Goal: Communication & Community: Answer question/provide support

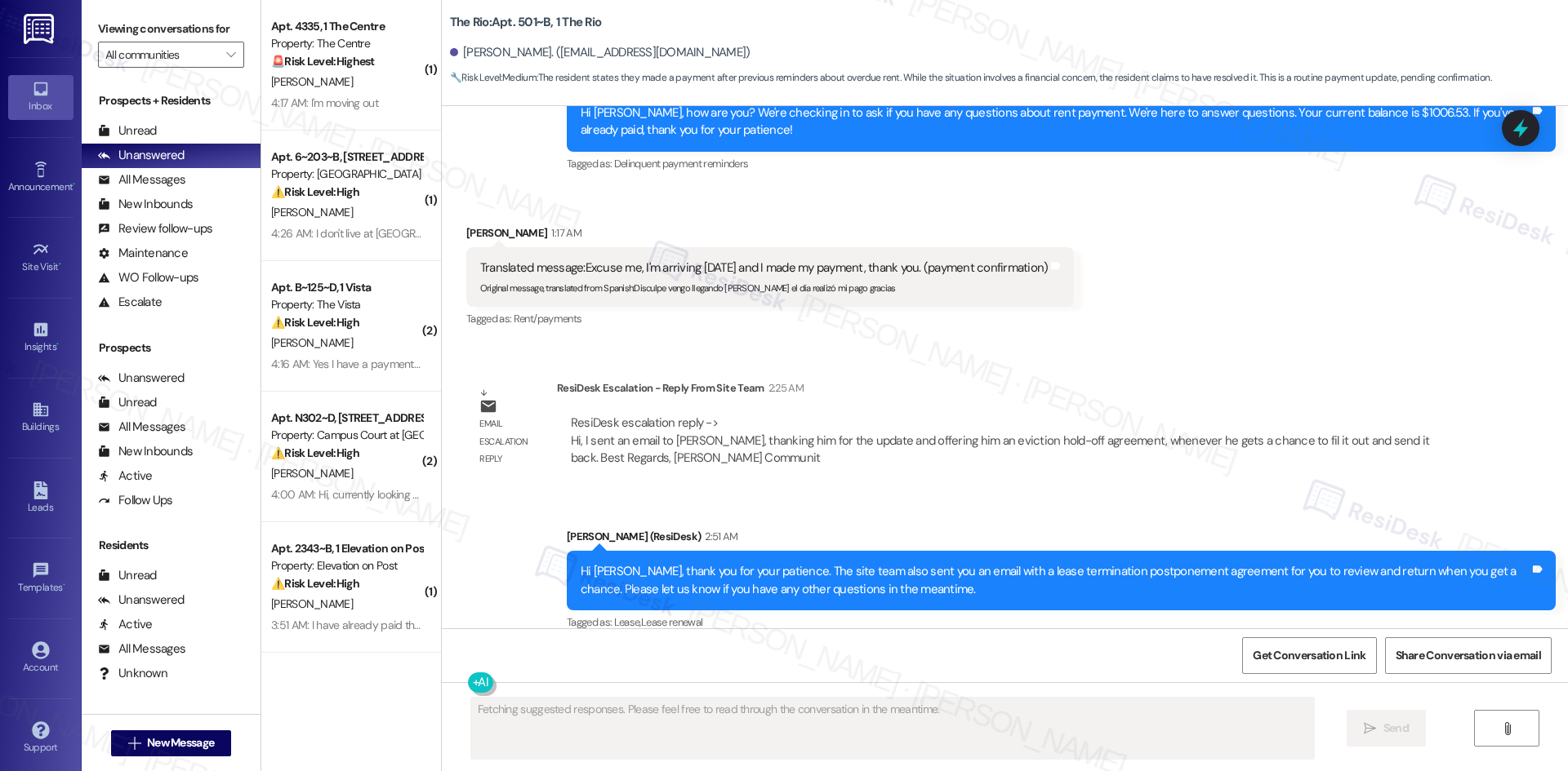
scroll to position [5693, 0]
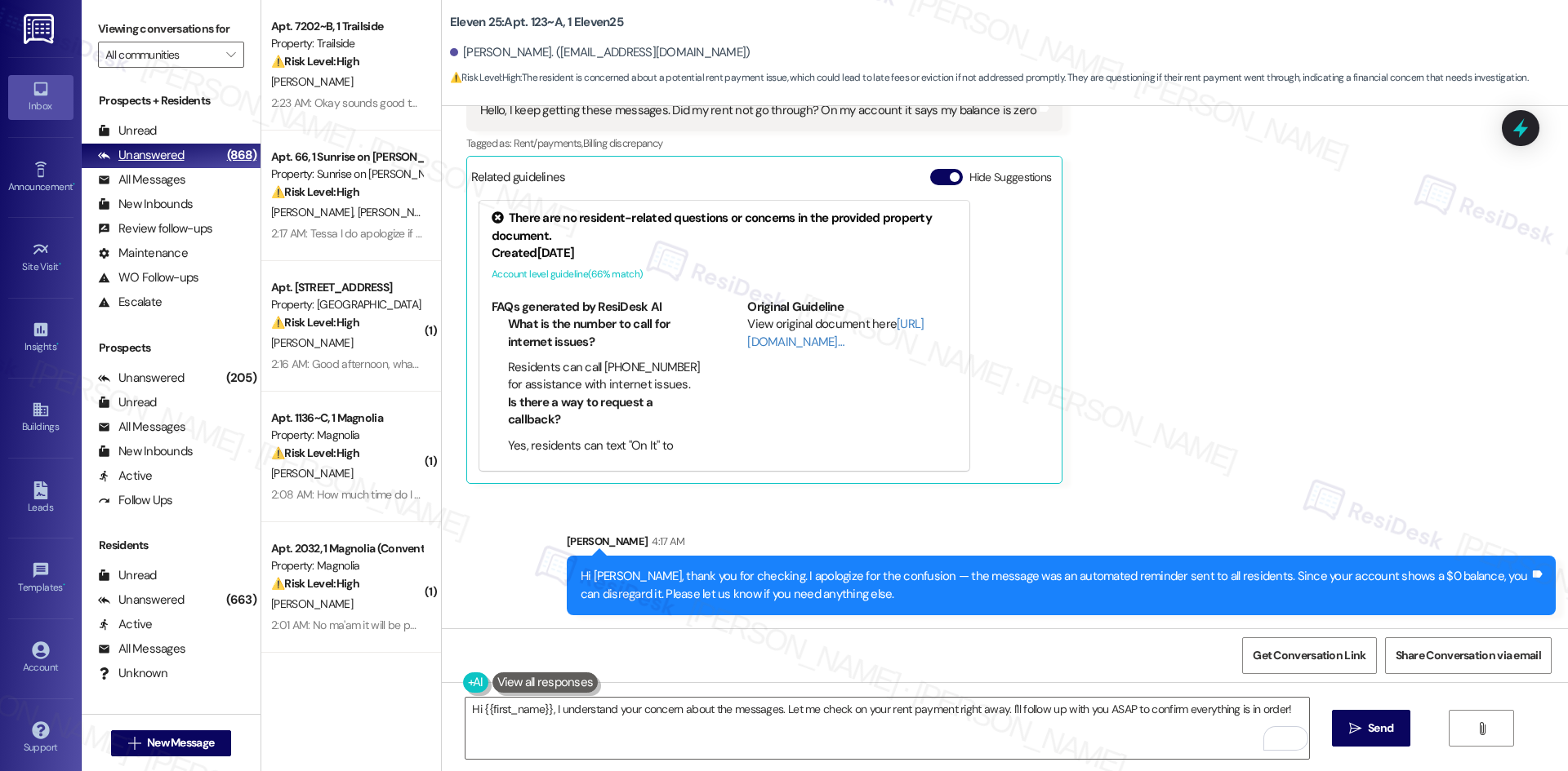
click at [141, 154] on div "Unanswered" at bounding box center [141, 156] width 87 height 17
click at [142, 154] on div "Unanswered" at bounding box center [141, 156] width 87 height 17
click at [142, 137] on div "Unread" at bounding box center [127, 131] width 59 height 17
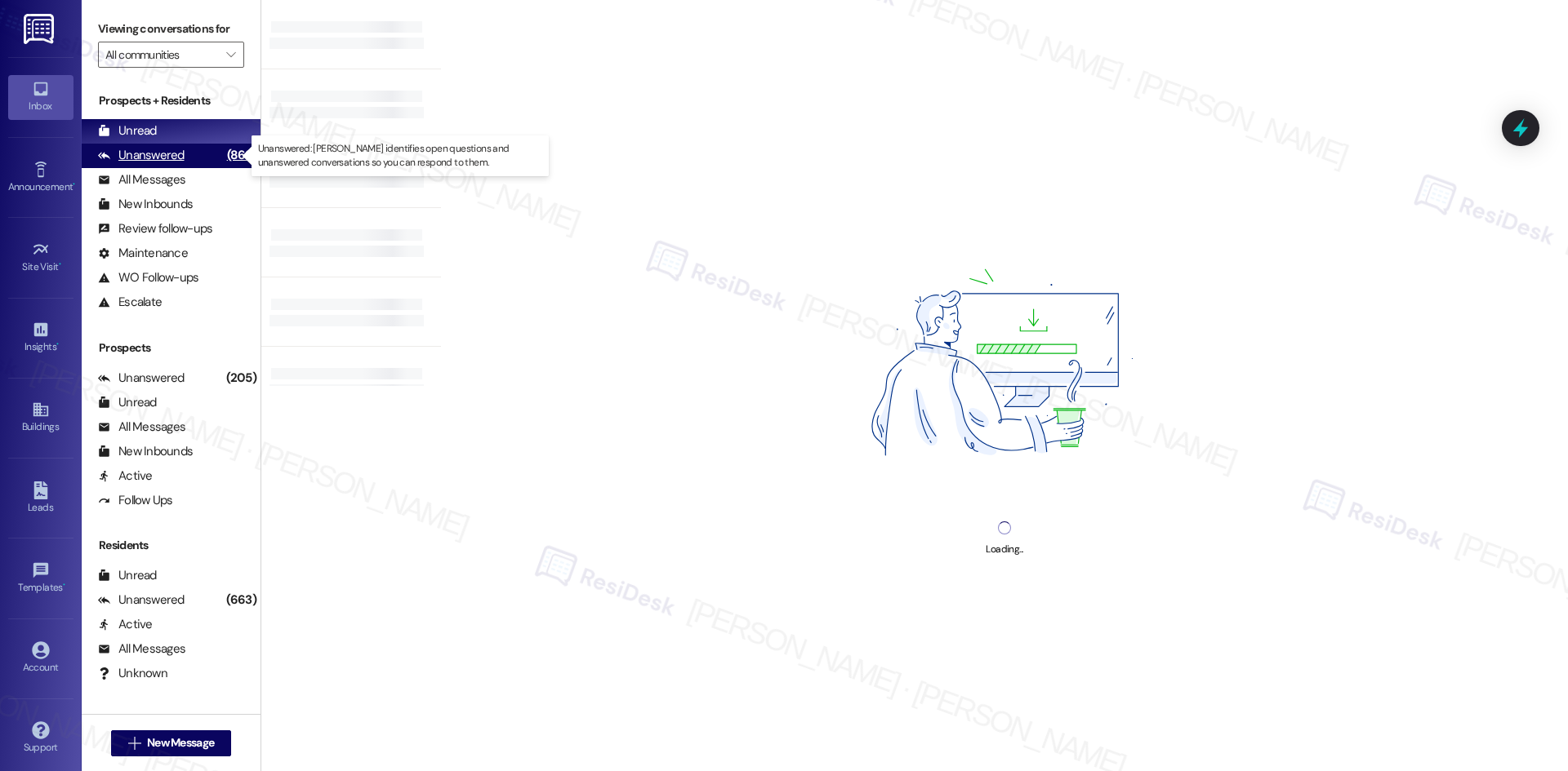
click at [148, 152] on div "Unanswered" at bounding box center [141, 156] width 87 height 17
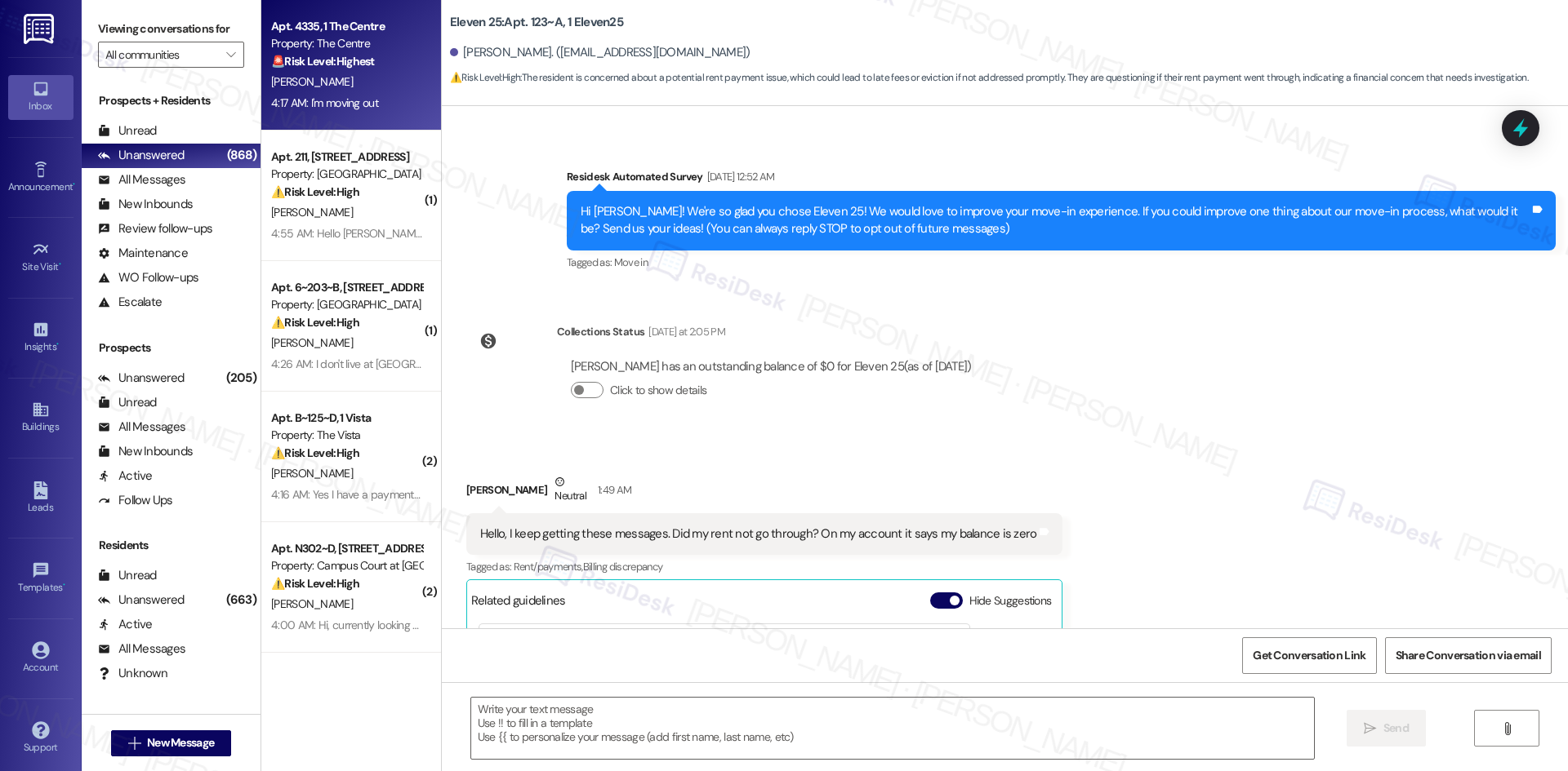
click at [364, 80] on div "[PERSON_NAME]" at bounding box center [347, 82] width 154 height 21
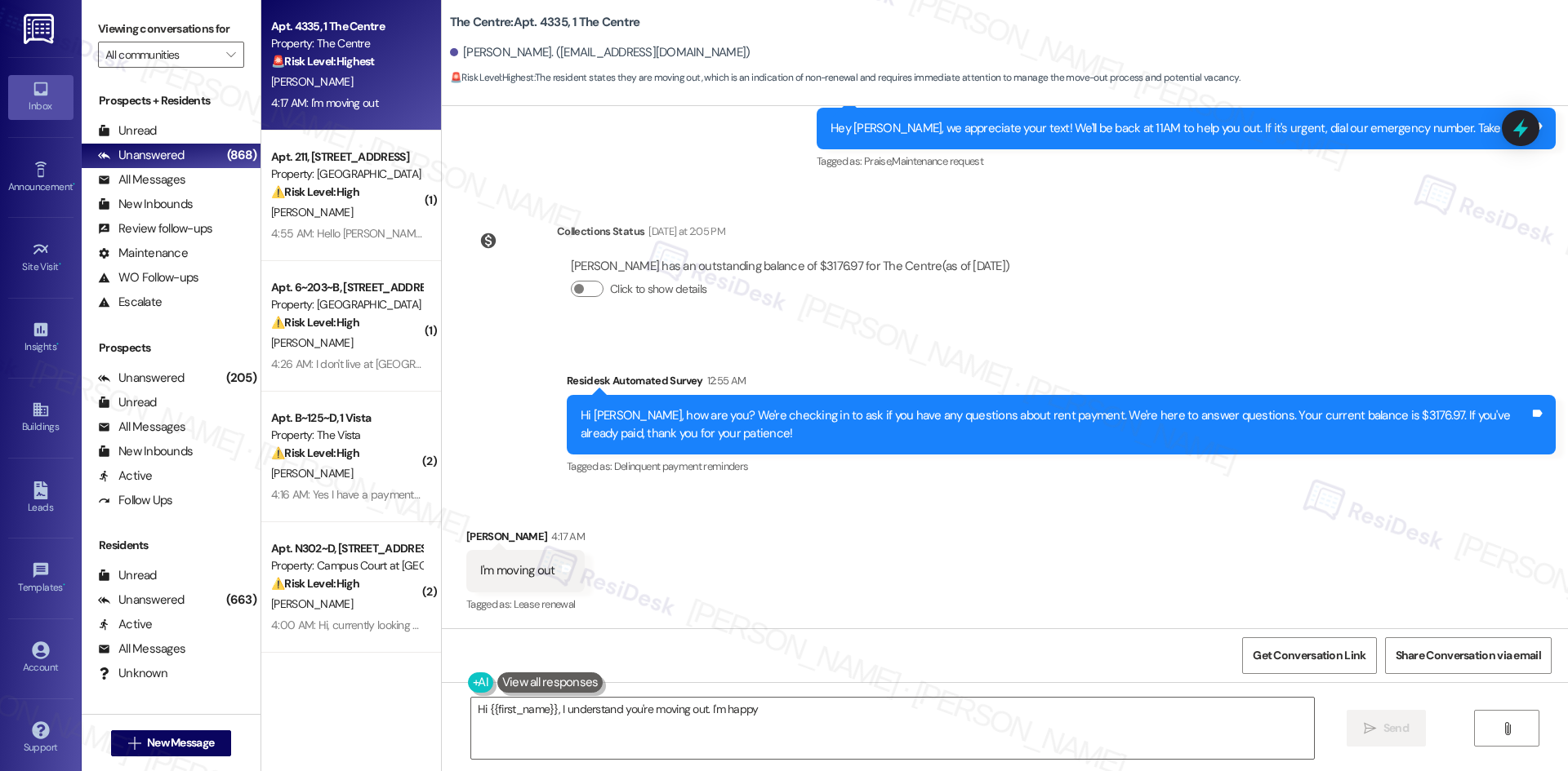
scroll to position [1262, 0]
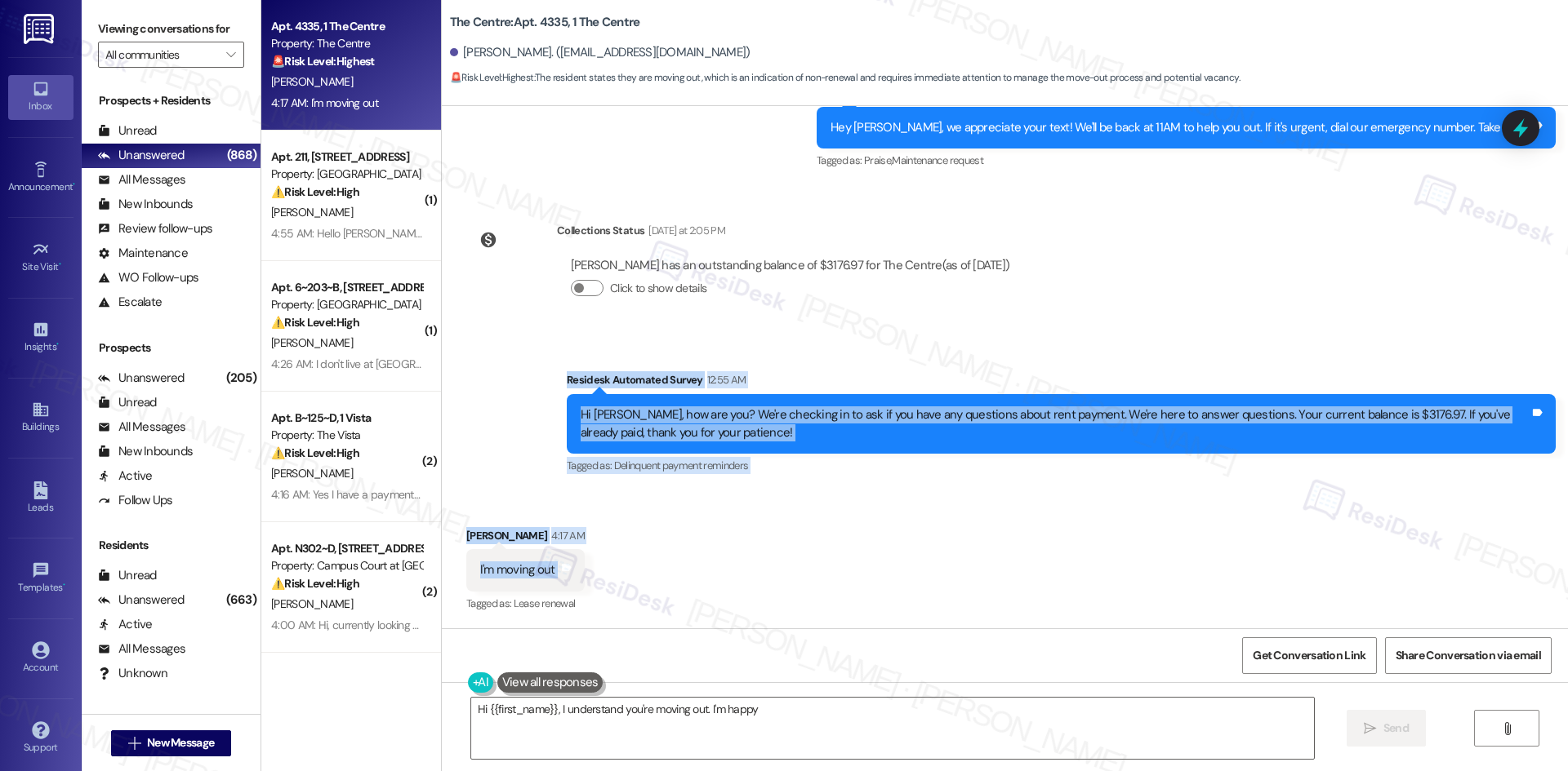
drag, startPoint x: 547, startPoint y: 363, endPoint x: 626, endPoint y: 574, distance: 225.3
click at [624, 585] on div "Lease started [DATE] 8:00 AM Survey, sent via SMS Residesk Automated Survey [DA…" at bounding box center [1005, 367] width 1126 height 523
copy div "Residesk Automated Survey 12:55 AM Hi [PERSON_NAME], how are you? We're checkin…"
click at [833, 367] on div "Survey, sent via SMS Residesk Automated Survey 12:55 AM Hi [PERSON_NAME], how a…" at bounding box center [1061, 424] width 1014 height 131
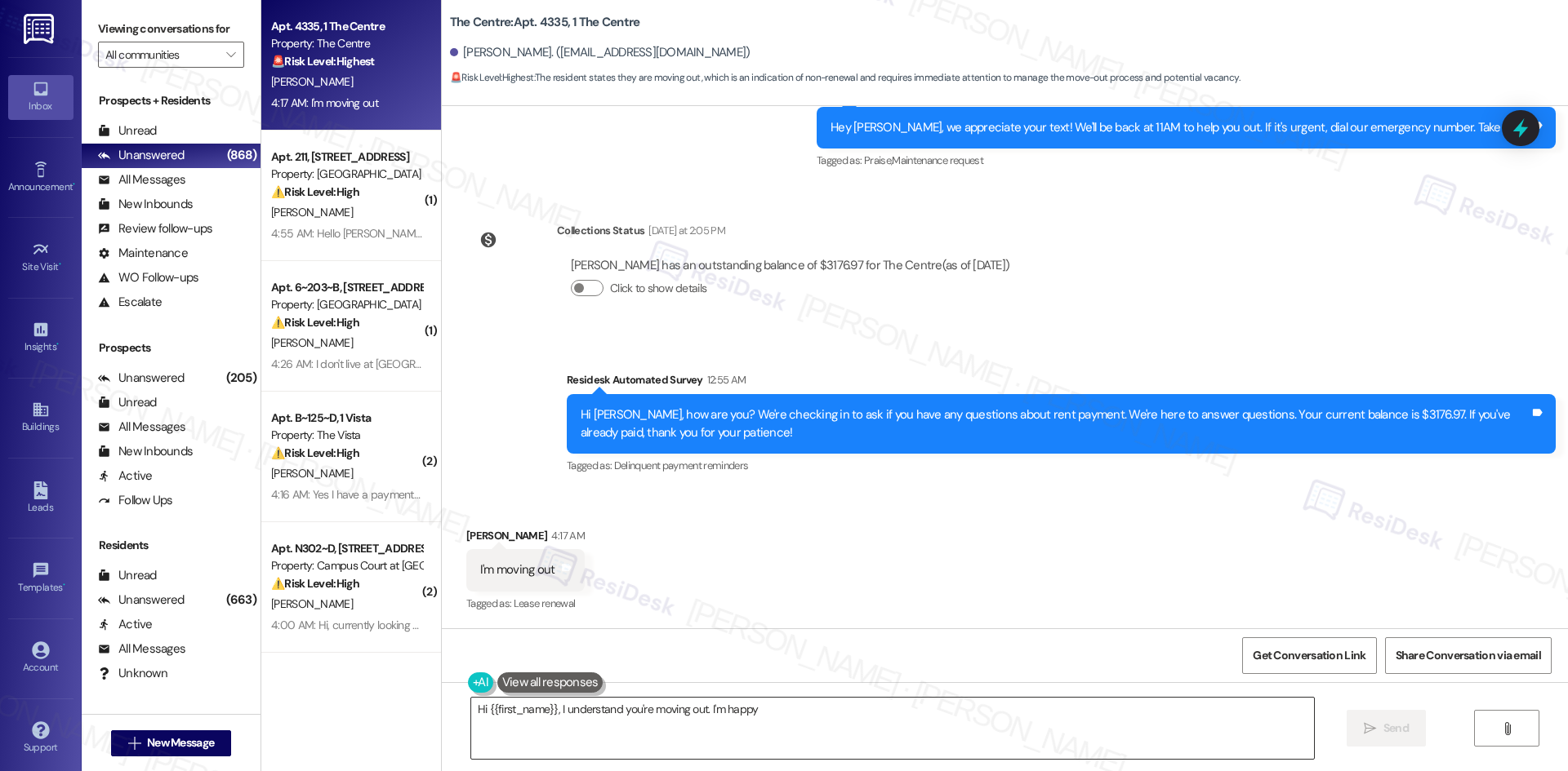
click at [733, 718] on textarea "Hi {{first_name}}, I understand you're moving out. I'm happy to help with the m…" at bounding box center [892, 729] width 842 height 61
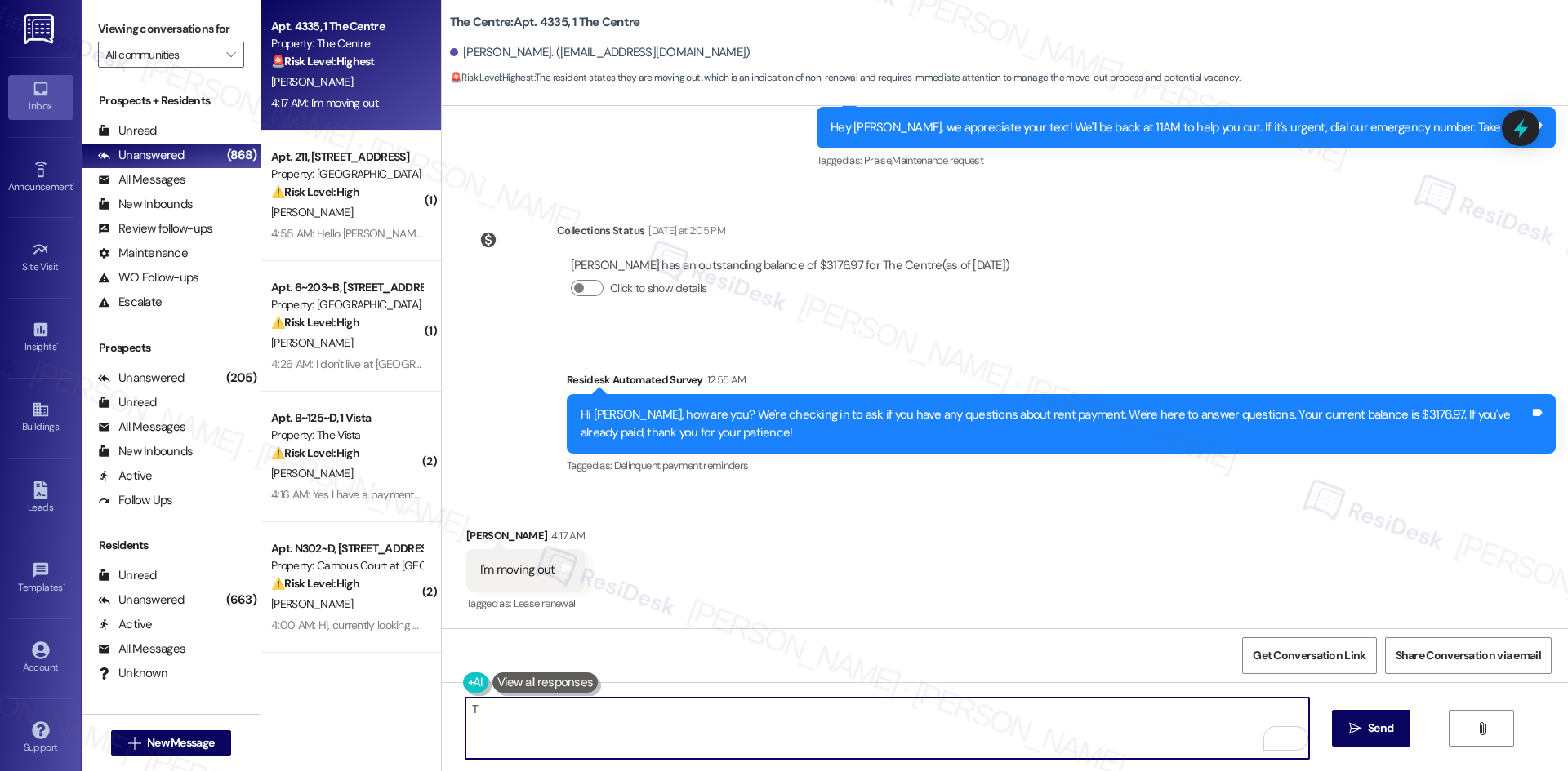
paste textarea "[PERSON_NAME] you for letting me know. I’ll inform the site team about your mov…"
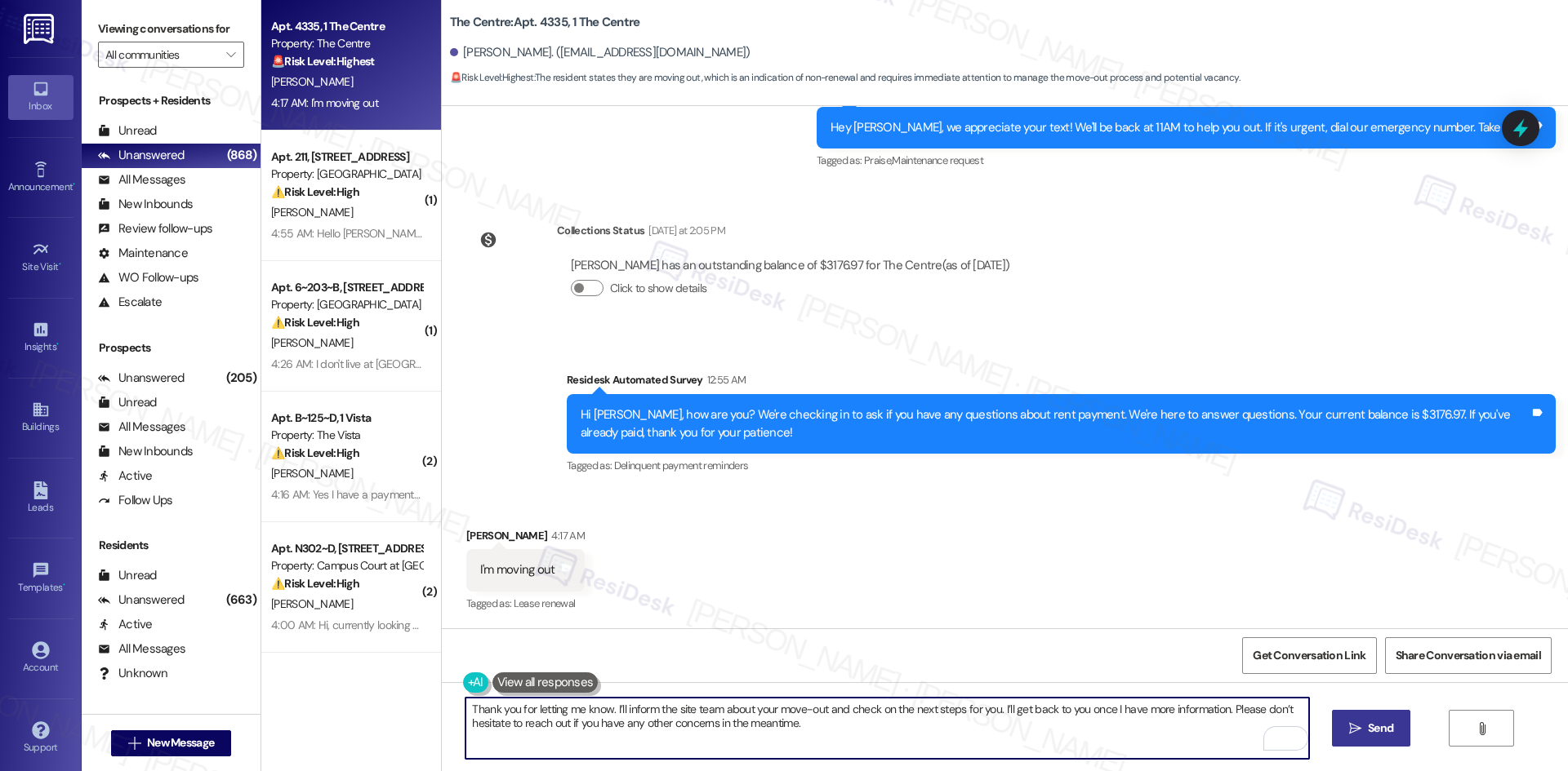
type textarea "Thank you for letting me know. I’ll inform the site team about your move-out an…"
click at [1368, 728] on span "Send" at bounding box center [1380, 728] width 26 height 17
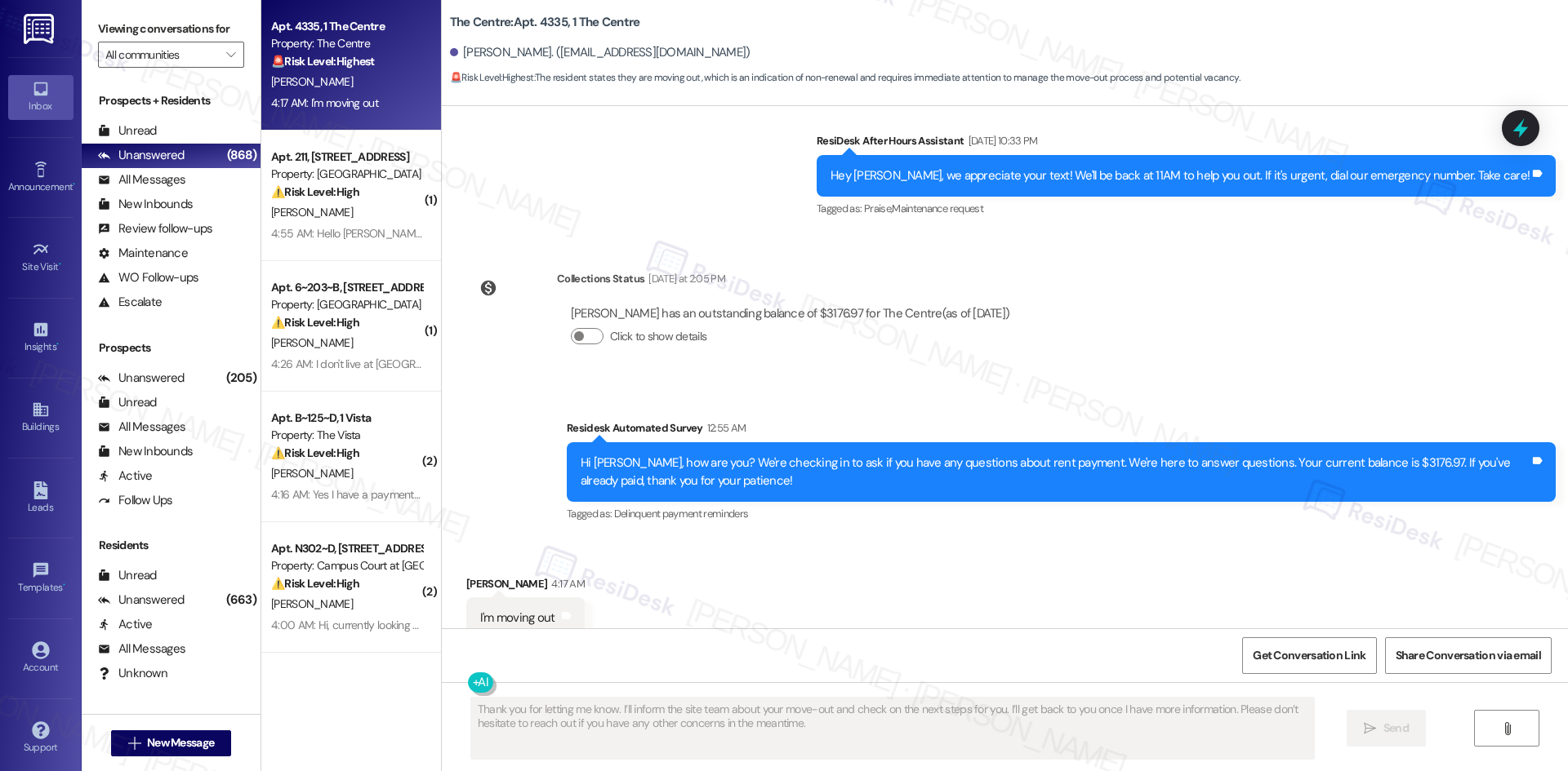
scroll to position [1393, 0]
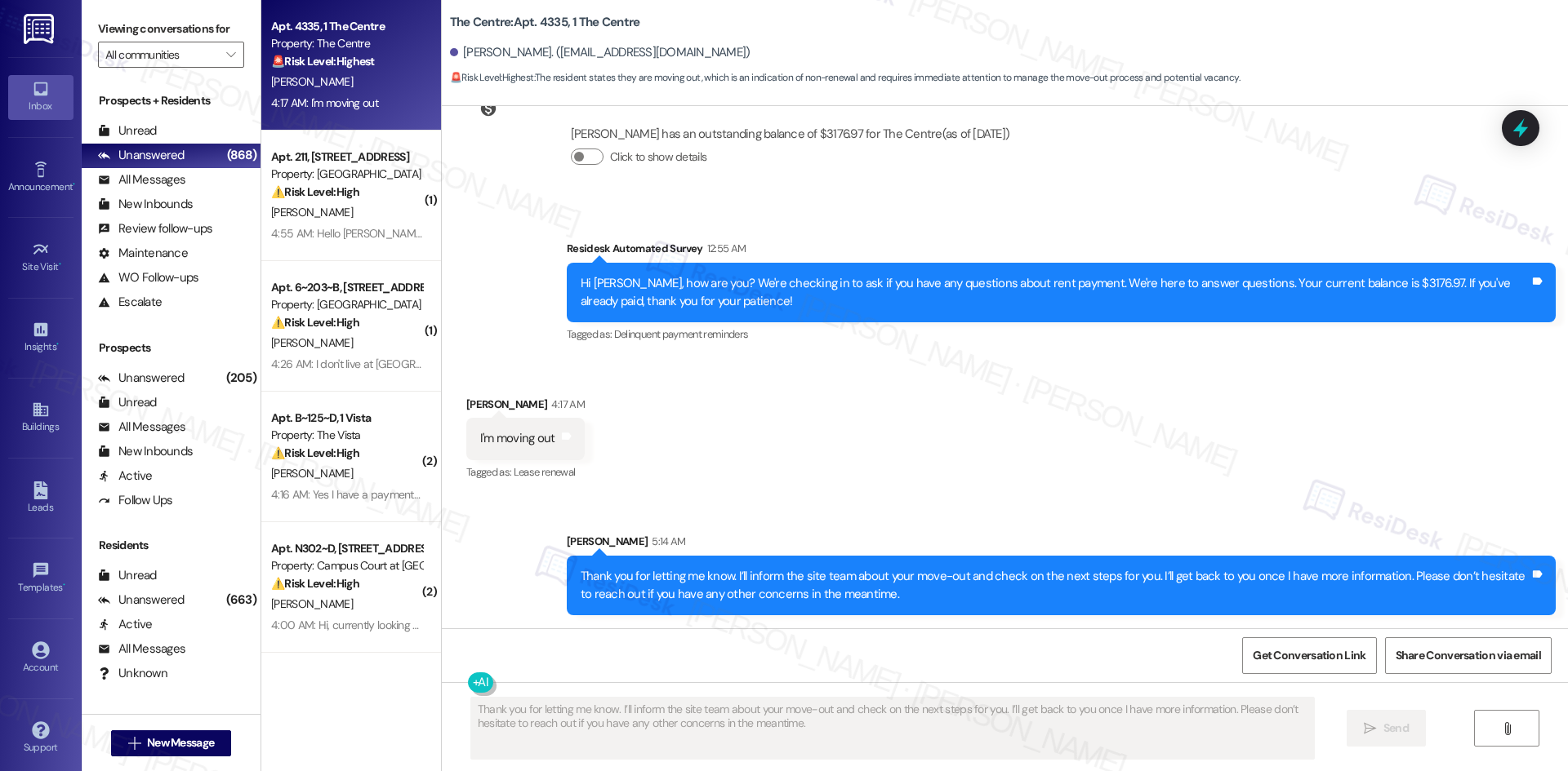
click at [875, 488] on div "Received via SMS [PERSON_NAME] 4:17 AM I'm moving out Tags and notes Tagged as:…" at bounding box center [1005, 428] width 1126 height 138
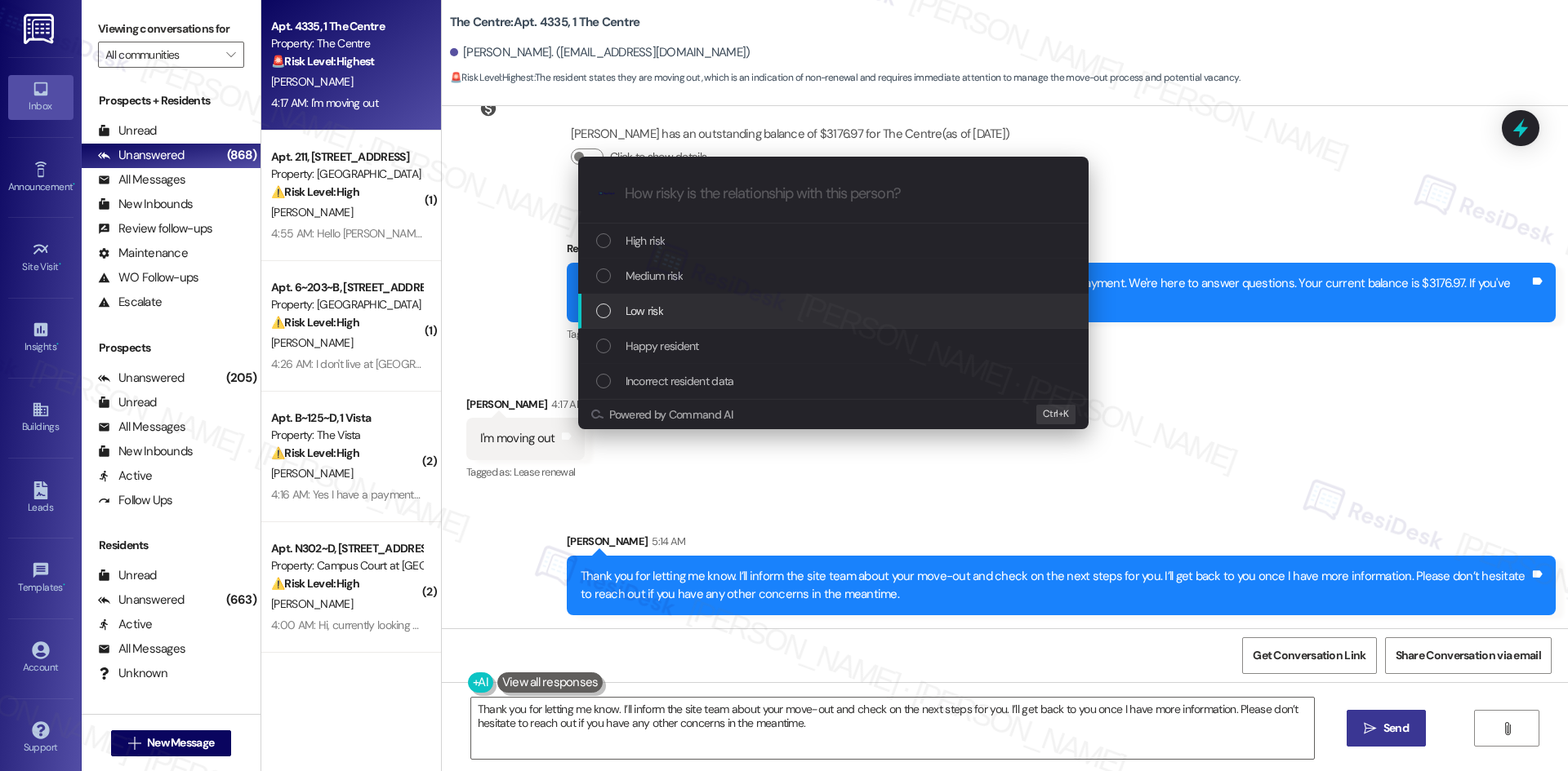
click at [656, 311] on span "Low risk" at bounding box center [644, 311] width 37 height 18
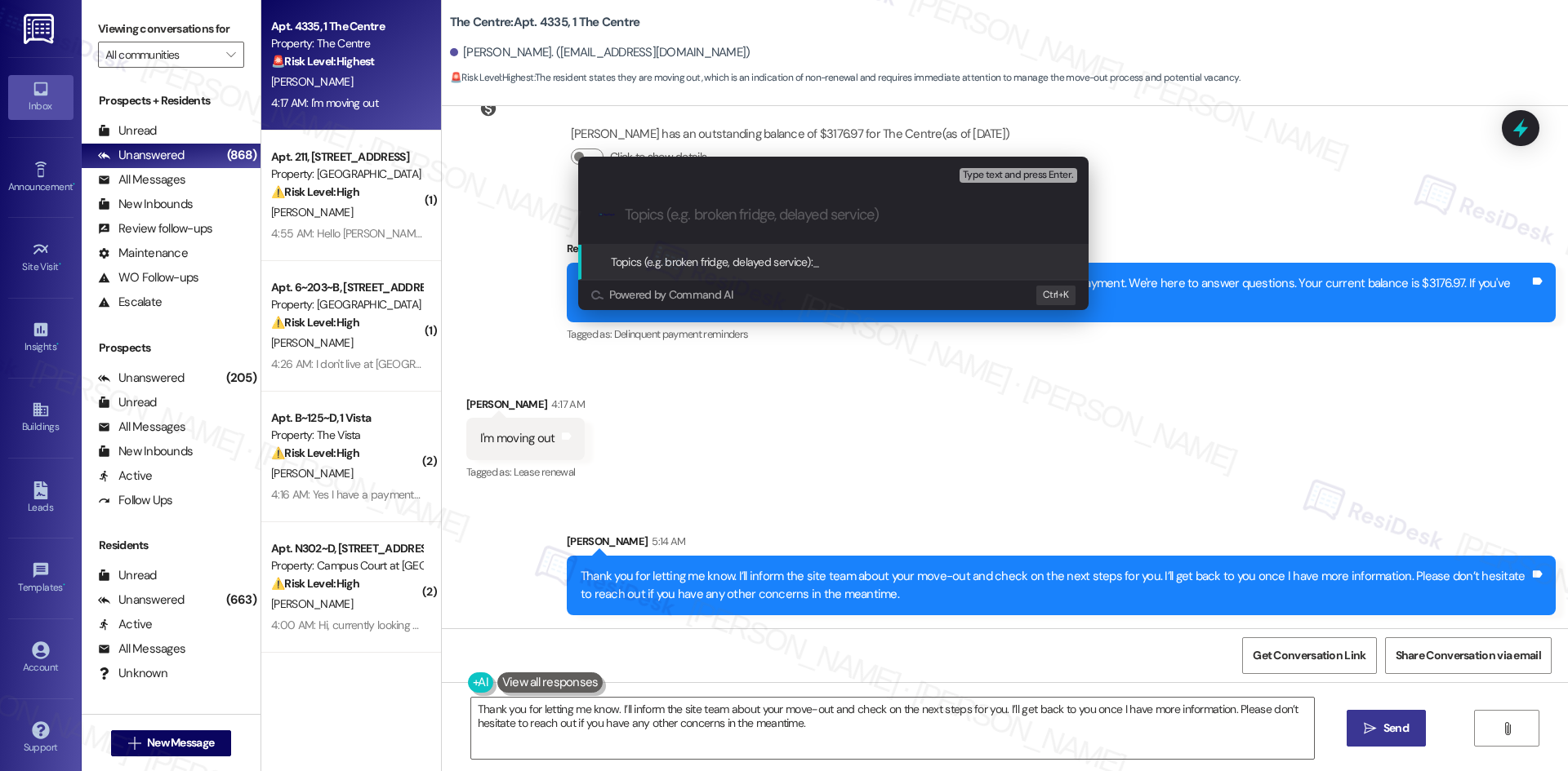
click at [763, 398] on div "Escalate Conversation Low risk Topics (e.g. broken fridge, delayed service) Any…" at bounding box center [784, 386] width 1568 height 771
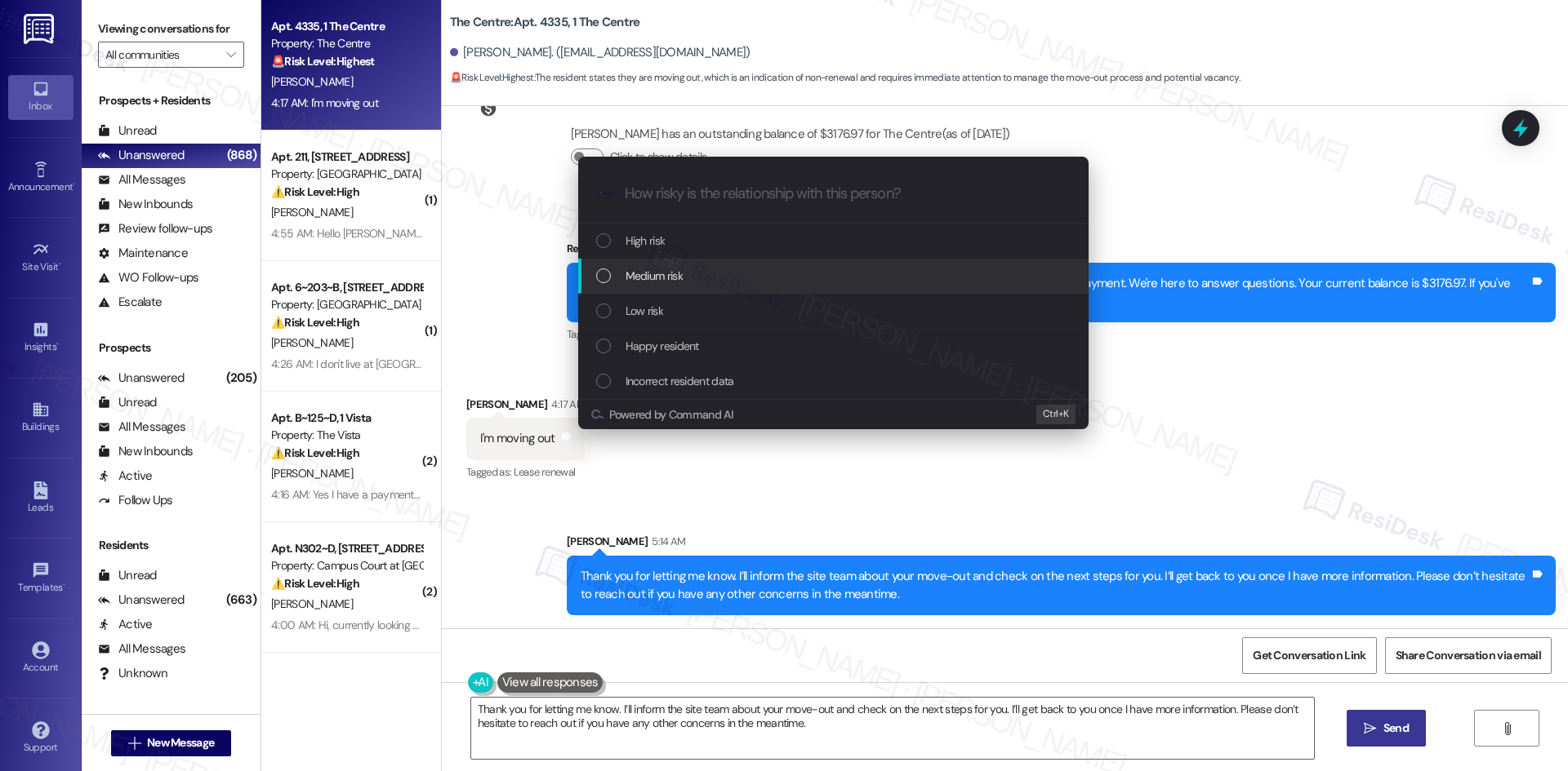
click at [681, 274] on span "Medium risk" at bounding box center [654, 276] width 57 height 18
click at [681, 259] on div "High risk" at bounding box center [833, 241] width 511 height 35
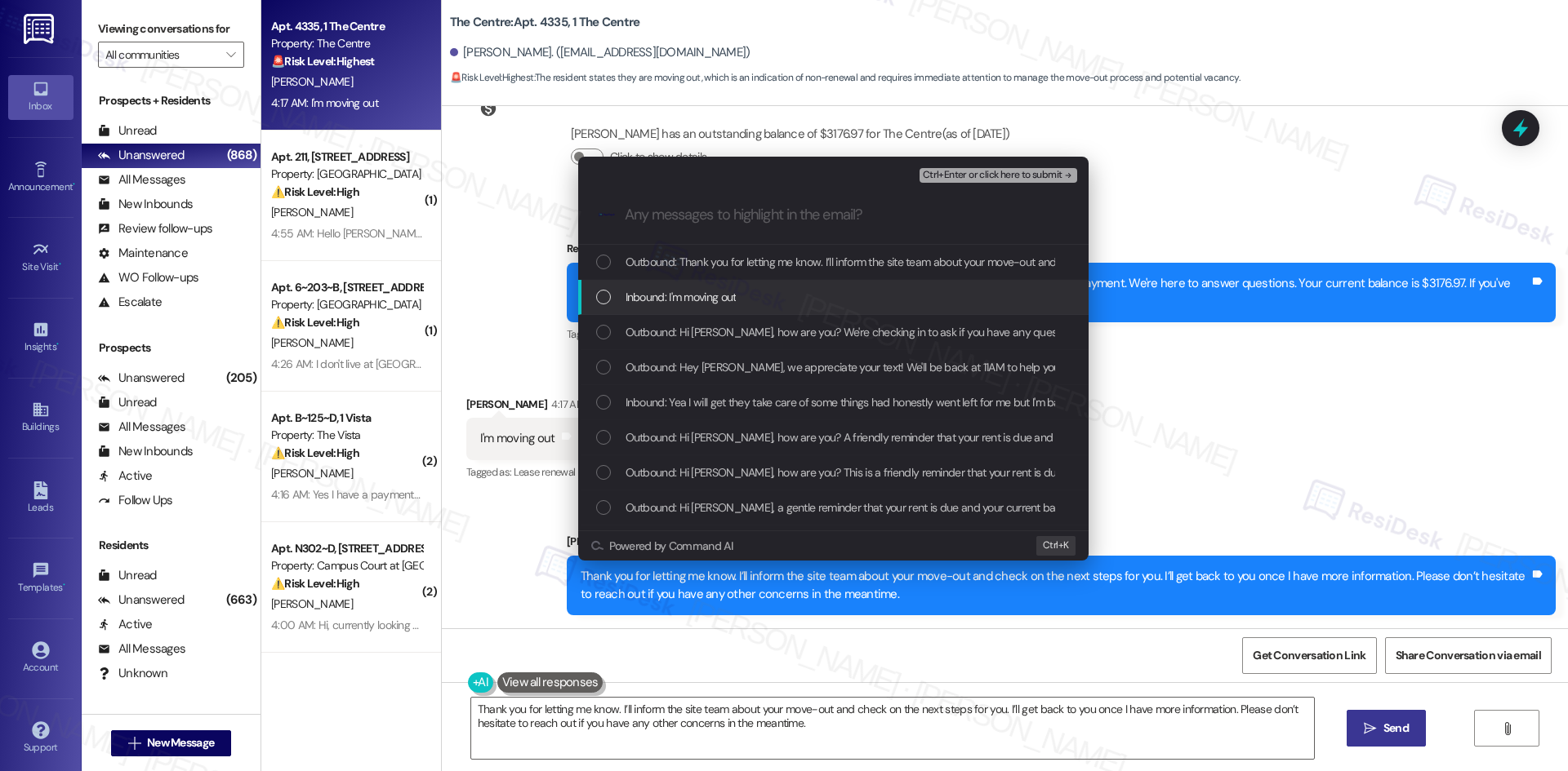
click at [664, 301] on span "Inbound: I'm moving out" at bounding box center [681, 297] width 111 height 18
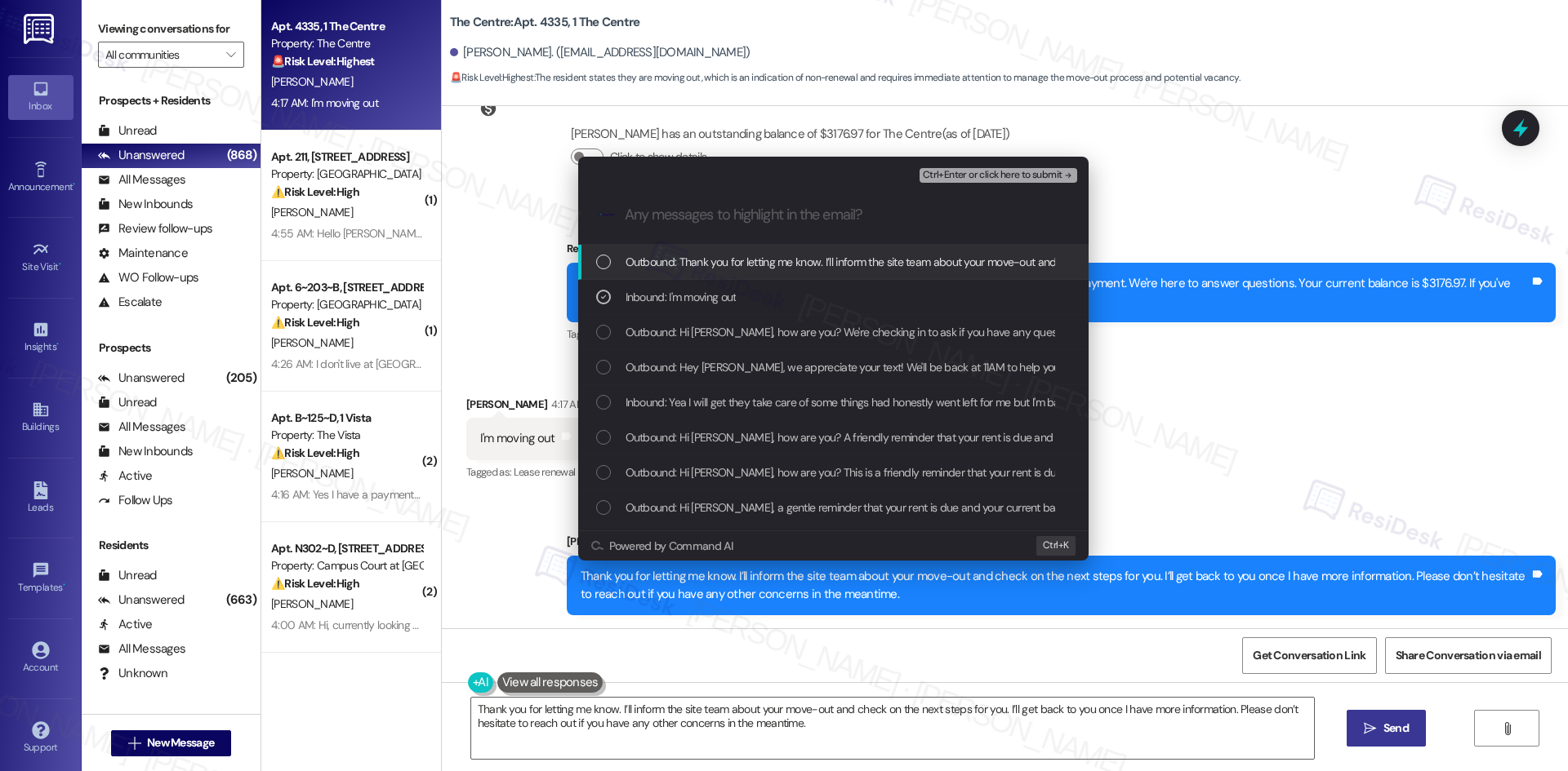
click at [1046, 170] on span "Ctrl+Enter or click here to submit" at bounding box center [992, 175] width 140 height 12
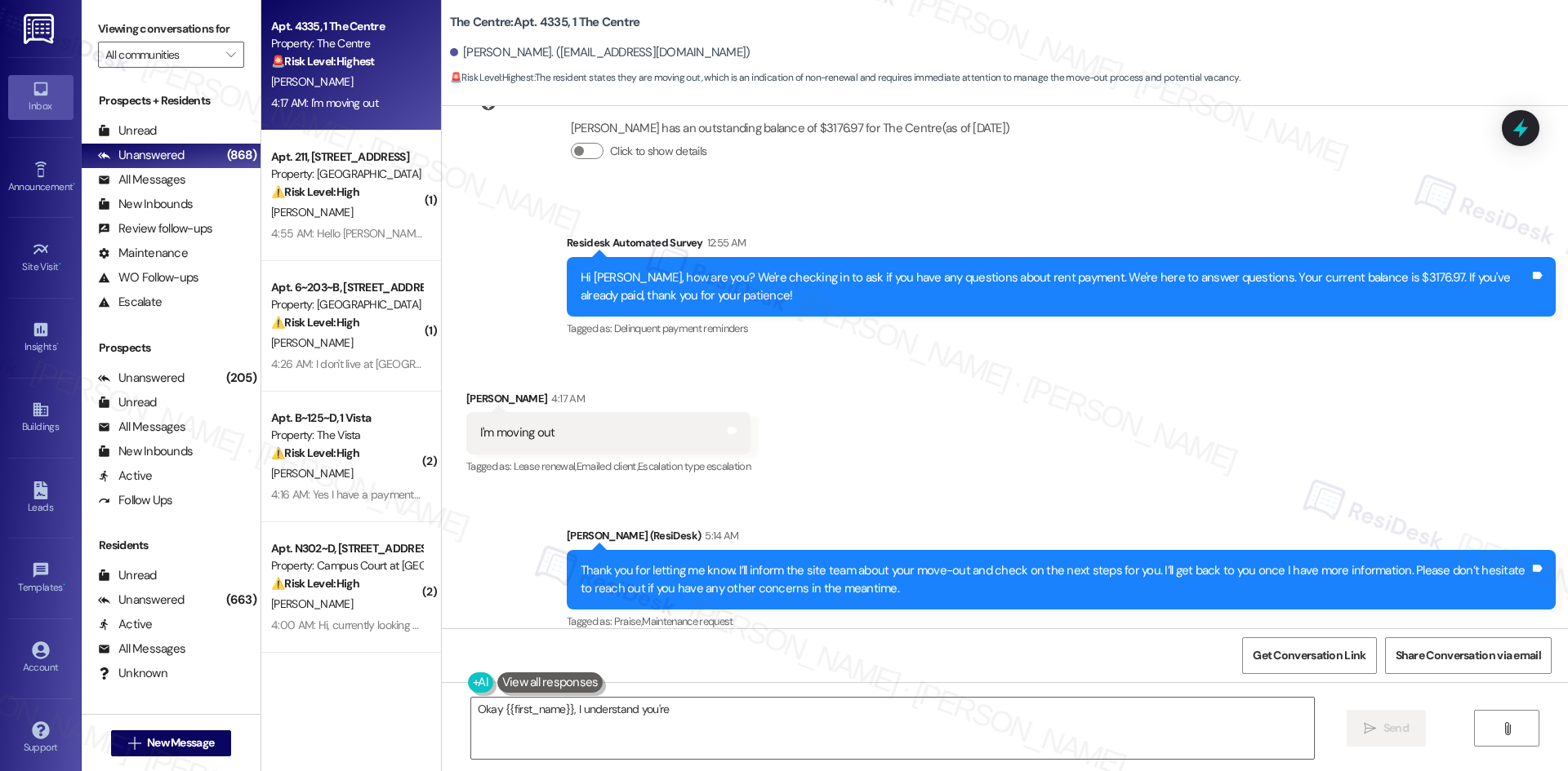
scroll to position [1417, 0]
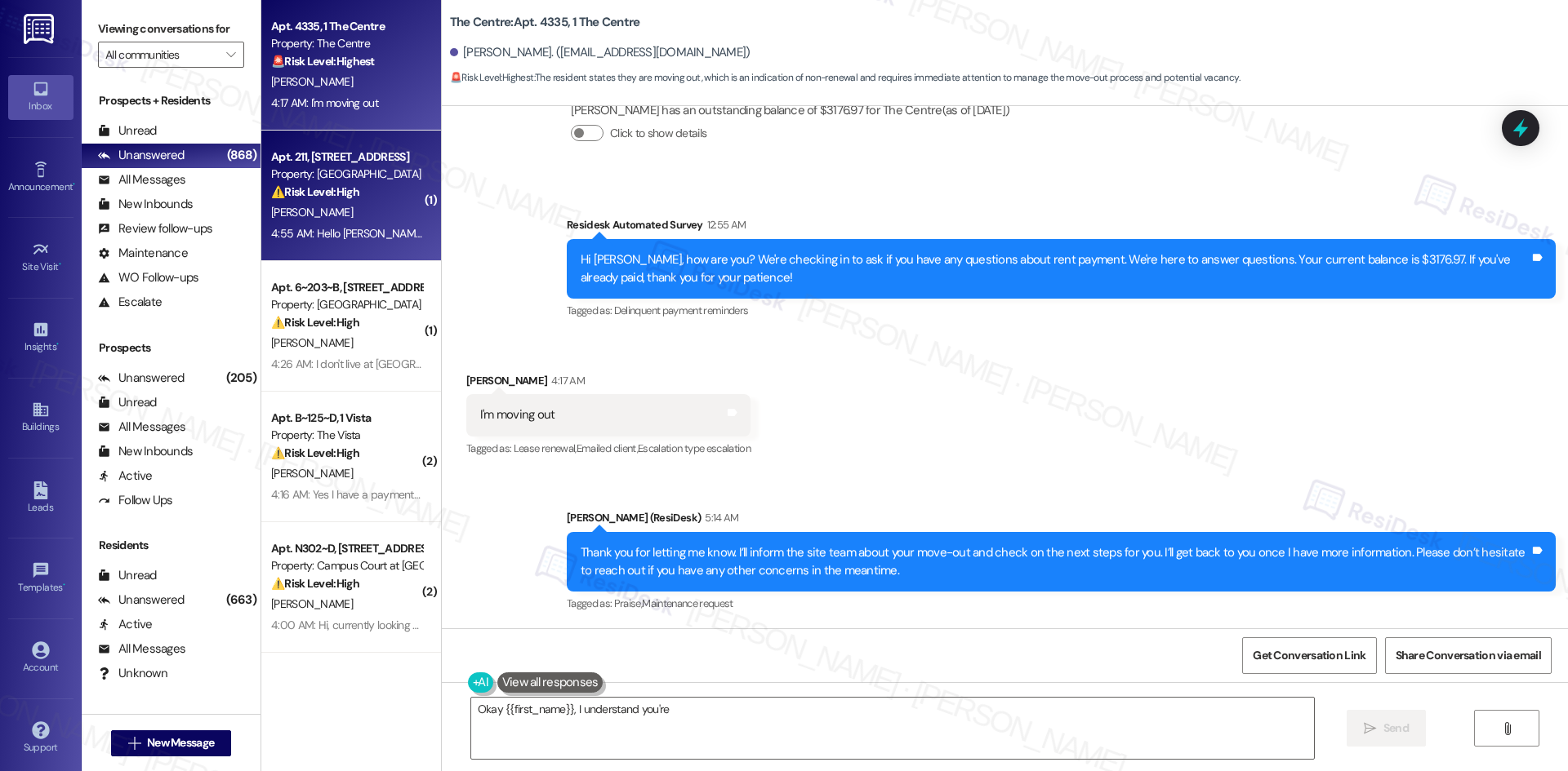
click at [343, 208] on div "[PERSON_NAME]" at bounding box center [347, 213] width 154 height 21
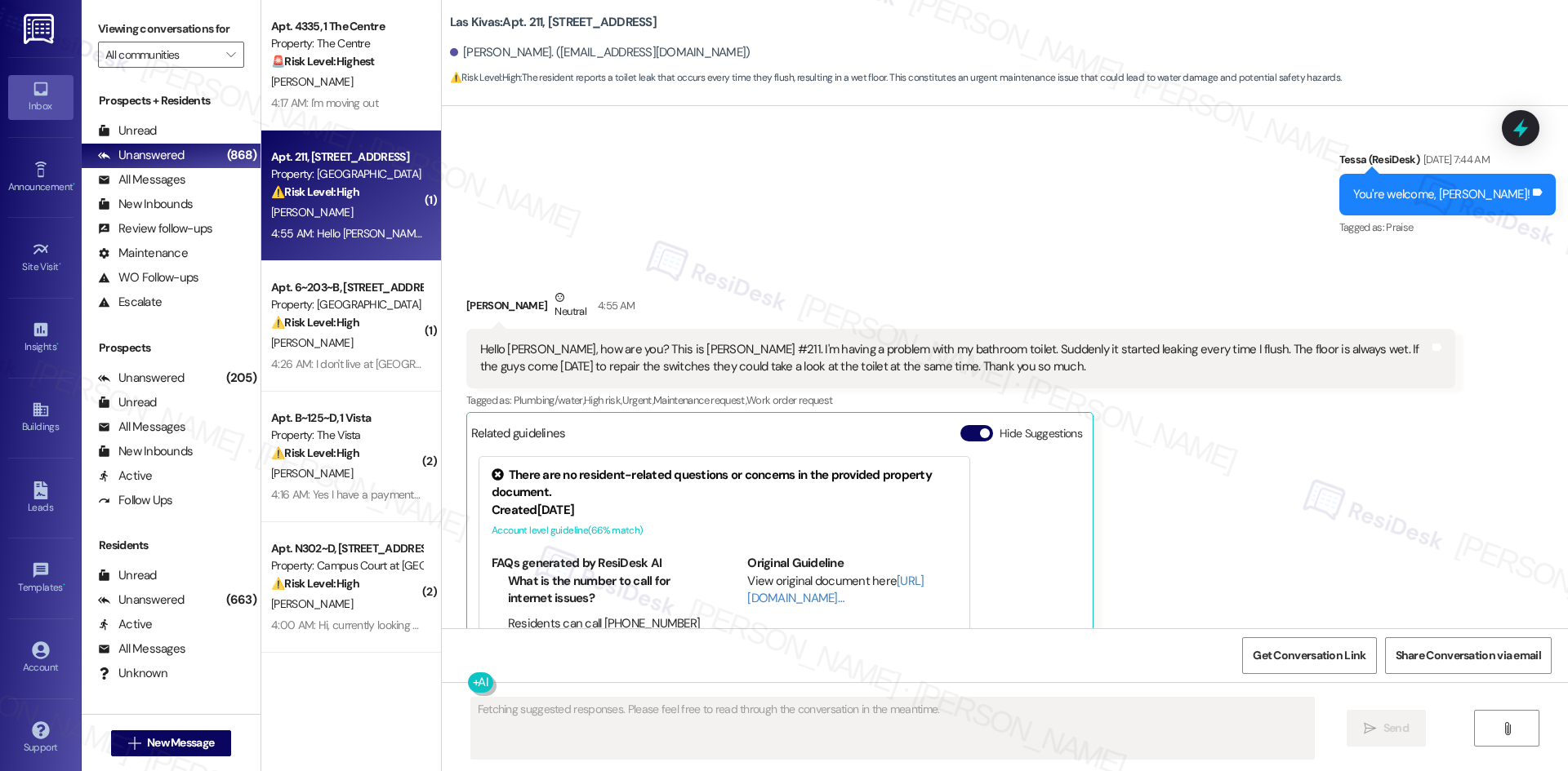
scroll to position [1516, 0]
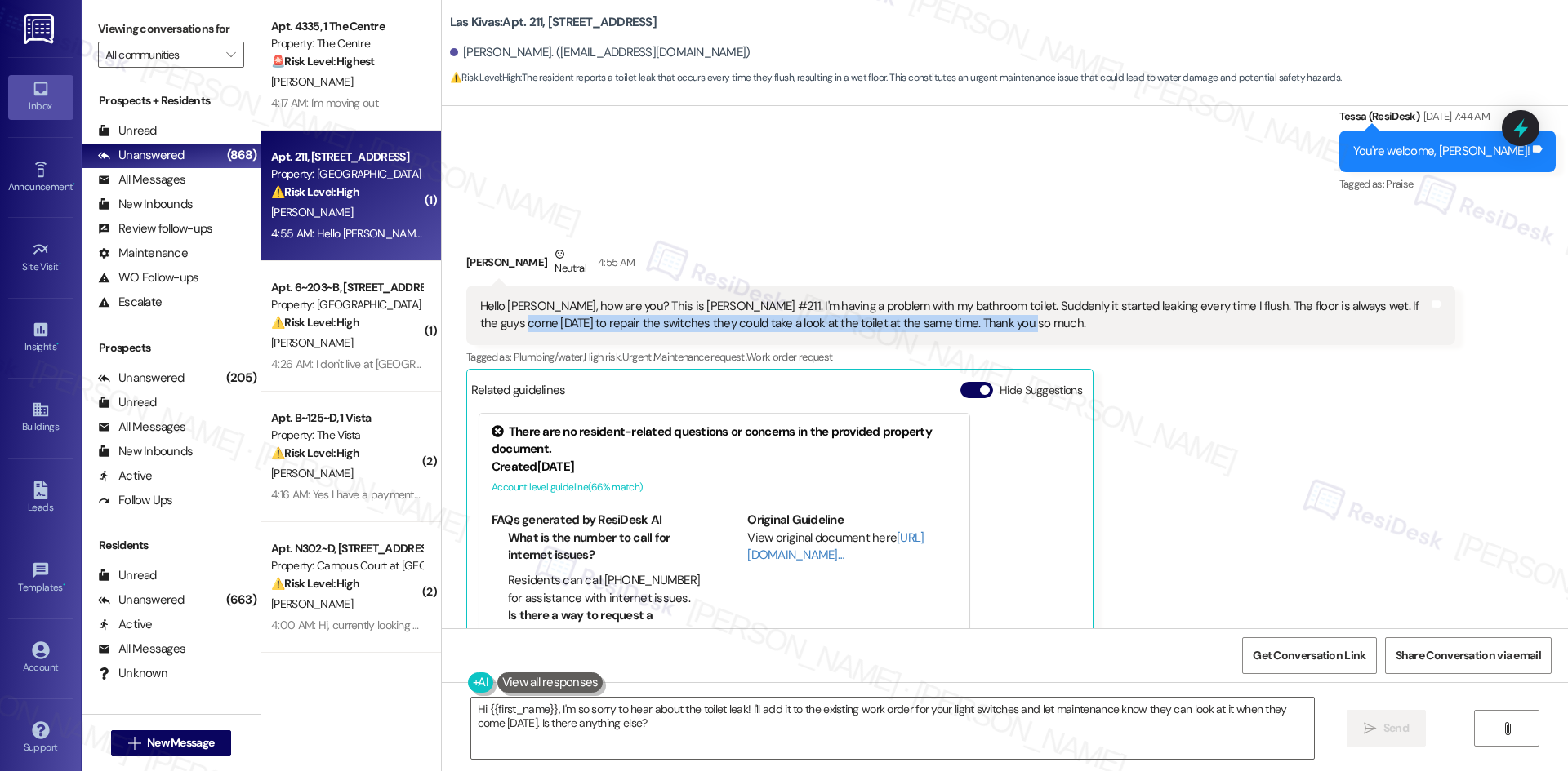
drag, startPoint x: 1021, startPoint y: 324, endPoint x: 479, endPoint y: 321, distance: 542.0
click at [480, 321] on div "Hello Tessa, how are you? This is Maria Peterson #211. I'm having a problem wit…" at bounding box center [954, 315] width 949 height 35
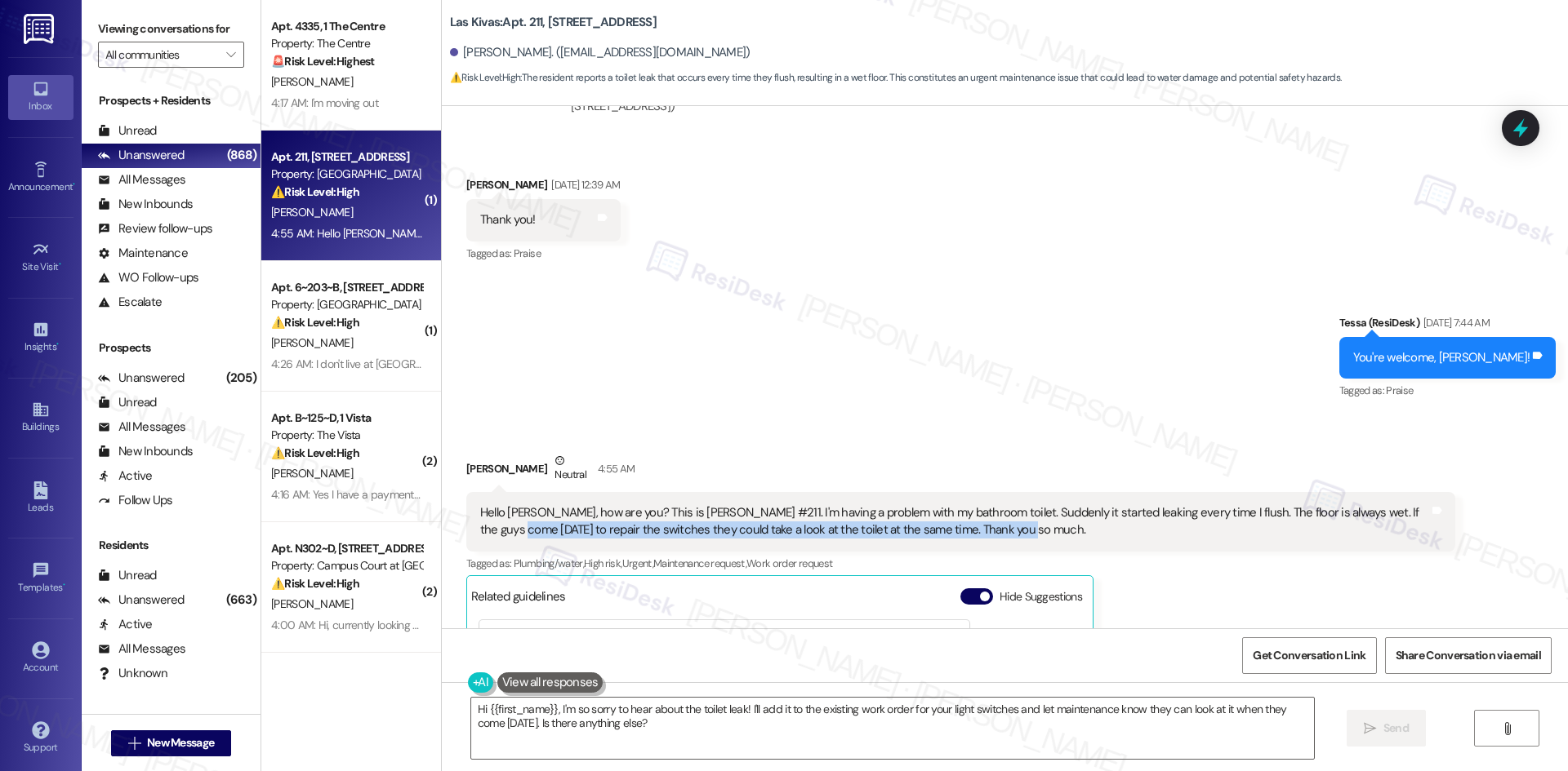
scroll to position [1598, 0]
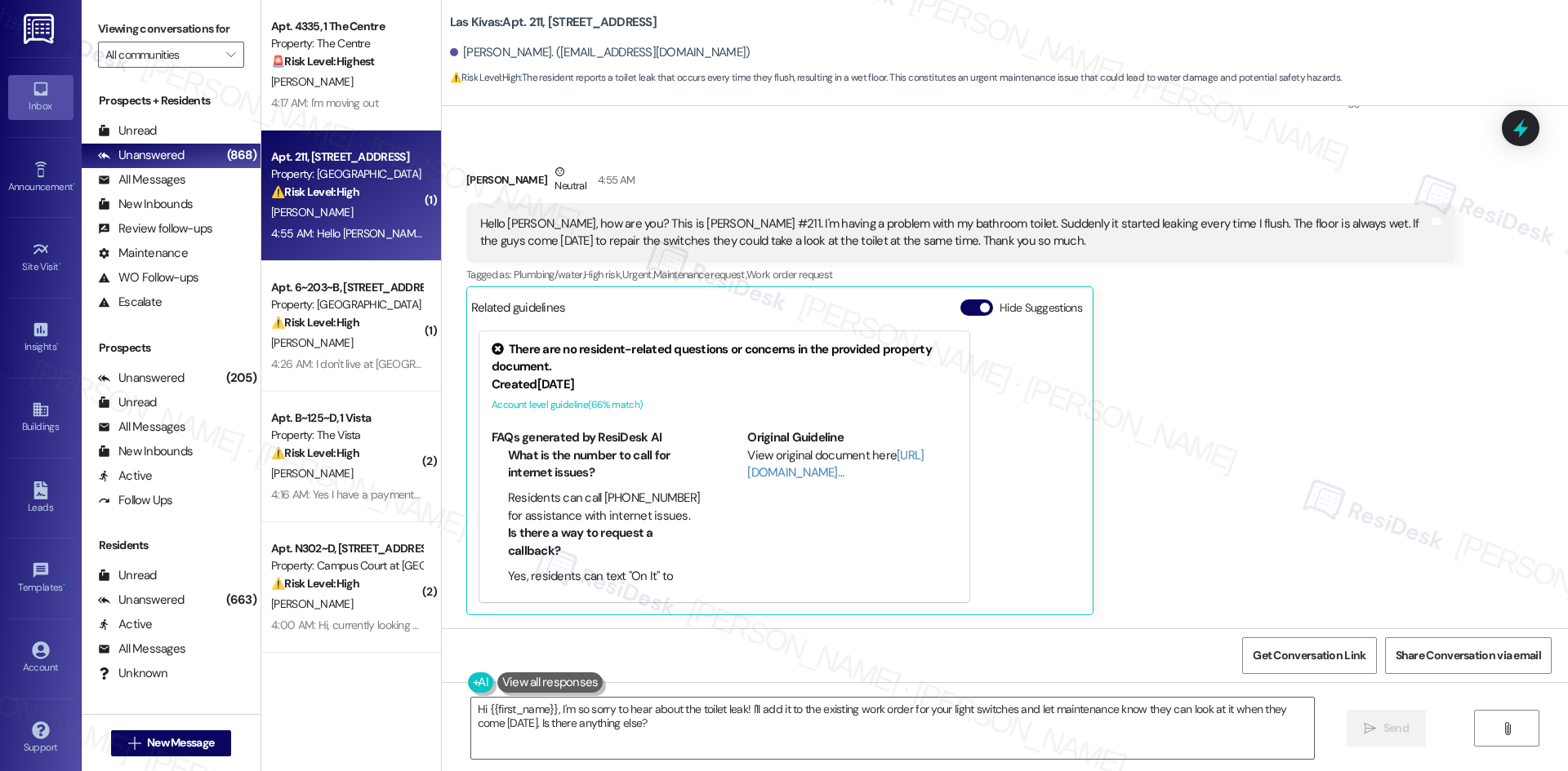
click at [454, 171] on div "Received via SMS Isabella Peterson Neutral 4:55 AM Hello Tessa, how are you? Th…" at bounding box center [961, 390] width 1014 height 476
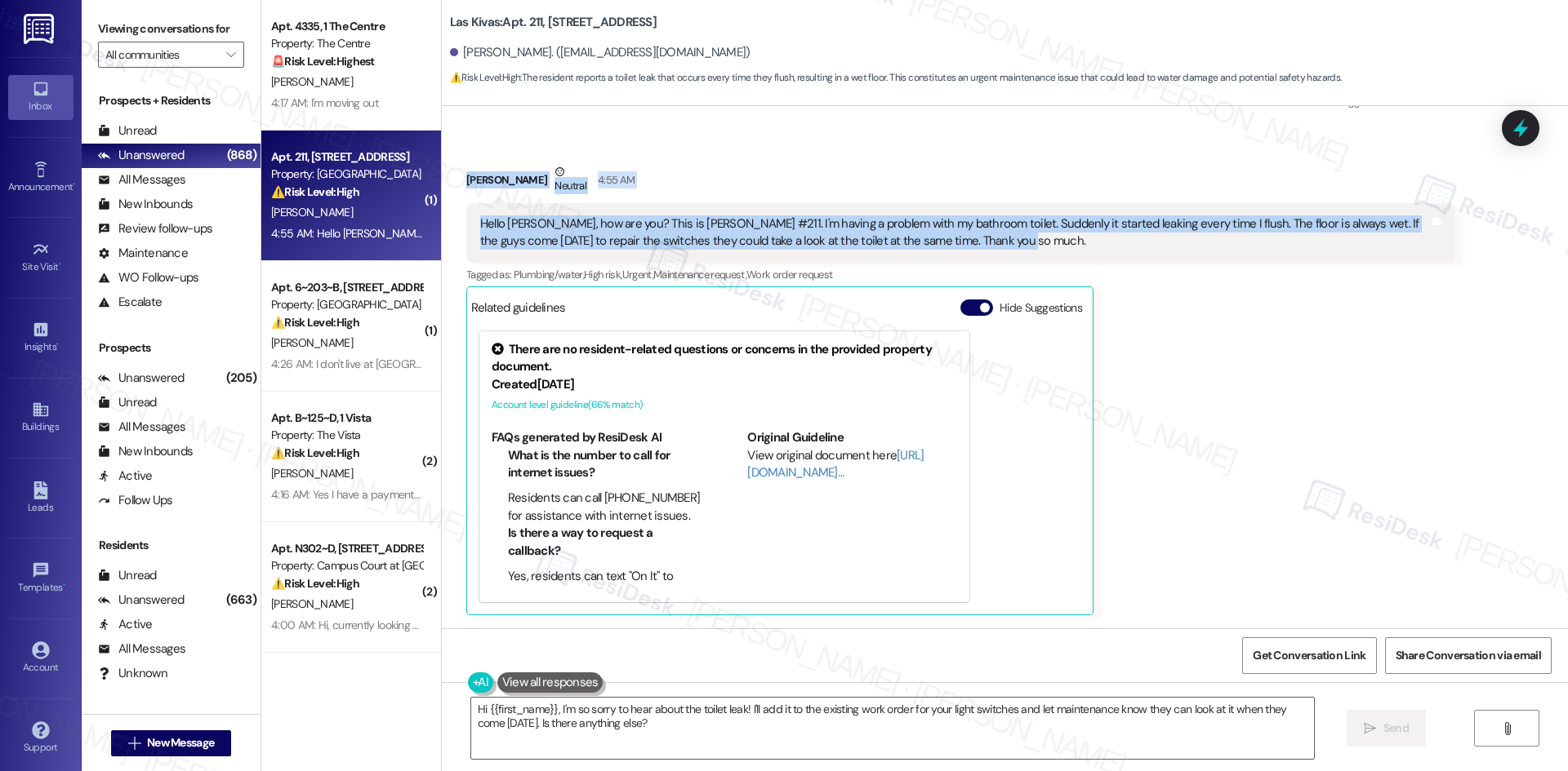
drag, startPoint x: 682, startPoint y: 210, endPoint x: 1071, endPoint y: 243, distance: 390.4
click at [1071, 243] on div "Received via SMS Isabella Peterson Neutral 4:55 AM Hello Tessa, how are you? Th…" at bounding box center [961, 390] width 1014 height 476
copy div "Isabella Peterson Neutral 4:55 AM Hello Tessa, how are you? This is Maria Peter…"
click at [822, 151] on div "Received via SMS Isabella Peterson Neutral 4:55 AM Hello Tessa, how are you? Th…" at bounding box center [961, 390] width 1014 height 476
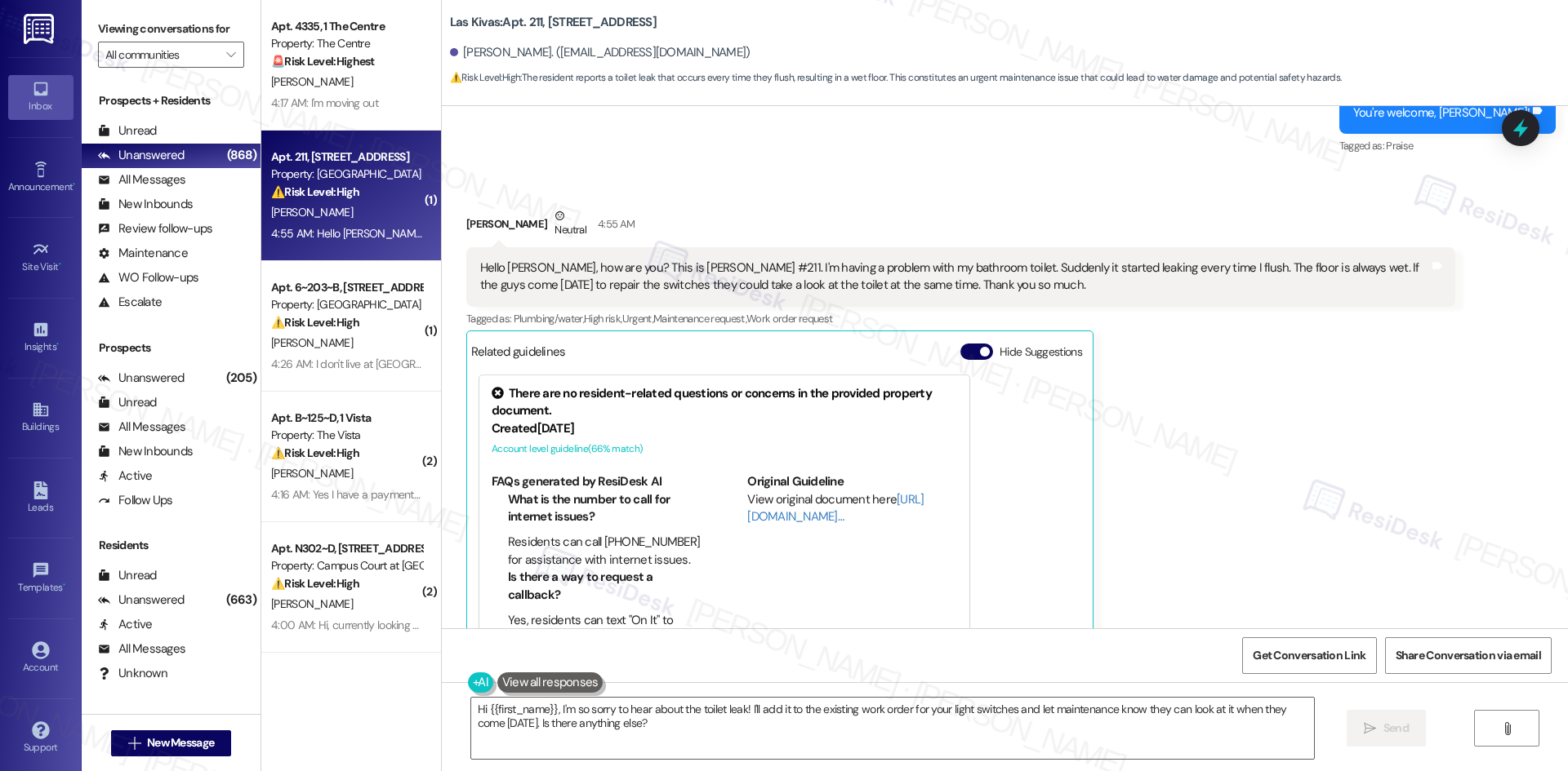
scroll to position [1435, 0]
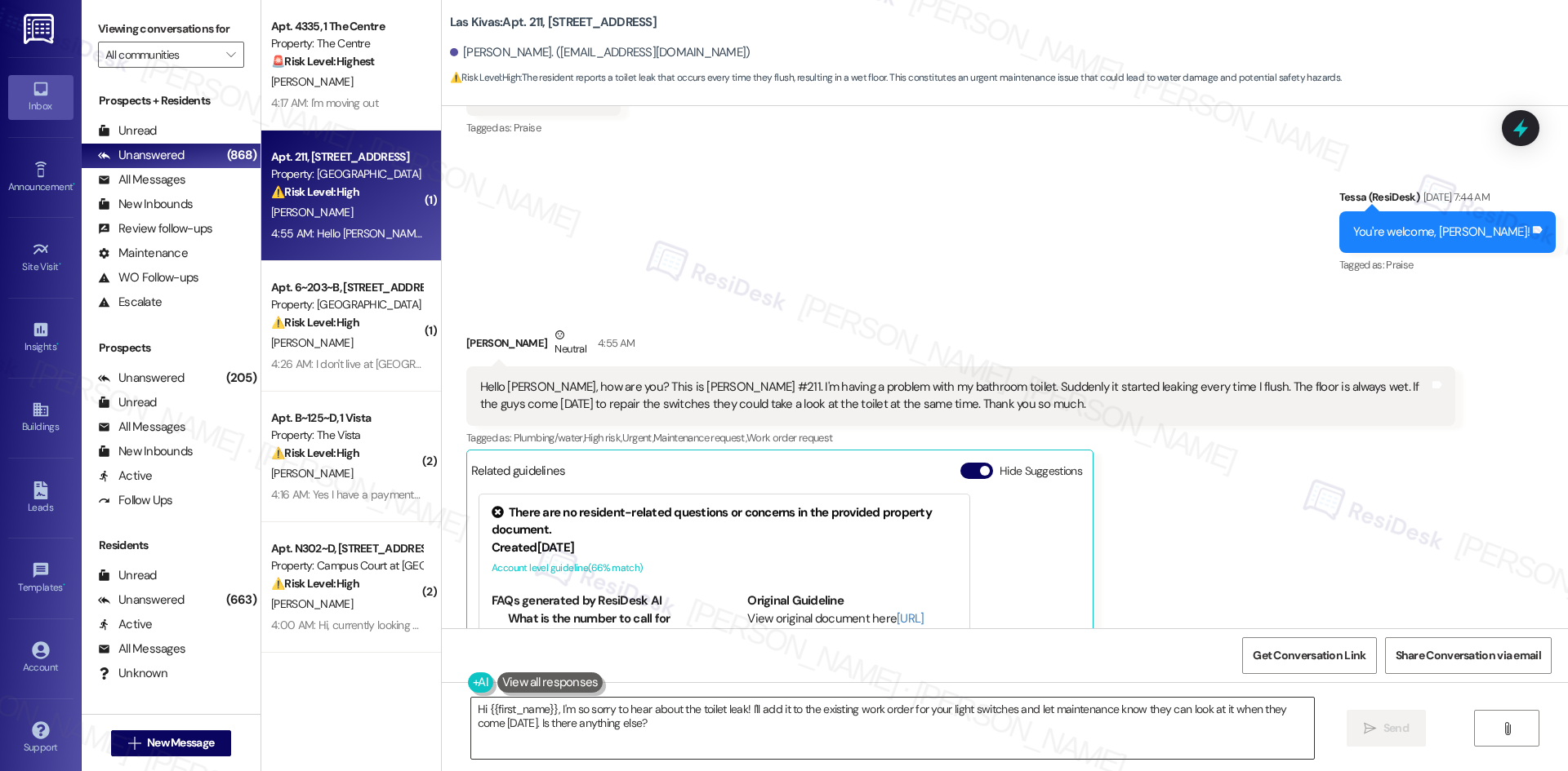
click at [896, 736] on textarea "Hi {{first_name}}, I'm so sorry to hear about the toilet leak! I'll add it to t…" at bounding box center [892, 729] width 842 height 61
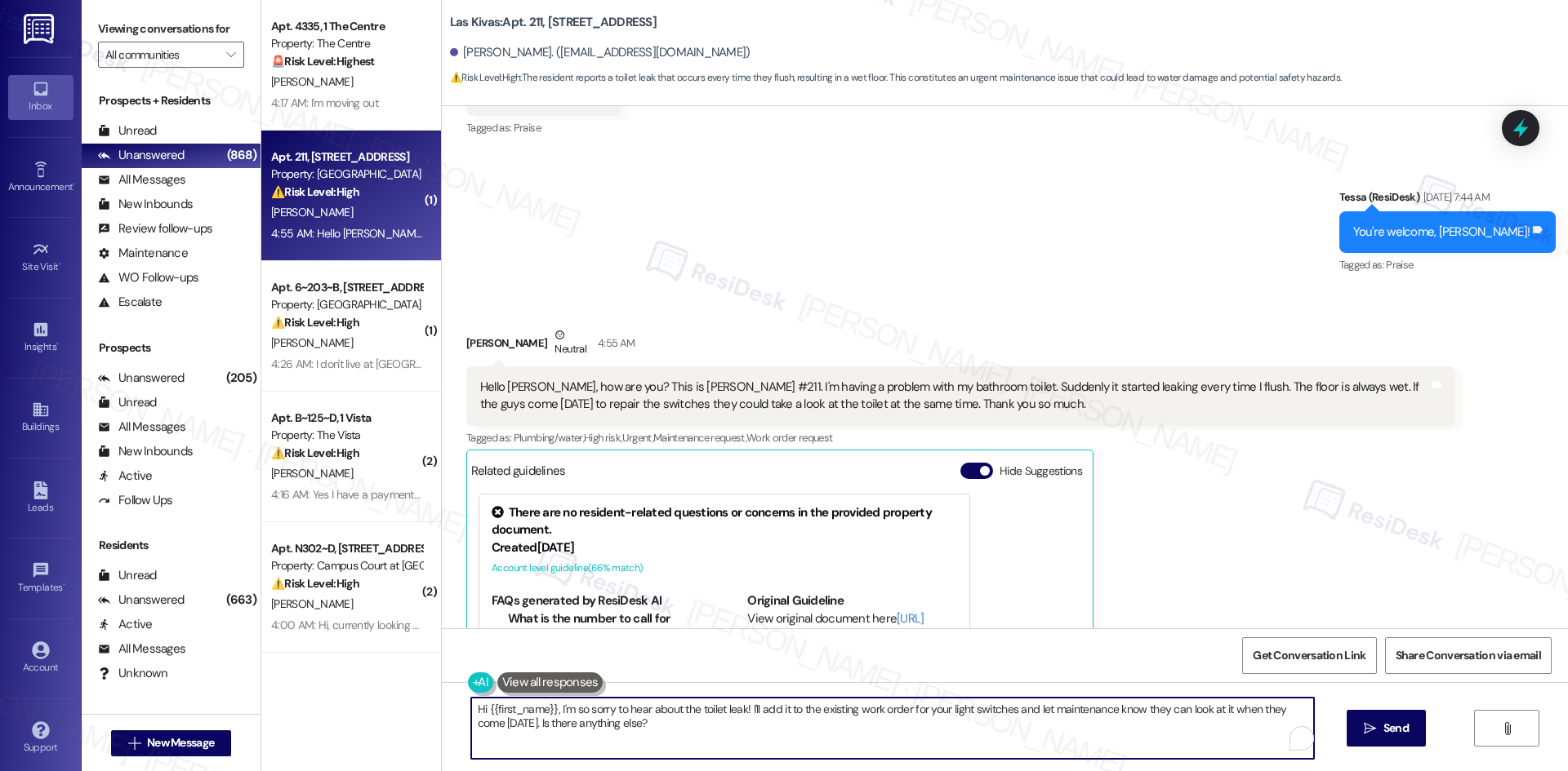
paste textarea "Maria, I just wanted to check back with you regarding the toilet leak in your b…"
type textarea "Hi Maria, I just wanted to check back with you regarding the toilet leak in you…"
click at [1383, 740] on button " Send" at bounding box center [1371, 728] width 79 height 36
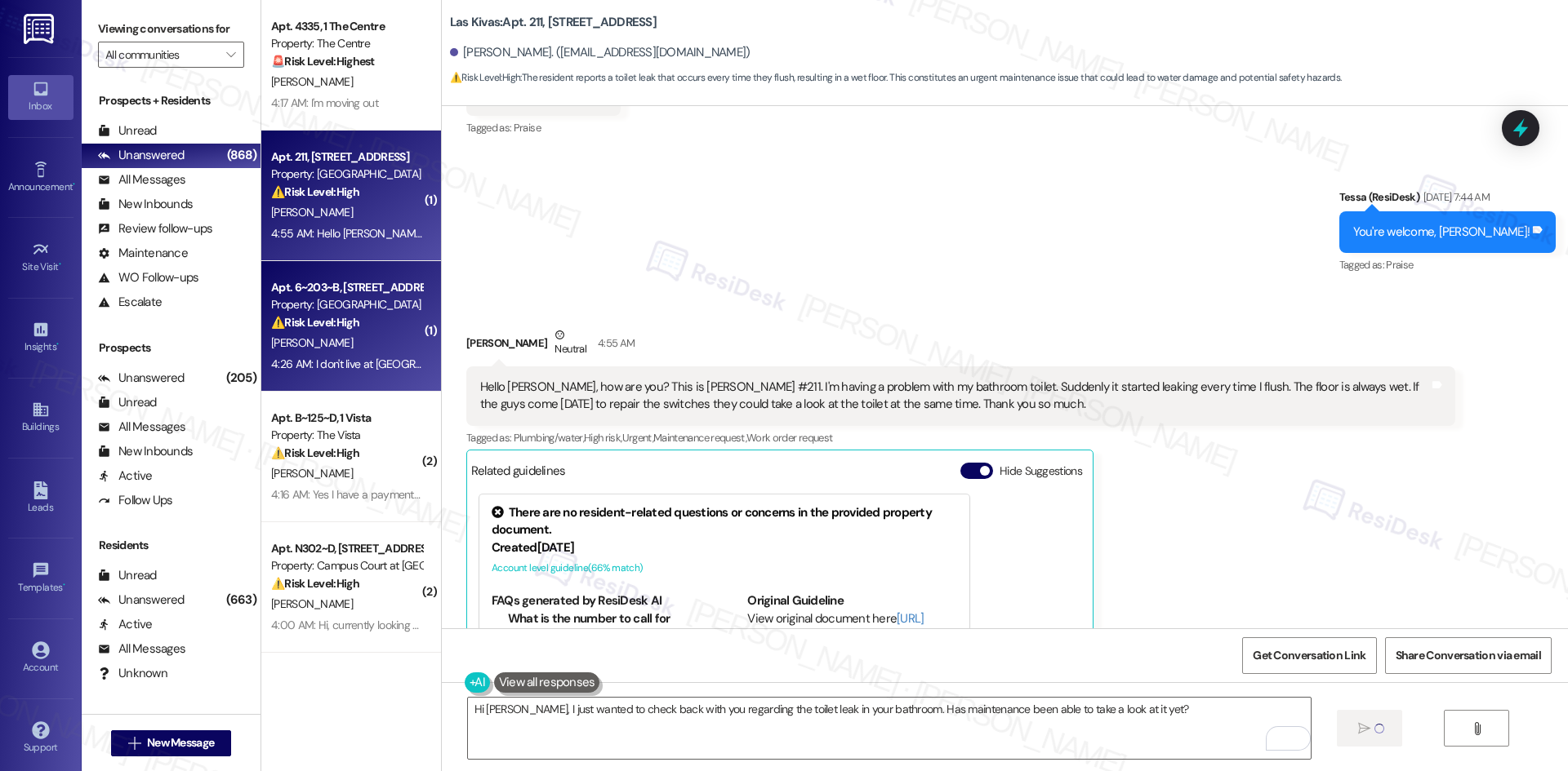
click at [329, 354] on div "4:26 AM: I don't live at St Joe 4:26 AM: I don't live at St Joe" at bounding box center [347, 364] width 154 height 21
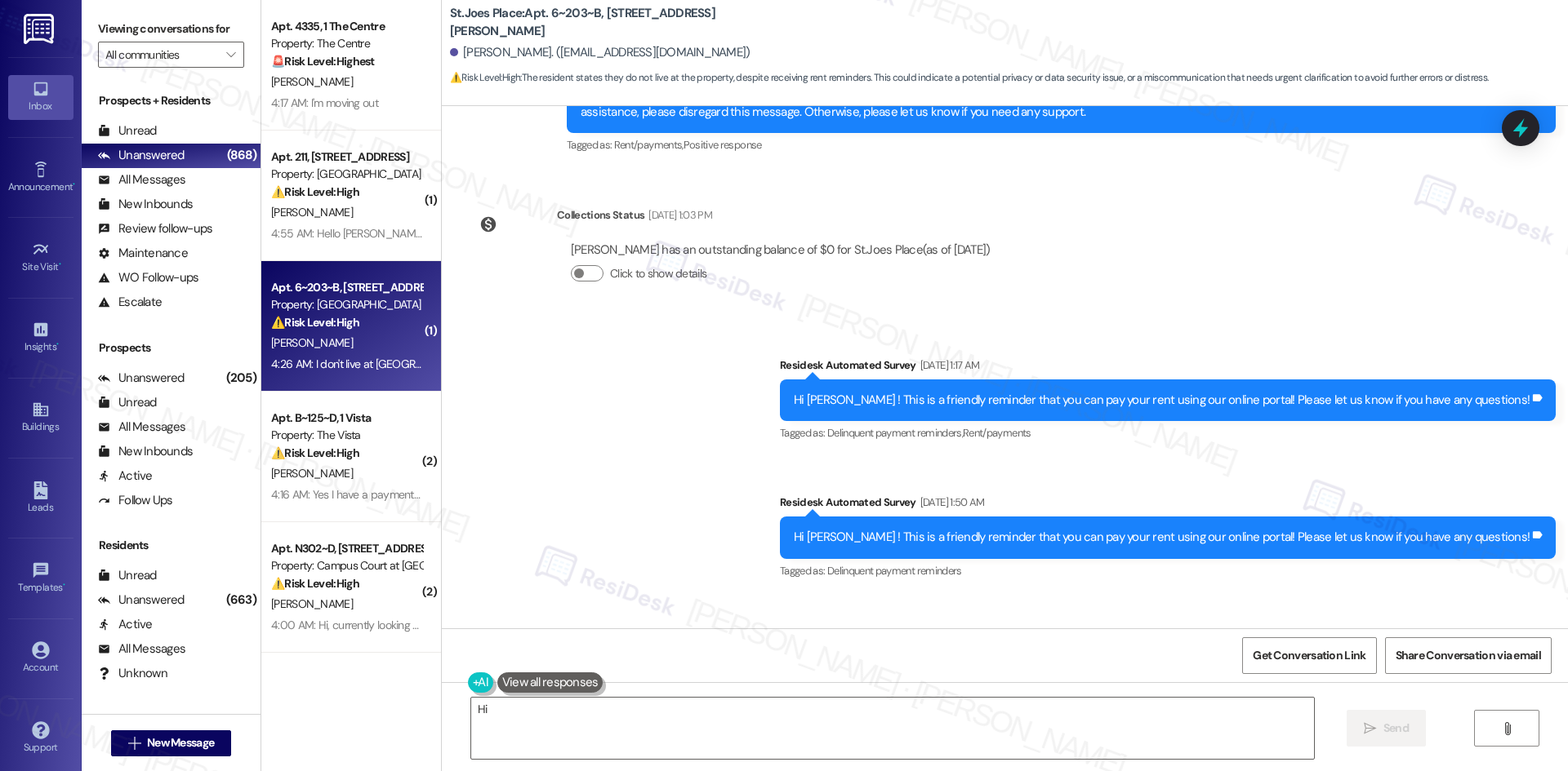
scroll to position [2625, 0]
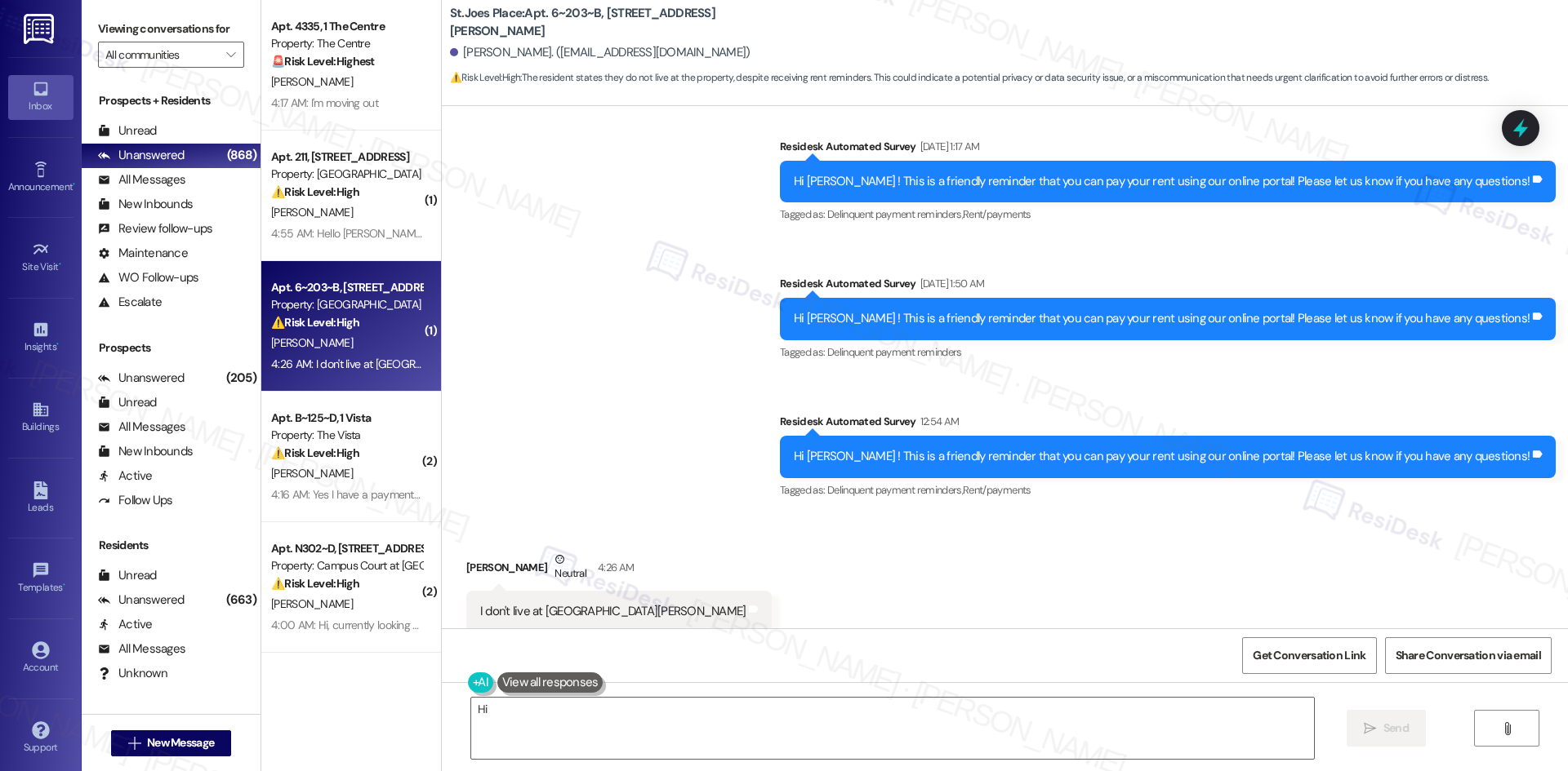
click at [764, 389] on div "Survey, sent via SMS Residesk Automated Survey Sep 03, 2025 at 1:17 AM Hi Jacob…" at bounding box center [1005, 307] width 1126 height 413
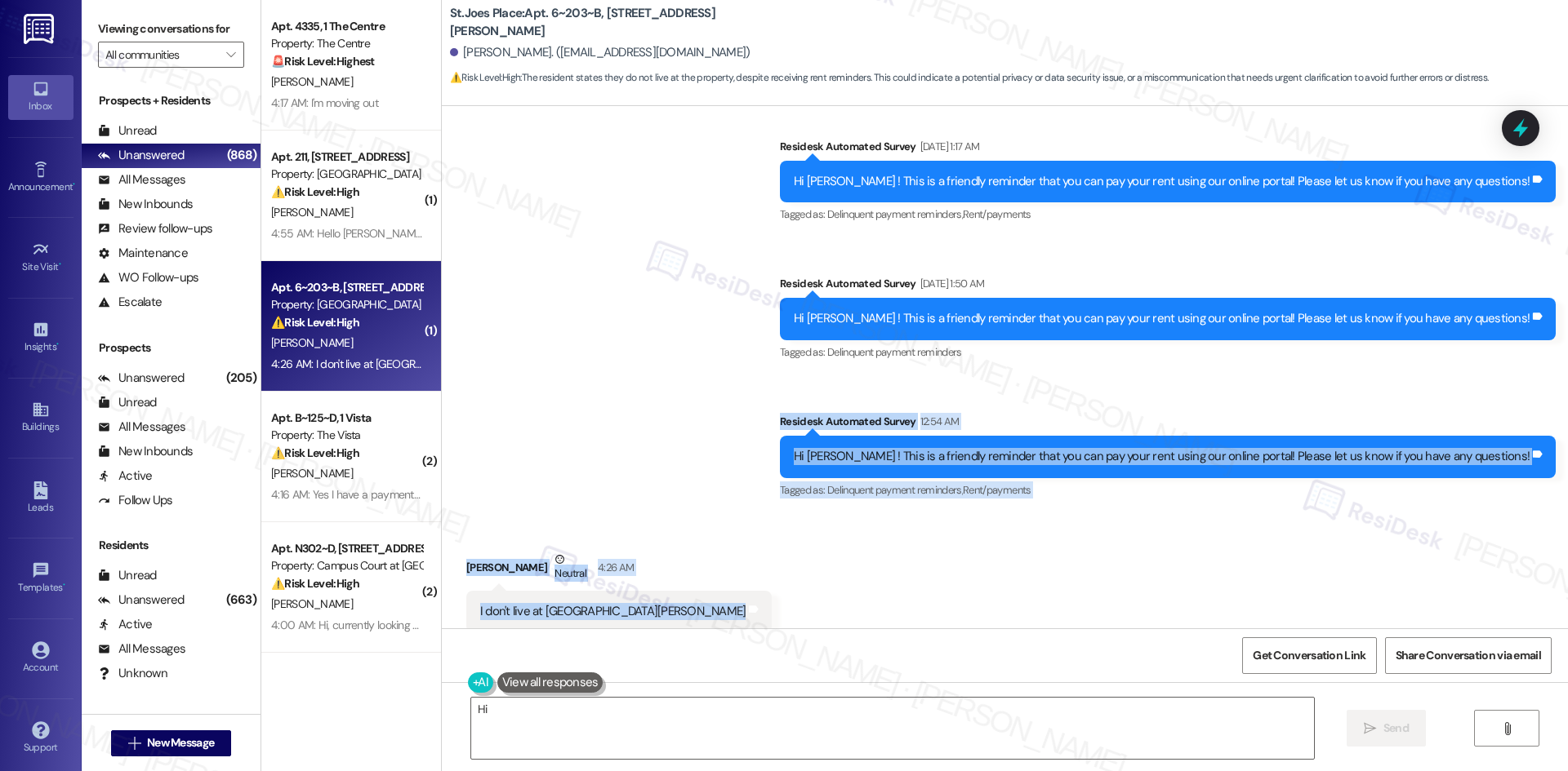
drag, startPoint x: 799, startPoint y: 396, endPoint x: 866, endPoint y: 589, distance: 204.3
click at [866, 589] on div "Survey, sent via SMS Residesk Automated Survey Sep 29, 2022 at 1:07 AM Hi Jacob…" at bounding box center [1005, 367] width 1126 height 523
click at [866, 589] on div "Received via SMS Jacob Deakyne Neutral 4:26 AM I don't live at St Joe Tags and …" at bounding box center [1005, 580] width 1126 height 131
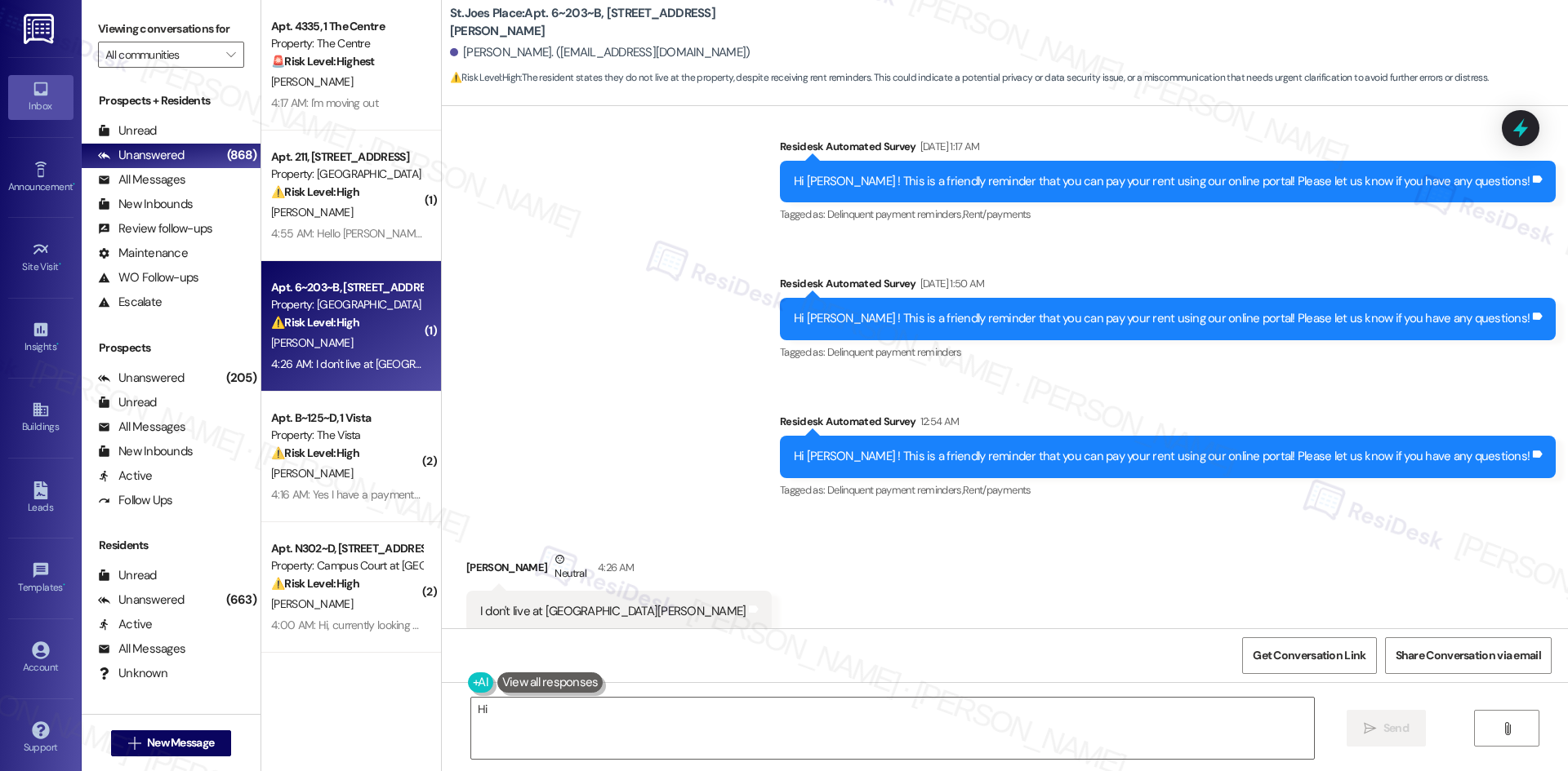
drag, startPoint x: 971, startPoint y: 447, endPoint x: 809, endPoint y: 404, distance: 167.6
click at [809, 404] on div "Survey, sent via SMS Residesk Automated Survey Sep 03, 2025 at 1:17 AM Hi Jacob…" at bounding box center [1005, 307] width 1126 height 413
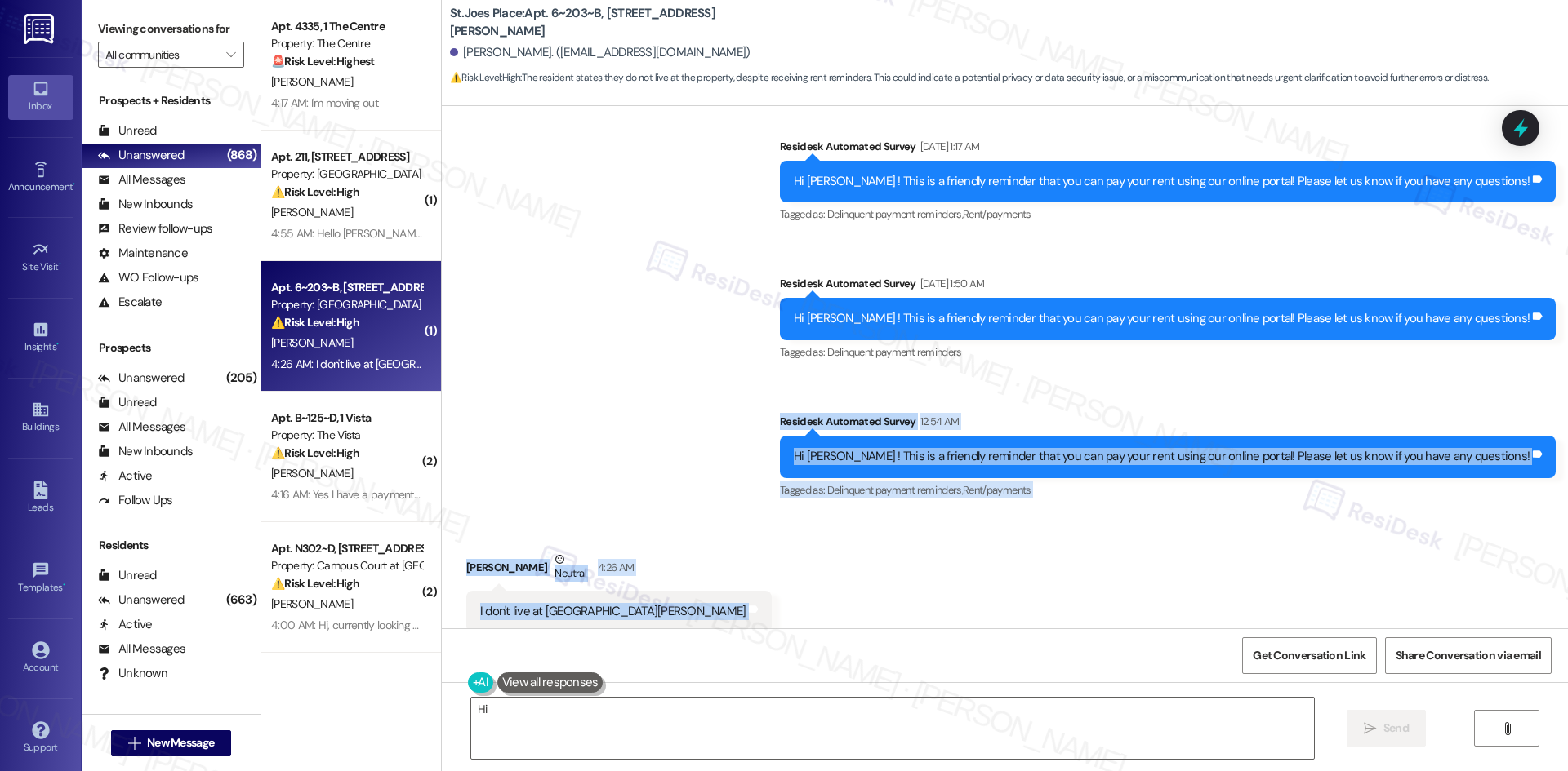
drag, startPoint x: 818, startPoint y: 410, endPoint x: 739, endPoint y: 601, distance: 206.7
click at [739, 601] on div "Survey, sent via SMS Residesk Automated Survey Sep 29, 2022 at 1:07 AM Hi Jacob…" at bounding box center [1005, 367] width 1126 height 523
copy div "Residesk Automated Survey 12:54 AM Hi Jacob ! This is a friendly reminder that …"
click at [635, 375] on div "Survey, sent via SMS Residesk Automated Survey Sep 03, 2025 at 1:17 AM Hi Jacob…" at bounding box center [1005, 307] width 1126 height 413
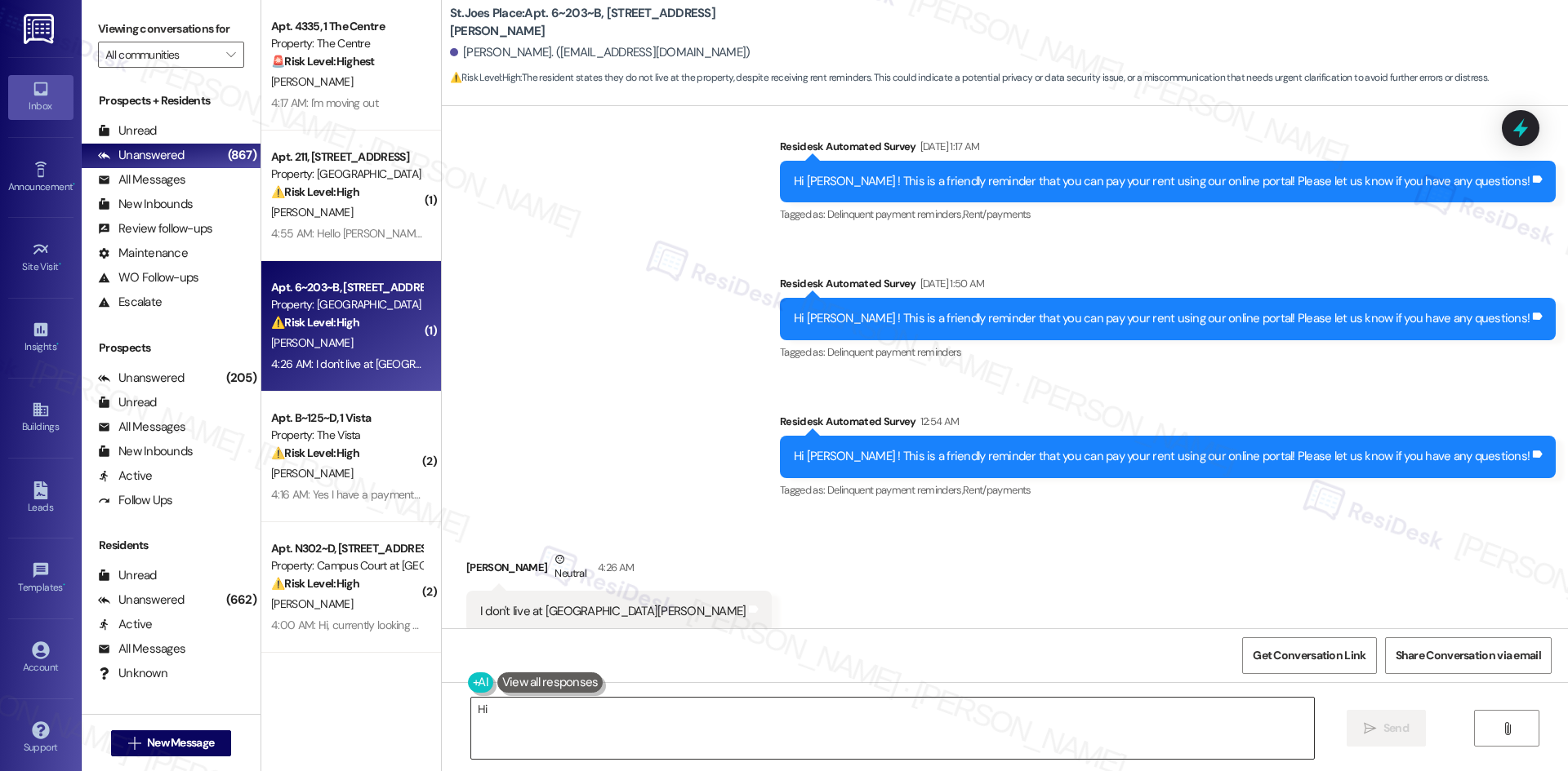
click at [705, 739] on textarea "Hi {{first_name}}, I understand you don't live at St Joe. I'll remove you from …" at bounding box center [892, 729] width 842 height 61
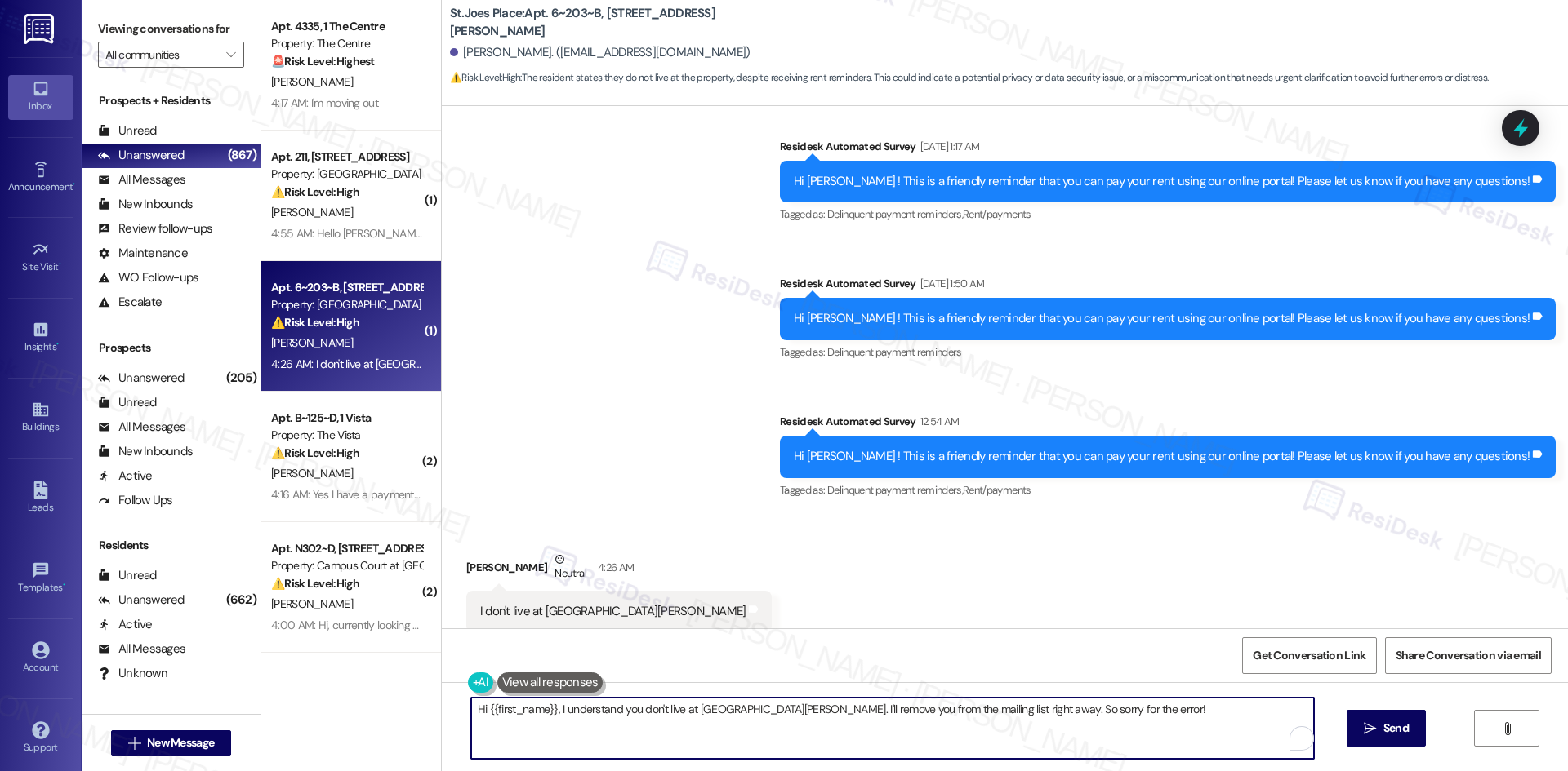
paste textarea "I’m sorry for the confusion. I’ll let the site team know about this so they can…"
type textarea "I’m sorry for the confusion. I’ll let the site team know about this so they can…"
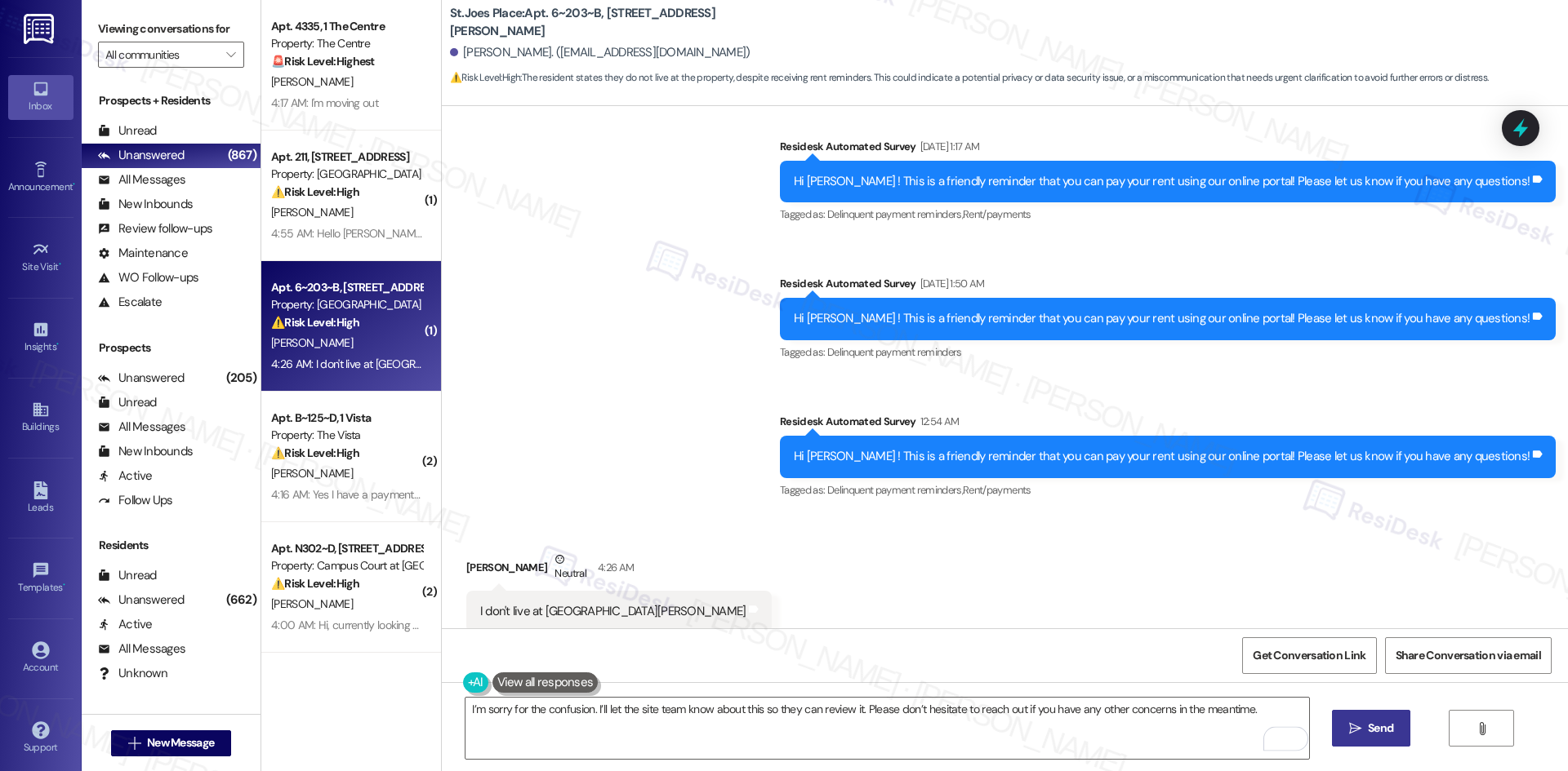
click at [1379, 737] on span "Send" at bounding box center [1380, 728] width 26 height 17
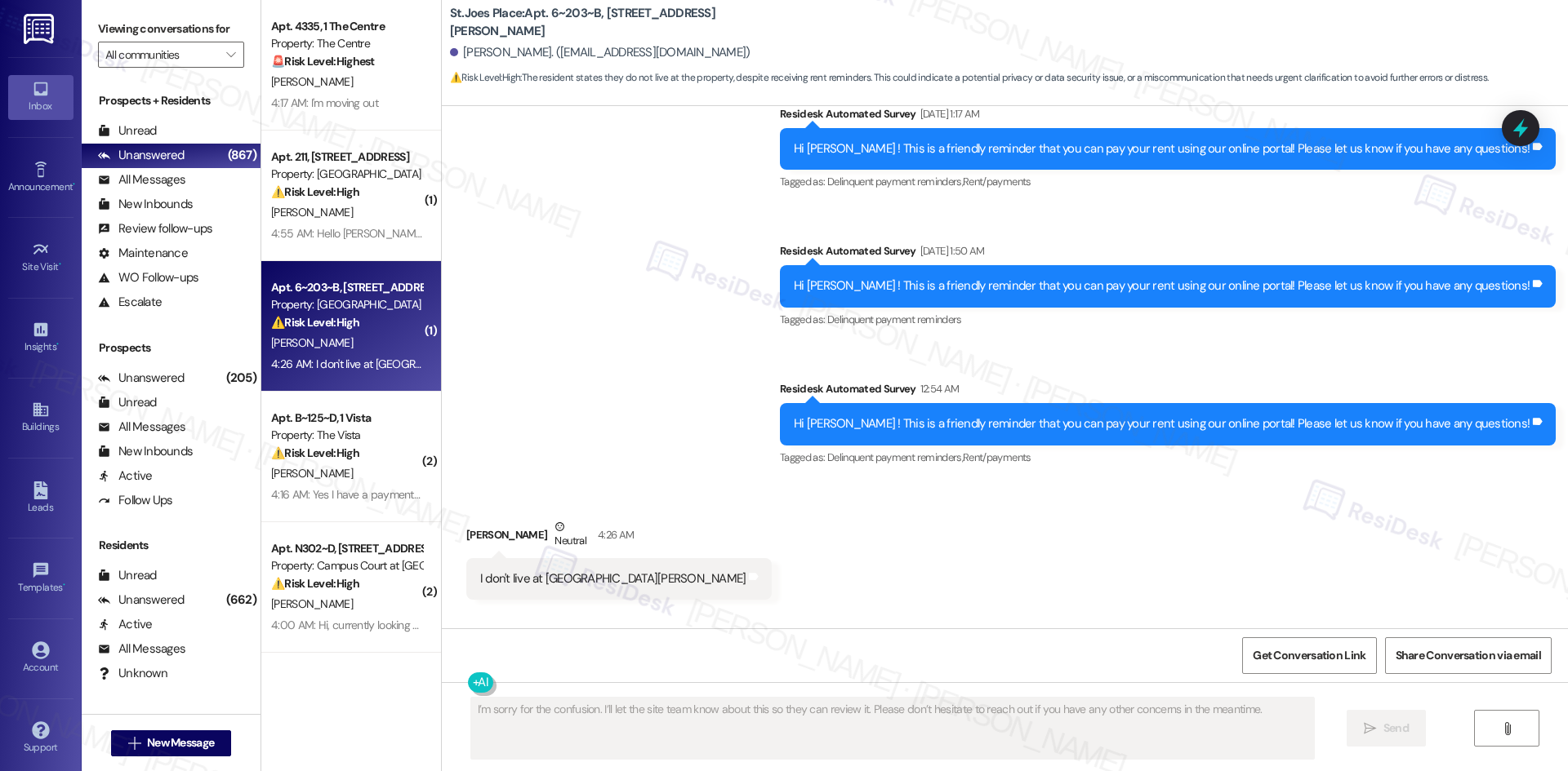
scroll to position [2738, 0]
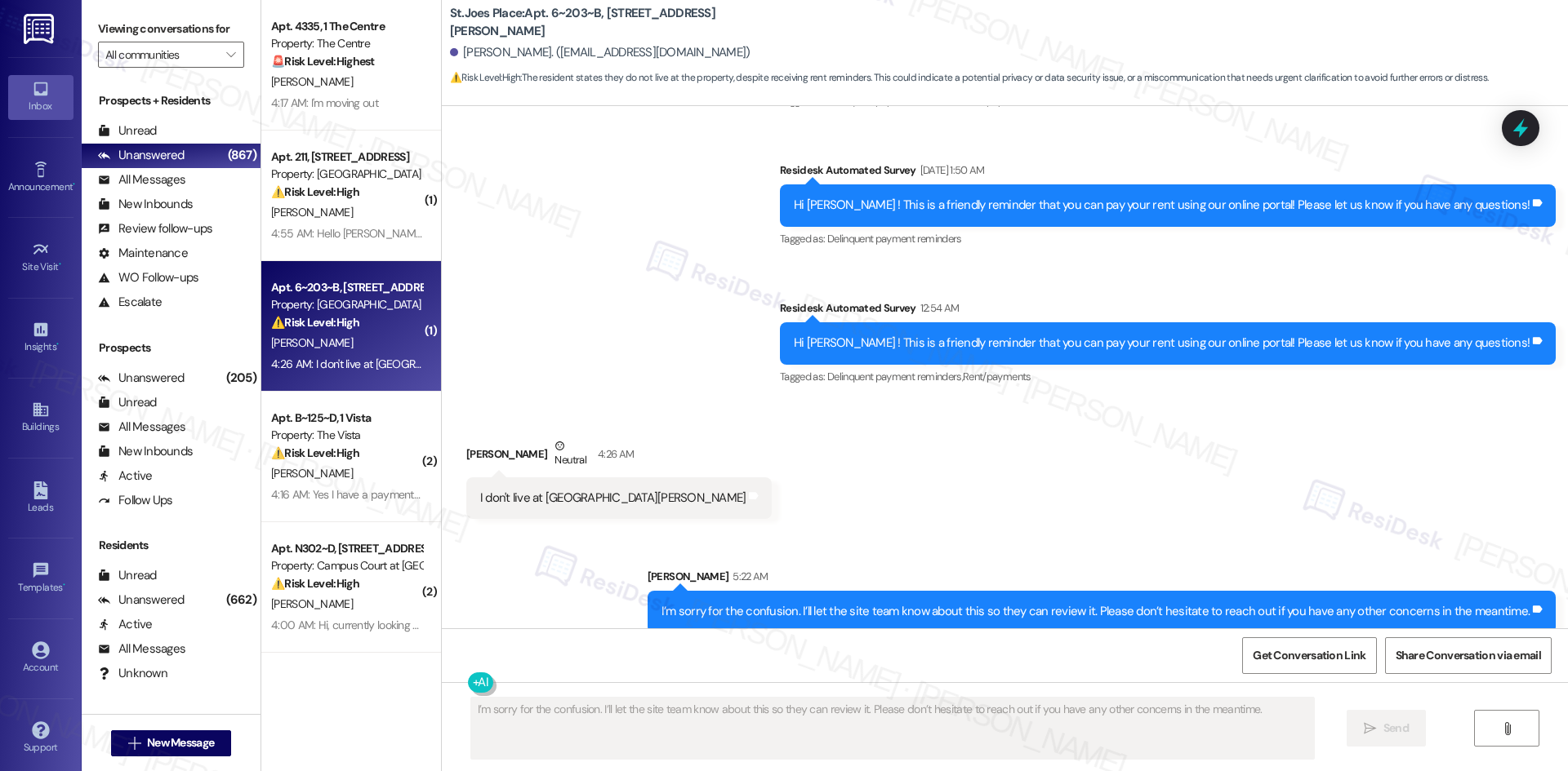
click at [953, 556] on div "Sent via SMS Sarah 5:22 AM I’m sorry for the confusion. I’ll let the site team …" at bounding box center [1101, 601] width 933 height 89
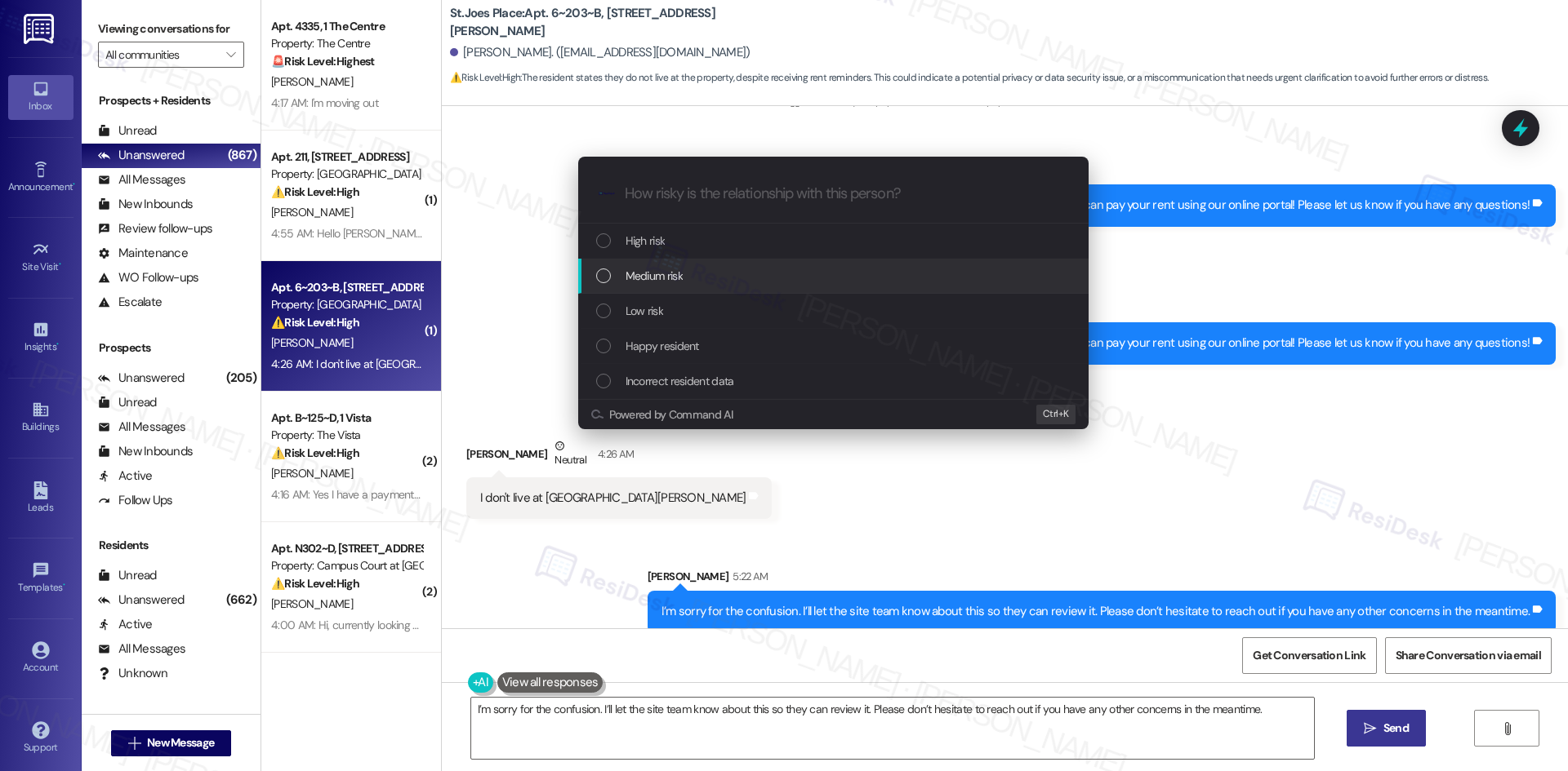
click at [692, 288] on div "Medium risk" at bounding box center [833, 276] width 511 height 35
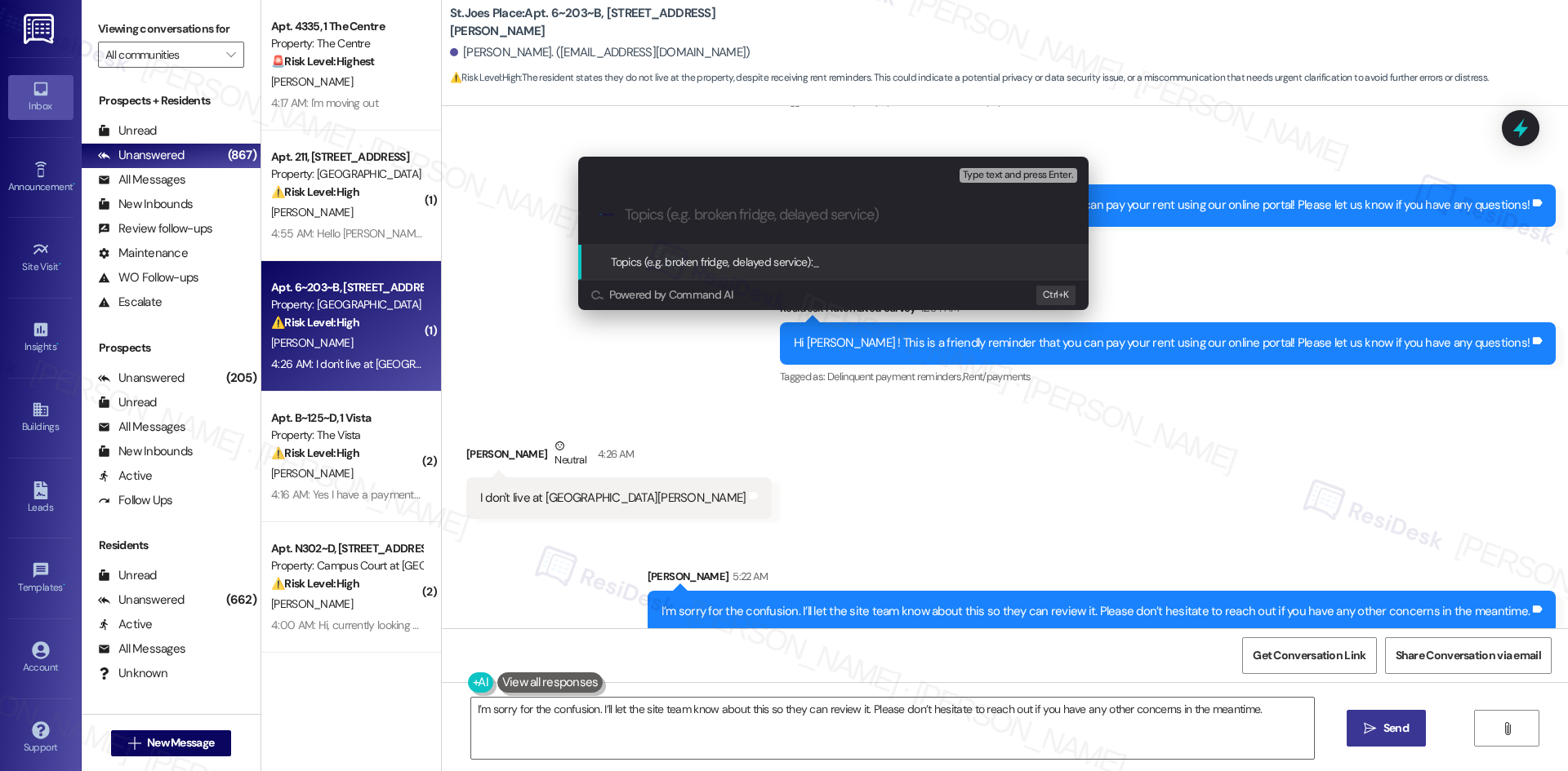
click at [669, 540] on div "Escalate Conversation Medium risk Topics (e.g. broken fridge, delayed service) …" at bounding box center [784, 386] width 1568 height 771
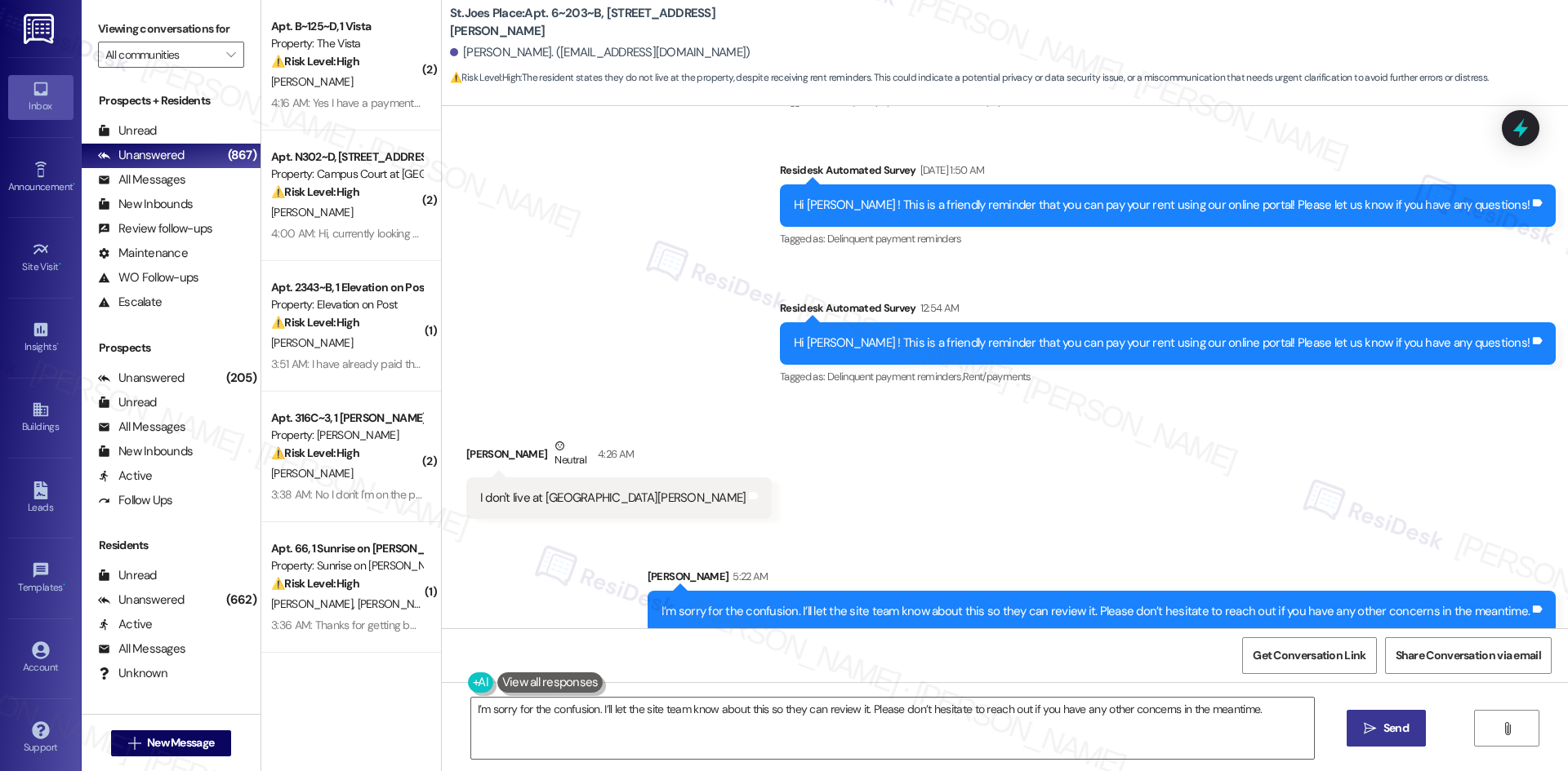
drag, startPoint x: 673, startPoint y: 333, endPoint x: 685, endPoint y: 399, distance: 67.1
click at [673, 333] on div "Survey, sent via SMS Residesk Automated Survey Sep 03, 2025 at 1:17 AM Hi Jacob…" at bounding box center [1005, 194] width 1126 height 413
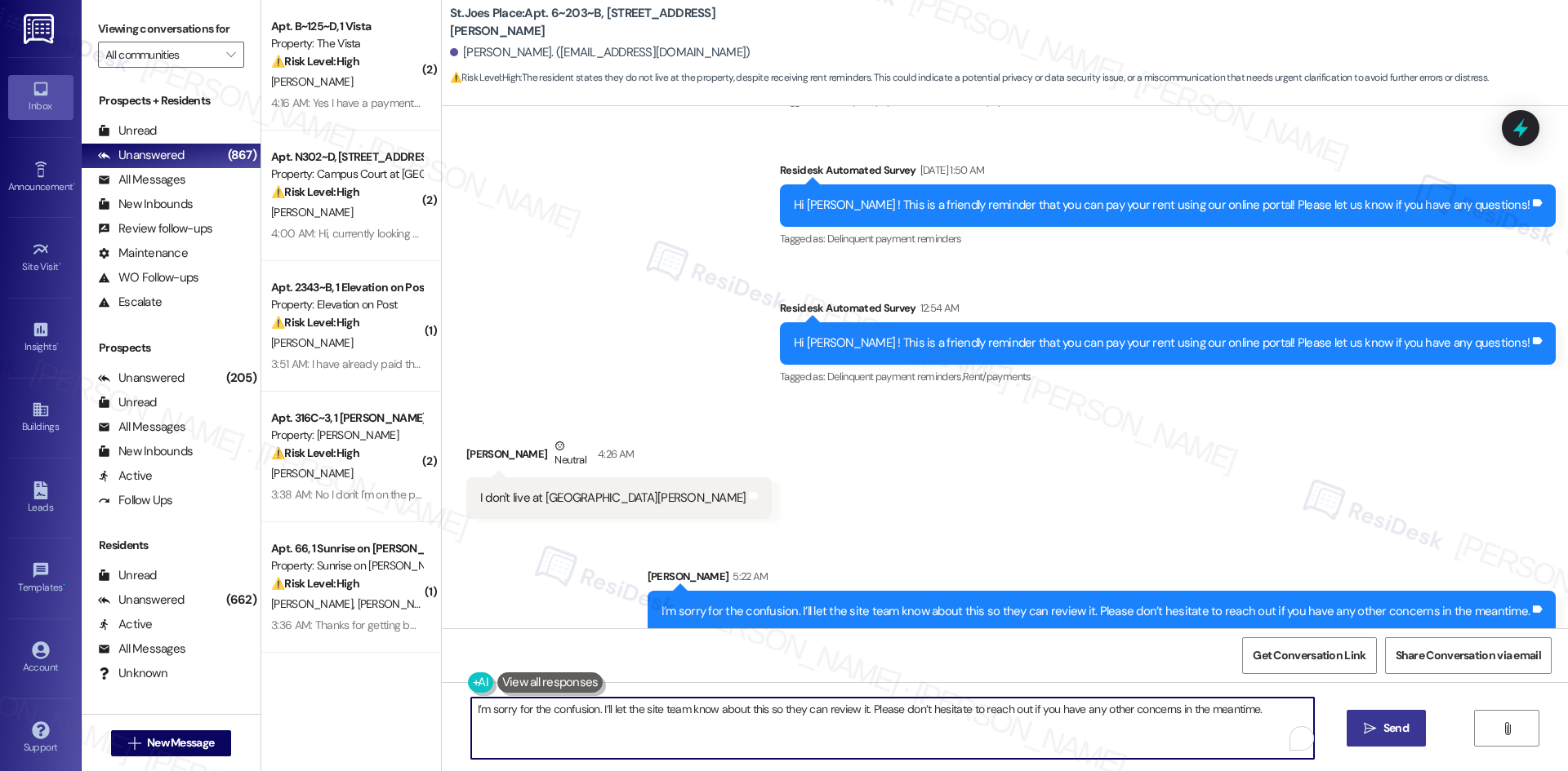
click at [659, 735] on textarea "Hi {{first_name}}, I understand this is frustrating. I've already informed the …" at bounding box center [892, 729] width 842 height 61
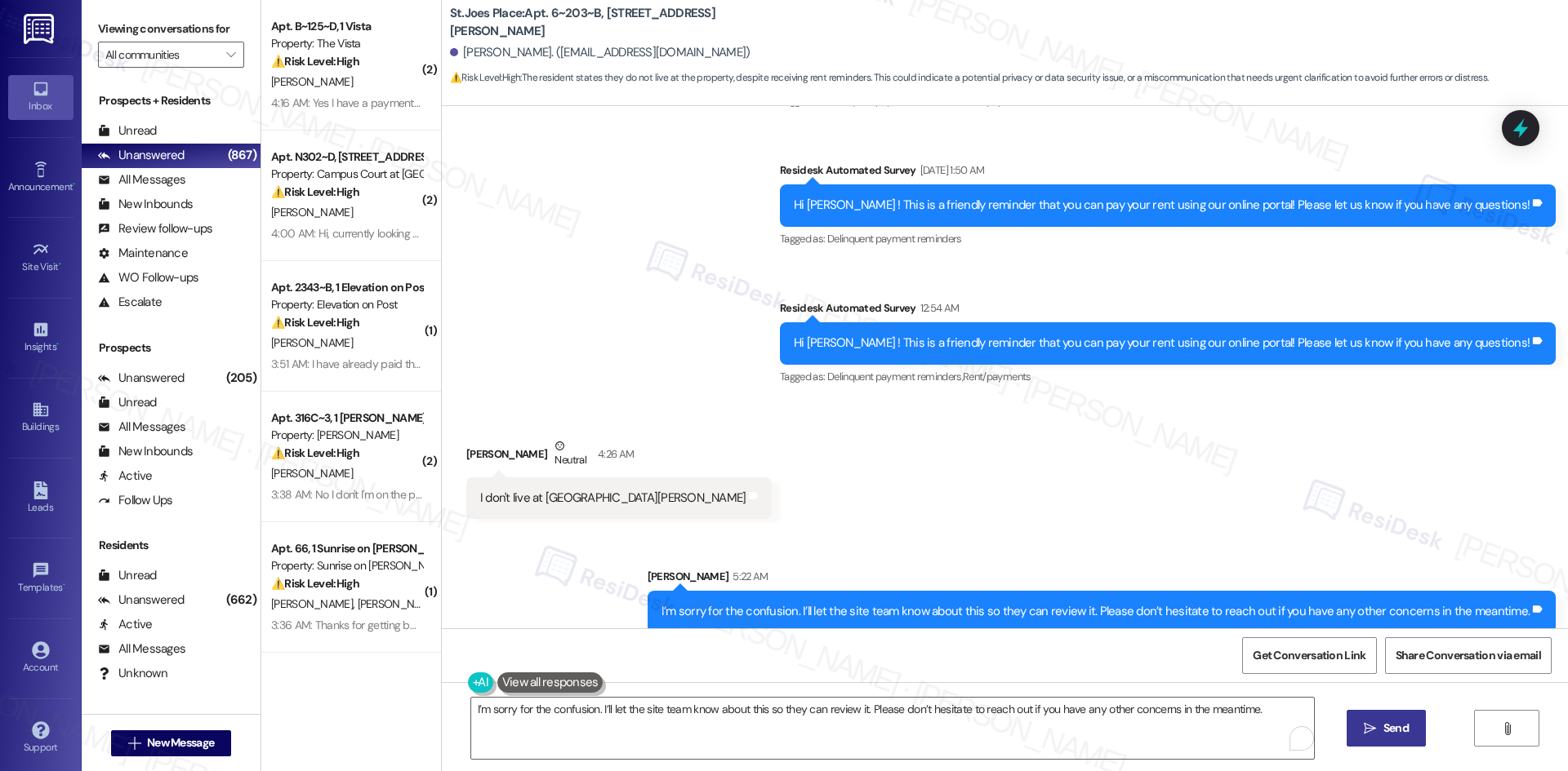
click at [788, 466] on div "Received via SMS Jacob Deakyne Neutral 4:26 AM I don't live at St Joe Tags and …" at bounding box center [1005, 466] width 1126 height 131
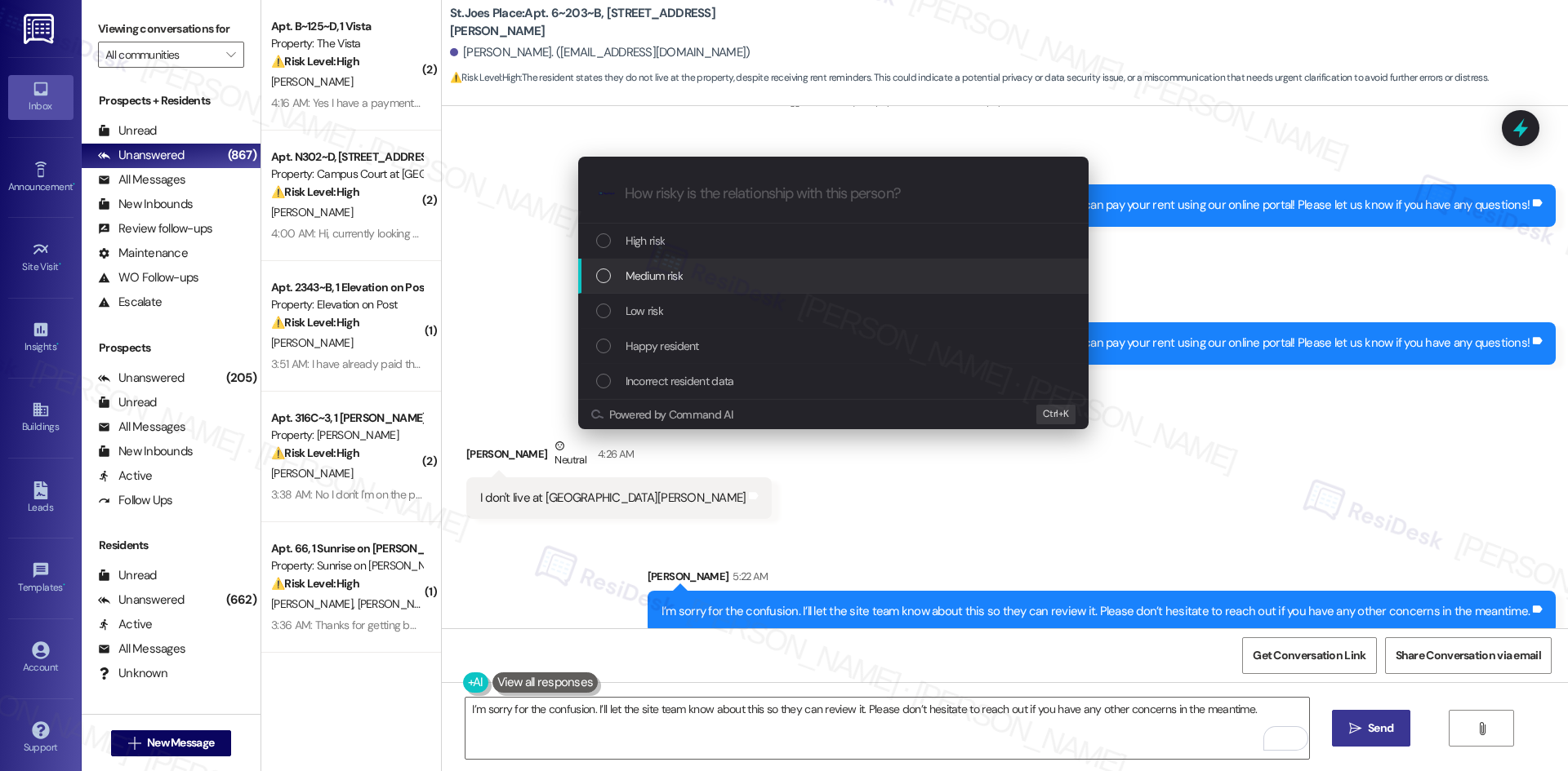
click at [664, 271] on span "Medium risk" at bounding box center [654, 276] width 57 height 18
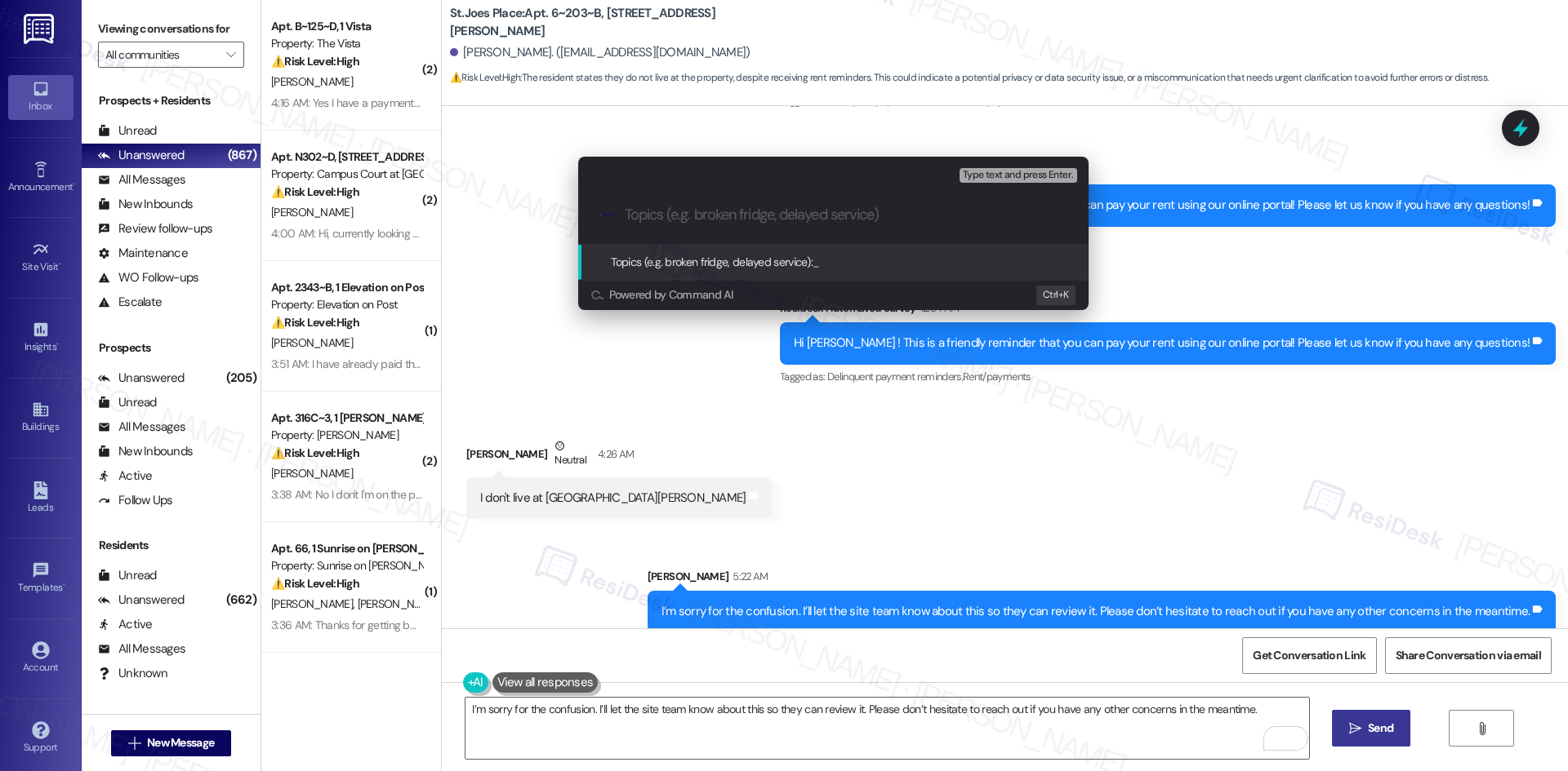
drag, startPoint x: 734, startPoint y: 188, endPoint x: 731, endPoint y: 199, distance: 11.4
click at [734, 190] on div ".cls-1{fill:#0a055f;}.cls-2{fill:#0cc4c4;} resideskLogoBlueOrange" at bounding box center [833, 215] width 511 height 58
click at [725, 219] on input "Topics (e.g. broken fridge, delayed service)" at bounding box center [846, 215] width 444 height 17
paste input "Resident Report – No Longer Living at St Joe"
type input "Resident Report – No Longer Living at St Joe"
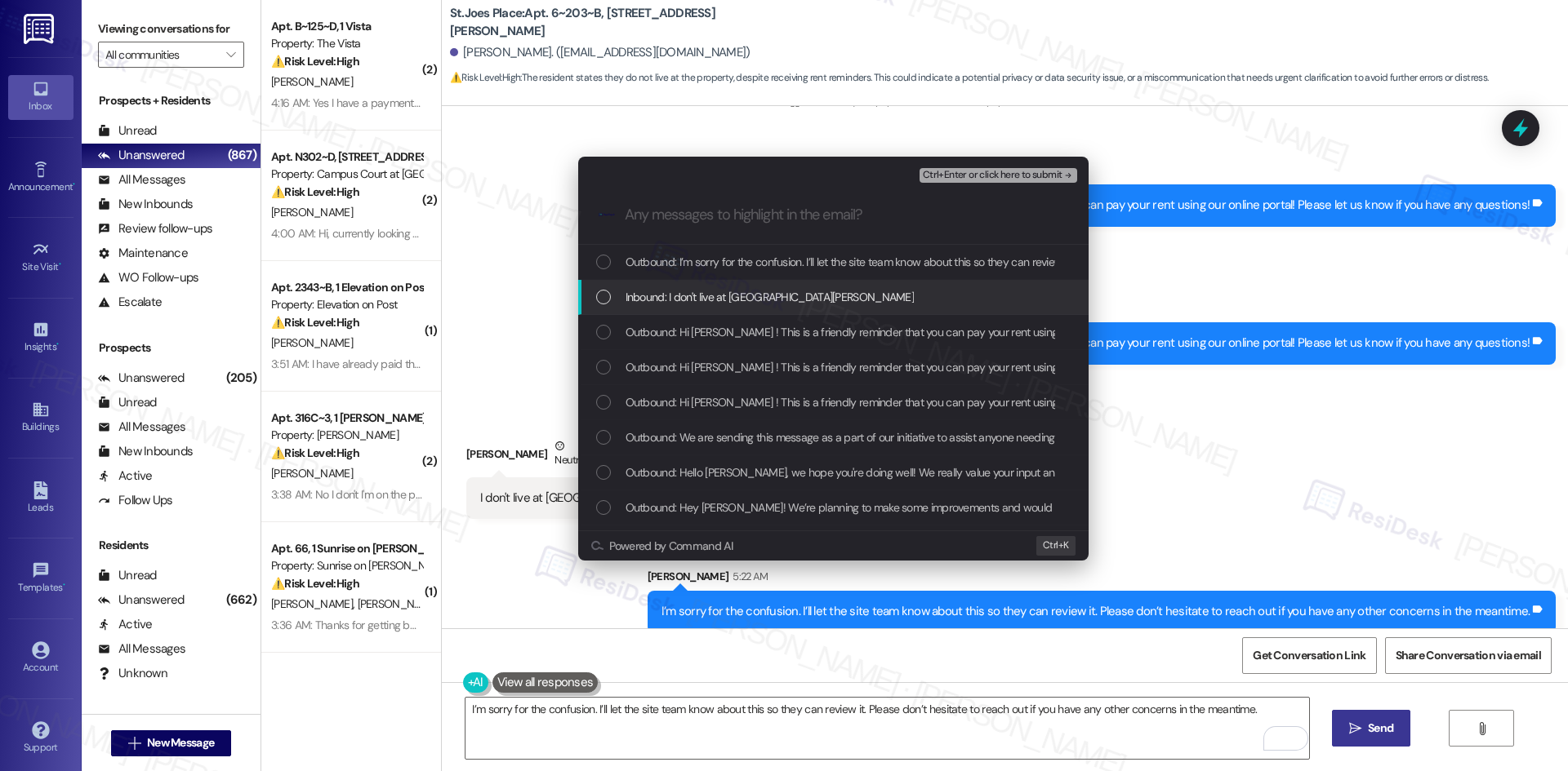
click at [722, 302] on span "Inbound: I don't live at St Joe" at bounding box center [770, 297] width 289 height 18
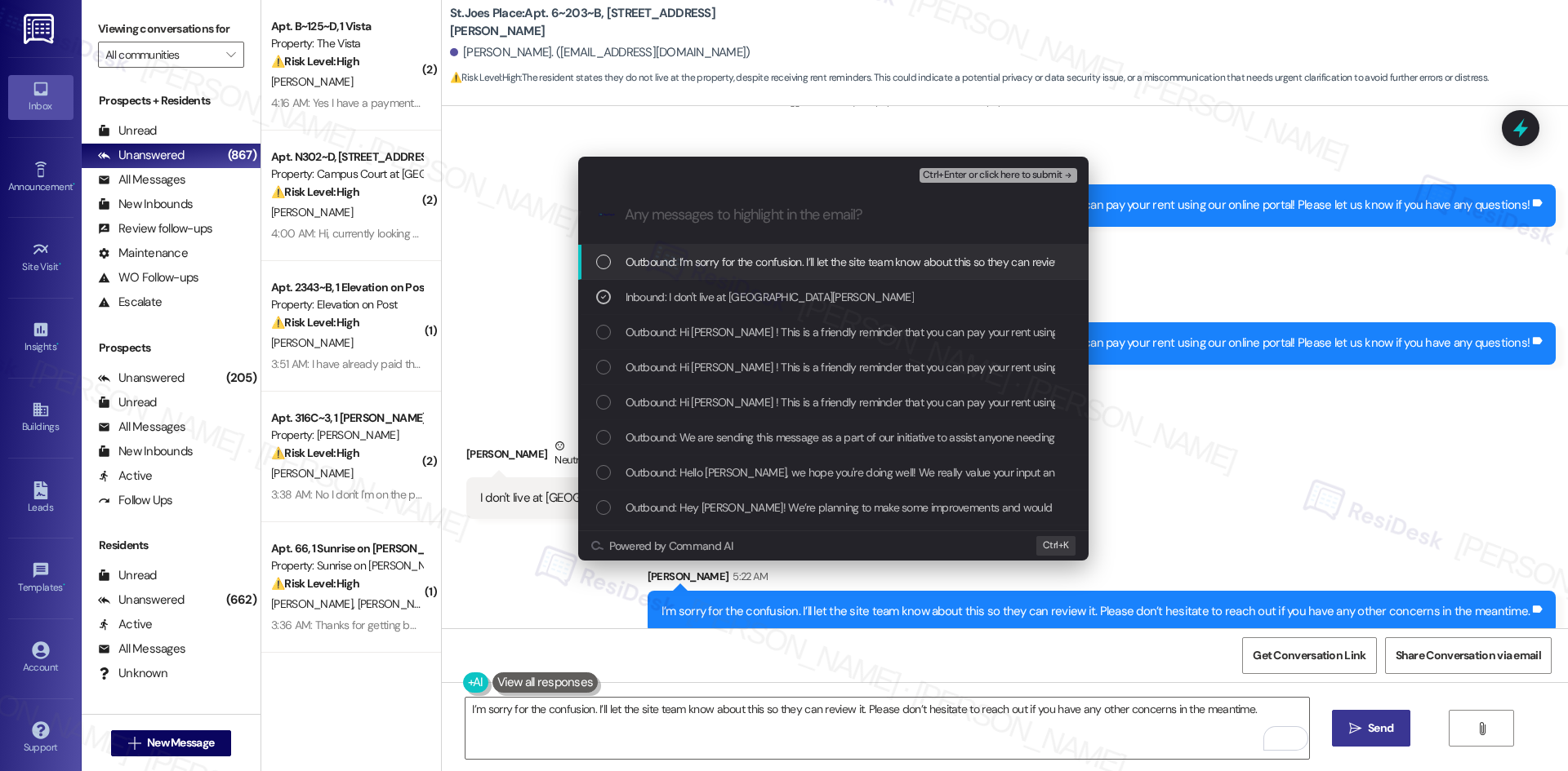
click at [1053, 179] on span "Ctrl+Enter or click here to submit" at bounding box center [992, 175] width 140 height 12
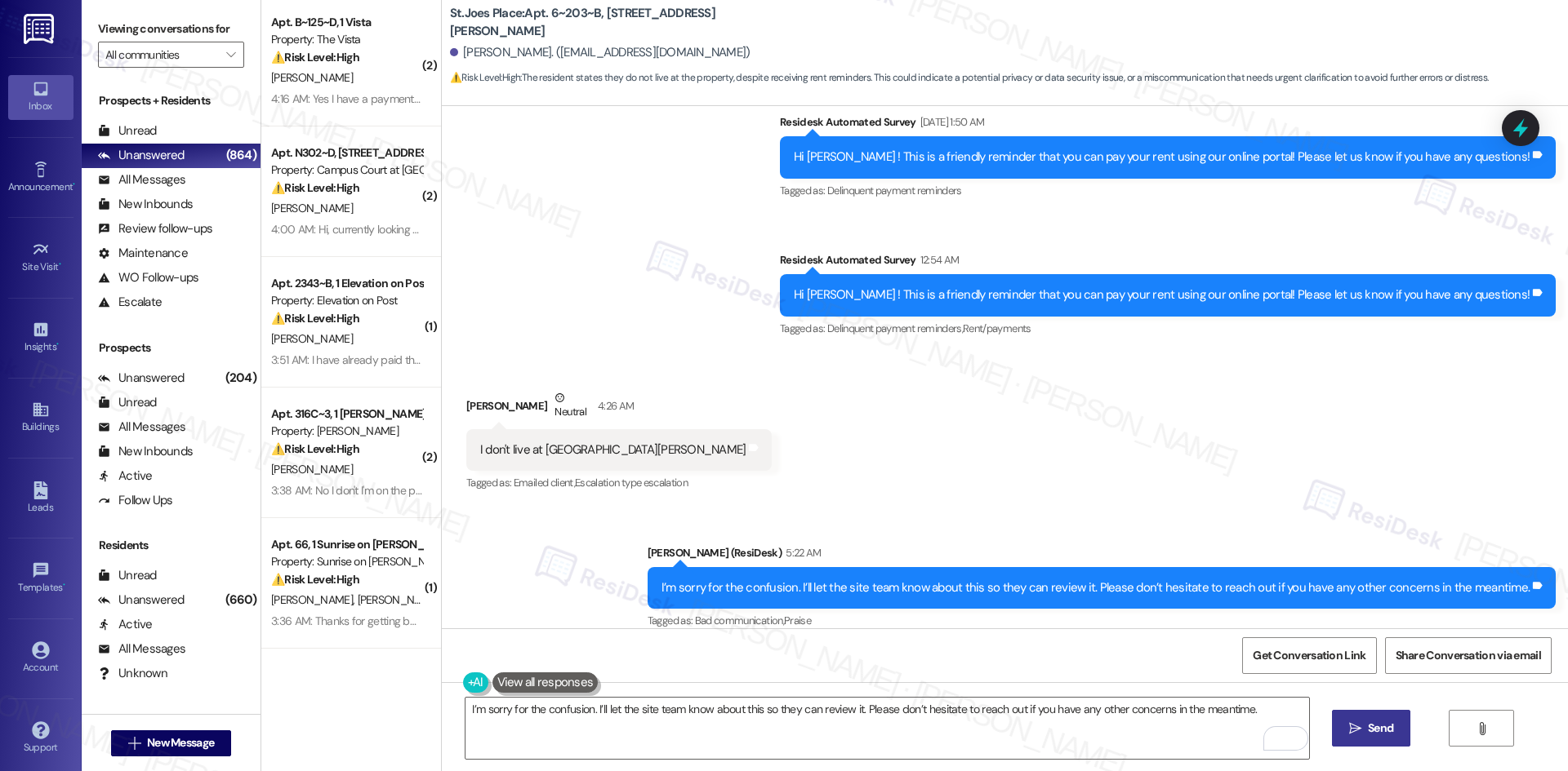
scroll to position [0, 0]
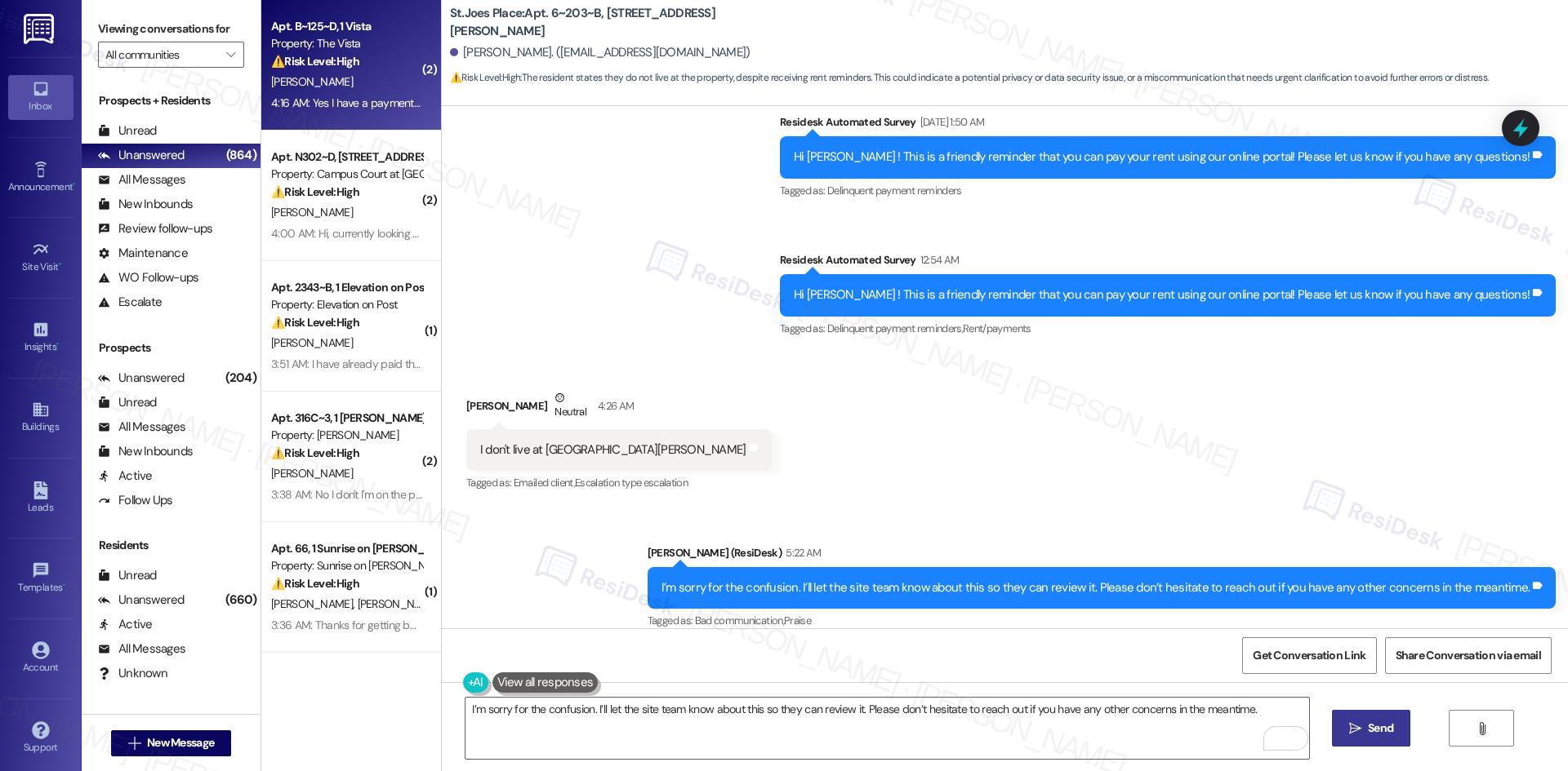
click at [328, 73] on div "[PERSON_NAME]" at bounding box center [347, 82] width 154 height 21
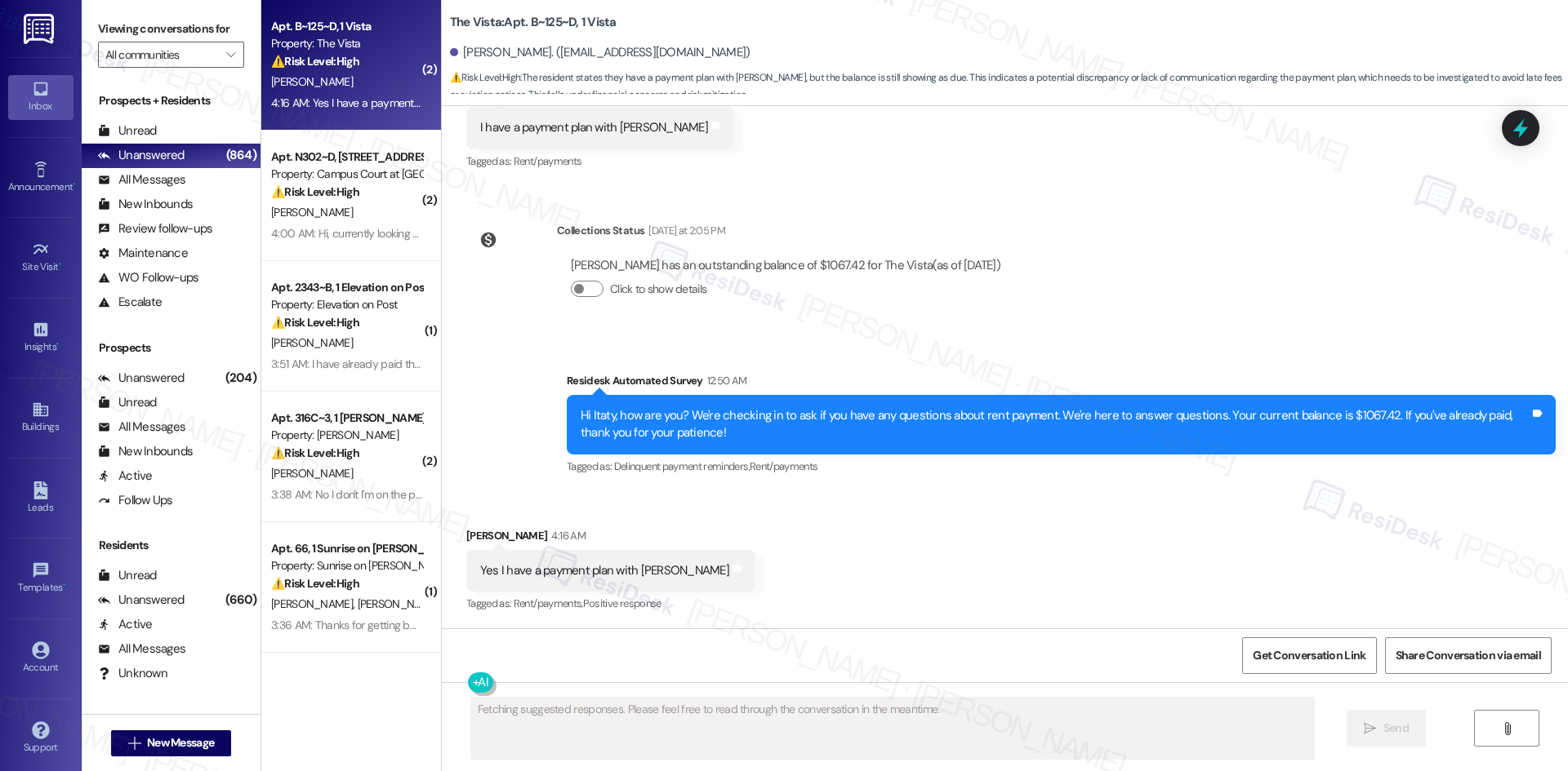
scroll to position [9899, 0]
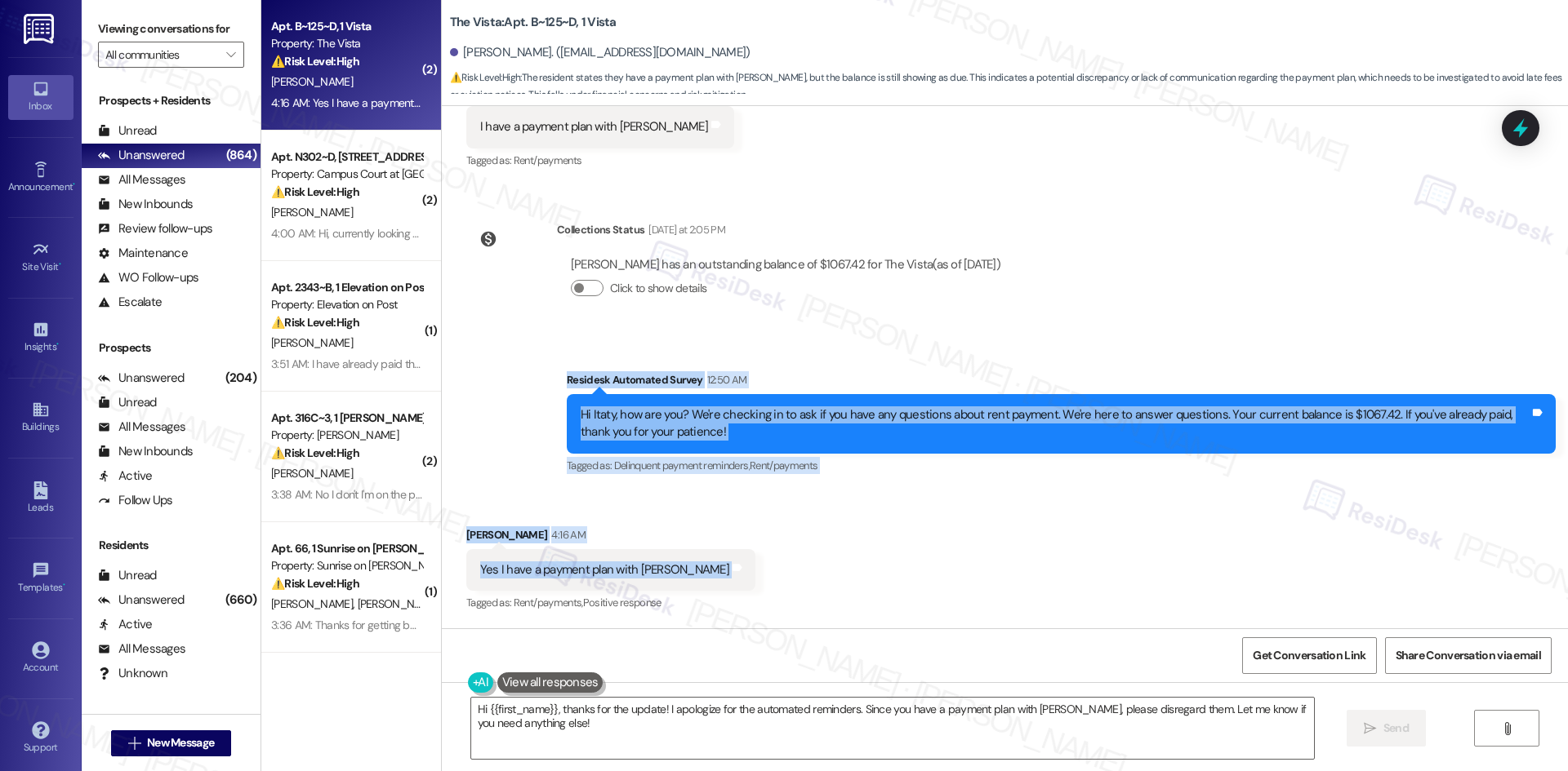
drag, startPoint x: 535, startPoint y: 375, endPoint x: 722, endPoint y: 587, distance: 282.7
click at [722, 587] on div "WO Opened request: The smoke a... Nov 03, 2023 at 5:26 PM Status : Completed Sh…" at bounding box center [1005, 367] width 1126 height 523
copy div "Residesk Automated Survey 12:50 AM Hi Itaty, how are you? We're checking in to …"
click at [846, 344] on div "Survey, sent via SMS Residesk Automated Survey 12:50 AM Hi Itaty, how are you? …" at bounding box center [1005, 412] width 1126 height 155
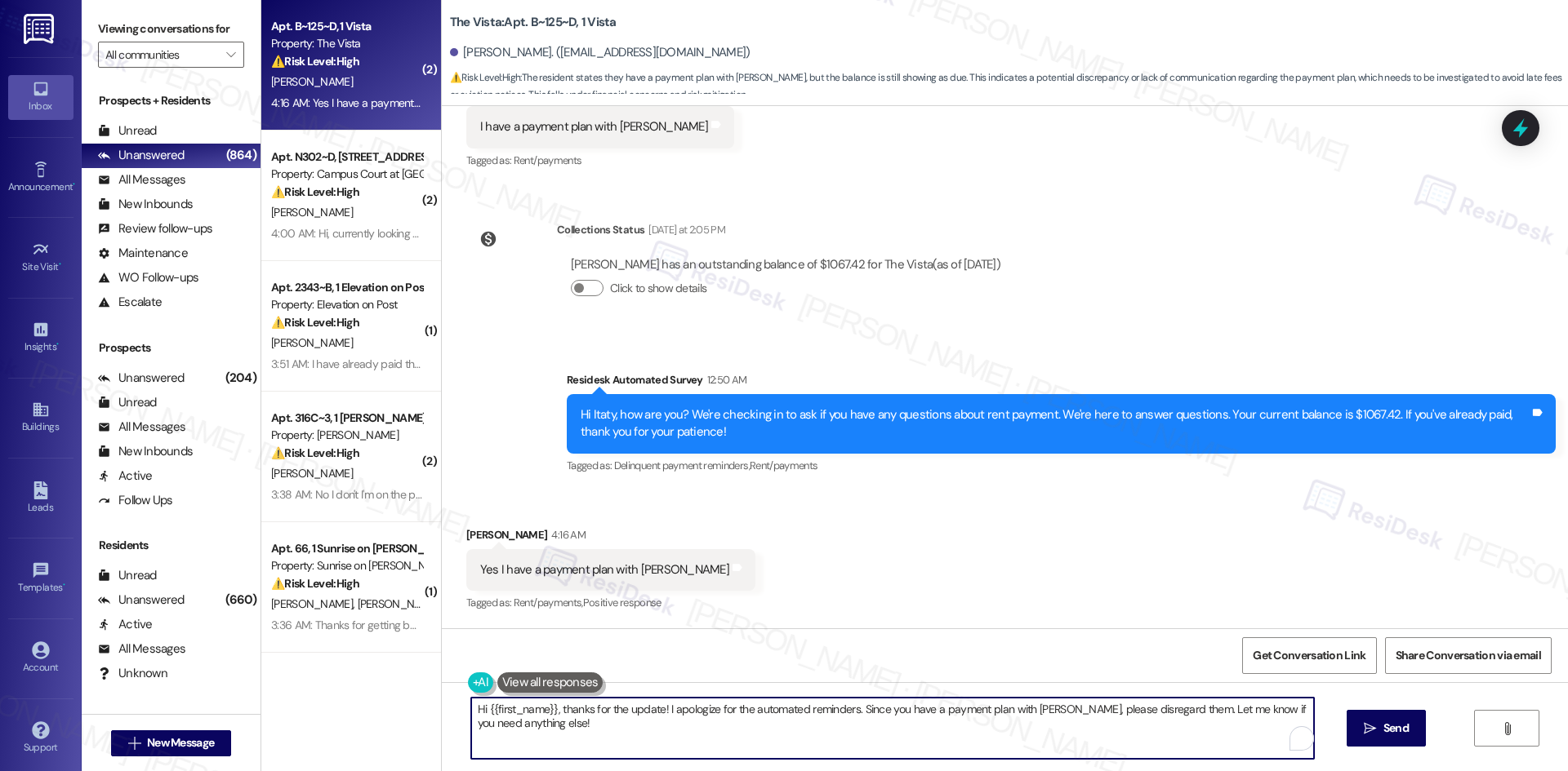
drag, startPoint x: 533, startPoint y: 717, endPoint x: 448, endPoint y: 712, distance: 85.1
click at [442, 701] on div "Hi {{first_name}}, thanks for the update! I apologize for the automated reminde…" at bounding box center [1005, 744] width 1126 height 122
paste textarea "Hi Itaty, thank you for clarifying. I apologize for the confusion — the earlier…"
type textarea "Hi Itaty, thank you for clarifying. I apologize for the confusion — the earlier…"
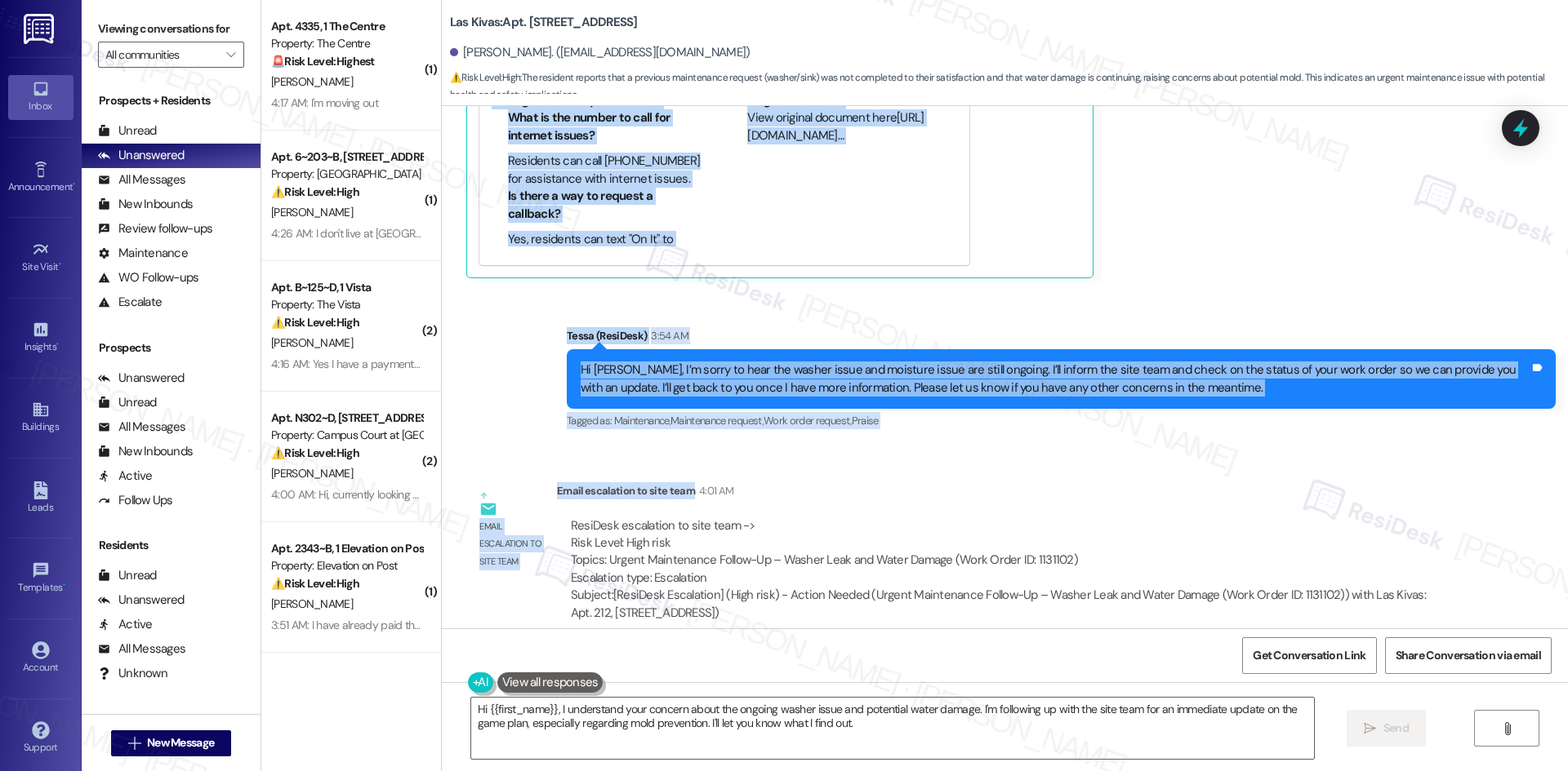
scroll to position [2791, 0]
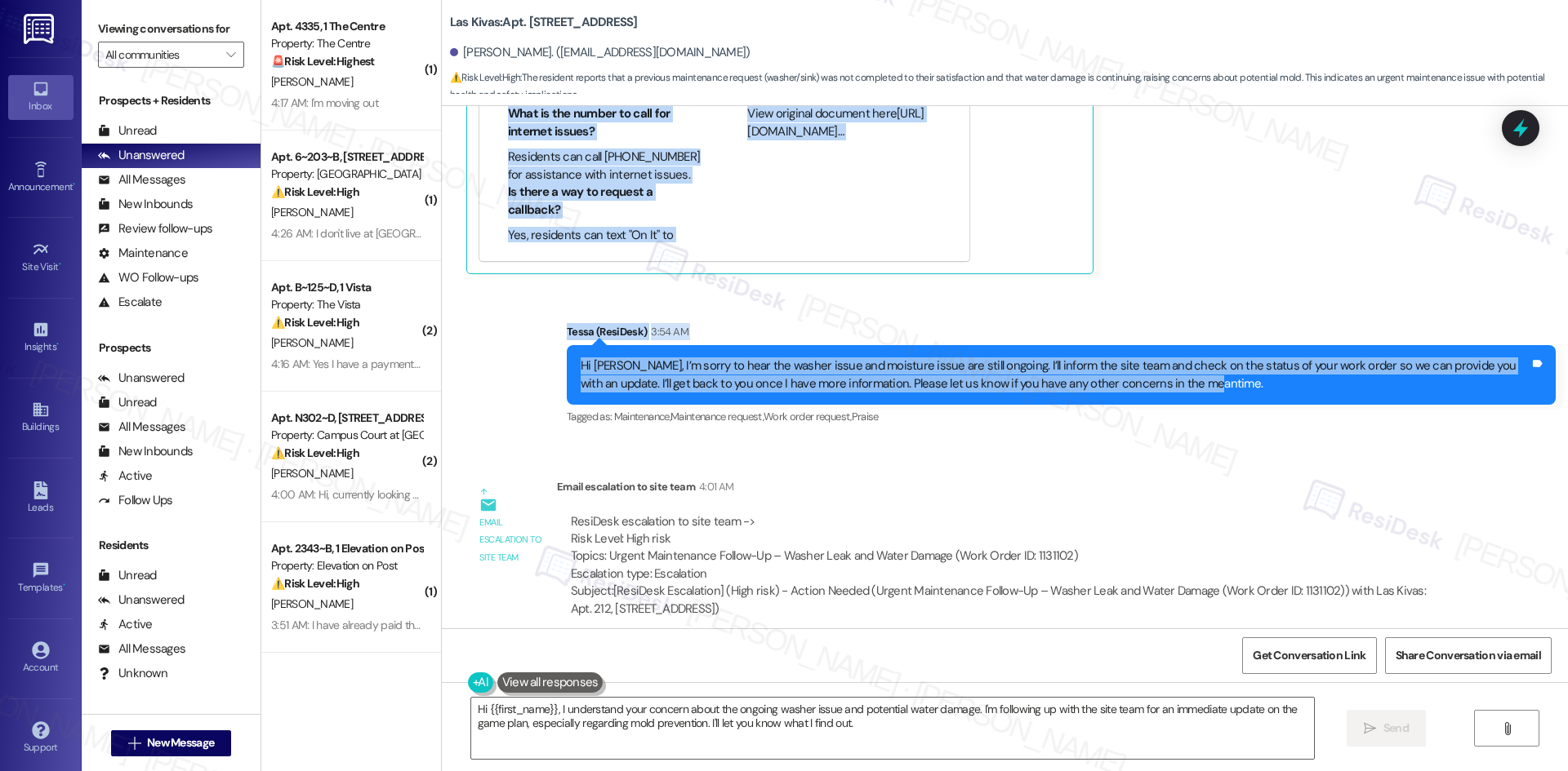
drag, startPoint x: 446, startPoint y: 241, endPoint x: 1197, endPoint y: 388, distance: 765.3
click at [1197, 388] on div "Lease started May 02, 2025 at 8:00 AM Announcement, sent via SMS Tessa (ResiDes…" at bounding box center [1005, 367] width 1126 height 523
copy div "Simone Smith Neutral 2:16 AM Good afternoon, what's the update on my washer sit…"
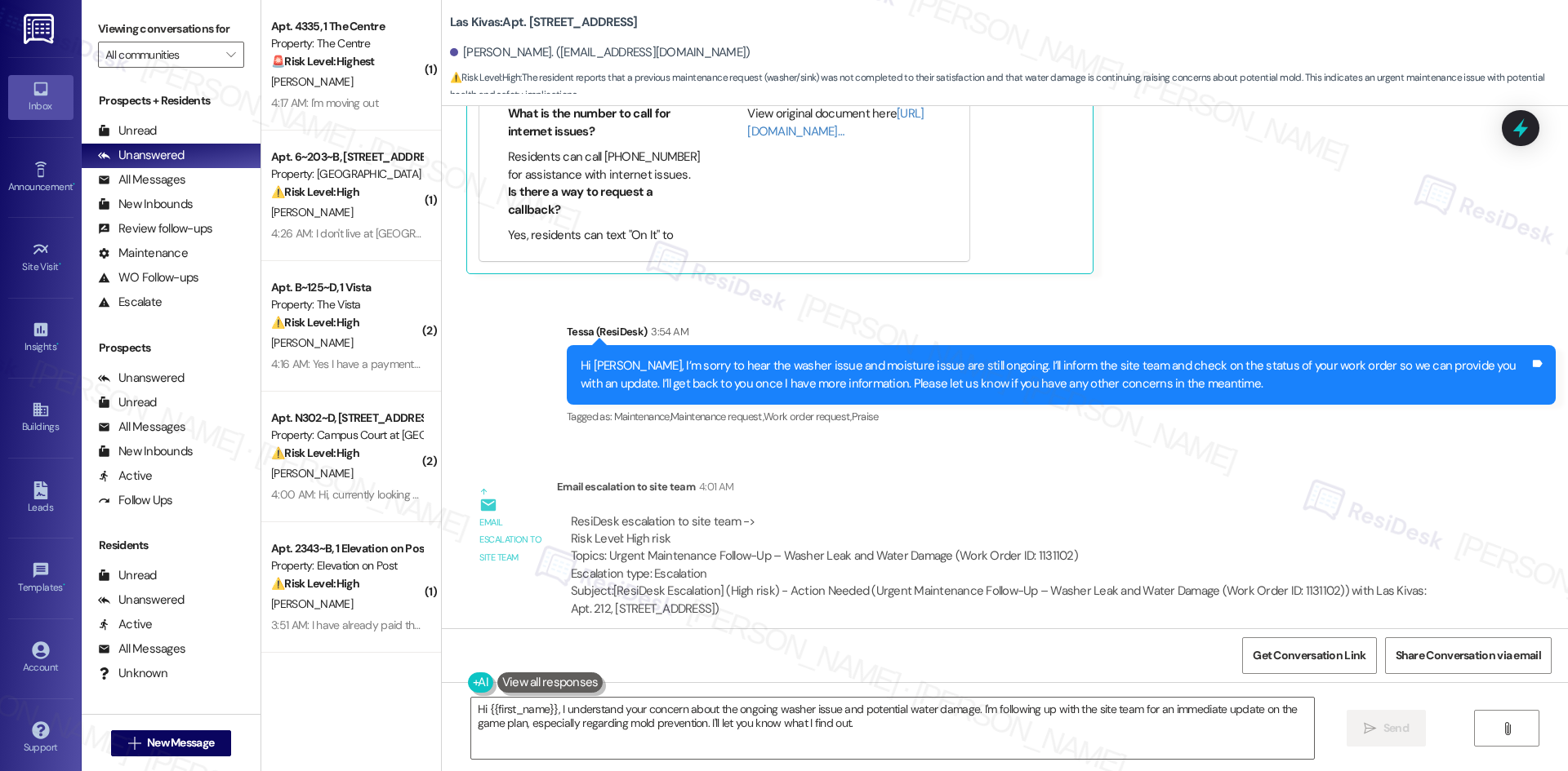
click at [822, 501] on div "ResiDesk escalation to site team -> Risk Level: High risk Topics: Urgent Mainte…" at bounding box center [1005, 566] width 898 height 130
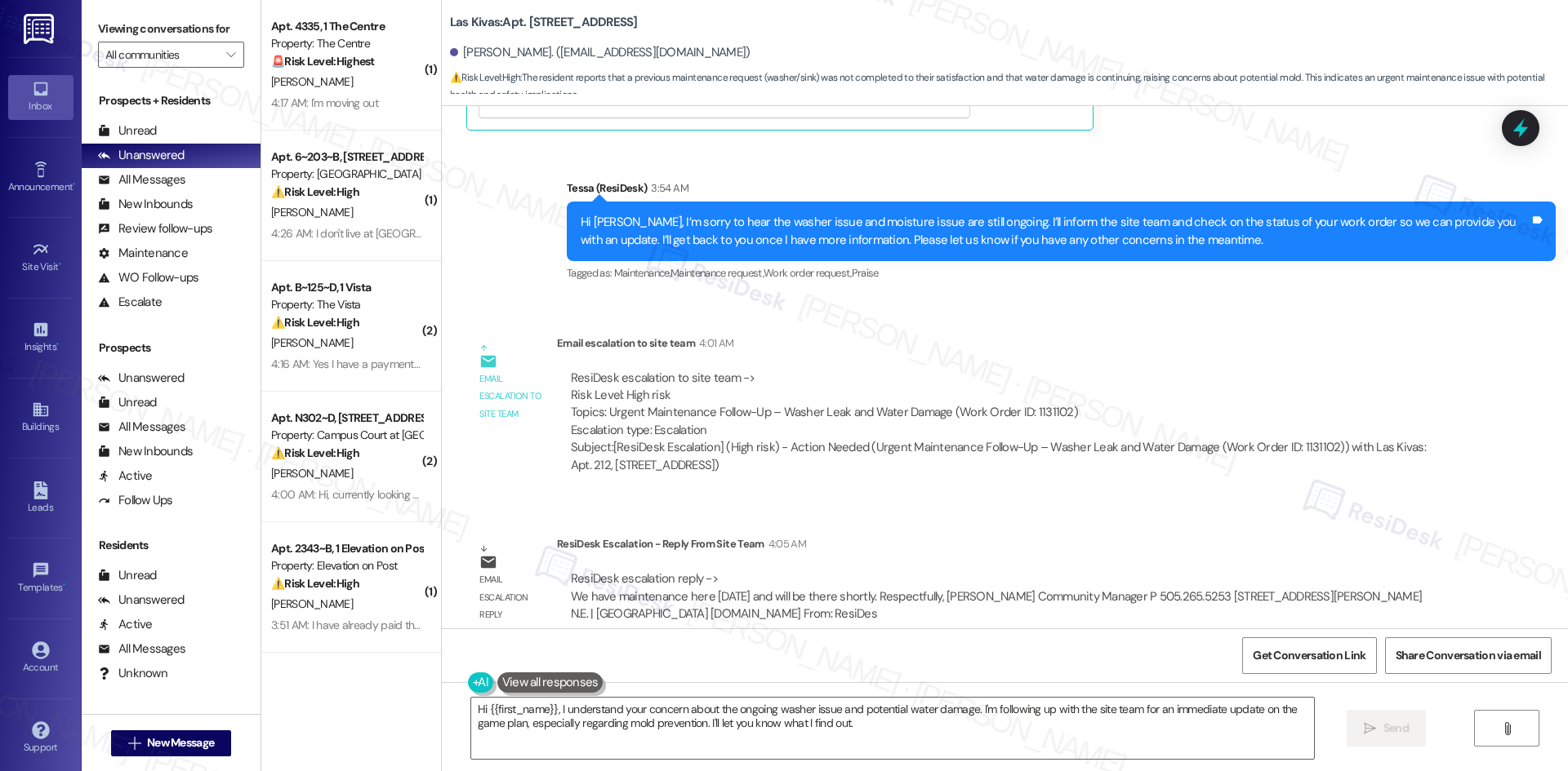
scroll to position [2954, 0]
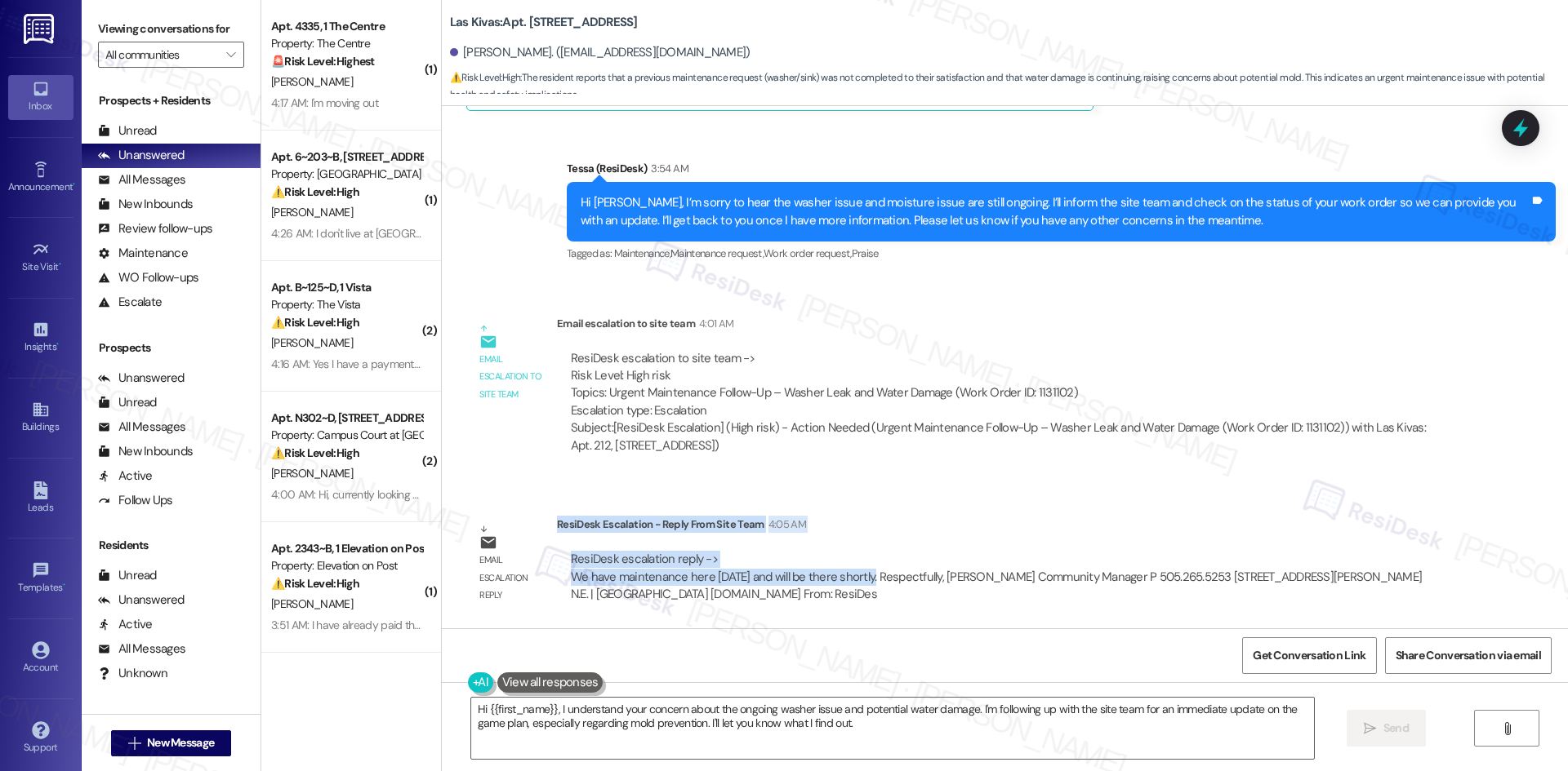
drag, startPoint x: 544, startPoint y: 524, endPoint x: 856, endPoint y: 585, distance: 317.9
click at [856, 585] on div "ResiDesk Escalation - Reply From Site Team 4:05 AM ResiDesk escalation reply ->…" at bounding box center [1005, 566] width 898 height 99
copy div "ResiDesk Escalation - Reply From Site Team 4:05 AM ResiDesk escalation reply ->…"
drag, startPoint x: 872, startPoint y: 754, endPoint x: 879, endPoint y: 744, distance: 12.2
click at [872, 754] on textarea "Hi {{first_name}}, I understand your concern about the ongoing washer issue and…" at bounding box center [892, 729] width 842 height 61
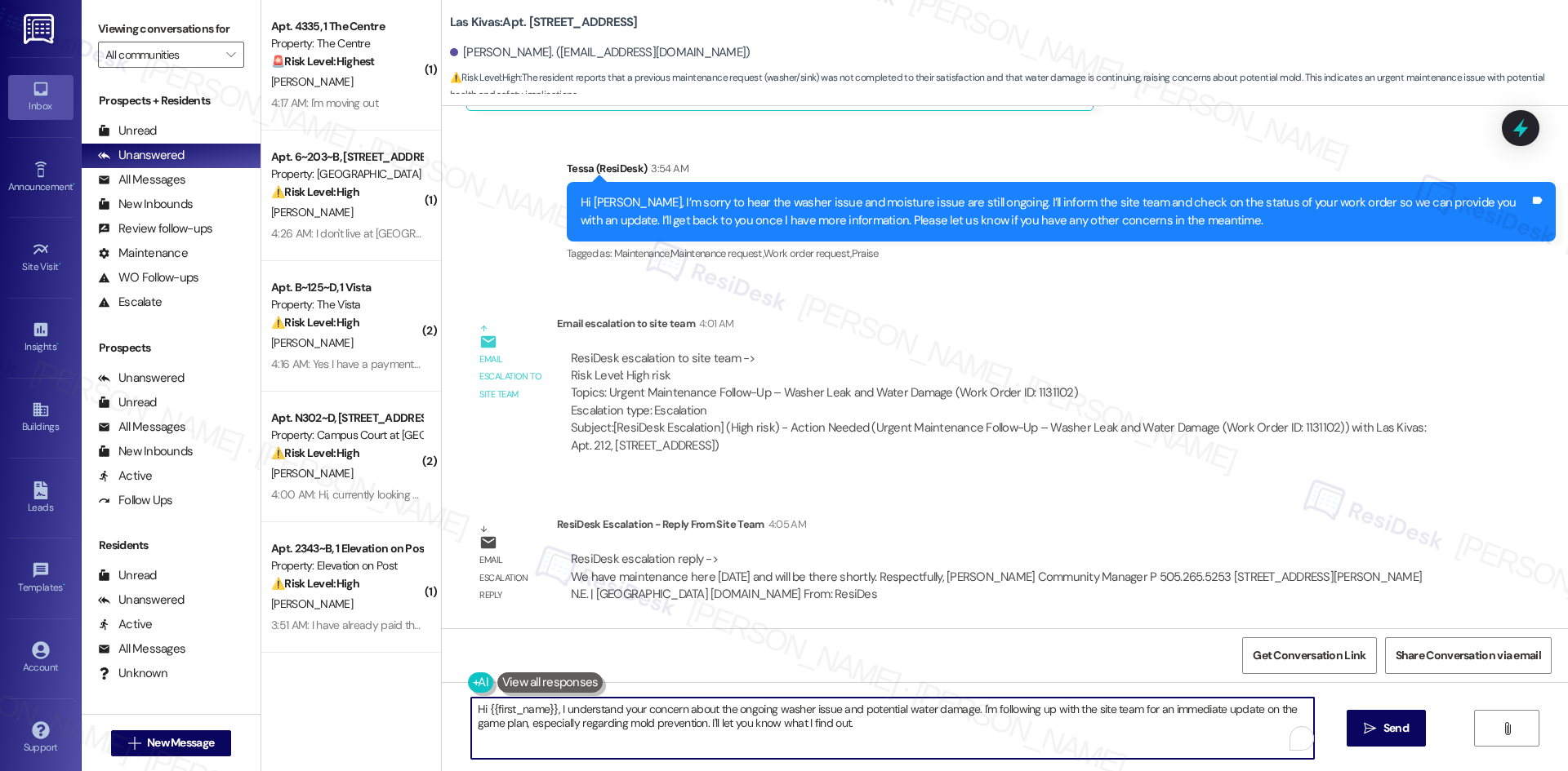
drag, startPoint x: 863, startPoint y: 739, endPoint x: 443, endPoint y: 706, distance: 421.3
click at [443, 706] on div "Hi {{first_name}}, I understand your concern about the ongoing washer issue and…" at bounding box center [1005, 744] width 1126 height 122
paste textarea "Simone, thank you for your patience. The site team confirmed maintenance is on-…"
click at [794, 737] on textarea "Hi Simone, thank you for your patience. The site team confirmed maintenance is …" at bounding box center [886, 729] width 842 height 61
click at [798, 735] on textarea "Hi Simone, thank you for your patience. The site team confirmed maintenance is …" at bounding box center [886, 729] width 842 height 61
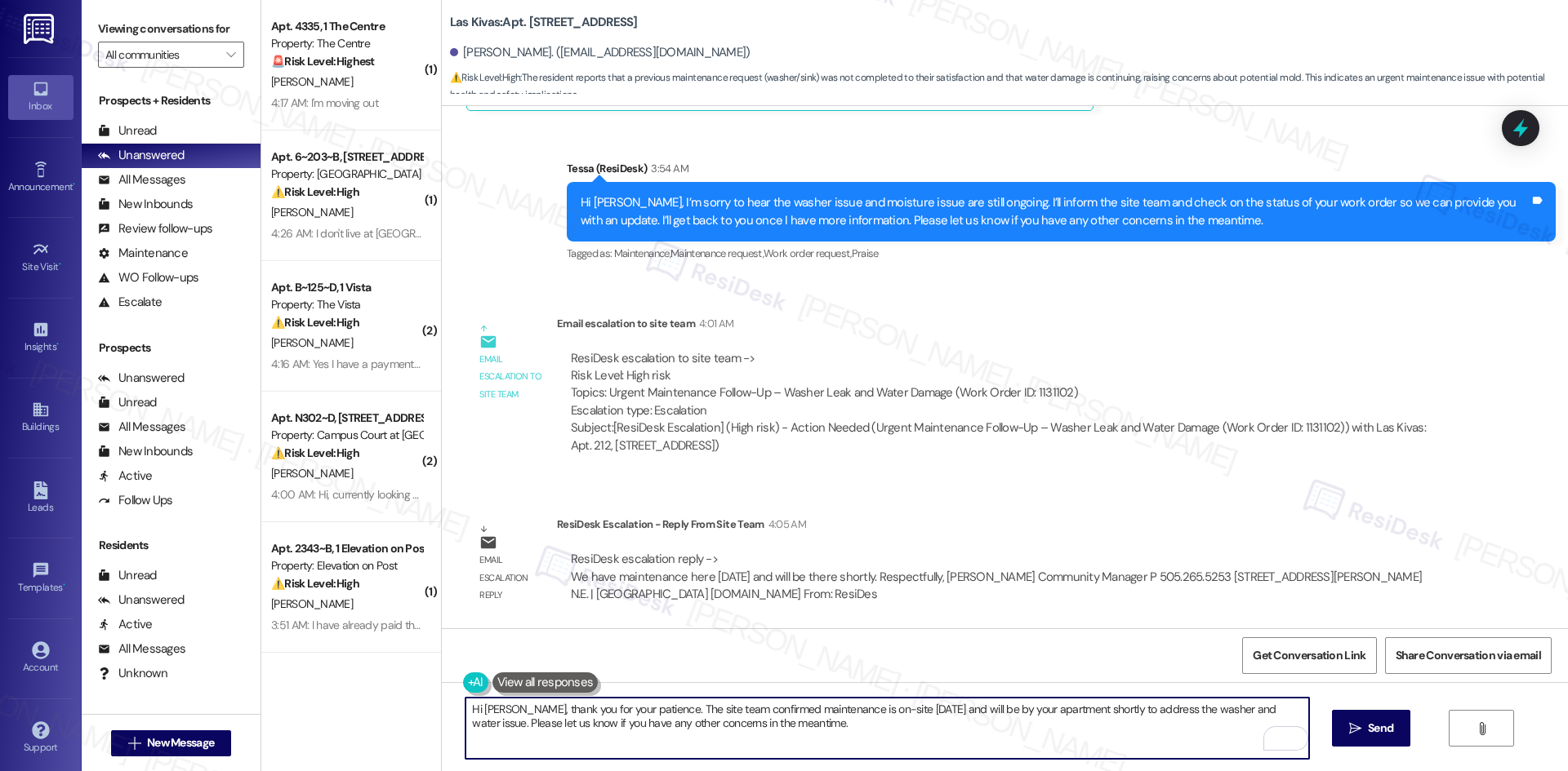
click at [799, 737] on textarea "Hi Simone, thank you for your patience. The site team confirmed maintenance is …" at bounding box center [886, 729] width 842 height 61
click at [815, 722] on textarea "Hi Simone, thank you for your patience. The site team confirmed maintenance is …" at bounding box center [886, 729] width 842 height 61
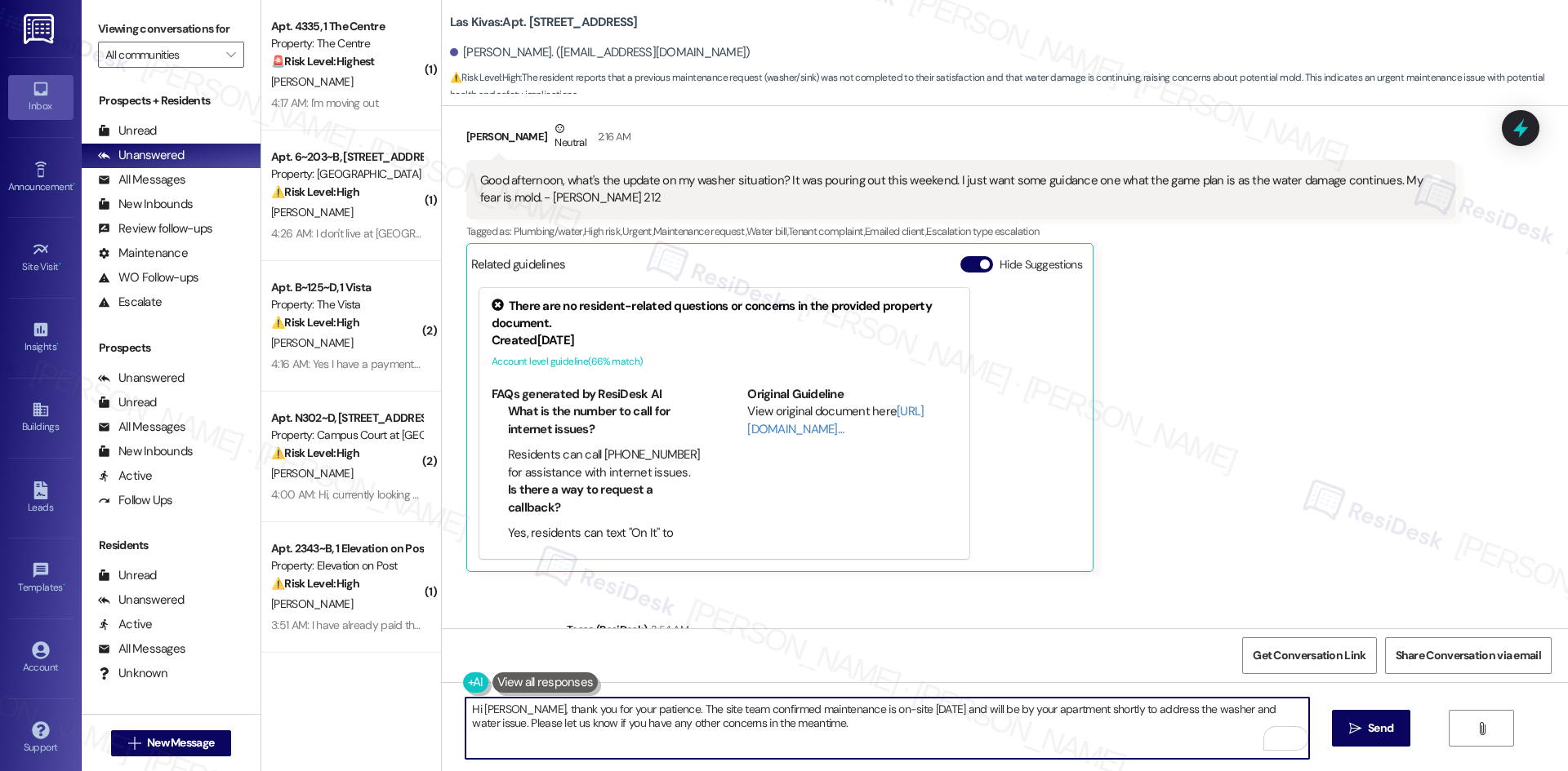
scroll to position [2464, 0]
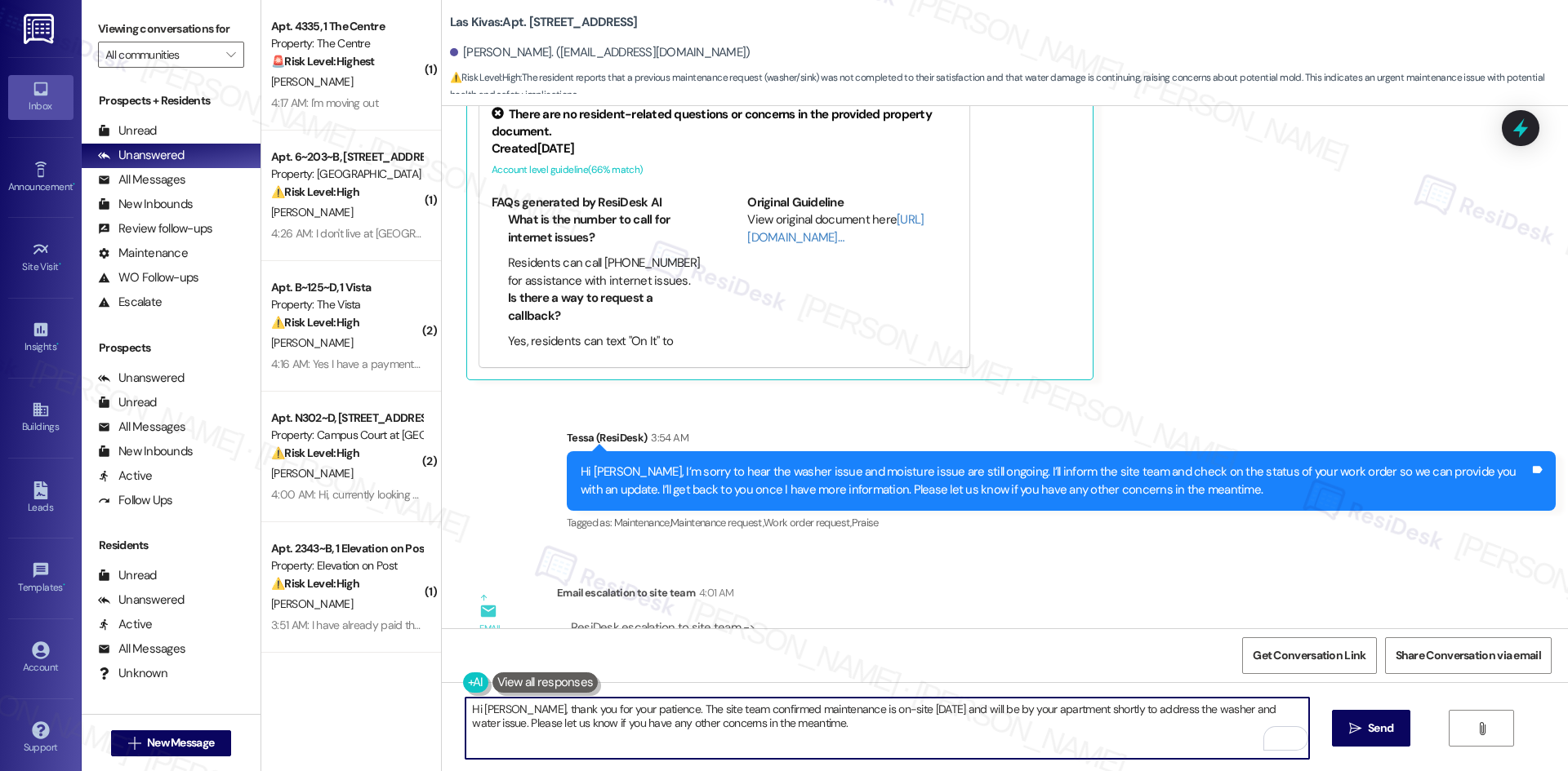
type textarea "Hi Simone, thank you for your patience. The site team confirmed maintenance is …"
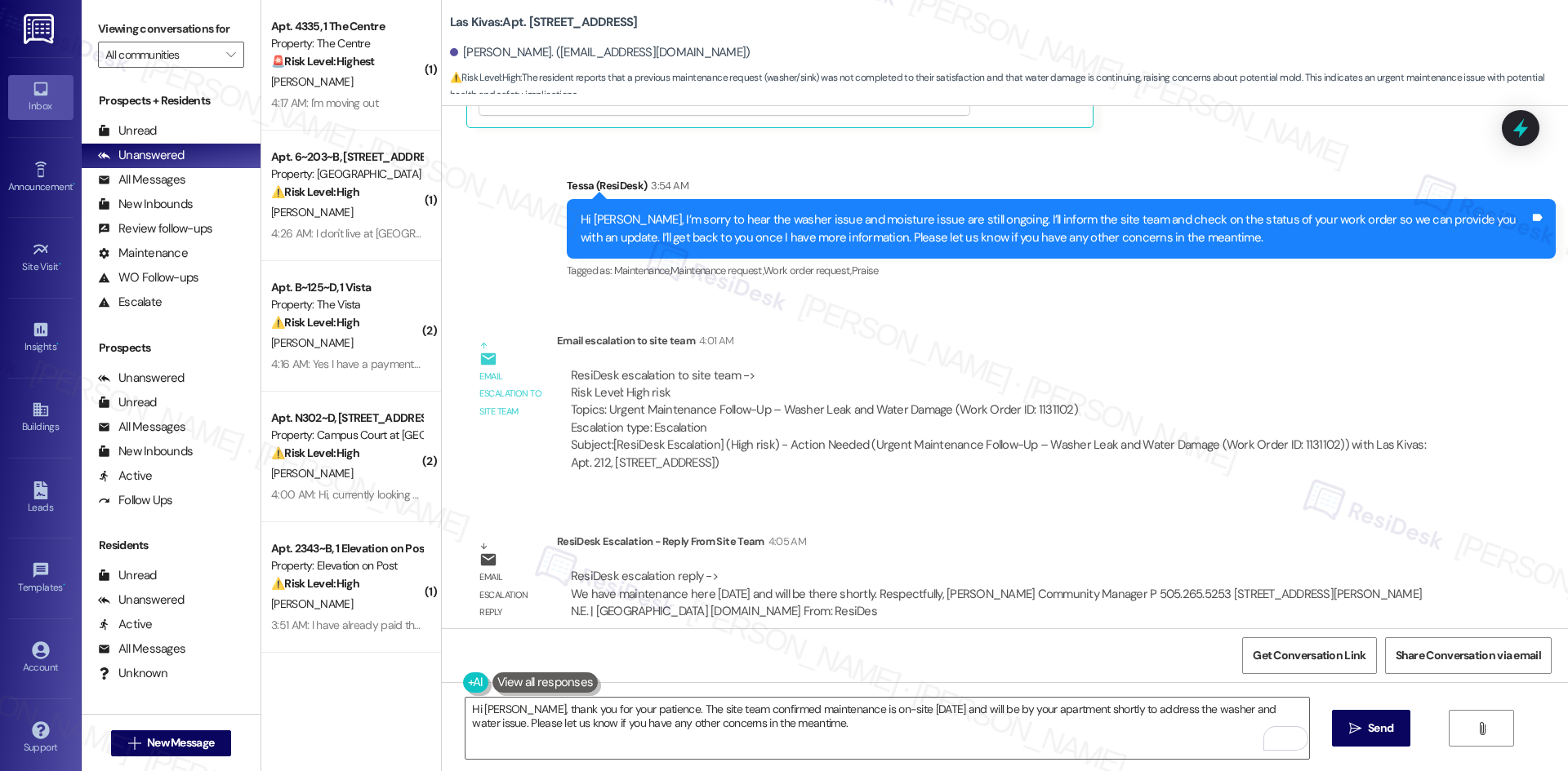
scroll to position [2954, 0]
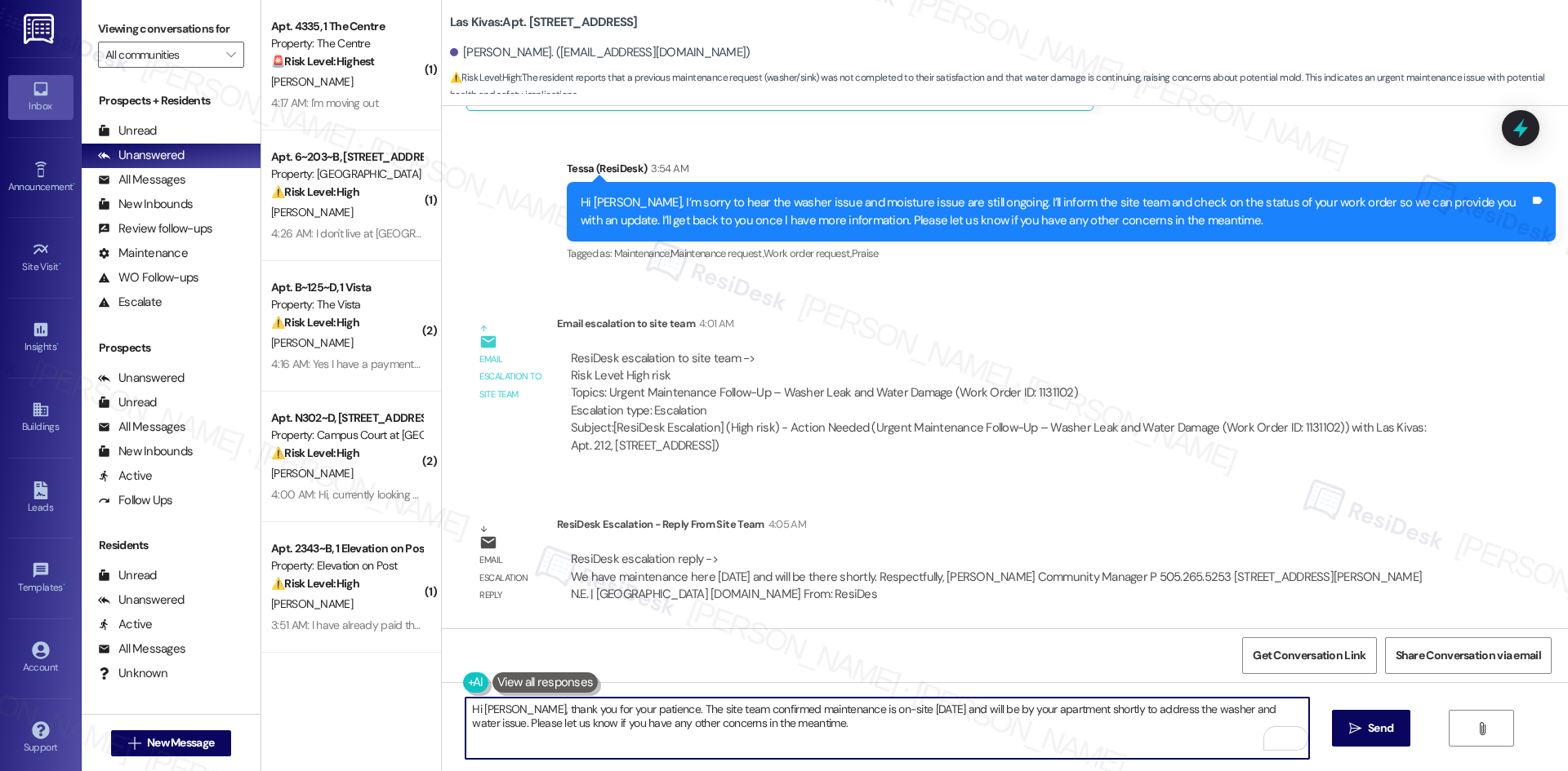
click at [821, 729] on textarea "Hi Simone, thank you for your patience. The site team confirmed maintenance is …" at bounding box center [886, 729] width 842 height 61
click at [799, 735] on textarea "Hi Simone, thank you for your patience. The site team confirmed maintenance is …" at bounding box center [886, 729] width 842 height 61
drag, startPoint x: 808, startPoint y: 730, endPoint x: 626, endPoint y: 730, distance: 182.0
click at [626, 730] on textarea "Hi Simone, thank you for your patience. The site team confirmed maintenance is …" at bounding box center [886, 729] width 842 height 61
click at [831, 730] on textarea "Hi Simone, thank you for your patience. The site team confirmed maintenance is …" at bounding box center [886, 729] width 842 height 61
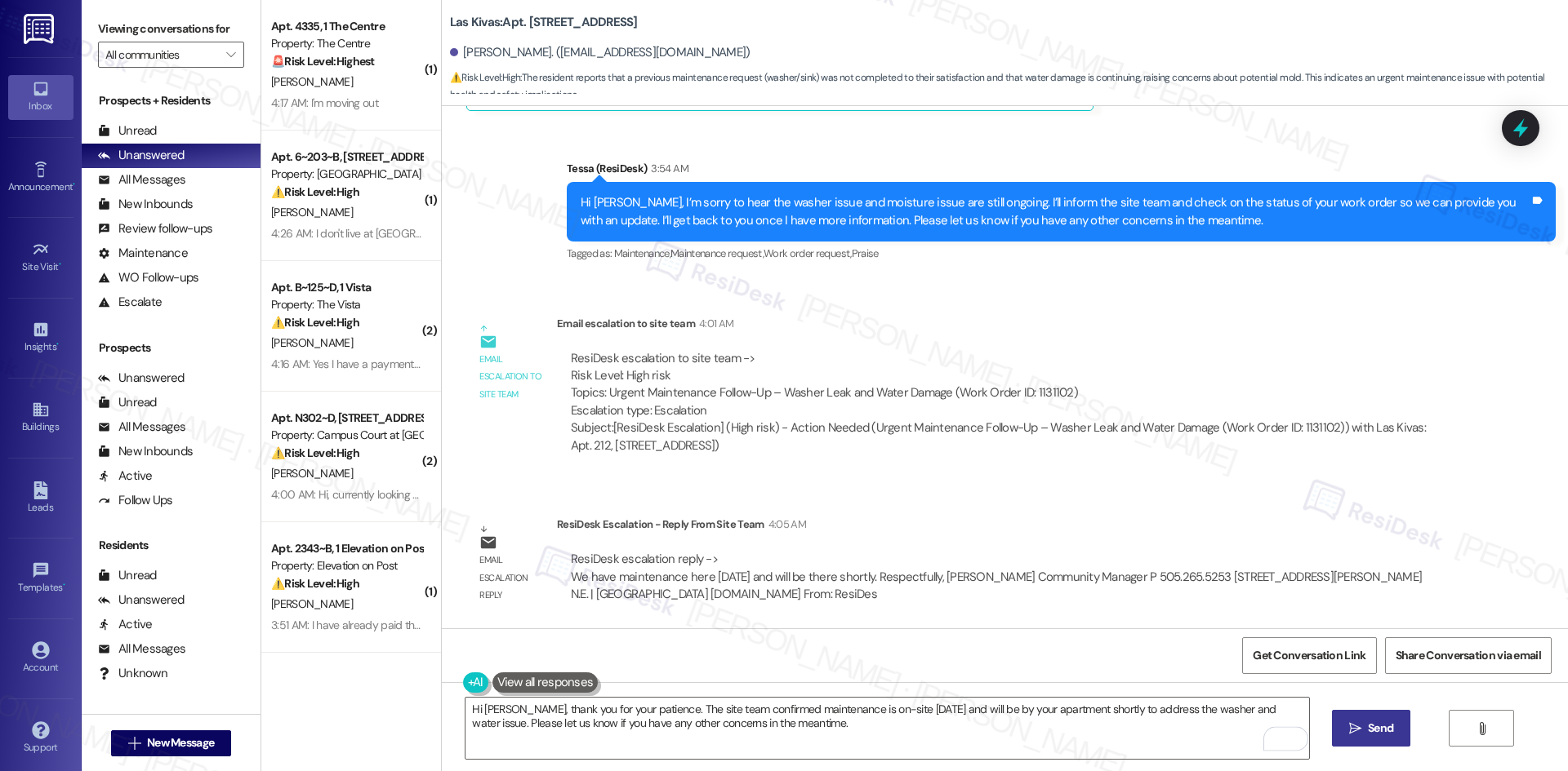
click at [1335, 735] on button " Send" at bounding box center [1371, 728] width 79 height 36
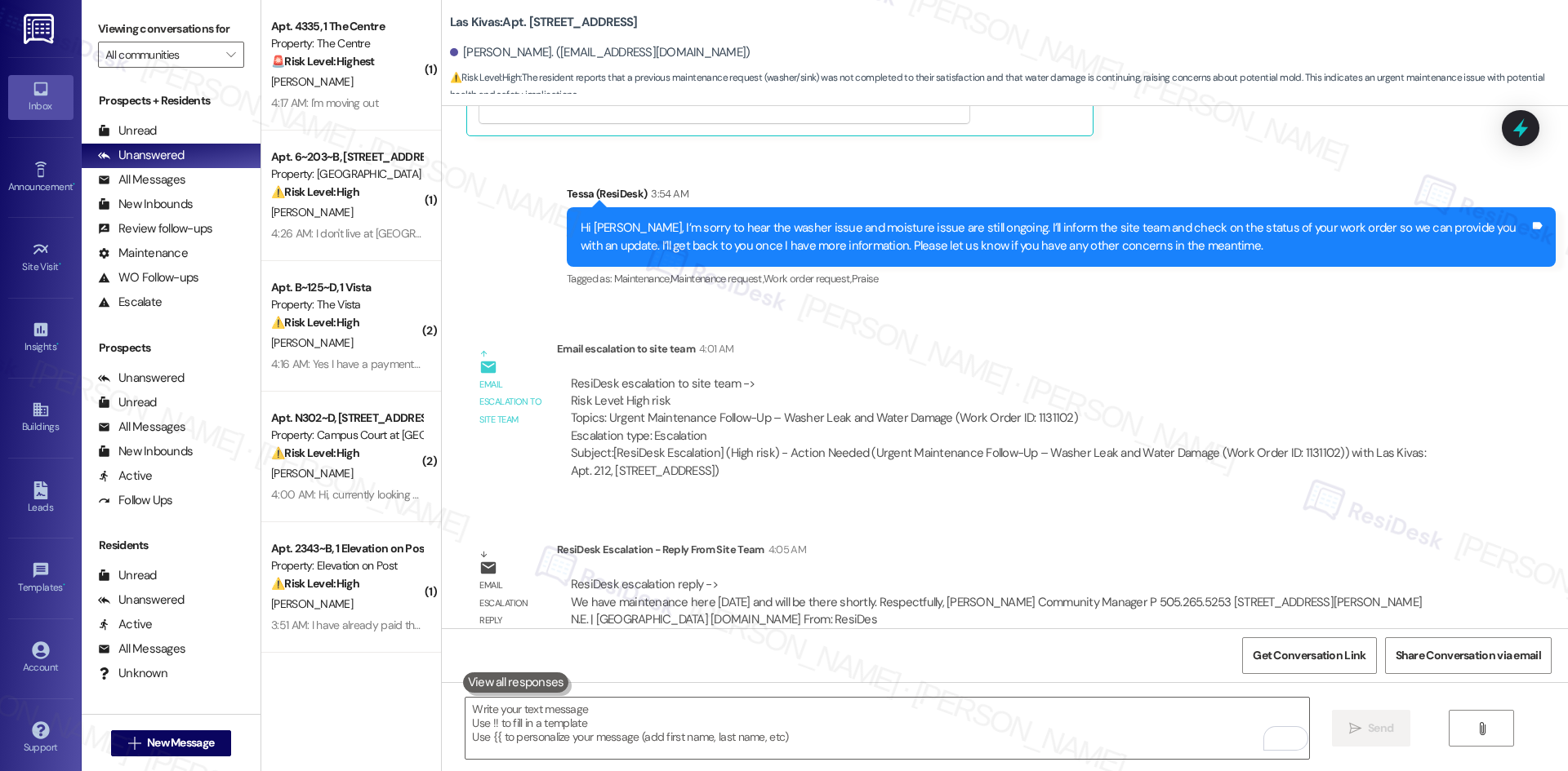
scroll to position [3086, 0]
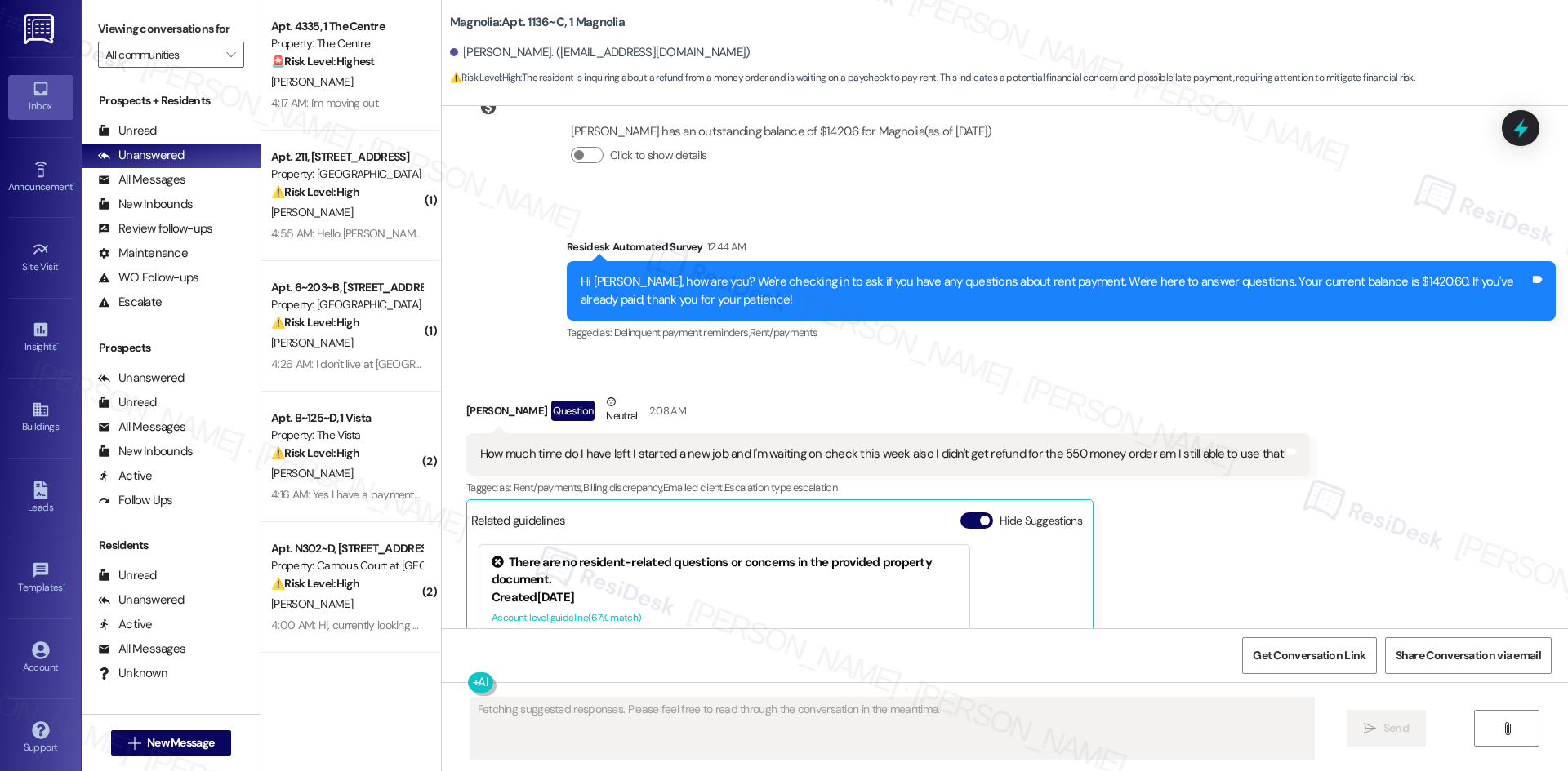
scroll to position [3316, 0]
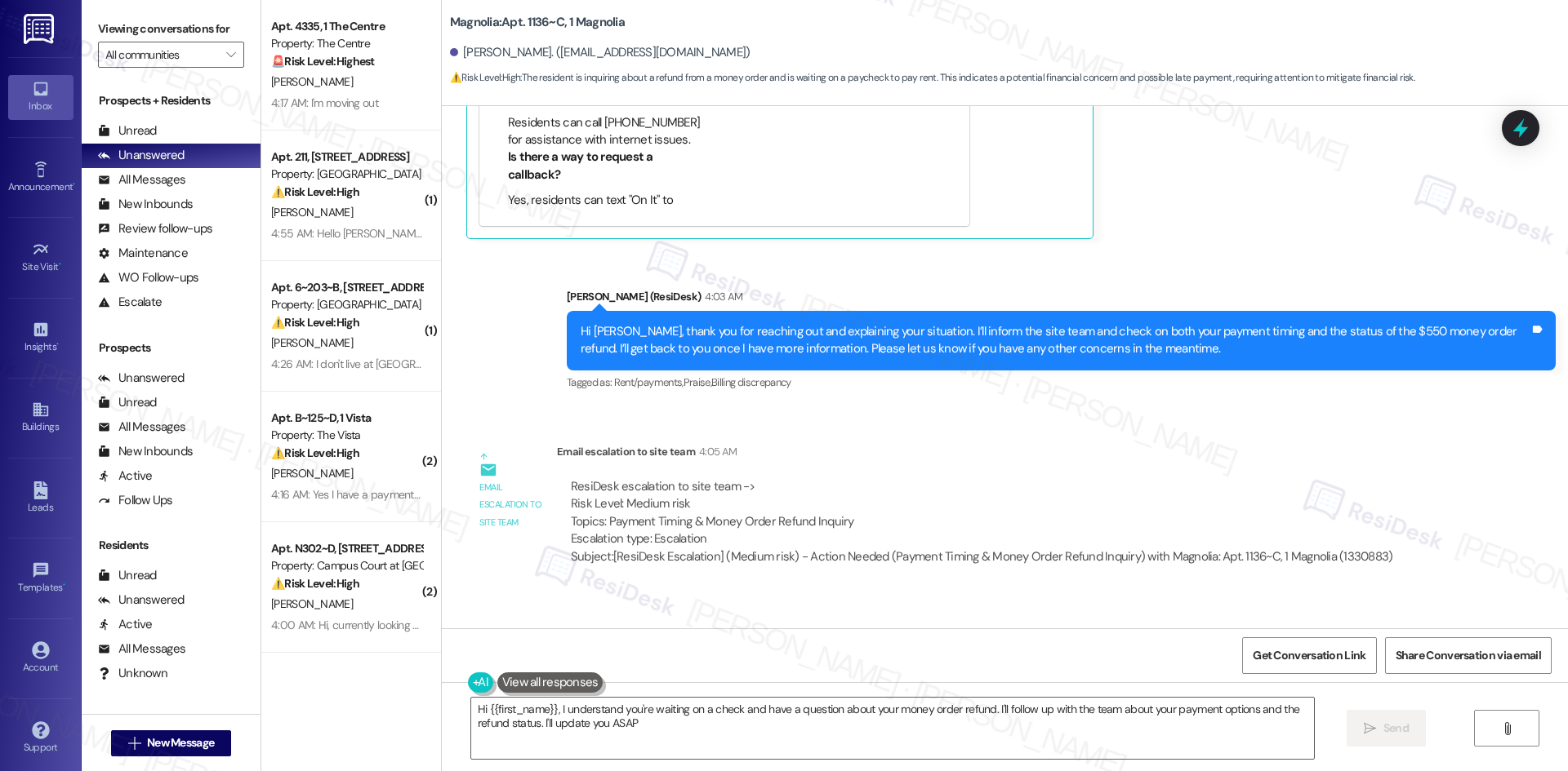
type textarea "Hi {{first_name}}, I understand you're waiting on a check and have a question a…"
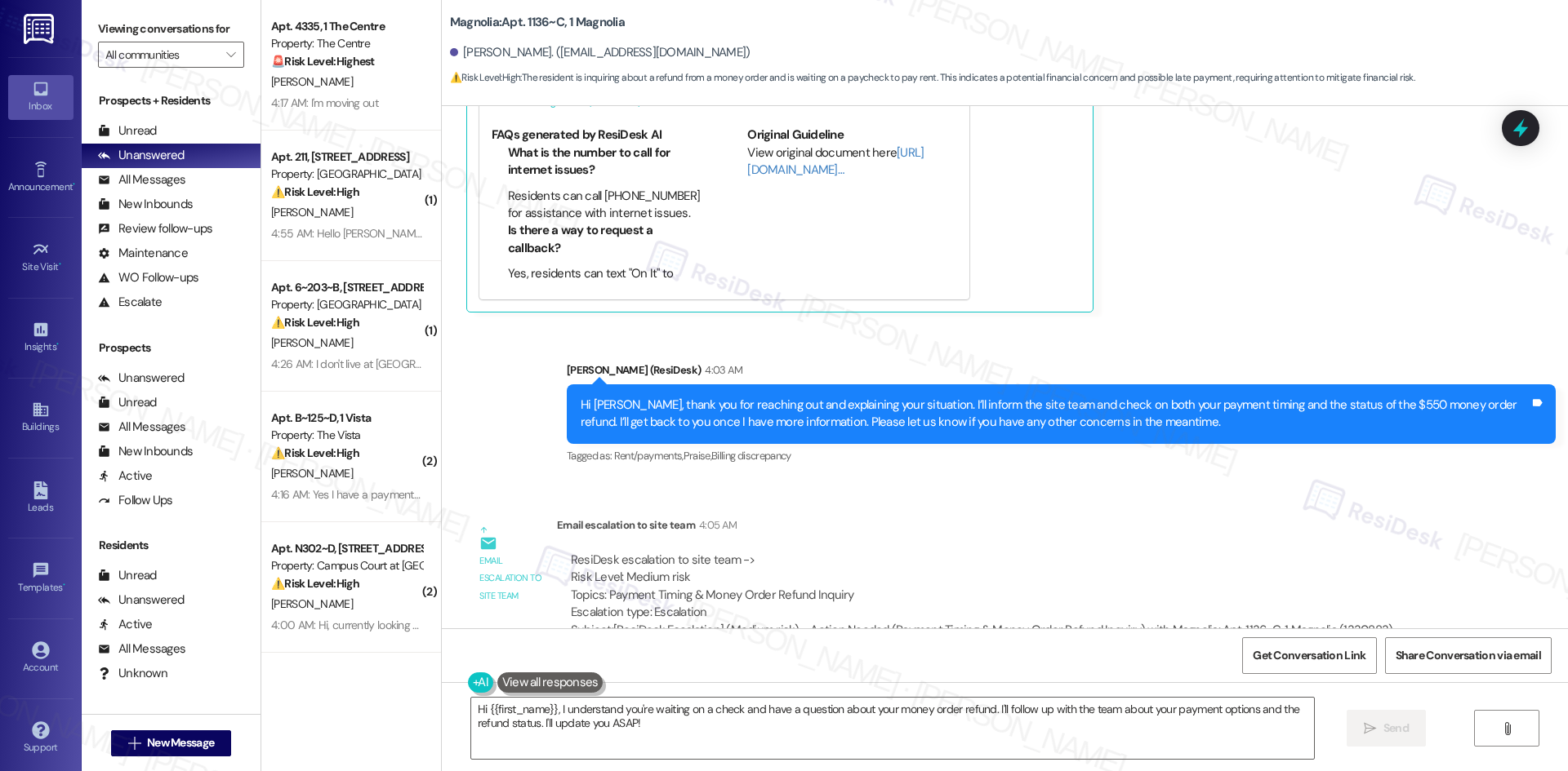
scroll to position [3723, 0]
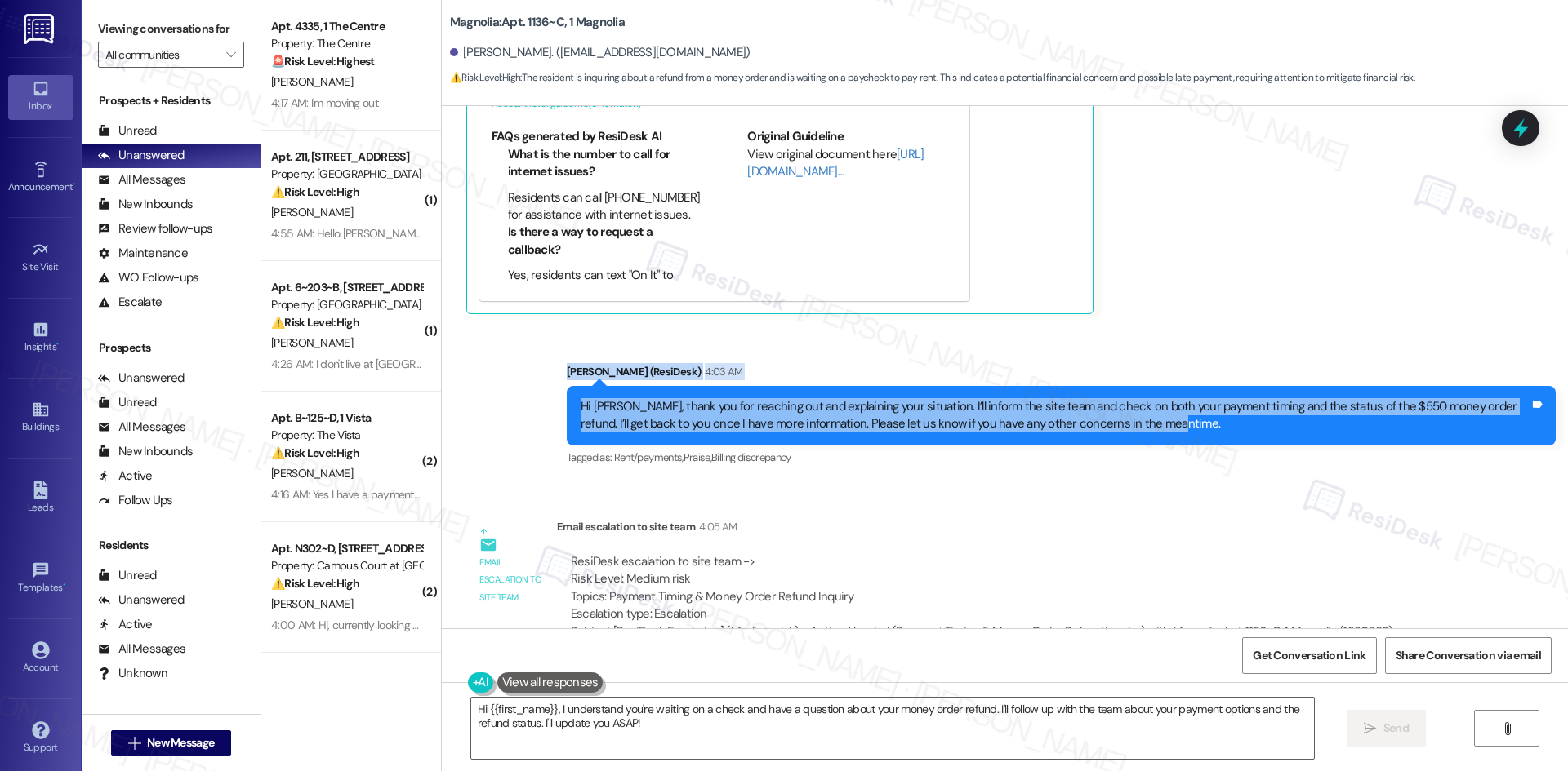
drag, startPoint x: 520, startPoint y: 268, endPoint x: 1172, endPoint y: 338, distance: 655.7
click at [1172, 338] on div "Sent via SMS [PERSON_NAME] (ResiDesk) 4:03 AM Hi [PERSON_NAME], thank you for r…" at bounding box center [1005, 404] width 1126 height 155
copy div "[PERSON_NAME] (ResiDesk) 4:03 AM Hi [PERSON_NAME], thank you for reaching out a…"
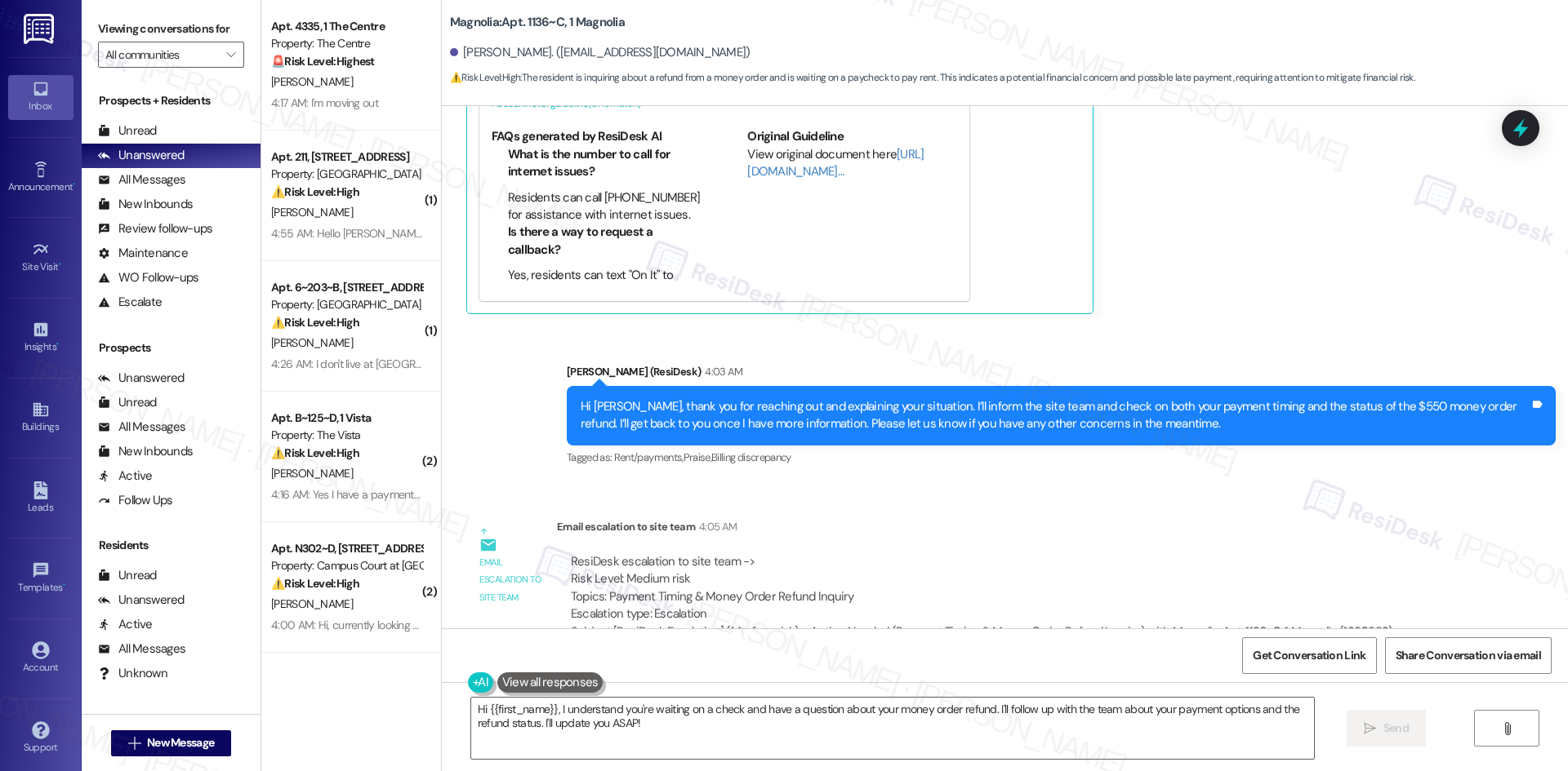
click at [874, 541] on div "ResiDesk escalation to site team -> Risk Level: Medium risk Topics: Payment Tim…" at bounding box center [981, 596] width 850 height 112
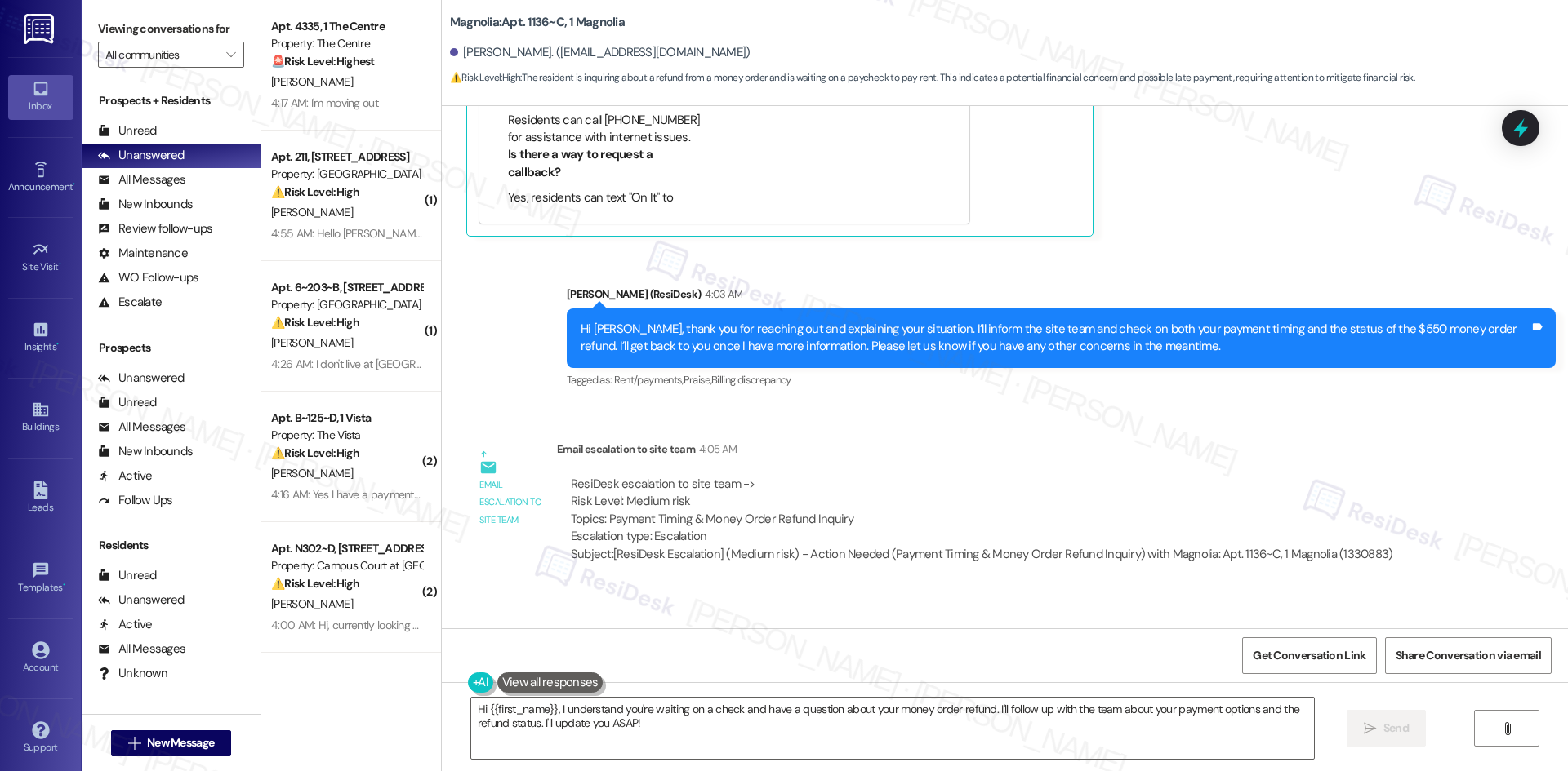
scroll to position [3805, 0]
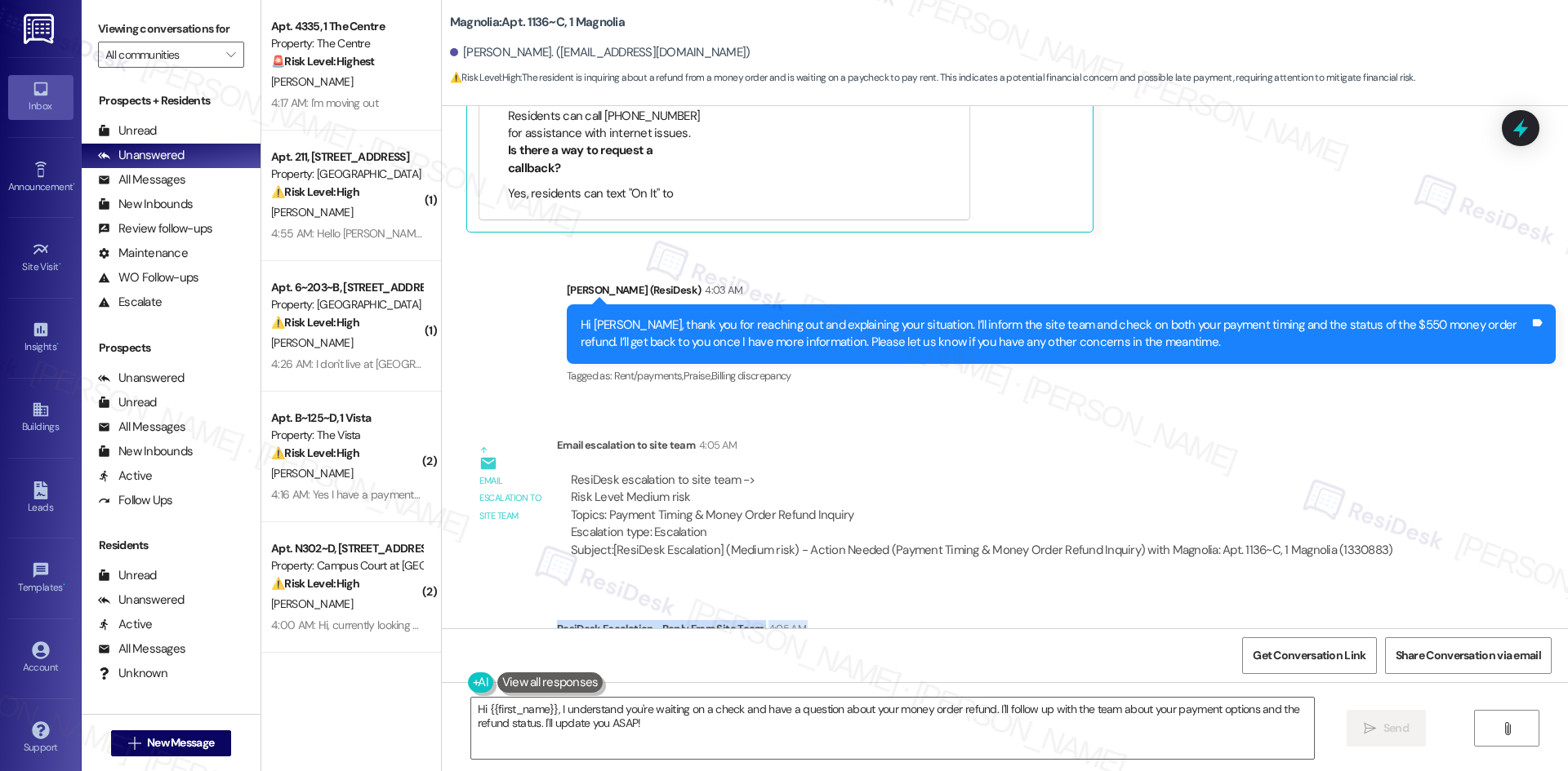
drag, startPoint x: 544, startPoint y: 523, endPoint x: 1297, endPoint y: 585, distance: 755.5
click at [1297, 620] on div "ResiDesk Escalation - Reply From Site Team 4:05 AM ResiDesk escalation reply ->…" at bounding box center [1005, 670] width 898 height 99
click at [1356, 620] on div "ResiDesk Escalation - Reply From Site Team 4:05 AM" at bounding box center [1005, 632] width 898 height 23
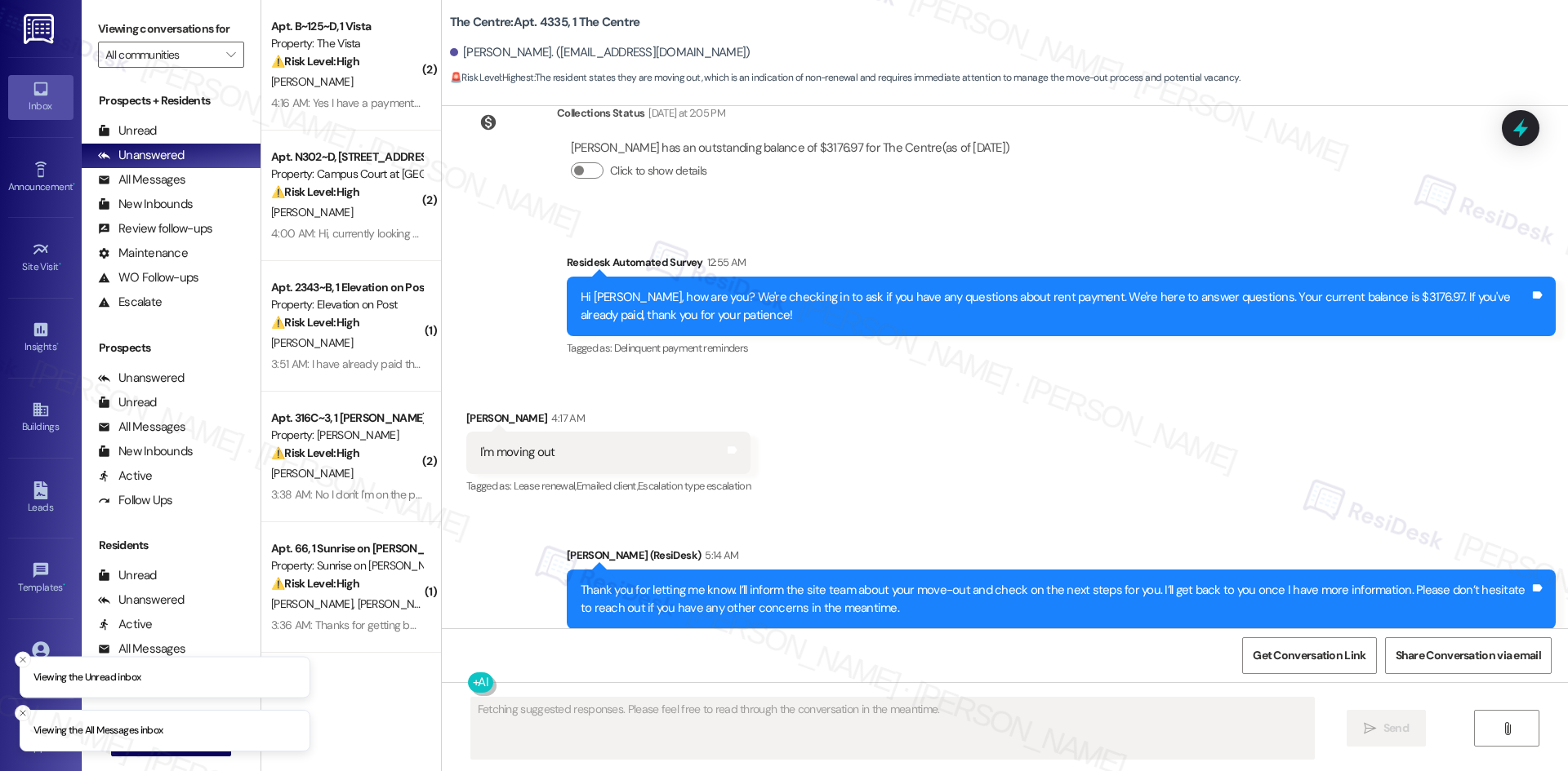
scroll to position [1261, 0]
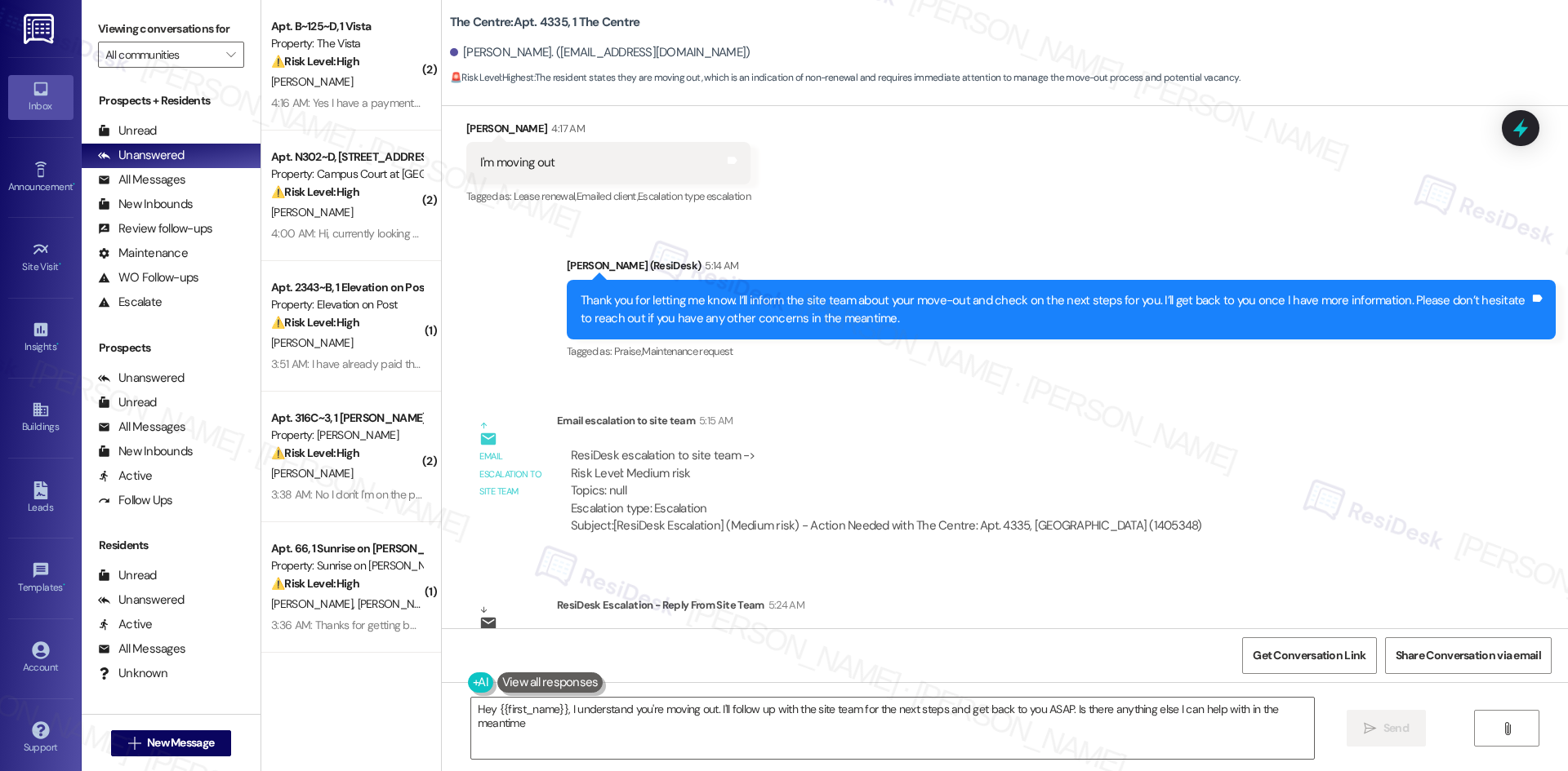
type textarea "Hey {{first_name}}, I understand you're moving out. I'll follow up with the sit…"
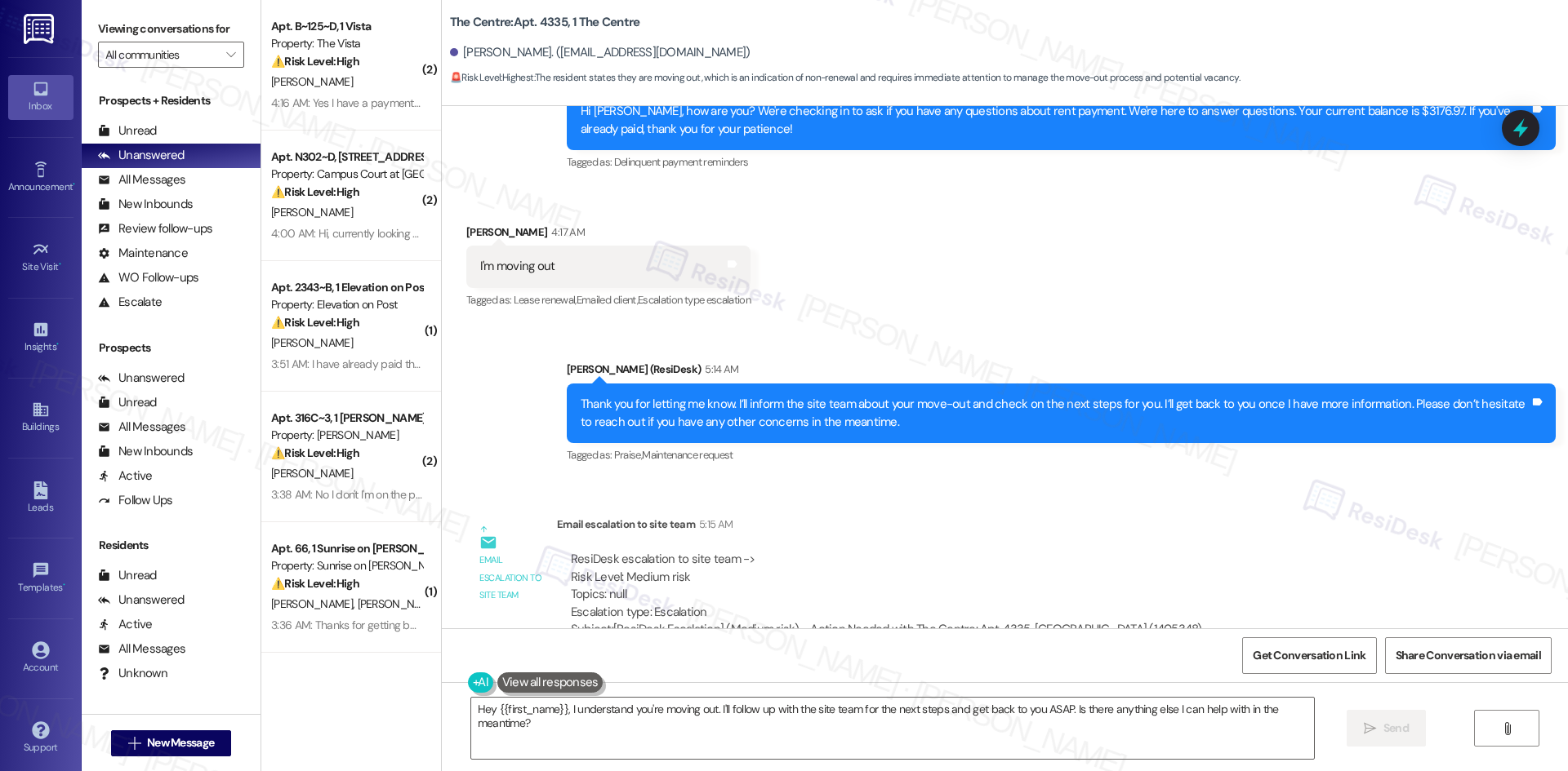
scroll to position [1587, 0]
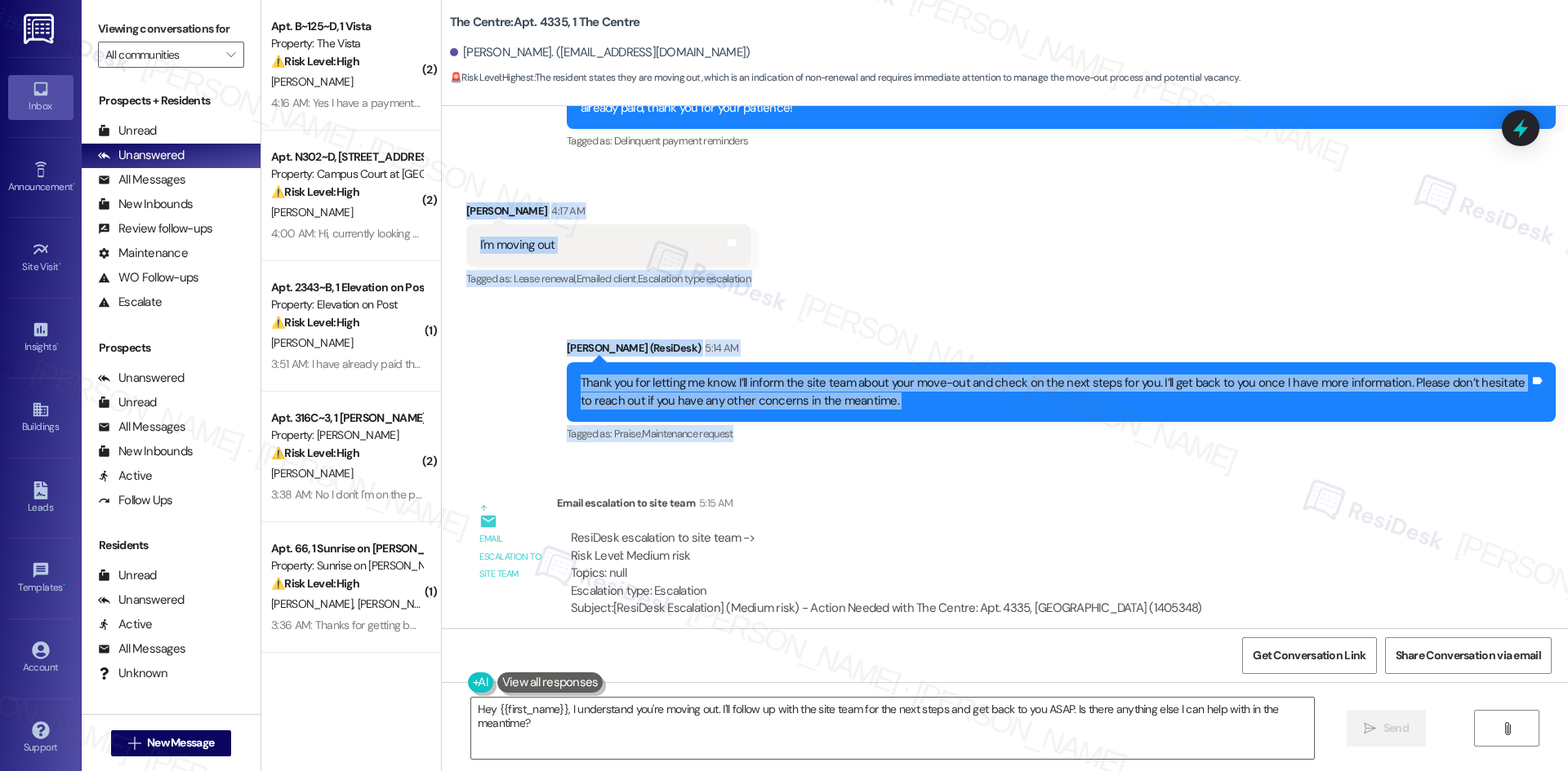
drag, startPoint x: 442, startPoint y: 204, endPoint x: 900, endPoint y: 414, distance: 503.8
click at [900, 419] on div "Lease started May 26, 2025 at 8:00 AM Survey, sent via SMS Residesk Automated S…" at bounding box center [1005, 367] width 1126 height 523
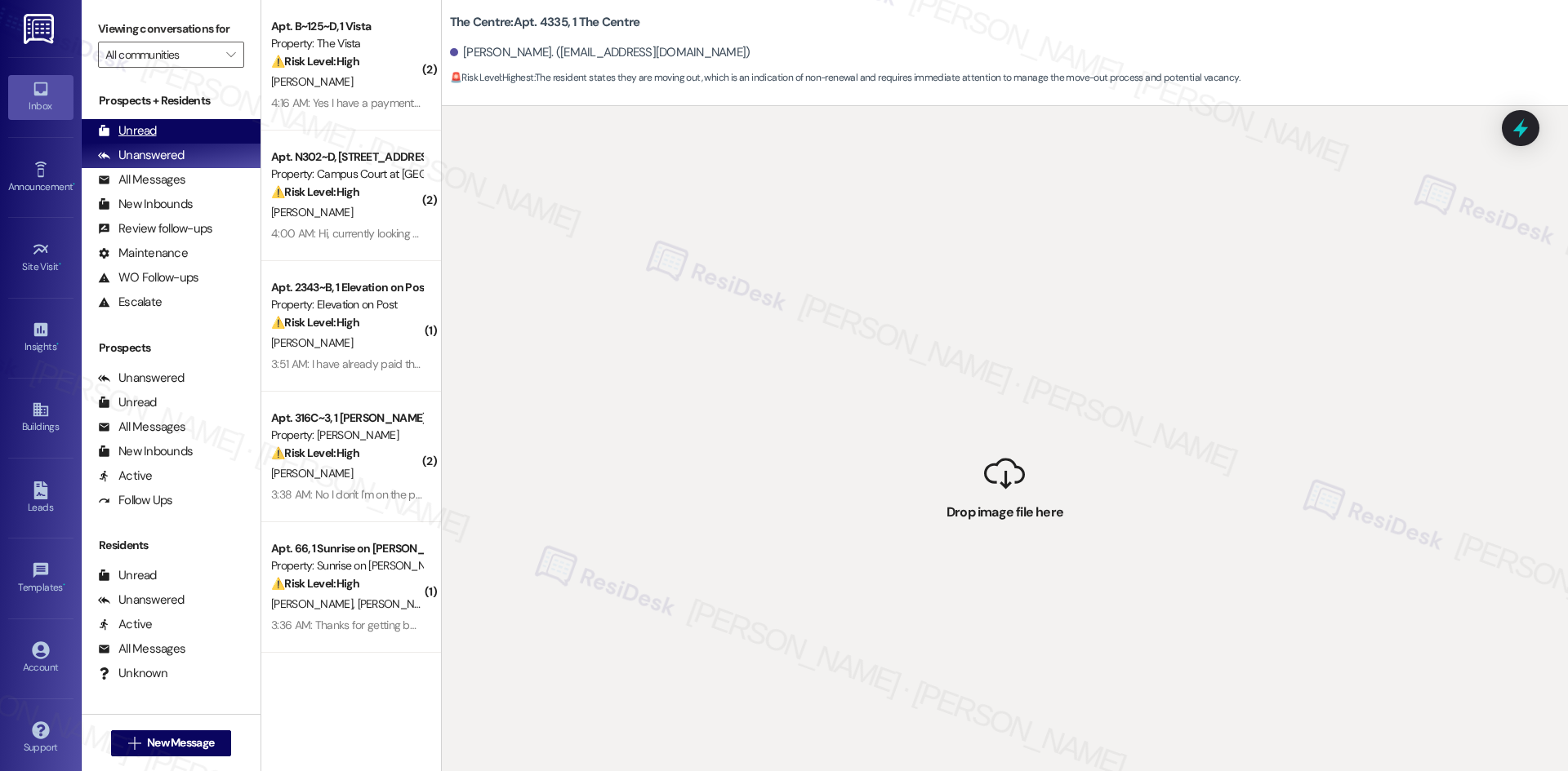
click at [152, 138] on div "Unread" at bounding box center [127, 131] width 59 height 17
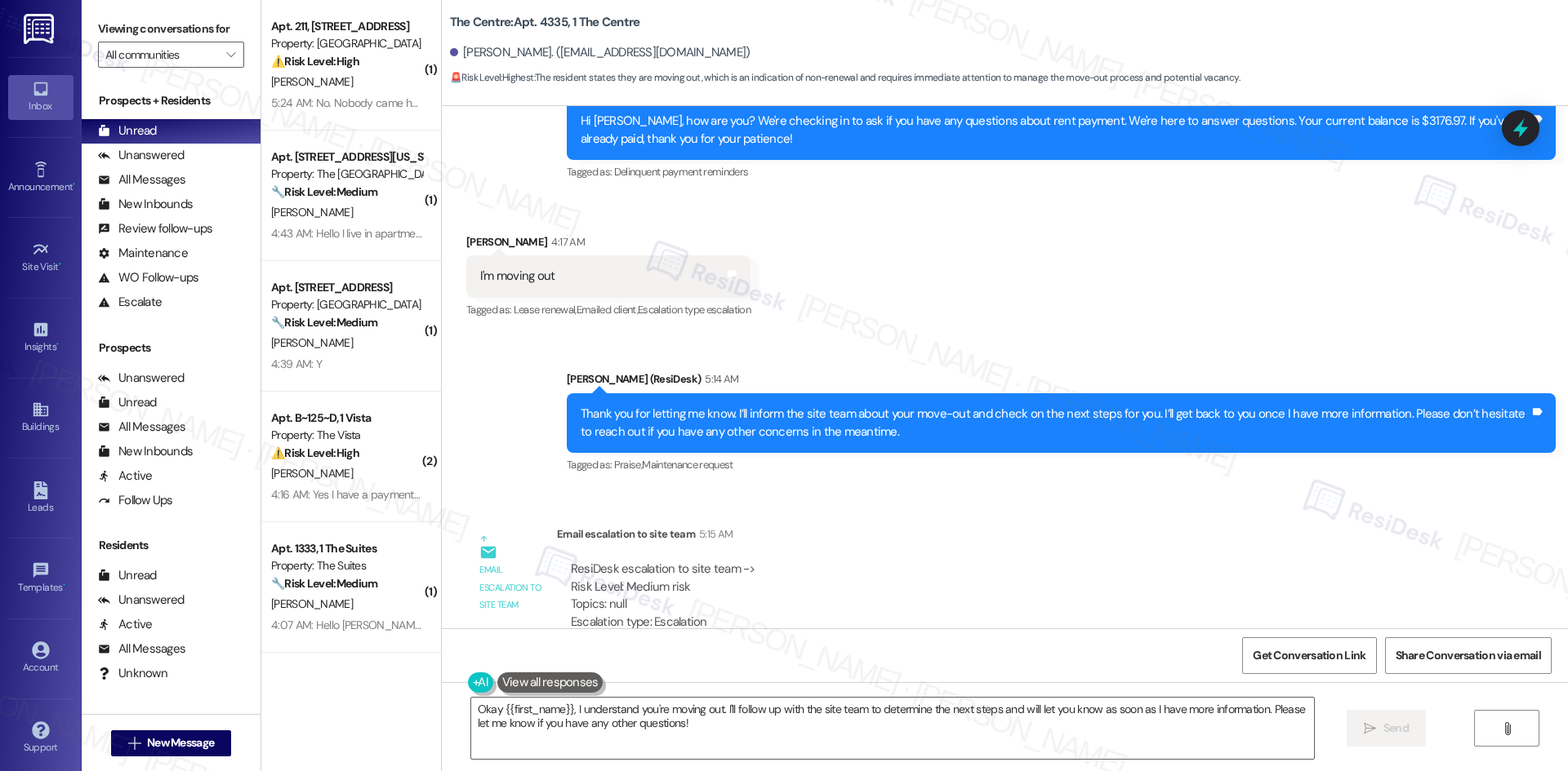
scroll to position [1669, 0]
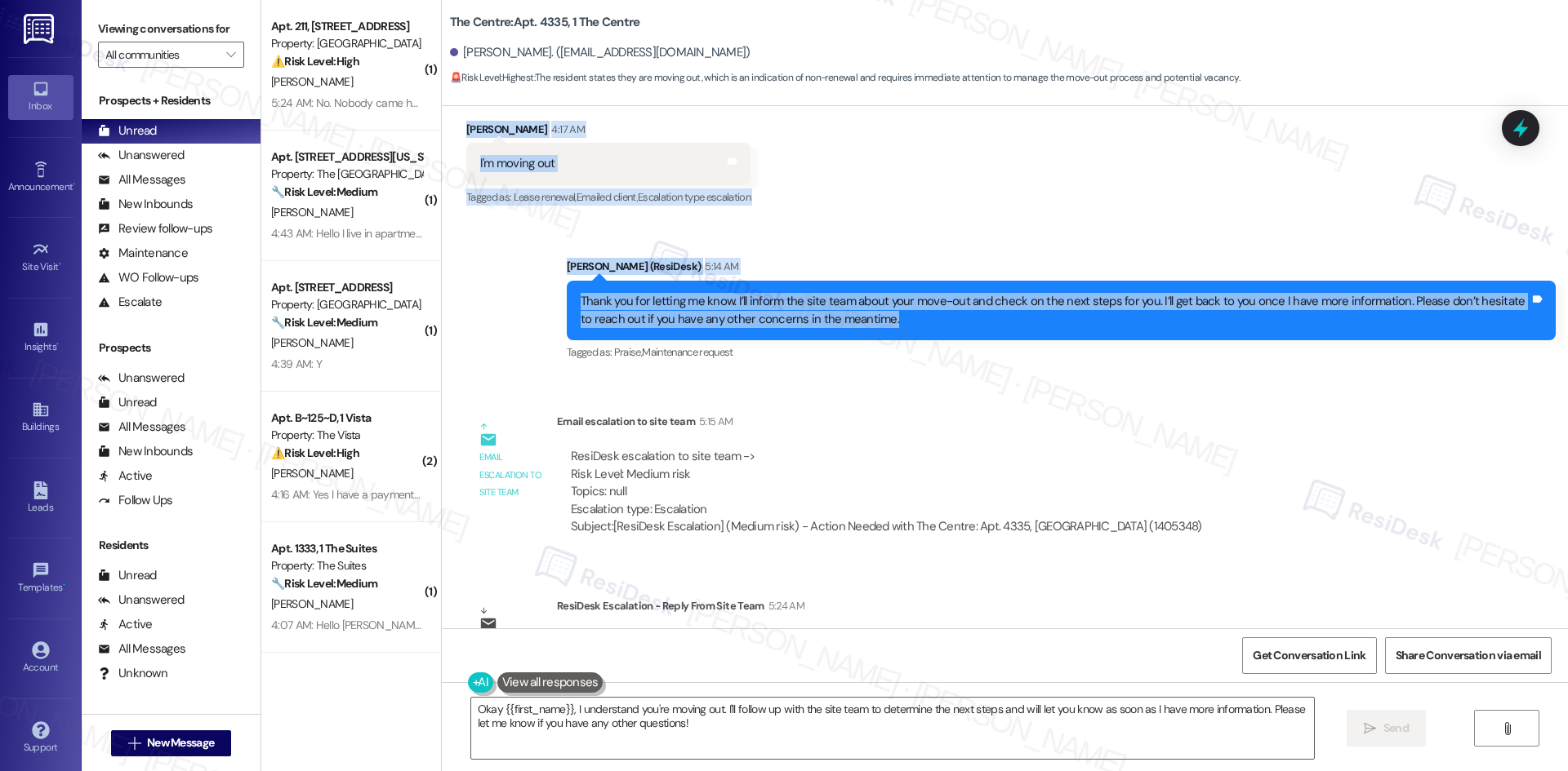
drag, startPoint x: 450, startPoint y: 121, endPoint x: 952, endPoint y: 318, distance: 539.3
click at [952, 318] on div "Lease started May 26, 2025 at 8:00 AM Survey, sent via SMS Residesk Automated S…" at bounding box center [1005, 367] width 1126 height 523
copy div "Dorkish Dickson 4:17 AM I'm moving out Tags and notes Tagged as: Lease renewal …"
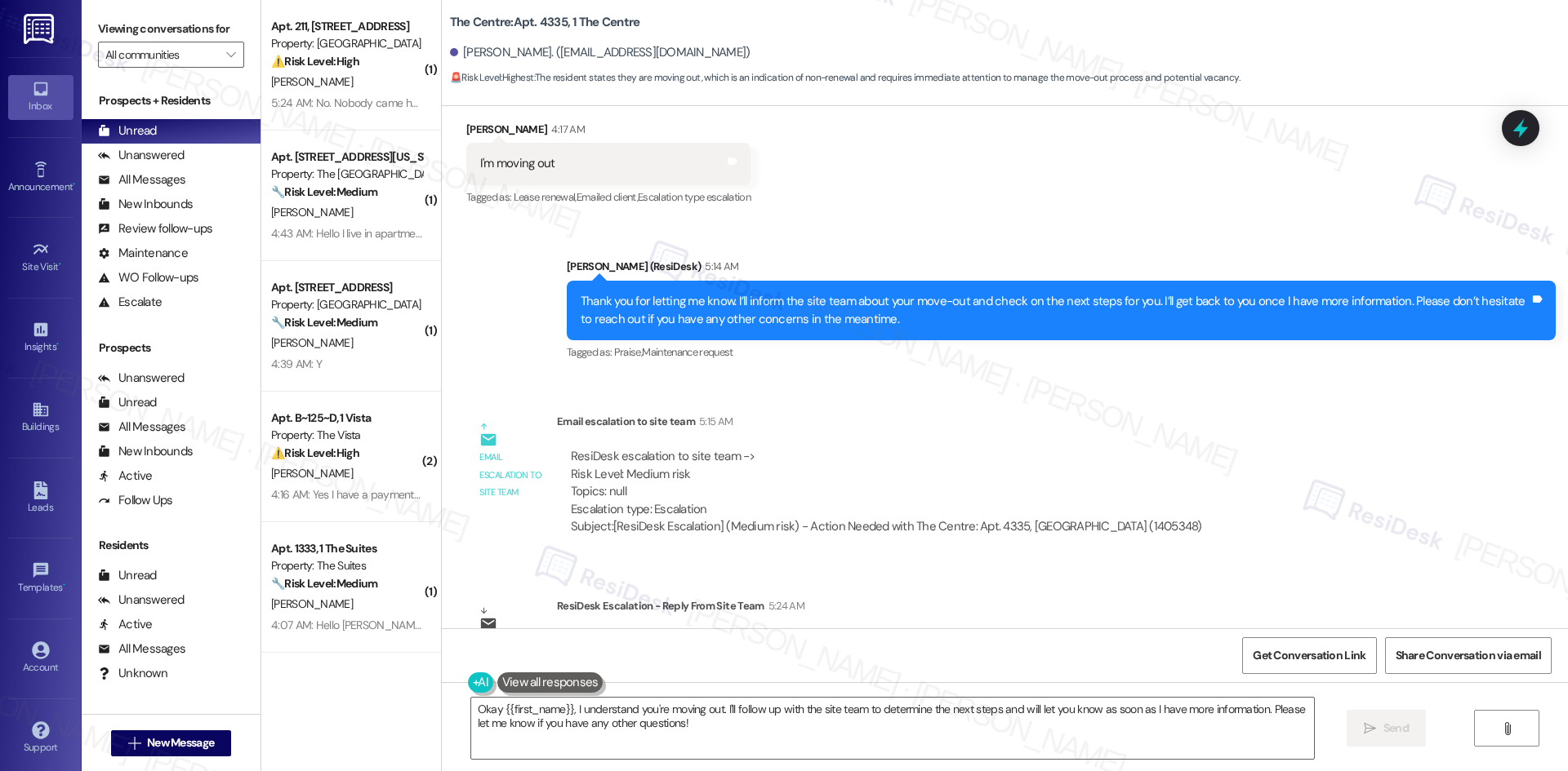
drag, startPoint x: 866, startPoint y: 466, endPoint x: 808, endPoint y: 496, distance: 65.3
click at [866, 466] on div "ResiDesk escalation to site team -> Risk Level: Medium risk Topics: null Escala…" at bounding box center [886, 483] width 631 height 70
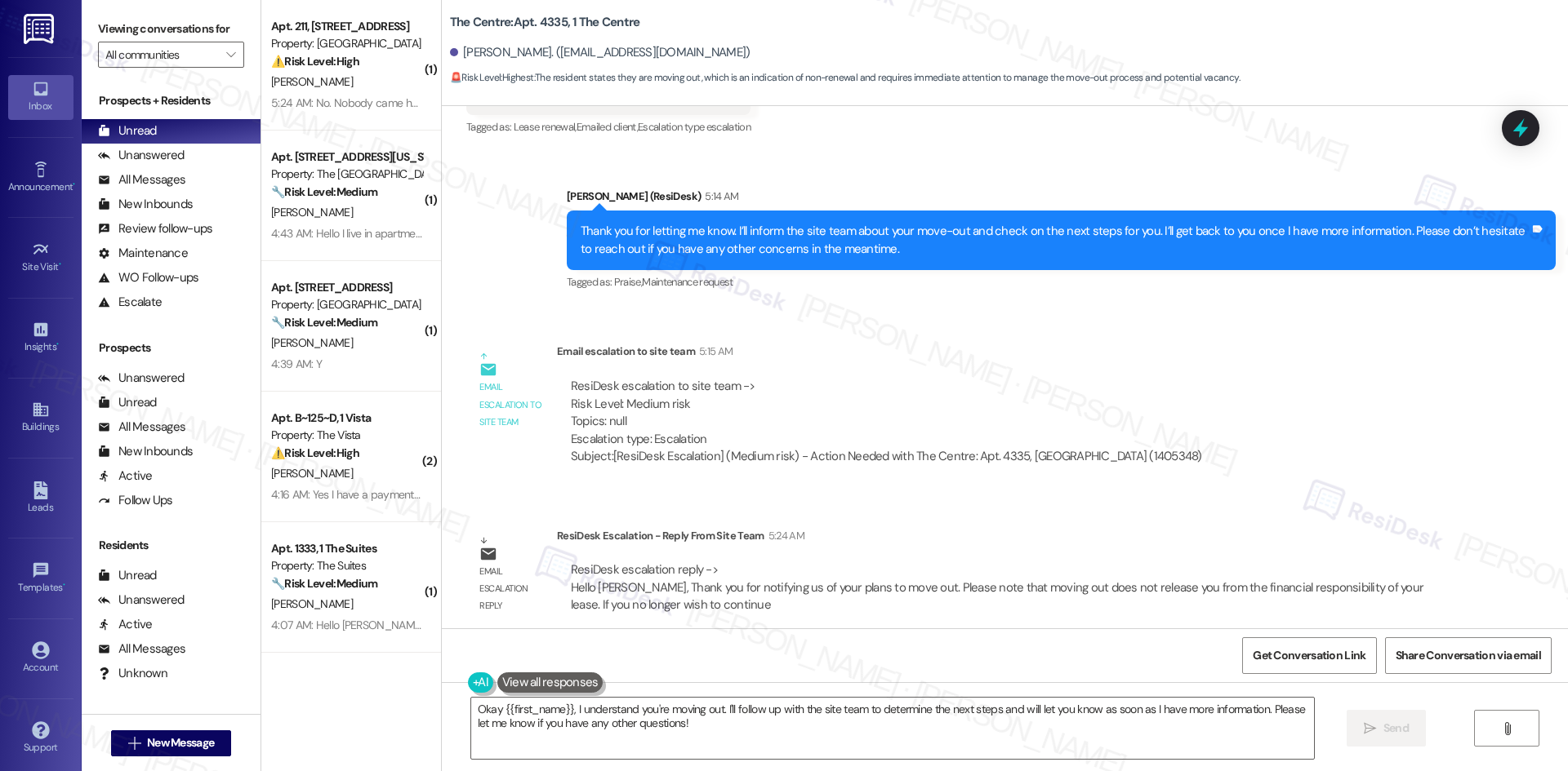
scroll to position [1750, 0]
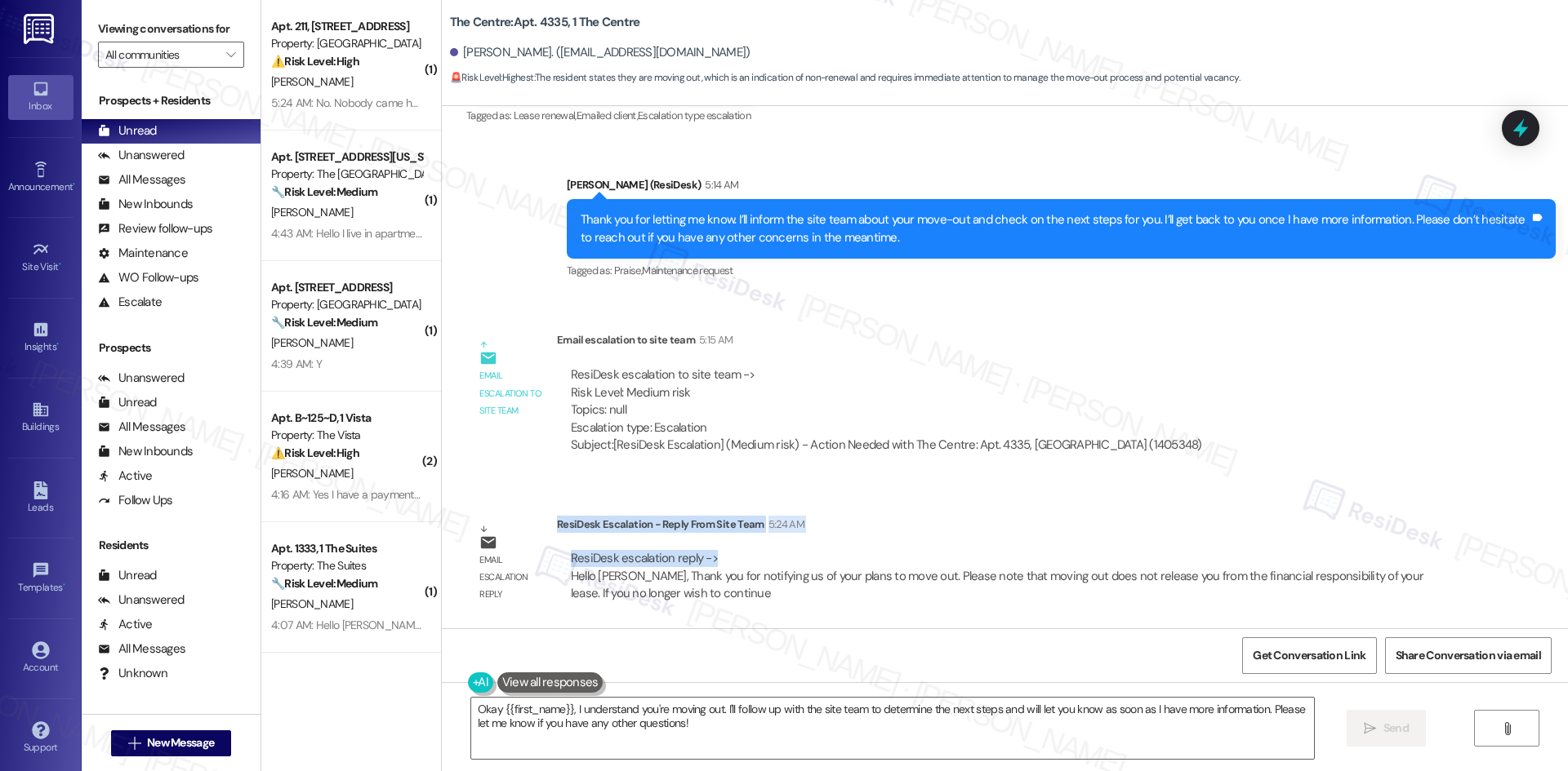
drag, startPoint x: 544, startPoint y: 525, endPoint x: 712, endPoint y: 561, distance: 171.8
click at [712, 561] on div "ResiDesk Escalation - Reply From Site Team 5:24 AM ResiDesk escalation reply ->…" at bounding box center [1005, 566] width 898 height 99
copy div "ResiDesk Escalation - Reply From Site Team 5:24 AM ResiDesk escalation reply ->"
drag, startPoint x: 1006, startPoint y: 480, endPoint x: 1050, endPoint y: 496, distance: 46.8
click at [1008, 480] on div "Lease started May 26, 2025 at 8:00 AM Survey, sent via SMS Residesk Automated S…" at bounding box center [1005, 367] width 1126 height 523
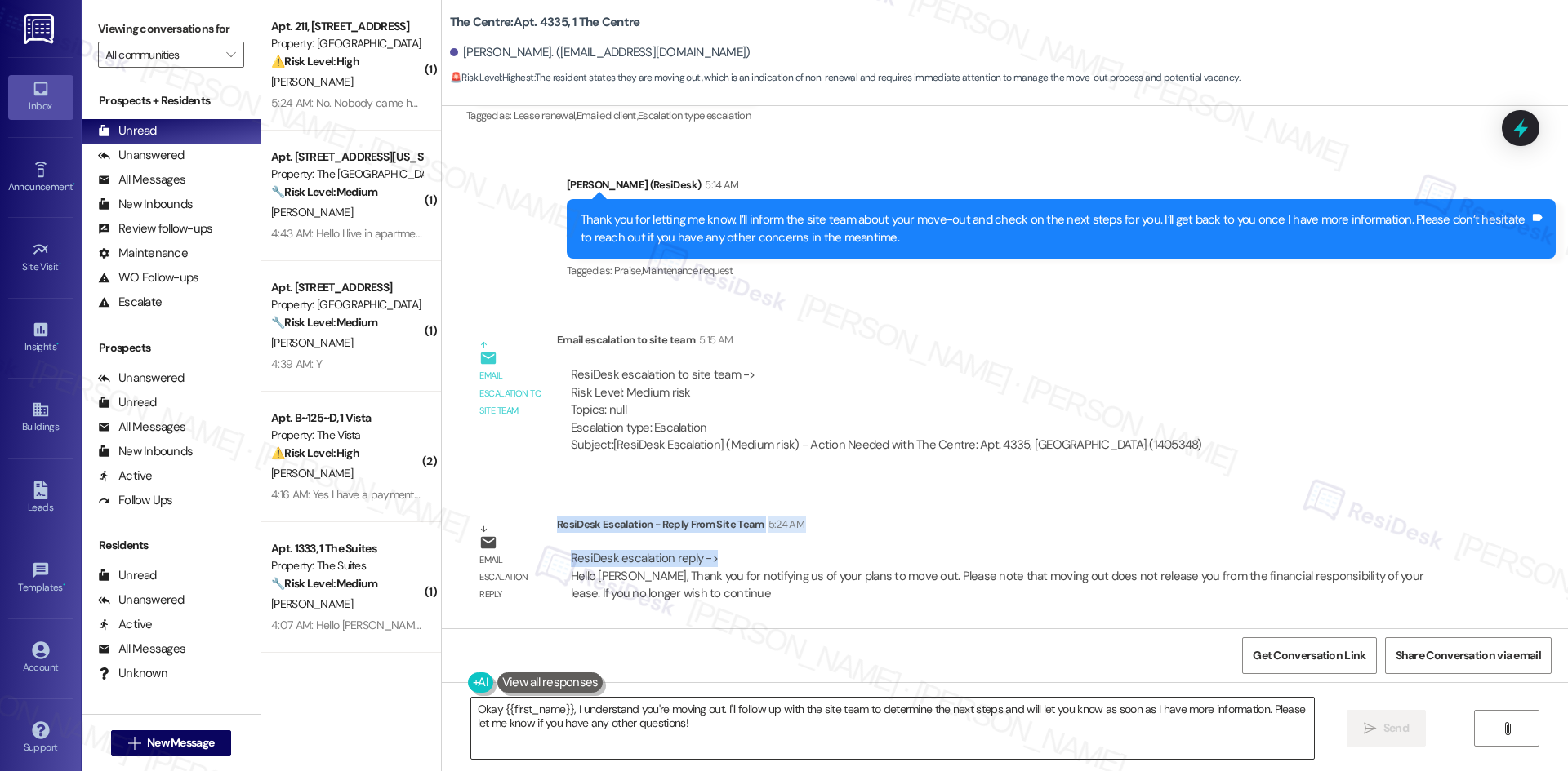
click at [685, 732] on textarea "Okay {{first_name}}, I understand you're moving out. I'll follow up with the si…" at bounding box center [892, 729] width 842 height 61
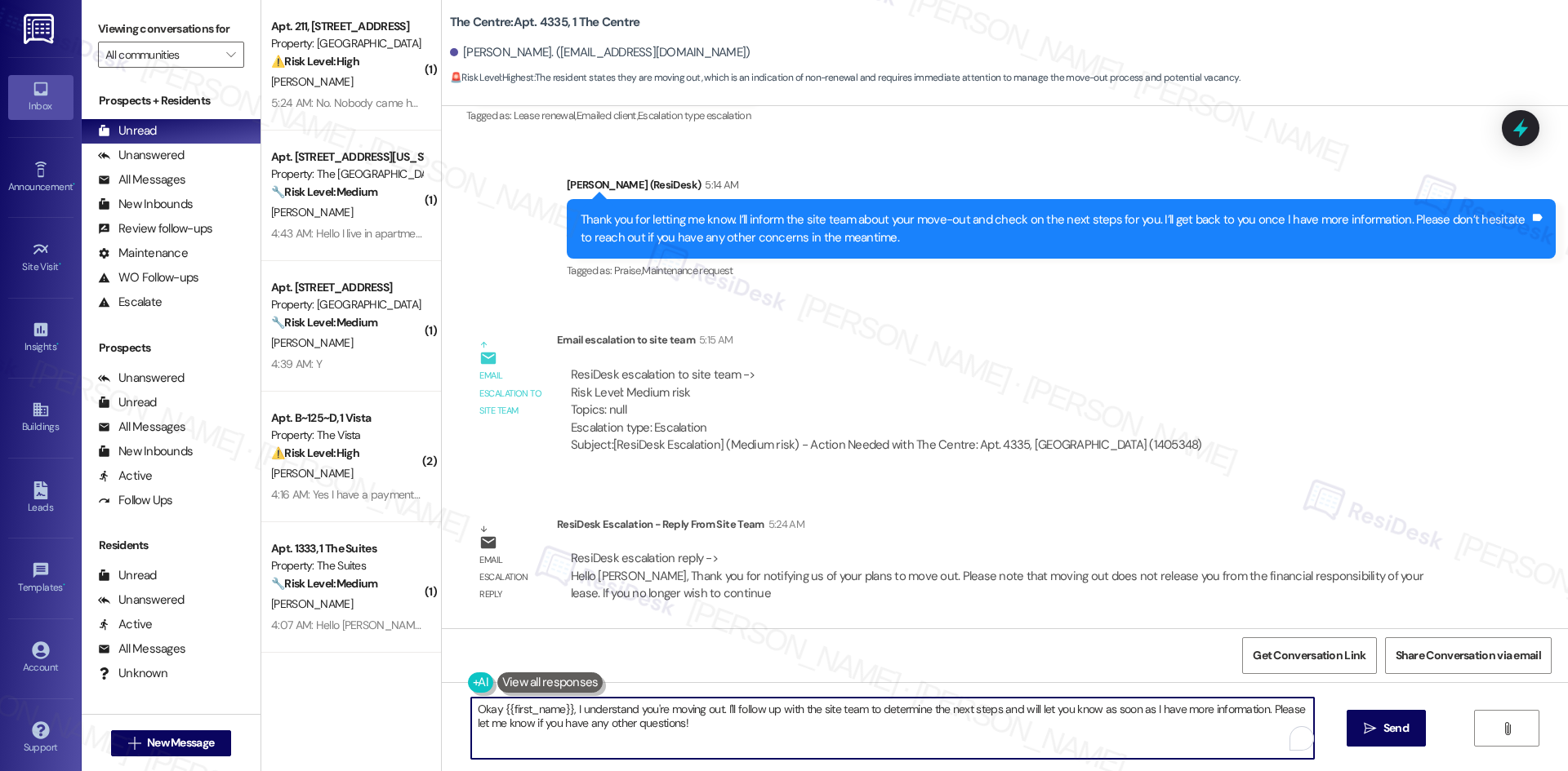
paste textarea "Hi Dorkish, thanks again for letting us know about your move-out plans. The sit…"
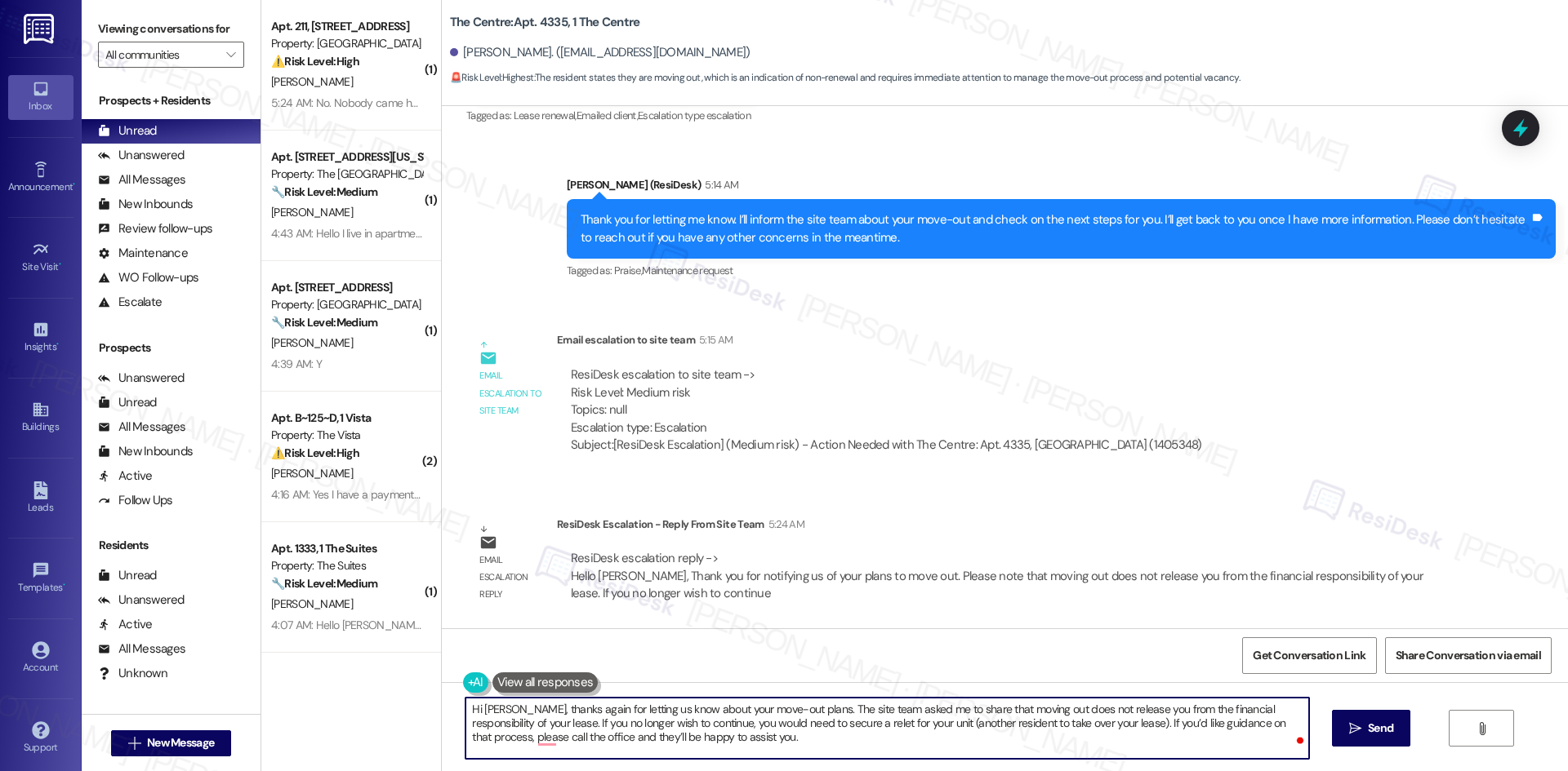
click at [513, 742] on textarea "Hi Dorkish, thanks again for letting us know about your move-out plans. The sit…" at bounding box center [886, 729] width 842 height 61
click at [537, 742] on textarea "Hi Dorkish, thanks again for letting us know about your move-out plans. The sit…" at bounding box center [886, 729] width 842 height 61
type textarea "Hi Dorkish, thanks again for letting us know about your move-out plans. The sit…"
click at [1381, 721] on span "Send" at bounding box center [1380, 728] width 26 height 17
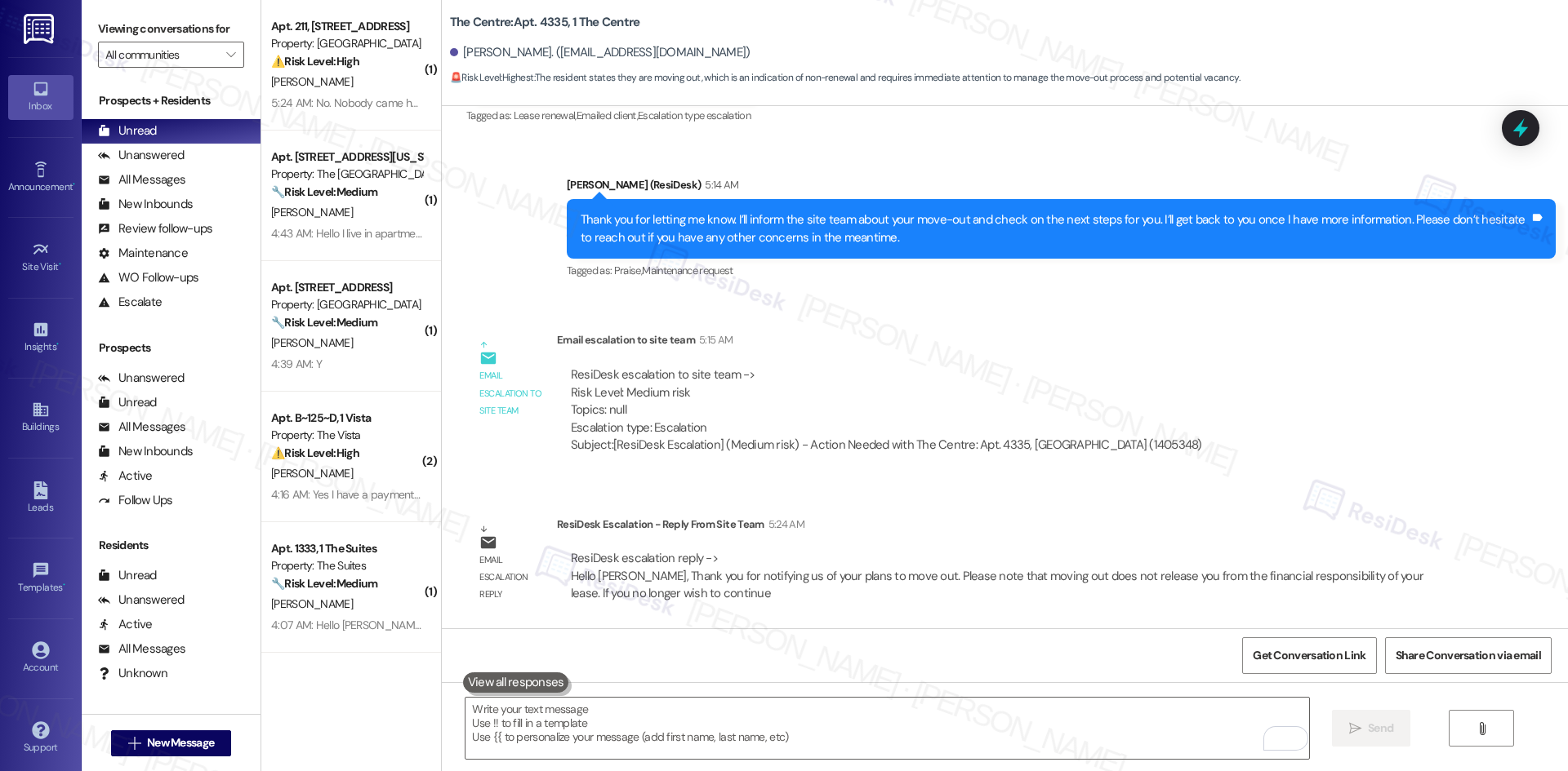
click at [1255, 502] on div "Lease started May 26, 2025 at 8:00 AM Survey, sent via SMS Residesk Automated S…" at bounding box center [1005, 367] width 1126 height 523
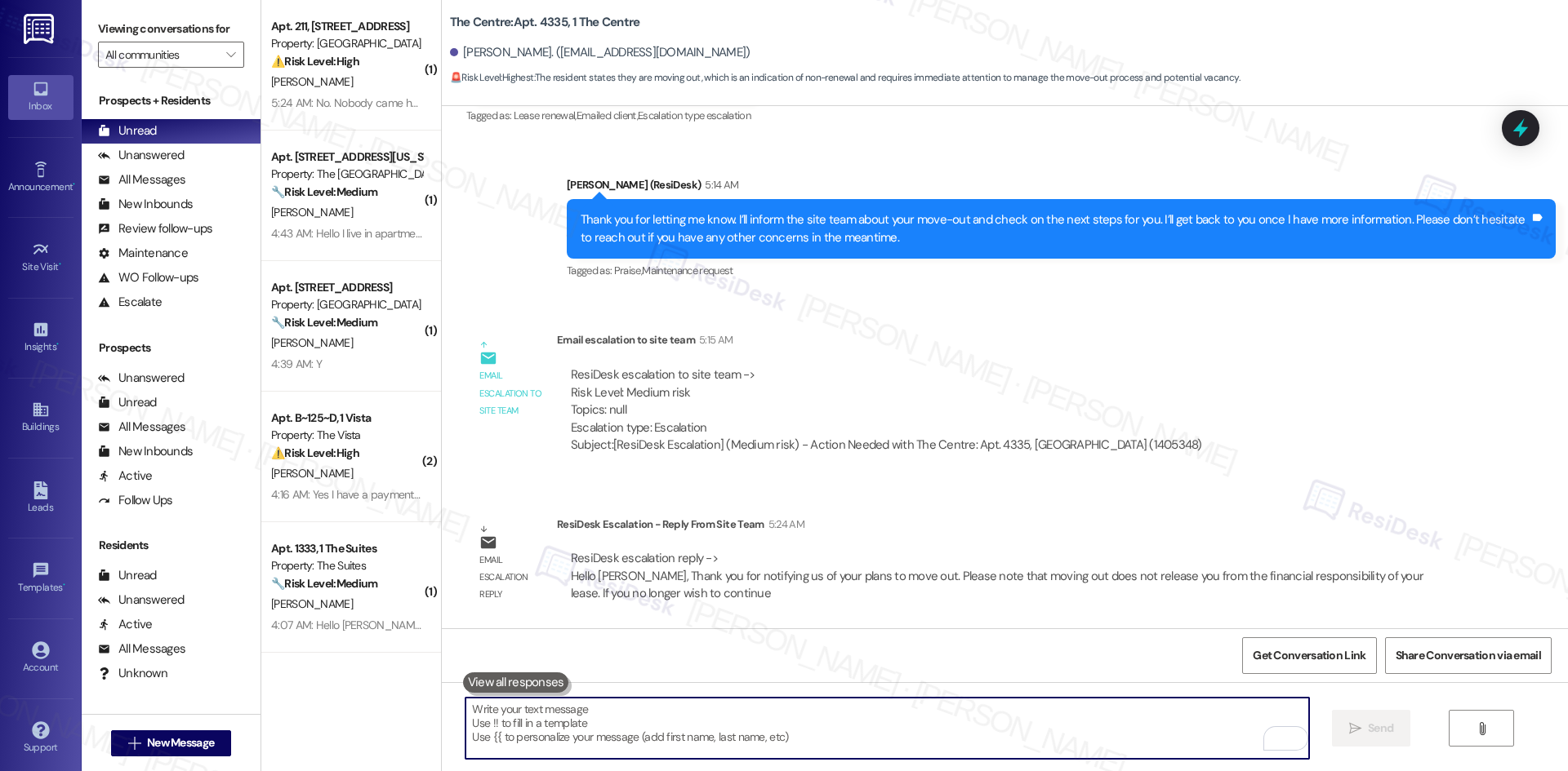
click at [772, 716] on textarea "To enrich screen reader interactions, please activate Accessibility in Grammarl…" at bounding box center [886, 729] width 842 height 61
paste textarea "Hi Dorkish, thanks again for letting us know about your move-out plans. The sit…"
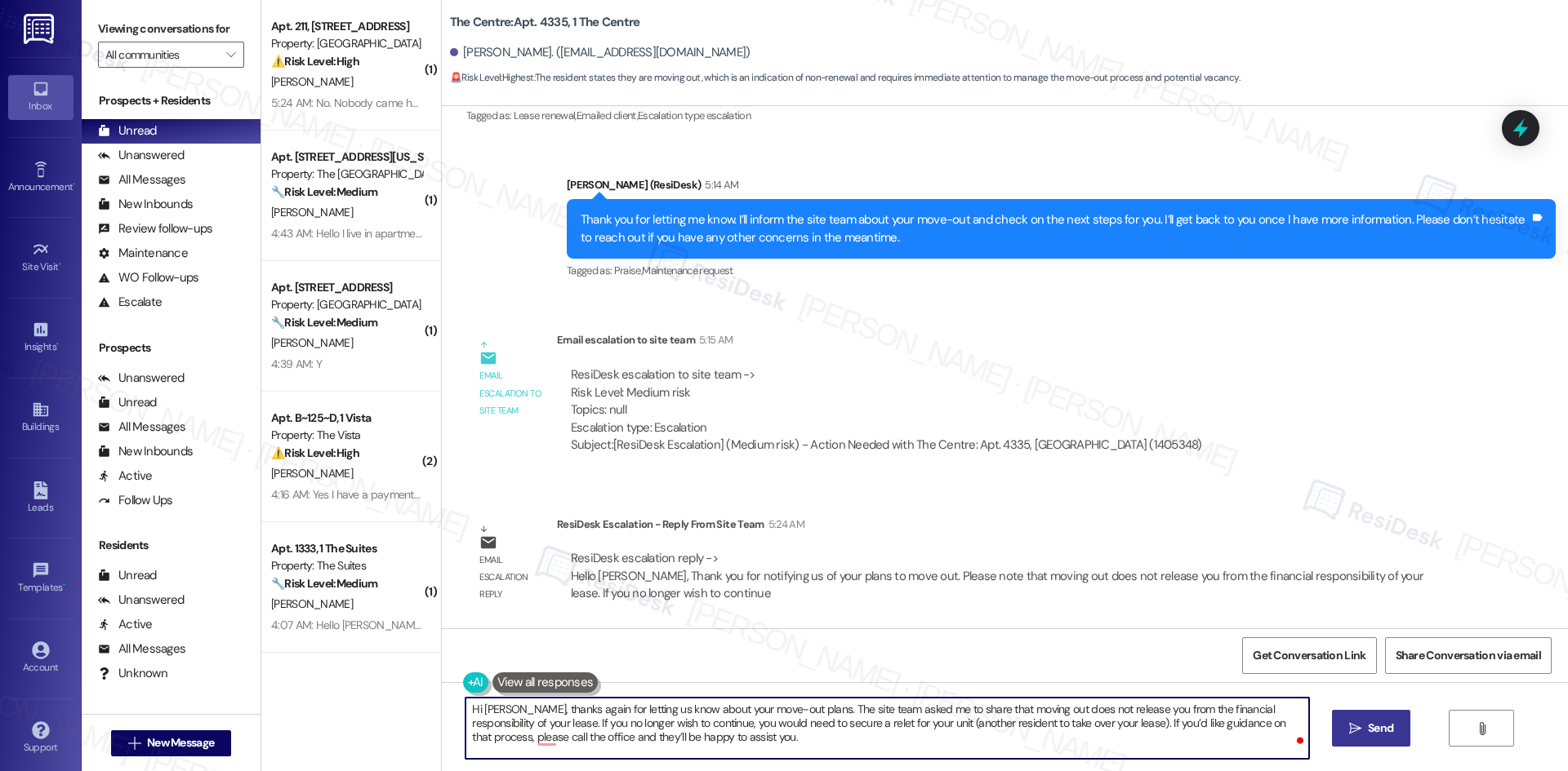
type textarea "Hi Dorkish, thanks again for letting us know about your move-out plans. The sit…"
click at [1368, 726] on span "Send" at bounding box center [1380, 728] width 26 height 17
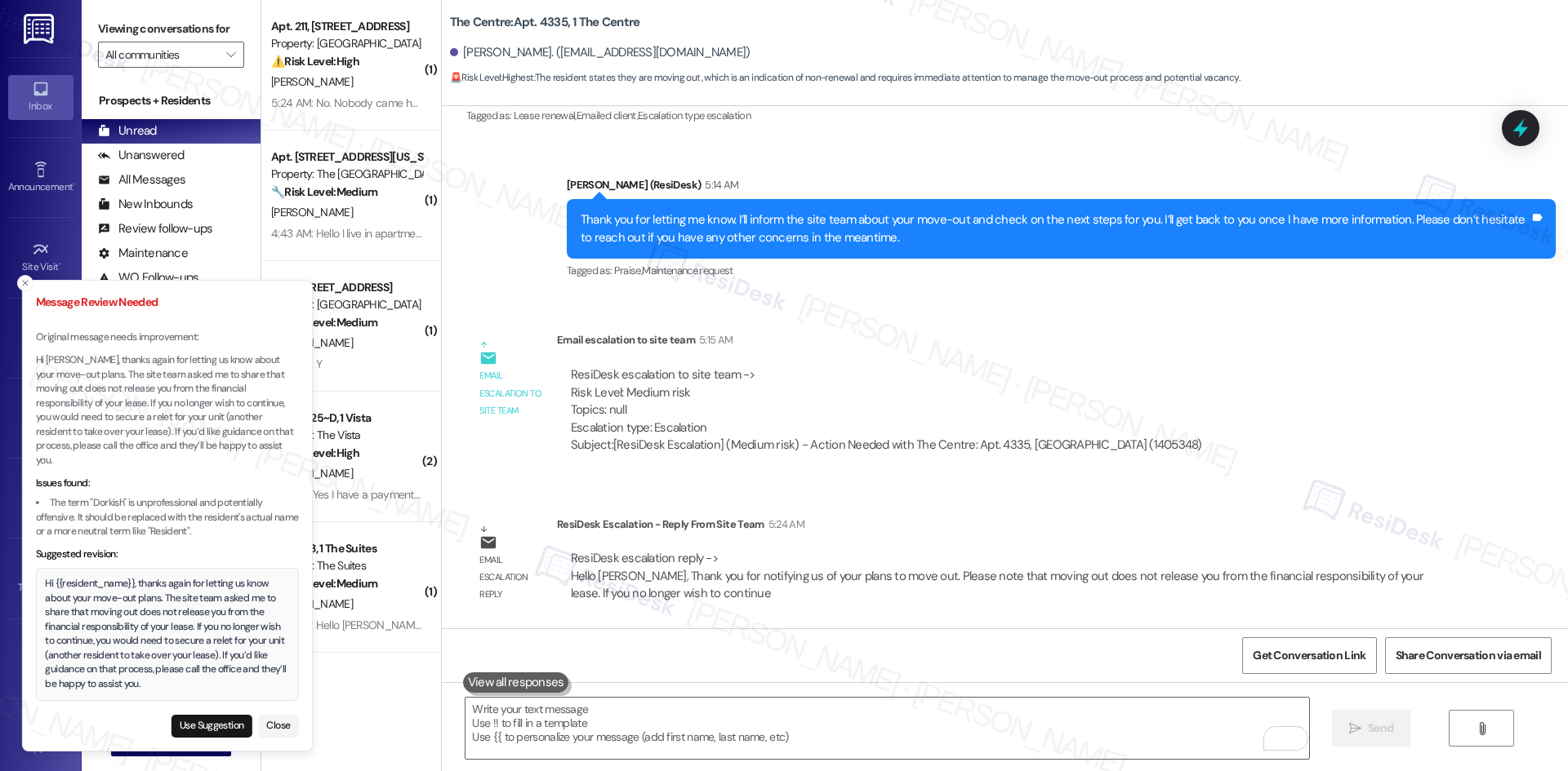
click at [46, 584] on div "Hi {{resident_name}}, thanks again for letting us know about your move-out plan…" at bounding box center [166, 635] width 244 height 114
click at [141, 687] on div "Hi {{resident_name}}, thanks again for letting us know about your move-out plan…" at bounding box center [165, 635] width 244 height 114
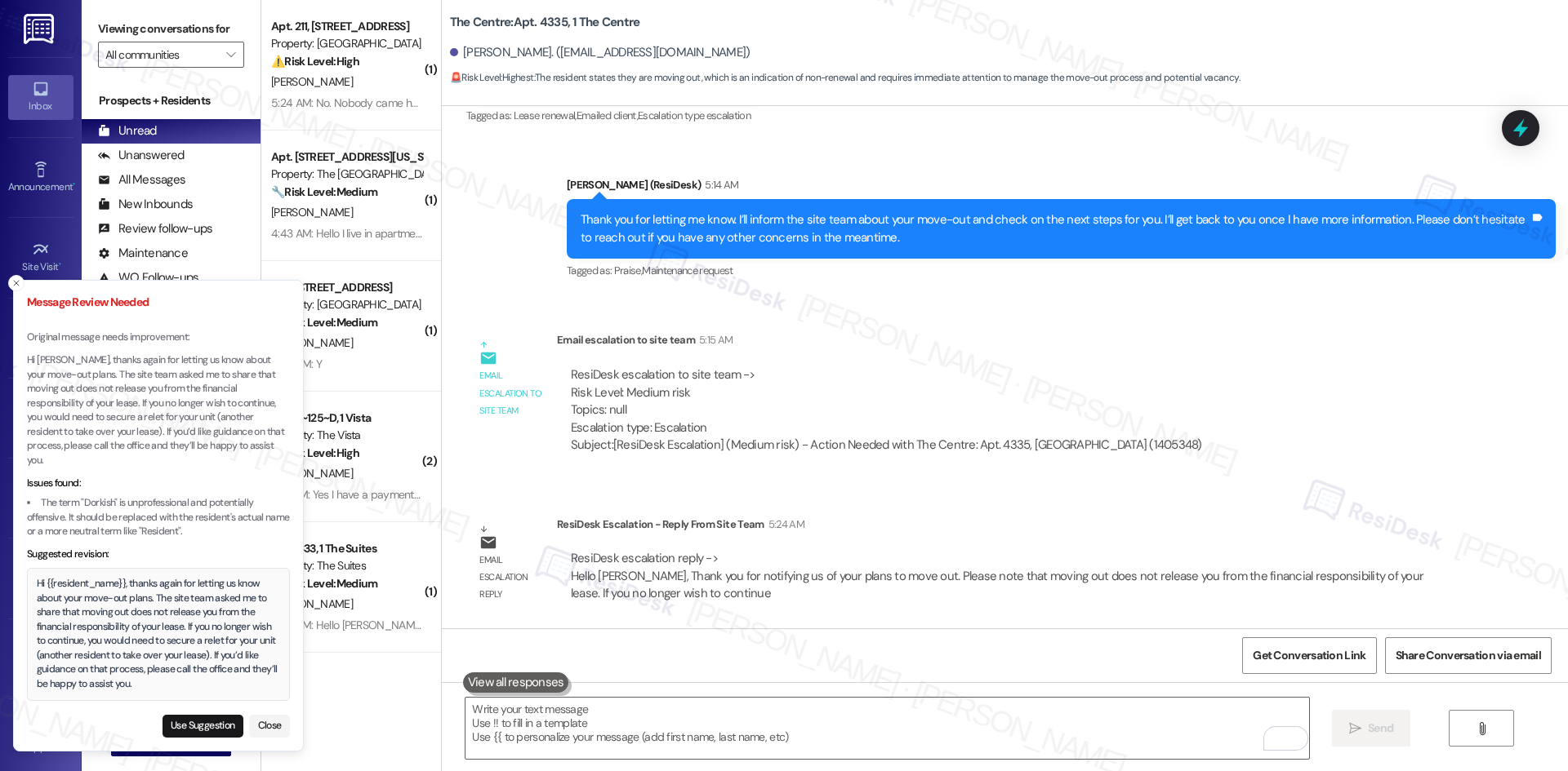
click at [132, 691] on div "Hi {{resident_name}}, thanks again for letting us know about your move-out plan…" at bounding box center [158, 635] width 244 height 114
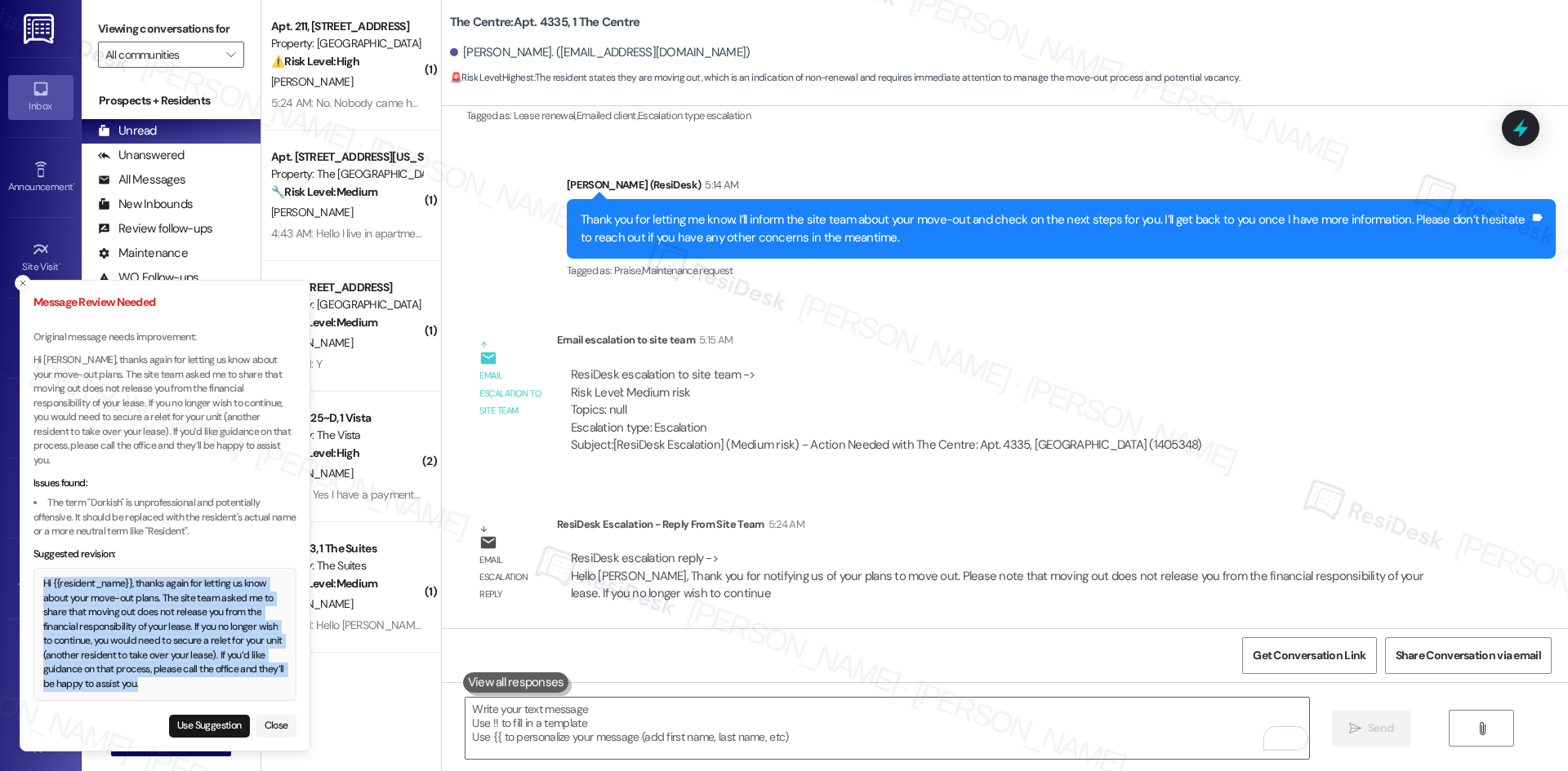
drag, startPoint x: 46, startPoint y: 583, endPoint x: 146, endPoint y: 683, distance: 141.4
click at [146, 683] on div "Hi {{resident_name}}, thanks again for letting us know about your move-out plan…" at bounding box center [165, 635] width 244 height 114
copy div "Hi {{resident_name}}, thanks again for letting us know about your move-out plan…"
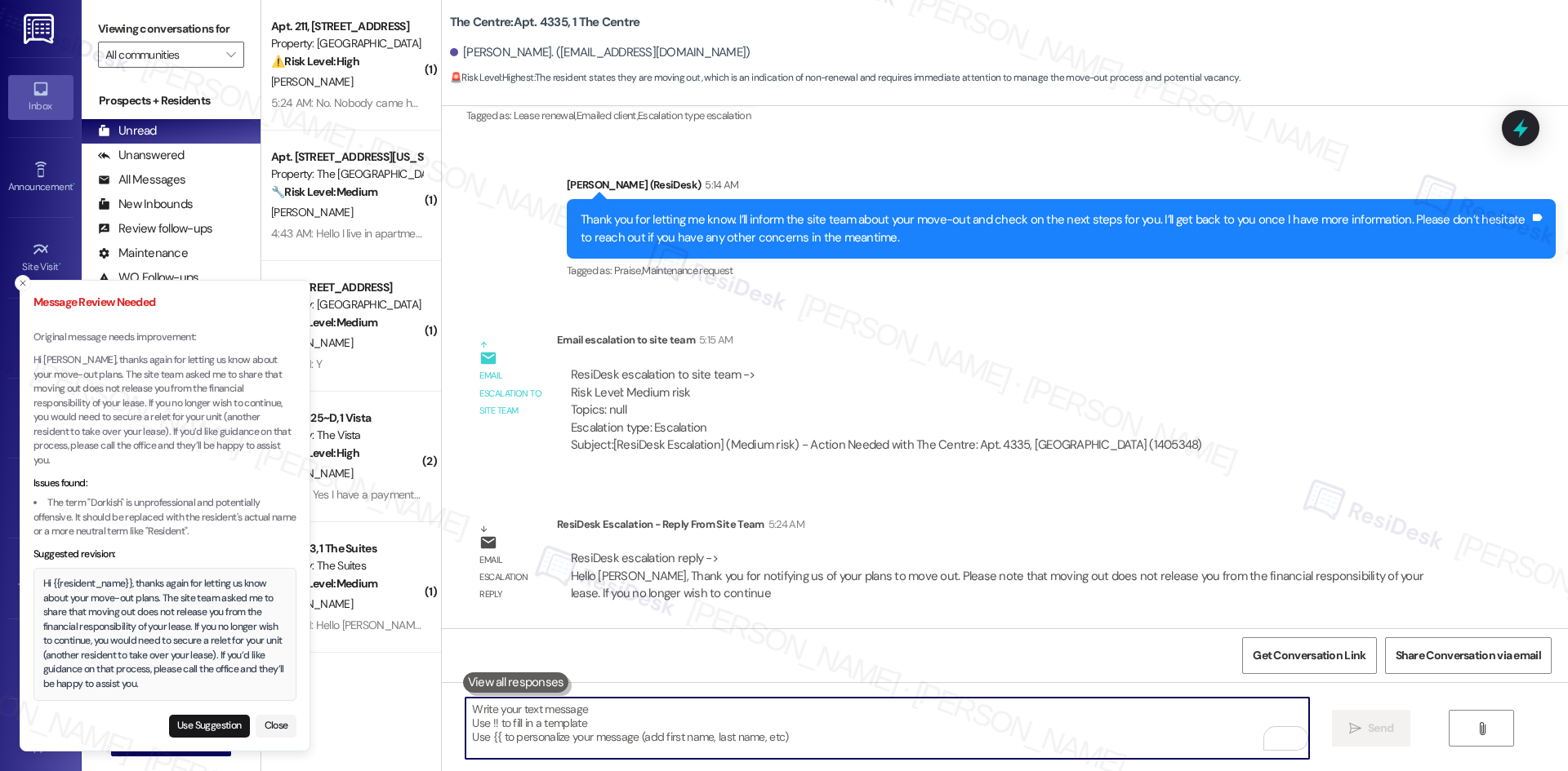
click at [754, 728] on textarea "To enrich screen reader interactions, please activate Accessibility in Grammarl…" at bounding box center [886, 729] width 842 height 61
paste textarea "Hi {{resident_name}}, thanks again for letting us know about your move-out plan…"
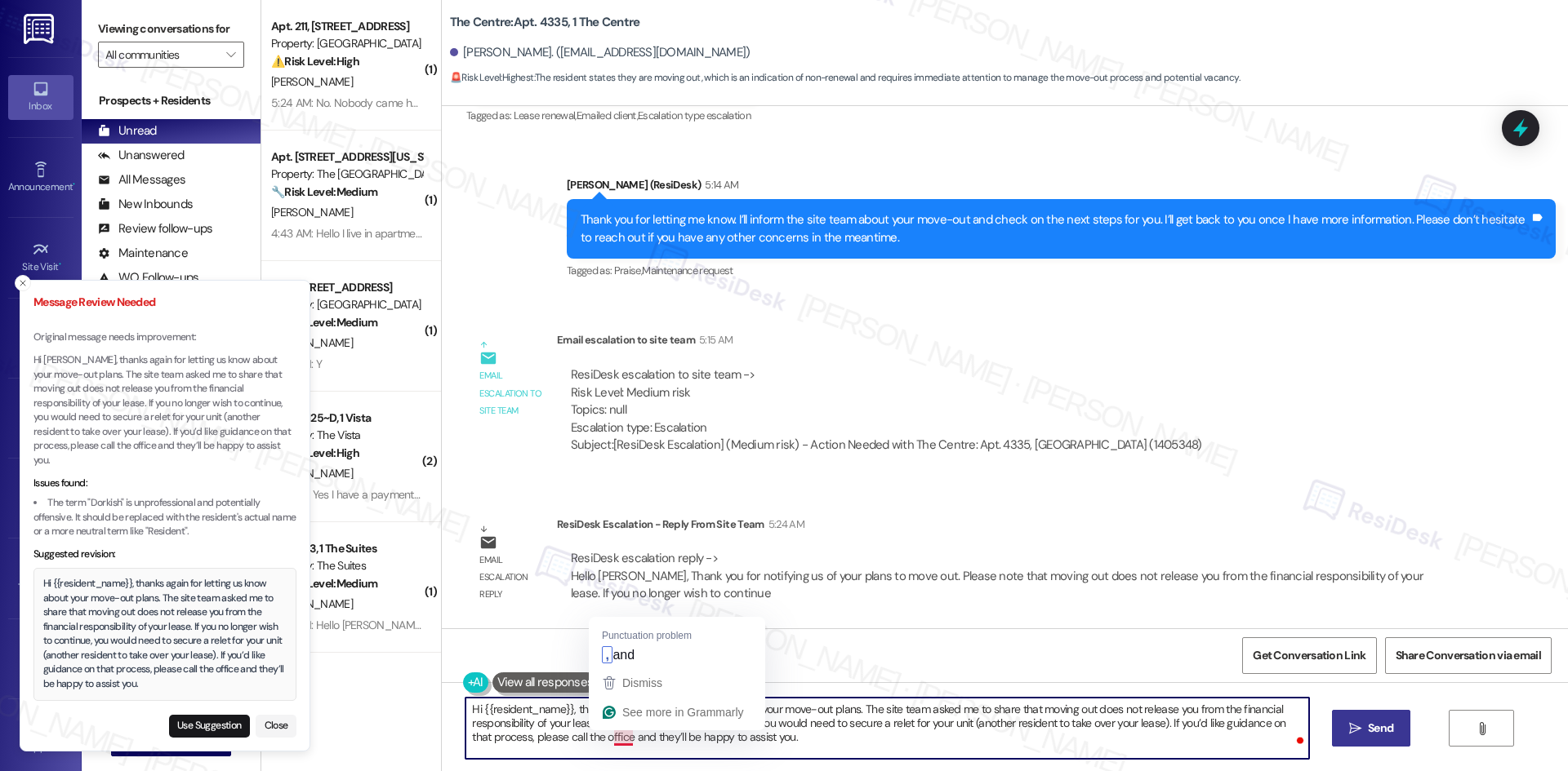
click at [603, 737] on textarea "Hi {{resident_name}}, thanks again for letting us know about your move-out plan…" at bounding box center [886, 729] width 842 height 61
type textarea "Hi {{resident_name}}, thanks again for letting us know about your move-out plan…"
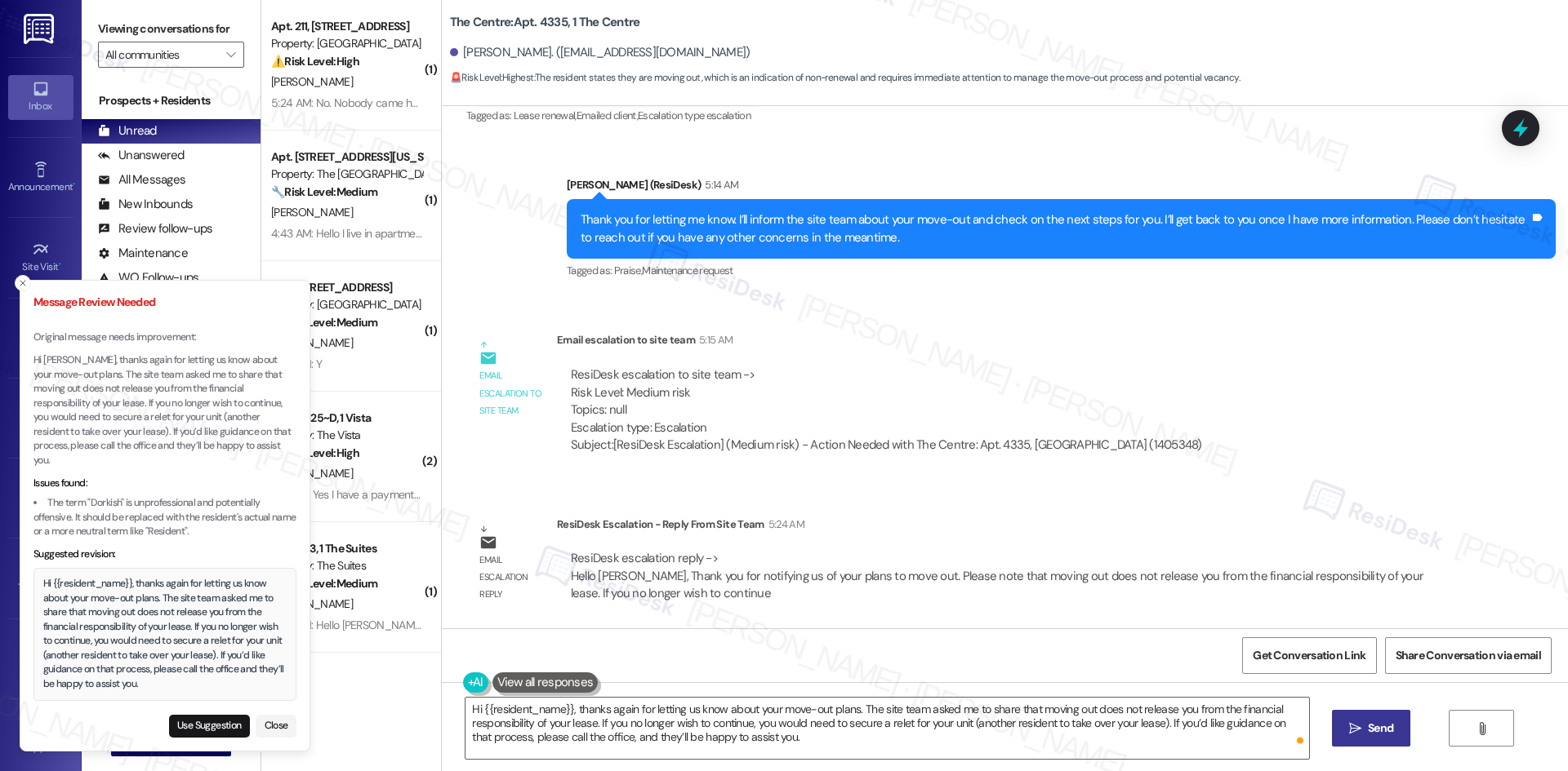
click at [1354, 735] on span " Send" at bounding box center [1371, 728] width 51 height 17
click at [1089, 749] on textarea "Hi {{resident_name}}, thanks again for letting us know about your move-out plan…" at bounding box center [886, 729] width 842 height 61
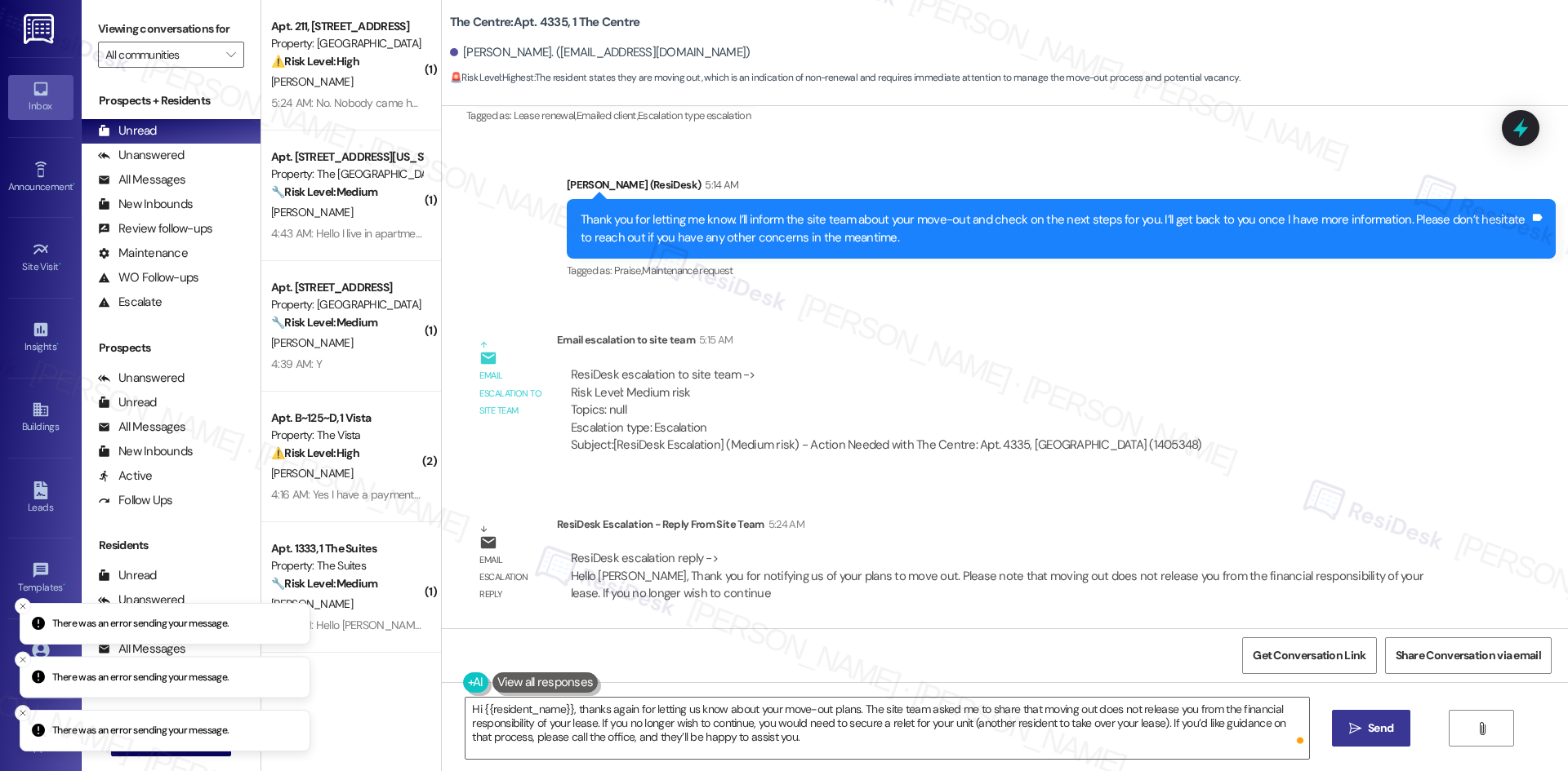
click at [1361, 741] on button " Send" at bounding box center [1371, 728] width 79 height 36
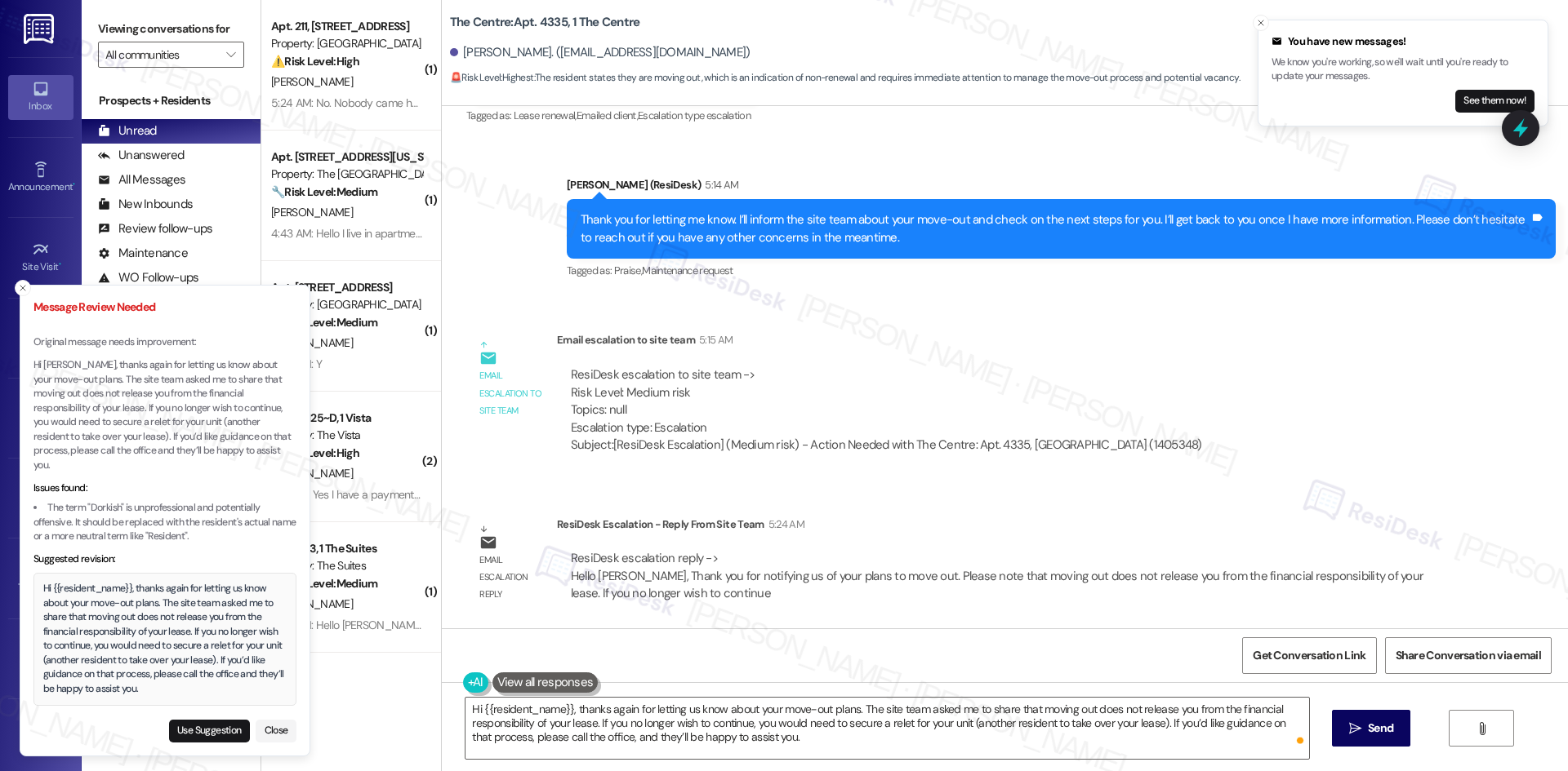
drag, startPoint x: 44, startPoint y: 583, endPoint x: 54, endPoint y: 587, distance: 10.8
click at [54, 587] on div "Hi {{resident_name}}, thanks again for letting us know about your move-out plan…" at bounding box center [165, 639] width 244 height 114
click at [48, 584] on div "Hi {{resident_name}}, thanks again for letting us know about your move-out plan…" at bounding box center [165, 639] width 244 height 114
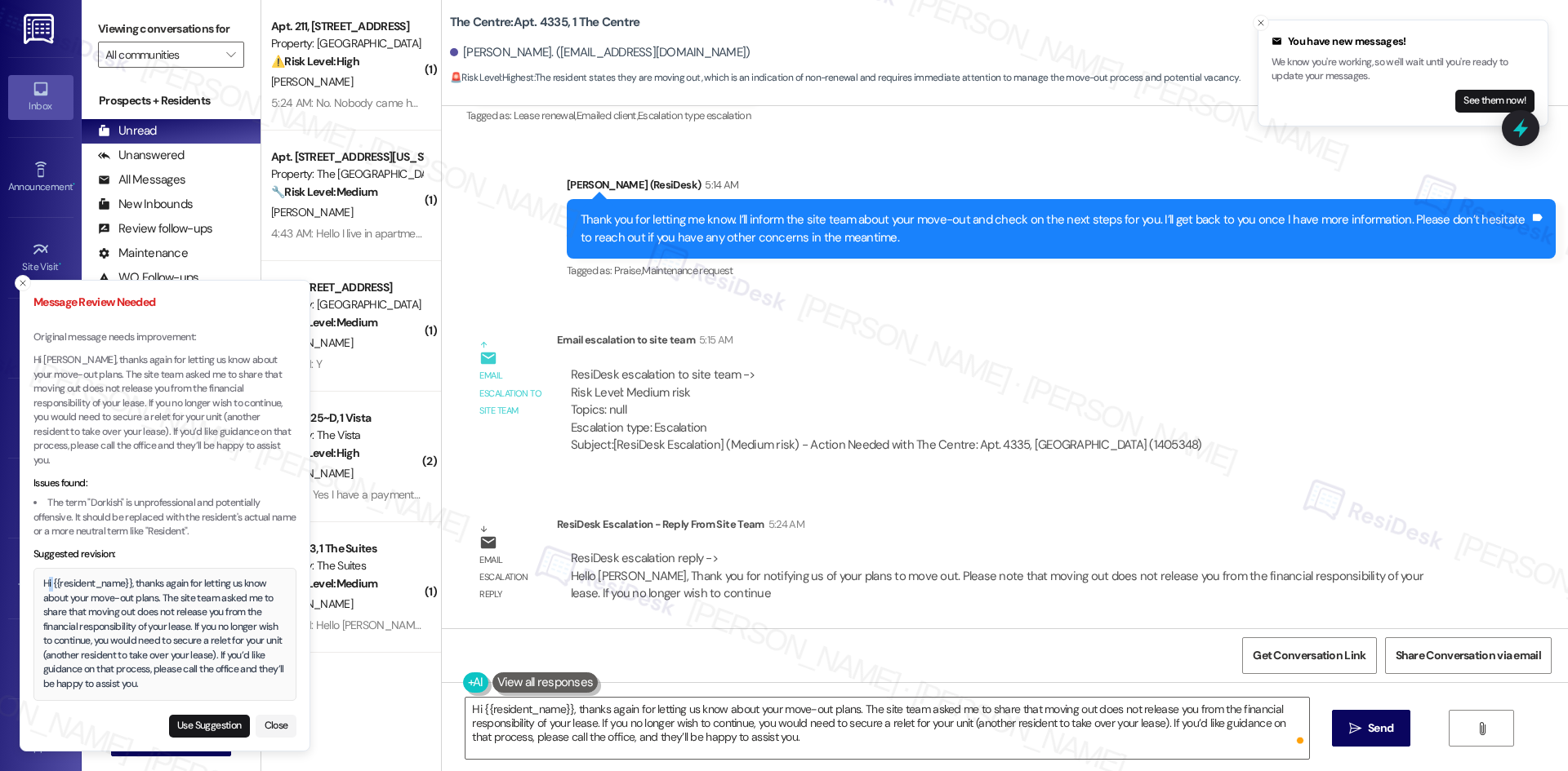
click at [49, 586] on div "Hi {{resident_name}}, thanks again for letting us know about your move-out plan…" at bounding box center [165, 635] width 244 height 114
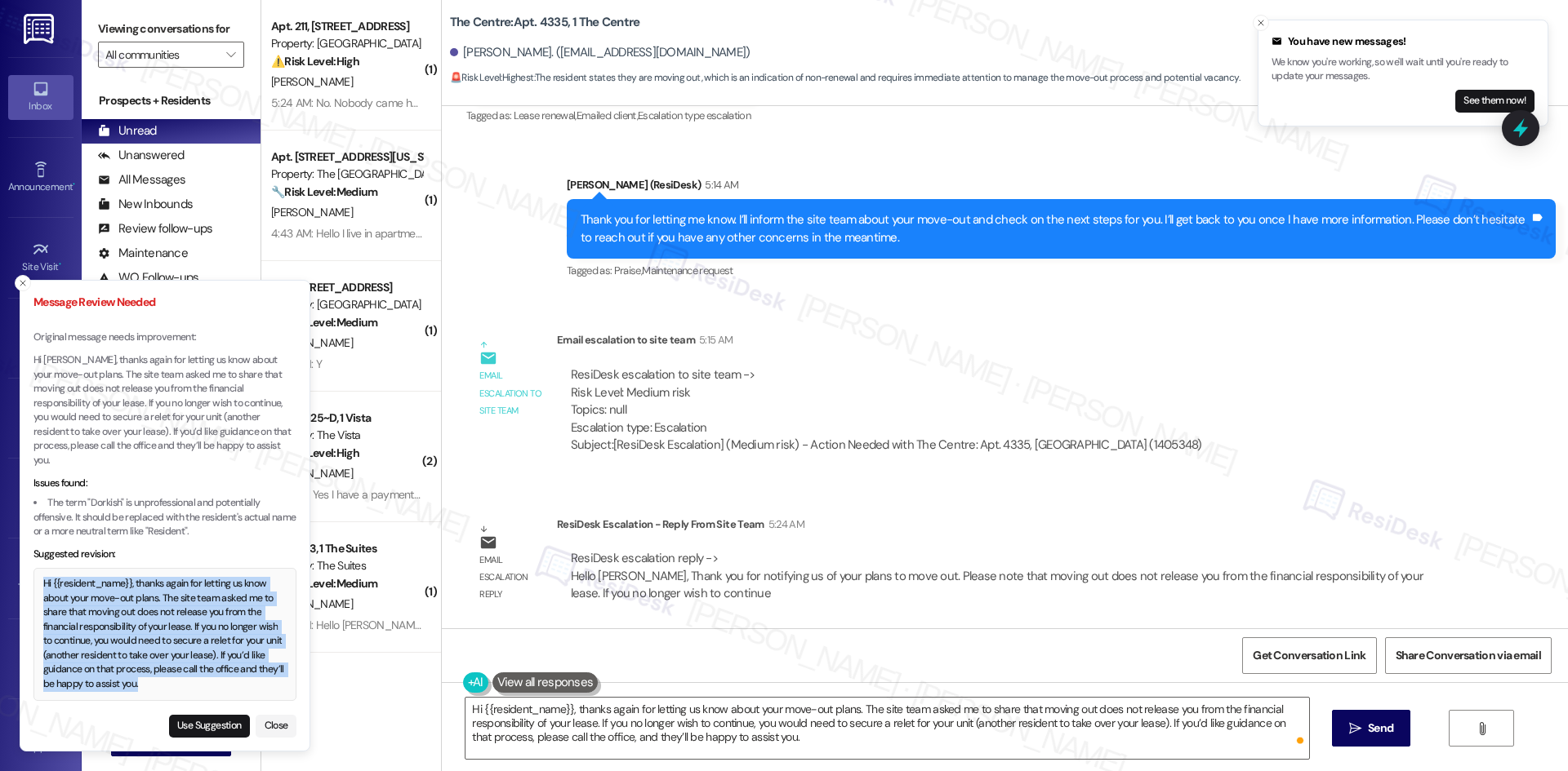
drag, startPoint x: 45, startPoint y: 585, endPoint x: 155, endPoint y: 683, distance: 147.3
click at [155, 683] on div "Hi {{resident_name}}, thanks again for letting us know about your move-out plan…" at bounding box center [165, 635] width 244 height 114
copy div "Hi {{resident_name}}, thanks again for letting us know about your move-out plan…"
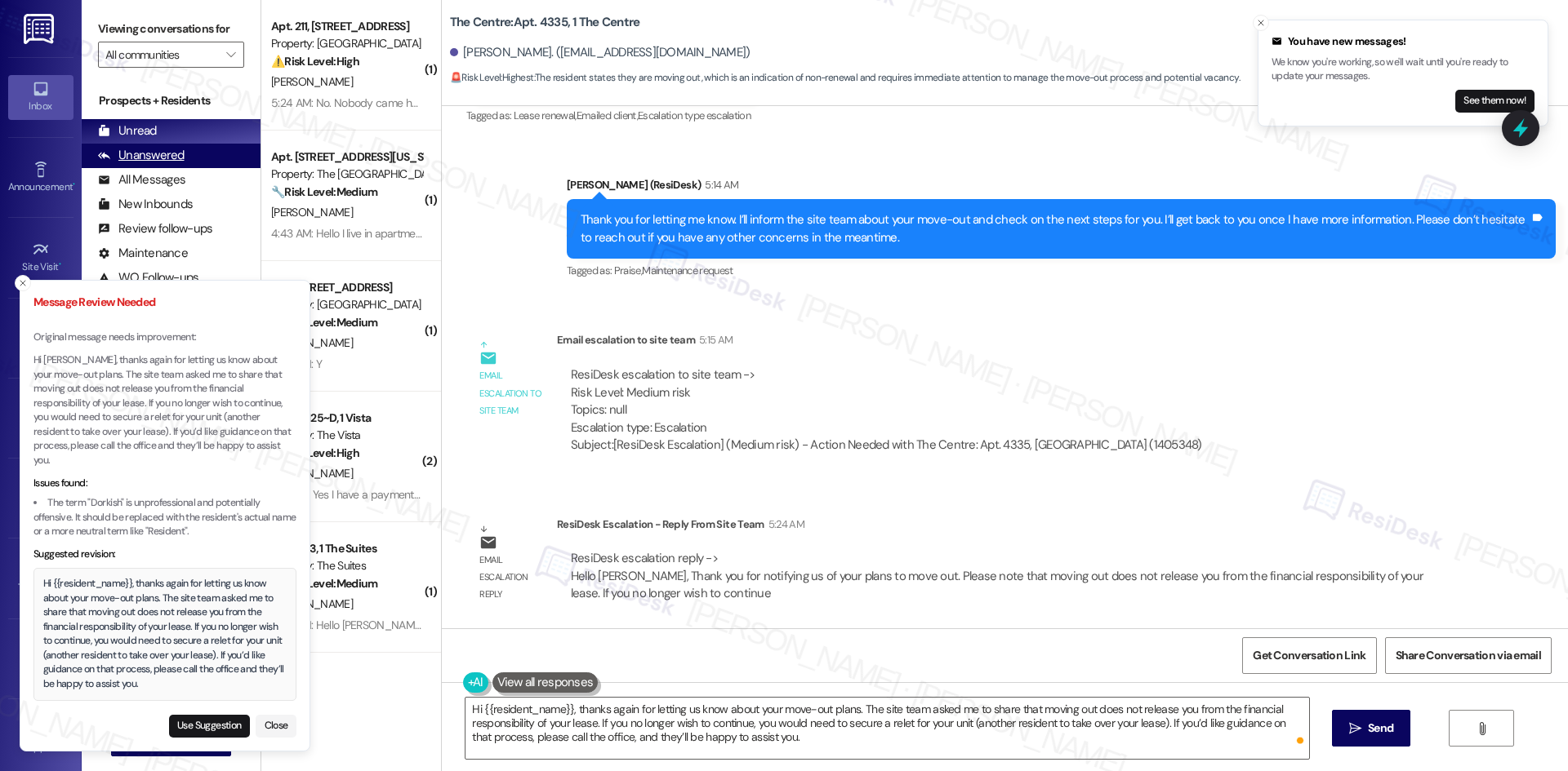
click at [180, 154] on div "Unanswered" at bounding box center [141, 156] width 87 height 17
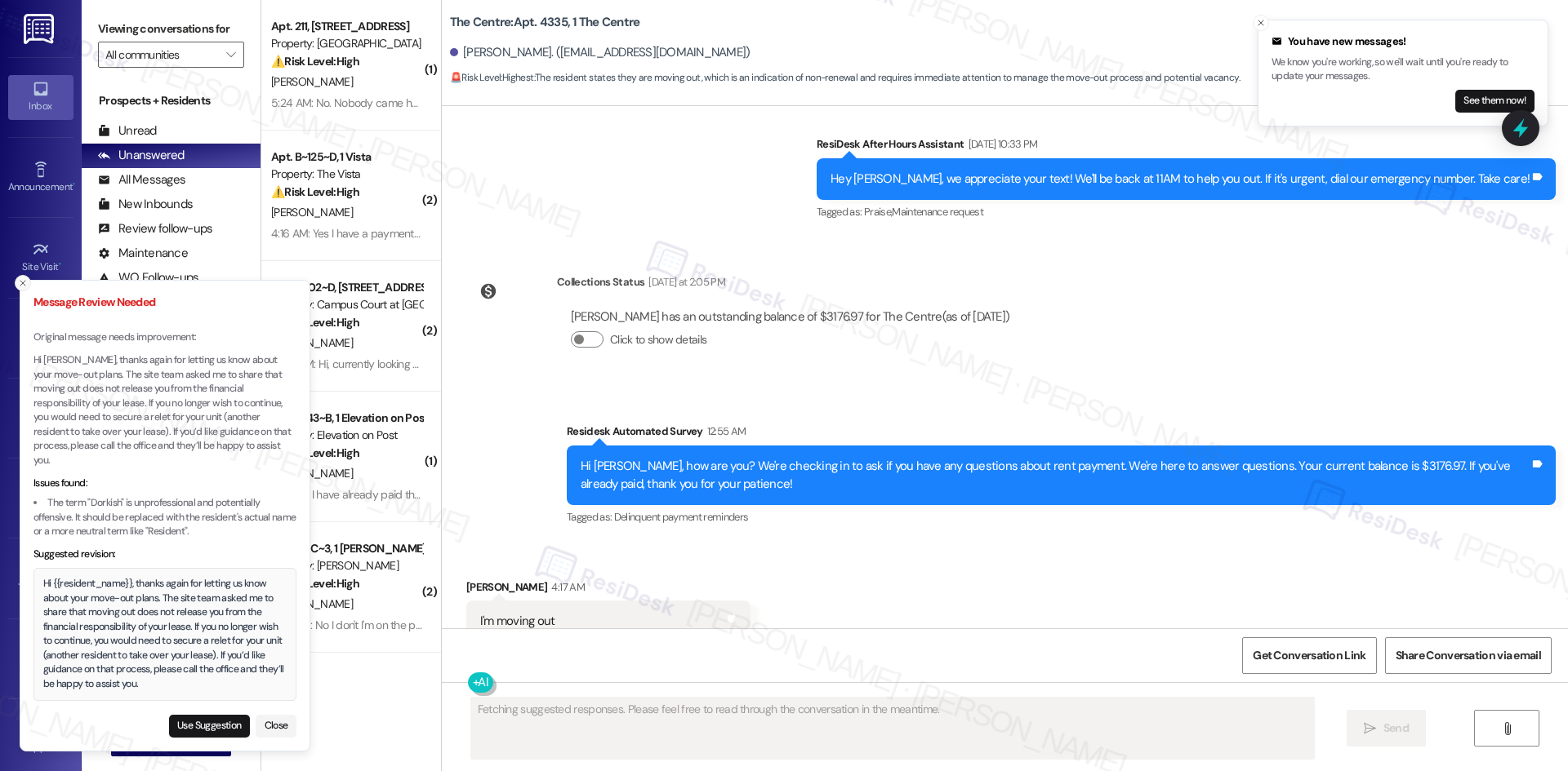
scroll to position [1261, 0]
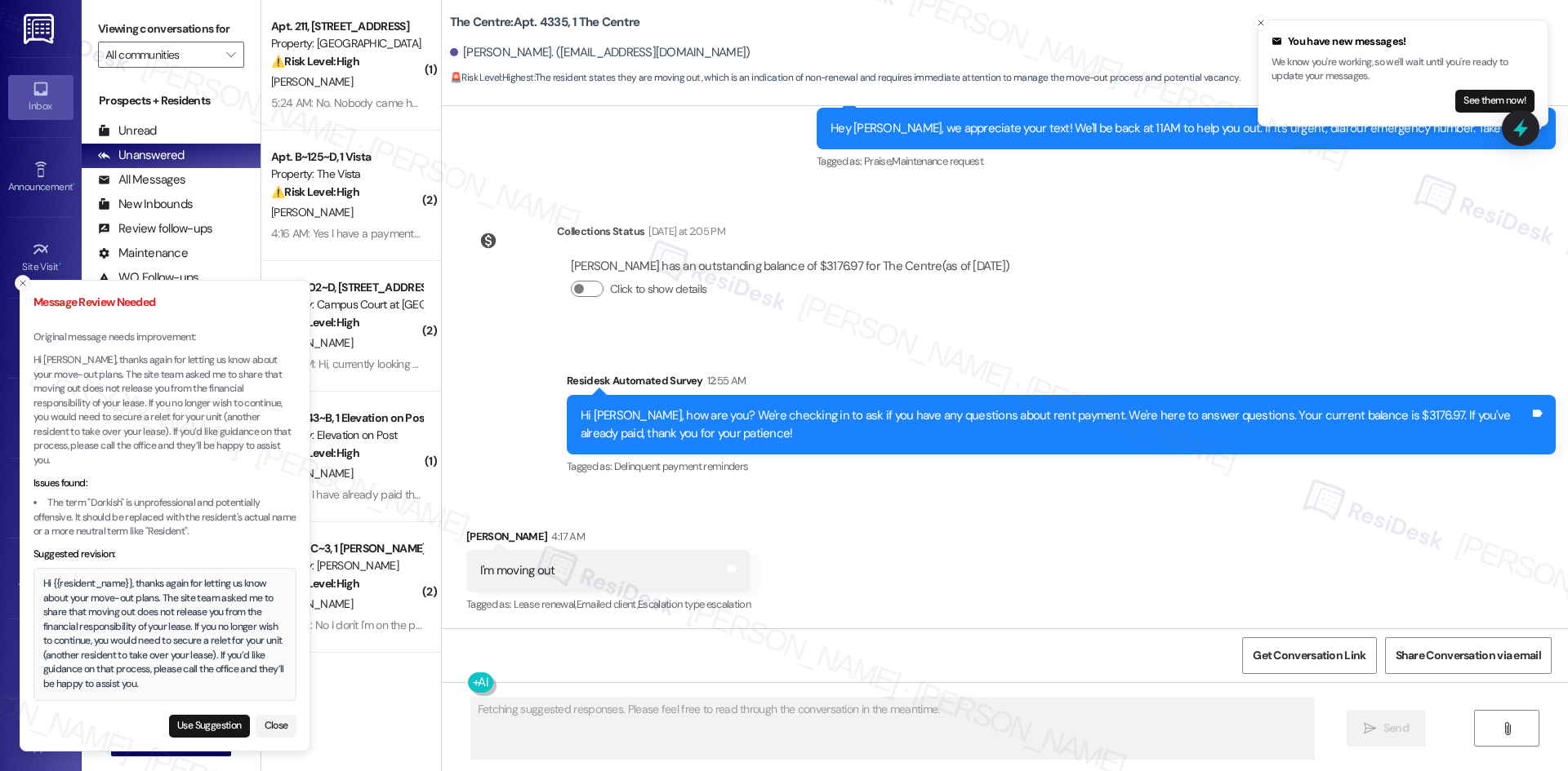
click at [22, 285] on line "Close toast" at bounding box center [23, 283] width 5 height 5
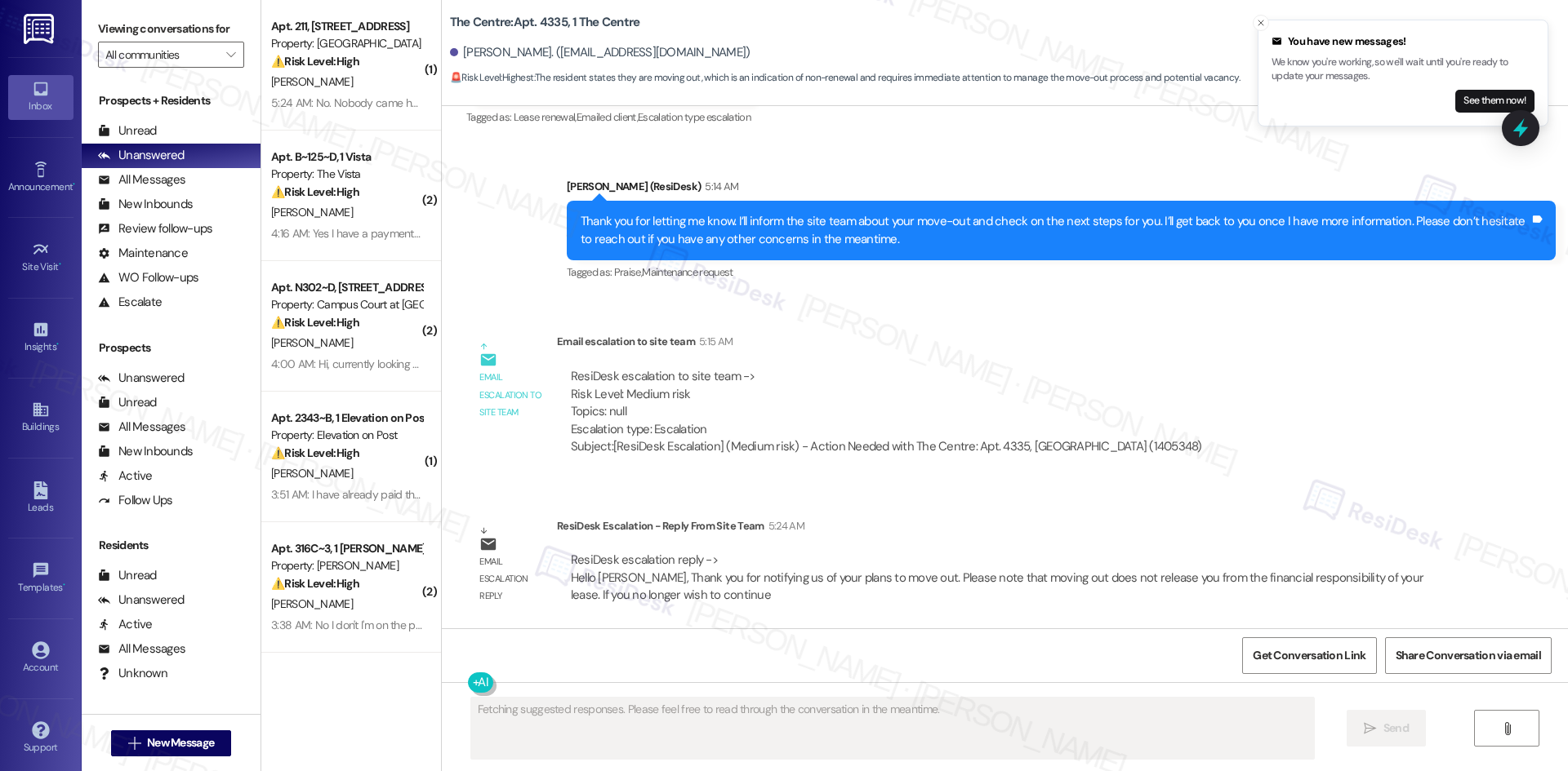
scroll to position [1750, 0]
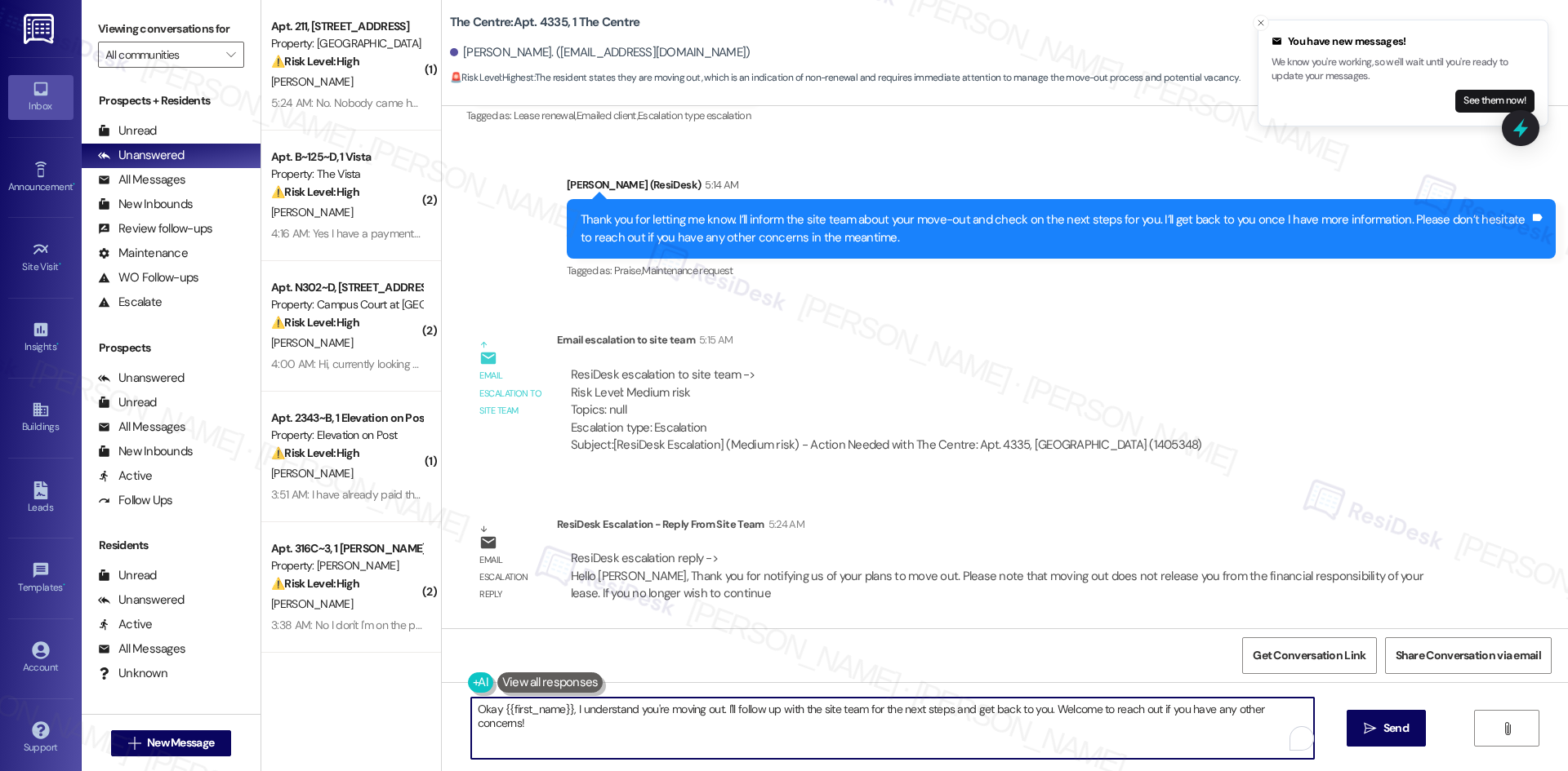
click at [808, 728] on textarea "Okay {{first_name}}, I understand you're moving out. I'll follow up with the si…" at bounding box center [892, 729] width 842 height 61
paste textarea "Hi {{resident_name}}, thanks again for letting us know about your move-out plan…"
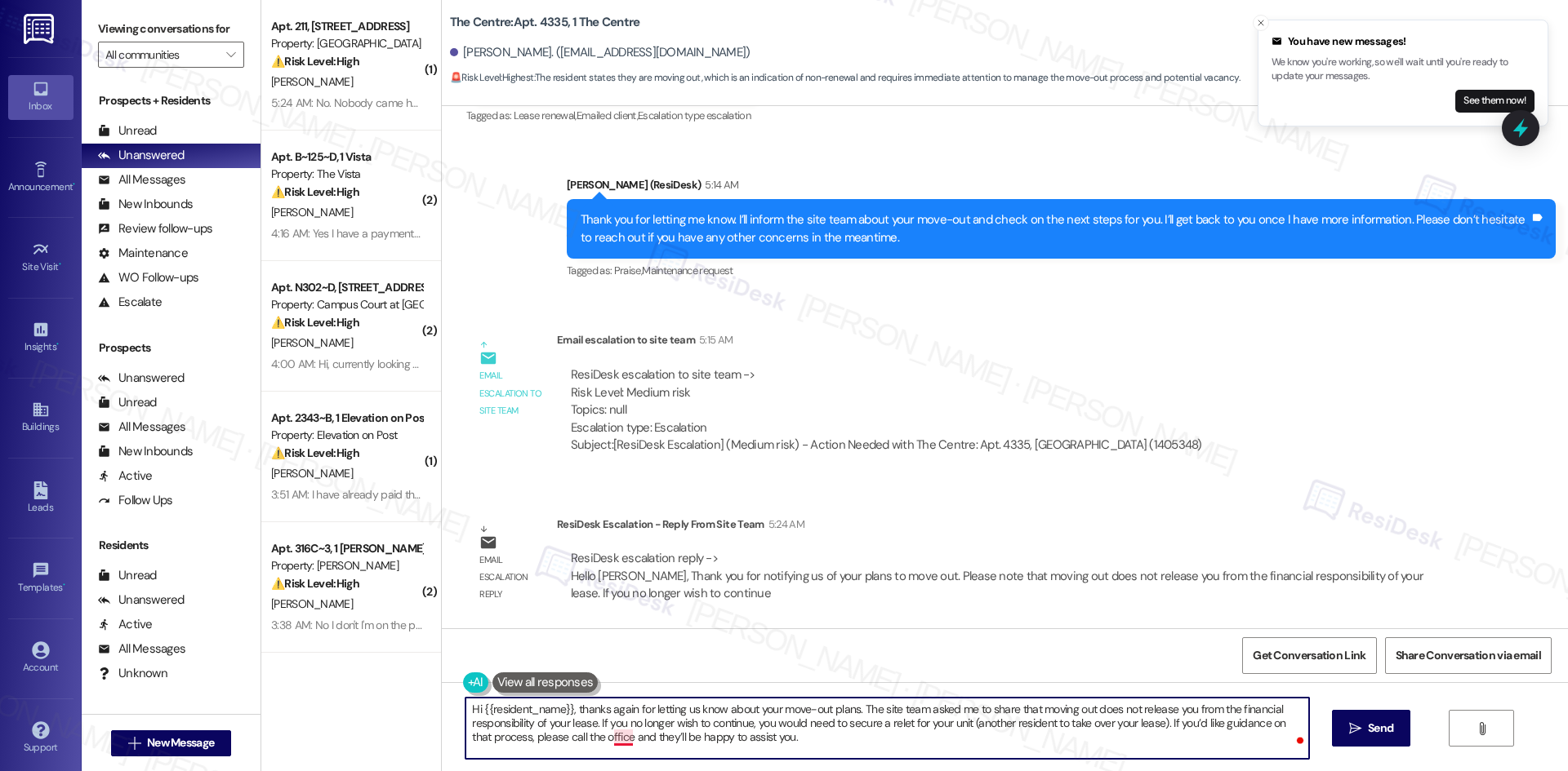
click at [607, 737] on textarea "Hi {{resident_name}}, thanks again for letting us know about your move-out plan…" at bounding box center [886, 729] width 842 height 61
type textarea "Hi {{resident_name}}, thanks again for letting us know about your move-out plan…"
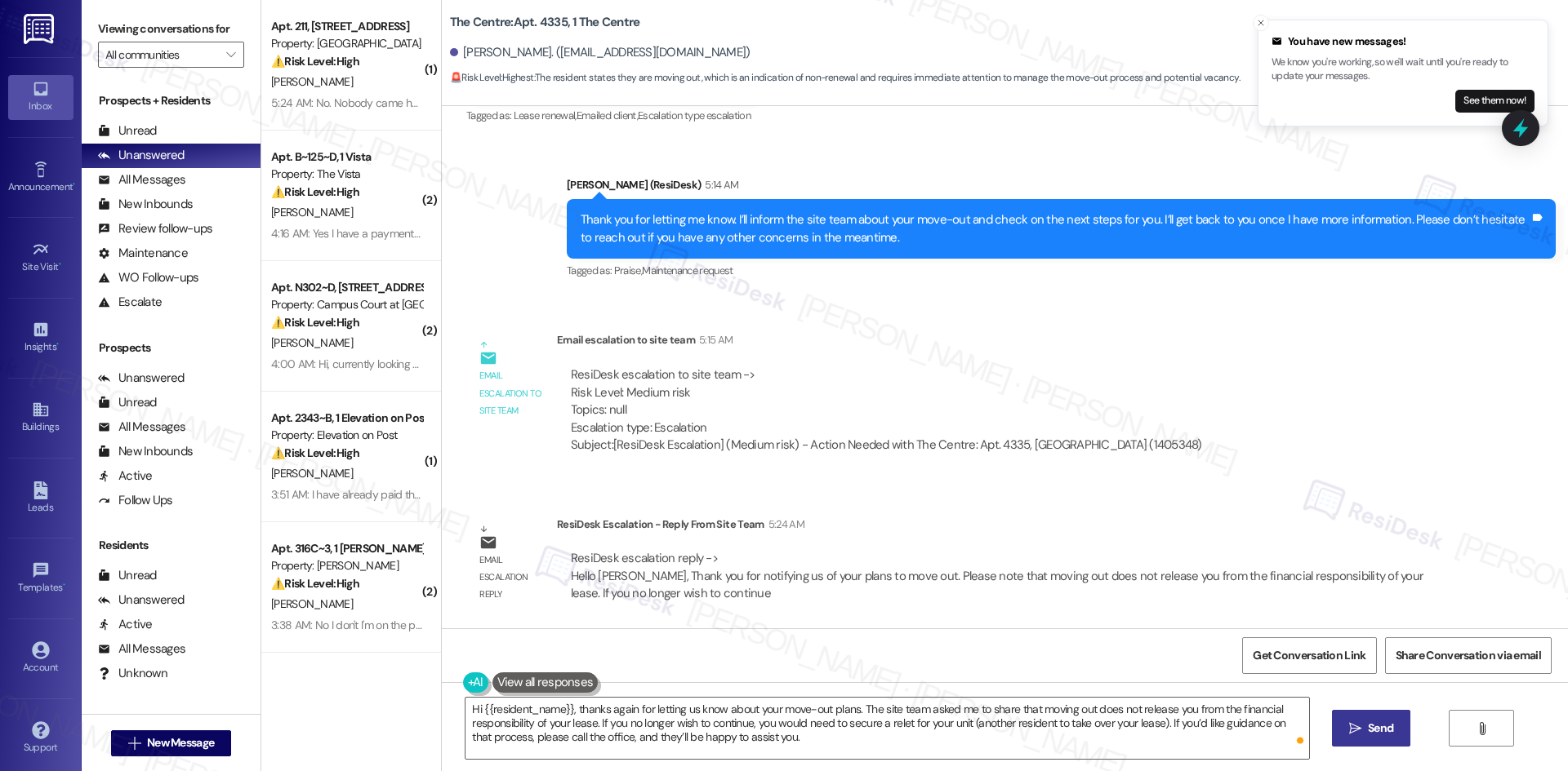
click at [1364, 726] on span "Send" at bounding box center [1380, 728] width 31 height 17
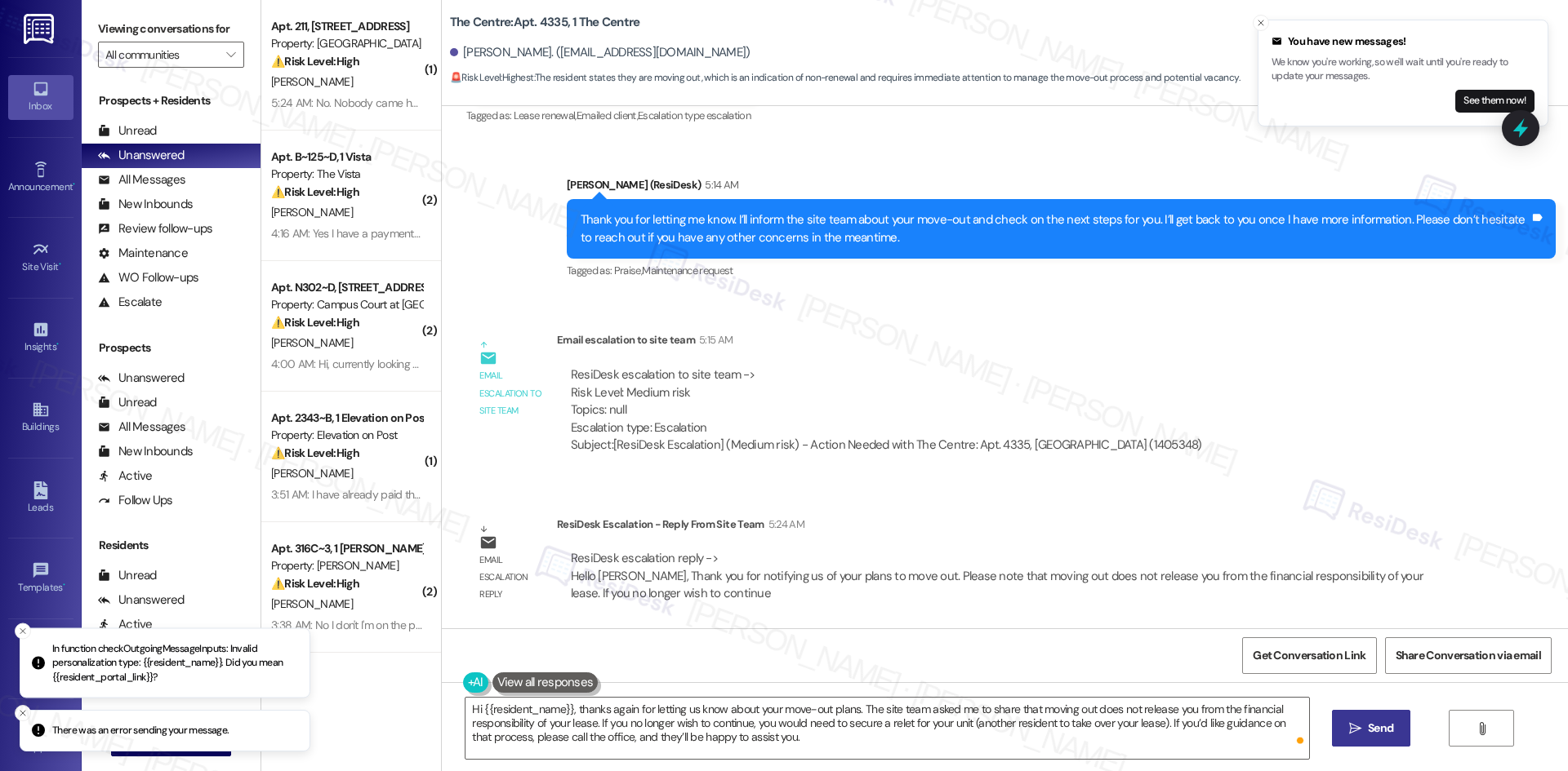
click at [1323, 456] on div "Lease started May 26, 2025 at 8:00 AM Survey, sent via SMS Residesk Automated S…" at bounding box center [1005, 367] width 1126 height 523
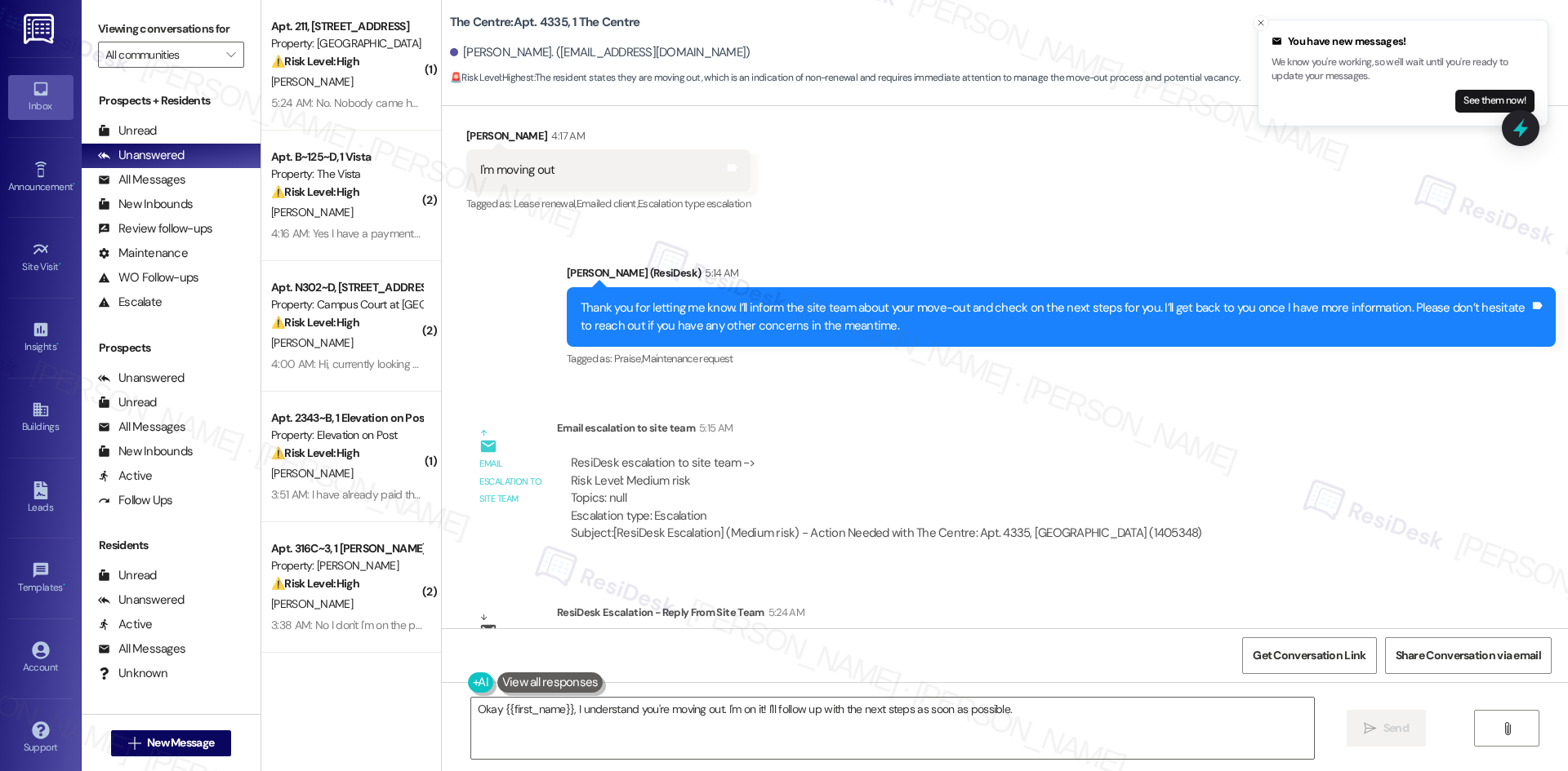
scroll to position [1750, 0]
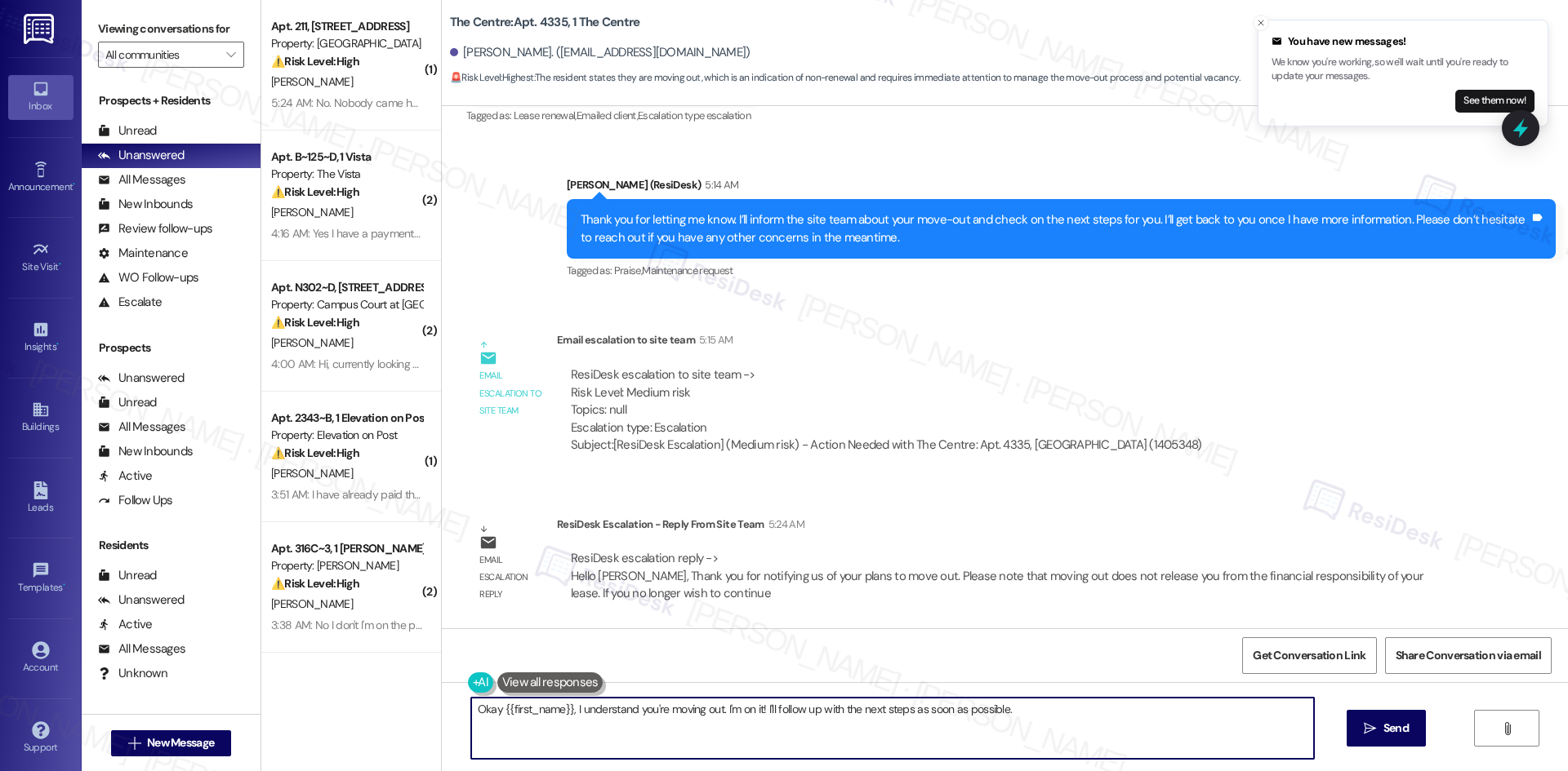
click at [1020, 725] on textarea "Okay {{first_name}}, I understand you're moving out. I'm on it! I'll follow up …" at bounding box center [892, 729] width 842 height 61
paste textarea "Hi {{resident_name}}, thanks again for letting us know about your move-out plan…"
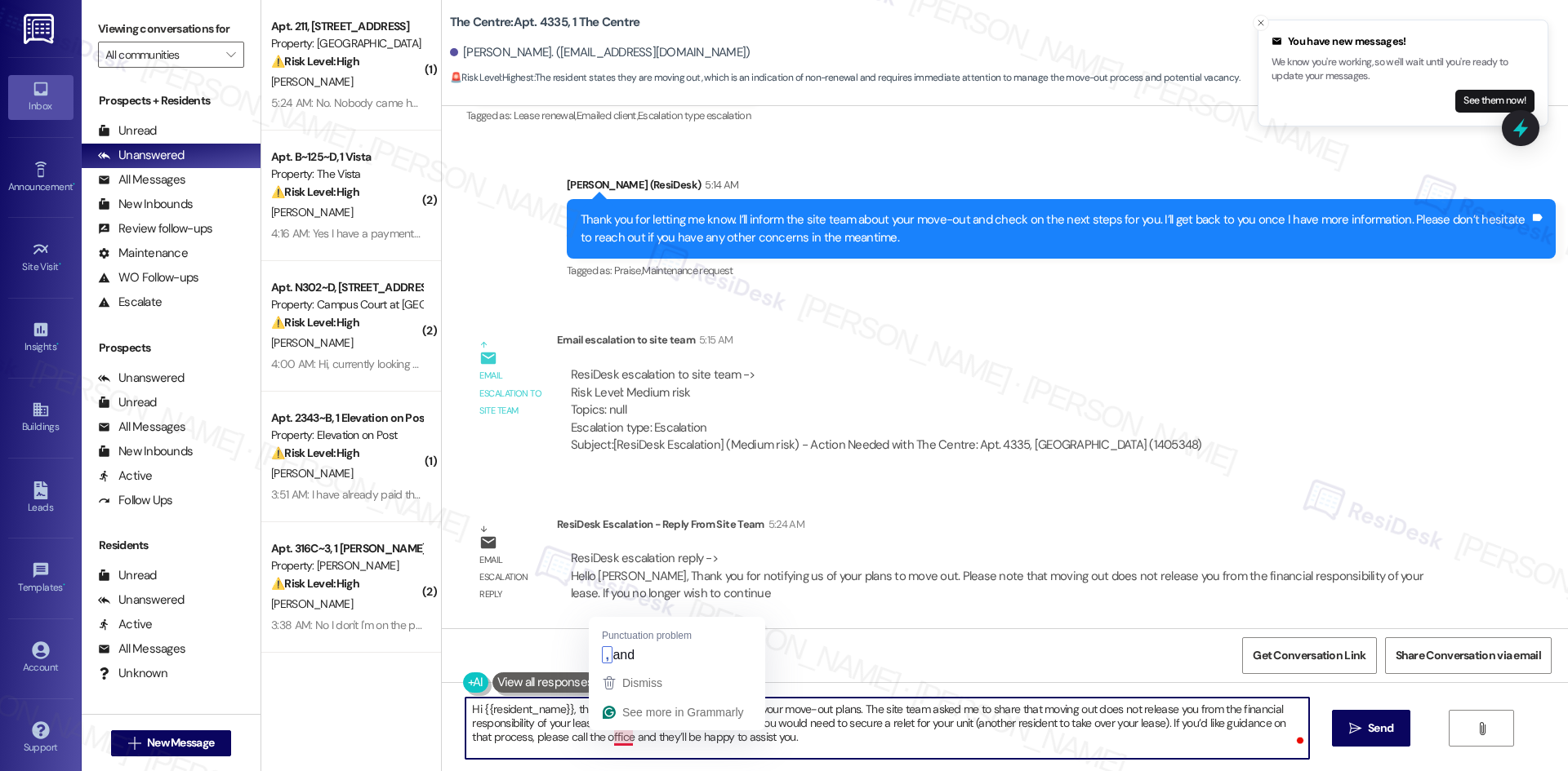
click at [610, 738] on textarea "Hi {{resident_name}}, thanks again for letting us know about your move-out plan…" at bounding box center [886, 729] width 842 height 61
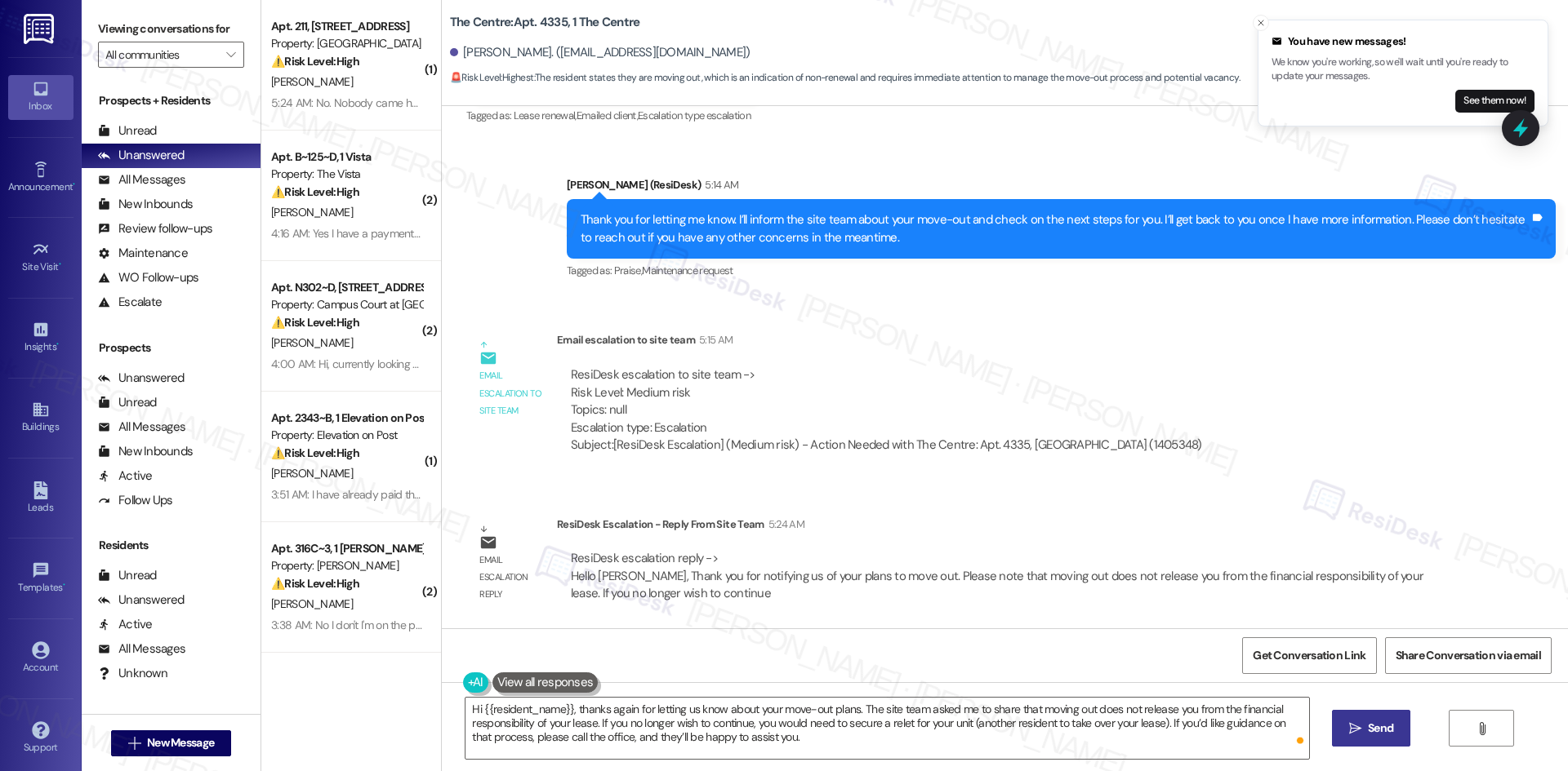
click at [1374, 721] on span "Send" at bounding box center [1380, 728] width 26 height 17
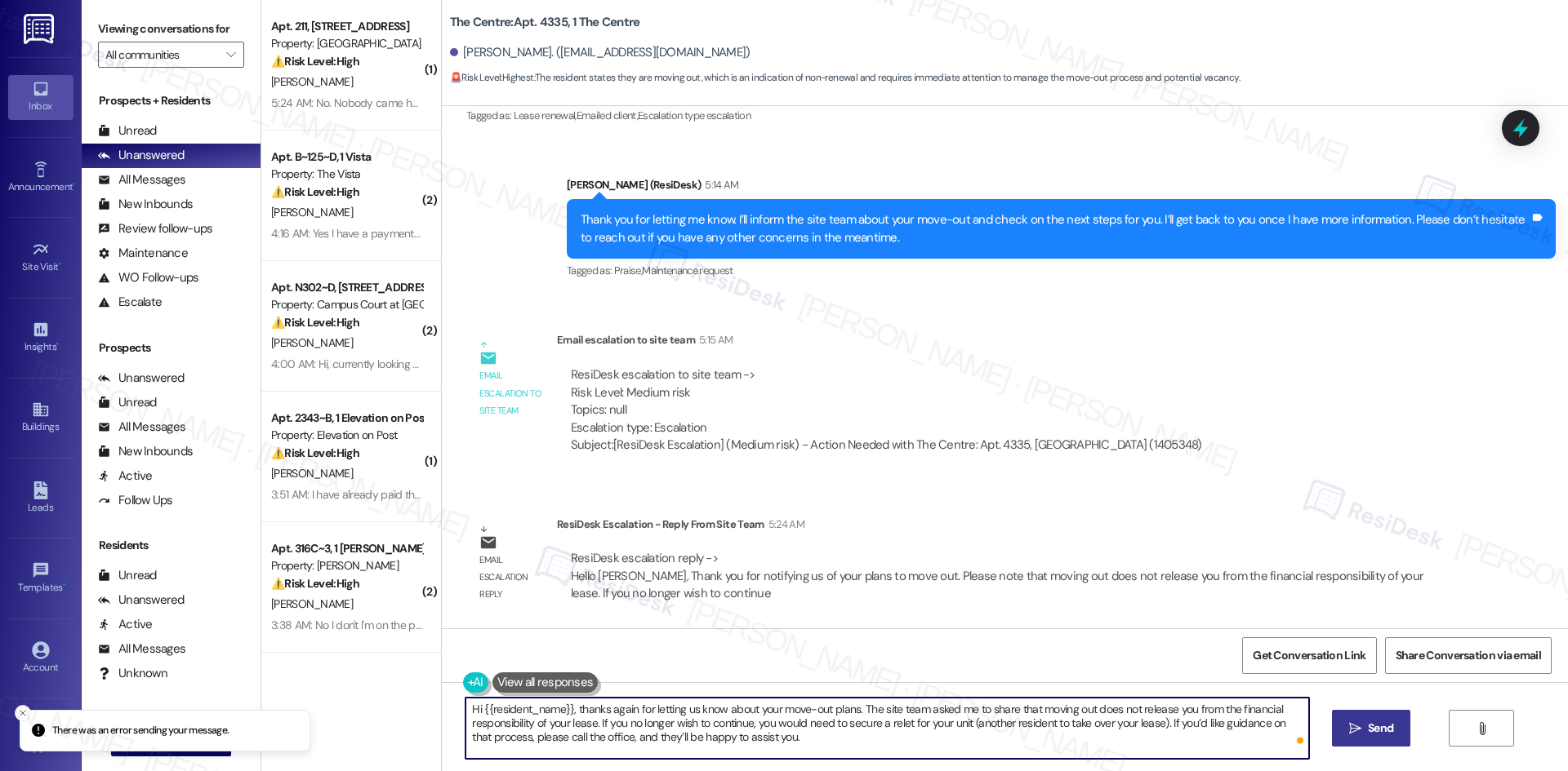
click at [814, 724] on textarea "Hi {{resident_name}}, thanks again for letting us know about your move-out plan…" at bounding box center [886, 729] width 842 height 61
paste textarea "To enrich screen reader interactions, please activate Accessibility in Grammarl…"
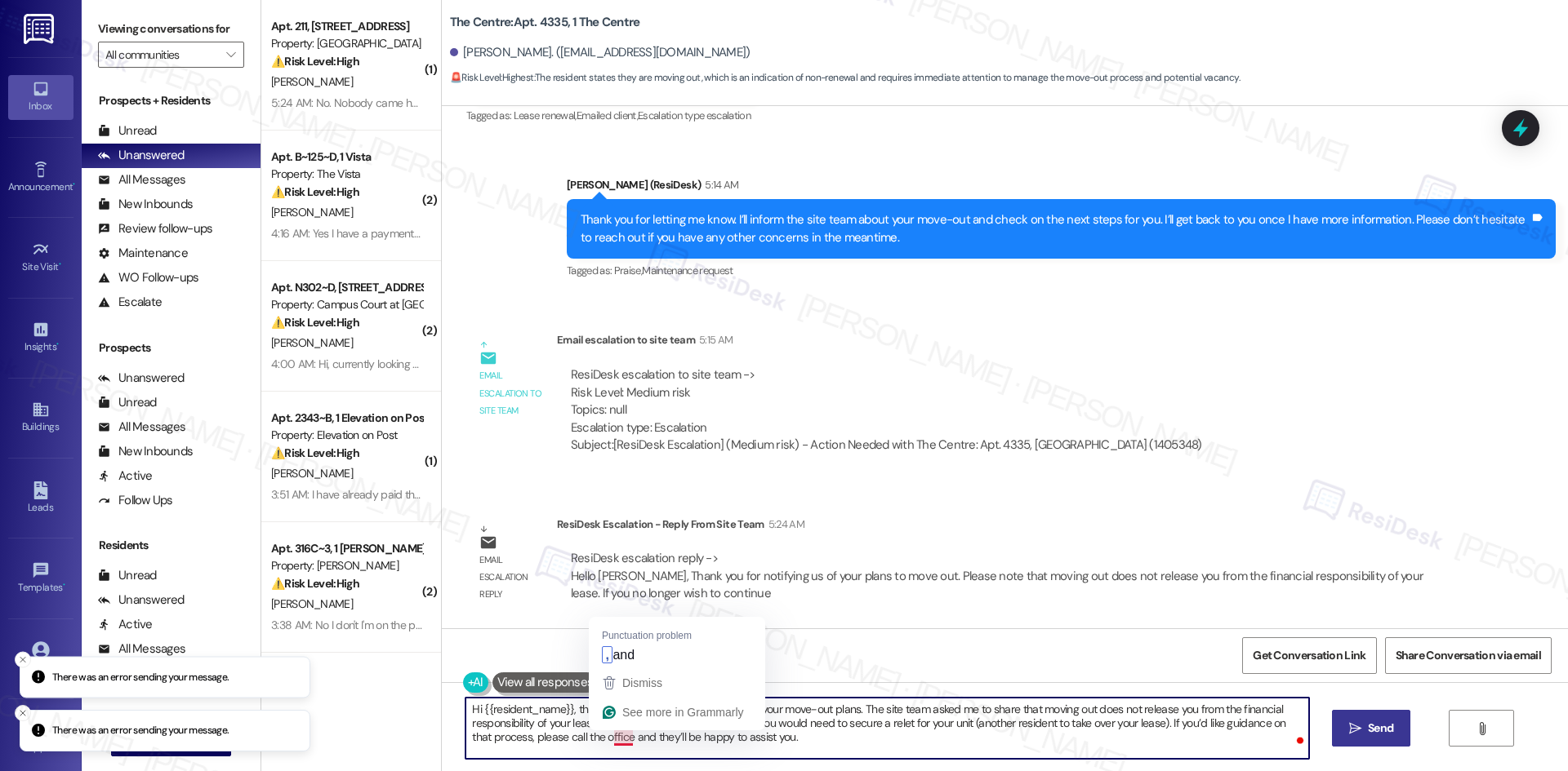
click at [606, 734] on textarea "Hi {{resident_name}}, thanks again for letting us know about your move-out plan…" at bounding box center [886, 729] width 842 height 61
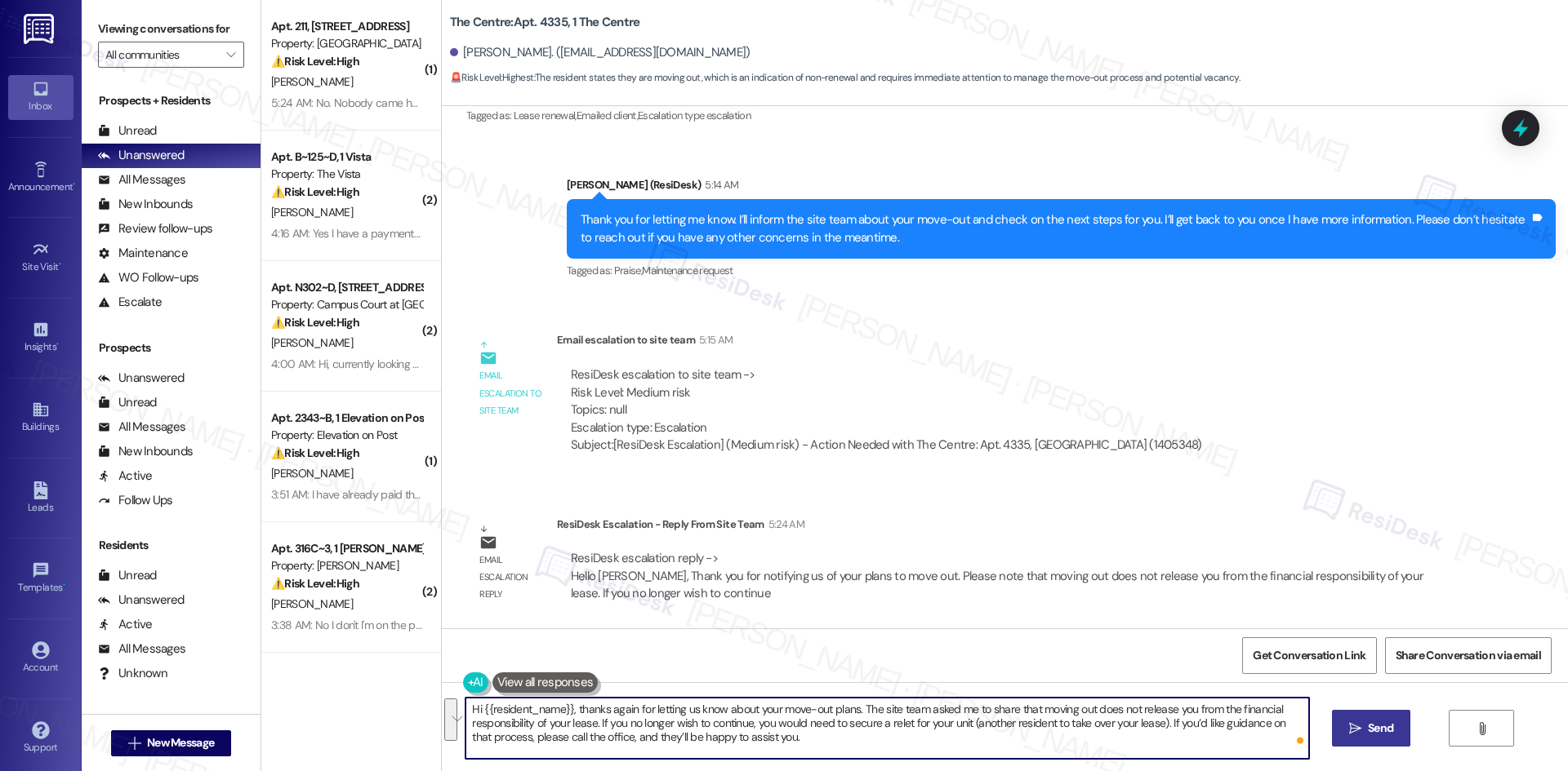
drag, startPoint x: 787, startPoint y: 741, endPoint x: 429, endPoint y: 700, distance: 360.3
click at [442, 700] on div "Hi {{resident_name}}, thanks again for letting us know about your move-out plan…" at bounding box center [1005, 744] width 1126 height 122
type textarea "Hi {{resident_name}}, thanks again for letting us know about your move-out plan…"
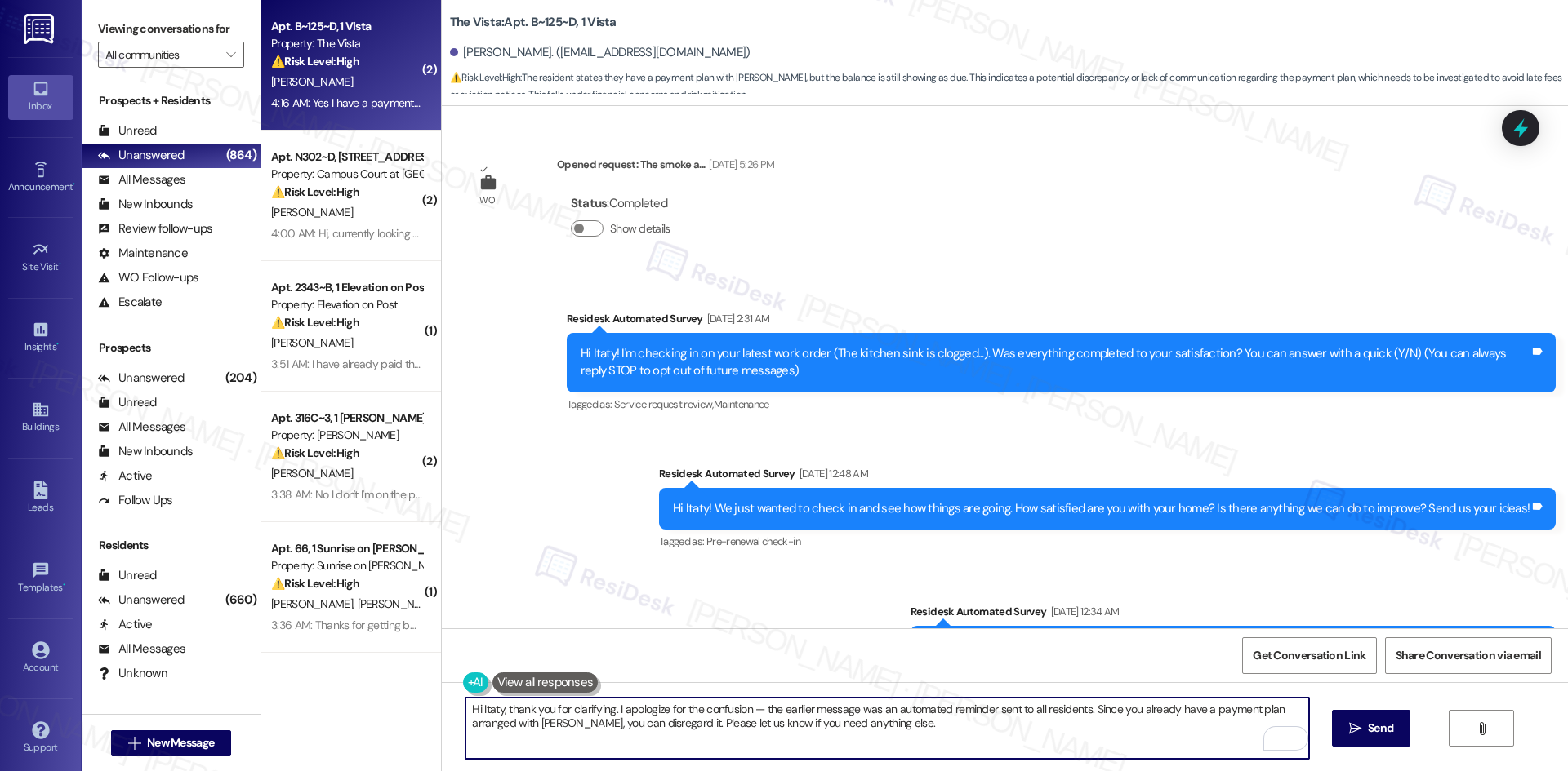
scroll to position [9899, 0]
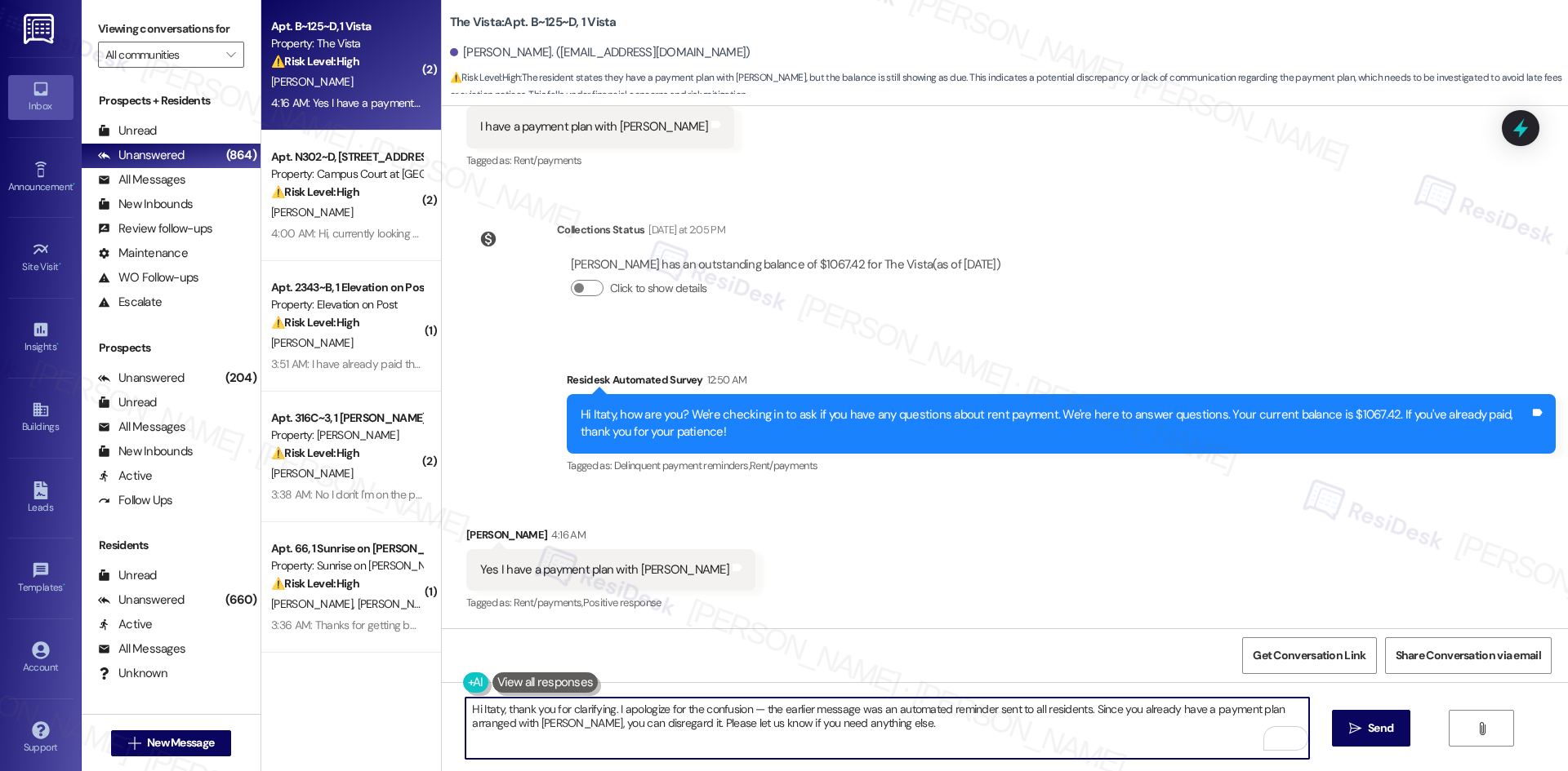
click at [704, 733] on textarea "Hi Itaty, thank you for clarifying. I apologize for the confusion — the earlier…" at bounding box center [886, 729] width 842 height 61
click at [785, 747] on textarea "Hi Itaty, thank you for clarifying. I apologize for the confusion — the earlier…" at bounding box center [886, 729] width 842 height 61
click at [1067, 730] on textarea "Hi Itaty, thank you for clarifying. I apologize for the confusion — the earlier…" at bounding box center [886, 729] width 842 height 61
type textarea "Hi Itaty, thank you for clarifying. I apologize for the confusion — the earlier…"
click at [1376, 733] on span "Send" at bounding box center [1380, 728] width 26 height 17
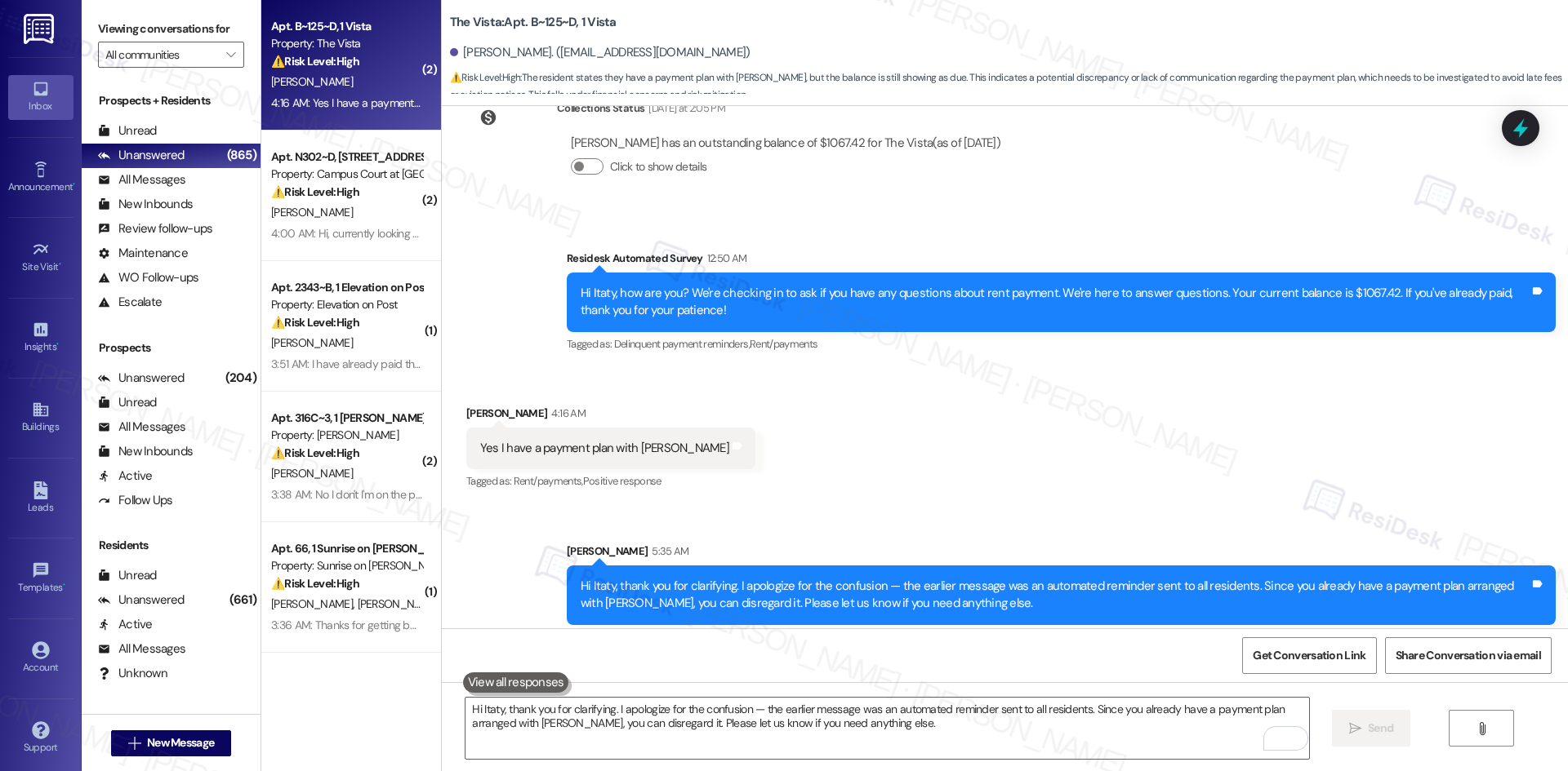
scroll to position [10030, 0]
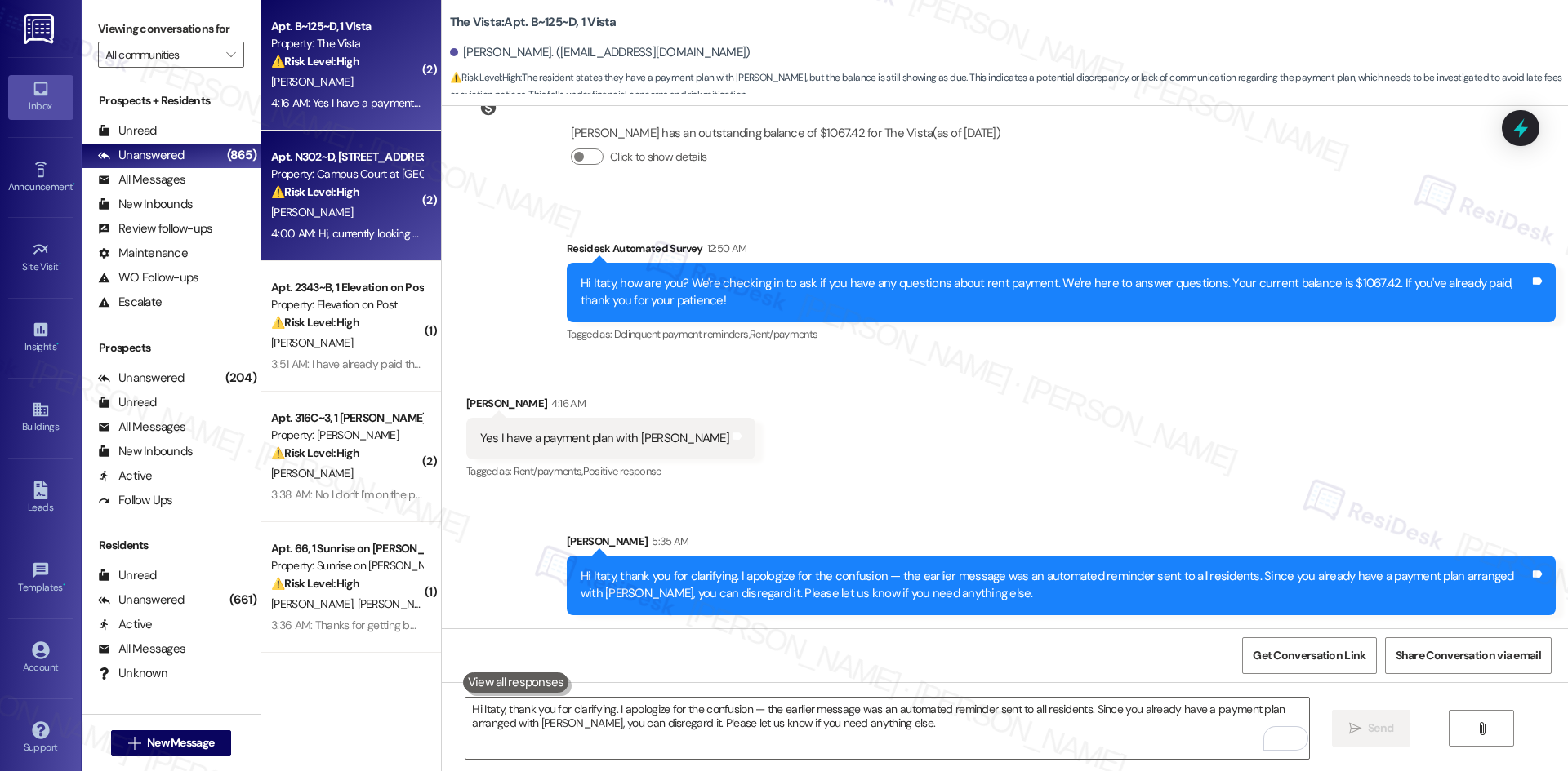
click at [323, 204] on div "[PERSON_NAME]" at bounding box center [347, 213] width 154 height 21
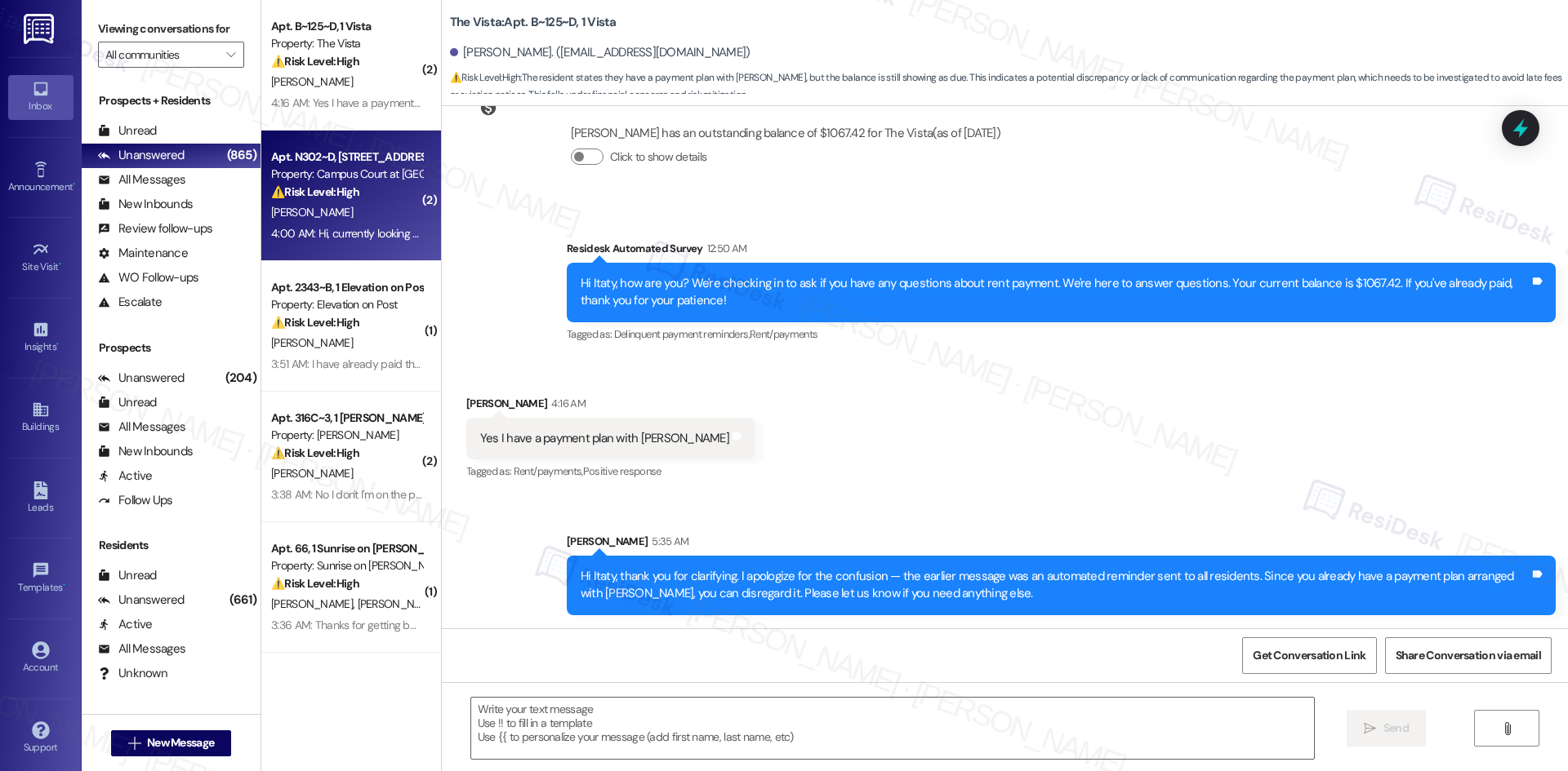
type textarea "Fetching suggested responses. Please feel free to read through the conversation…"
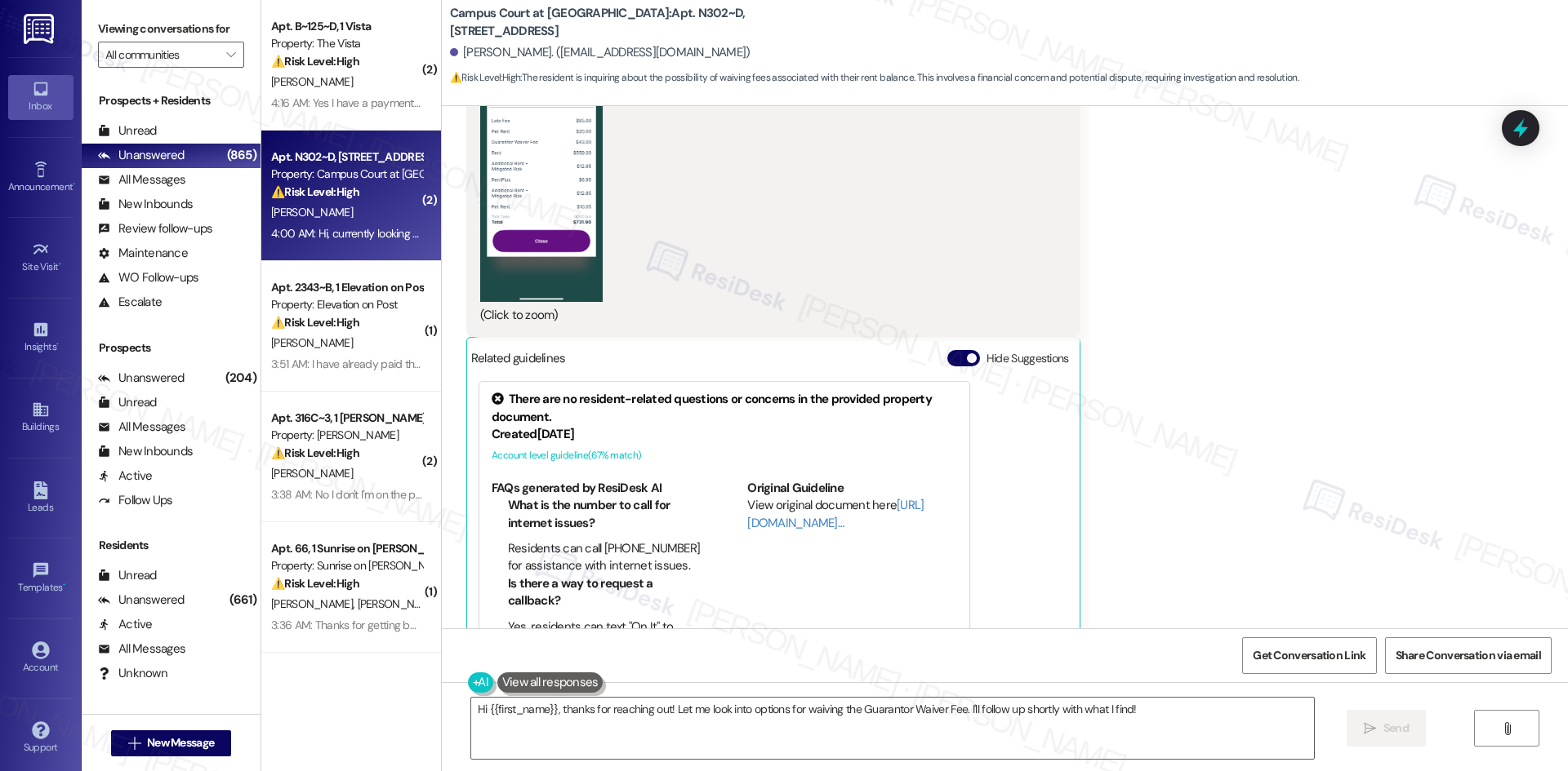
scroll to position [946, 0]
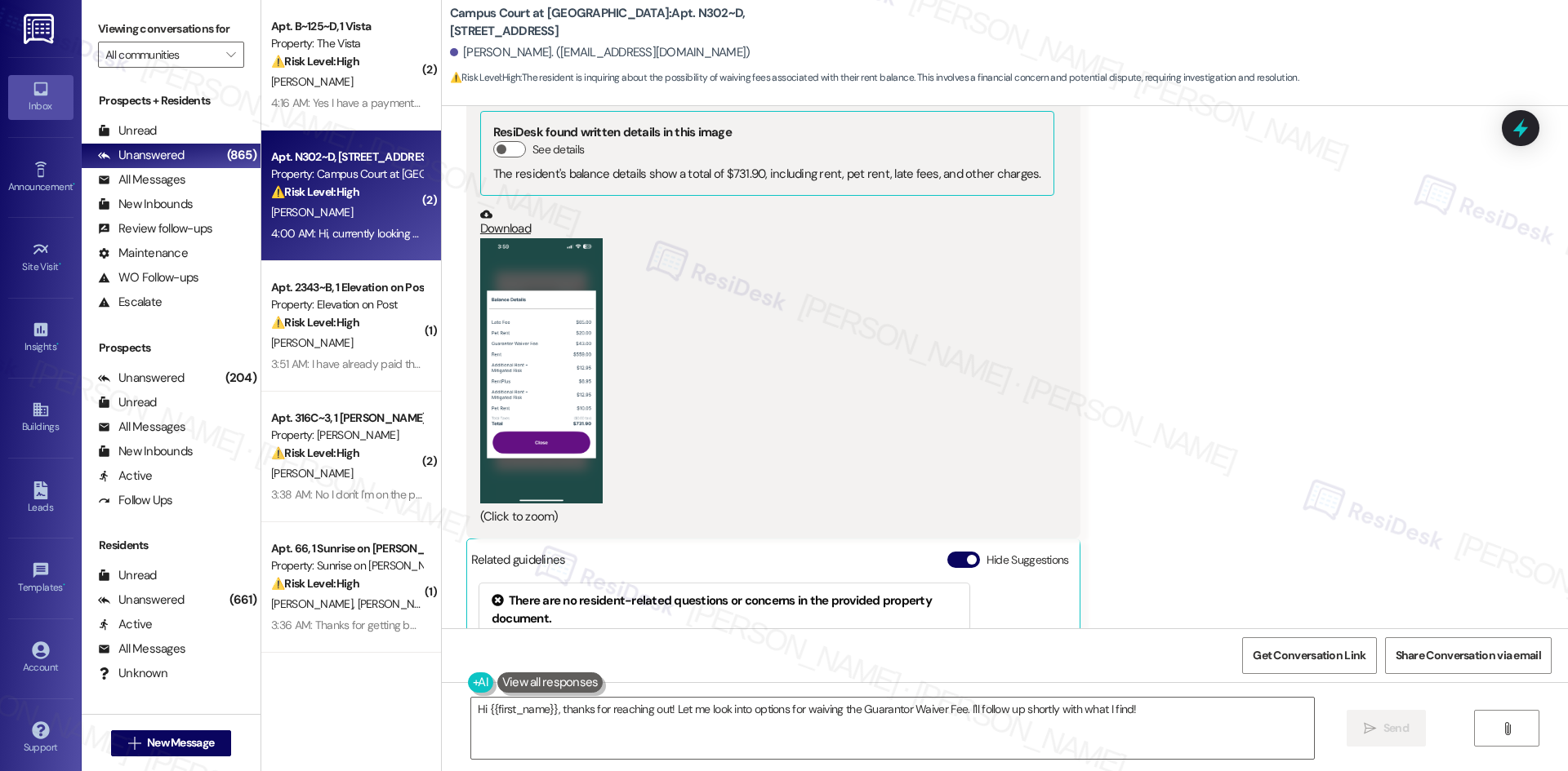
click at [575, 398] on button "Zoom image" at bounding box center [541, 371] width 122 height 266
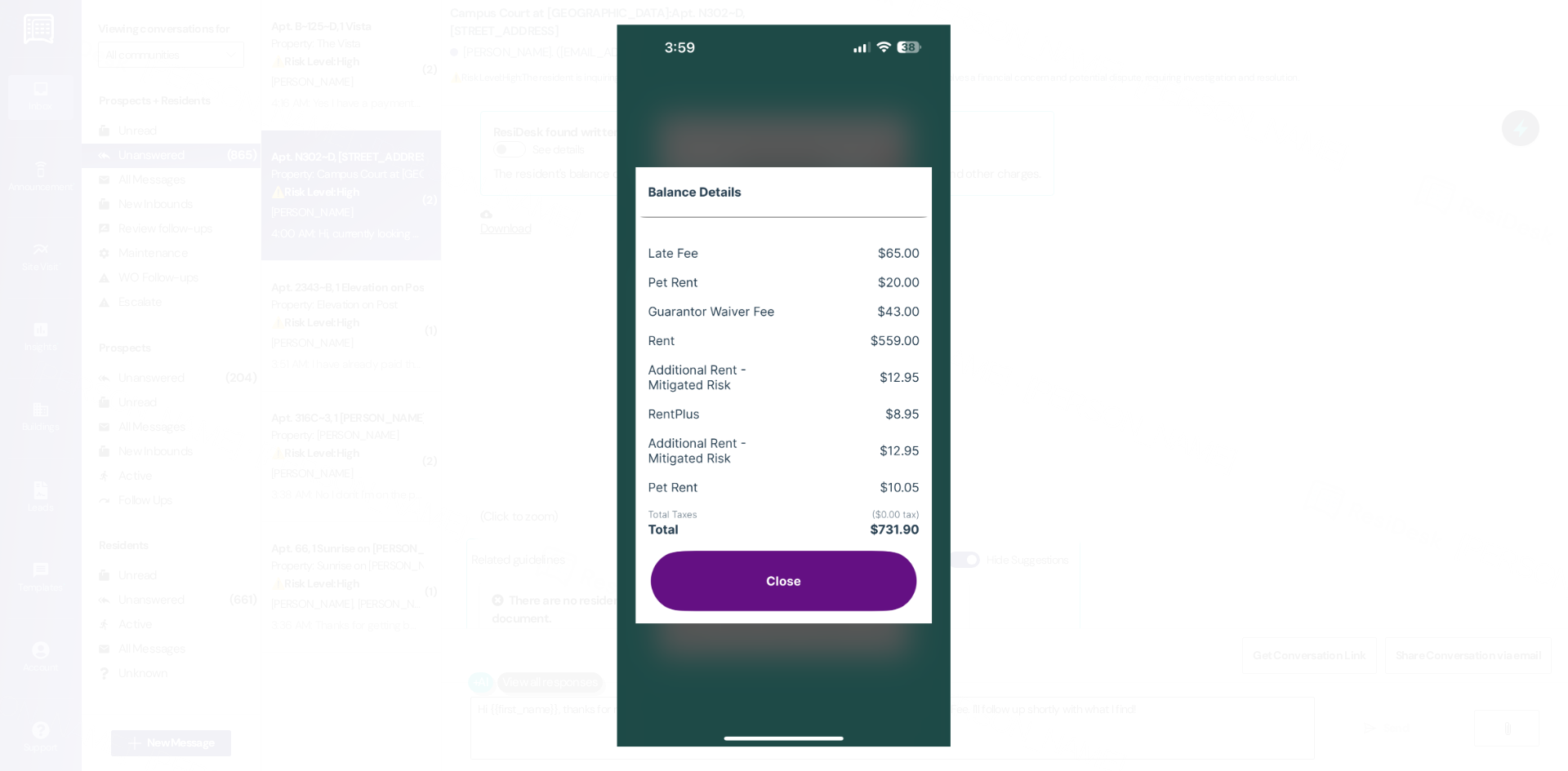
click at [1132, 457] on button "Unzoom image" at bounding box center [784, 386] width 1568 height 771
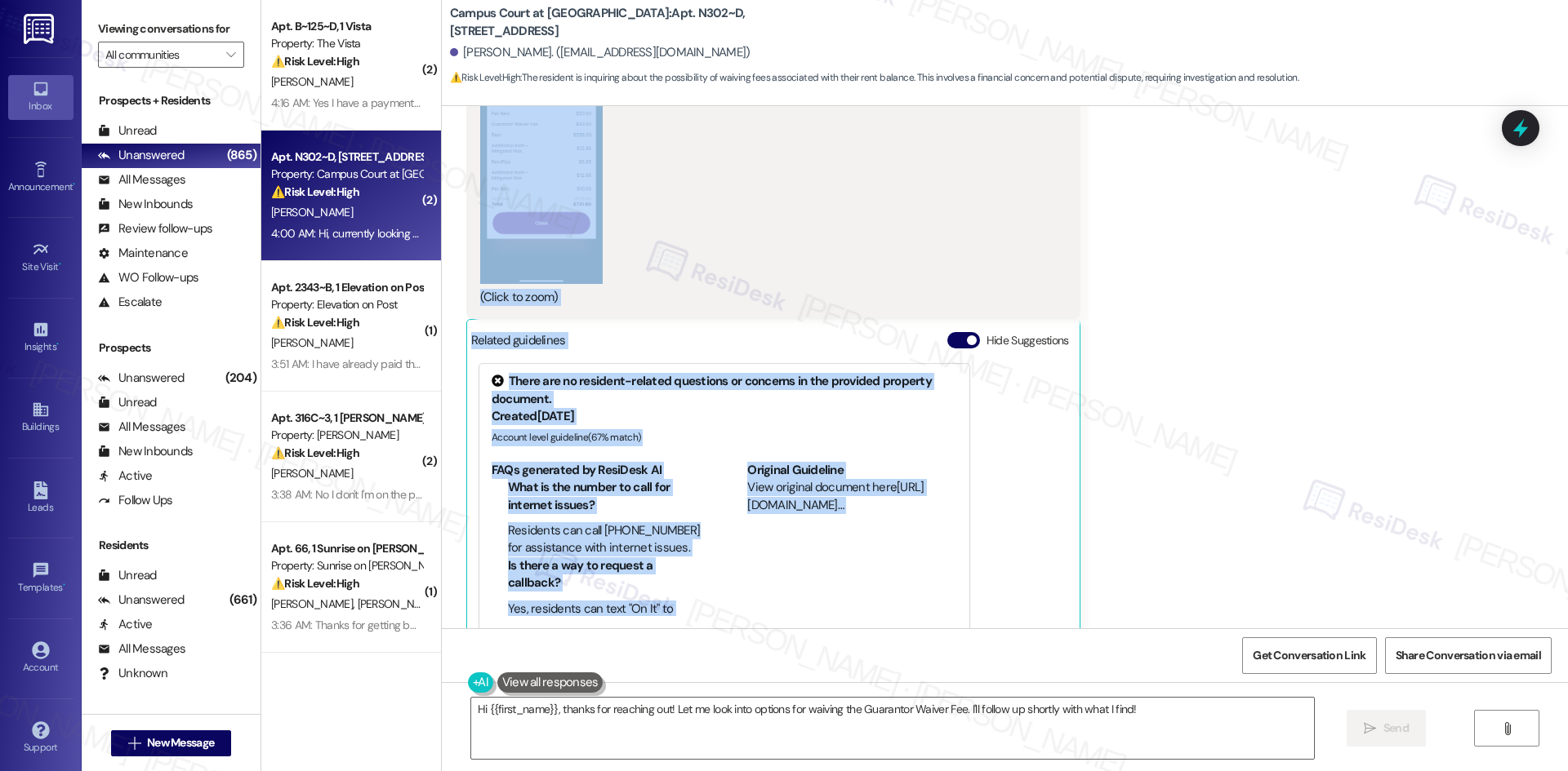
scroll to position [1354, 0]
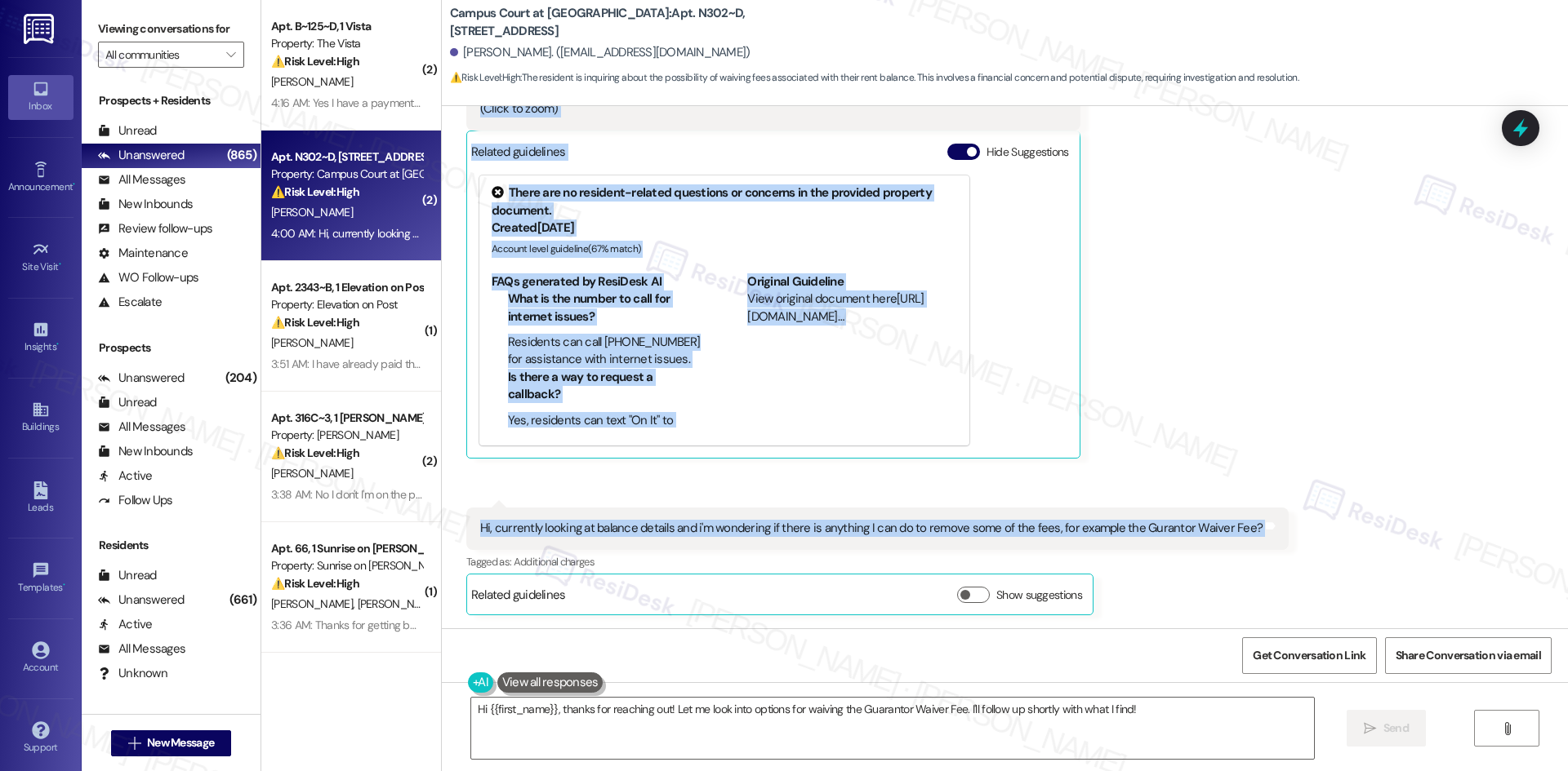
drag, startPoint x: 535, startPoint y: 390, endPoint x: 1156, endPoint y: 524, distance: 635.3
click at [1258, 526] on div "Lease started [DATE] 8:00 AM Survey, sent via SMS Residesk Automated Survey [DA…" at bounding box center [1005, 367] width 1126 height 523
copy div "Residesk Automated Survey 12:50 AM Hi [PERSON_NAME], how are you? We're checkin…"
click at [1095, 335] on div "Received via SMS [PERSON_NAME] 4:00 AM PNG attachment ResiDesk found written de…" at bounding box center [1005, 113] width 1126 height 1031
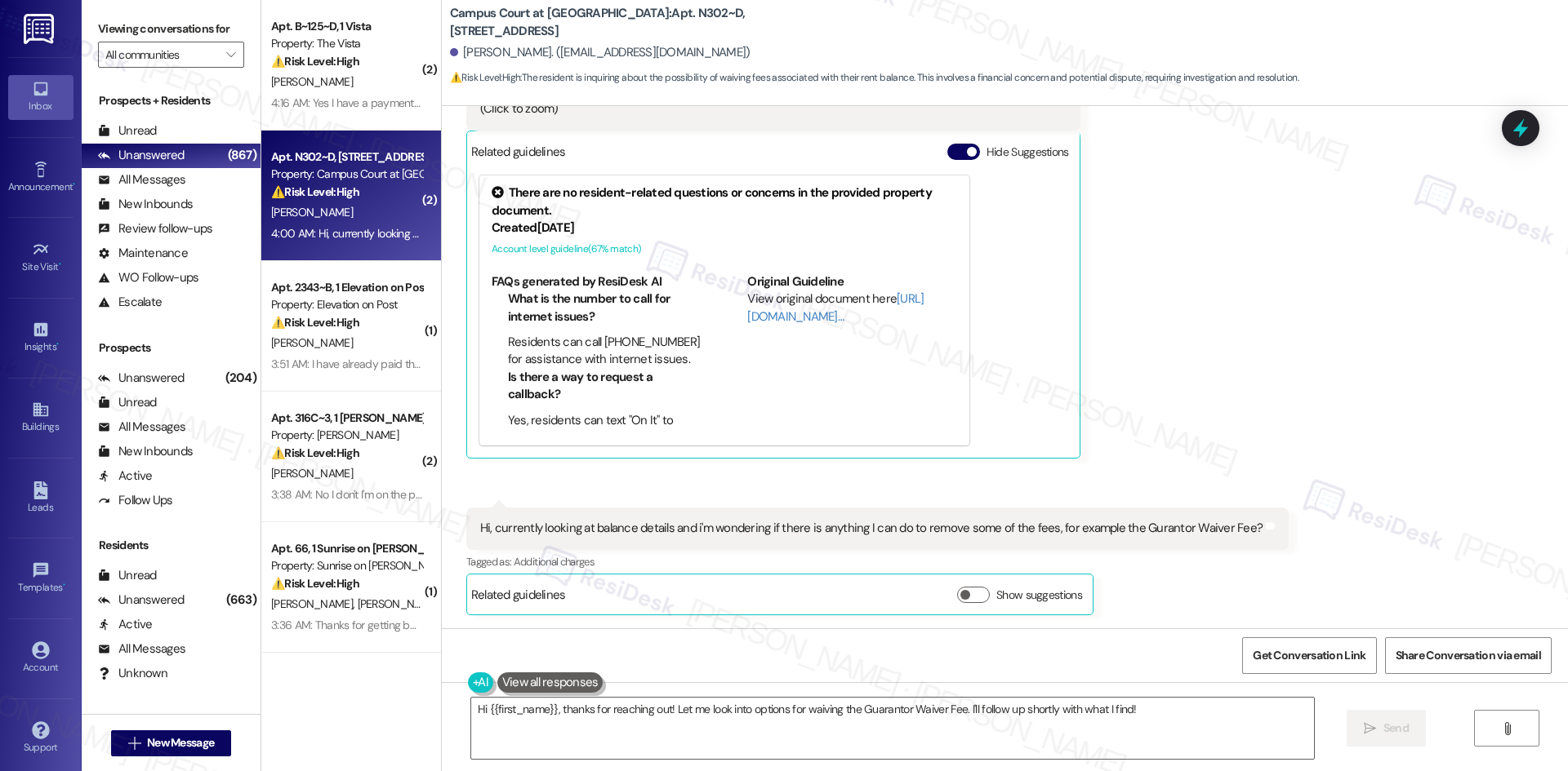
click at [1253, 339] on div "Received via SMS [PERSON_NAME] 4:00 AM PNG attachment ResiDesk found written de…" at bounding box center [1005, 113] width 1126 height 1031
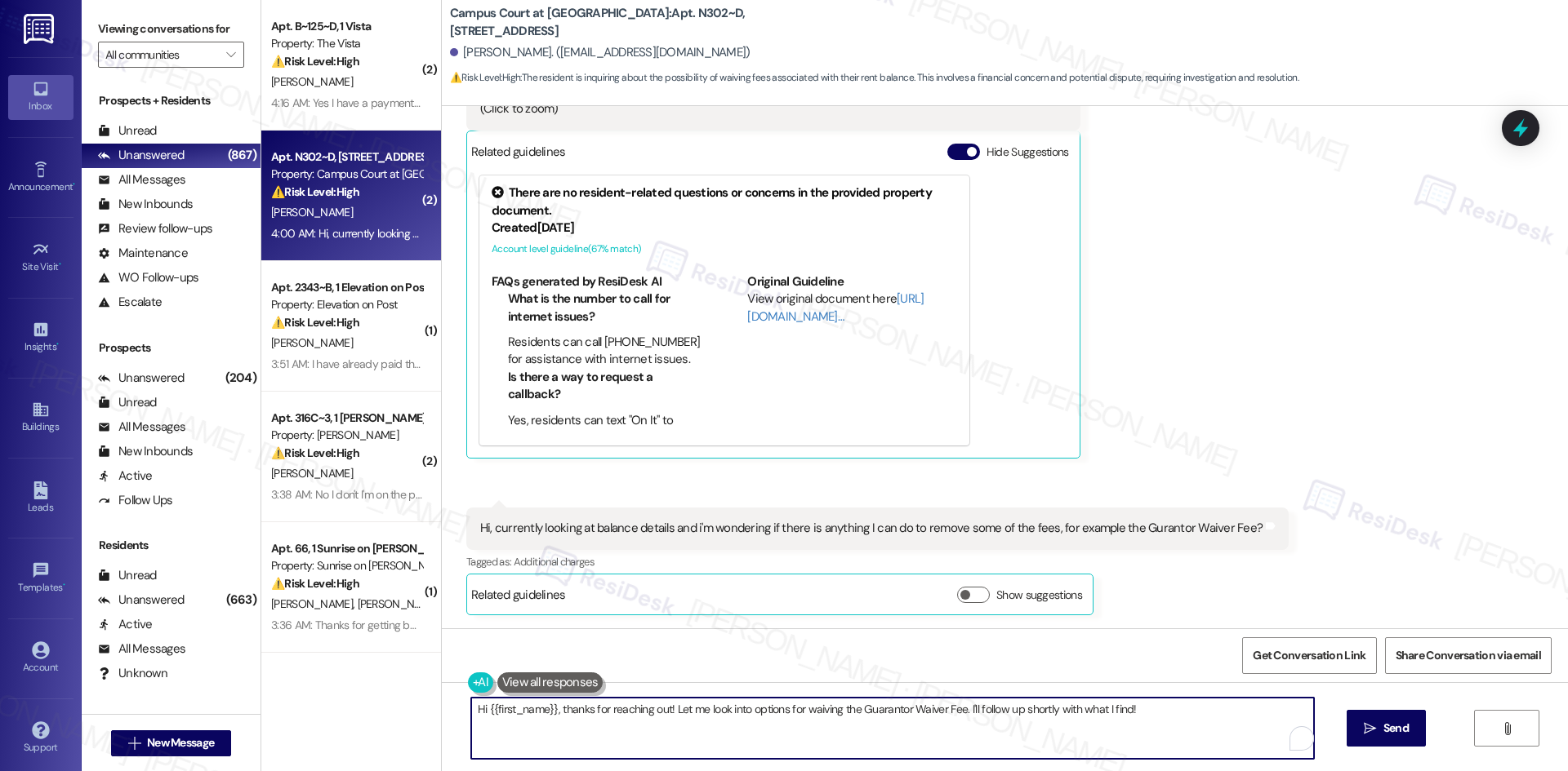
click at [969, 730] on textarea "Hi {{first_name}}, thanks for reaching out! Let me look into options for waivin…" at bounding box center [892, 729] width 842 height 61
paste textarea "[PERSON_NAME] you for reaching out and sharing your balance details. I’ll infor…"
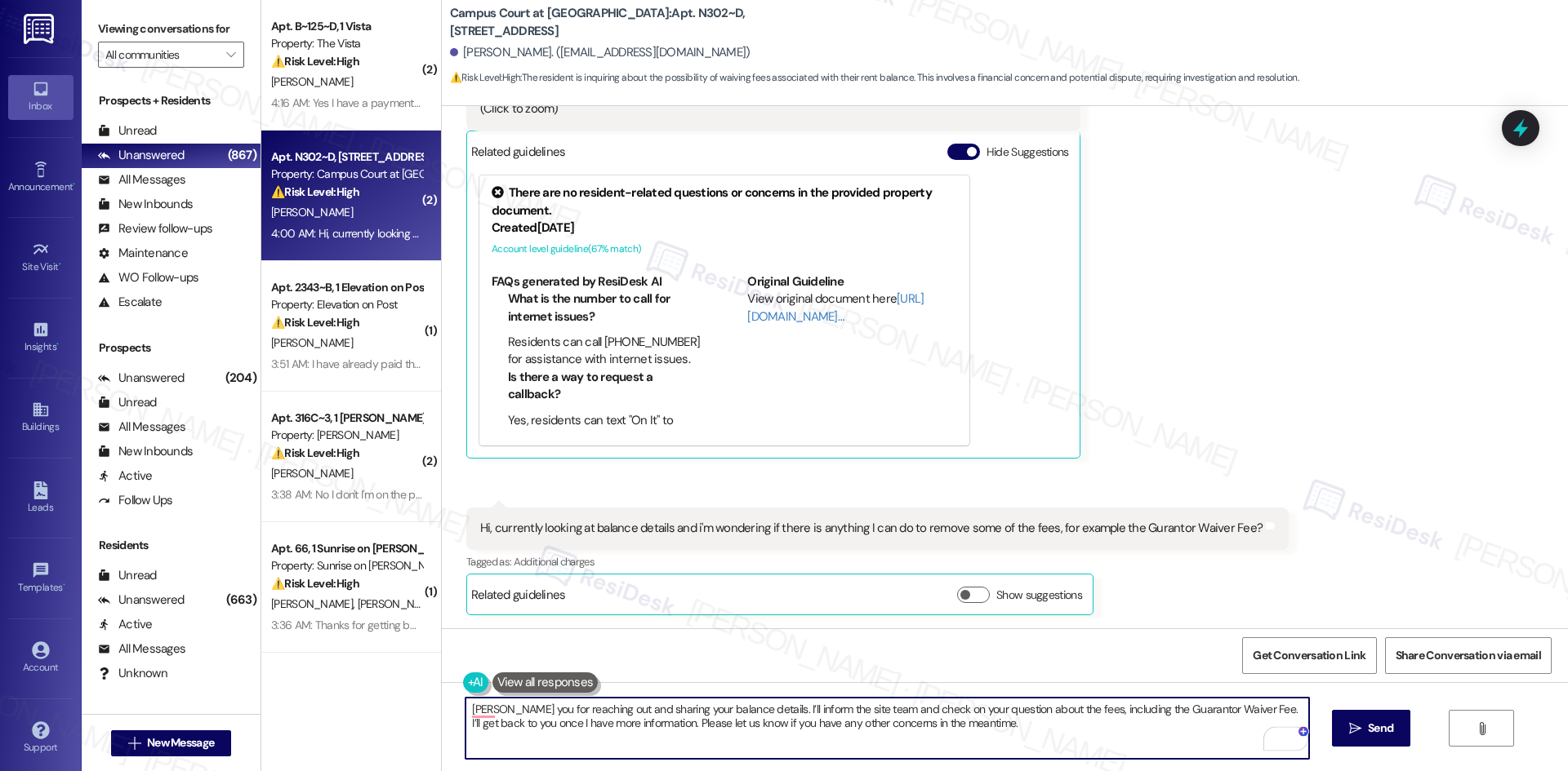
click at [465, 706] on textarea "[PERSON_NAME] you for reaching out and sharing your balance details. I’ll infor…" at bounding box center [886, 729] width 842 height 61
click at [469, 711] on textarea "[PERSON_NAME] you for reaching out and sharing your balance details. I’ll infor…" at bounding box center [886, 729] width 842 height 61
click at [472, 711] on textarea "[PERSON_NAME] you for reaching out and sharing your balance details. I’ll infor…" at bounding box center [886, 729] width 842 height 61
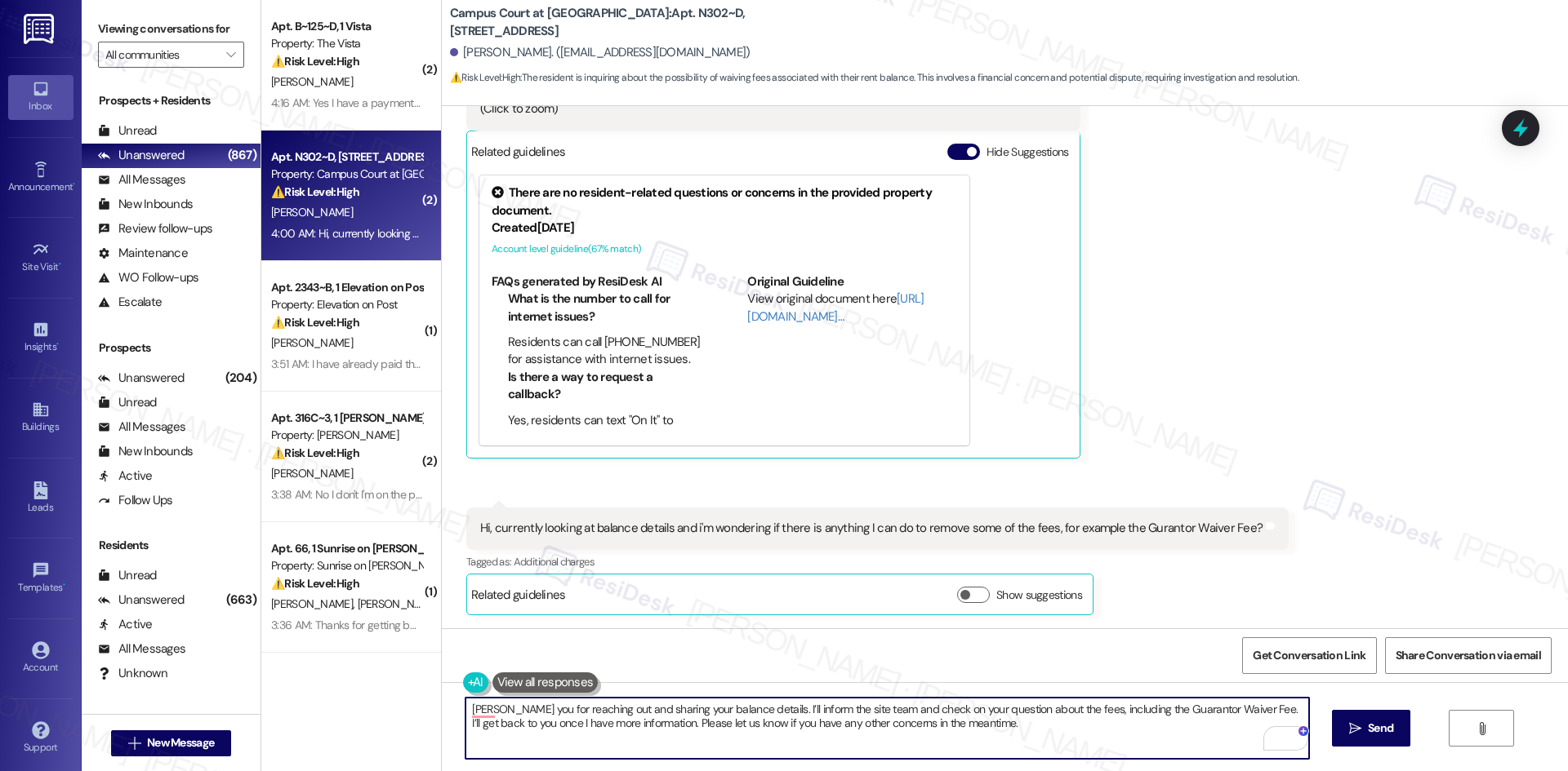
click at [467, 708] on textarea "[PERSON_NAME] you for reaching out and sharing your balance details. I’ll infor…" at bounding box center [886, 729] width 842 height 61
click at [465, 708] on textarea "[PERSON_NAME] you for reaching out and sharing your balance details. I’ll infor…" at bounding box center [886, 729] width 842 height 61
drag, startPoint x: 862, startPoint y: 730, endPoint x: 975, endPoint y: 730, distance: 113.0
click at [864, 730] on textarea "Thank you for reaching out and sharing your balance details. I’ll inform the si…" at bounding box center [886, 729] width 842 height 61
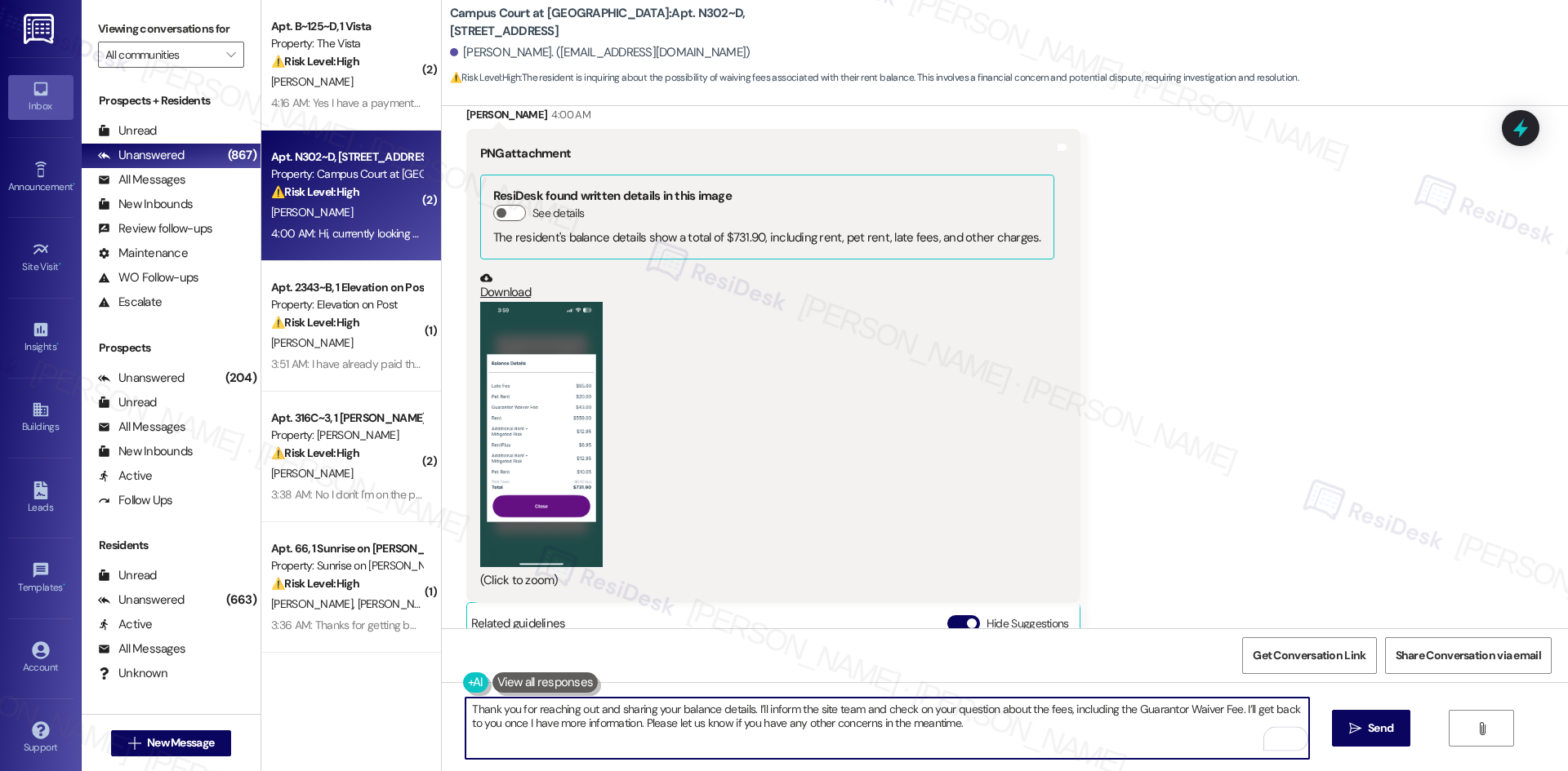
scroll to position [864, 0]
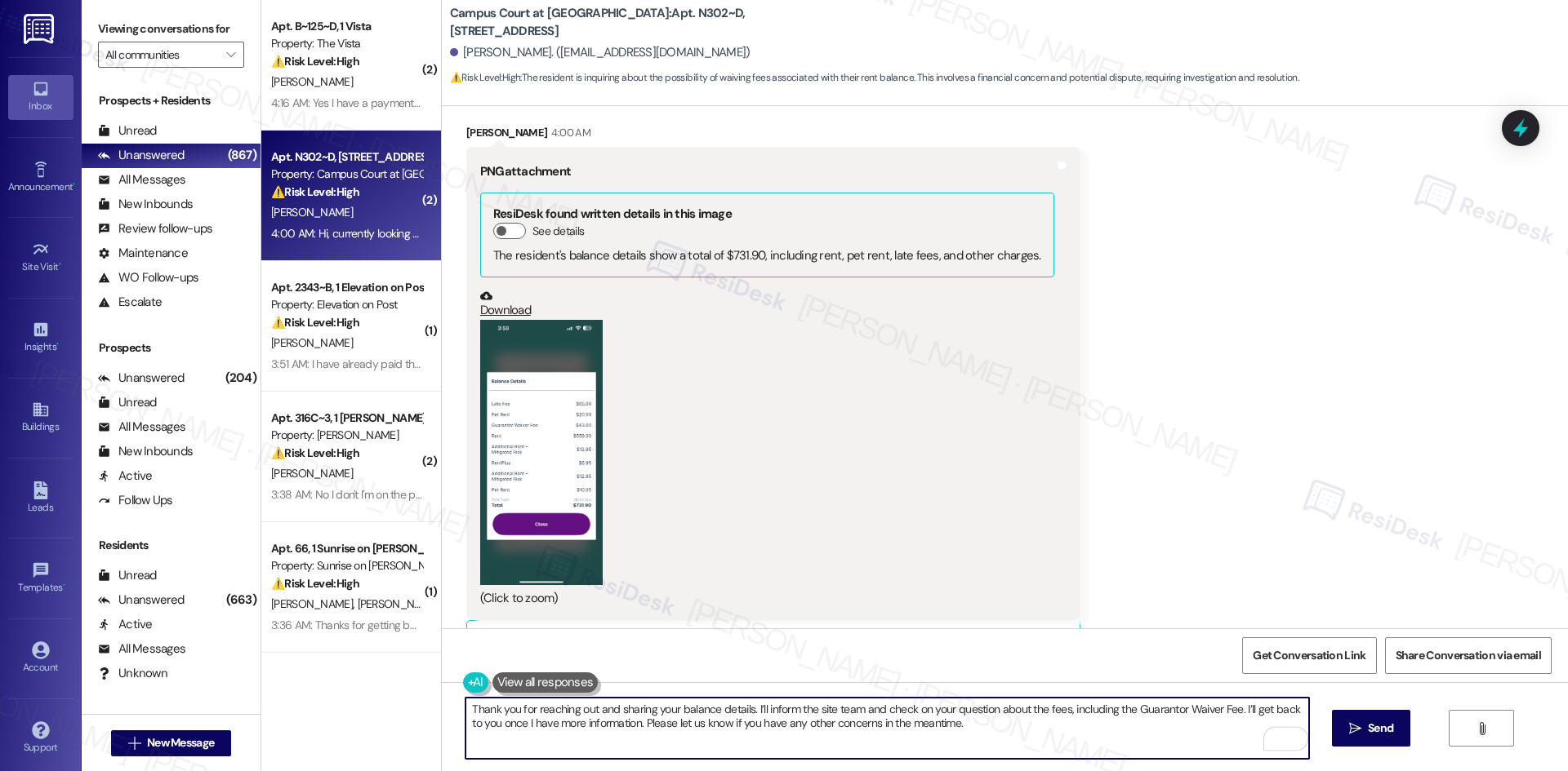
type textarea "Thank you for reaching out and sharing your balance details. I’ll inform the si…"
click at [564, 539] on button "Zoom image" at bounding box center [541, 453] width 122 height 266
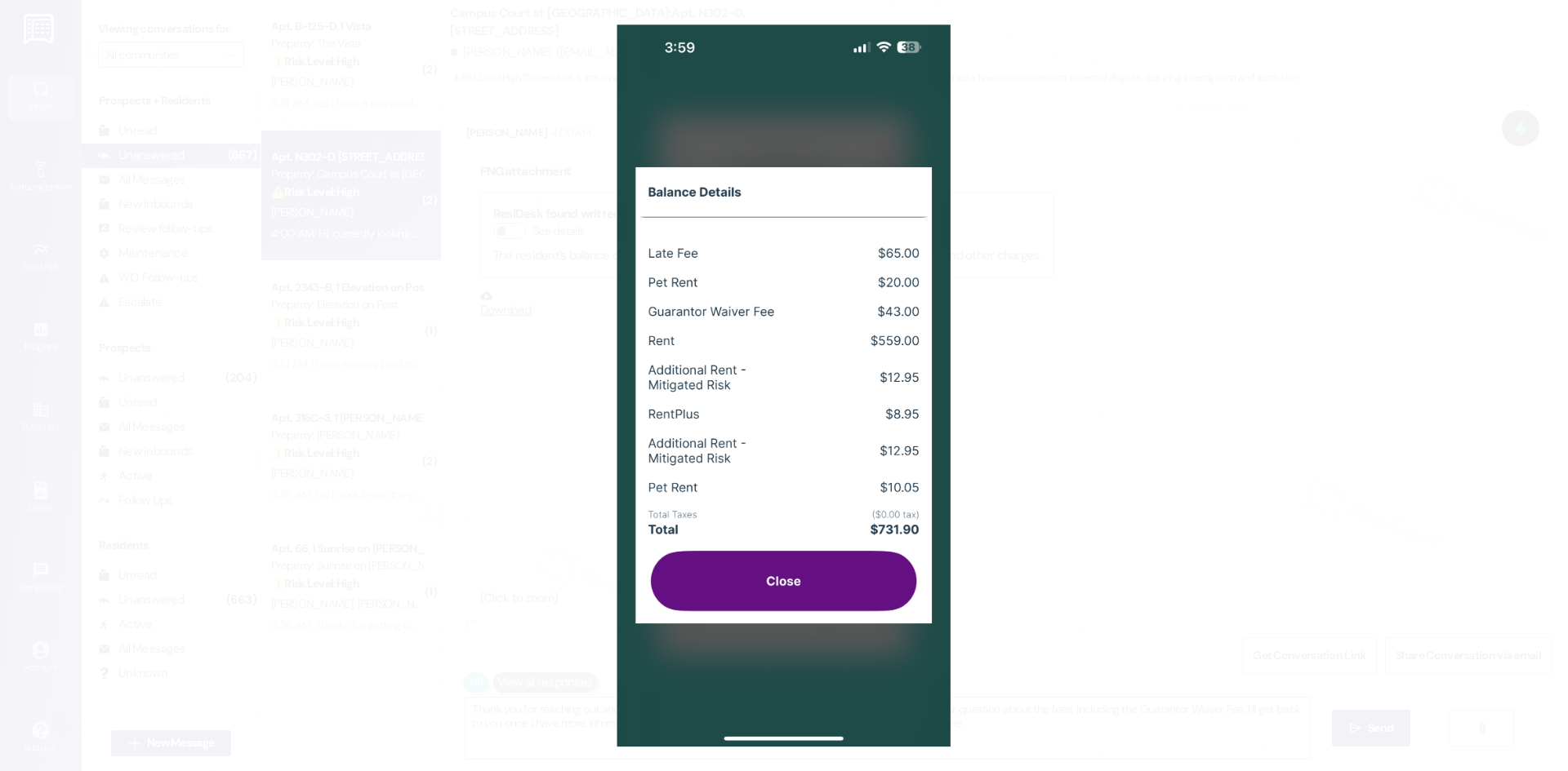
click at [1291, 408] on button "Unzoom image" at bounding box center [784, 386] width 1568 height 771
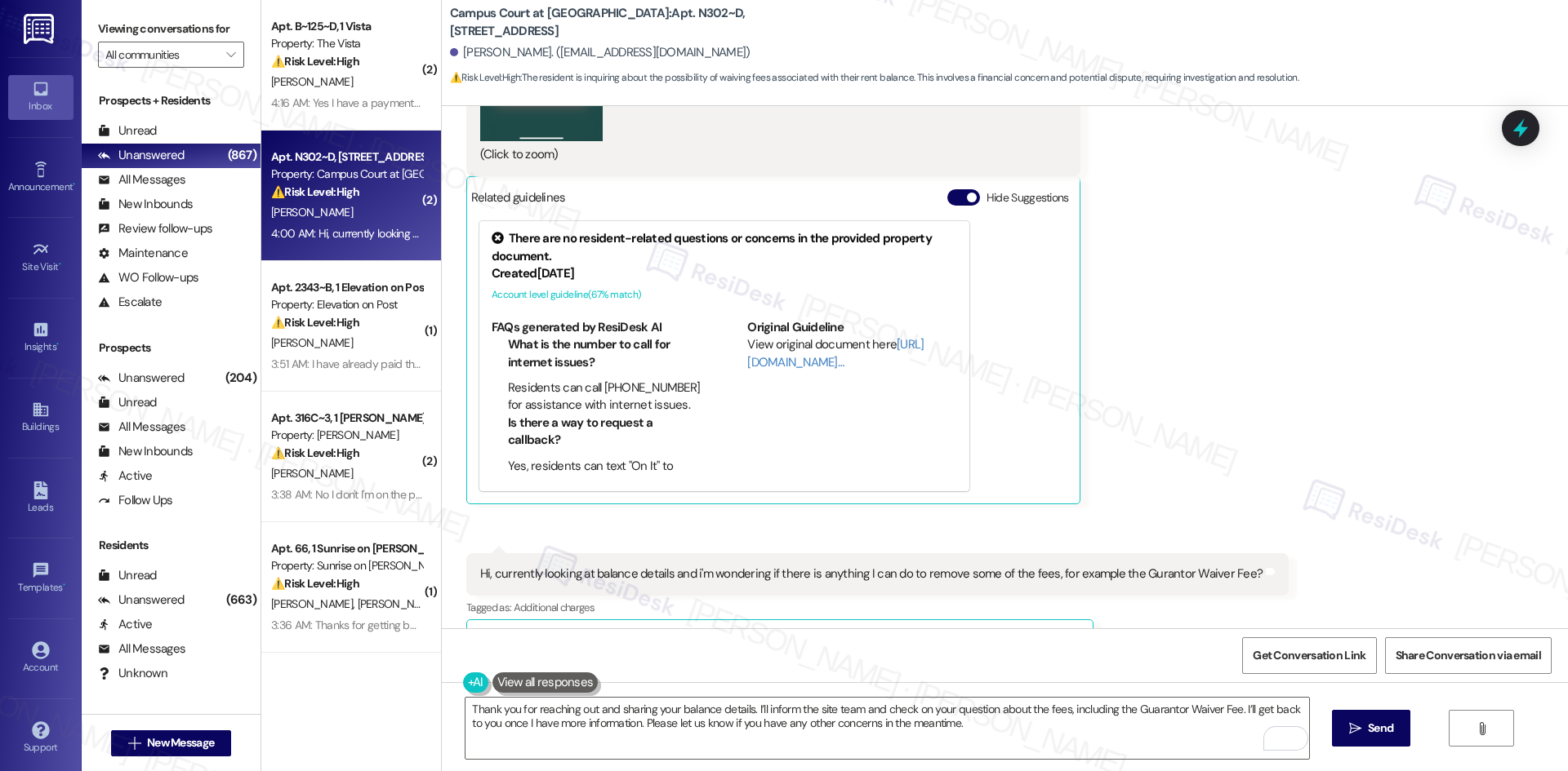
scroll to position [1354, 0]
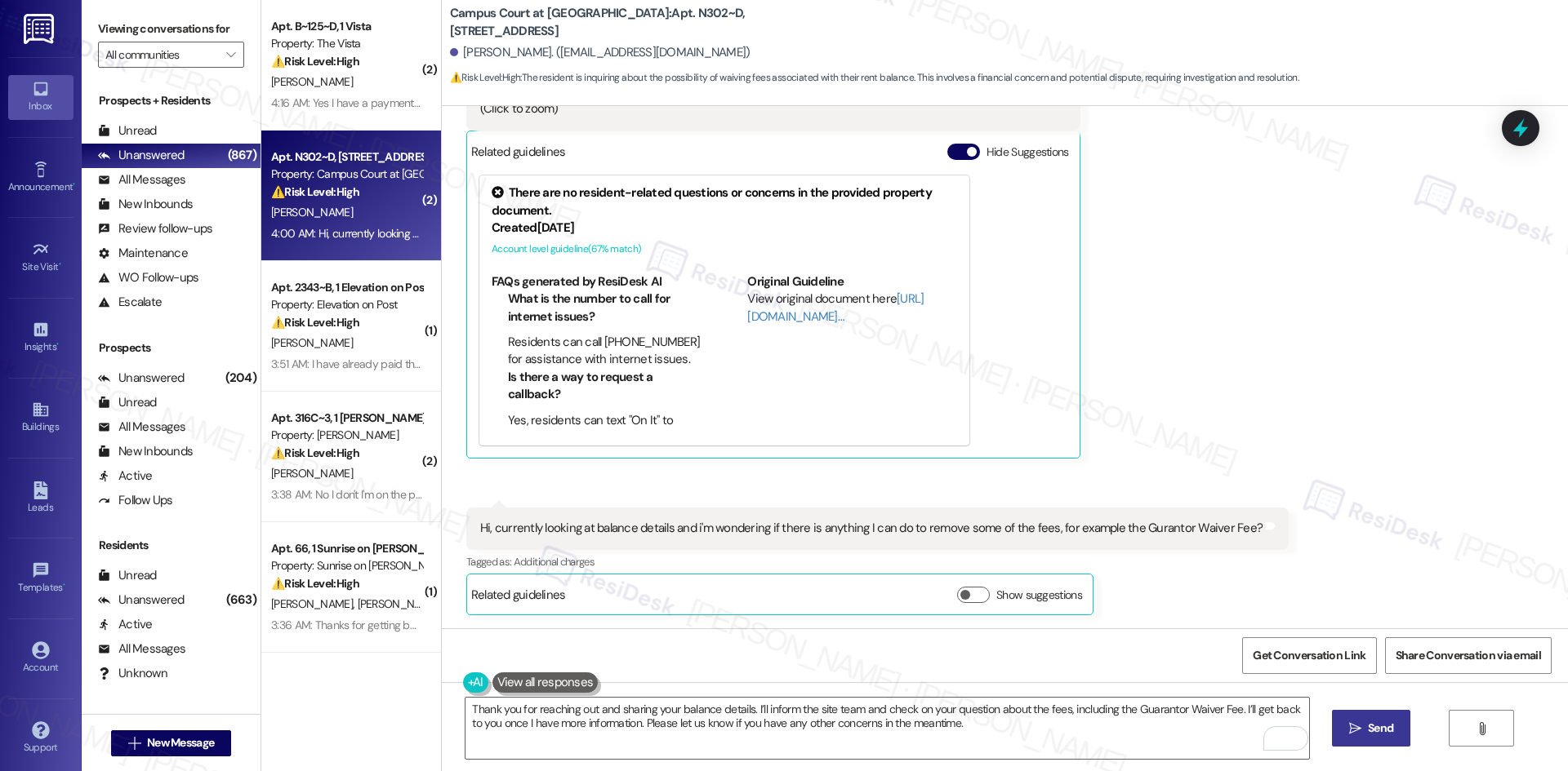
click at [1360, 726] on span " Send" at bounding box center [1371, 728] width 51 height 17
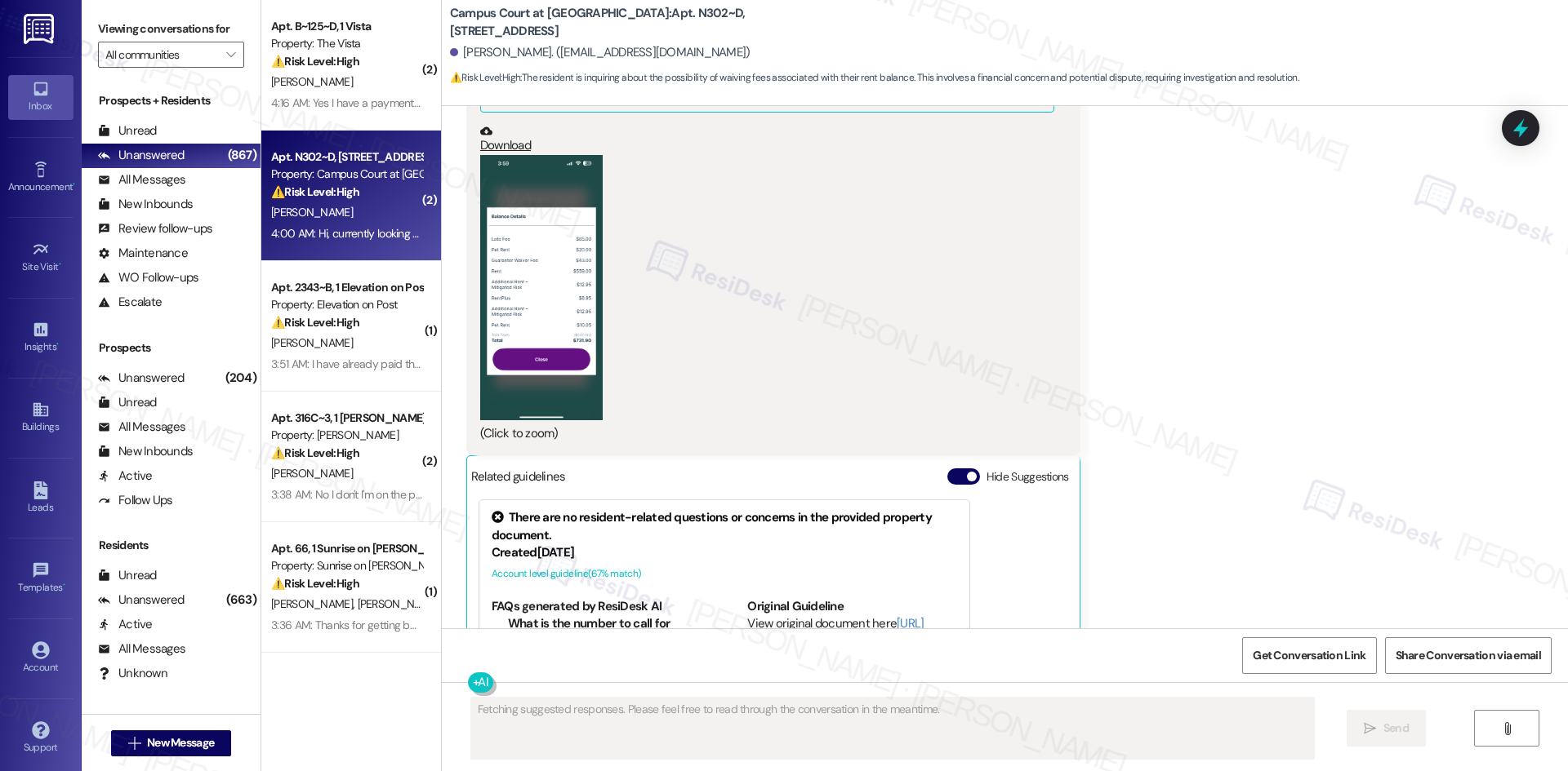
scroll to position [1027, 0]
click at [558, 325] on button "Zoom image" at bounding box center [541, 290] width 122 height 266
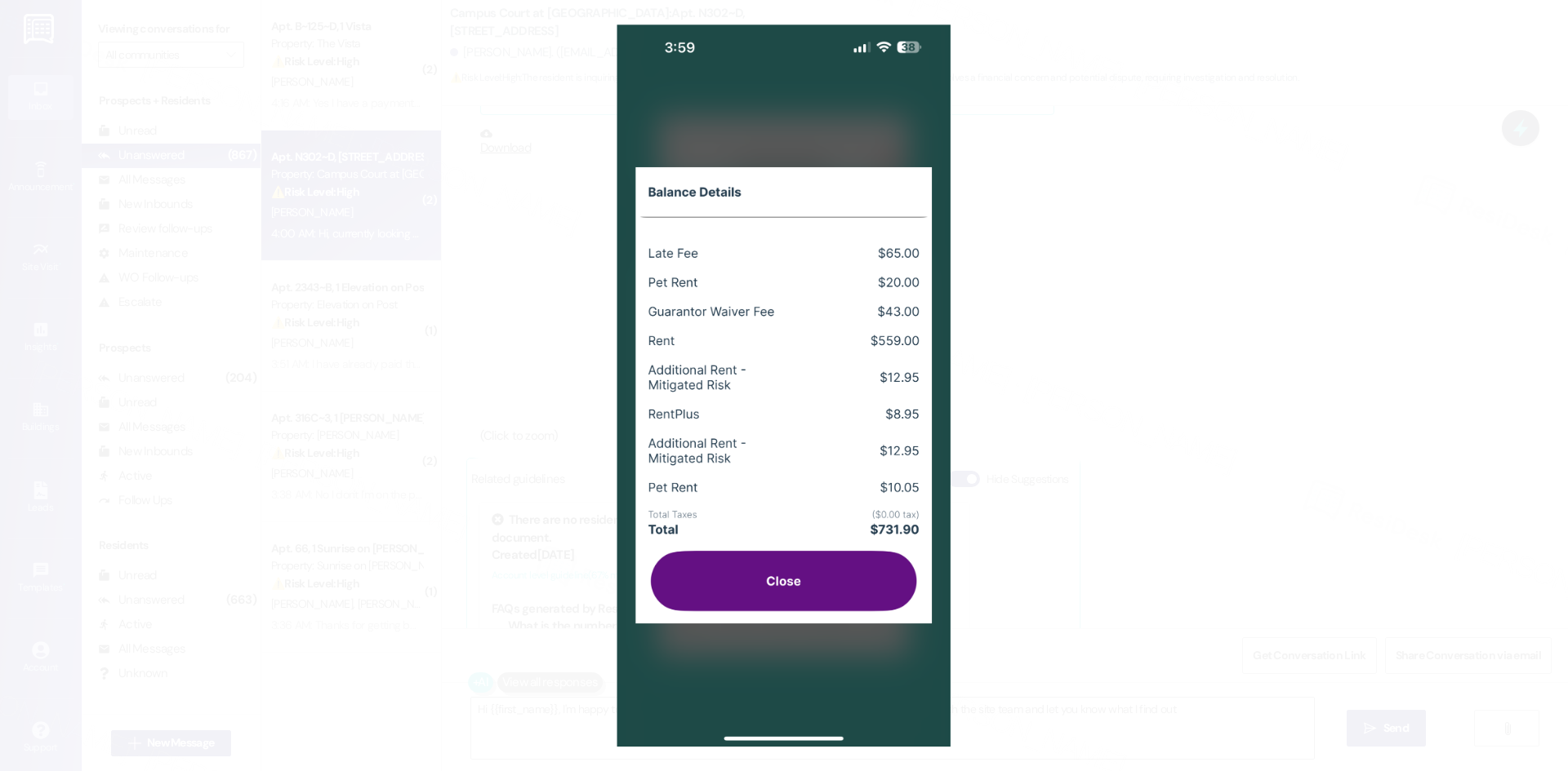
type textarea "Hi {{first_name}}, I'm happy to look into options for waiving the Guarantor Wai…"
click at [1205, 462] on button "Unzoom image" at bounding box center [784, 386] width 1568 height 771
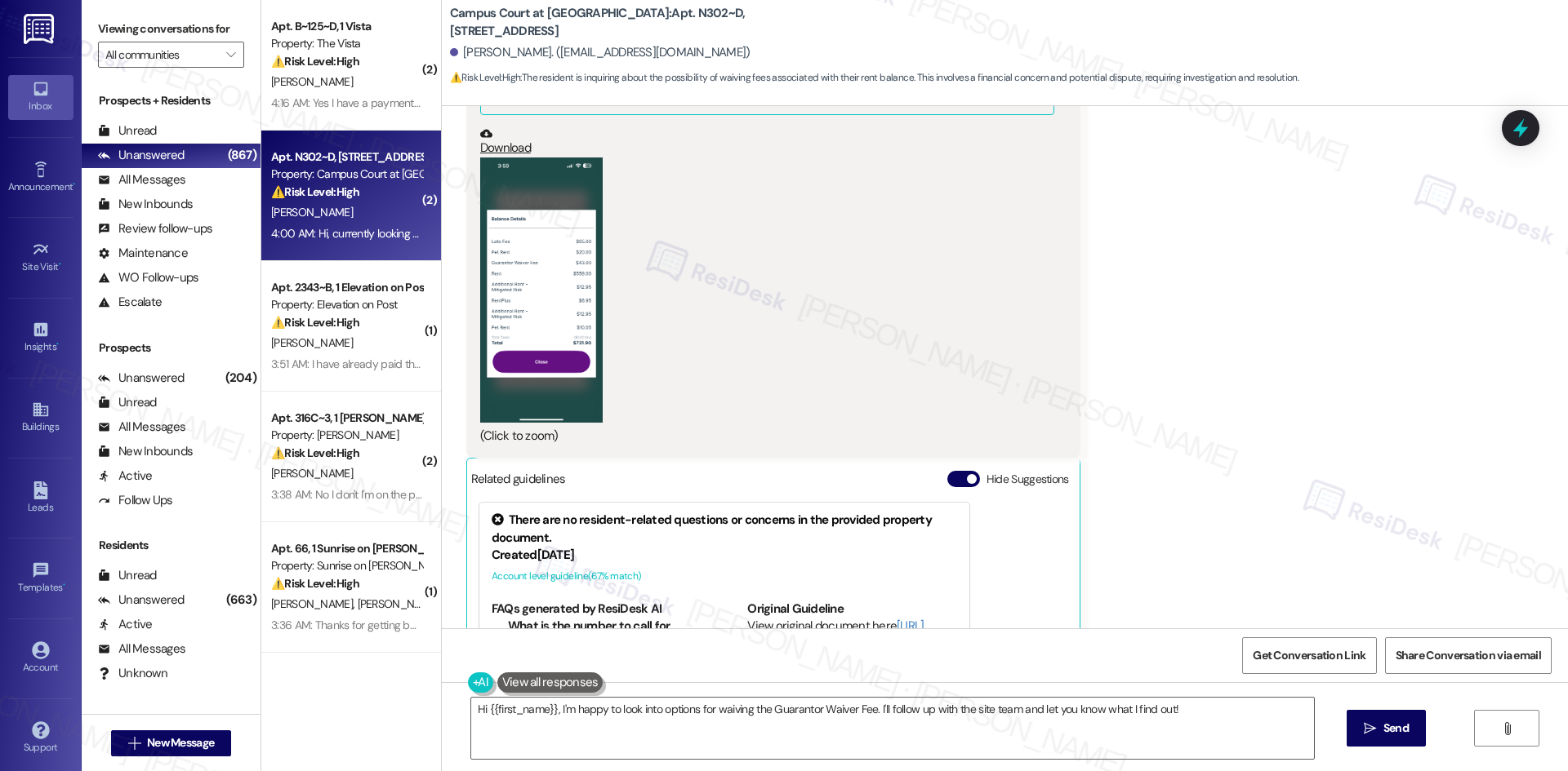
click at [1180, 467] on div "Received via SMS [PERSON_NAME] 4:00 AM PNG attachment ResiDesk found written de…" at bounding box center [1005, 440] width 1126 height 1031
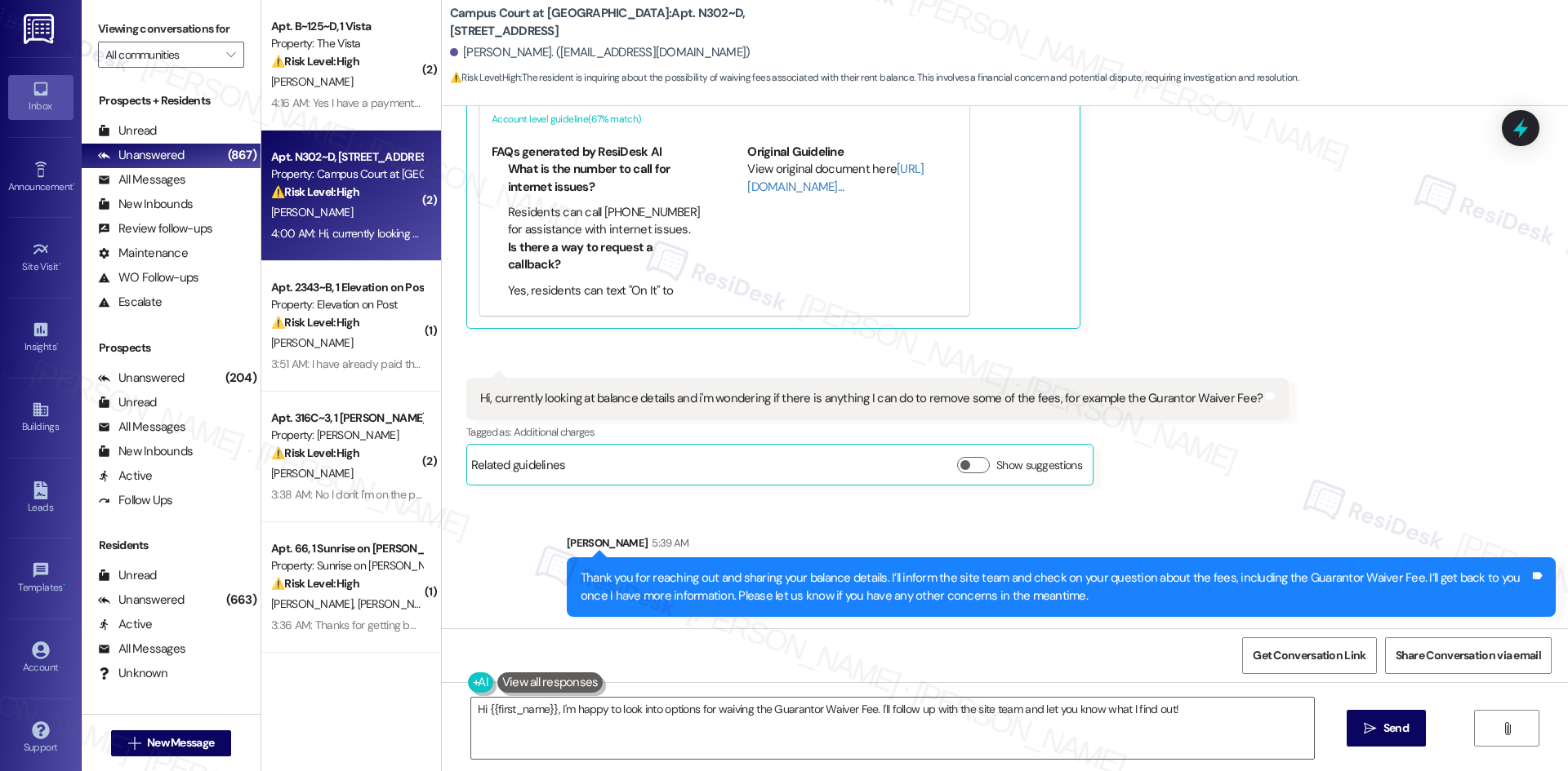
scroll to position [1486, 0]
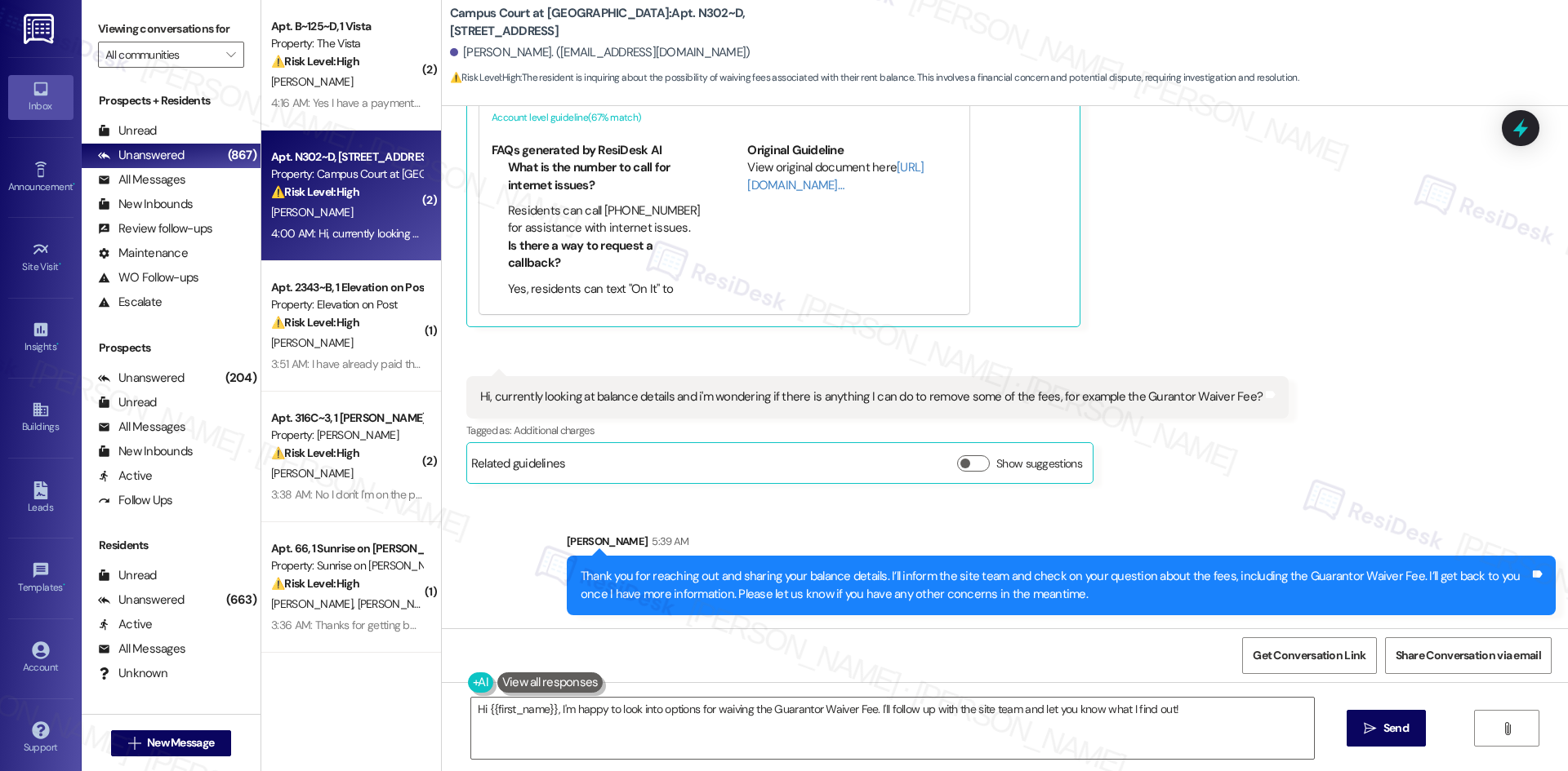
click at [1268, 430] on div "Received via SMS 4:00 AM [PERSON_NAME] Question 4:00 AM Hi, currently looking a…" at bounding box center [877, 430] width 846 height 132
click at [1257, 419] on div "Received via SMS 4:00 AM [PERSON_NAME] Question 4:00 AM Hi, currently looking a…" at bounding box center [877, 430] width 846 height 132
click at [1249, 428] on div "Tagged as: Additional charges Click to highlight conversations about Additional…" at bounding box center [877, 430] width 822 height 24
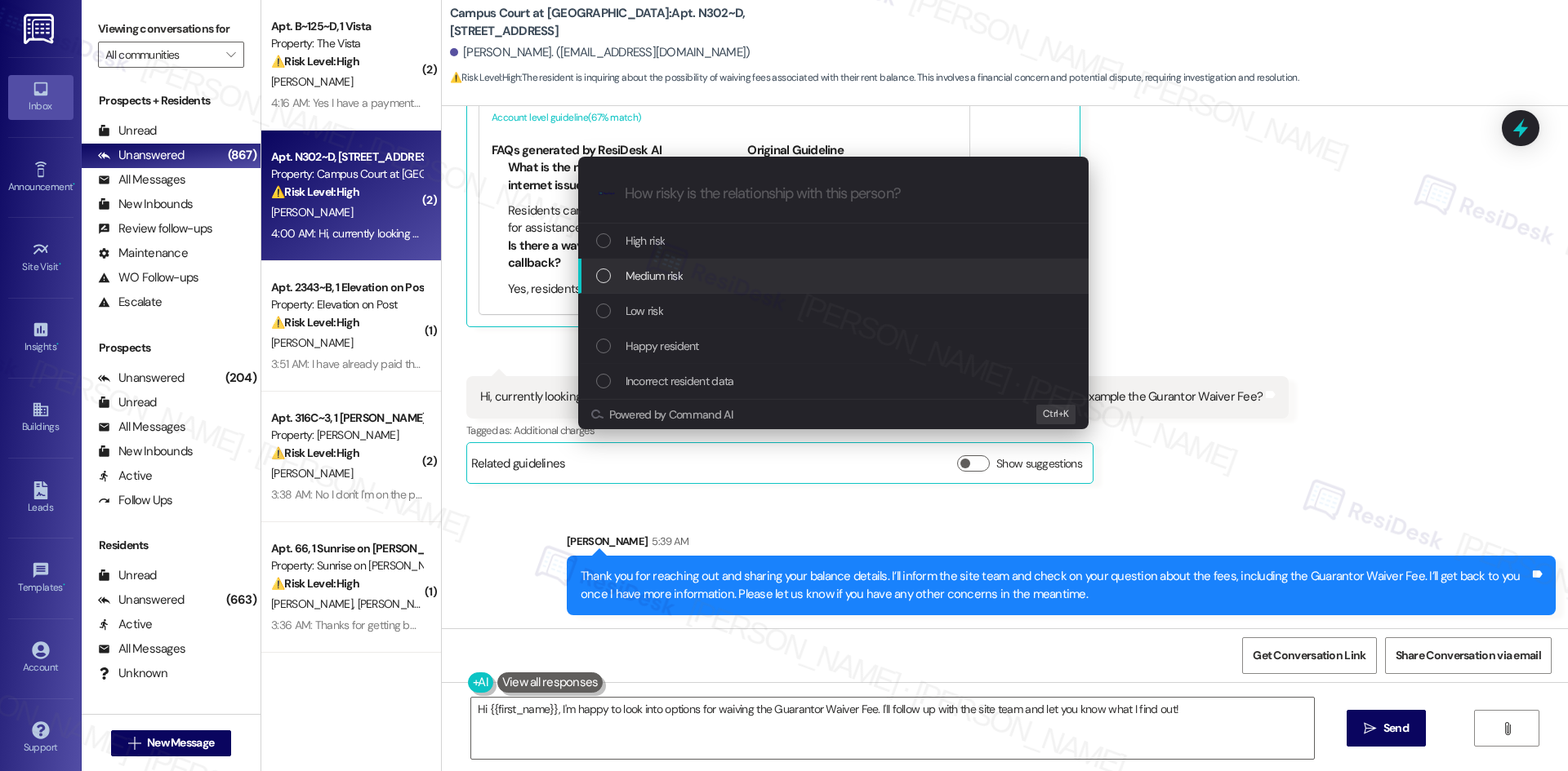
click at [663, 271] on span "Medium risk" at bounding box center [654, 276] width 57 height 18
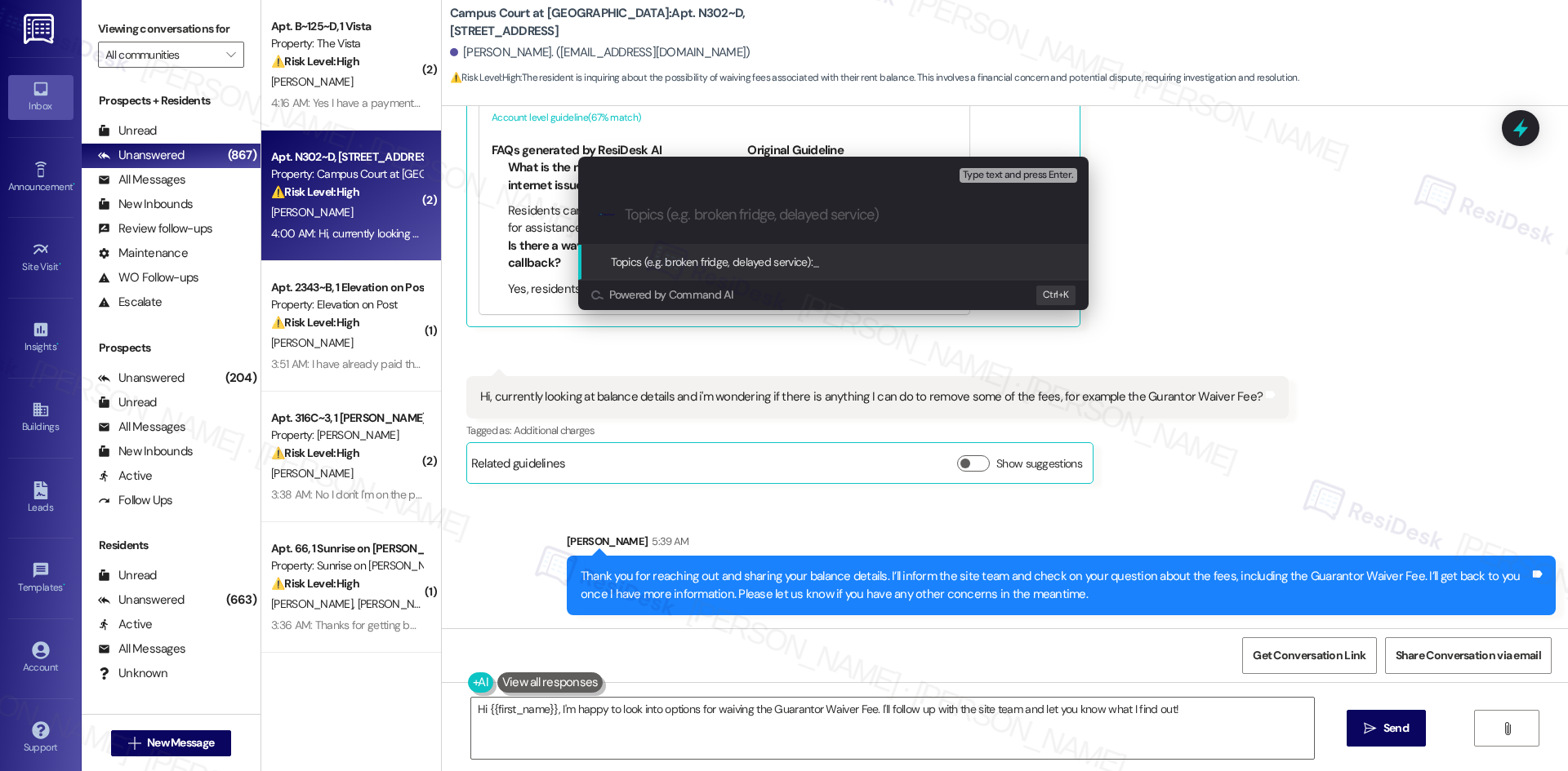
click at [1070, 233] on div ".cls-1{fill:#0a055f;}.cls-2{fill:#0cc4c4;} resideskLogoBlueOrange" at bounding box center [833, 215] width 511 height 58
click at [789, 212] on input "Topics (e.g. broken fridge, delayed service)" at bounding box center [846, 215] width 444 height 17
click at [748, 209] on input "Topics (e.g. broken fridge, delayed service)" at bounding box center [846, 215] width 444 height 17
paste input "Resident Inquiry – Request for Fee Review (Guarantor Waiver Fee)"
type input "Resident Inquiry – Request for Fee Review (Guarantor Waiver Fee)"
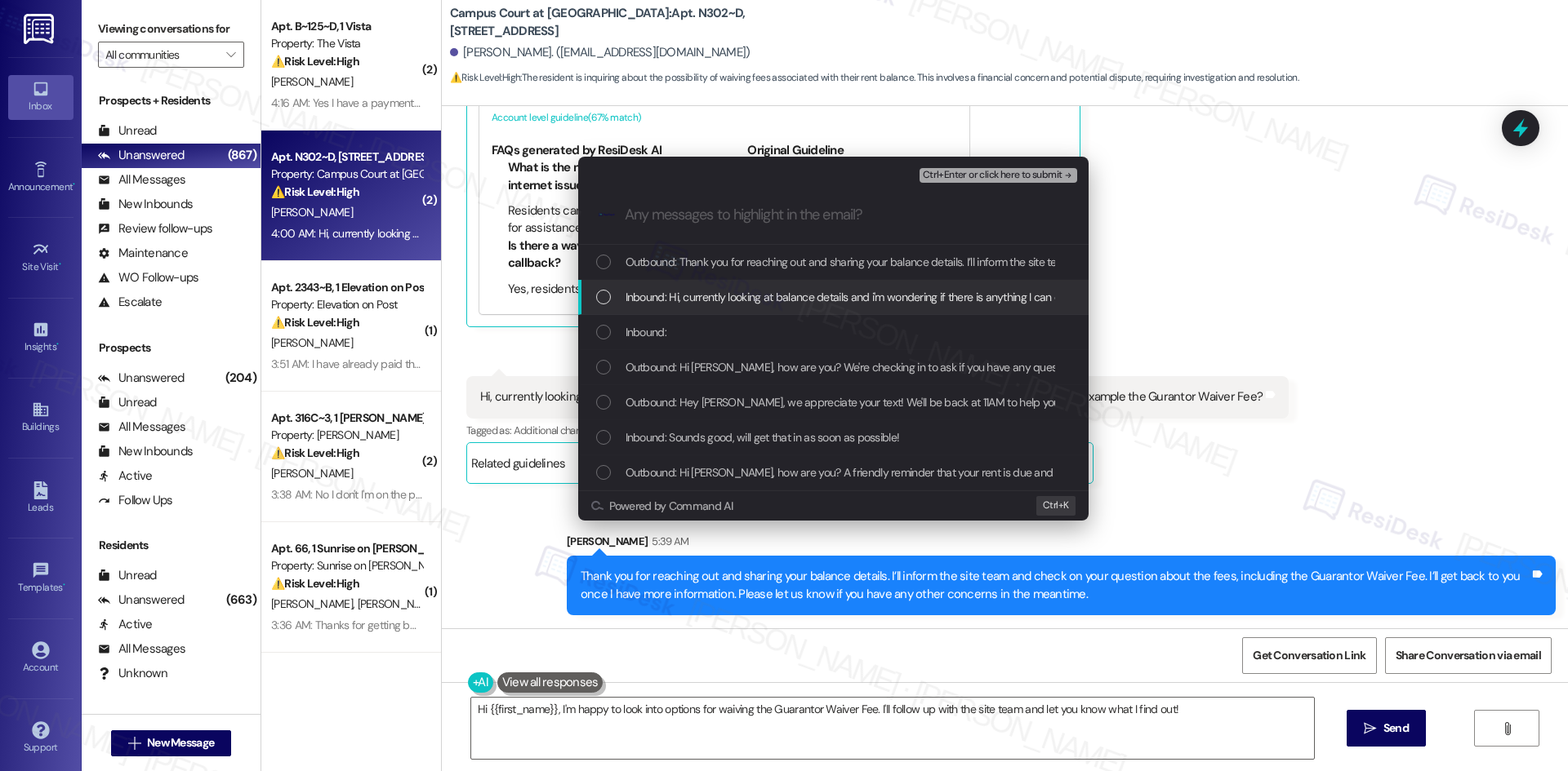
click at [814, 298] on span "Inbound: Hi, currently looking at balance details and i'm wondering if there is…" at bounding box center [1005, 297] width 760 height 18
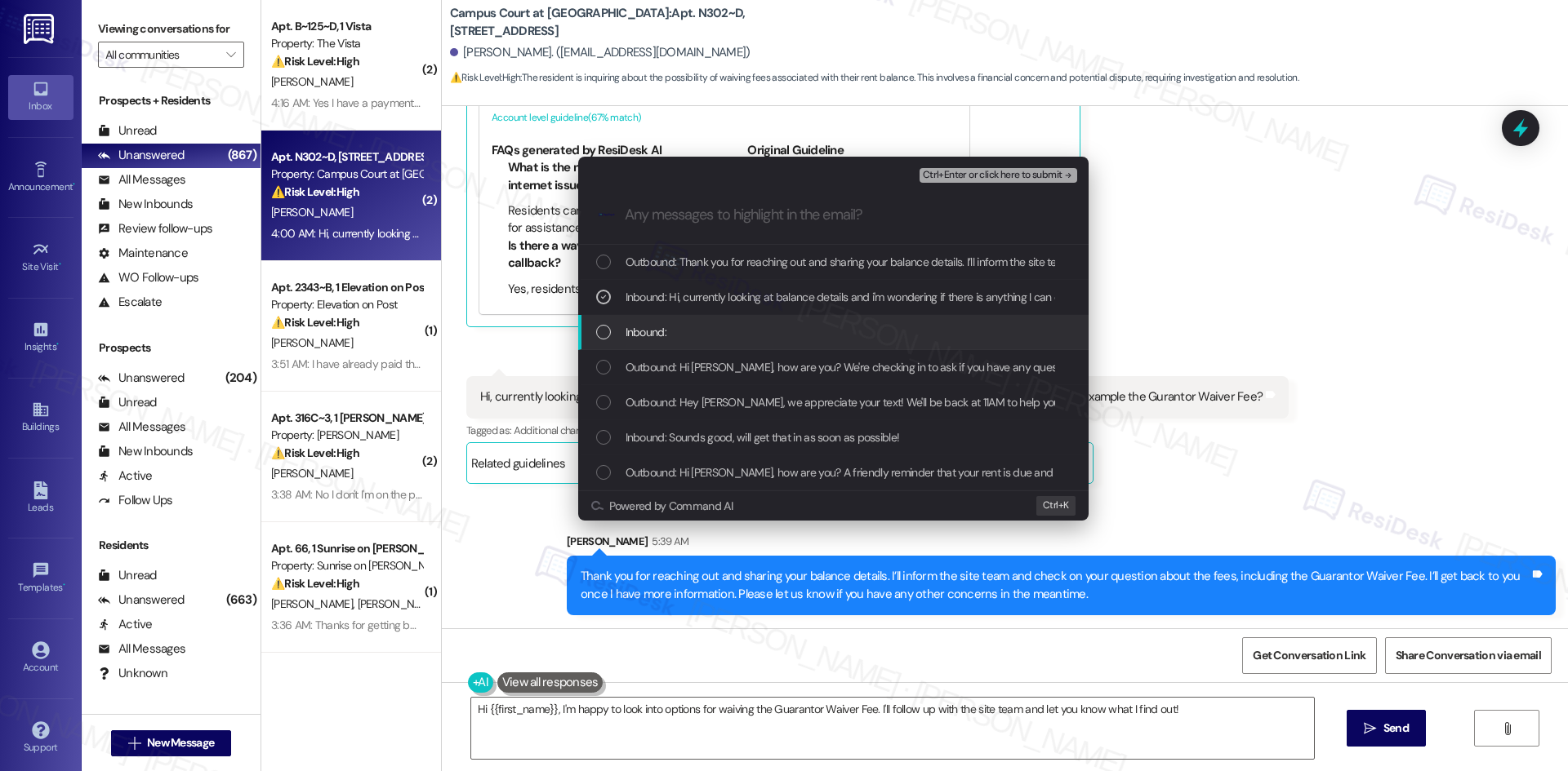
click at [784, 334] on div "Inbound:" at bounding box center [834, 333] width 477 height 18
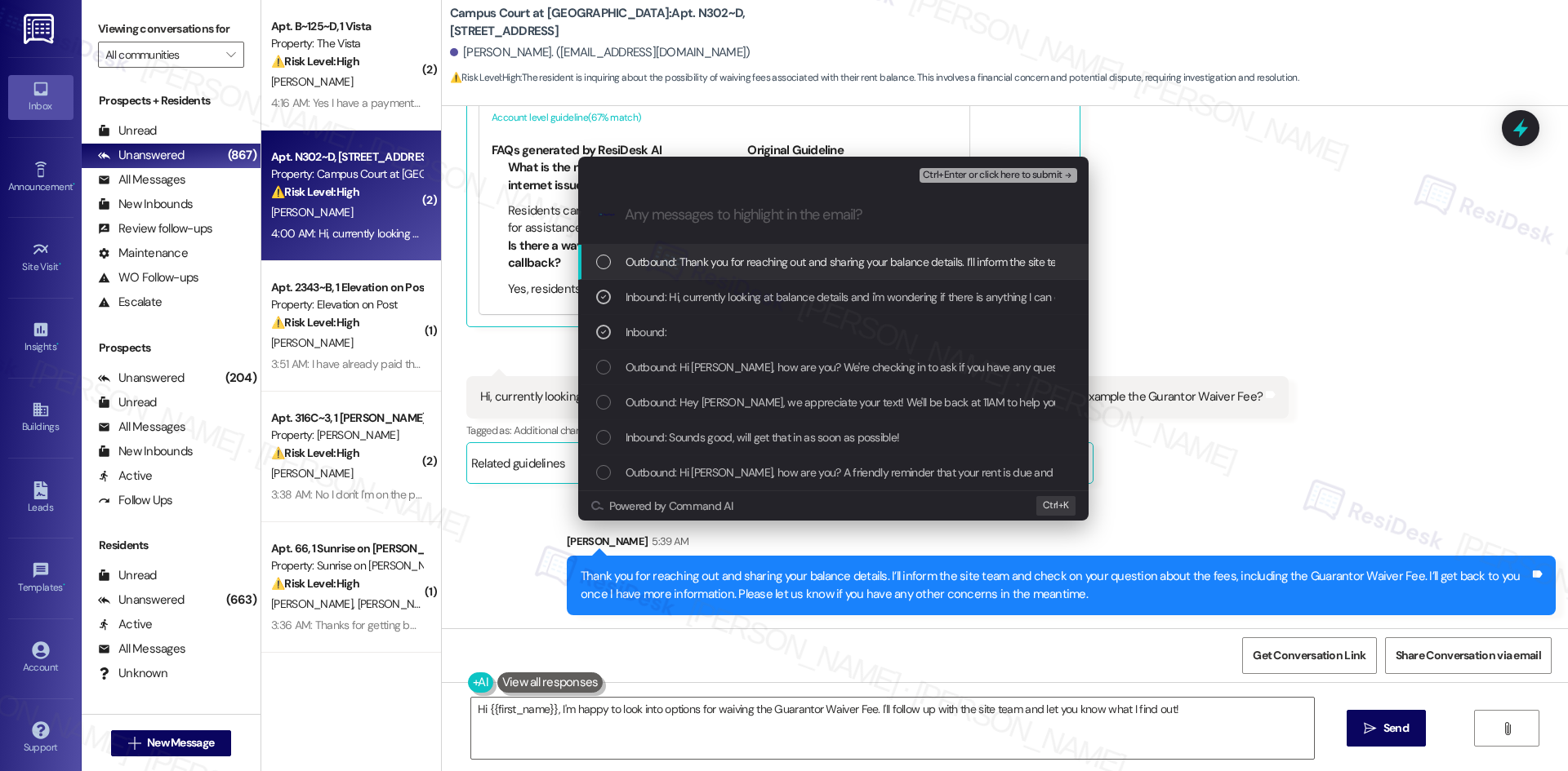
click at [1018, 170] on span "Ctrl+Enter or click here to submit" at bounding box center [992, 175] width 140 height 12
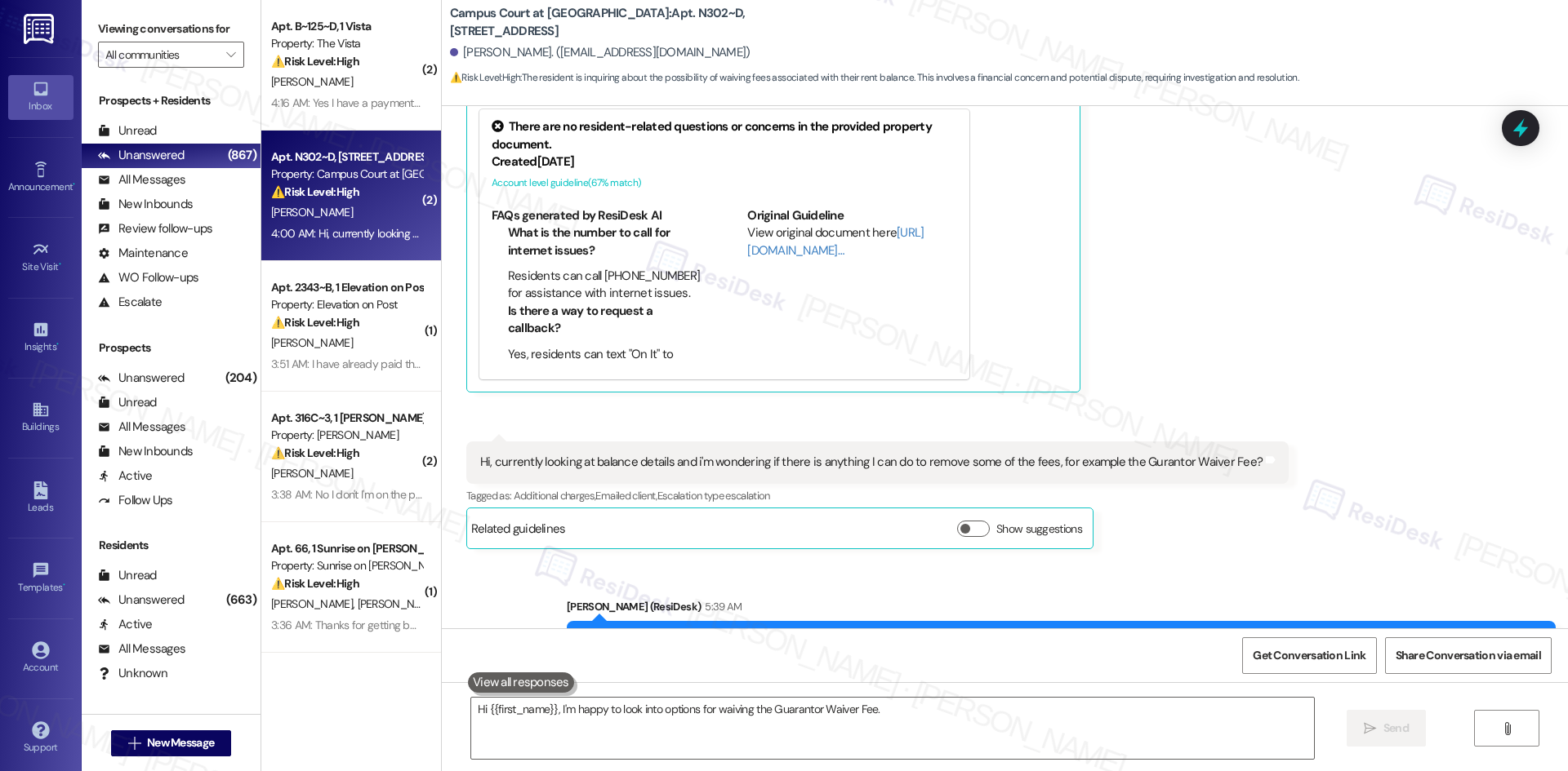
scroll to position [1353, 0]
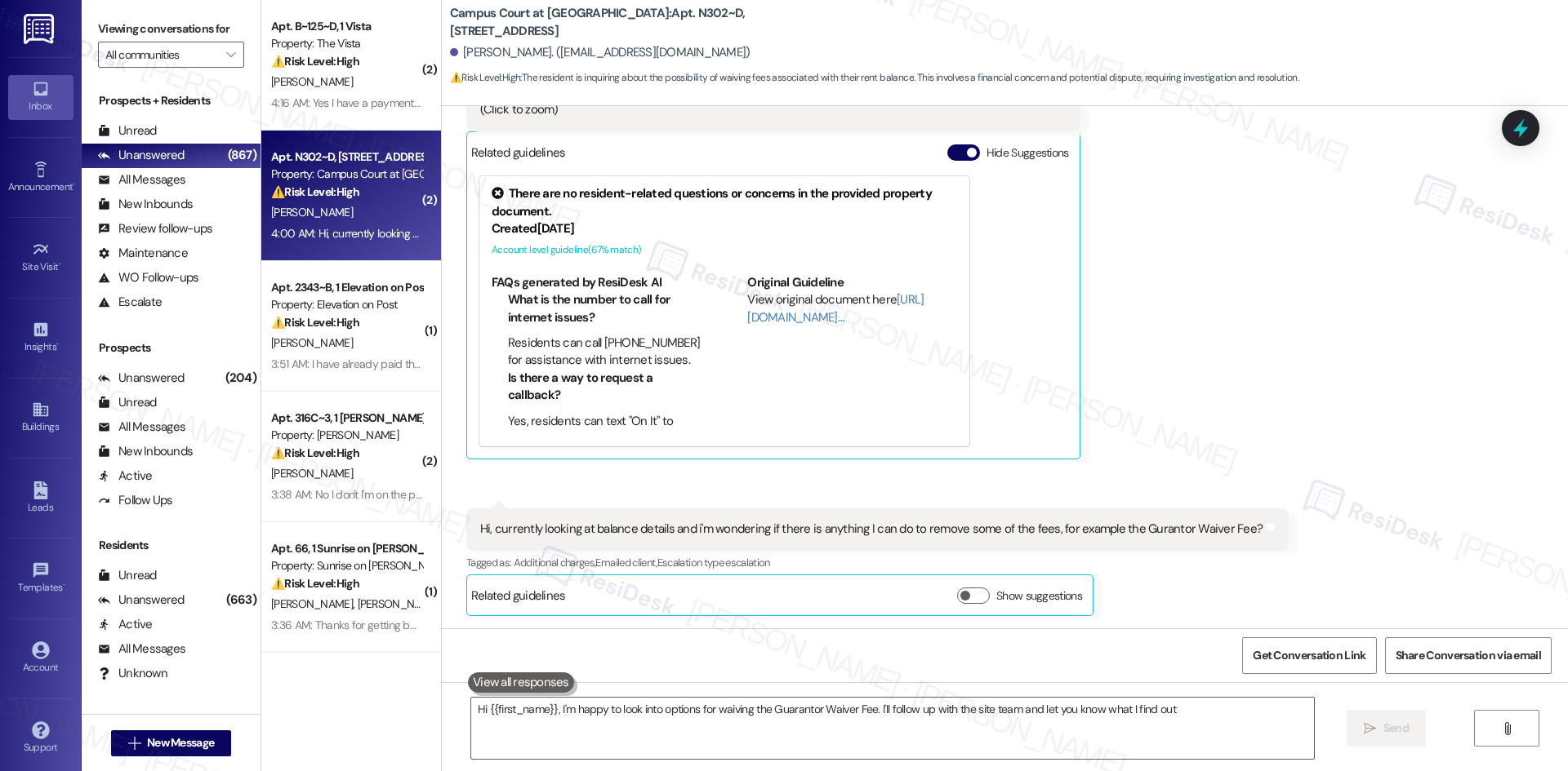
type textarea "Hi {{first_name}}, I'm happy to look into options for waiving the Guarantor Wai…"
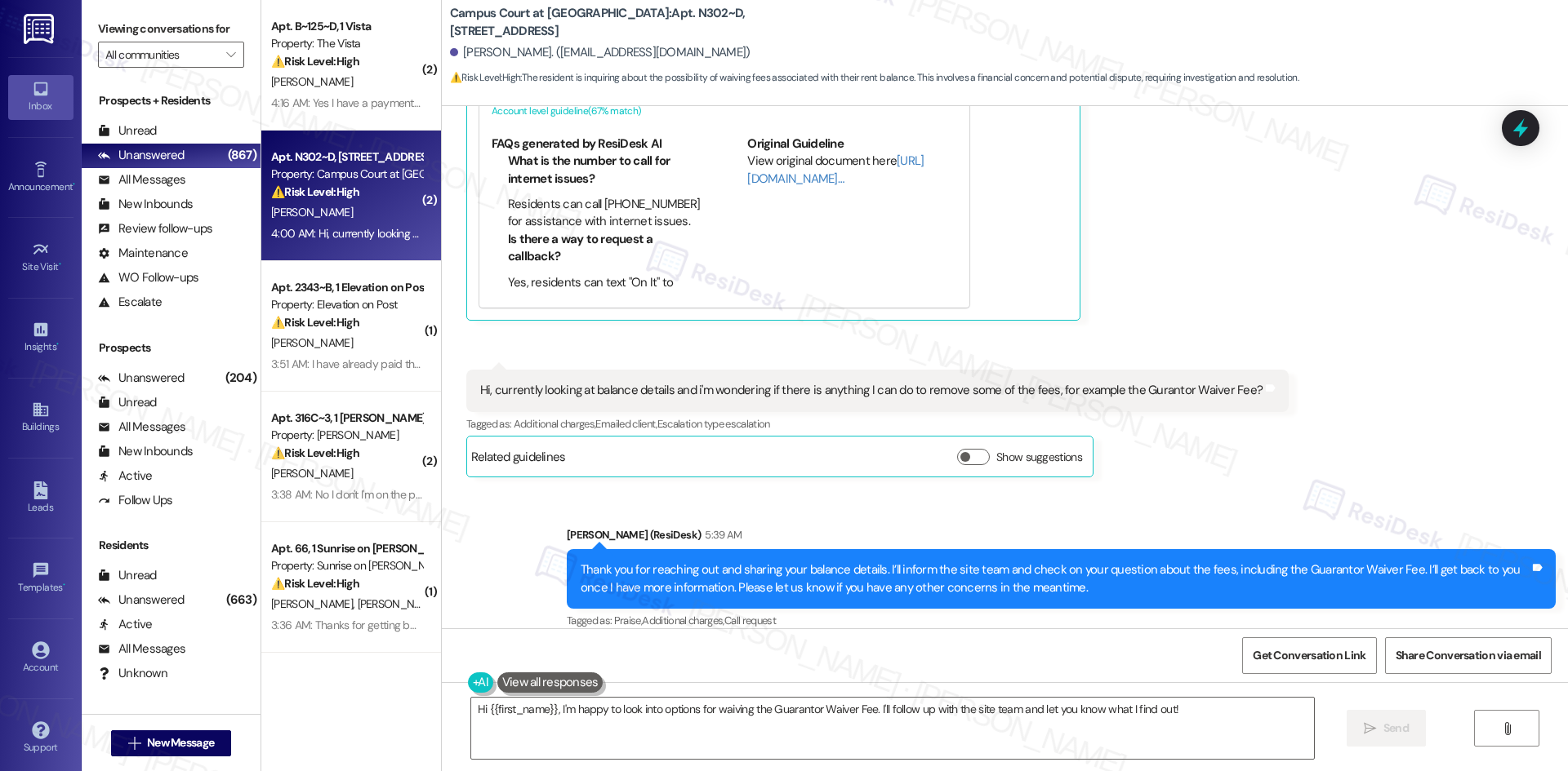
scroll to position [1510, 0]
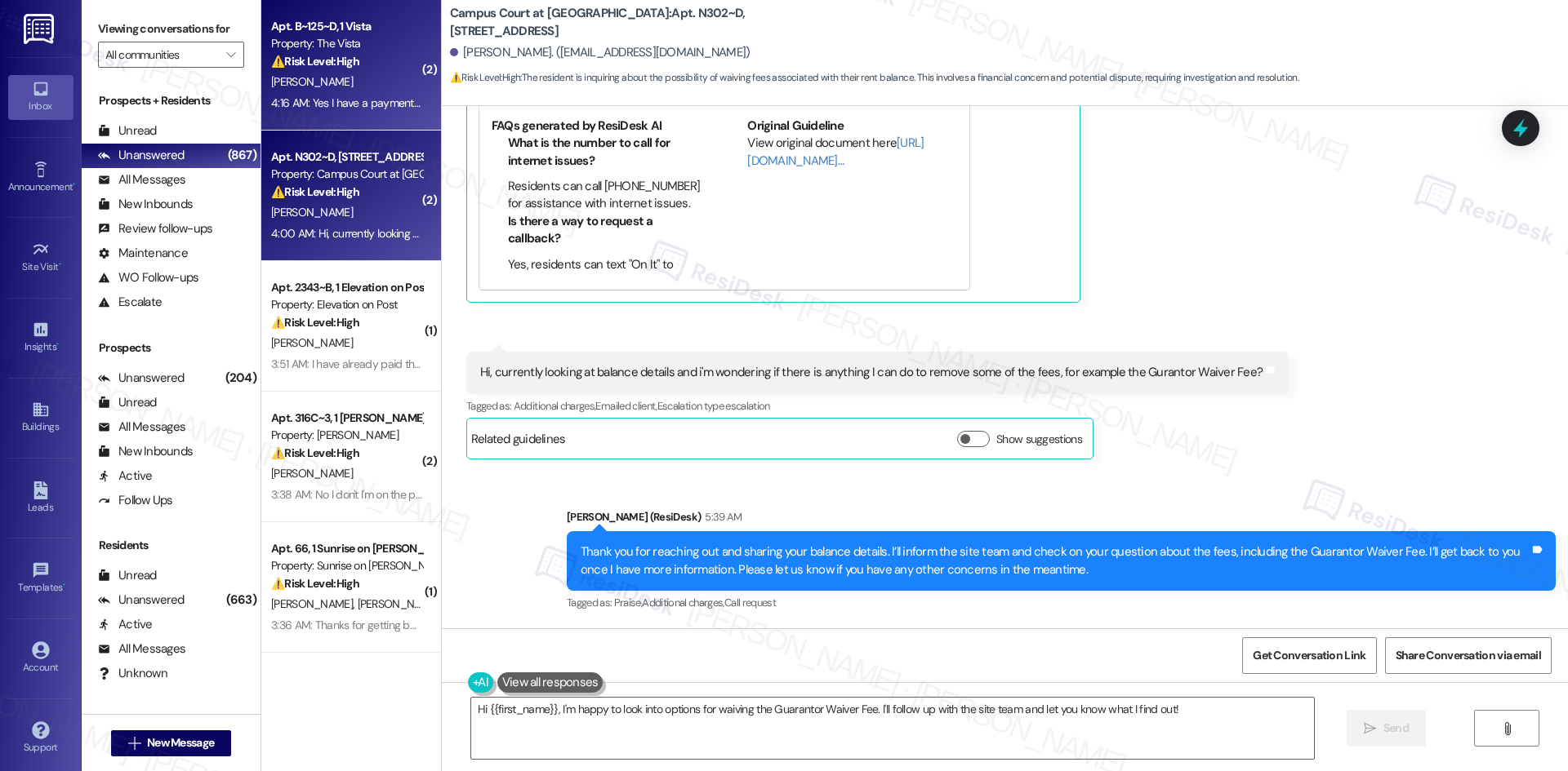
click at [320, 85] on span "I. Mendoza-Munoz" at bounding box center [312, 82] width 82 height 15
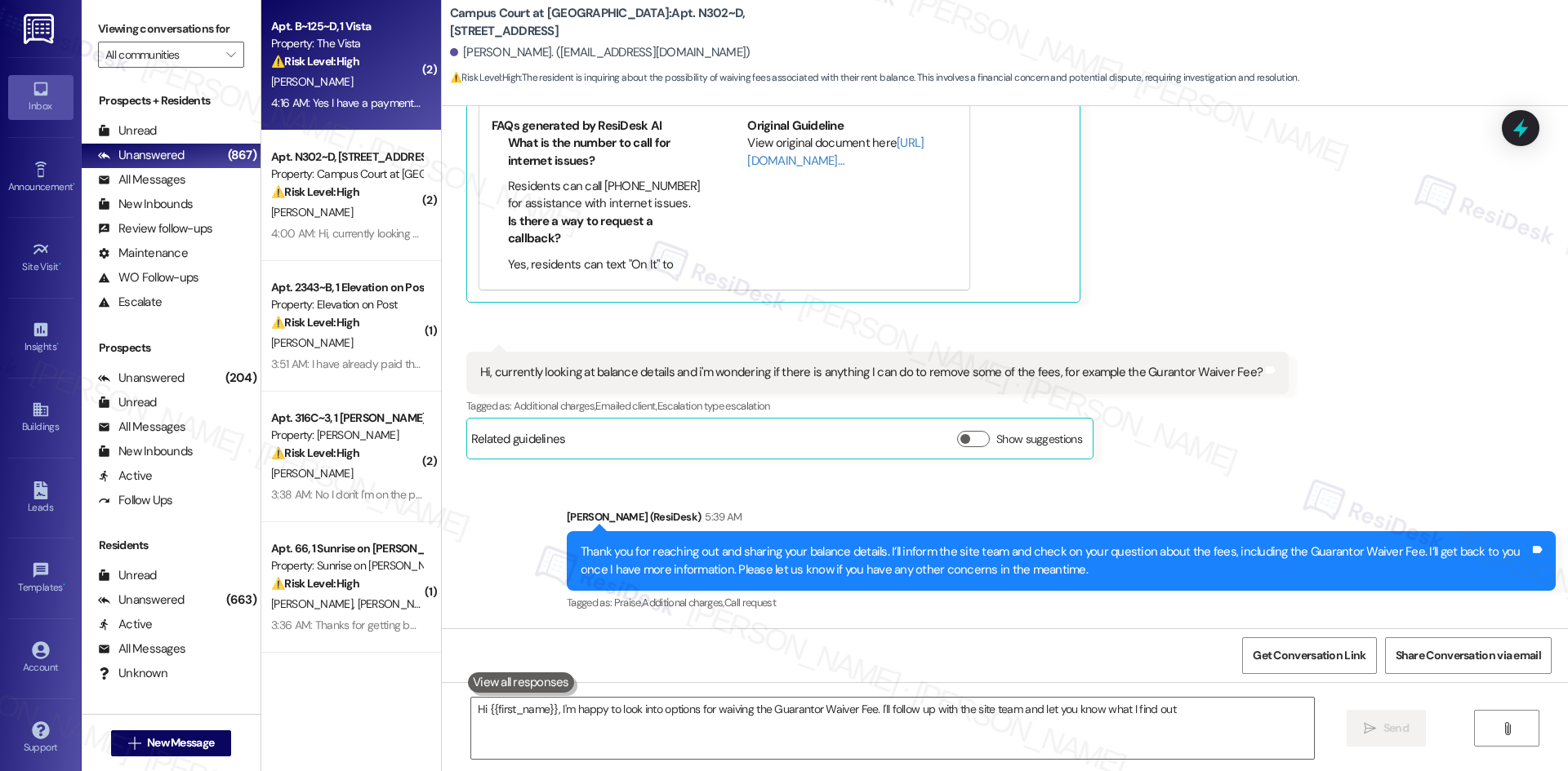
type textarea "Hi {{first_name}}, I'm happy to look into options for waiving the Guarantor Wai…"
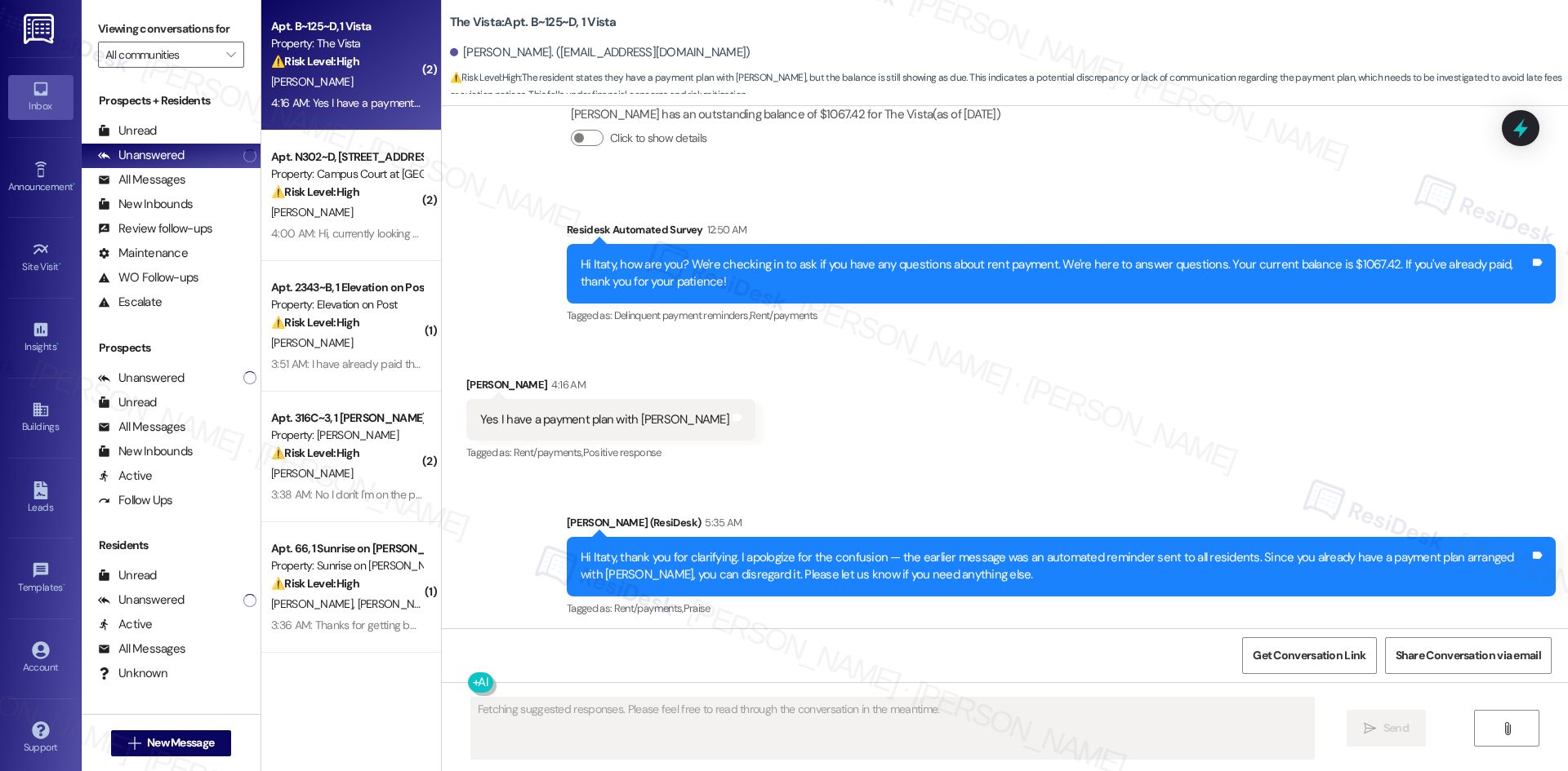
scroll to position [10054, 0]
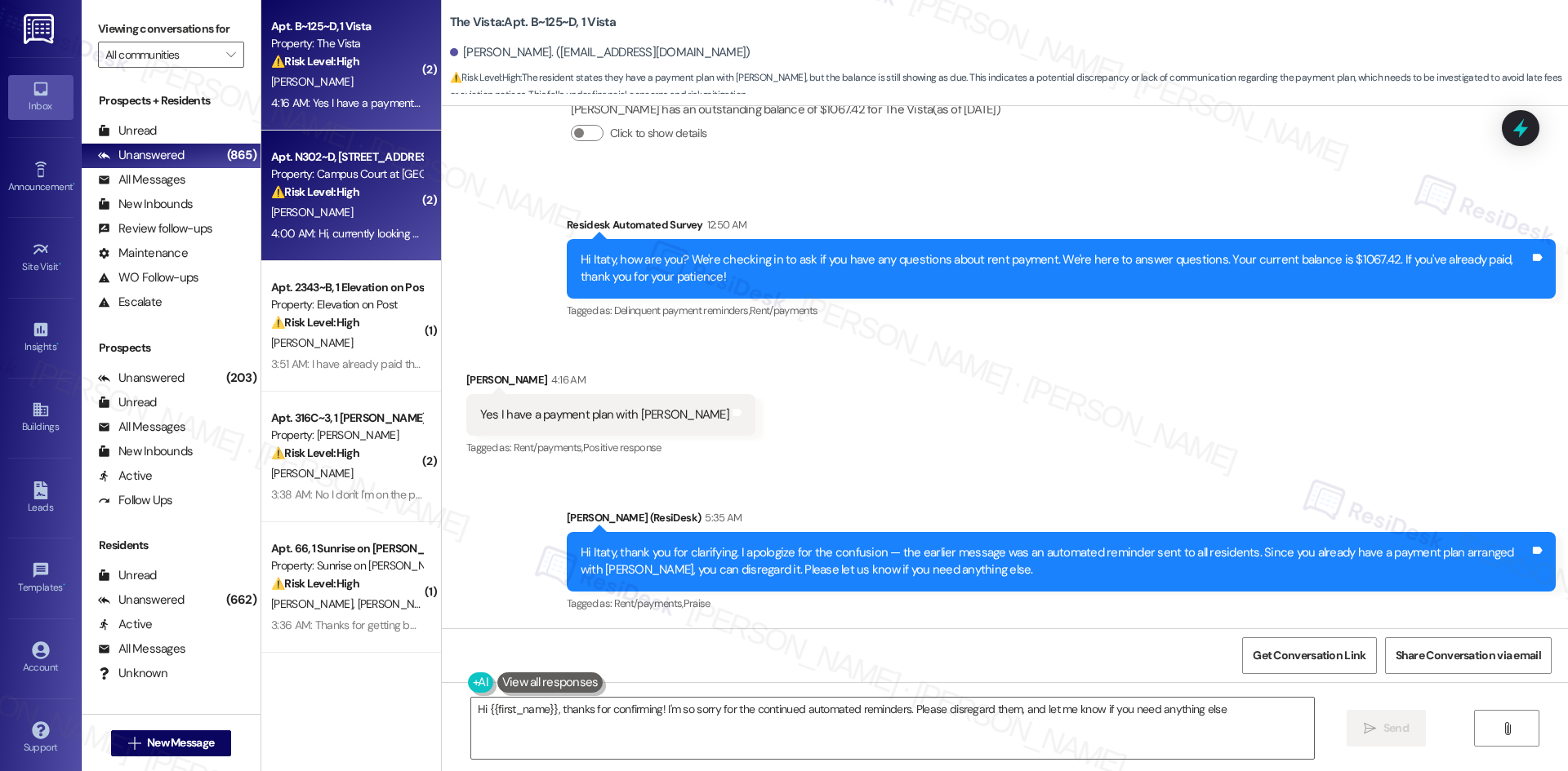
type textarea "Hi {{first_name}}, thanks for confirming! I'm so sorry for the continued automa…"
click at [319, 170] on div "Property: Campus Court at Knollwood" at bounding box center [347, 174] width 151 height 17
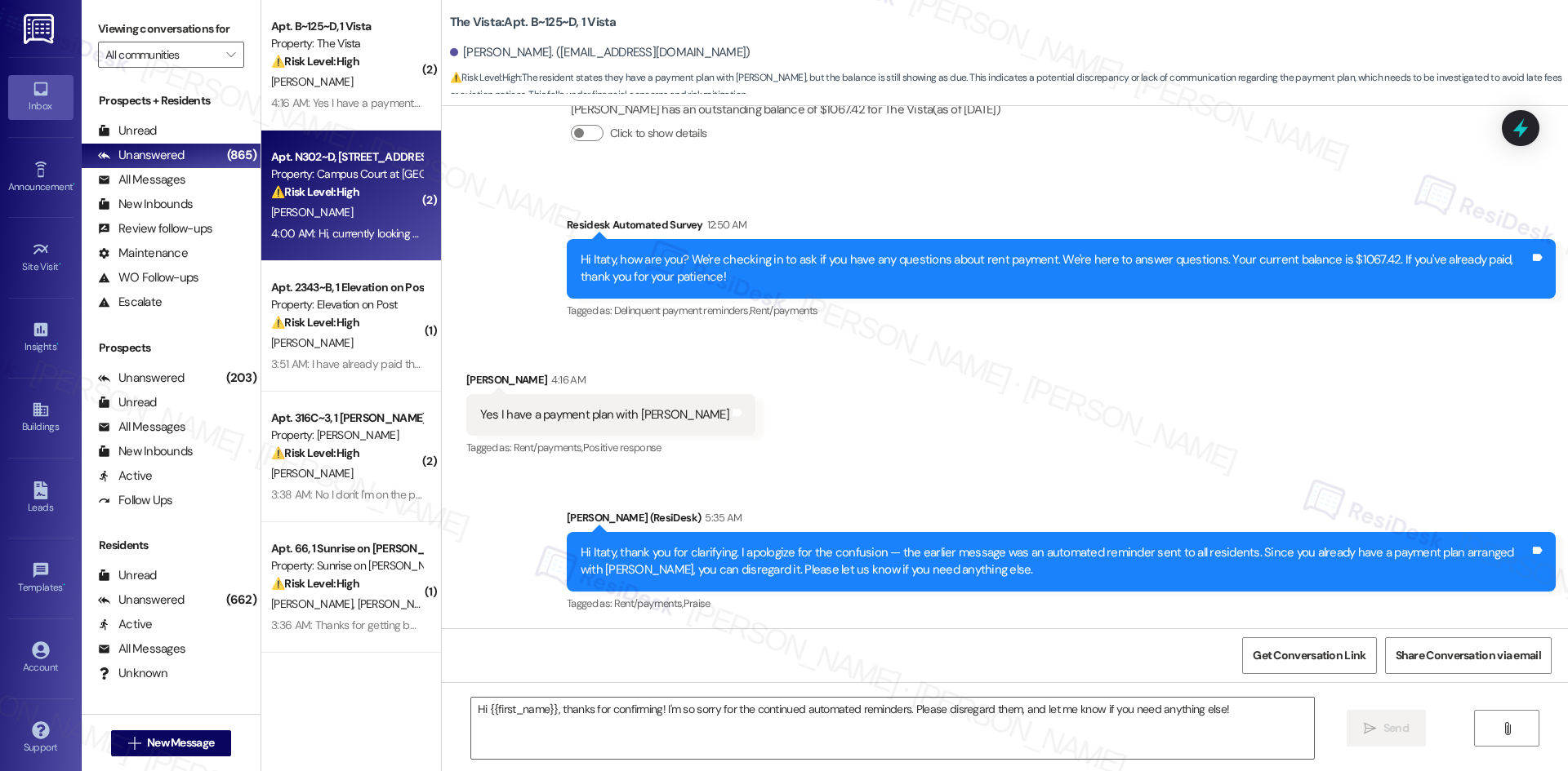
type textarea "Fetching suggested responses. Please feel free to read through the conversation…"
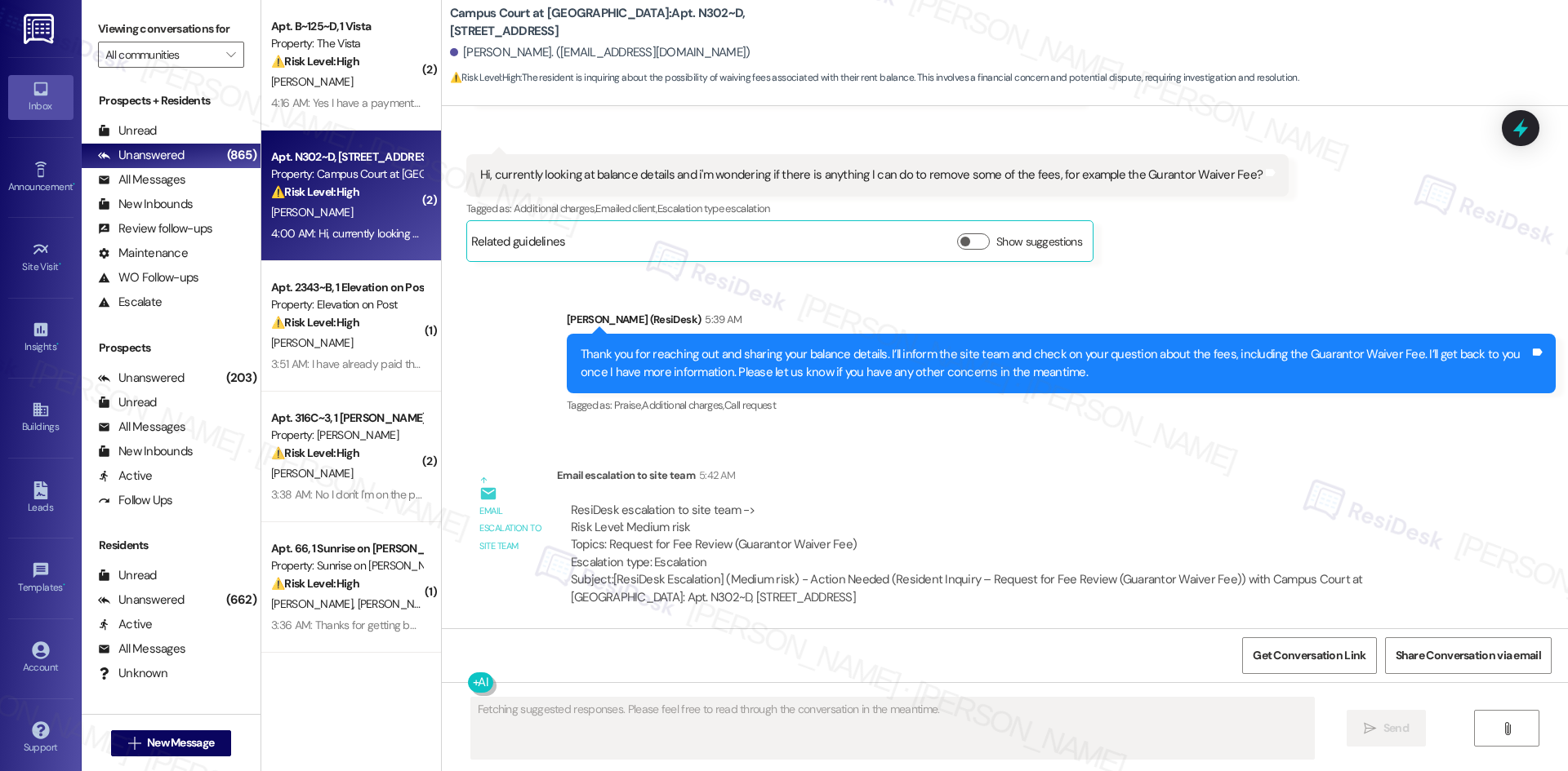
scroll to position [1711, 0]
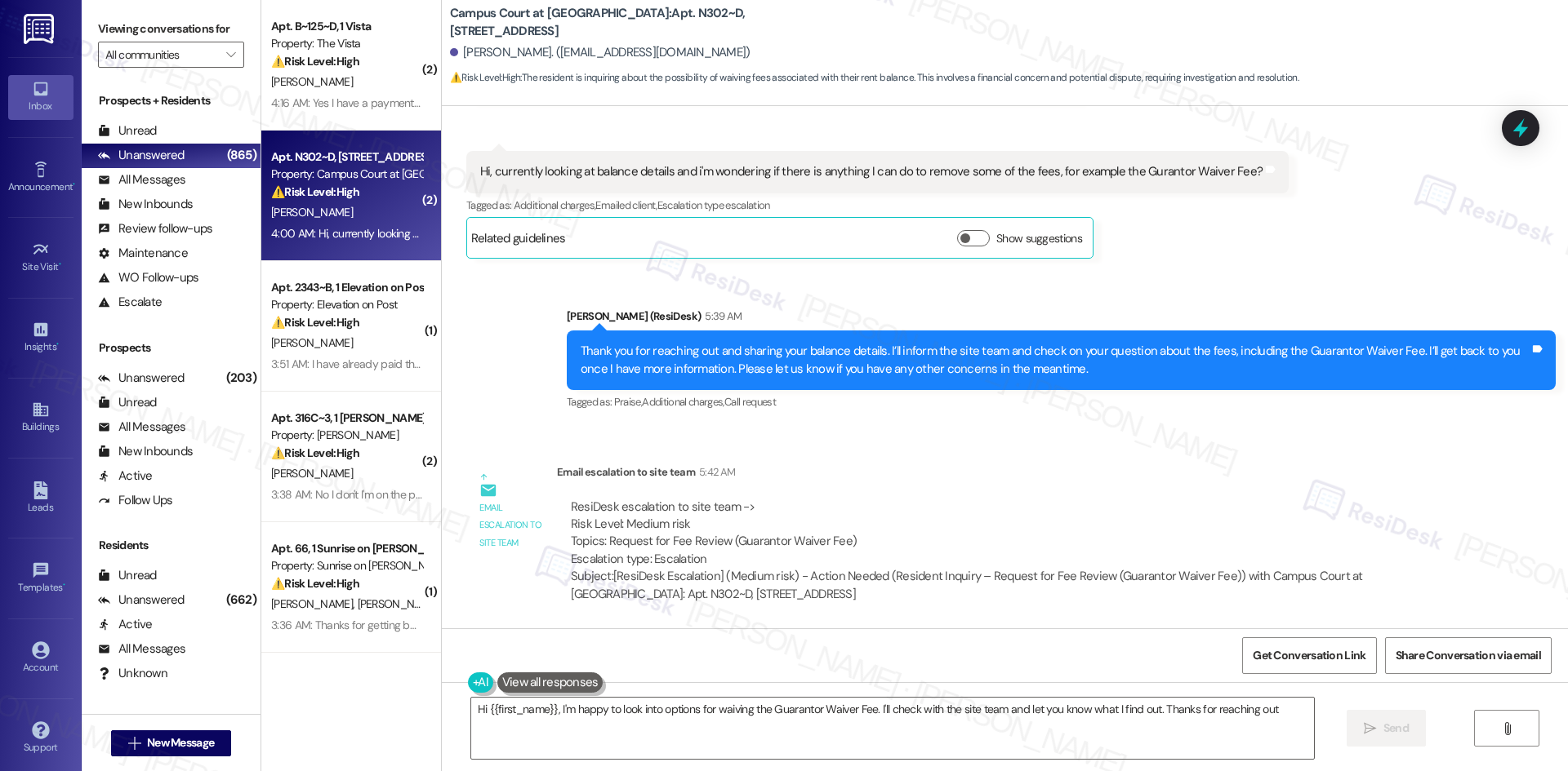
type textarea "Hi {{first_name}}, I'm happy to look into options for waiving the Guarantor Wai…"
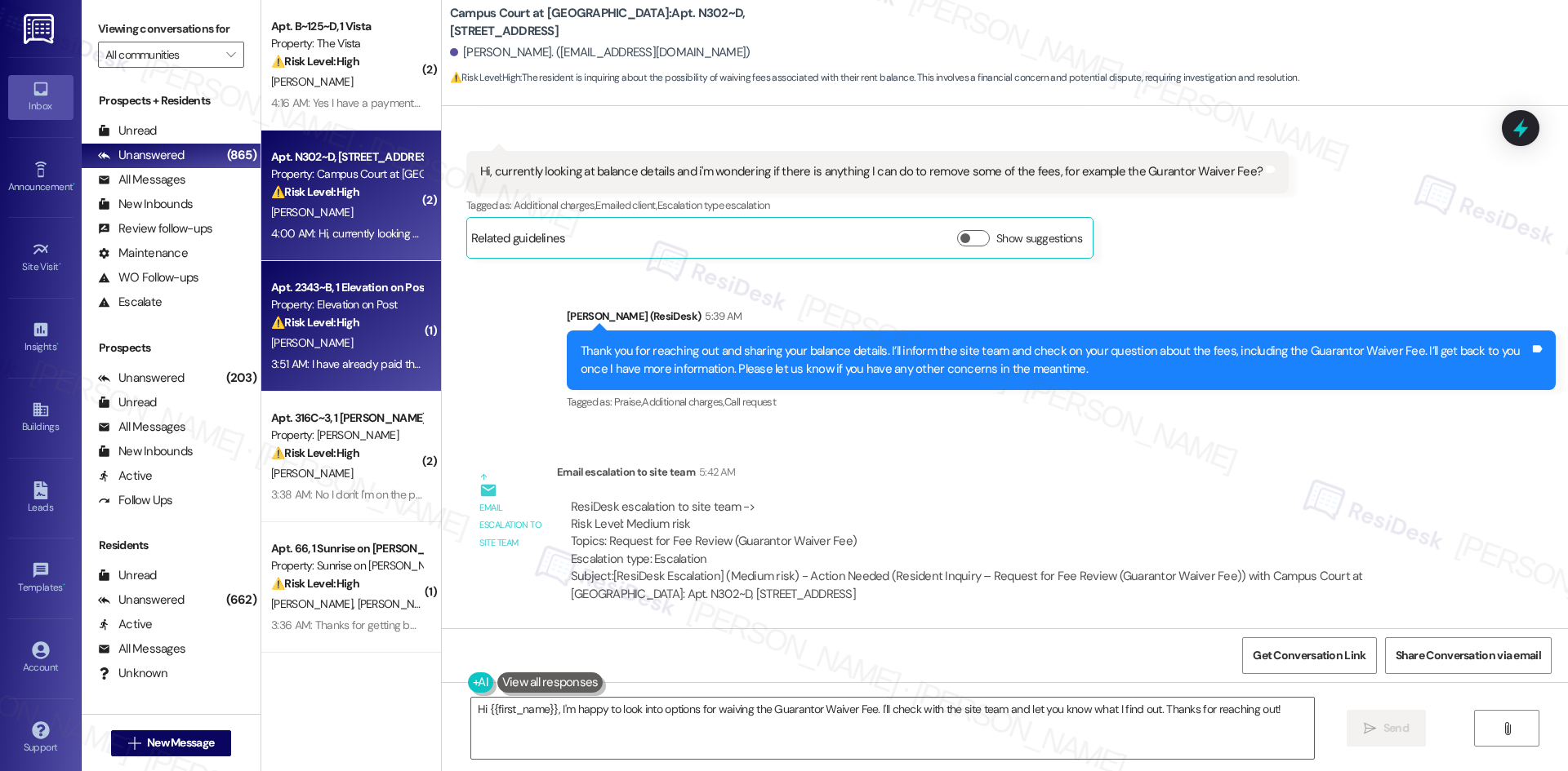
click at [331, 335] on div "[PERSON_NAME]" at bounding box center [347, 343] width 154 height 21
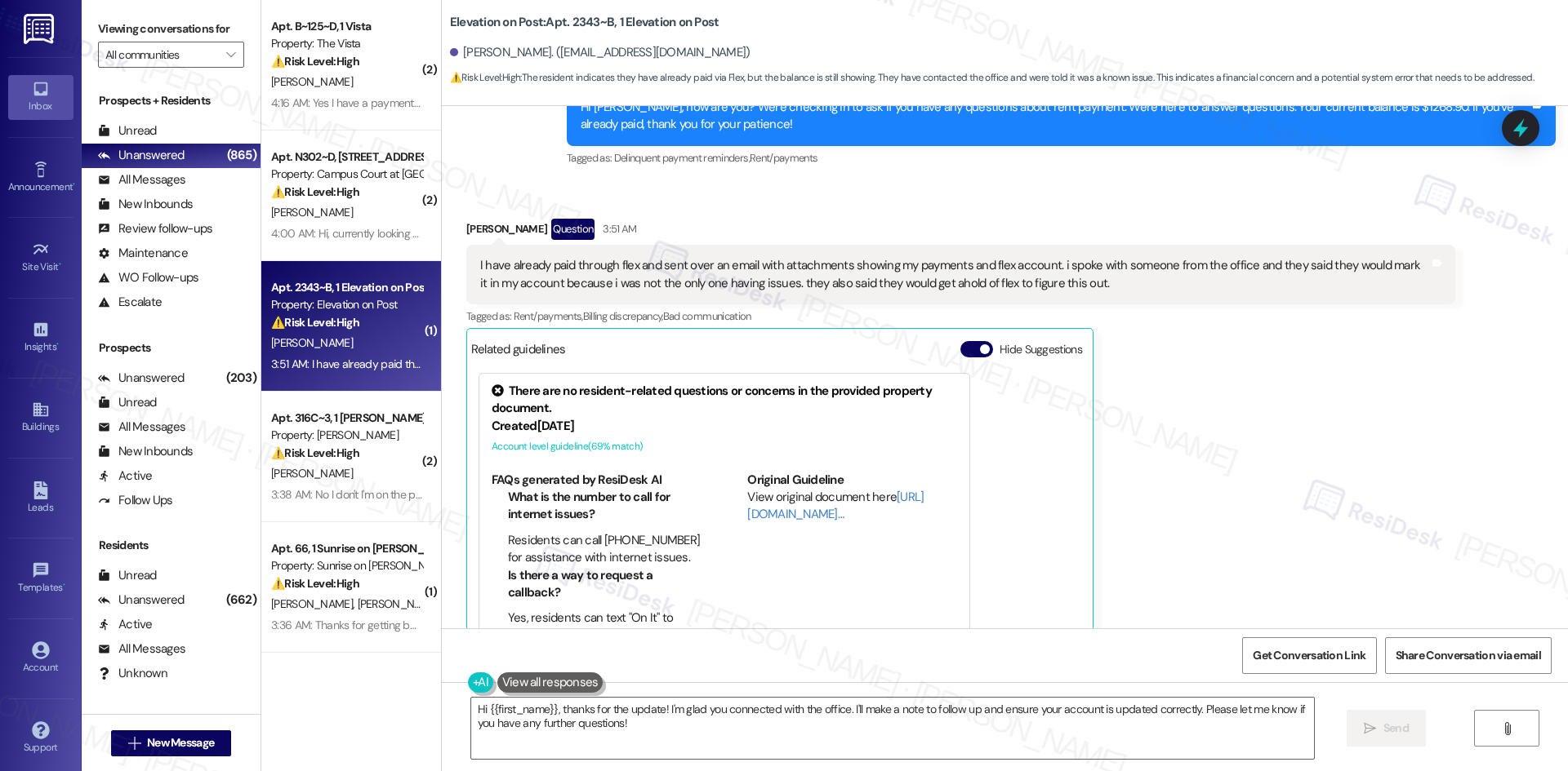
scroll to position [739, 0]
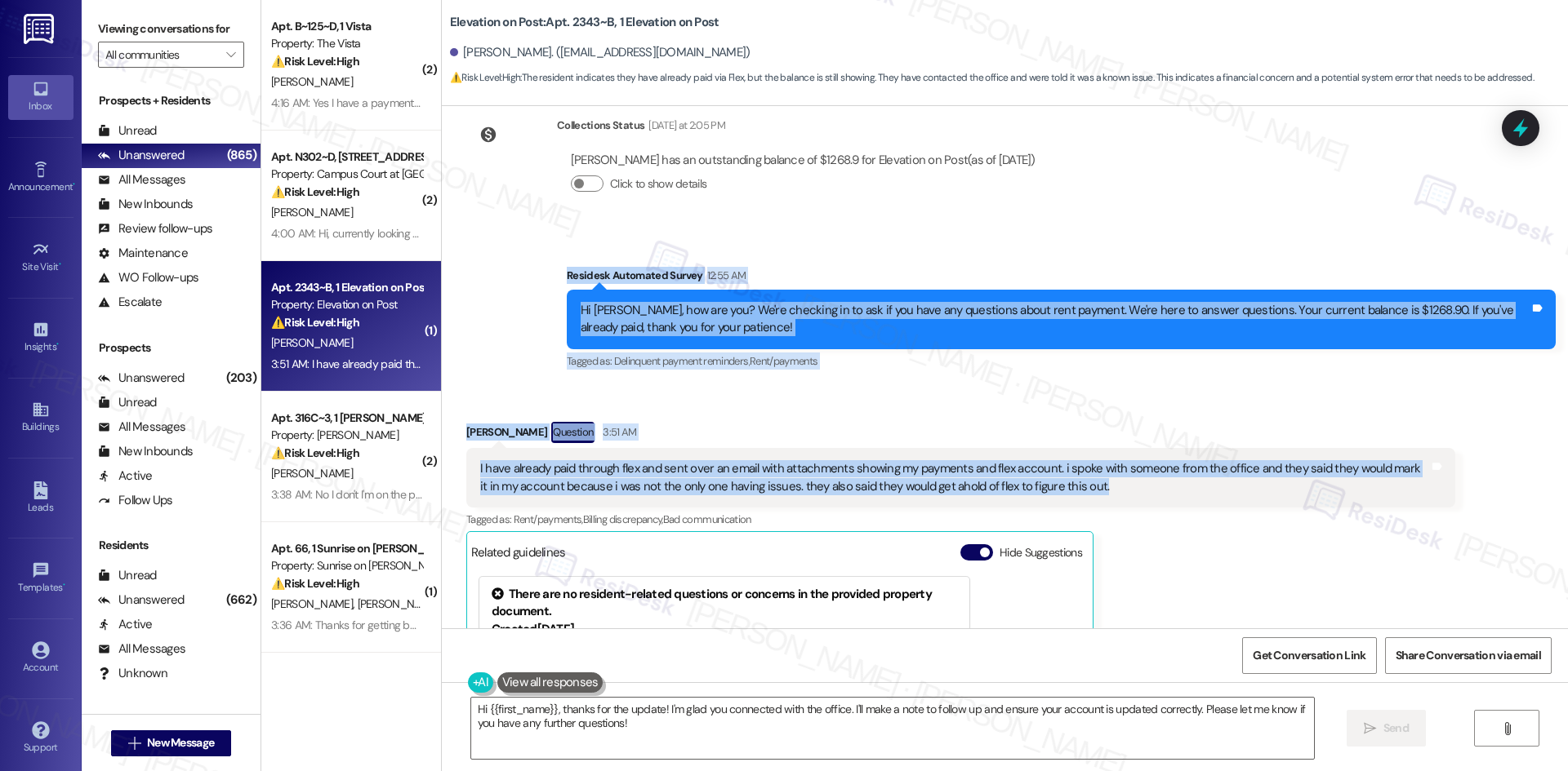
drag, startPoint x: 599, startPoint y: 271, endPoint x: 1198, endPoint y: 493, distance: 638.8
click at [1198, 493] on div "Survey, sent via SMS Residesk Automated Survey Aug 13, 2025 at 12:44 AM Hi Mela…" at bounding box center [1005, 367] width 1126 height 523
copy div "Residesk Automated Survey 12:55 AM Hi Johnna, how are you? We're checking in to…"
click at [714, 429] on div "Johnna Lovetinsky Question 3:51 AM" at bounding box center [960, 435] width 989 height 26
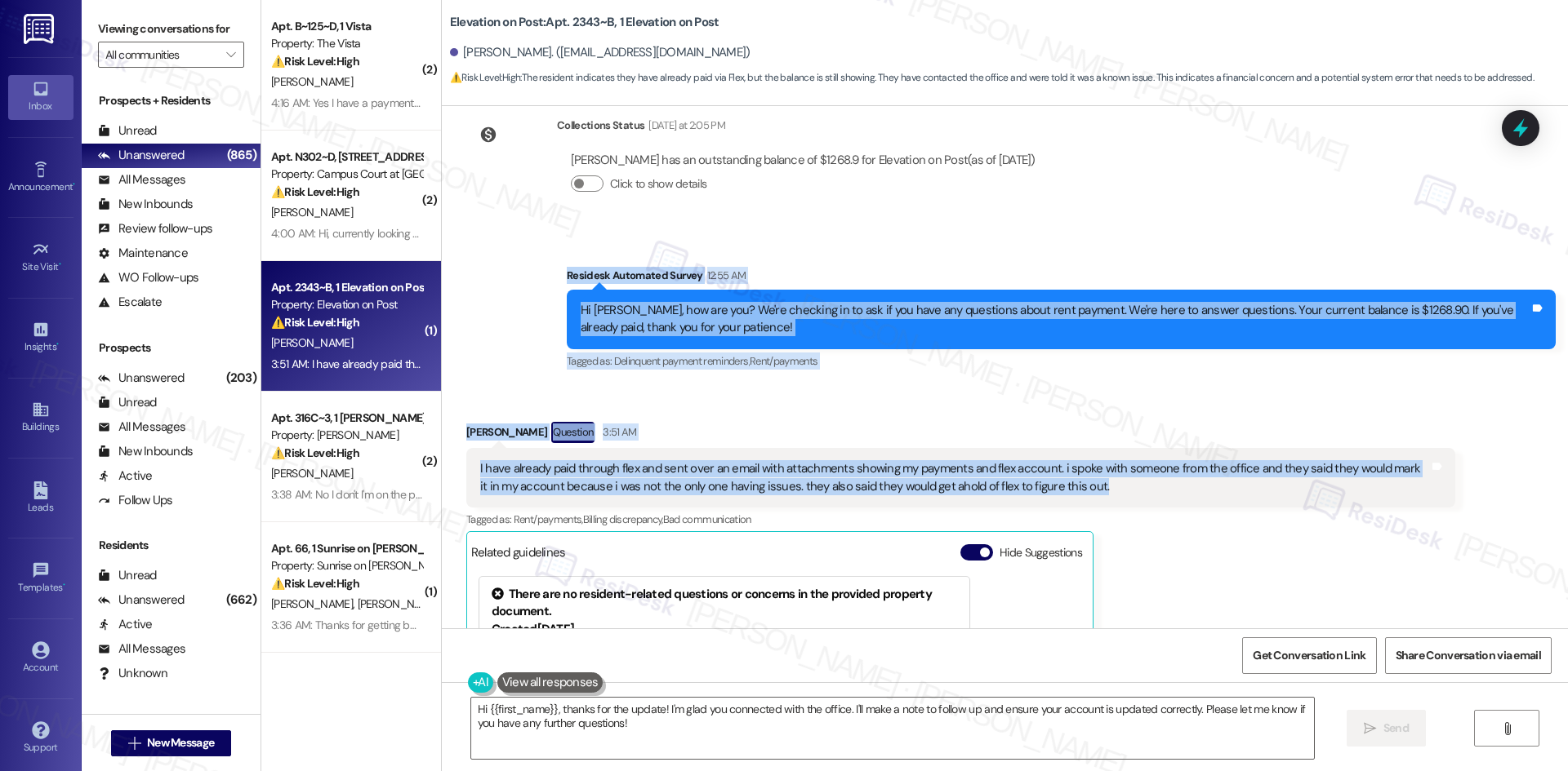
drag, startPoint x: 563, startPoint y: 269, endPoint x: 1108, endPoint y: 496, distance: 590.4
click at [1108, 496] on div "Survey, sent via SMS Residesk Automated Survey Aug 13, 2025 at 12:44 AM Hi Mela…" at bounding box center [1005, 367] width 1126 height 523
copy div "Residesk Automated Survey 12:55 AM Hi Johnna, how are you? We're checking in to…"
click at [897, 400] on div "Received via SMS Johnna Lovetinsky Question 3:51 AM I have already paid through…" at bounding box center [1005, 629] width 1126 height 487
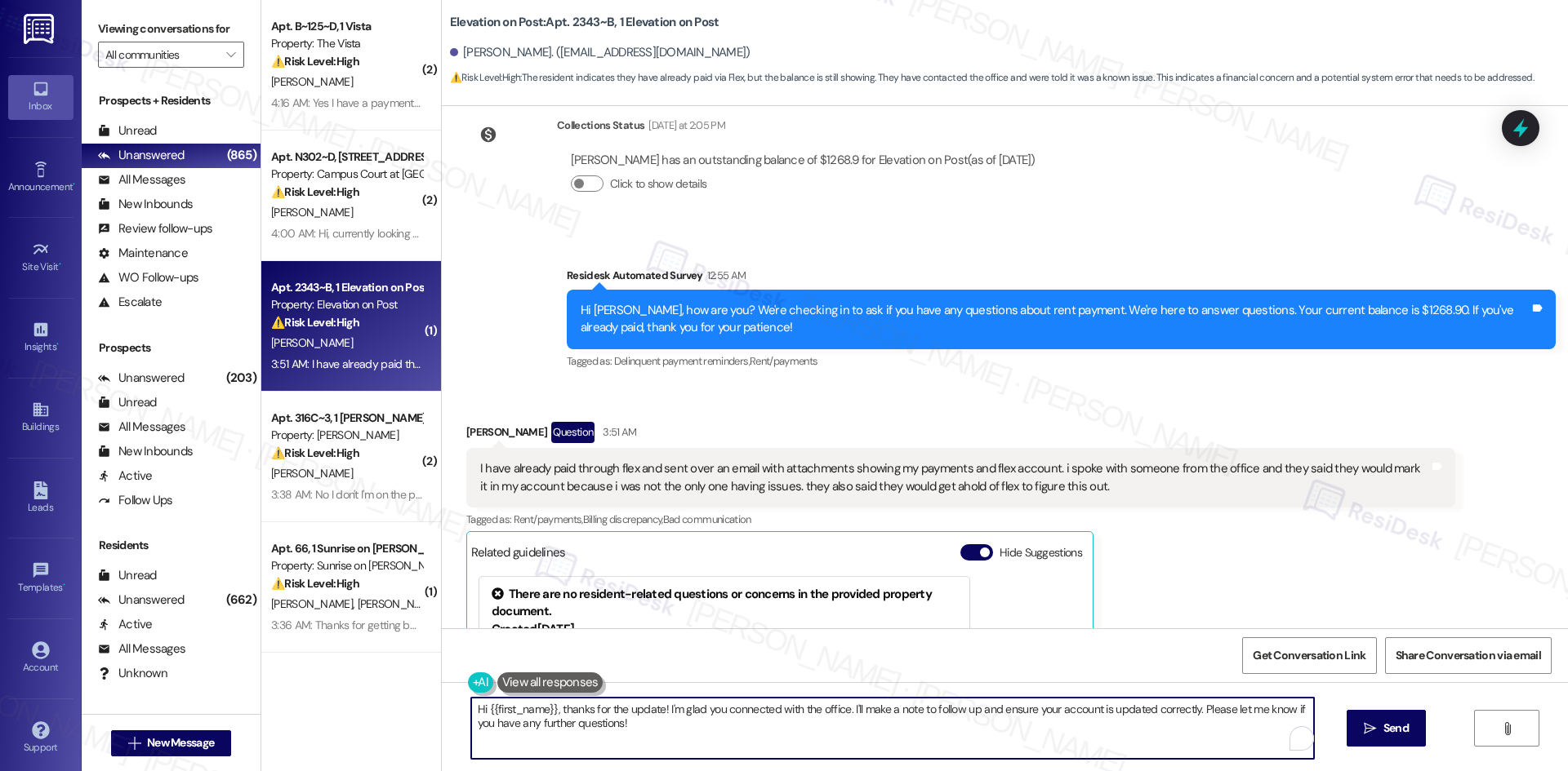
click at [662, 734] on textarea "Hi {{first_name}}, thanks for the update! I'm glad you connected with the offic…" at bounding box center [892, 729] width 842 height 61
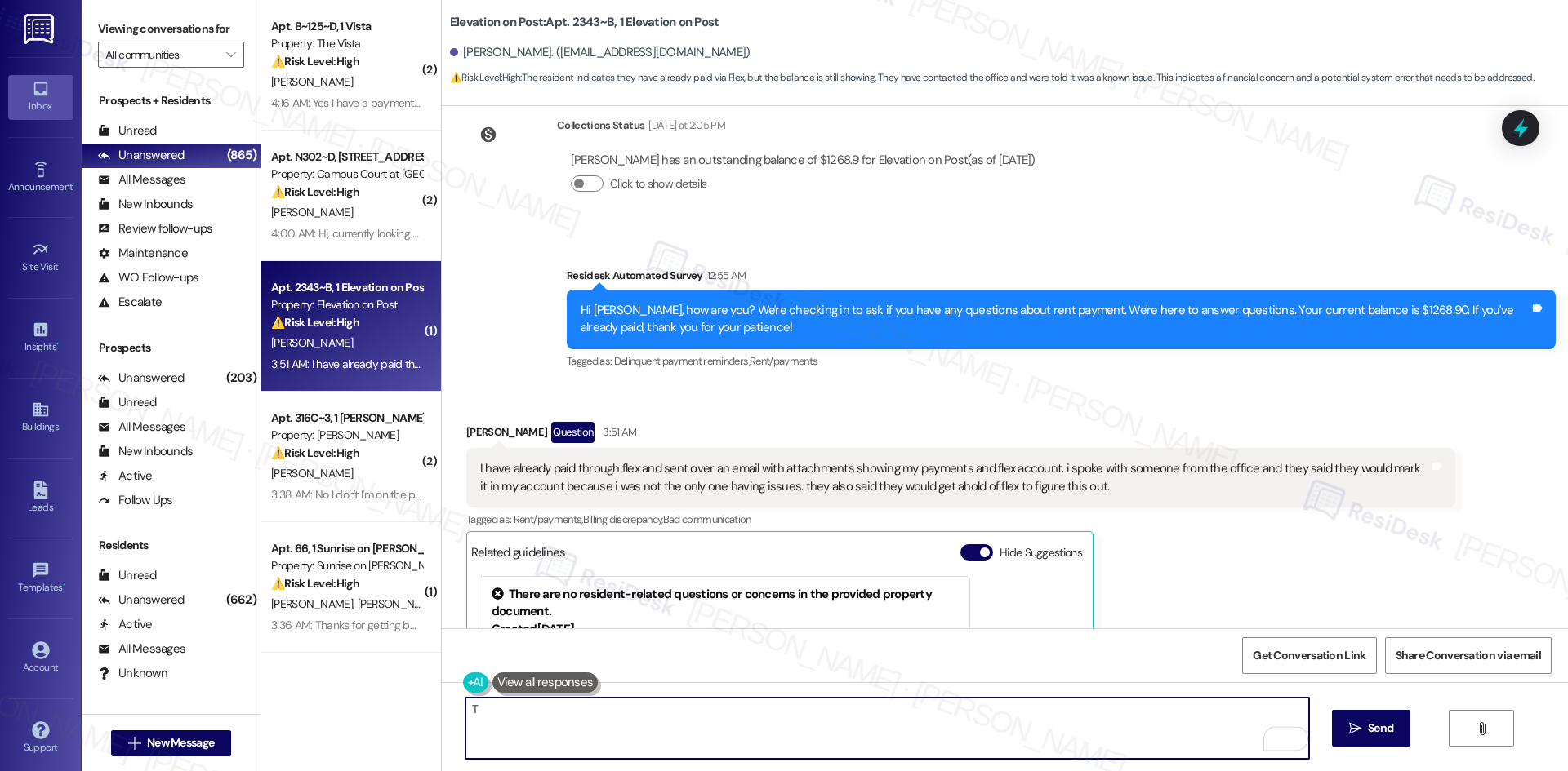
paste textarea "hank you for clarifying and I apologize for the confusion. The earlier message …"
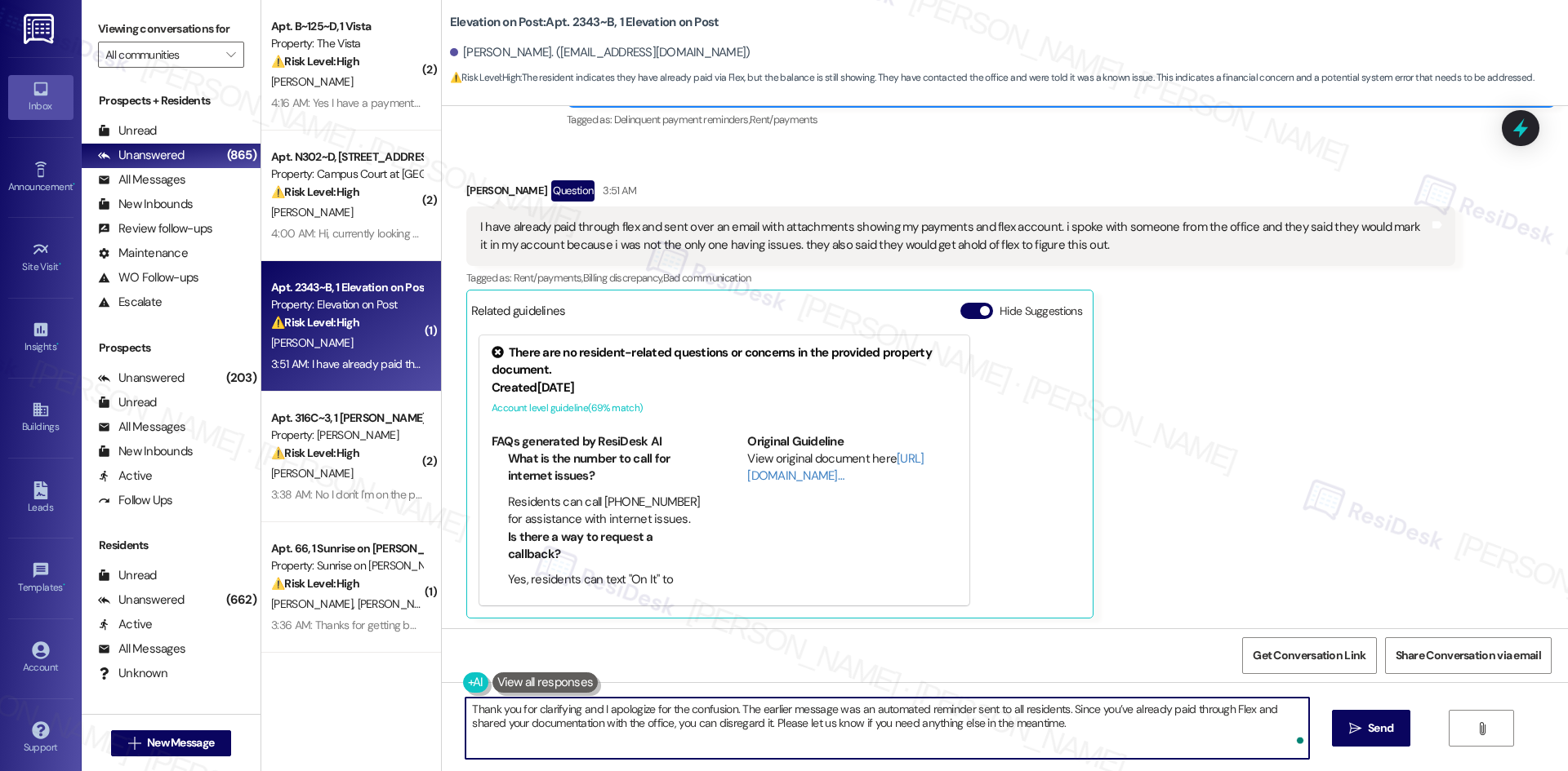
scroll to position [984, 0]
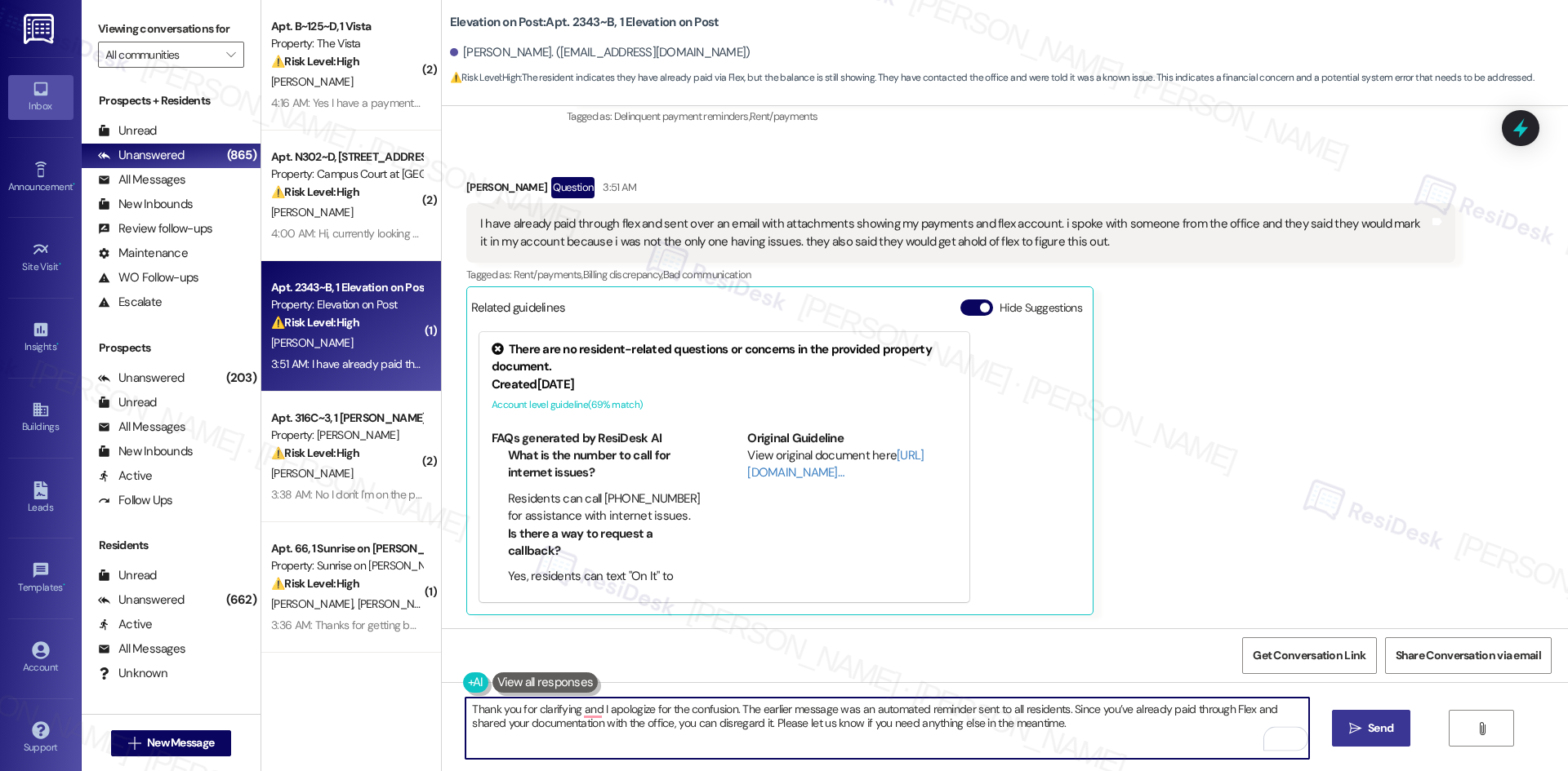
type textarea "Thank you for clarifying and I apologize for the confusion. The earlier message…"
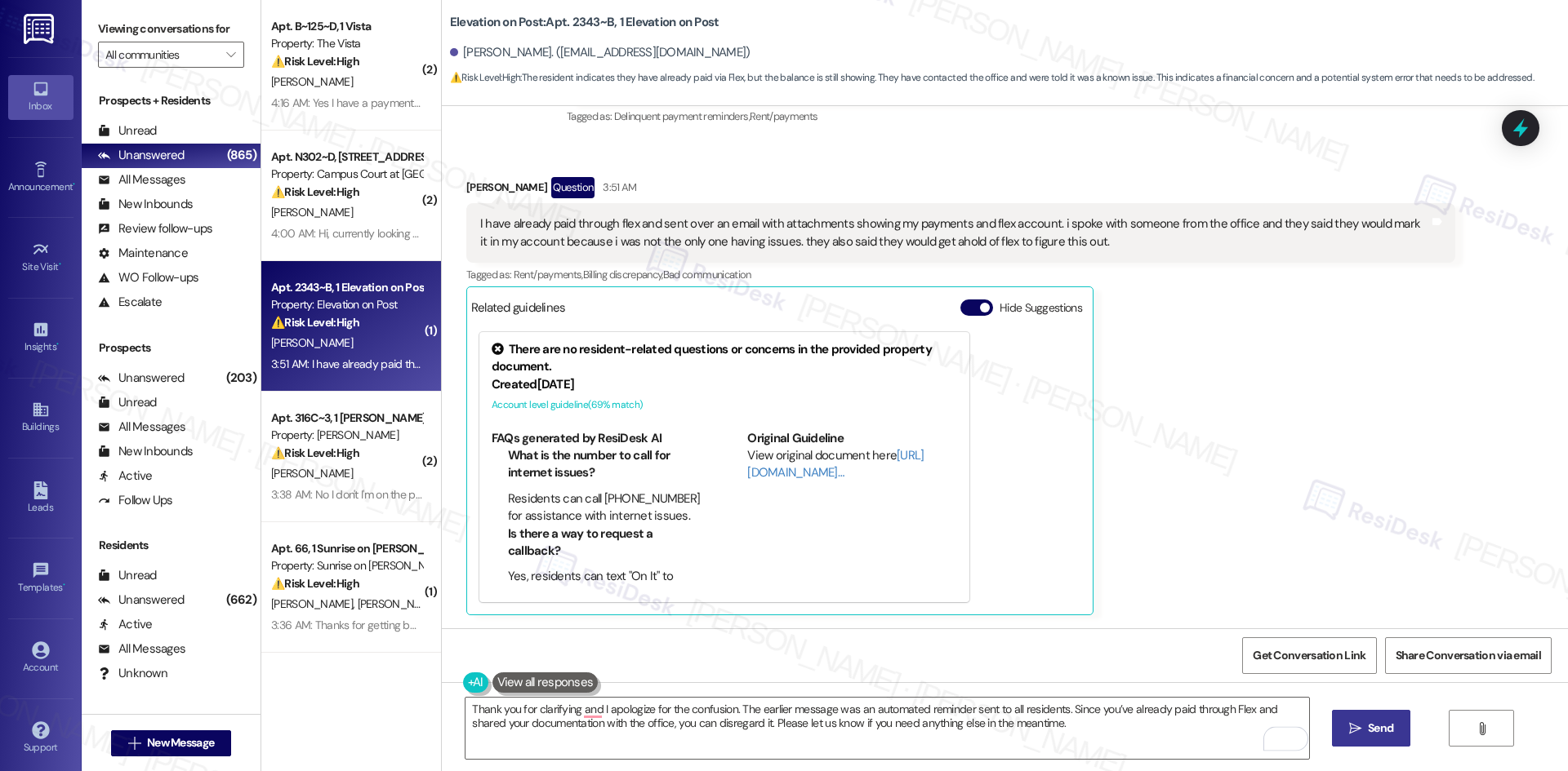
click at [1354, 726] on icon "" at bounding box center [1355, 729] width 12 height 13
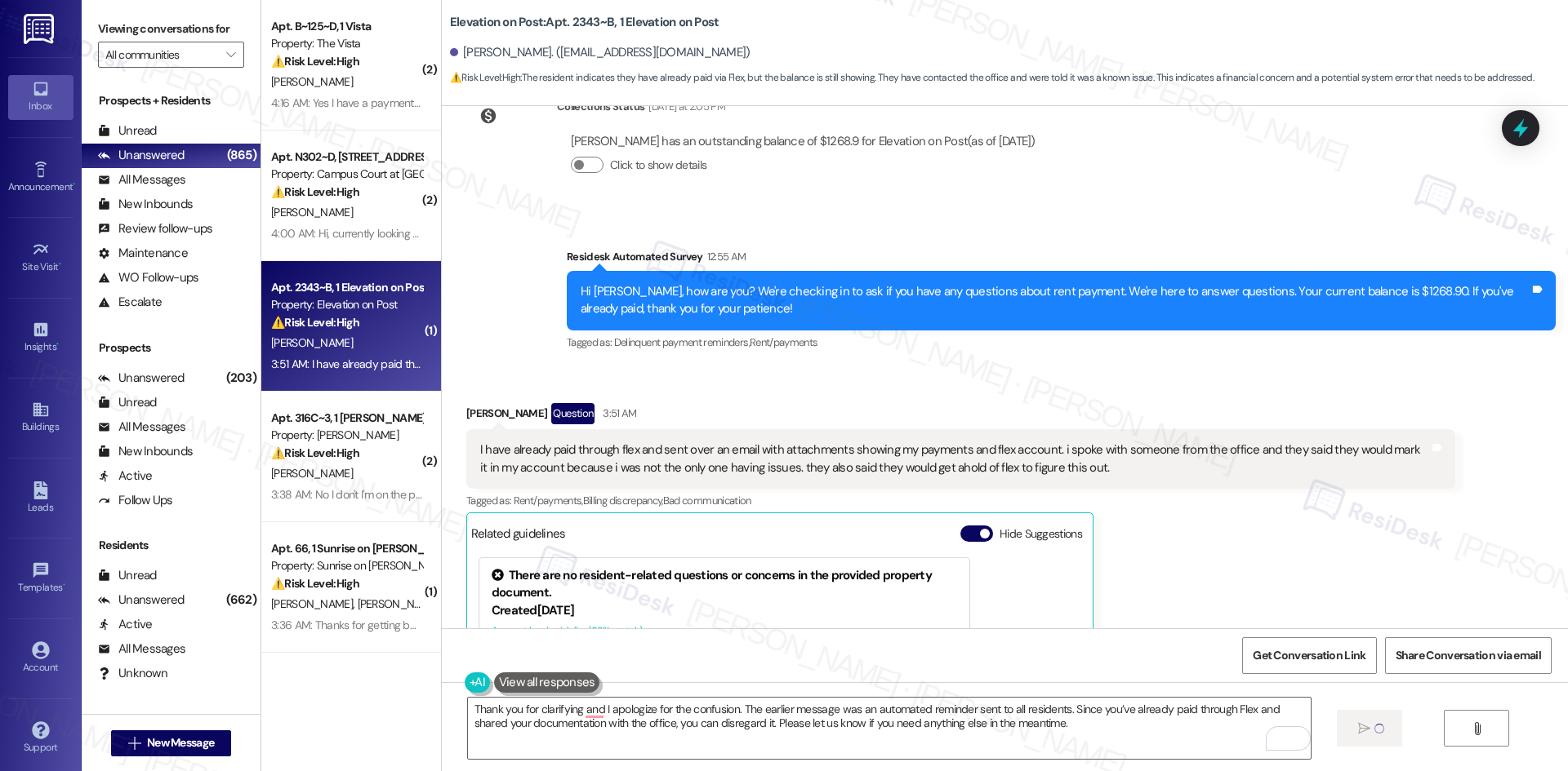
scroll to position [739, 0]
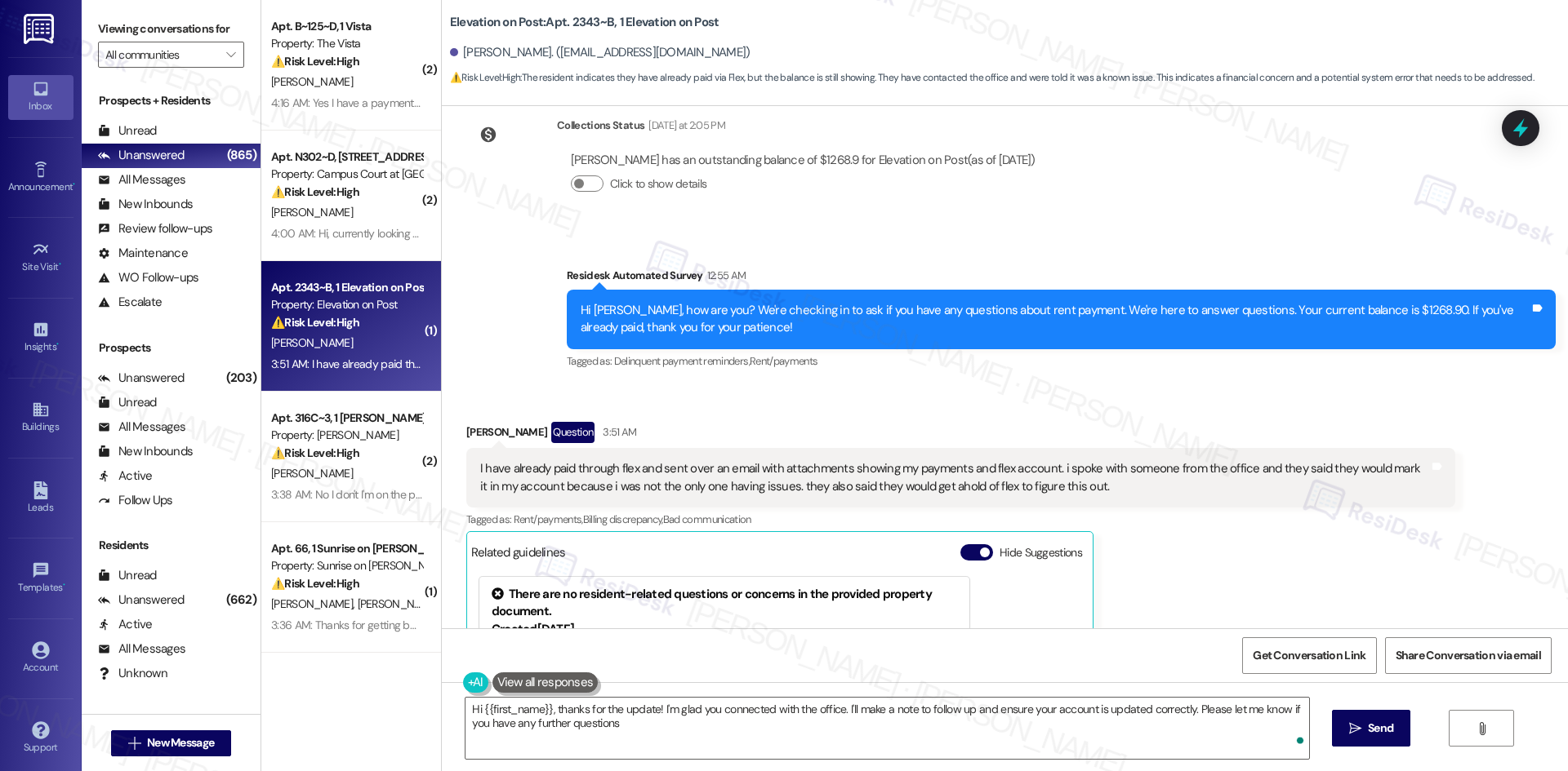
type textarea "Hi {{first_name}}, thanks for the update! I'm glad you connected with the offic…"
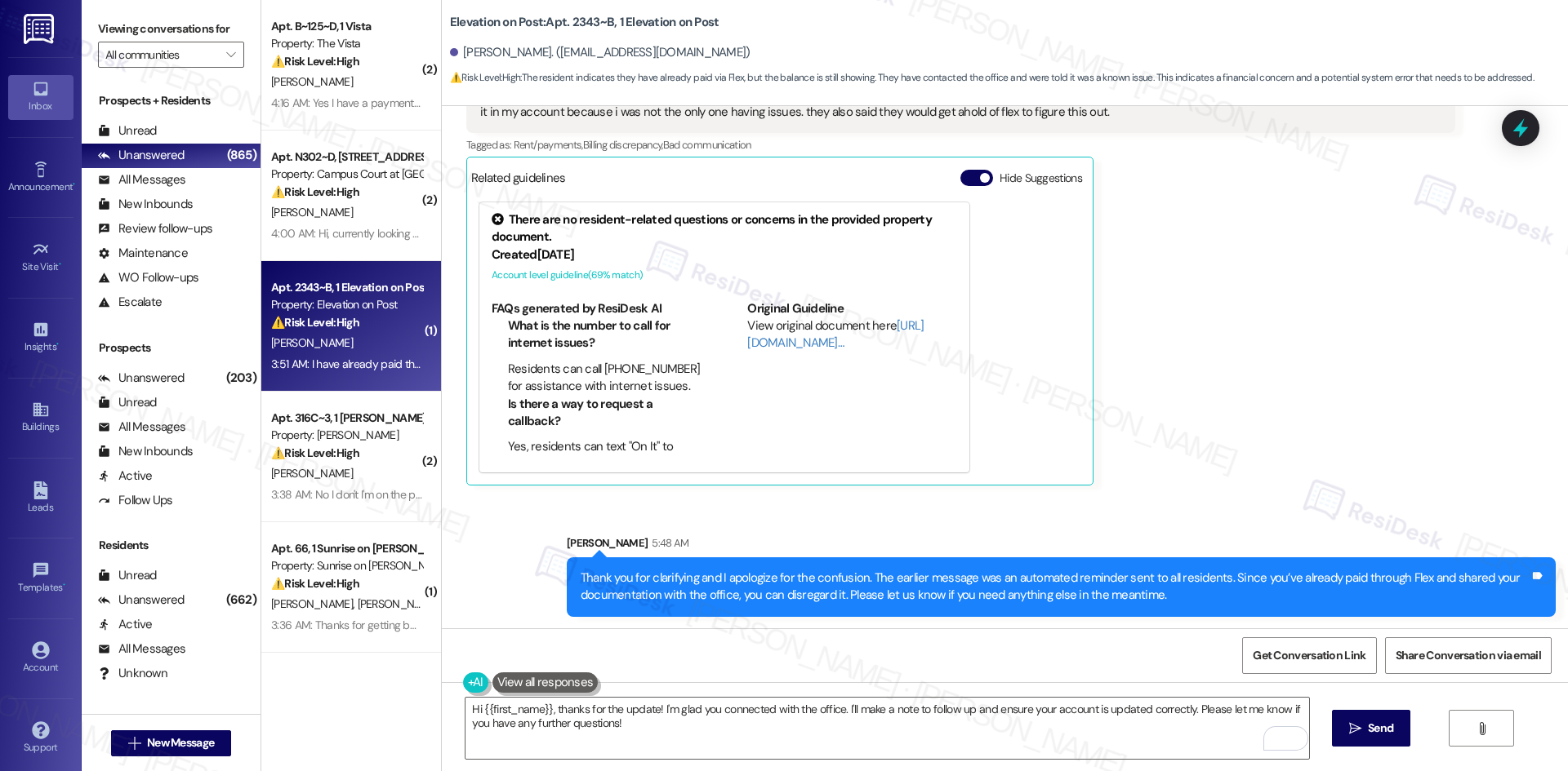
scroll to position [1115, 0]
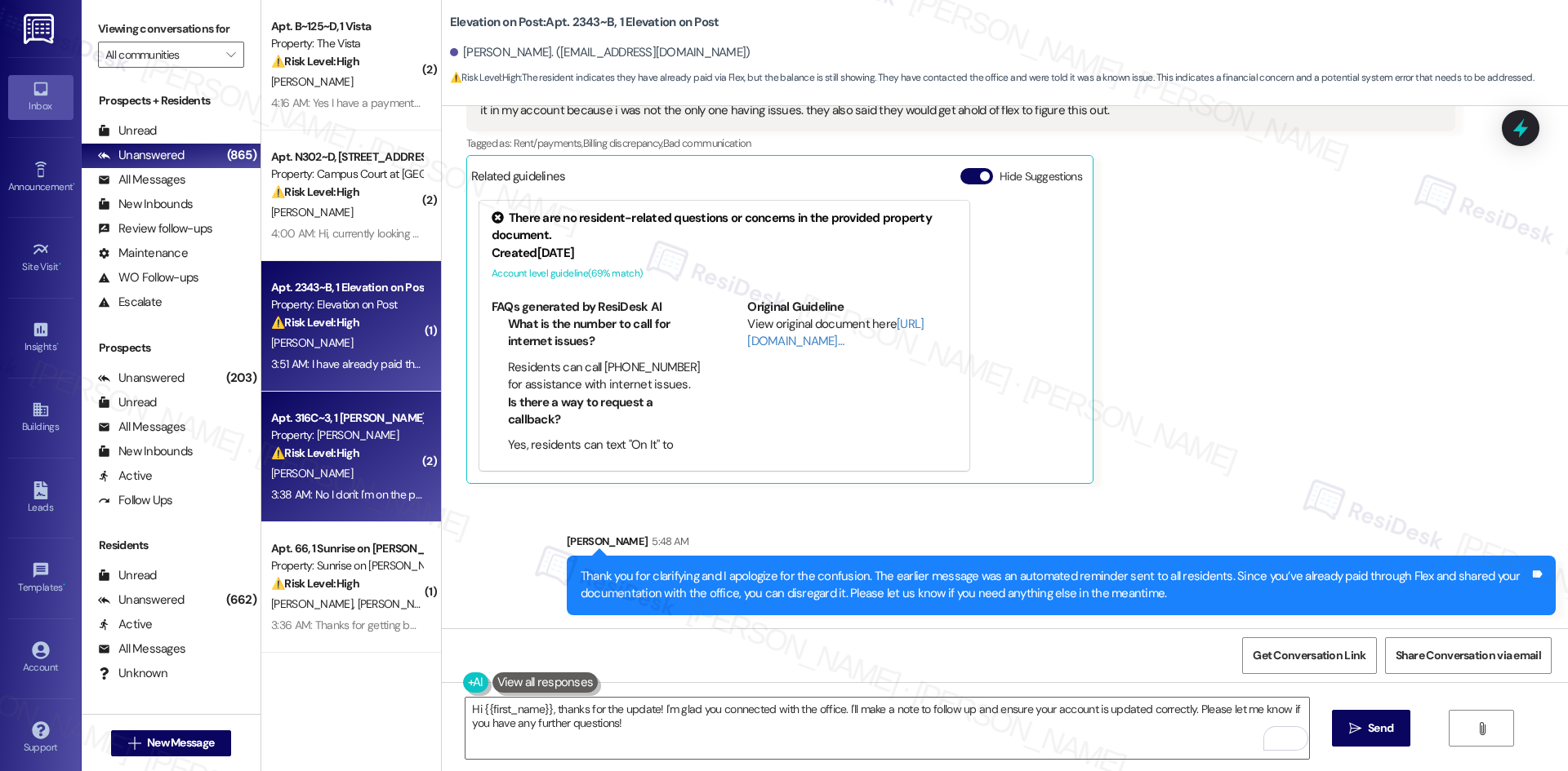
click at [310, 477] on div "M. Jones" at bounding box center [347, 473] width 154 height 21
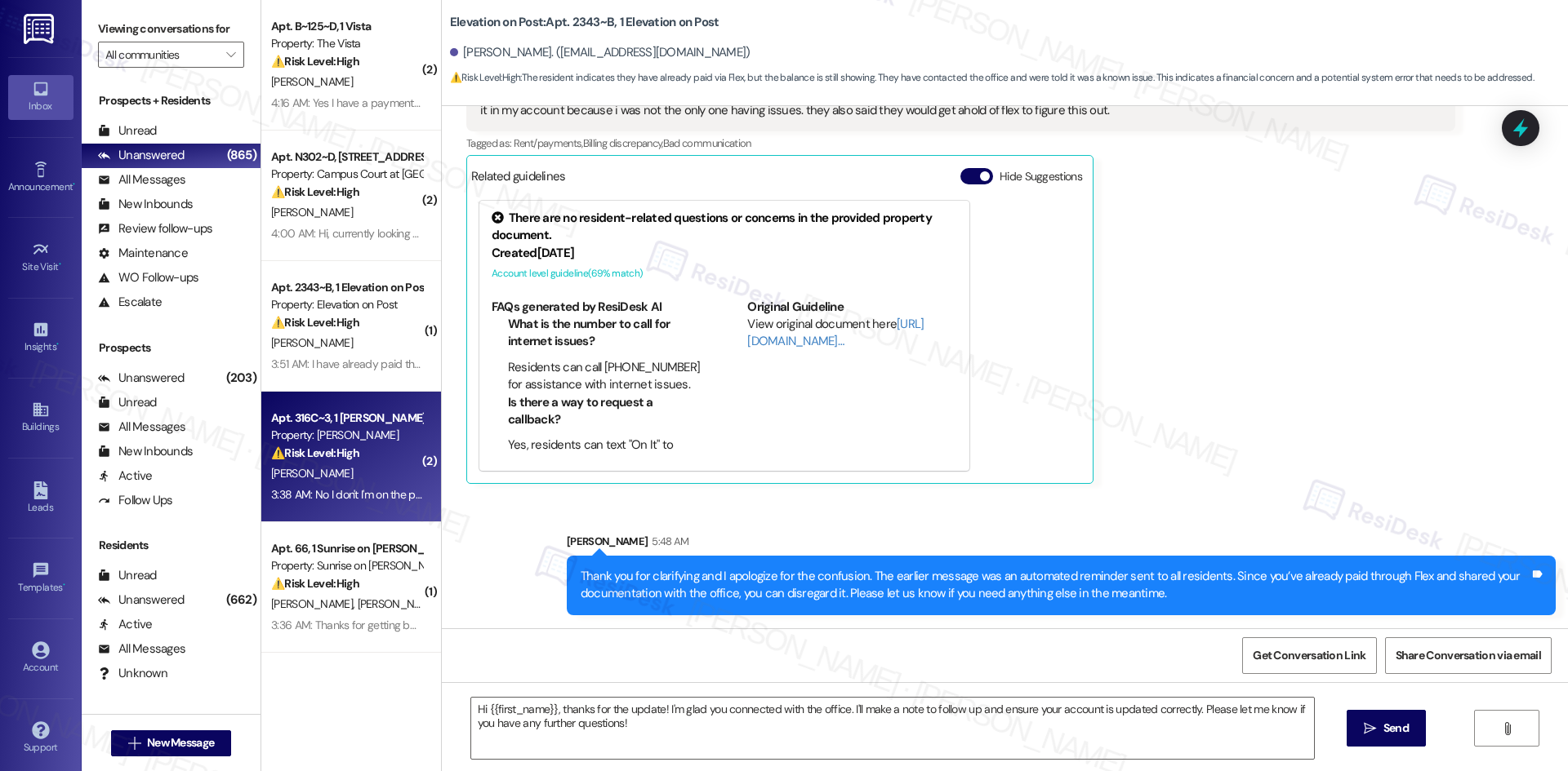
type textarea "Fetching suggested responses. Please feel free to read through the conversation…"
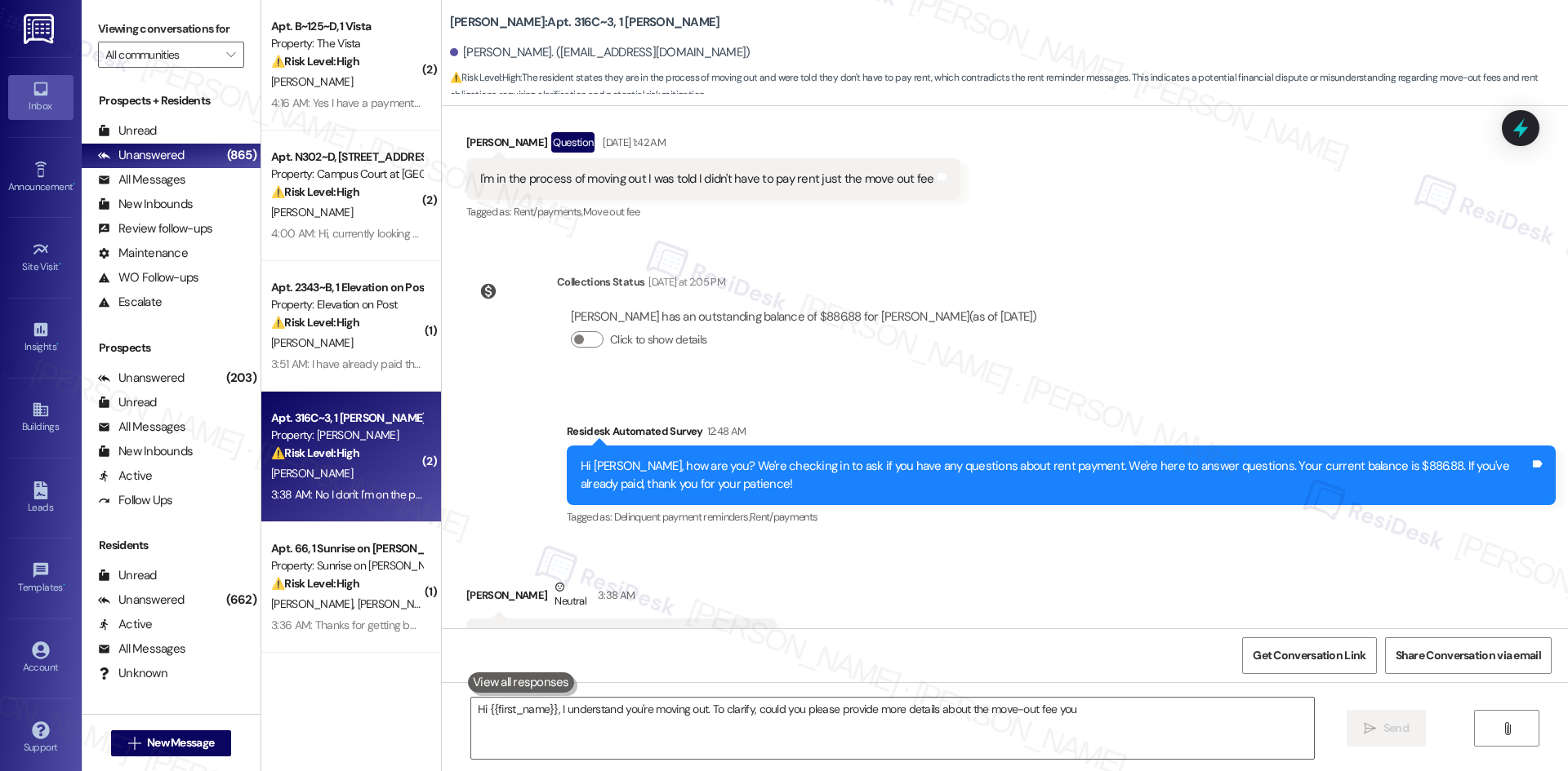
scroll to position [497, 0]
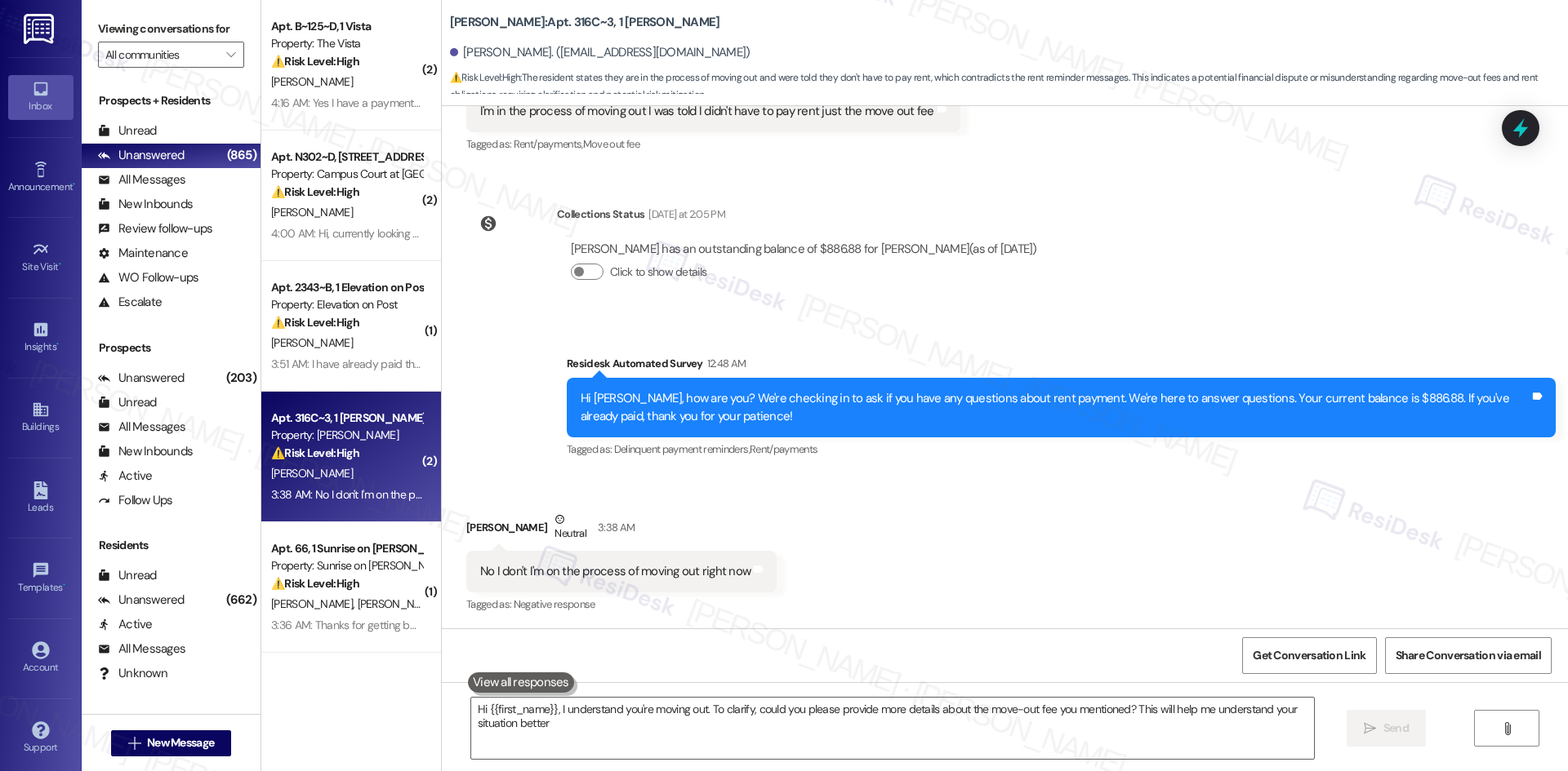
type textarea "Hi {{first_name}}, I understand you're moving out. To clarify, could you please…"
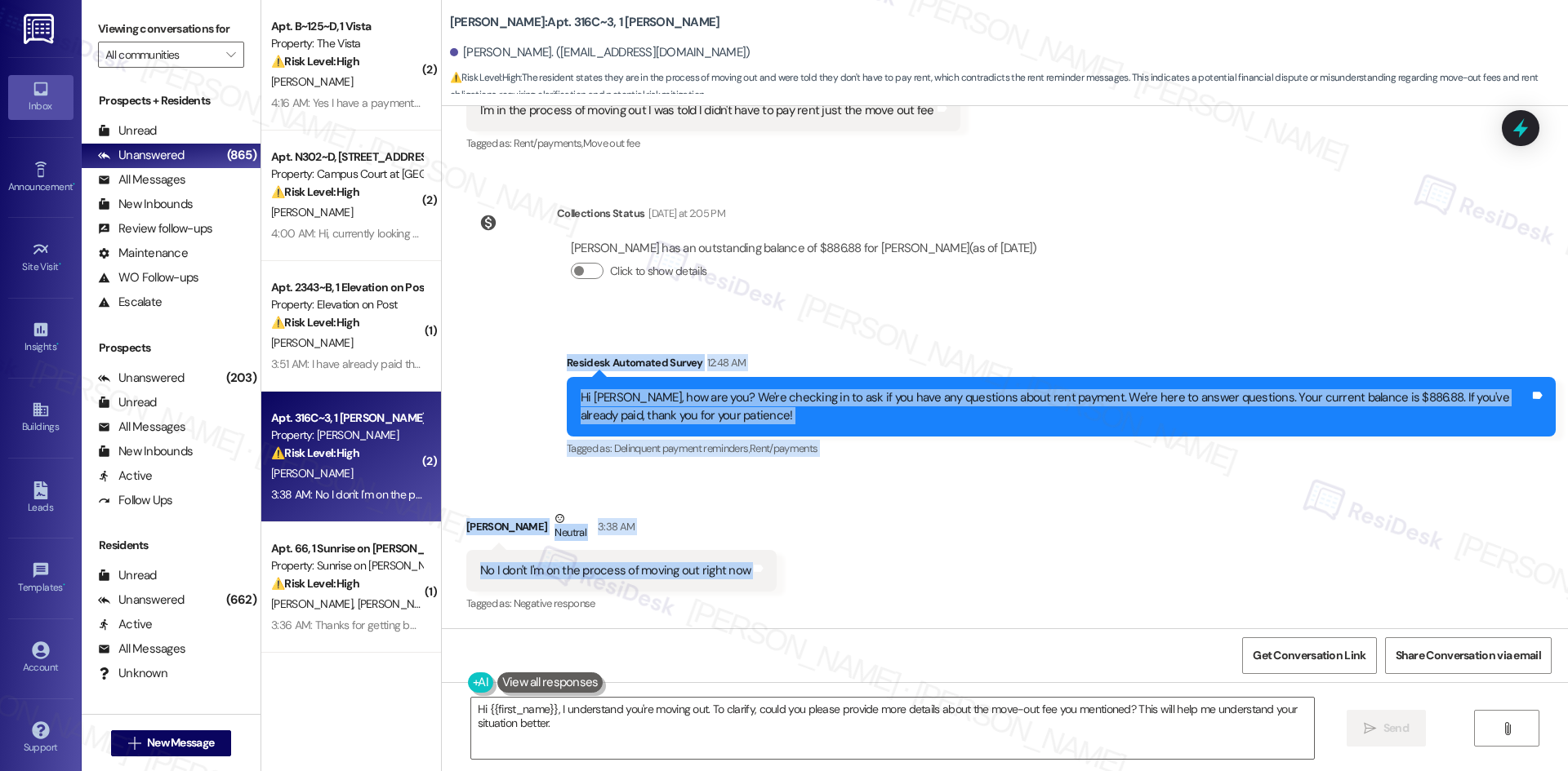
drag, startPoint x: 525, startPoint y: 351, endPoint x: 840, endPoint y: 563, distance: 379.7
click at [840, 563] on div "WO Opened request: This Make R... Aug 07, 2023 at 5:56 AM Status : New Show det…" at bounding box center [1005, 367] width 1126 height 523
click at [840, 563] on div "Received via SMS Mckayla Jones Neutral 3:38 AM No I don't I'm on the process of…" at bounding box center [1005, 550] width 1126 height 155
drag, startPoint x: 523, startPoint y: 353, endPoint x: 905, endPoint y: 577, distance: 442.8
click at [905, 577] on div "WO Opened request: This Make R... Aug 07, 2023 at 5:56 AM Status : New Show det…" at bounding box center [1005, 367] width 1126 height 523
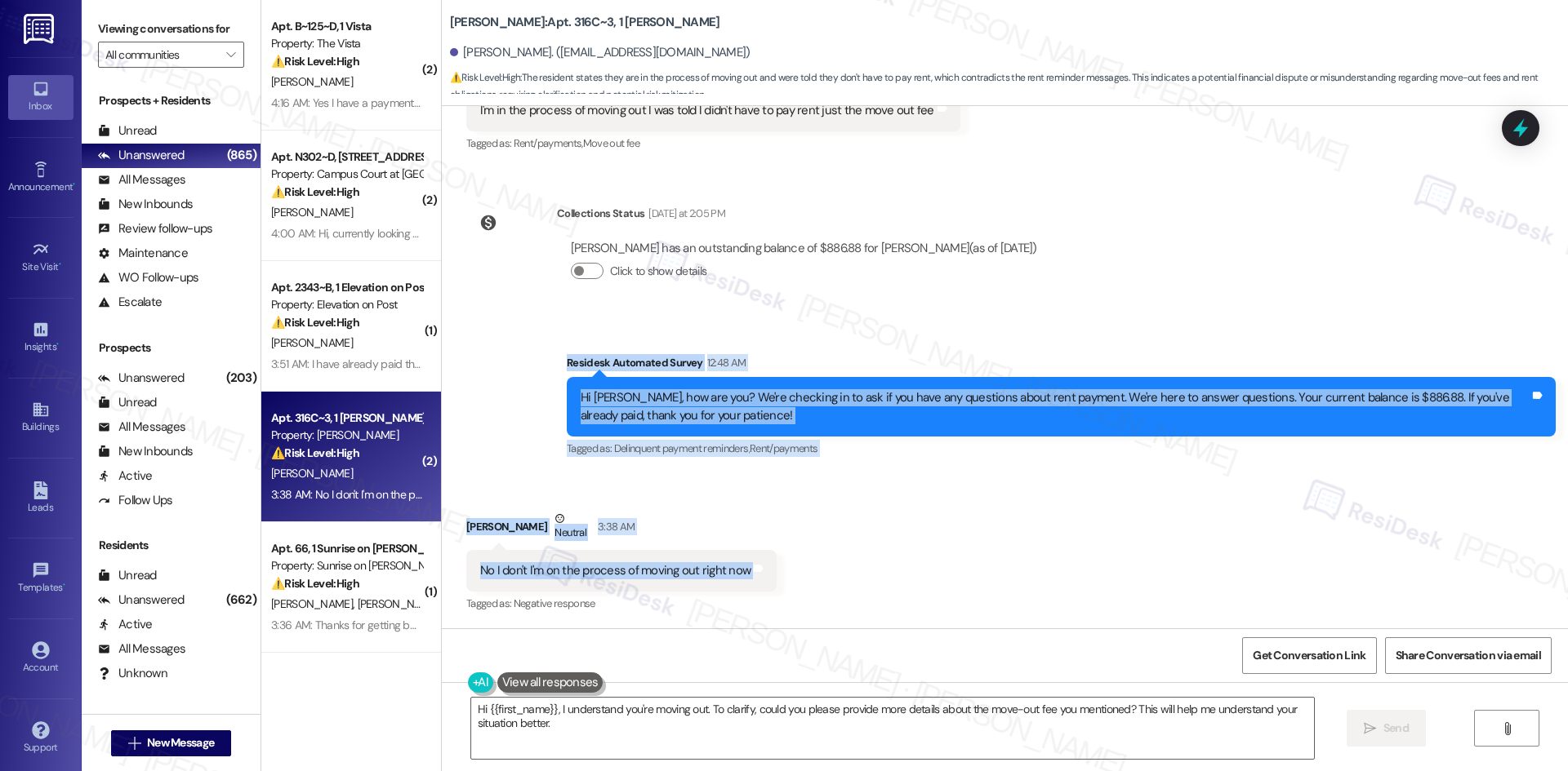
copy div "Residesk Automated Survey 12:48 AM Hi Mckayla, how are you? We're checking in t…"
click at [984, 545] on div "Received via SMS Mckayla Jones Neutral 3:38 AM No I don't I'm on the process of…" at bounding box center [1005, 550] width 1126 height 155
click at [480, 376] on div "Survey, sent via SMS Residesk Automated Survey 12:48 AM Hi Mckayla, how are you…" at bounding box center [1005, 395] width 1126 height 155
drag, startPoint x: 517, startPoint y: 350, endPoint x: 947, endPoint y: 597, distance: 495.9
click at [947, 597] on div "WO Opened request: This Make R... Aug 07, 2023 at 5:56 AM Status : New Show det…" at bounding box center [1005, 367] width 1126 height 523
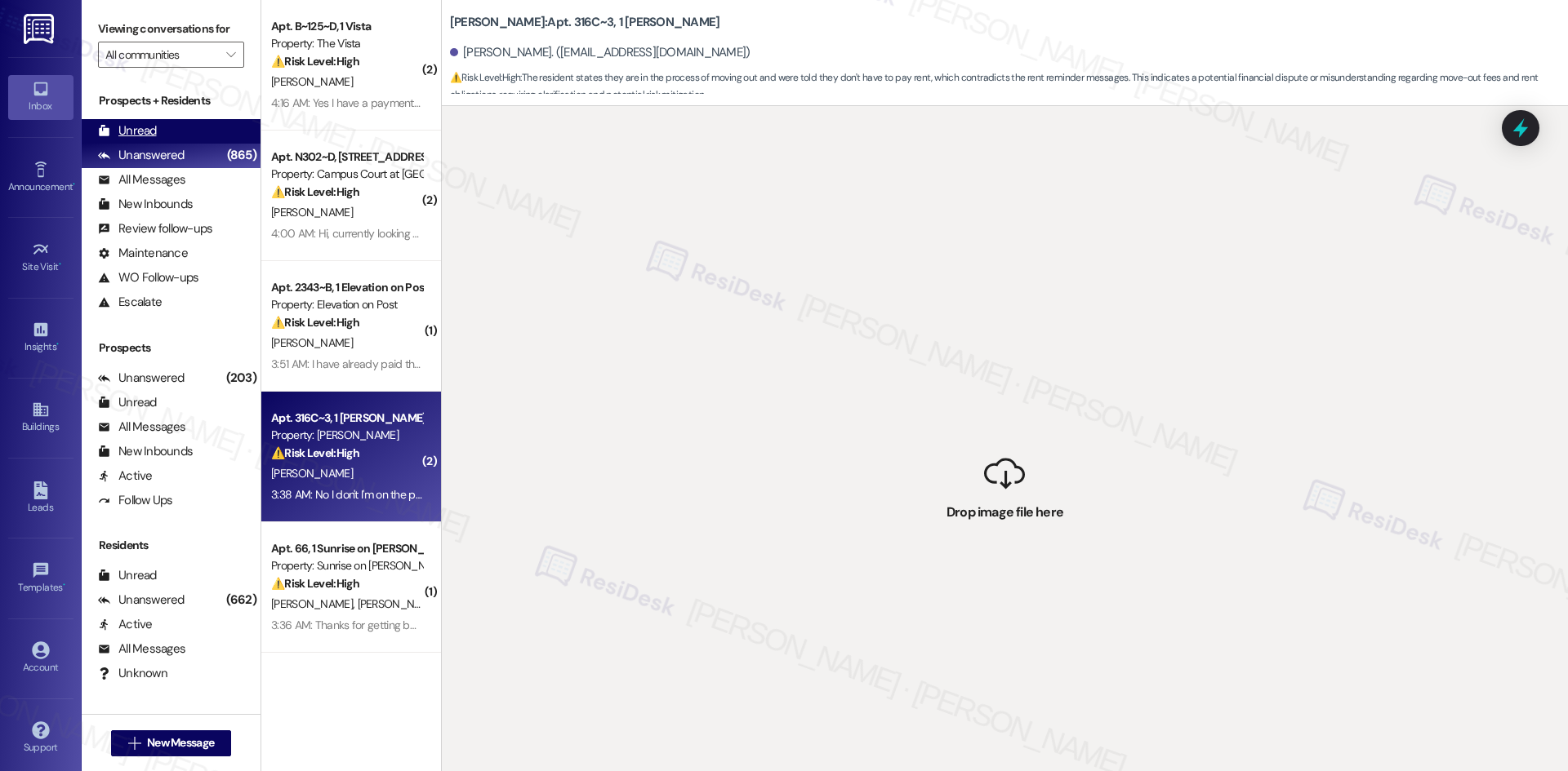
click at [137, 124] on div "Unread" at bounding box center [127, 131] width 59 height 17
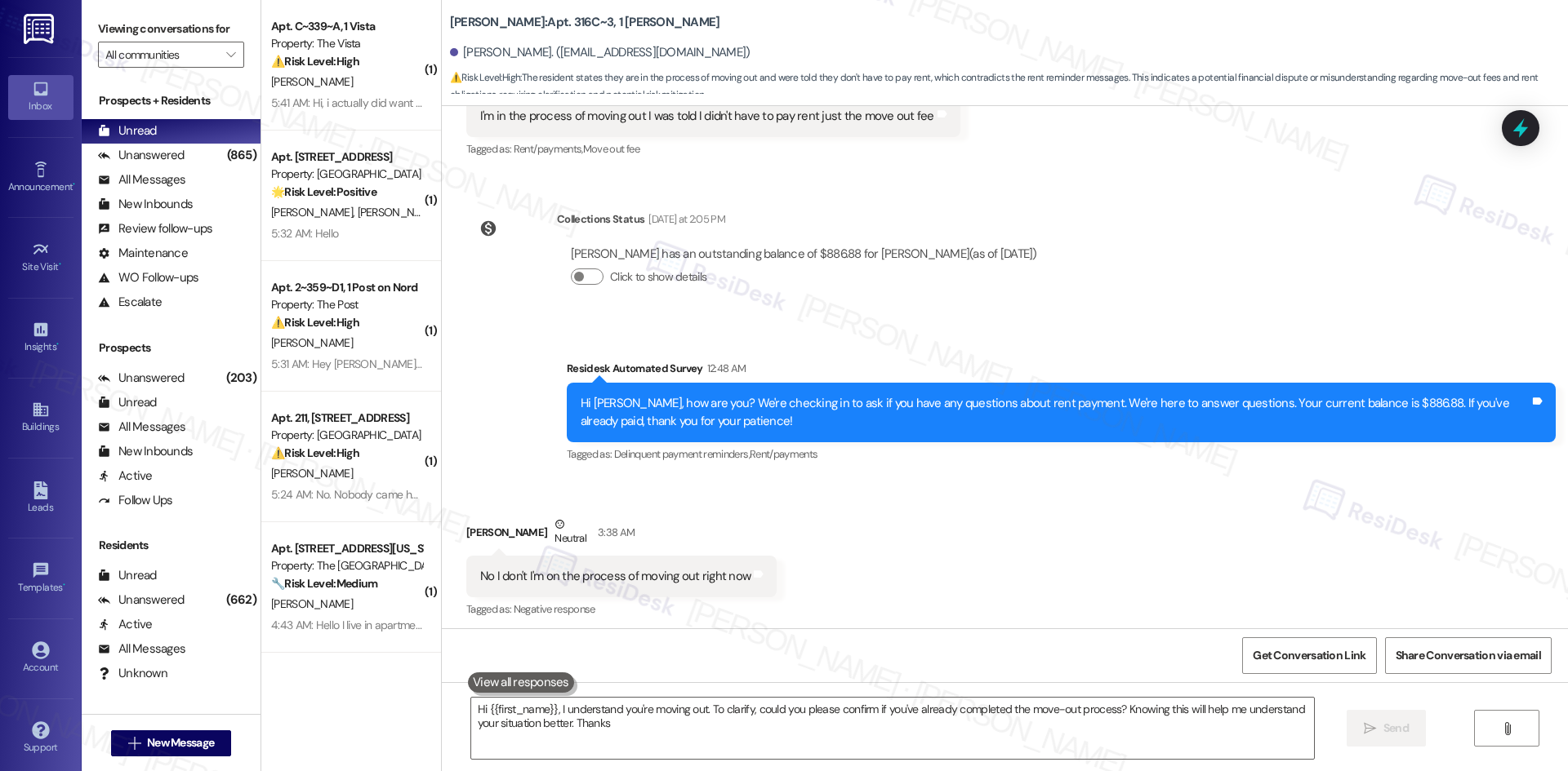
type textarea "Hi {{first_name}}, I understand you're moving out. To clarify, could you please…"
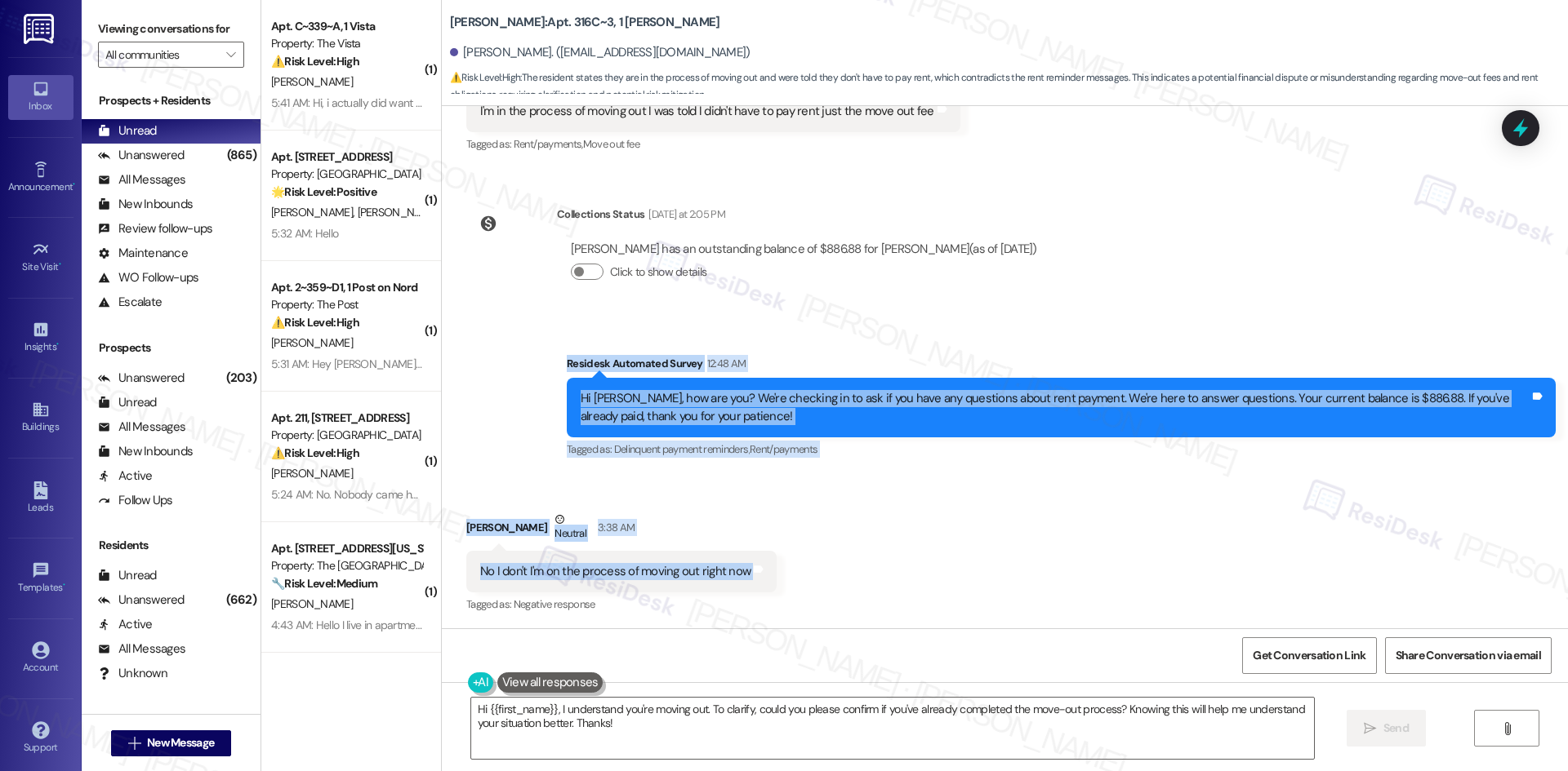
drag, startPoint x: 542, startPoint y: 368, endPoint x: 731, endPoint y: 573, distance: 278.8
click at [818, 584] on div "WO Opened request: This Make R... Aug 07, 2023 at 5:56 AM Status : New Show det…" at bounding box center [1005, 367] width 1126 height 523
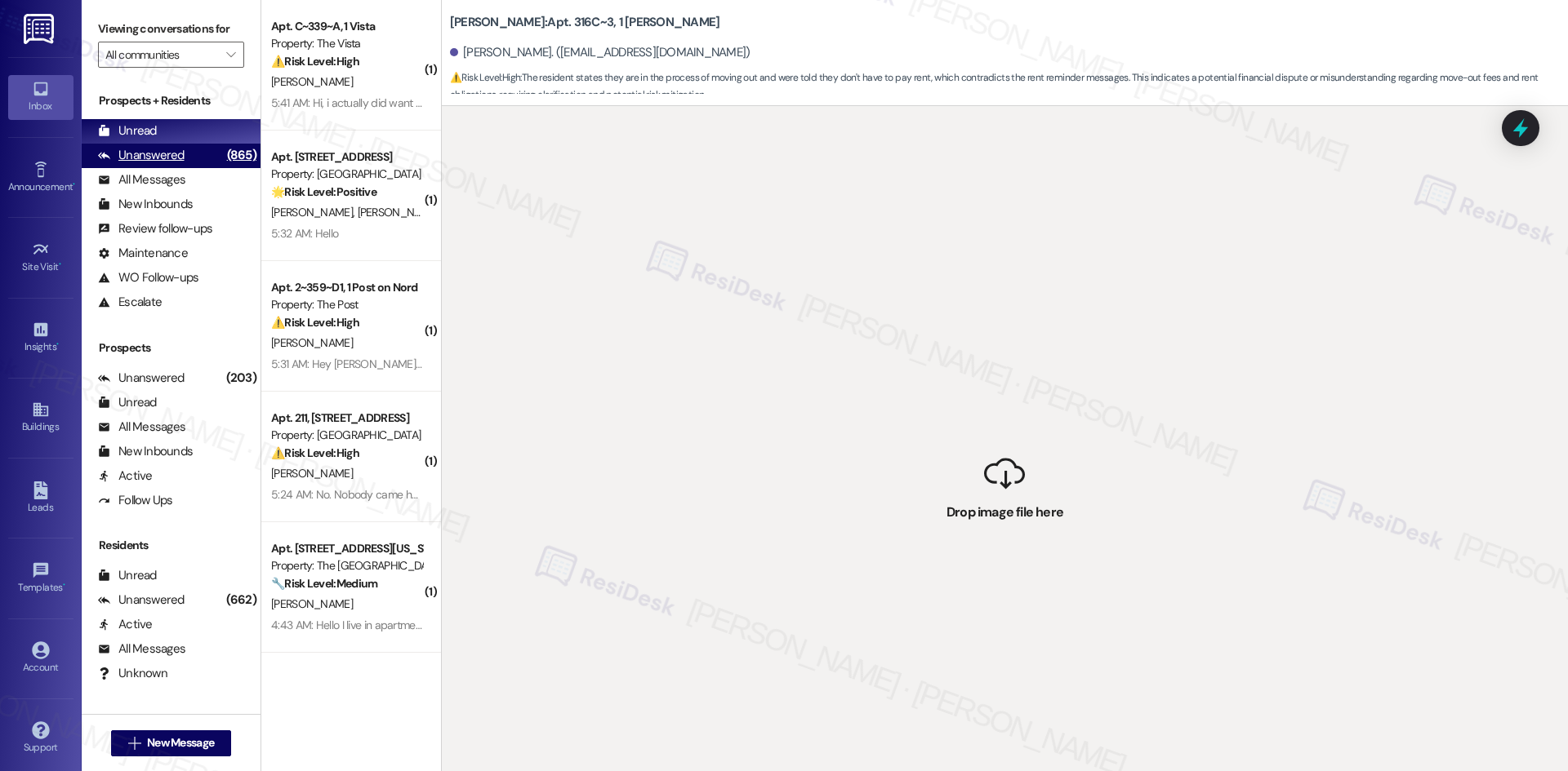
drag, startPoint x: 714, startPoint y: 572, endPoint x: 157, endPoint y: 159, distance: 693.4
click at [157, 159] on div "Unanswered" at bounding box center [141, 156] width 87 height 17
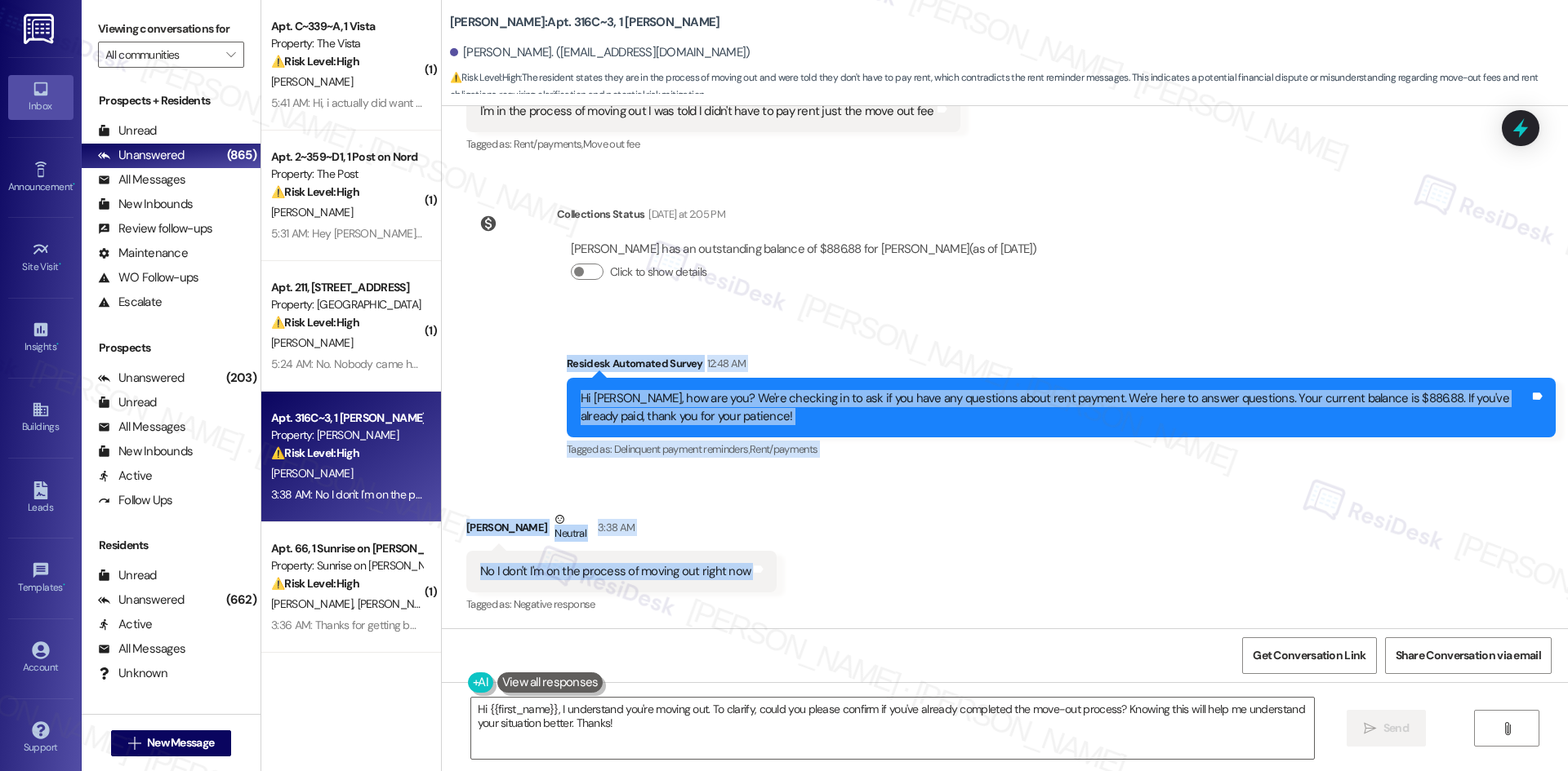
drag, startPoint x: 525, startPoint y: 356, endPoint x: 777, endPoint y: 591, distance: 344.6
click at [777, 591] on div "WO Opened request: This Make R... Aug 07, 2023 at 5:56 AM Status : New Show det…" at bounding box center [1005, 367] width 1126 height 523
copy div "Residesk Automated Survey 12:48 AM Hi Mckayla, how are you? We're checking in t…"
click at [760, 338] on div "Survey, sent via SMS Residesk Automated Survey 12:48 AM Hi Mckayla, how are you…" at bounding box center [1005, 395] width 1126 height 155
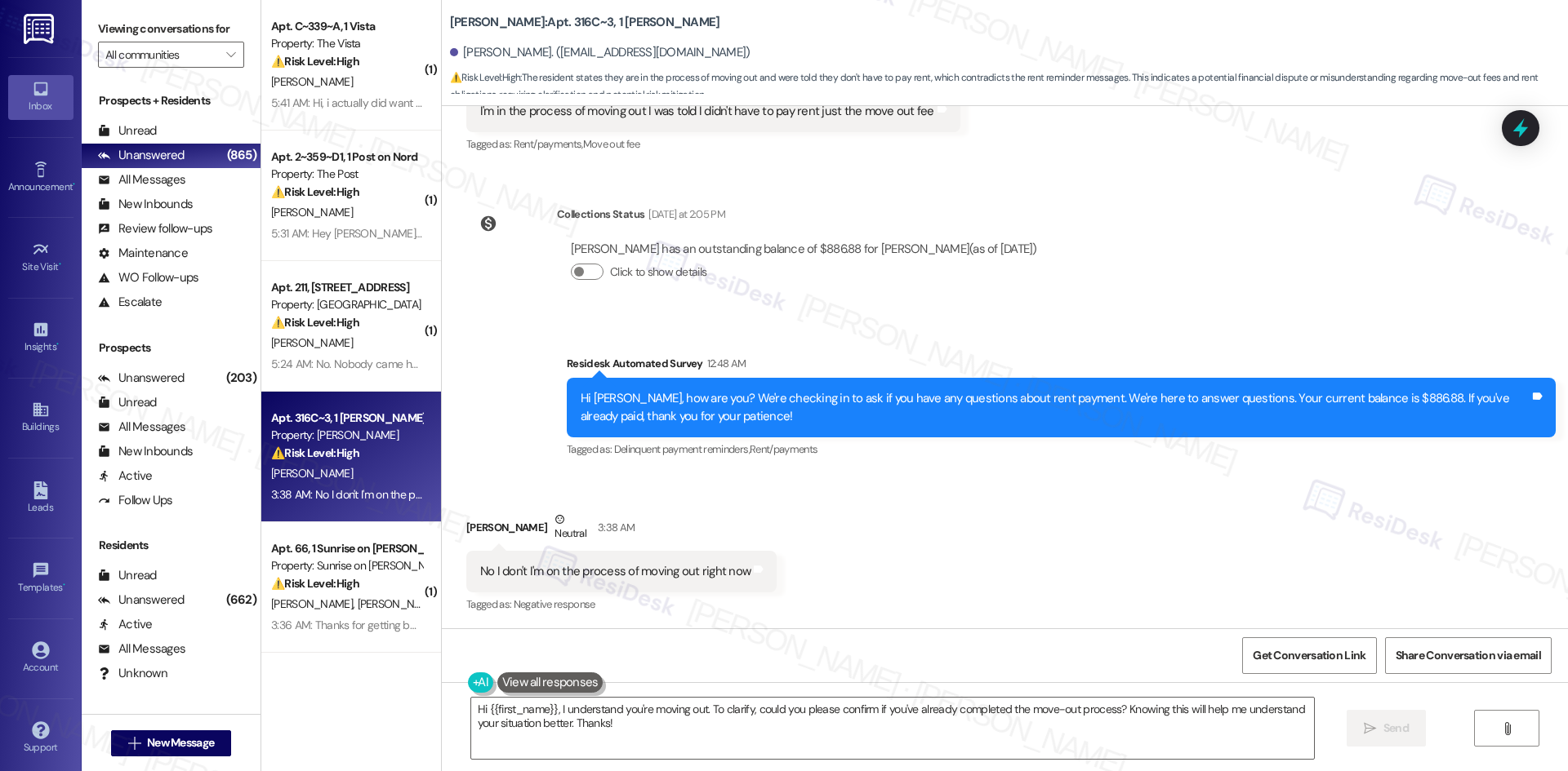
scroll to position [498, 0]
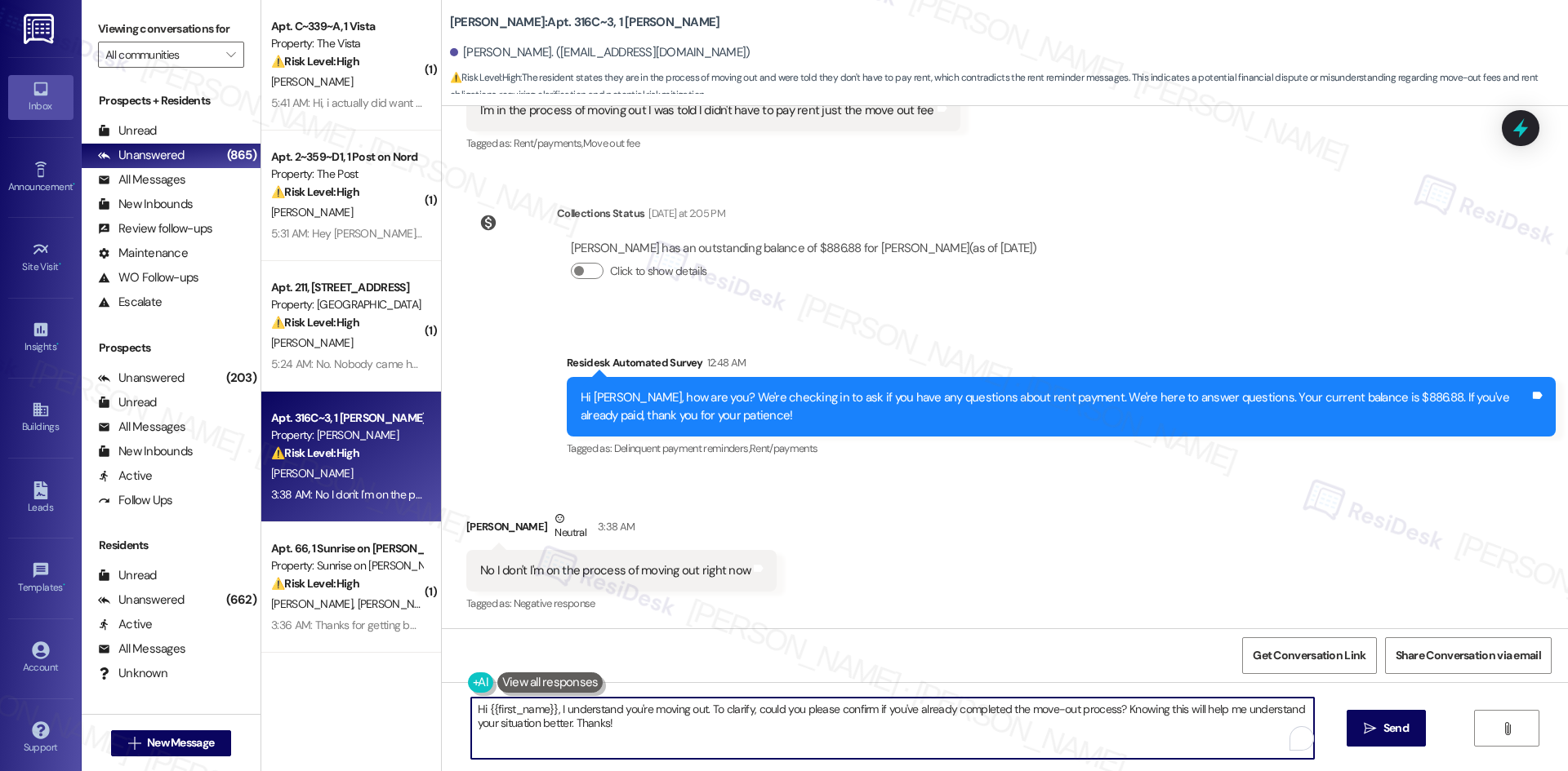
click at [698, 718] on textarea "Hi {{first_name}}, I understand you're moving out. To clarify, could you please…" at bounding box center [892, 729] width 842 height 61
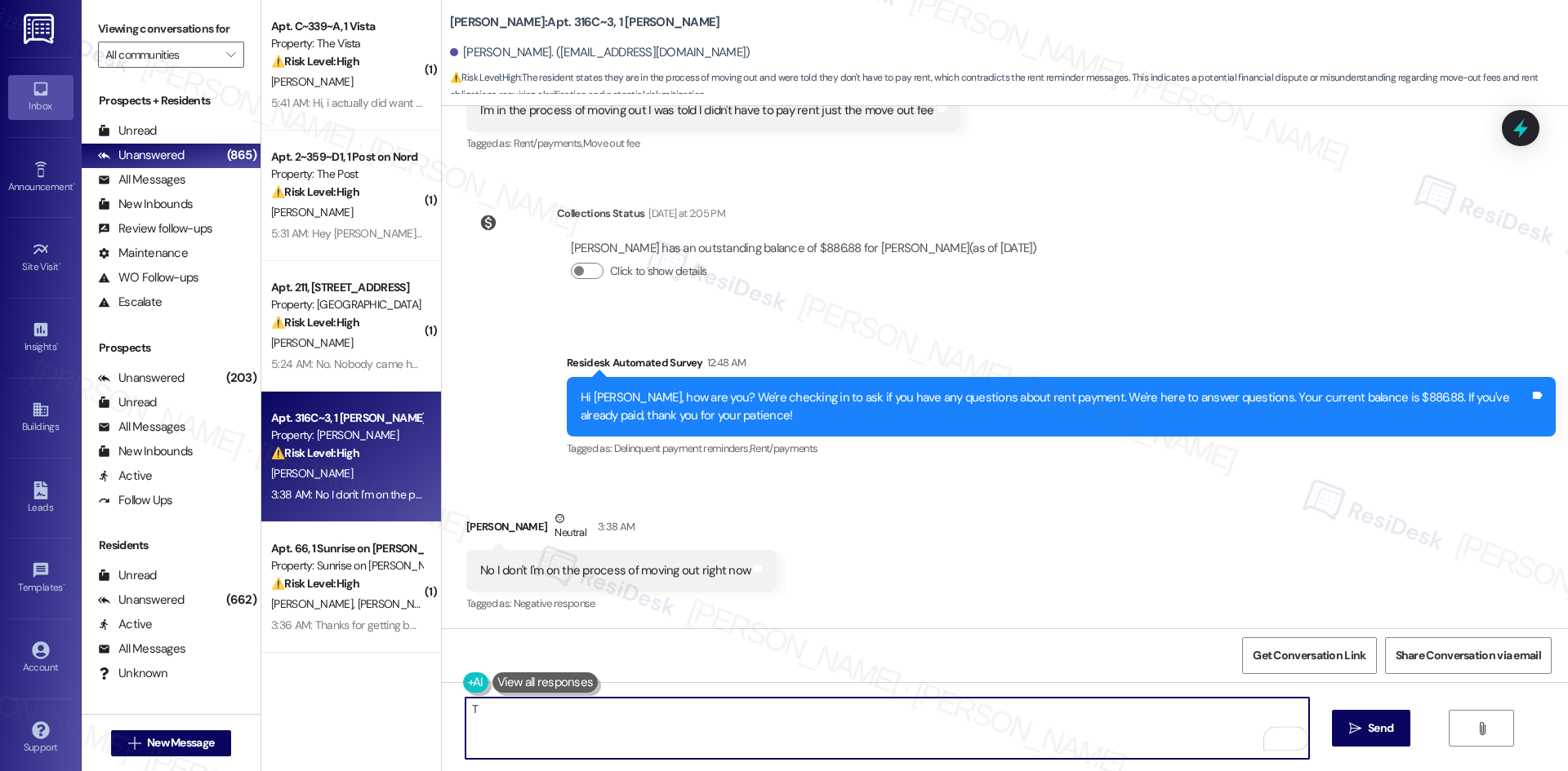
paste textarea "hank you for letting me know. I’ll inform the site team about your move-out and…"
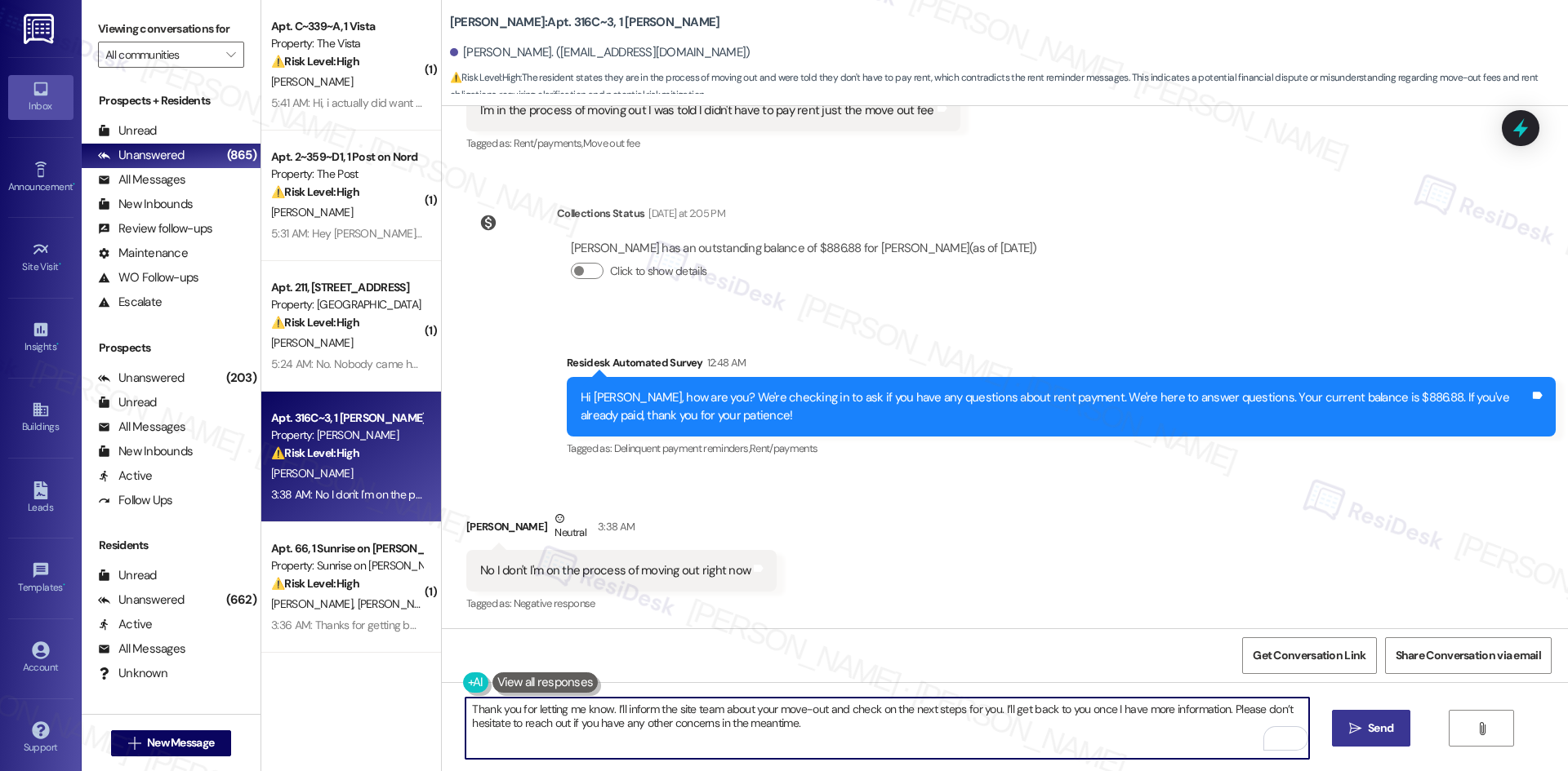
type textarea "Thank you for letting me know. I’ll inform the site team about your move-out an…"
drag, startPoint x: 1381, startPoint y: 742, endPoint x: 1373, endPoint y: 738, distance: 8.9
click at [1380, 741] on button " Send" at bounding box center [1371, 728] width 79 height 36
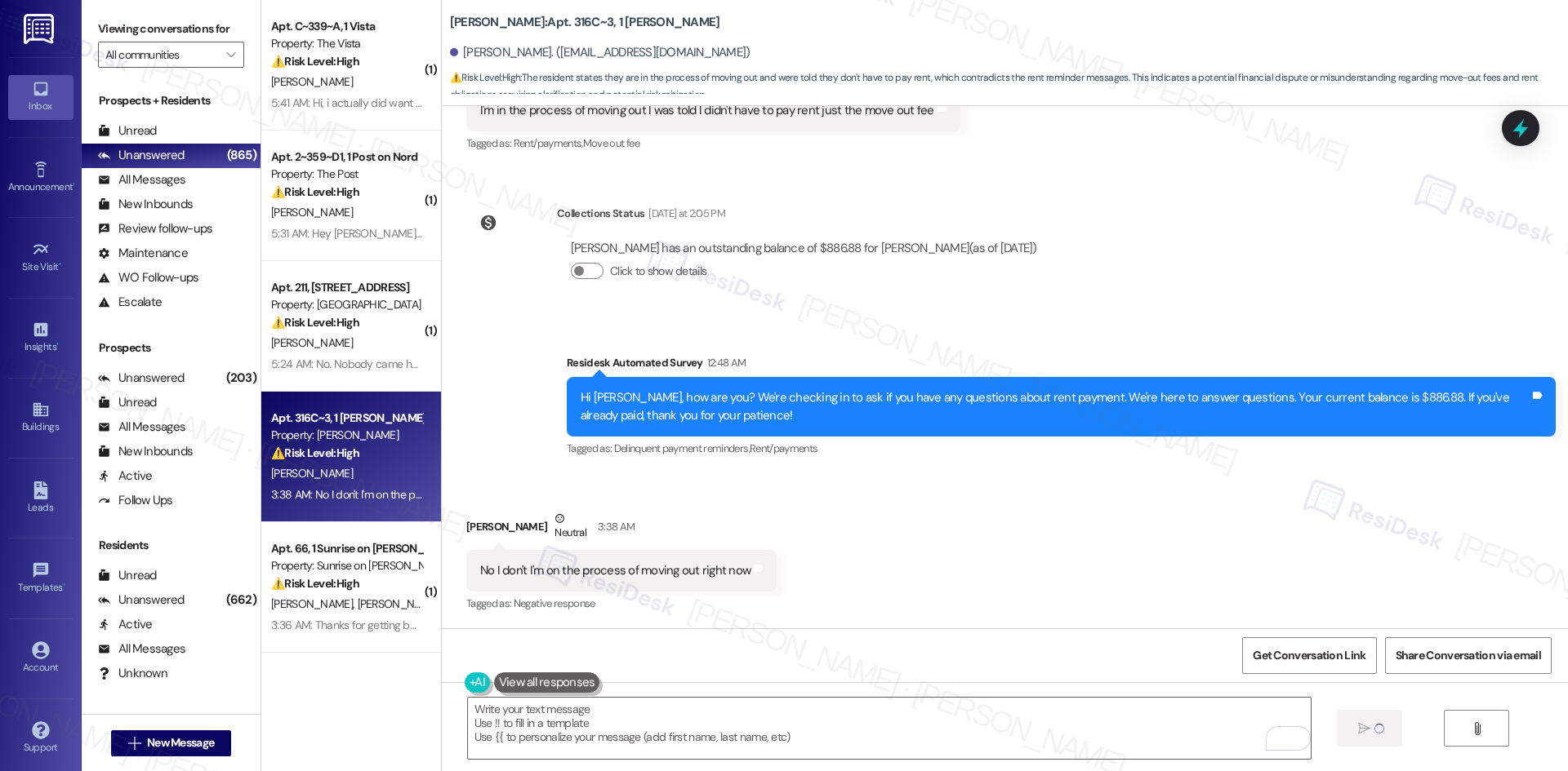
type textarea "Fetching suggested responses. Please feel free to read through the conversation…"
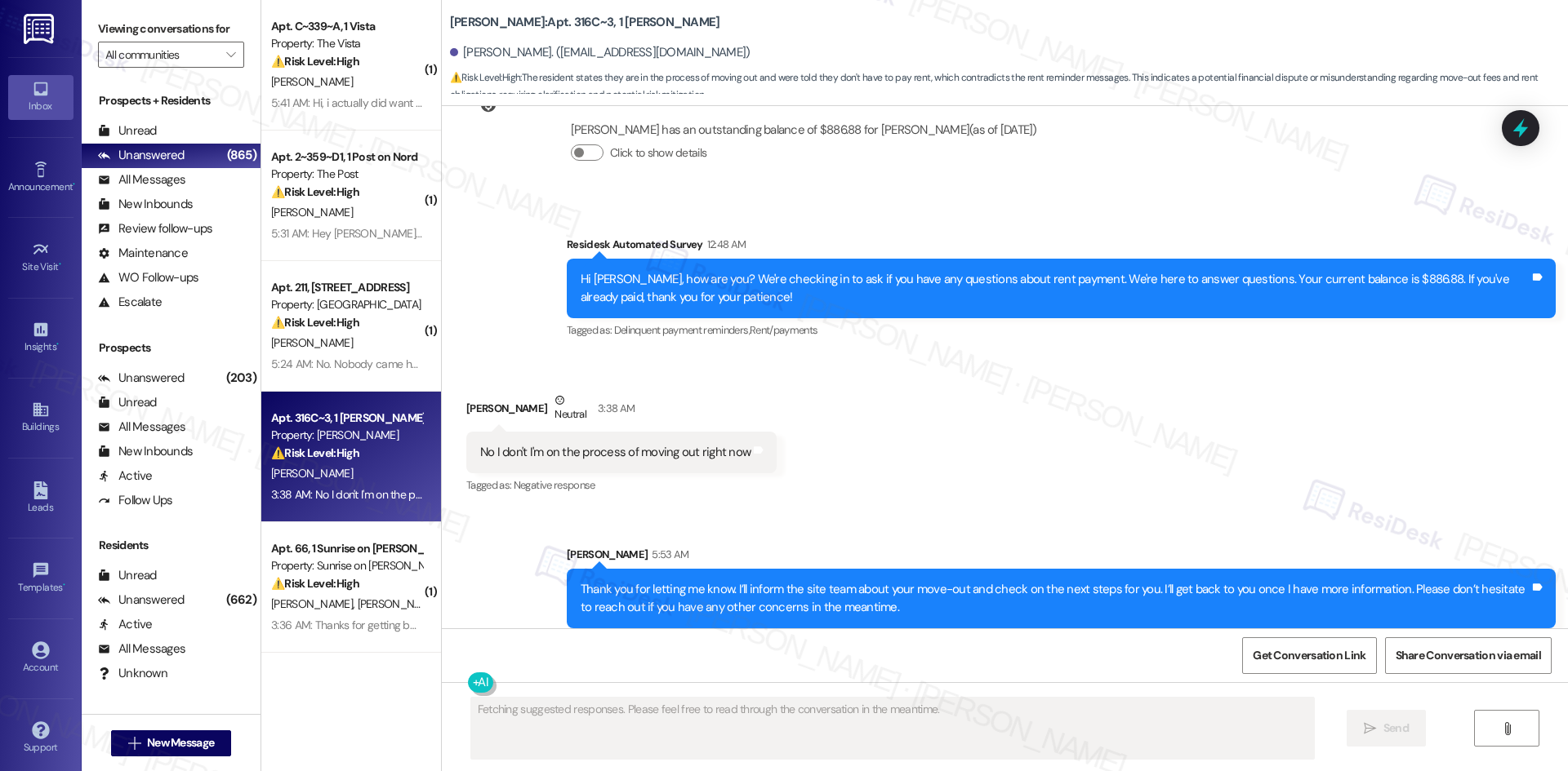
scroll to position [630, 0]
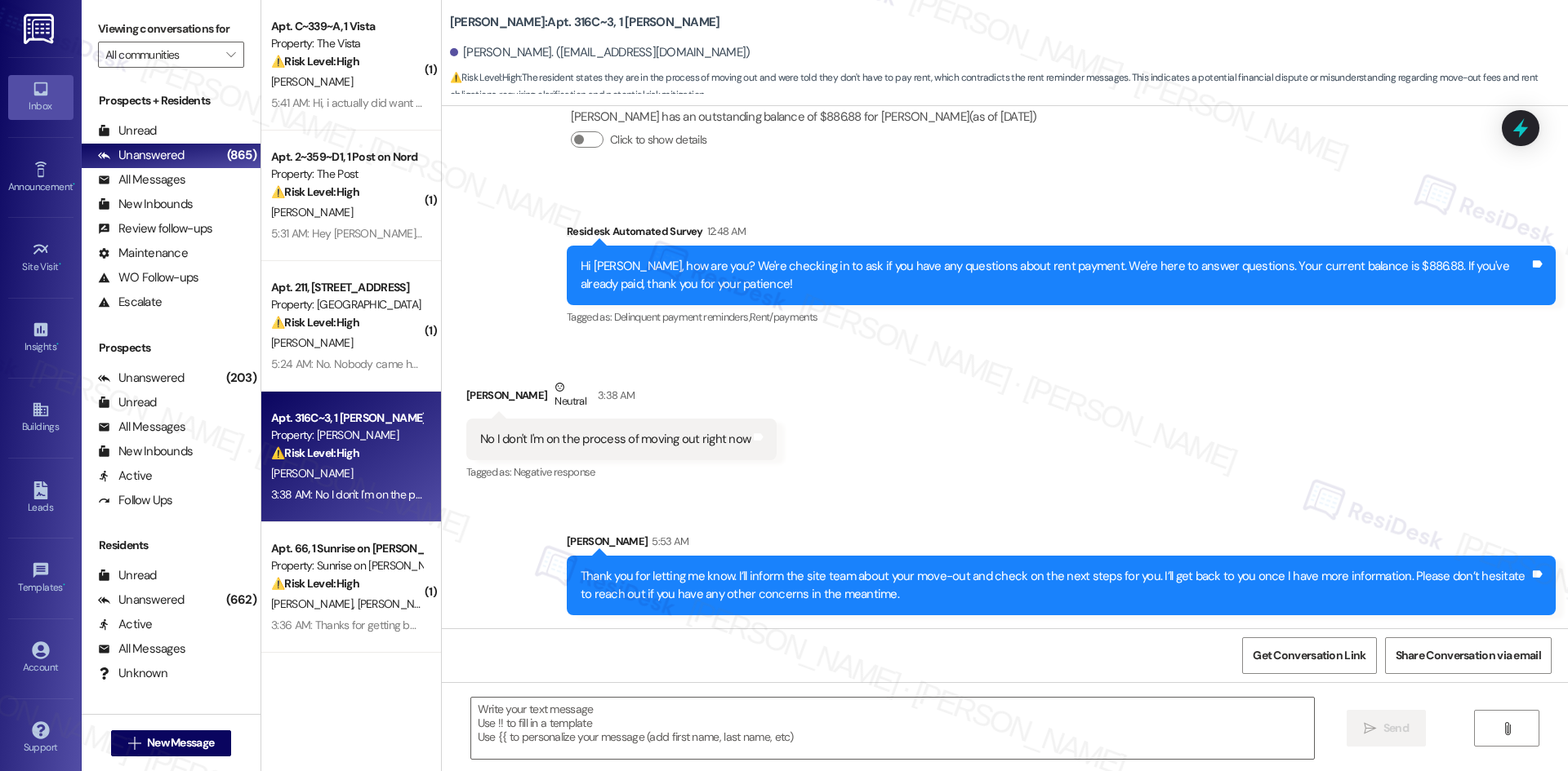
click at [946, 511] on div "Sent via SMS Sarah 5:53 AM Thank you for letting me know. I’ll inform the site …" at bounding box center [1005, 562] width 1126 height 132
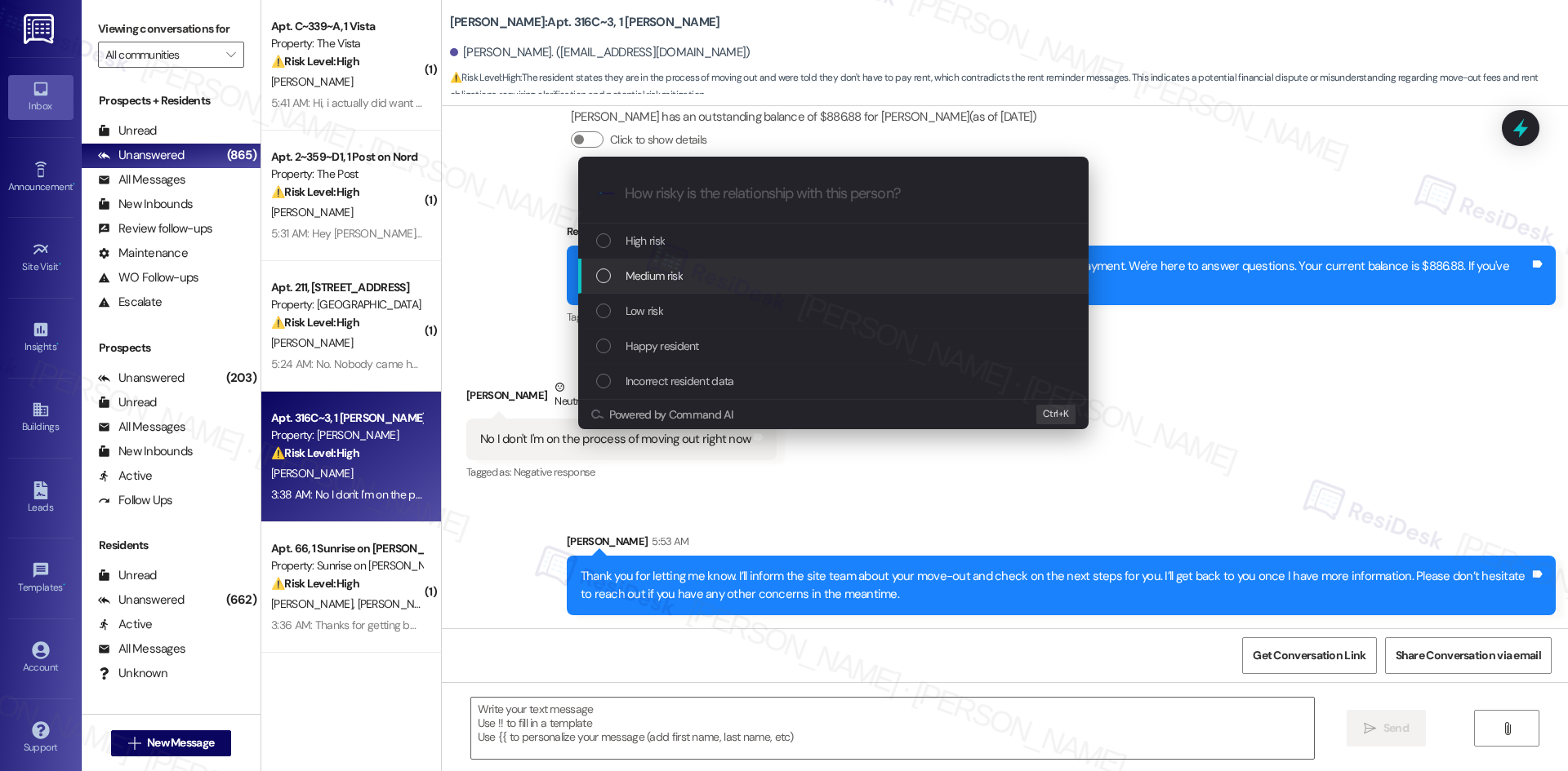
click at [722, 279] on div "Medium risk" at bounding box center [834, 276] width 477 height 18
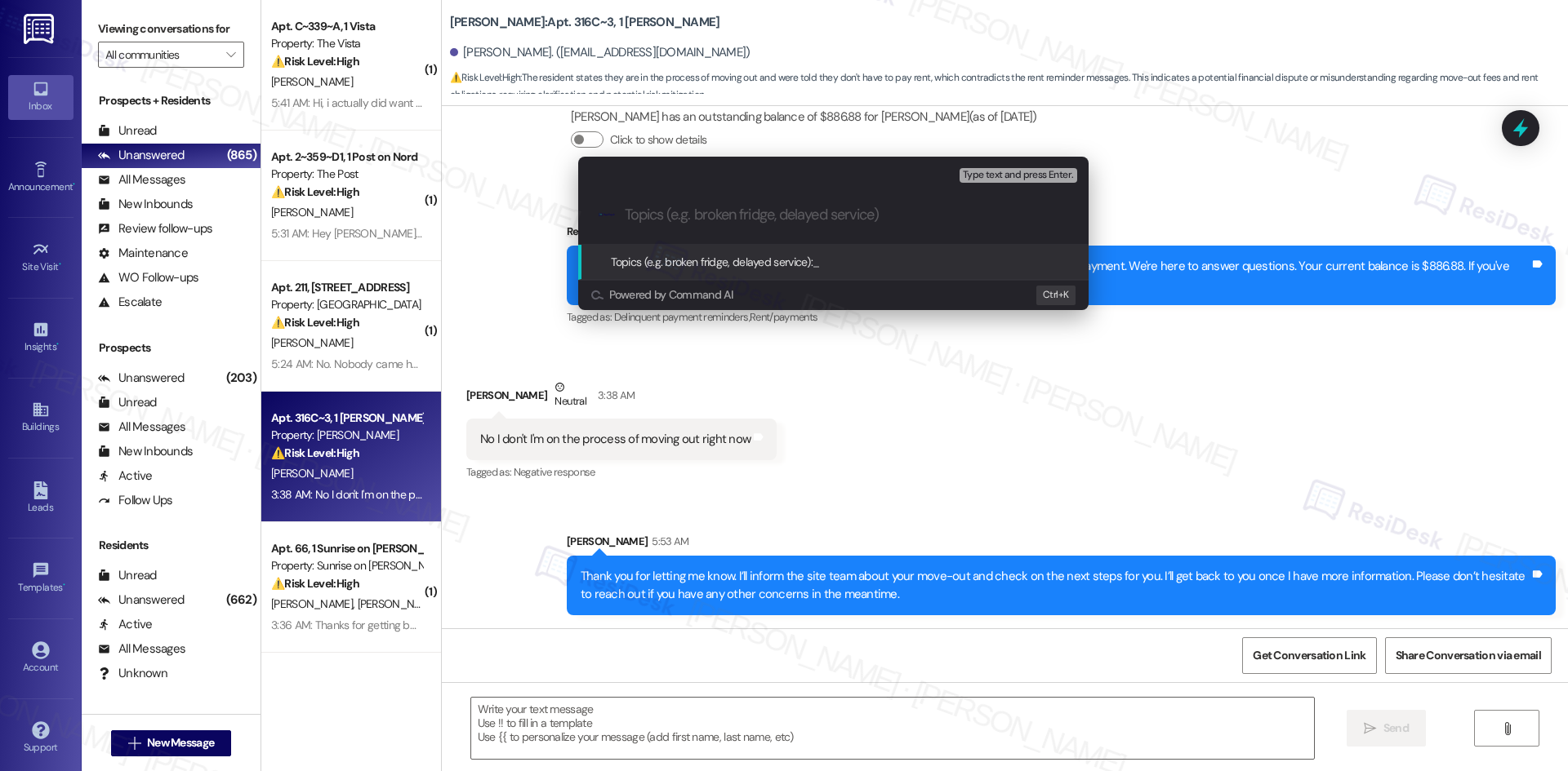
drag, startPoint x: 493, startPoint y: 273, endPoint x: 727, endPoint y: 205, distance: 243.7
click at [727, 205] on div ".cls-1{fill:#0a055f;}.cls-2{fill:#0cc4c4;} resideskLogoBlueOrange" at bounding box center [833, 215] width 511 height 58
click at [713, 218] on input "Topics (e.g. broken fridge, delayed service)" at bounding box center [846, 215] width 444 height 17
paste input "hank you for letting me know. I’ll inform the site team about your move-out and…"
type input "hank you for letting me know. I’ll inform the site team about your move-out and…"
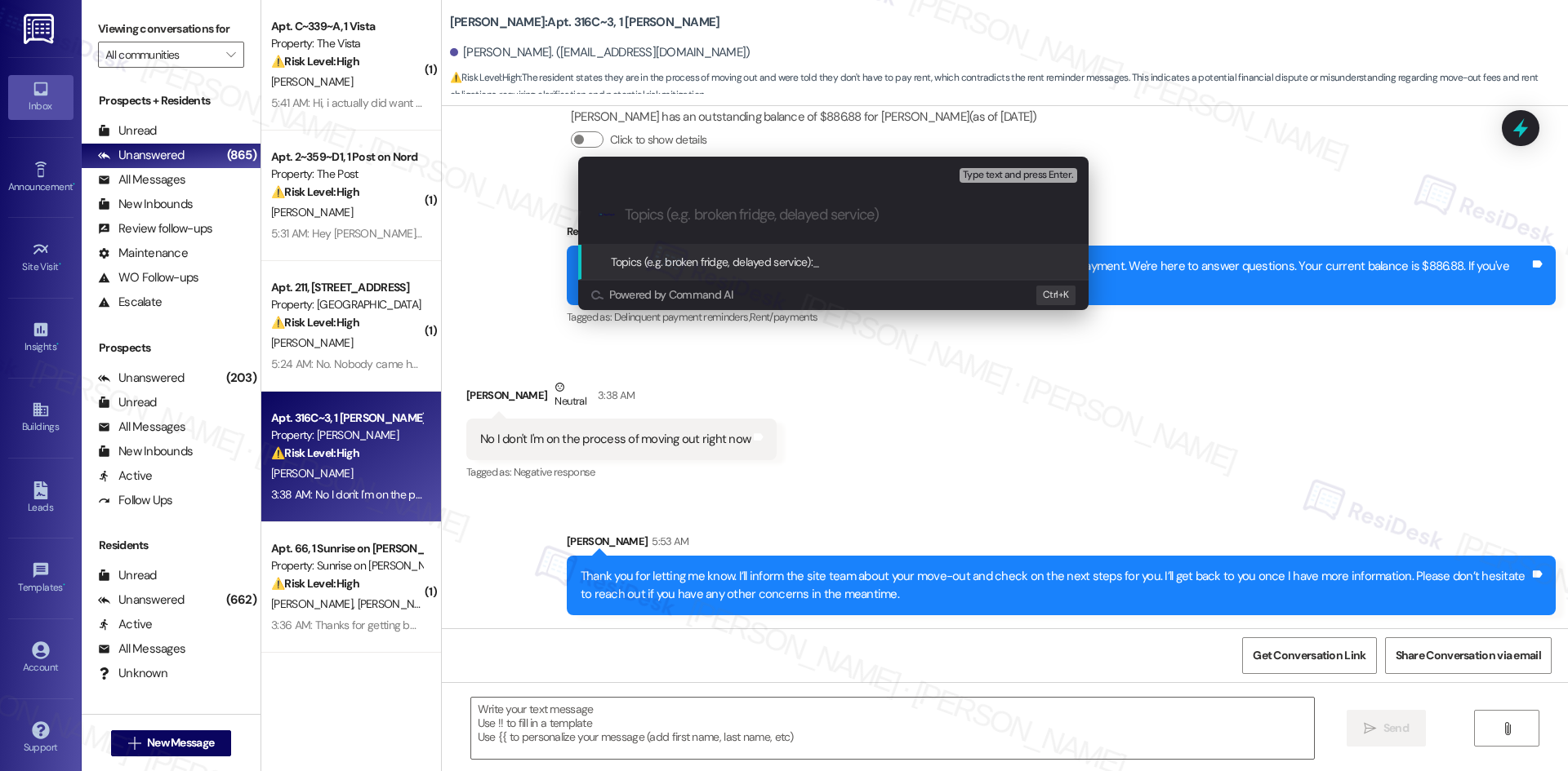
scroll to position [0, 0]
click at [731, 221] on input "Topics (e.g. broken fridge, delayed service)" at bounding box center [846, 215] width 444 height 17
paste input "Move-Out Notification – Resident Requesting Next Steps"
type input "Move-Out Notification – Resident Requesting Next Steps"
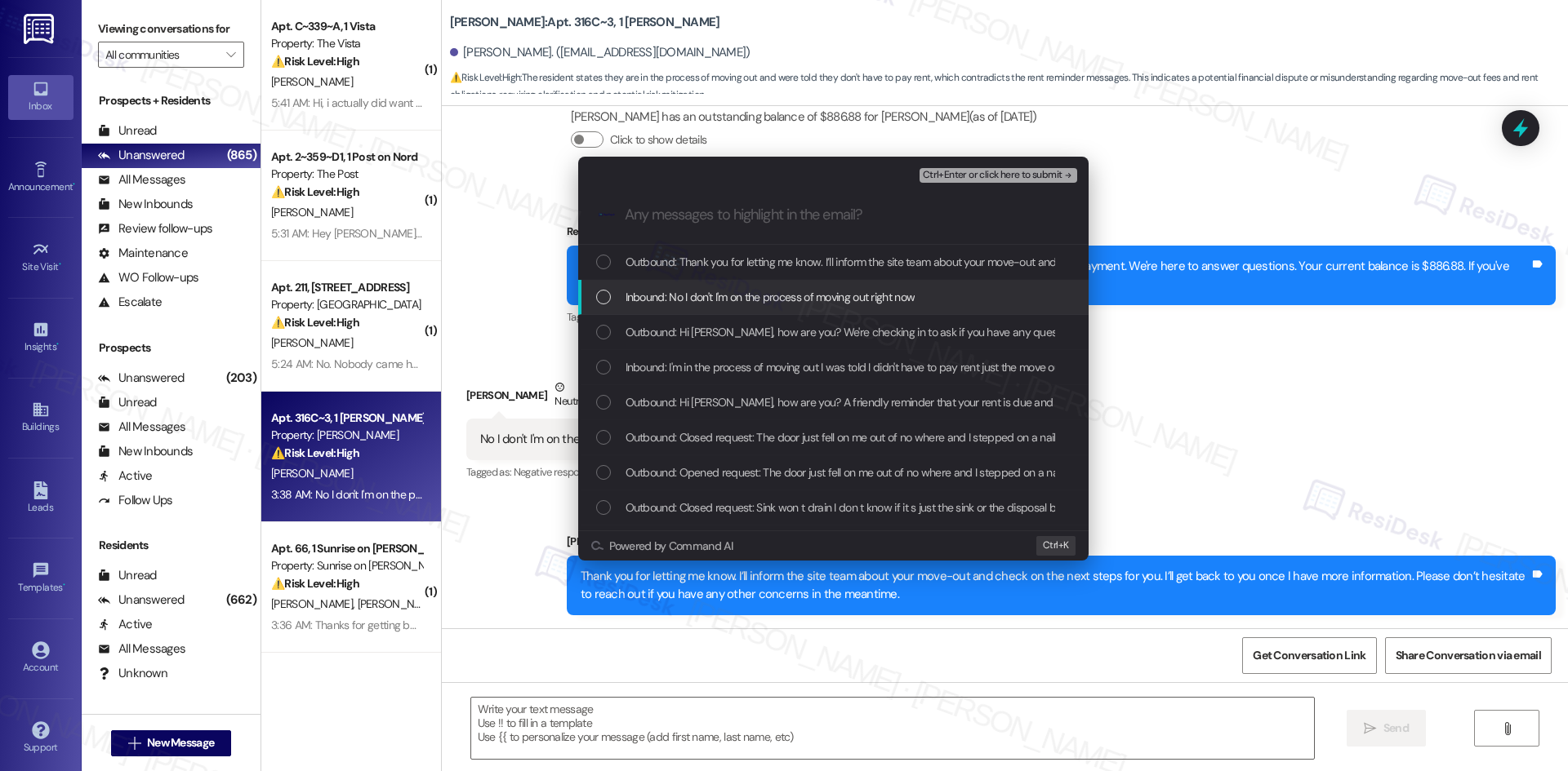
click at [738, 294] on span "Inbound: No I don't I'm on the process of moving out right now" at bounding box center [770, 297] width 290 height 18
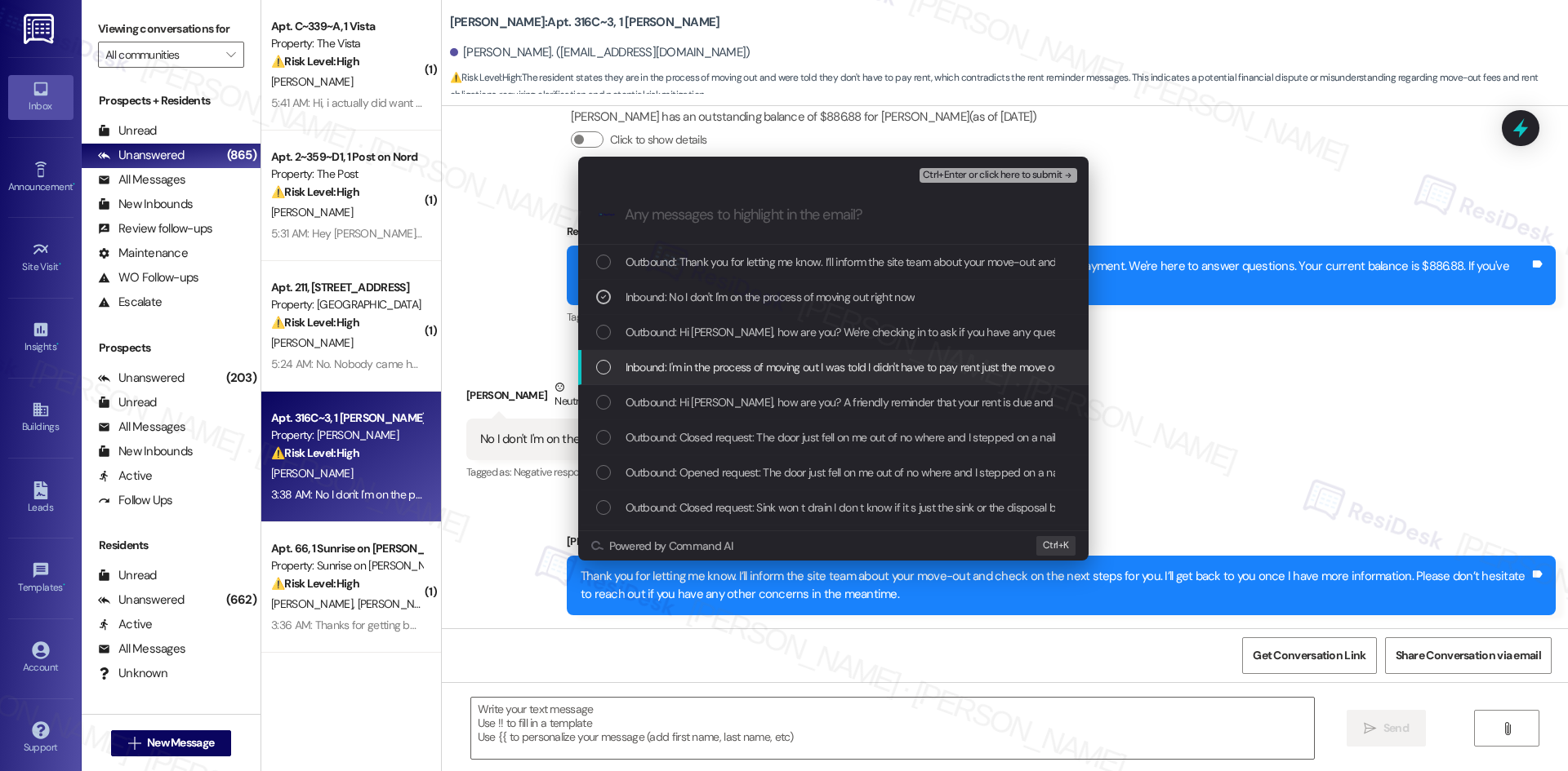
click at [799, 371] on span "Inbound: I'm in the process of moving out I was told I didn't have to pay rent …" at bounding box center [854, 367] width 457 height 18
click at [672, 367] on span "Inbound: I'm in the process of moving out I was told I didn't have to pay rent …" at bounding box center [854, 367] width 457 height 18
click at [1300, 372] on div "Escalate Conversation Medium risk Move-Out Notification – Resident Requesting N…" at bounding box center [784, 386] width 1568 height 771
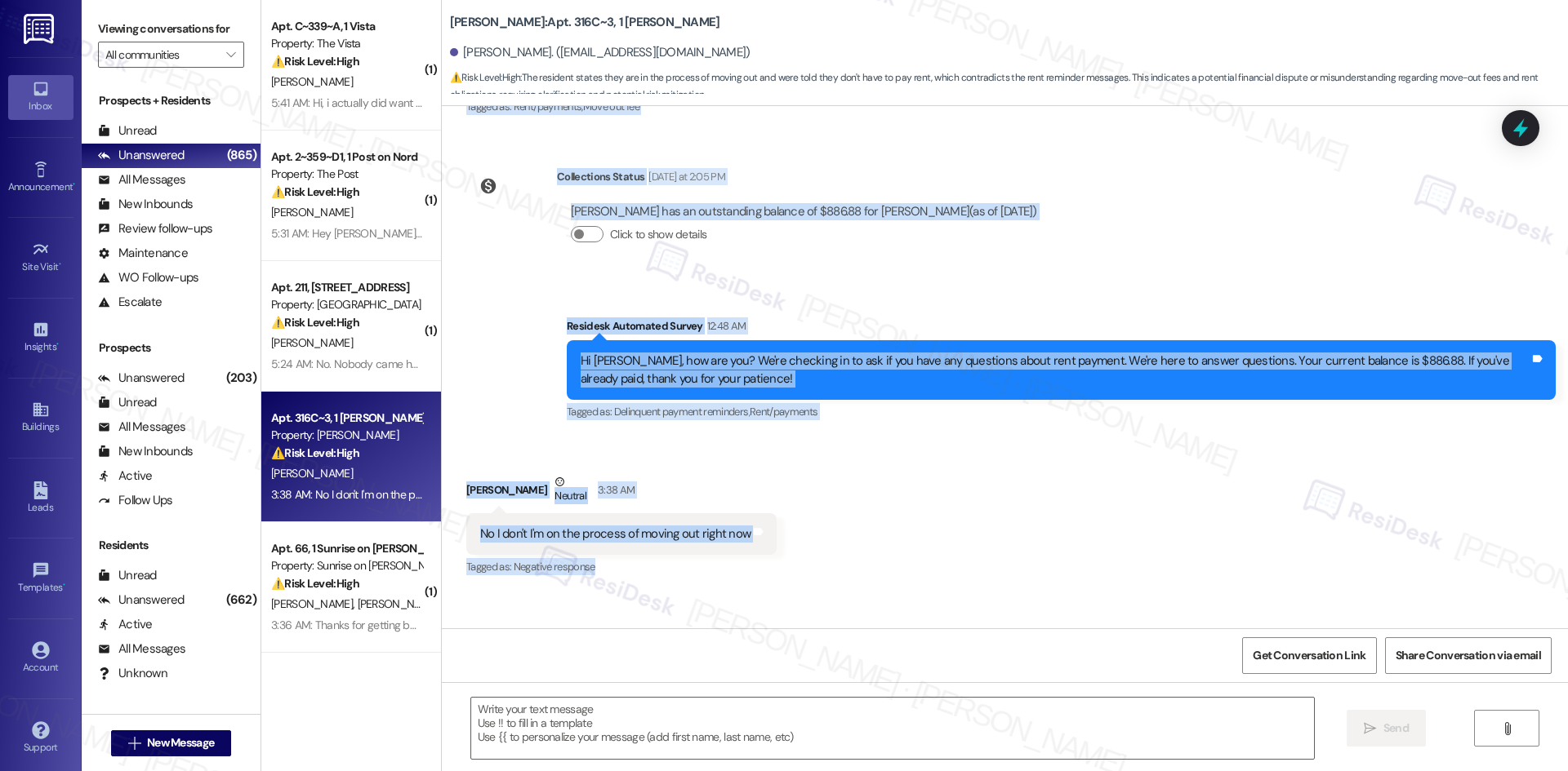
scroll to position [572, 0]
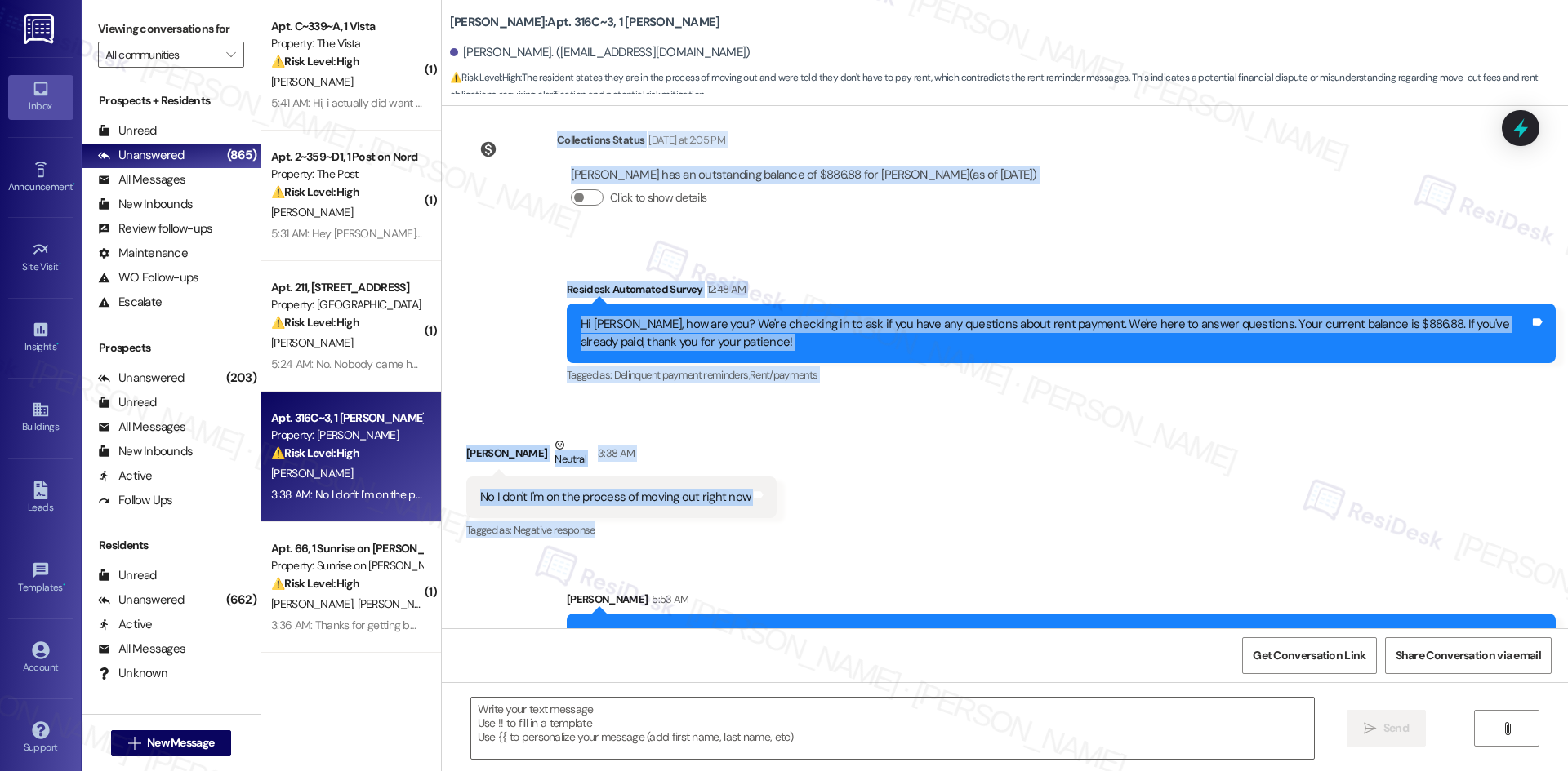
drag, startPoint x: 544, startPoint y: 403, endPoint x: 771, endPoint y: 516, distance: 253.6
click at [795, 526] on div "WO Opened request: This Make R... Aug 07, 2023 at 5:56 AM Status : New Show det…" at bounding box center [1005, 367] width 1126 height 523
copy div "Residesk Automated Survey Sep 06, 2025 at 1:41 AM Hi Mckayla, how are you? A fr…"
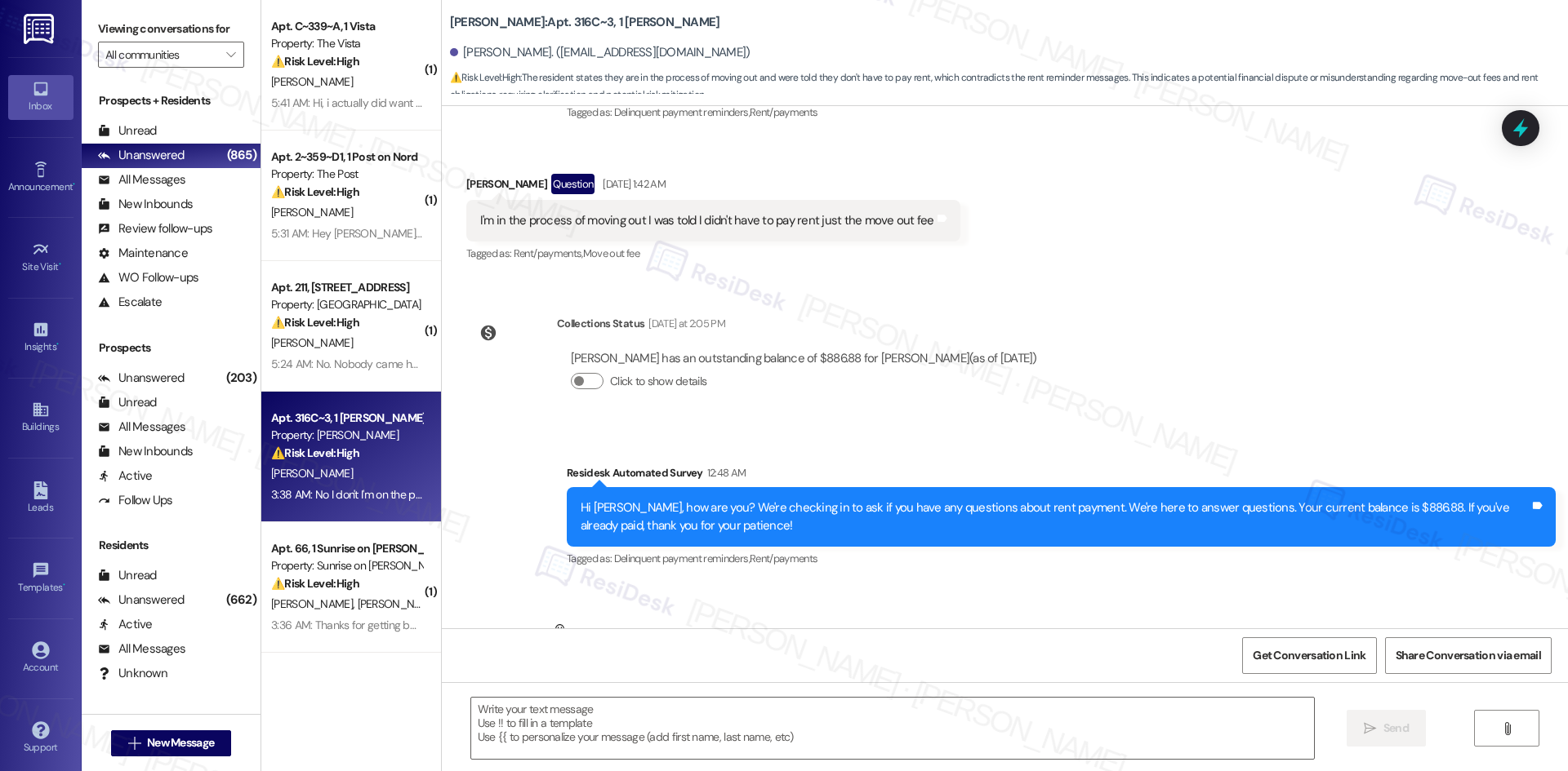
type textarea "Fetching suggested responses. Please feel free to read through the conversation…"
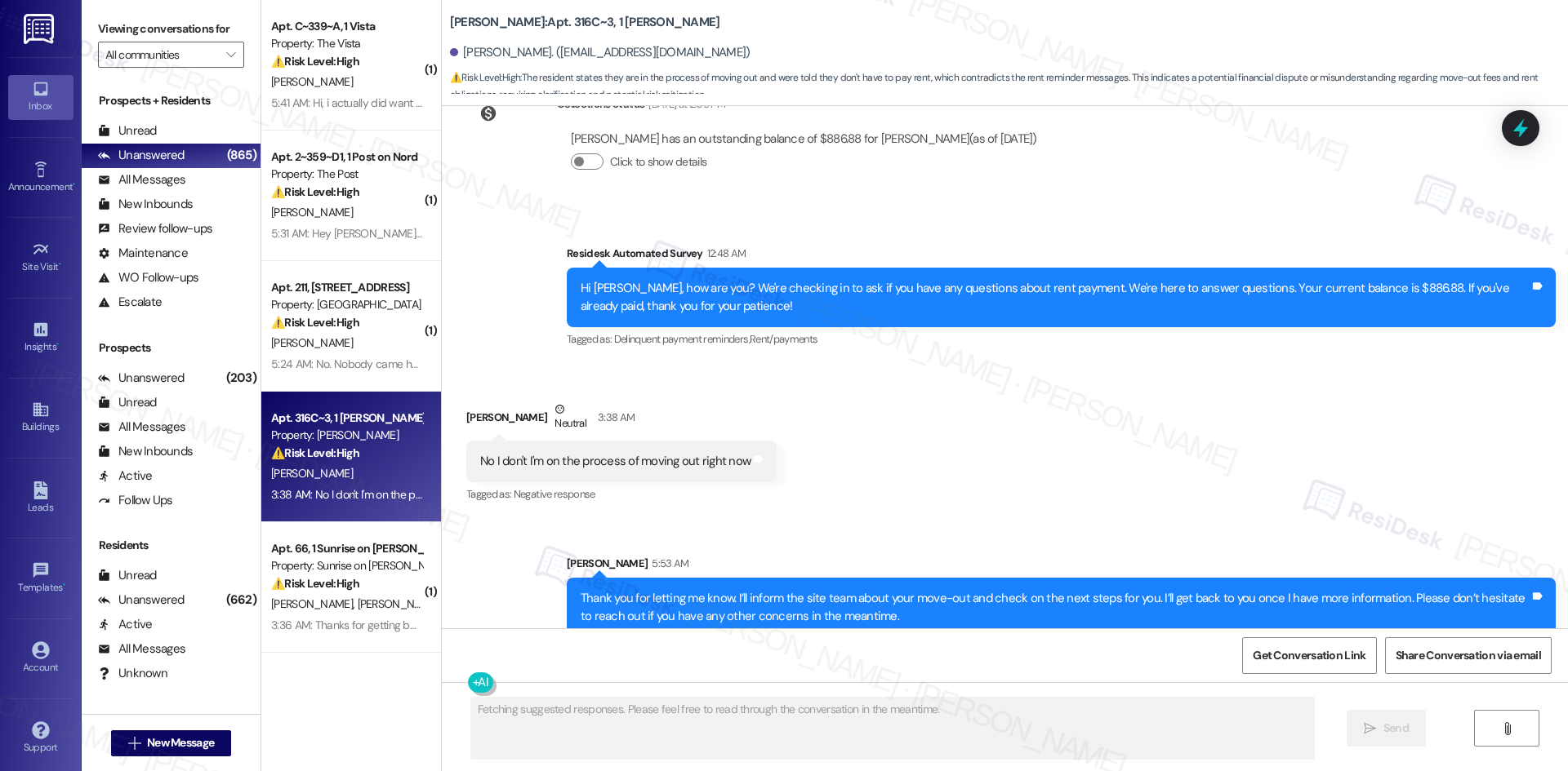
scroll to position [630, 0]
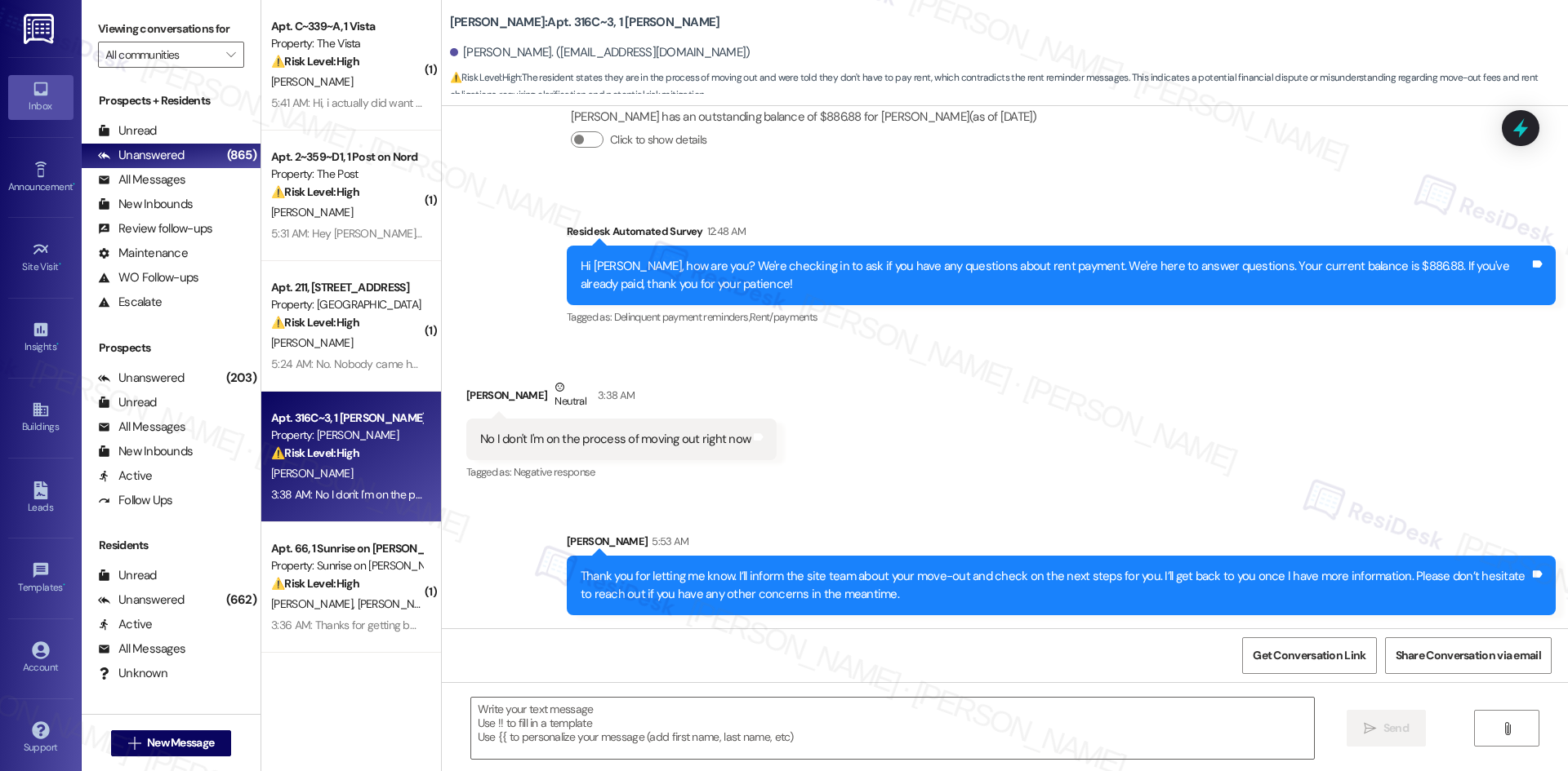
click at [827, 494] on div "Received via SMS Mckayla Jones Neutral 3:38 AM No I don't I'm on the process of…" at bounding box center [1005, 419] width 1126 height 155
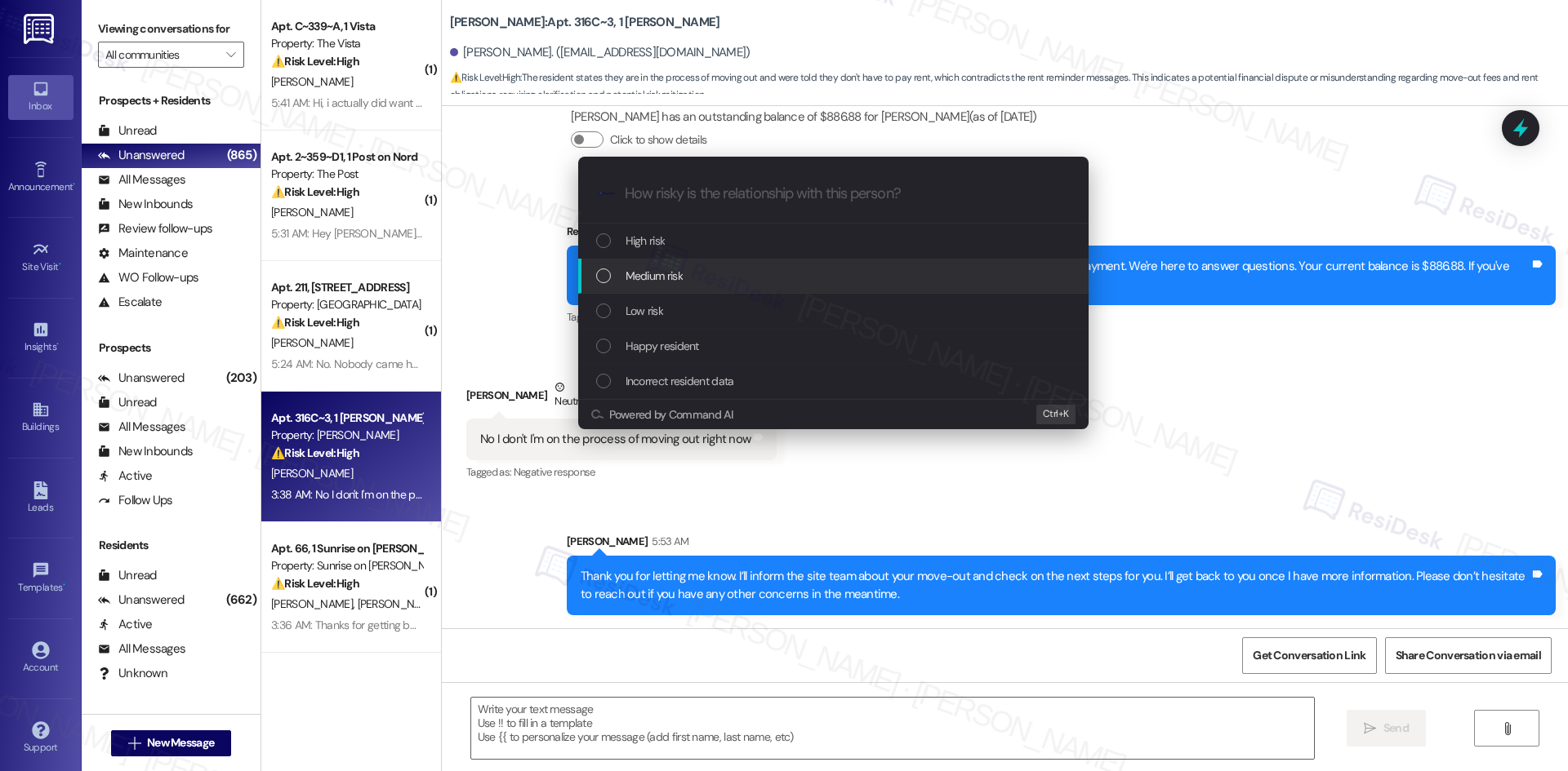
click at [733, 274] on div "Medium risk" at bounding box center [834, 276] width 477 height 18
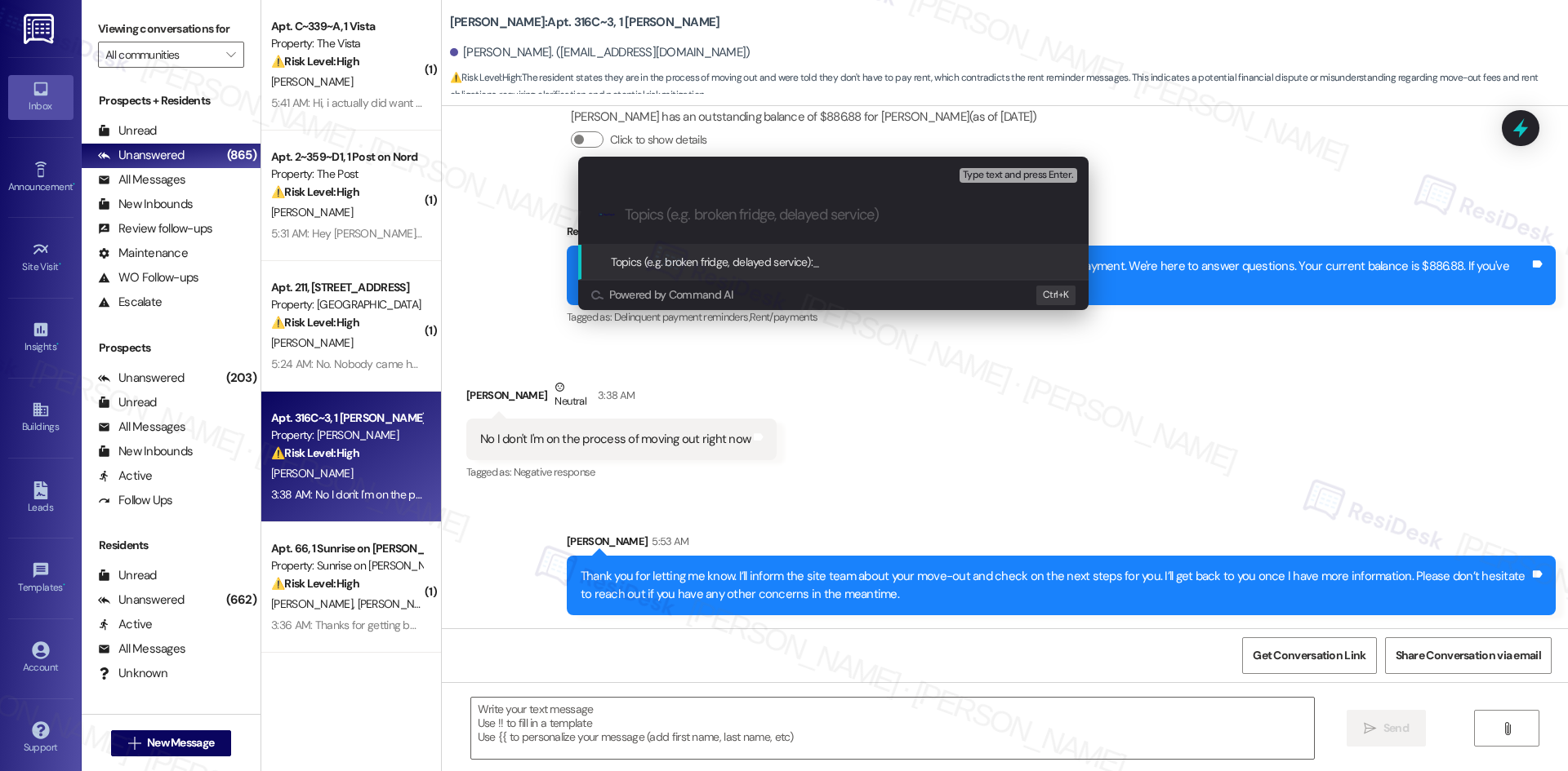
click at [746, 218] on input "Topics (e.g. broken fridge, delayed service)" at bounding box center [846, 215] width 444 height 17
paste input "Move-Out Notification – Resident Requesting Next Steps"
type input "Move-Out Notification – Resident Requesting Next Steps"
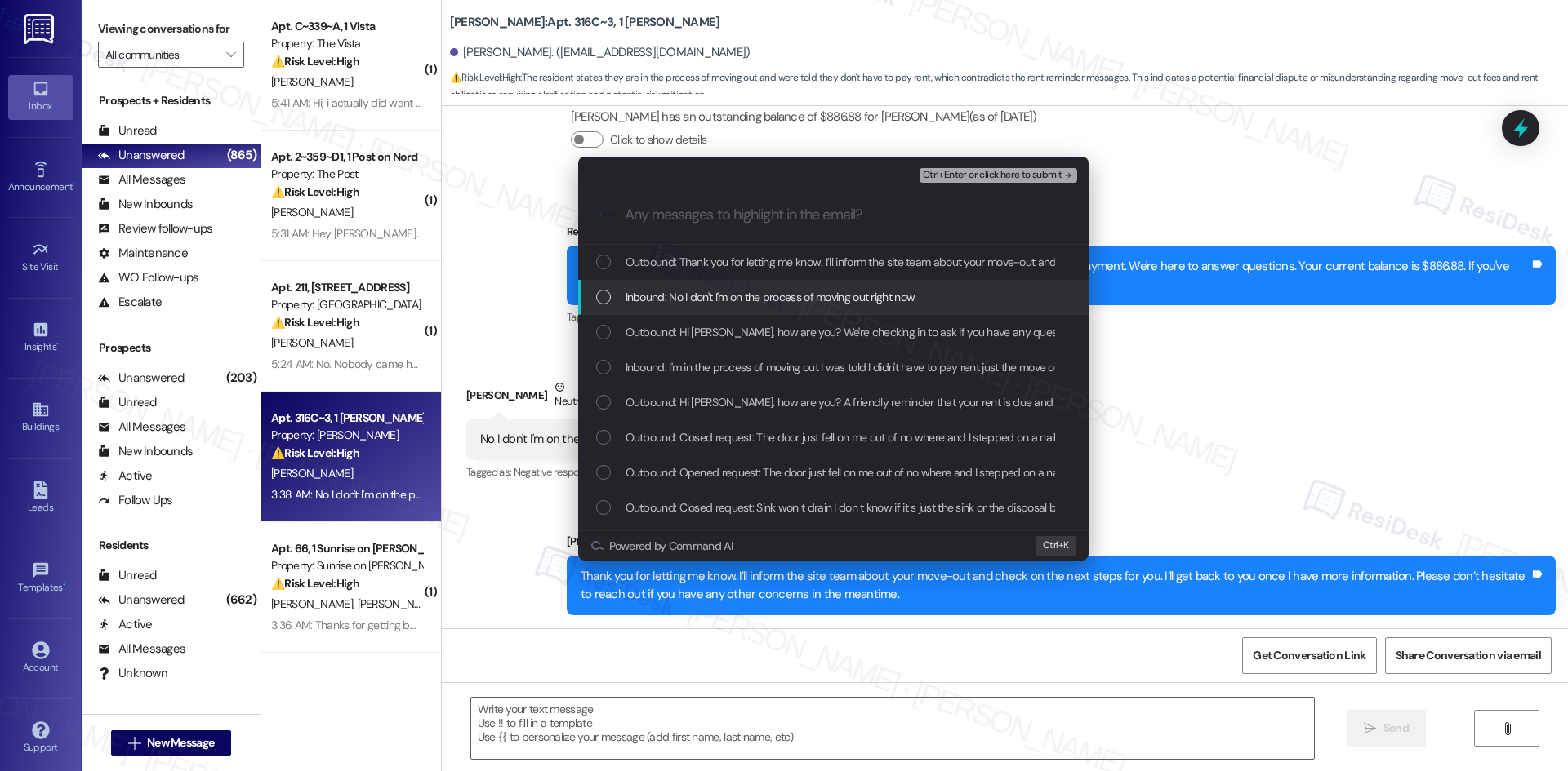
click at [751, 294] on span "Inbound: No I don't I'm on the process of moving out right now" at bounding box center [770, 297] width 290 height 18
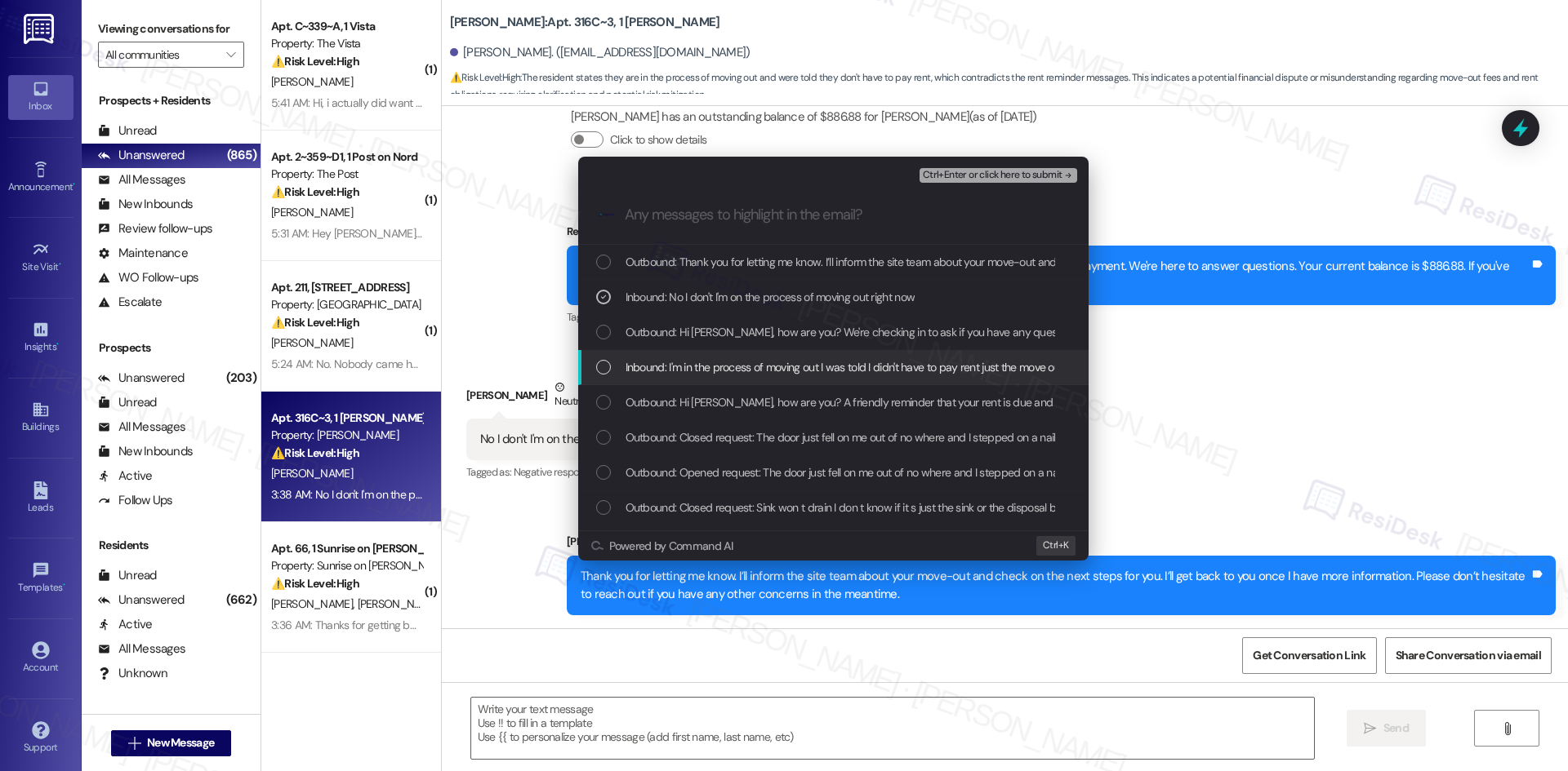
click at [758, 369] on span "Inbound: I'm in the process of moving out I was told I didn't have to pay rent …" at bounding box center [854, 367] width 457 height 18
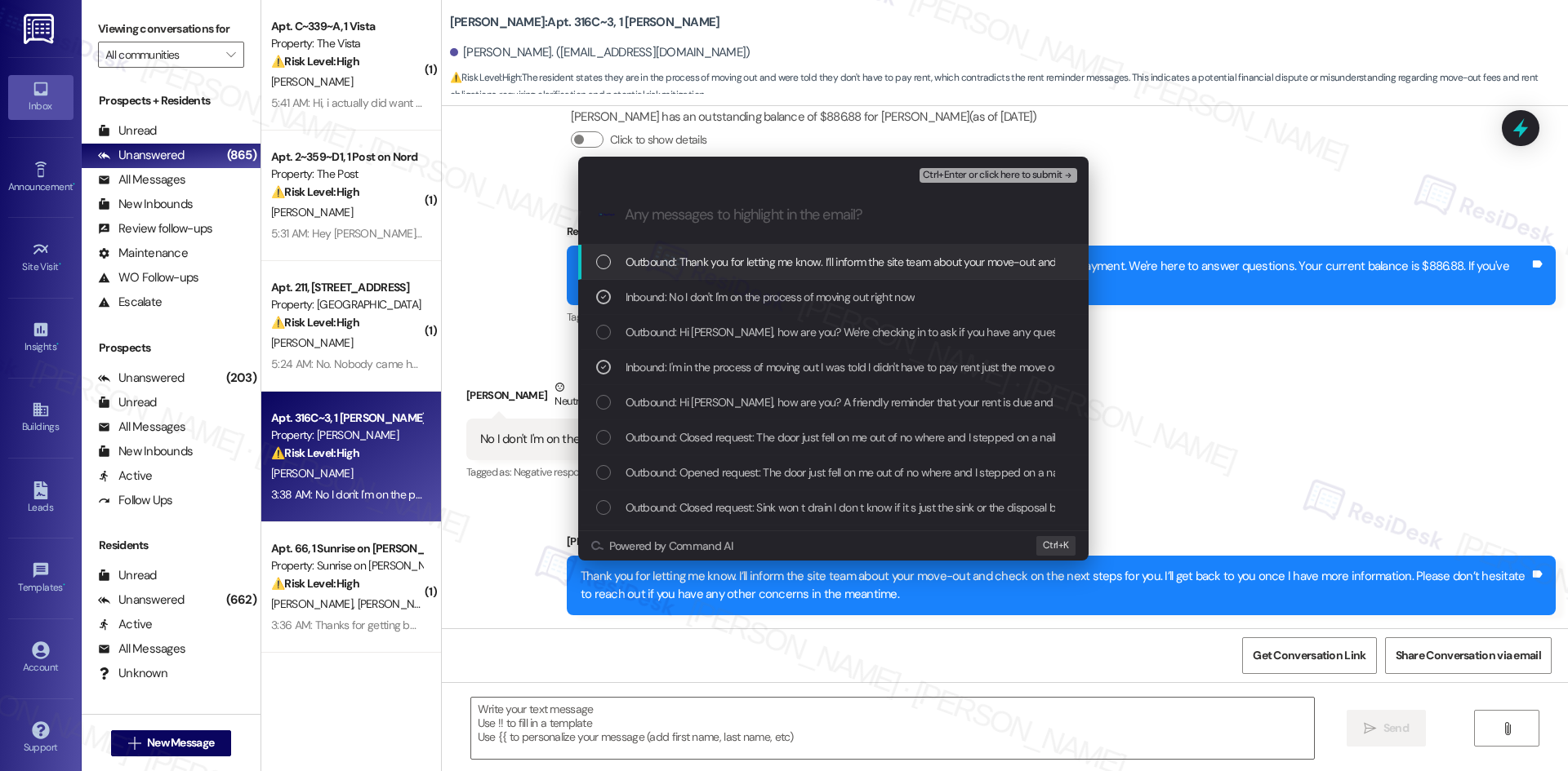
click at [1058, 170] on span "Ctrl+Enter or click here to submit" at bounding box center [992, 175] width 140 height 12
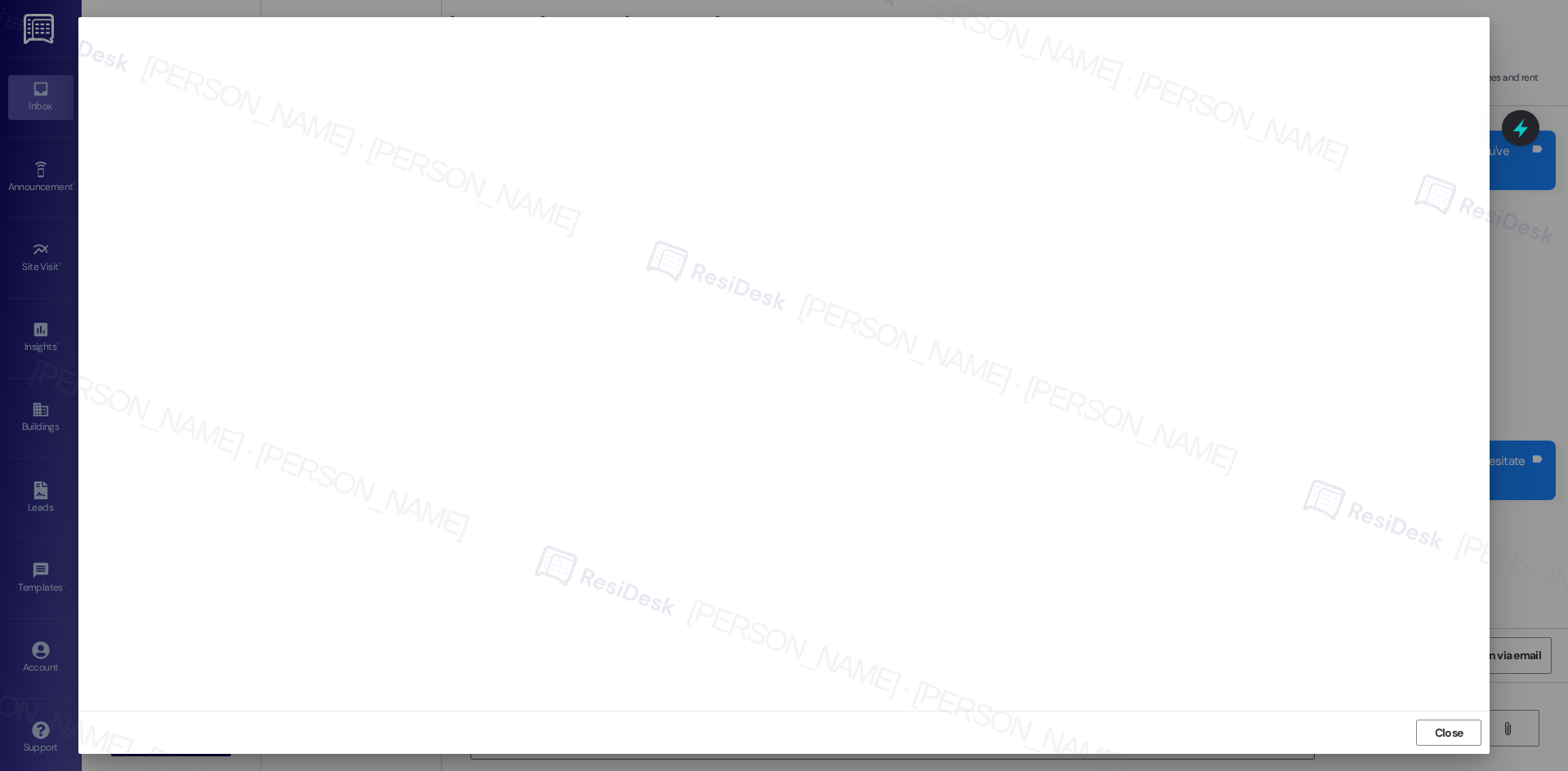
scroll to position [760, 0]
click at [1431, 730] on span "Close" at bounding box center [1449, 733] width 35 height 17
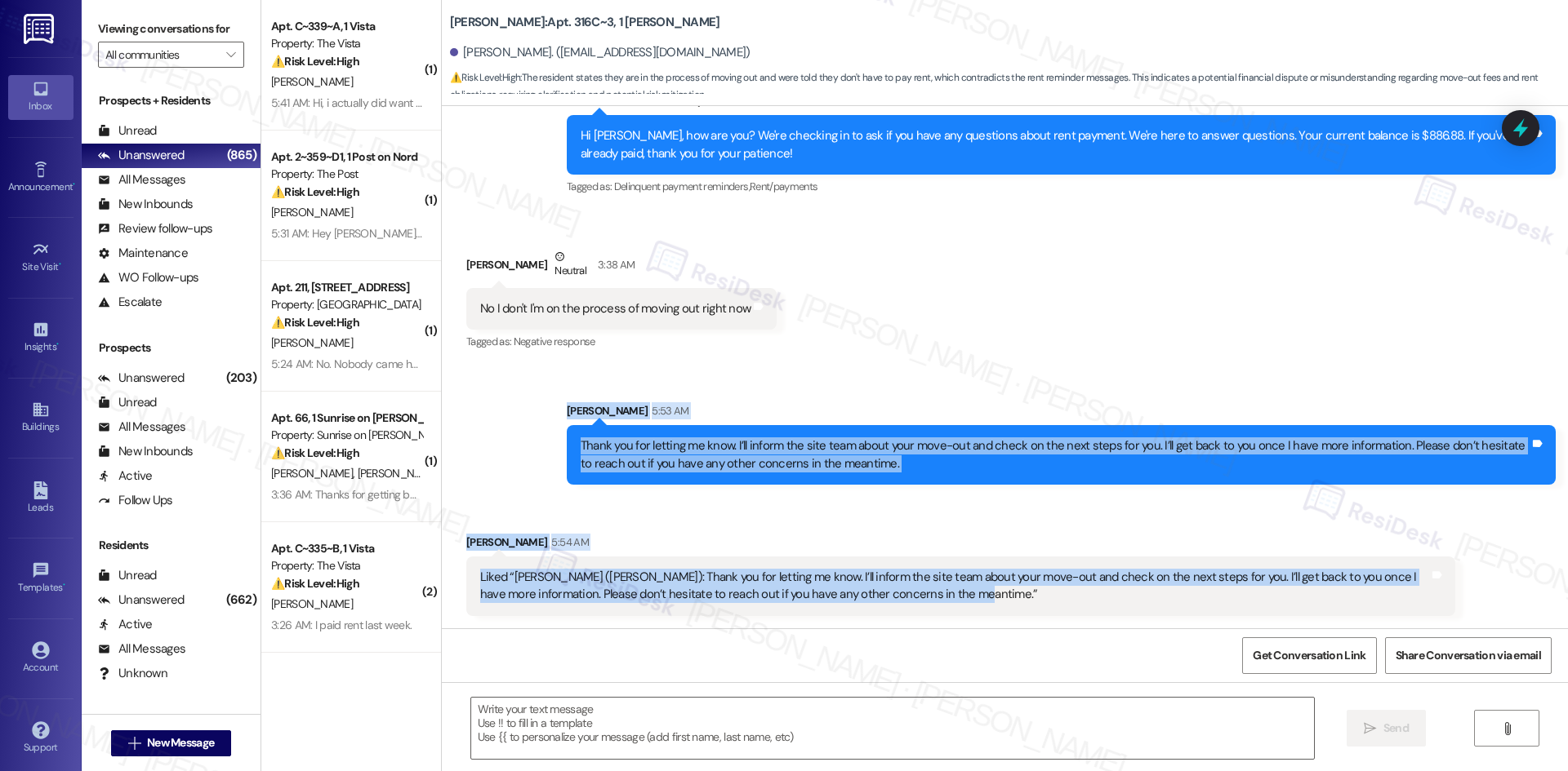
scroll to position [761, 0]
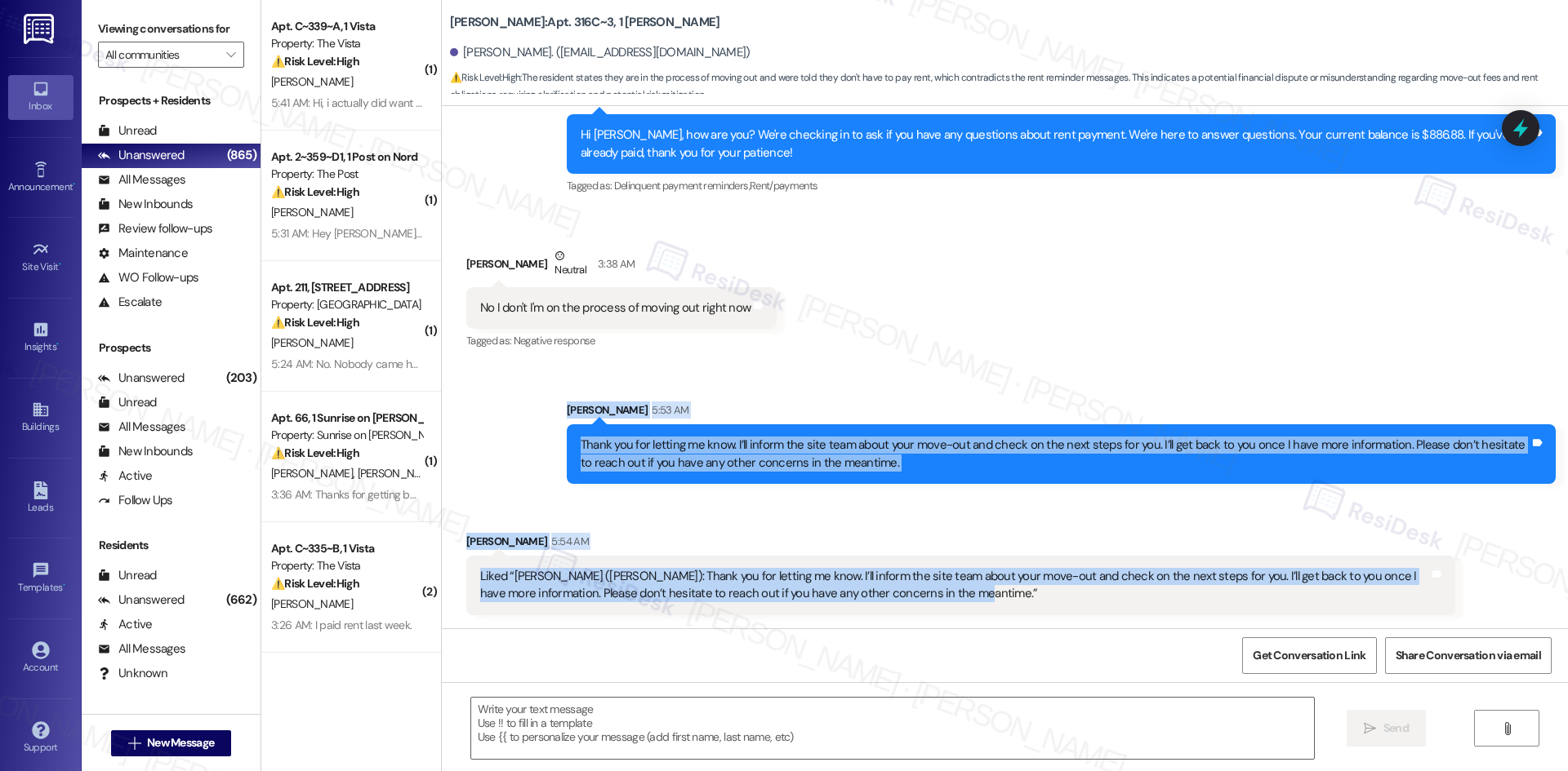
drag, startPoint x: 542, startPoint y: 404, endPoint x: 1029, endPoint y: 605, distance: 526.8
click at [1029, 606] on div "WO Opened request: This Make R... Aug 07, 2023 at 5:56 AM Status : New Show det…" at bounding box center [1005, 367] width 1126 height 523
copy div "Sarah 5:53 AM Thank you for letting me know. I’ll inform the site team about yo…"
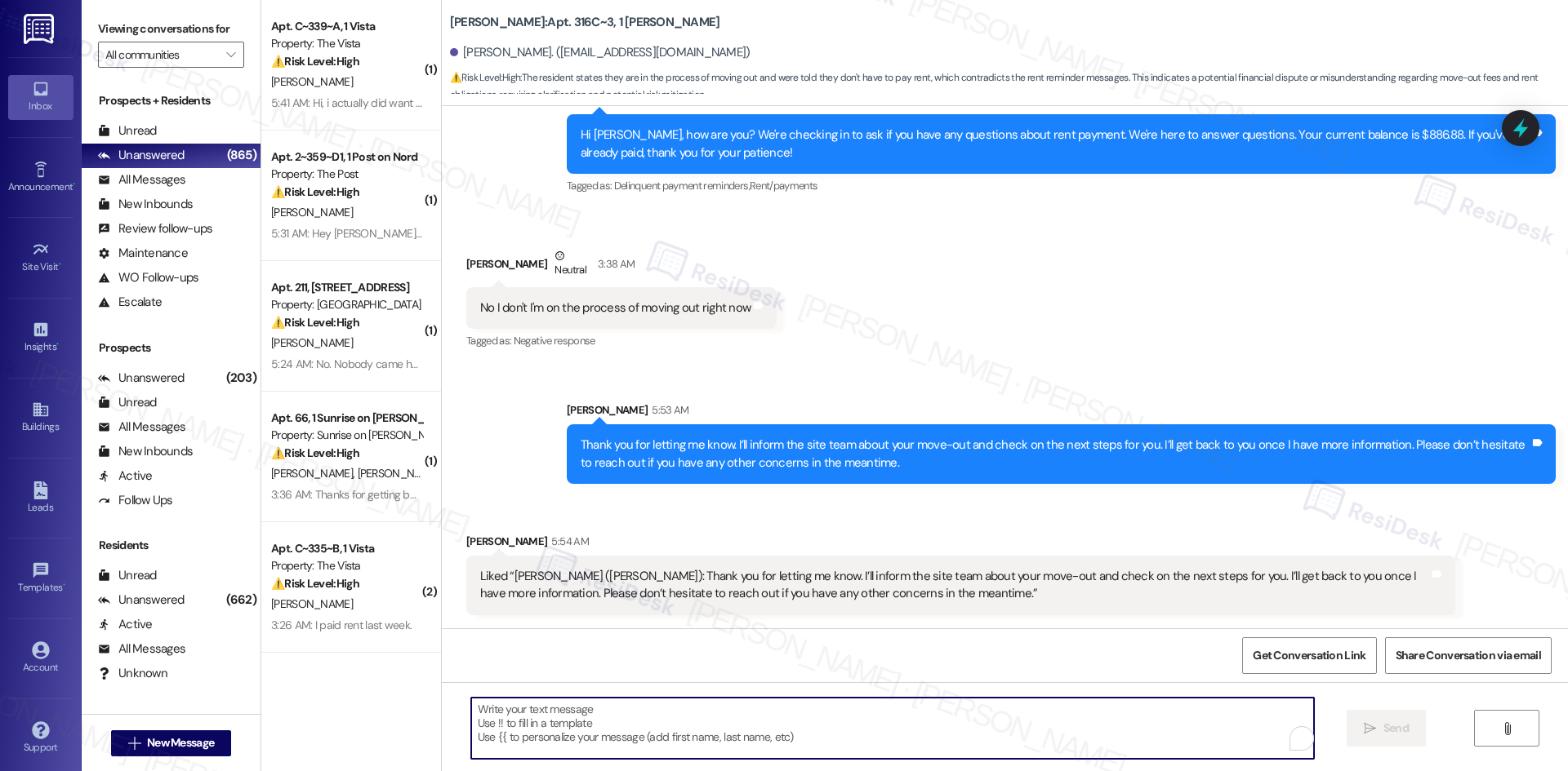
click at [690, 707] on textarea "To enrich screen reader interactions, please activate Accessibility in Grammarl…" at bounding box center [892, 729] width 842 height 61
paste textarea "Thanks, Mckayla"
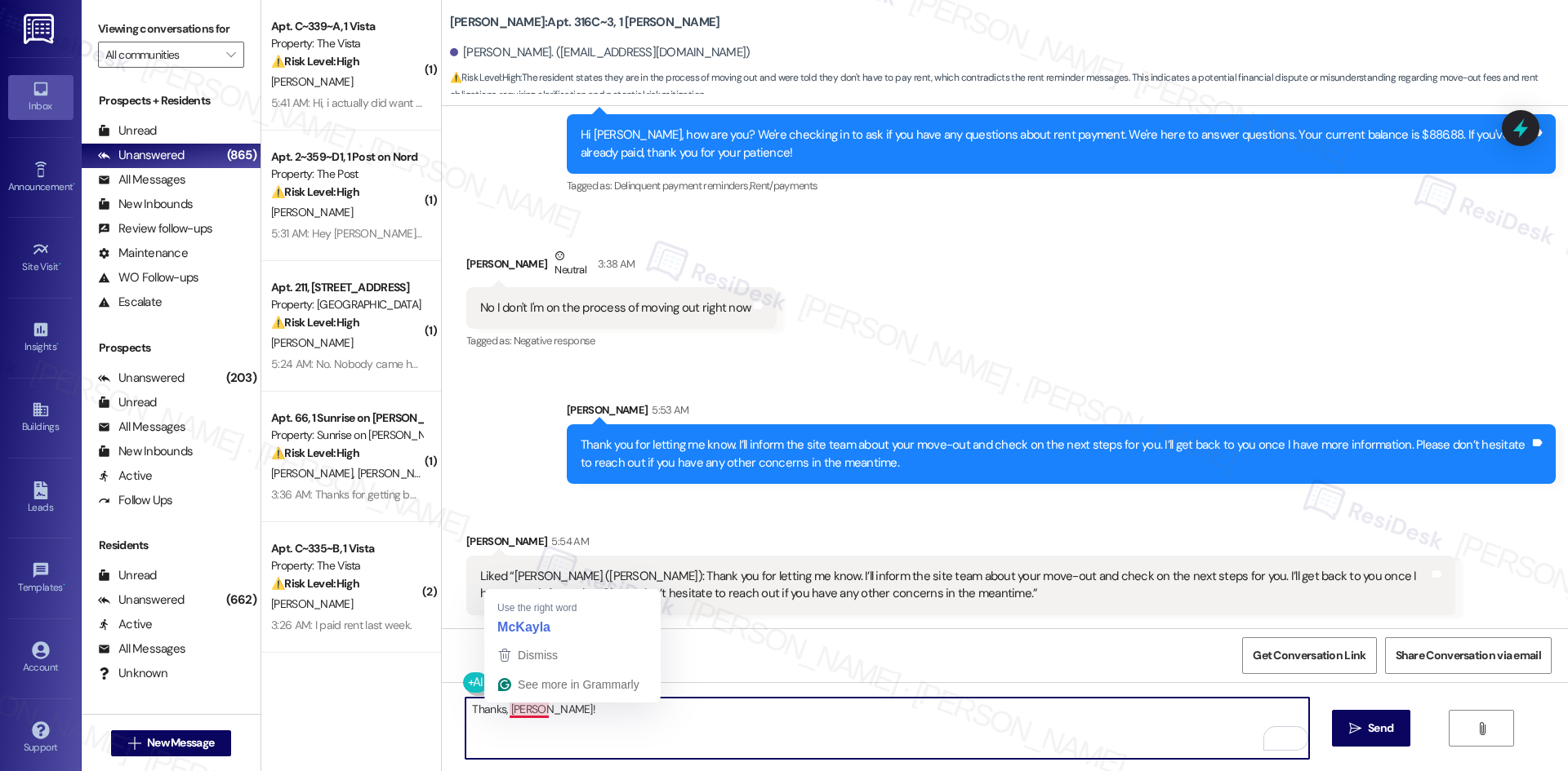
drag, startPoint x: 526, startPoint y: 711, endPoint x: 549, endPoint y: 715, distance: 23.3
click at [526, 711] on textarea "Thanks, Mckayla!" at bounding box center [886, 729] width 842 height 61
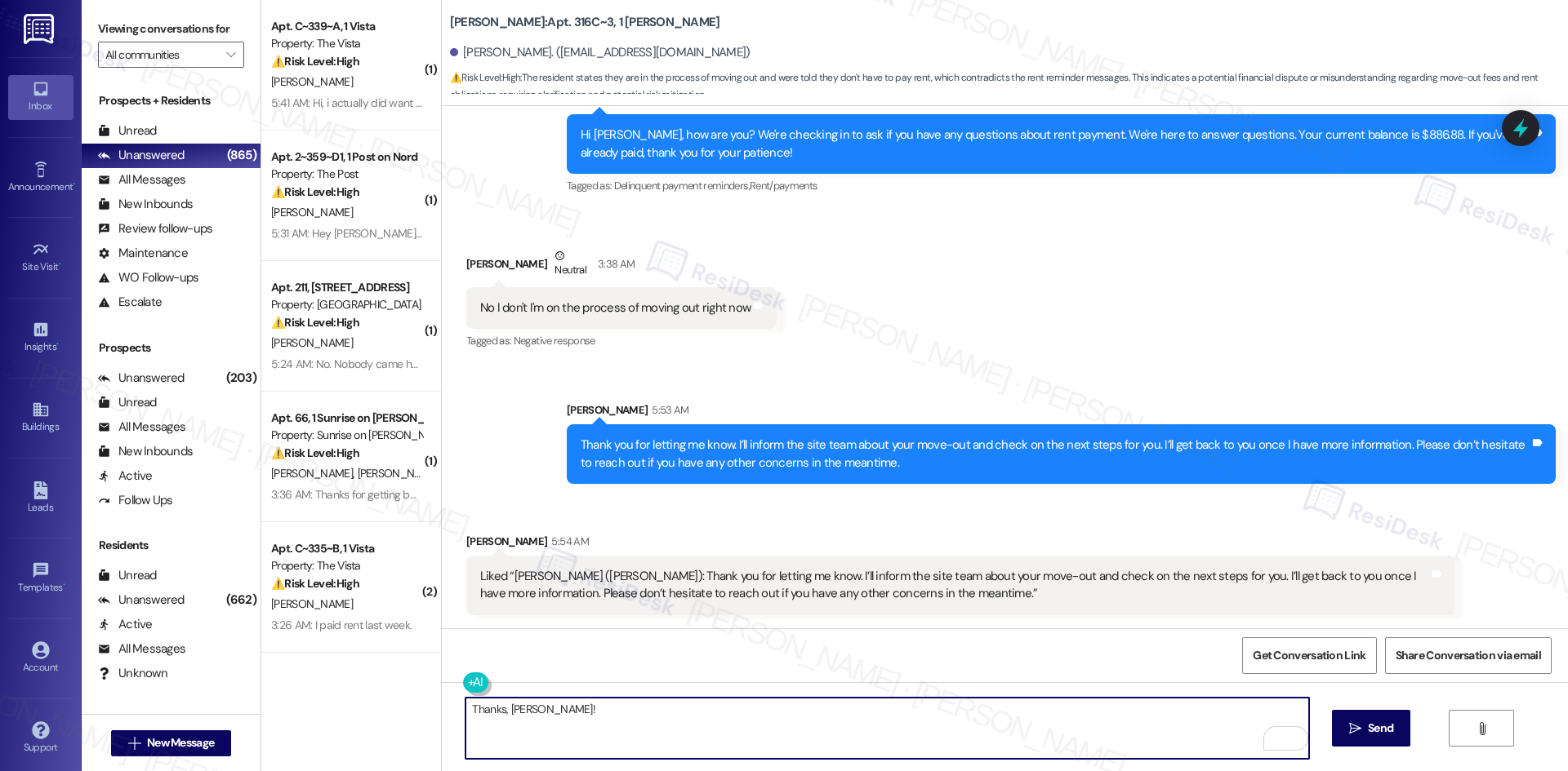
click at [519, 710] on textarea "Thanks, McKayla!" at bounding box center [886, 729] width 842 height 61
type textarea "Thanks, Mckayla!"
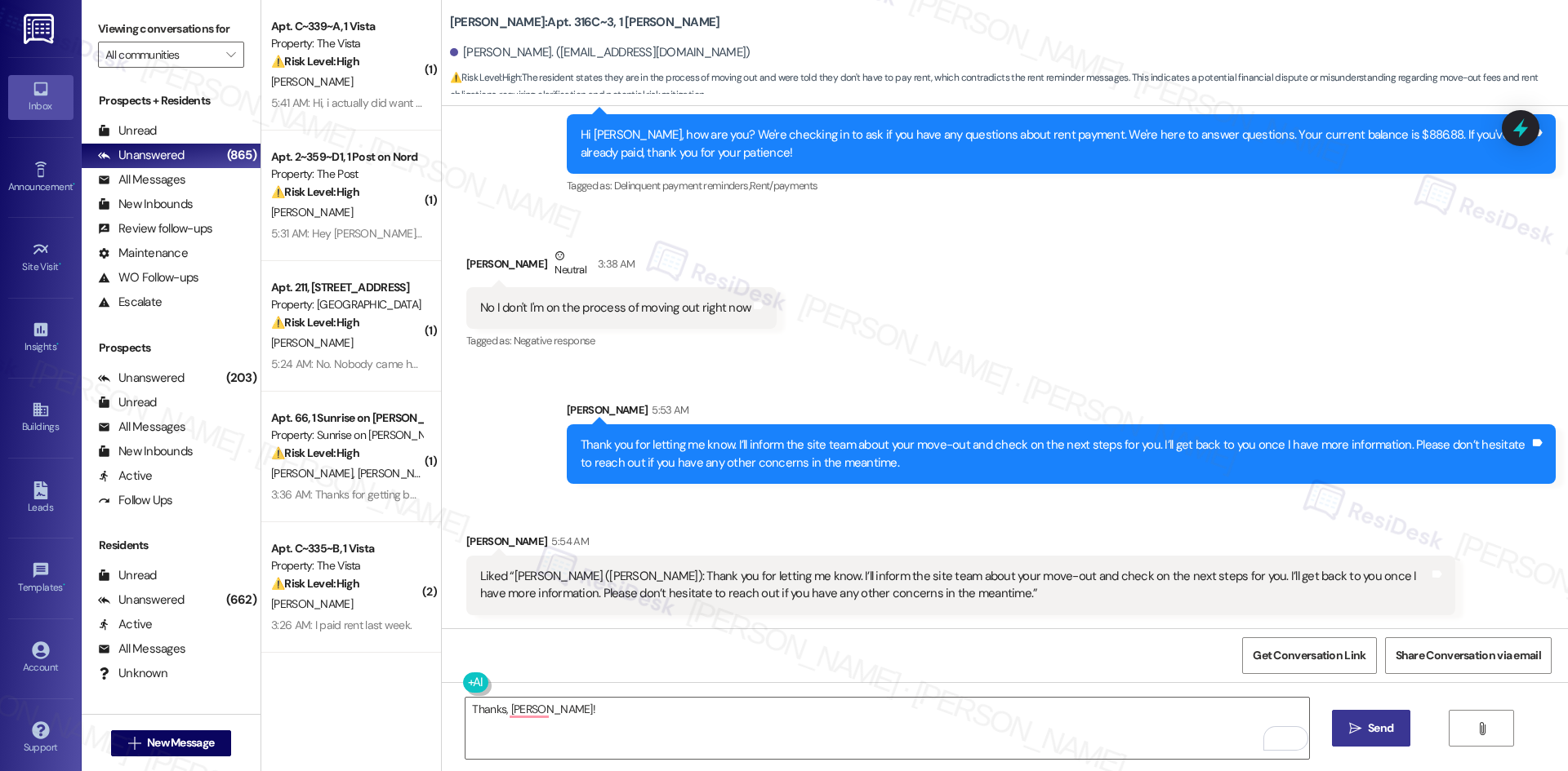
click at [1382, 744] on button " Send" at bounding box center [1371, 728] width 79 height 36
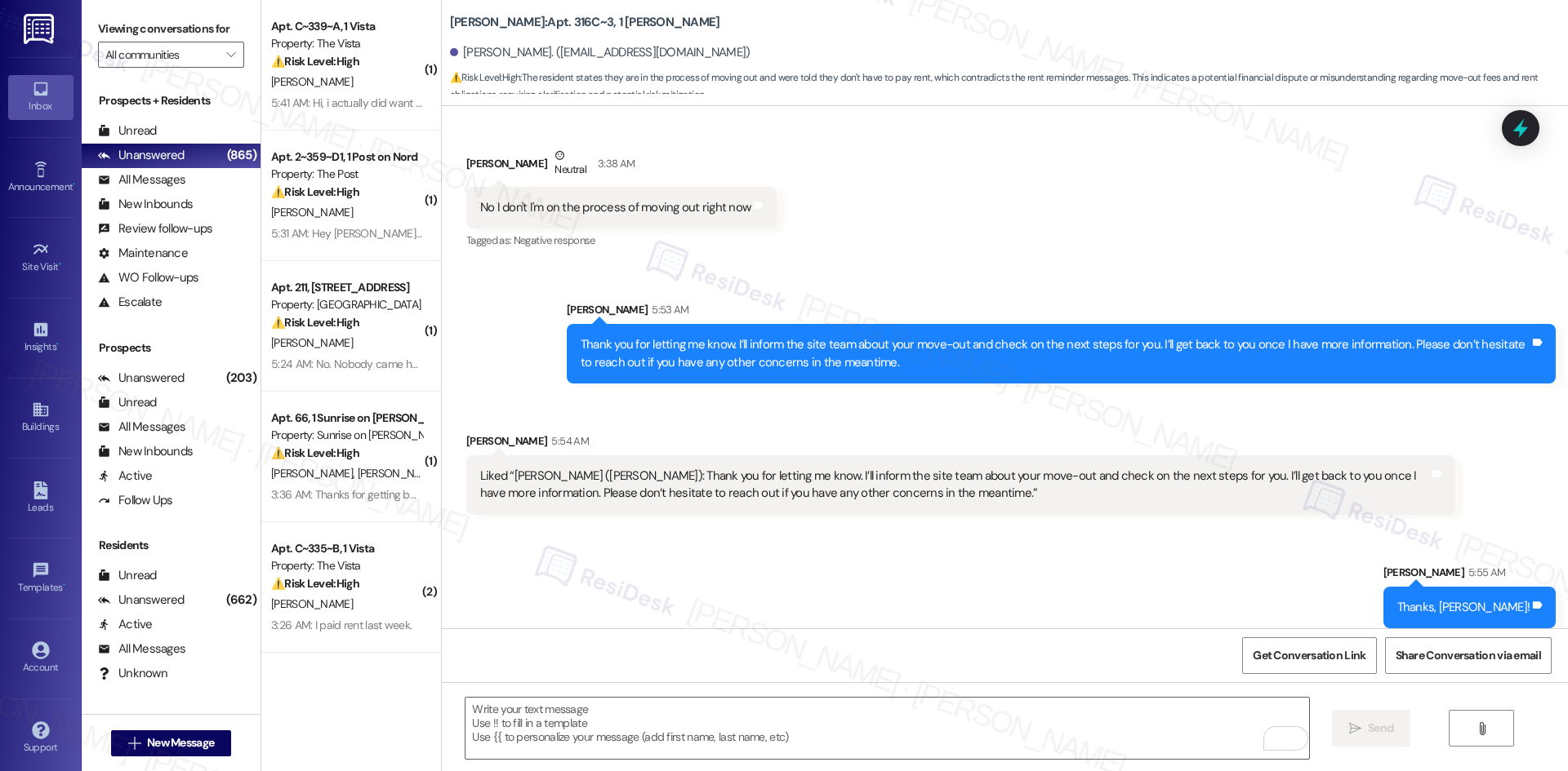
scroll to position [874, 0]
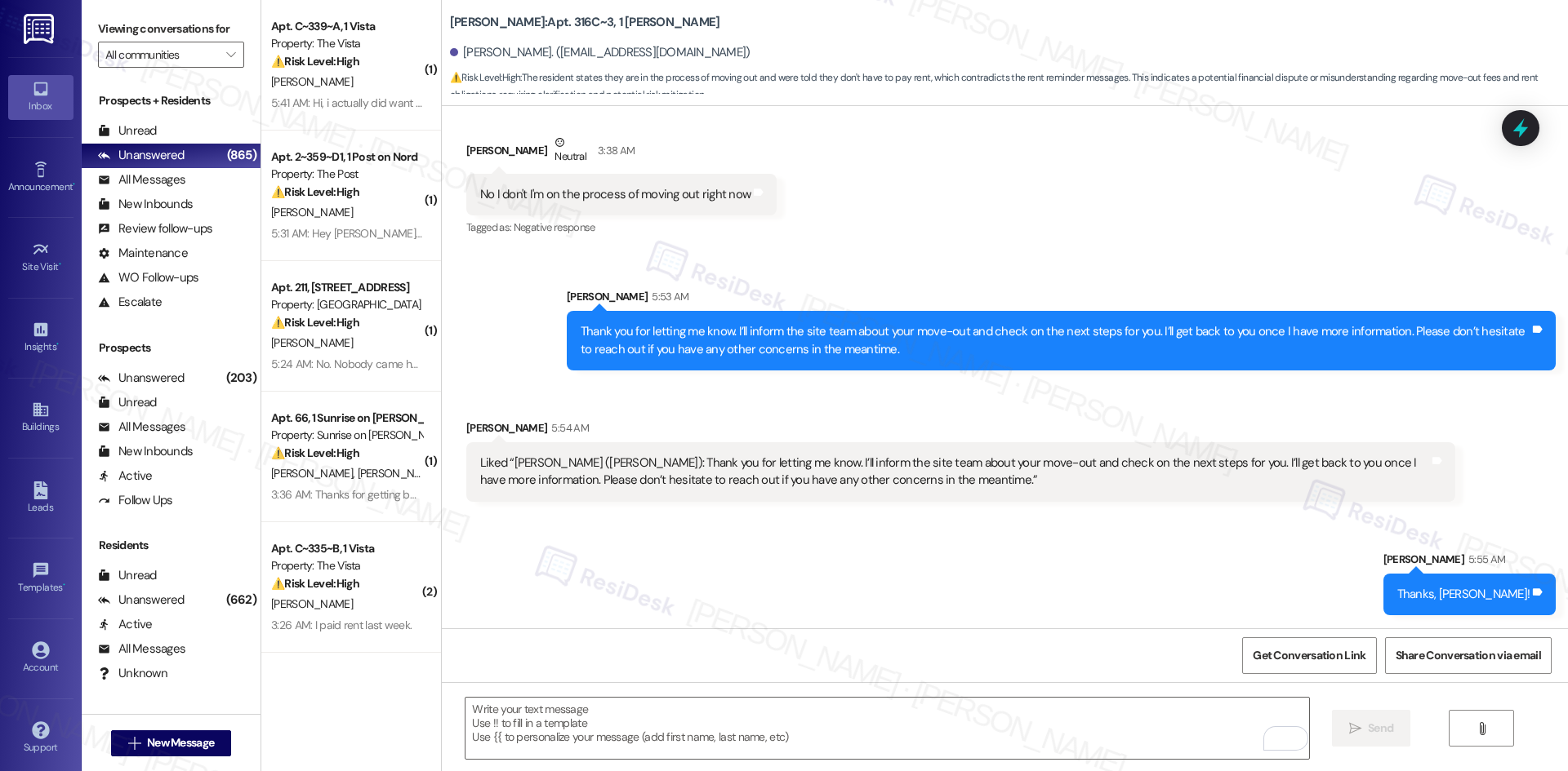
click at [1024, 591] on div "Sent via SMS Sarah 5:55 AM Thanks, Mckayla! Tags and notes" at bounding box center [1005, 571] width 1126 height 113
click at [1019, 567] on div "Sent via SMS Sarah 5:55 AM Thanks, Mckayla! Tags and notes" at bounding box center [1005, 571] width 1126 height 113
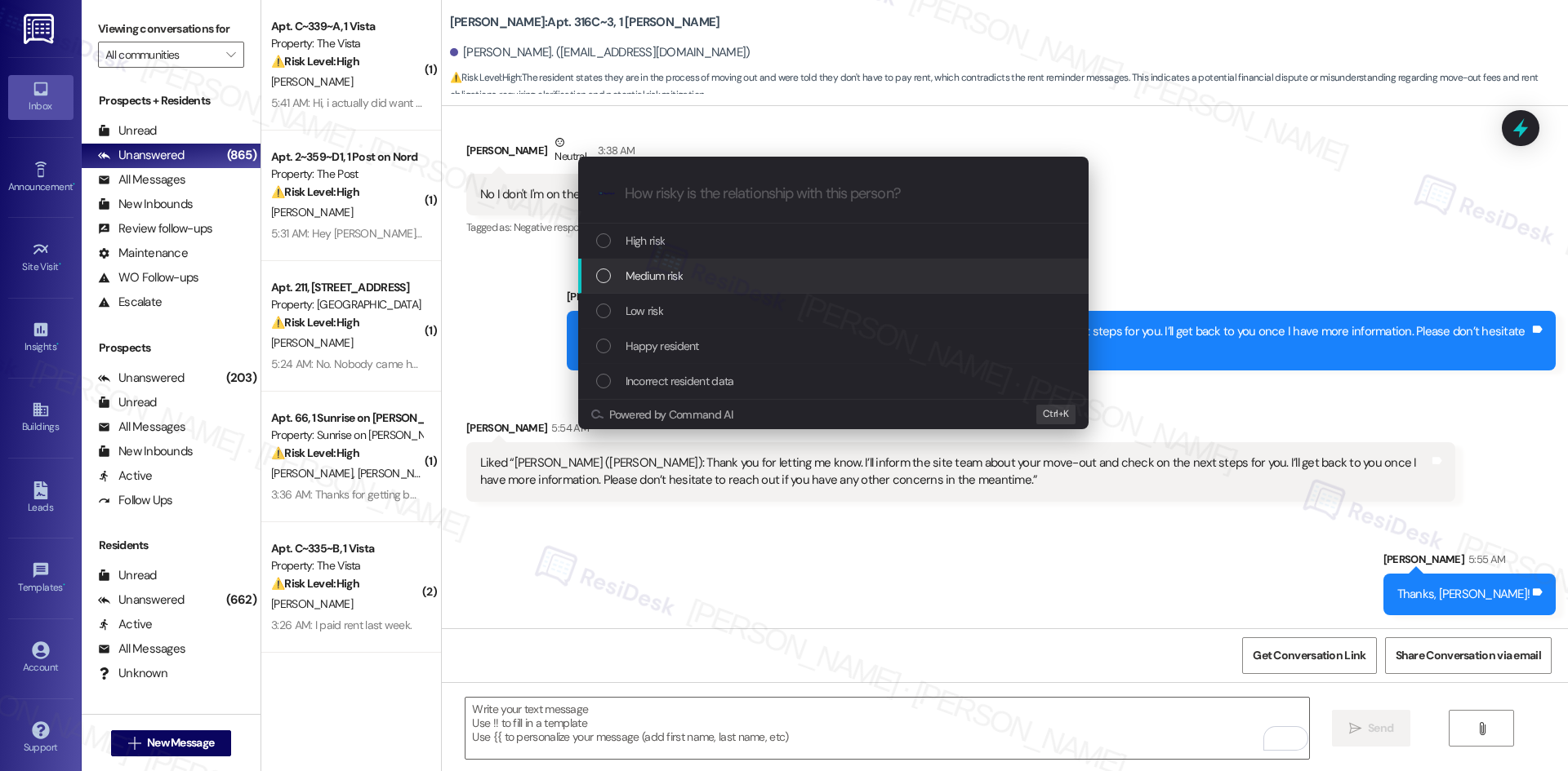
click at [712, 269] on div "Medium risk" at bounding box center [834, 276] width 477 height 18
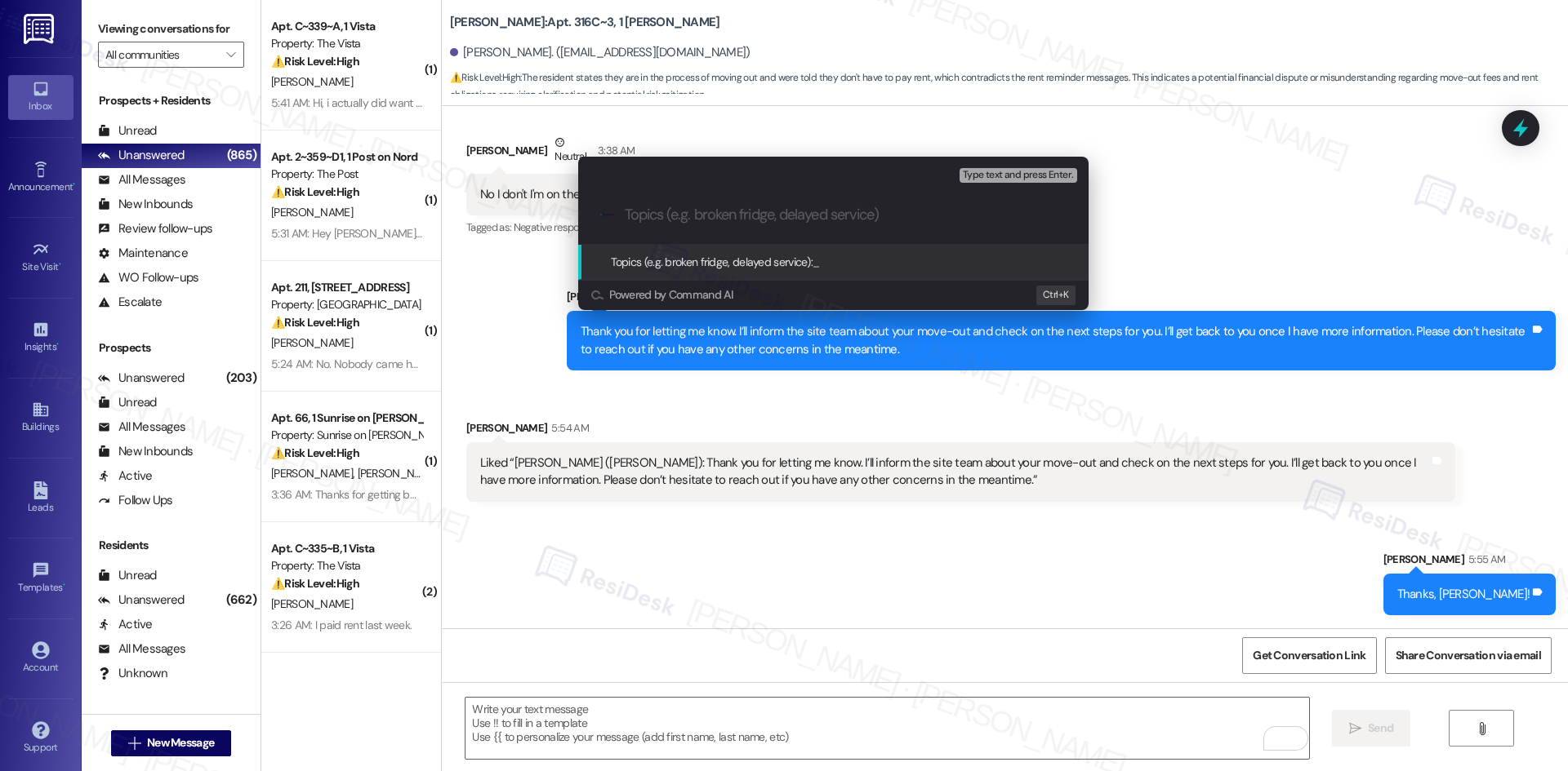
click at [673, 215] on input "Topics (e.g. broken fridge, delayed service)" at bounding box center [846, 215] width 444 height 17
paste input "Move-Out Notification – Resident Requesting Next Steps"
type input "Move-Out Notification – Resident Requesting Next Steps"
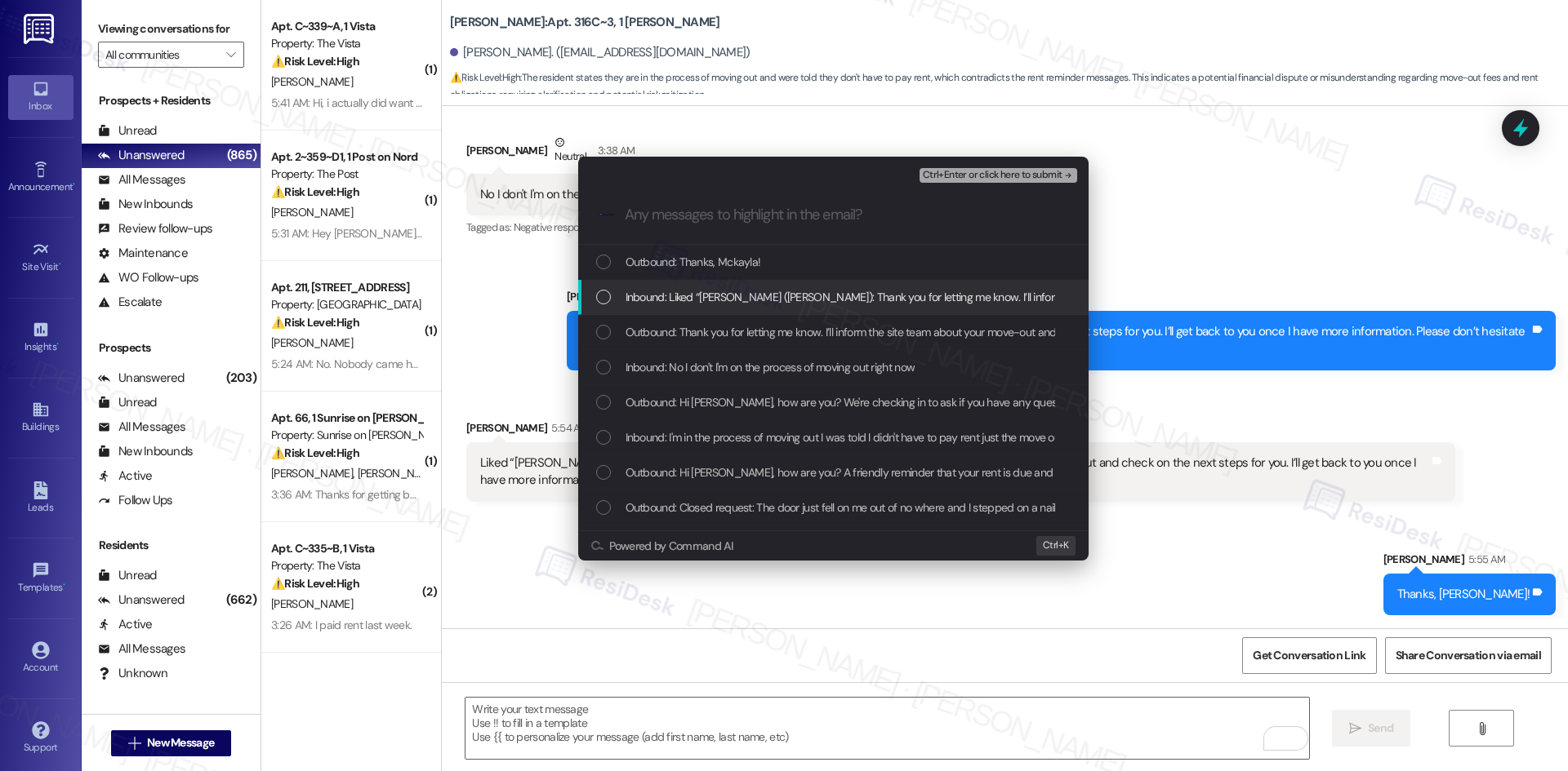
click at [712, 299] on span "Inbound: Liked “Sarah (Bradford Oaks): Thank you for letting me know. I’ll info…" at bounding box center [1329, 297] width 1407 height 18
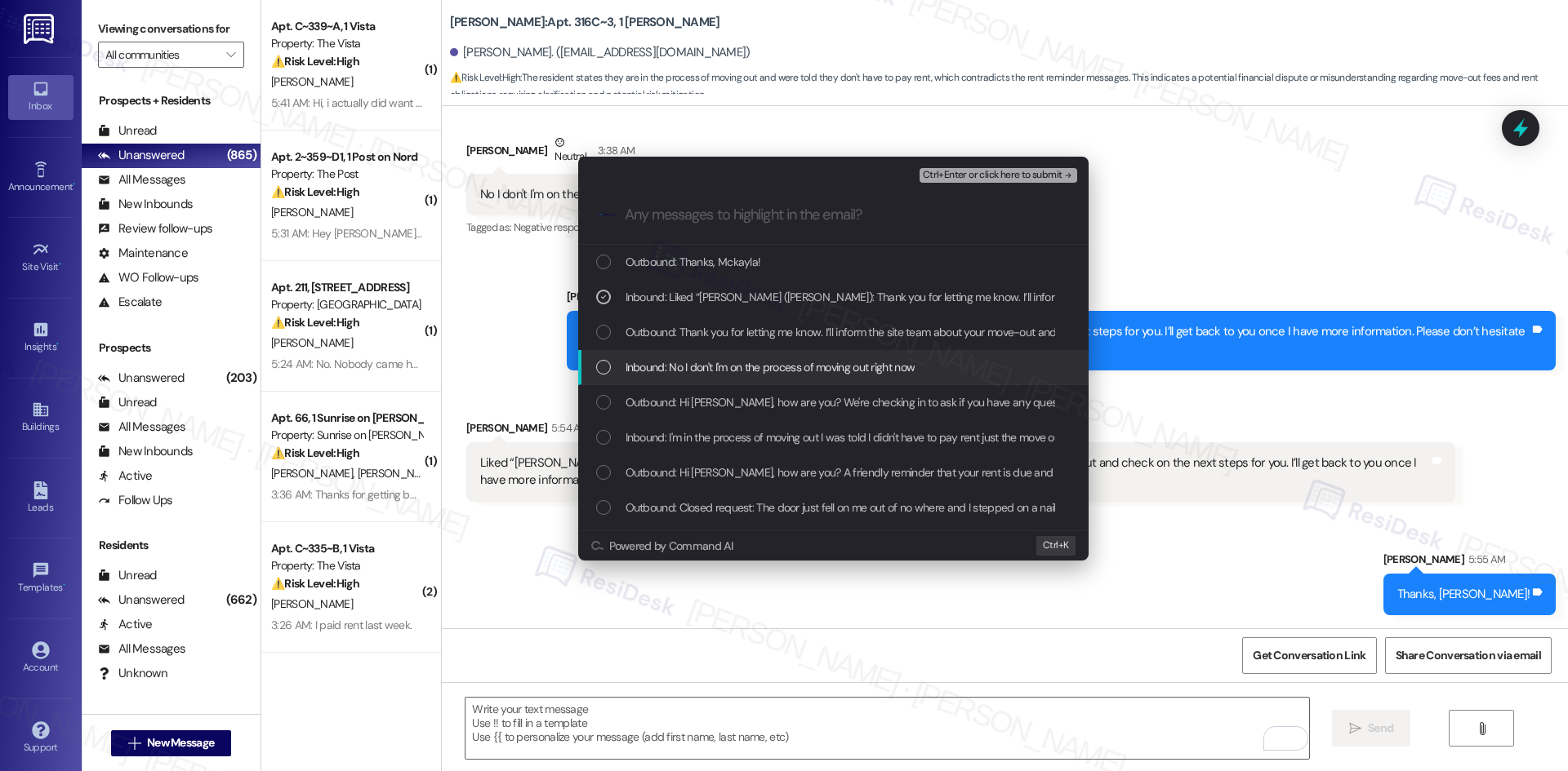
click at [769, 371] on span "Inbound: No I don't I'm on the process of moving out right now" at bounding box center [770, 367] width 290 height 18
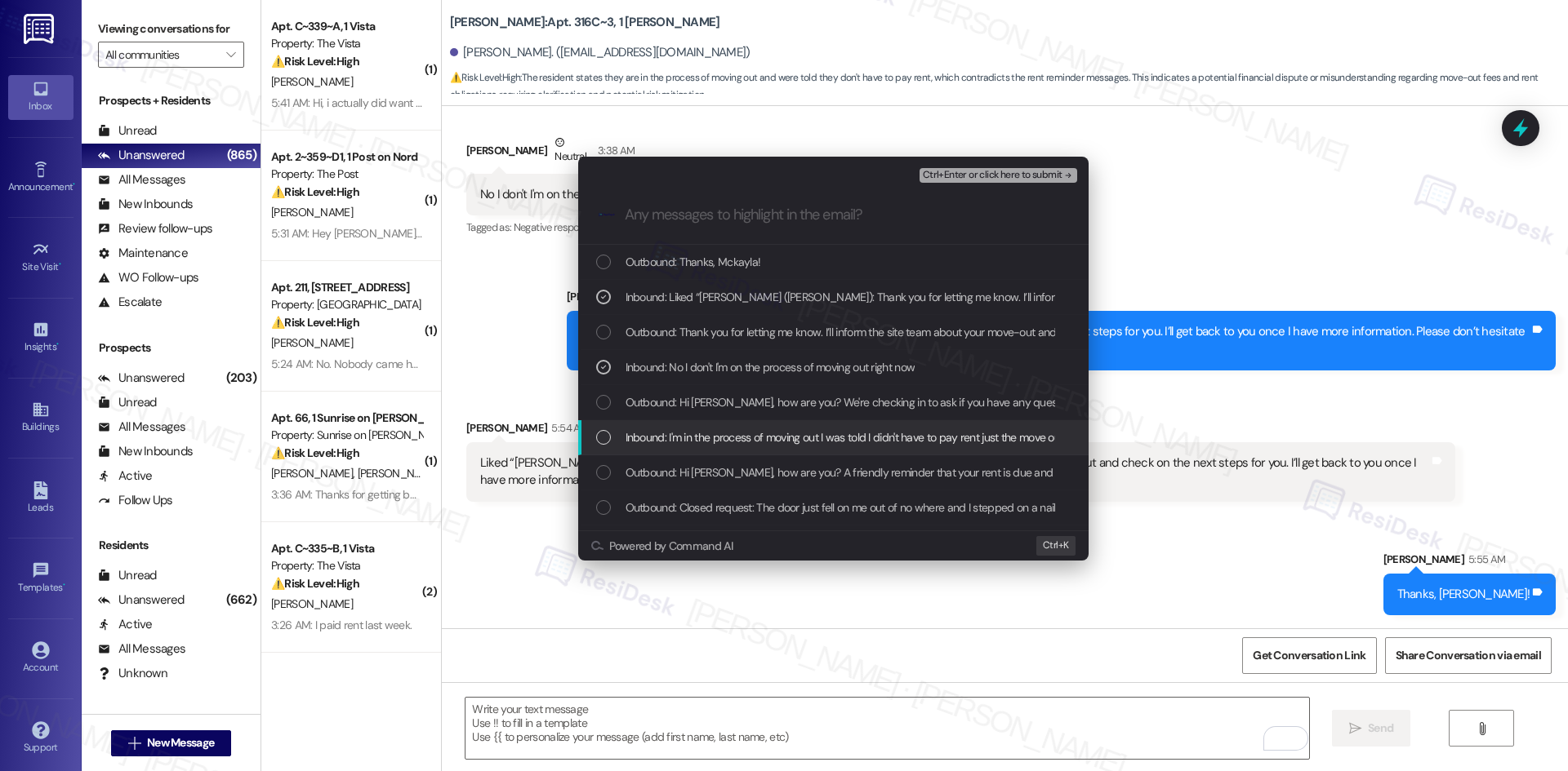
click at [803, 438] on span "Inbound: I'm in the process of moving out I was told I didn't have to pay rent …" at bounding box center [854, 438] width 457 height 18
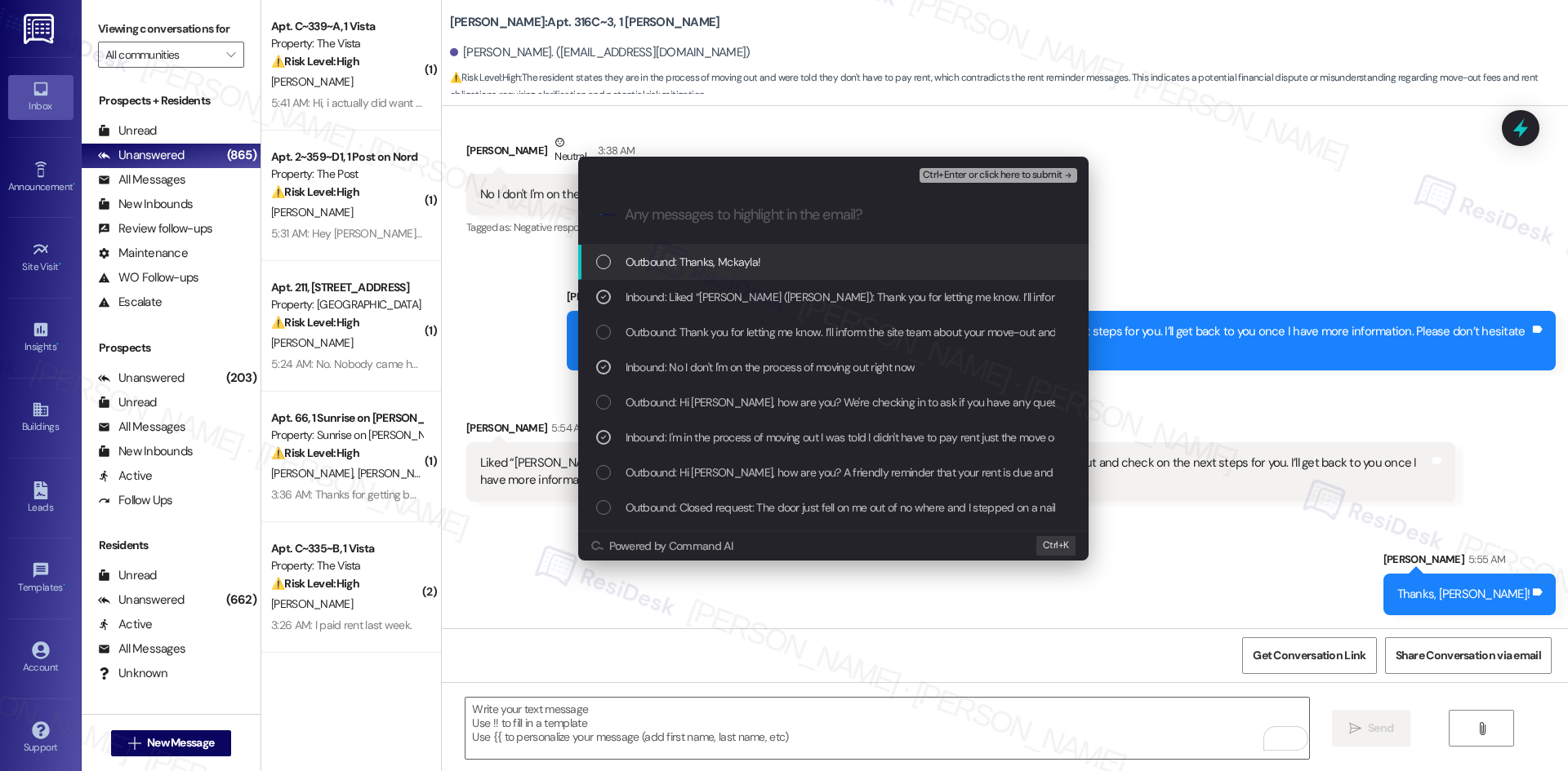
click at [1052, 172] on span "Ctrl+Enter or click here to submit" at bounding box center [992, 175] width 140 height 12
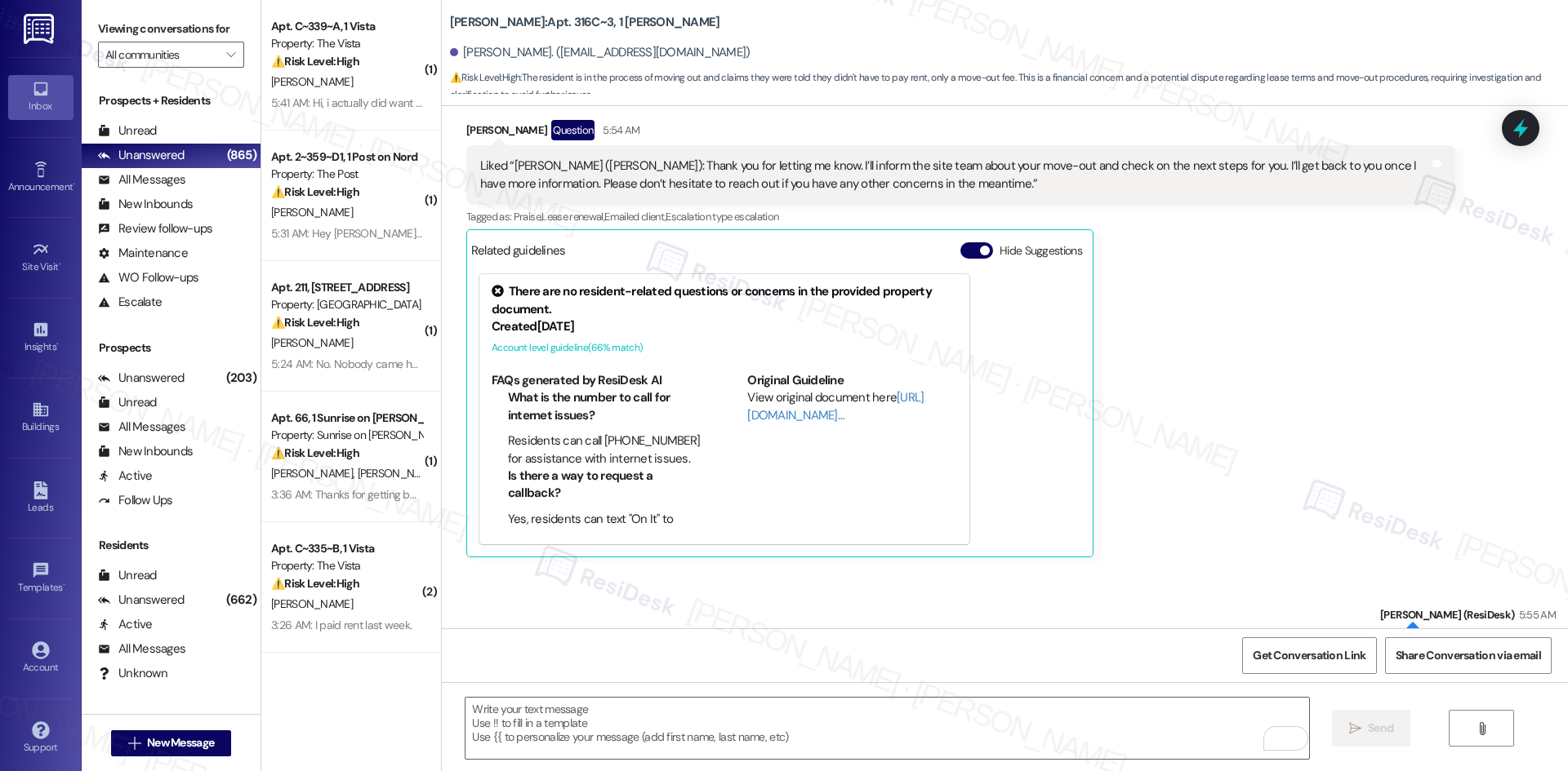
scroll to position [1278, 0]
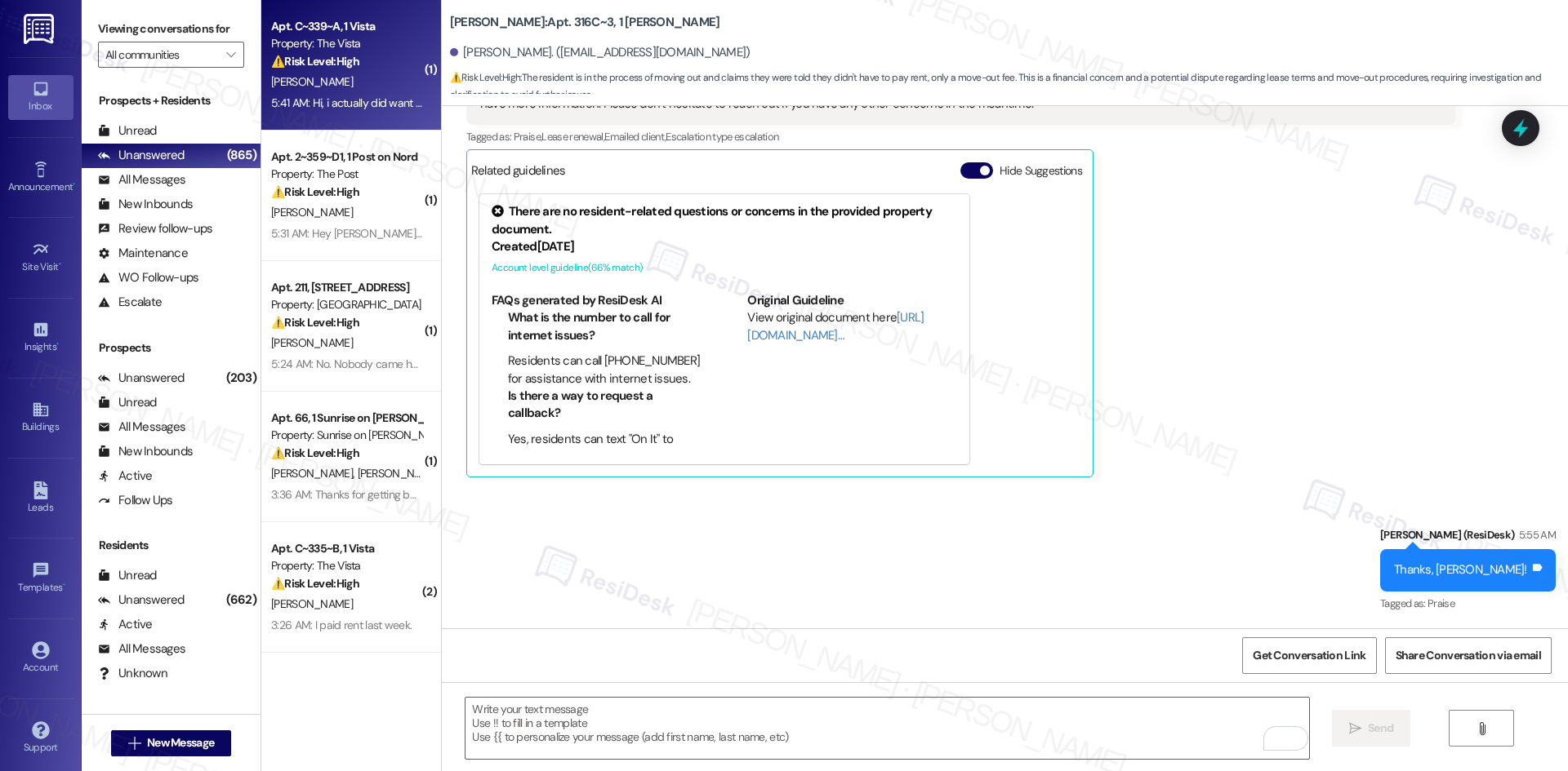
click at [329, 64] on strong "⚠️ Risk Level: High" at bounding box center [315, 61] width 89 height 15
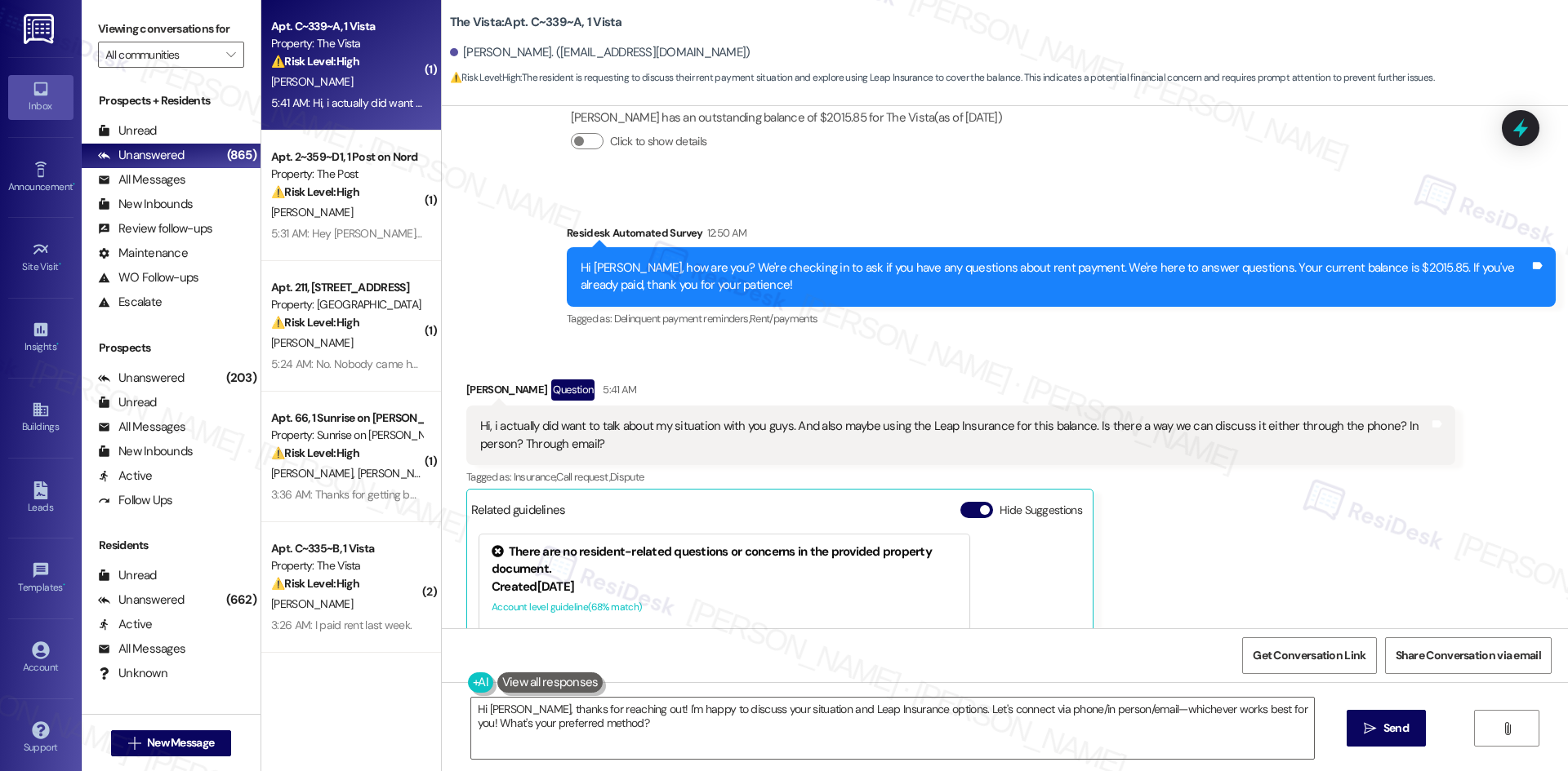
scroll to position [769, 0]
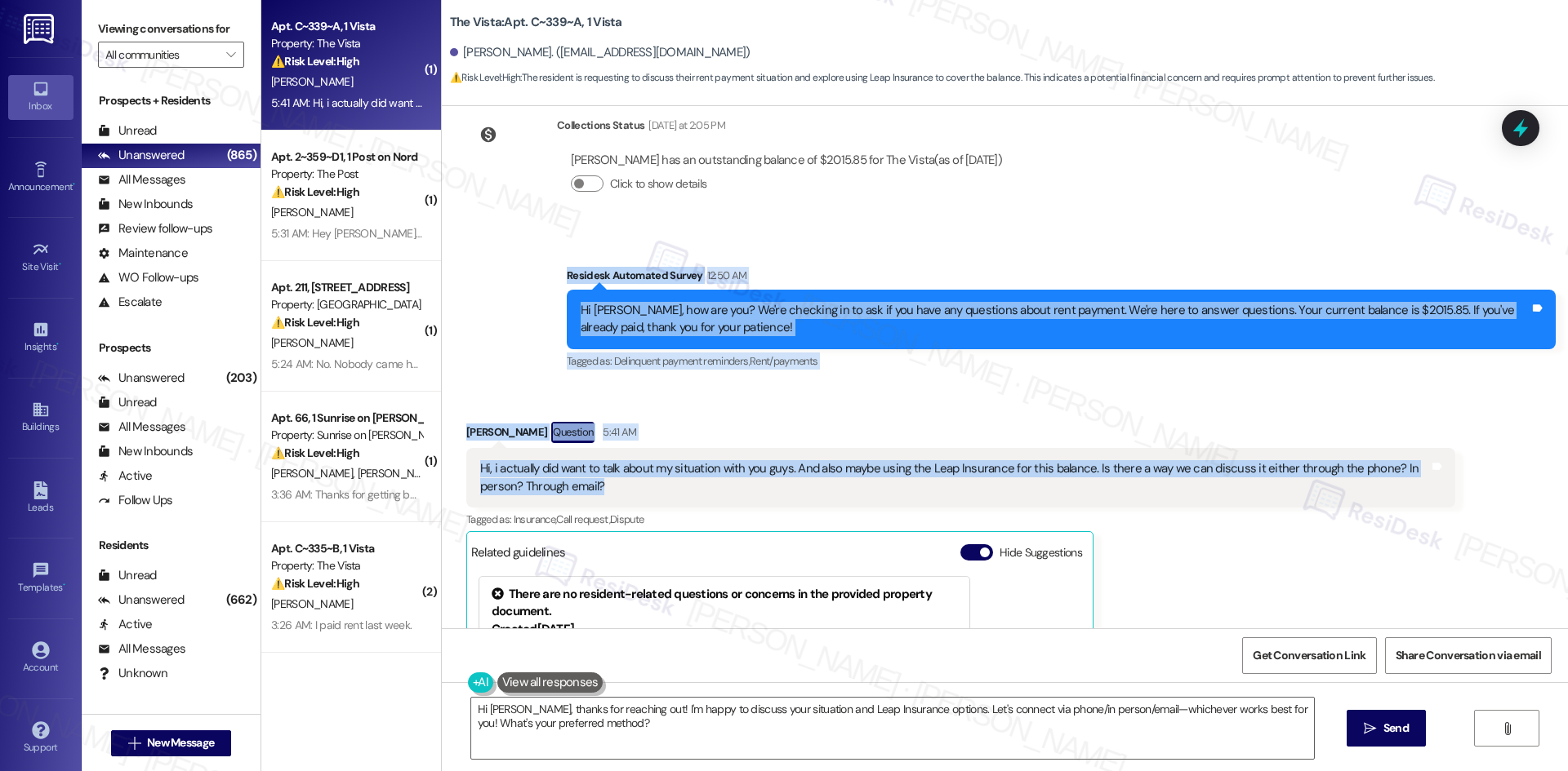
drag, startPoint x: 544, startPoint y: 271, endPoint x: 655, endPoint y: 500, distance: 254.5
click at [655, 500] on div "WO Lease started Aug 18, 2025 at 8:00 AM Show details Survey, sent via SMS Resi…" at bounding box center [1005, 367] width 1126 height 523
copy div "Residesk Automated Survey 12:50 AM Hi Victor, how are you? We're checking in to…"
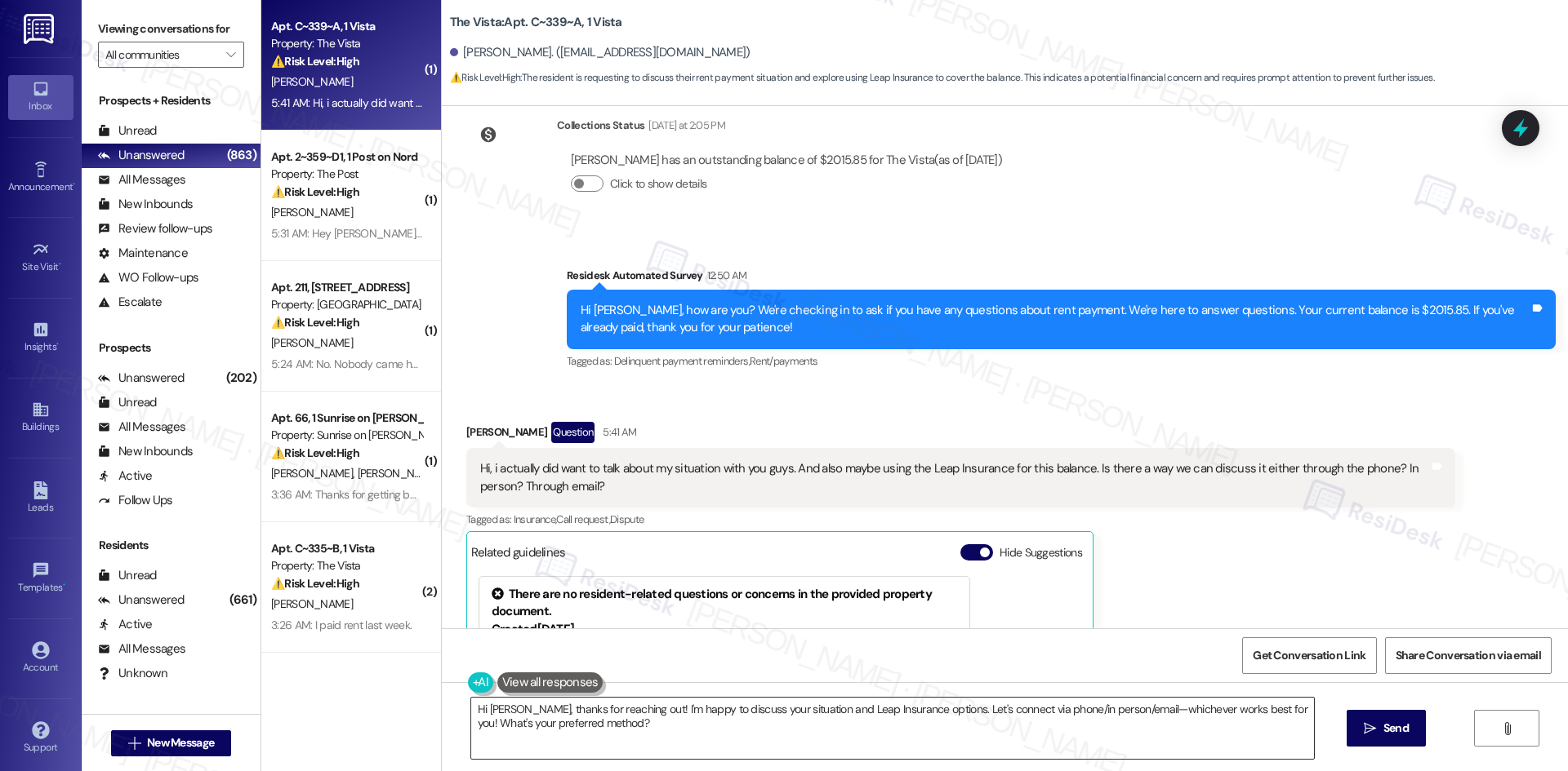
click at [705, 745] on textarea "Hi Victor, thanks for reaching out! I'm happy to discuss your situation and Lea…" at bounding box center [892, 729] width 842 height 61
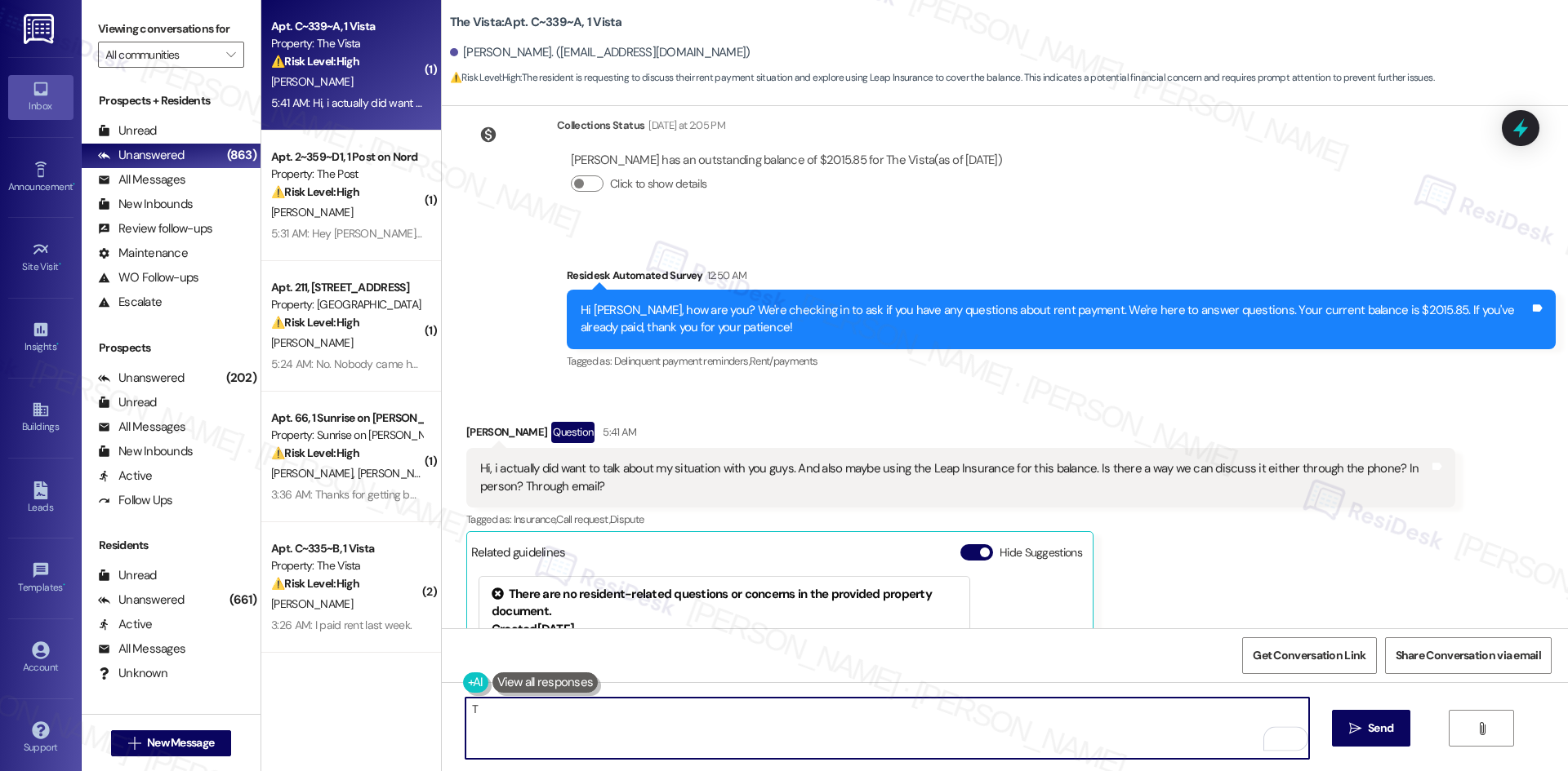
paste textarea "hank you for reaching out. I’ll relay your request to the site team so they can…"
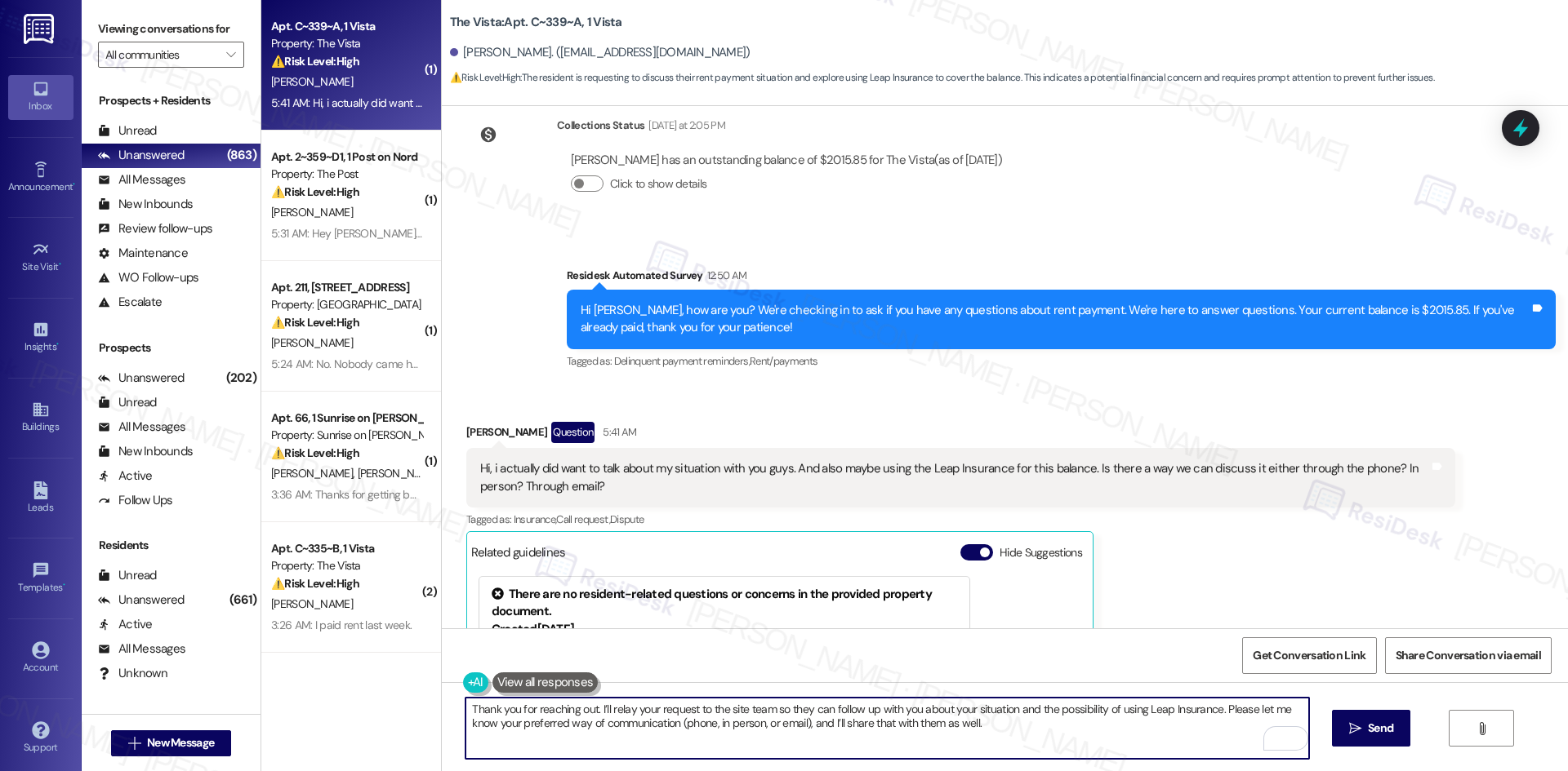
click at [749, 734] on textarea "Thank you for reaching out. I’ll relay your request to the site team so they ca…" at bounding box center [886, 729] width 842 height 61
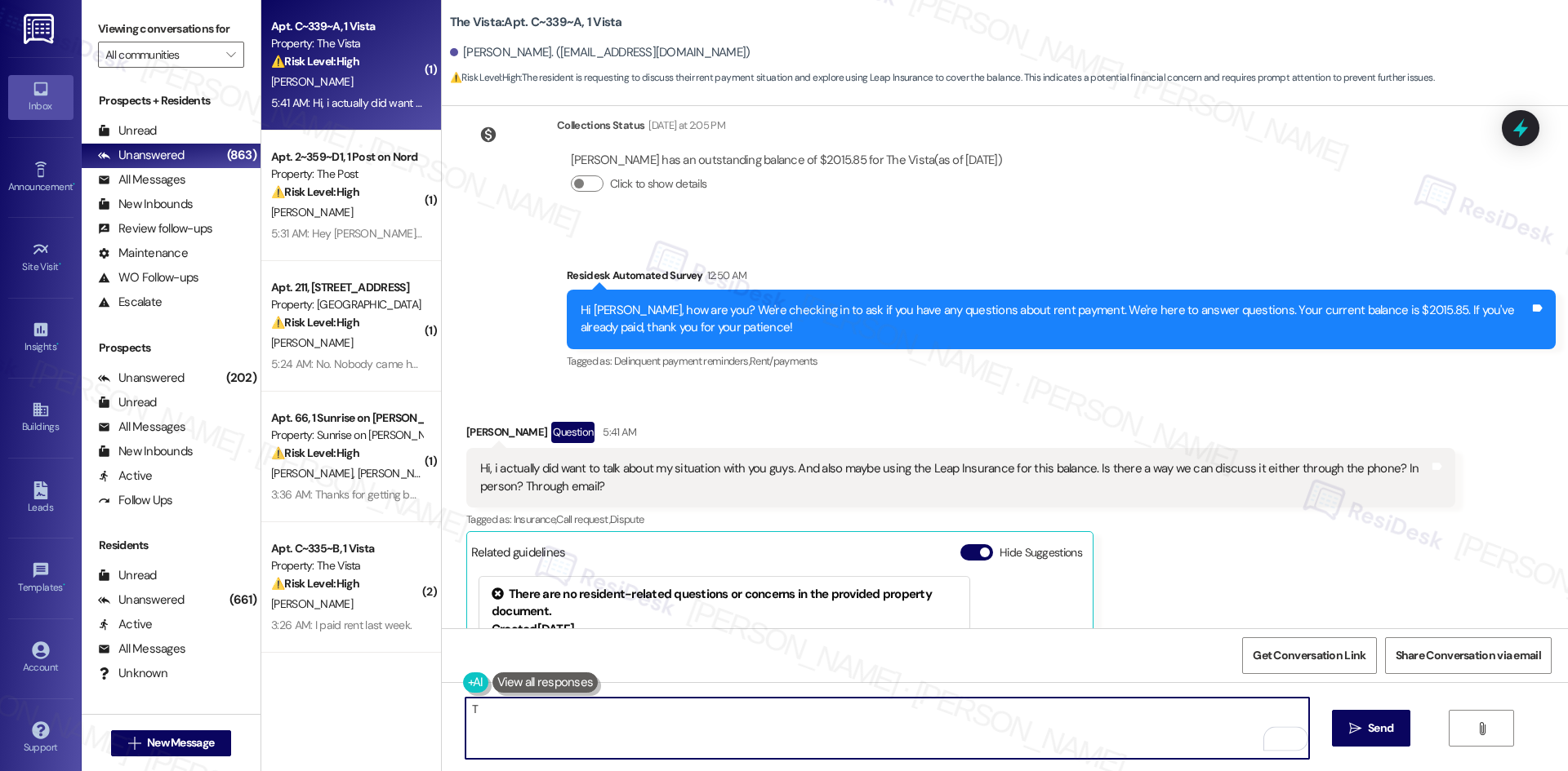
paste textarea "hank you for reaching out. I’ll relay your request to the site team so they can…"
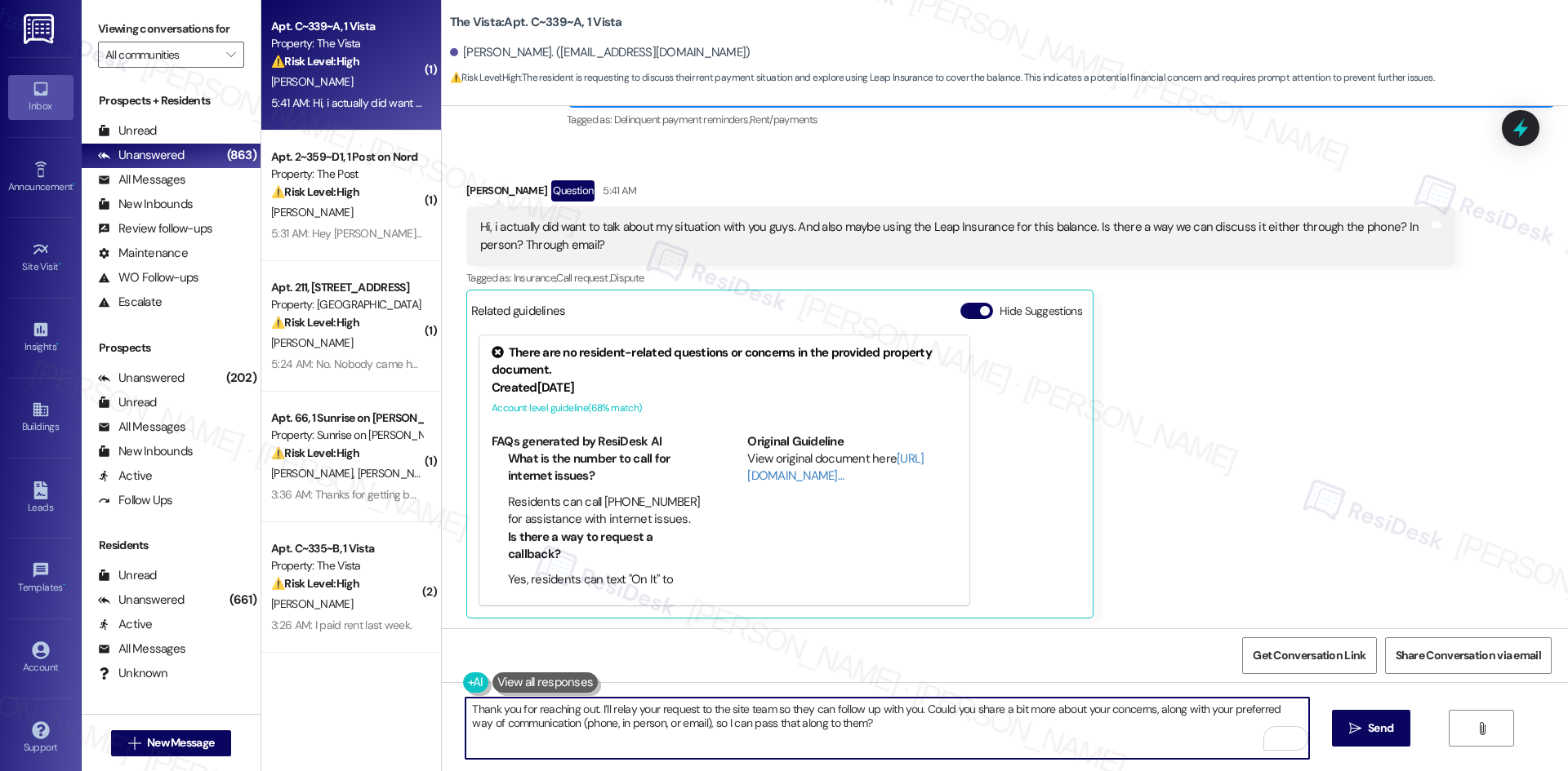
scroll to position [1015, 0]
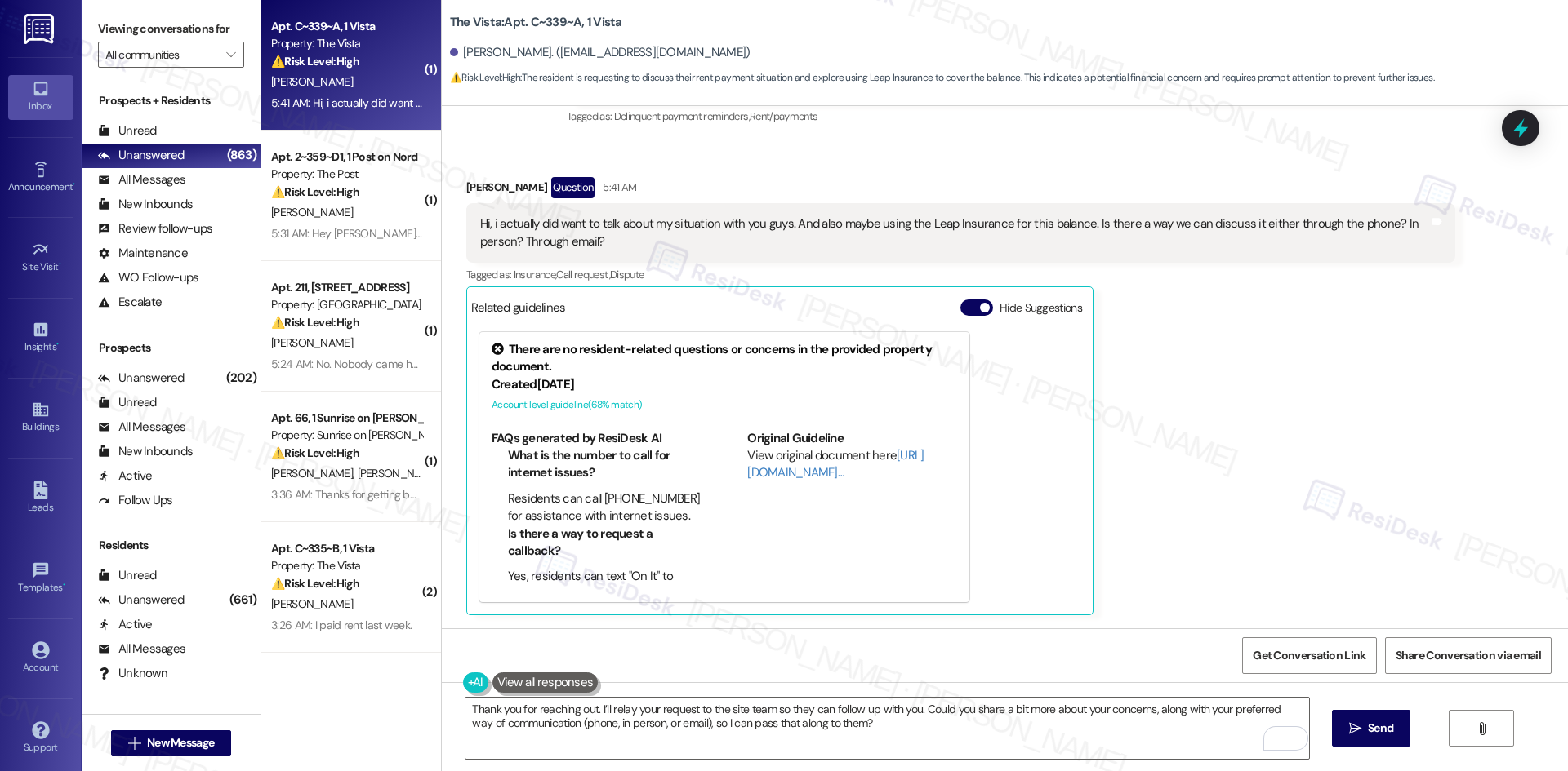
click at [1242, 362] on div "Victor Arreola Question 5:41 AM Hi, i actually did want to talk about my situat…" at bounding box center [960, 396] width 989 height 438
click at [1271, 352] on div "Victor Arreola Question 5:41 AM Hi, i actually did want to talk about my situat…" at bounding box center [960, 396] width 989 height 438
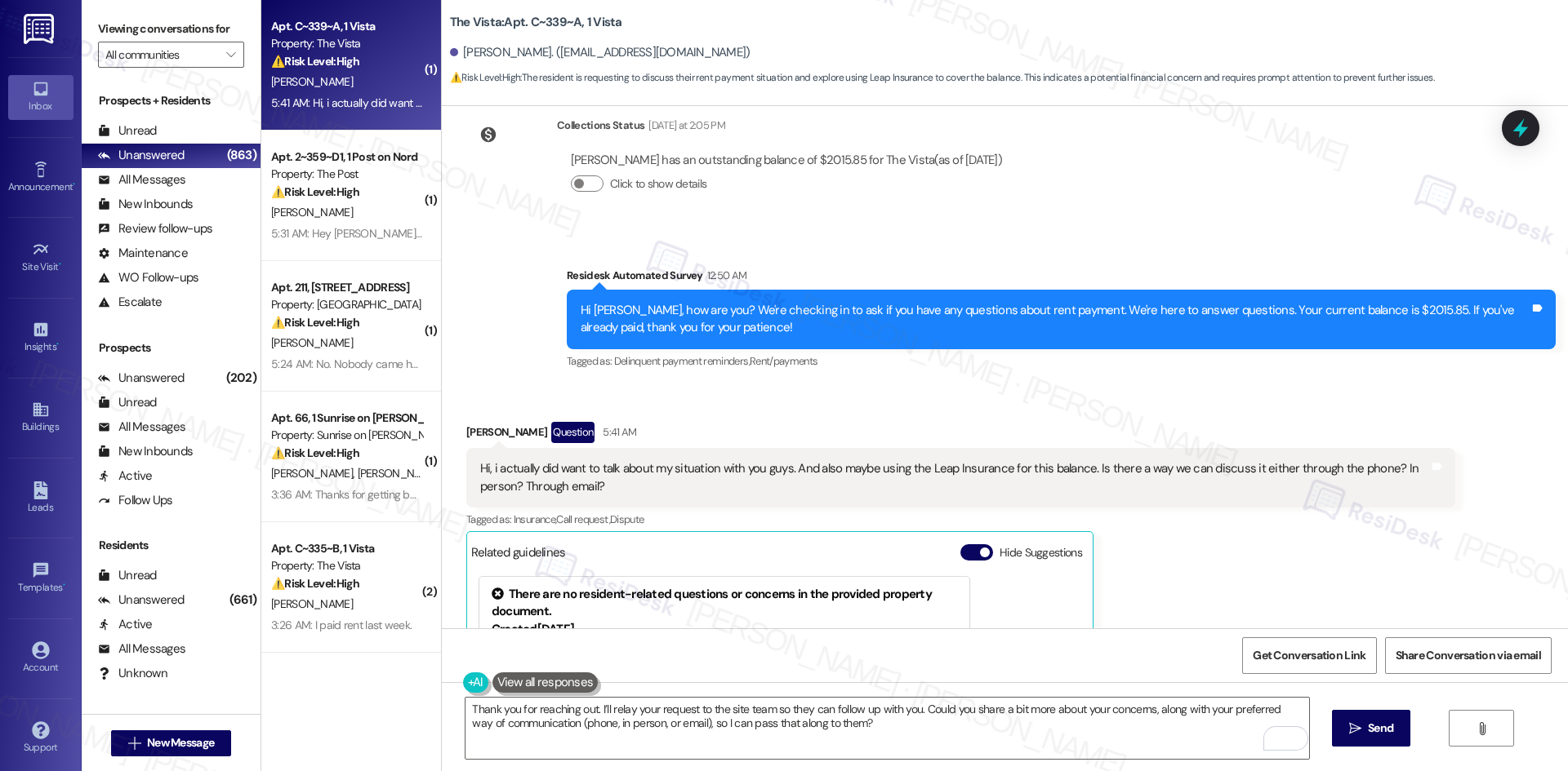
scroll to position [851, 0]
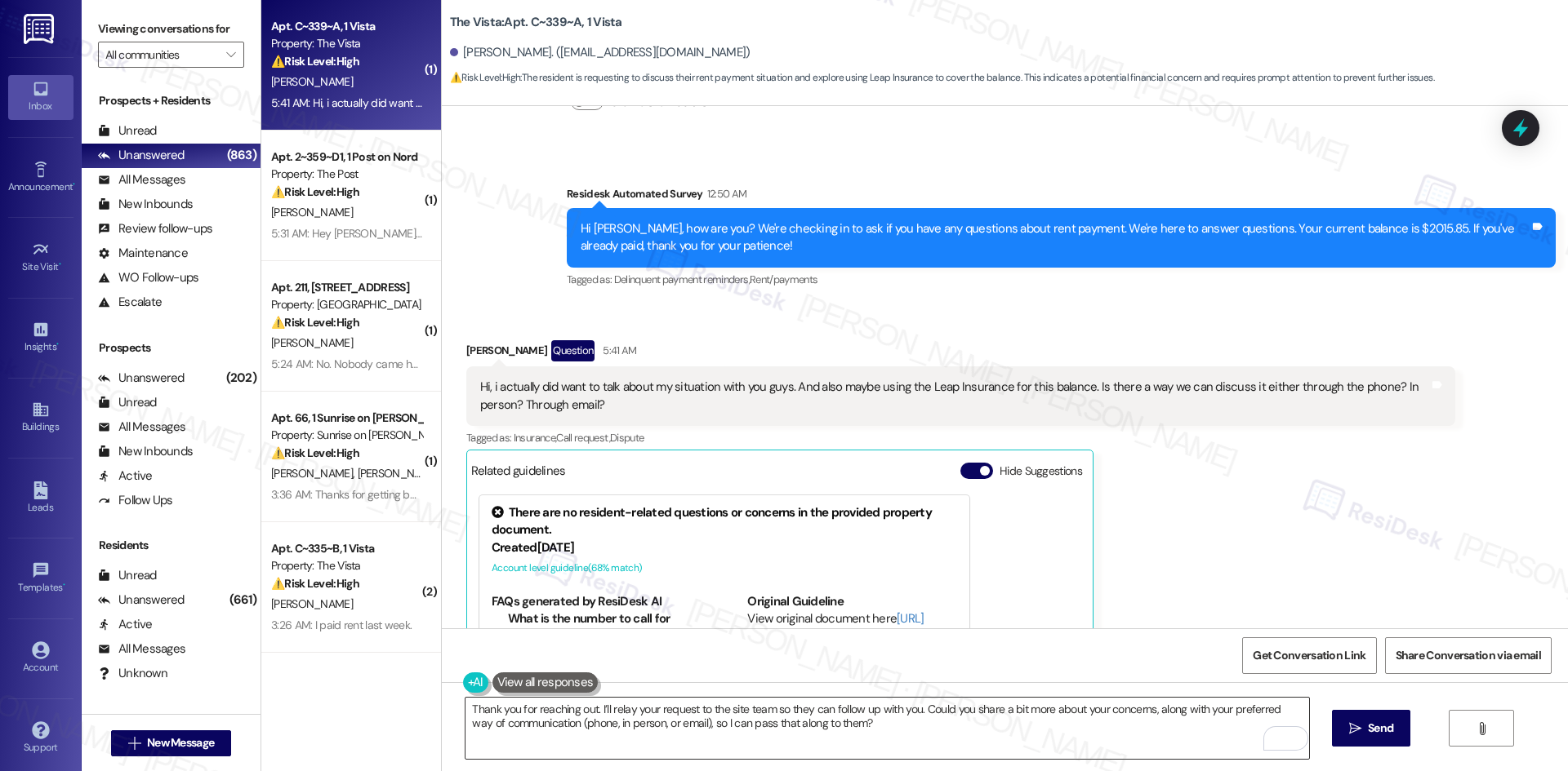
click at [617, 735] on textarea "Thank you for reaching out. I’ll relay your request to the site team so they ca…" at bounding box center [886, 729] width 842 height 61
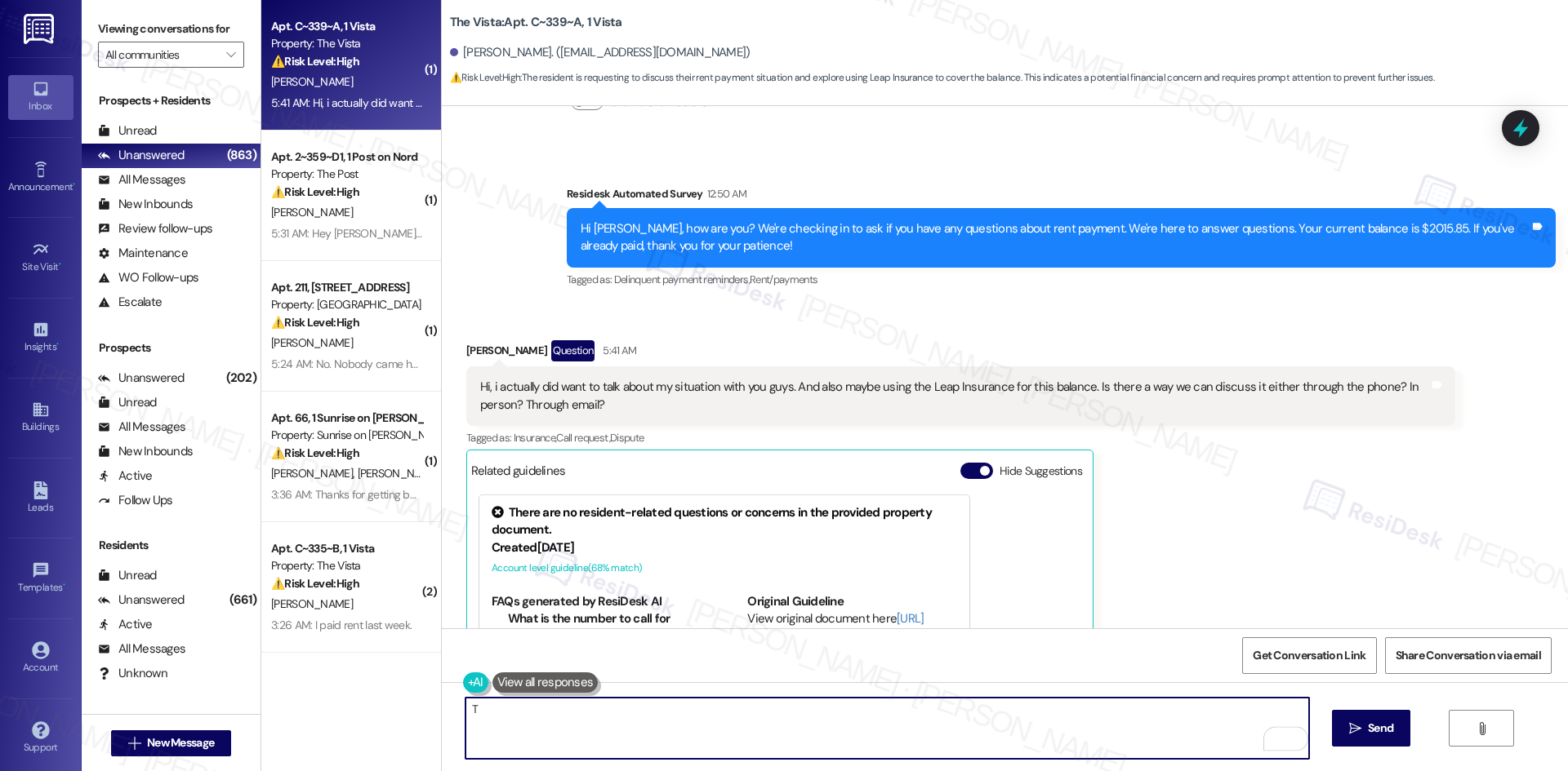
paste textarea "hank you for reaching out. I’ll relay your request to the site team so they can…"
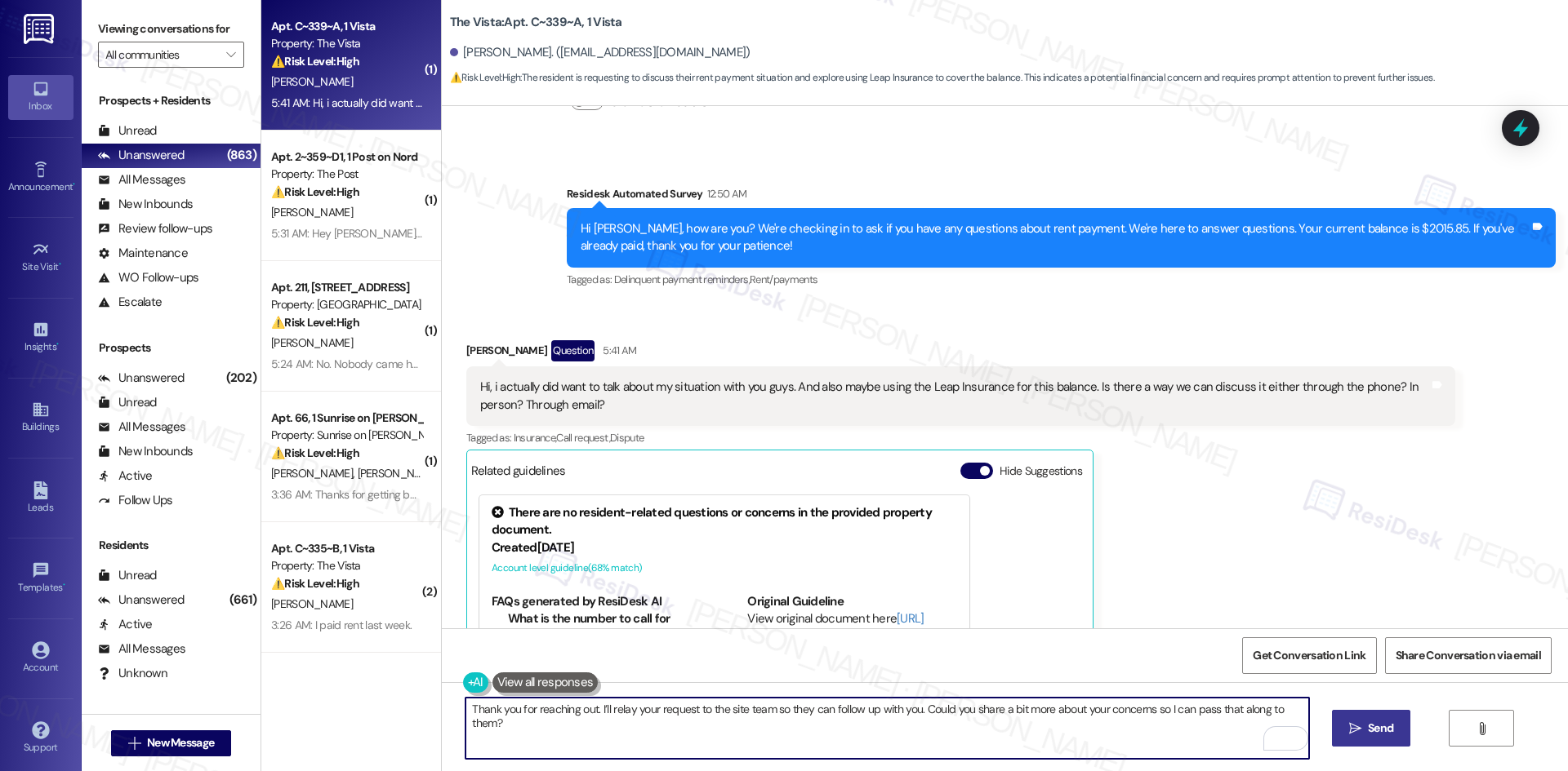
type textarea "Thank you for reaching out. I’ll relay your request to the site team so they ca…"
click at [1389, 731] on span "Send" at bounding box center [1380, 728] width 26 height 17
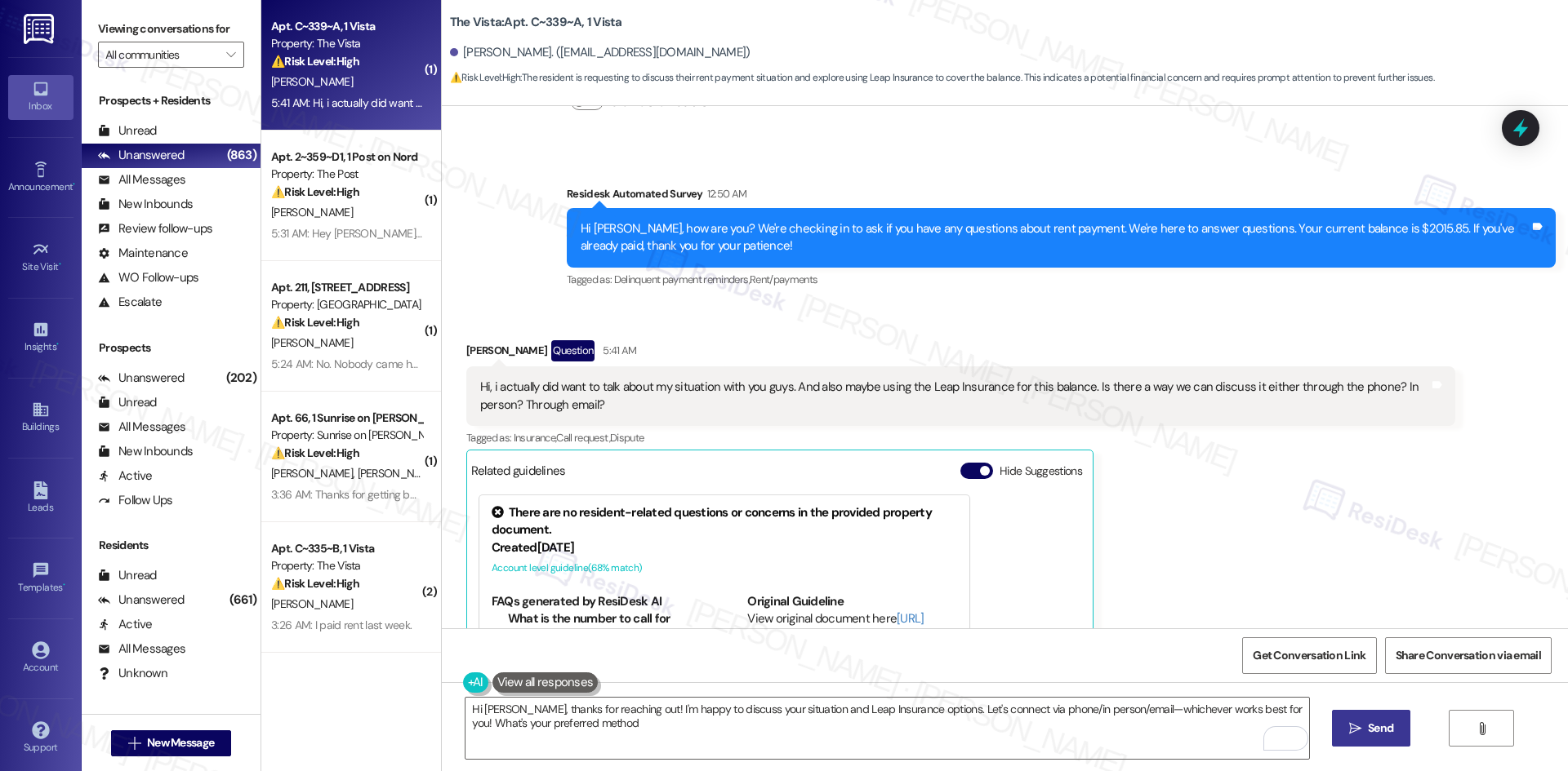
type textarea "Hi Victor, thanks for reaching out! I'm happy to discuss your situation and Lea…"
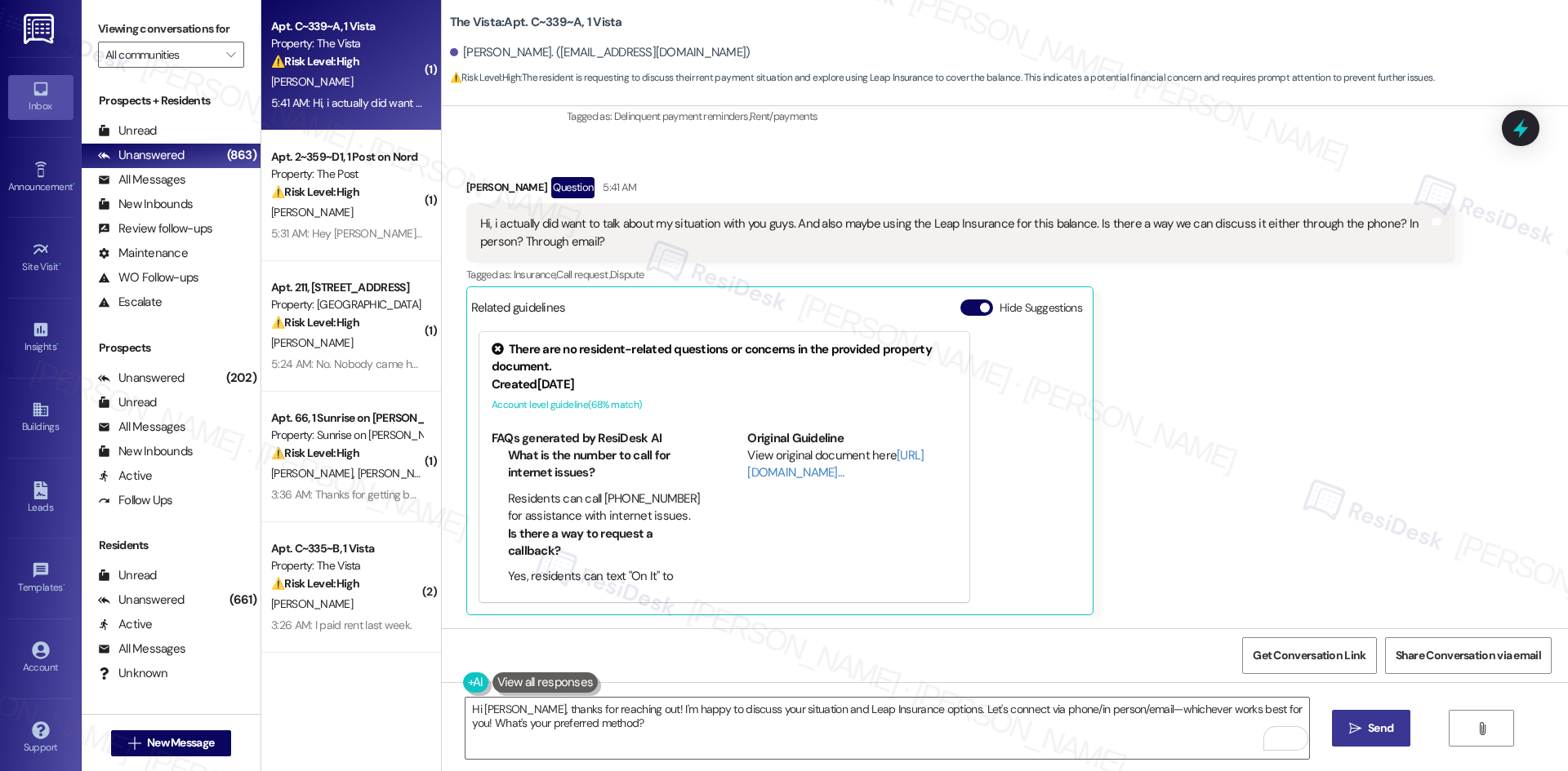
scroll to position [1128, 0]
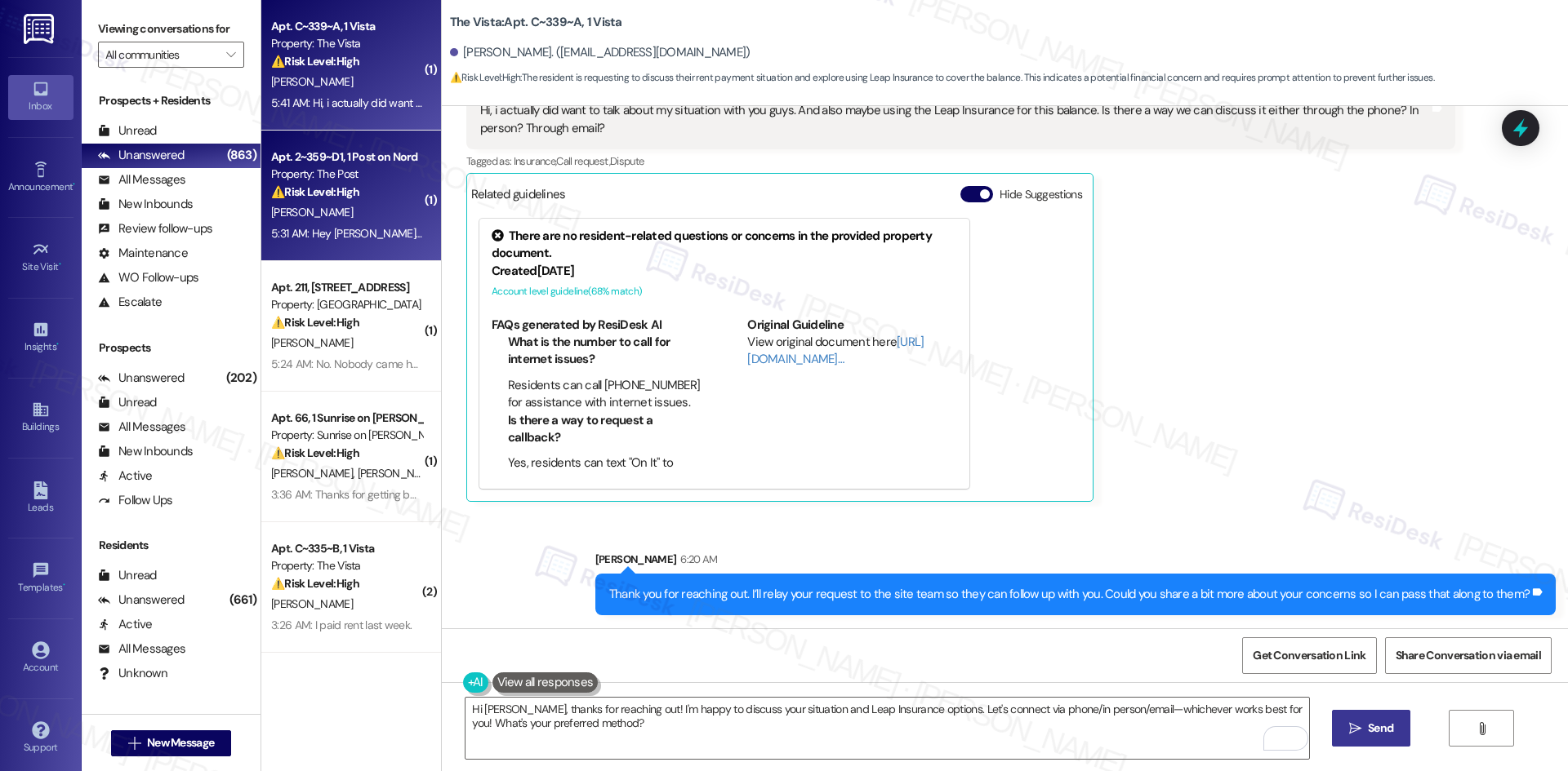
click at [355, 222] on div "D. Jackson" at bounding box center [347, 213] width 154 height 21
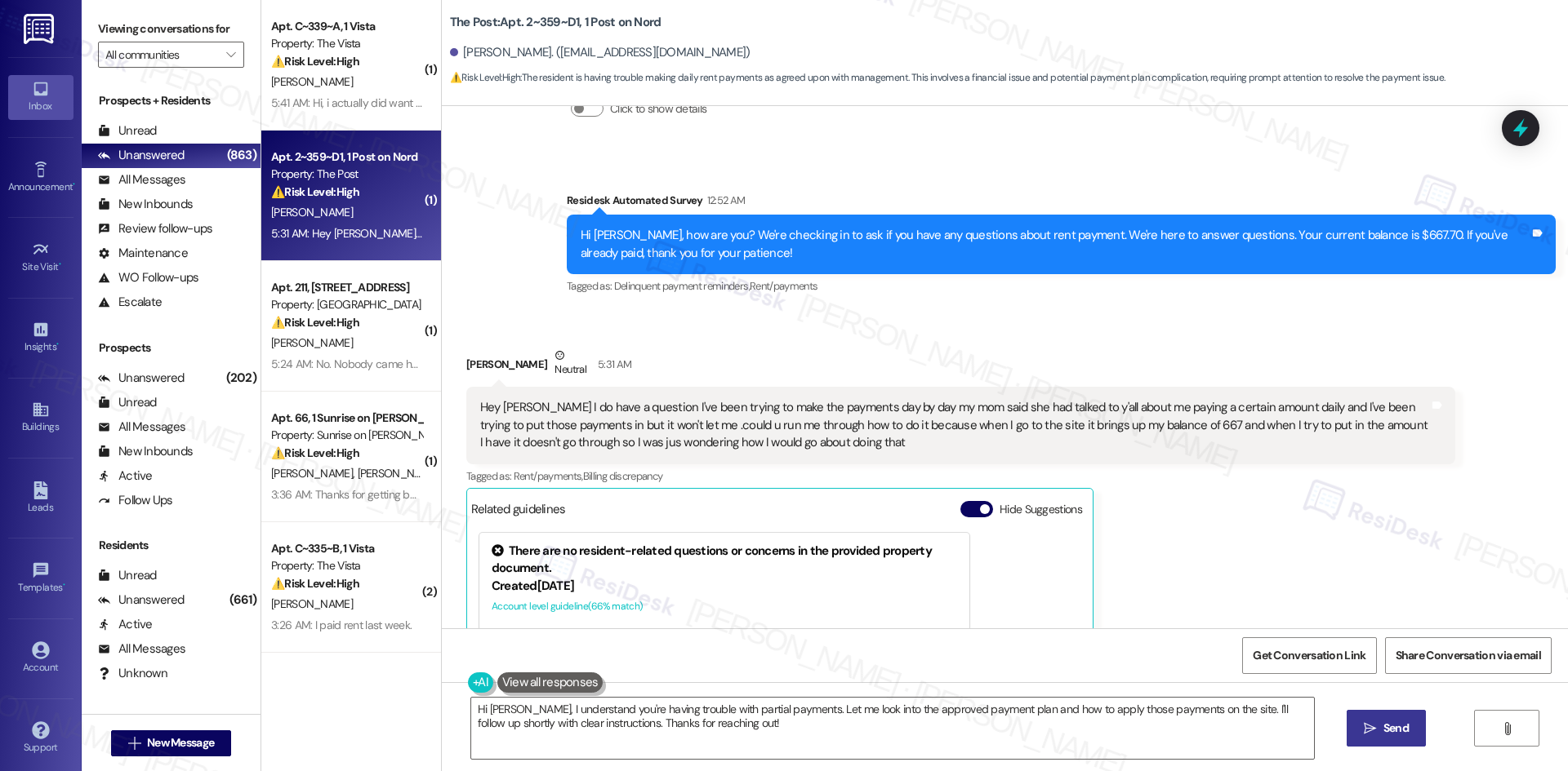
scroll to position [1811, 0]
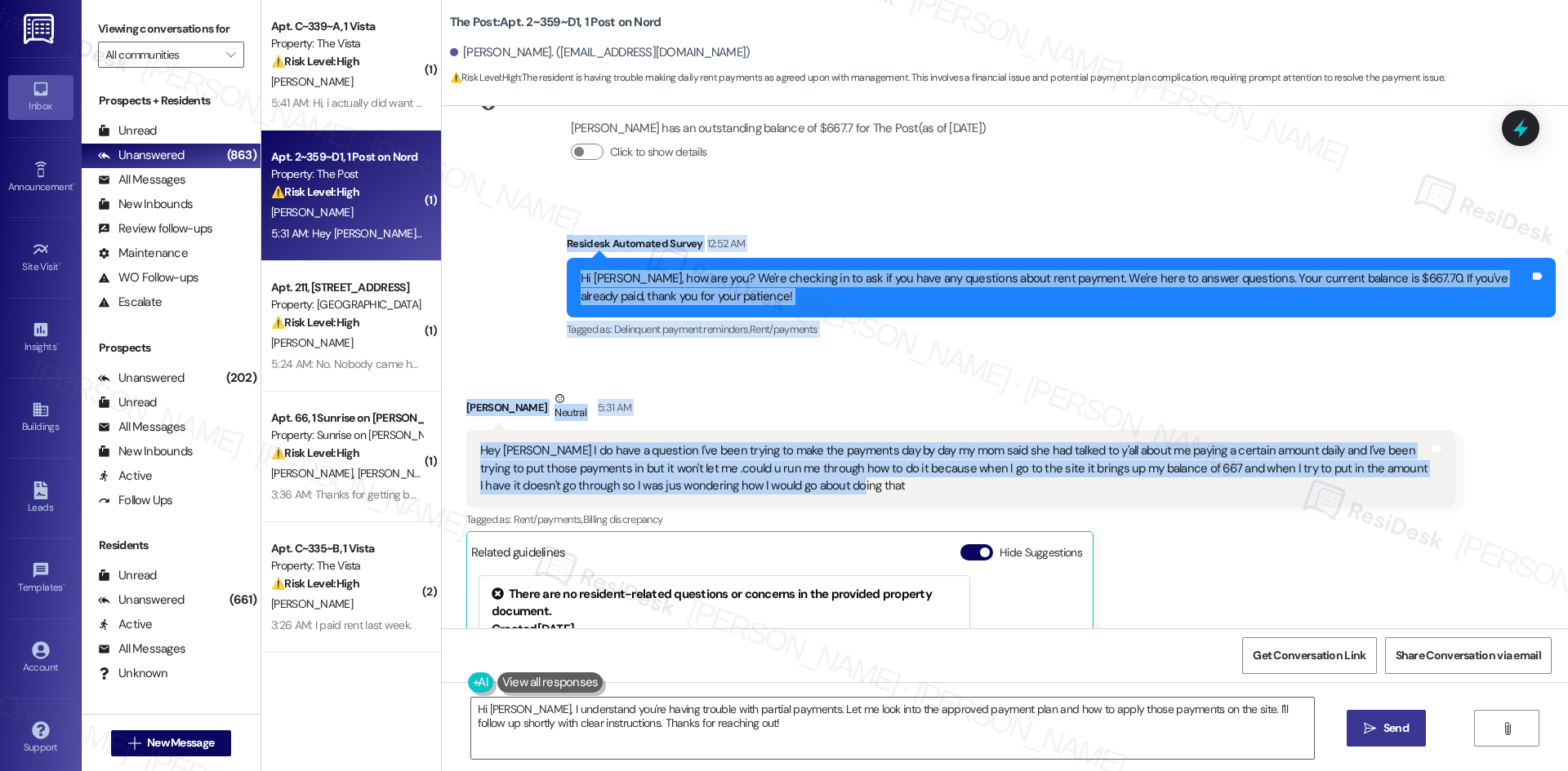
drag, startPoint x: 521, startPoint y: 233, endPoint x: 888, endPoint y: 483, distance: 444.1
click at [888, 483] on div "WO Opened request: Closet door... Aug 13, 2024 at 2:22 AM Status : Completed Sh…" at bounding box center [1005, 367] width 1126 height 523
copy div "Residesk Automated Survey 12:52 AM Hi Devin, how are you? We're checking in to …"
click at [651, 394] on div "Devin Jackson Neutral 5:31 AM" at bounding box center [960, 410] width 989 height 40
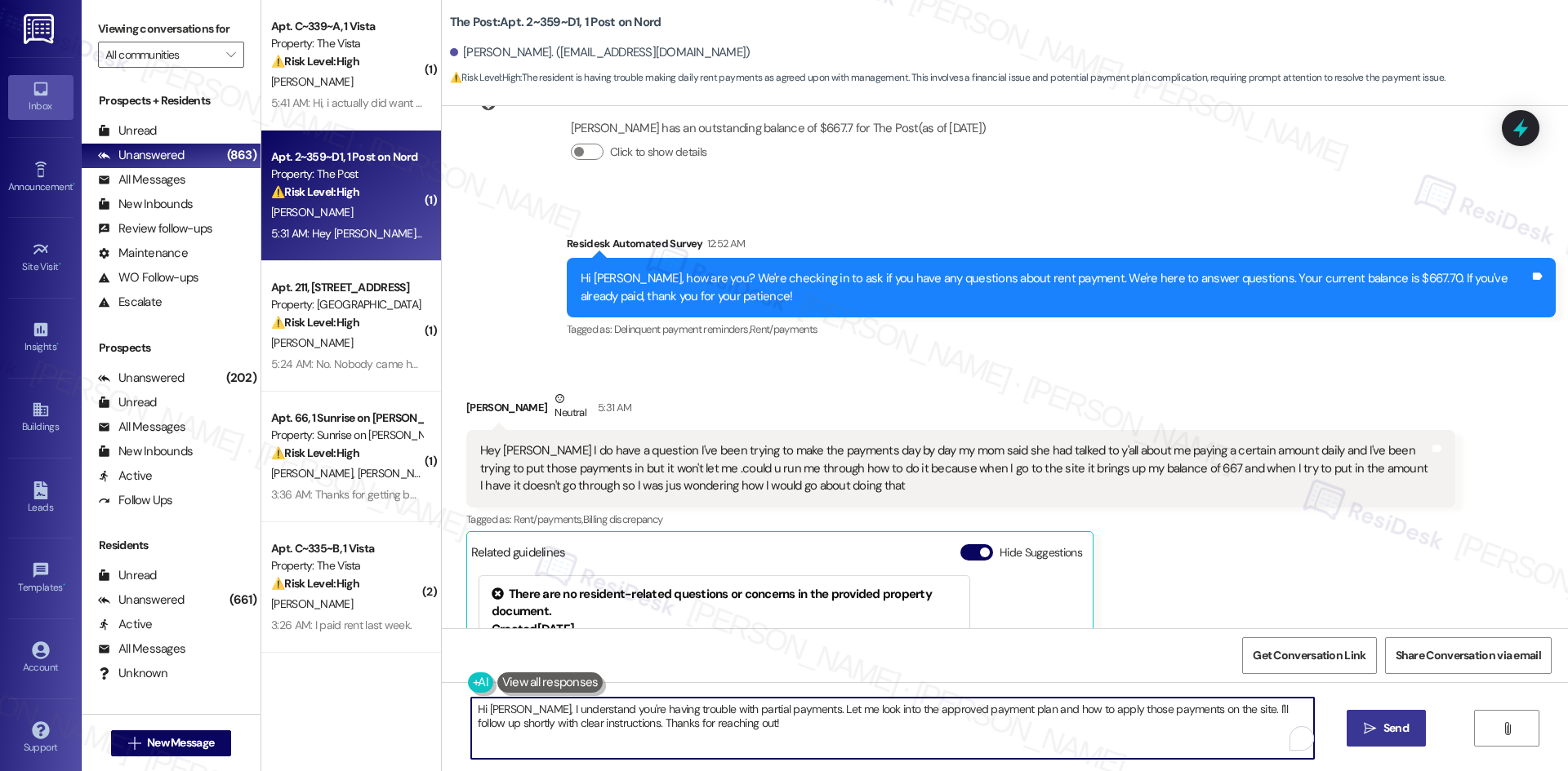
click at [750, 727] on textarea "Hi Devin, I understand you're having trouble with partial payments. Let me look…" at bounding box center [892, 729] width 842 height 61
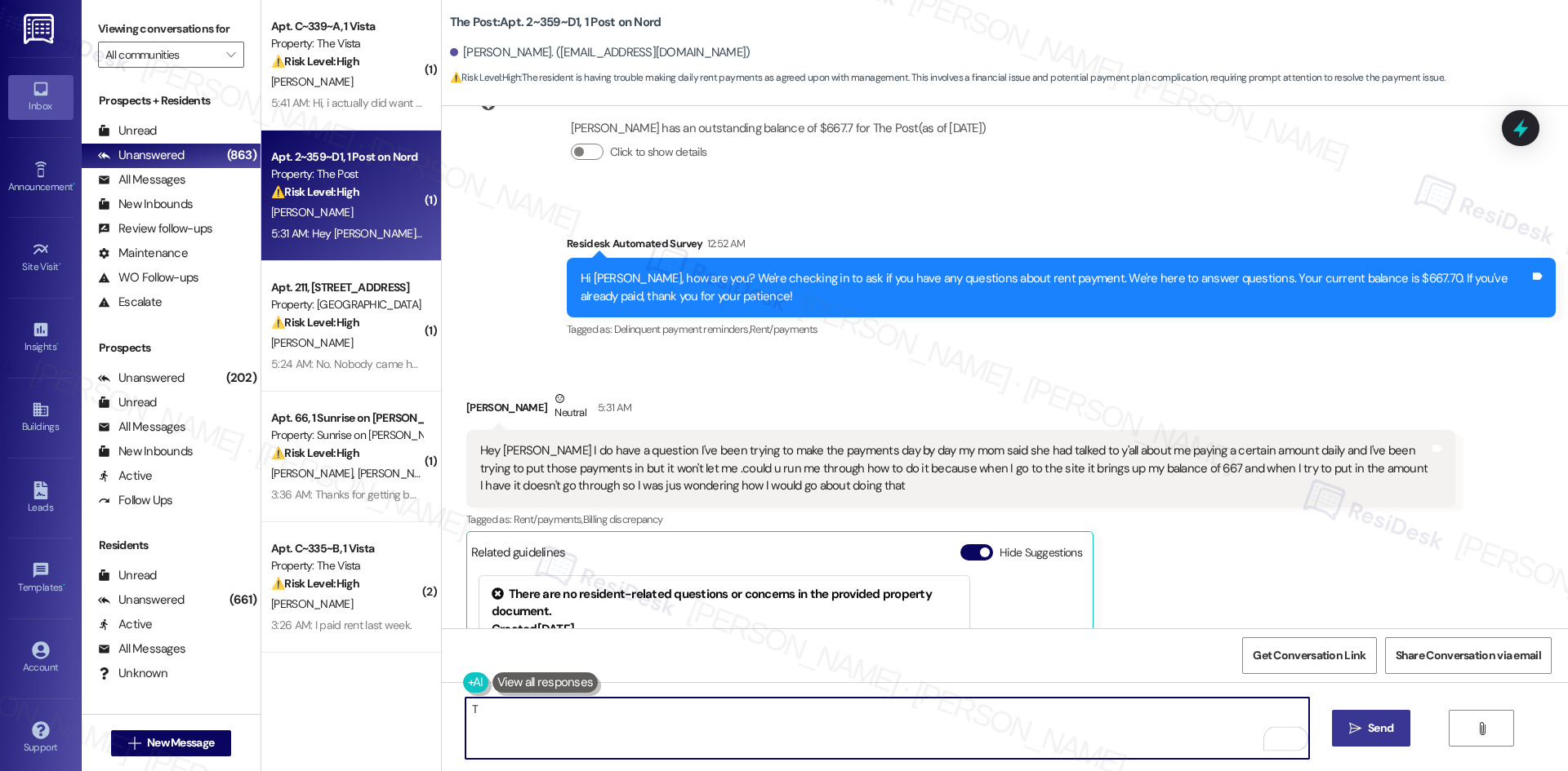
paste textarea "hank you for reaching out and explaining the issue with your payments. I’ll inf…"
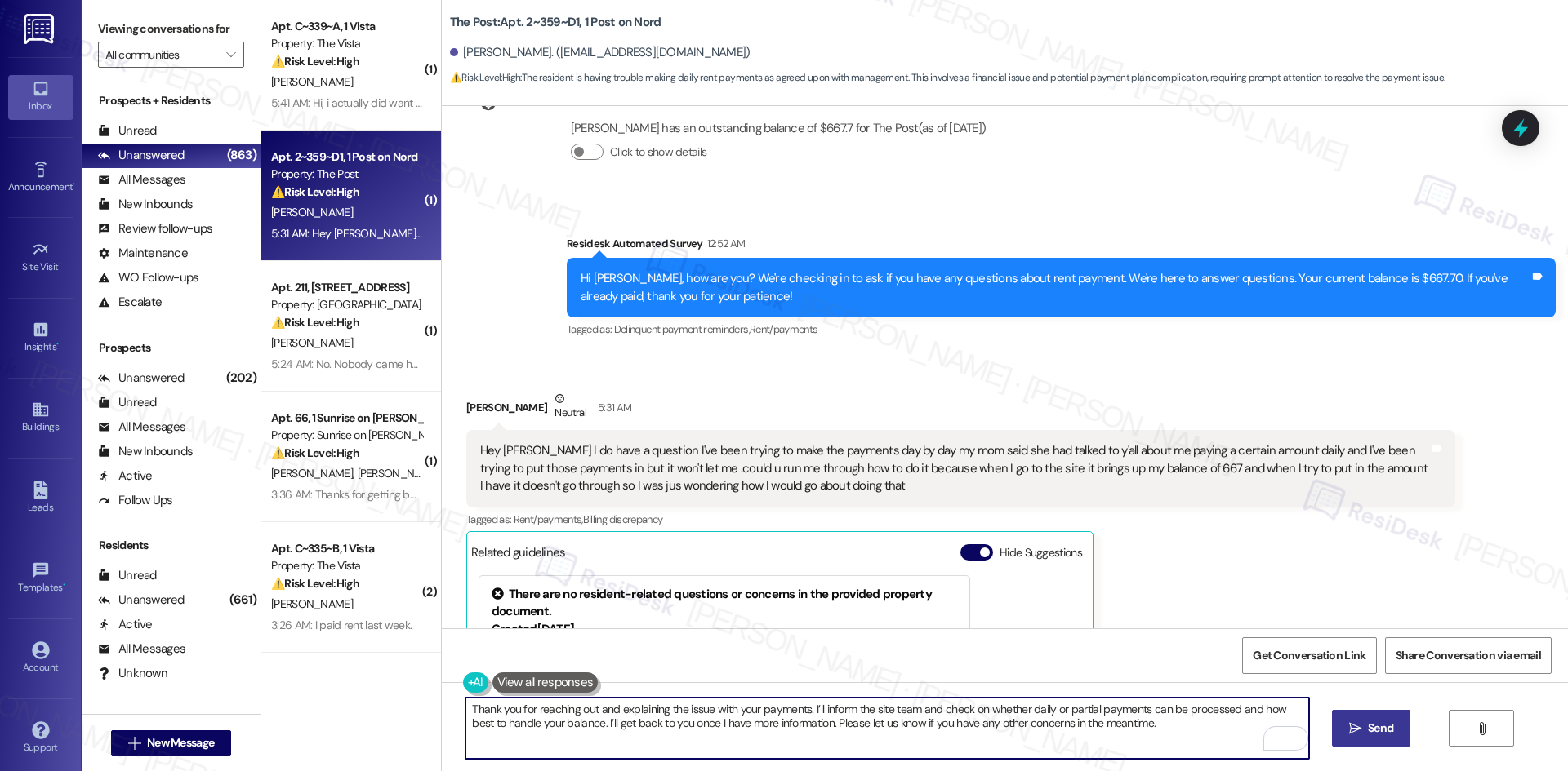
type textarea "Thank you for reaching out and explaining the issue with your payments. I’ll in…"
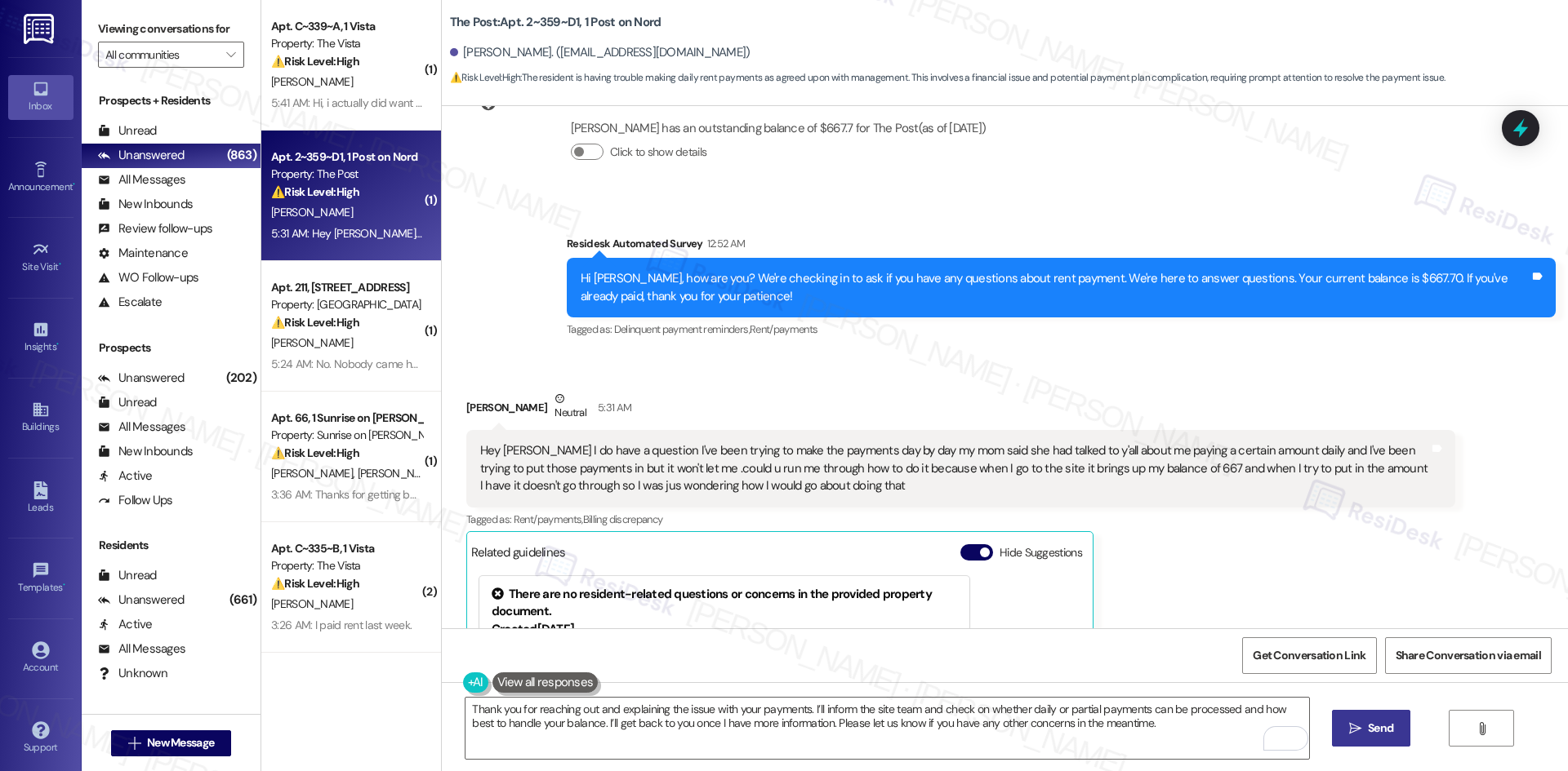
click at [1353, 735] on icon "" at bounding box center [1355, 729] width 12 height 13
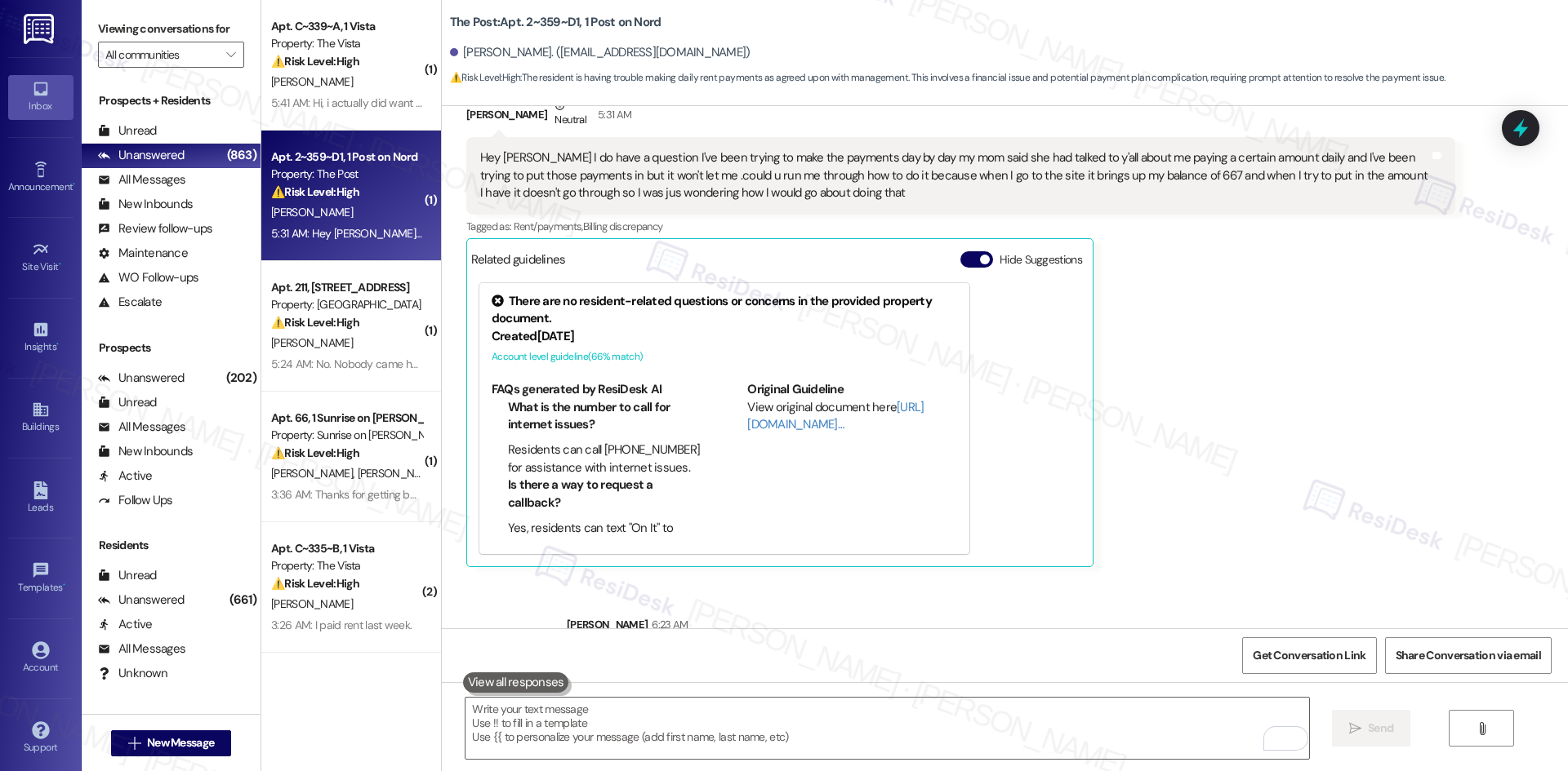
scroll to position [2186, 0]
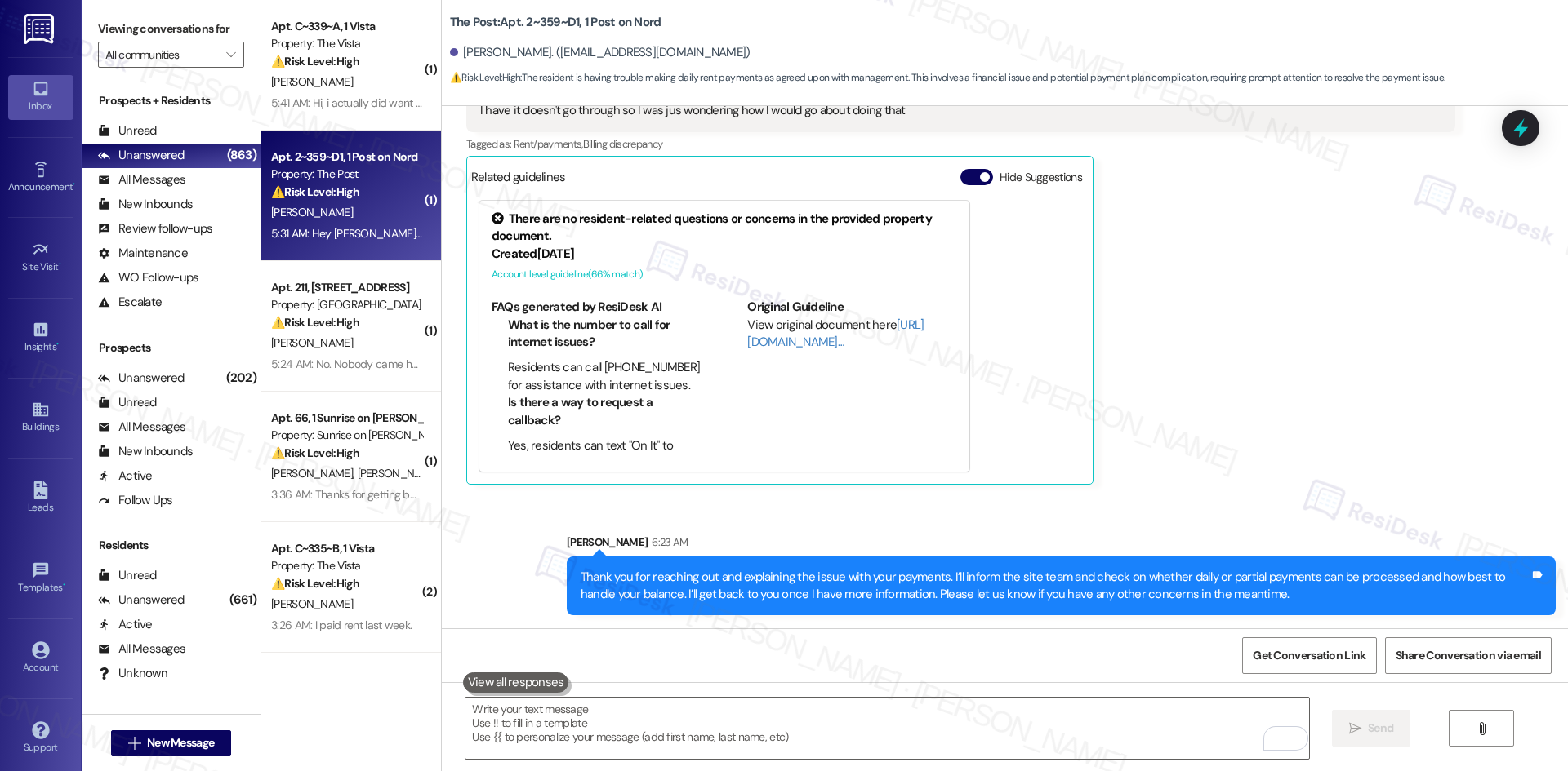
click at [1138, 488] on div "Received via SMS Devin Jackson Neutral 5:31 AM Hey Sarah I do have a question I…" at bounding box center [961, 249] width 1014 height 494
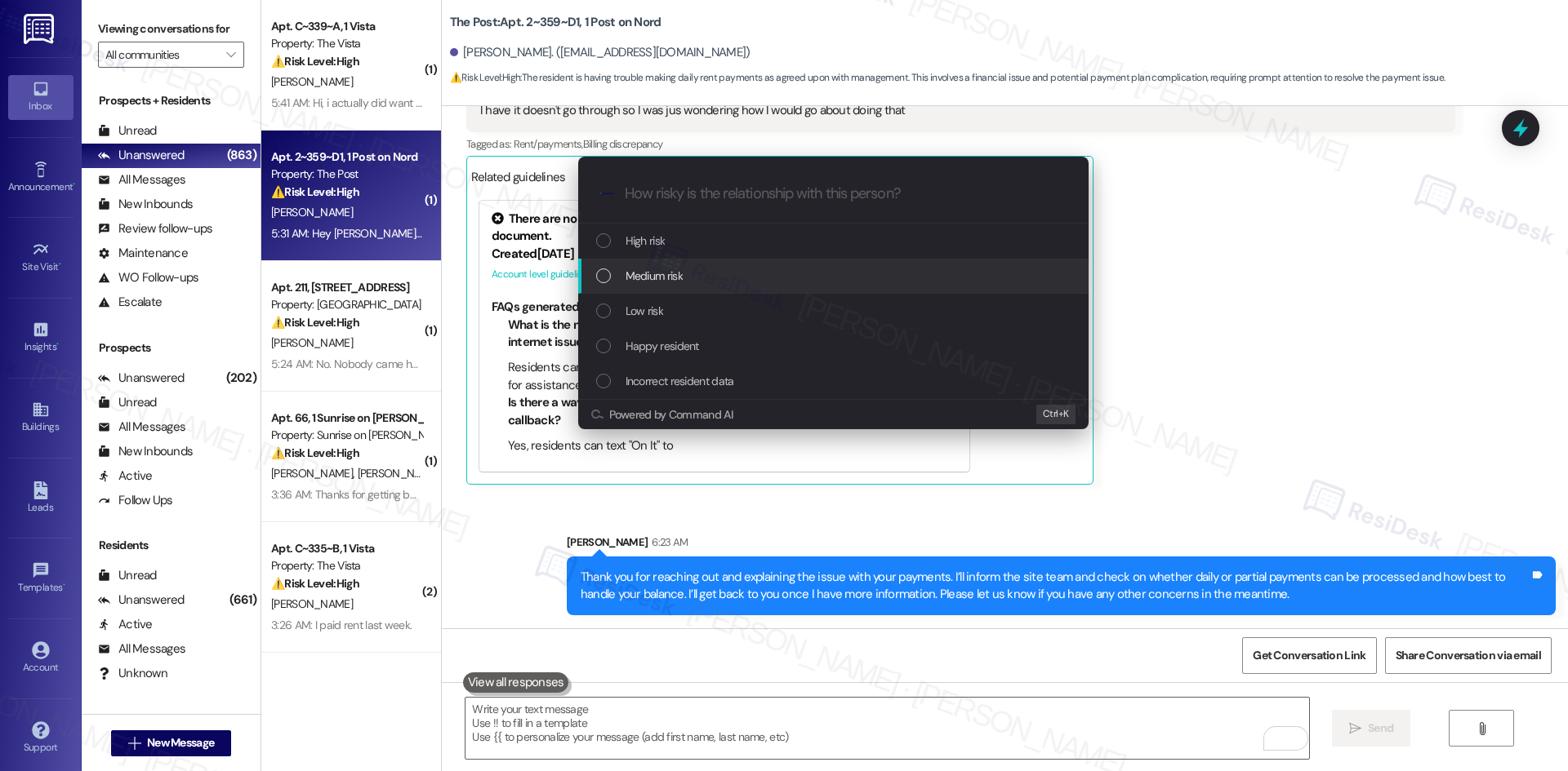
click at [663, 277] on span "Medium risk" at bounding box center [654, 276] width 57 height 18
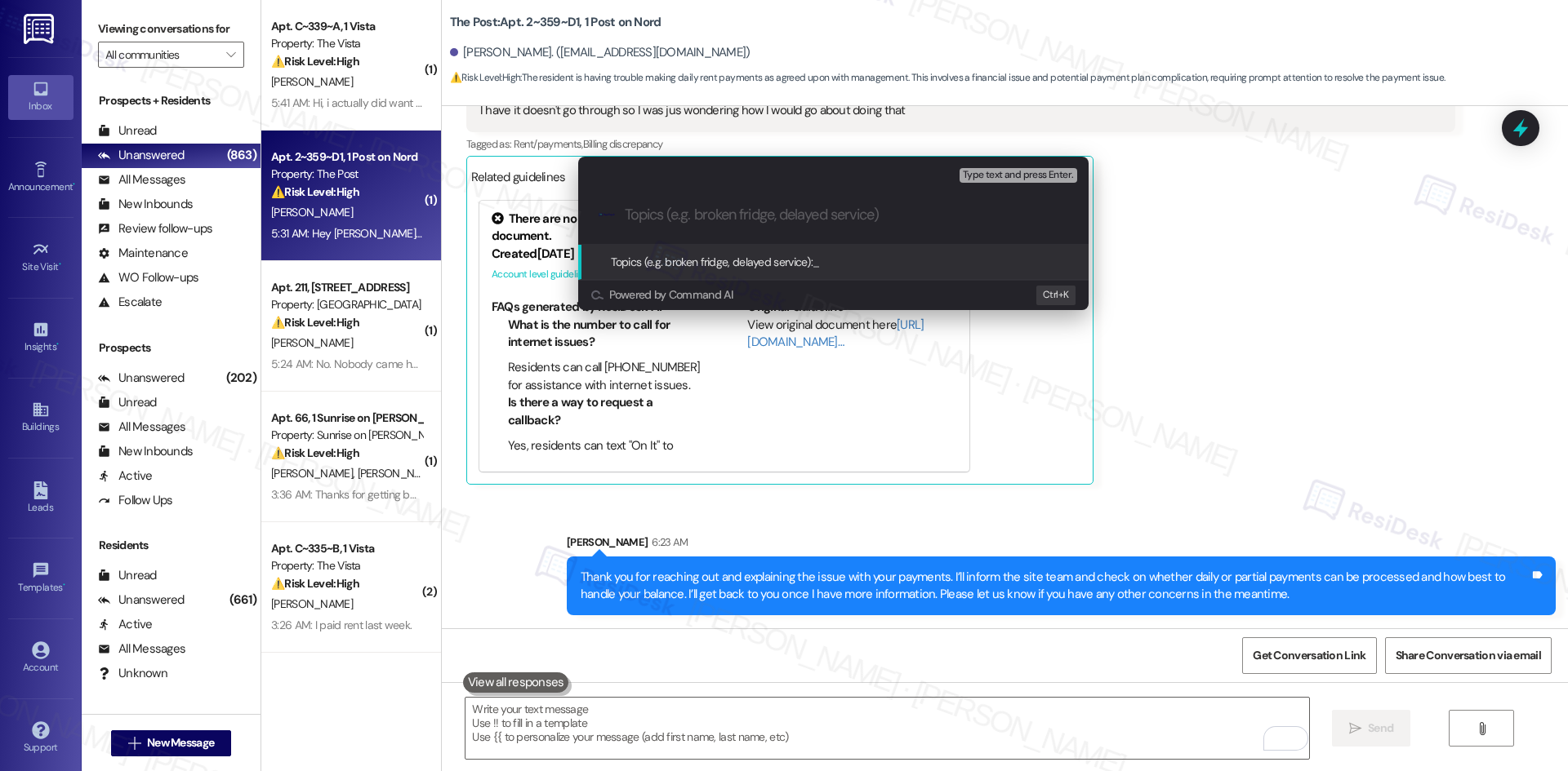
click at [695, 214] on input "Topics (e.g. broken fridge, delayed service)" at bounding box center [846, 215] width 444 height 17
paste input "Payment Processing Issue – Resident Unable to Make Partial/Daily Payments"
type input "Payment Processing Issue – Resident Unable to Make Partial/Daily Payments"
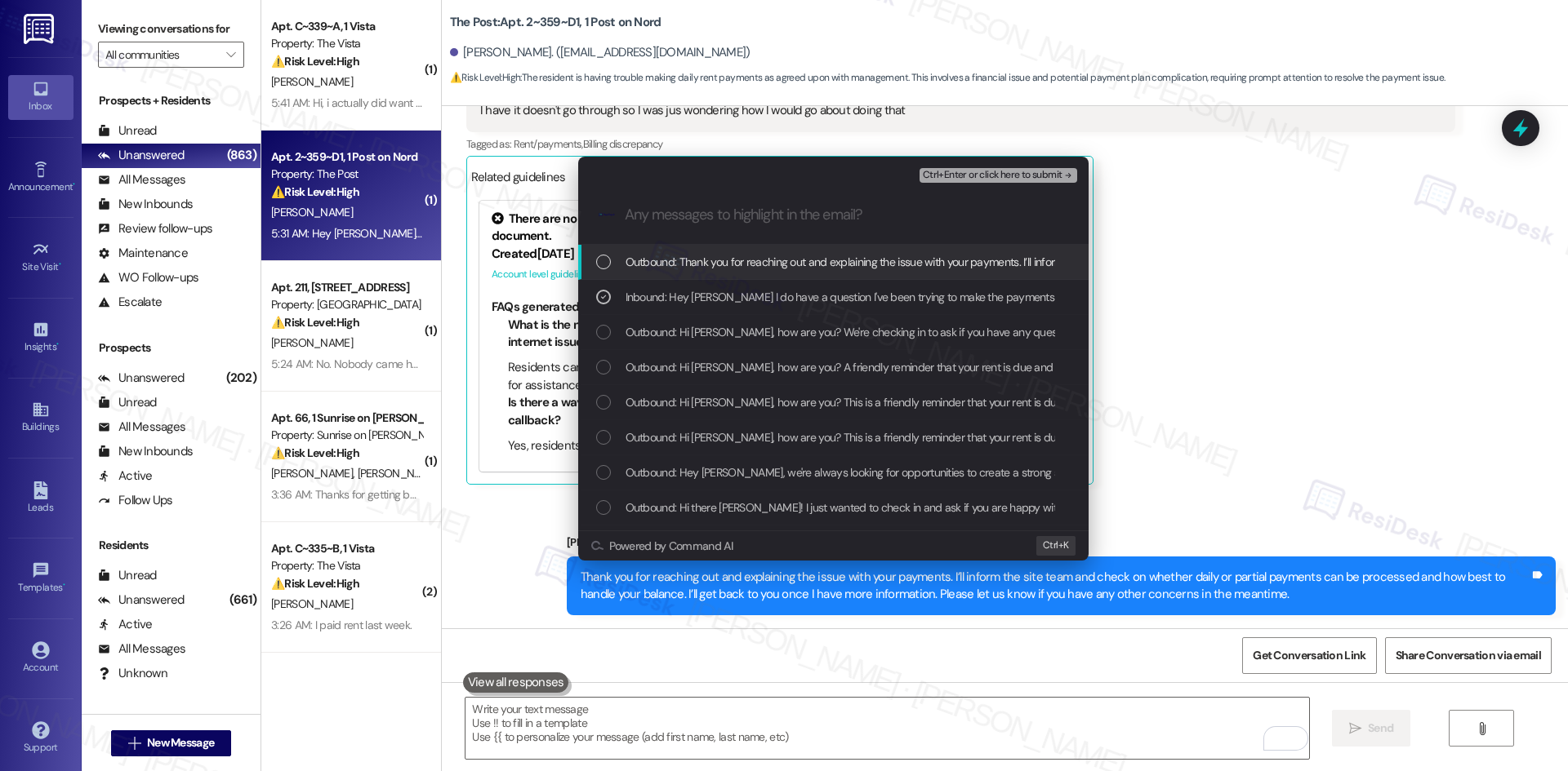
click at [1026, 178] on span "Ctrl+Enter or click here to submit" at bounding box center [992, 175] width 140 height 12
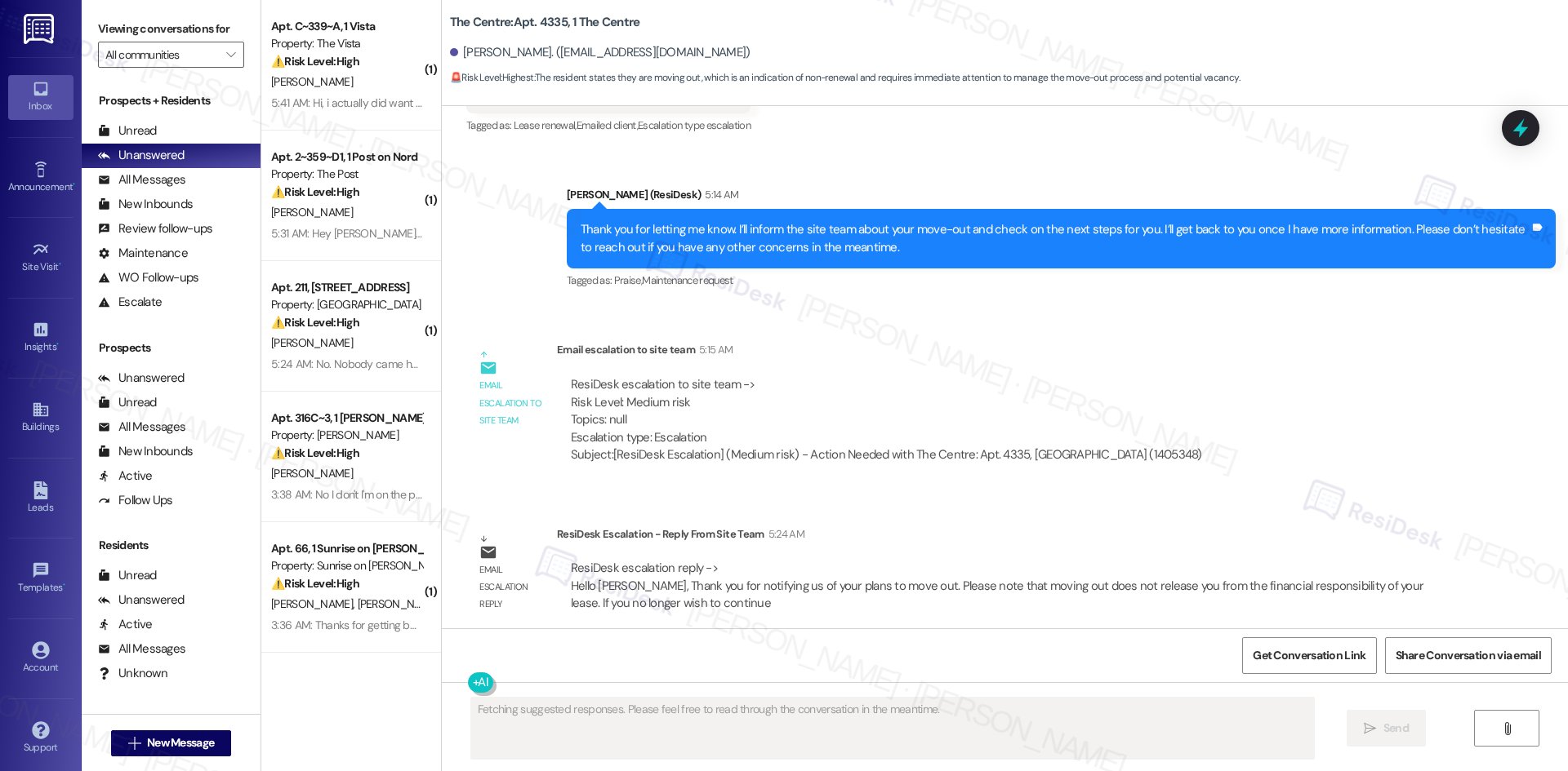
scroll to position [1750, 0]
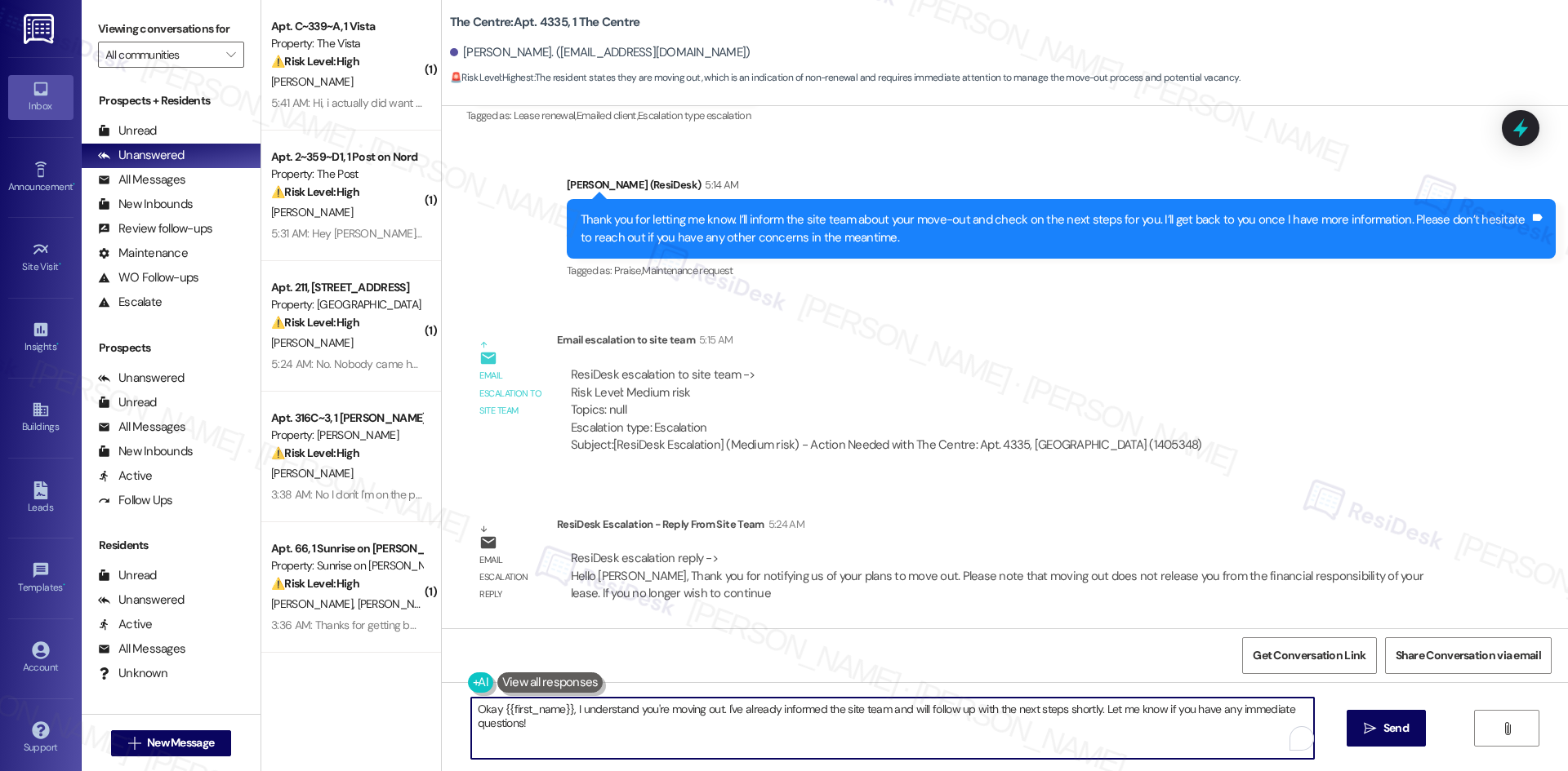
drag, startPoint x: 572, startPoint y: 723, endPoint x: 420, endPoint y: 698, distance: 154.0
click at [420, 698] on div "( 1 ) Apt. C~339~A, 1 Vista Property: The Vista ⚠️ Risk Level: High The residen…" at bounding box center [914, 386] width 1307 height 771
paste textarea "Hi {{resident_name}}, thanks again for letting us know about your move-out plan…"
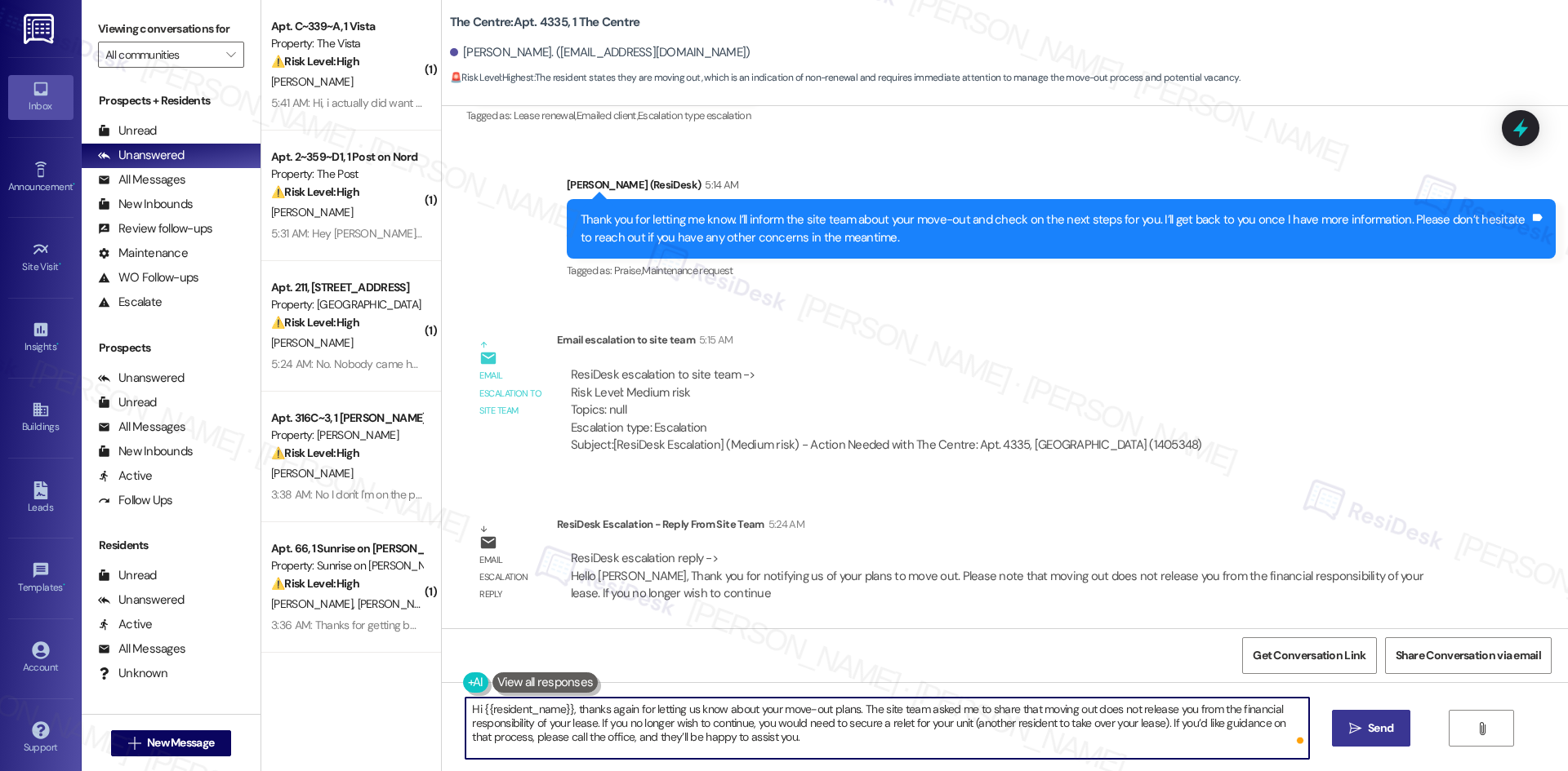
click at [1366, 740] on button " Send" at bounding box center [1371, 728] width 79 height 36
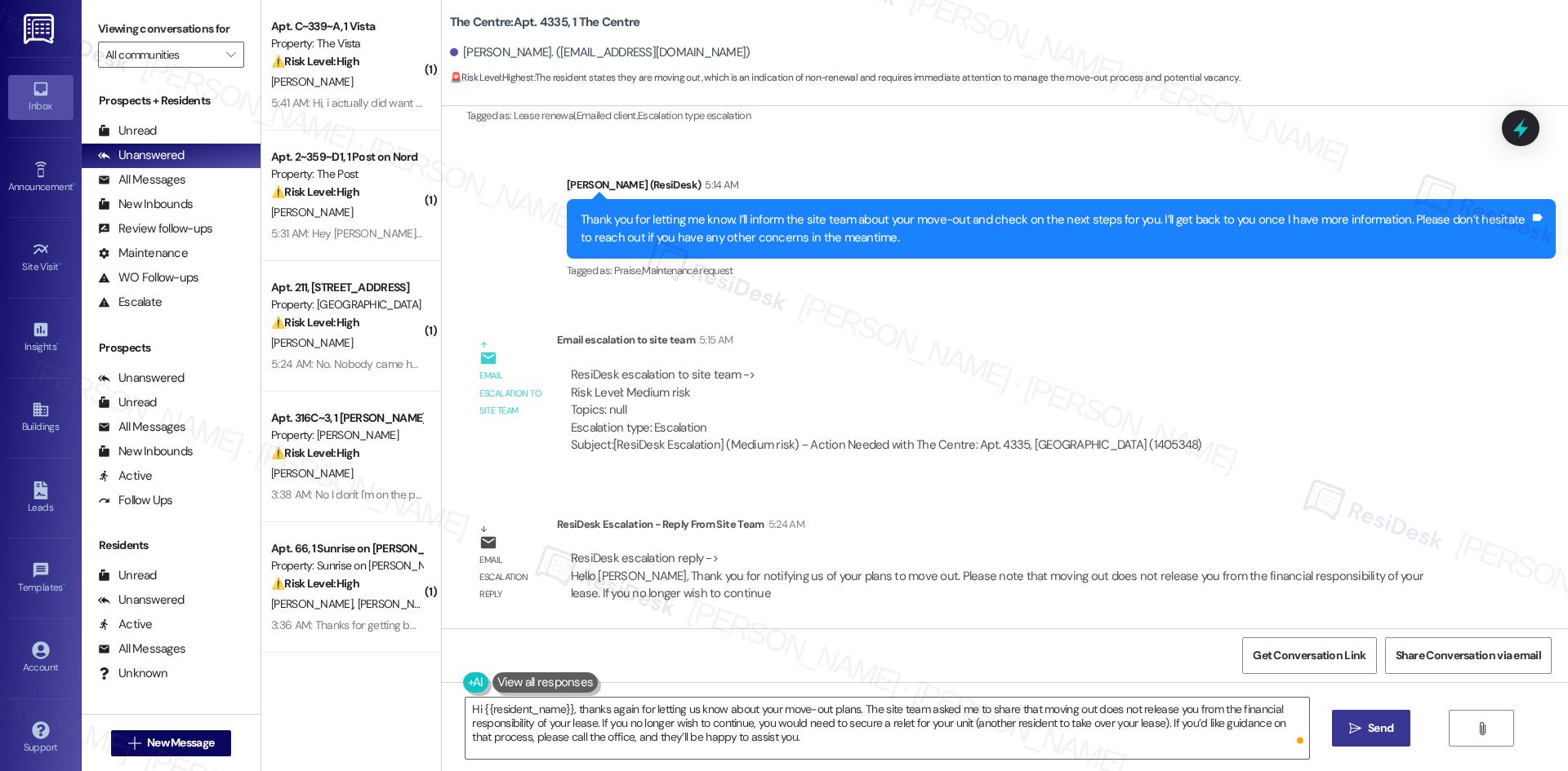
click at [1382, 726] on span "Send" at bounding box center [1380, 728] width 26 height 17
click at [621, 576] on div "ResiDesk escalation reply -> Hello [PERSON_NAME], Thank you for notifying us of…" at bounding box center [997, 576] width 852 height 51
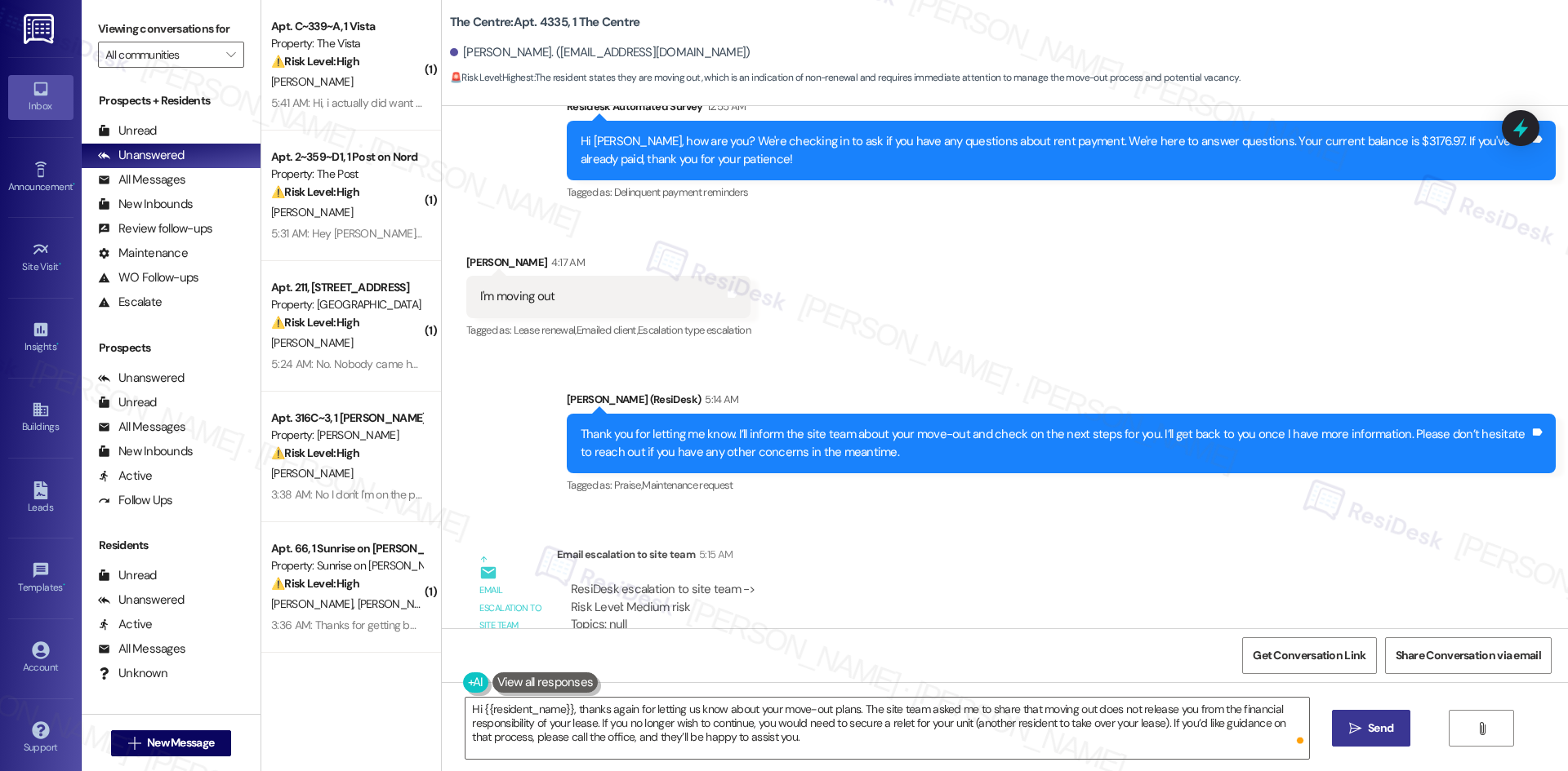
scroll to position [1506, 0]
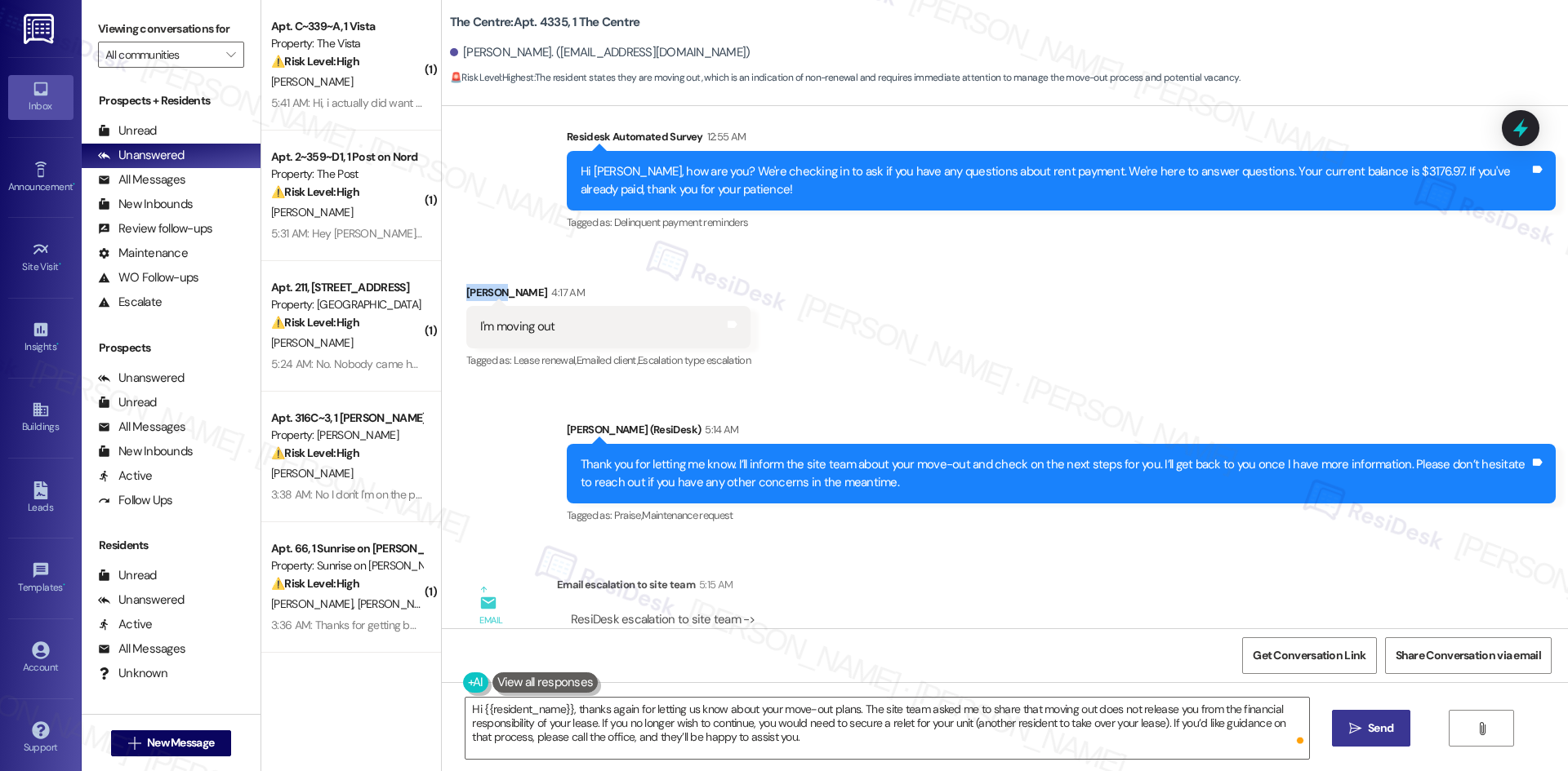
drag, startPoint x: 489, startPoint y: 285, endPoint x: 455, endPoint y: 290, distance: 34.4
click at [466, 290] on div "[PERSON_NAME] 4:17 AM" at bounding box center [607, 295] width 284 height 23
copy div "Dorkish"
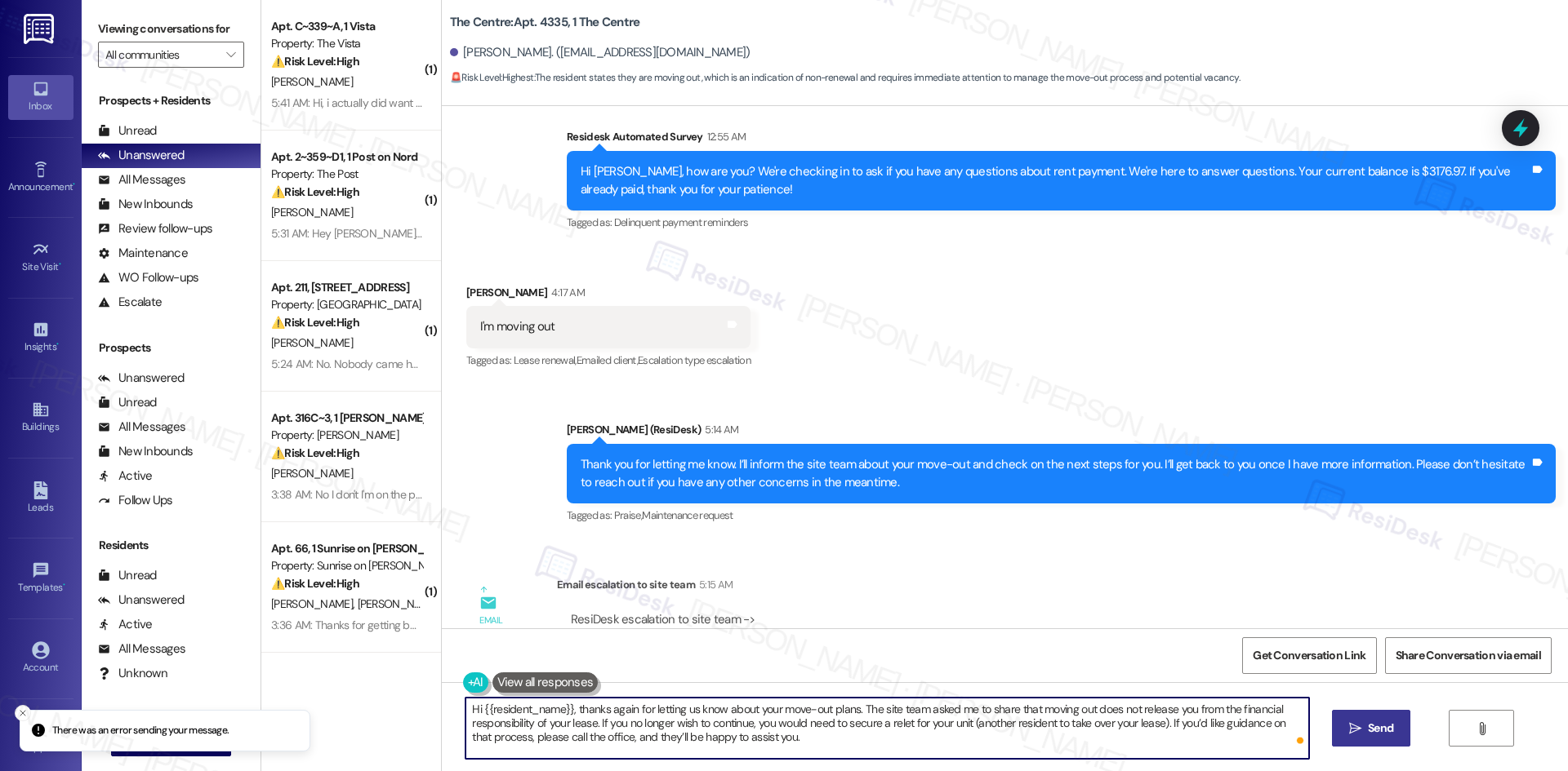
drag, startPoint x: 562, startPoint y: 709, endPoint x: 472, endPoint y: 711, distance: 90.0
click at [472, 711] on textarea "Hi {{resident_name}}, thanks again for letting us know about your move-out plan…" at bounding box center [886, 729] width 842 height 61
paste textarea "Dorkish"
click at [535, 718] on textarea "Hi Dorkish, thanks again for letting us know about your move-out plans. The sit…" at bounding box center [886, 729] width 842 height 61
click at [685, 737] on textarea "Hi Dorkish, thanks again for letting us know about your move-out plans. The sit…" at bounding box center [886, 729] width 842 height 61
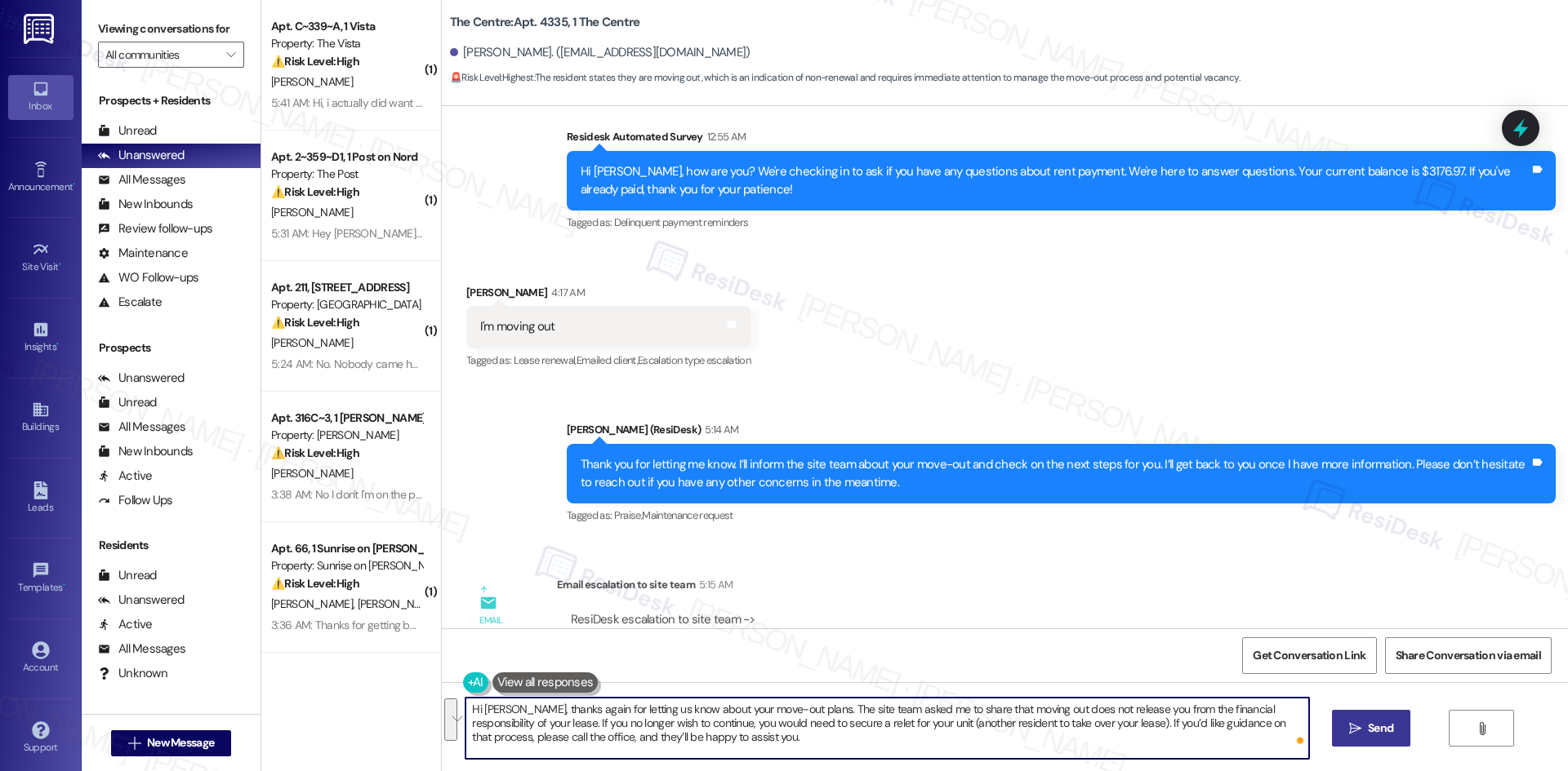
click at [837, 751] on textarea "Hi Dorkish, thanks again for letting us know about your move-out plans. The sit…" at bounding box center [886, 729] width 842 height 61
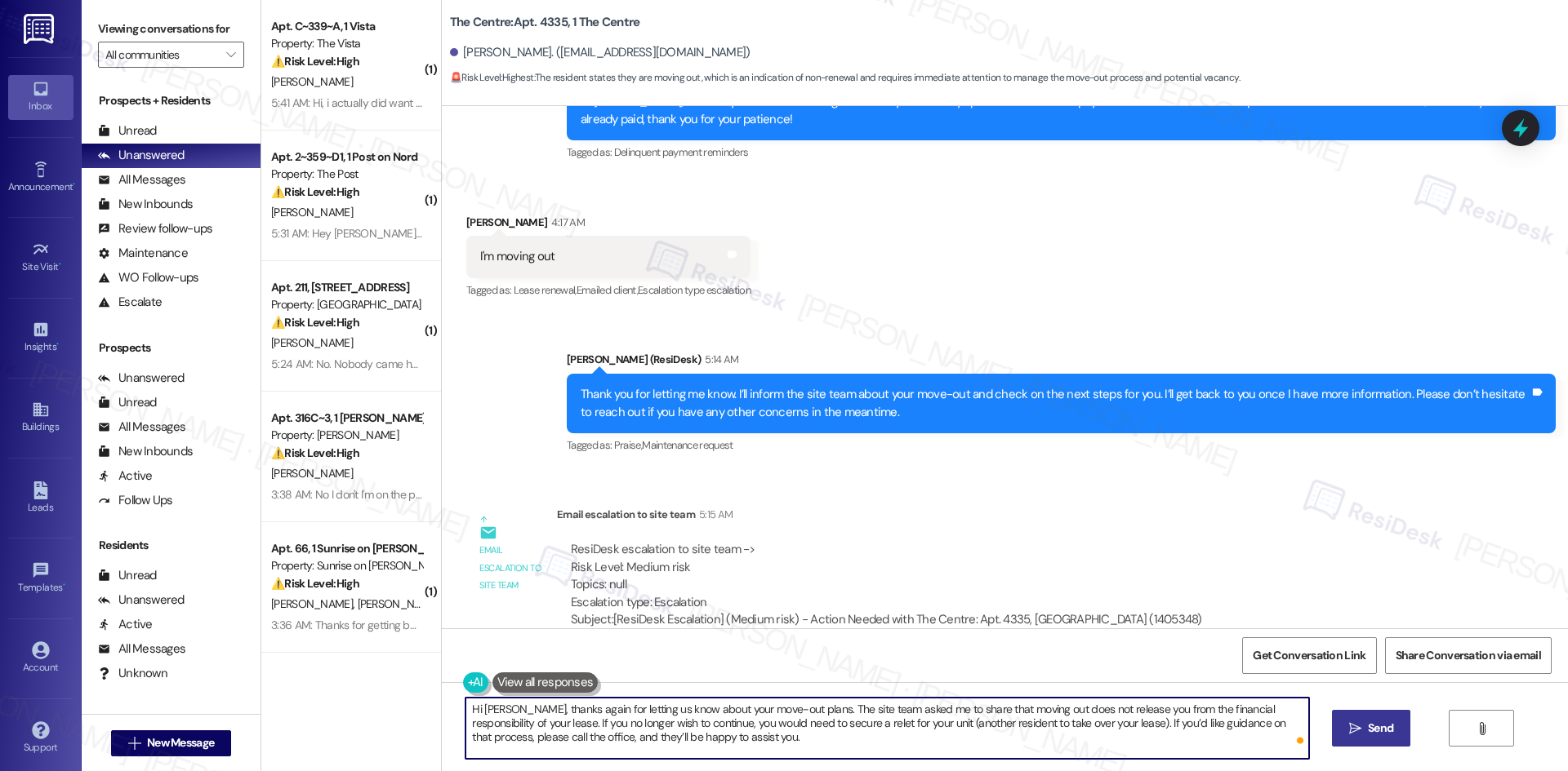
scroll to position [1750, 0]
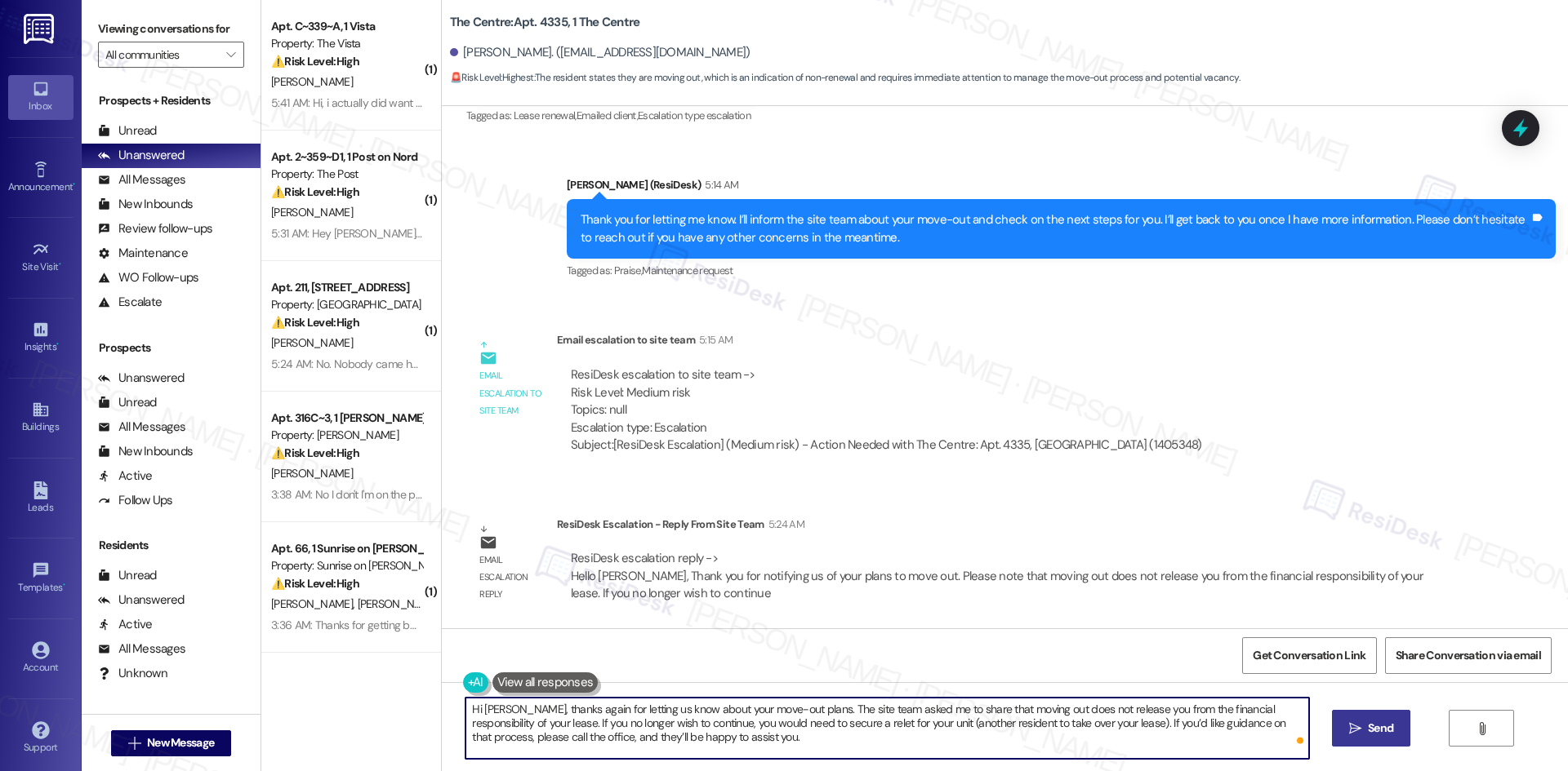
type textarea "Hi Dorkish, thanks again for letting us know about your move-out plans. The sit…"
click at [1375, 728] on span "Send" at bounding box center [1380, 728] width 26 height 17
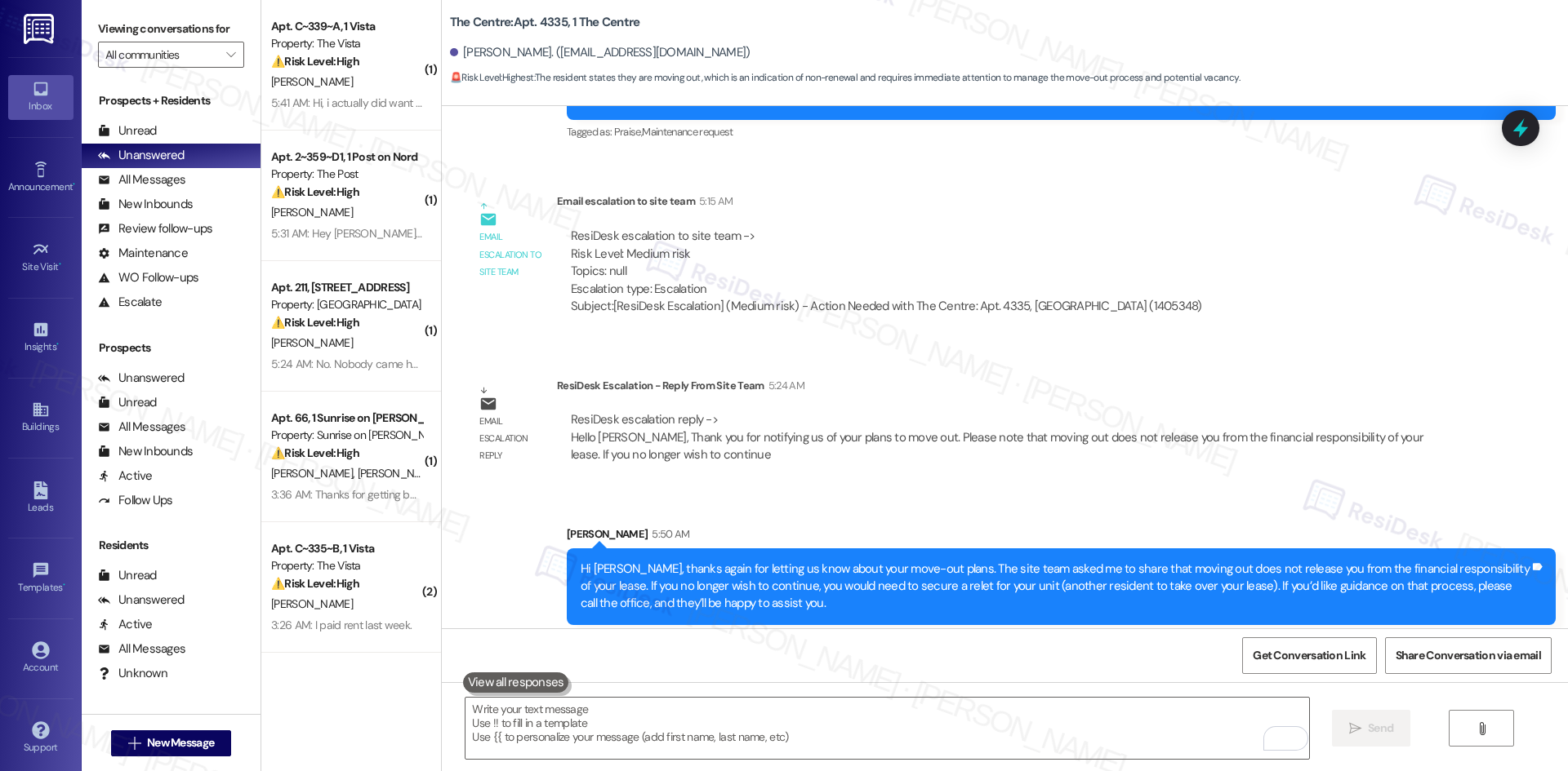
scroll to position [1899, 0]
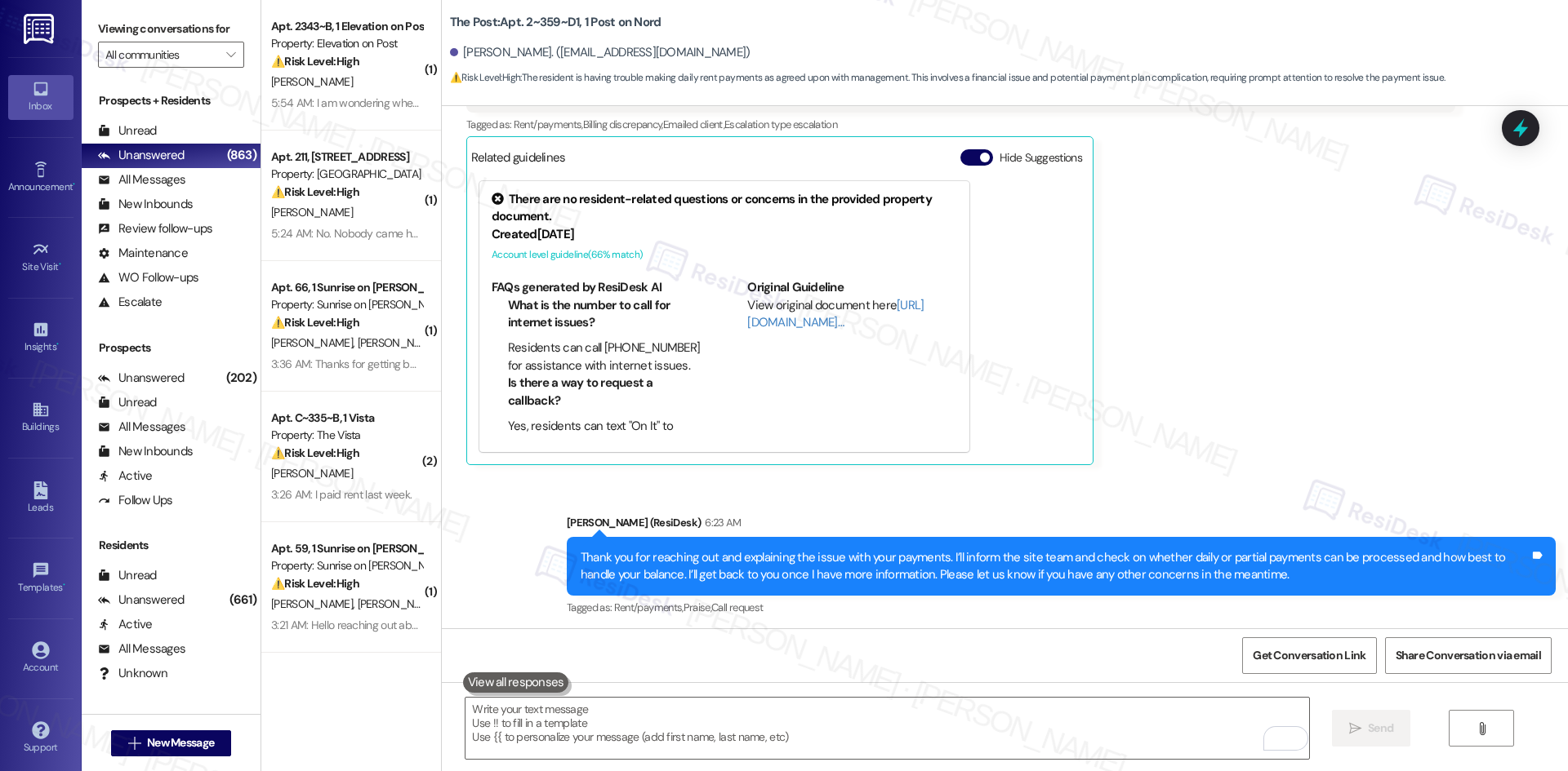
scroll to position [2210, 0]
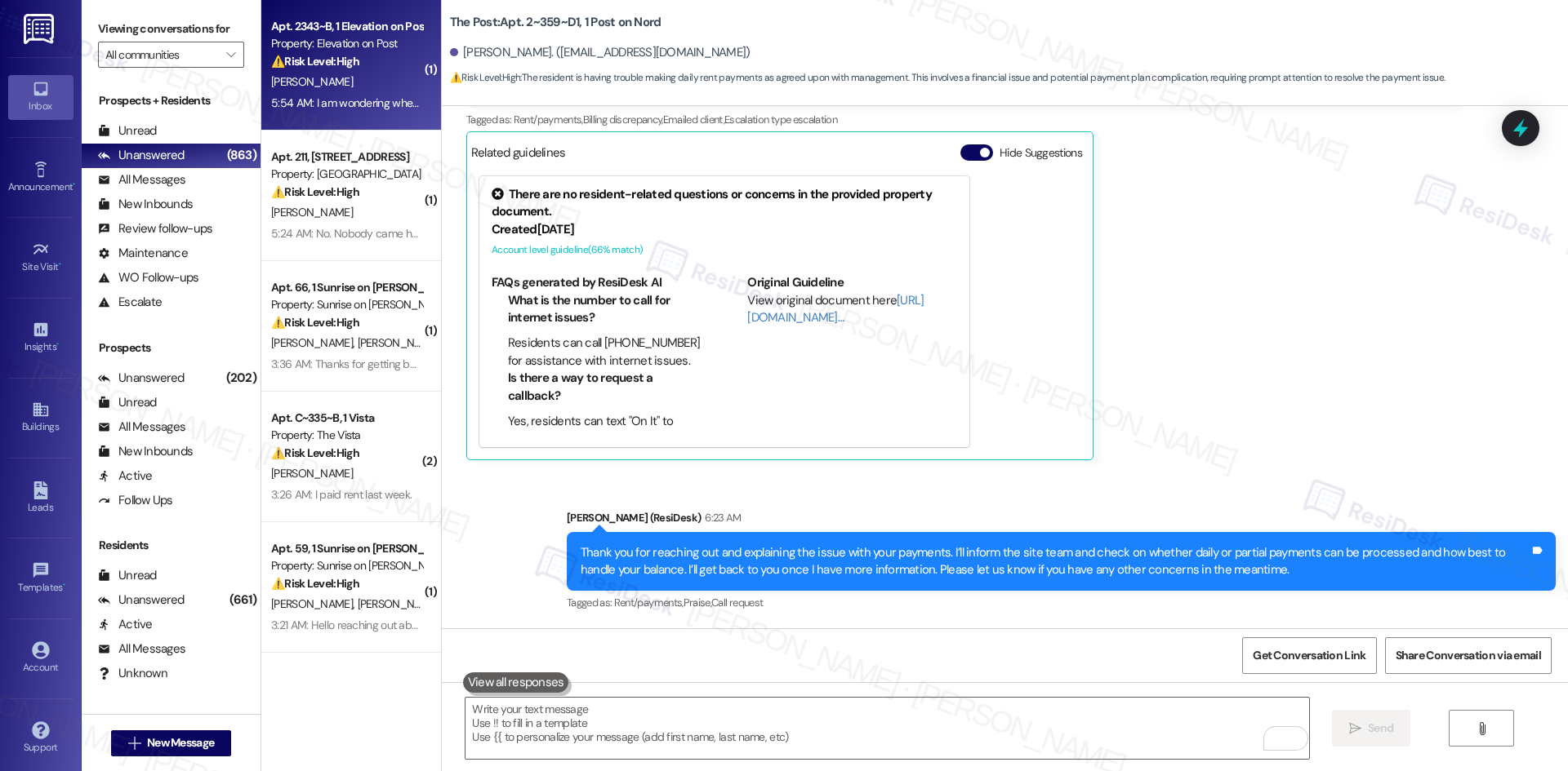
click at [310, 53] on div "⚠️ Risk Level: High The resident is inquiring about a payment made through Flex…" at bounding box center [347, 61] width 151 height 17
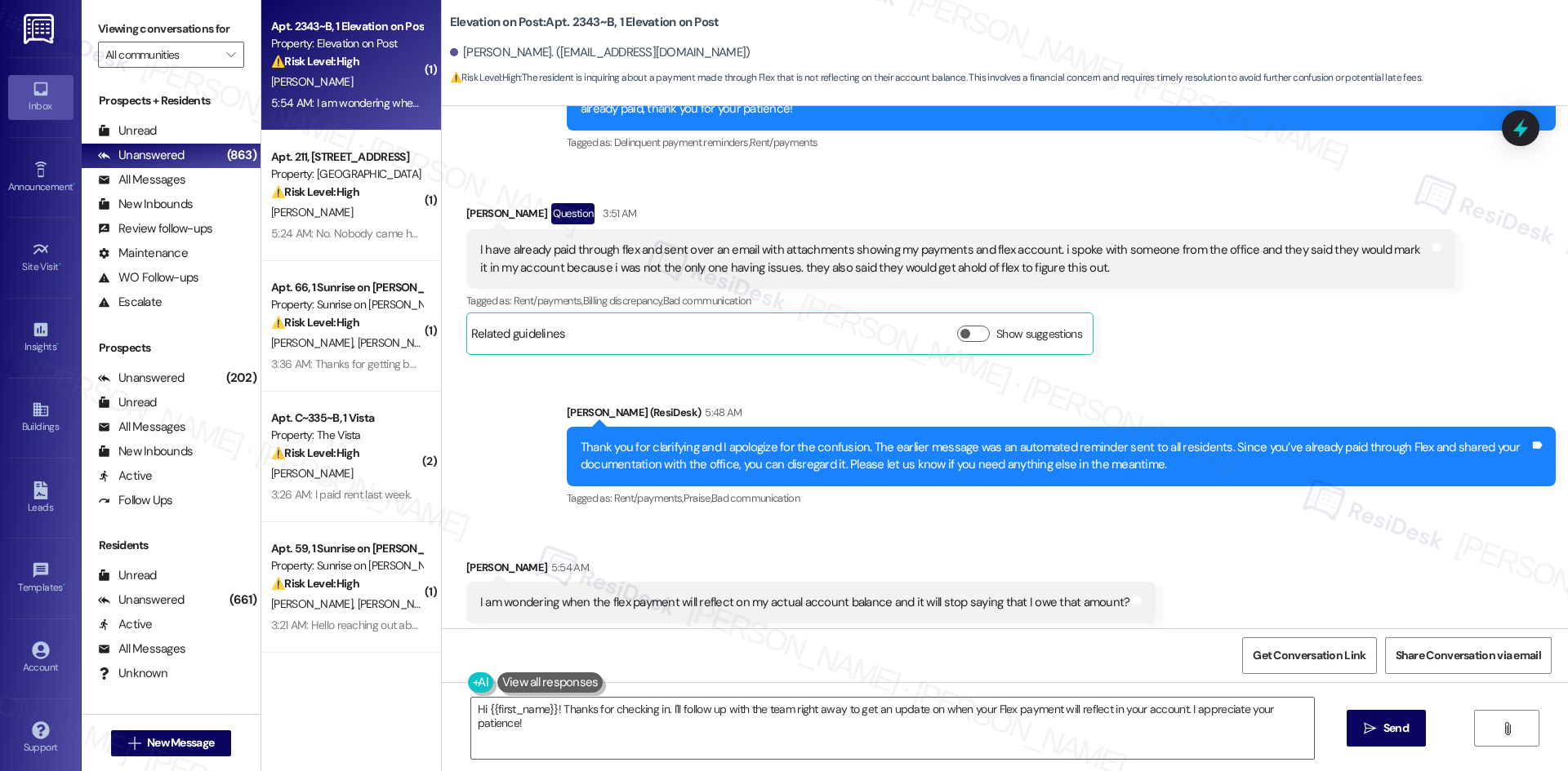
scroll to position [990, 0]
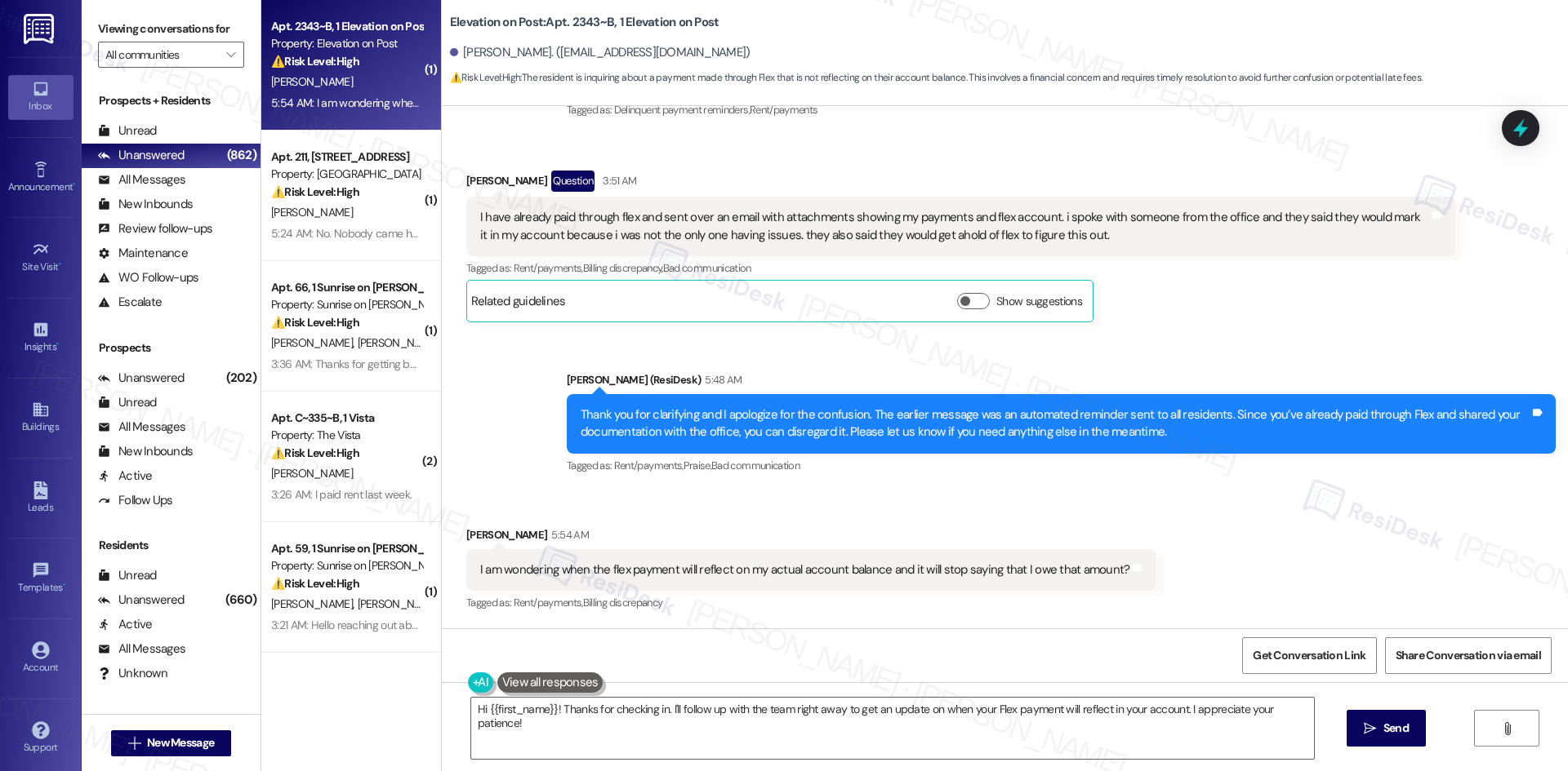
drag, startPoint x: 829, startPoint y: 688, endPoint x: 1101, endPoint y: 531, distance: 314.1
click at [1101, 531] on div "Johnna Lovetinsky 5:54 AM" at bounding box center [811, 538] width 690 height 23
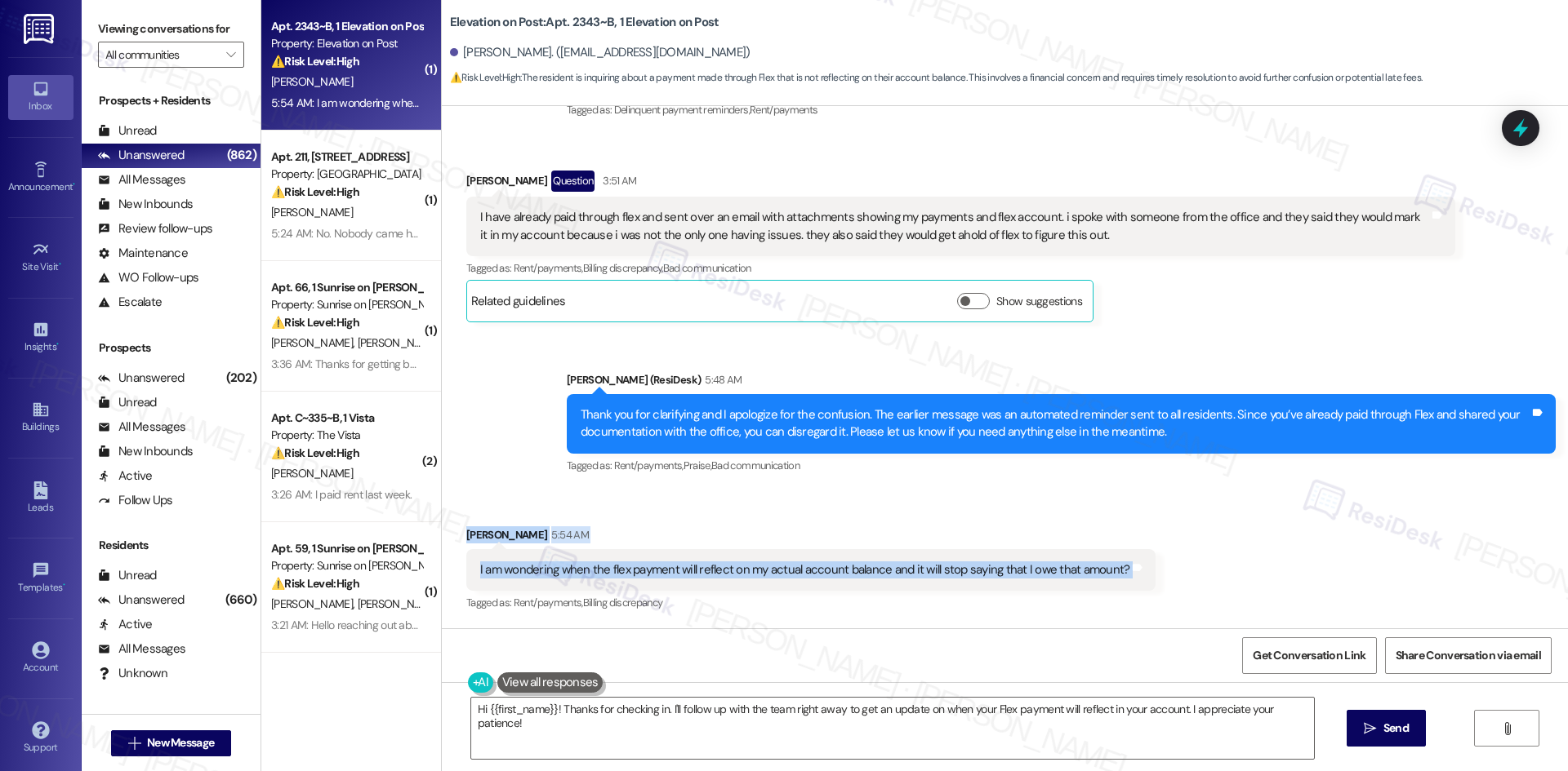
drag, startPoint x: 572, startPoint y: 548, endPoint x: 1070, endPoint y: 580, distance: 499.0
click at [1198, 582] on div "Received via SMS Johnna Lovetinsky 5:54 AM I am wondering when the flex payment…" at bounding box center [1005, 558] width 1126 height 138
copy div "Johnna Lovetinsky 5:54 AM I am wondering when the flex payment will reflect on …"
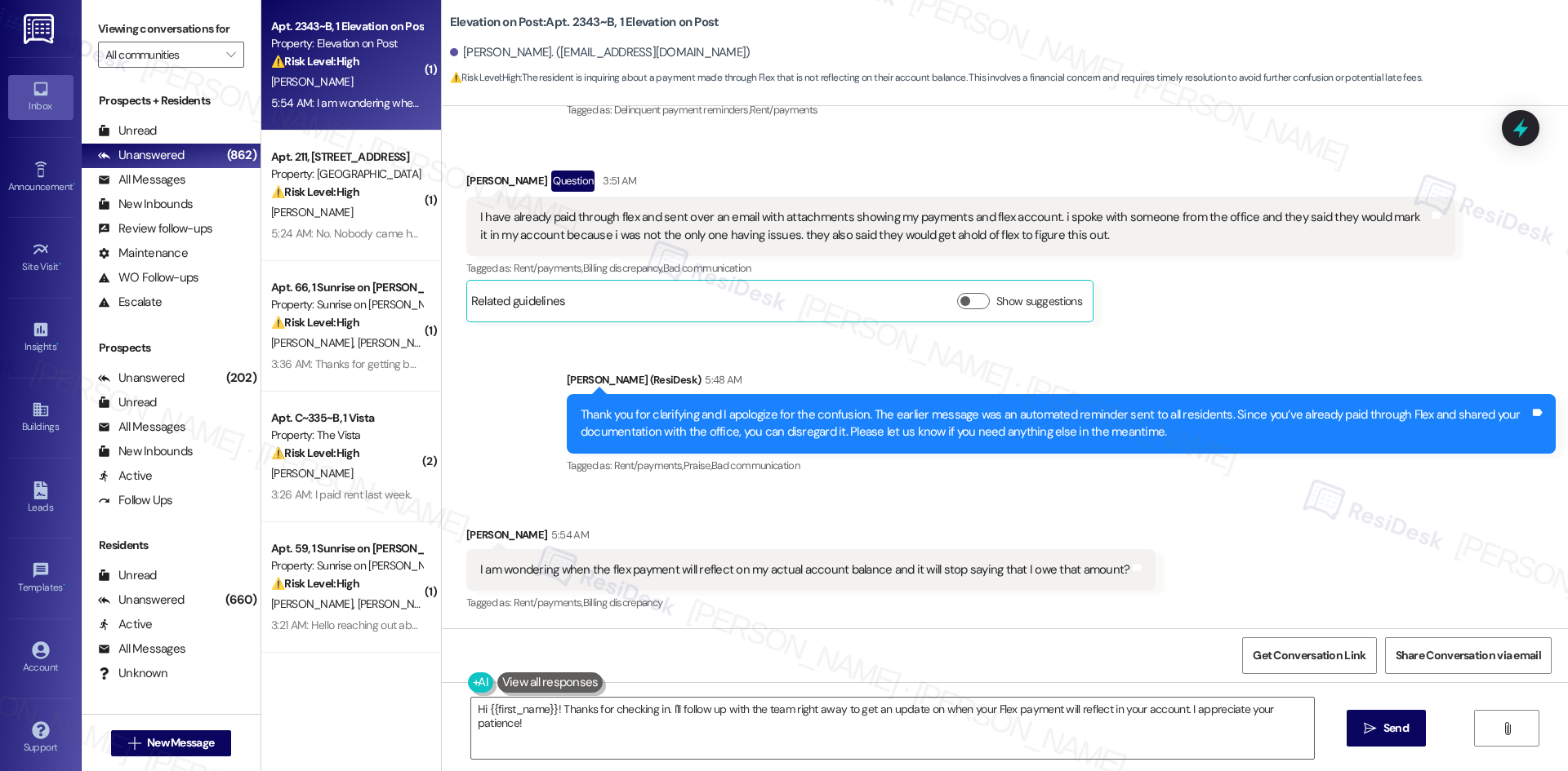
click at [967, 355] on div "Sent via SMS Sarah (ResiDesk) 5:48 AM Thank you for clarifying and I apologize …" at bounding box center [1005, 412] width 1126 height 155
click at [1017, 484] on div "Sent via SMS Sarah (ResiDesk) 5:48 AM Thank you for clarifying and I apologize …" at bounding box center [1061, 424] width 1014 height 131
click at [442, 160] on div "Received via SMS Johnna Lovetinsky Question 3:51 AM I have already paid through…" at bounding box center [1005, 234] width 1126 height 201
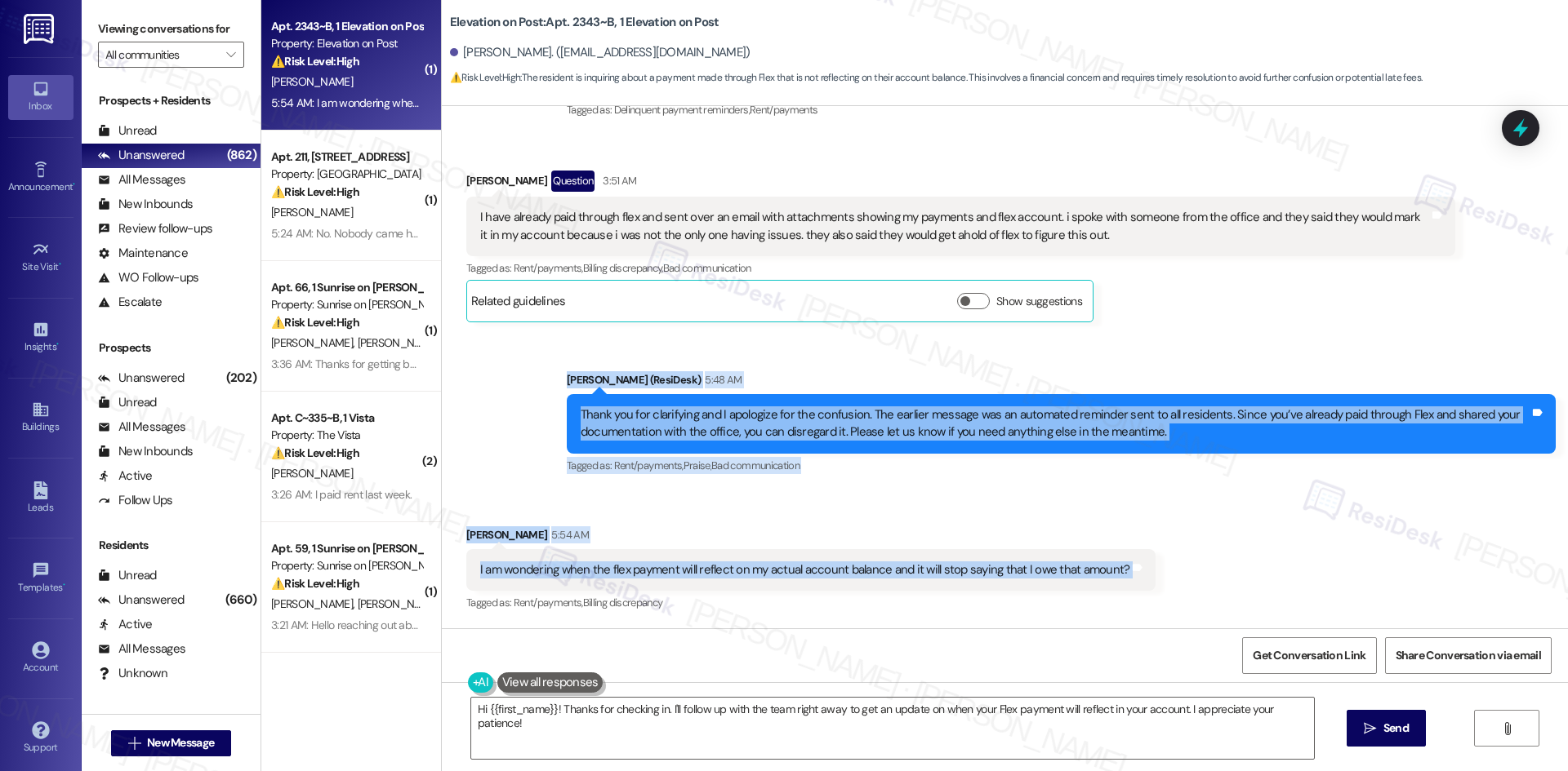
drag, startPoint x: 528, startPoint y: 382, endPoint x: 1216, endPoint y: 564, distance: 711.7
click at [1216, 564] on div "Survey, sent via SMS Residesk Automated Survey Aug 13, 2025 at 12:44 AM Hi Mela…" at bounding box center [1005, 367] width 1126 height 523
copy div "Sarah (ResiDesk) 5:48 AM Thank you for clarifying and I apologize for the confu…"
click at [975, 542] on div "Johnna Lovetinsky 5:54 AM" at bounding box center [811, 538] width 690 height 23
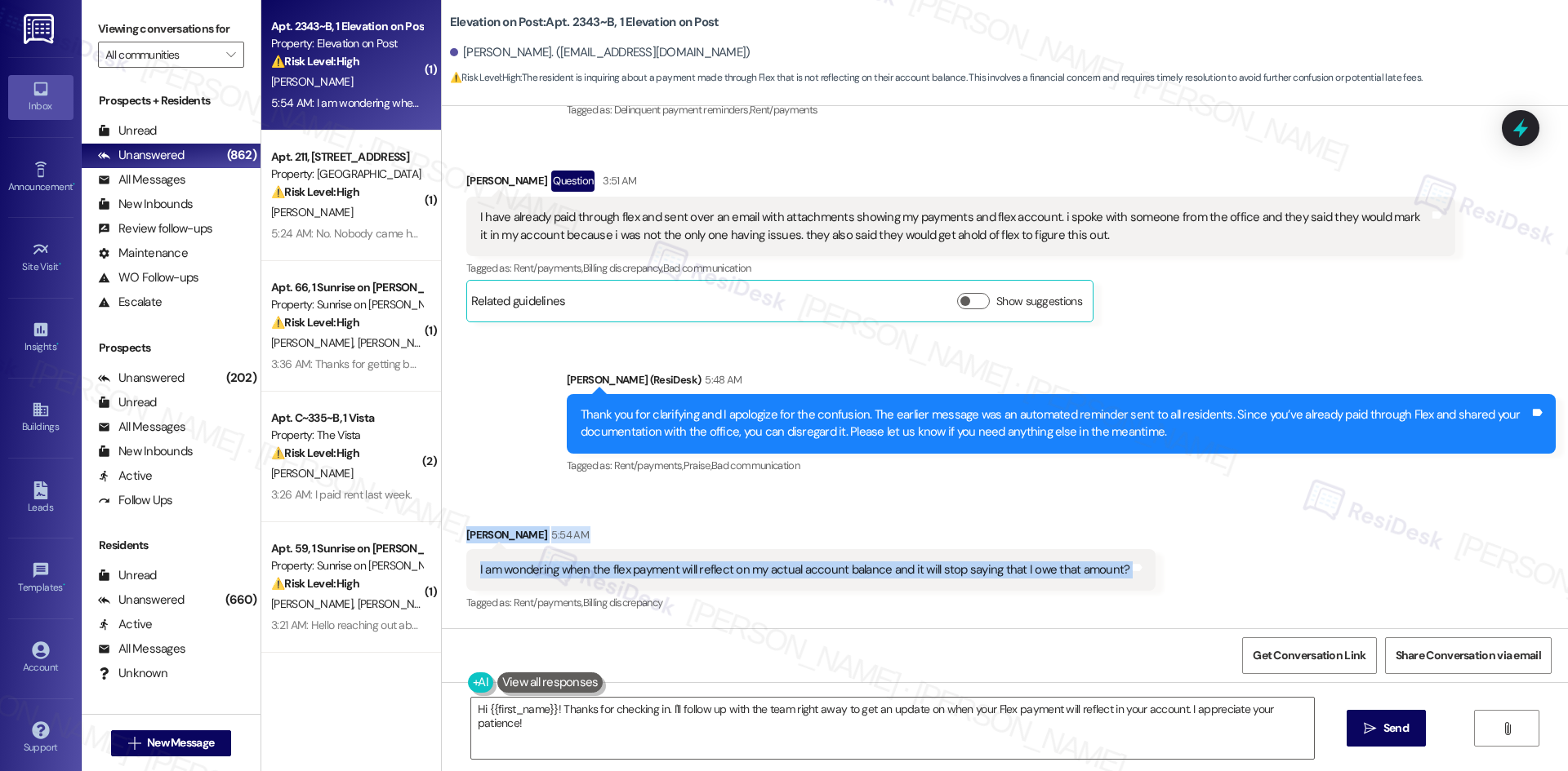
drag, startPoint x: 448, startPoint y: 515, endPoint x: 1025, endPoint y: 577, distance: 580.3
click at [1167, 581] on div "Received via SMS Johnna Lovetinsky 5:54 AM I am wondering when the flex payment…" at bounding box center [1005, 558] width 1126 height 138
copy div "Johnna Lovetinsky 5:54 AM I am wondering when the flex payment will reflect on …"
drag, startPoint x: 746, startPoint y: 735, endPoint x: 756, endPoint y: 722, distance: 16.4
click at [746, 735] on textarea "Hi {{first_name}}! Thanks for checking in. I'll follow up with the team right a…" at bounding box center [892, 729] width 842 height 61
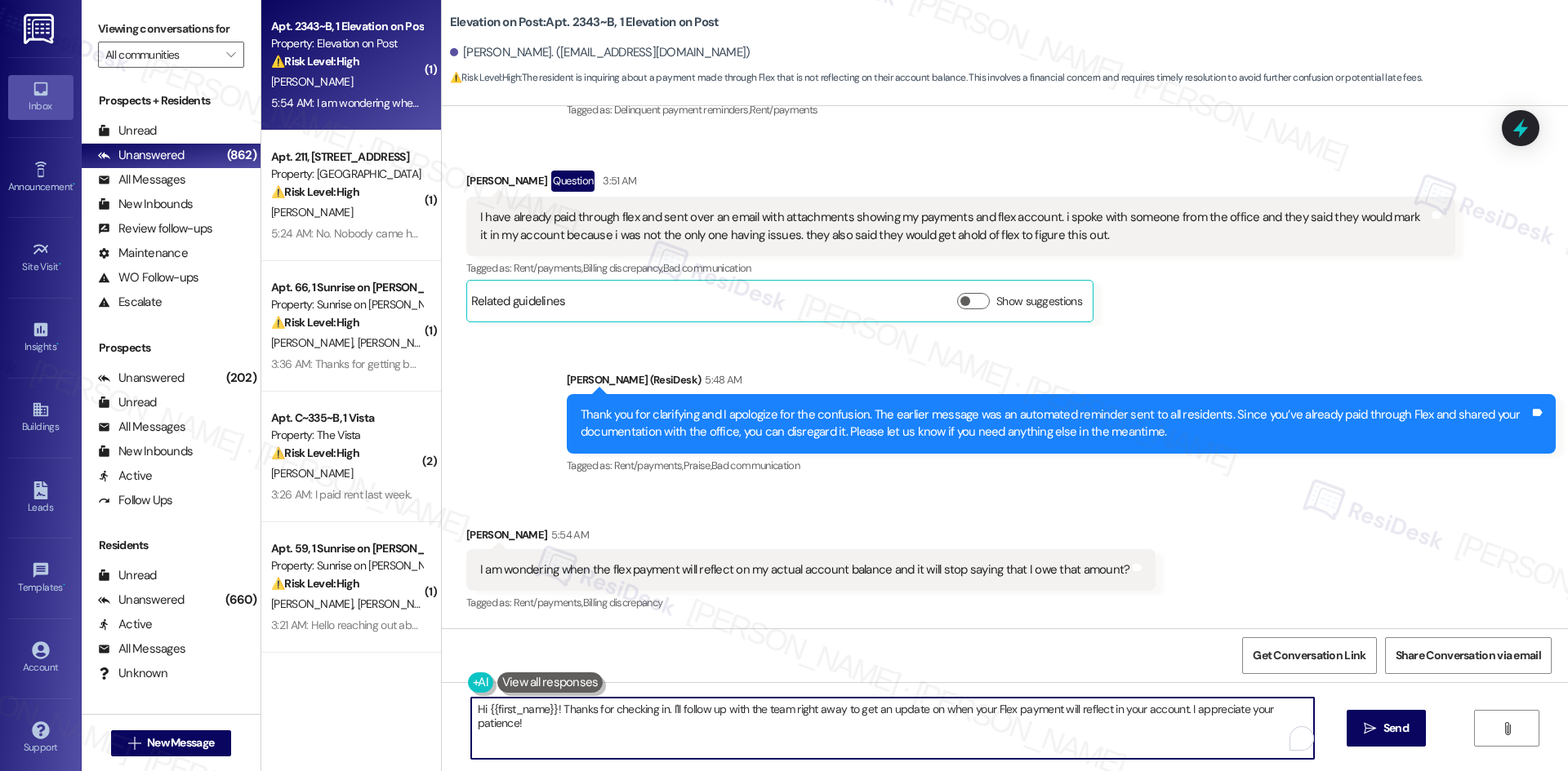
paste textarea "I’ll inform the site team and check on when your Flex payment will reflect on y…"
type textarea "I’ll inform the site team and check on when your Flex payment will reflect on y…"
click at [1390, 745] on button " Send" at bounding box center [1371, 728] width 79 height 36
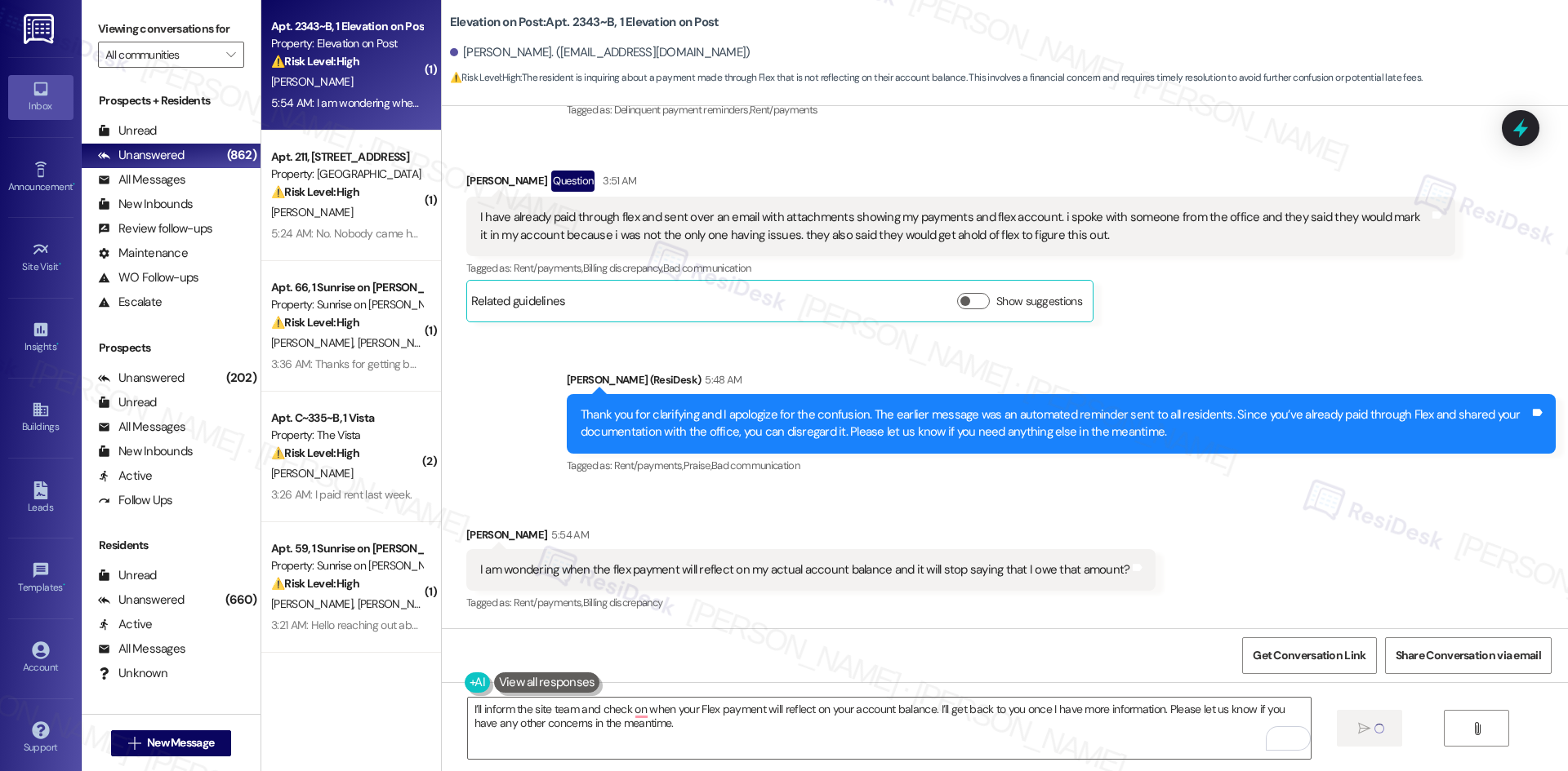
click at [1305, 534] on div "Received via SMS Johnna Lovetinsky 5:54 AM I am wondering when the flex payment…" at bounding box center [1005, 558] width 1126 height 138
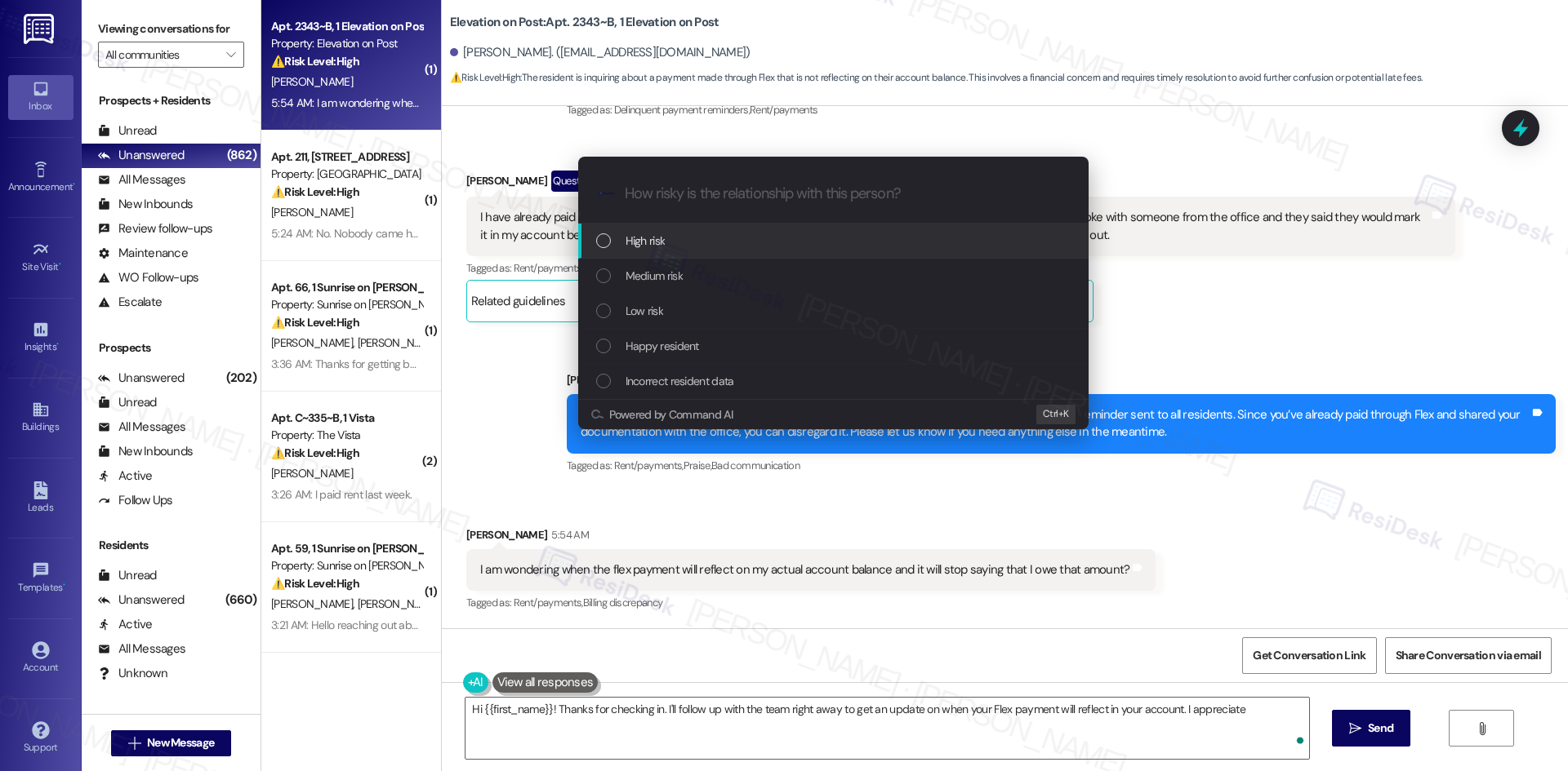
click at [1341, 563] on div "Escalate Conversation How risky is the relationship with this person? Topics (e…" at bounding box center [784, 386] width 1568 height 771
type textarea "Hi {{first_name}}! Thanks for checking in. I'll follow up with the team right a…"
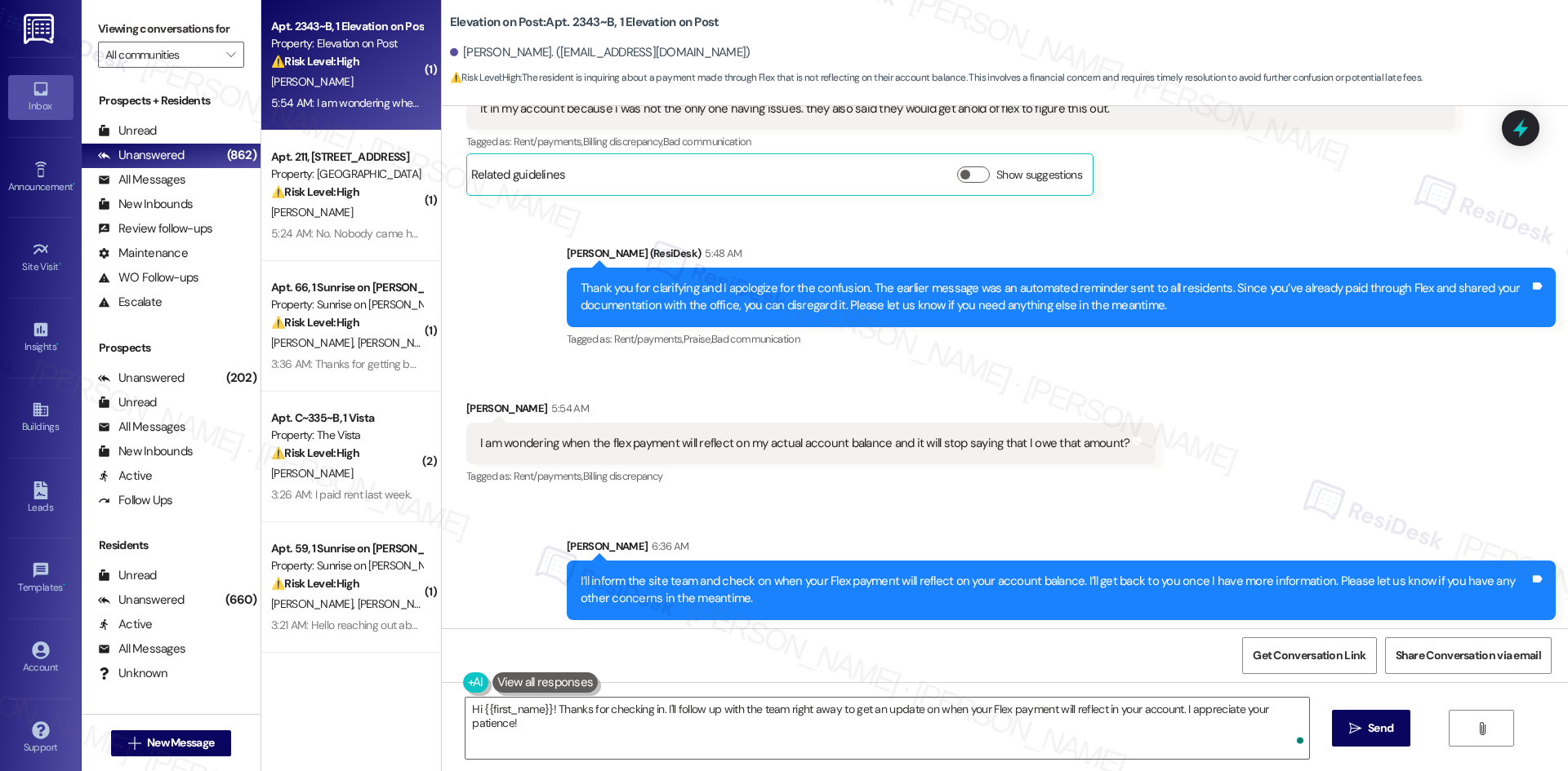
scroll to position [1122, 0]
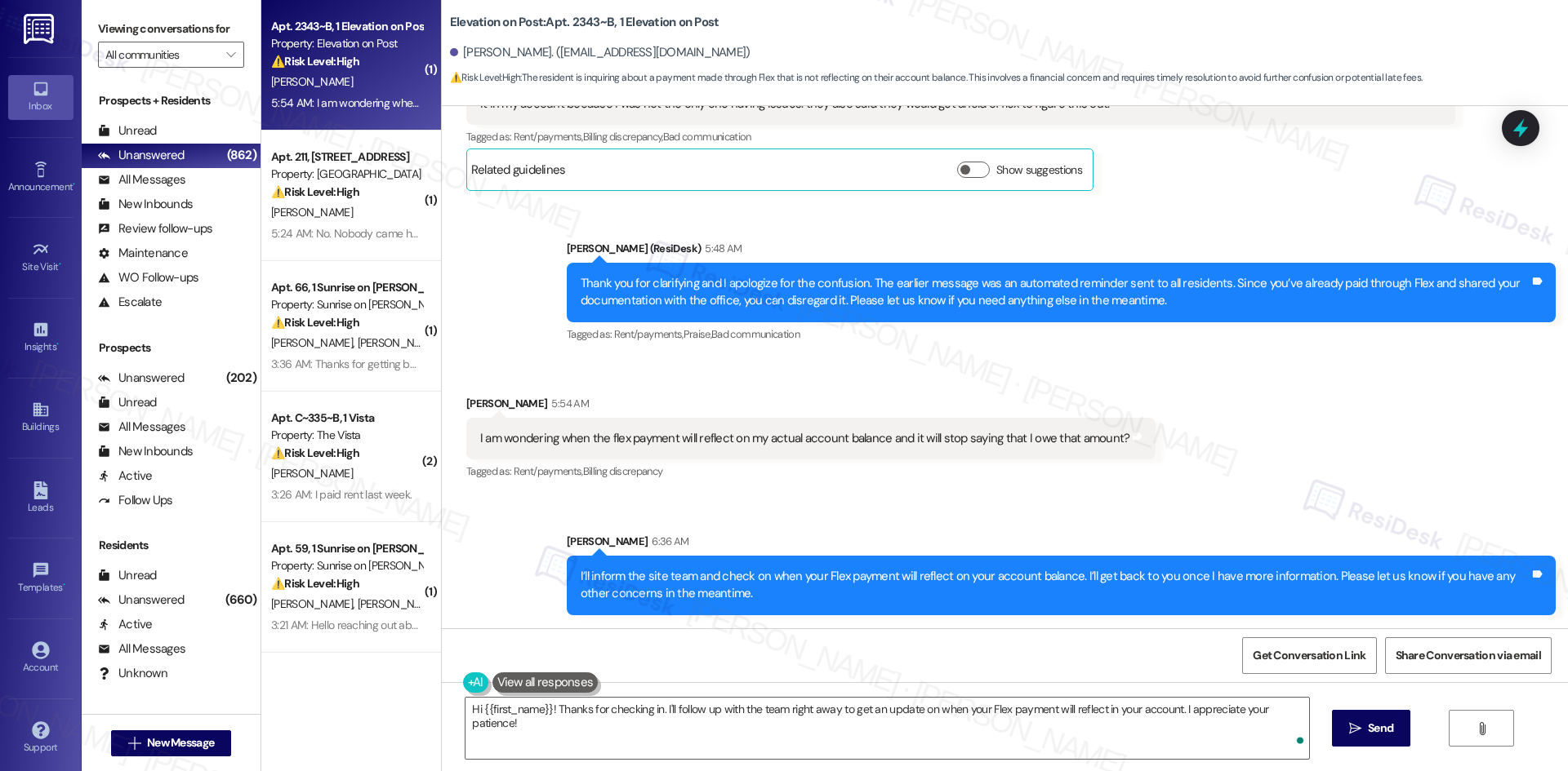
click at [1322, 496] on div "Sent via SMS Sarah 6:36 AM I’ll inform the site team and check on when your Fle…" at bounding box center [1005, 562] width 1126 height 132
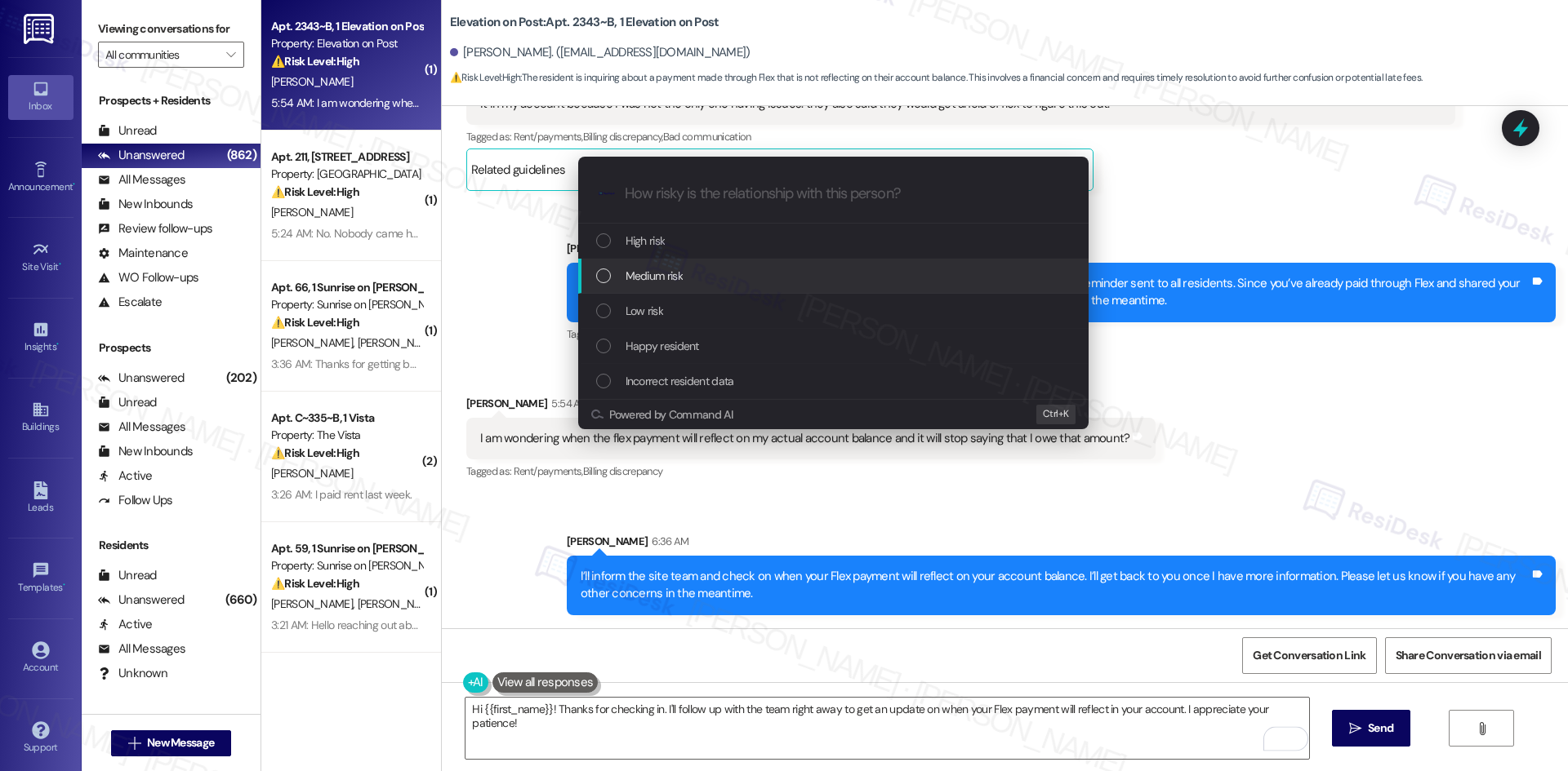
click at [756, 278] on div "Medium risk" at bounding box center [834, 276] width 477 height 18
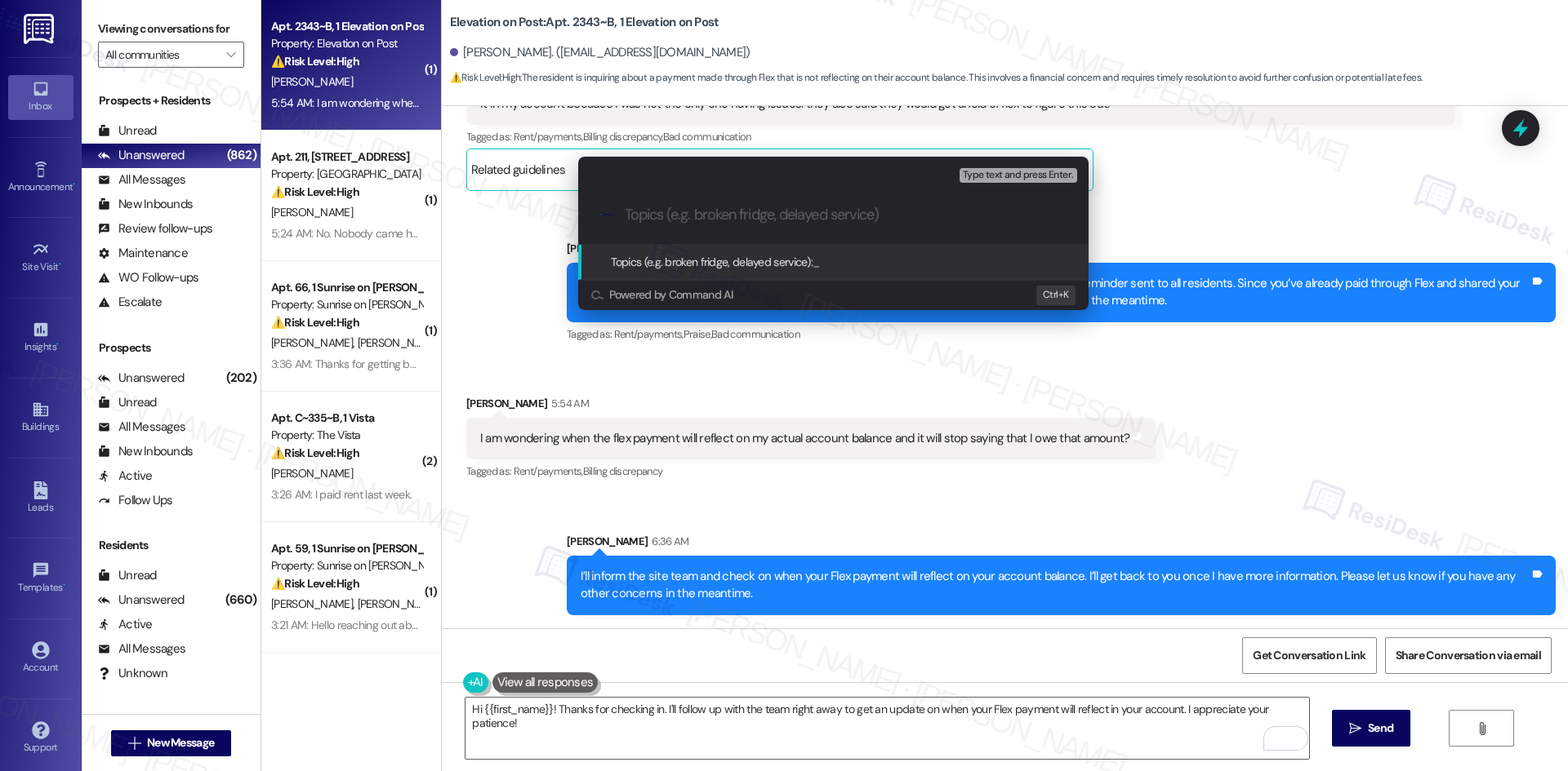
click at [693, 216] on input "Topics (e.g. broken fridge, delayed service)" at bounding box center [846, 215] width 444 height 17
paste input "Flex Payment Reflection"
type input "Flex Payment Reflection"
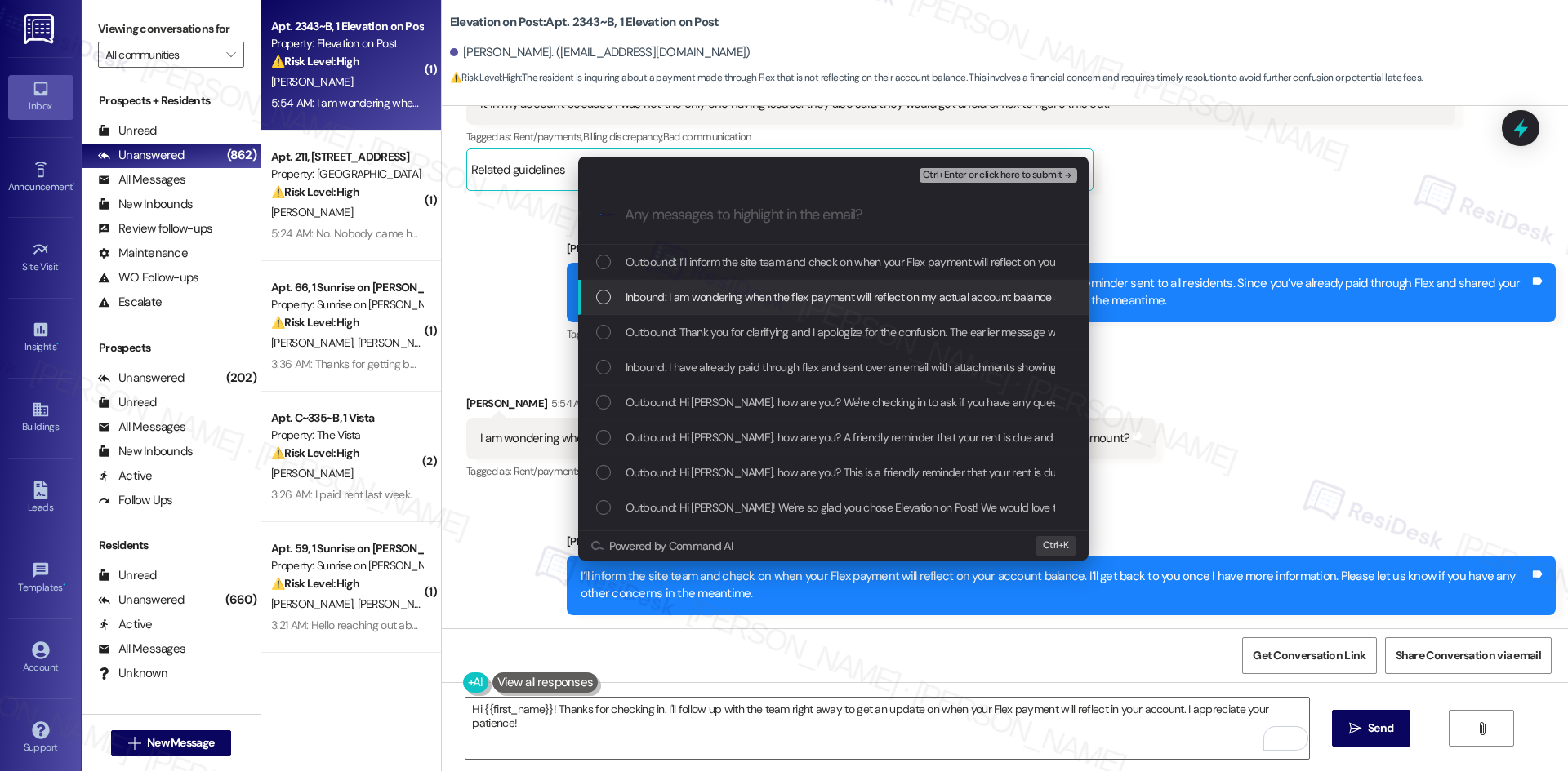
click at [702, 298] on span "Inbound: I am wondering when the flex payment will reflect on my actual account…" at bounding box center [948, 297] width 646 height 18
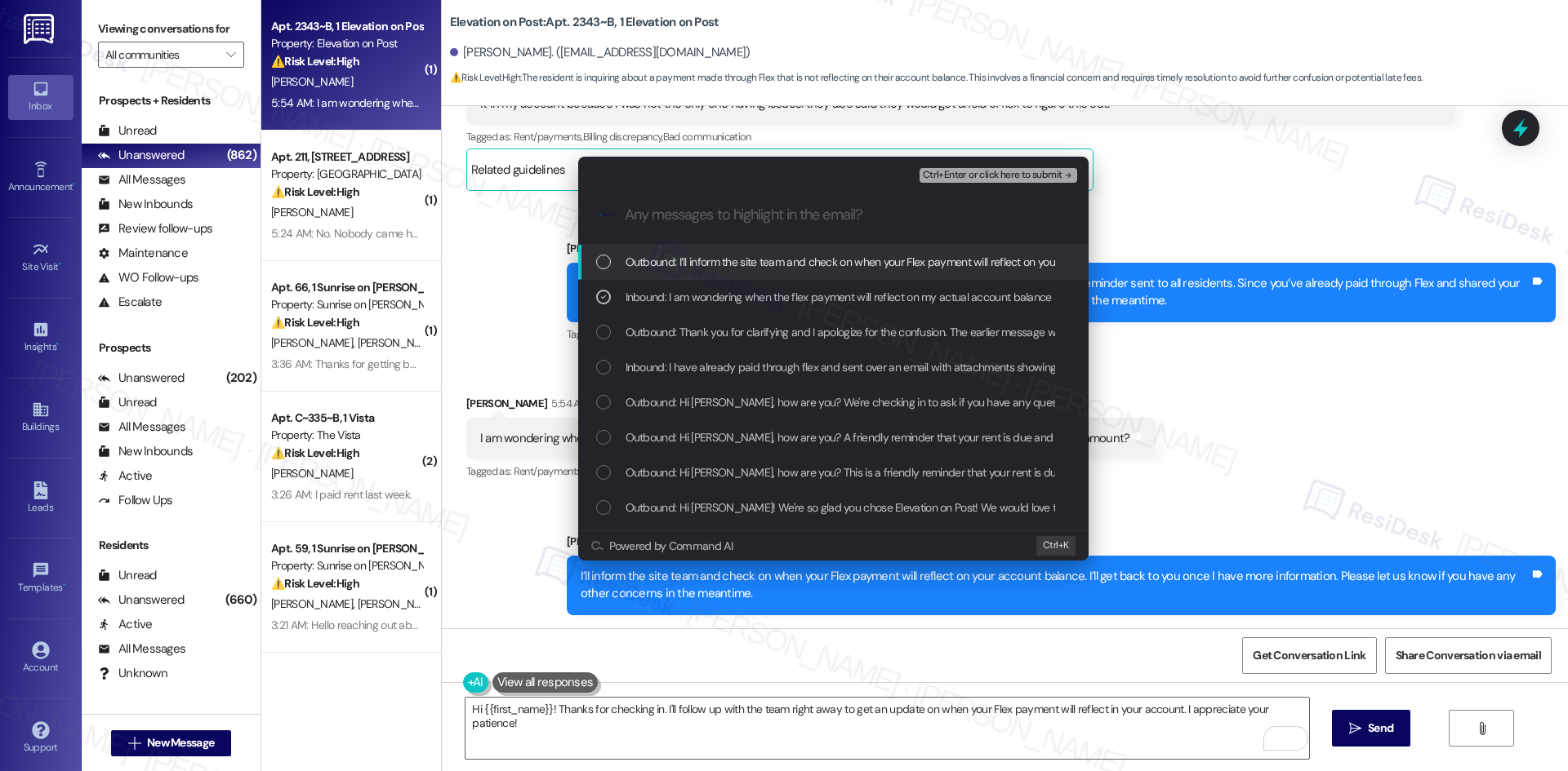
drag, startPoint x: 1045, startPoint y: 171, endPoint x: 989, endPoint y: 173, distance: 56.0
click at [1043, 172] on span "Ctrl+Enter or click here to submit" at bounding box center [992, 175] width 140 height 12
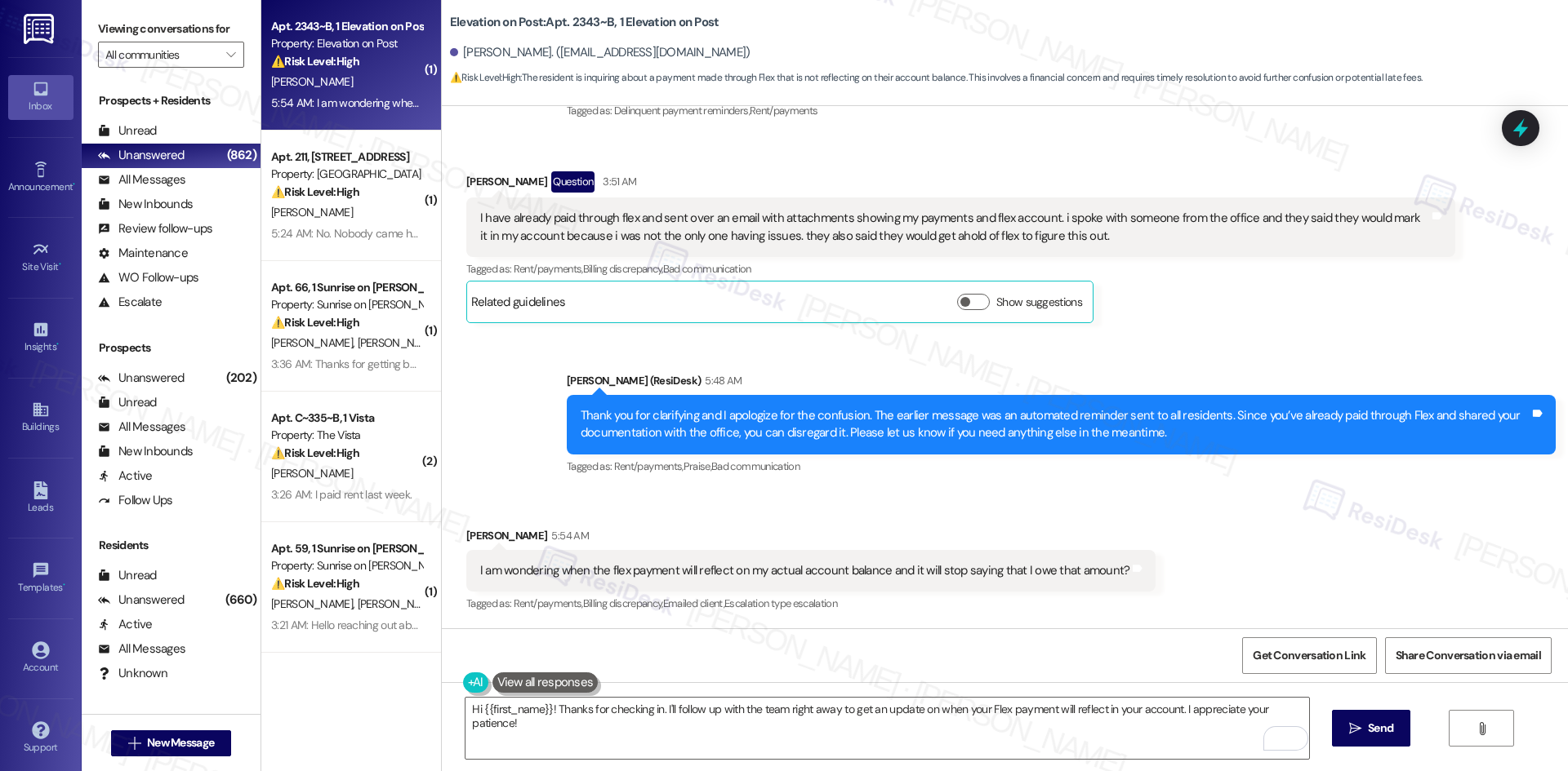
scroll to position [1145, 0]
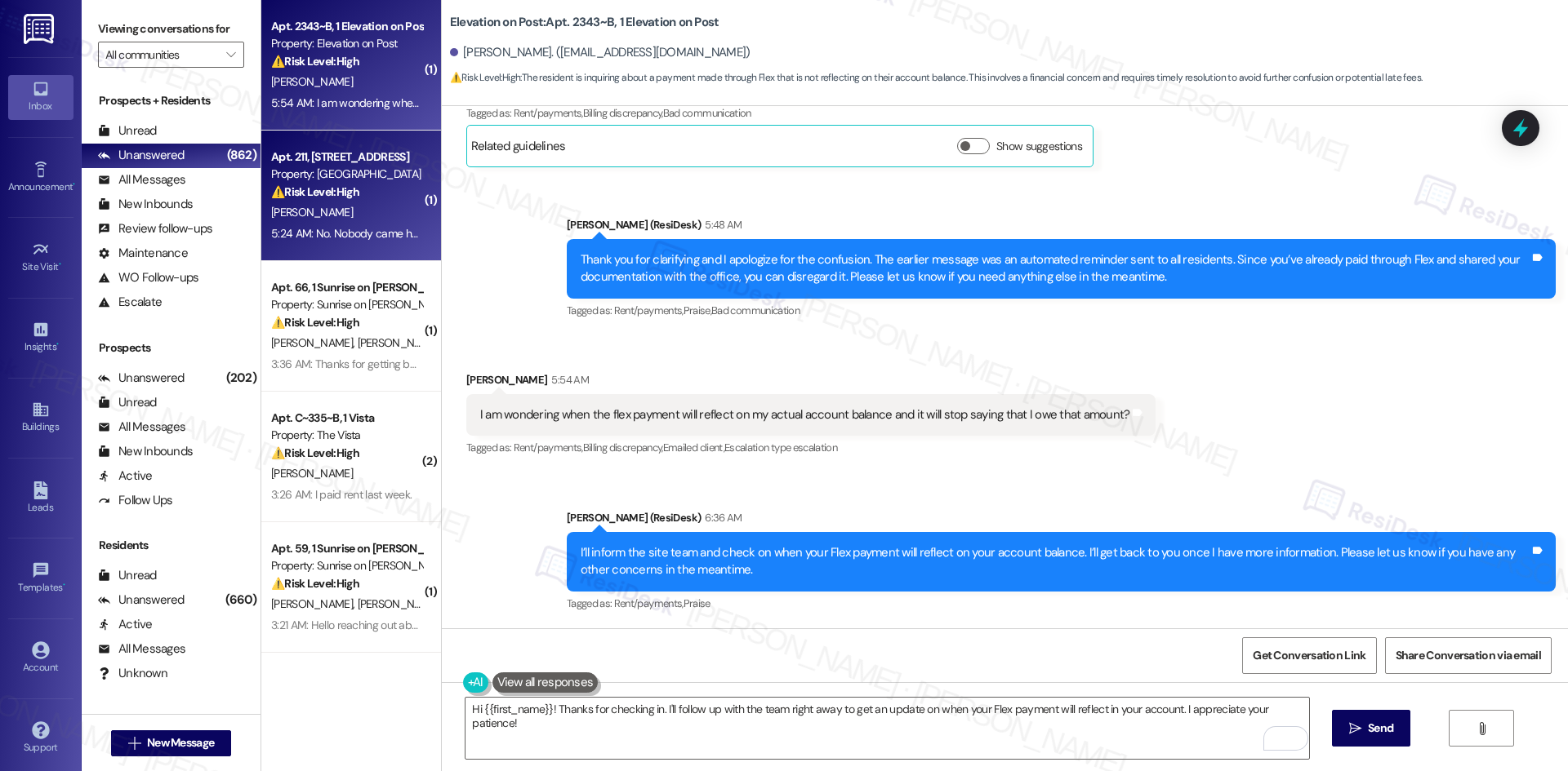
click at [344, 215] on div "[PERSON_NAME]" at bounding box center [347, 213] width 154 height 21
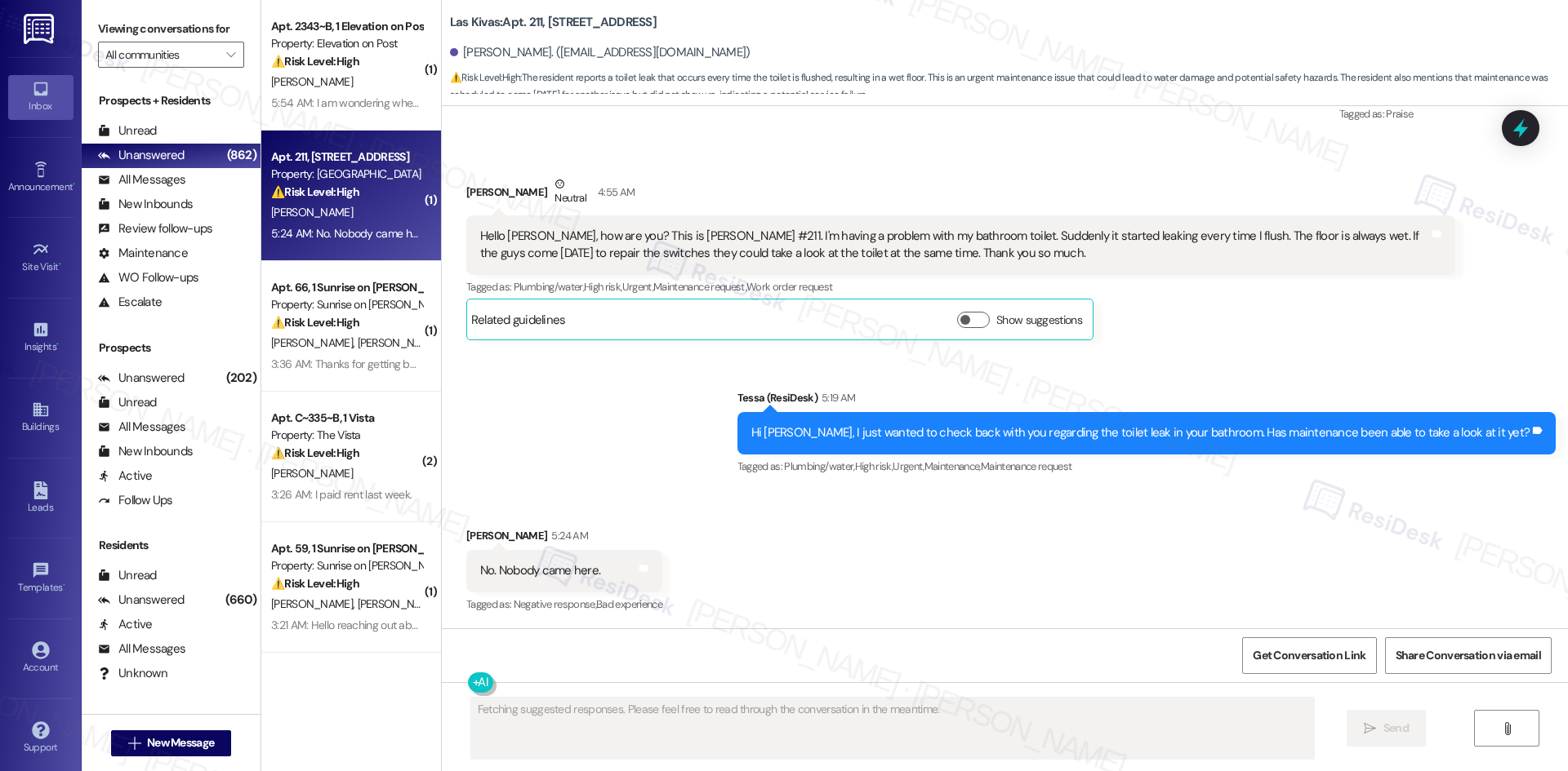
scroll to position [1587, 0]
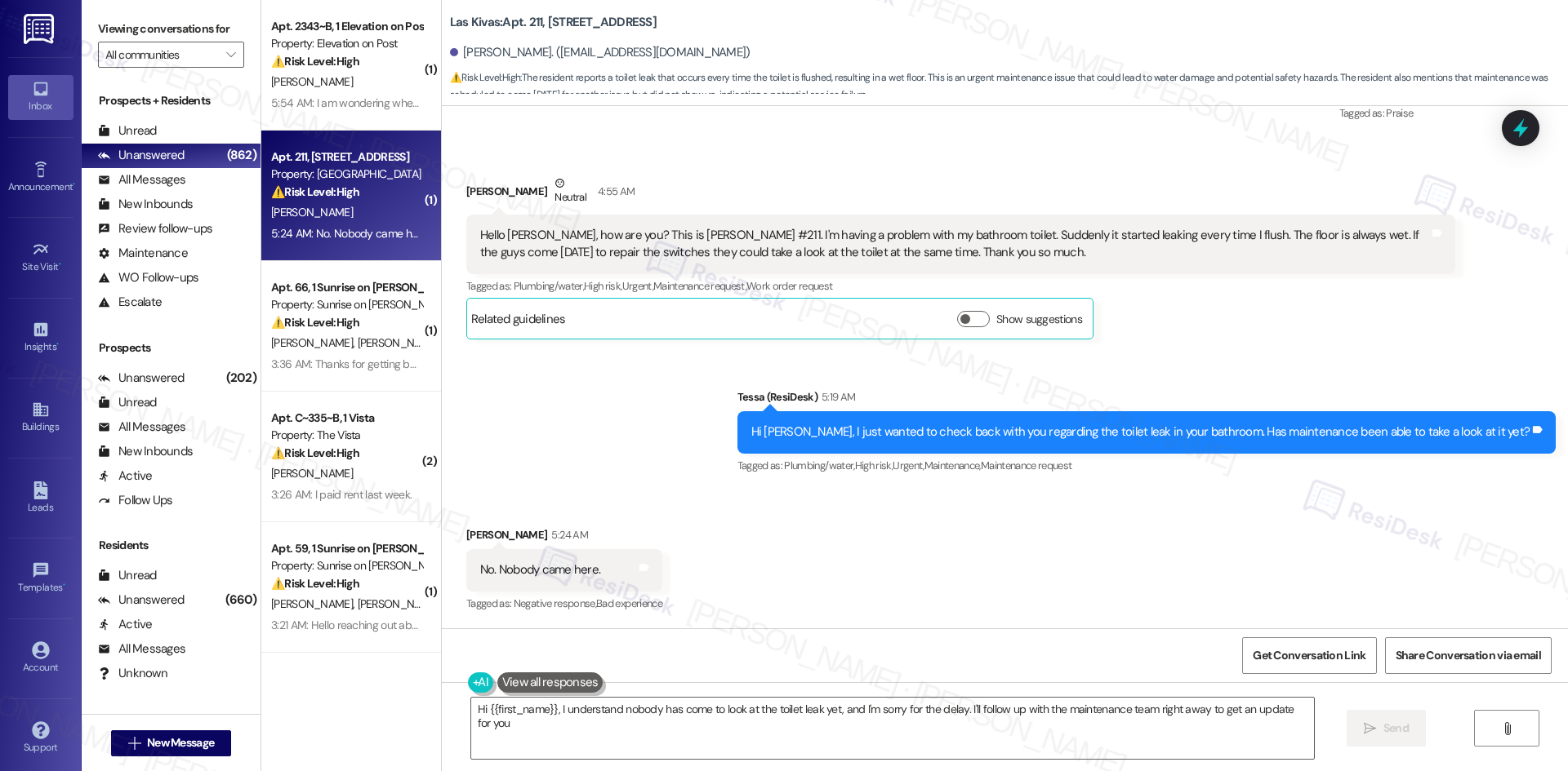
type textarea "Hi {{first_name}}, I understand nobody has come to look at the toilet leak yet,…"
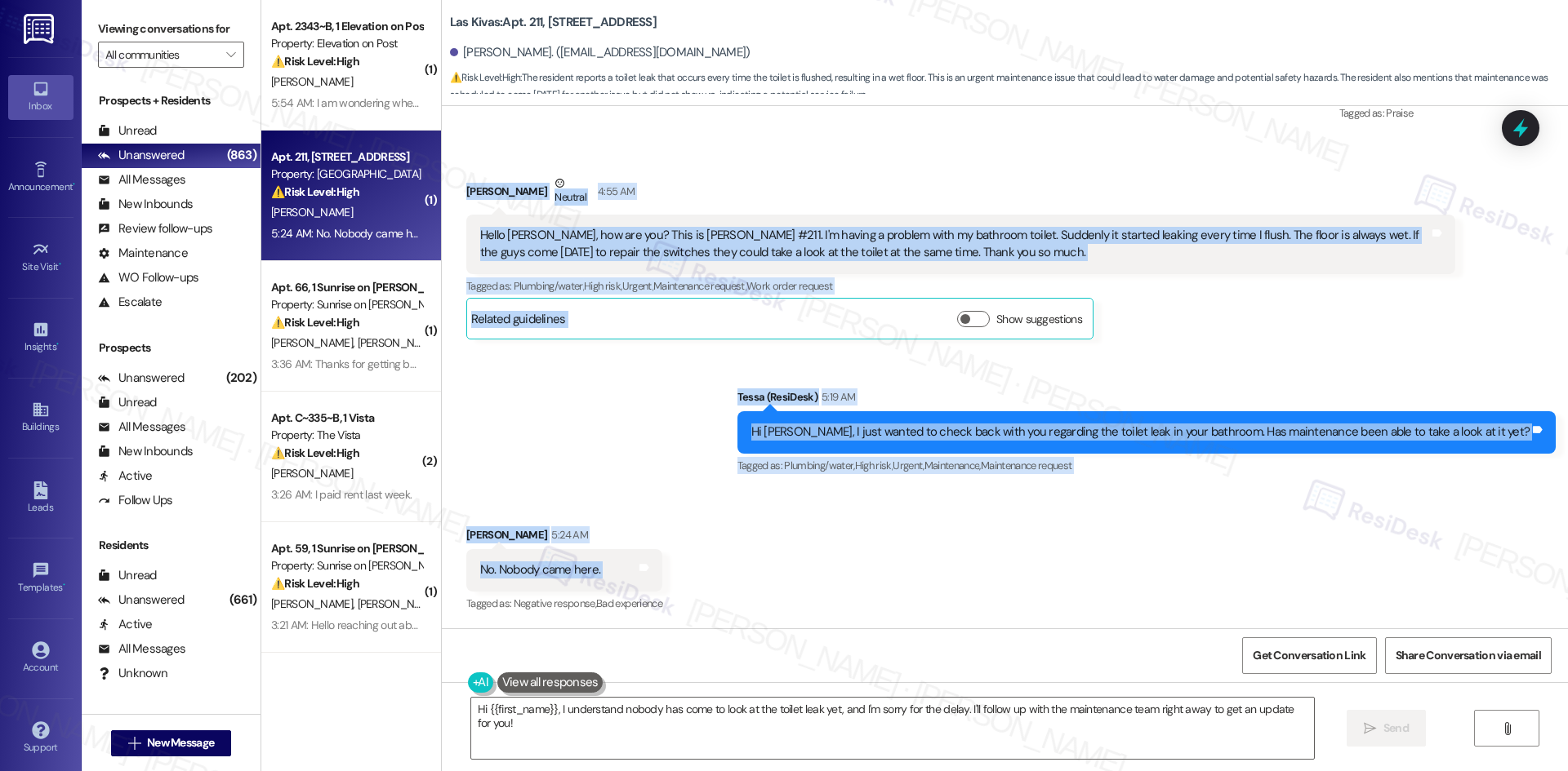
drag, startPoint x: 446, startPoint y: 260, endPoint x: 621, endPoint y: 578, distance: 363.0
click at [621, 578] on div "Lease started Jul 09, 2025 at 8:00 AM Announcement, sent via SMS Tessa (ResiDes…" at bounding box center [1005, 367] width 1126 height 523
copy div "Isabella Peterson Neutral 4:55 AM Hello Tessa, how are you? This is Maria Peter…"
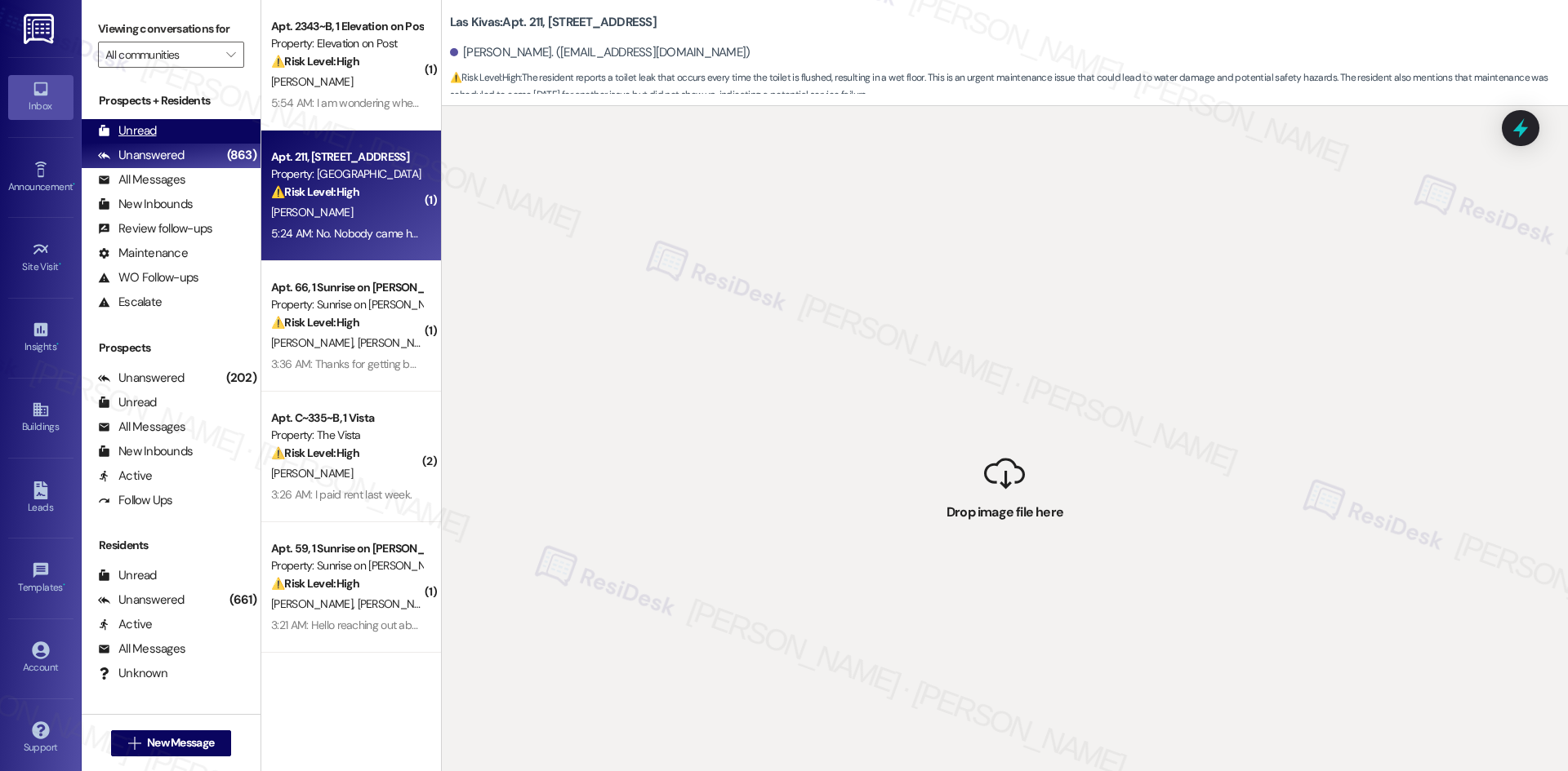
click at [163, 132] on div "Unread (0)" at bounding box center [171, 132] width 179 height 25
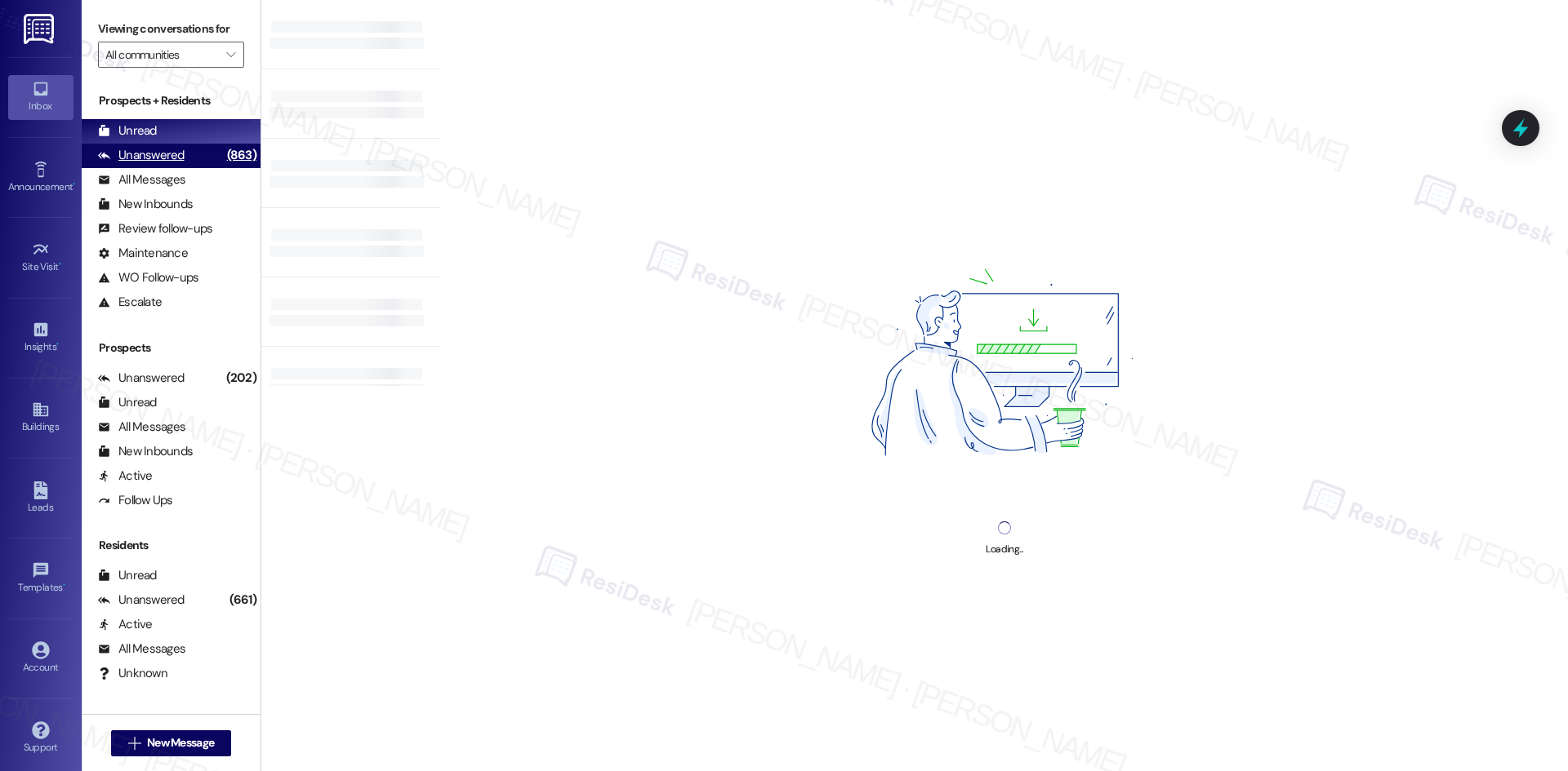
click at [166, 152] on div "Unanswered" at bounding box center [141, 156] width 87 height 17
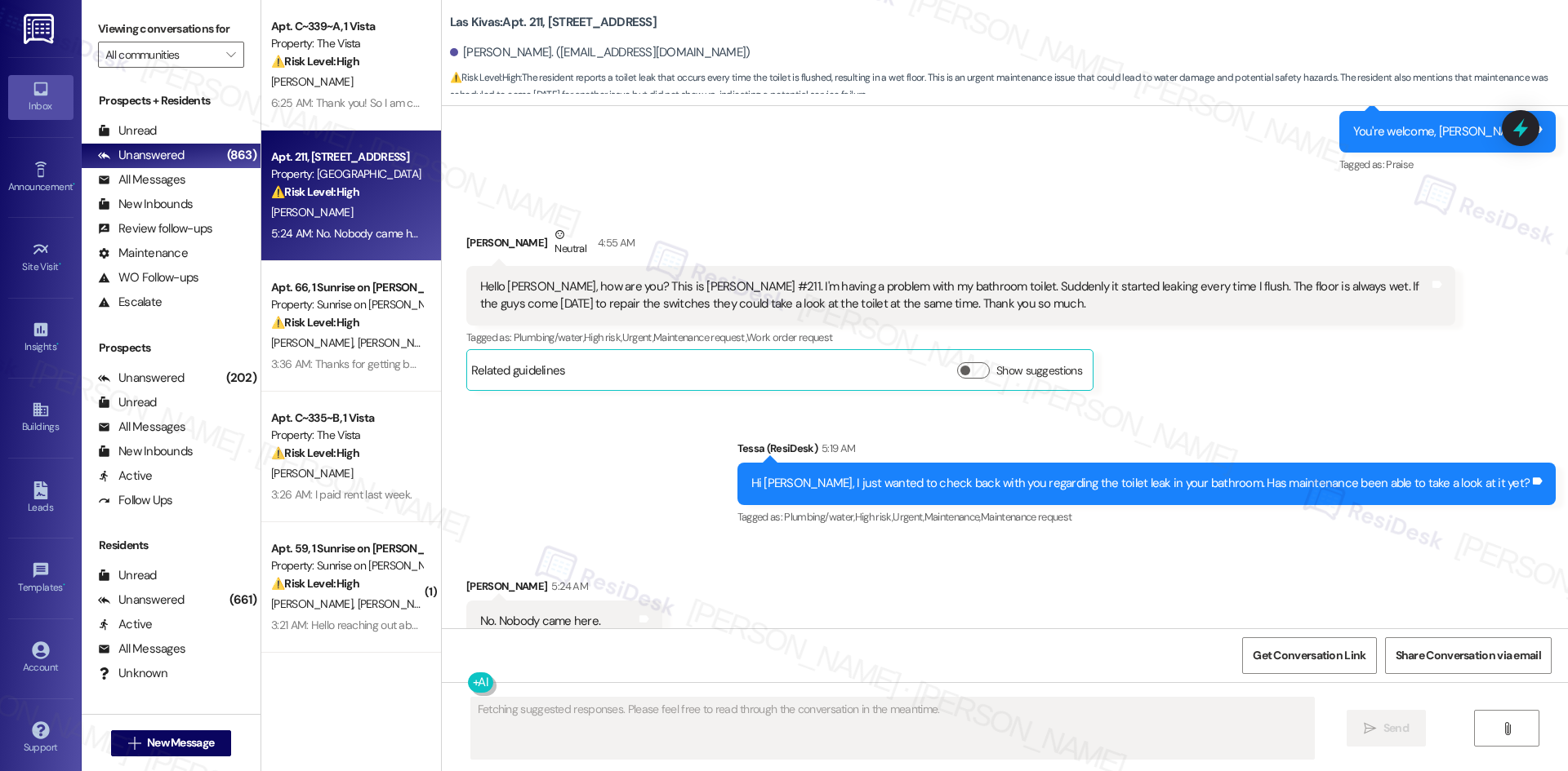
scroll to position [1586, 0]
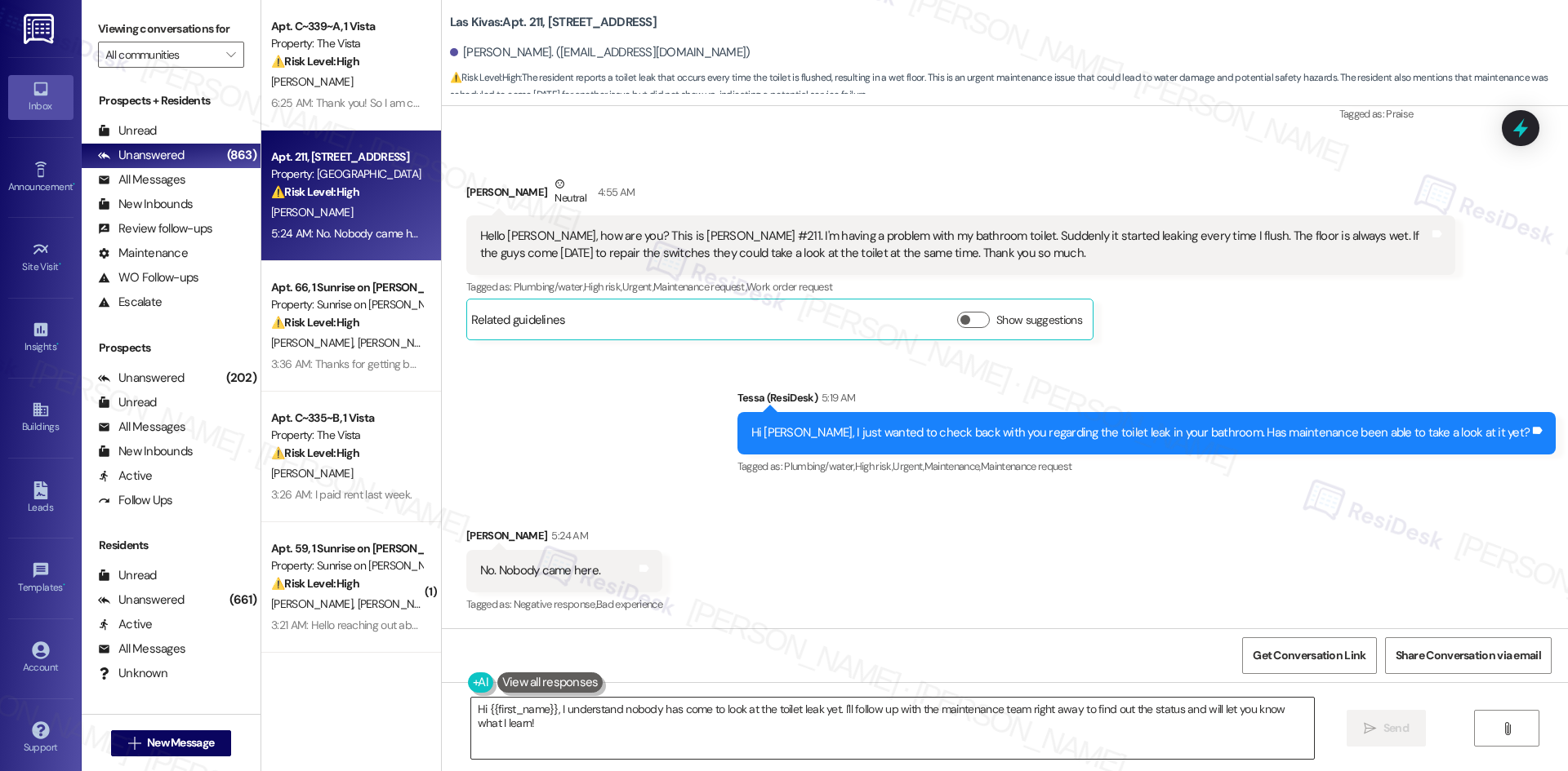
click at [666, 725] on textarea "Hi {{first_name}}, I understand nobody has come to look at the toilet leak yet.…" at bounding box center [892, 729] width 842 height 61
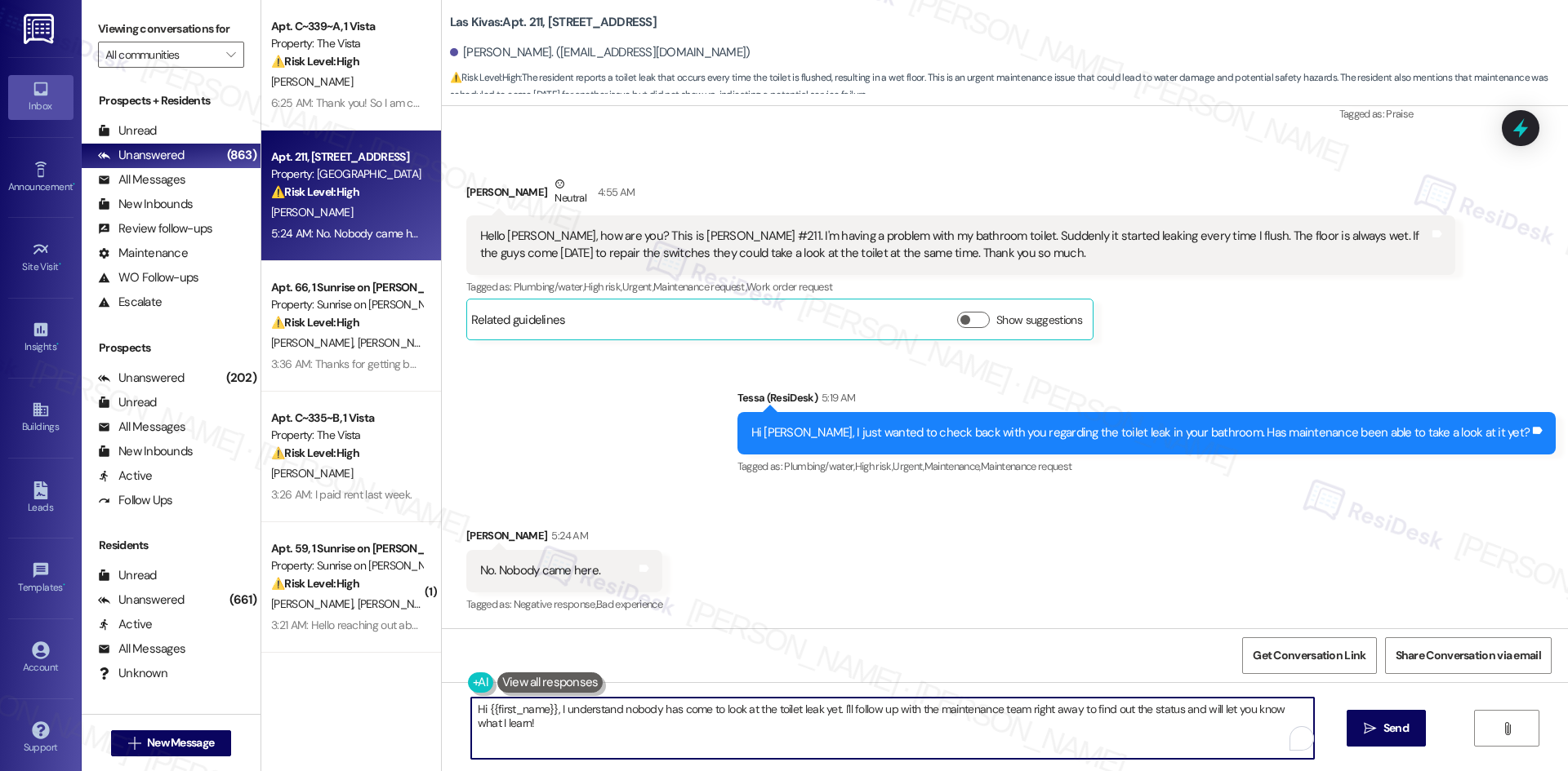
paste textarea "I’m sorry no one has come by yet to look at the toilet. I’ll submit a work orde…"
click at [750, 737] on textarea "I’m sorry no one has come by yet to look at the toilet. I’ll submit a work orde…" at bounding box center [886, 729] width 842 height 61
click at [991, 737] on textarea "I’m sorry no one has come by yet to look at the toilet. I’ll submit a work orde…" at bounding box center [886, 729] width 842 height 61
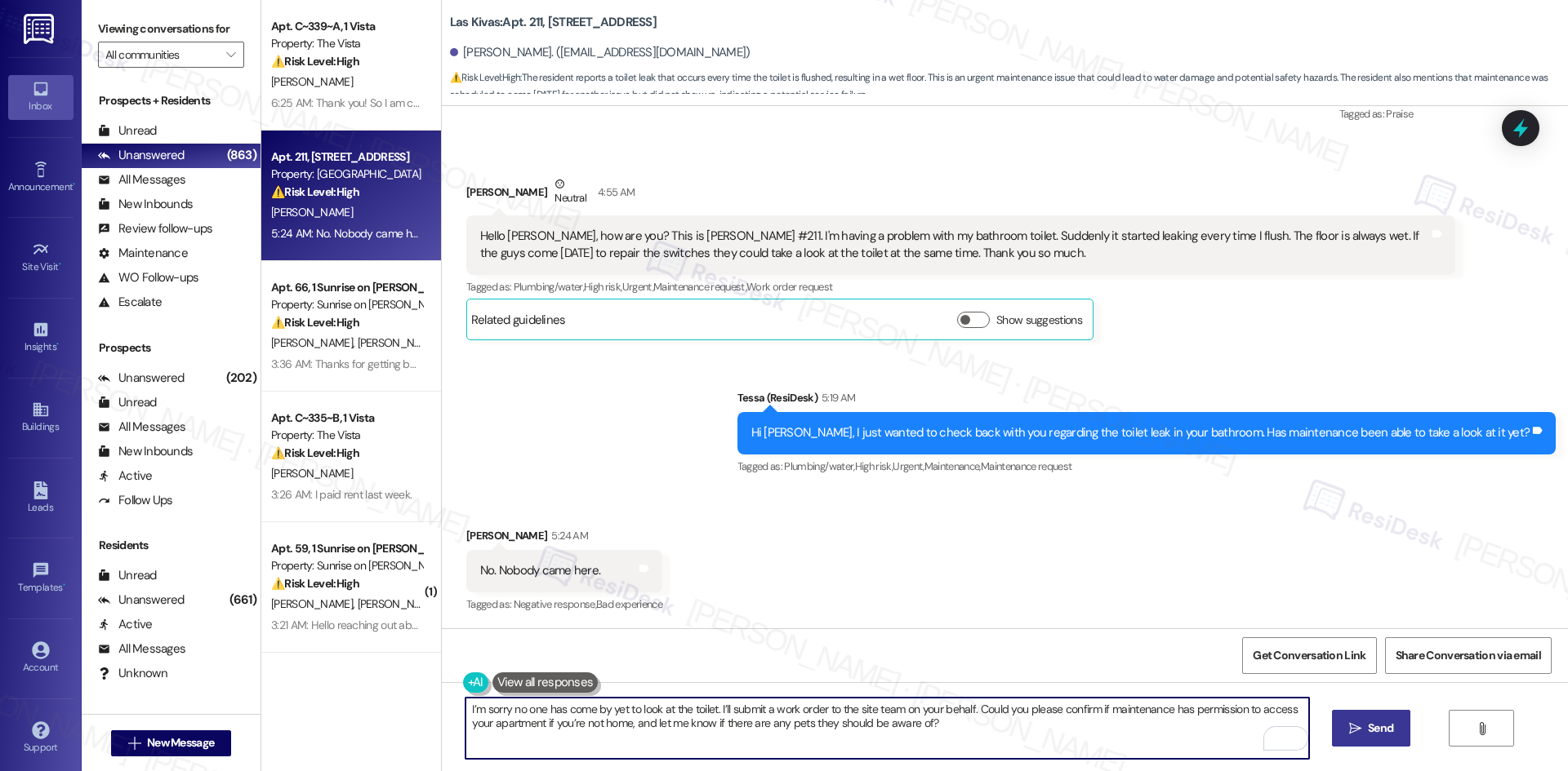
type textarea "I’m sorry no one has come by yet to look at the toilet. I’ll submit a work orde…"
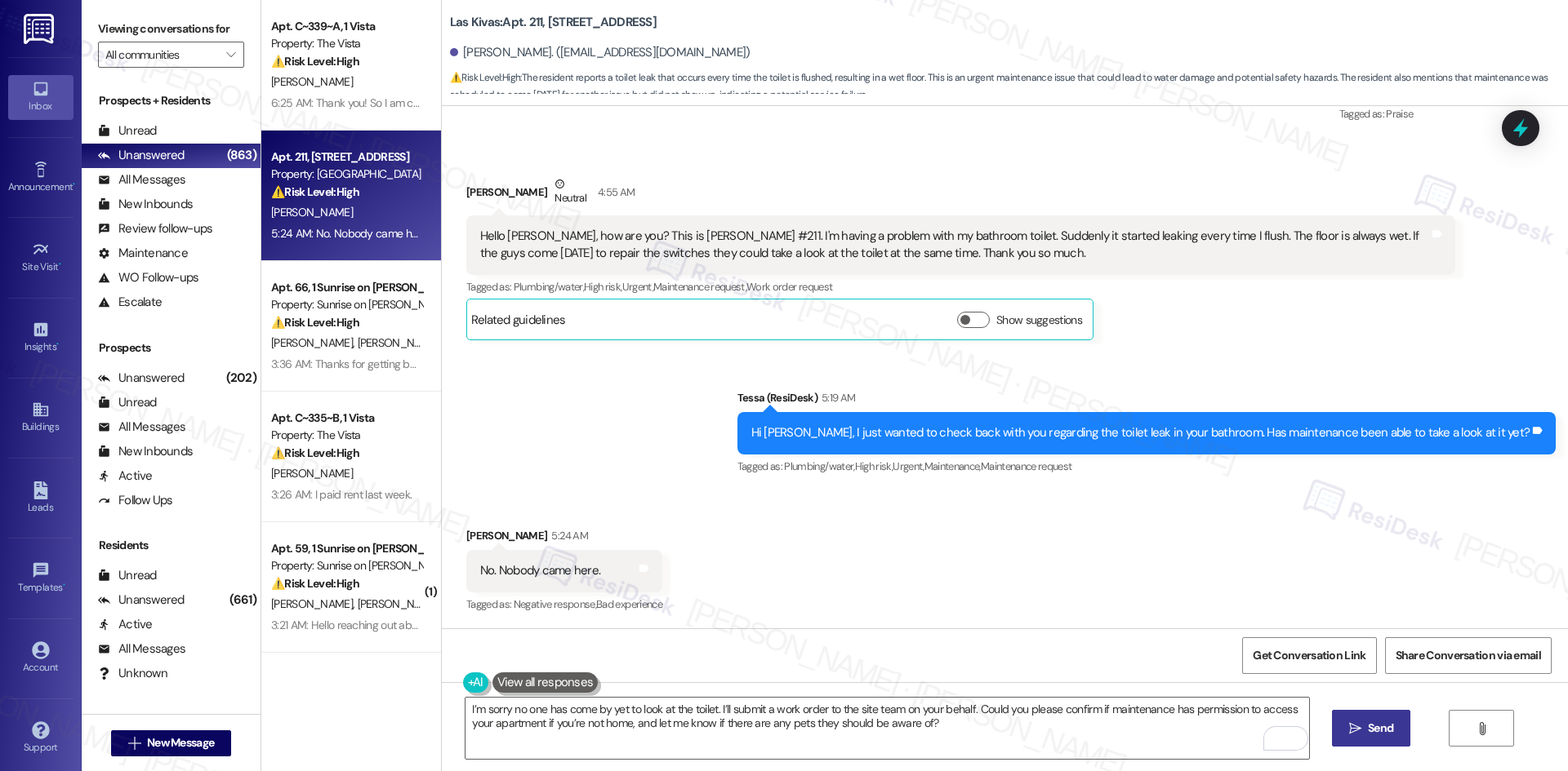
click at [1364, 726] on span "Send" at bounding box center [1380, 728] width 31 height 17
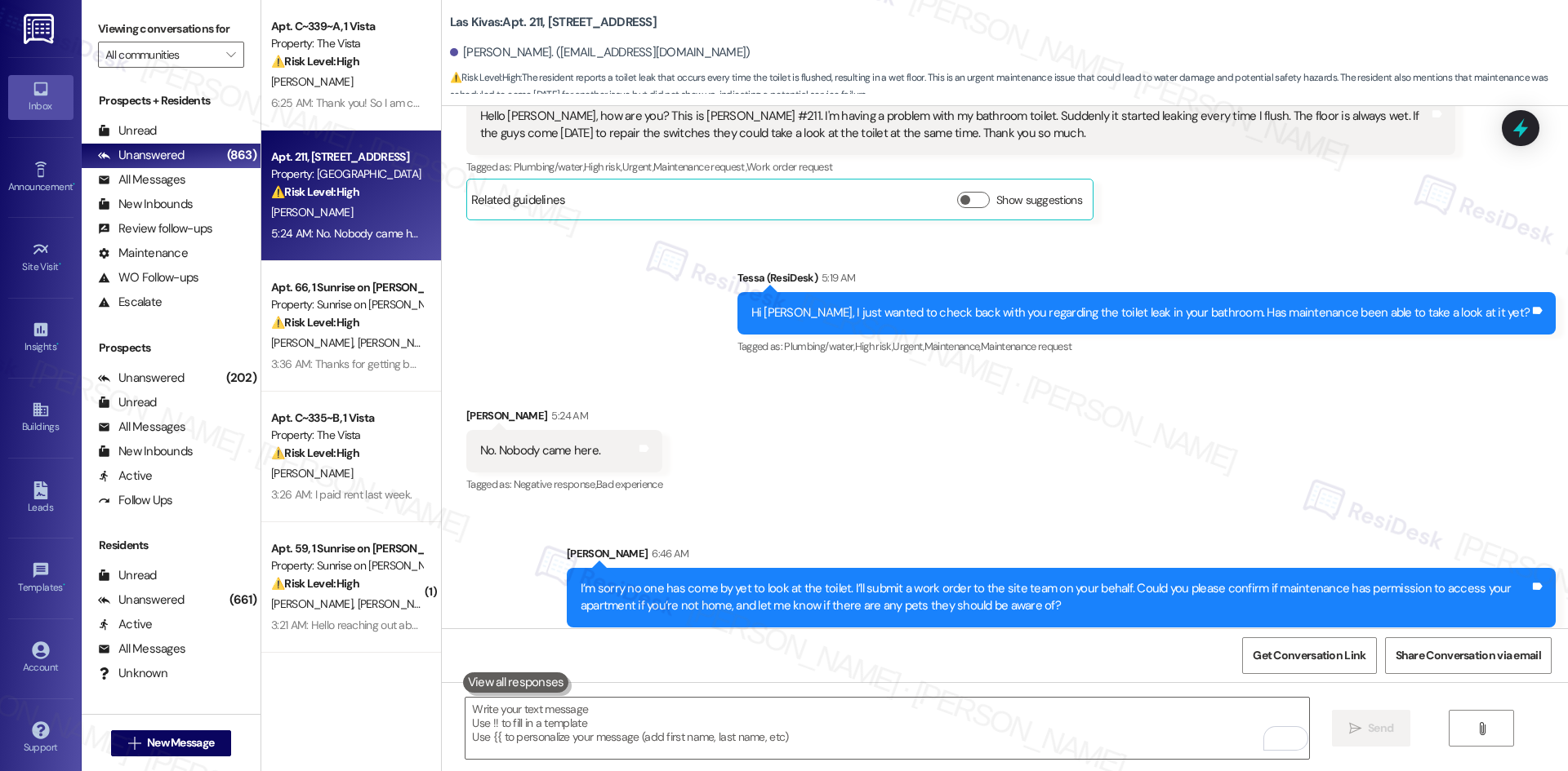
scroll to position [1718, 0]
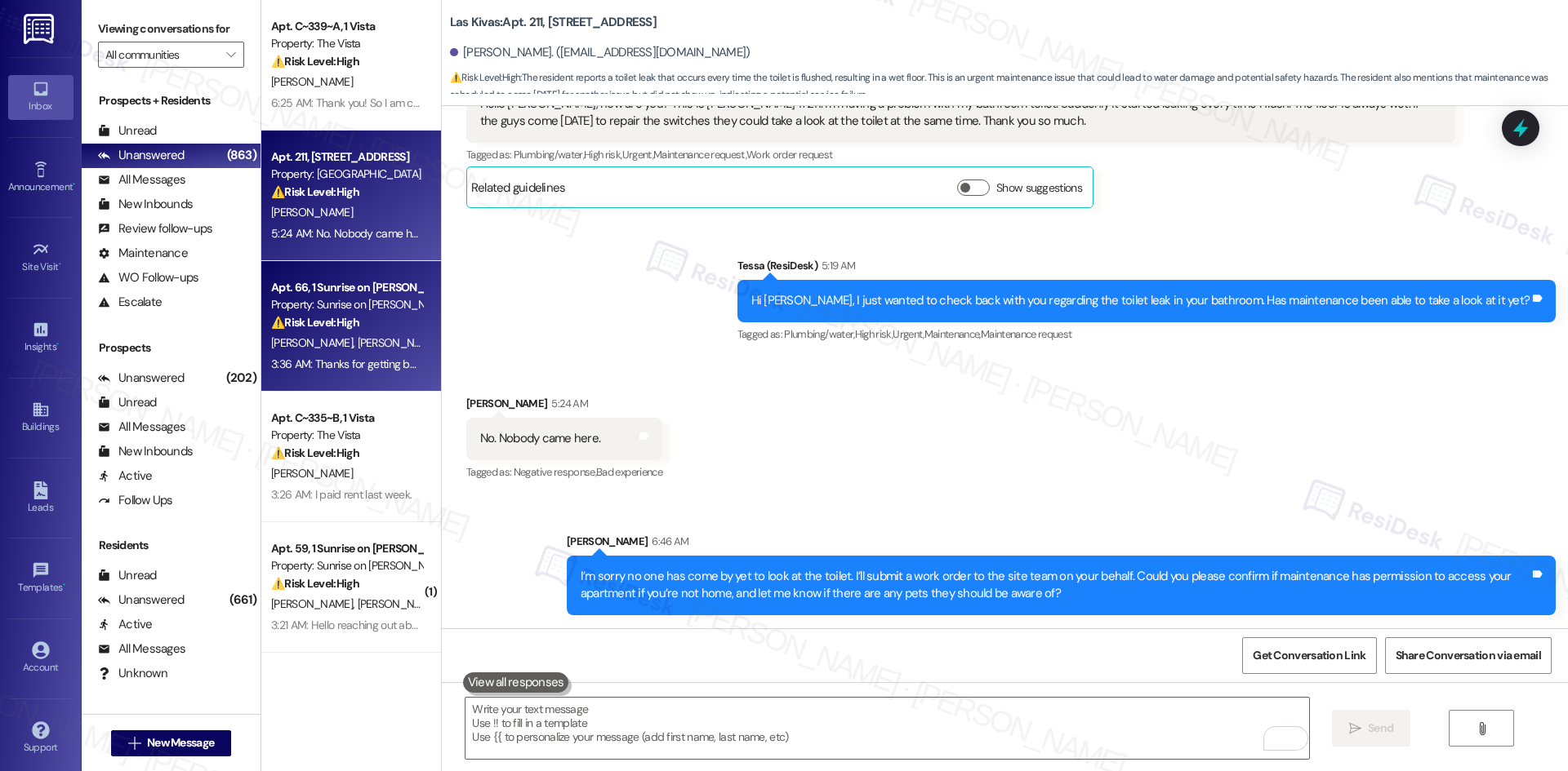
click at [308, 354] on div "3:36 AM: Thanks for getting back to me! I’m looking forward to hearing from you…" at bounding box center [347, 364] width 154 height 21
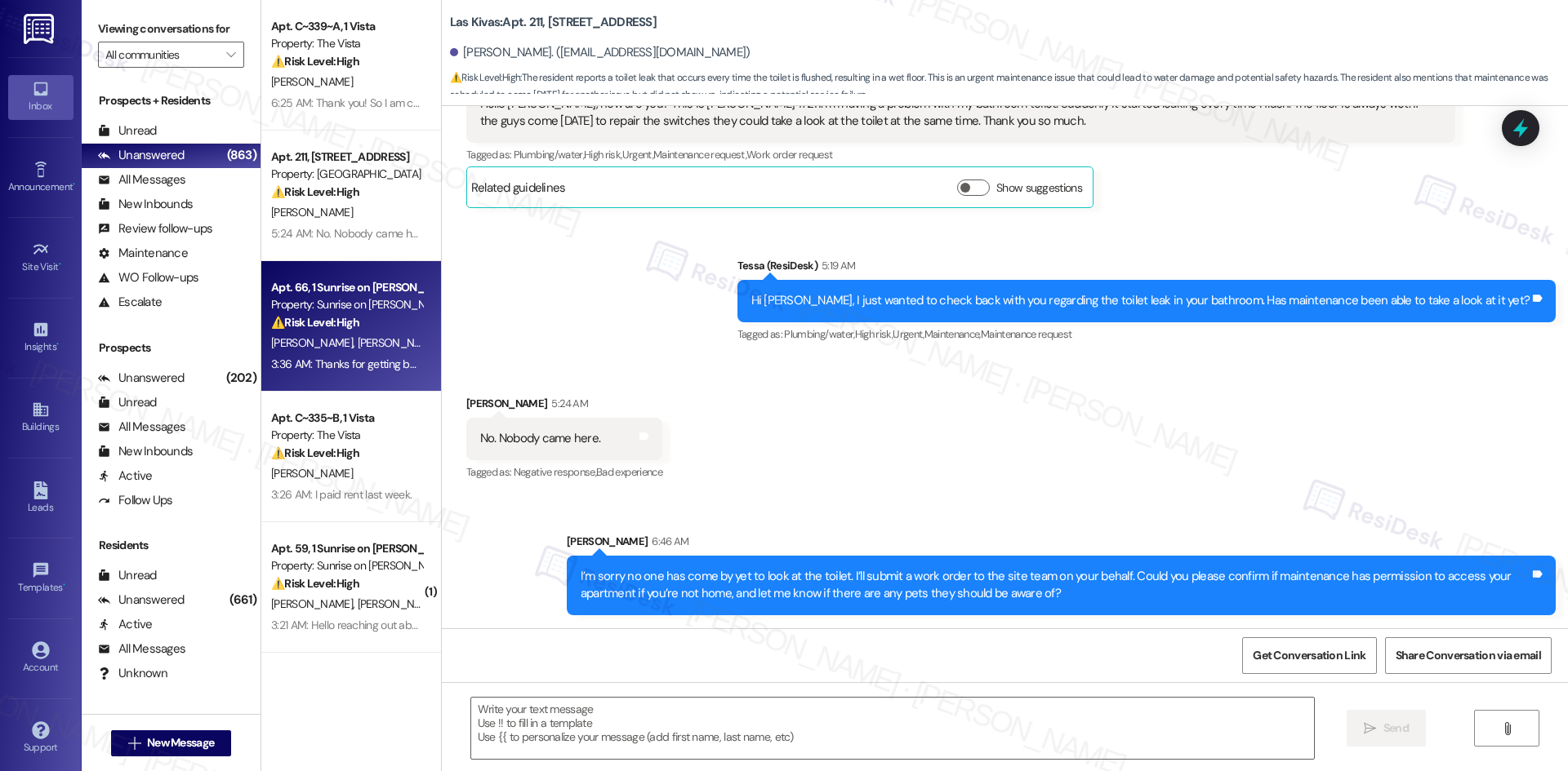
type textarea "Fetching suggested responses. Please feel free to read through the conversation…"
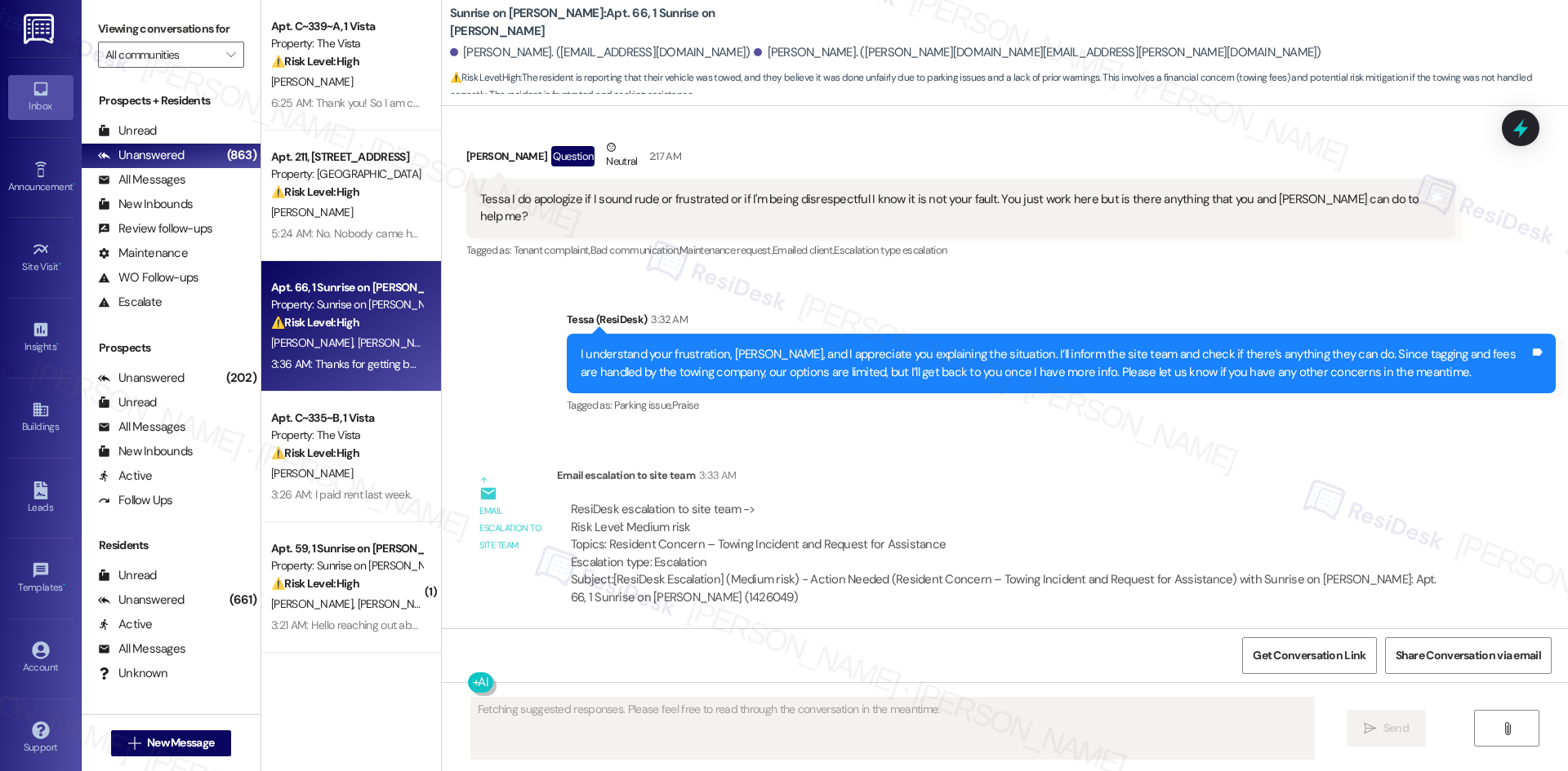
scroll to position [20616, 0]
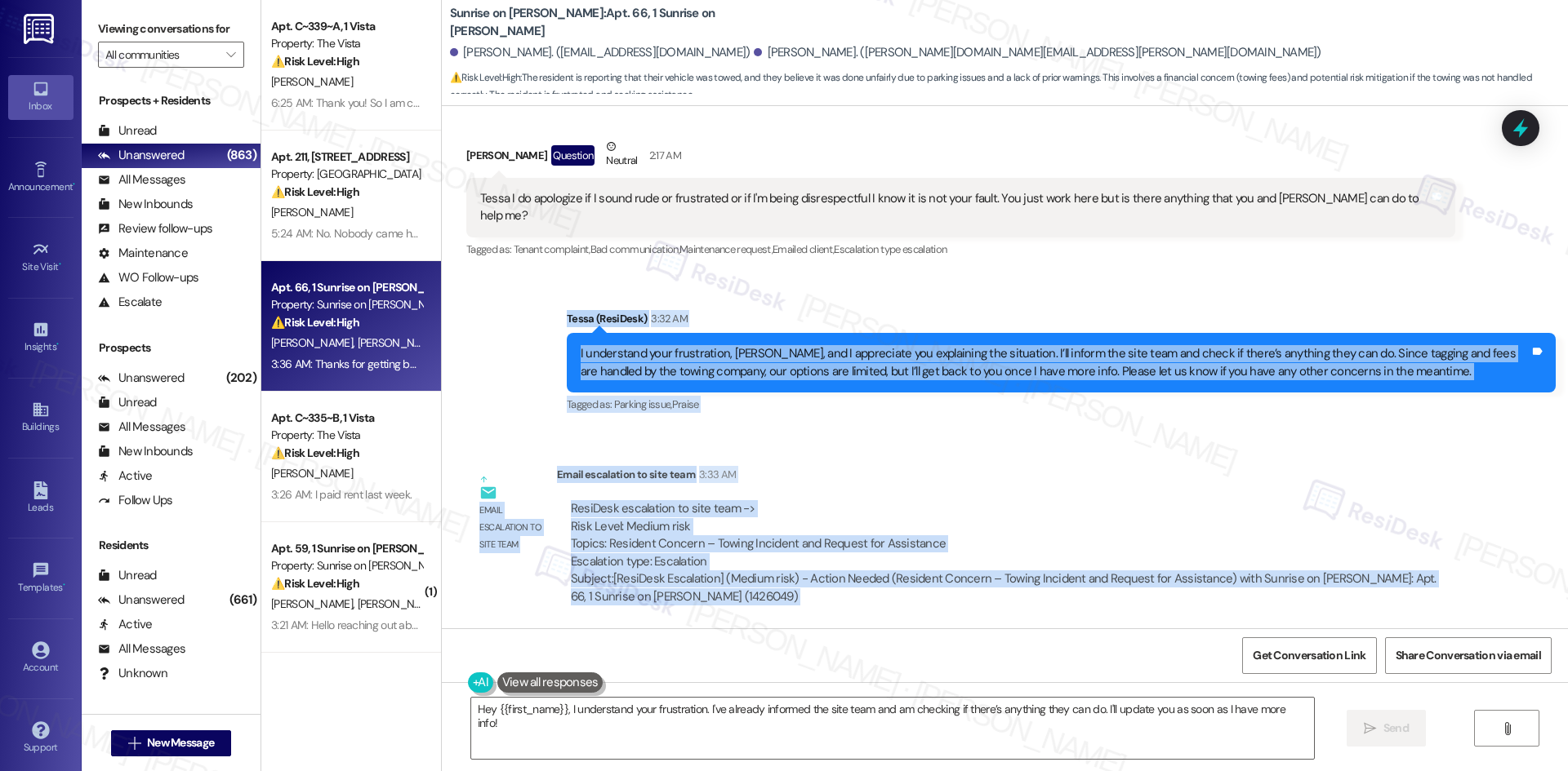
drag, startPoint x: 507, startPoint y: 166, endPoint x: 715, endPoint y: 585, distance: 467.8
click at [915, 572] on div "Lease started Mar 11, 2025 at 8:00 AM Survey, sent via SMS Residesk Automated S…" at bounding box center [1005, 367] width 1126 height 523
copy div "Tessa (ResiDesk) 3:32 AM I understand your frustration, Daniel, and I appreciat…"
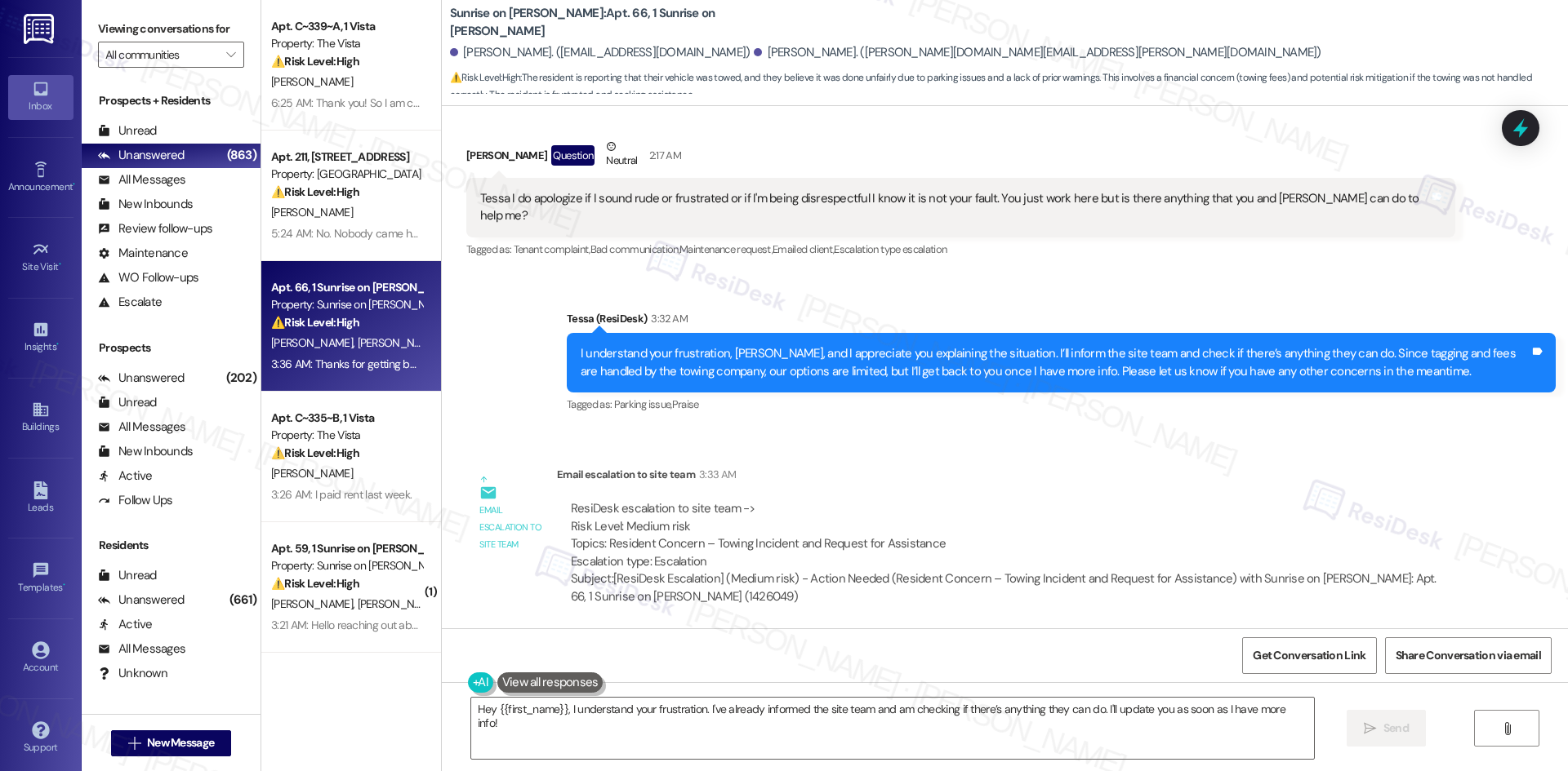
click at [774, 633] on div "Get Conversation Link Share Conversation via email" at bounding box center [1005, 655] width 1126 height 54
drag, startPoint x: 444, startPoint y: 518, endPoint x: 1012, endPoint y: 610, distance: 575.4
click at [1012, 630] on div "Received via SMS Daniel Hernandez 3:36 AM Thanks for getting back to me! I’m lo…" at bounding box center [1005, 699] width 1126 height 138
drag, startPoint x: 732, startPoint y: 578, endPoint x: 629, endPoint y: 574, distance: 103.1
click at [629, 702] on div "Thanks for getting back to me! I’m looking forward to hearing from you soon." at bounding box center [675, 711] width 391 height 17
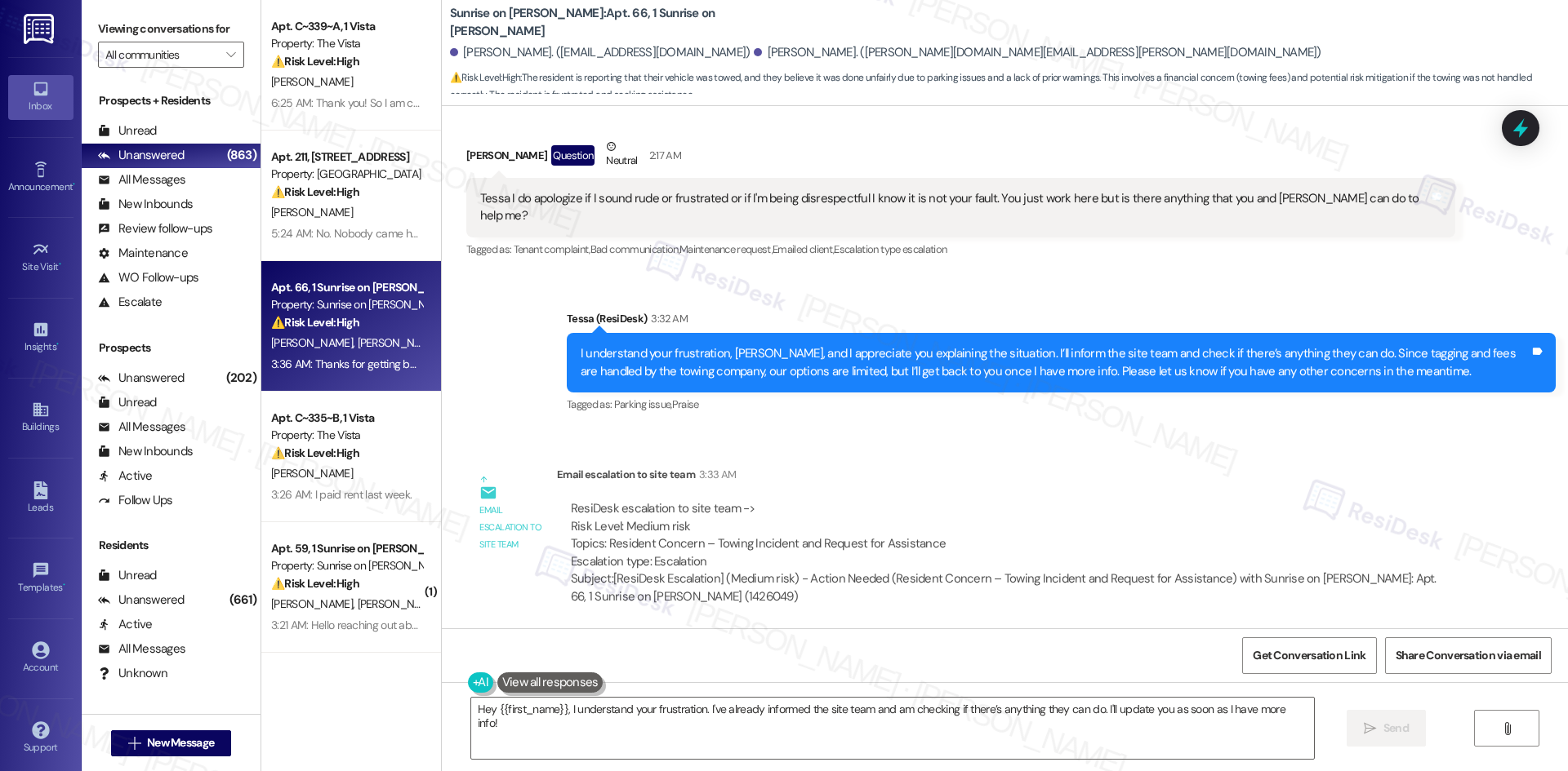
drag, startPoint x: 457, startPoint y: 514, endPoint x: 869, endPoint y: 557, distance: 414.2
click at [869, 630] on div "Received via SMS Daniel Hernandez 3:36 AM Thanks for getting back to me! I’m lo…" at bounding box center [1005, 699] width 1126 height 138
copy div "Daniel Hernandez 3:36 AM Thanks for getting back to me! I’m looking forward to …"
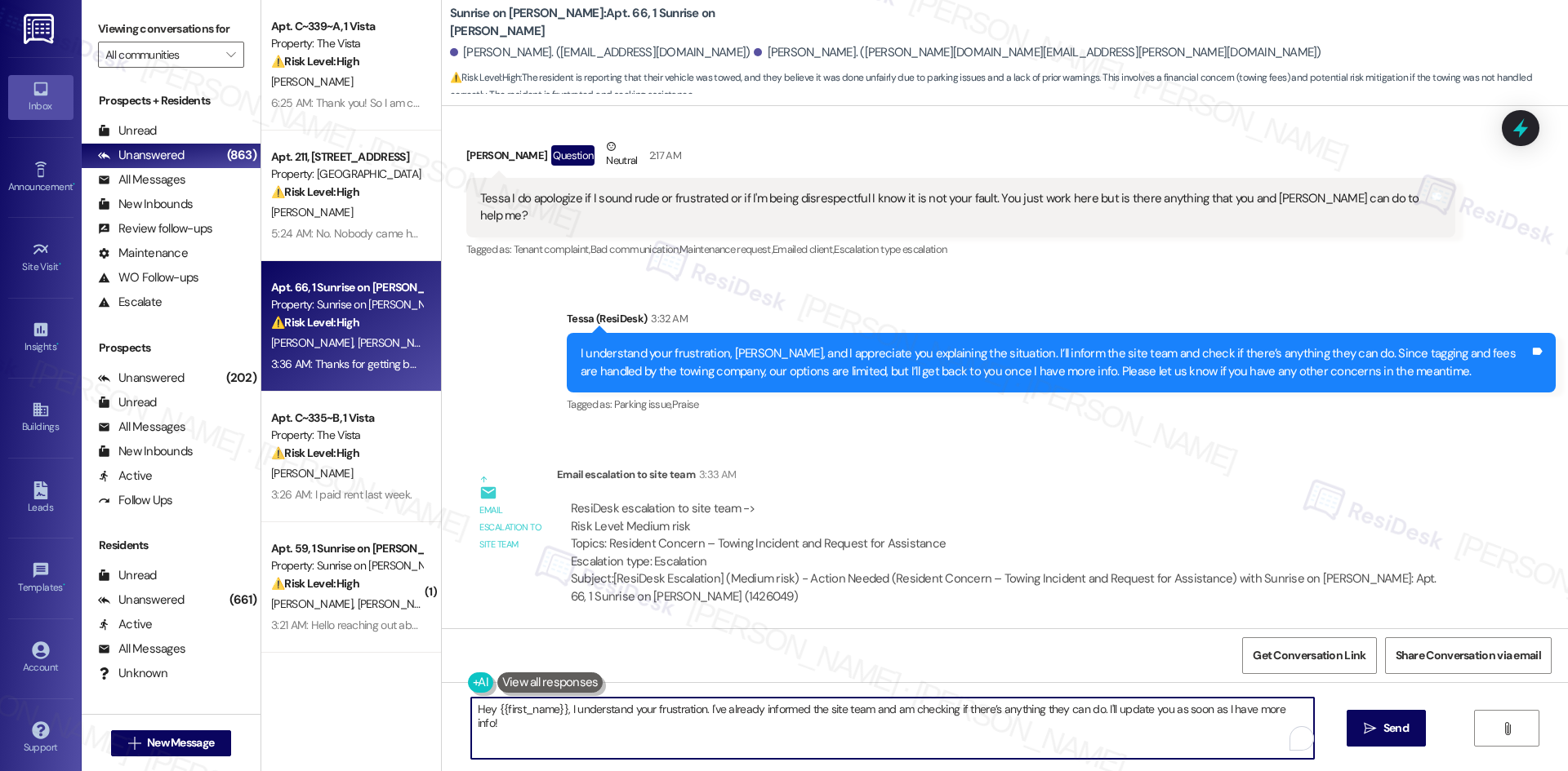
click at [781, 742] on textarea "Hey {{first_name}}, I understand your frustration. I've already informed the si…" at bounding box center [892, 729] width 842 height 61
paste textarea "You’re very welcome, Daniel"
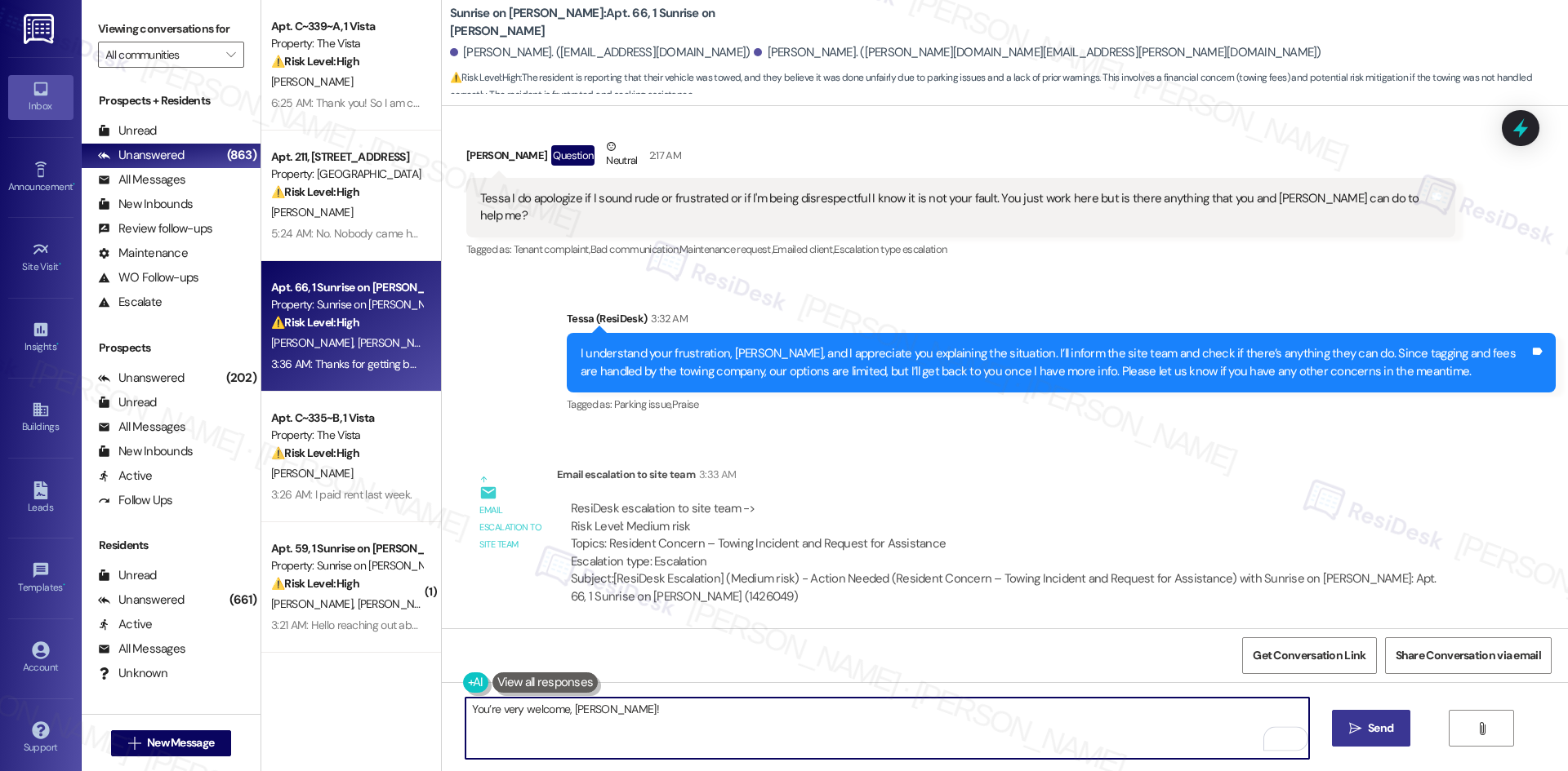
type textarea "You’re very welcome, Daniel!"
click at [1373, 728] on span "Send" at bounding box center [1380, 728] width 26 height 17
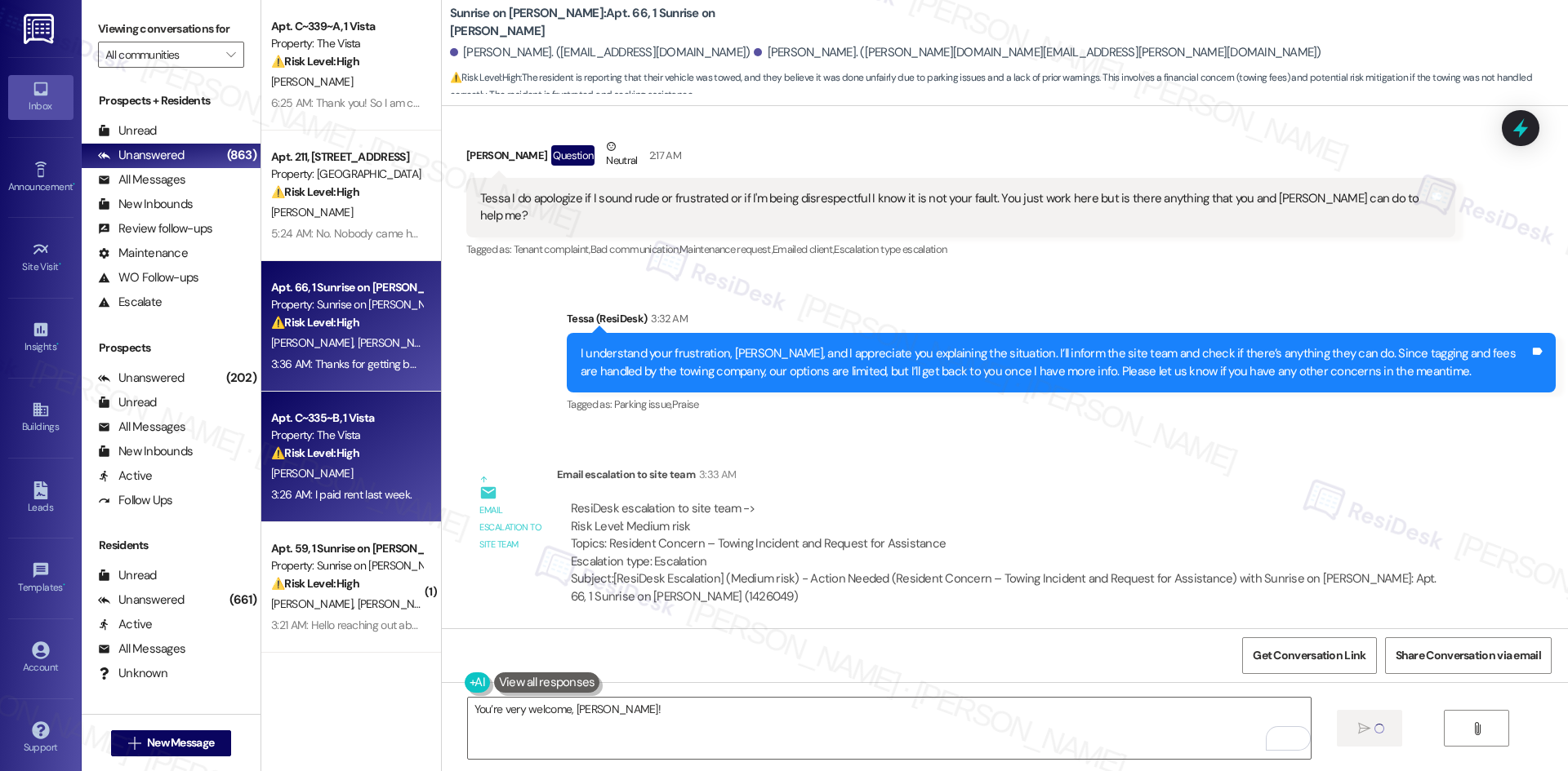
click at [388, 468] on div "D. Gilliam" at bounding box center [347, 473] width 154 height 21
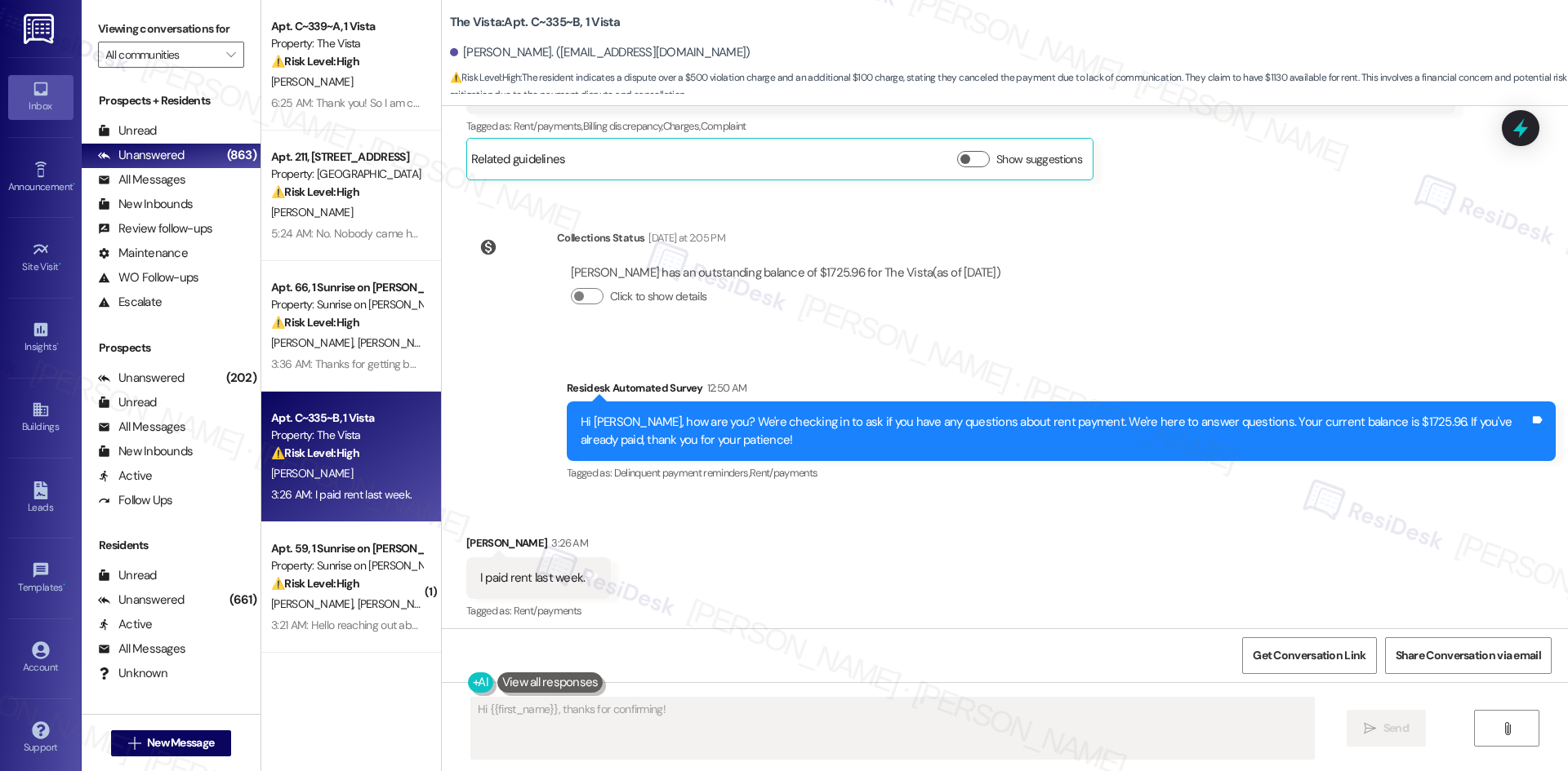
scroll to position [606, 0]
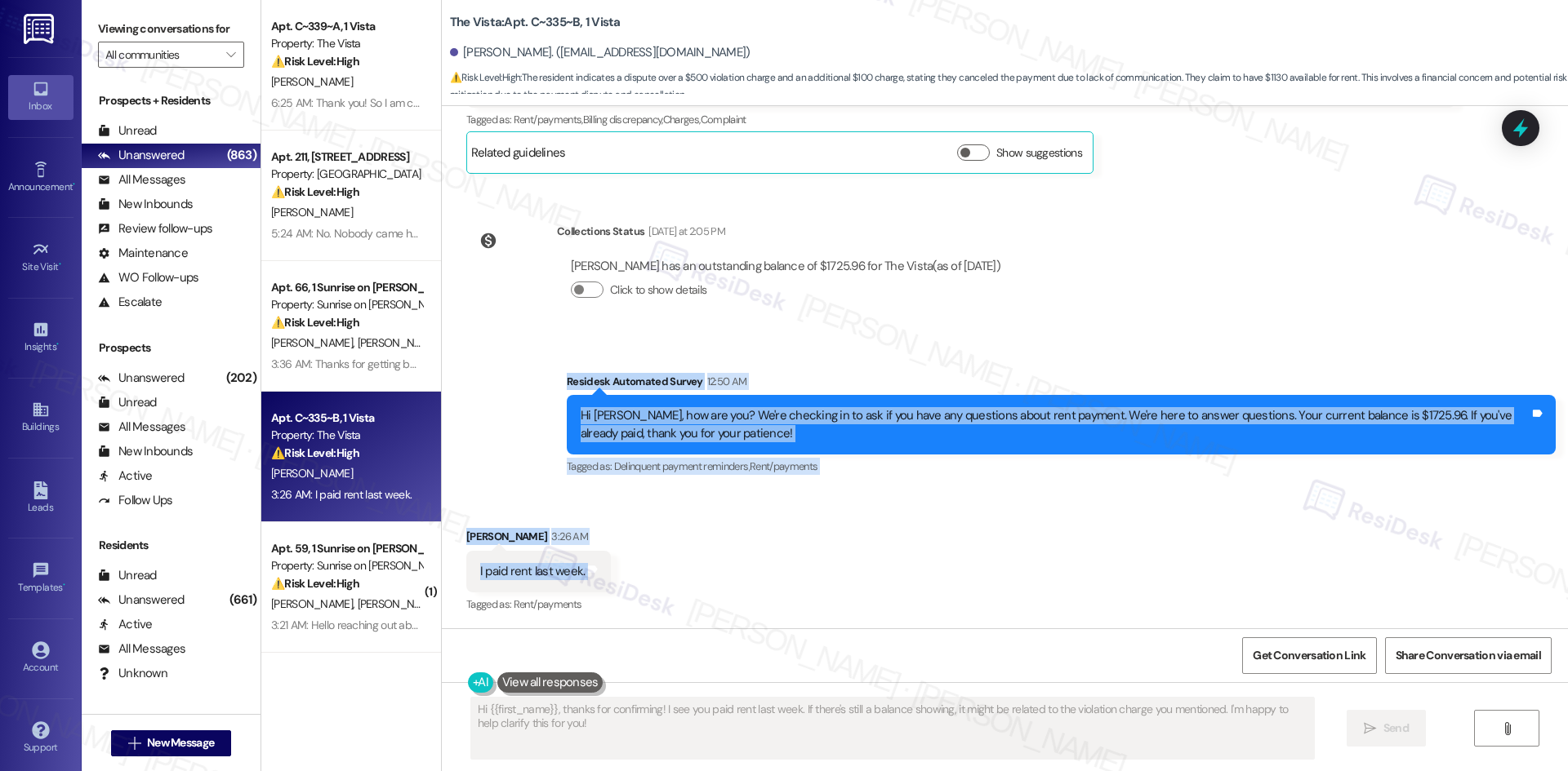
drag, startPoint x: 528, startPoint y: 381, endPoint x: 635, endPoint y: 573, distance: 219.8
click at [635, 573] on div "WO Opened request: A/C filter ... Jul 08, 2025 at 1:53 AM Status : Completed Sh…" at bounding box center [1005, 367] width 1126 height 523
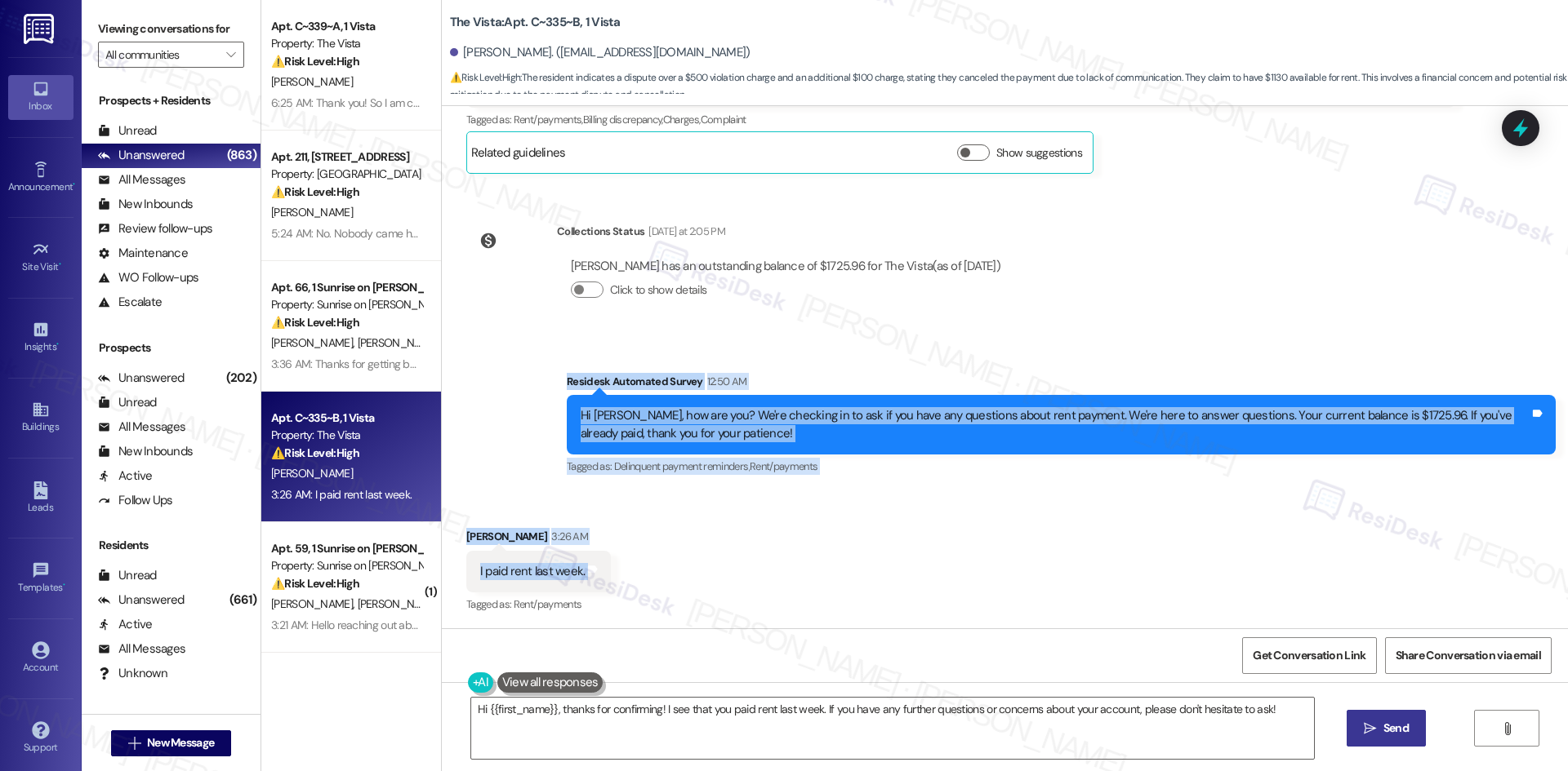
copy div "Residesk Automated Survey 12:50 AM Hi David, how are you? We're checking in to …"
click at [1149, 362] on div "Survey, sent via SMS Residesk Automated Survey 12:50 AM Hi David, how are you? …" at bounding box center [1061, 426] width 1014 height 131
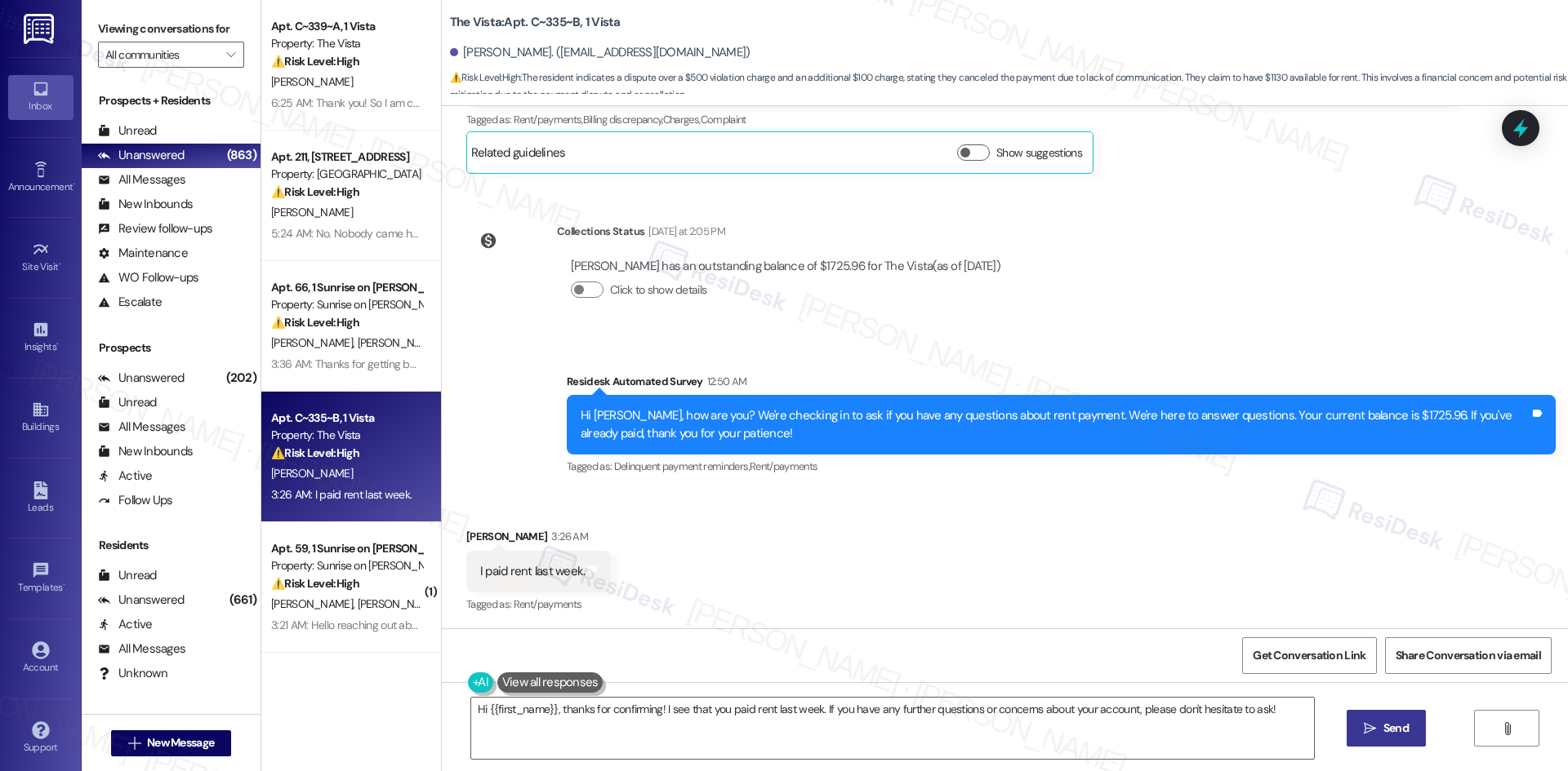
scroll to position [606, 0]
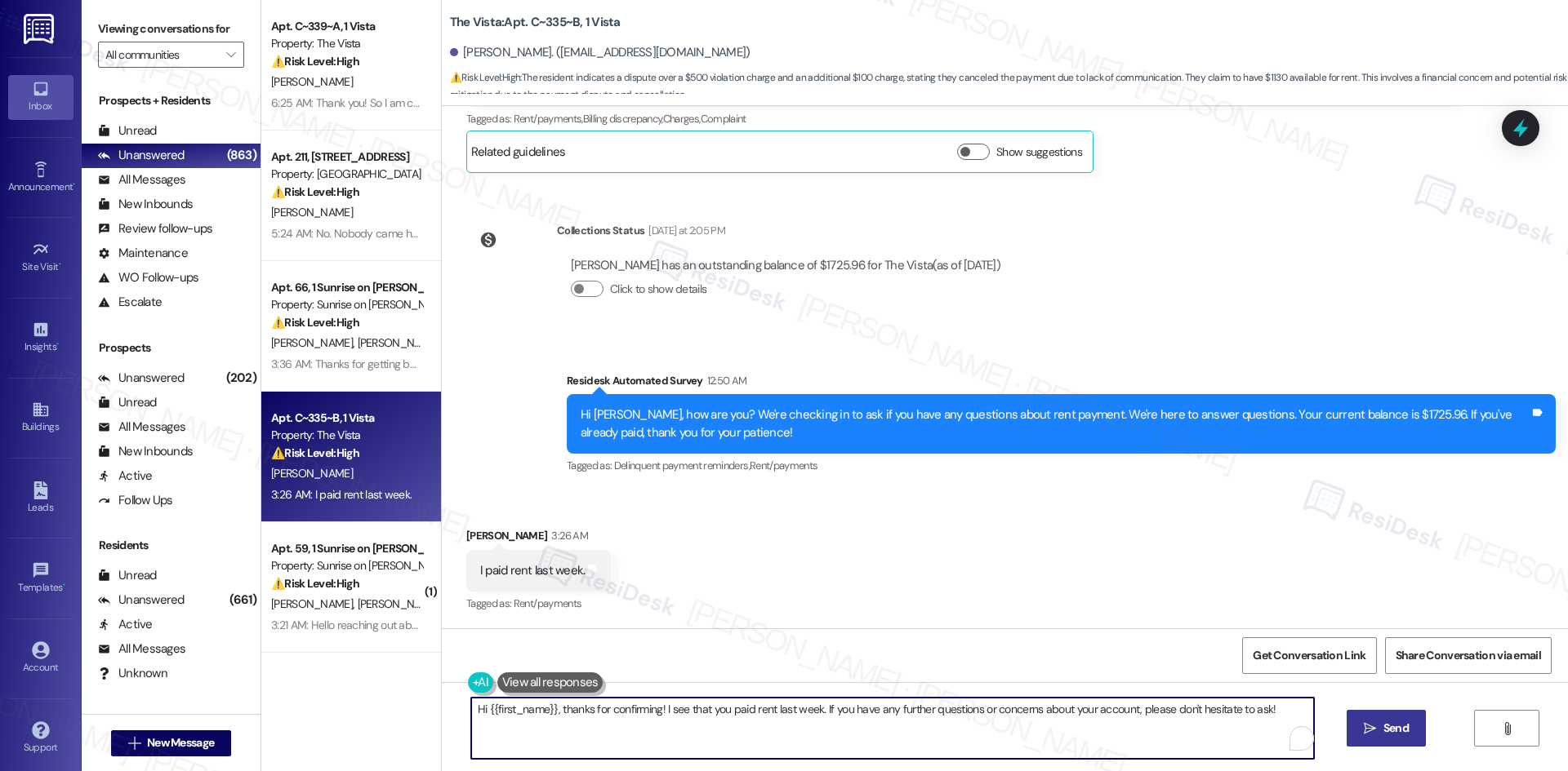
click at [758, 754] on textarea "Hi {{first_name}}, thanks for confirming! I see that you paid rent last week. I…" at bounding box center [892, 729] width 842 height 61
paste textarea "David, thank you for confirming. I apologize for the confusion — the earlier me…"
click at [821, 728] on textarea "Hi David, thank you for confirming. I apologize for the confusion — the earlier…" at bounding box center [886, 729] width 842 height 61
type textarea "Hi David, thank you for confirming. I apologize for the confusion — the earlier…"
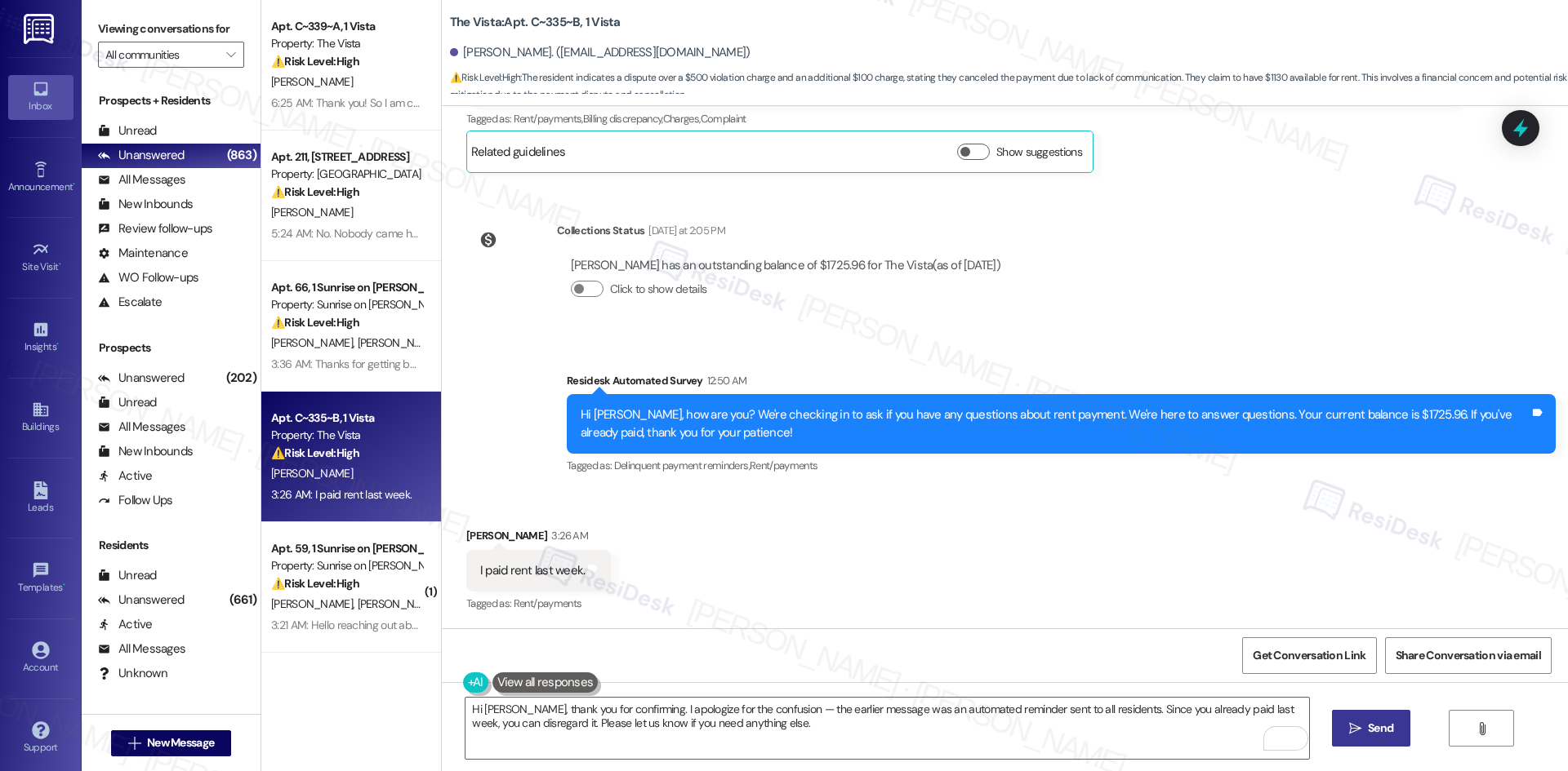
click at [1365, 740] on button " Send" at bounding box center [1371, 728] width 79 height 36
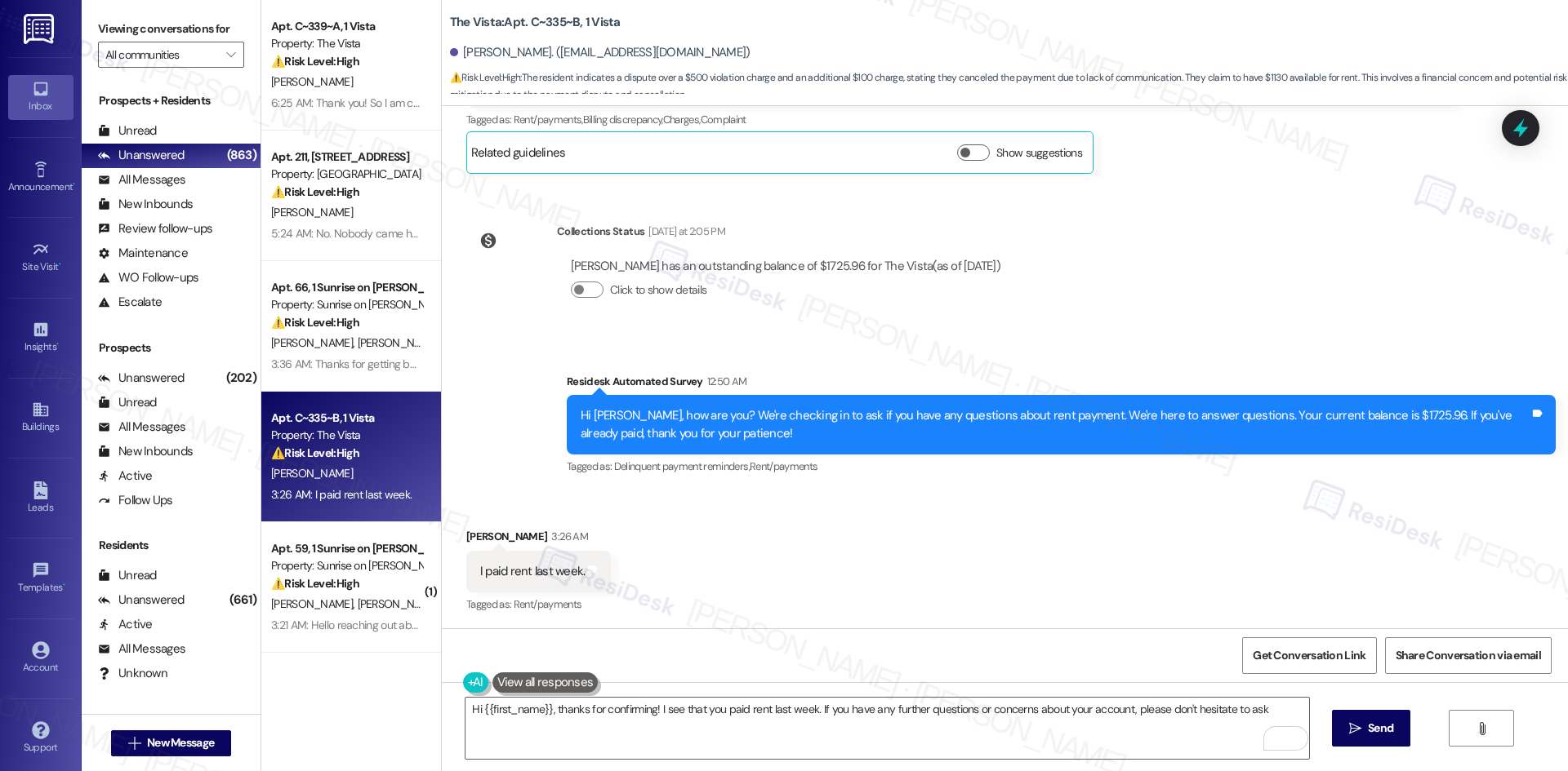
type textarea "Hi {{first_name}}, thanks for confirming! I see that you paid rent last week. I…"
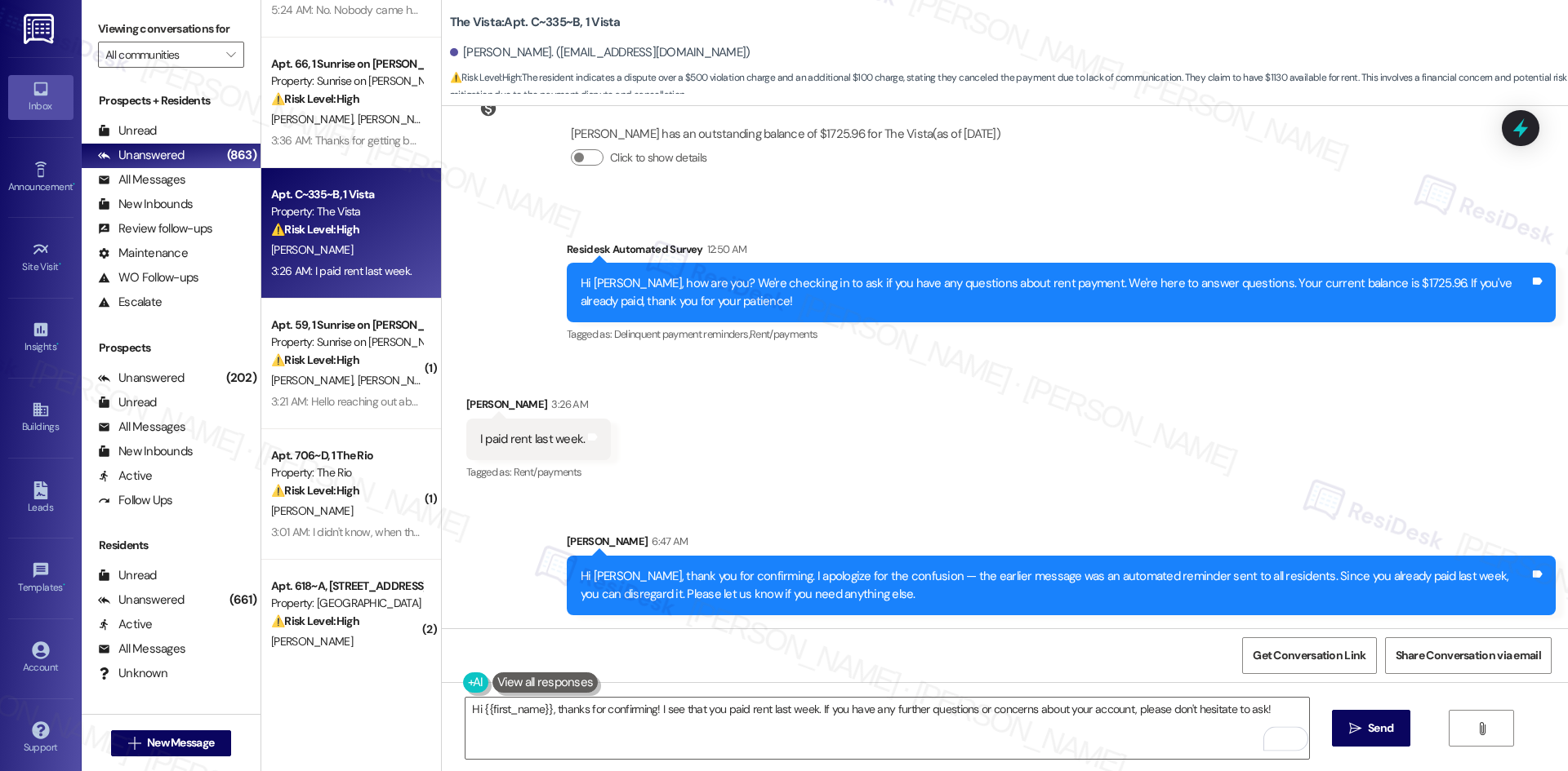
scroll to position [245, 0]
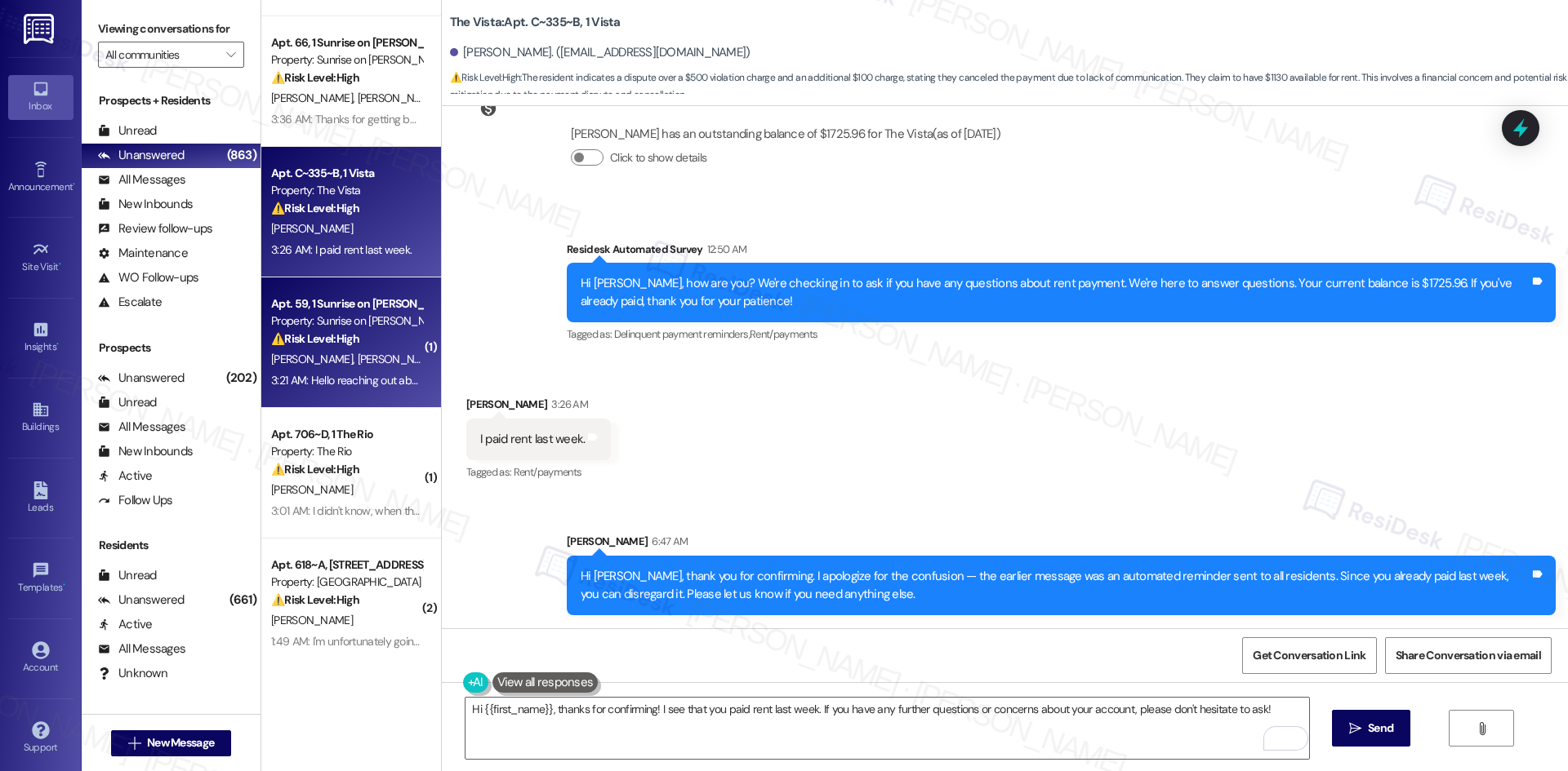
click at [357, 353] on span "J. Jimenez" at bounding box center [397, 359] width 82 height 15
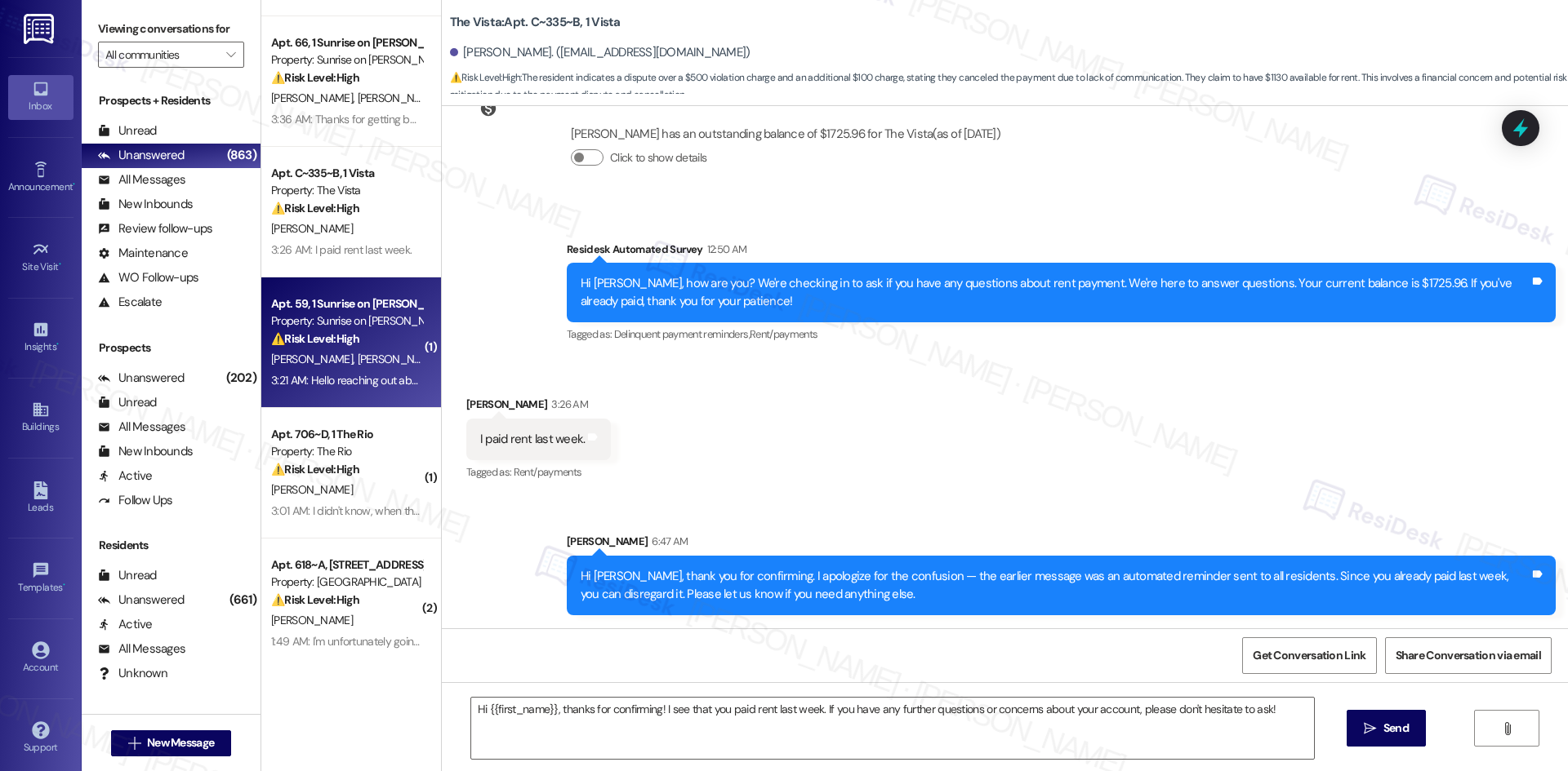
type textarea "Fetching suggested responses. Please feel free to read through the conversation…"
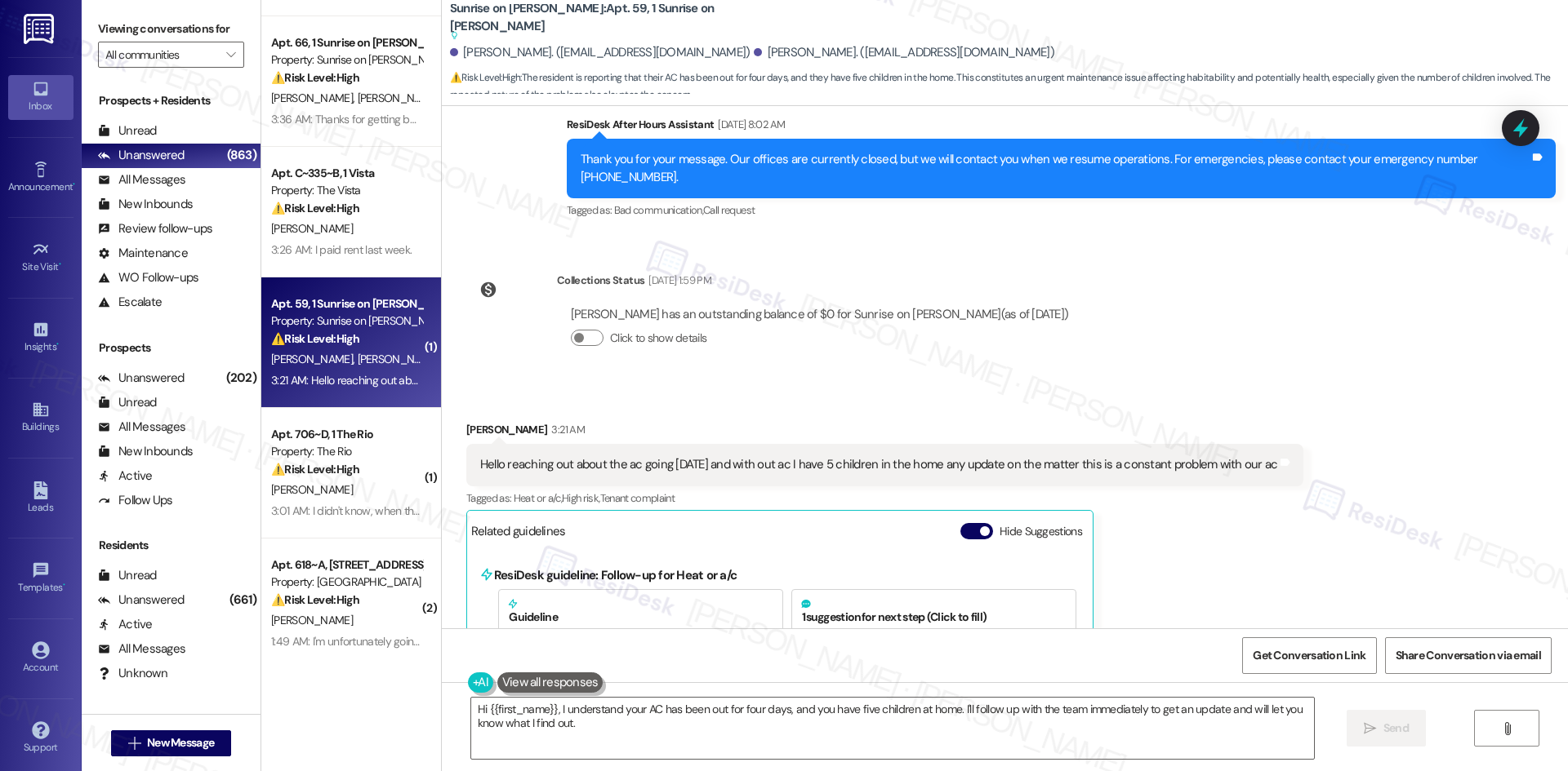
scroll to position [4983, 0]
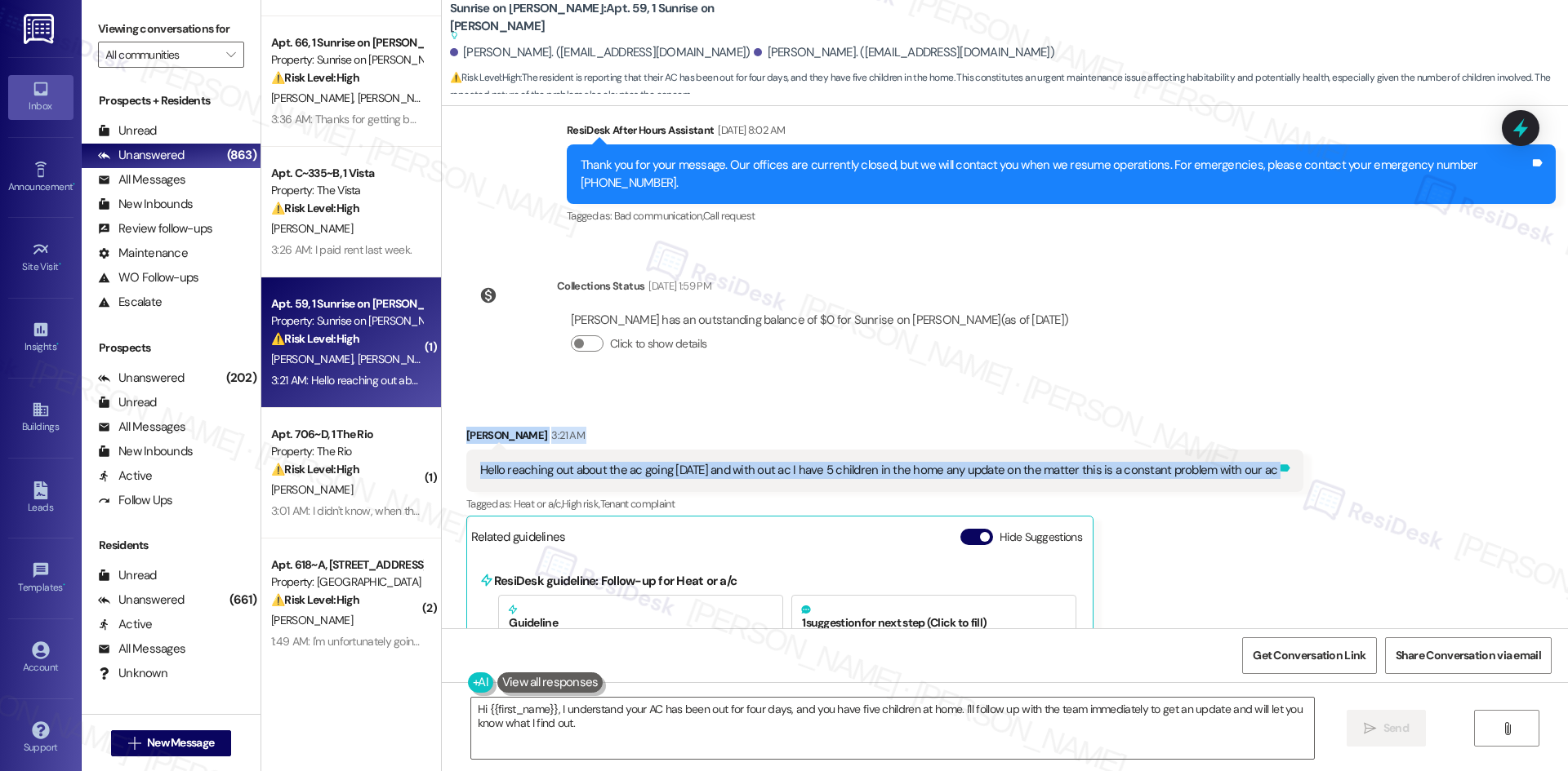
drag, startPoint x: 448, startPoint y: 399, endPoint x: 1287, endPoint y: 444, distance: 840.2
click at [1287, 444] on div "Received via SMS Joseph Jimenez 3:21 AM Hello reaching out about the ac going i…" at bounding box center [1005, 740] width 1126 height 698
drag, startPoint x: 1166, startPoint y: 435, endPoint x: 1156, endPoint y: 439, distance: 10.8
copy div "Joseph Jimenez 3:21 AM Hello reaching out about the ac going in four days and w…"
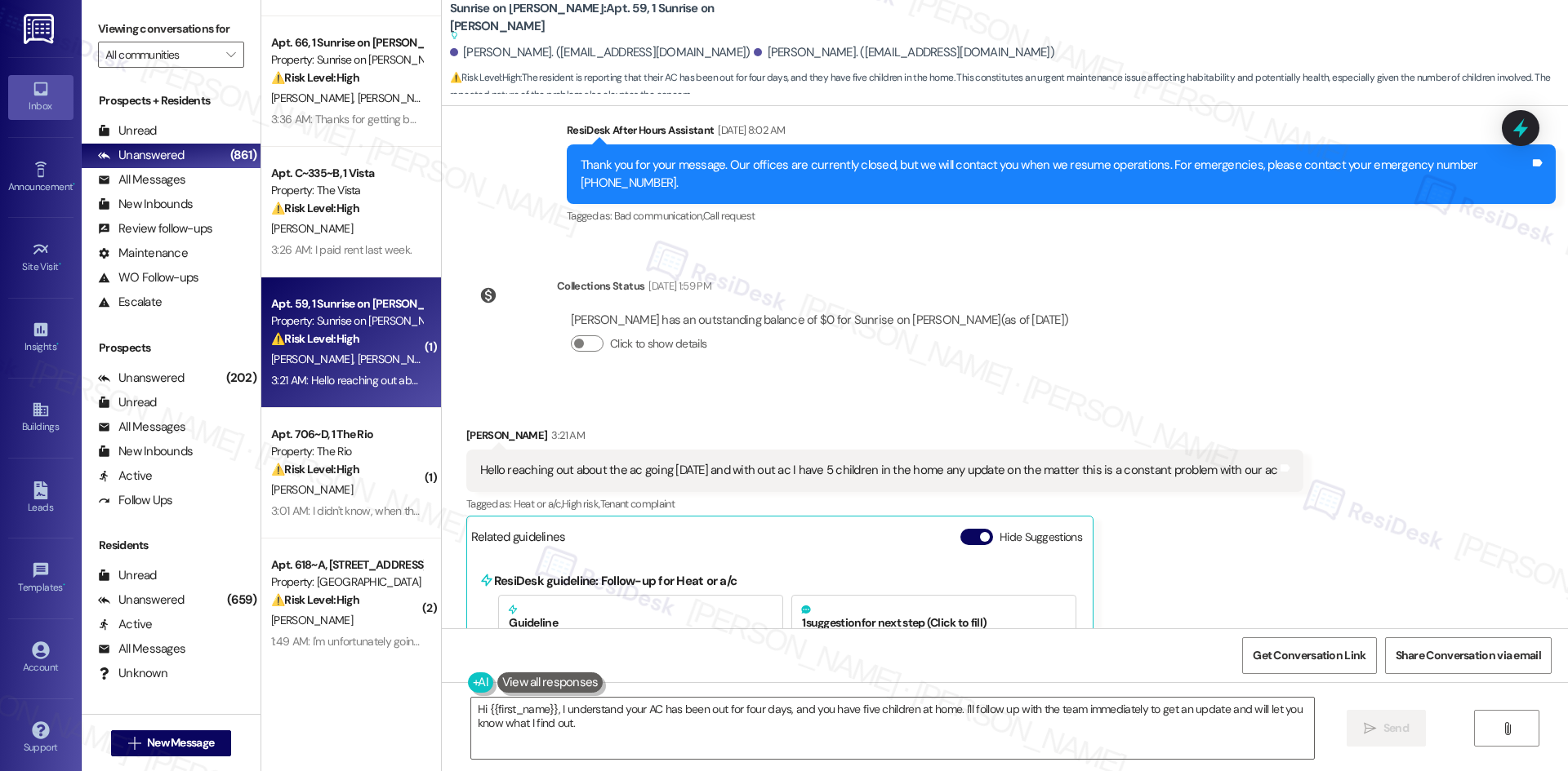
click at [1282, 523] on div "Joseph Jimenez 3:21 AM Hello reaching out about the ac going in four days and w…" at bounding box center [885, 751] width 837 height 649
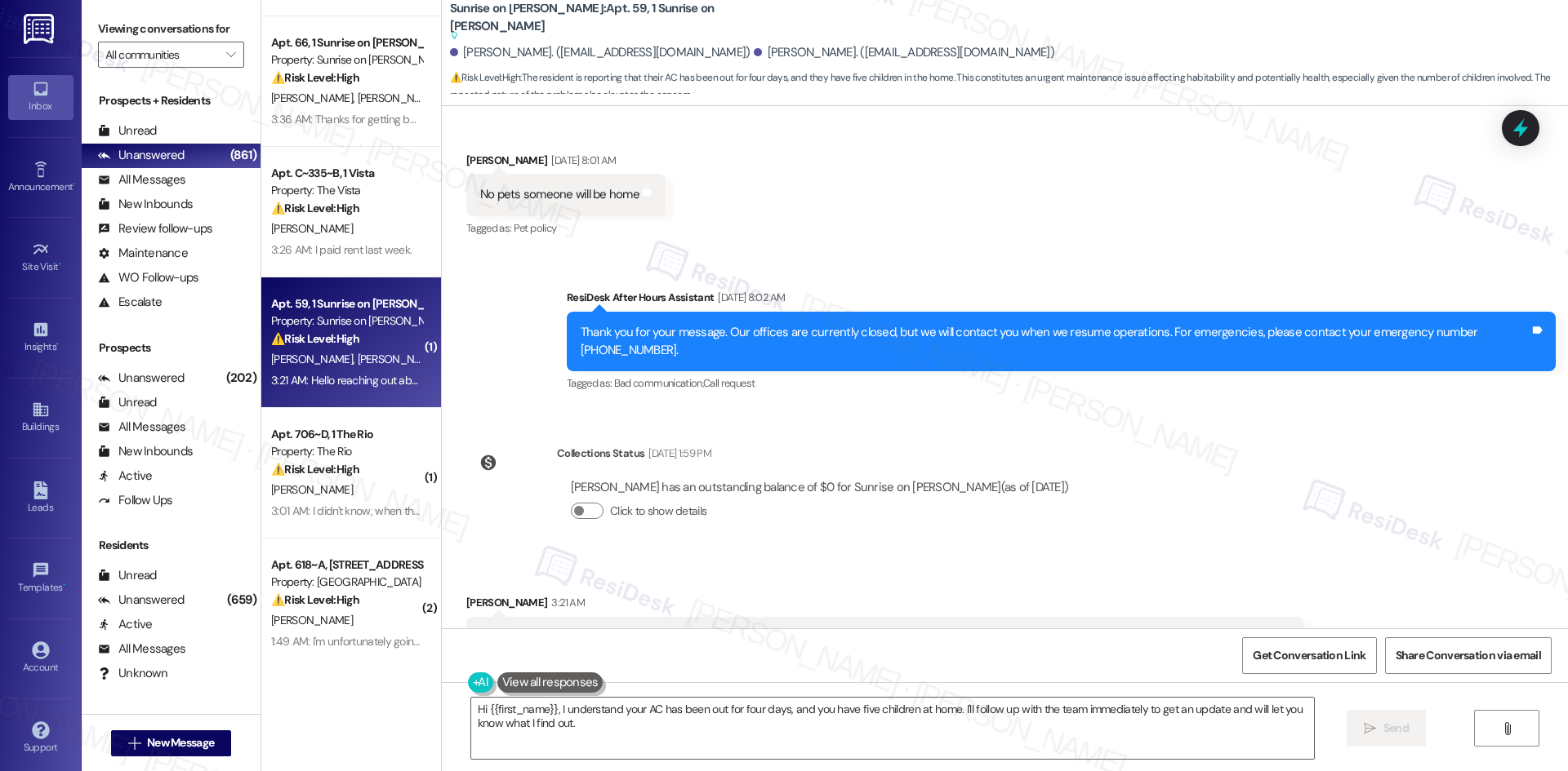
scroll to position [4901, 0]
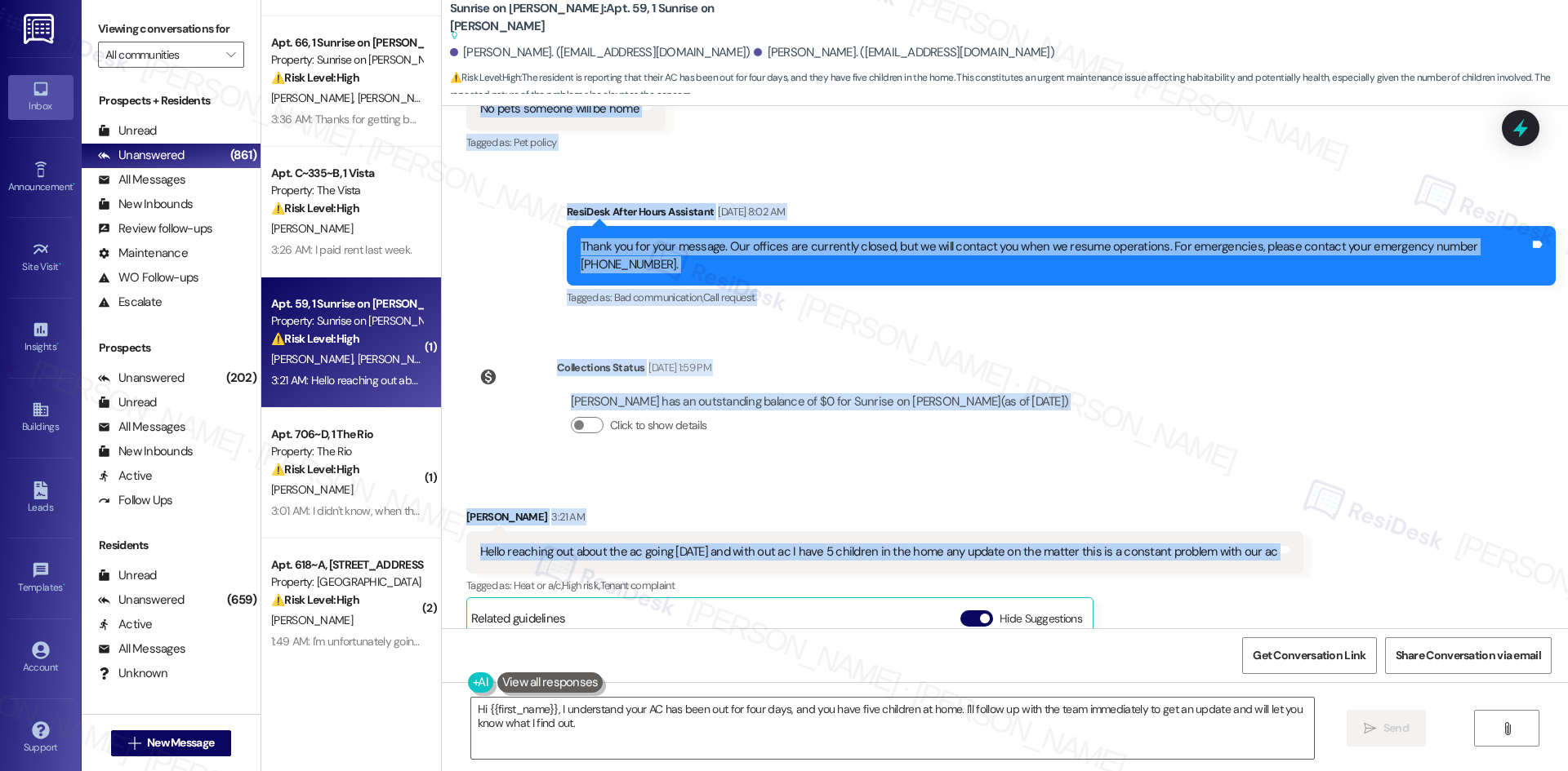
drag, startPoint x: 530, startPoint y: 205, endPoint x: 1360, endPoint y: 515, distance: 886.0
click at [1360, 515] on div "Lease started Mar 14, 2025 at 8:00 AM Survey, sent via SMS Residesk Automated S…" at bounding box center [1005, 367] width 1126 height 523
copy div "Tessa (ResiDesk) Sep 06, 2025 at 7:58 AM Hi Joseph, I’m sorry to hear your AC h…"
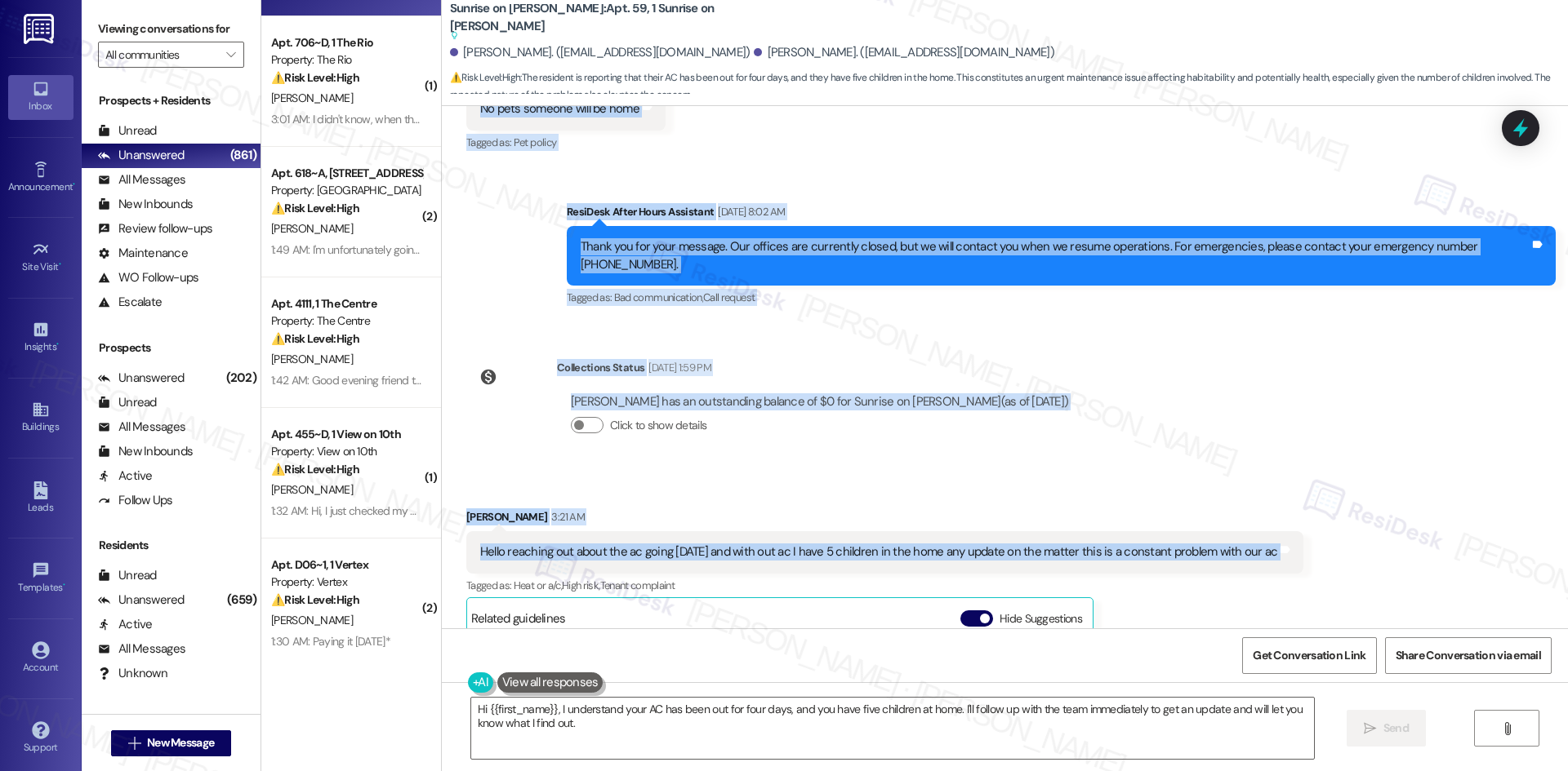
drag, startPoint x: 823, startPoint y: 317, endPoint x: 812, endPoint y: 399, distance: 82.7
click at [823, 347] on div "Collections Status Sep 07, 2025 at 1:59 PM Petra Contreras has an outstanding b…" at bounding box center [774, 409] width 640 height 126
click at [624, 702] on textarea "Hi {{first_name}}, I understand your AC has been out for four days, and you hav…" at bounding box center [892, 729] width 842 height 61
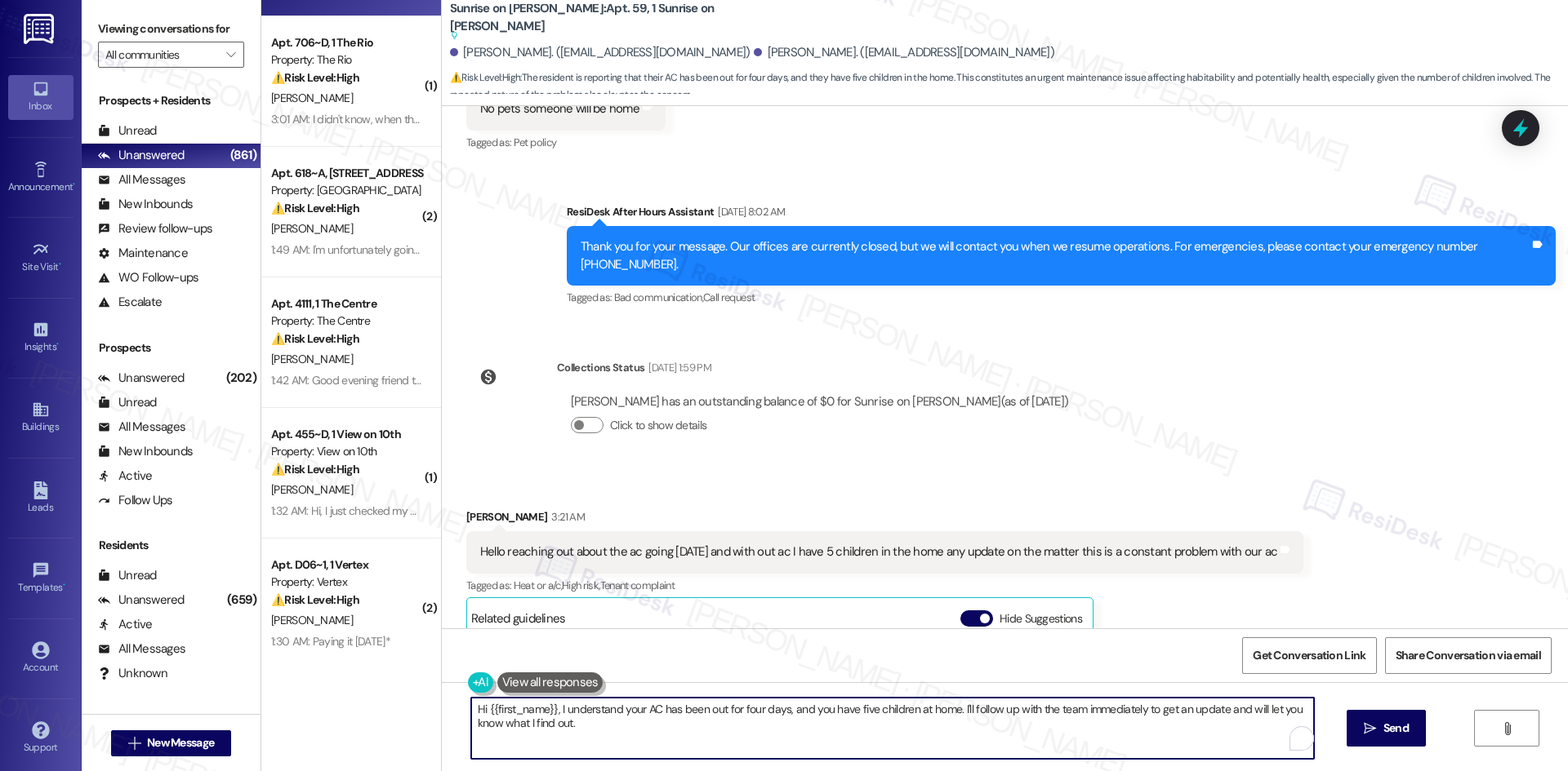
paste textarea "I’m so sorry you’re still without AC, especially with your family in the home. …"
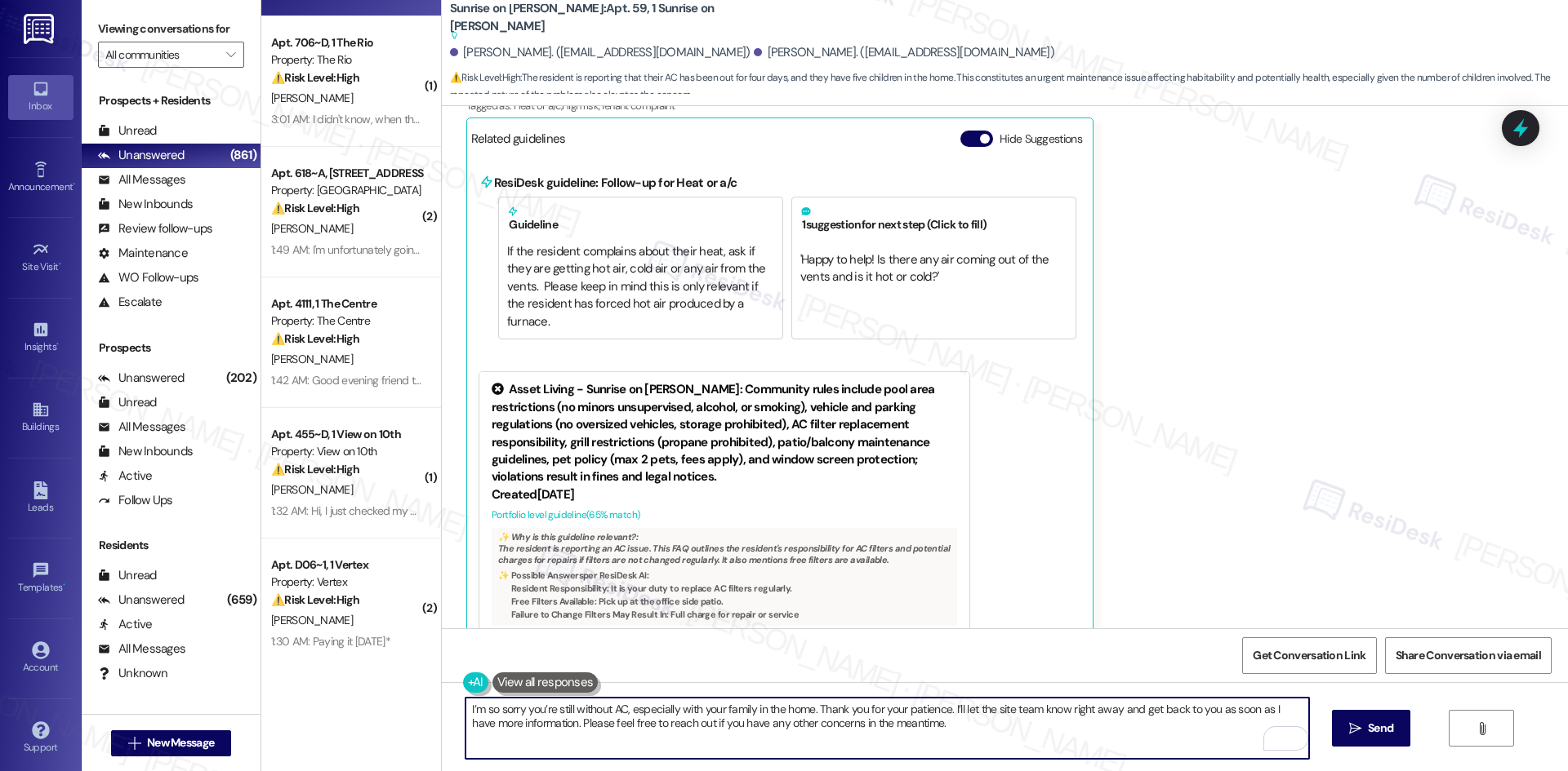
scroll to position [5391, 0]
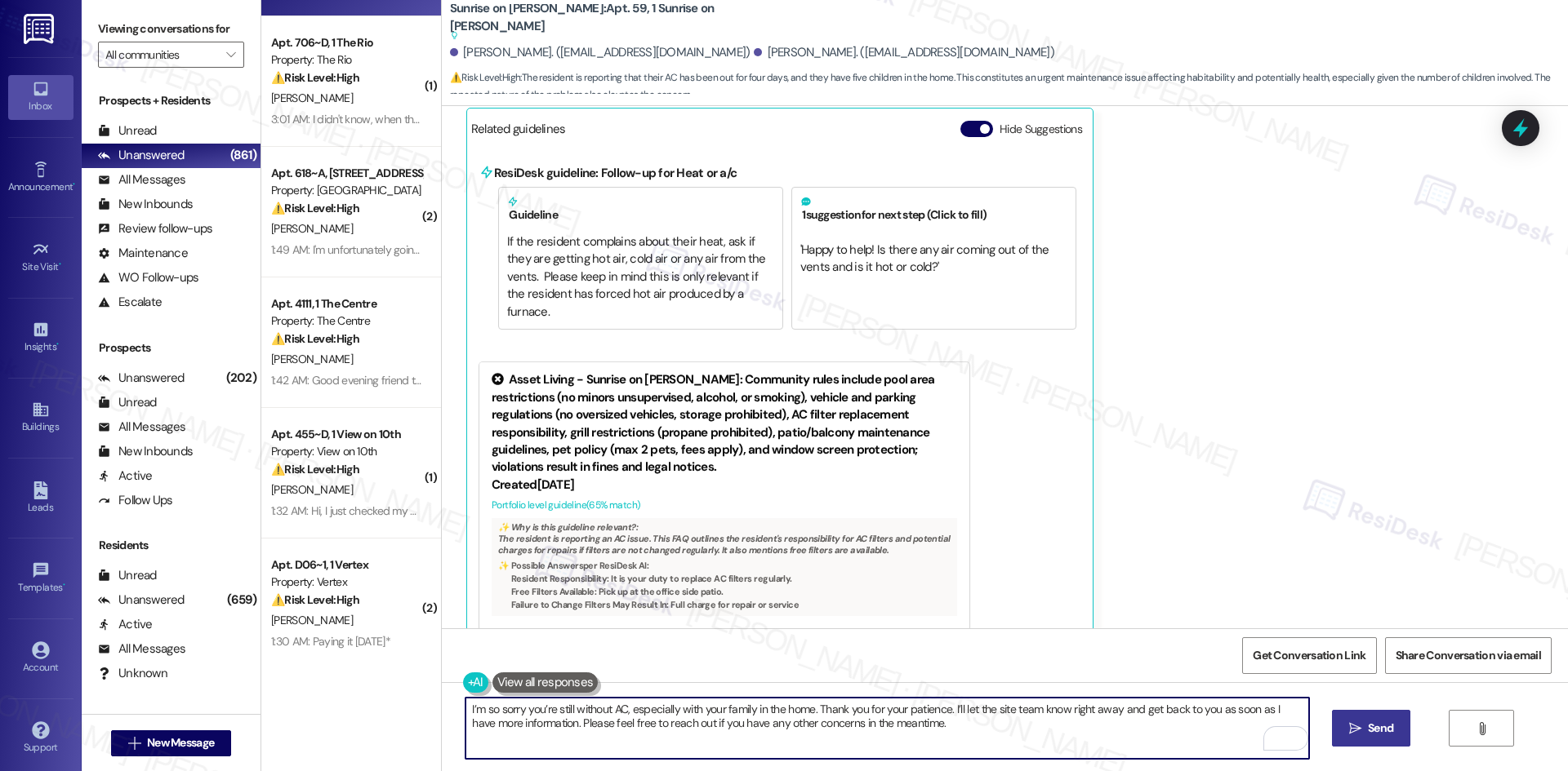
type textarea "I’m so sorry you’re still without AC, especially with your family in the home. …"
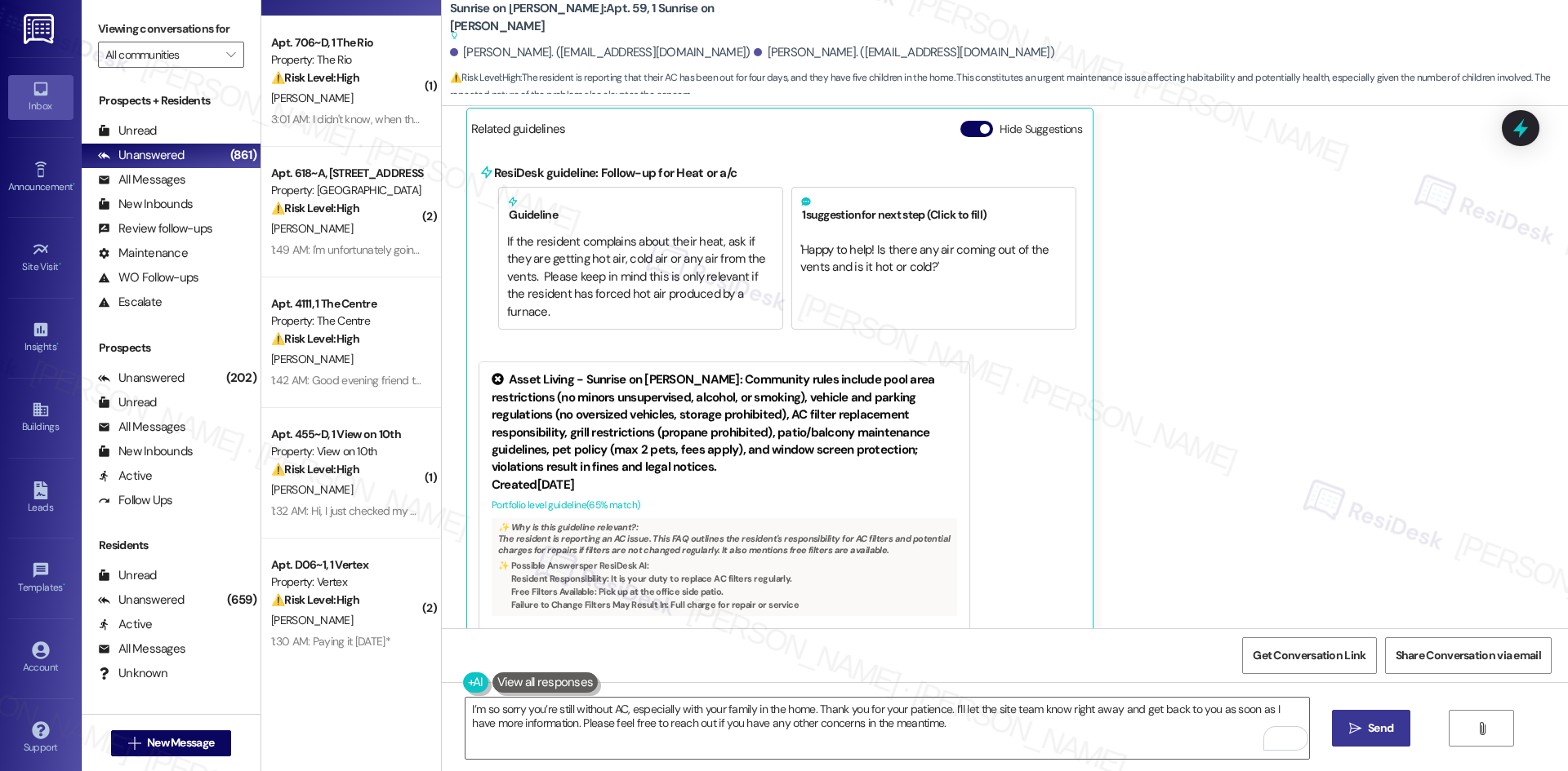
click at [1390, 733] on span "Send" at bounding box center [1380, 728] width 26 height 17
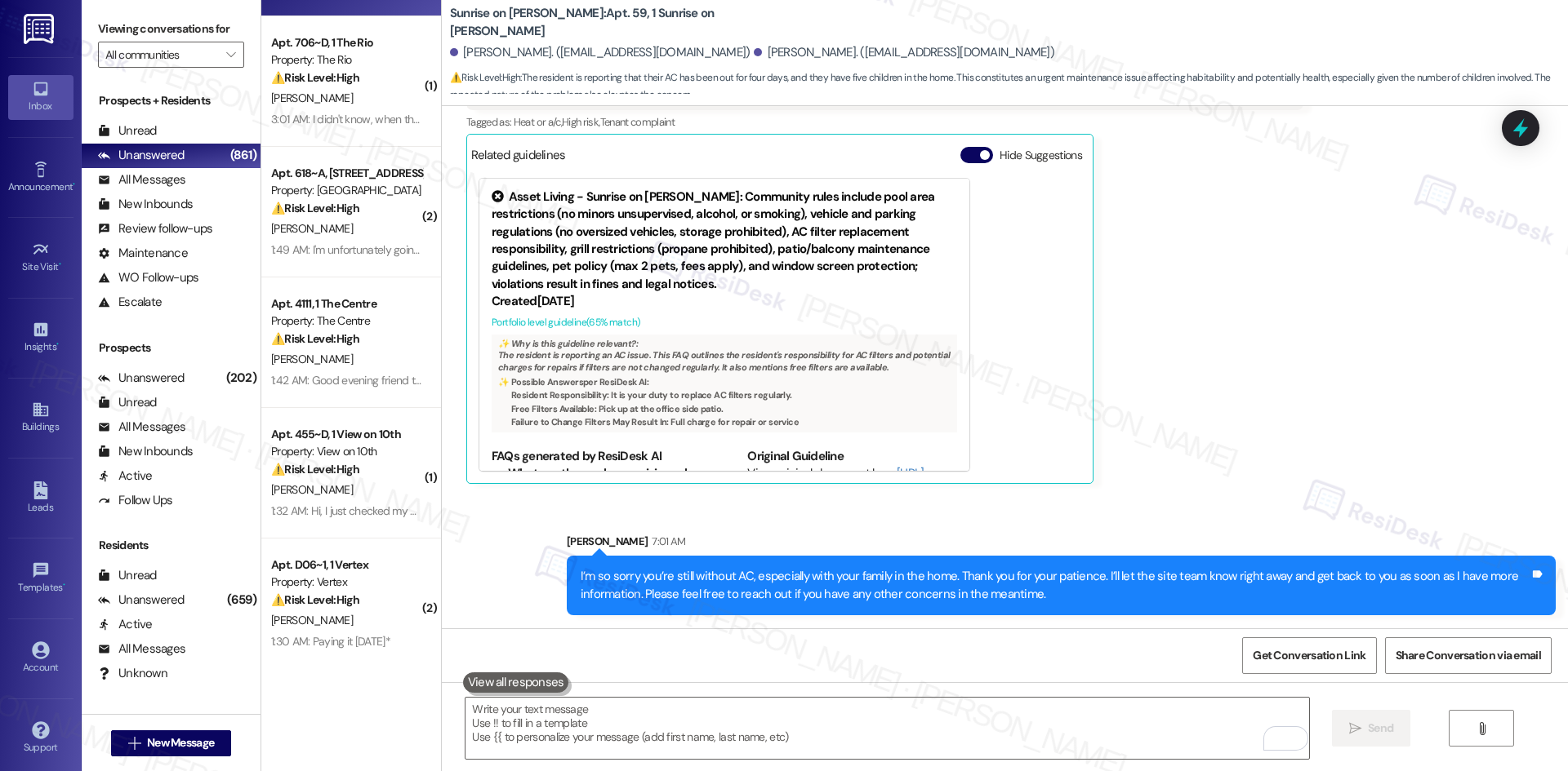
scroll to position [5198, 0]
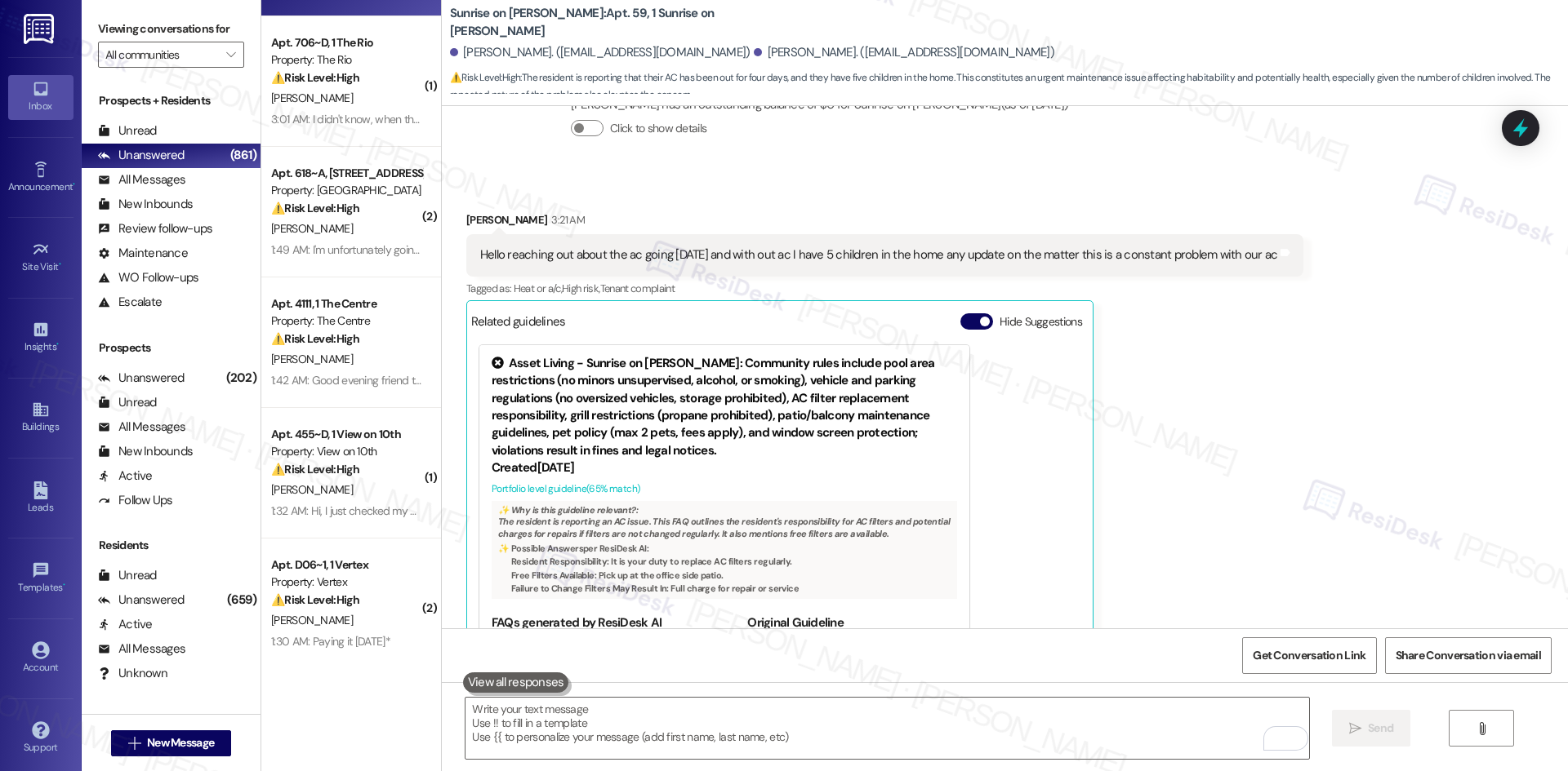
click at [1115, 413] on div "Joseph Jimenez 3:21 AM Hello reaching out about the ac going in four days and w…" at bounding box center [885, 431] width 837 height 439
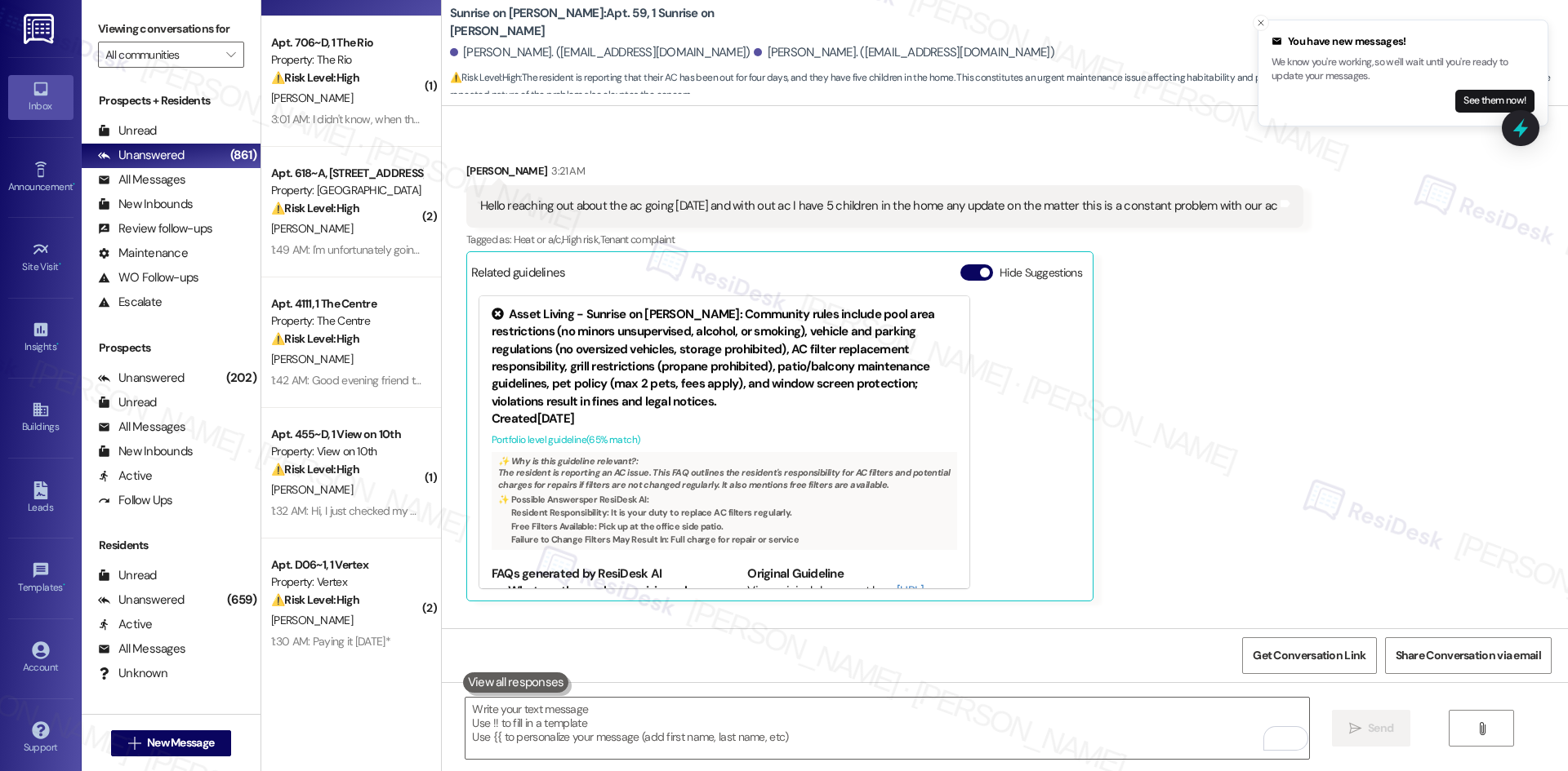
scroll to position [5330, 0]
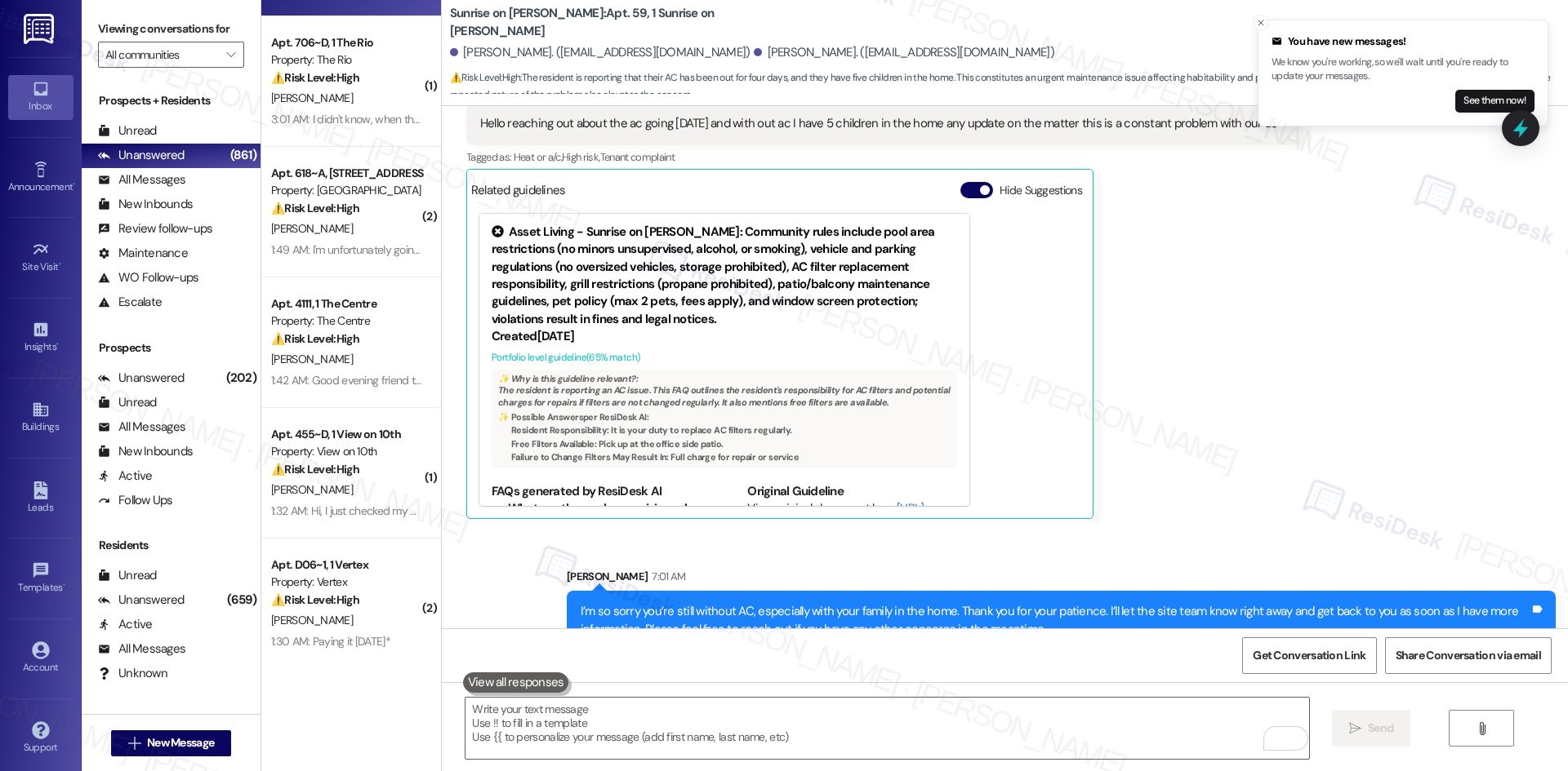
click at [1211, 447] on div "Joseph Jimenez 3:21 AM Hello reaching out about the ac going in four days and w…" at bounding box center [885, 299] width 837 height 439
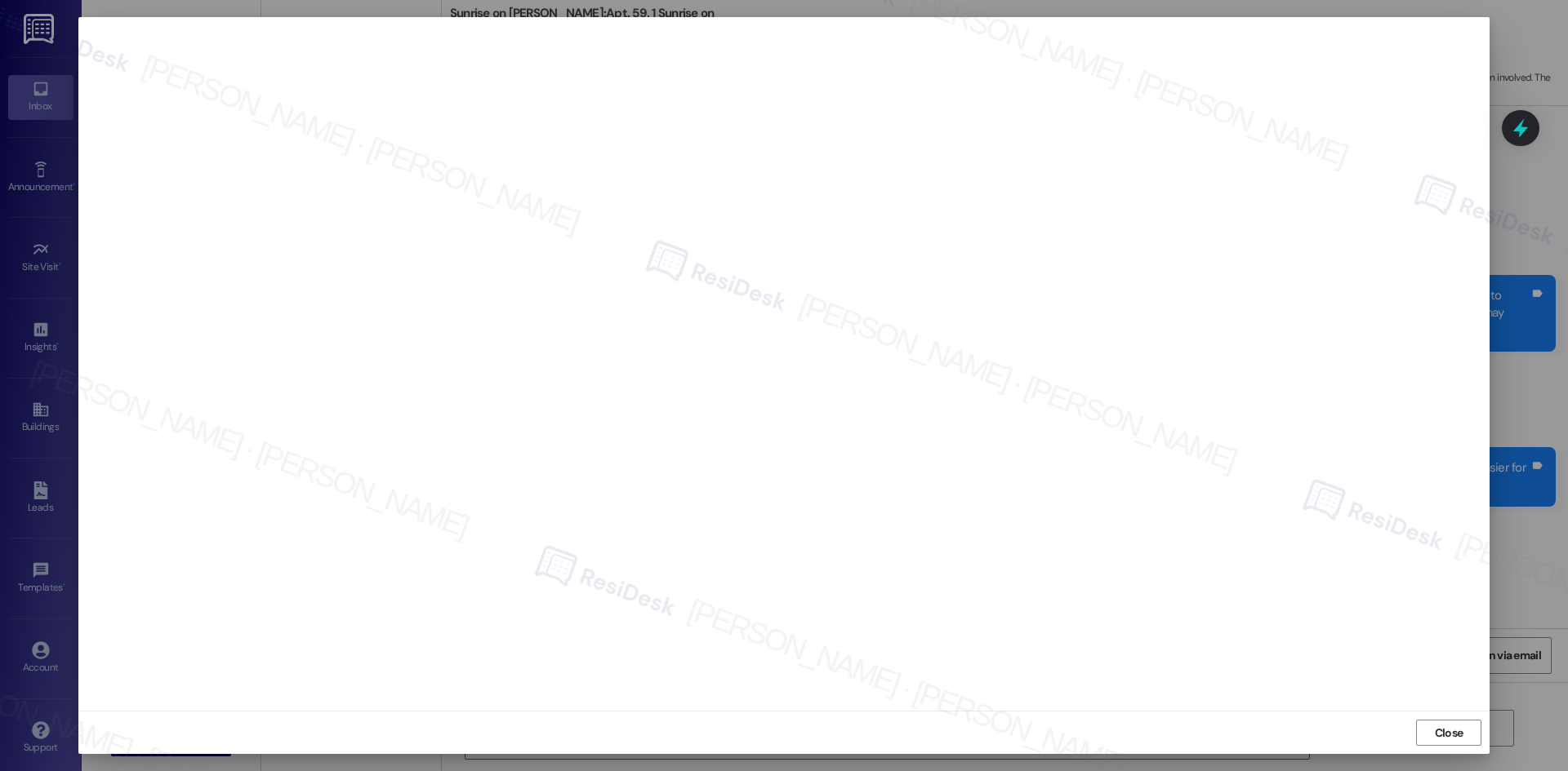
scroll to position [5330, 0]
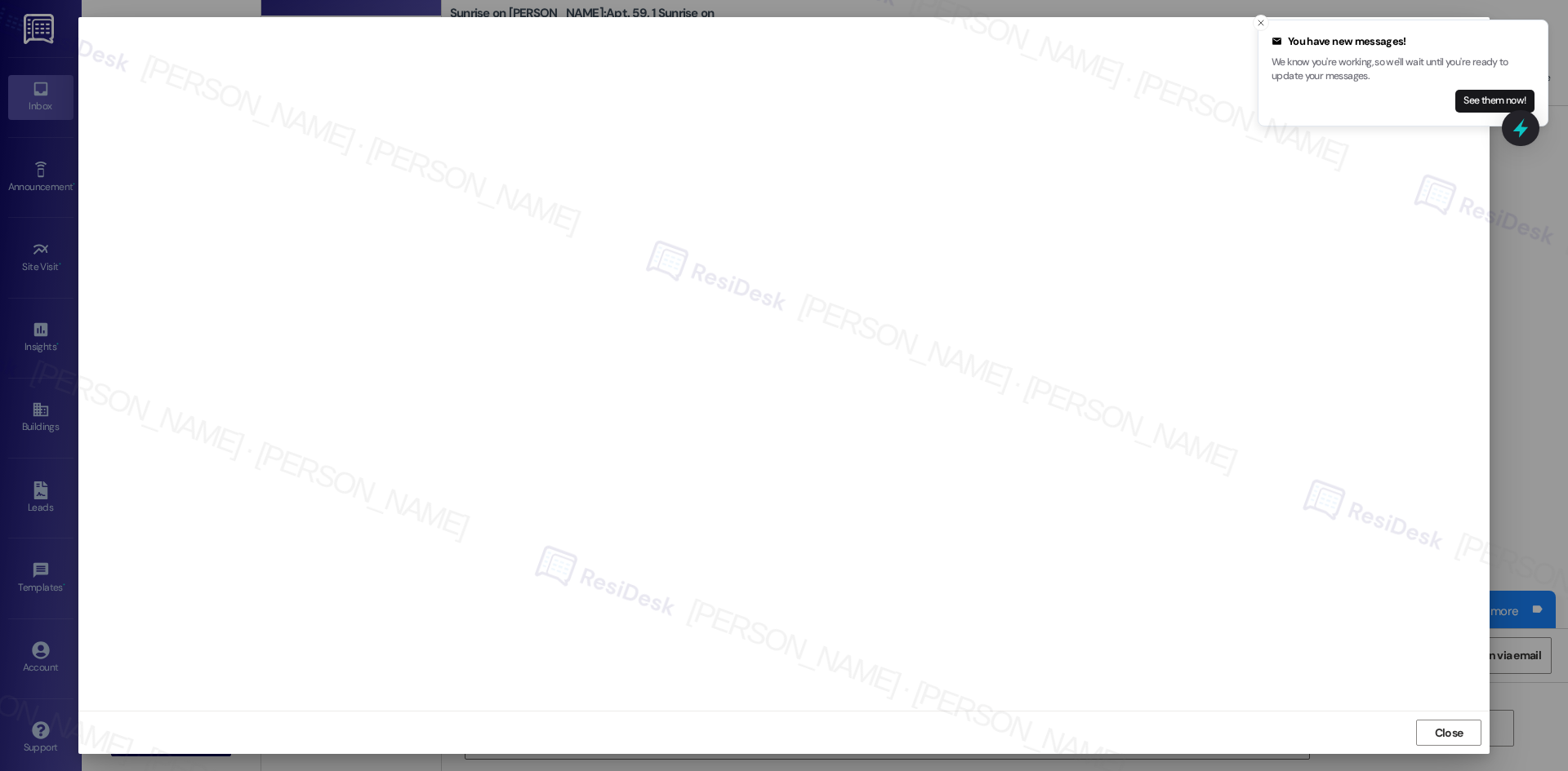
click at [1192, 707] on div at bounding box center [784, 365] width 1411 height 695
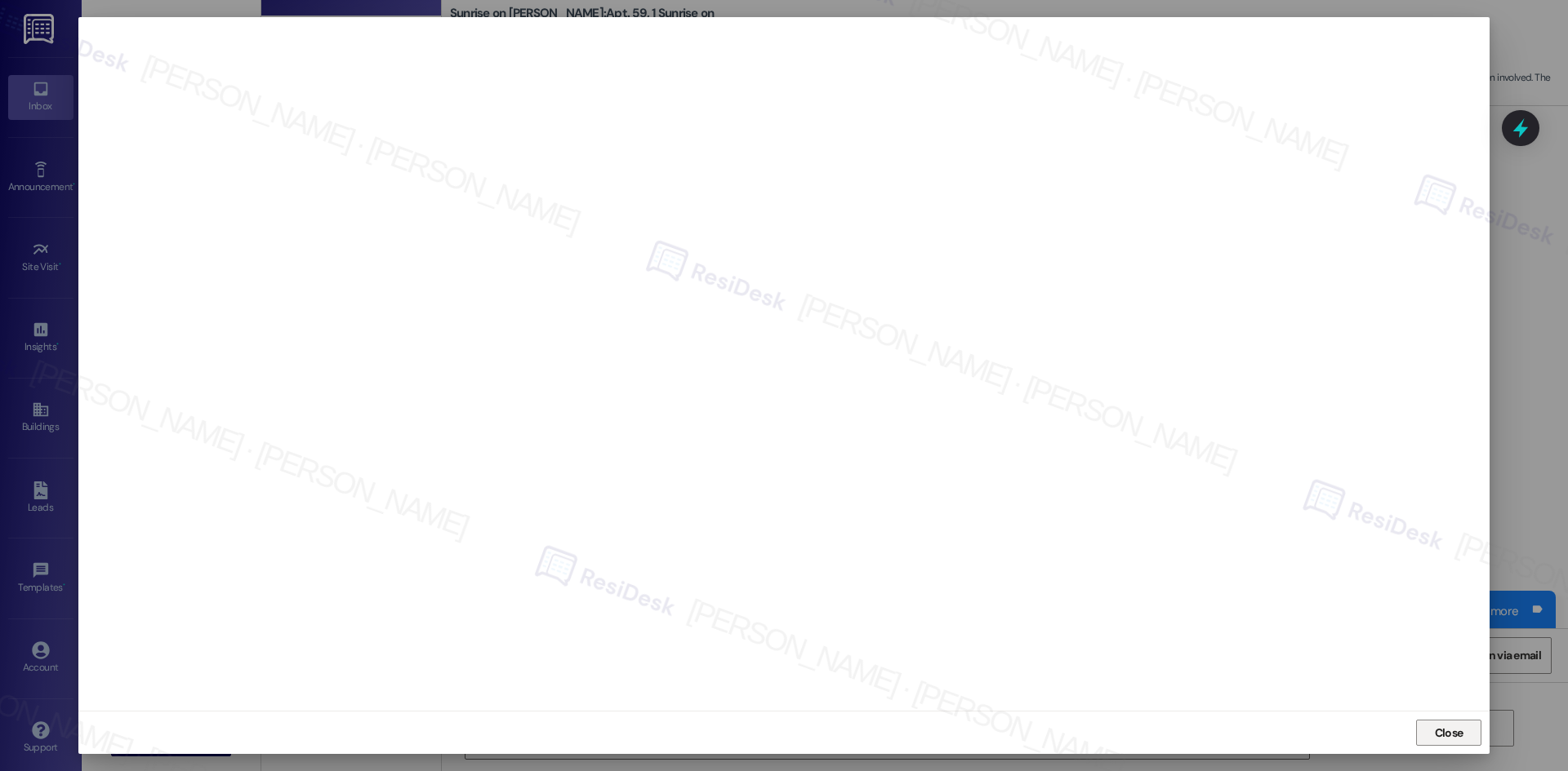
click at [1436, 735] on span "Close" at bounding box center [1449, 733] width 29 height 17
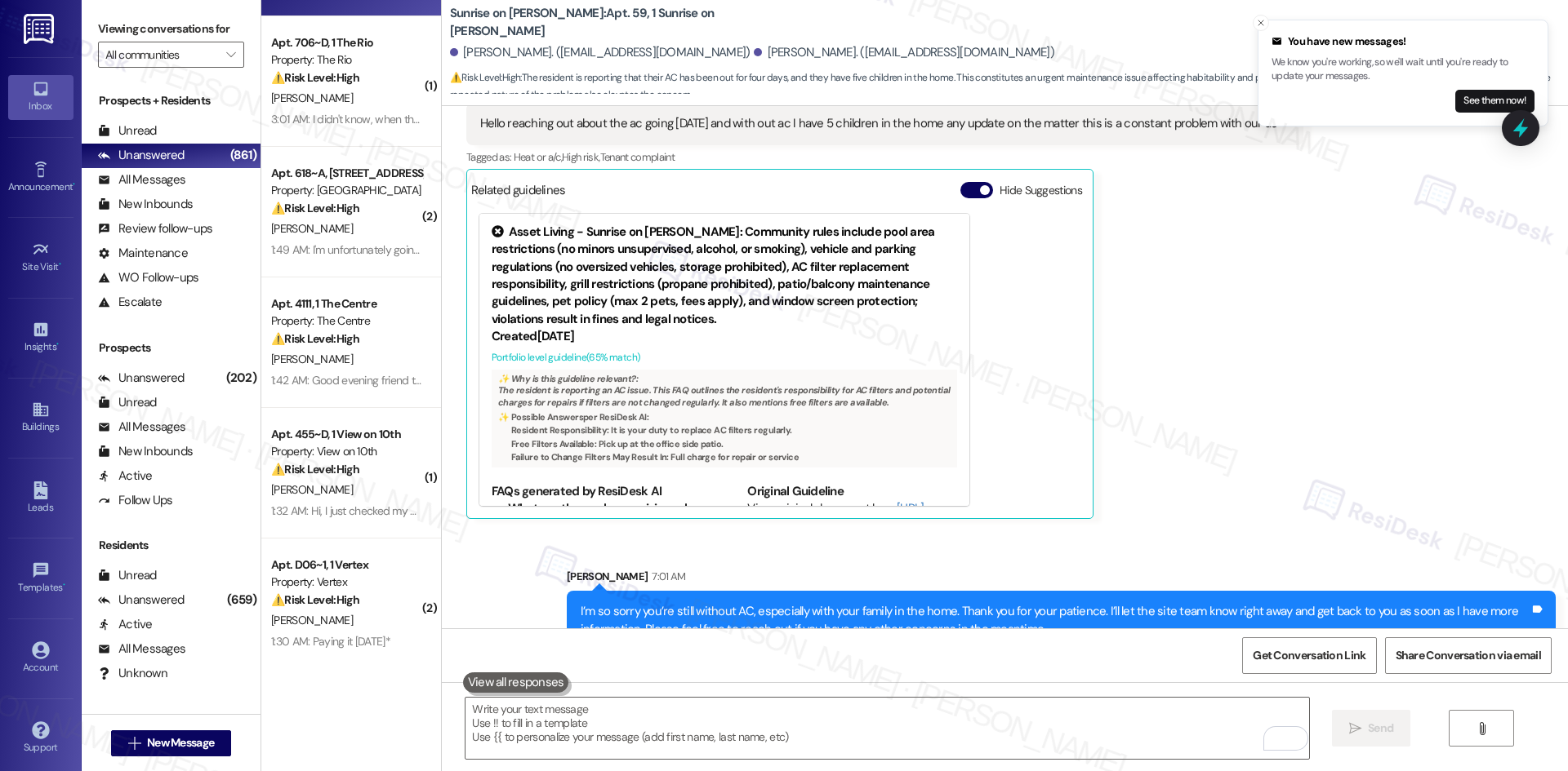
click at [1331, 437] on div "Received via SMS [PERSON_NAME] 3:21 AM Hello reaching out about the ac going [D…" at bounding box center [1005, 287] width 1126 height 488
click at [1292, 462] on div "[PERSON_NAME] 3:21 AM Hello reaching out about the ac going [DATE] and with out…" at bounding box center [885, 299] width 837 height 439
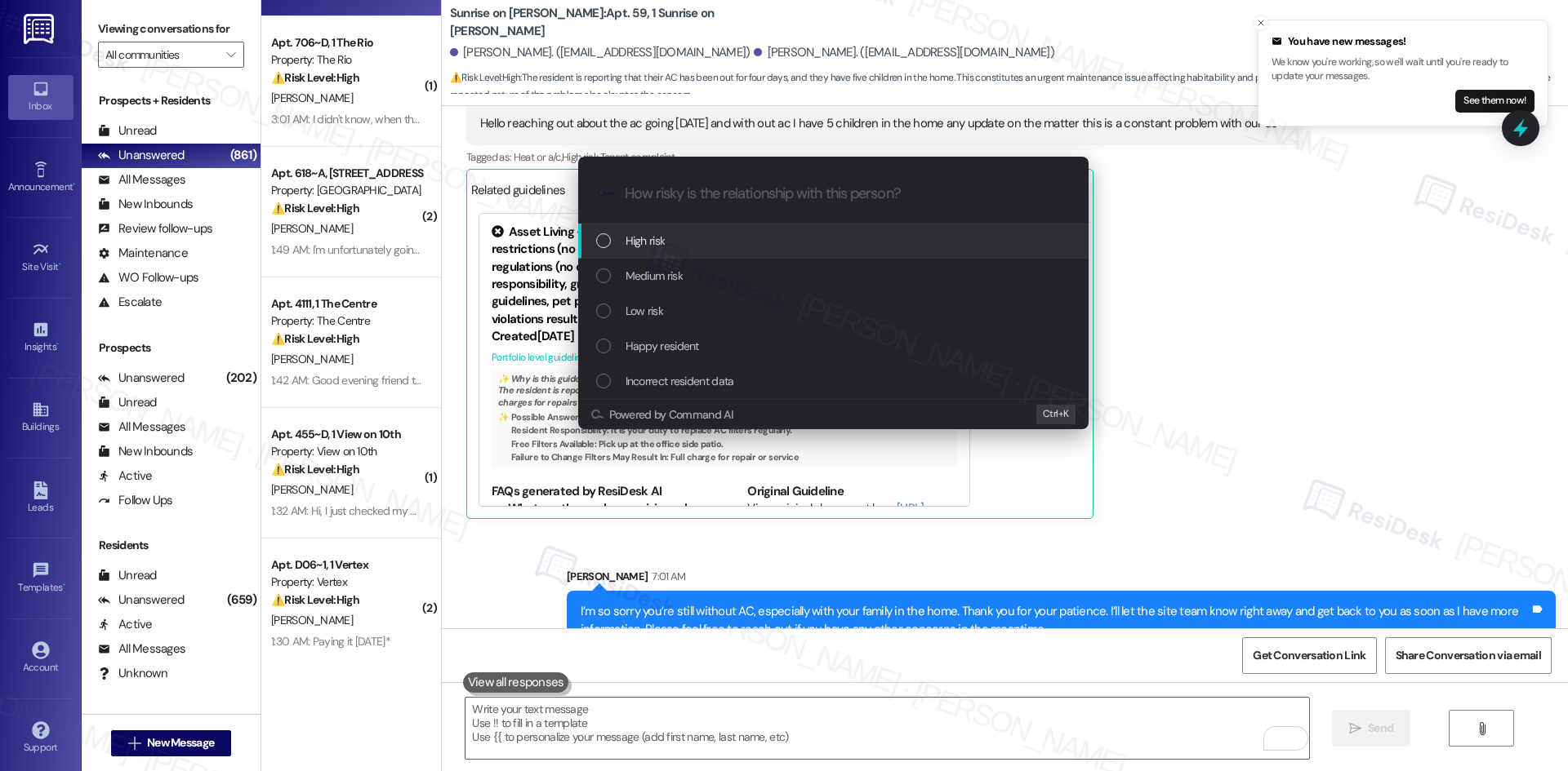
click at [683, 242] on div "High risk" at bounding box center [834, 241] width 477 height 18
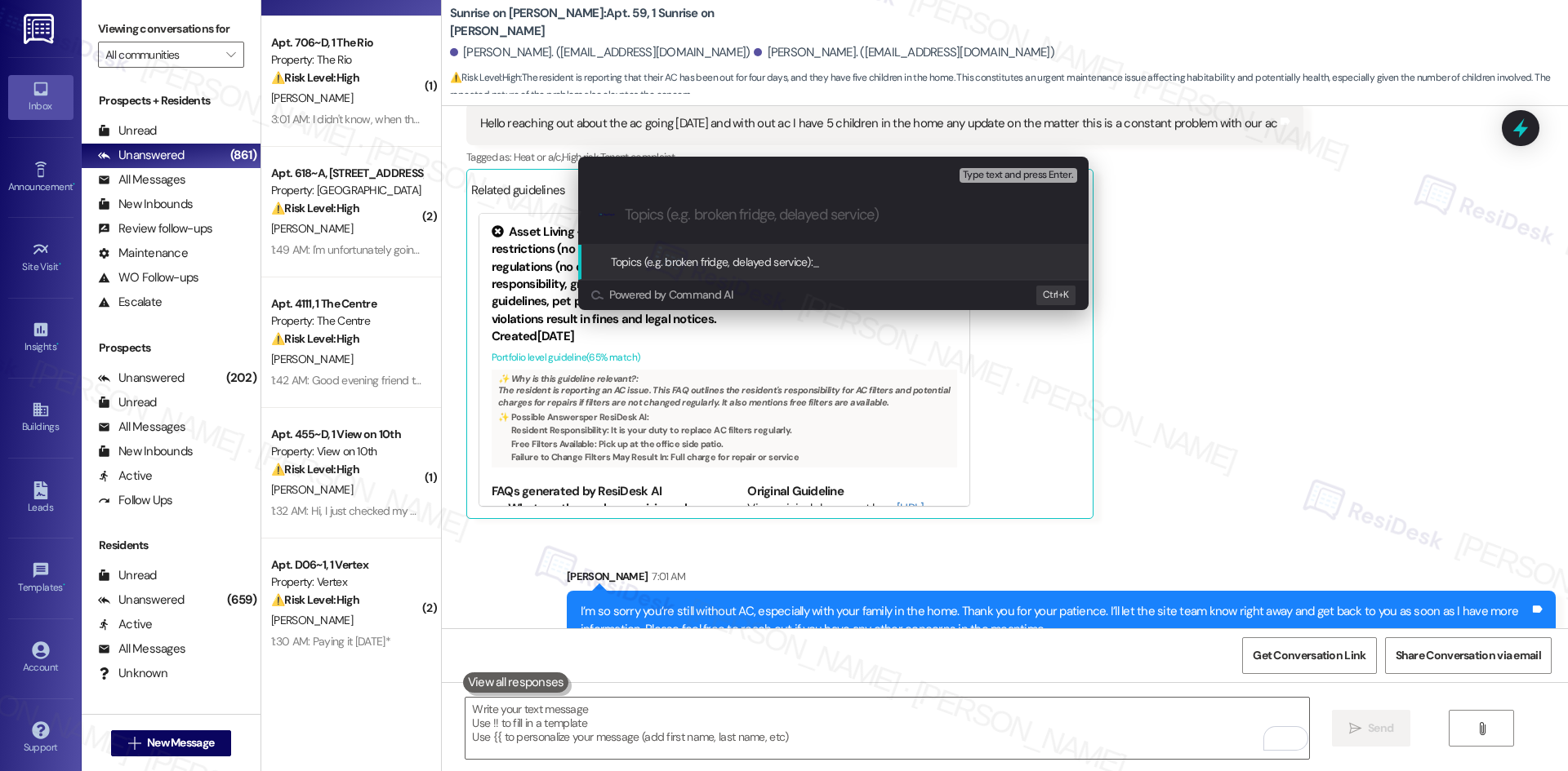
click at [731, 210] on input "Topics (e.g. broken fridge, delayed service)" at bounding box center [846, 215] width 444 height 17
paste input "Urgent Maintenance Follow-Up – AC Out (Work Order ID: 7848760, Apt with Childre…"
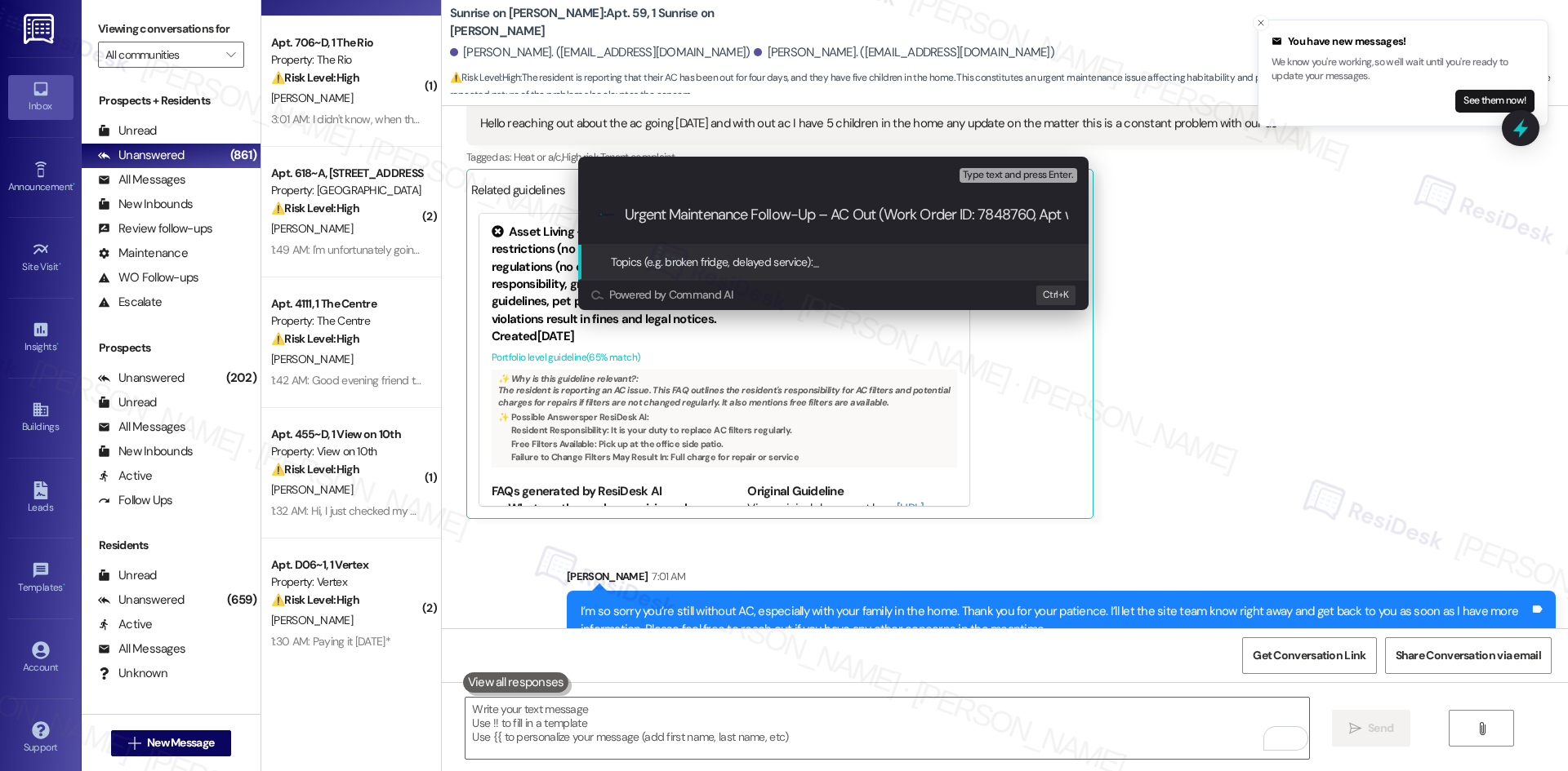
scroll to position [0, 96]
drag, startPoint x: 726, startPoint y: 214, endPoint x: 710, endPoint y: 261, distance: 49.6
click at [657, 218] on input "Urgent Maintenance Follow-Up – AC Out (Work Order ID: 7848760, Apt with Childre…" at bounding box center [840, 215] width 430 height 17
click at [952, 214] on input "Urgent Maintenance – AC Out (Work Order ID: 7848760, Apt with Children)" at bounding box center [840, 215] width 430 height 17
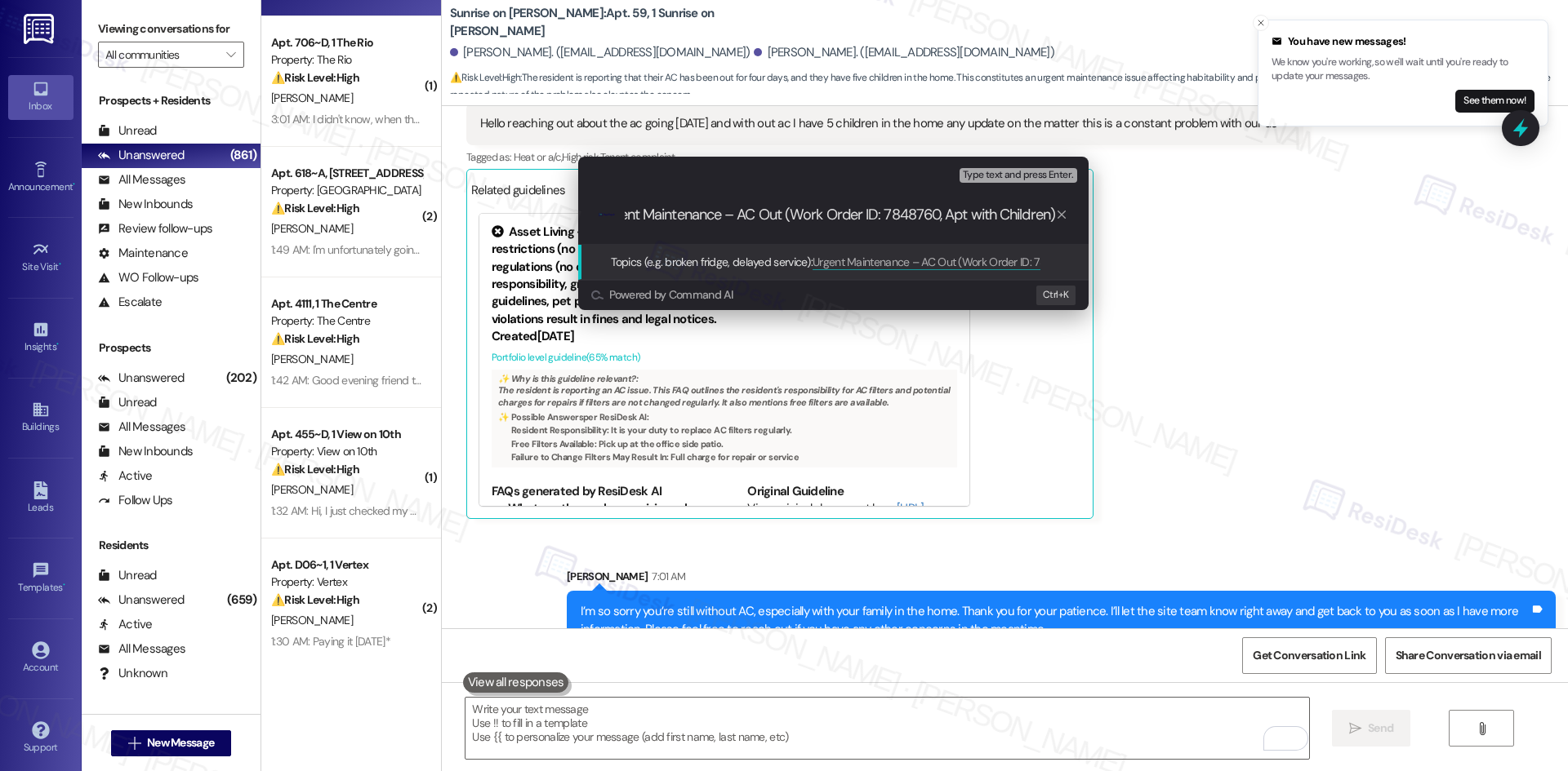
drag, startPoint x: 937, startPoint y: 214, endPoint x: 1049, endPoint y: 216, distance: 112.0
click at [1049, 216] on input "Urgent Maintenance – AC Out (Work Order ID: 7848760, Apt with Children)" at bounding box center [840, 215] width 430 height 17
type input "Urgent Maintenance – AC Out (Work Order ID: 7848760)"
drag, startPoint x: 702, startPoint y: 205, endPoint x: 592, endPoint y: 205, distance: 110.0
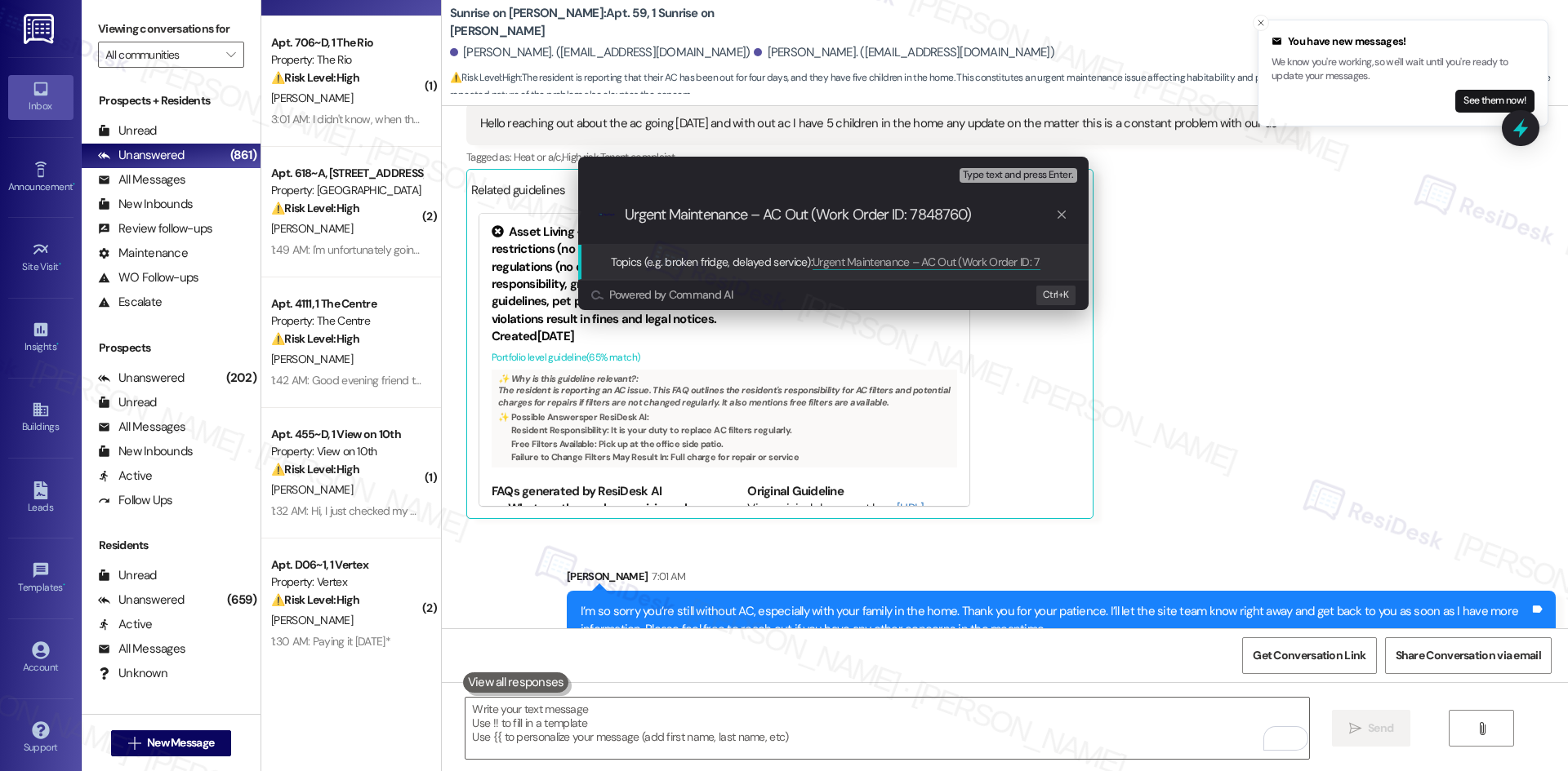
click at [592, 205] on div ".cls-1{fill:#0a055f;}.cls-2{fill:#0cc4c4;} resideskLogoBlueOrange Urgent Mainte…" at bounding box center [833, 215] width 511 height 58
click at [904, 215] on input "Urgent Maintenance – AC Out (Work Order ID: 7848760)" at bounding box center [840, 215] width 430 height 17
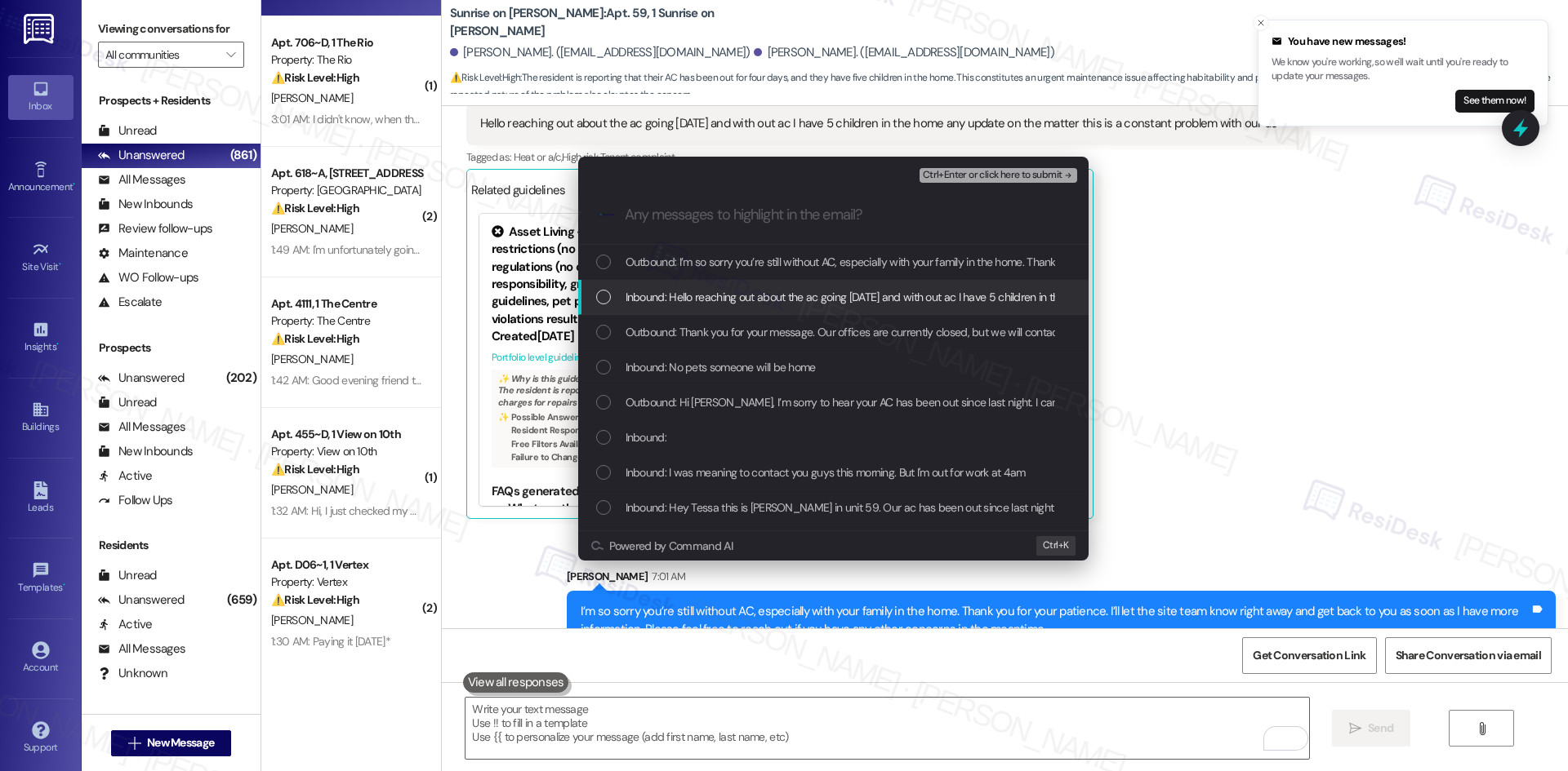
click at [719, 305] on span "Inbound: Hello reaching out about the ac going [DATE] and with out ac I have 5 …" at bounding box center [1013, 297] width 774 height 18
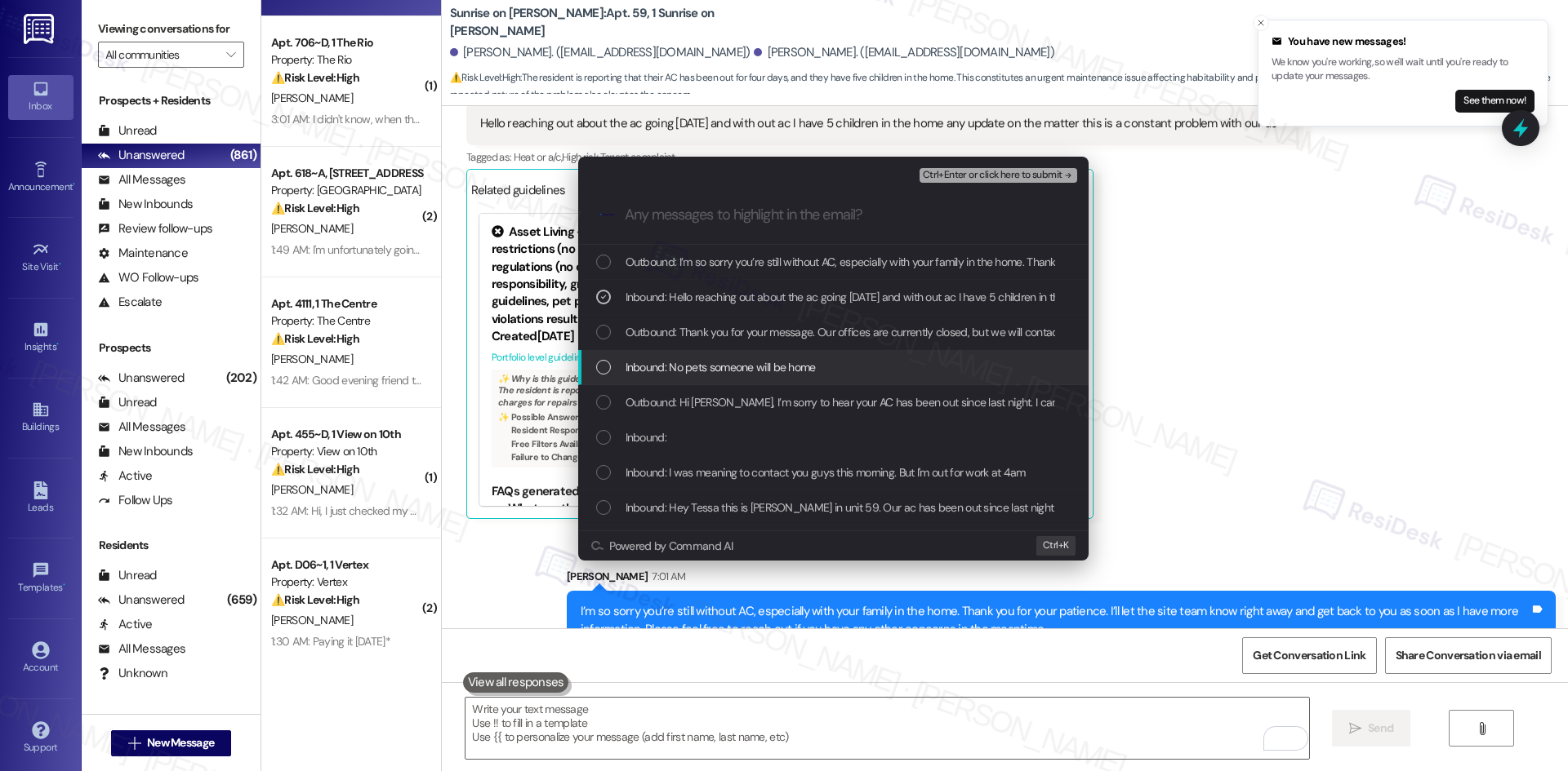
click at [837, 365] on div "Inbound: No pets someone will be home" at bounding box center [834, 367] width 477 height 18
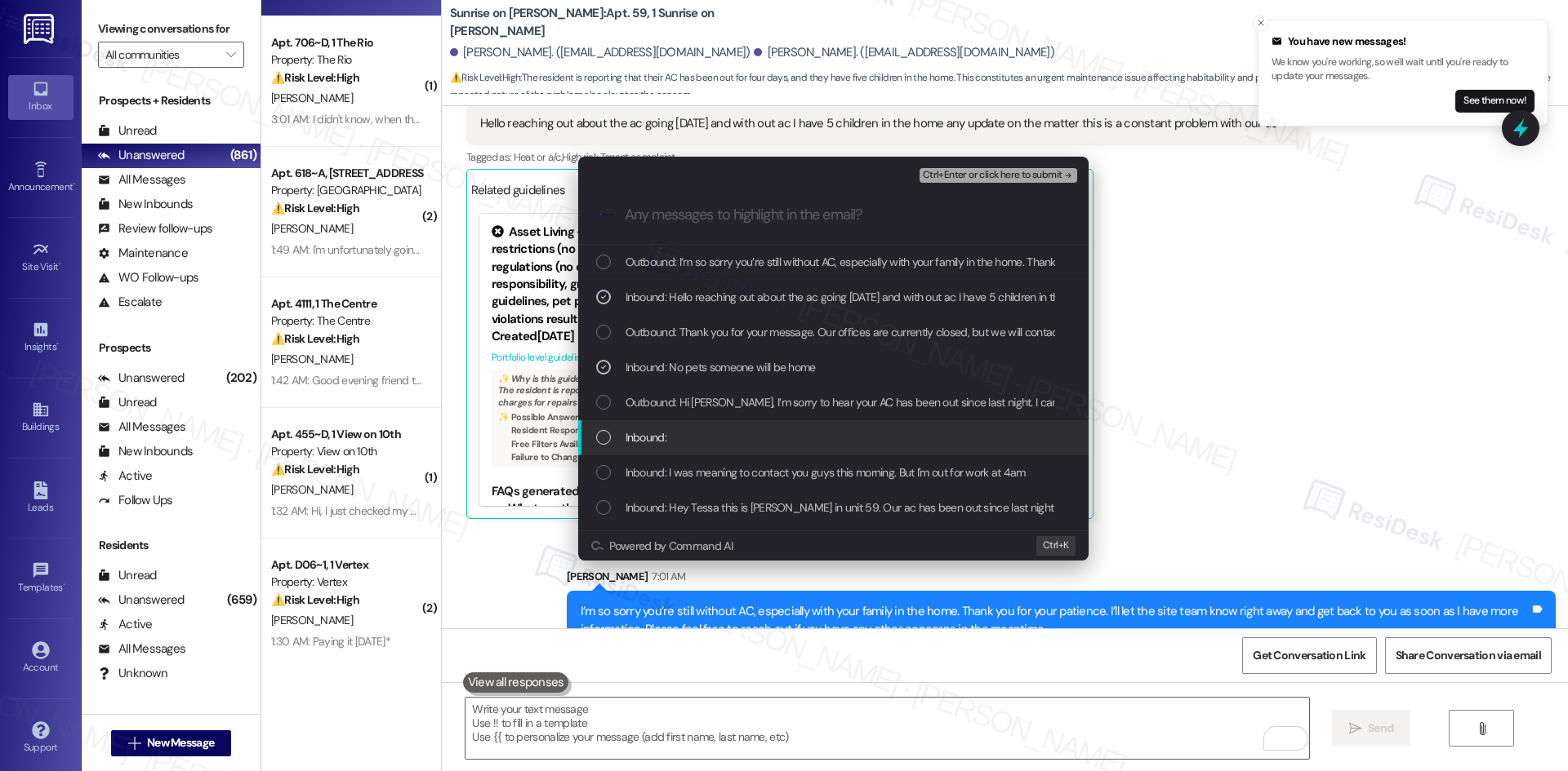
click at [774, 443] on div "Inbound:" at bounding box center [834, 438] width 477 height 18
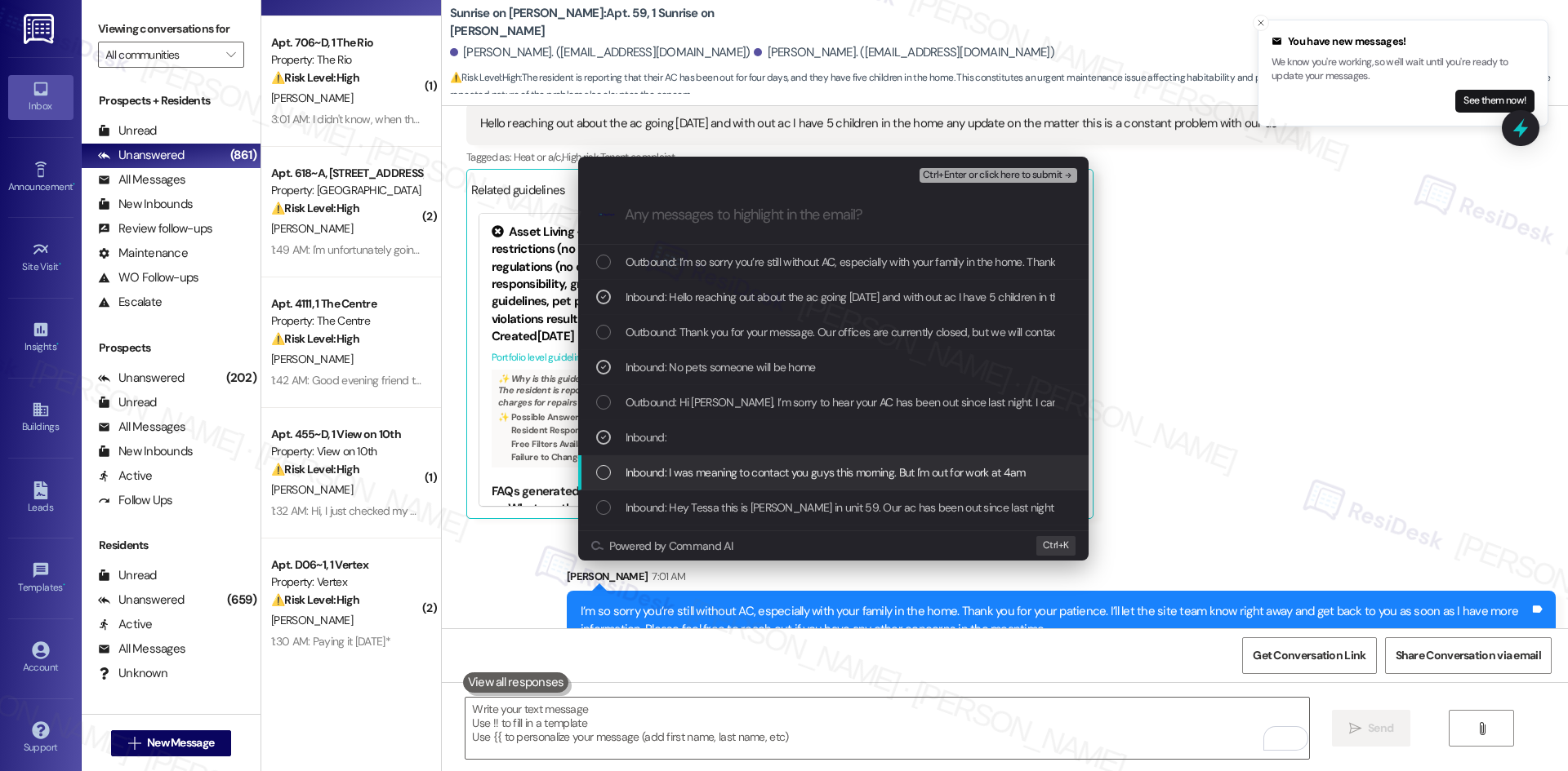
drag, startPoint x: 803, startPoint y: 472, endPoint x: 929, endPoint y: 446, distance: 128.7
click at [807, 472] on span "Inbound: I was meaning to contact you guys this morning. But I'm out for work a…" at bounding box center [825, 472] width 400 height 18
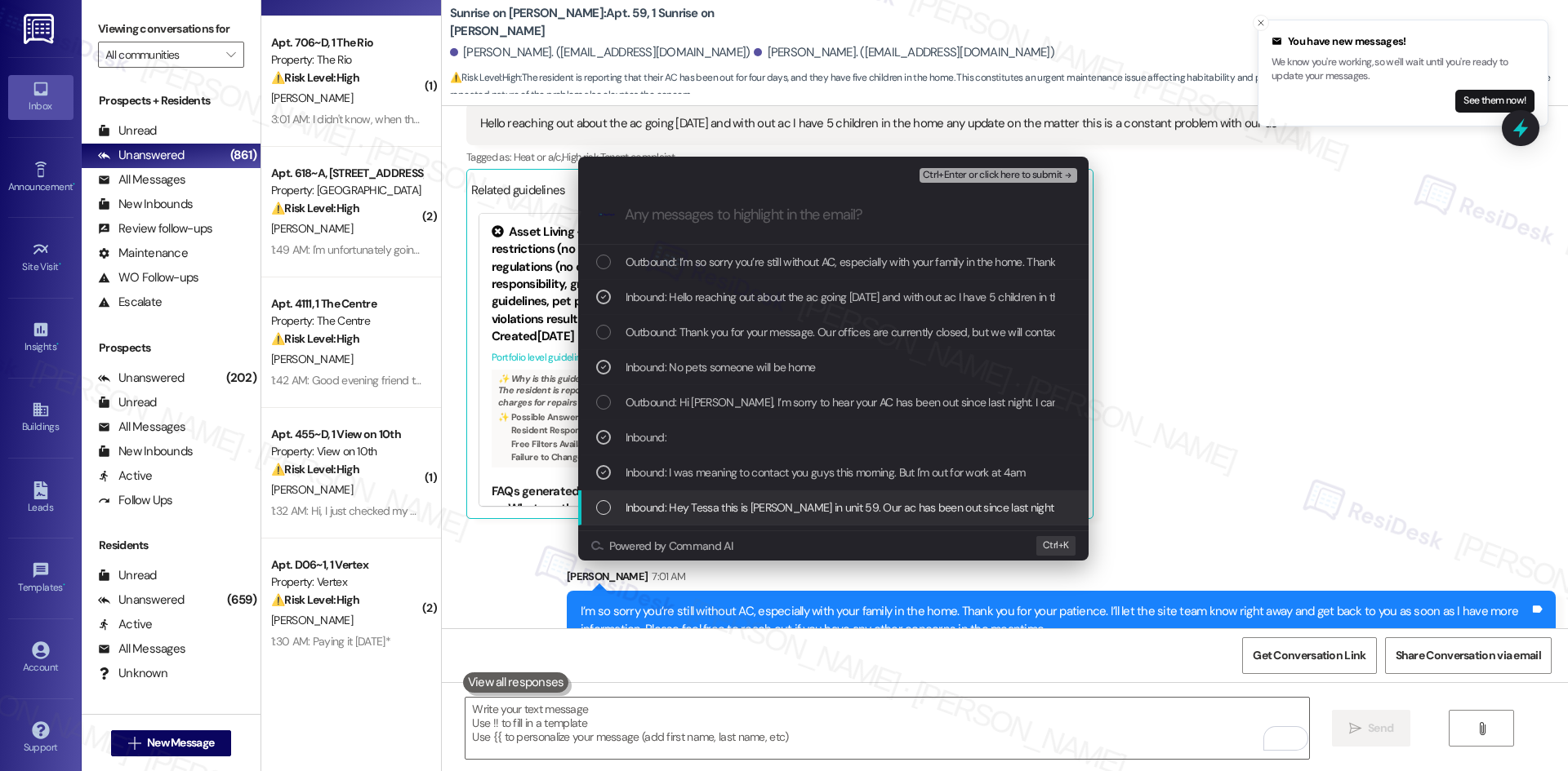
click at [851, 509] on span "Inbound: Hey Tessa this is Joseph in unit 59. Our ac has been out since last ni…" at bounding box center [1033, 508] width 816 height 18
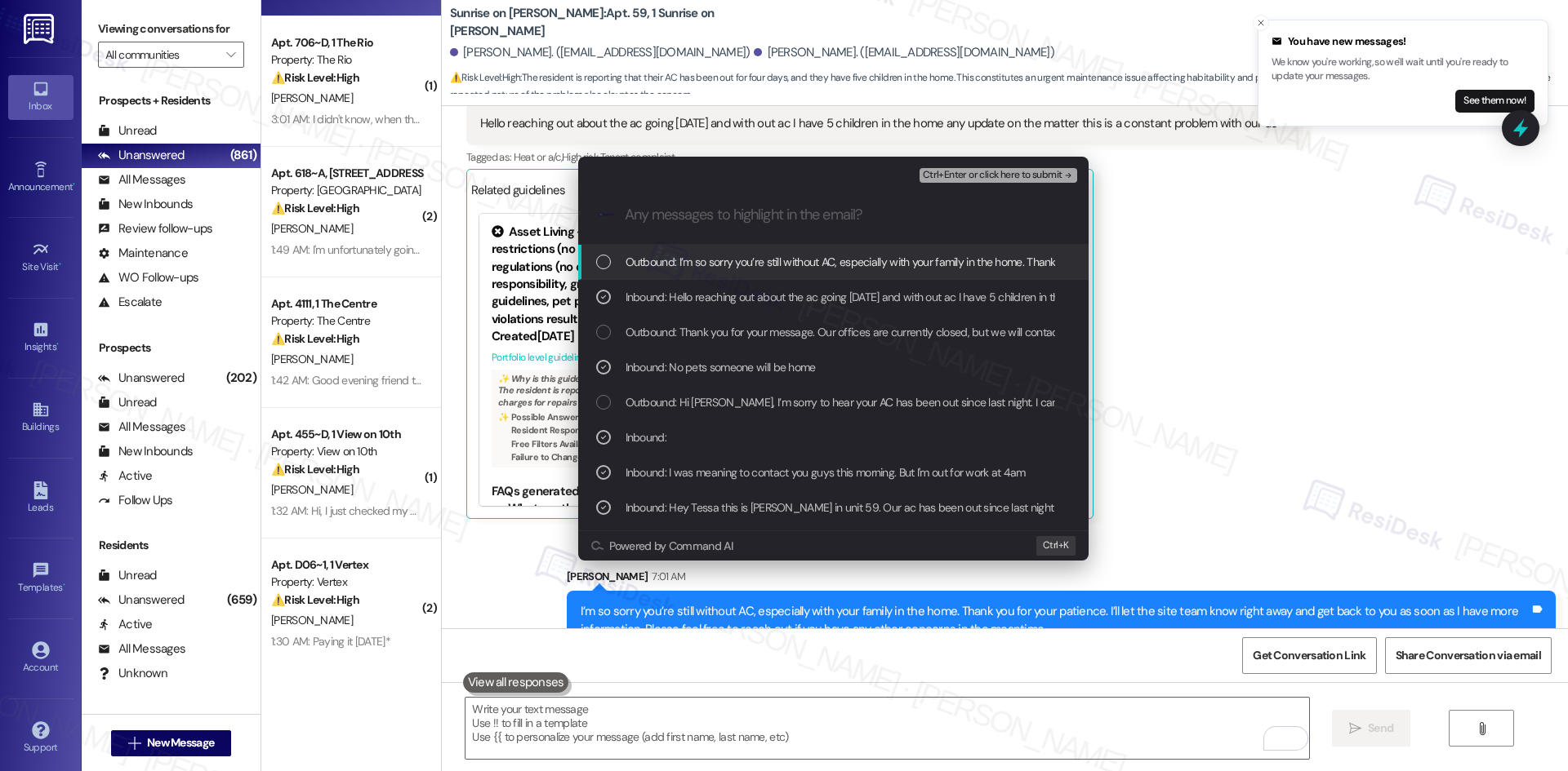
click at [1057, 172] on span "Ctrl+Enter or click here to submit" at bounding box center [992, 175] width 140 height 12
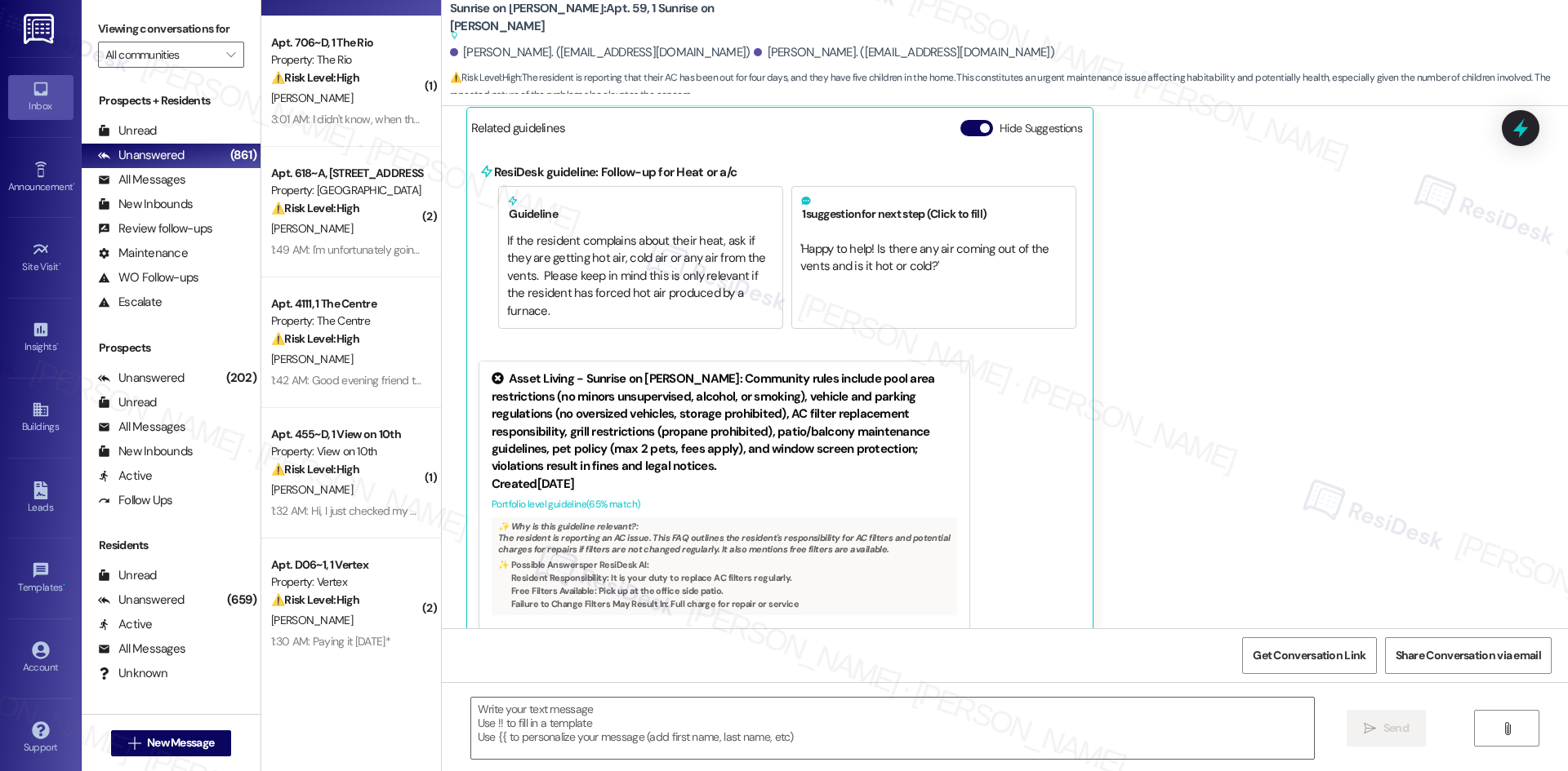
scroll to position [5390, 0]
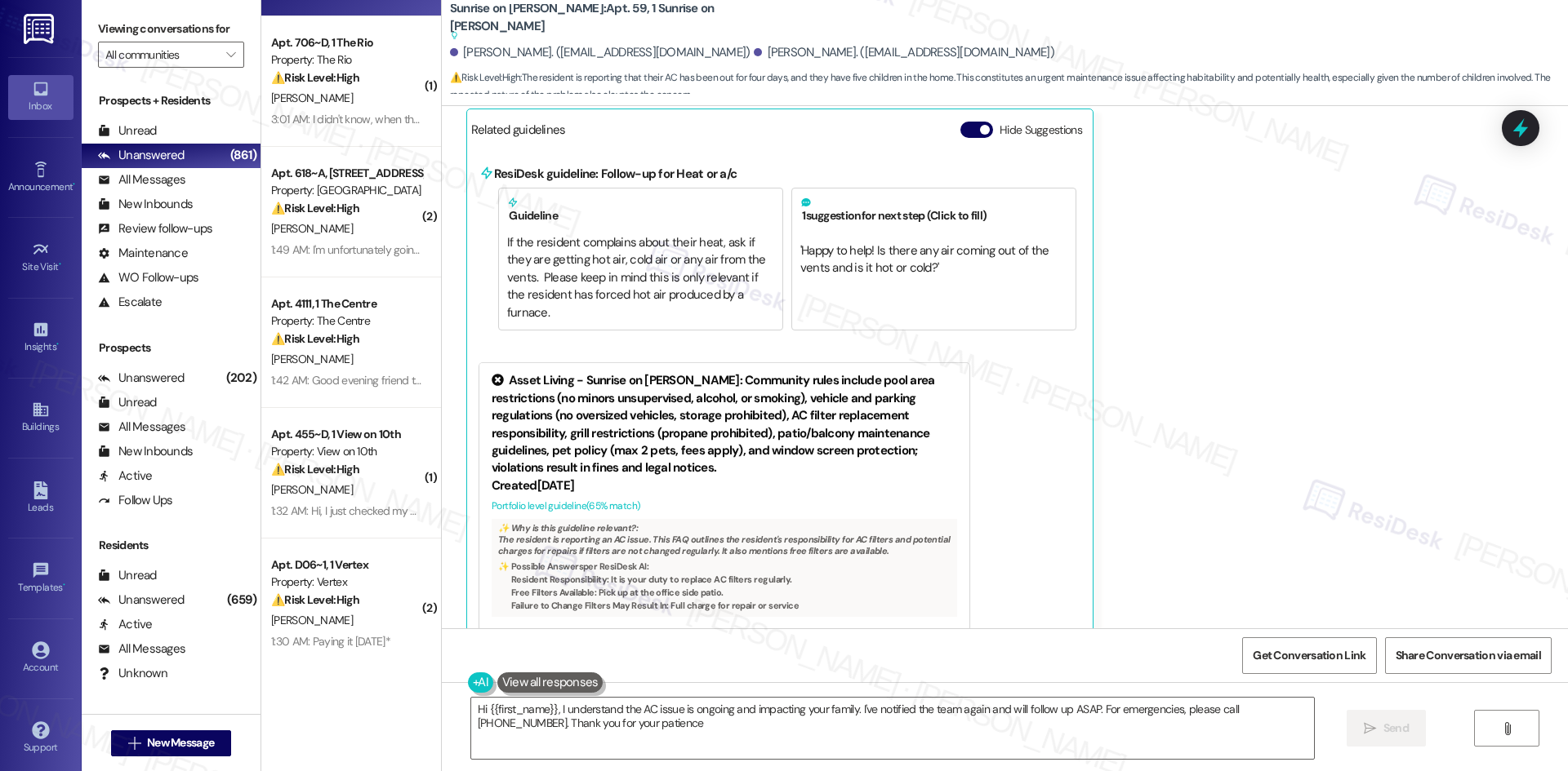
type textarea "Hi {{first_name}}, I understand the AC issue is ongoing and impacting your fami…"
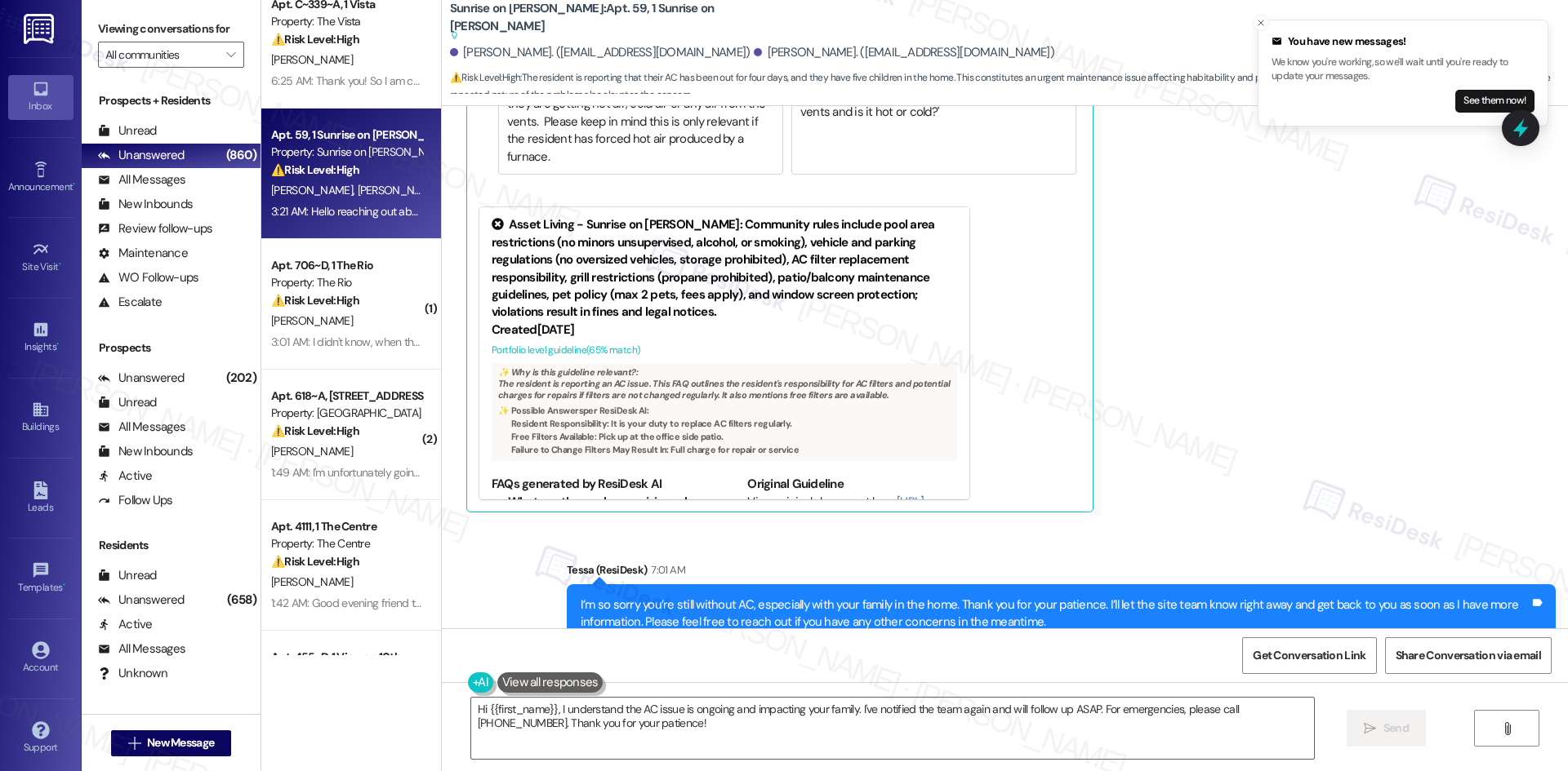
scroll to position [0, 0]
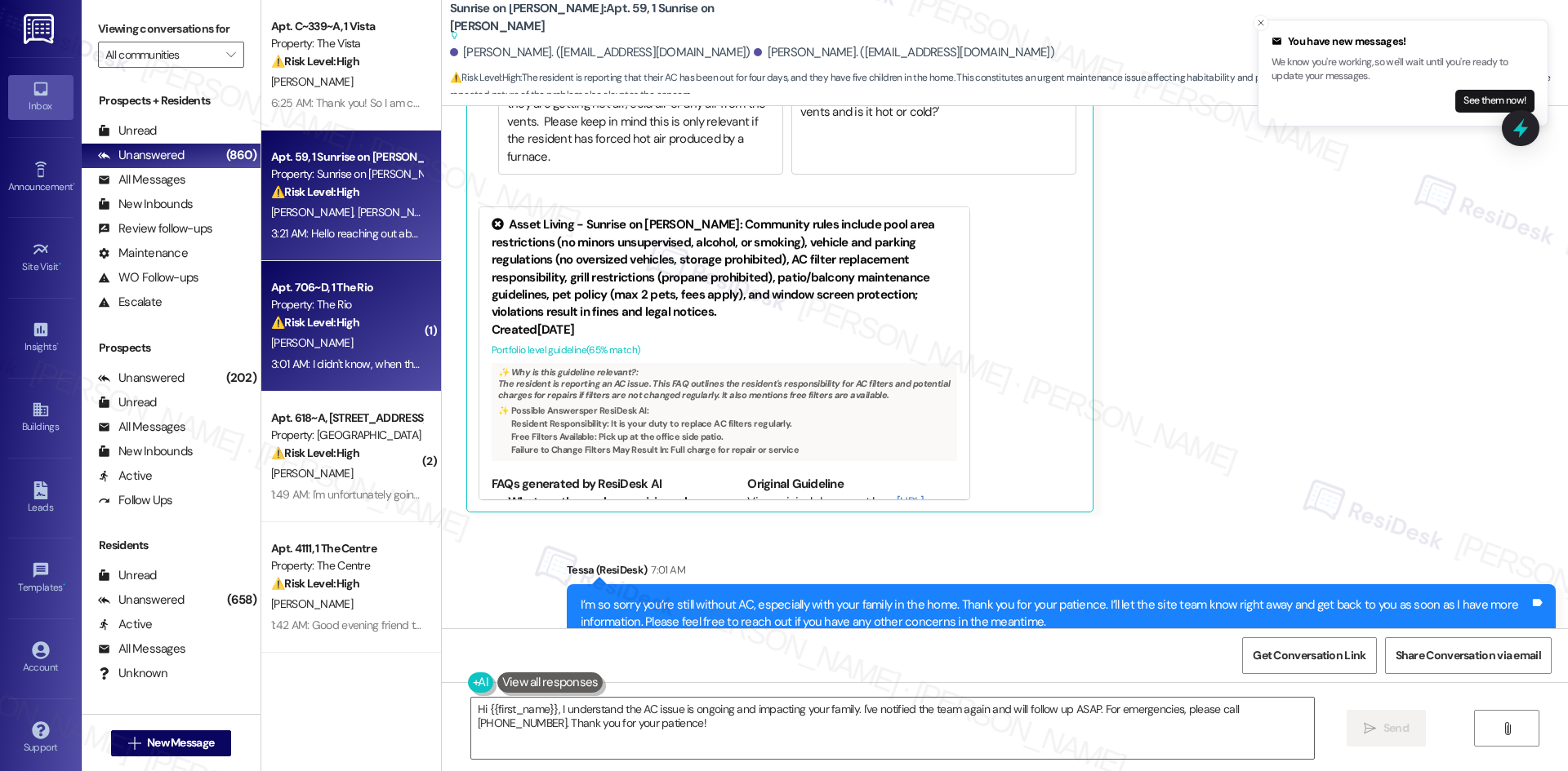
click at [352, 314] on div "⚠️ Risk Level: High The resident indicates they were unaware of the rent due da…" at bounding box center [347, 323] width 151 height 17
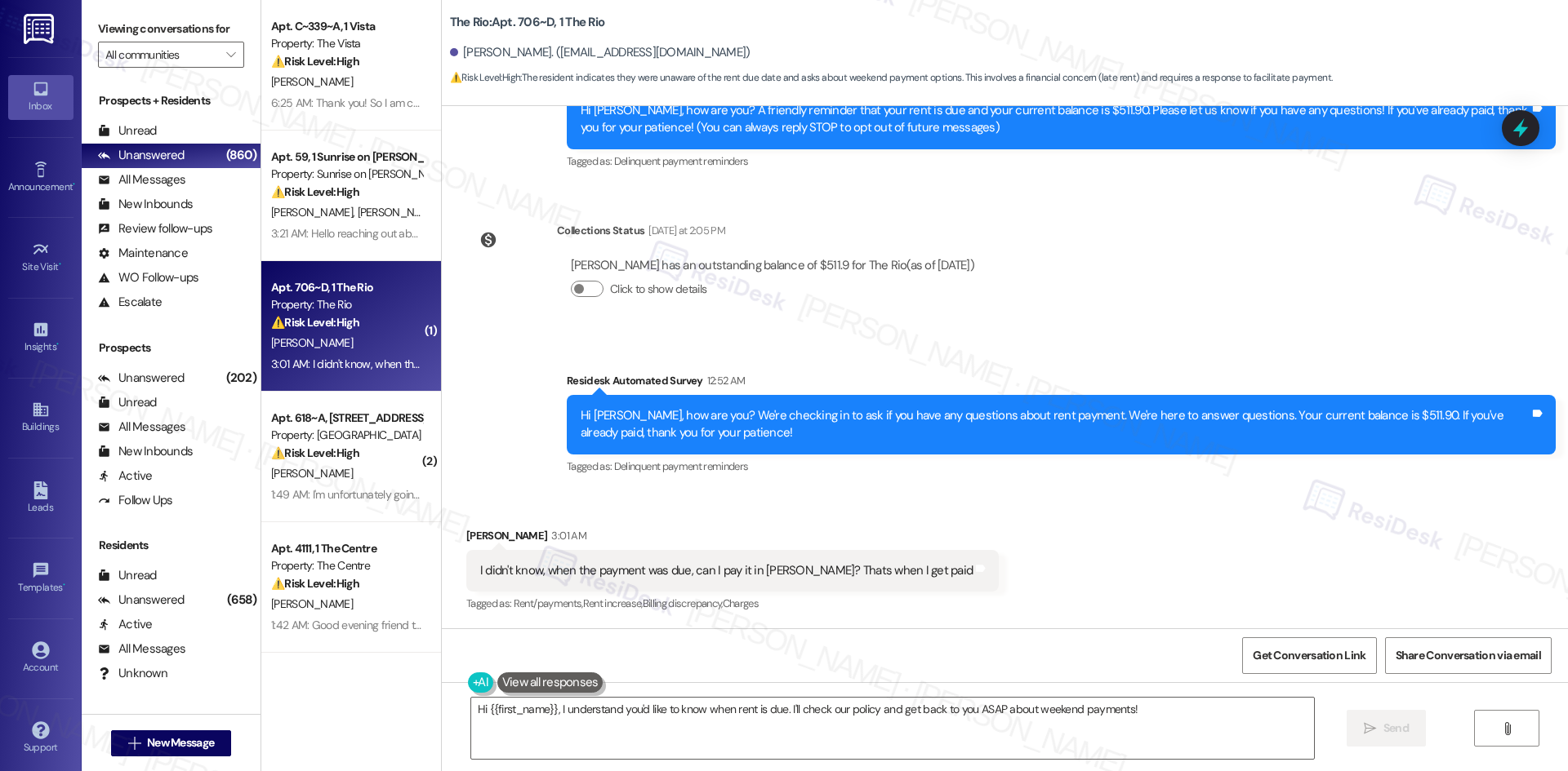
scroll to position [186, 0]
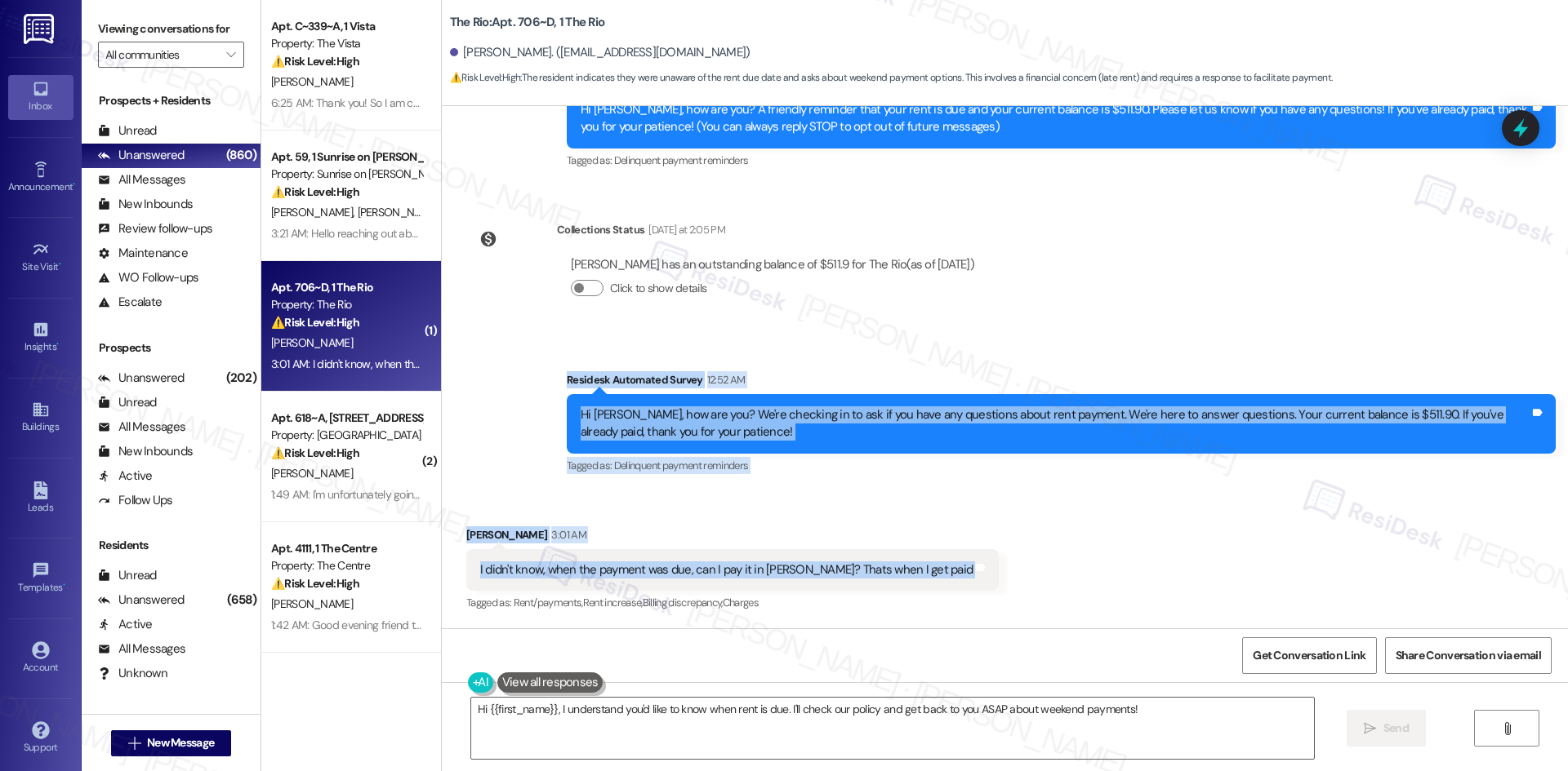
drag, startPoint x: 515, startPoint y: 359, endPoint x: 966, endPoint y: 584, distance: 504.0
click at [966, 584] on div "Lease started Aug 22, 2025 at 8:00 AM Survey, sent via SMS Residesk Automated S…" at bounding box center [1005, 367] width 1126 height 523
copy div "Residesk Automated Survey 12:52 AM Hi Juan, how are you? We're checking in to a…"
click at [837, 338] on div "Survey, sent via SMS Residesk Automated Survey 12:52 AM Hi Juan, how are you? W…" at bounding box center [1005, 412] width 1126 height 155
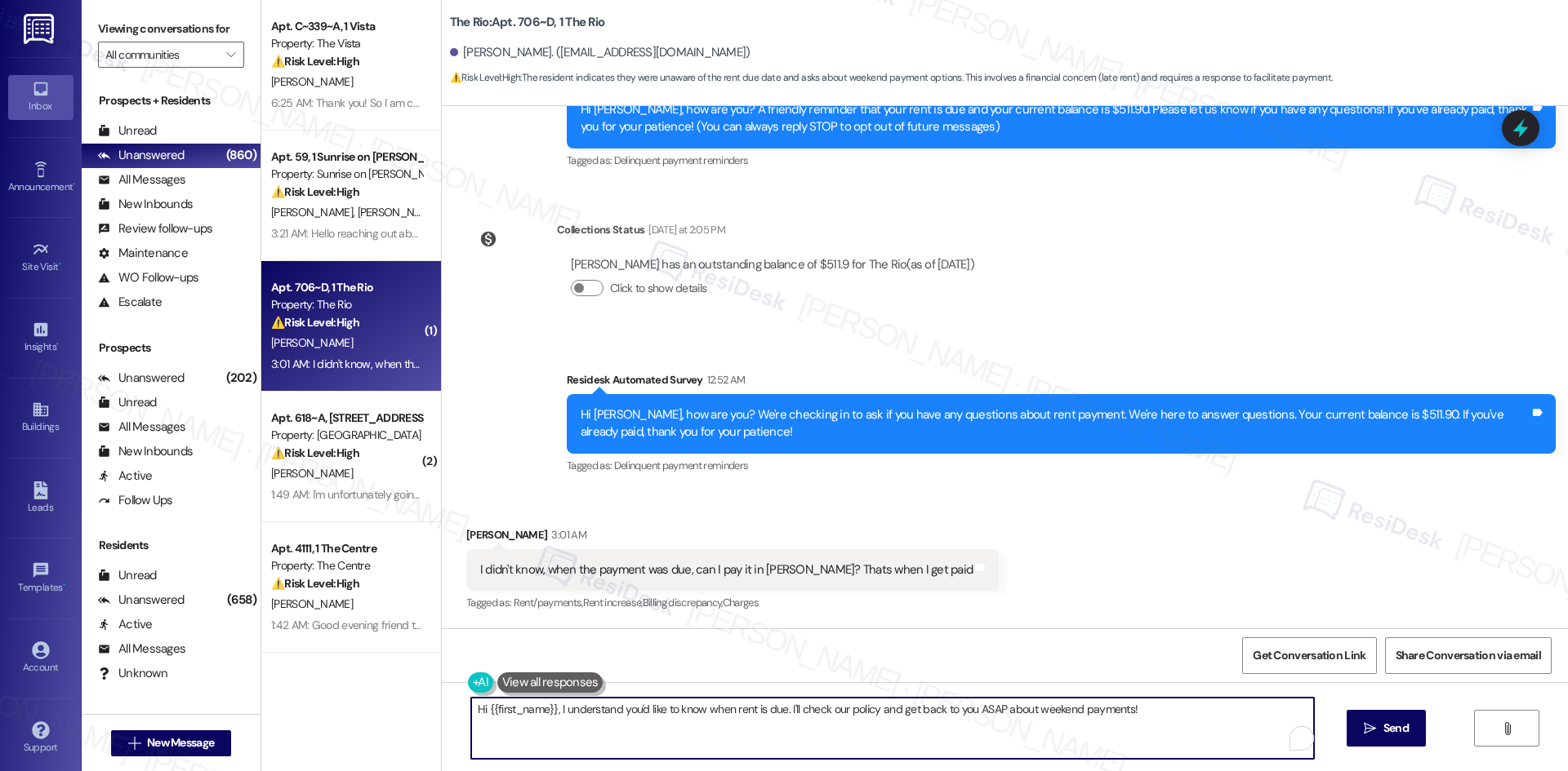
click at [789, 758] on textarea "Hi {{first_name}}, I understand you'd like to know when rent is due. I'll check…" at bounding box center [892, 729] width 842 height 61
paste textarea "hank you for reaching out. Rent is due on the 1st, but I’ll inform the site tea…"
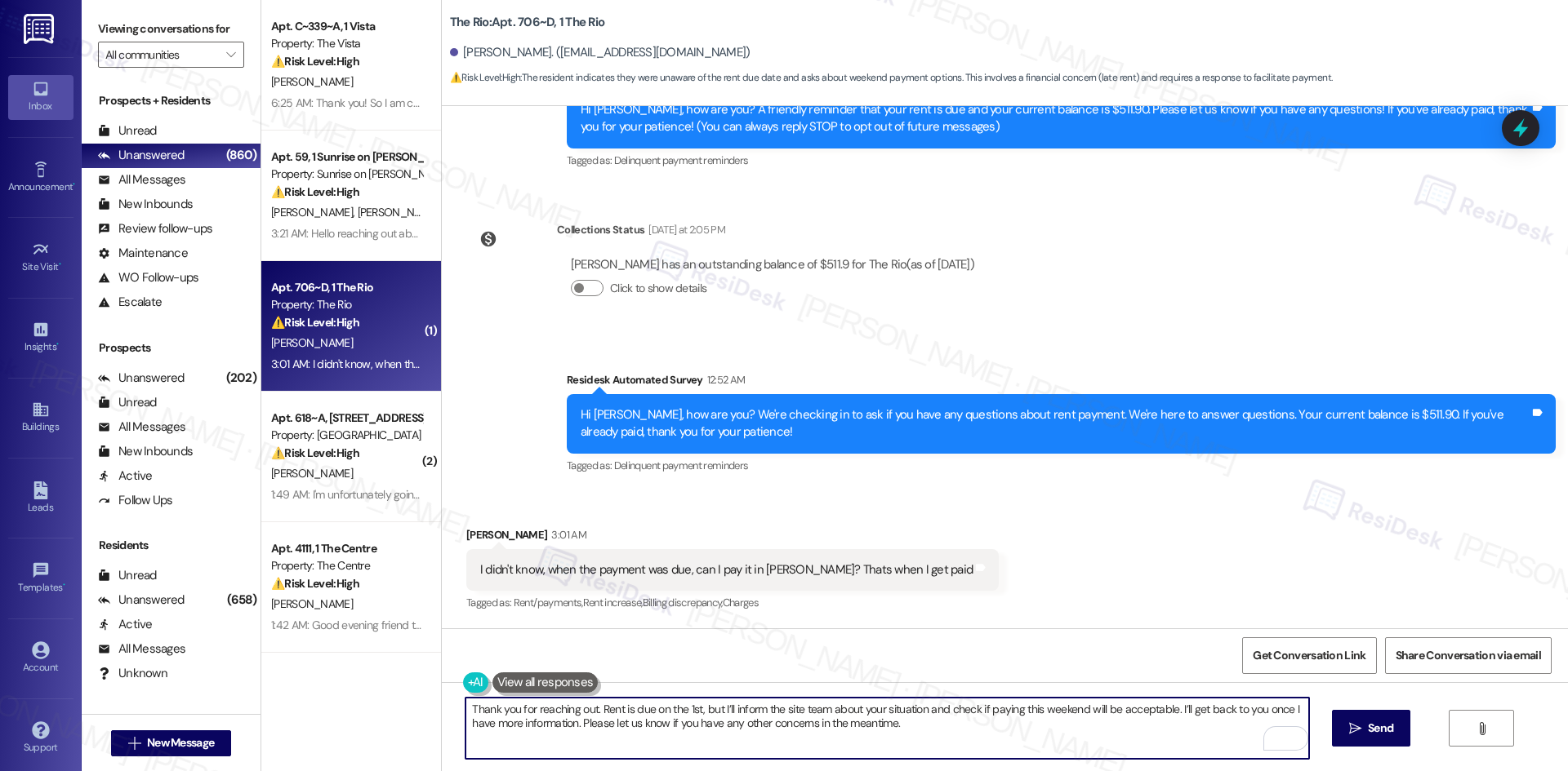
type textarea "Thank you for reaching out. Rent is due on the 1st, but I’ll inform the site te…"
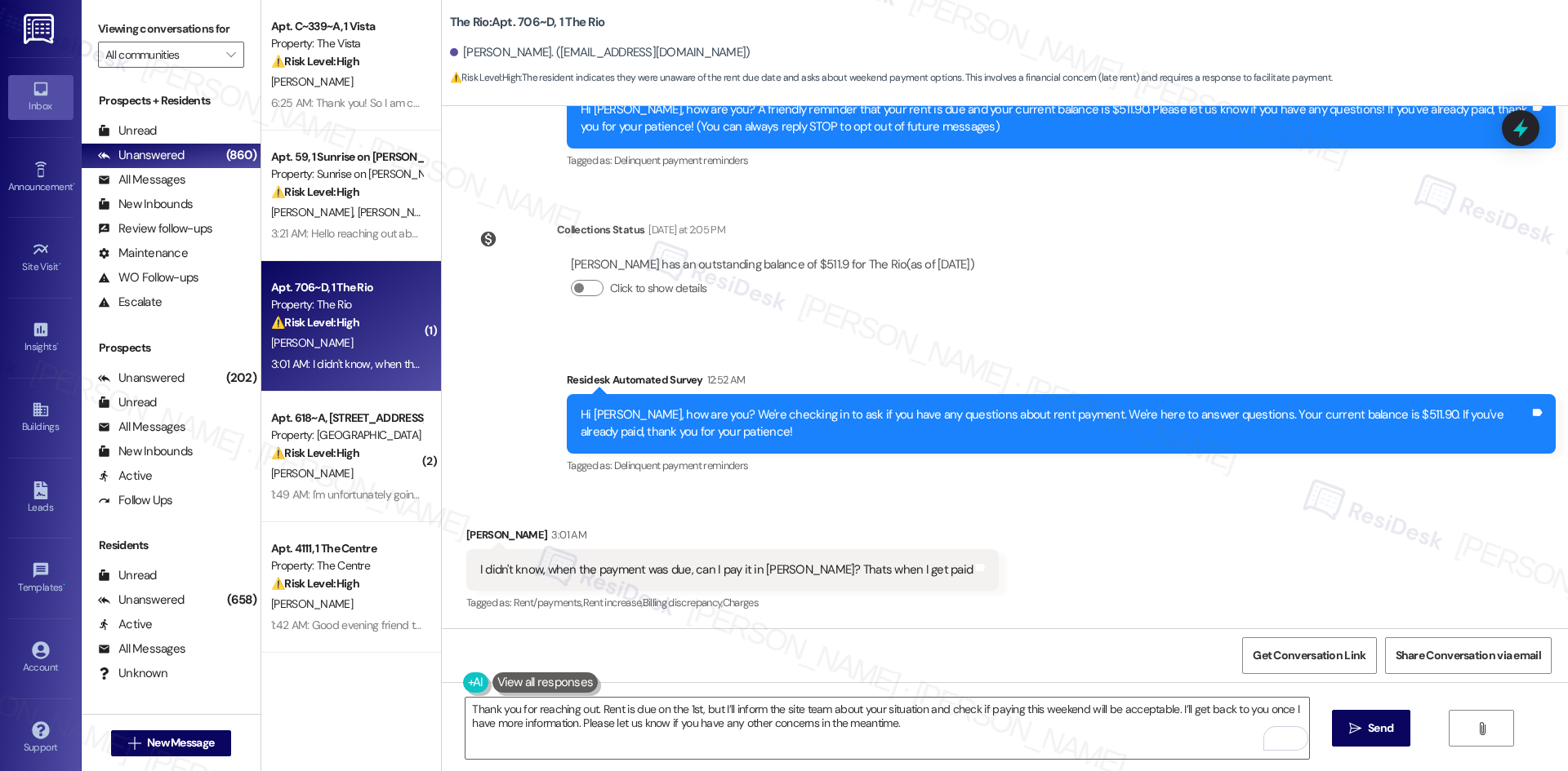
click at [1054, 514] on div "Received via SMS Juan Jaramillo 3:01 AM I didn't know, when the payment was due…" at bounding box center [1005, 558] width 1126 height 138
click at [1397, 737] on button " Send" at bounding box center [1371, 728] width 79 height 36
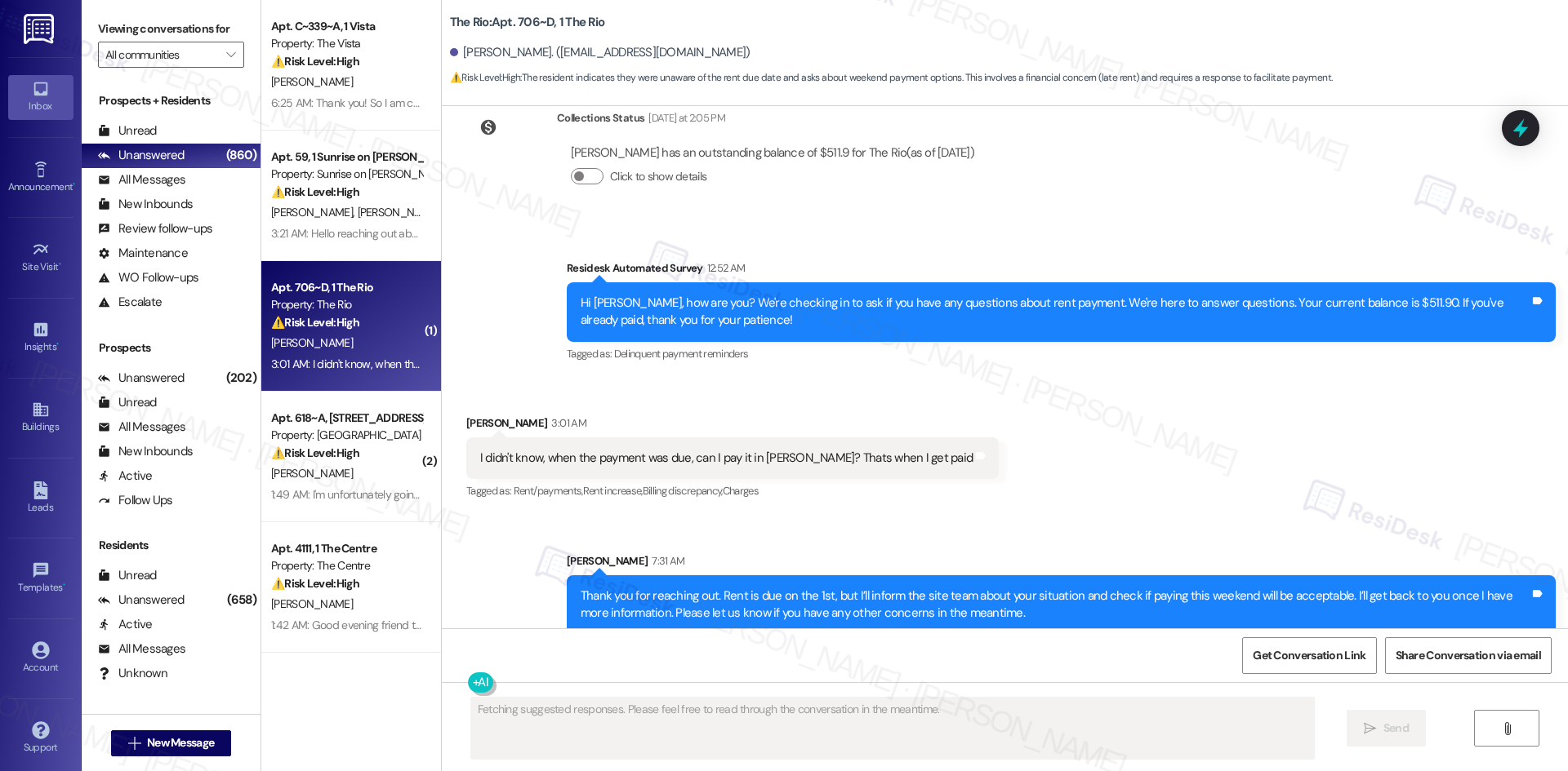
scroll to position [318, 0]
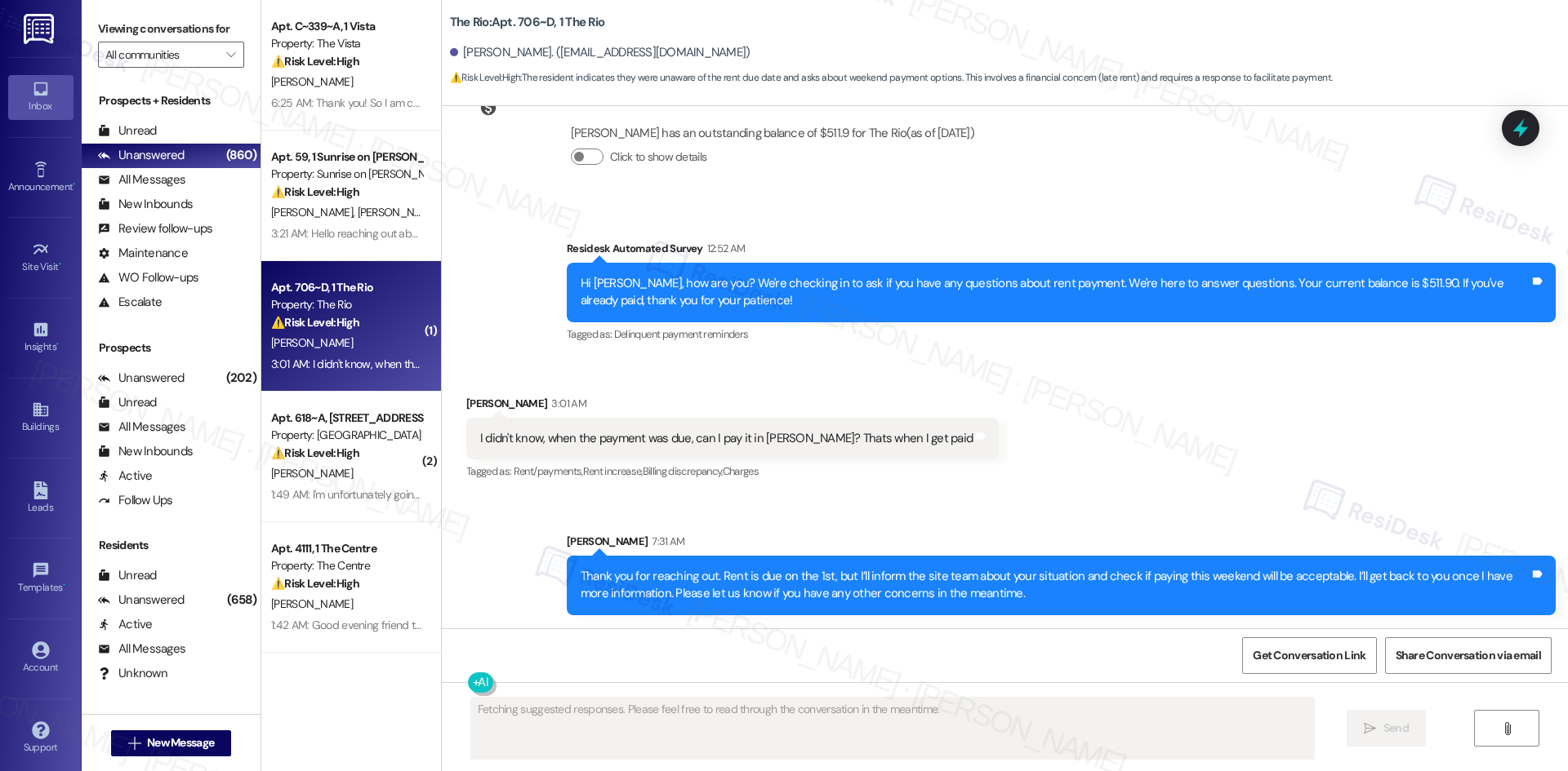
click at [1056, 487] on div "Received via SMS Juan Jaramillo 3:01 AM I didn't know, when the payment was due…" at bounding box center [1005, 427] width 1126 height 138
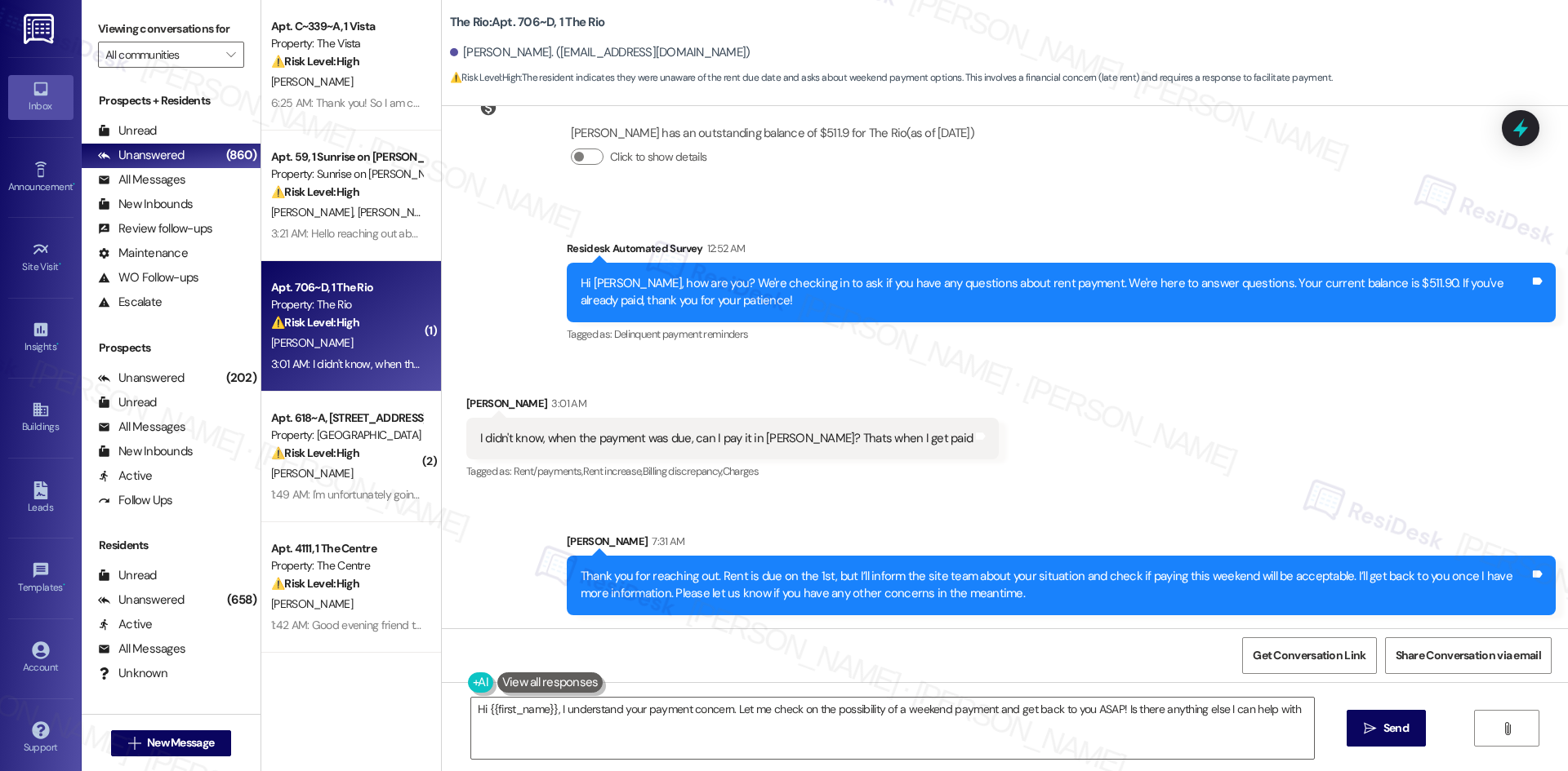
type textarea "Hi {{first_name}}, I understand your payment concern. Let me check on the possi…"
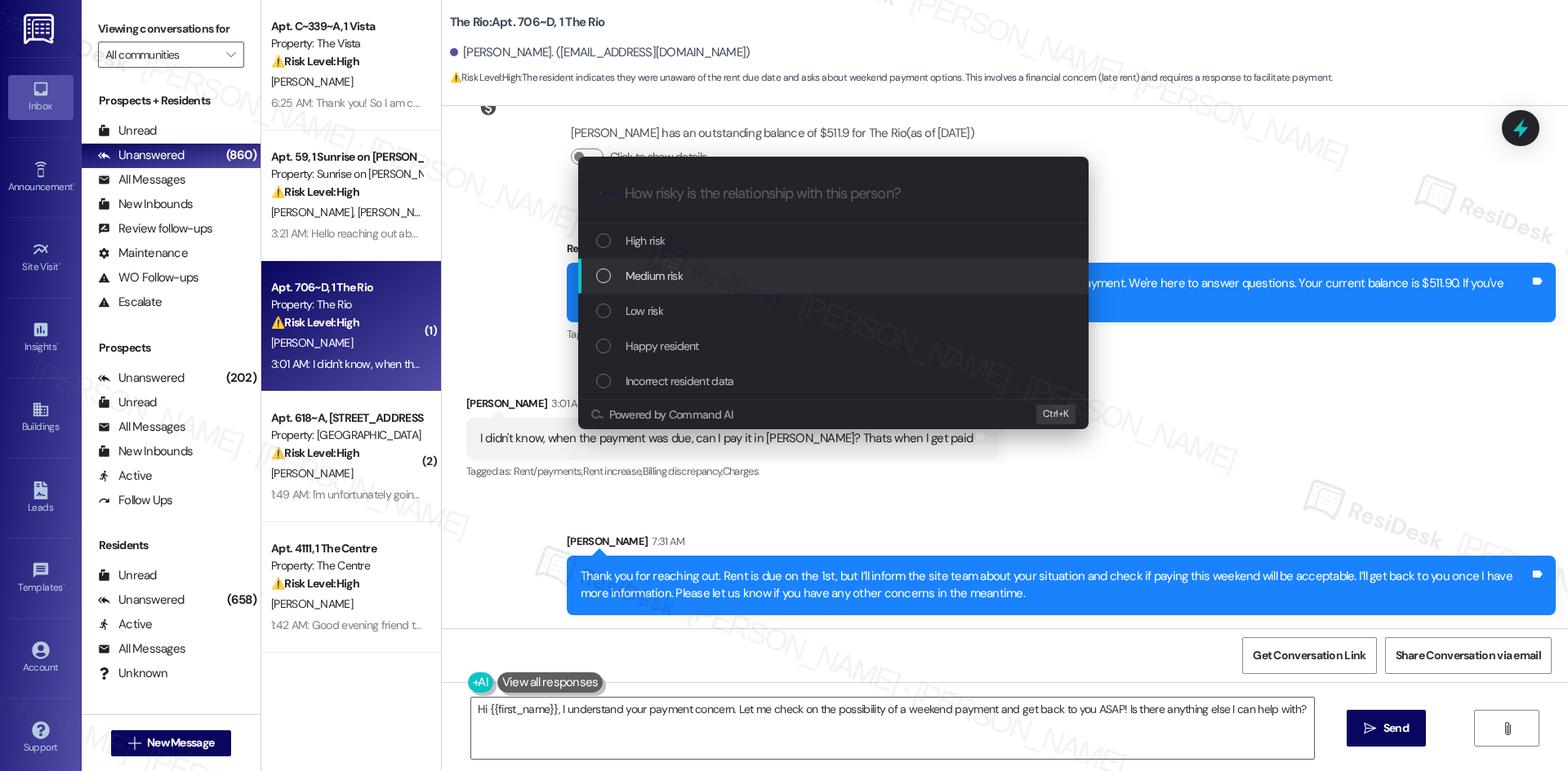
click at [689, 281] on div "Medium risk" at bounding box center [834, 276] width 477 height 18
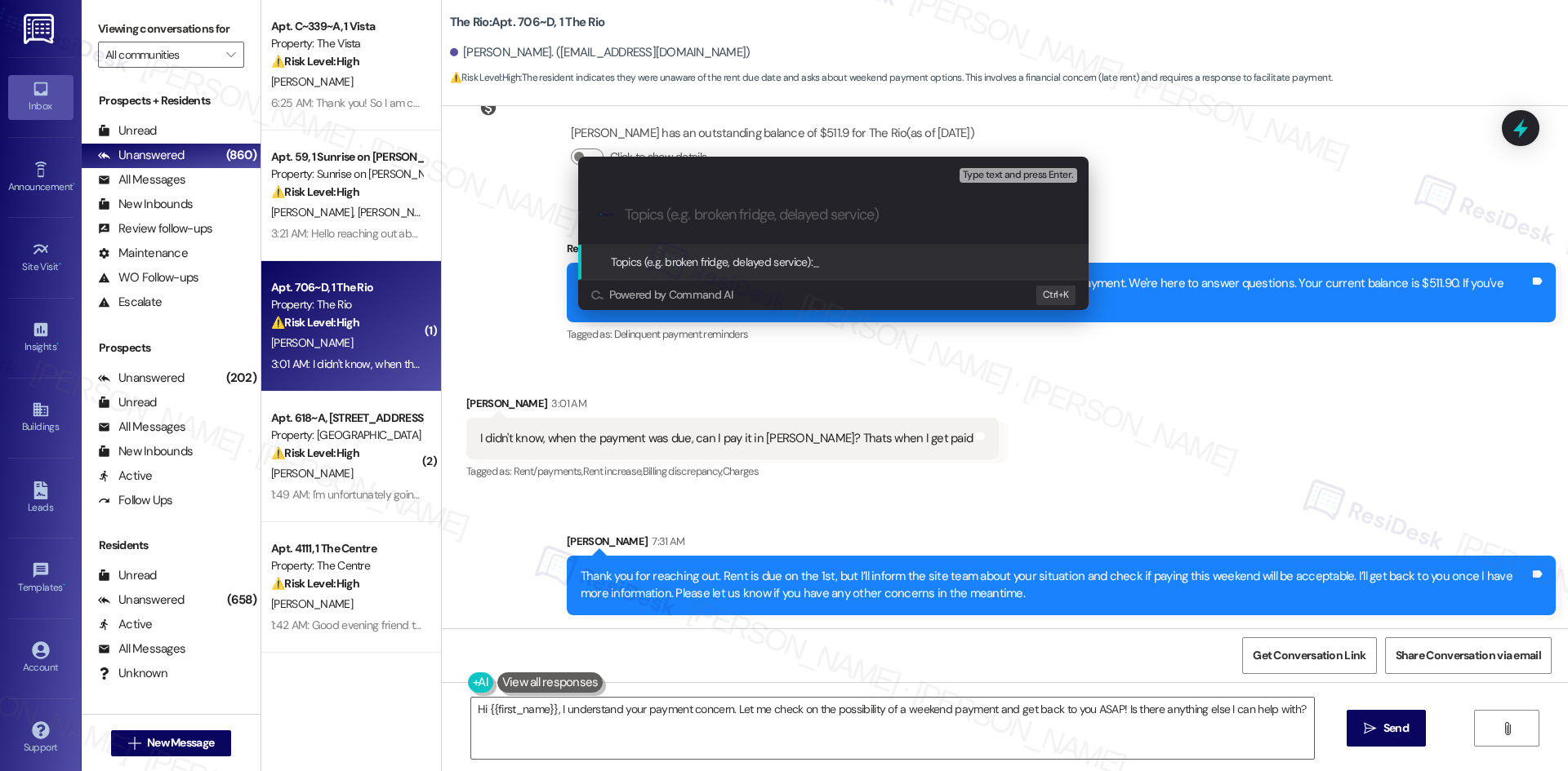
click at [701, 199] on div ".cls-1{fill:#0a055f;}.cls-2{fill:#0cc4c4;} resideskLogoBlueOrange" at bounding box center [833, 215] width 511 height 58
click at [683, 218] on input "Topics (e.g. broken fridge, delayed service)" at bounding box center [846, 215] width 444 height 17
paste input "Resident Inquiry – Rent Payment Timing"
type input "Resident Inquiry – Rent Payment Timing"
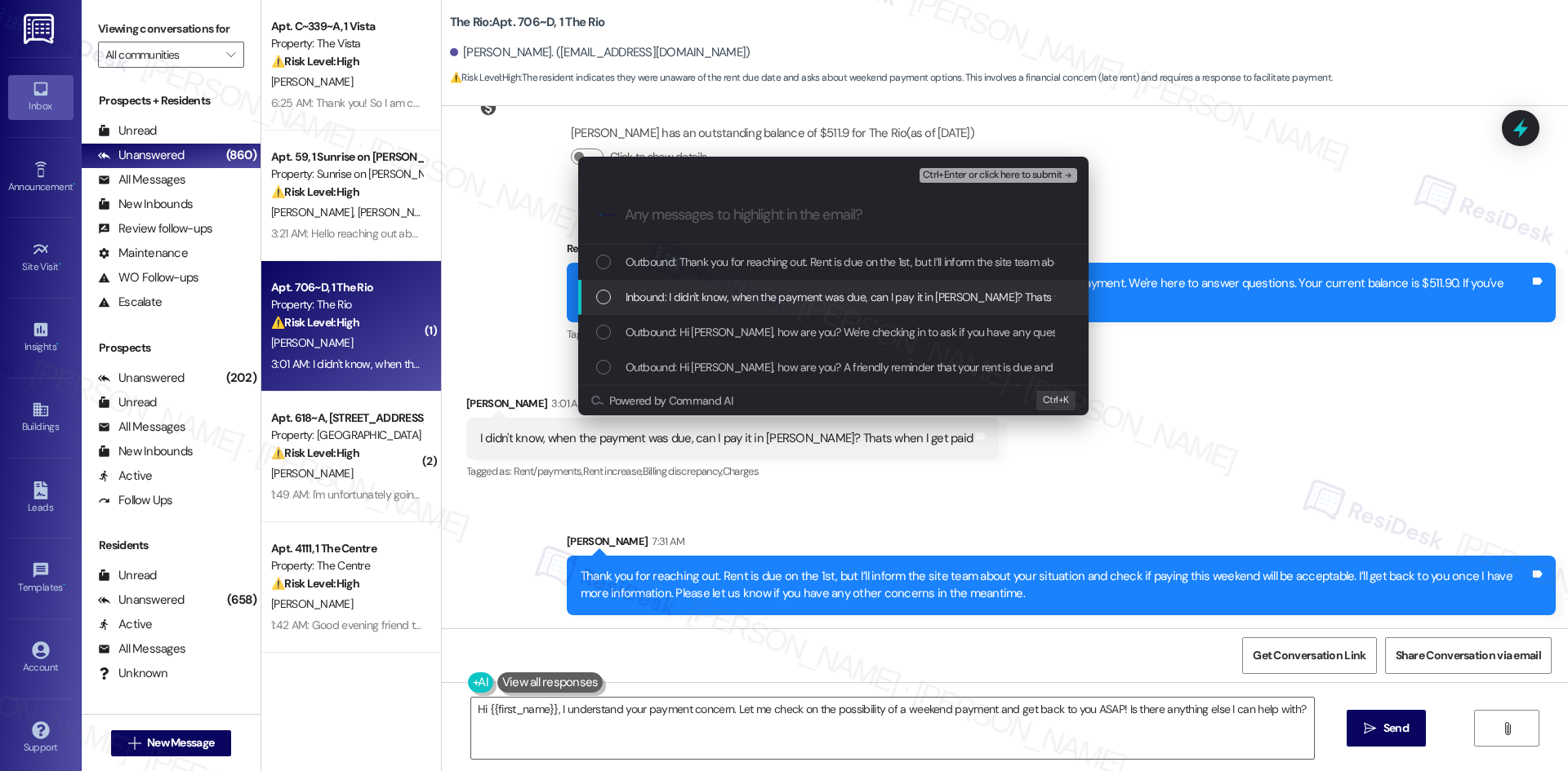
click at [726, 299] on span "Inbound: I didn't know, when the payment was due, can I pay it in the weeknd? T…" at bounding box center [876, 297] width 502 height 18
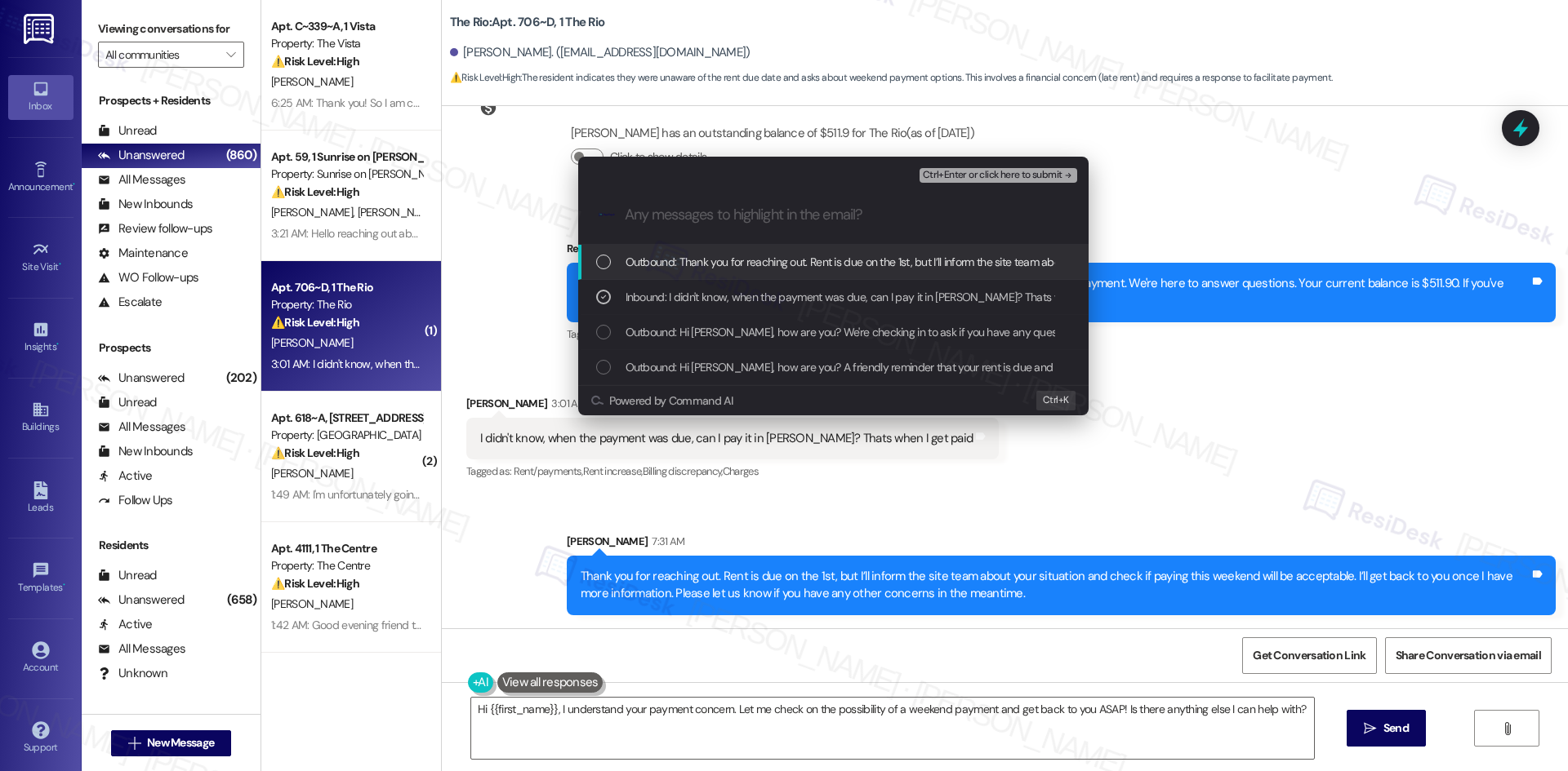
click at [1043, 171] on span "Ctrl+Enter or click here to submit" at bounding box center [992, 175] width 140 height 12
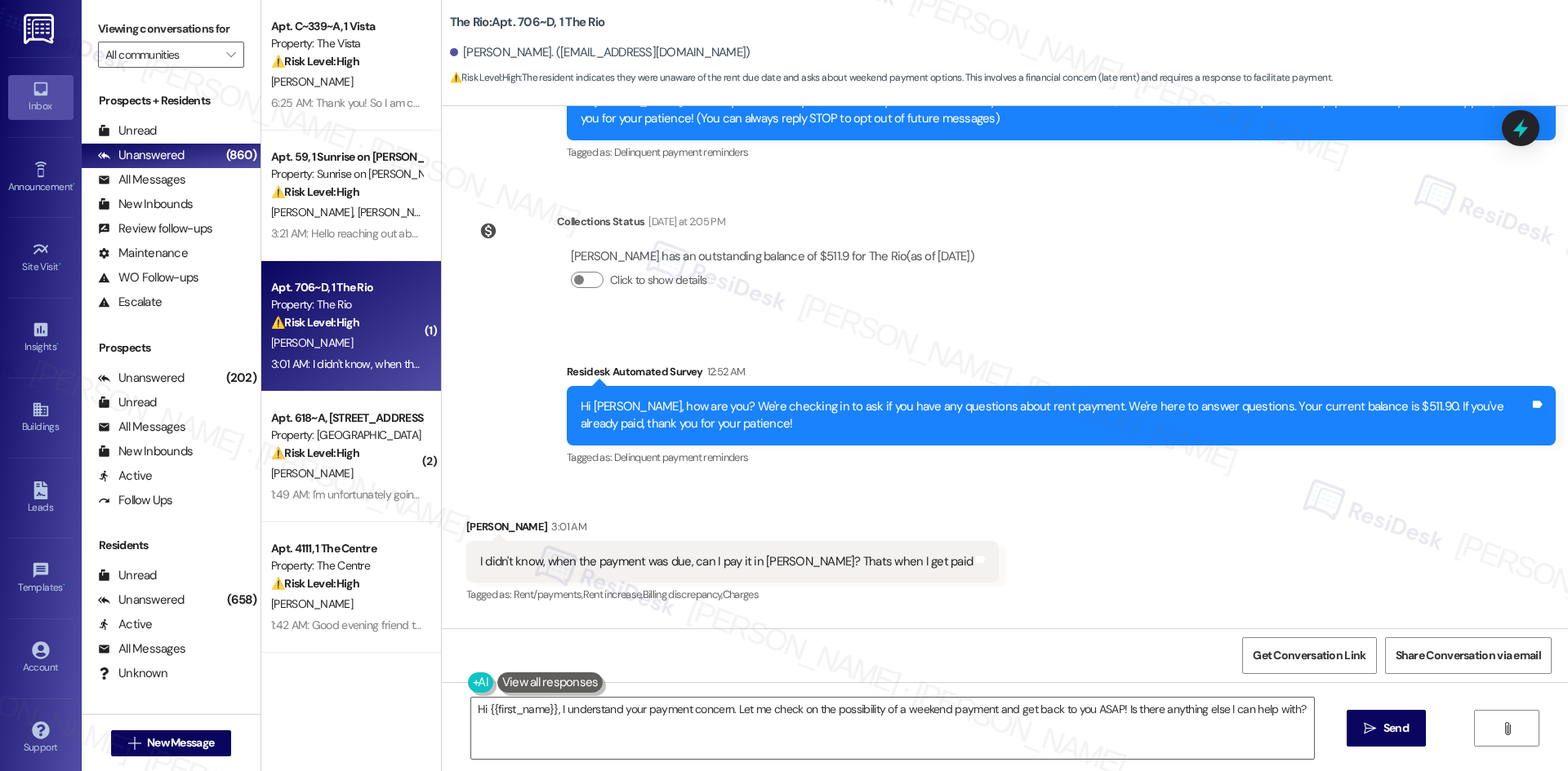
scroll to position [185, 0]
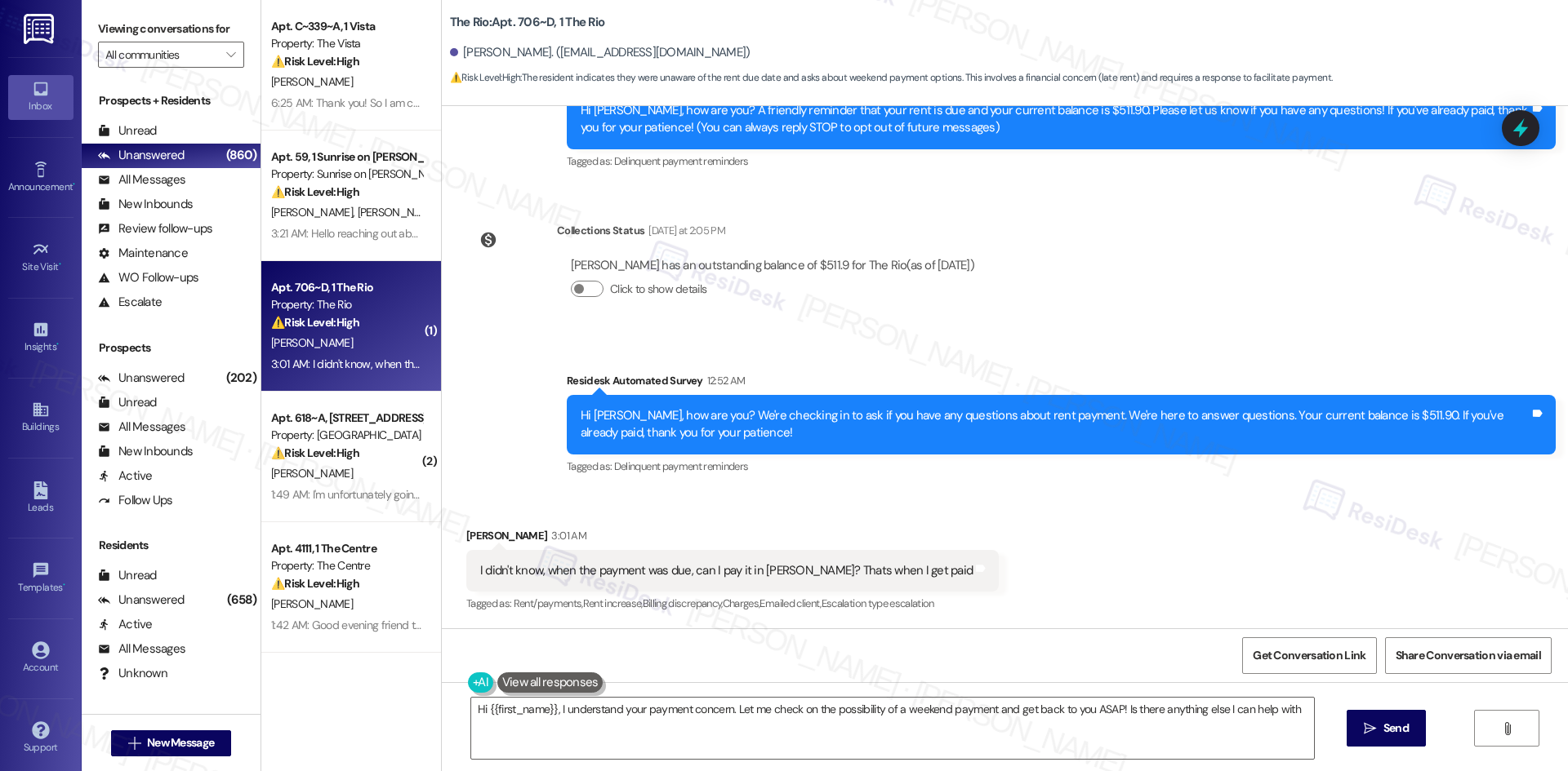
type textarea "Hi {{first_name}}, I understand your payment concern. Let me check on the possi…"
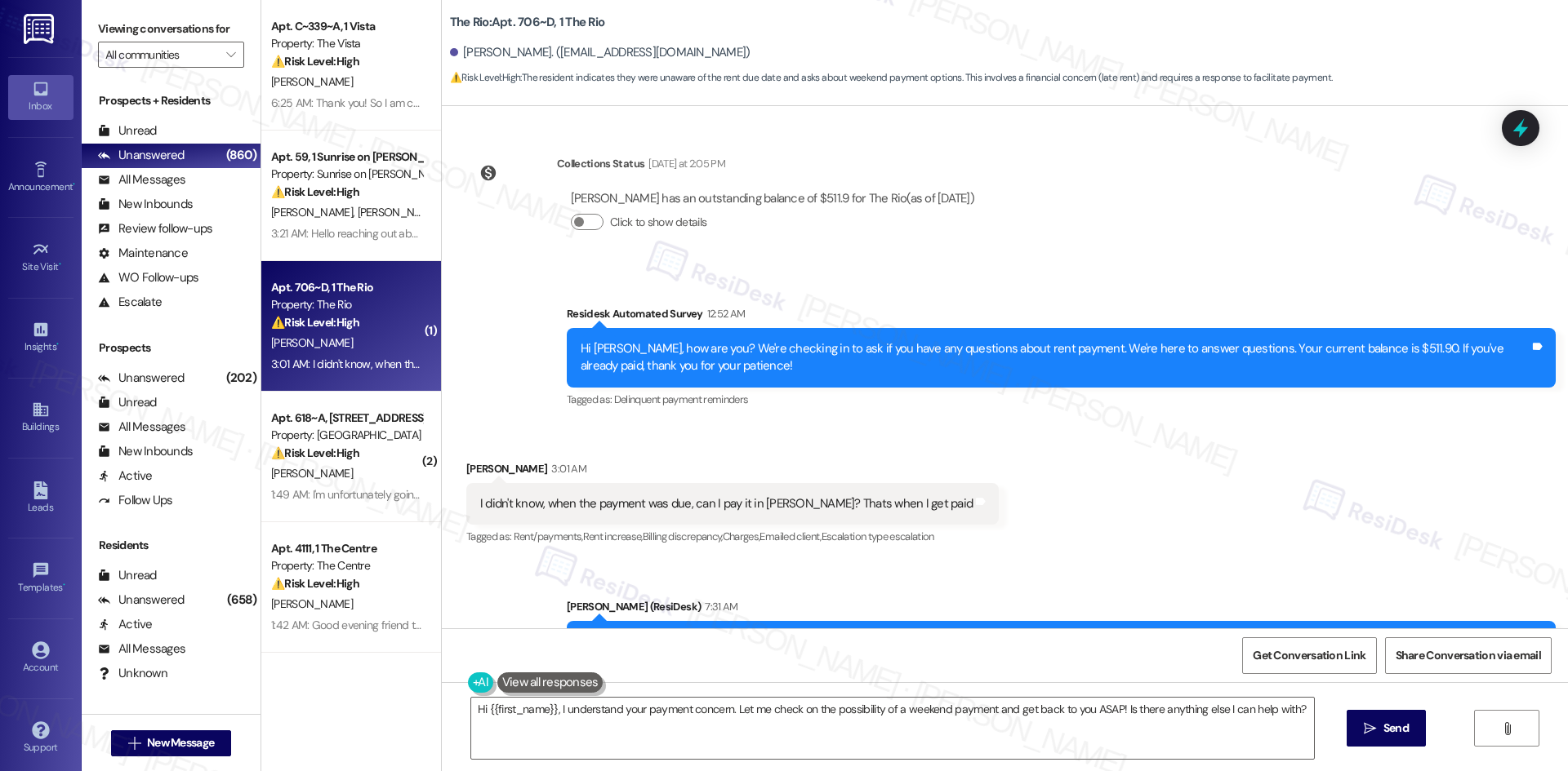
scroll to position [341, 0]
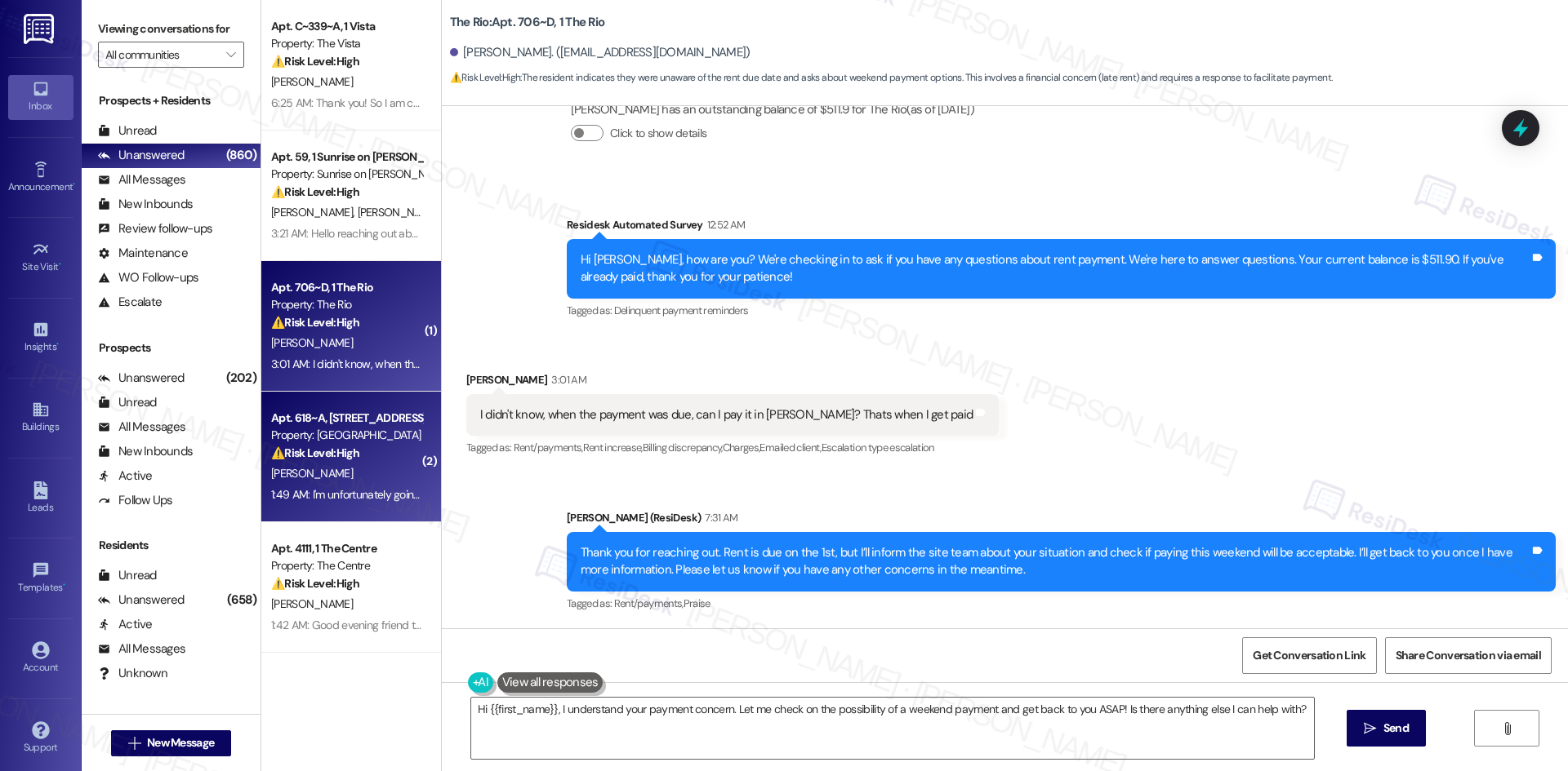
click at [341, 481] on div "[PERSON_NAME]" at bounding box center [347, 473] width 154 height 21
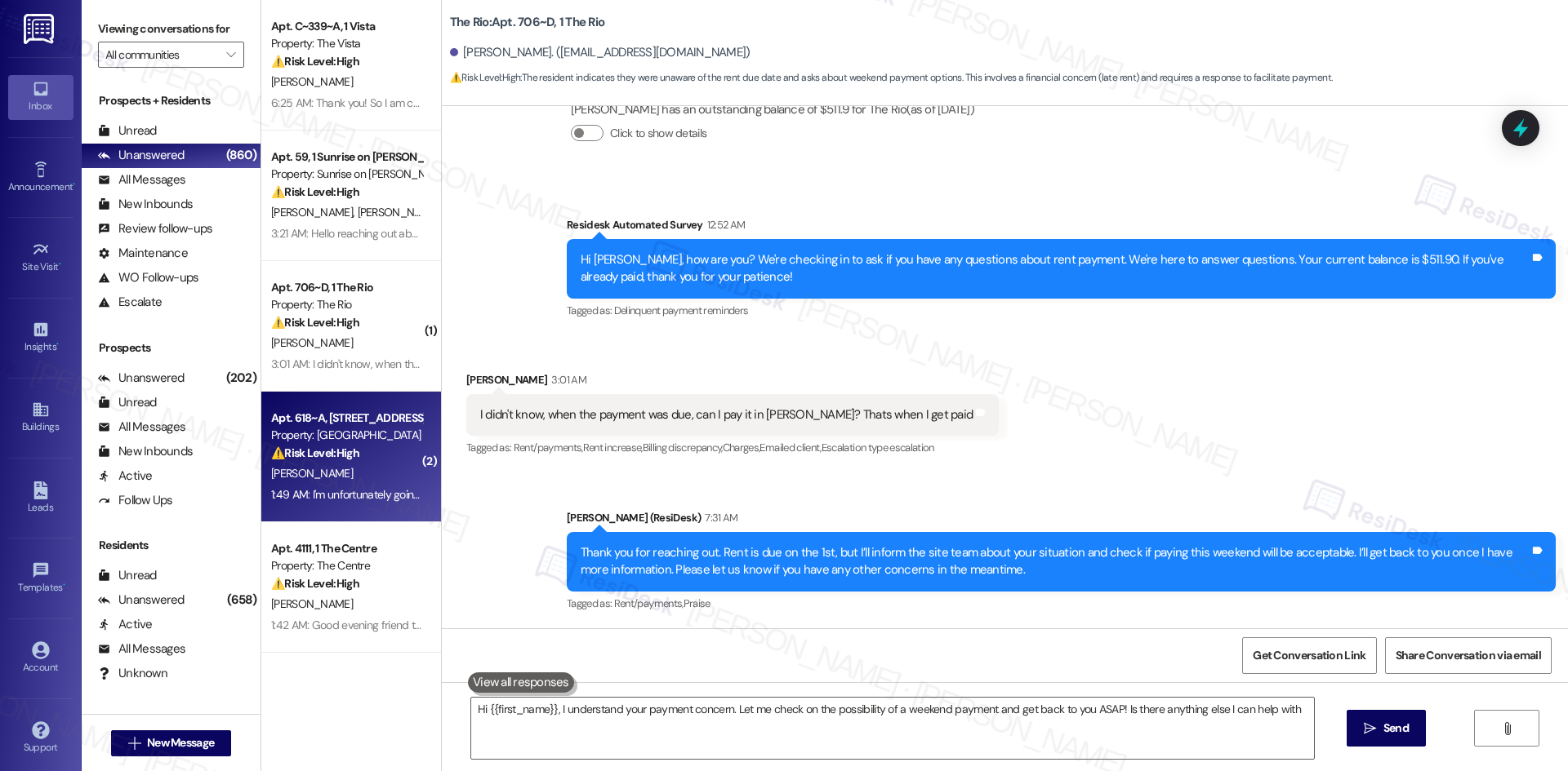
type textarea "Hi {{first_name}}, I understand your payment concern. Let me check on the possi…"
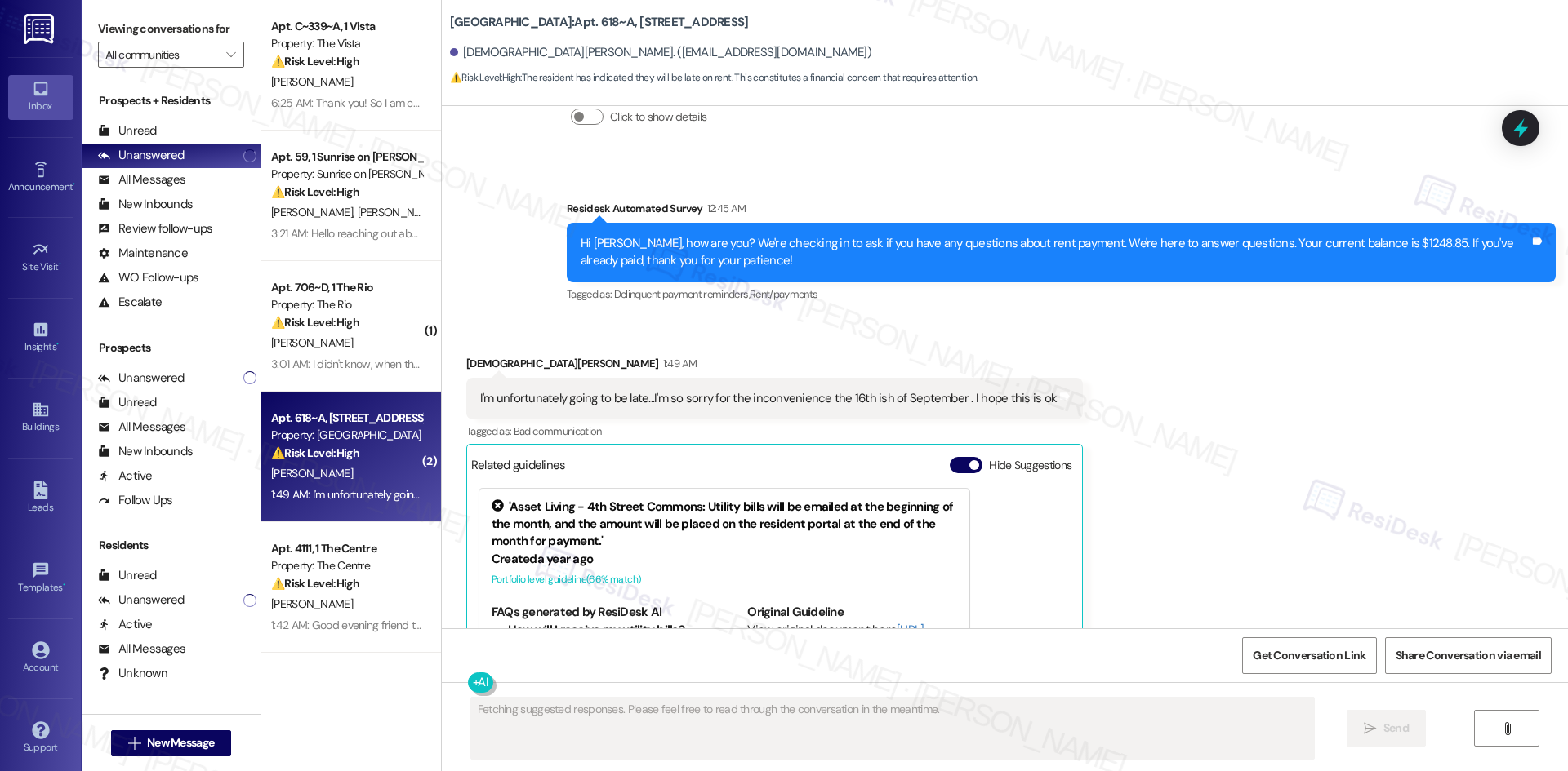
scroll to position [6896, 0]
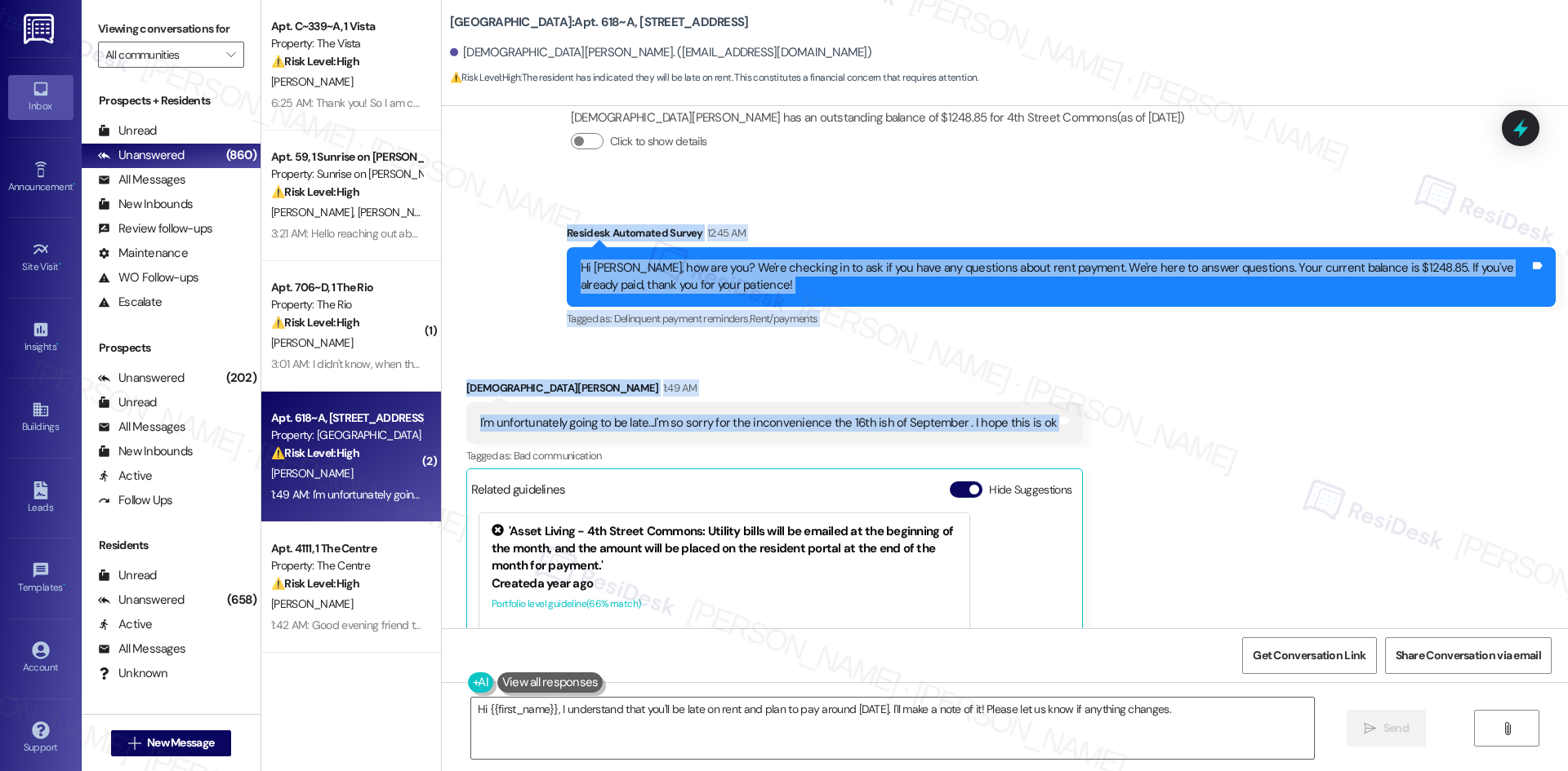
drag, startPoint x: 534, startPoint y: 195, endPoint x: 1112, endPoint y: 385, distance: 608.4
click at [1127, 381] on div "WO Opened request: AC not cool... Sep 26, 2024 at 8:50 PM Status : Completed Sh…" at bounding box center [1005, 367] width 1126 height 523
copy div "Residesk Automated Survey 12:45 AM Hi Jesus, how are you? We're checking in to …"
drag, startPoint x: 685, startPoint y: 343, endPoint x: 679, endPoint y: 354, distance: 12.5
click at [685, 367] on div "Received via SMS Jesus Serrano 1:49 AM I'm unfortunately going to be late...I'm…" at bounding box center [774, 597] width 641 height 460
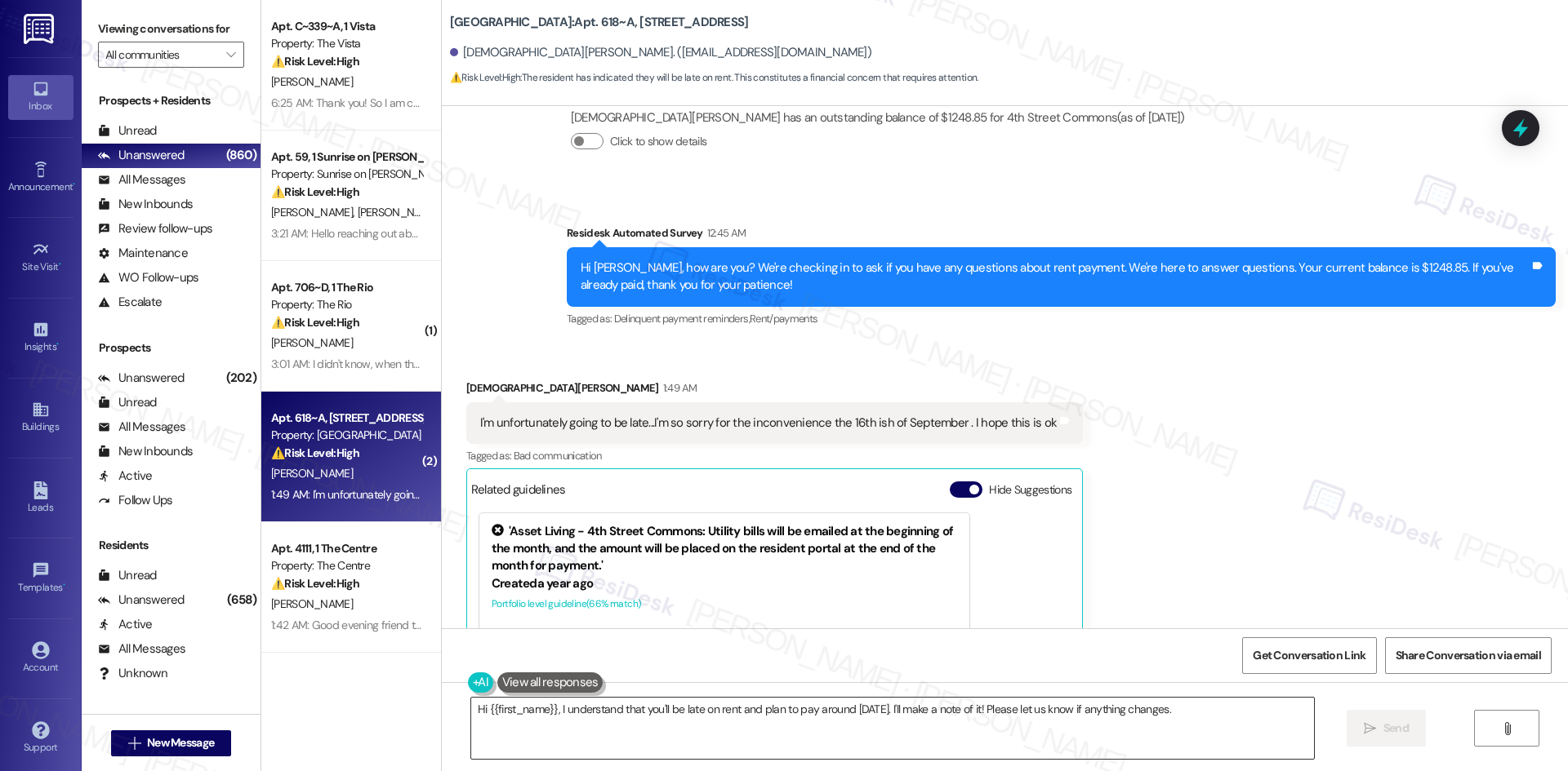
click at [685, 746] on textarea "Hi {{first_name}}, I understand that you'll be late on rent and plan to pay aro…" at bounding box center [892, 729] width 842 height 61
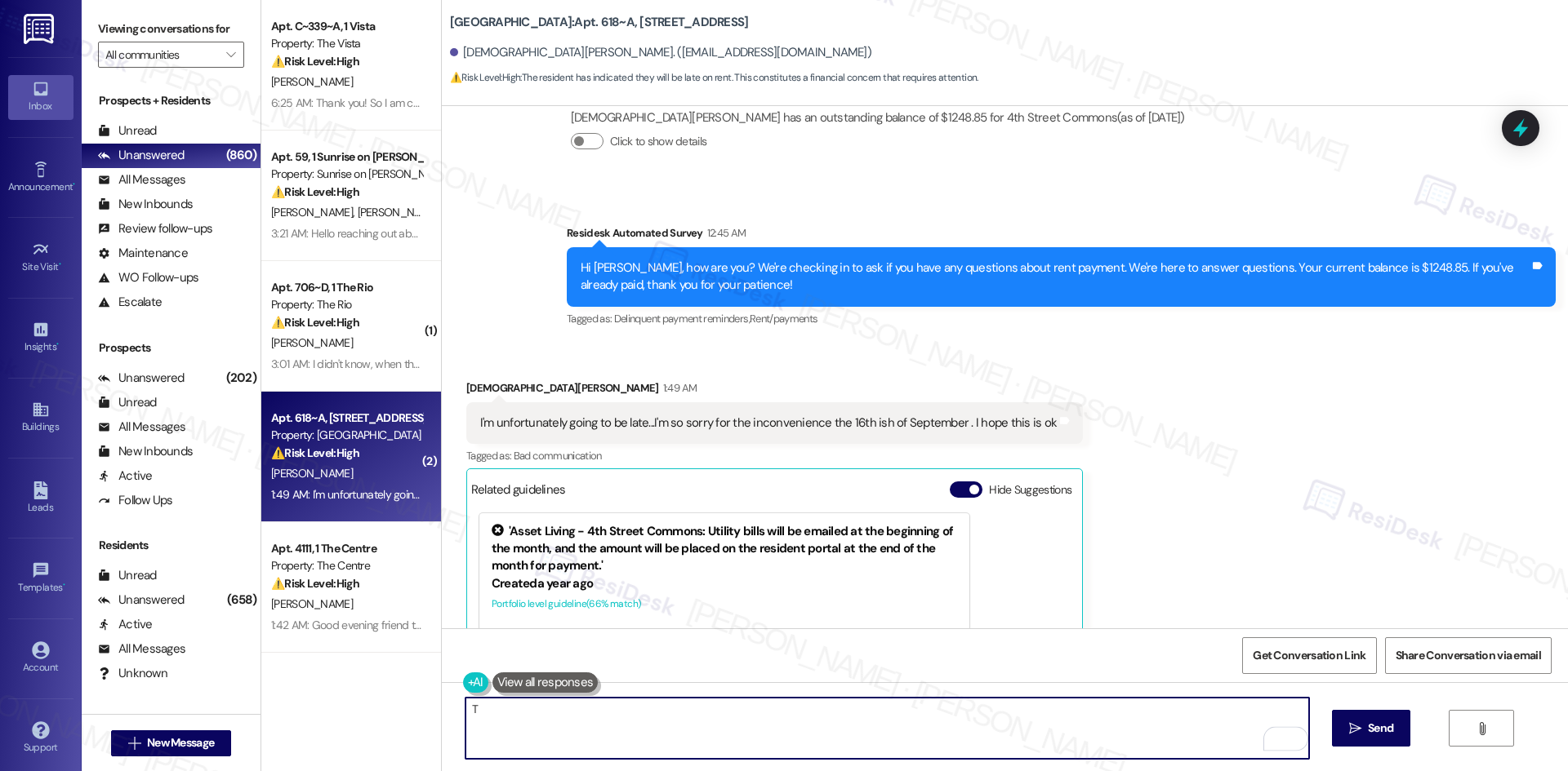
paste textarea "hank you for letting me know. I’ll inform the site team about your situation an…"
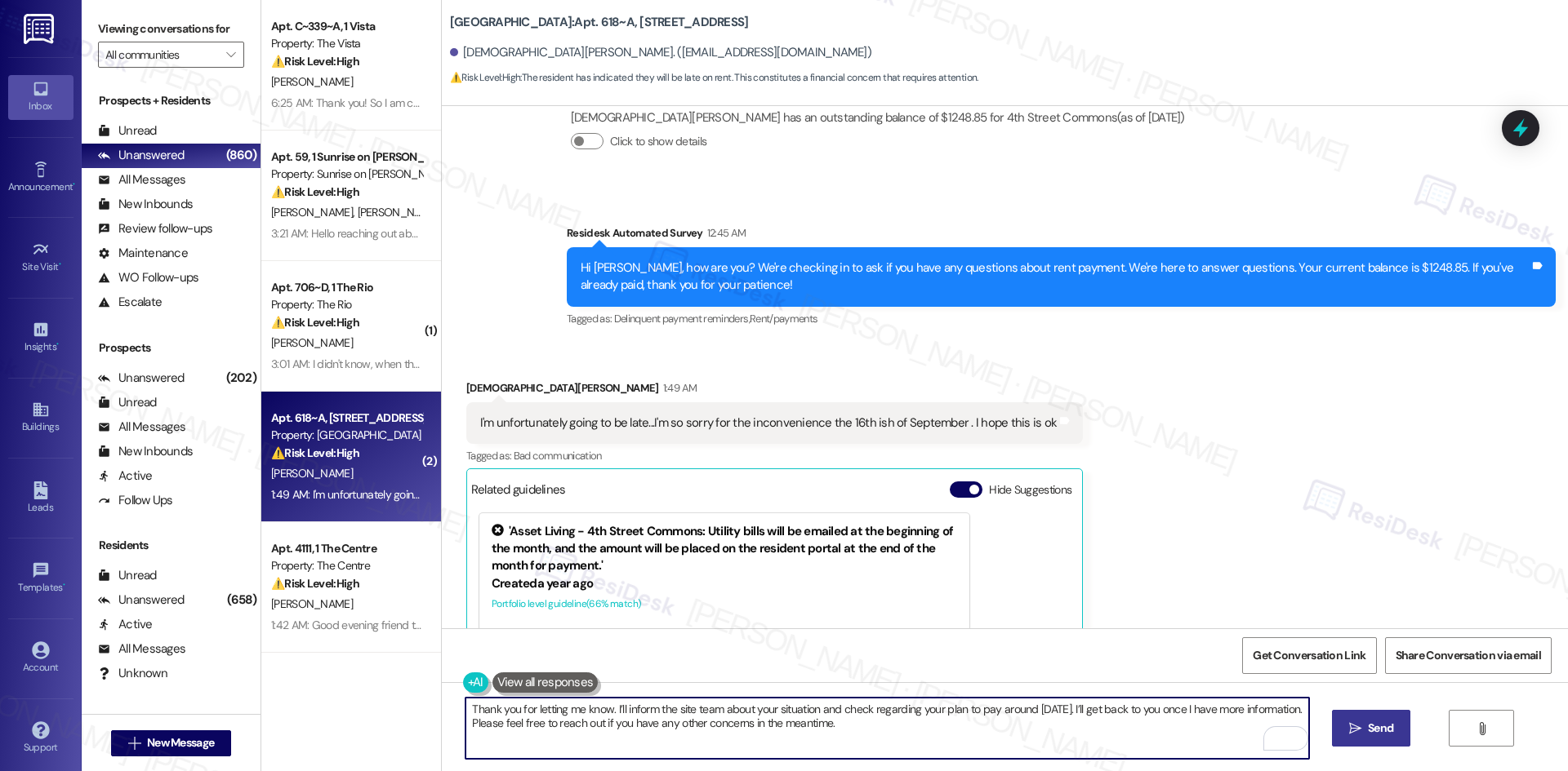
type textarea "Thank you for letting me know. I’ll inform the site team about your situation a…"
click at [1354, 723] on icon "" at bounding box center [1355, 729] width 12 height 13
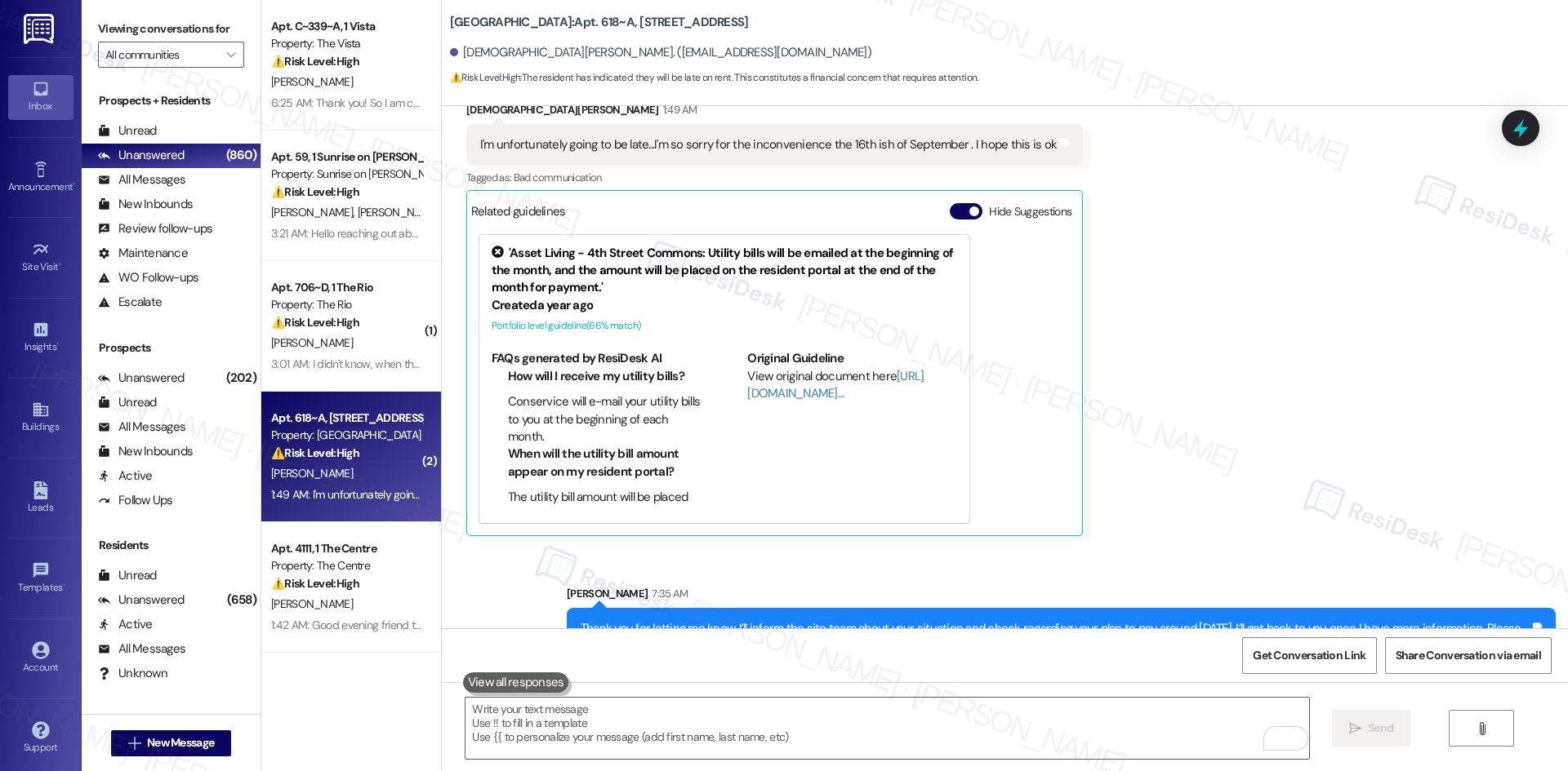
scroll to position [7191, 0]
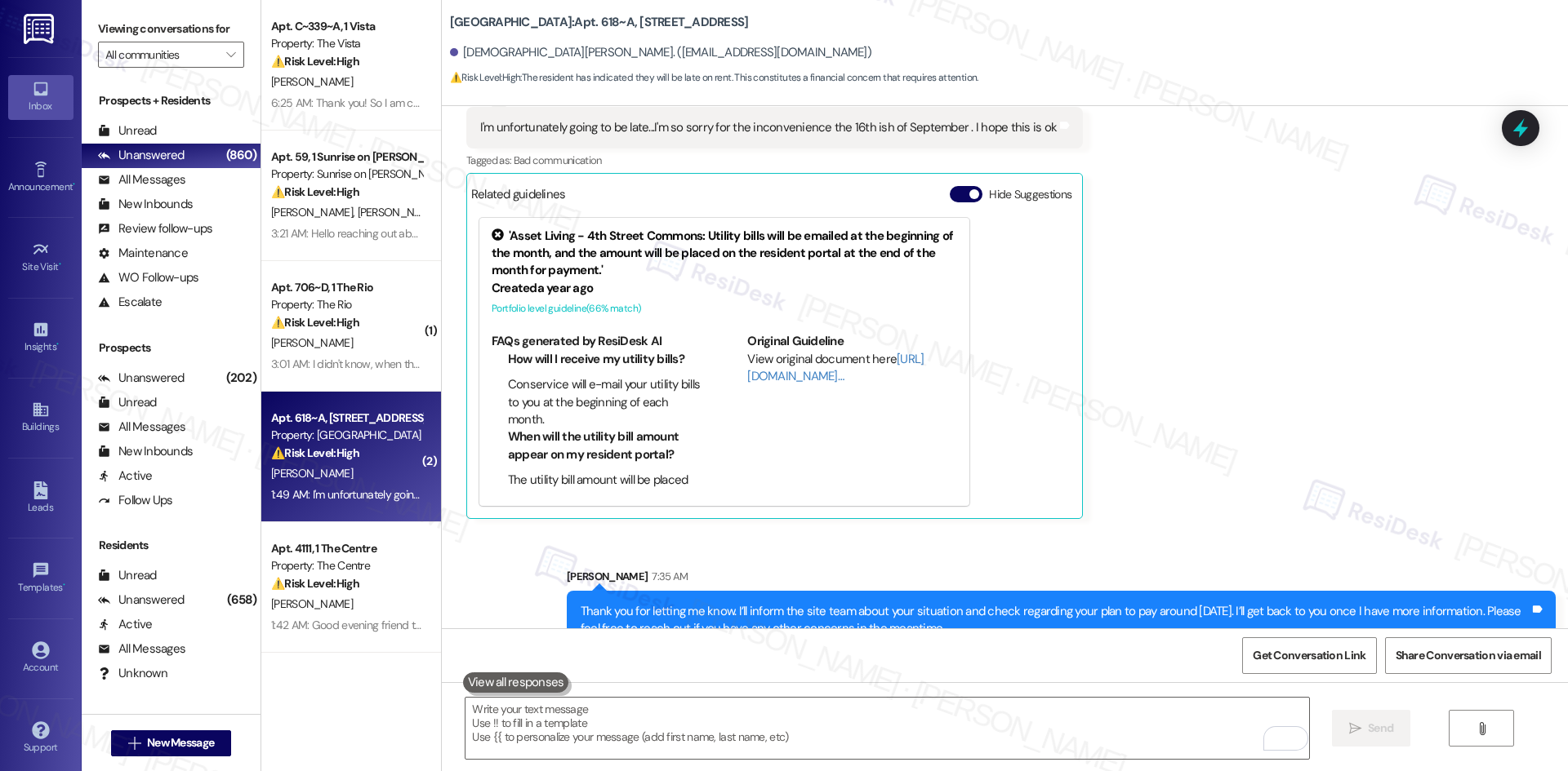
click at [1196, 487] on div "Received via SMS Jesus Serrano 1:49 AM I'm unfortunately going to be late...I'm…" at bounding box center [1005, 289] width 1126 height 484
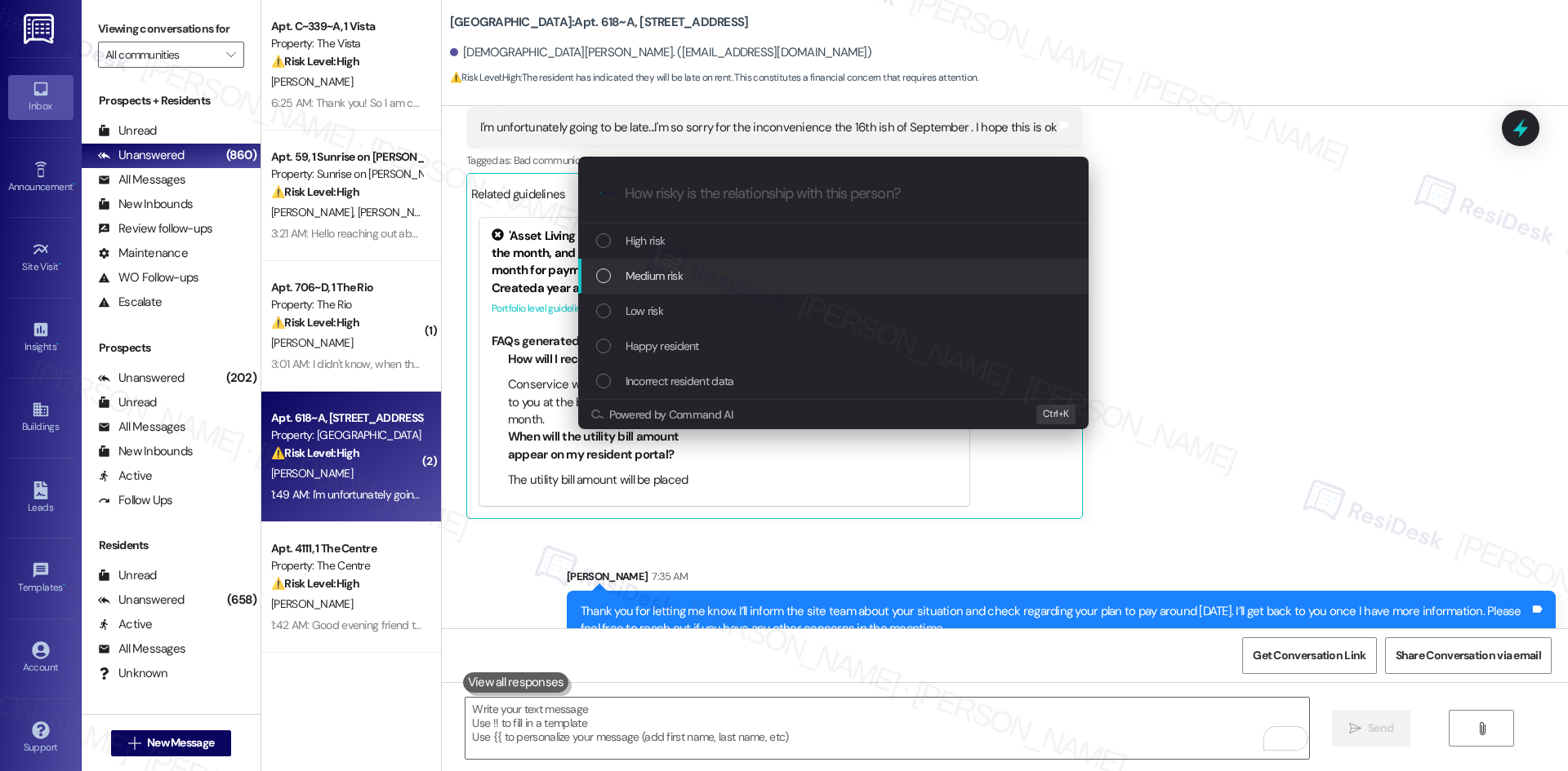
click at [724, 283] on div "Medium risk" at bounding box center [834, 276] width 477 height 18
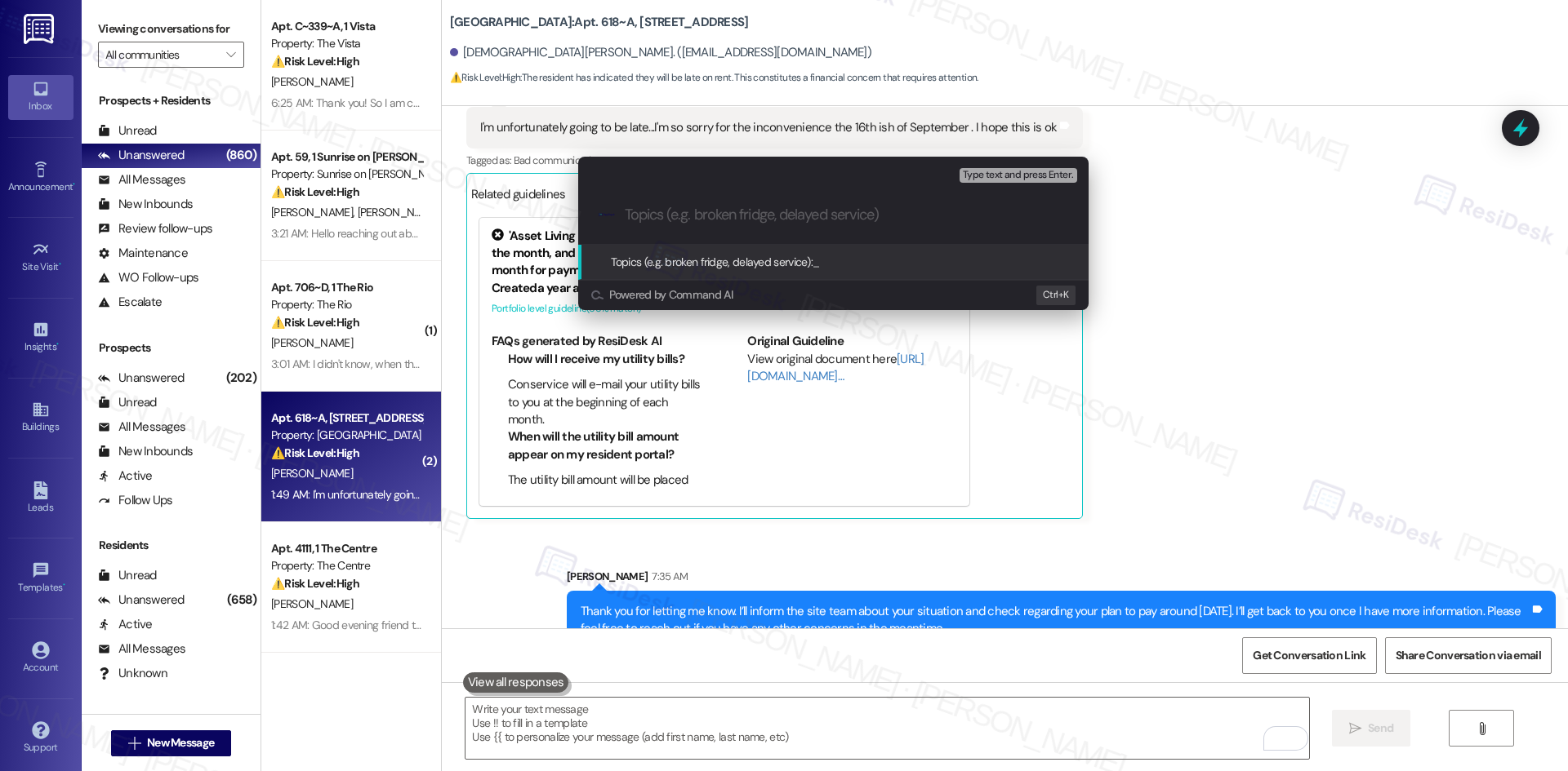
click at [680, 211] on input "Topics (e.g. broken fridge, delayed service)" at bounding box center [846, 215] width 444 height 17
paste input "Resident Payment Delay – Plans to Pay Around September 16th"
type input "Resident Payment Delay – Plans to Pay Around September 16th"
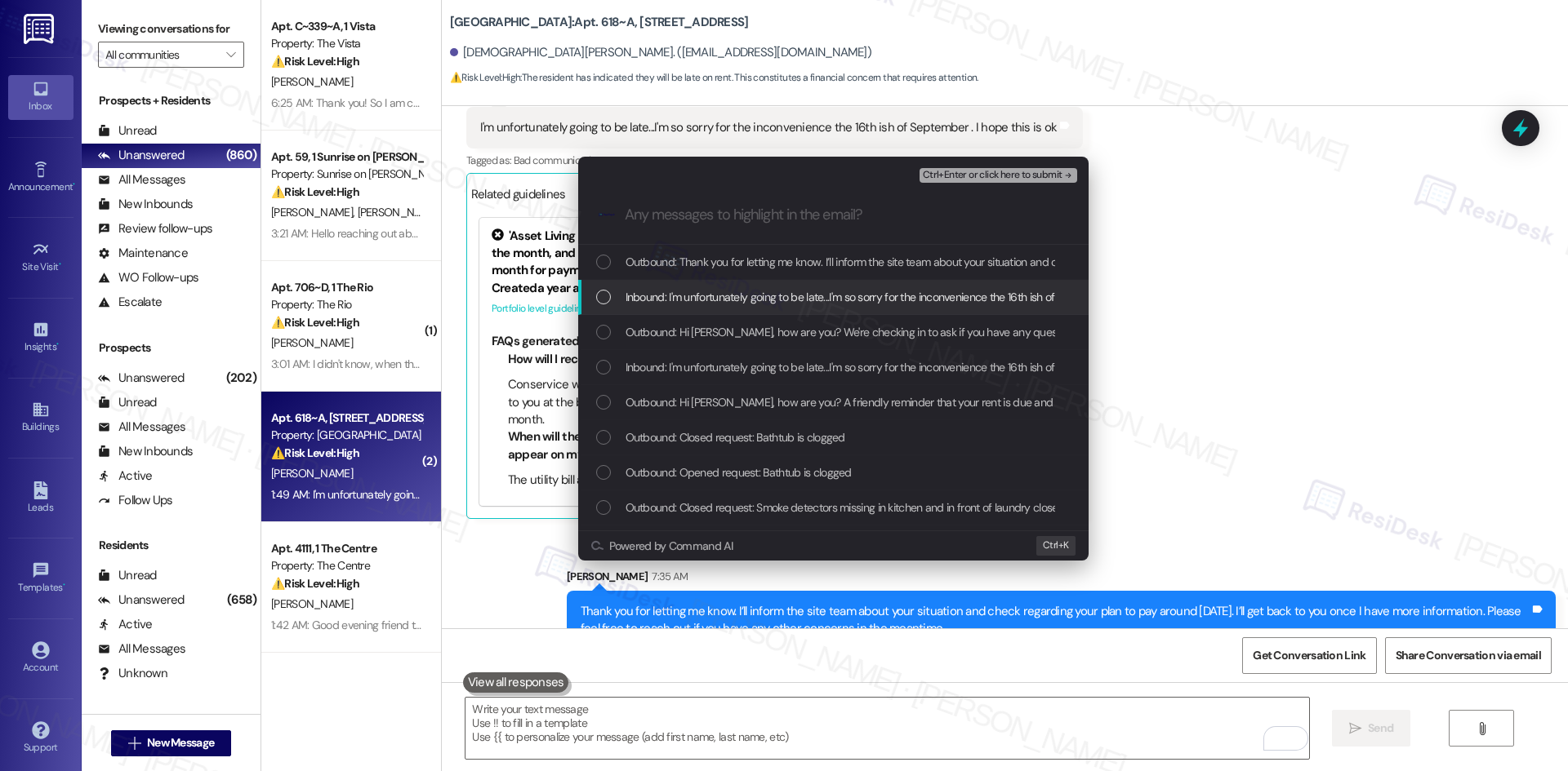
click at [717, 297] on span "Inbound: I'm unfortunately going to be late...I'm so sorry for the inconvenienc…" at bounding box center [908, 297] width 565 height 18
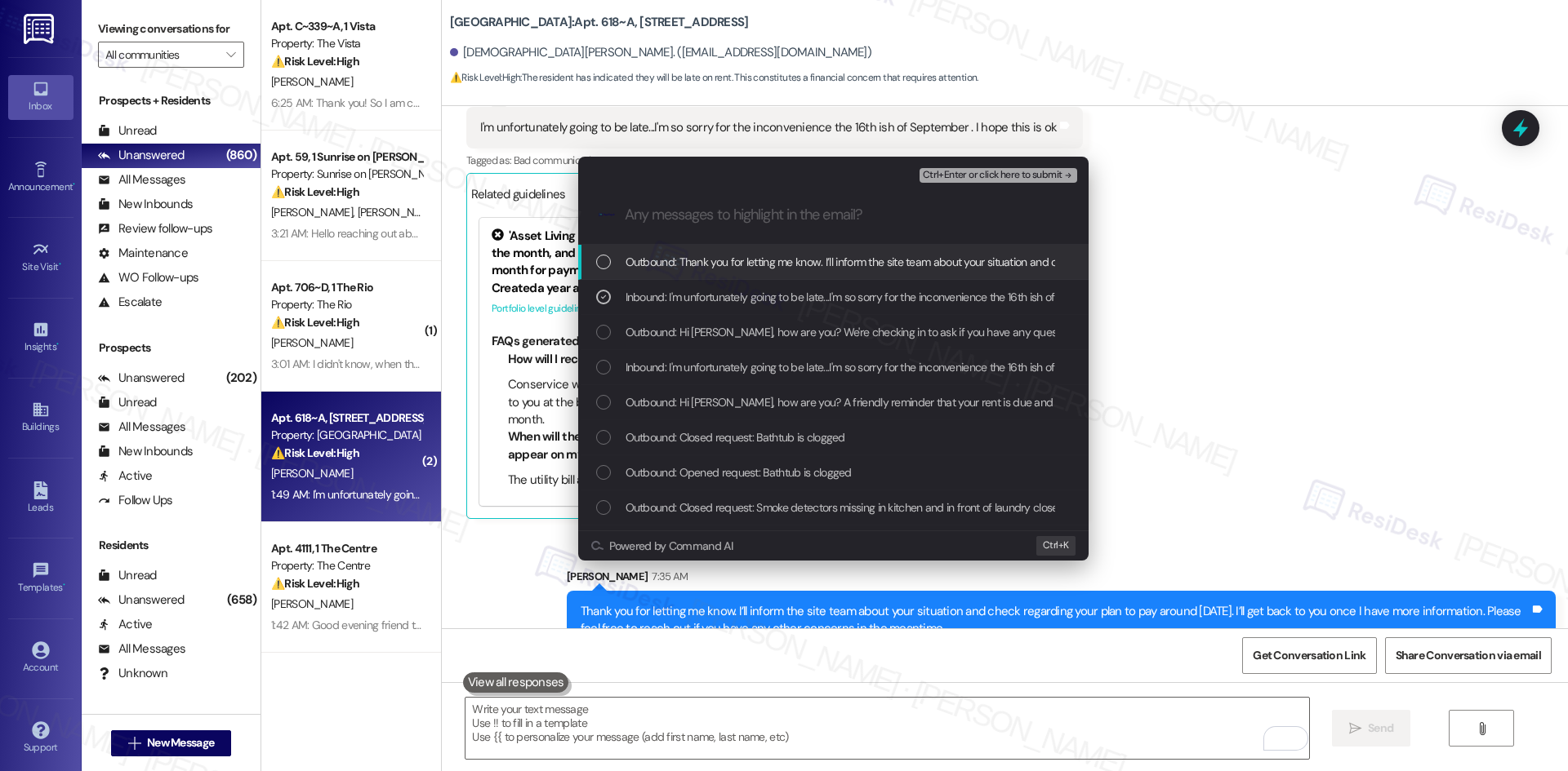
click at [1047, 170] on span "Ctrl+Enter or click here to submit" at bounding box center [992, 175] width 140 height 12
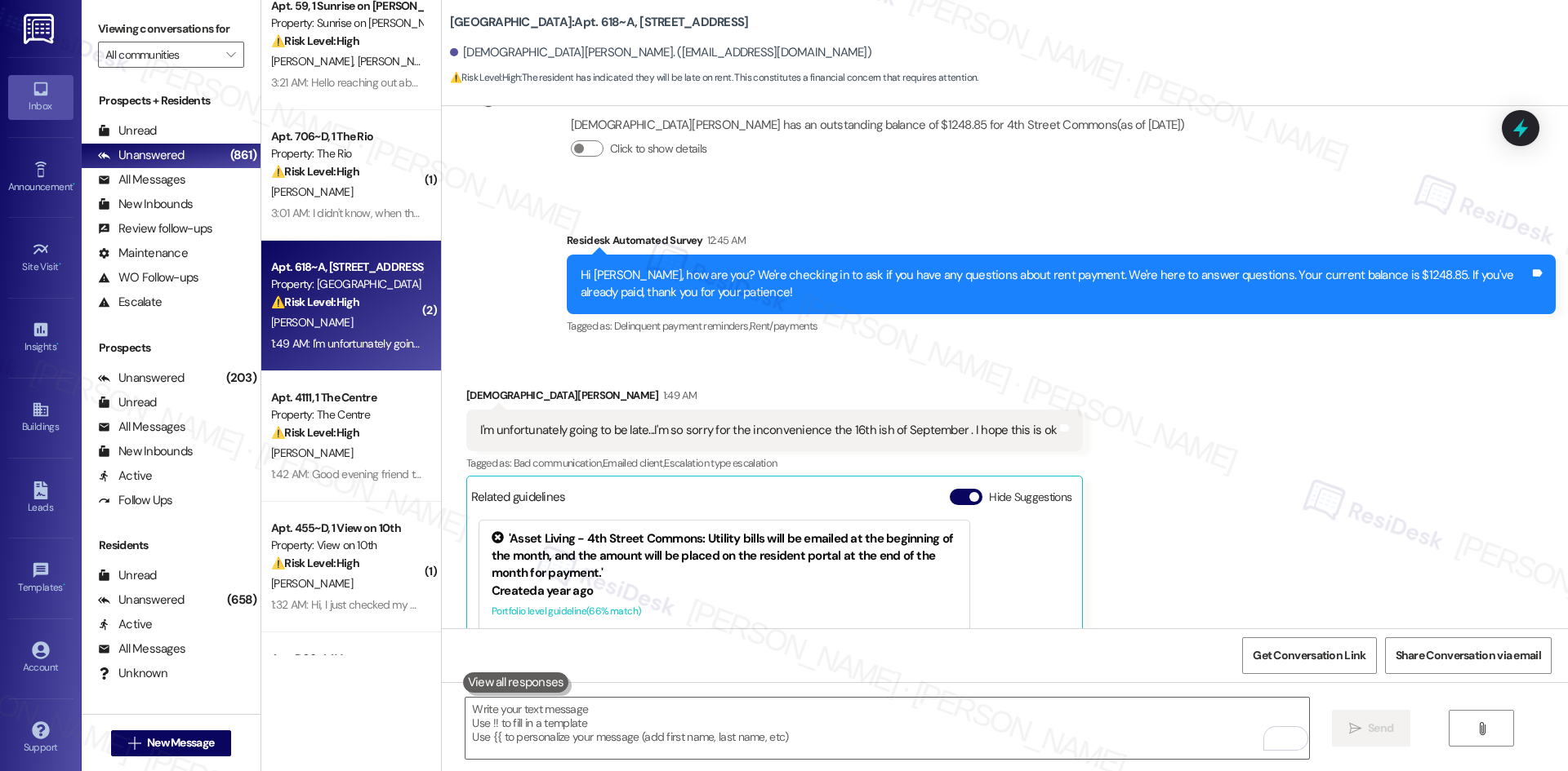
scroll to position [163, 0]
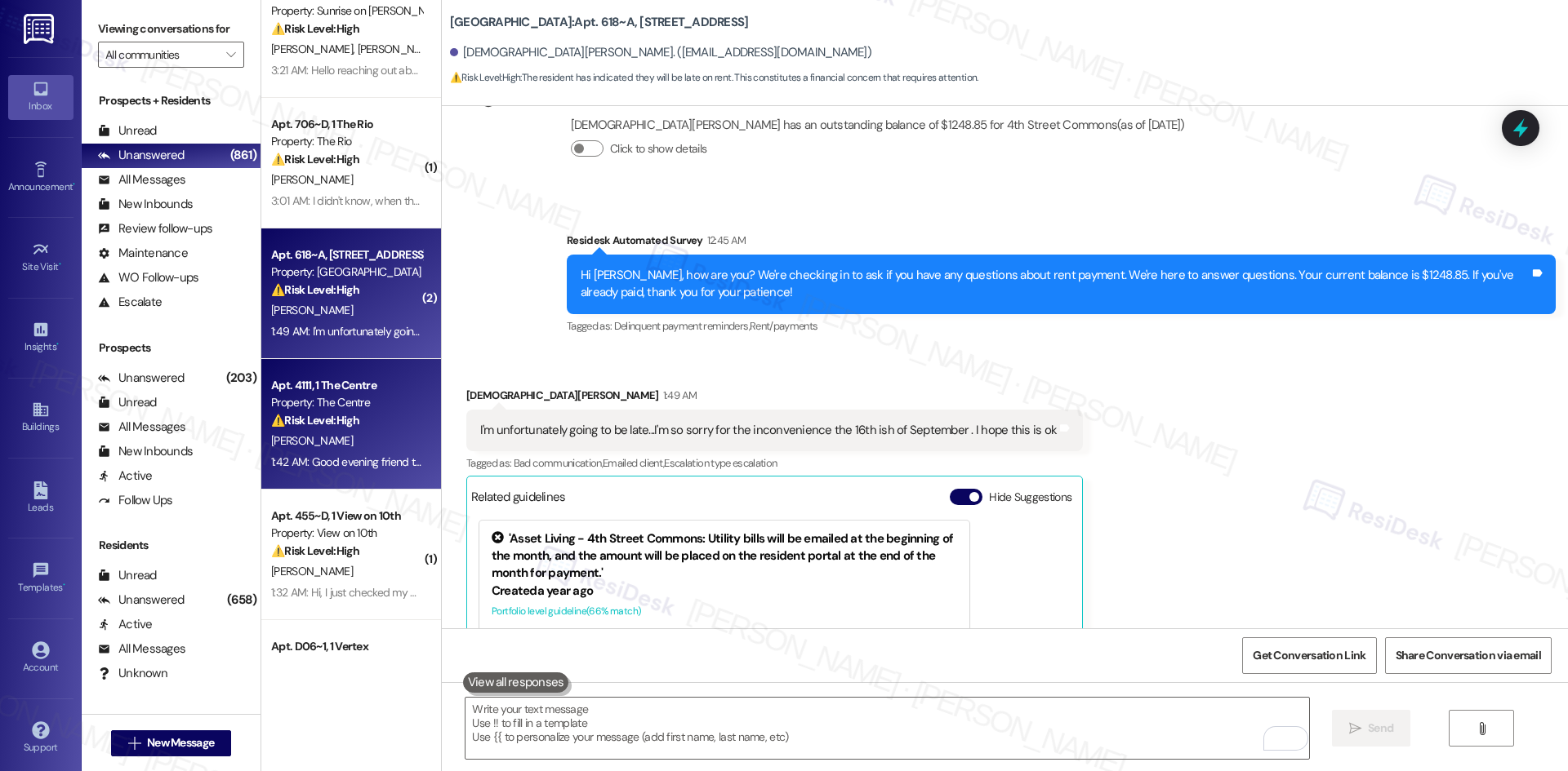
click at [362, 417] on div "⚠️ Risk Level: High The resident indicates they are waiting for a check from th…" at bounding box center [347, 420] width 151 height 17
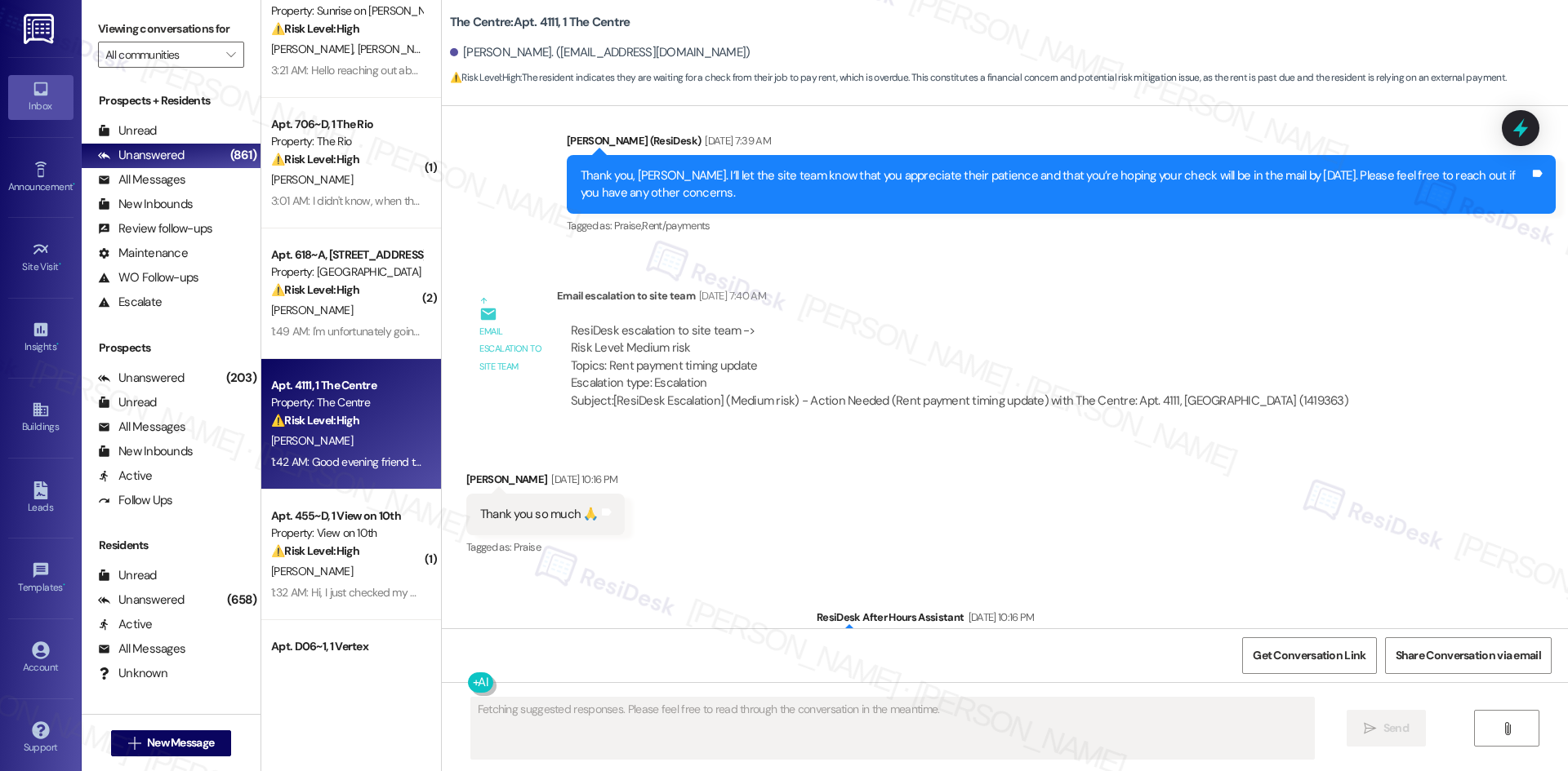
scroll to position [7750, 0]
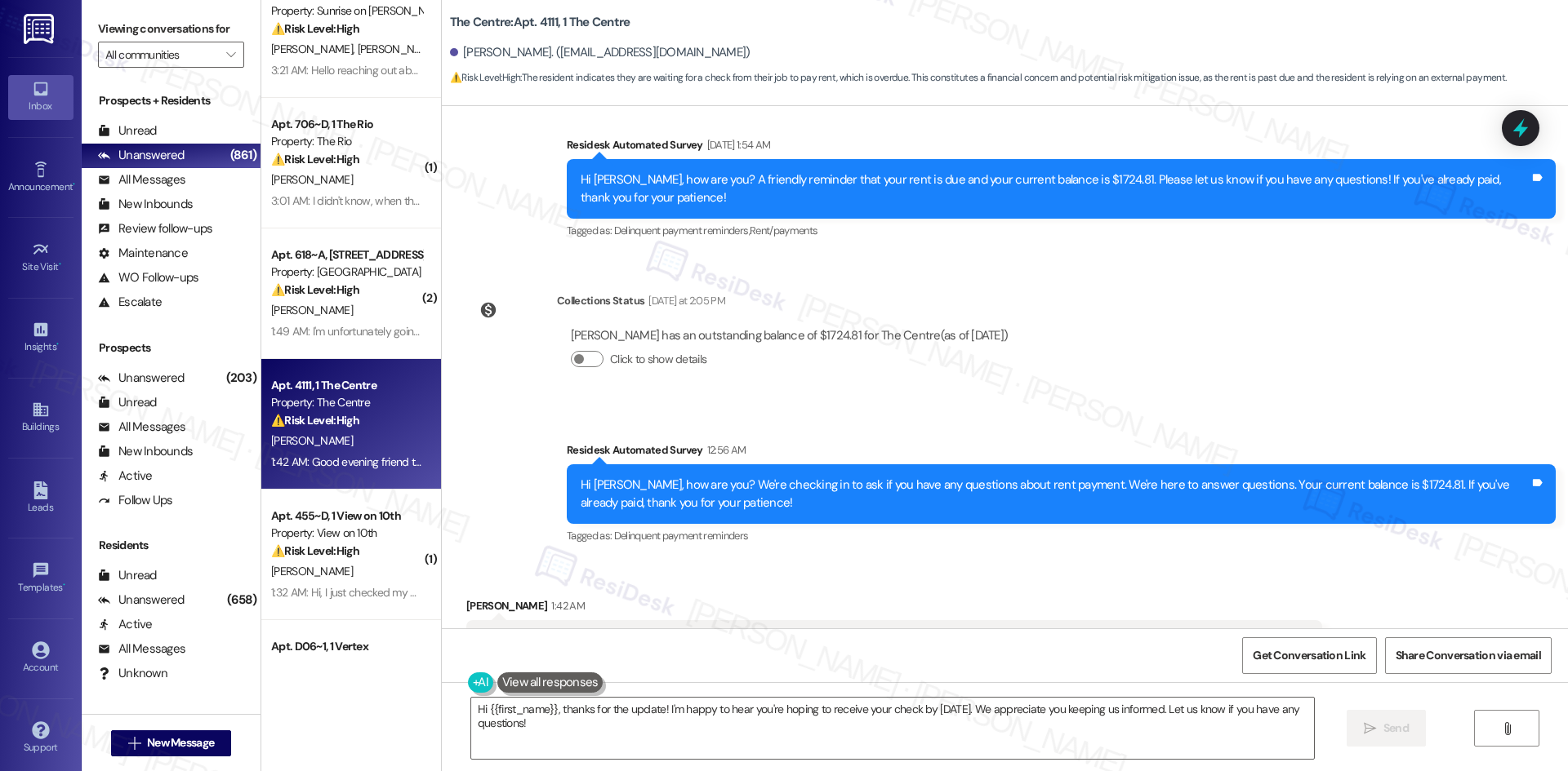
click at [699, 561] on div "Received via SMS Derion Johnson 1:42 AM Good evening friend thank you for the u…" at bounding box center [1005, 630] width 1126 height 138
click at [940, 429] on div "Survey, sent via SMS Residesk Automated Survey 12:56 AM Hi Derion, how are you?…" at bounding box center [1061, 495] width 1014 height 131
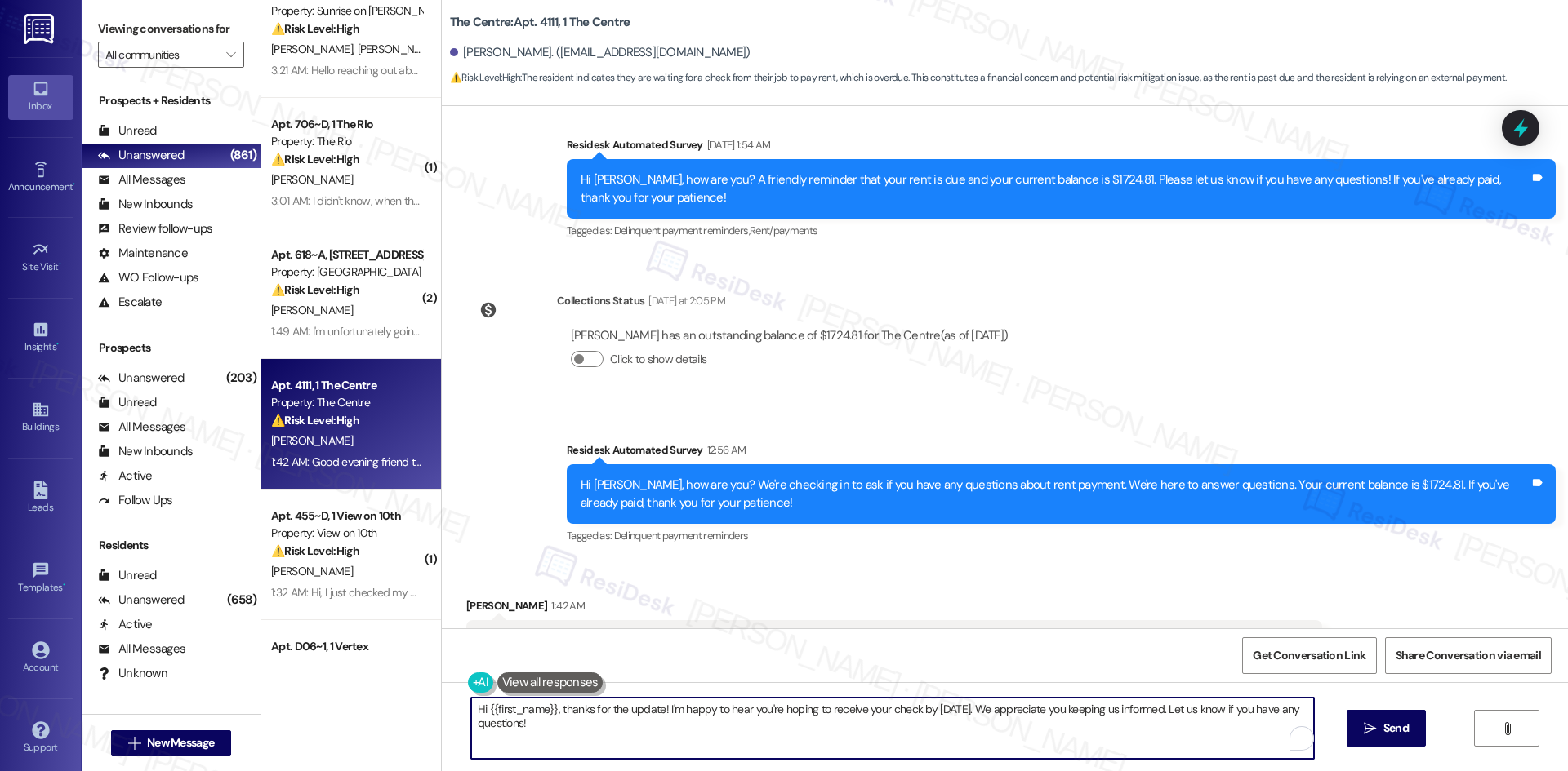
drag, startPoint x: 584, startPoint y: 742, endPoint x: 462, endPoint y: 704, distance: 127.8
click at [471, 704] on textarea "Hi {{first_name}}, thanks for the update! I'm happy to hear you're hoping to re…" at bounding box center [892, 729] width 842 height 61
paste textarea "Thank you for letting us know! We appreciate it, and if you have any questions …"
type textarea "Thank you for letting us know! We appreciate it, and if you have any questions …"
click at [1368, 734] on span "Send" at bounding box center [1380, 728] width 26 height 17
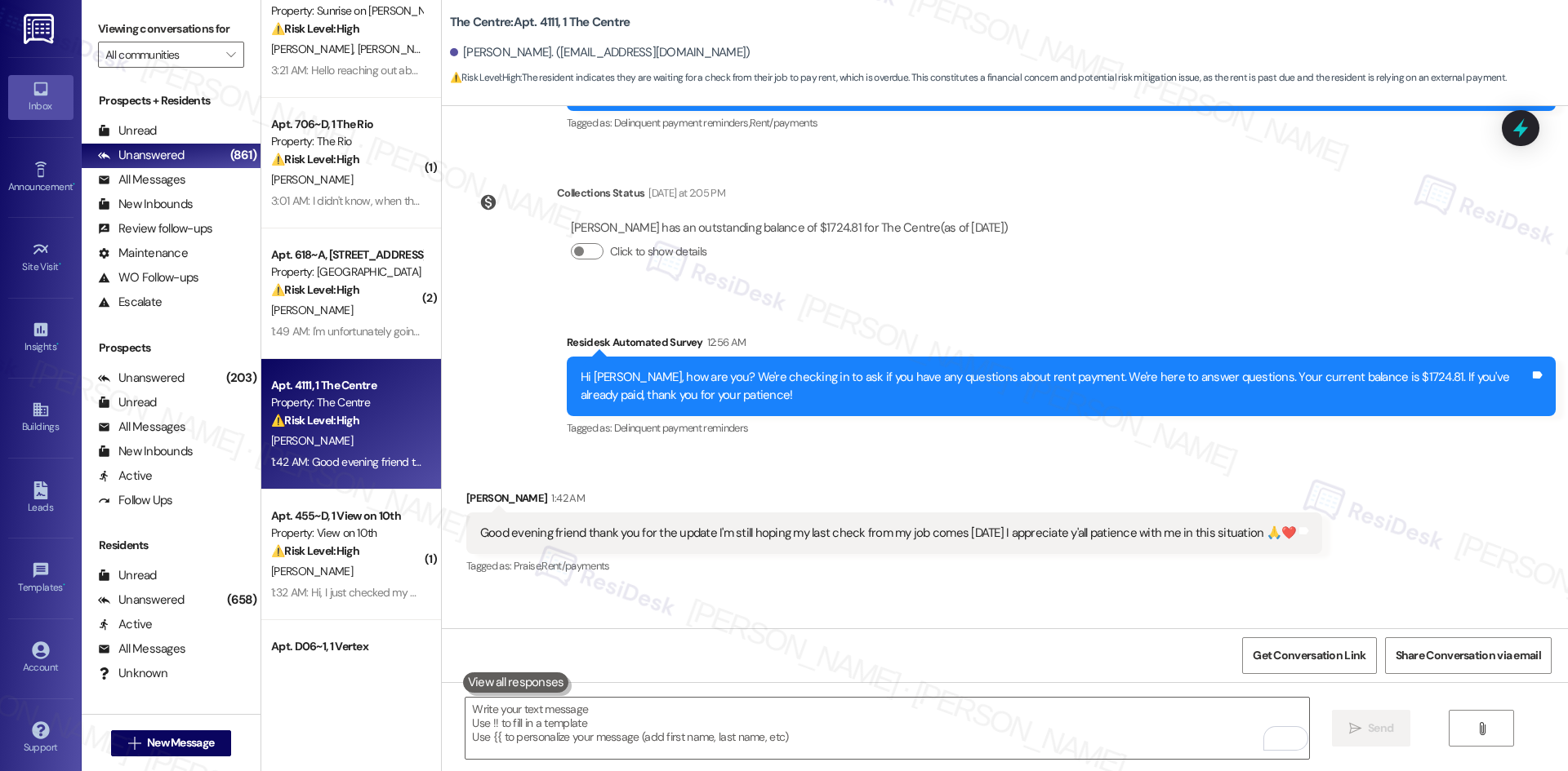
scroll to position [7864, 0]
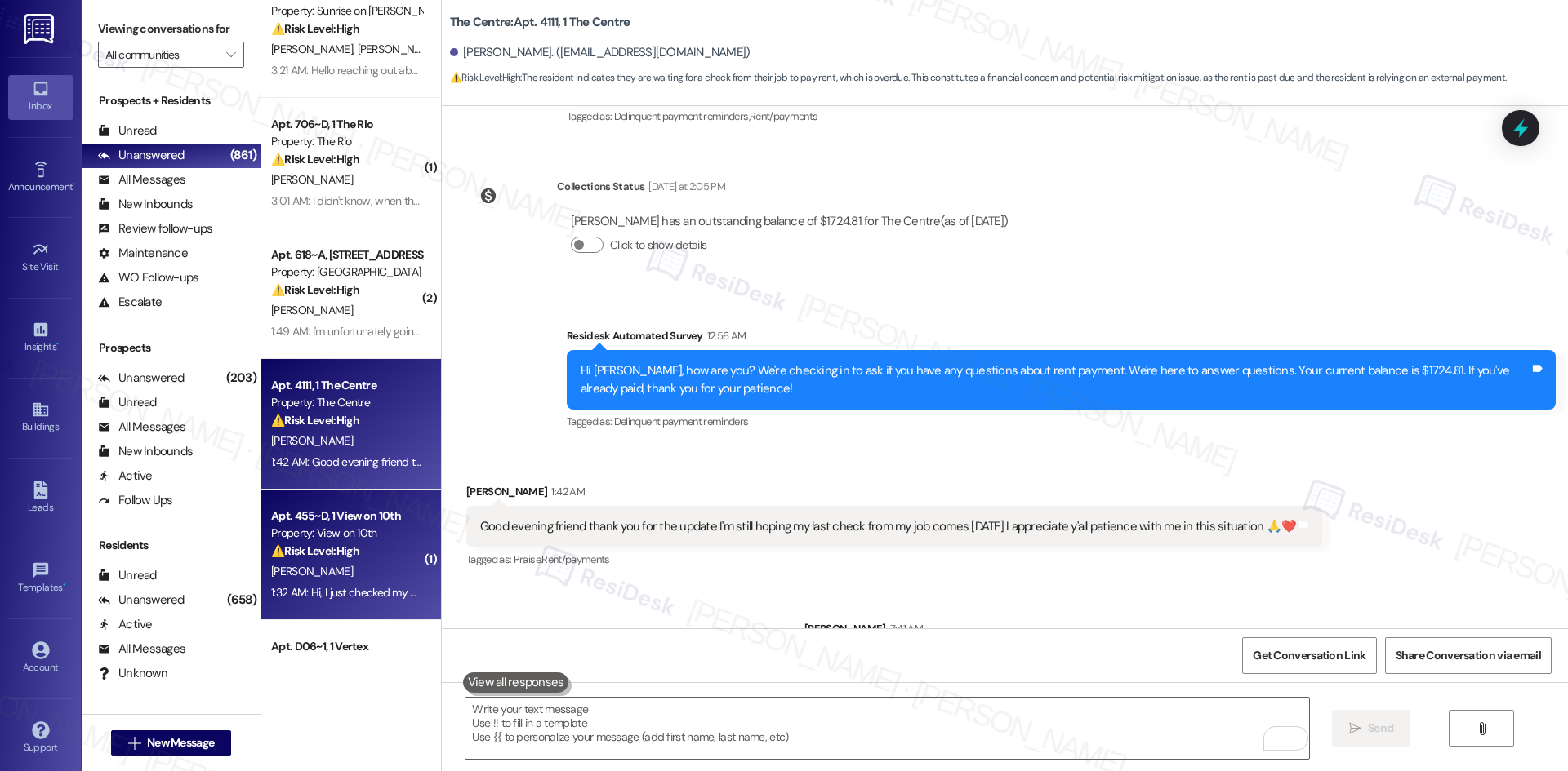
click at [295, 591] on div "1:32 AM: Hi, I just checked my account and I see the fees I accumulated. I am w…" at bounding box center [1569, 592] width 2595 height 15
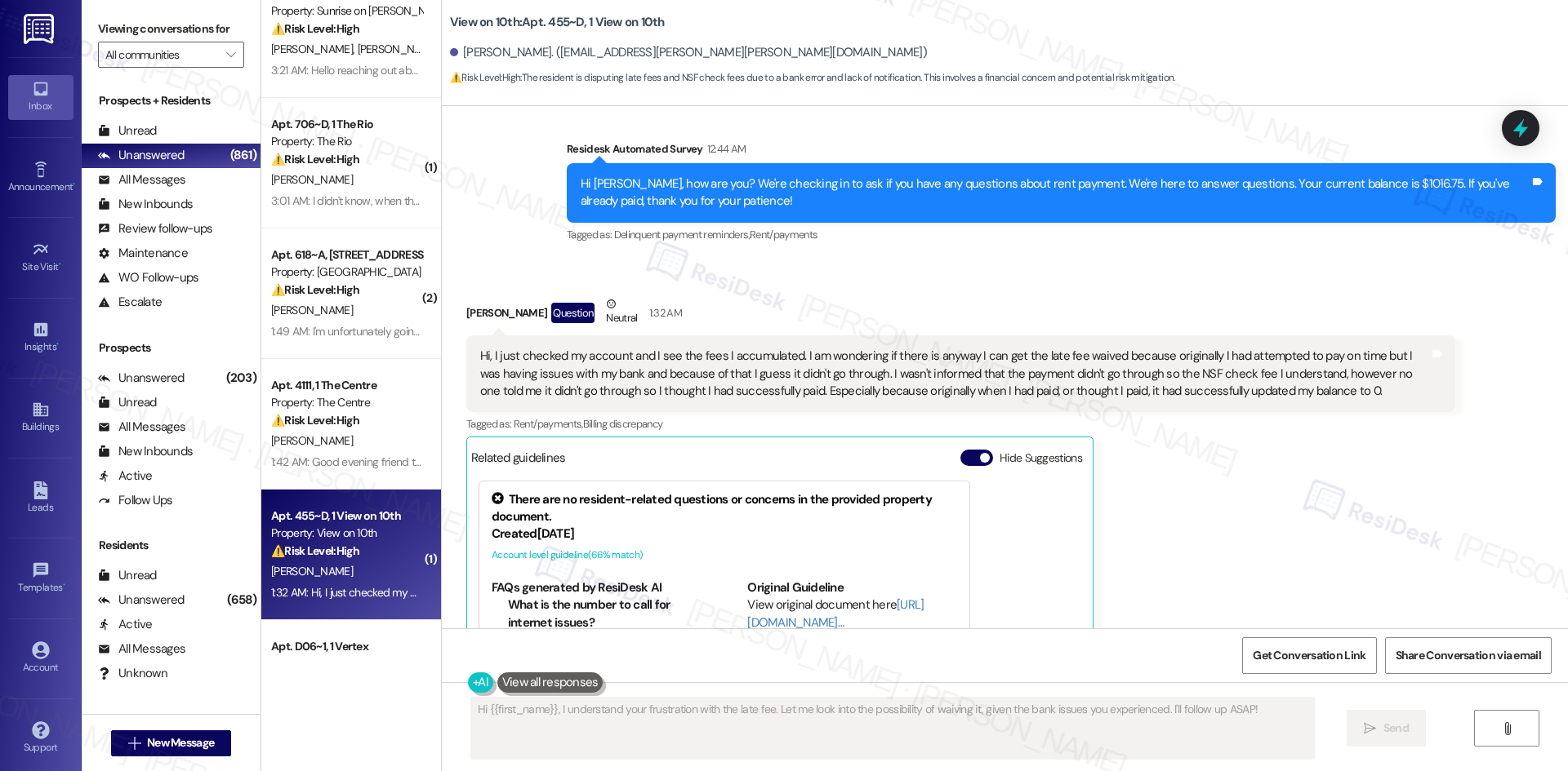
scroll to position [589, 0]
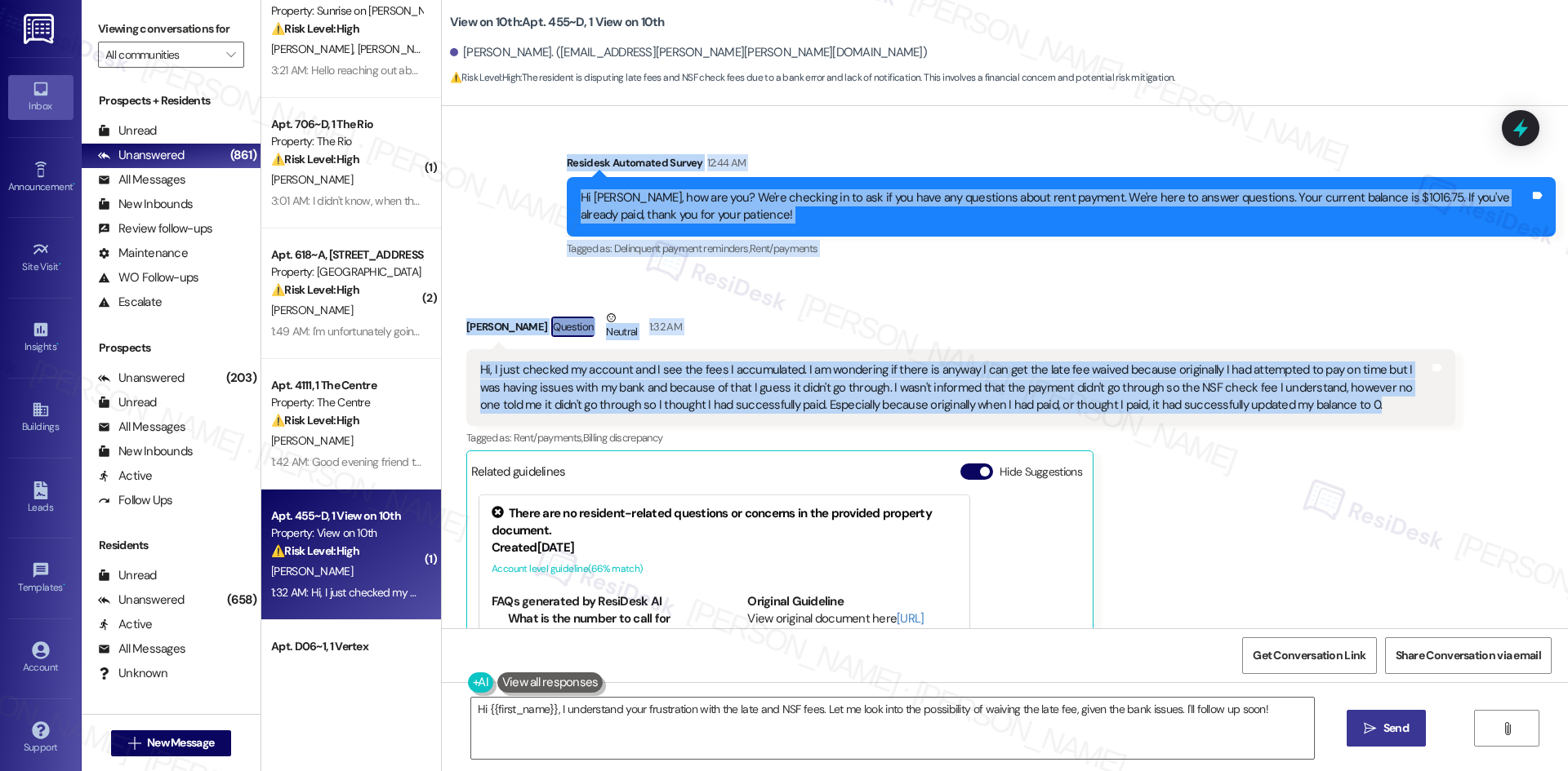
drag, startPoint x: 528, startPoint y: 160, endPoint x: 1139, endPoint y: 414, distance: 661.7
click at [1316, 414] on div "WO Opened request: TV needs re... Aug 17, 2025 at 10:03 PM Status : Completed S…" at bounding box center [1005, 367] width 1126 height 523
copy div "Residesk Automated Survey 12:44 AM Hi Lia, how are you? We're checking in to as…"
click at [726, 324] on div "Lia Ross Question Neutral 1:32 AM" at bounding box center [960, 329] width 989 height 40
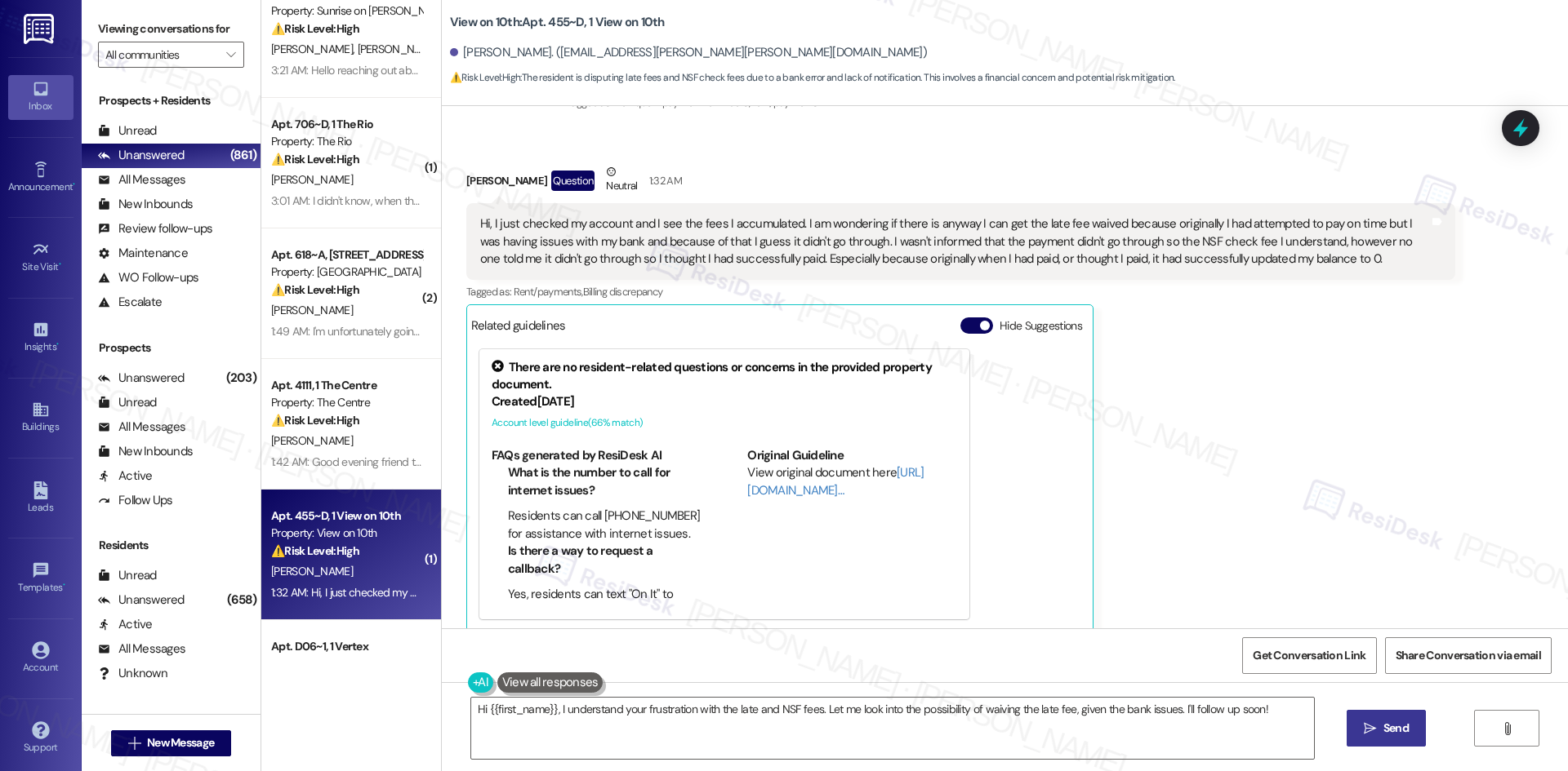
scroll to position [753, 0]
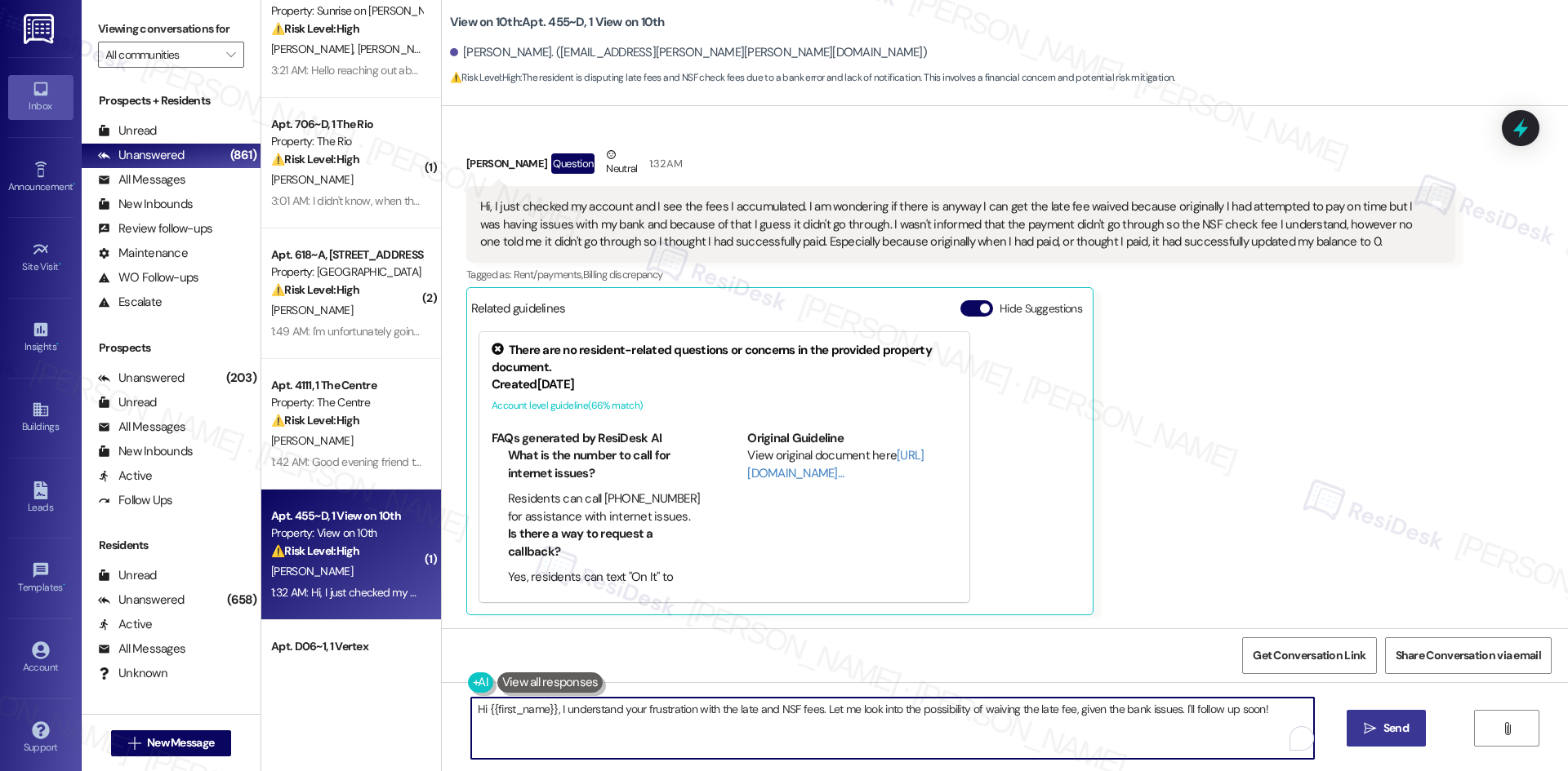
click at [796, 722] on textarea "Hi {{first_name}}, I understand your frustration with the late and NSF fees. Le…" at bounding box center [892, 729] width 842 height 61
paste textarea "hank you for explaining your situation. I’ll inform the site team about your re…"
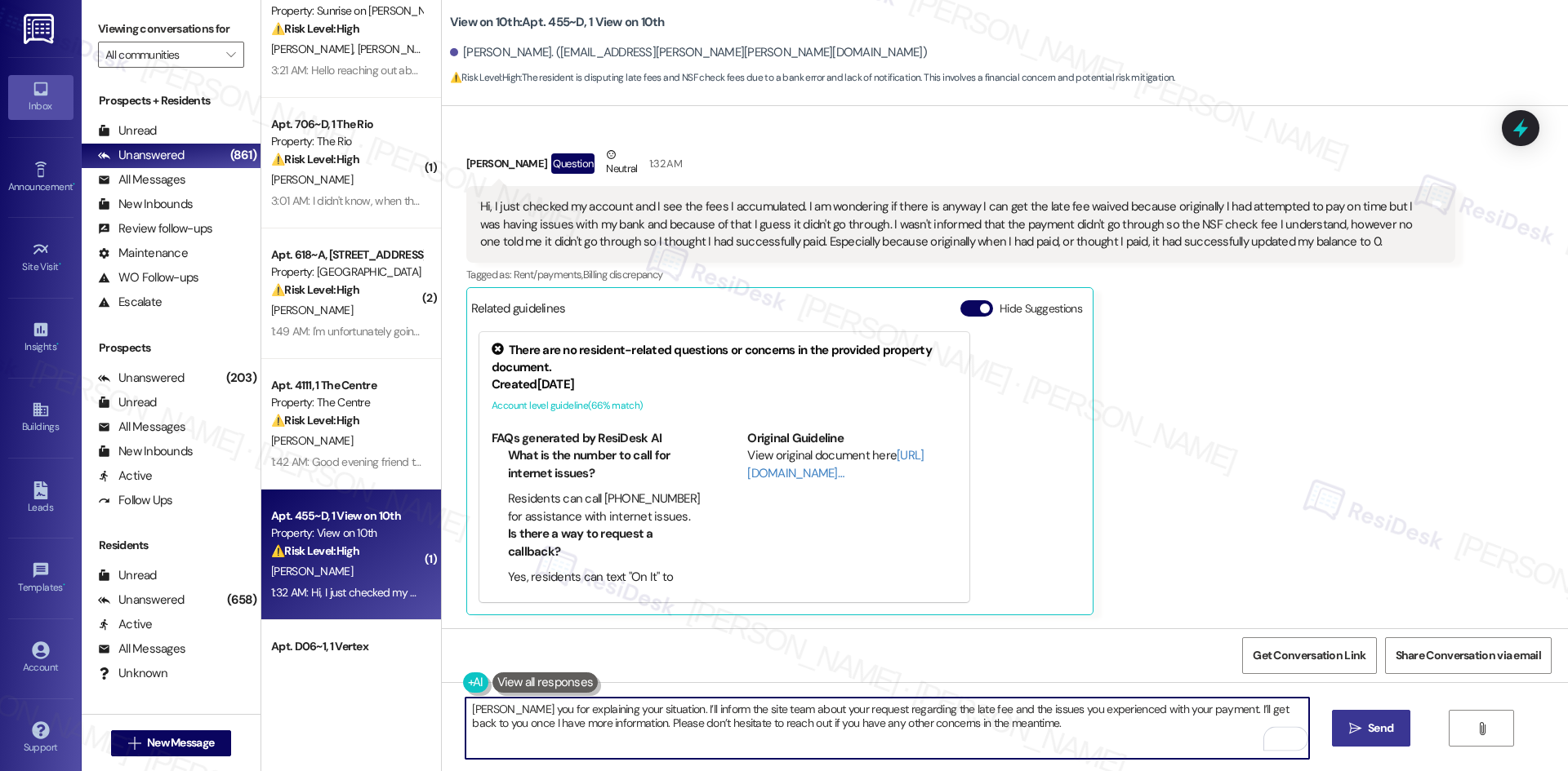
click at [465, 712] on textarea "hank you for explaining your situation. I’ll inform the site team about your re…" at bounding box center [886, 729] width 842 height 61
type textarea "Thank you for explaining your situation. I’ll inform the site team about your r…"
click at [1349, 726] on icon "" at bounding box center [1355, 729] width 12 height 13
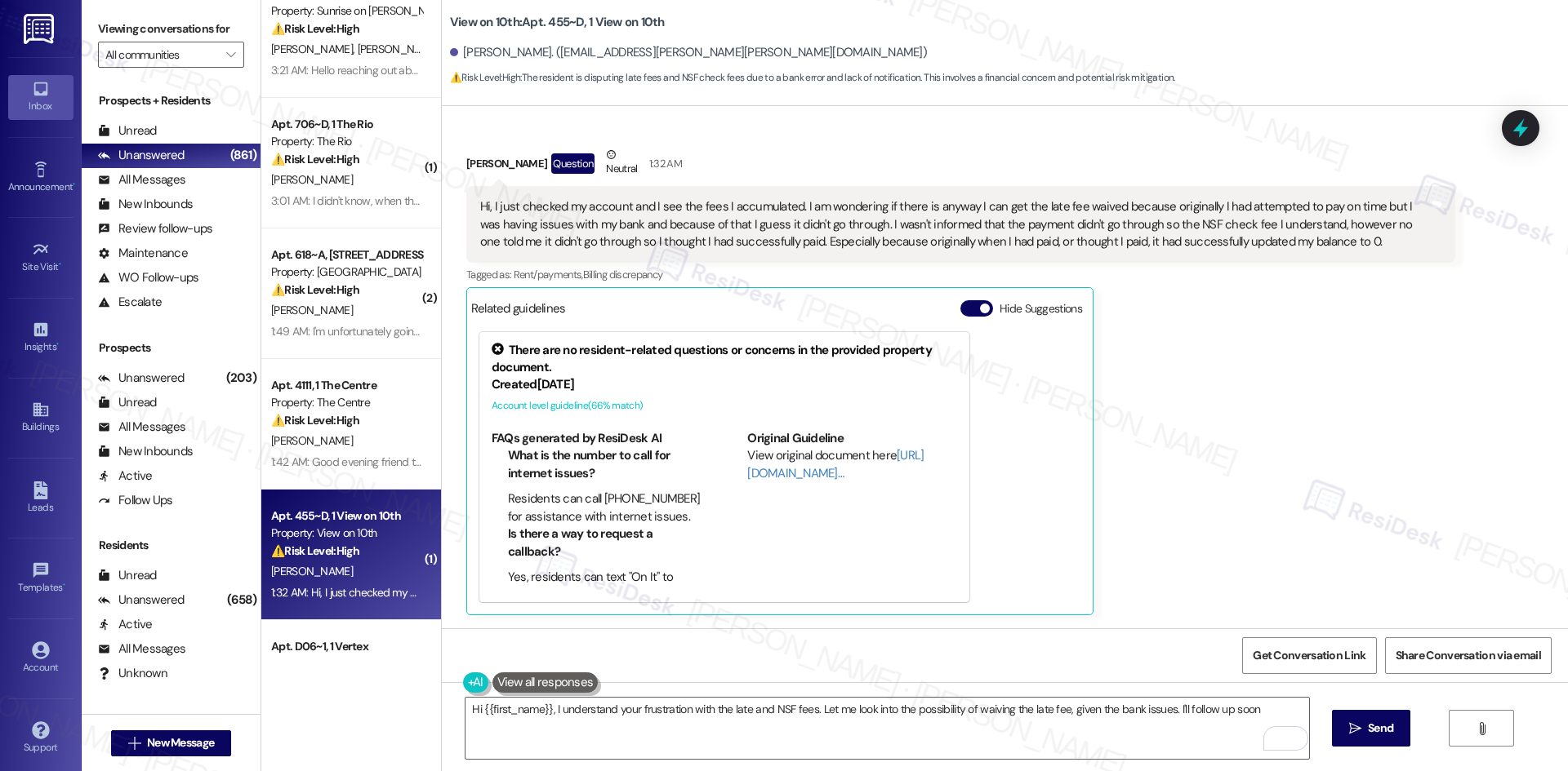
type textarea "Hi {{first_name}}, I understand your frustration with the late and NSF fees. Le…"
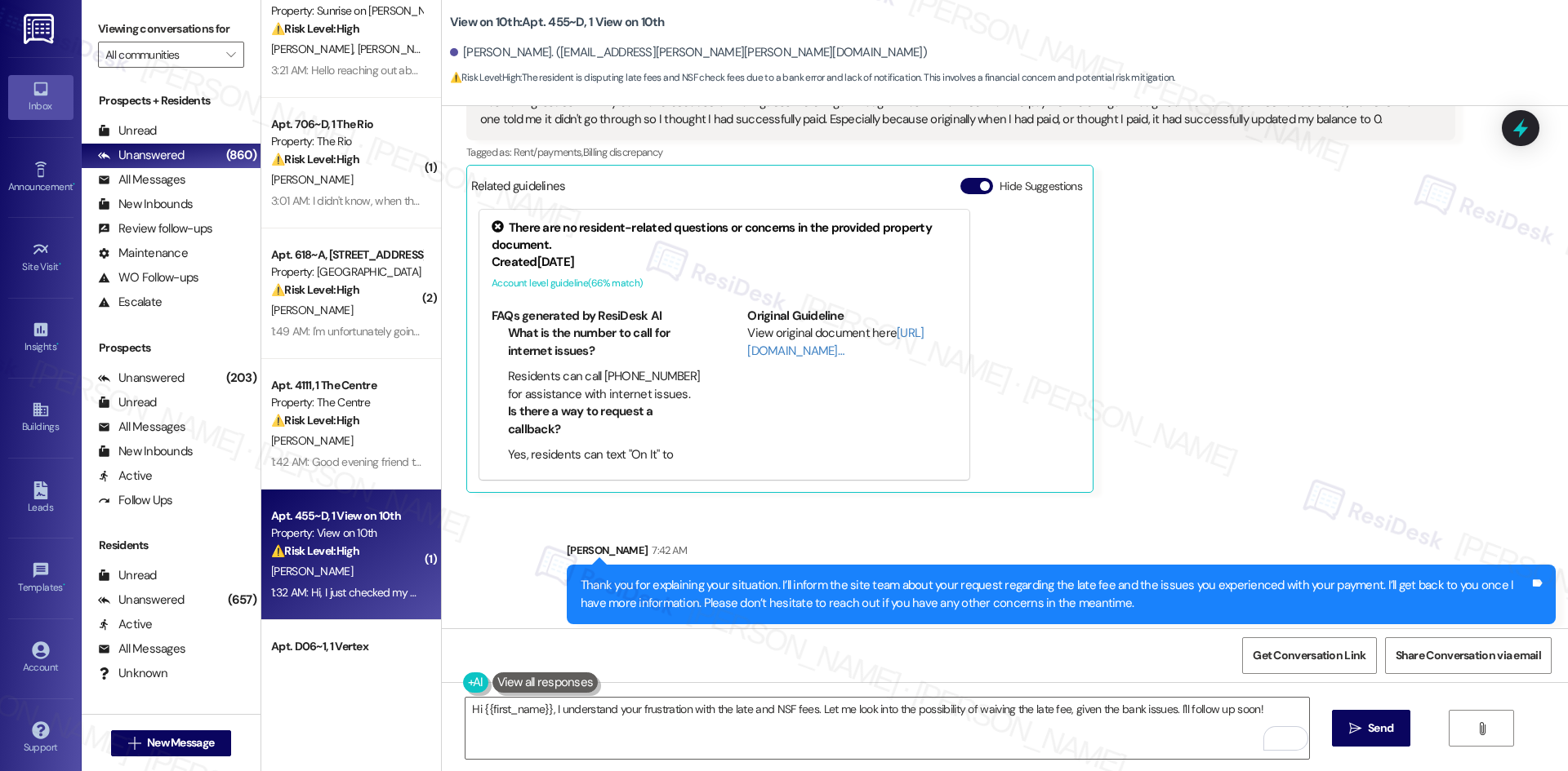
scroll to position [884, 0]
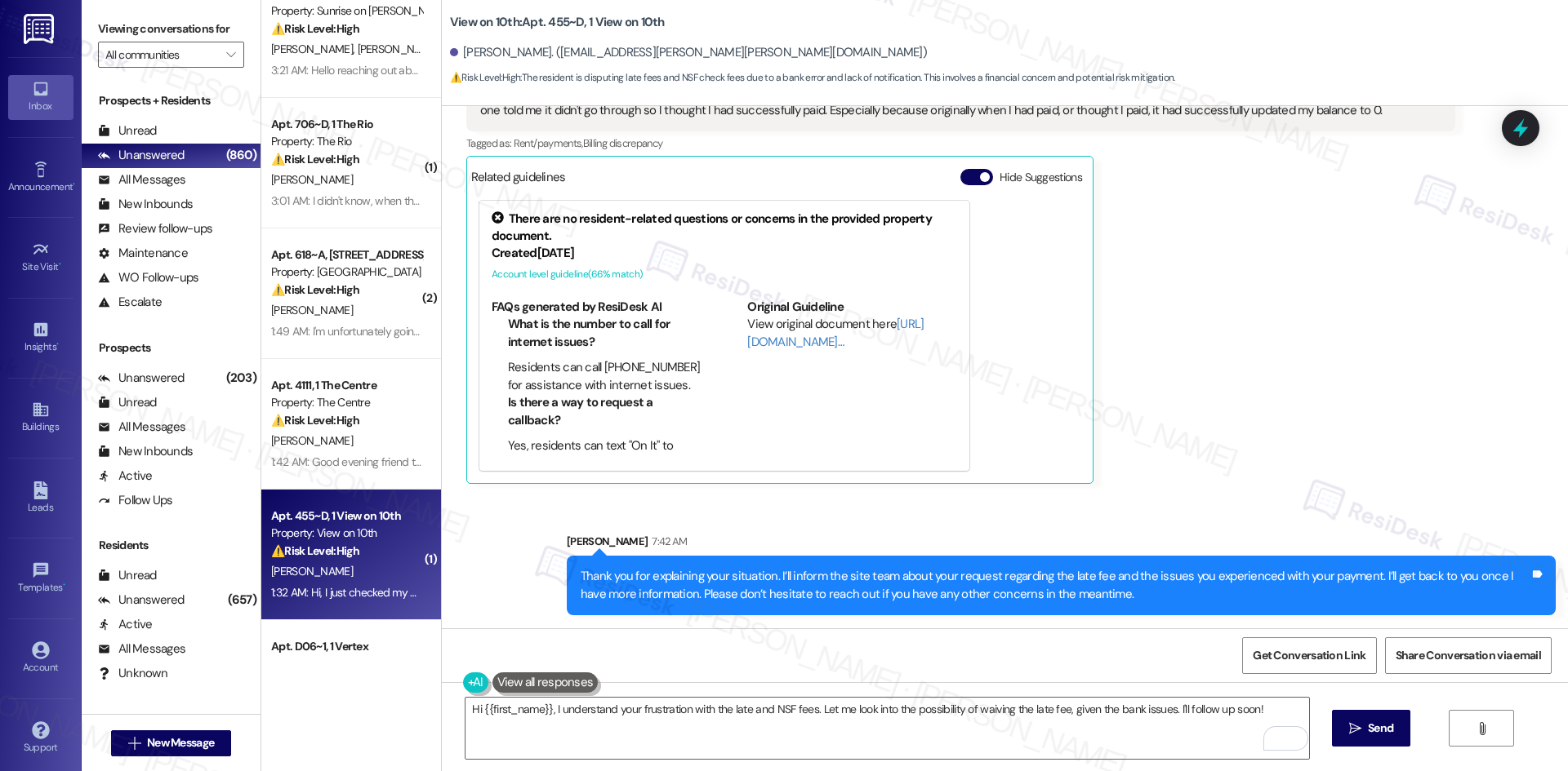
drag, startPoint x: 1282, startPoint y: 292, endPoint x: 1277, endPoint y: 323, distance: 31.4
click at [1283, 293] on div "Lia Ross Question Neutral 1:32 AM Hi, I just checked my account and I see the f…" at bounding box center [960, 249] width 989 height 469
click at [1266, 363] on div "Lia Ross Question Neutral 1:32 AM Hi, I just checked my account and I see the f…" at bounding box center [960, 249] width 989 height 469
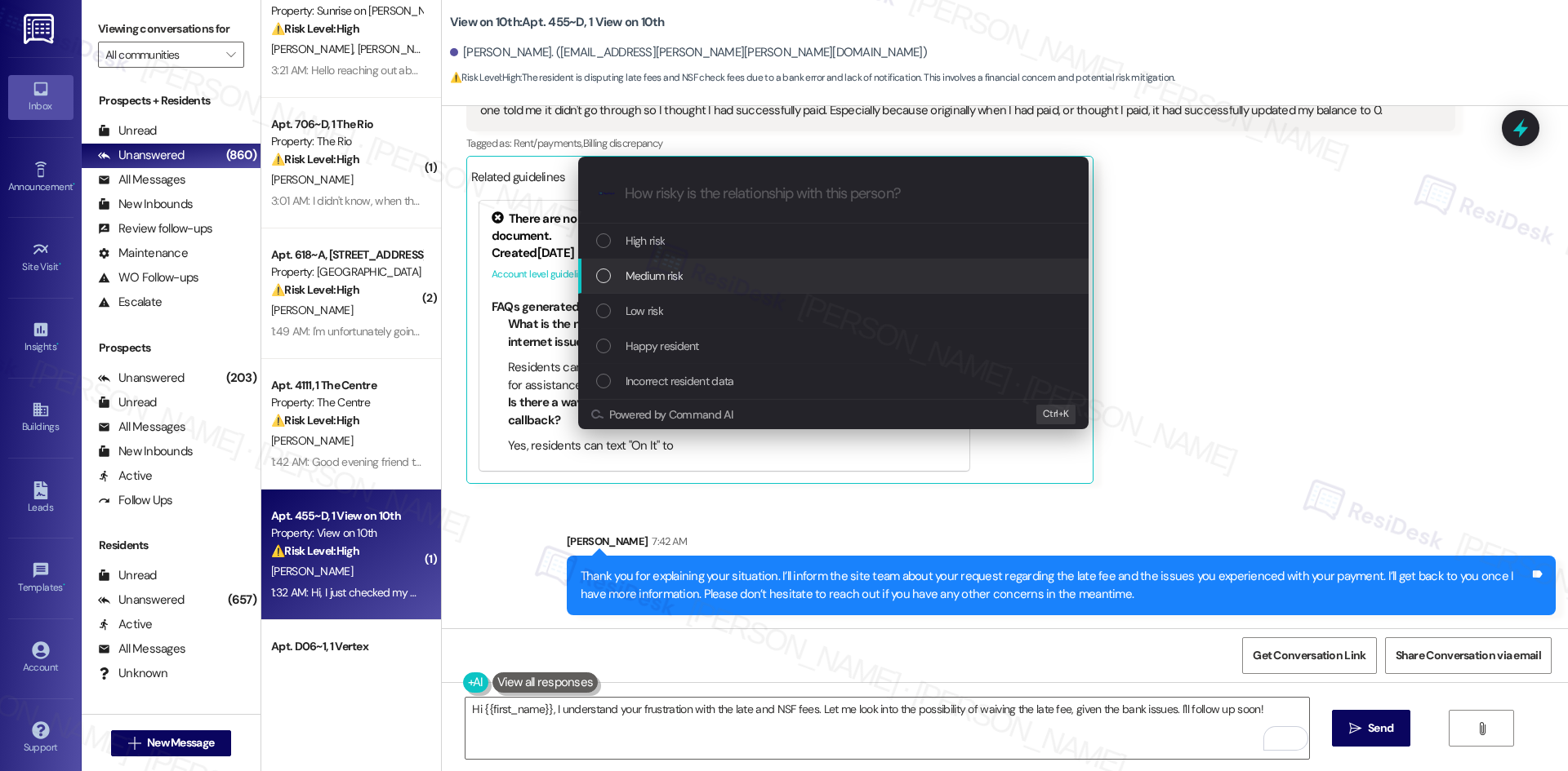
click at [668, 277] on span "Medium risk" at bounding box center [654, 276] width 57 height 18
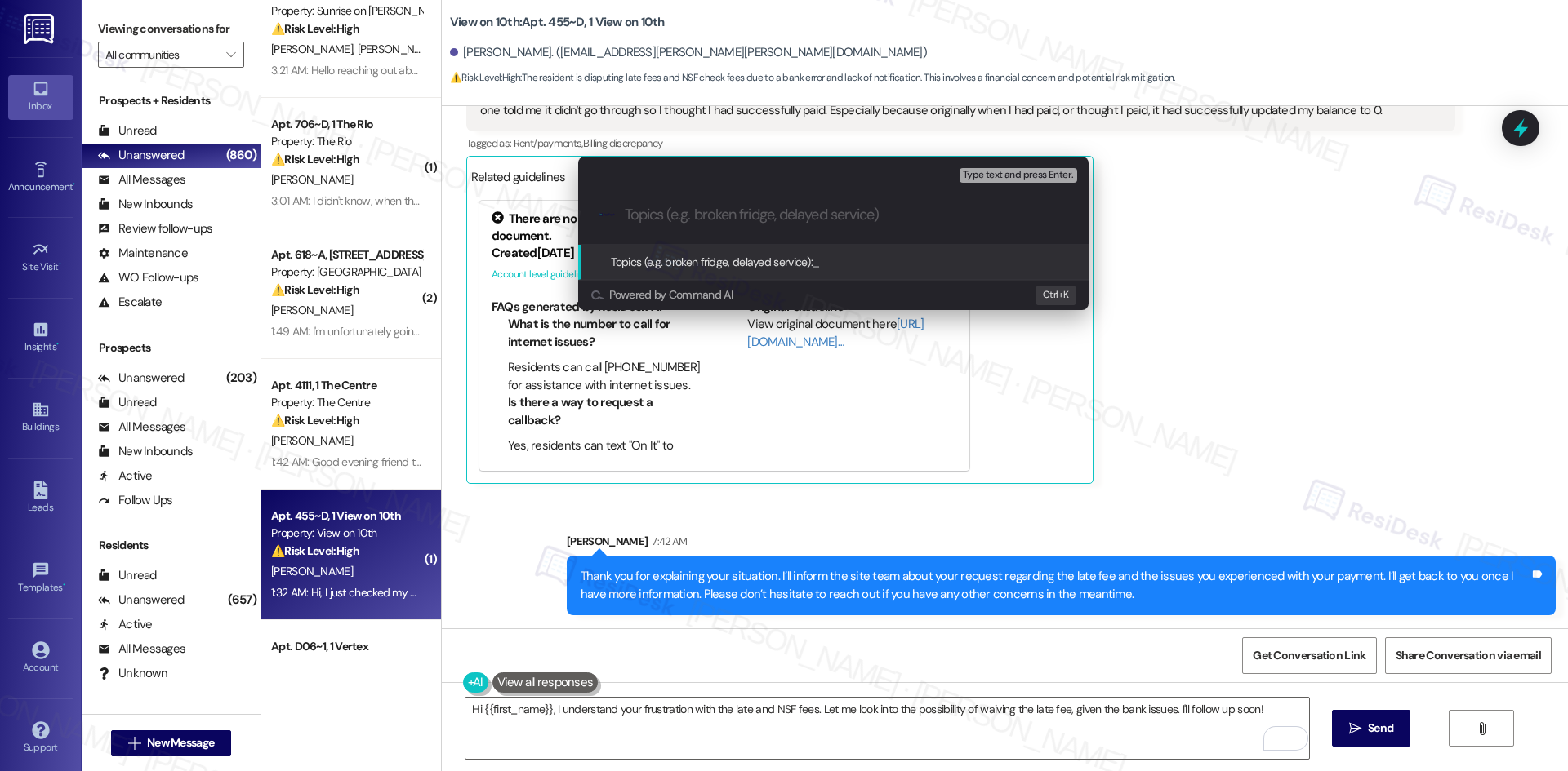
click at [744, 207] on input "Topics (e.g. broken fridge, delayed service)" at bounding box center [846, 215] width 444 height 17
paste input "Late Fee Waiver Request – Payment Attempt Not Processed"
type input "Late Fee Waiver Request – Payment Attempt Not Processed"
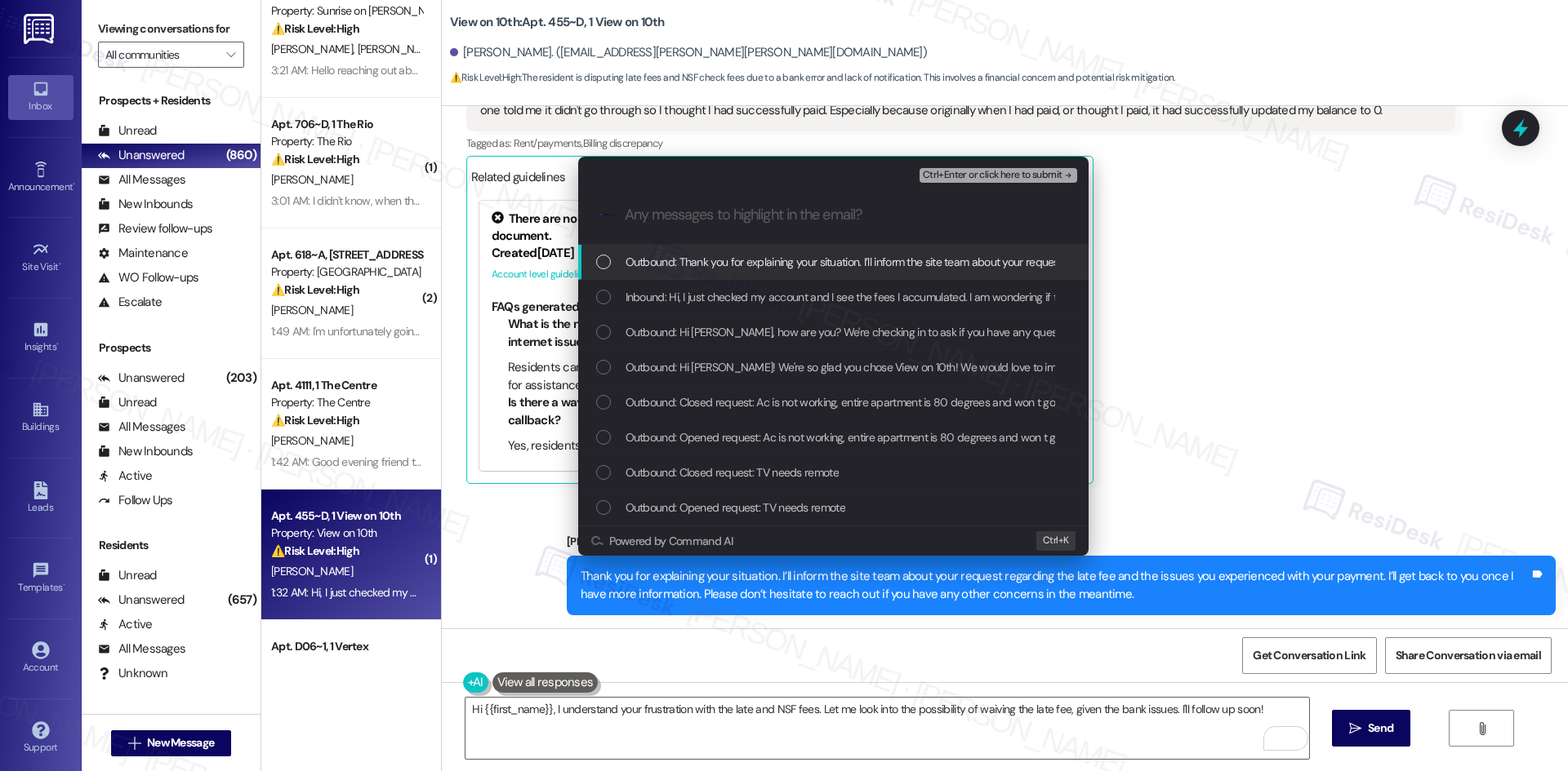
click at [744, 285] on div "Inbound: Hi, I just checked my account and I see the fees I accumulated. I am w…" at bounding box center [833, 297] width 511 height 35
click at [1033, 173] on span "Ctrl+Enter or click here to submit" at bounding box center [992, 175] width 140 height 12
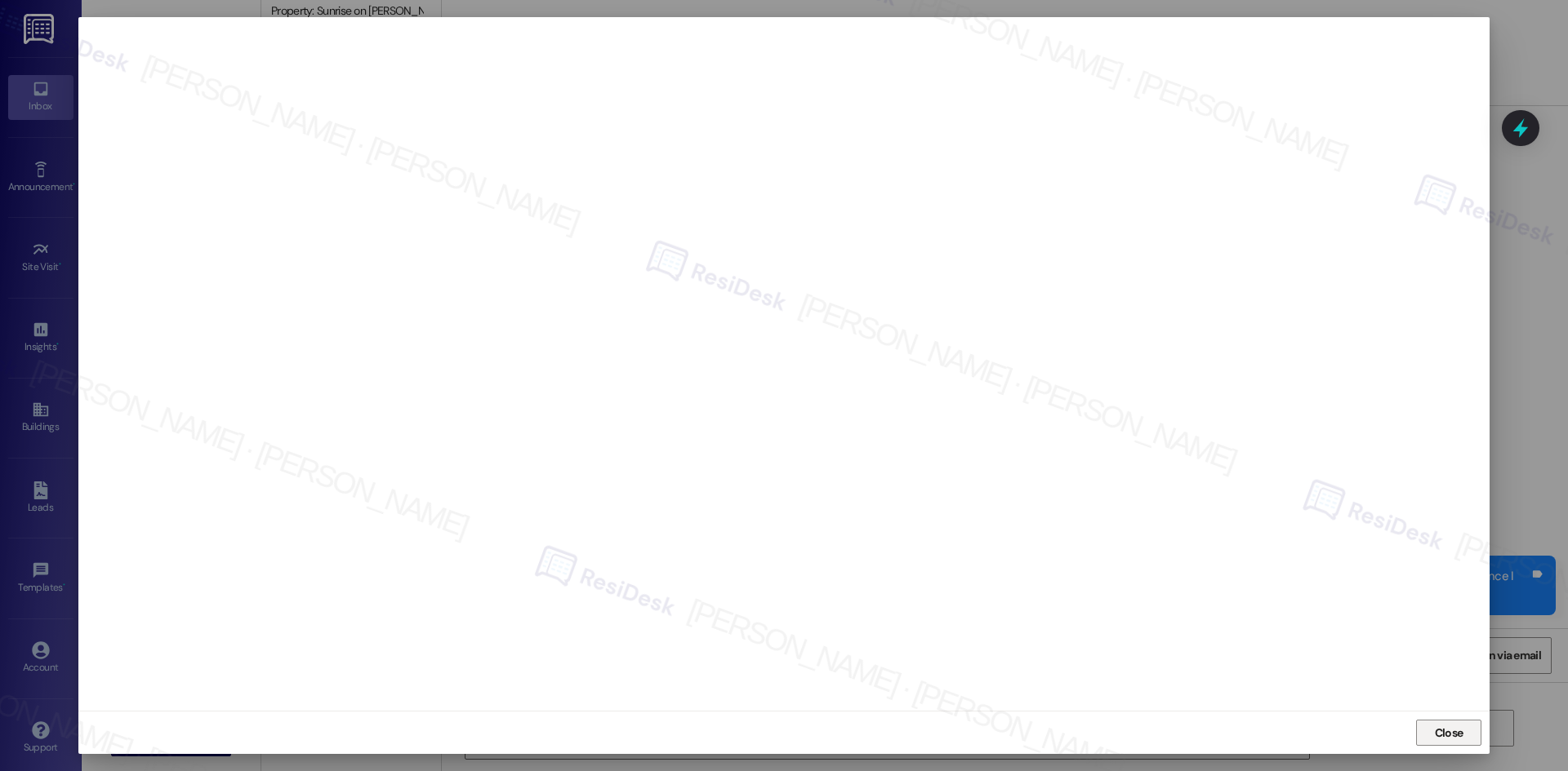
drag, startPoint x: 1455, startPoint y: 731, endPoint x: 1265, endPoint y: 594, distance: 234.2
click at [1454, 731] on span "Close" at bounding box center [1449, 733] width 29 height 17
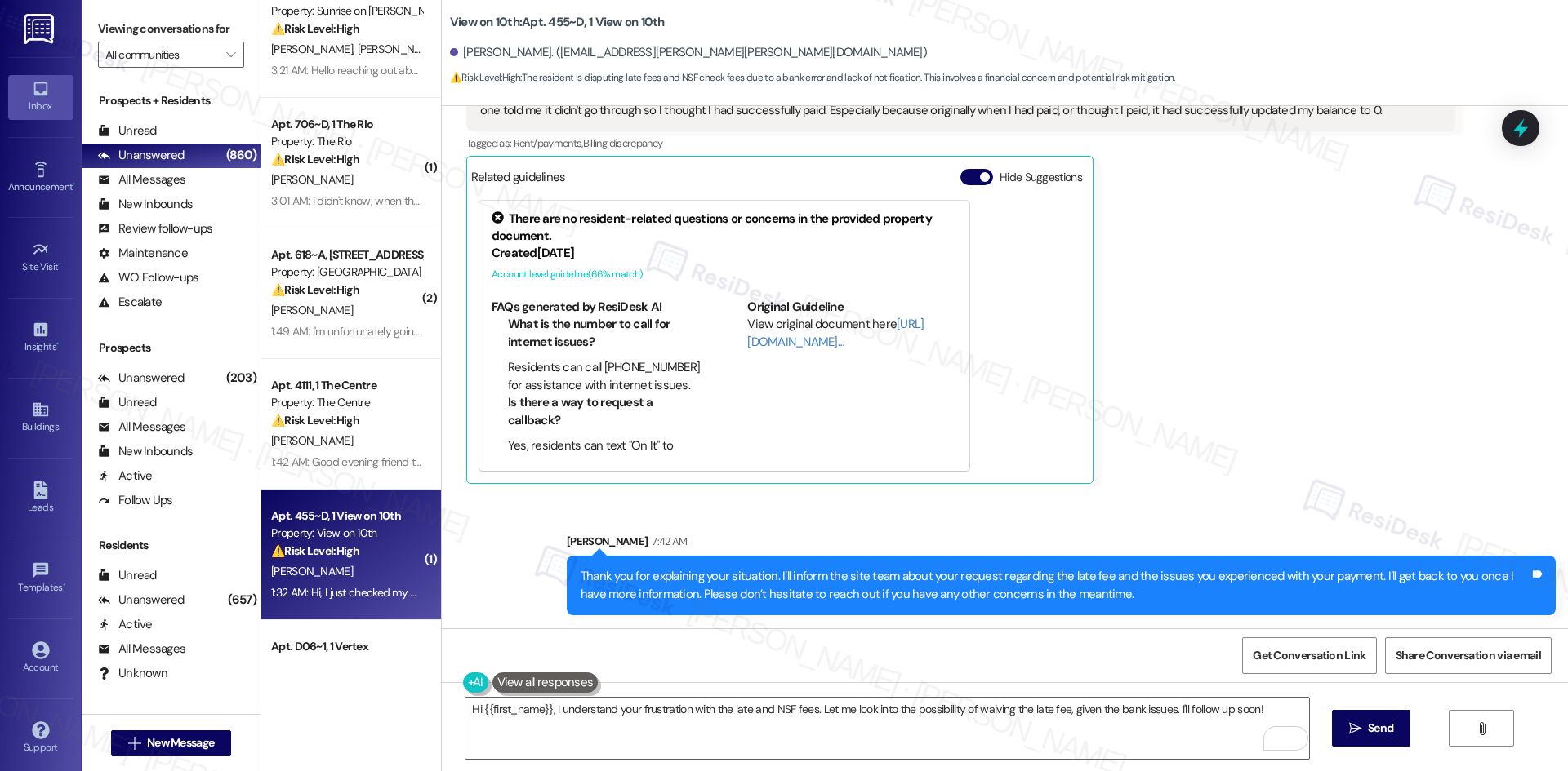
click at [1226, 457] on div "Lia Ross Question Neutral 1:32 AM Hi, I just checked my account and I see the f…" at bounding box center [960, 249] width 989 height 469
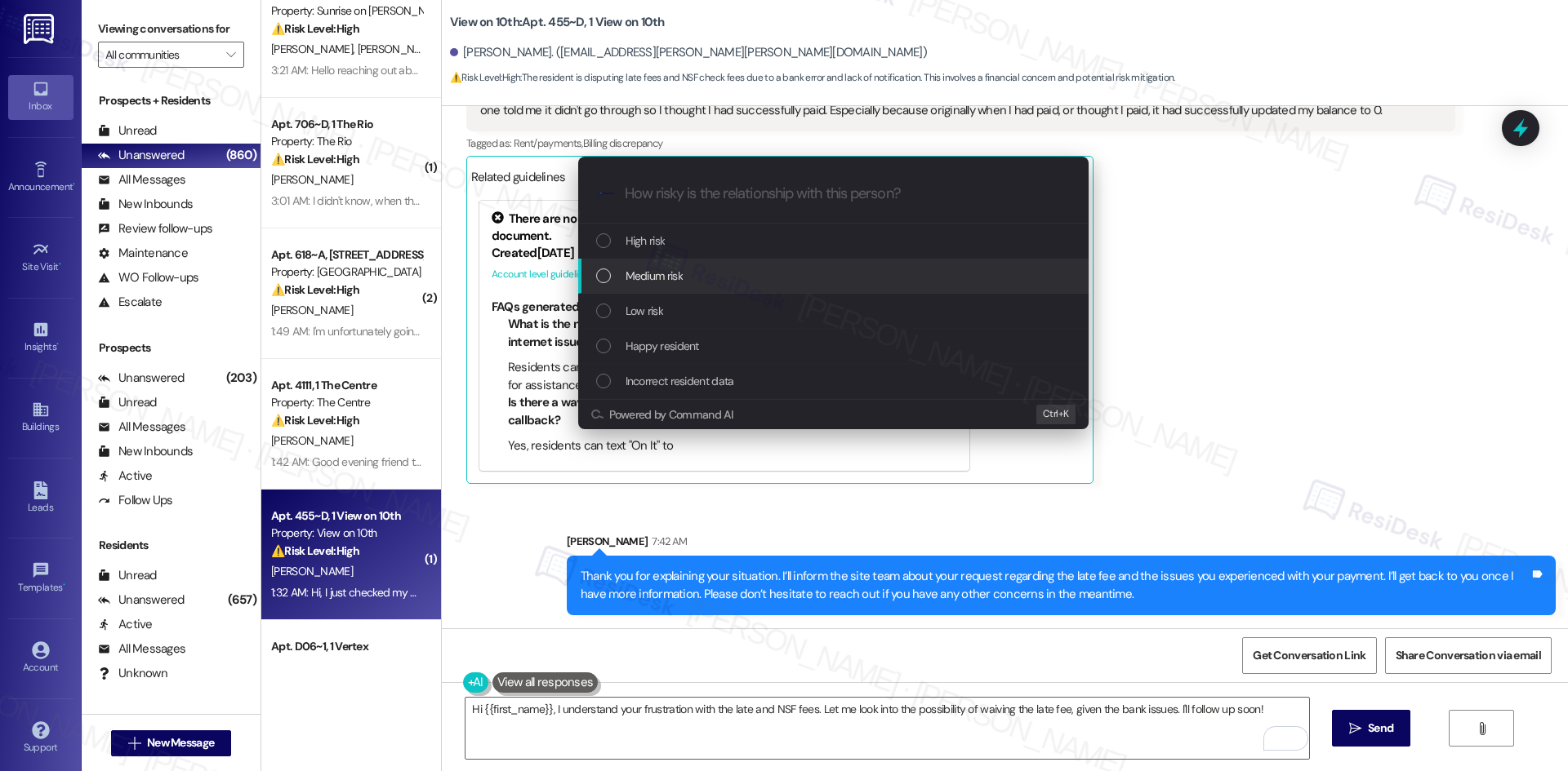
click at [680, 272] on span "Medium risk" at bounding box center [654, 276] width 57 height 18
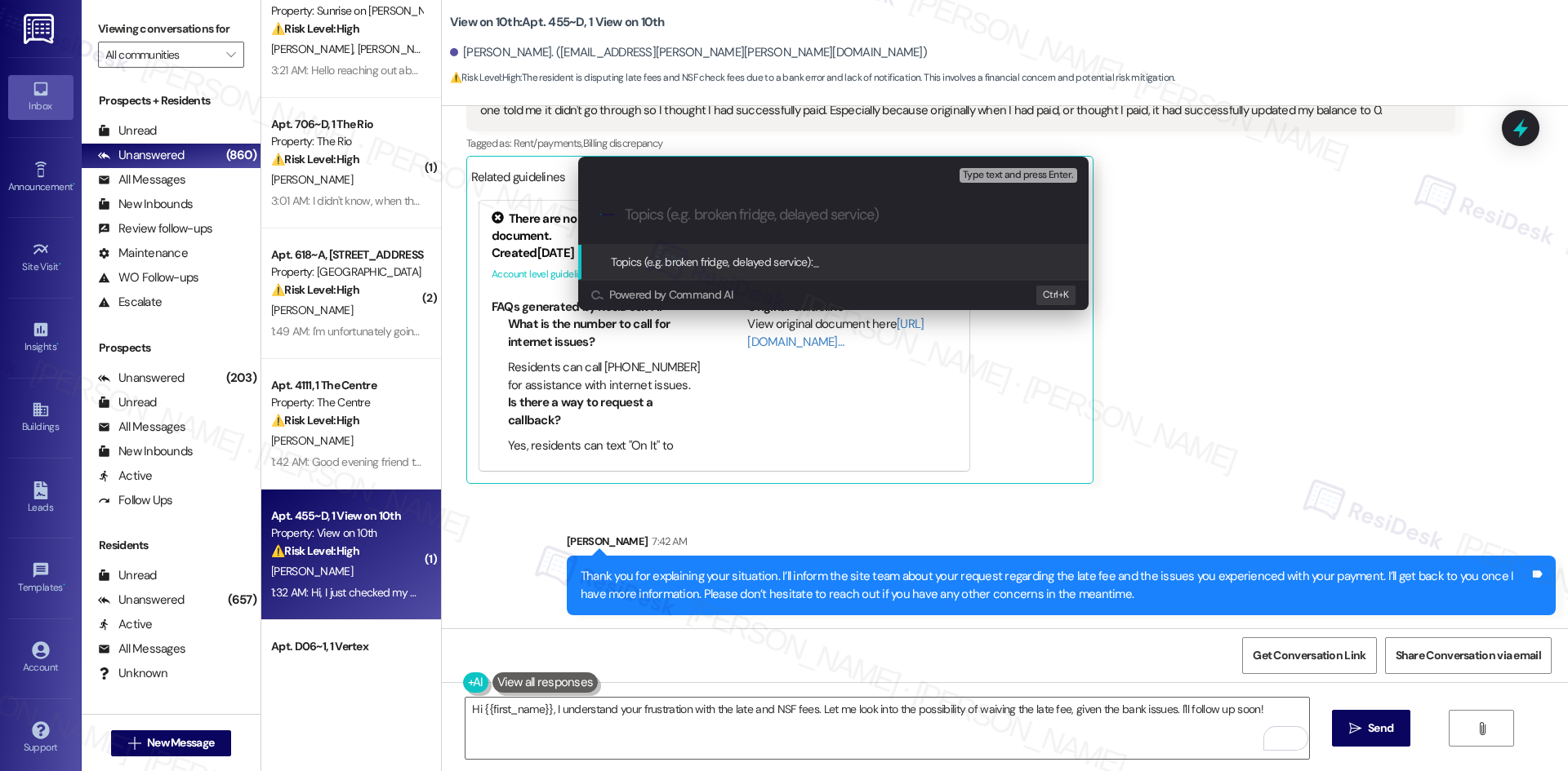
click at [714, 208] on input "Topics (e.g. broken fridge, delayed service)" at bounding box center [846, 215] width 444 height 17
paste input "Lia Ross (balance: $1,016.75) requested a waiver of her late fee. She explained…"
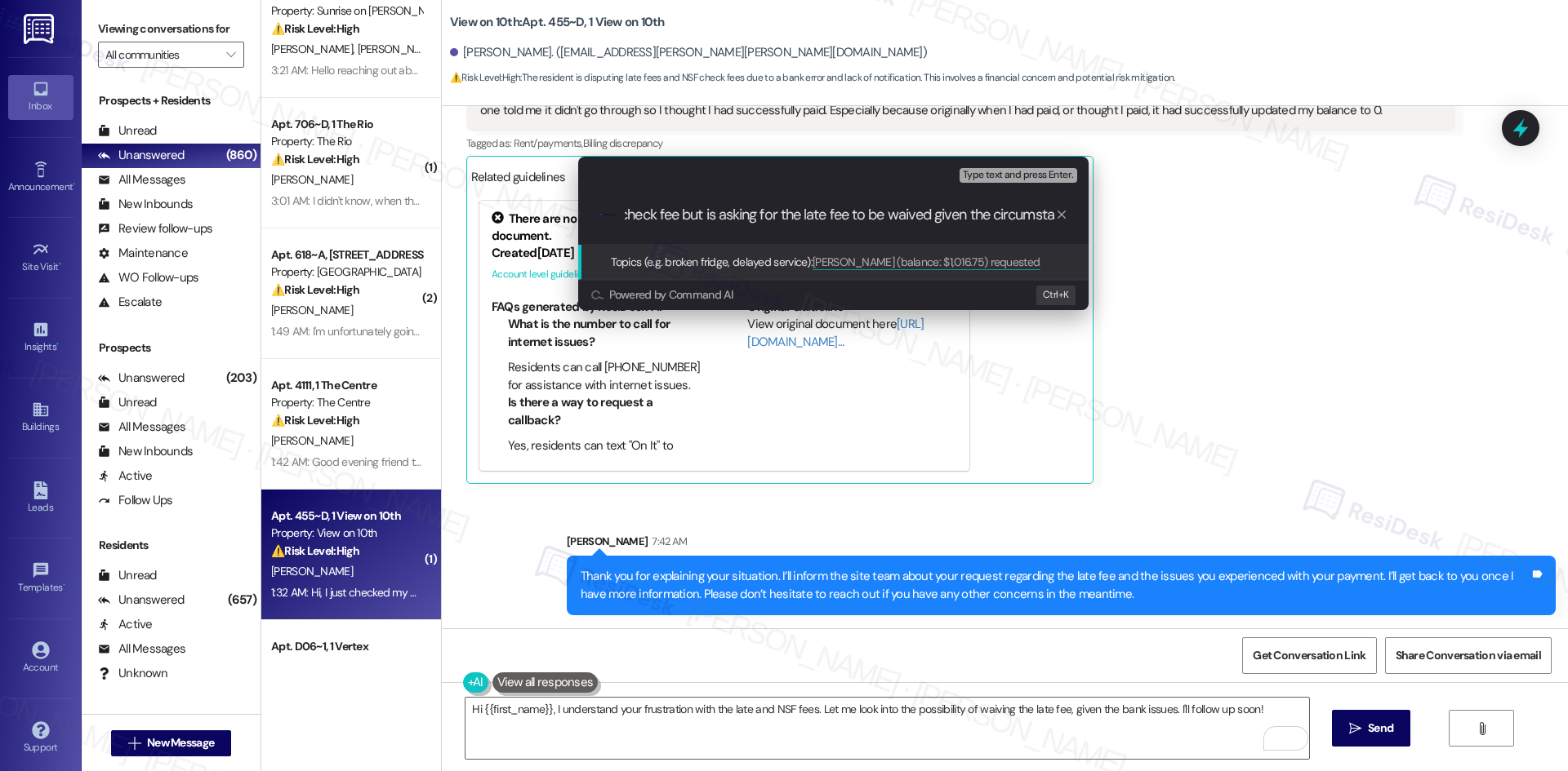
type input "Lia Ross (balance: $1,016.75) requested a waiver of her late fee. She explained…"
drag, startPoint x: 738, startPoint y: 204, endPoint x: 729, endPoint y: 207, distance: 9.5
click at [736, 205] on div ".cls-1{fill:#0a055f;}.cls-2{fill:#0cc4c4;} resideskLogoBlueOrange Lia Ross (bal…" at bounding box center [833, 215] width 511 height 58
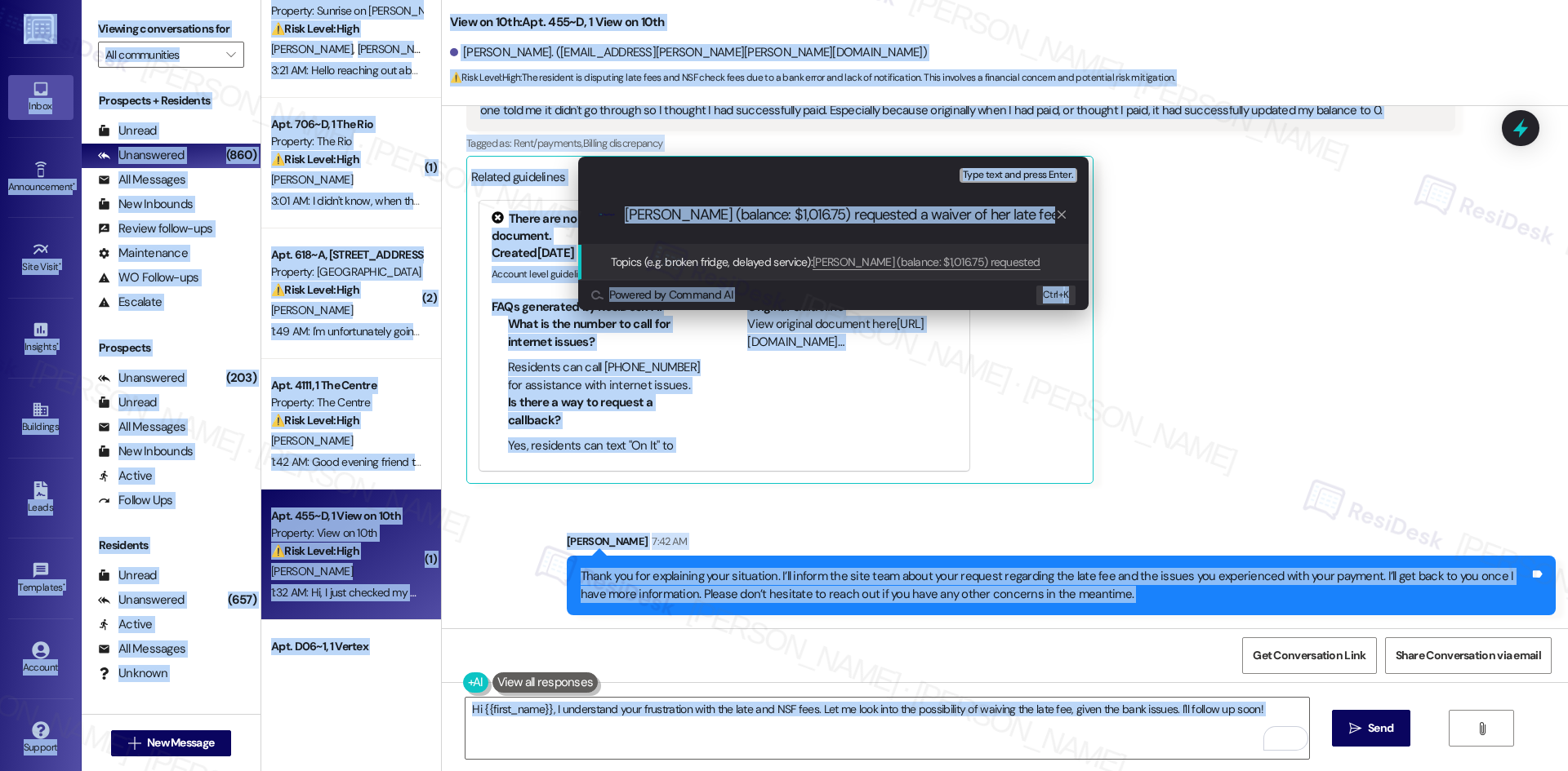
click at [759, 223] on input "Lia Ross (balance: $1,016.75) requested a waiver of her late fee. She explained…" at bounding box center [840, 215] width 430 height 17
click at [1059, 216] on icon "progress bar" at bounding box center [1062, 215] width 8 height 8
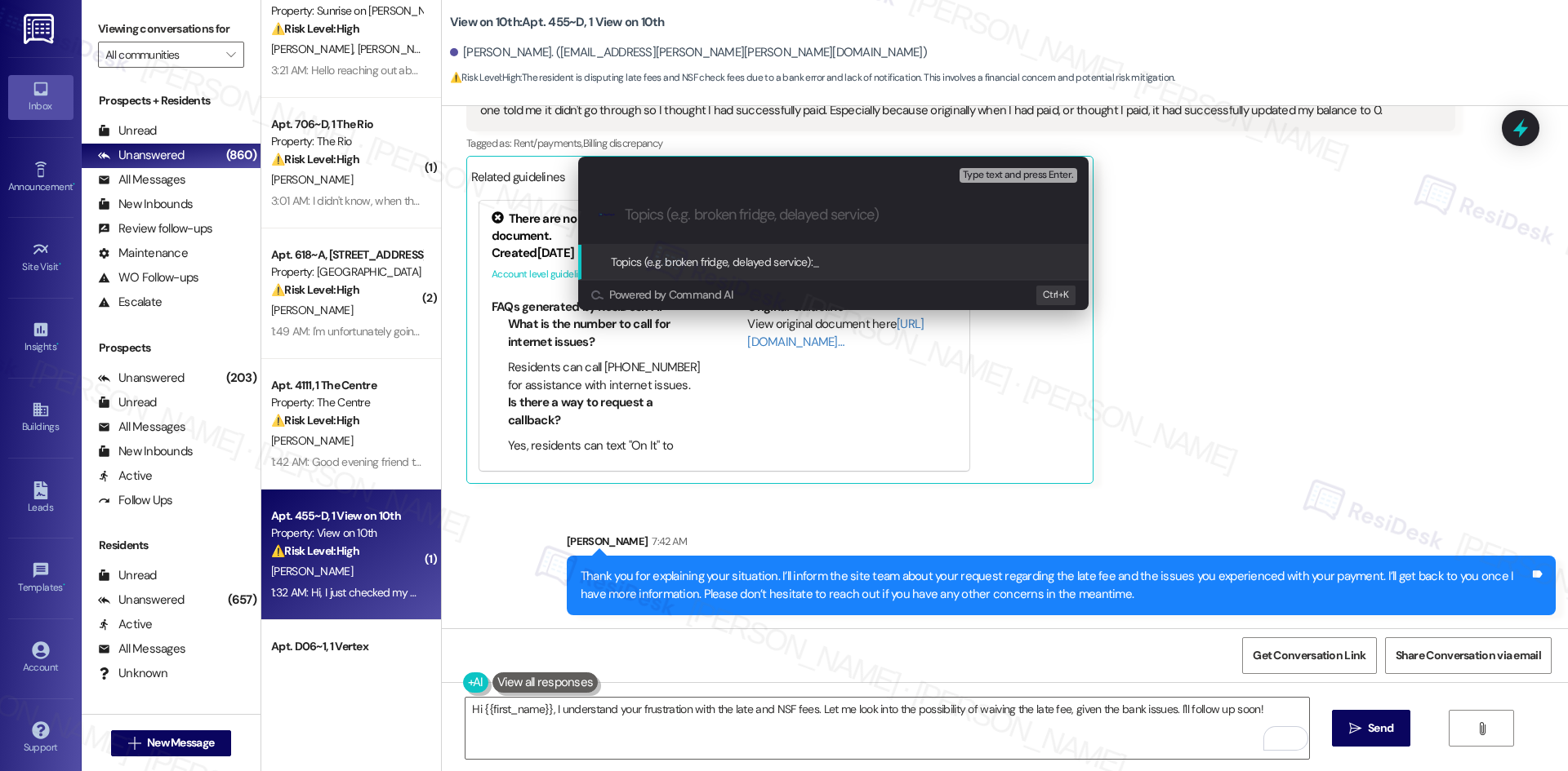
click at [758, 216] on input "Topics (e.g. broken fridge, delayed service)" at bounding box center [846, 215] width 444 height 17
paste input "Late Fee Waiver Request – Payment Attempt Not Processed"
type input "Late Fee Waiver Request – Payment Attempt Not Processed"
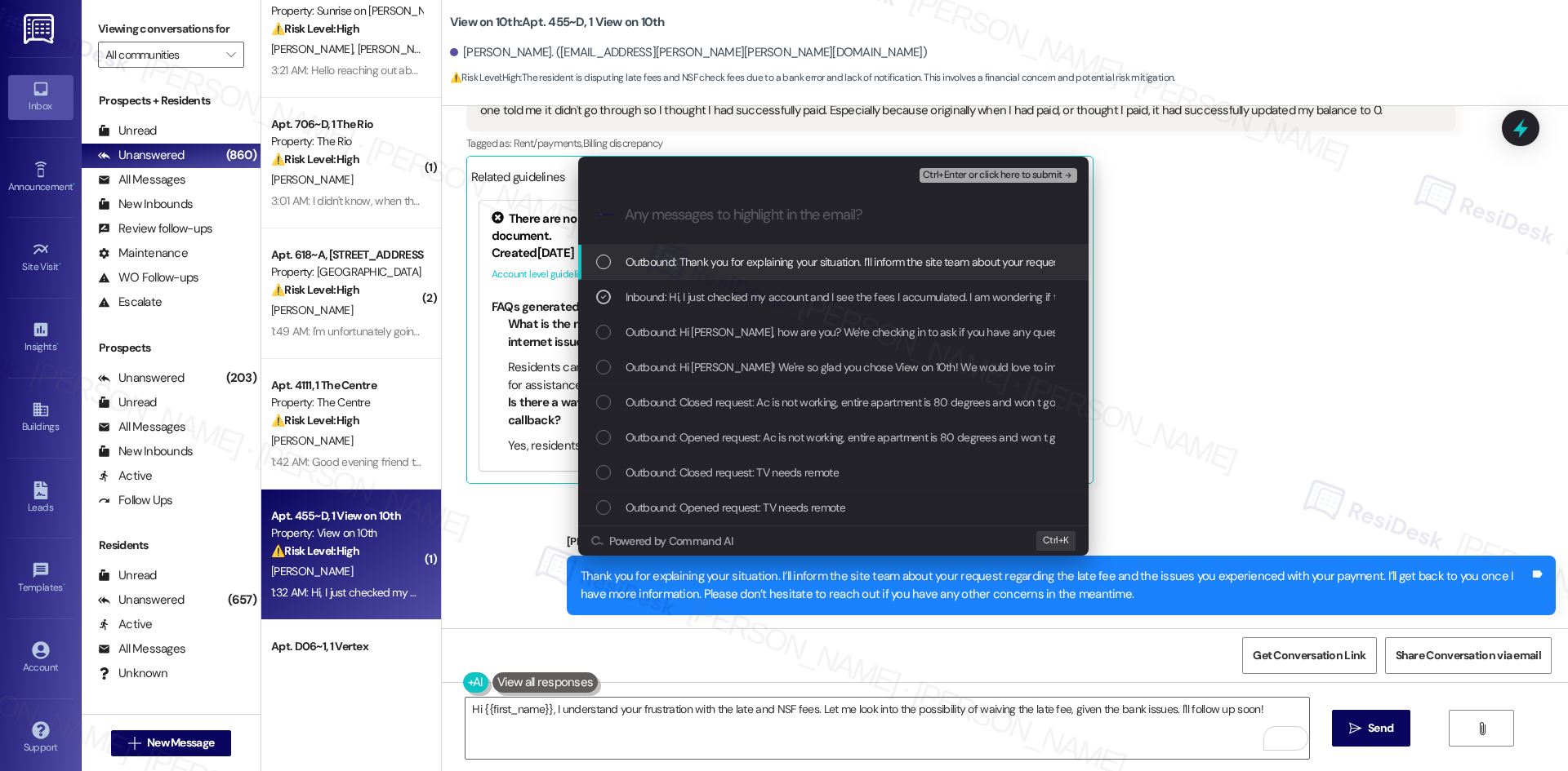
click at [1055, 177] on span "Ctrl+Enter or click here to submit" at bounding box center [992, 175] width 140 height 12
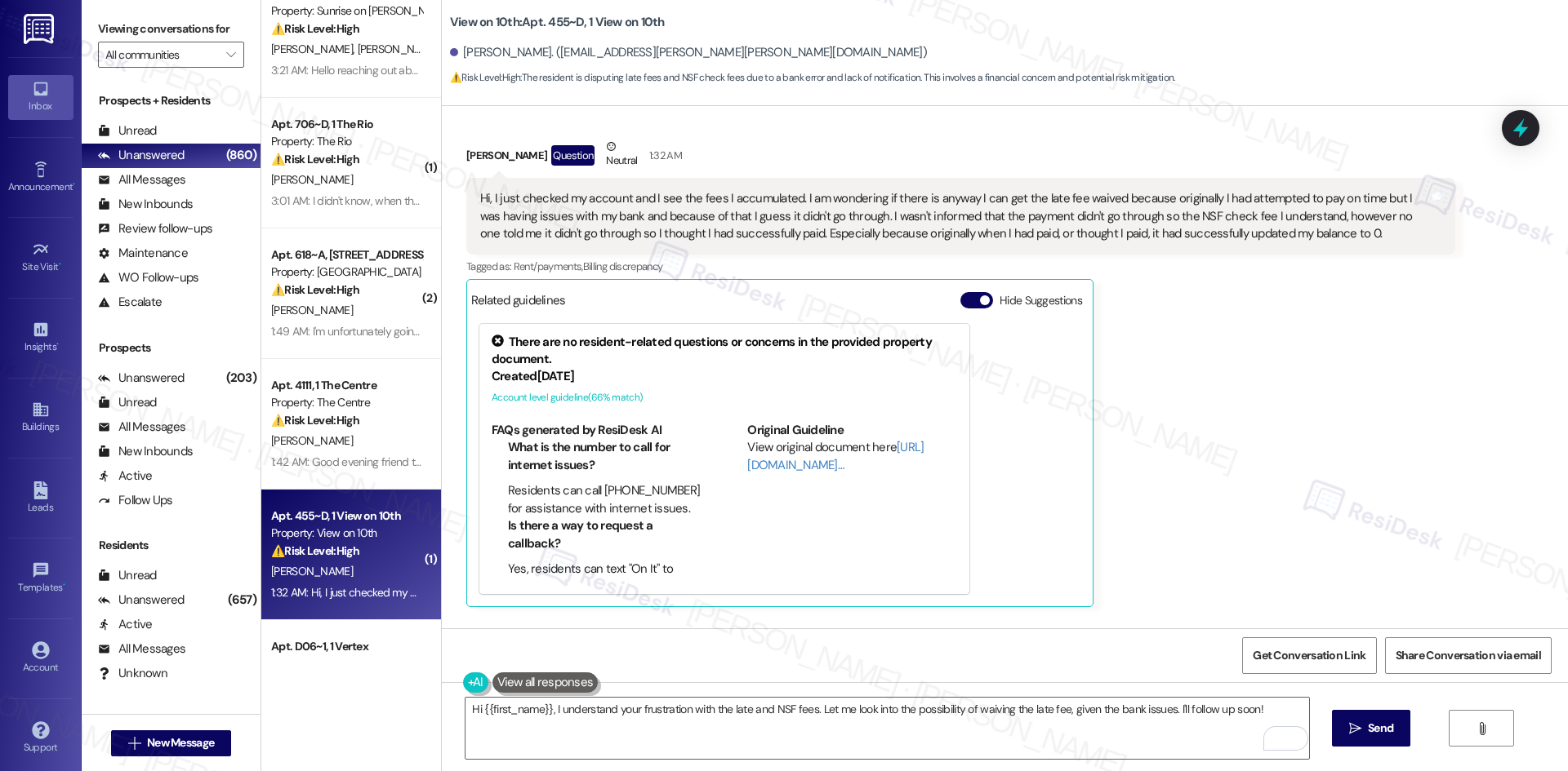
scroll to position [752, 0]
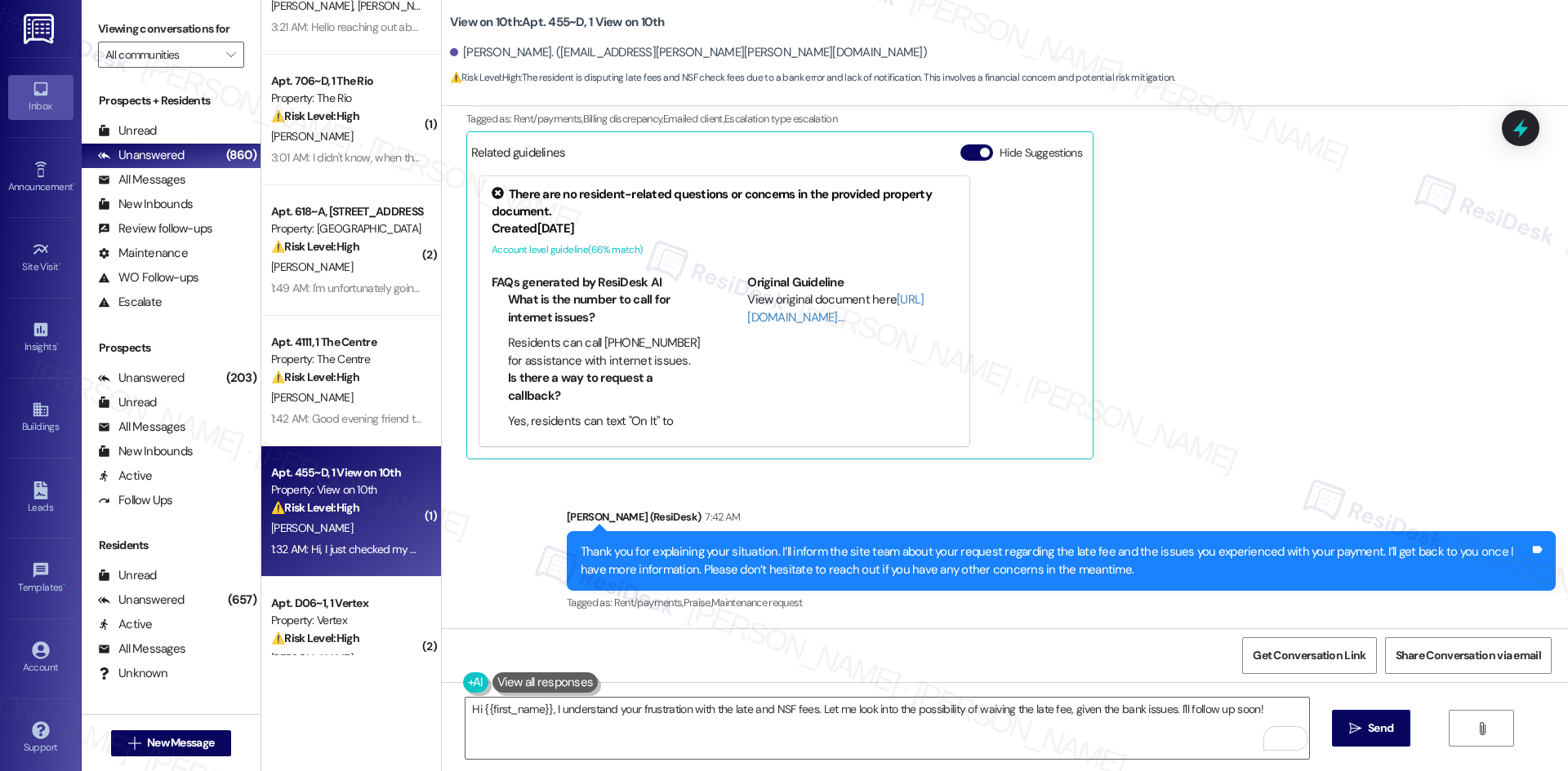
scroll to position [490, 0]
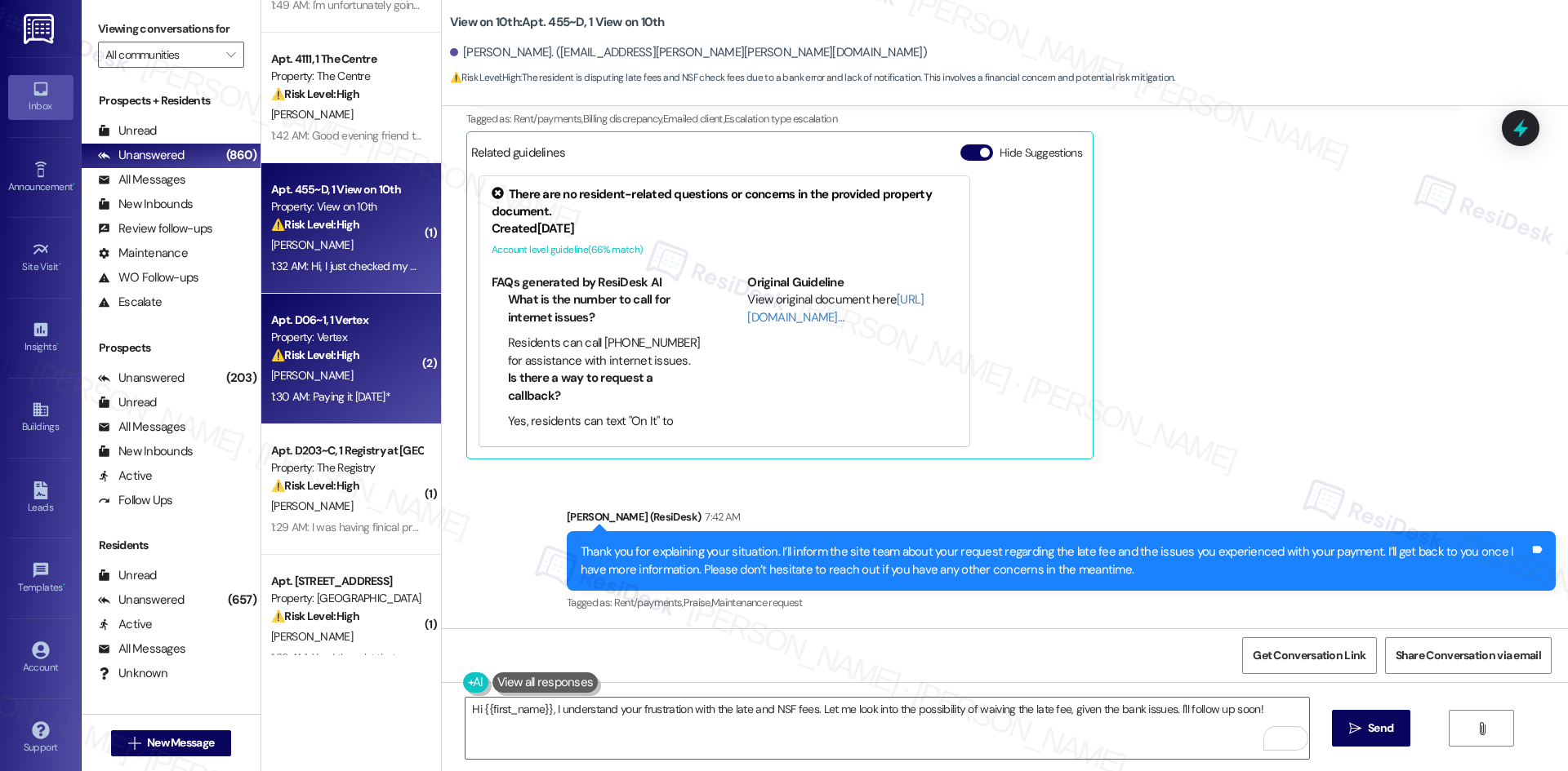
click at [361, 398] on div "1:30 AM: Paying it [DATE]* 1:30 AM: Paying it [DATE]*" at bounding box center [331, 397] width 119 height 15
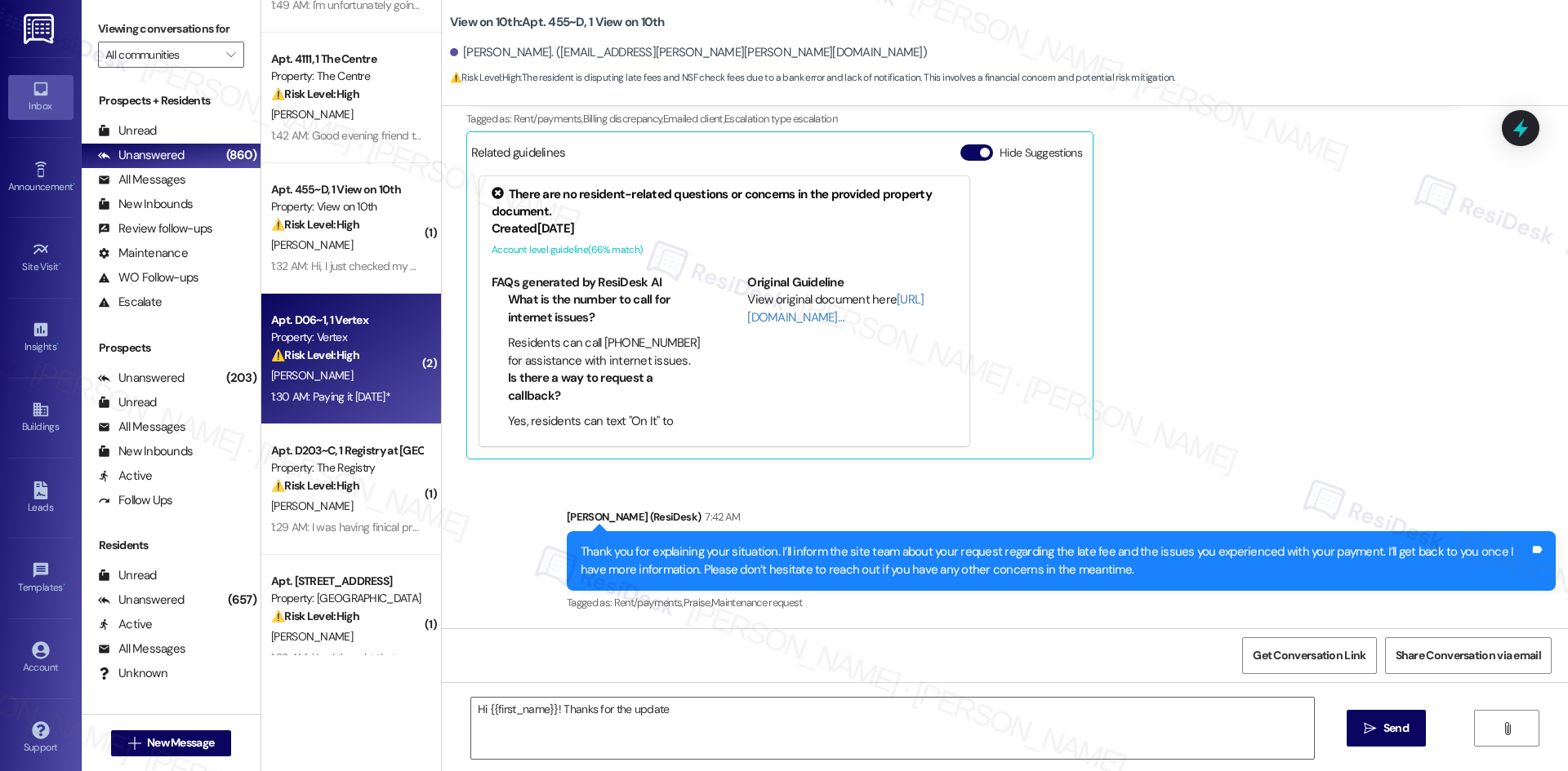
scroll to position [358, 0]
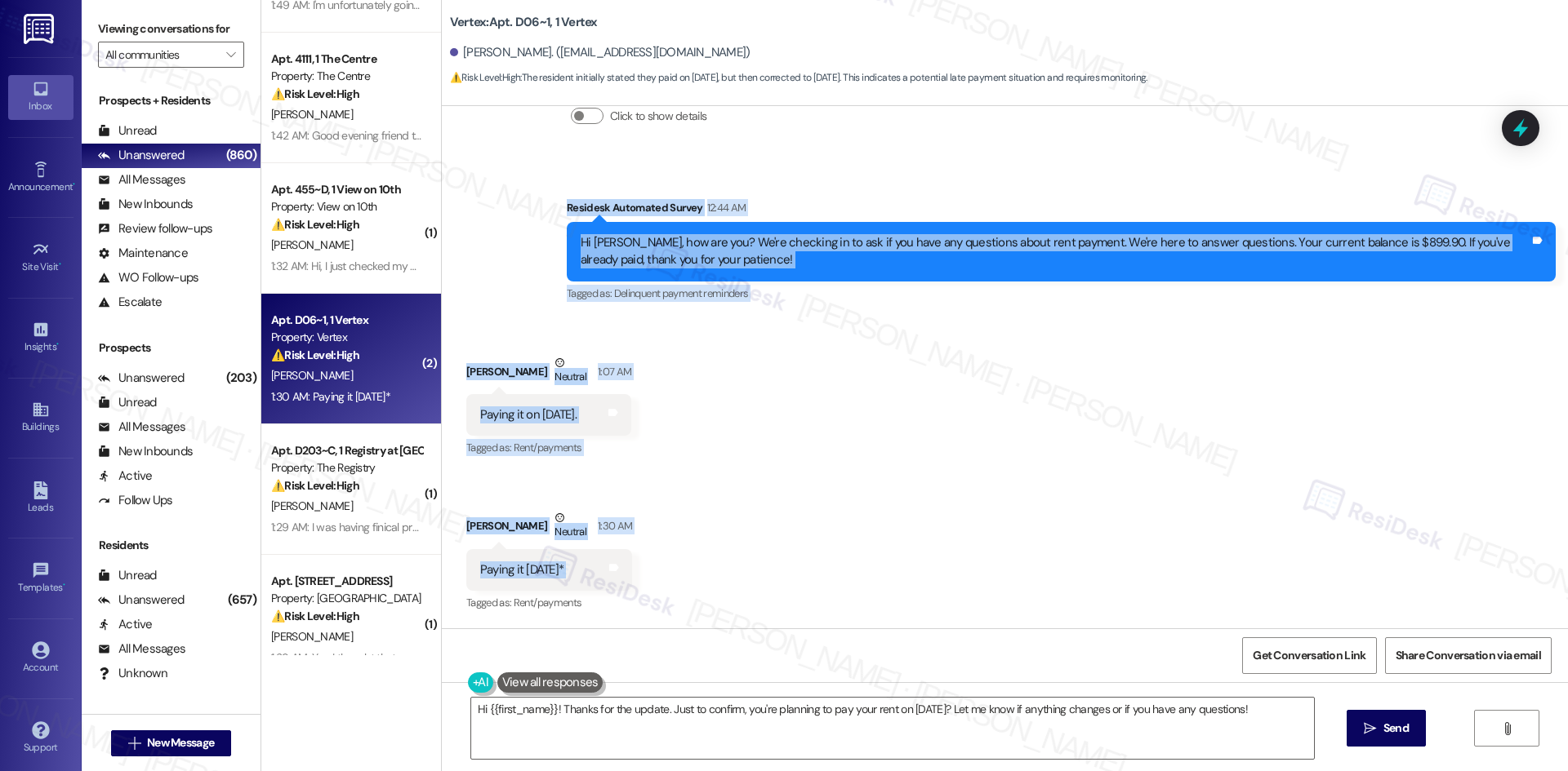
drag, startPoint x: 535, startPoint y: 198, endPoint x: 724, endPoint y: 579, distance: 425.3
click at [724, 579] on div "Lease started [DATE] 8:00 AM Survey, sent via SMS Residesk Automated Survey [DA…" at bounding box center [1005, 367] width 1126 height 523
copy div "Residesk Automated Survey 12:44 AM Hi Sinata, how are you? We're checking in to…"
click at [818, 383] on div "Received via SMS [PERSON_NAME] Neutral 1:07 AM Paying it on [DATE]. Tags and no…" at bounding box center [1005, 472] width 1126 height 310
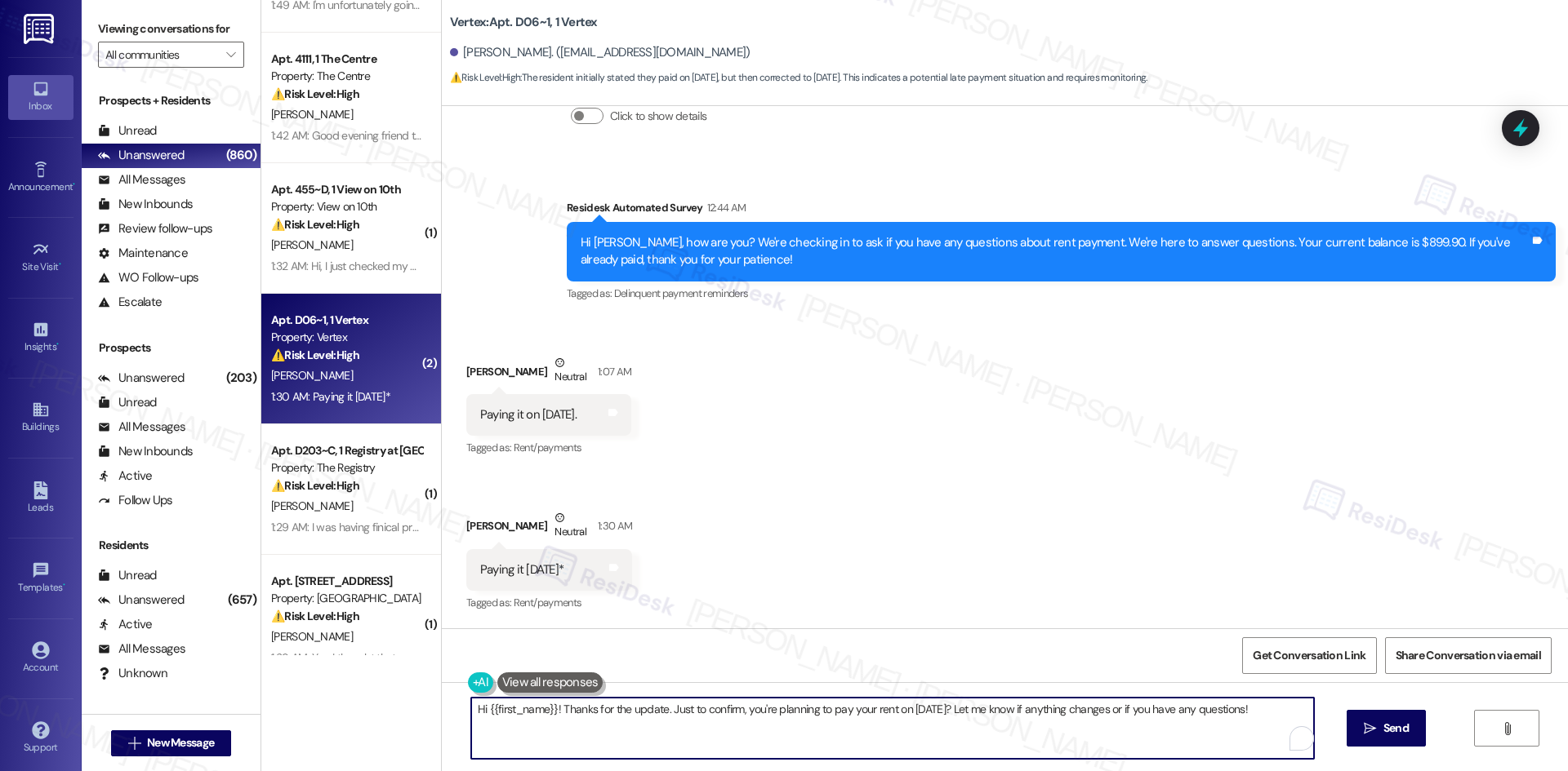
click at [737, 727] on textarea "Hi {{first_name}}! Thanks for the update. Just to confirm, you're planning to p…" at bounding box center [892, 729] width 842 height 61
paste textarea "[PERSON_NAME] you for letting me know. I’ll inform the site team about your pla…"
type textarea "Thank you for letting me know. I’ll inform the site team about your plan to pay…"
click at [1376, 729] on span "Send" at bounding box center [1380, 728] width 26 height 17
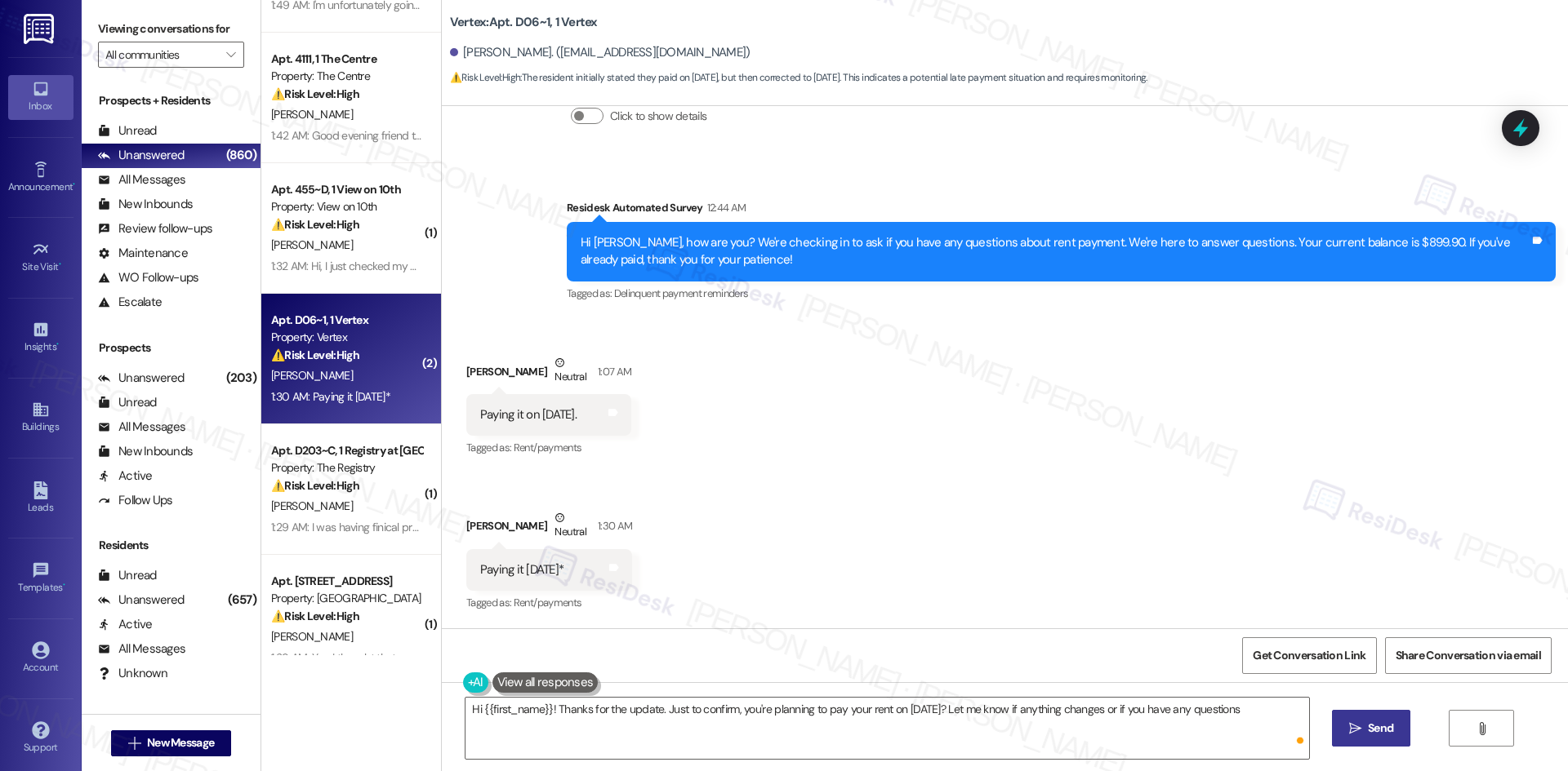
type textarea "Hi {{first_name}}! Thanks for the update. Just to confirm, you're planning to p…"
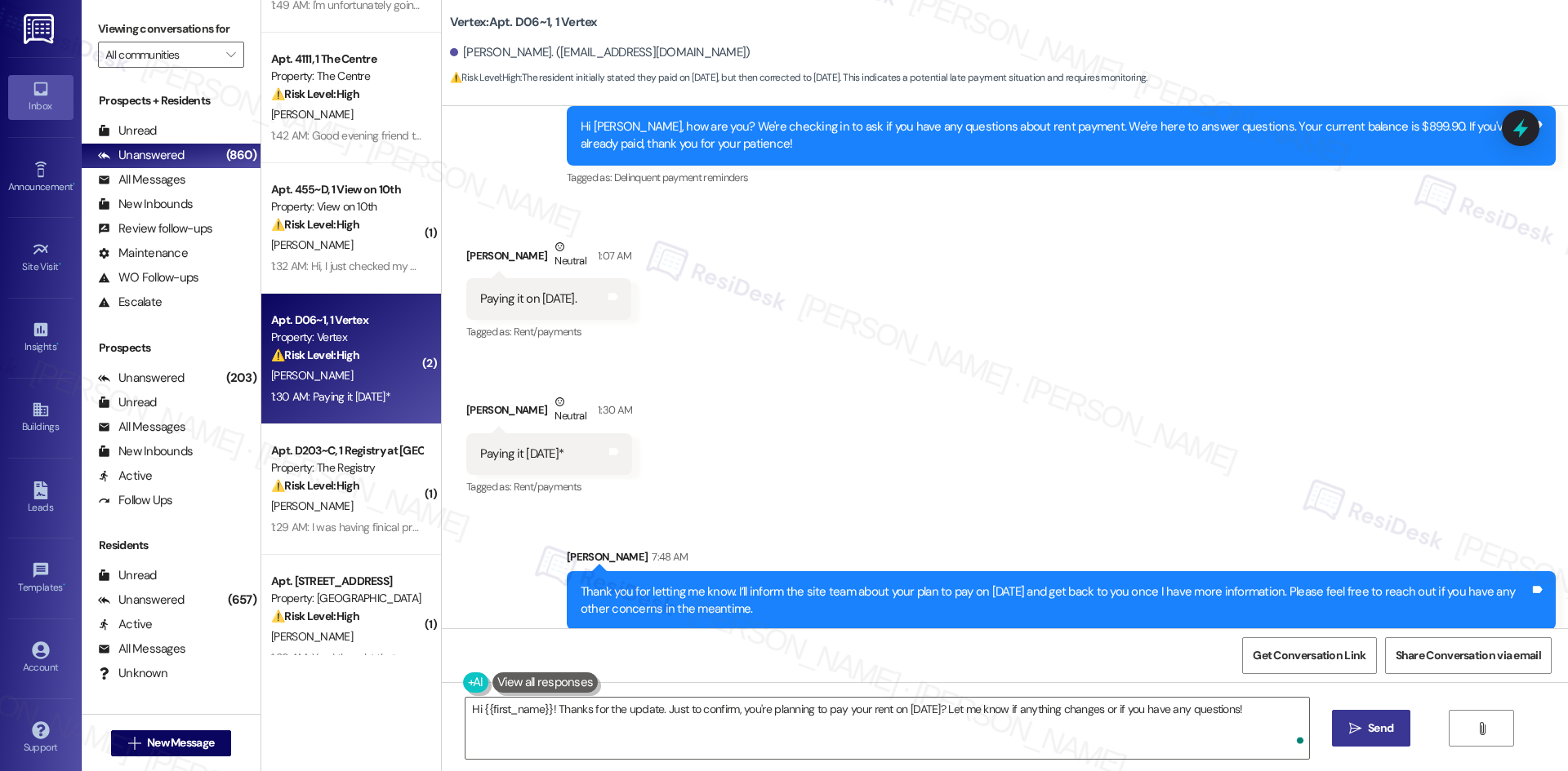
scroll to position [489, 0]
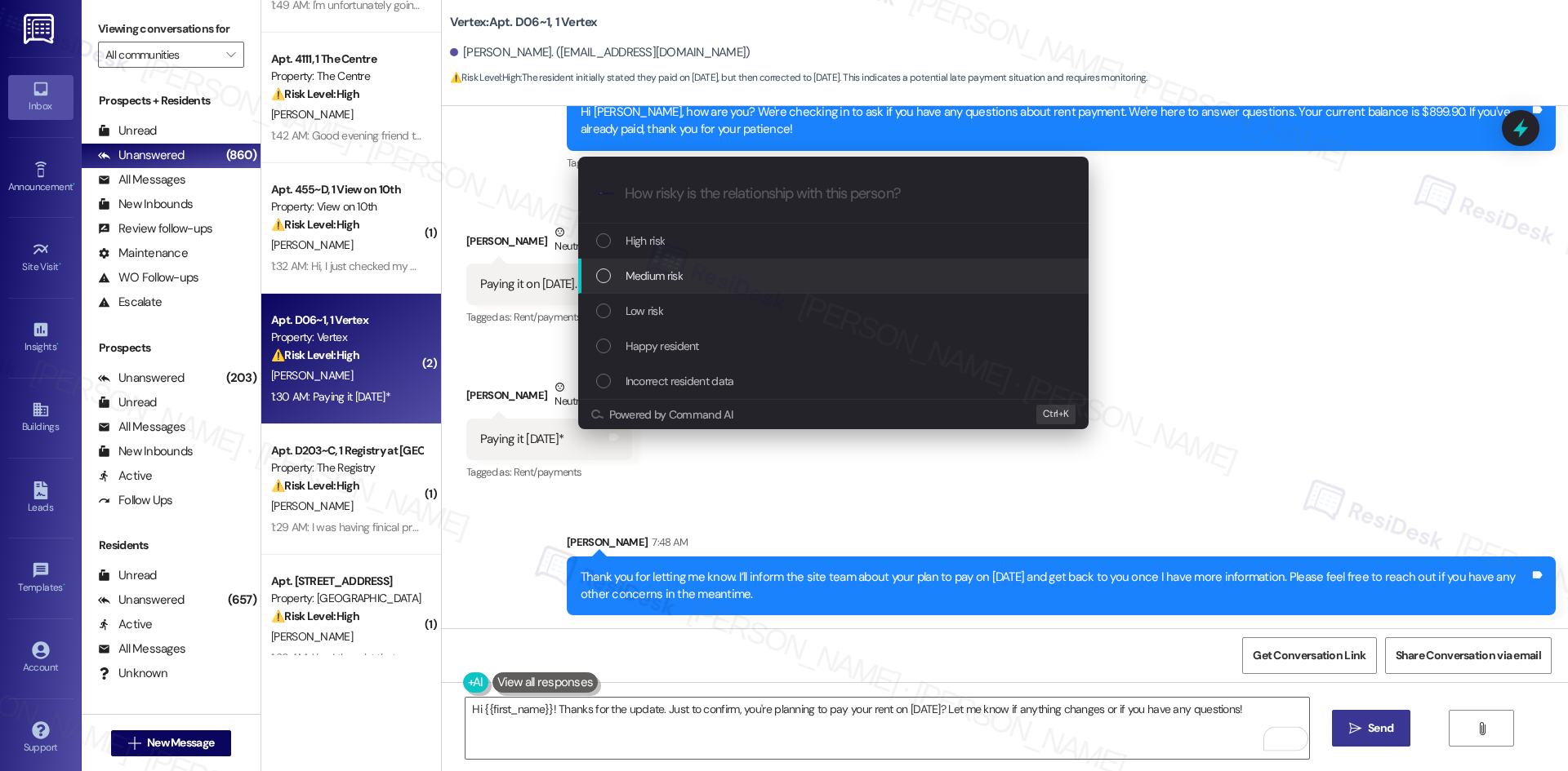
click at [717, 274] on div "Medium risk" at bounding box center [834, 276] width 477 height 18
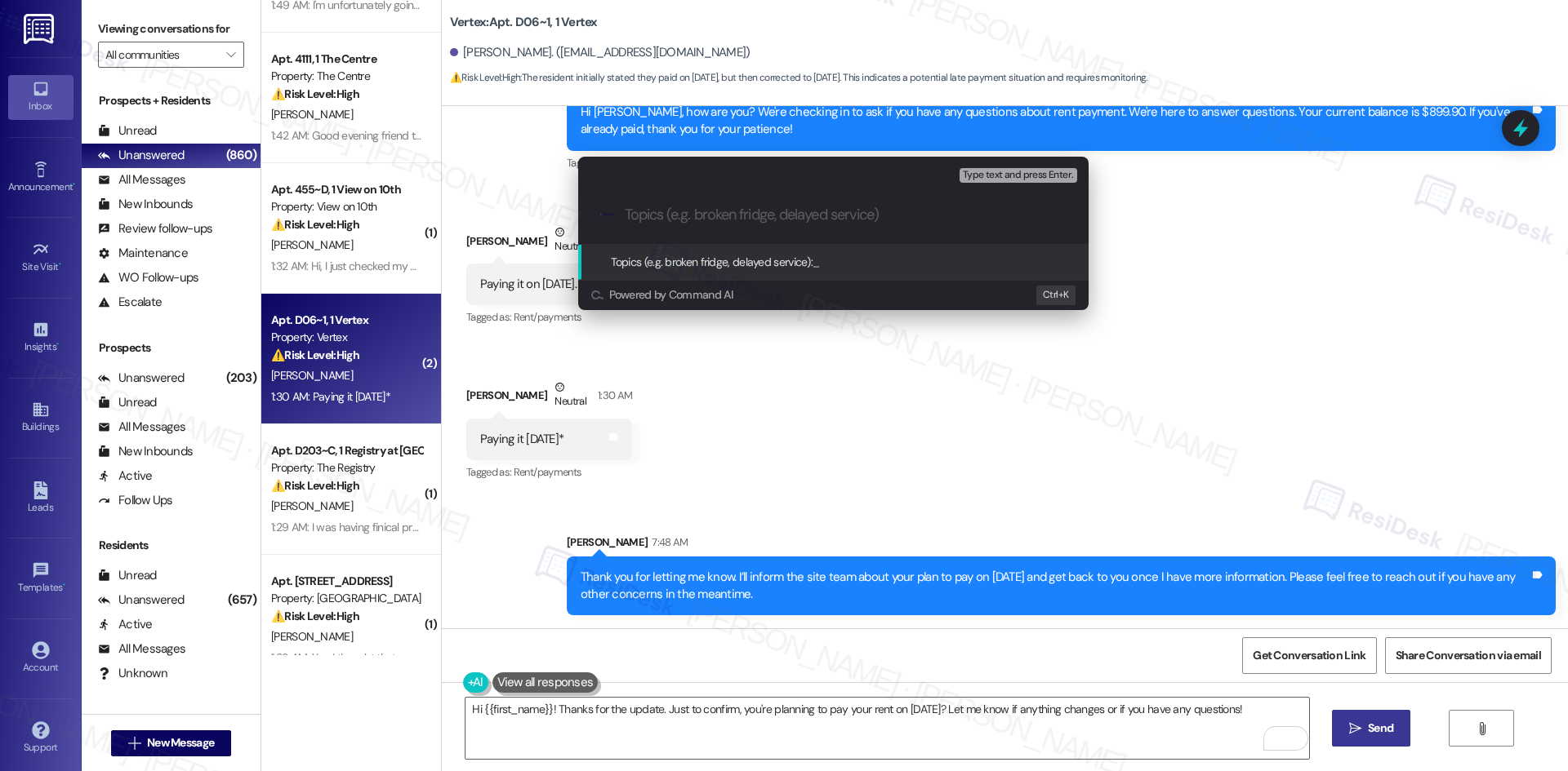
click at [682, 212] on input "Topics (e.g. broken fridge, delayed service)" at bounding box center [846, 215] width 444 height 17
paste input "Resident Payment Plan – Intends to Pay Balance on [DATE]"
type input "Resident Payment Plan – Intends to Pay Balance on [DATE]"
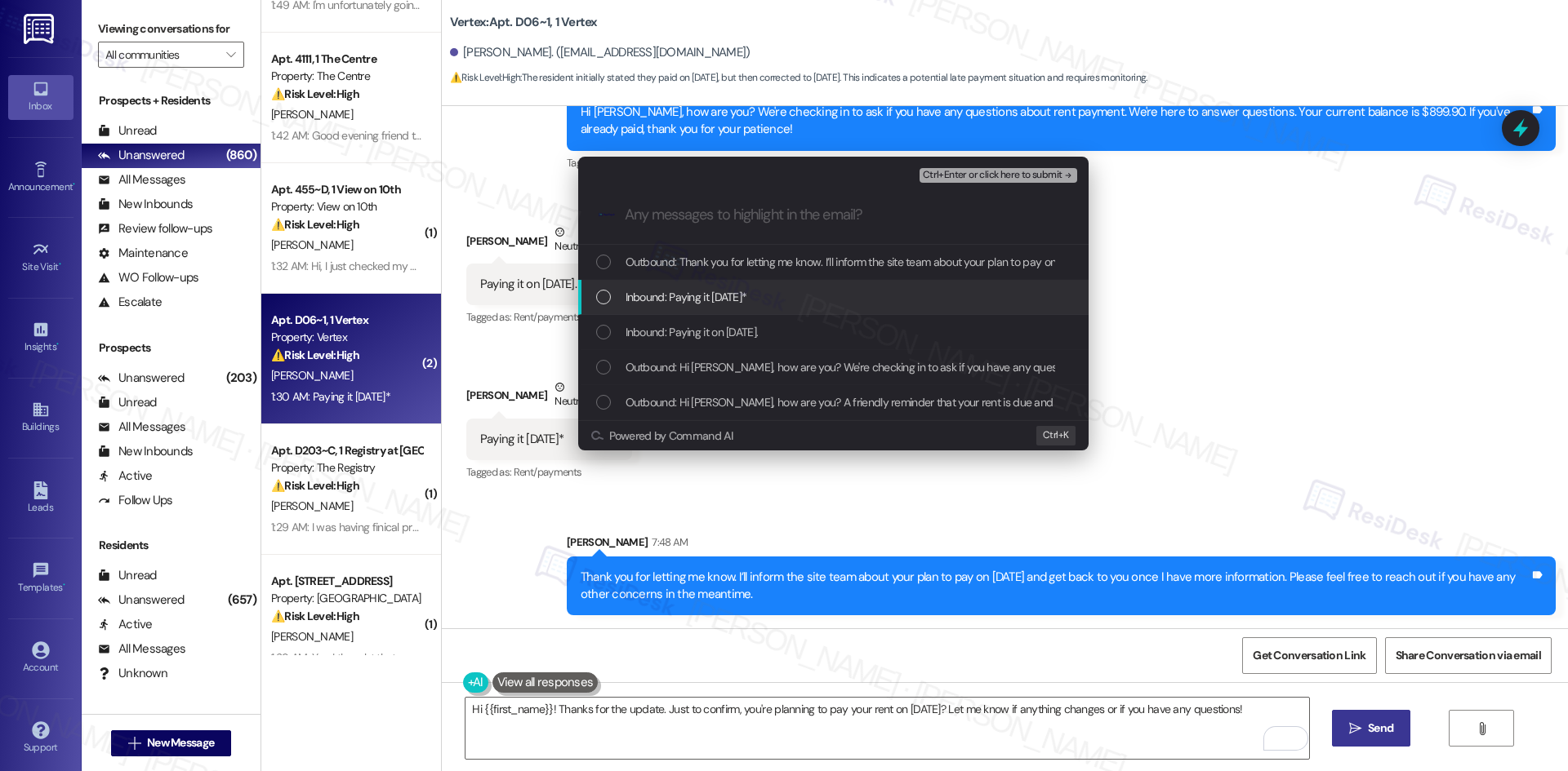
click at [731, 298] on span "Inbound: Paying it [DATE]*" at bounding box center [686, 297] width 122 height 18
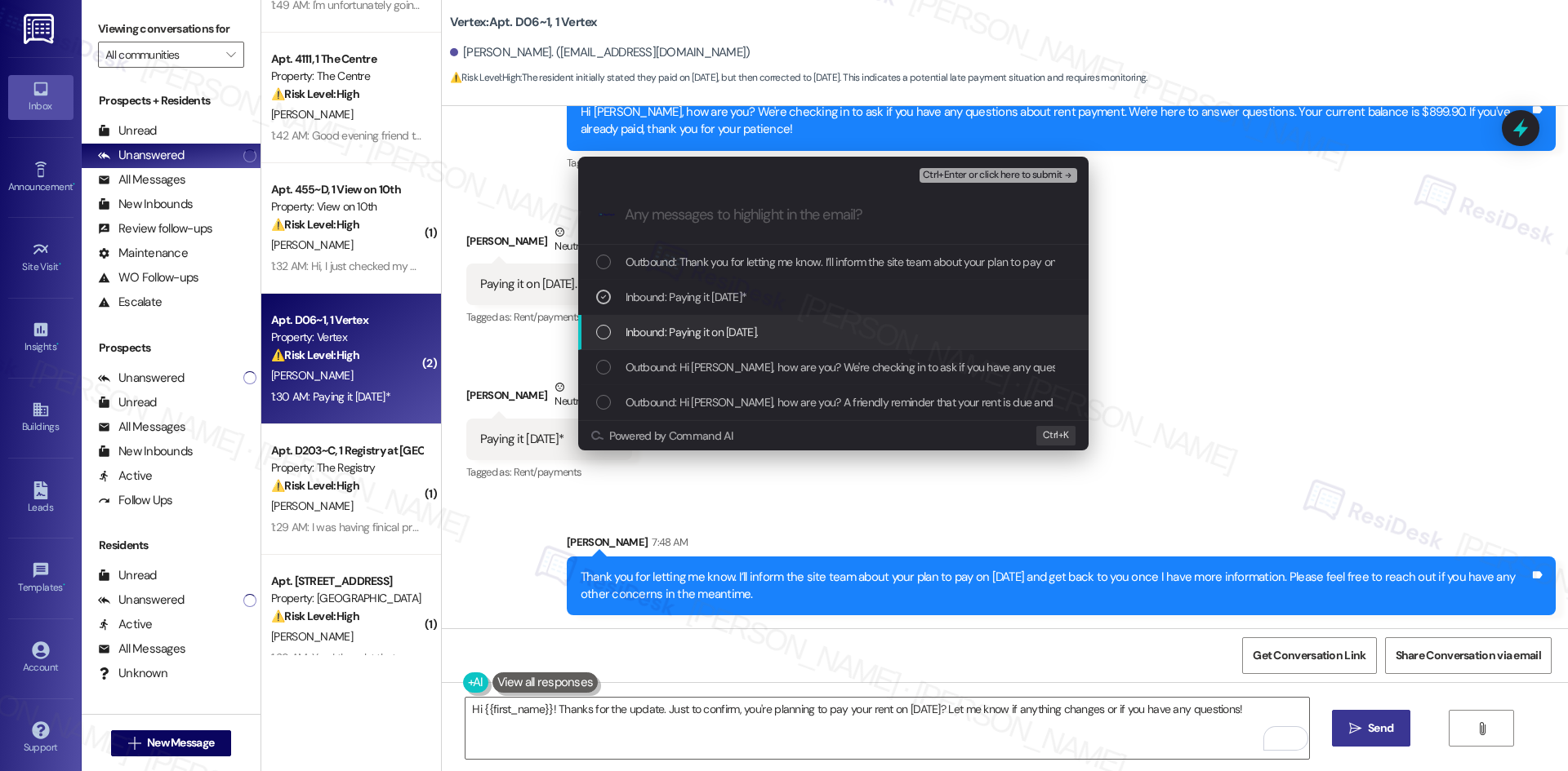
click at [759, 338] on span "Inbound: Paying it on [DATE]." at bounding box center [692, 333] width 133 height 18
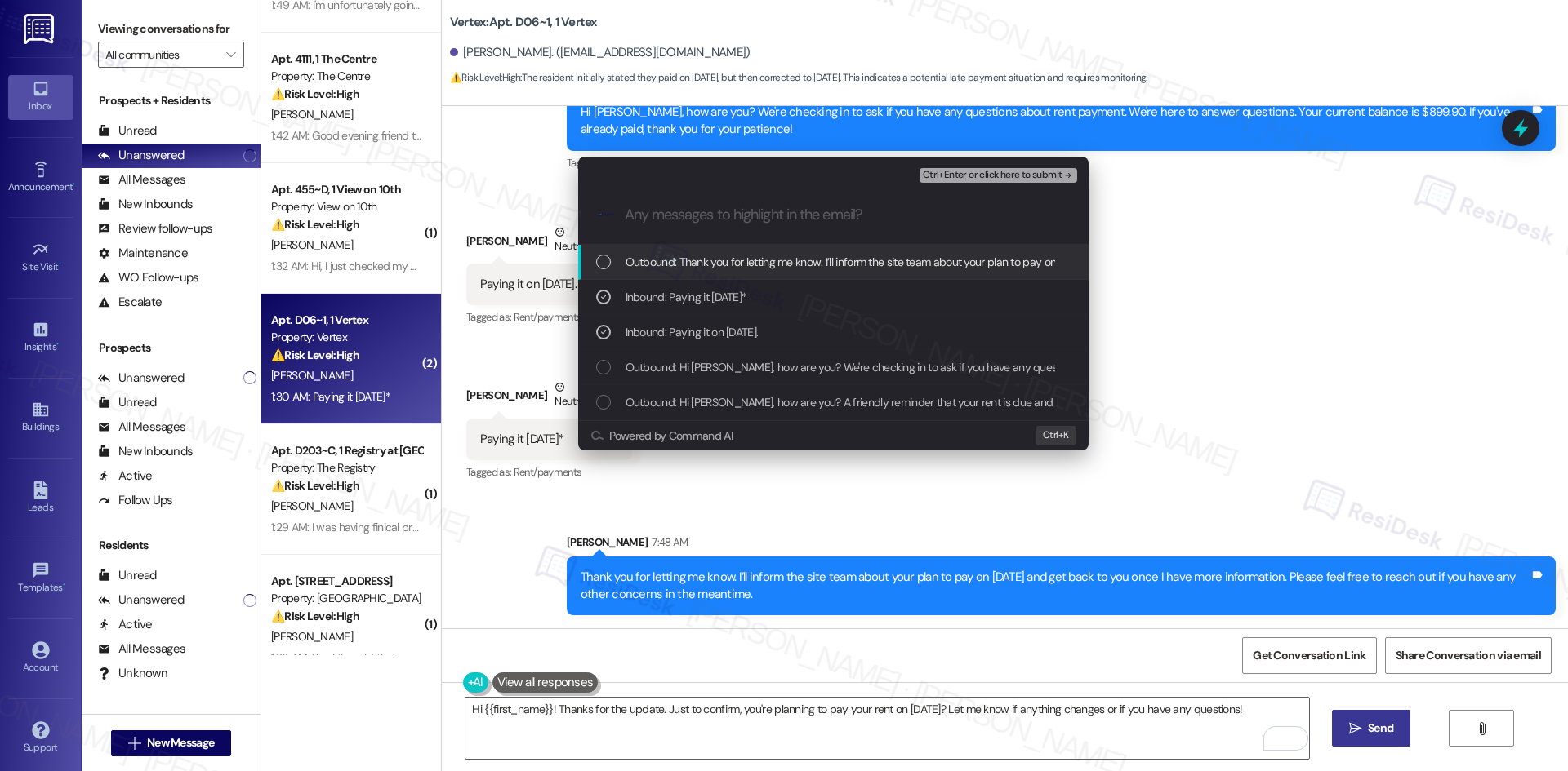
click at [1047, 175] on span "Ctrl+Enter or click here to submit" at bounding box center [992, 175] width 140 height 12
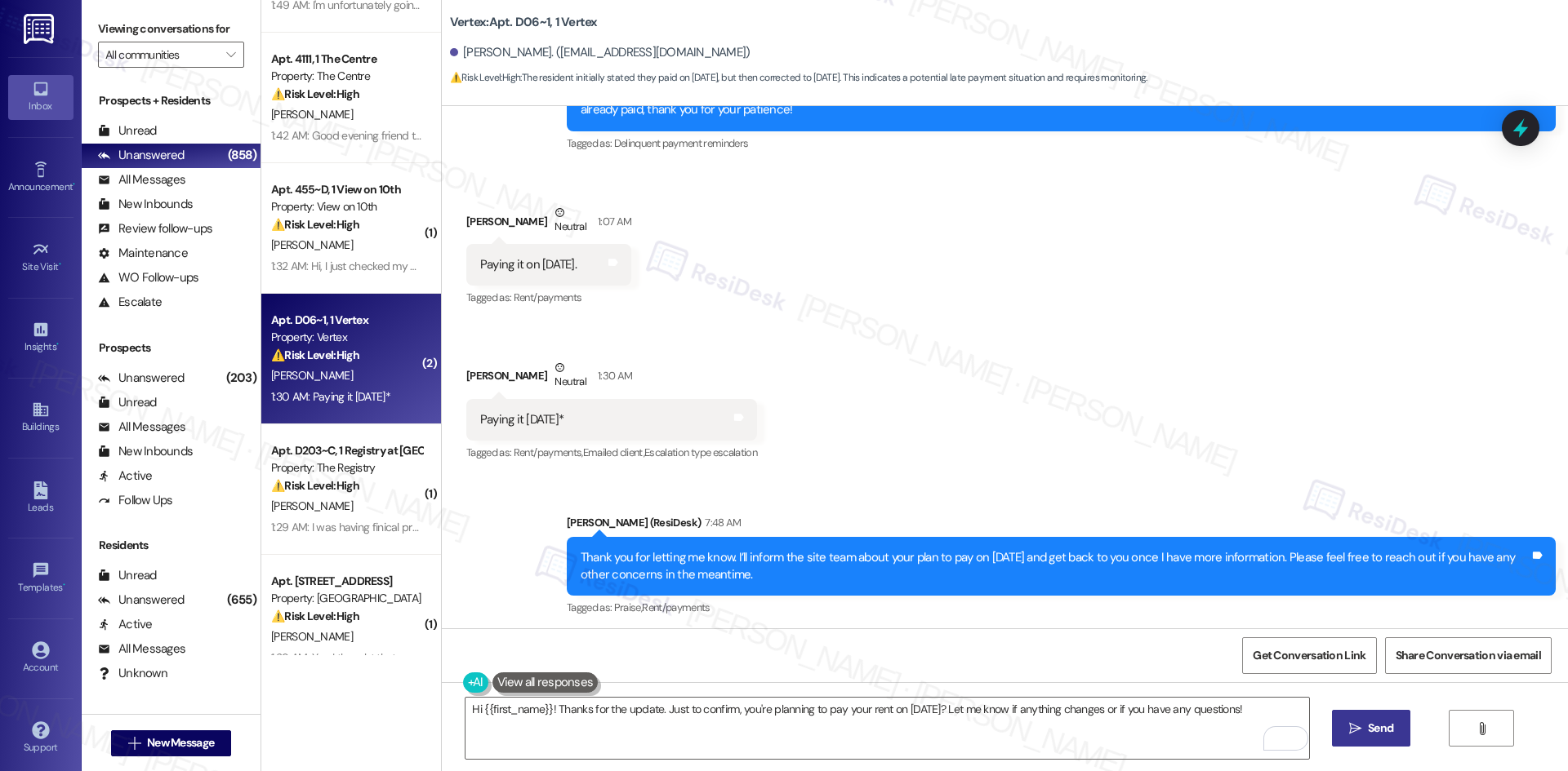
scroll to position [514, 0]
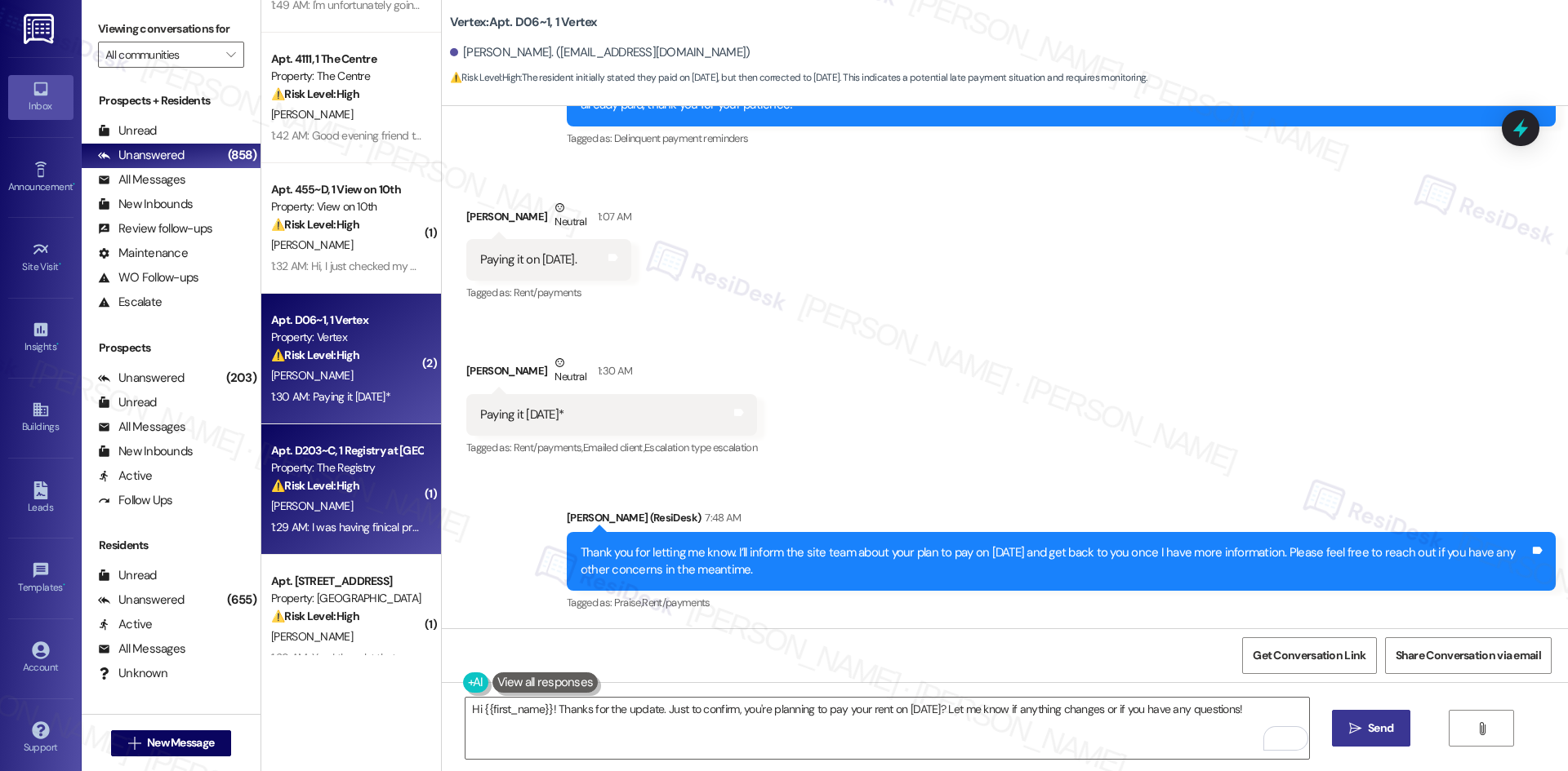
click at [341, 490] on strong "⚠️ Risk Level: High" at bounding box center [315, 486] width 89 height 15
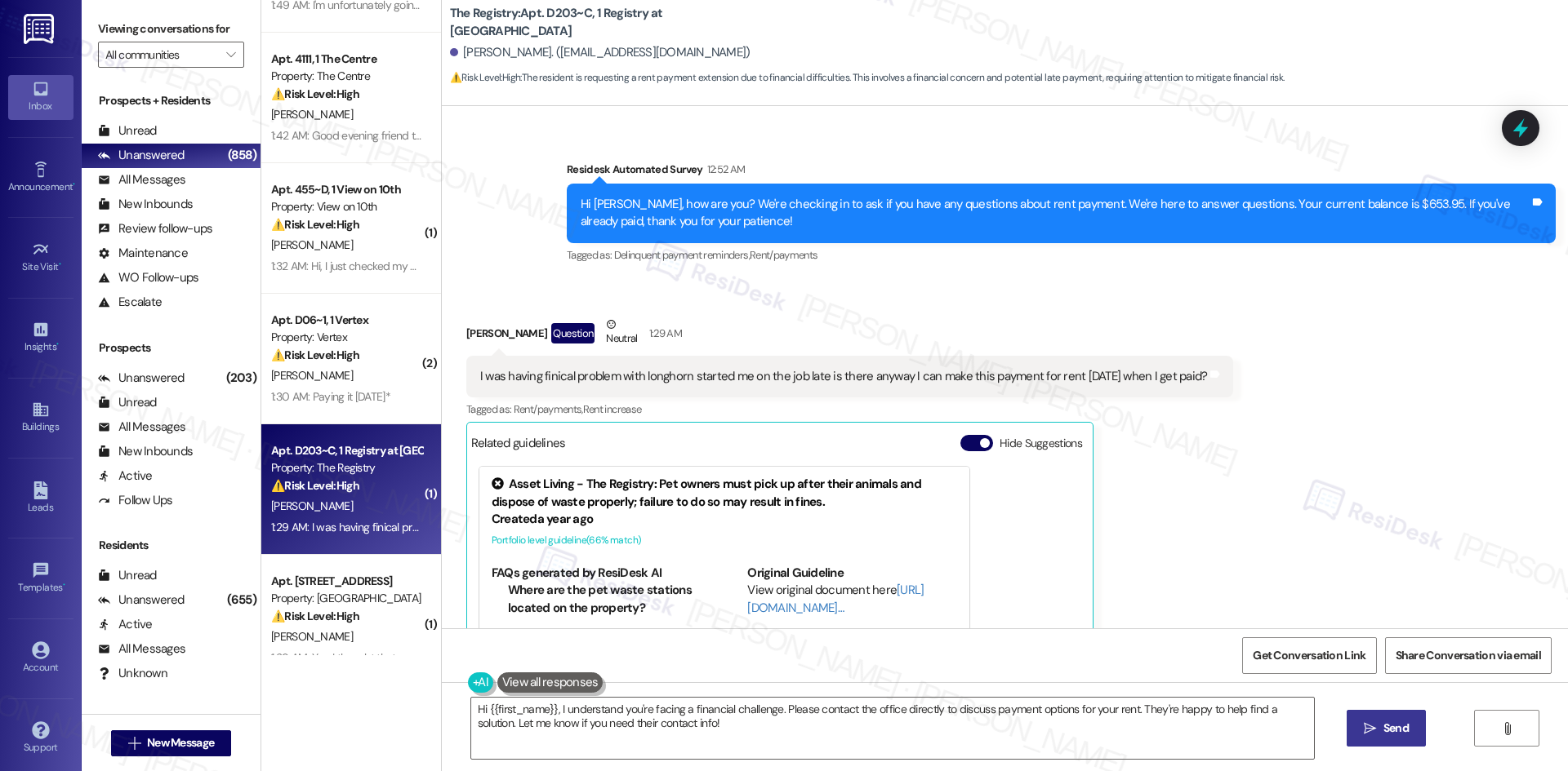
scroll to position [683, 0]
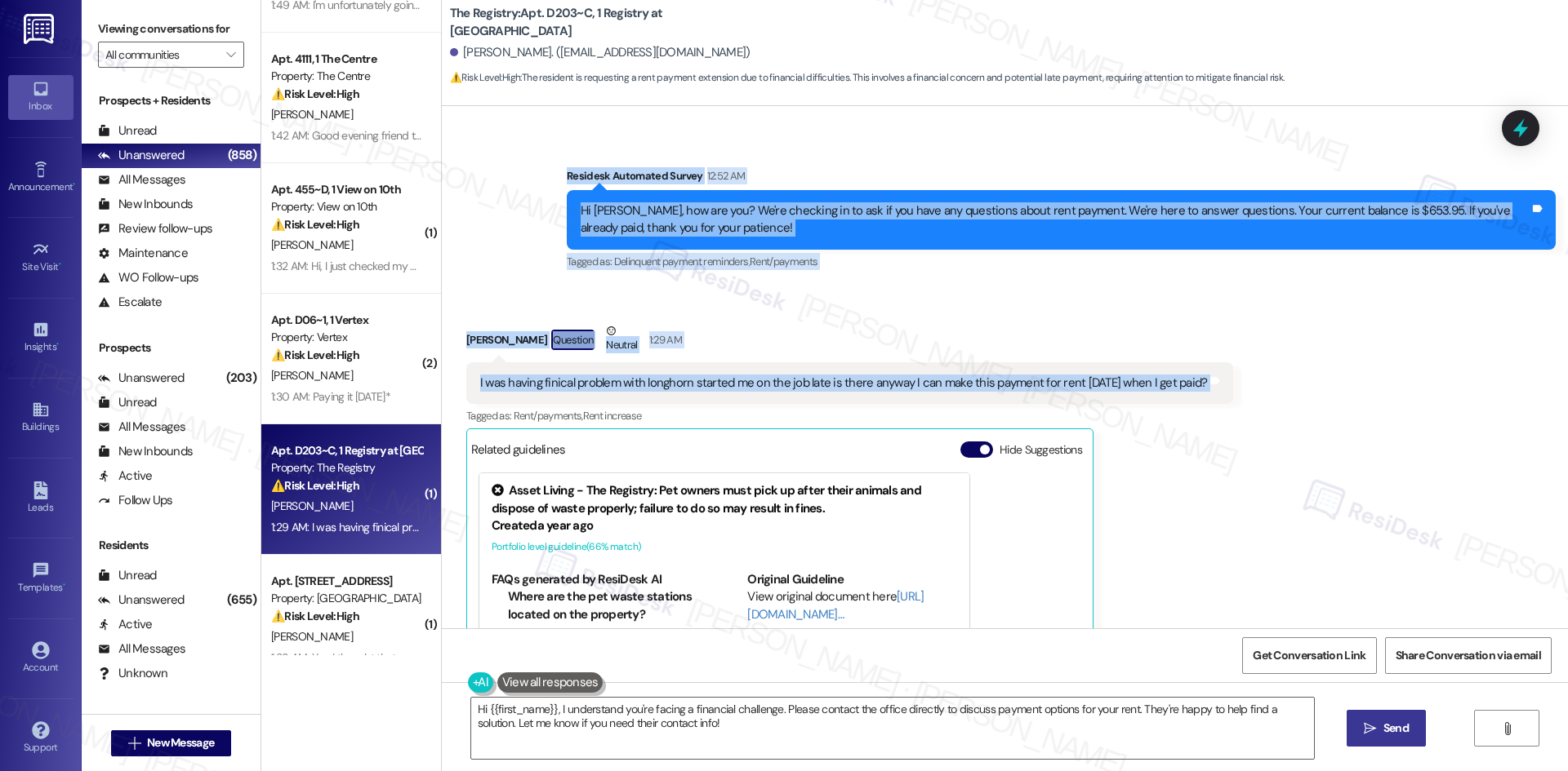
drag, startPoint x: 549, startPoint y: 179, endPoint x: 1224, endPoint y: 392, distance: 707.8
click at [1224, 392] on div "Lease started [DATE] 8:00 AM Survey, sent via SMS Residesk Automated Survey [DA…" at bounding box center [1005, 367] width 1126 height 523
copy div "Residesk Automated Survey 12:52 AM Hi [PERSON_NAME], how are you? We're checkin…"
click at [749, 319] on div "Received via SMS [PERSON_NAME] Question Neutral 1:29 AM I was having finical pr…" at bounding box center [850, 550] width 792 height 481
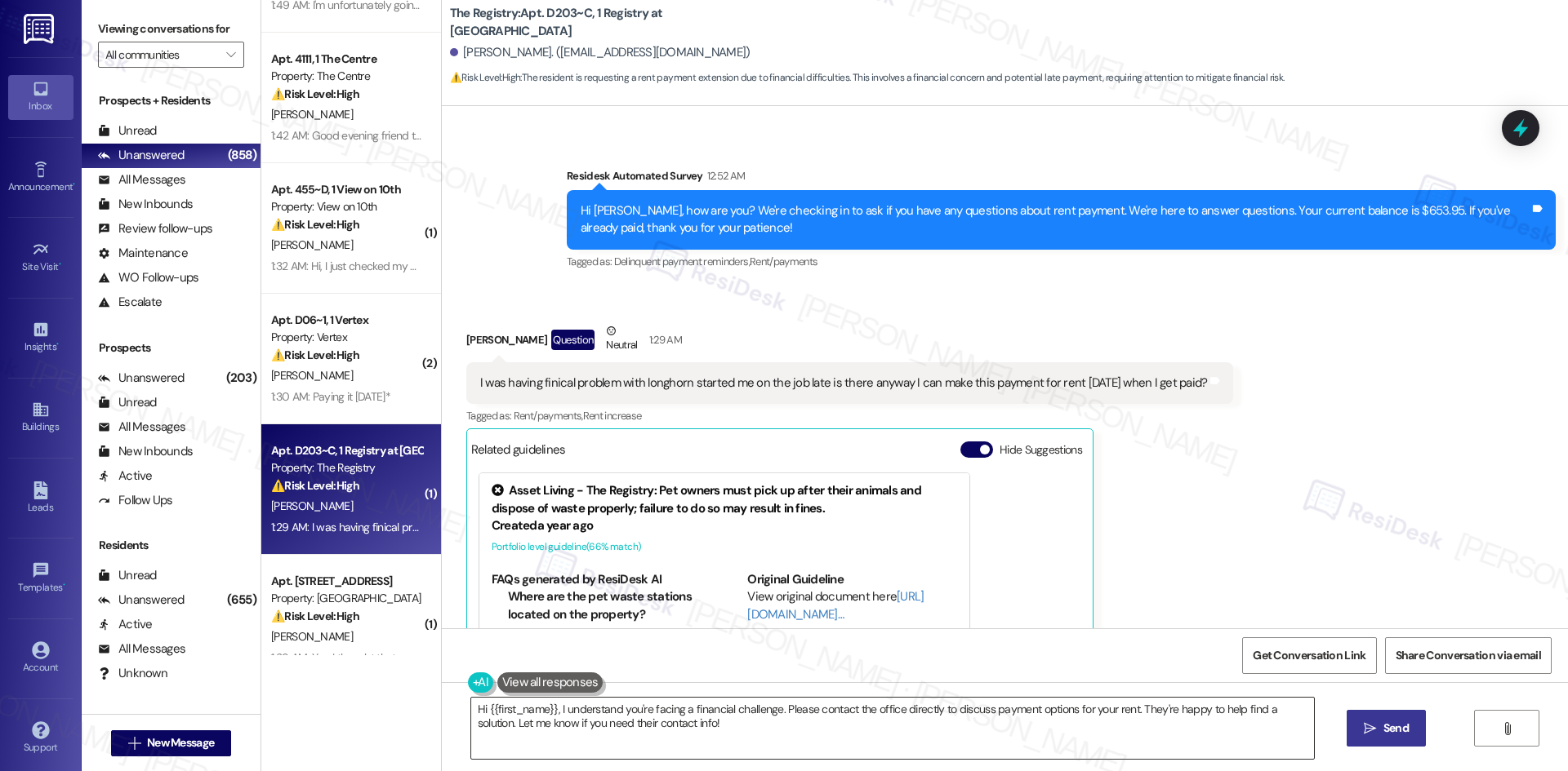
click at [715, 730] on textarea "Hi {{first_name}}, I understand you're facing a financial challenge. Please con…" at bounding box center [892, 729] width 842 height 61
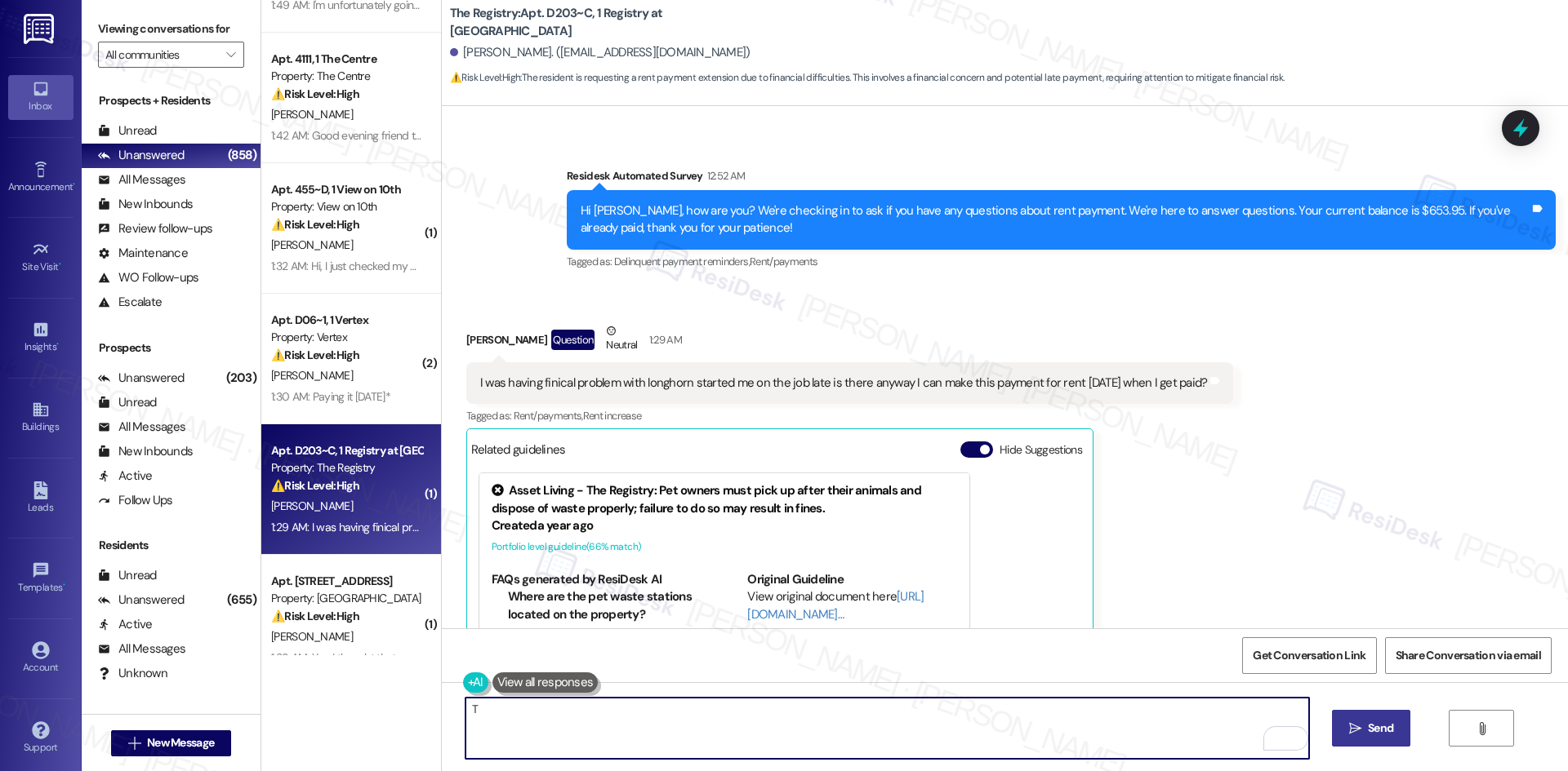
paste textarea "[PERSON_NAME] you for letting me know and for explaining your situation. I’ll i…"
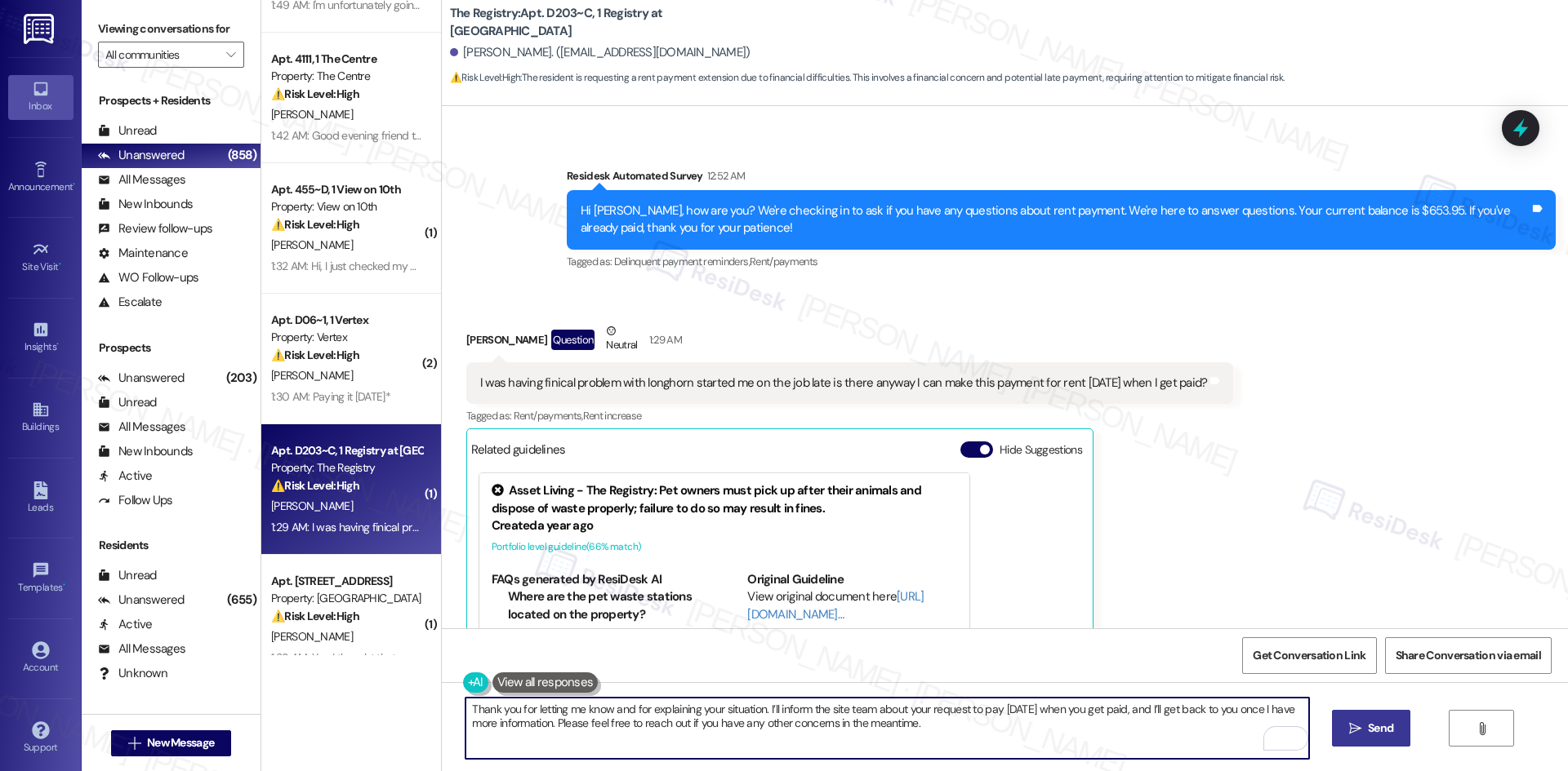
type textarea "Thank you for letting me know and for explaining your situation. I’ll inform th…"
click at [1376, 741] on button " Send" at bounding box center [1371, 728] width 79 height 36
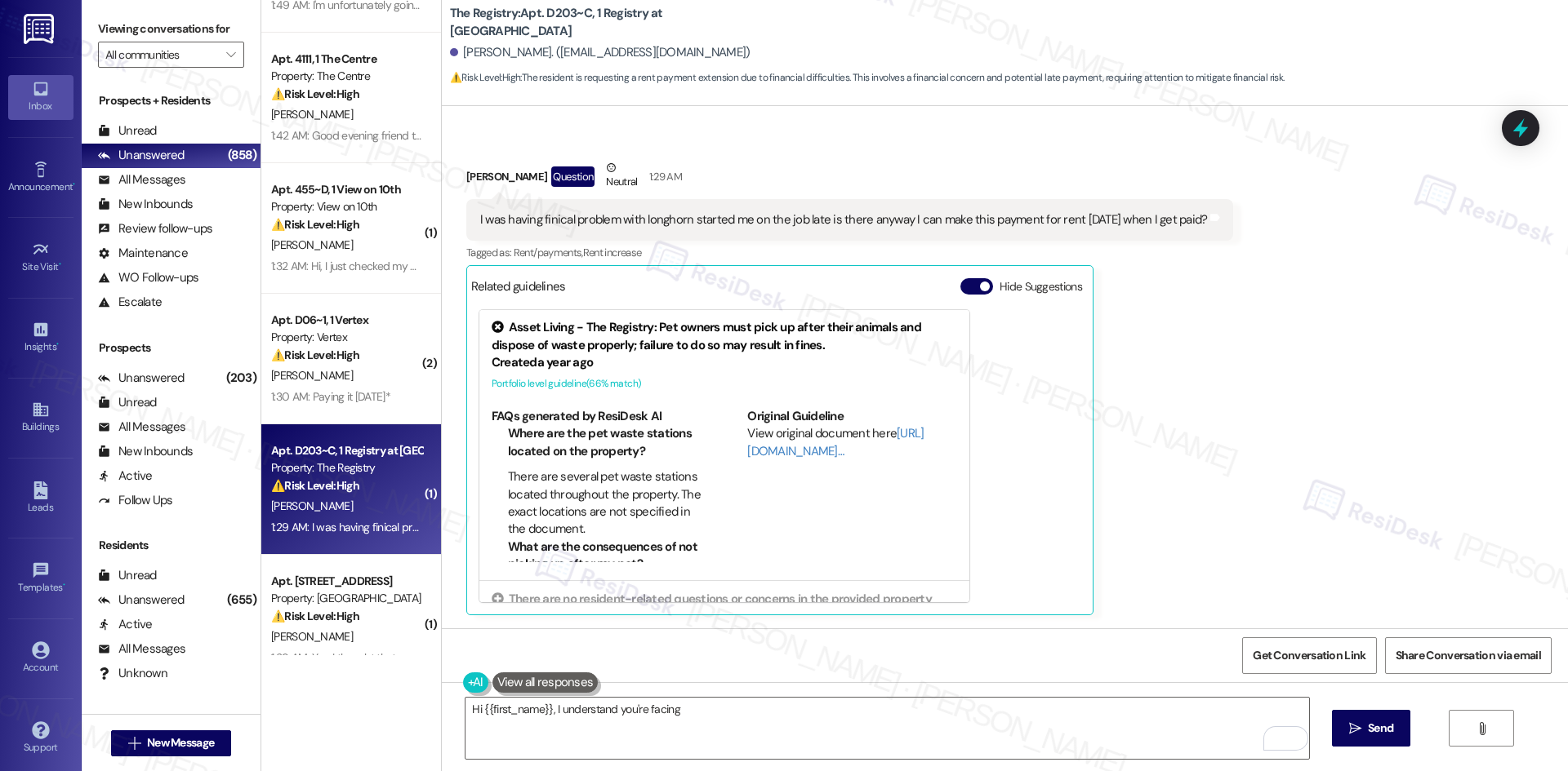
scroll to position [845, 0]
type textarea "Hi {{first_name}}, I understand you're facing a financial challenge. Please con…"
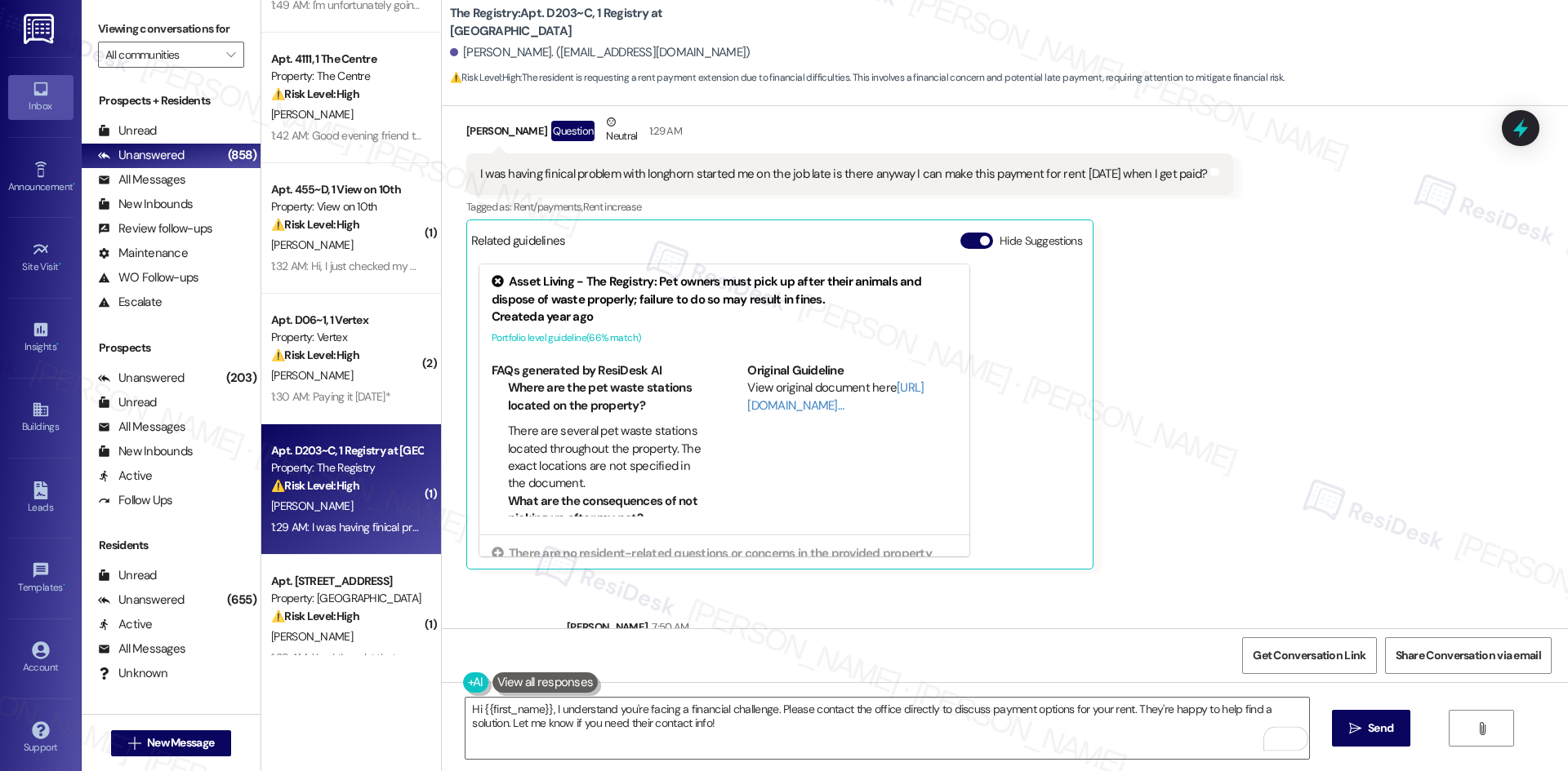
scroll to position [978, 0]
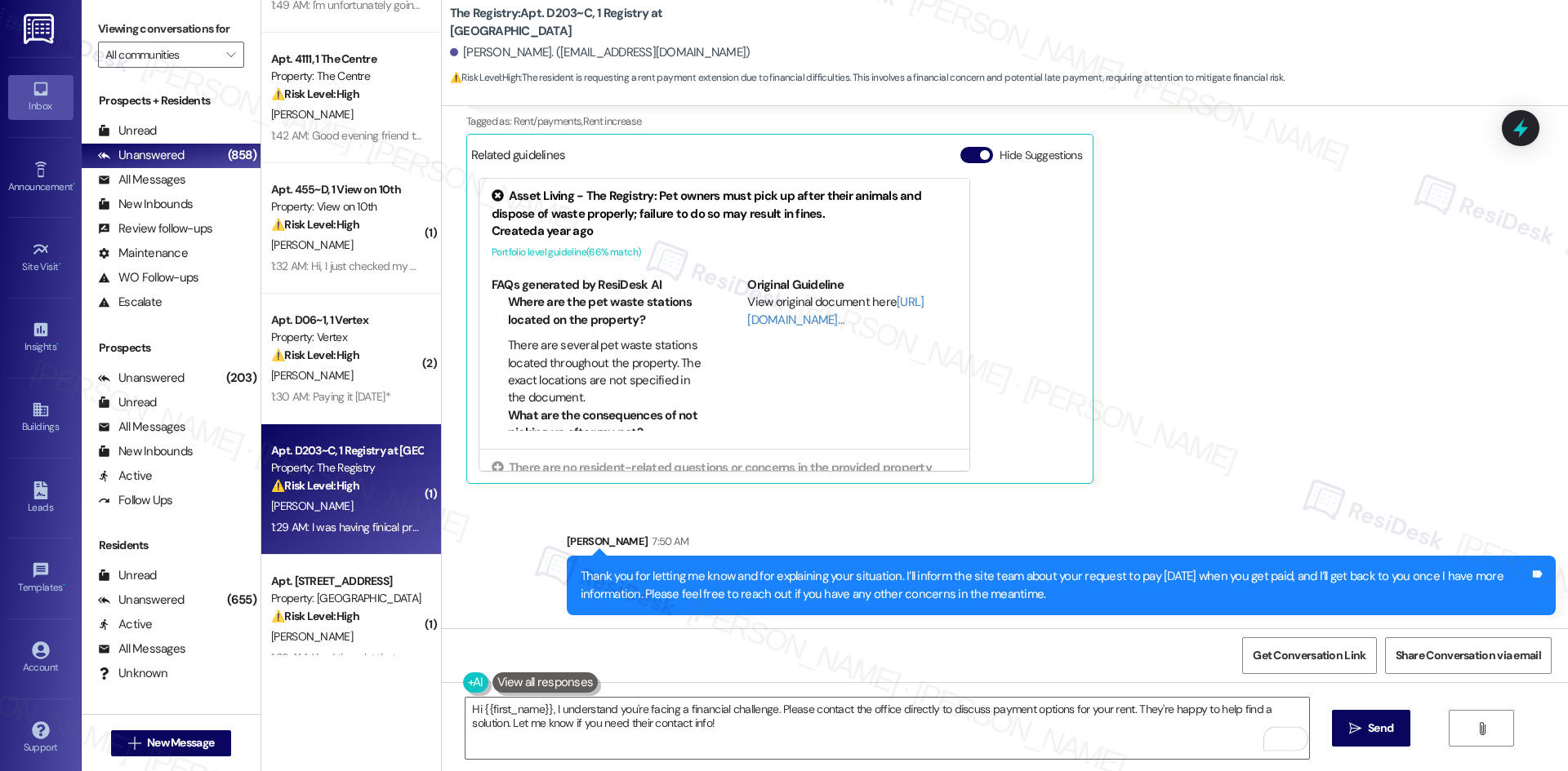
click at [1383, 482] on div "Received via SMS [PERSON_NAME] Question Neutral 1:29 AM I was having finical pr…" at bounding box center [1005, 243] width 1126 height 505
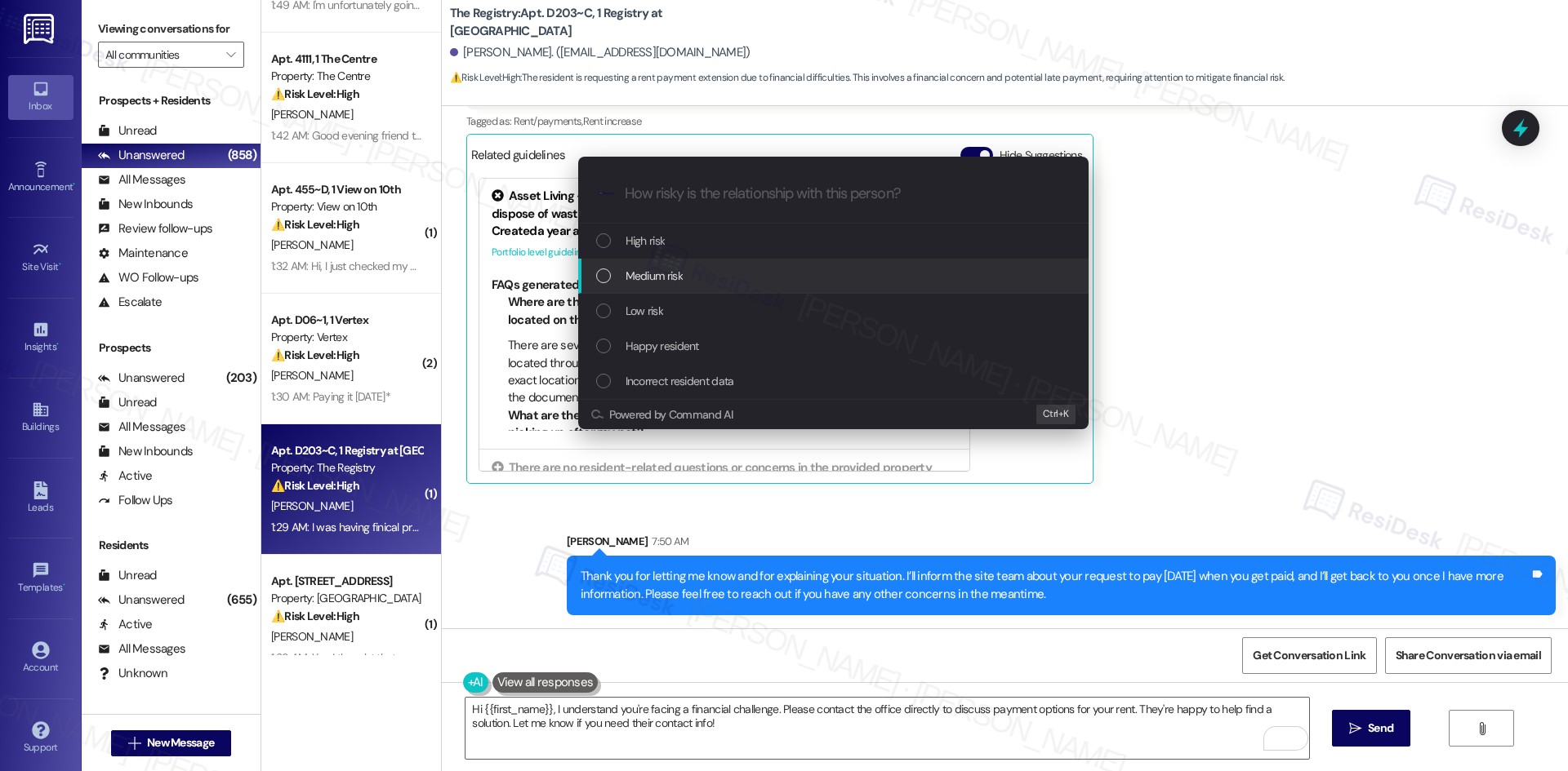
click at [678, 286] on div "Medium risk" at bounding box center [833, 276] width 511 height 35
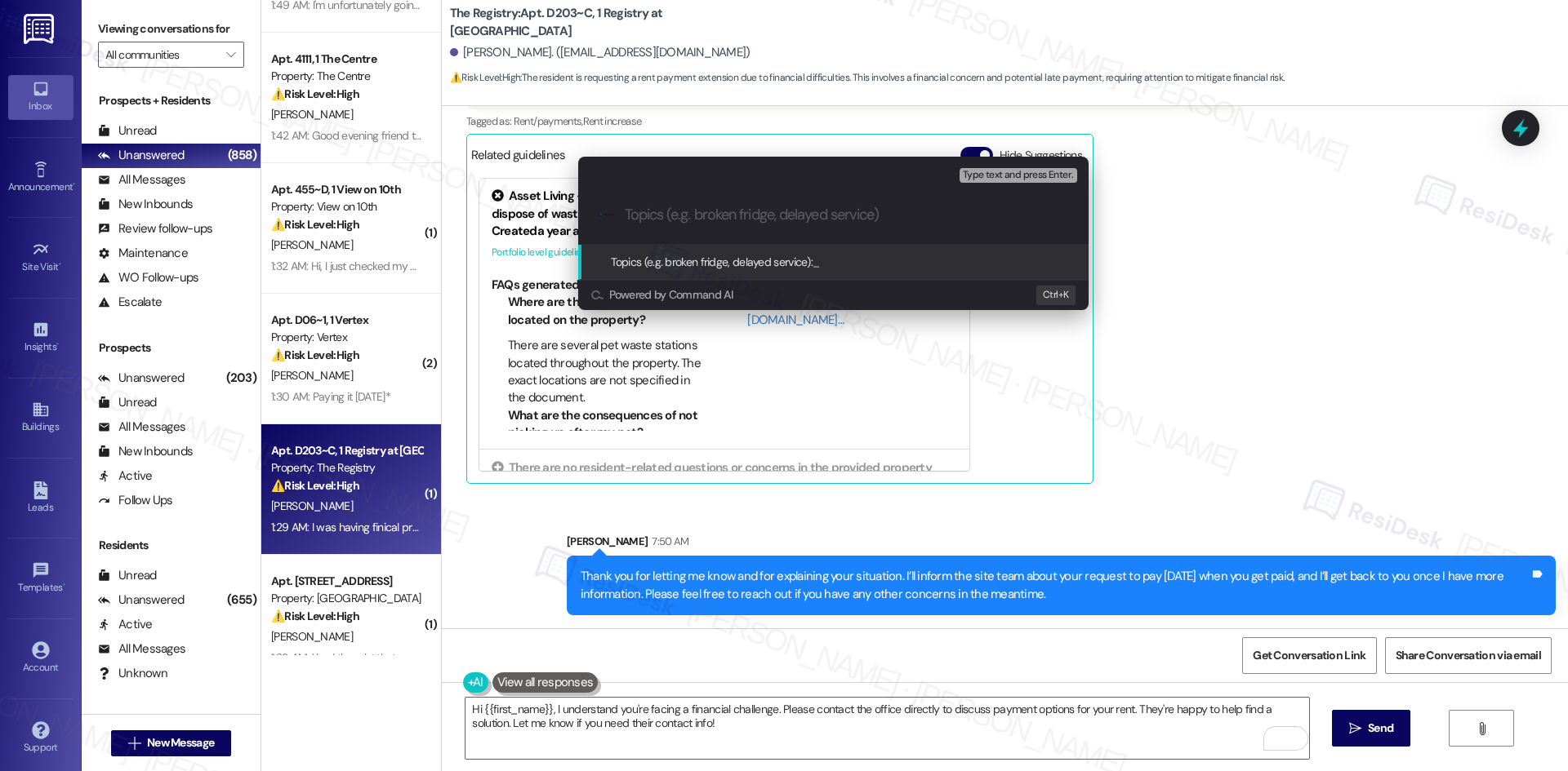
click at [650, 217] on input "Topics (e.g. broken fridge, delayed service)" at bounding box center [846, 215] width 444 height 17
paste input "Resident Request – Extension to Pay Rent on Friday"
type input "Resident Request – Extension to Pay Rent on Friday"
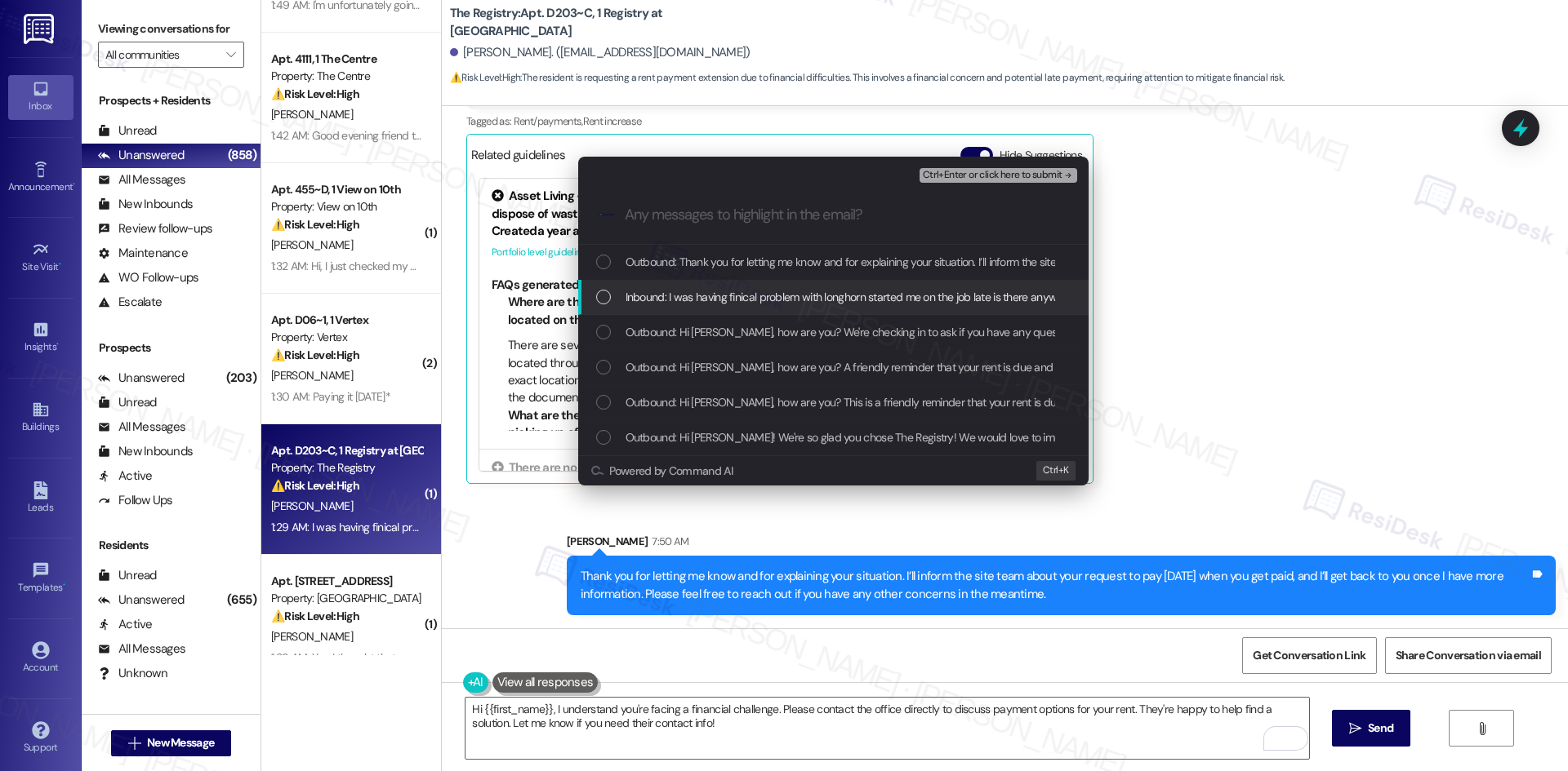
click at [717, 308] on div "Inbound: I was having finical problem with longhorn started me on the job late …" at bounding box center [833, 297] width 511 height 35
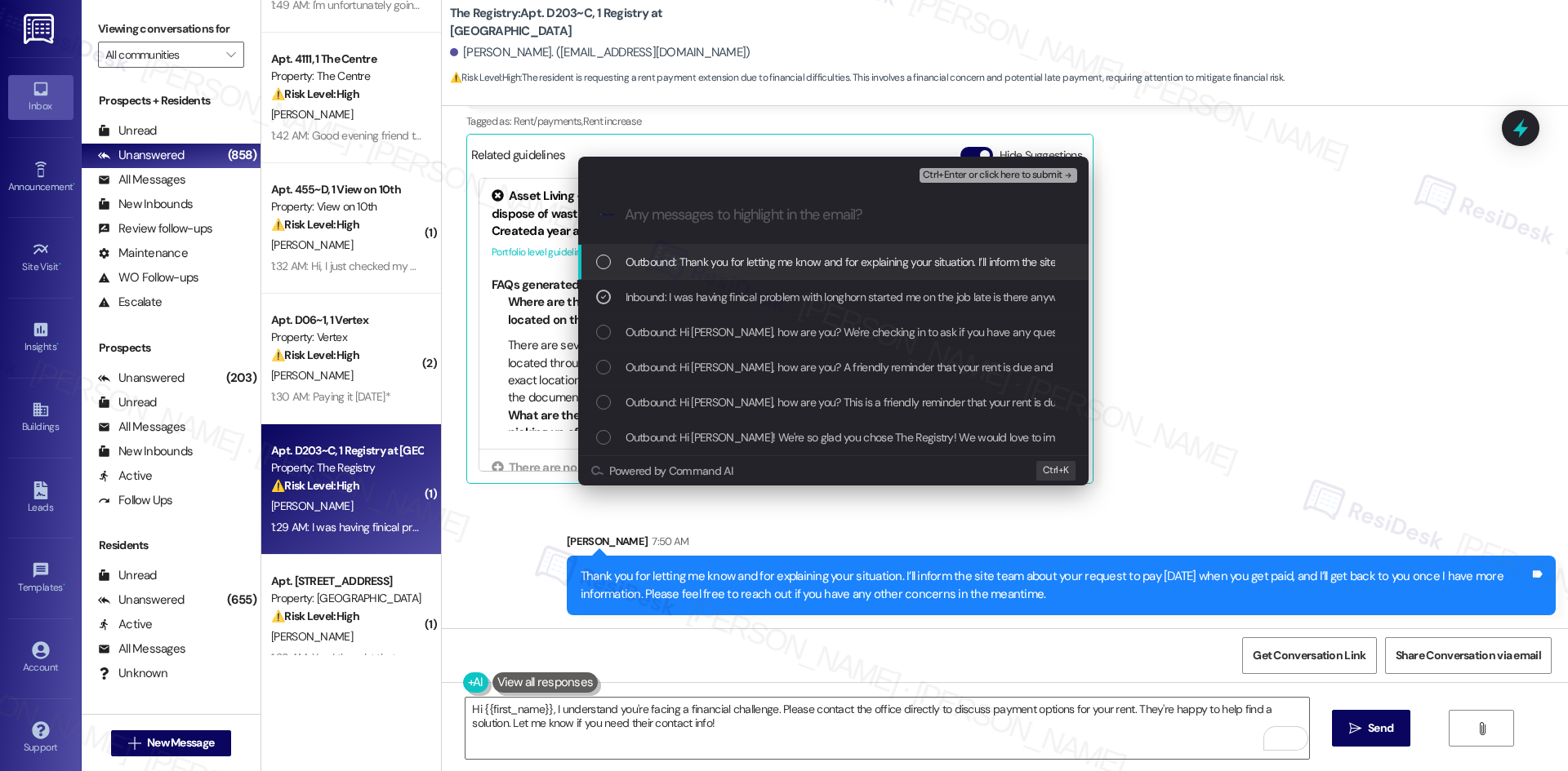
click at [1038, 178] on span "Ctrl+Enter or click here to submit" at bounding box center [992, 175] width 140 height 12
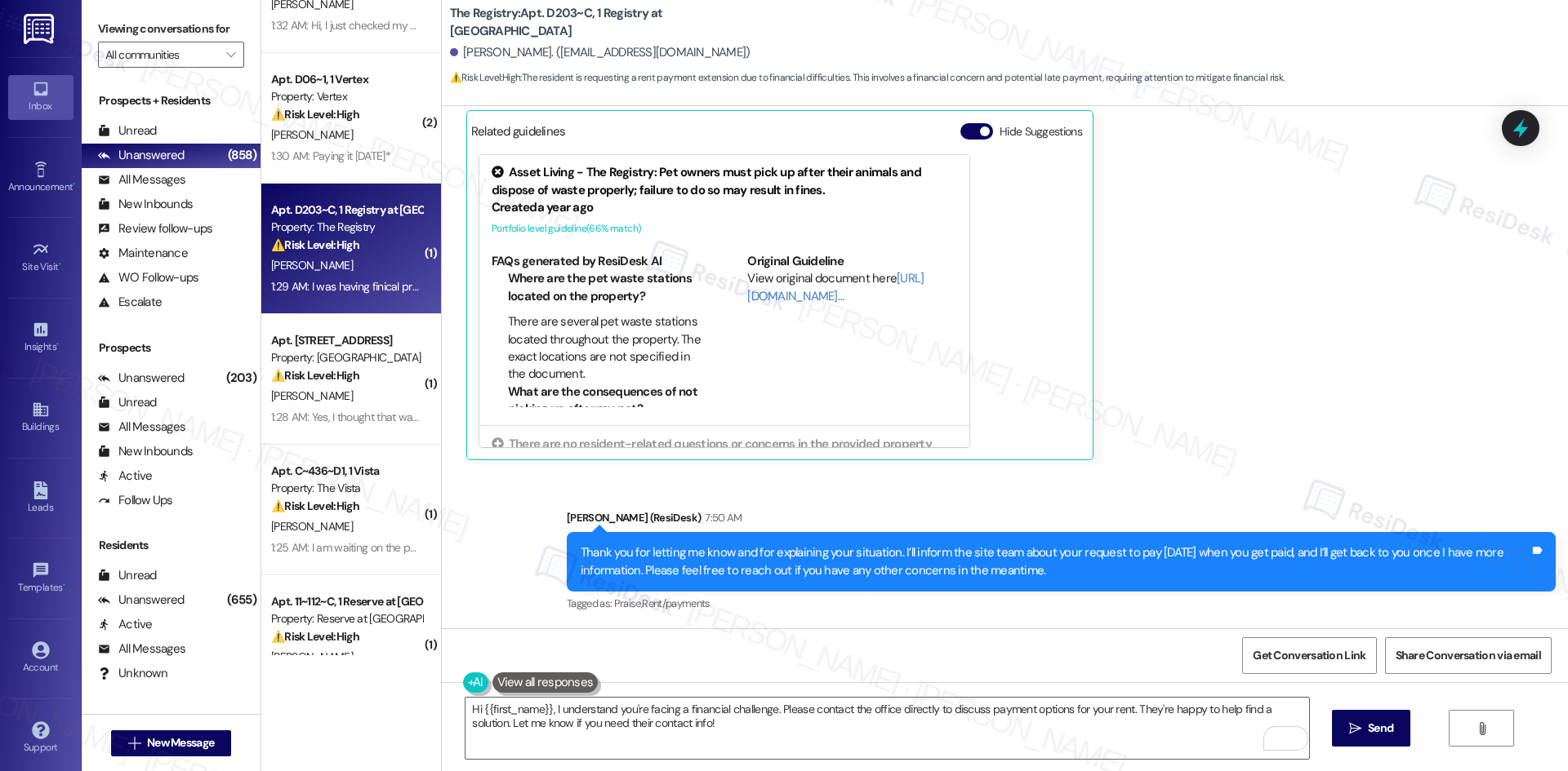
scroll to position [735, 0]
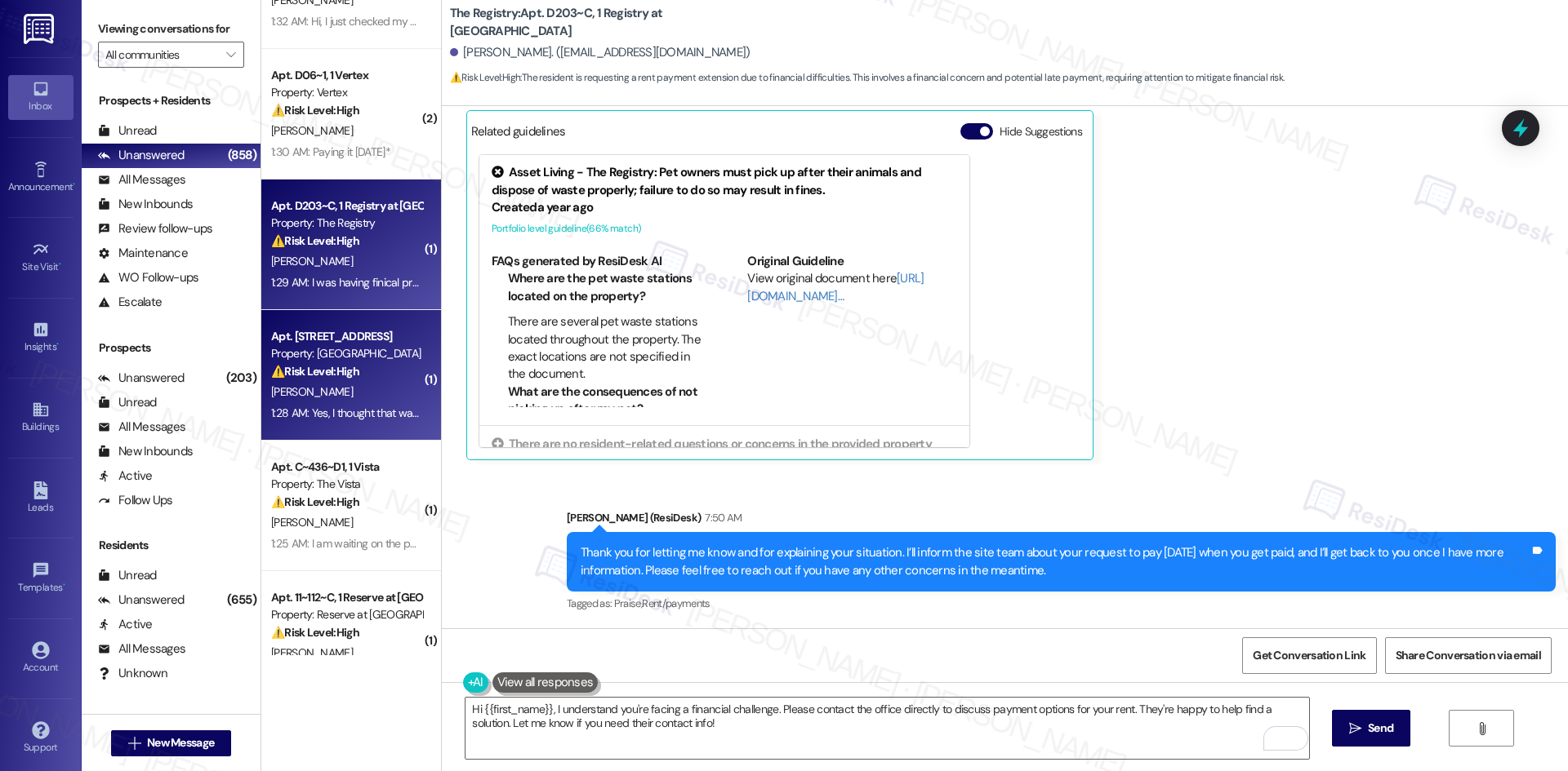
click at [341, 418] on div "1:28 AM: Yes, I thought that was the relet fee I had to pay? I am going to be p…" at bounding box center [585, 413] width 628 height 15
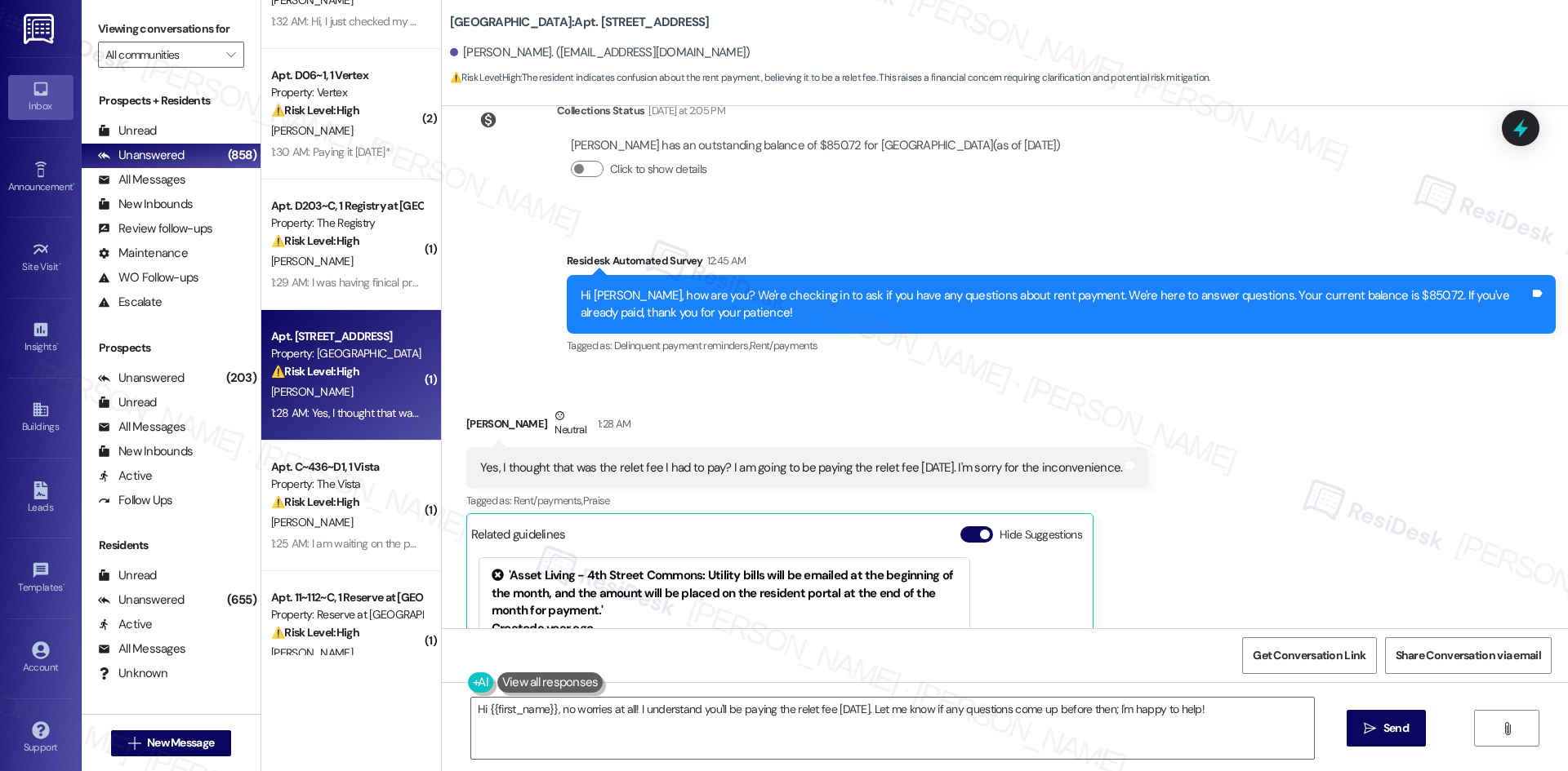
scroll to position [2028, 0]
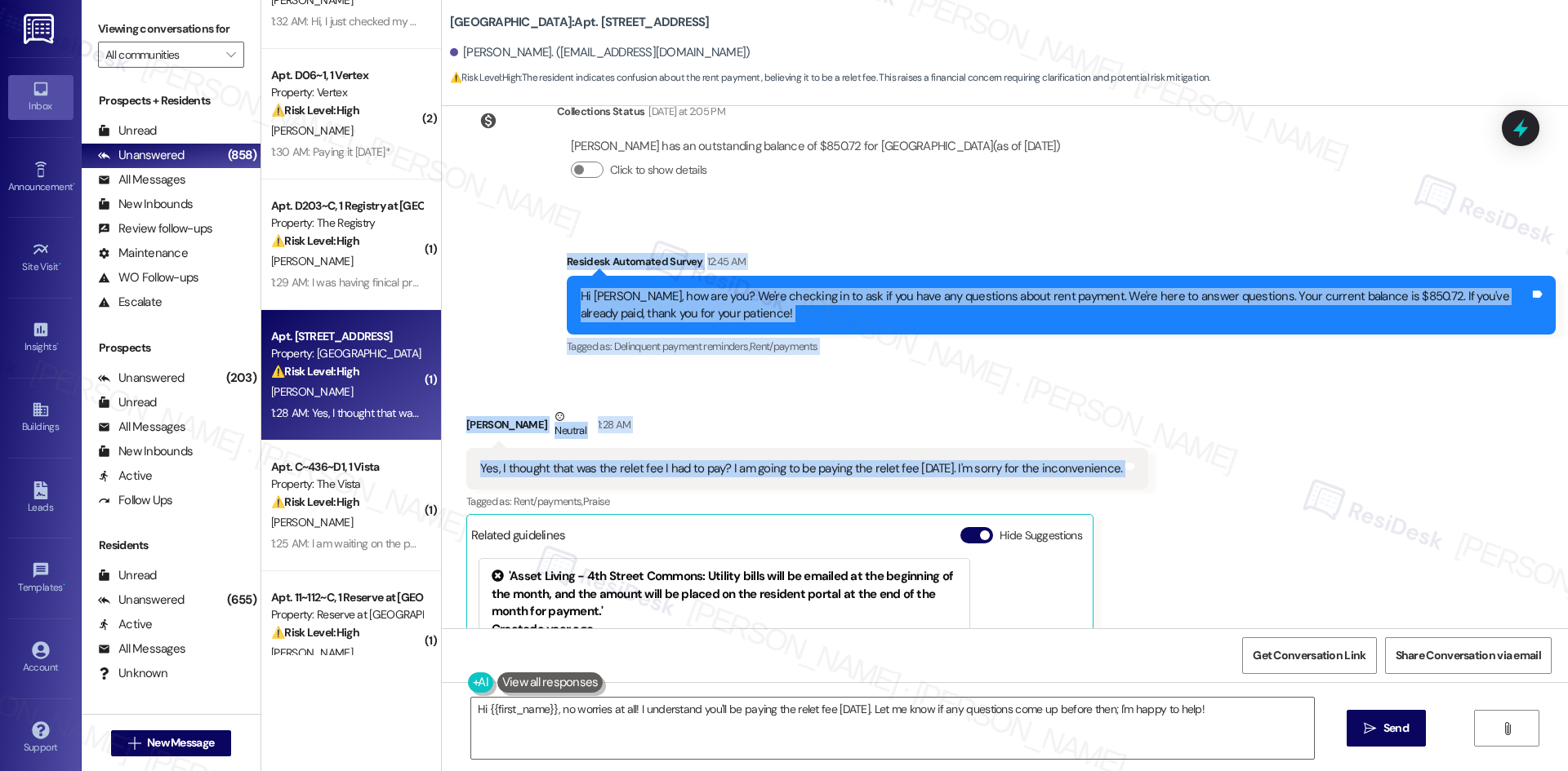
drag, startPoint x: 548, startPoint y: 251, endPoint x: 1173, endPoint y: 470, distance: 662.3
click at [1173, 470] on div "Announcement, sent via SMS Sarah (ResiDesk) Feb 15, 2025 at 12:38 AM Hey Nelson…" at bounding box center [1005, 367] width 1126 height 523
copy div "Residesk Automated Survey 12:45 AM Hi Nelson, how are you? We're checking in to…"
click at [715, 406] on div "Received via SMS Nelson Lopez Neutral 1:28 AM Yes, I thought that was the relet…" at bounding box center [808, 635] width 707 height 476
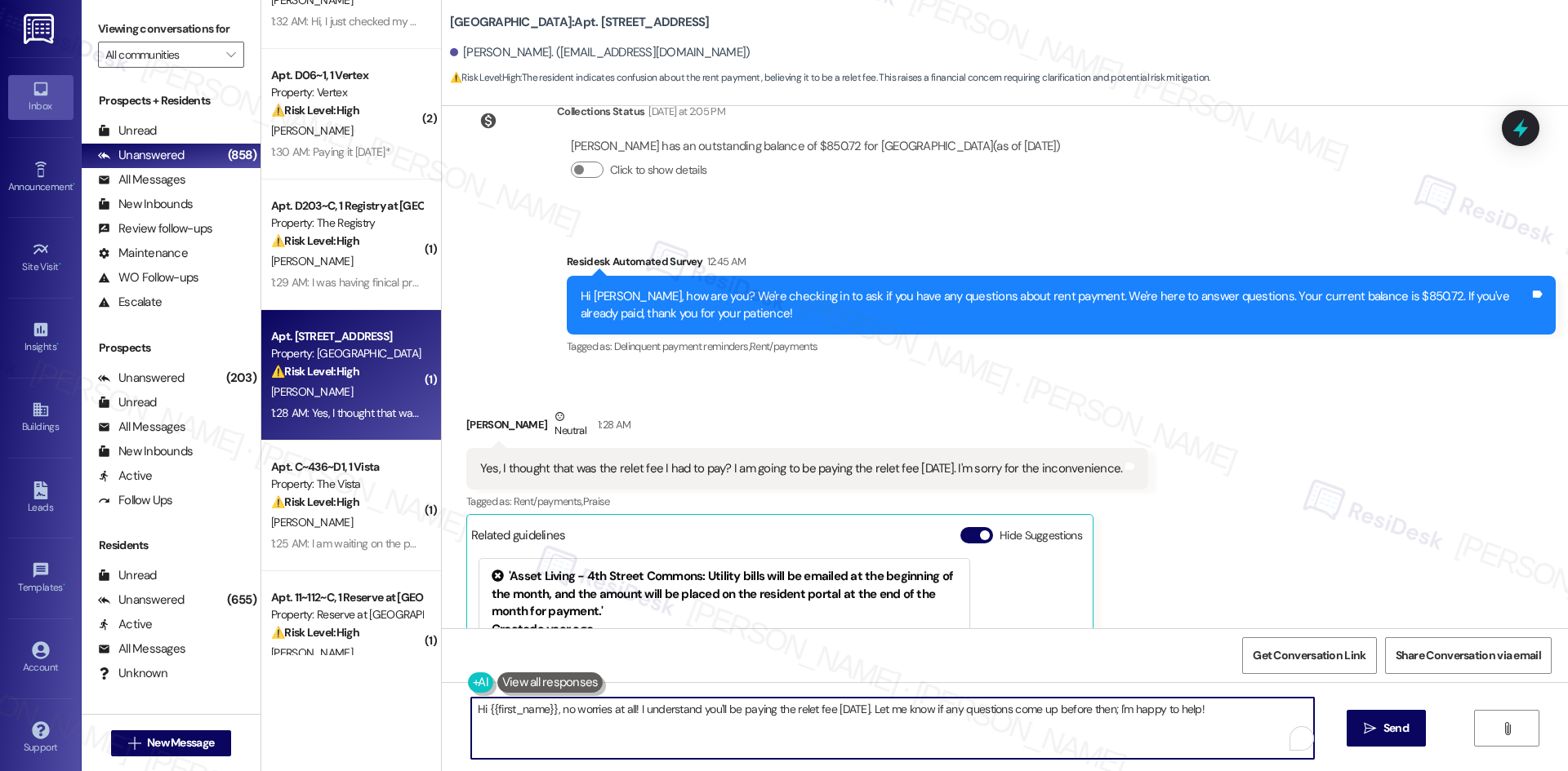
click at [707, 722] on textarea "Hi {{first_name}}, no worries at all! I understand you'll be paying the relet f…" at bounding box center [892, 729] width 842 height 61
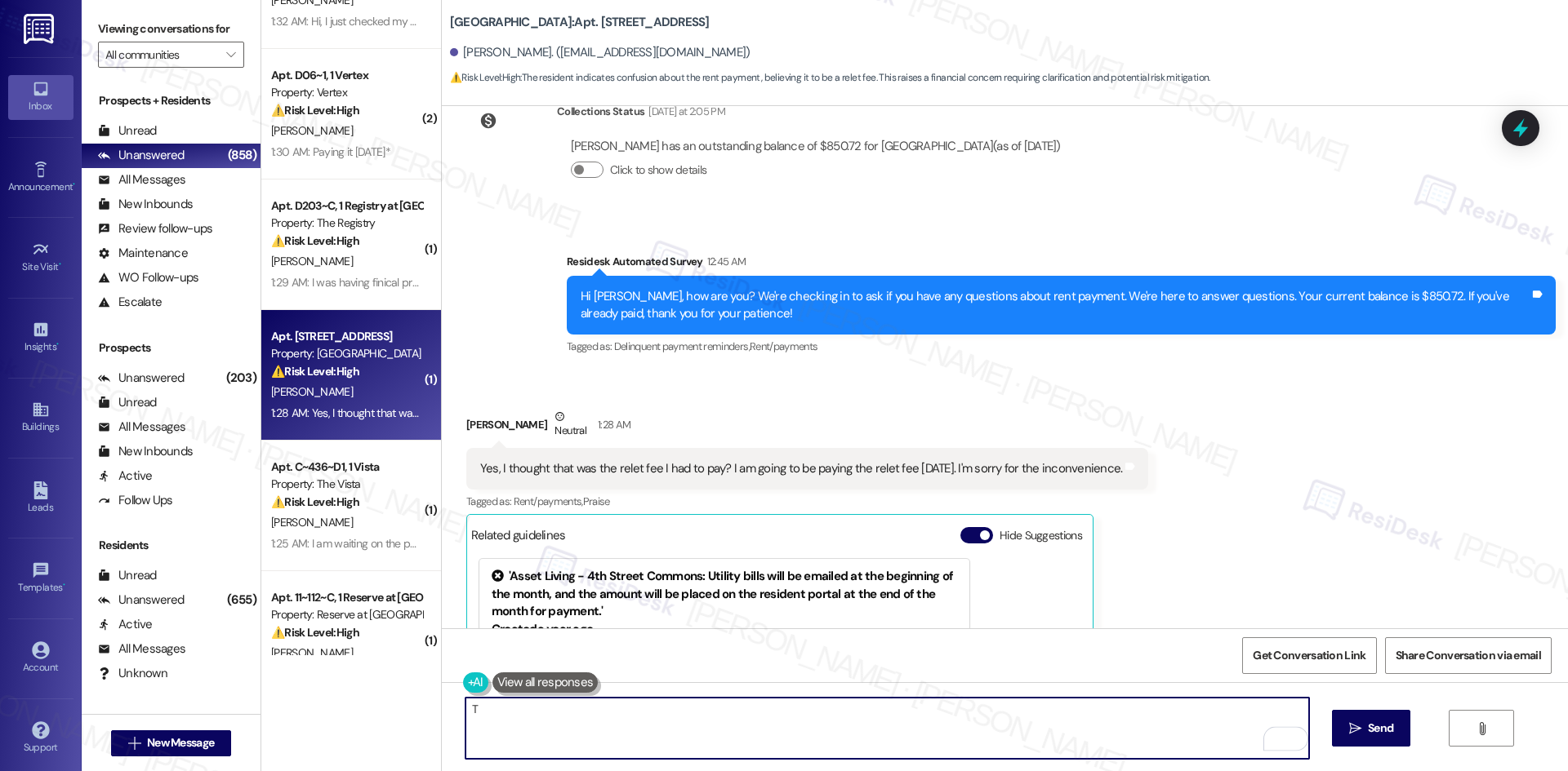
paste textarea "hank you for clarifying, and I appreciate you letting me know. I’ll inform the …"
type textarea "Thank you for clarifying, and I appreciate you letting me know. I’ll inform the…"
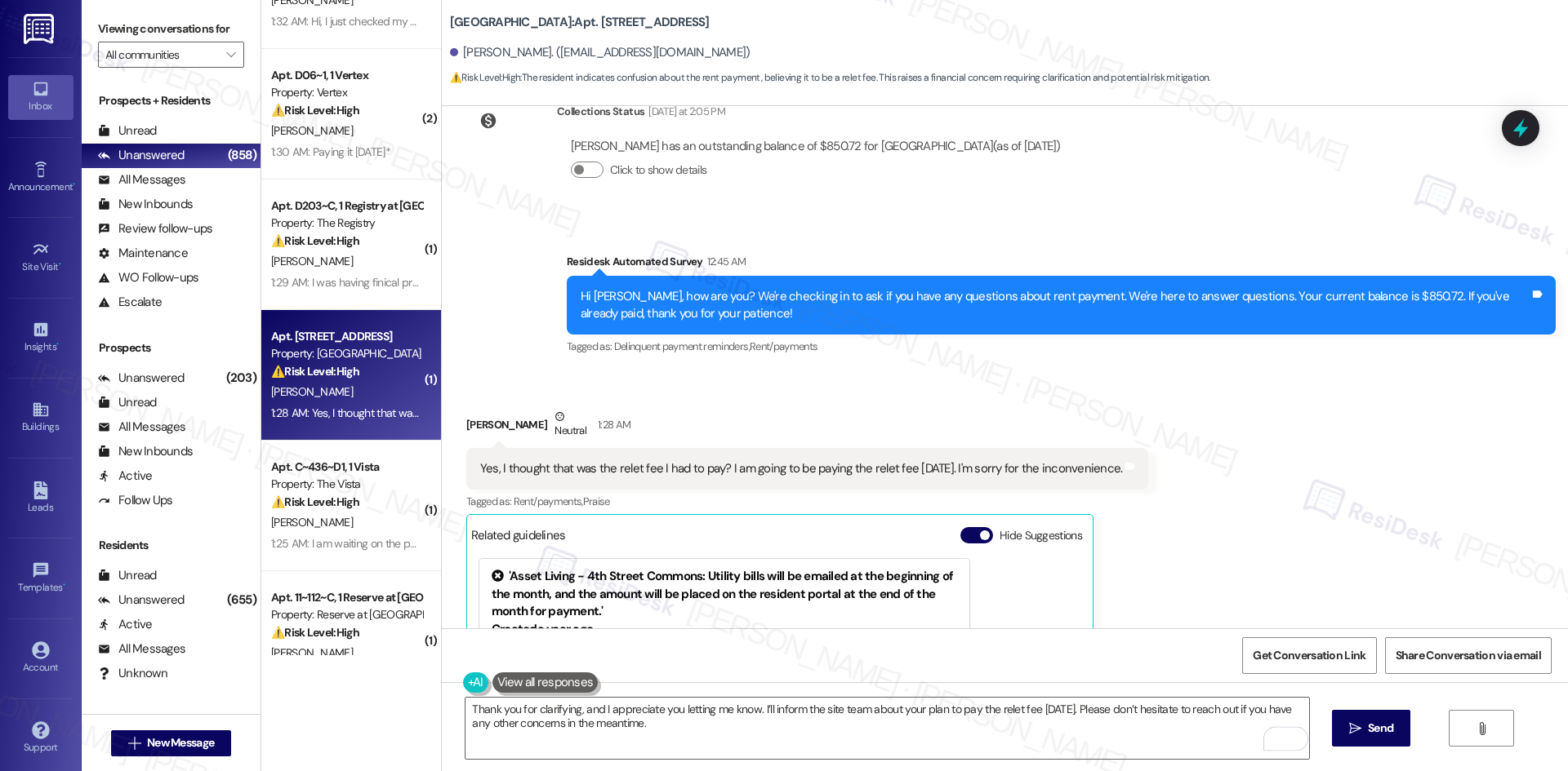
click at [1350, 728] on icon "" at bounding box center [1355, 729] width 12 height 13
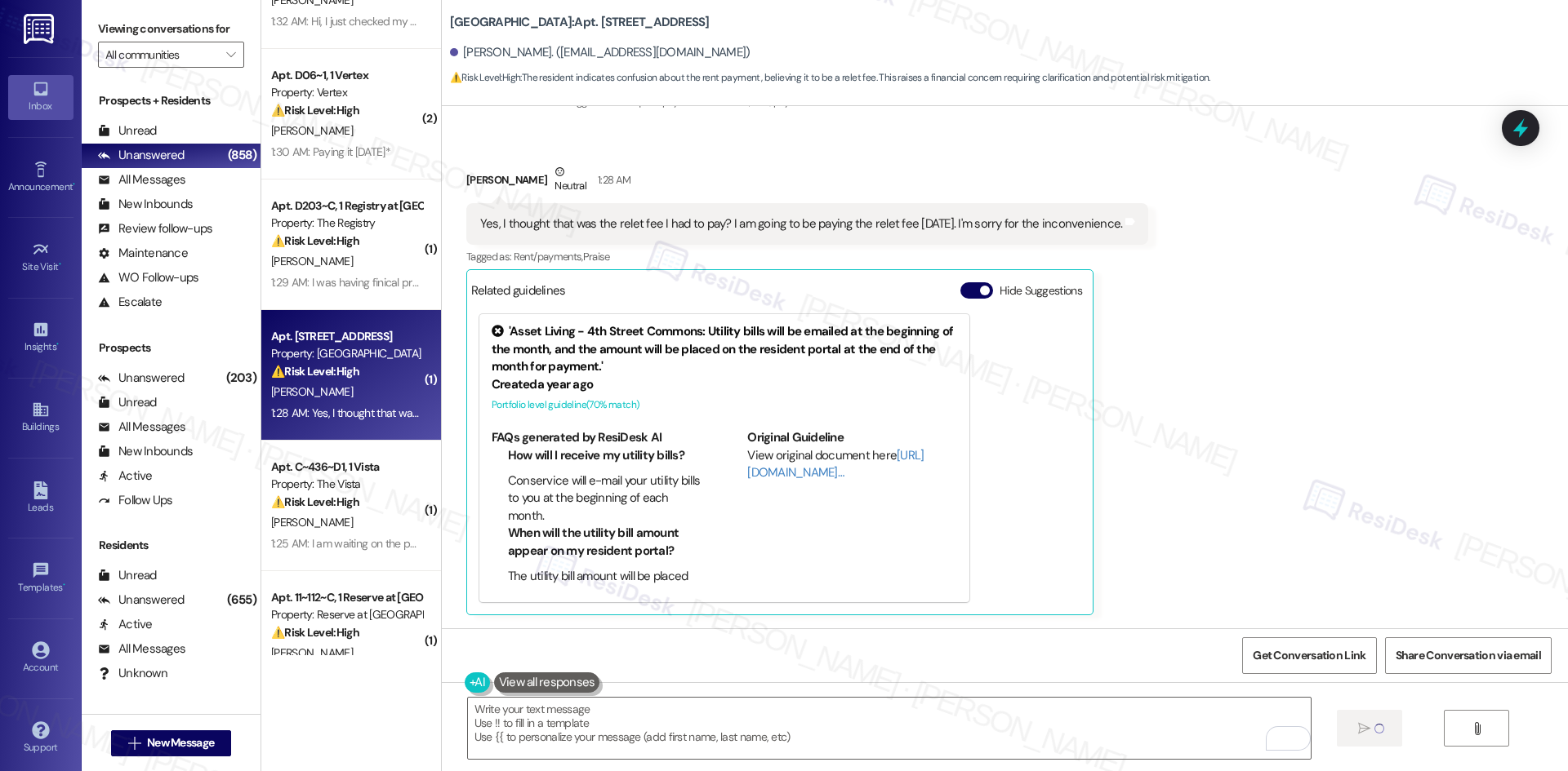
scroll to position [2272, 0]
click at [1235, 491] on div "Received via SMS Nelson Lopez Neutral 1:28 AM Yes, I thought that was the relet…" at bounding box center [1005, 378] width 1126 height 501
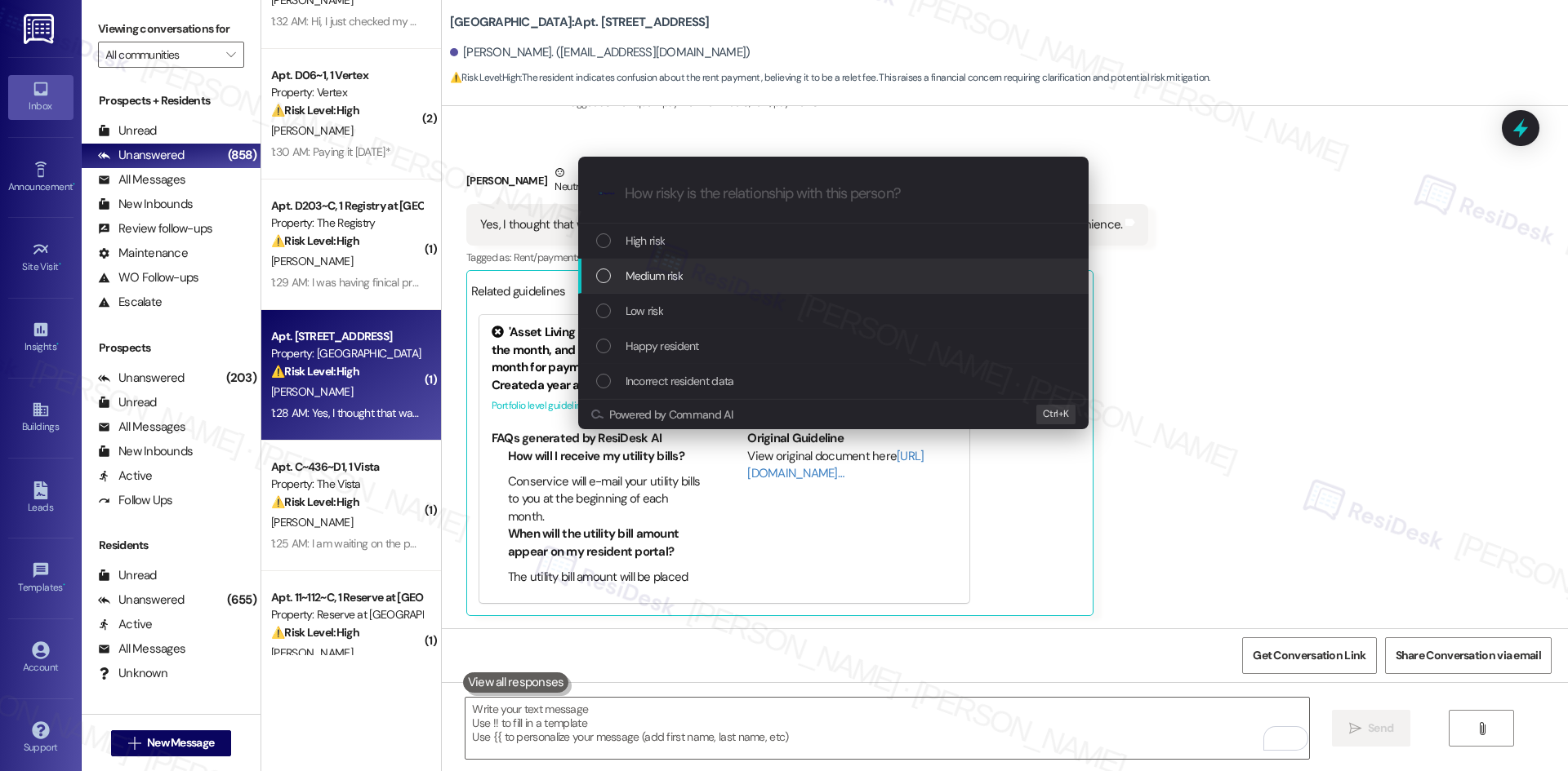
click at [670, 281] on span "Medium risk" at bounding box center [654, 276] width 57 height 18
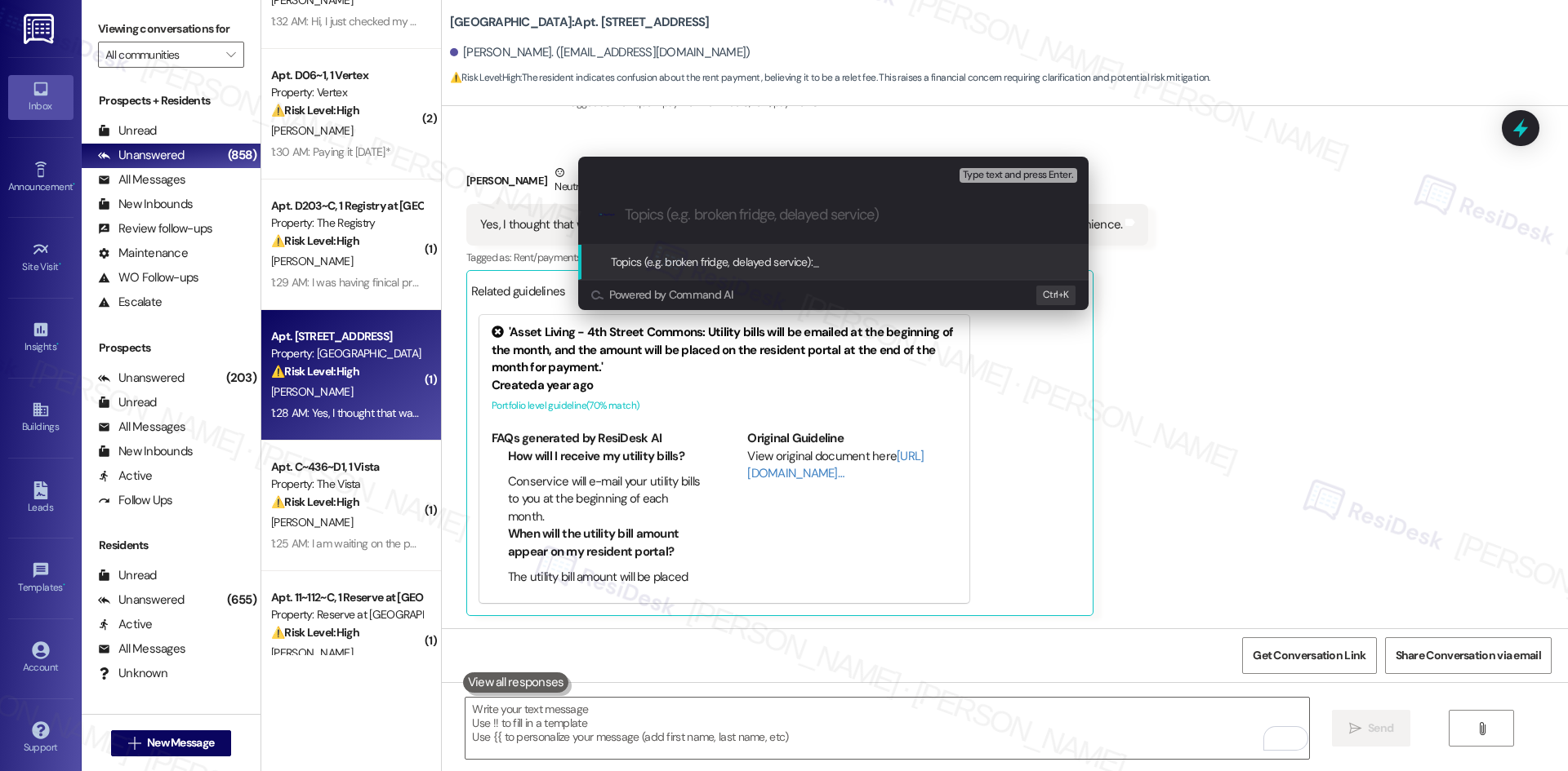
click at [1186, 318] on div "Escalate Conversation Medium risk Topics (e.g. broken fridge, delayed service) …" at bounding box center [784, 386] width 1568 height 771
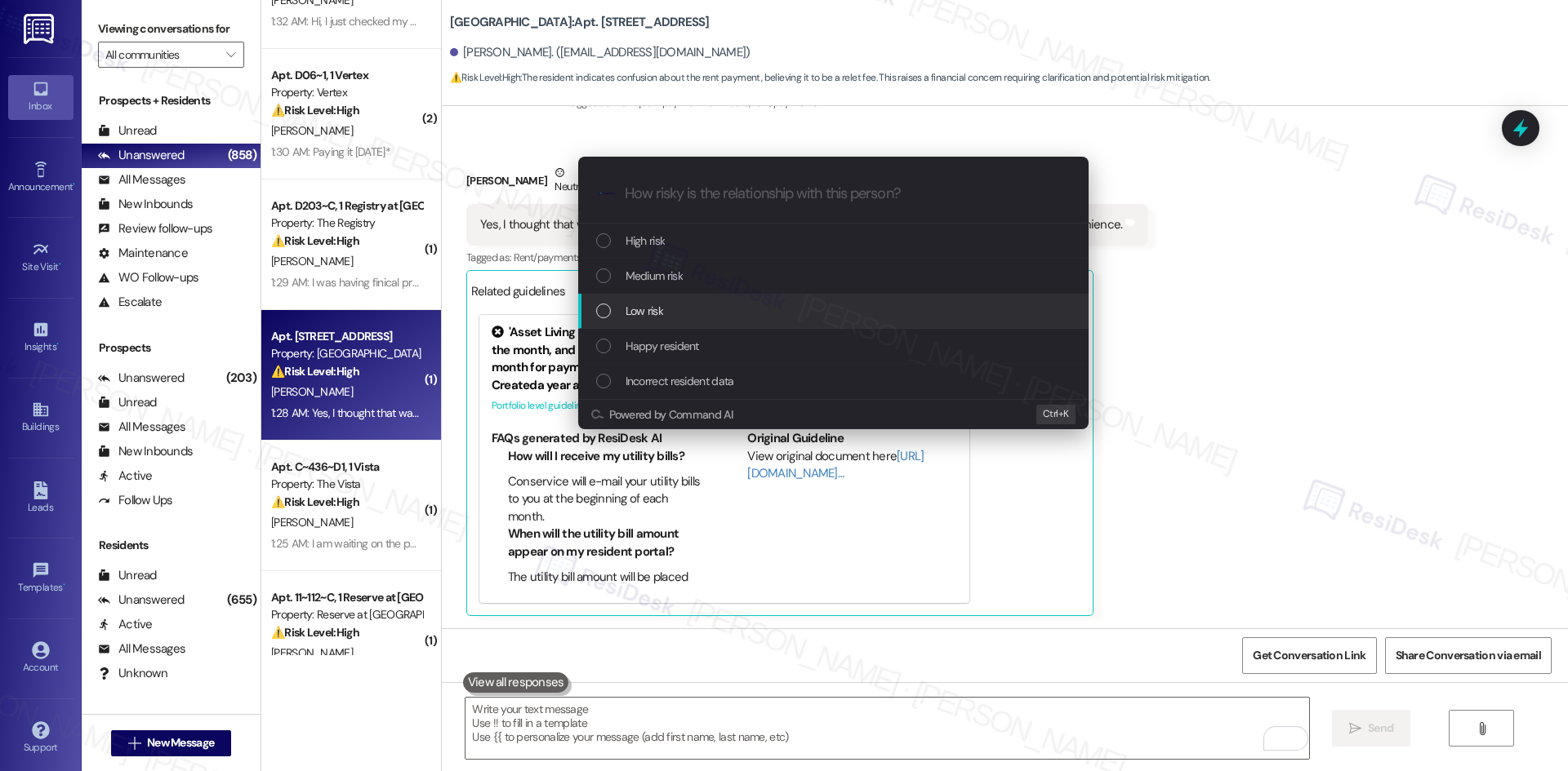
click at [698, 307] on div "Low risk" at bounding box center [834, 311] width 477 height 18
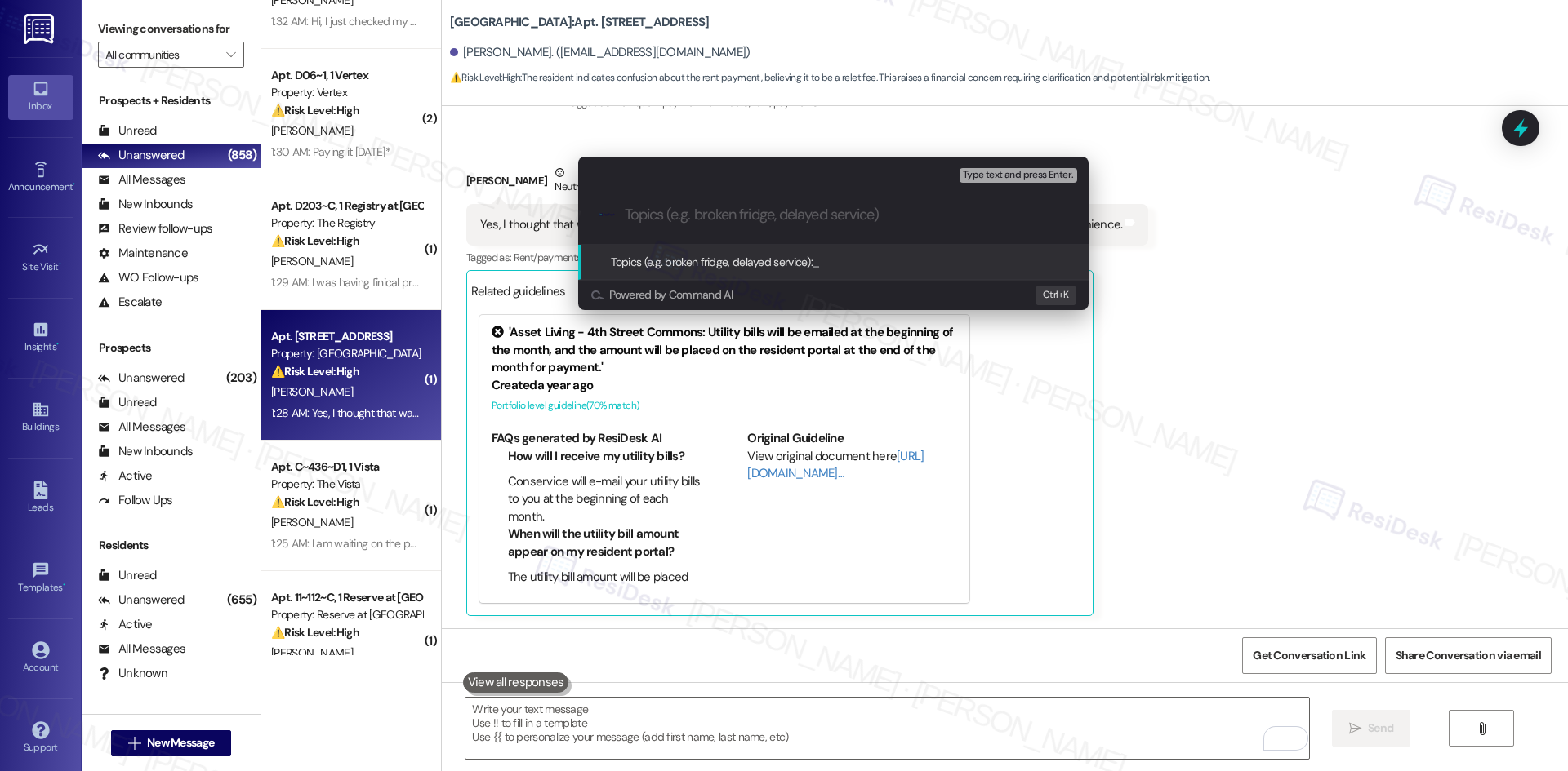
click at [727, 208] on input "Topics (e.g. broken fridge, delayed service)" at bounding box center [846, 215] width 444 height 17
paste input "Resident Clarification – Relet Fee Payment Scheduled for Friday"
type input "Resident Clarification – Relet Fee Payment Scheduled for Friday"
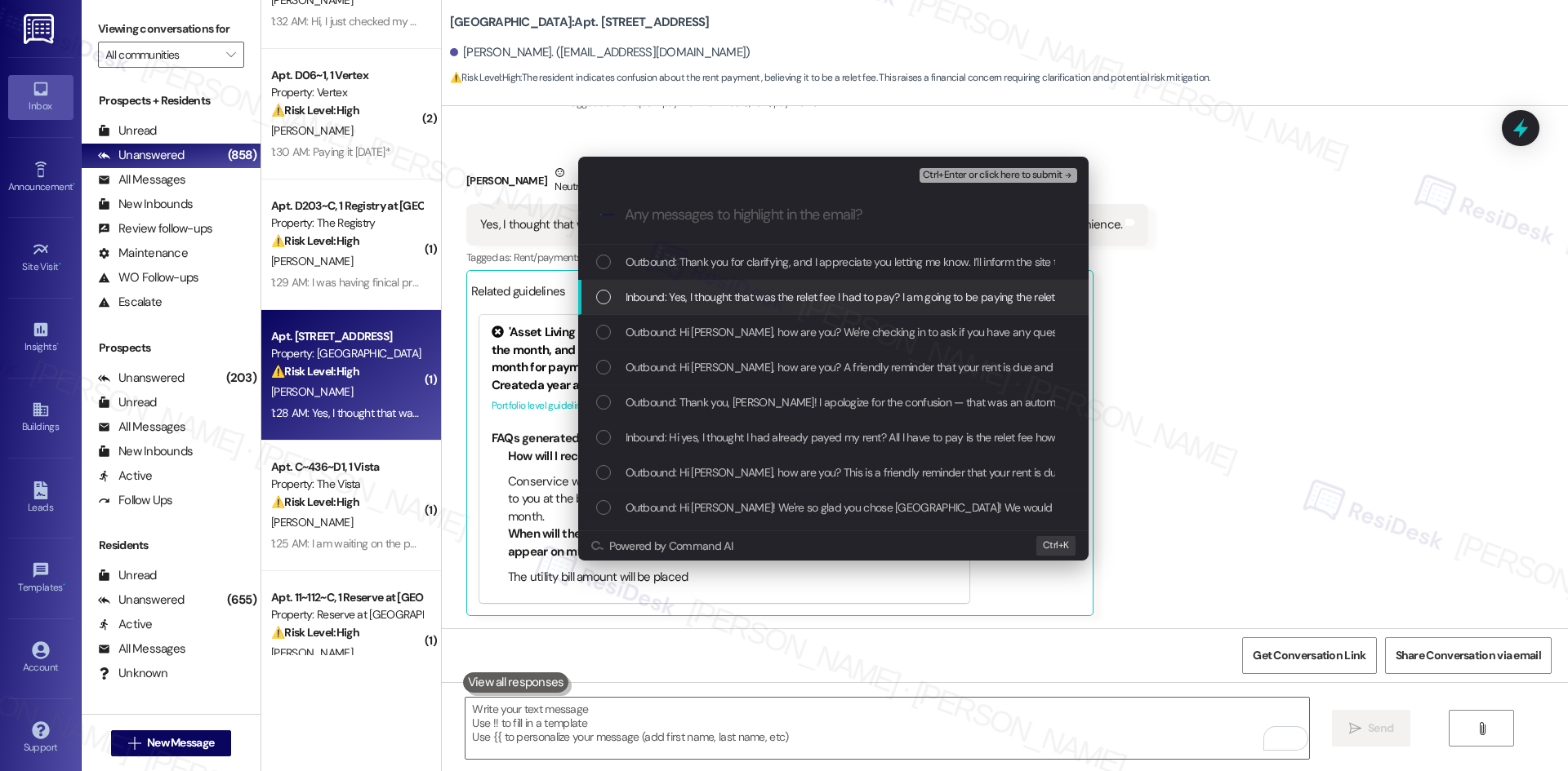
click at [733, 309] on div "Inbound: Yes, I thought that was the relet fee I had to pay? I am going to be p…" at bounding box center [833, 297] width 511 height 35
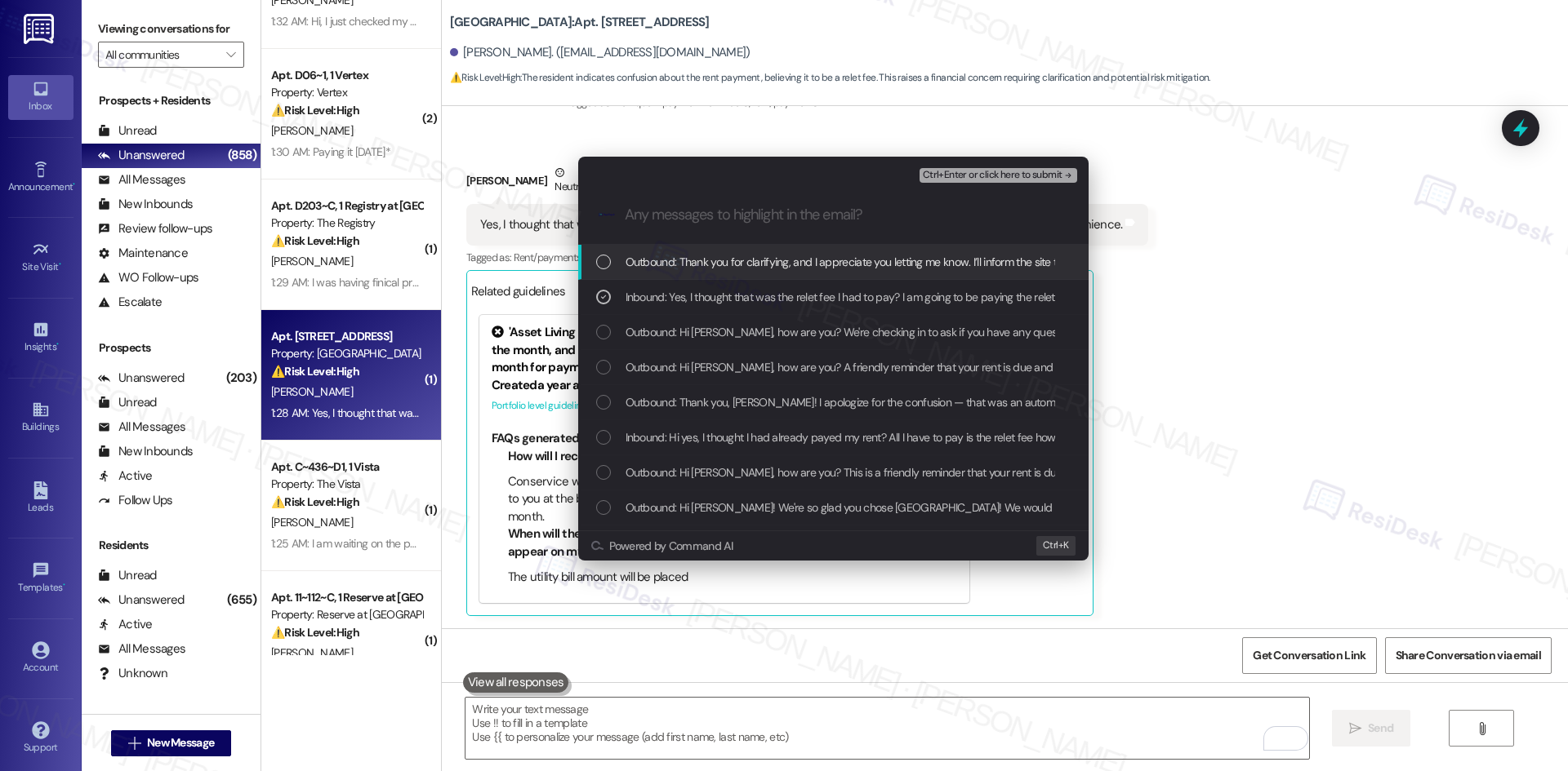
click at [1049, 183] on div "Ctrl+Enter or click here to submit" at bounding box center [1000, 175] width 161 height 22
click at [1045, 172] on span "Ctrl+Enter or click here to submit" at bounding box center [992, 175] width 140 height 12
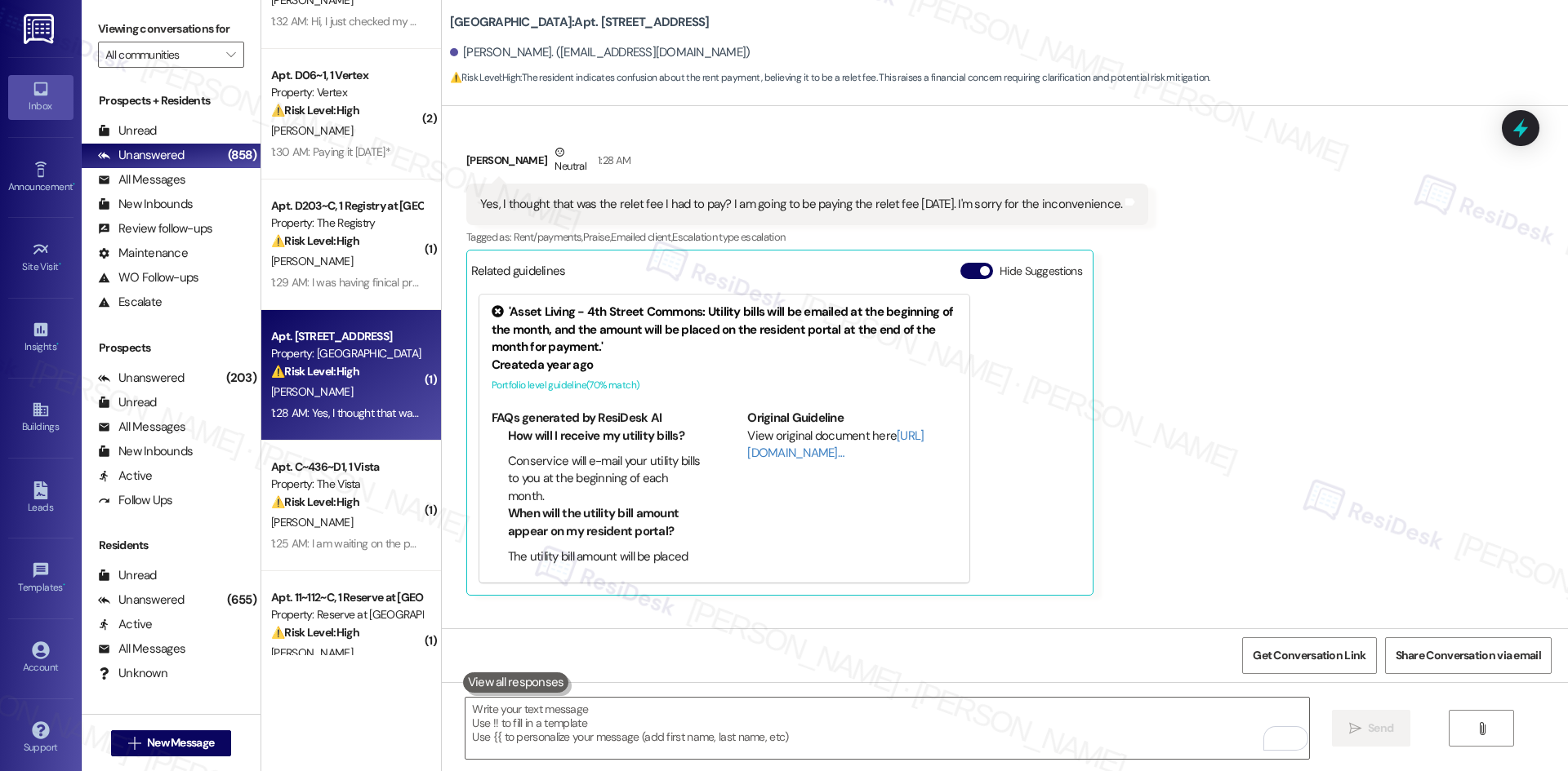
scroll to position [2265, 0]
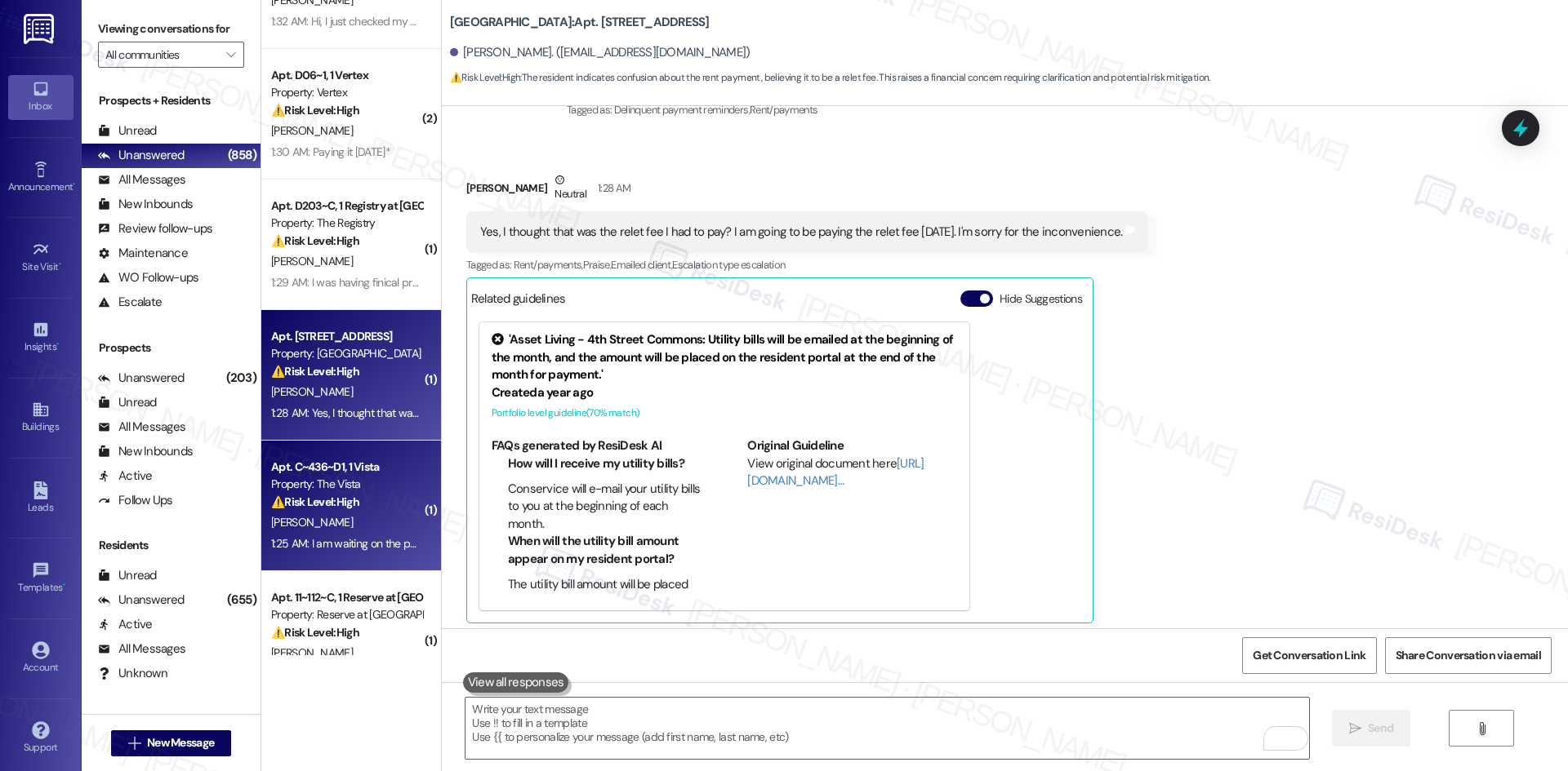
click at [340, 530] on div "D. Butler" at bounding box center [347, 523] width 154 height 21
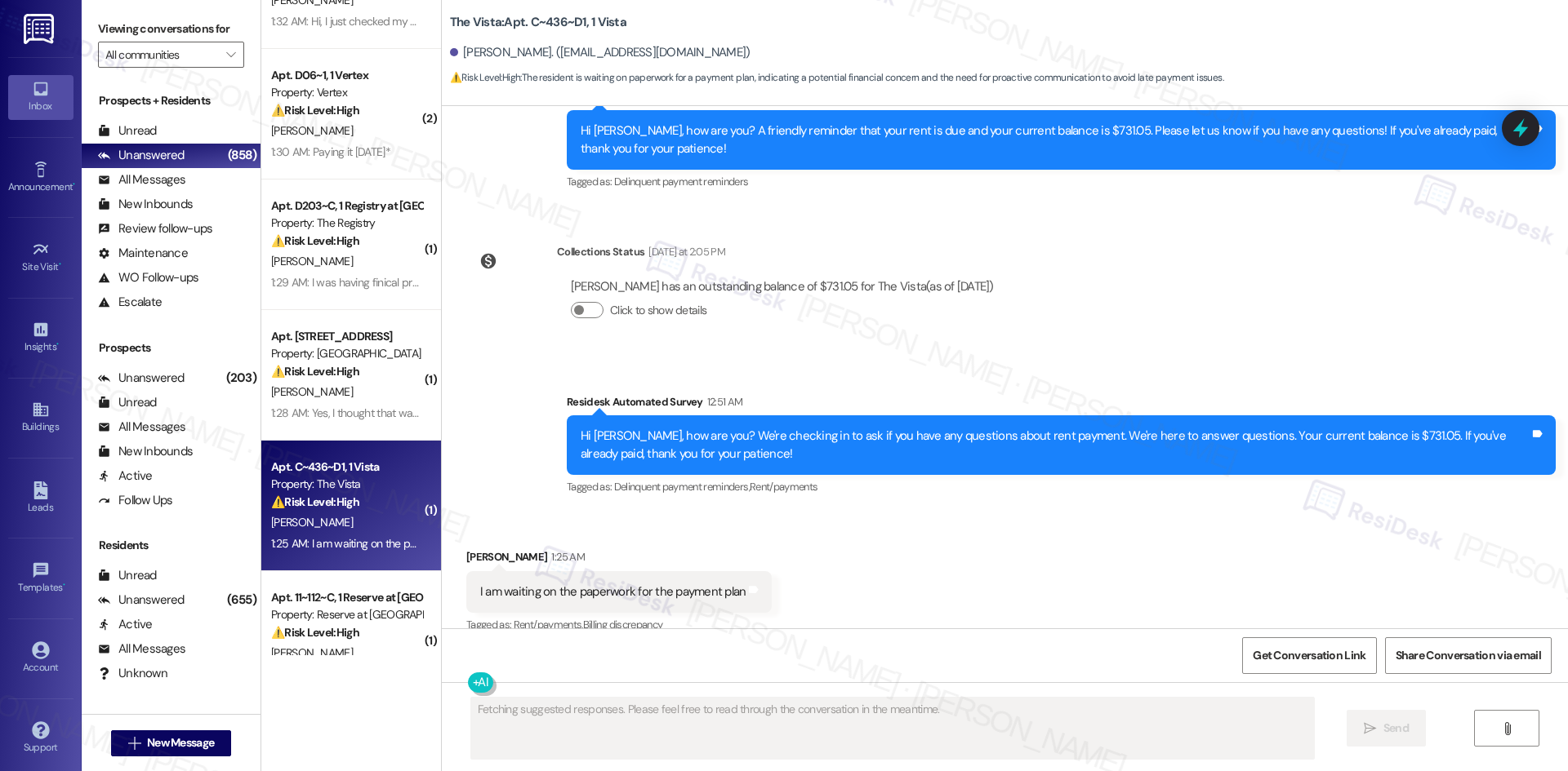
scroll to position [2077, 0]
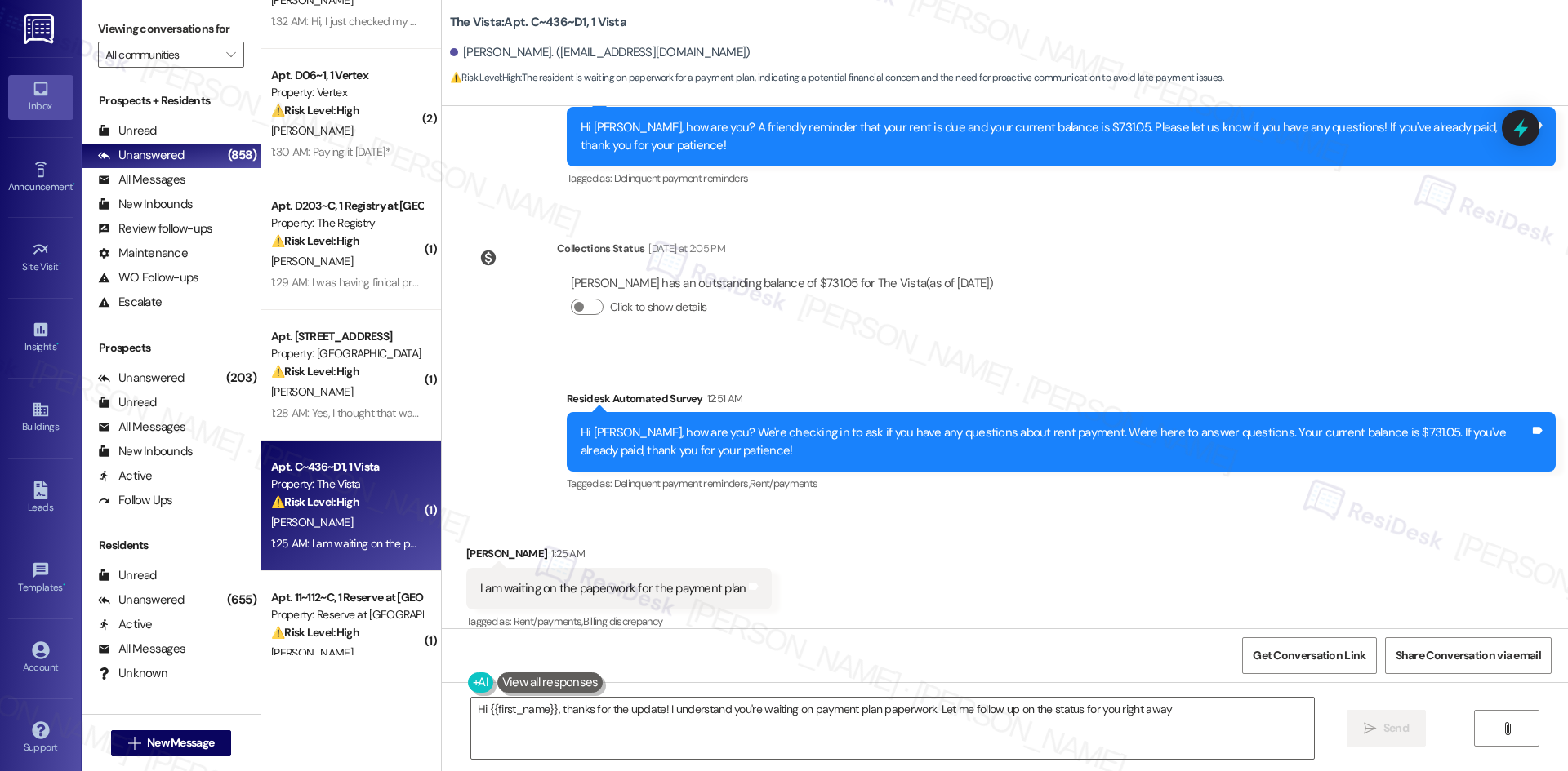
type textarea "Hi {{first_name}}, thanks for the update! I understand you're waiting on paymen…"
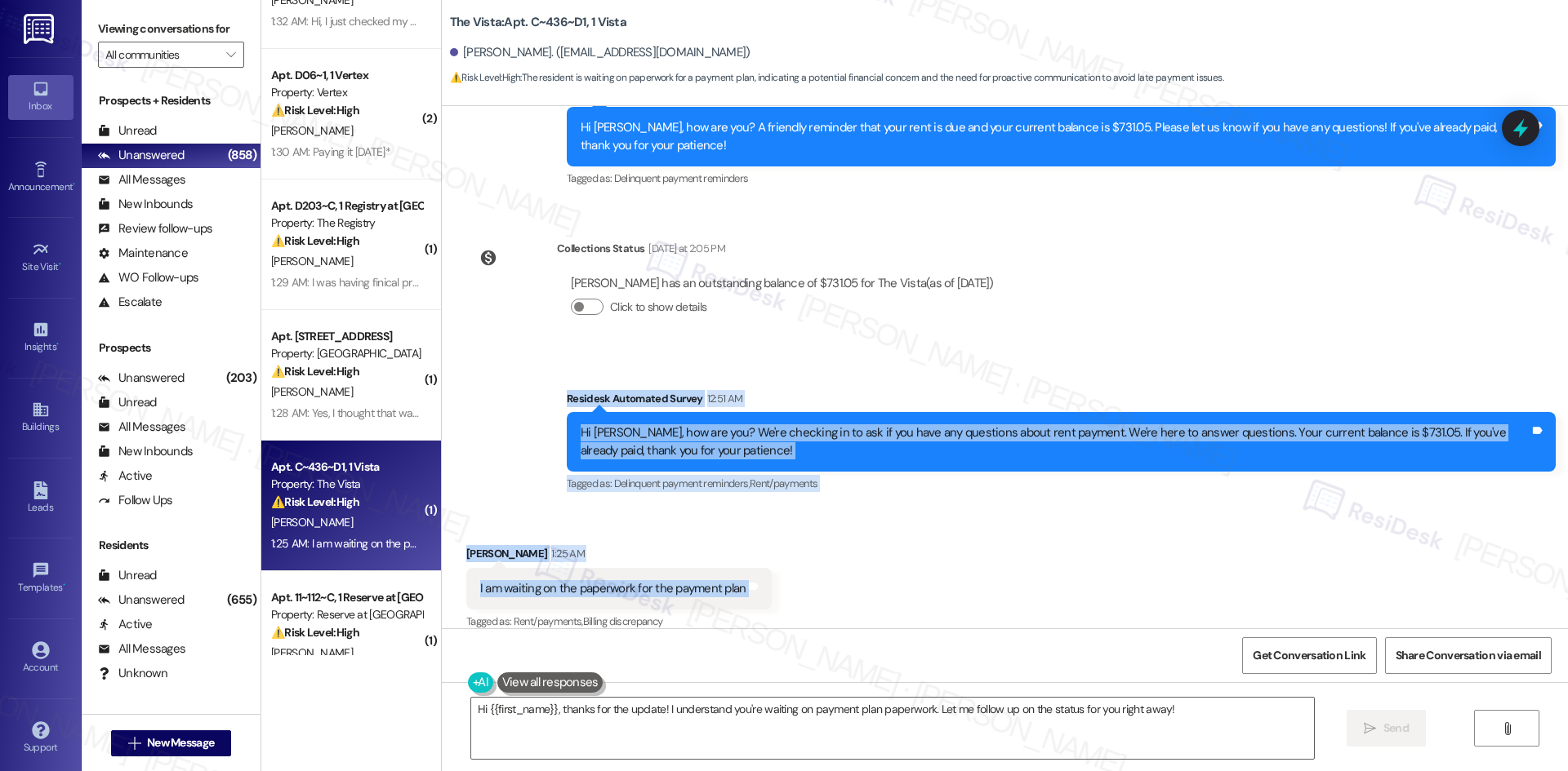
drag, startPoint x: 541, startPoint y: 374, endPoint x: 754, endPoint y: 574, distance: 292.2
click at [801, 563] on div "Survey, sent via SMS Residesk Automated Survey Oct 18, 2022 at 1:08 AM Hi Denni…" at bounding box center [1005, 367] width 1126 height 523
copy div "Residesk Automated Survey 12:51 AM Hi Dennise, how are you? We're checking in t…"
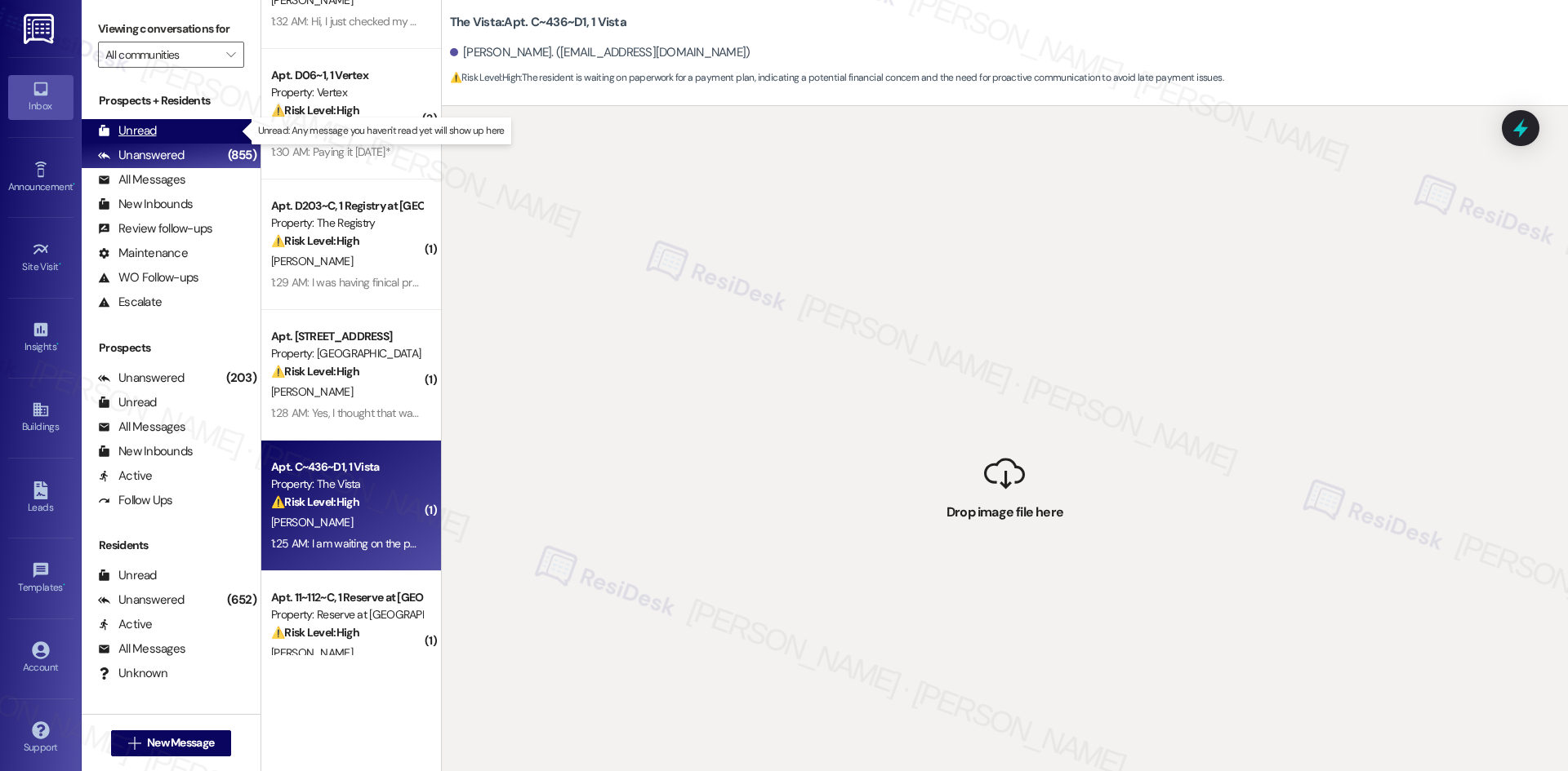
click at [159, 127] on div "Unread (0)" at bounding box center [171, 132] width 179 height 25
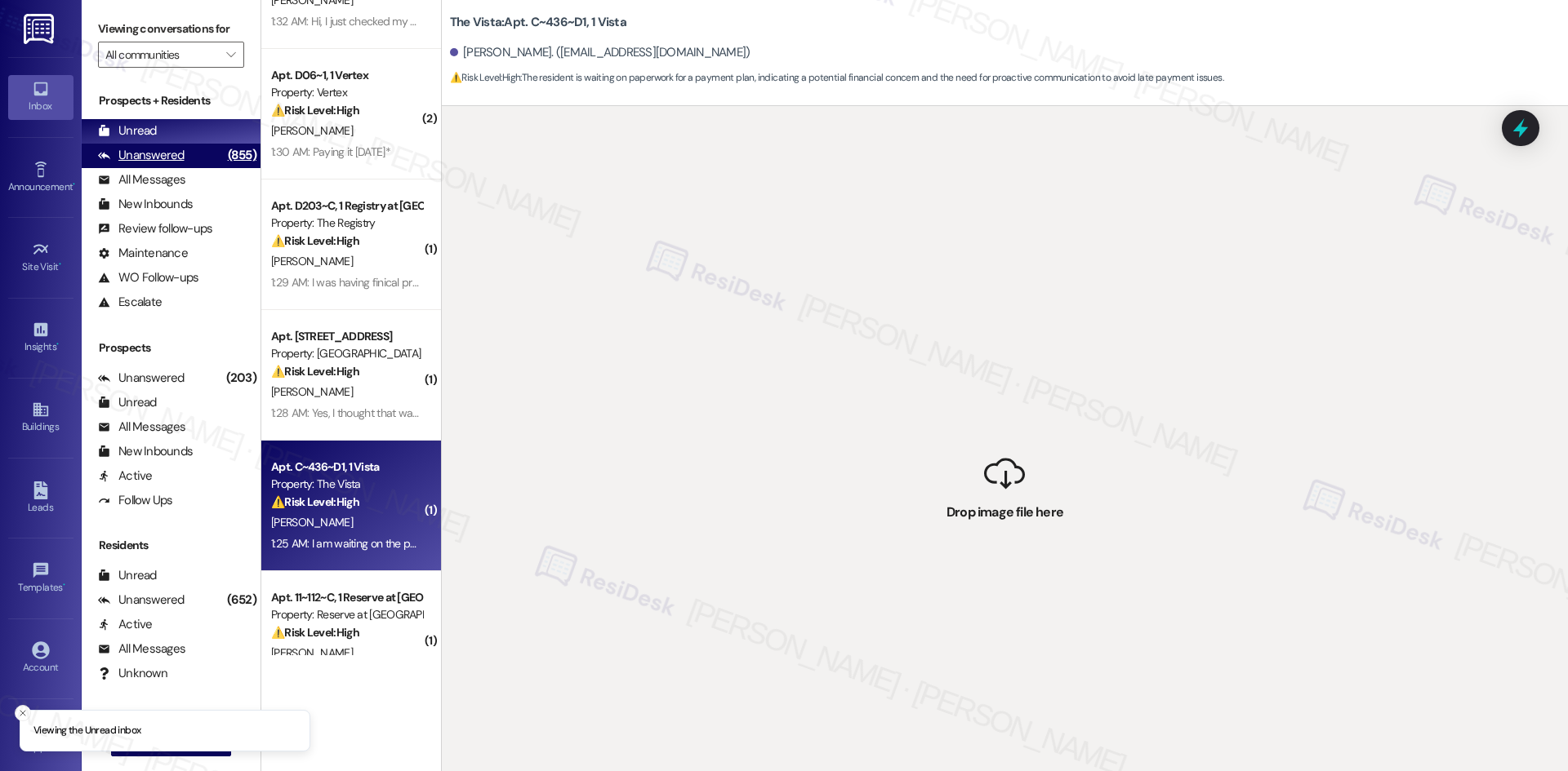
click at [161, 151] on div "Unanswered" at bounding box center [141, 156] width 87 height 17
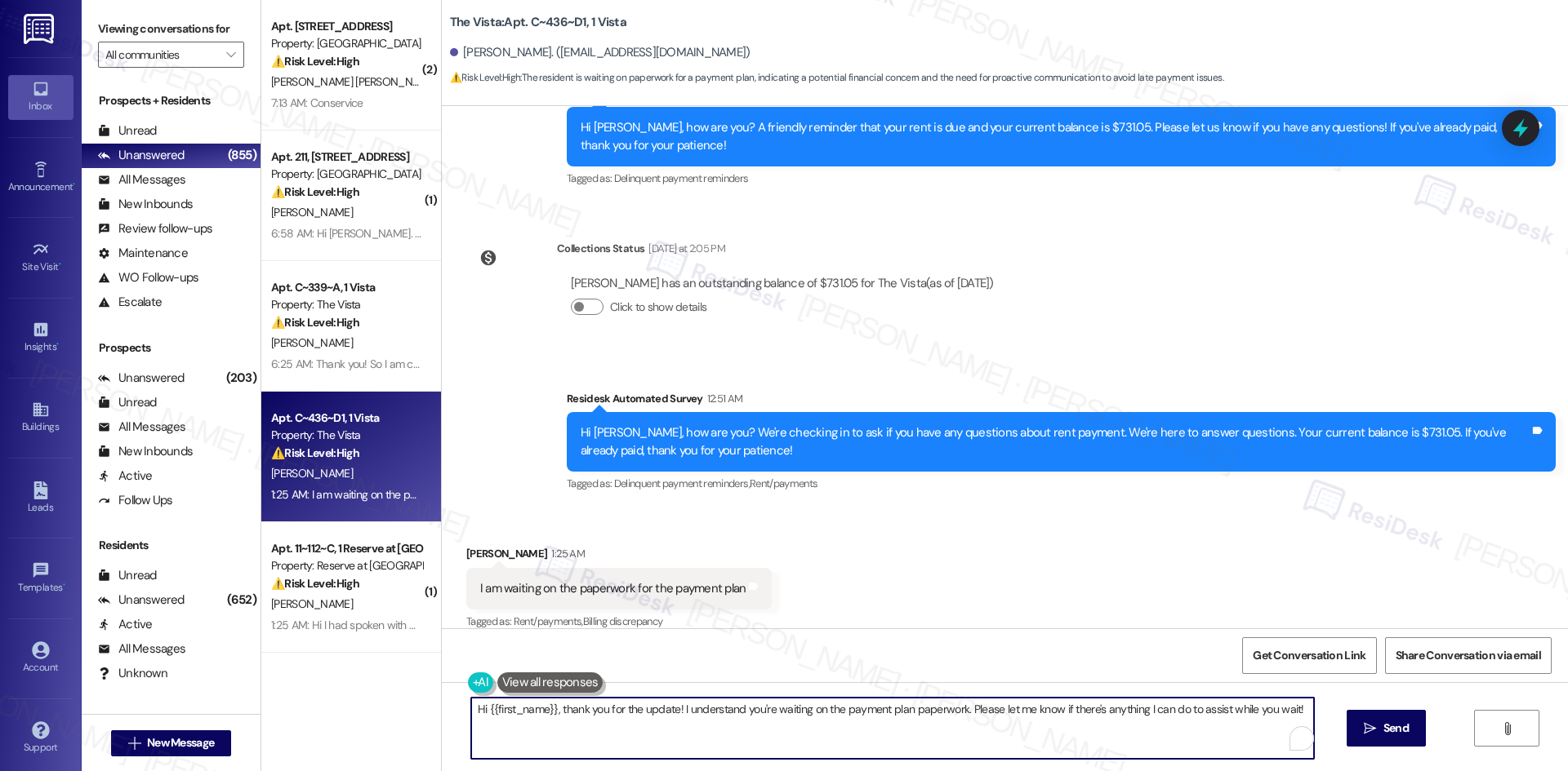
drag, startPoint x: 665, startPoint y: 739, endPoint x: 564, endPoint y: 733, distance: 101.2
click at [564, 733] on textarea "Hi {{first_name}}, thank you for the update! I understand you're waiting on the…" at bounding box center [892, 729] width 842 height 61
click at [515, 731] on textarea "Hi {{first_name}}, thank you for the update! I understand you're waiting on the…" at bounding box center [886, 729] width 842 height 61
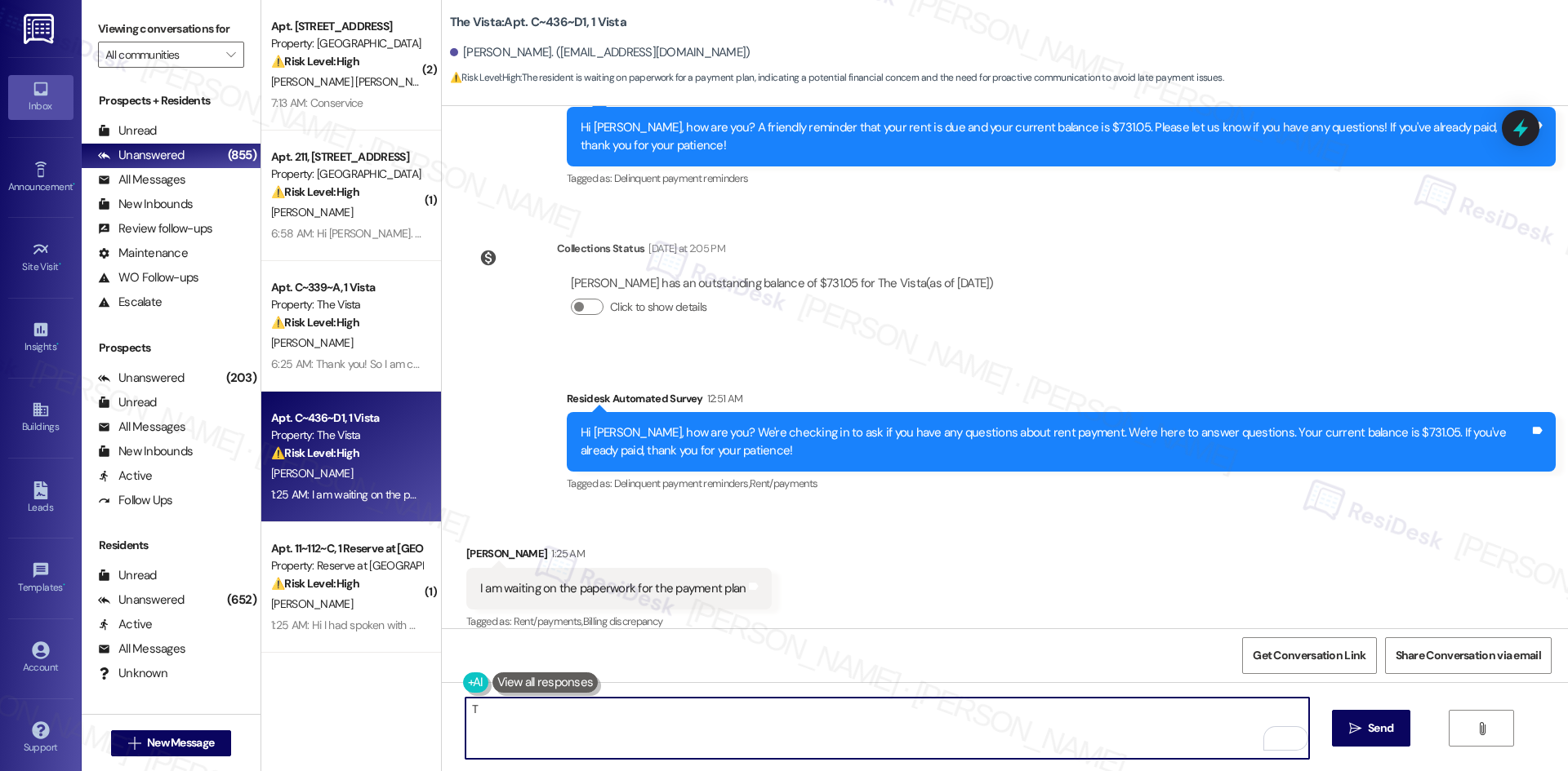
paste textarea "hank you for letting me know. I’ll inform the site team that you’re waiting on …"
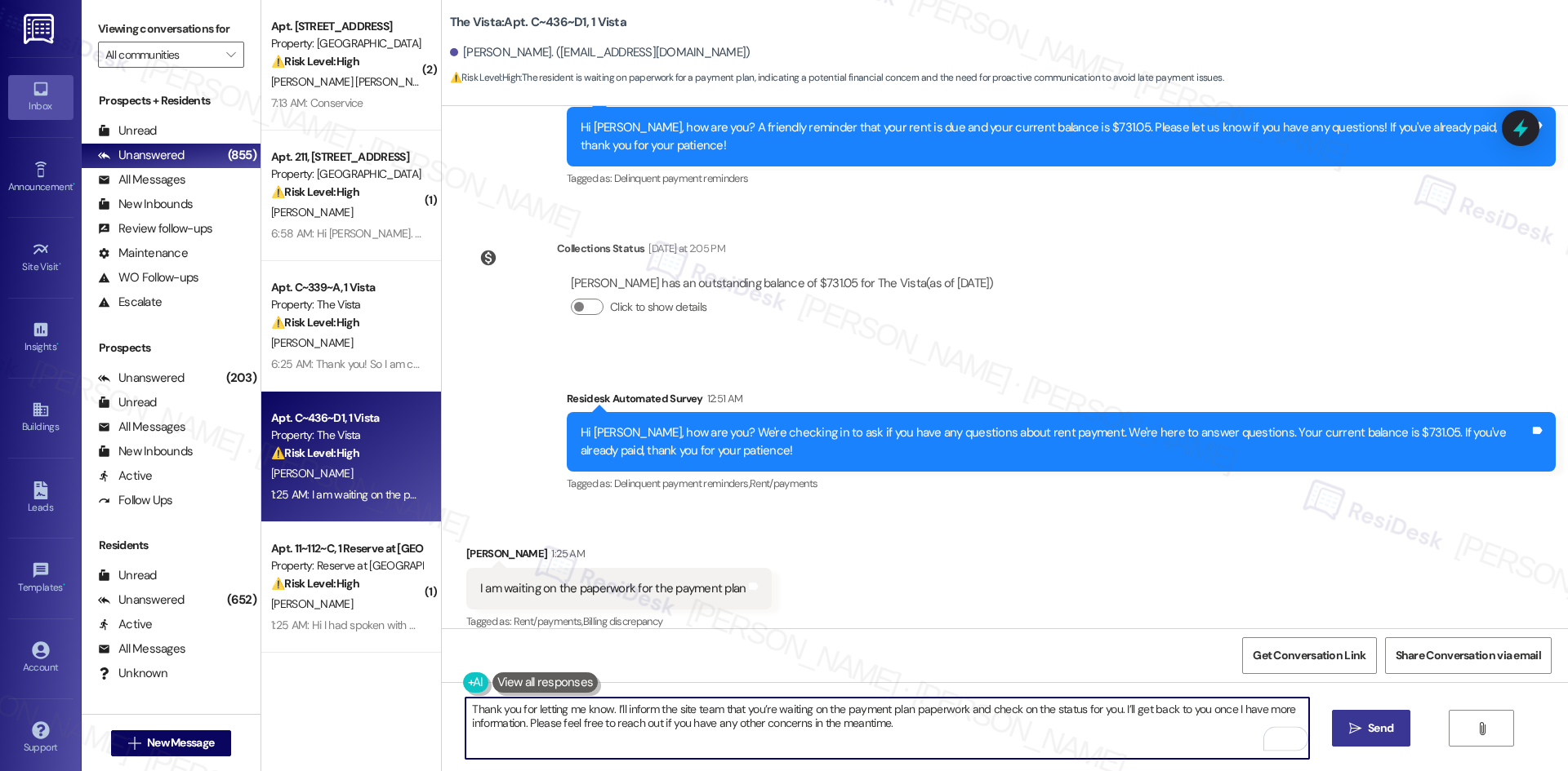
type textarea "Thank you for letting me know. I’ll inform the site team that you’re waiting on…"
click at [1353, 732] on icon "" at bounding box center [1355, 729] width 12 height 13
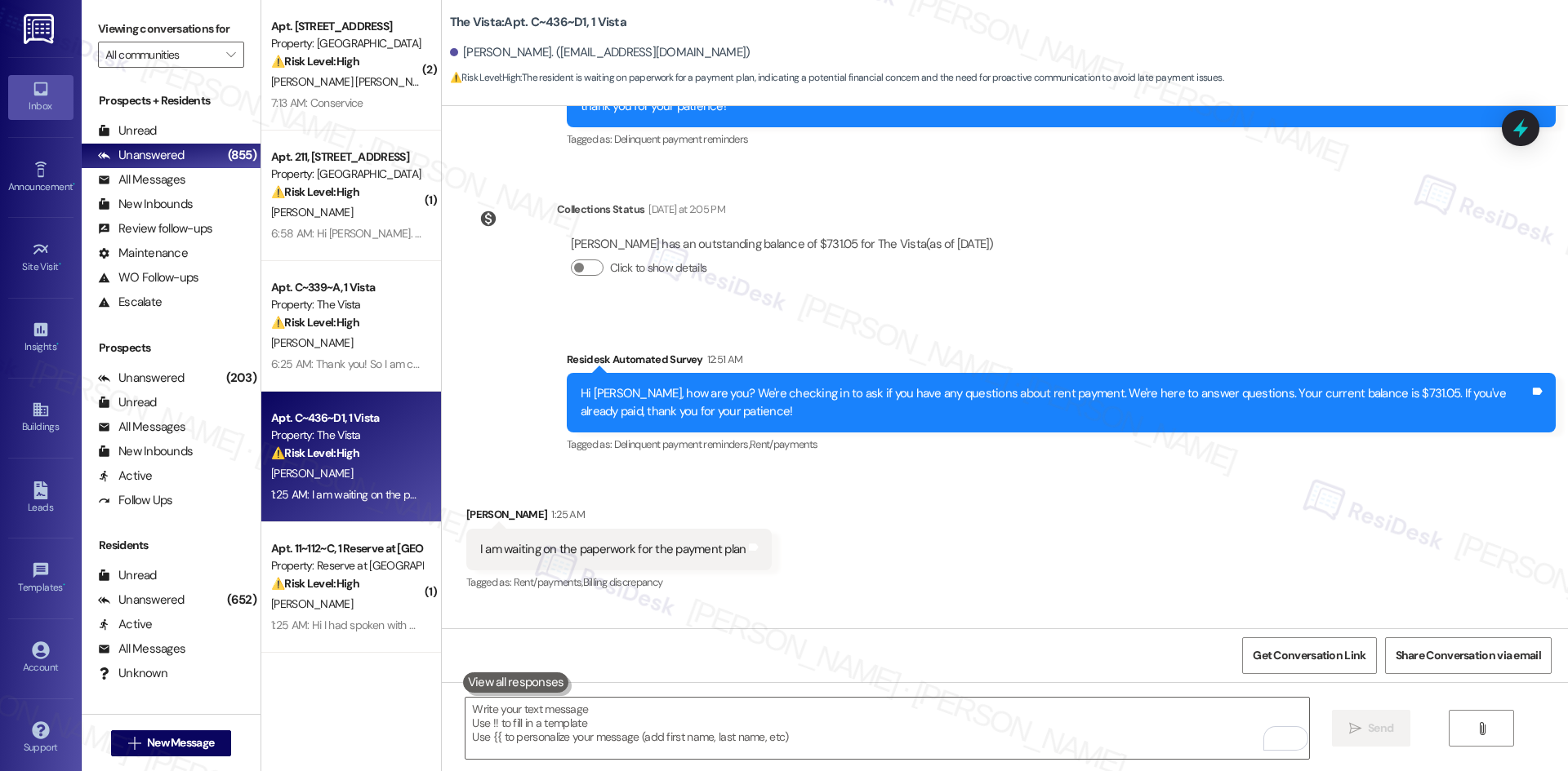
scroll to position [2210, 0]
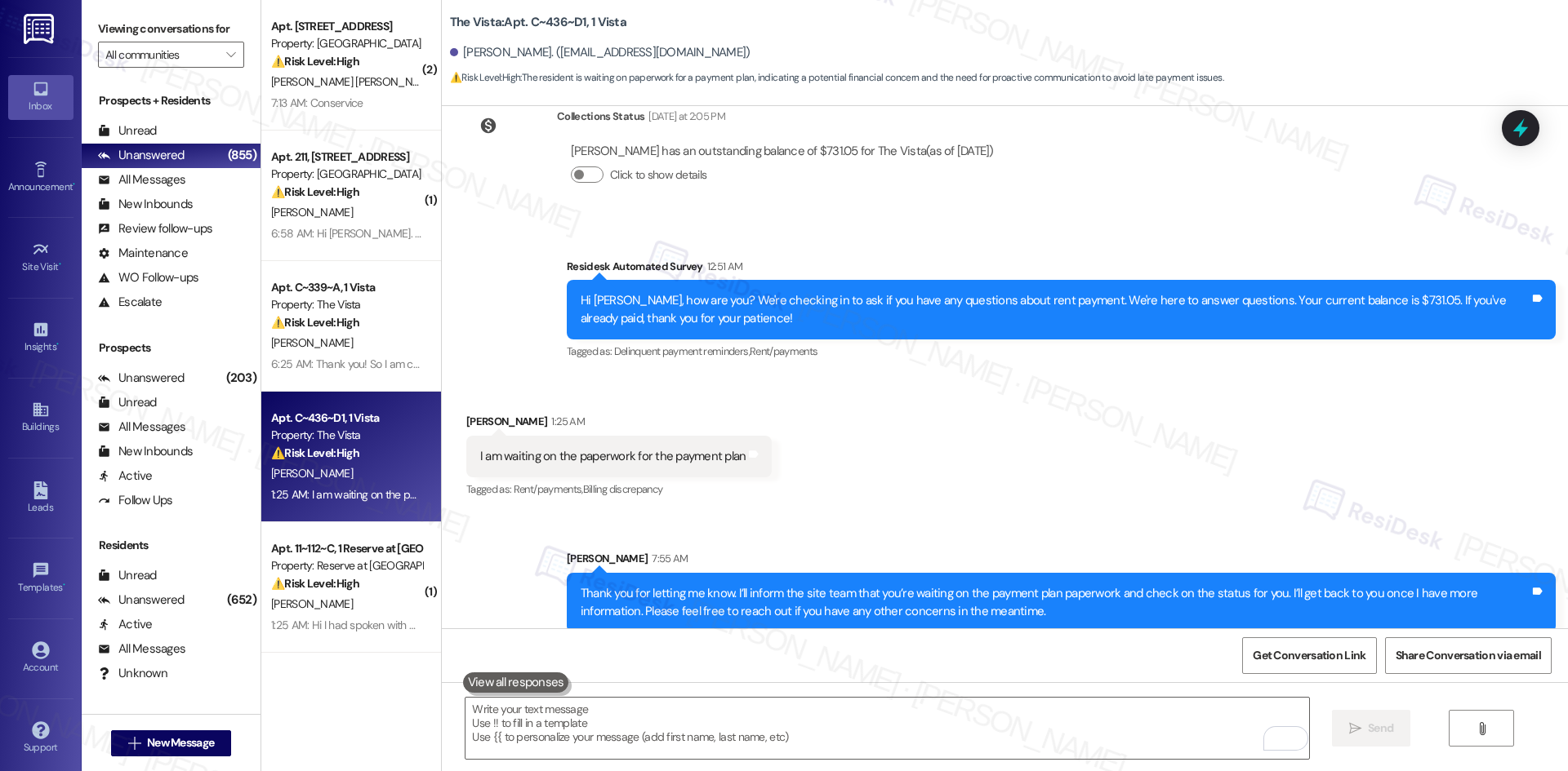
click at [911, 462] on div "Received via SMS Dennise Butler 1:25 AM I am waiting on the paperwork for the p…" at bounding box center [1005, 445] width 1126 height 138
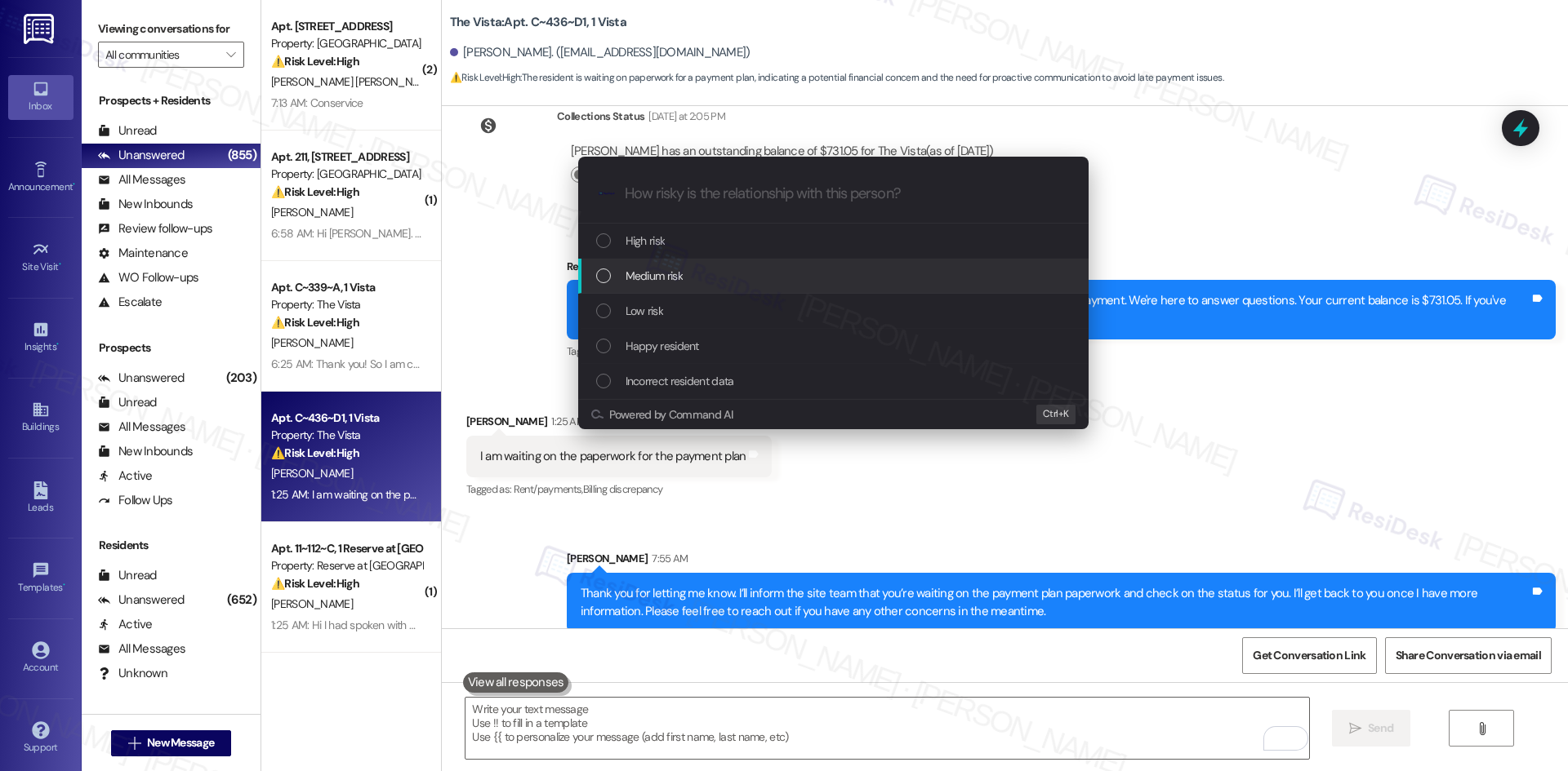
click at [682, 273] on span "Medium risk" at bounding box center [654, 276] width 57 height 18
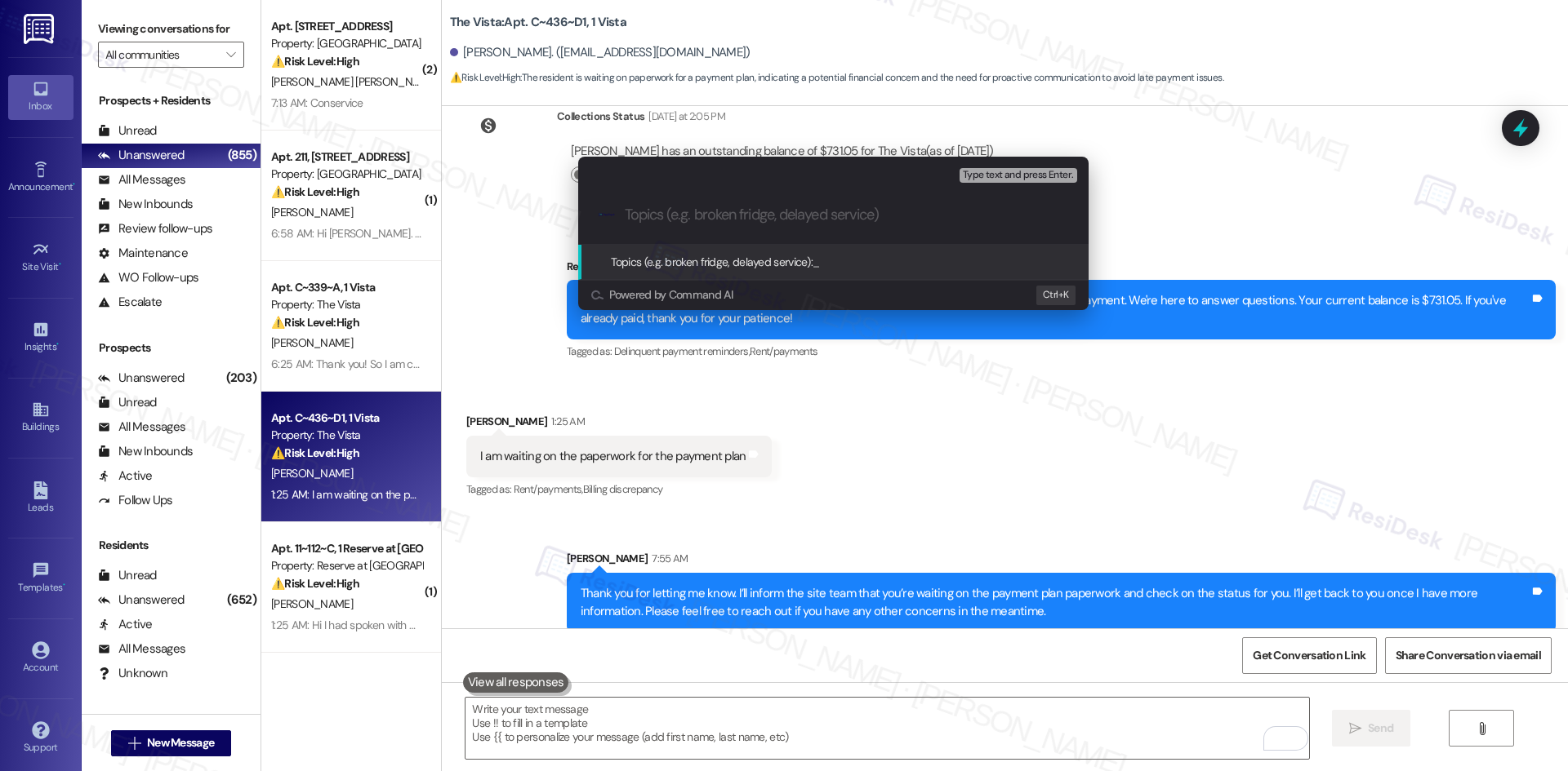
click at [672, 211] on input "Topics (e.g. broken fridge, delayed service)" at bounding box center [846, 215] width 444 height 17
paste input "Payment Plan Paperwork – Resident Awaiting Documents"
type input "Payment Plan Paperwork – Resident Awaiting Documents"
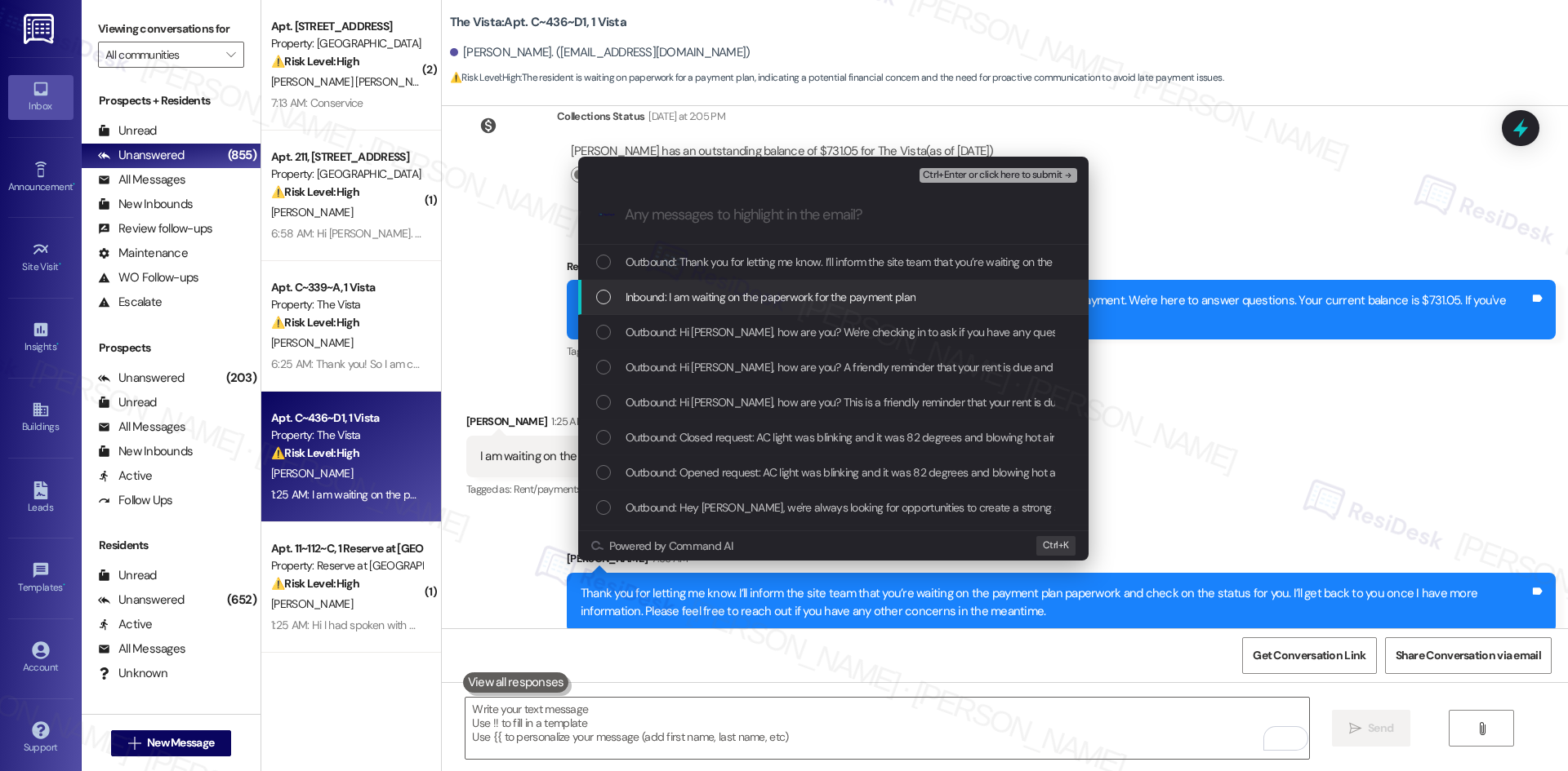
drag, startPoint x: 726, startPoint y: 293, endPoint x: 749, endPoint y: 298, distance: 23.5
click at [726, 293] on span "Inbound: I am waiting on the paperwork for the payment plan" at bounding box center [770, 297] width 290 height 18
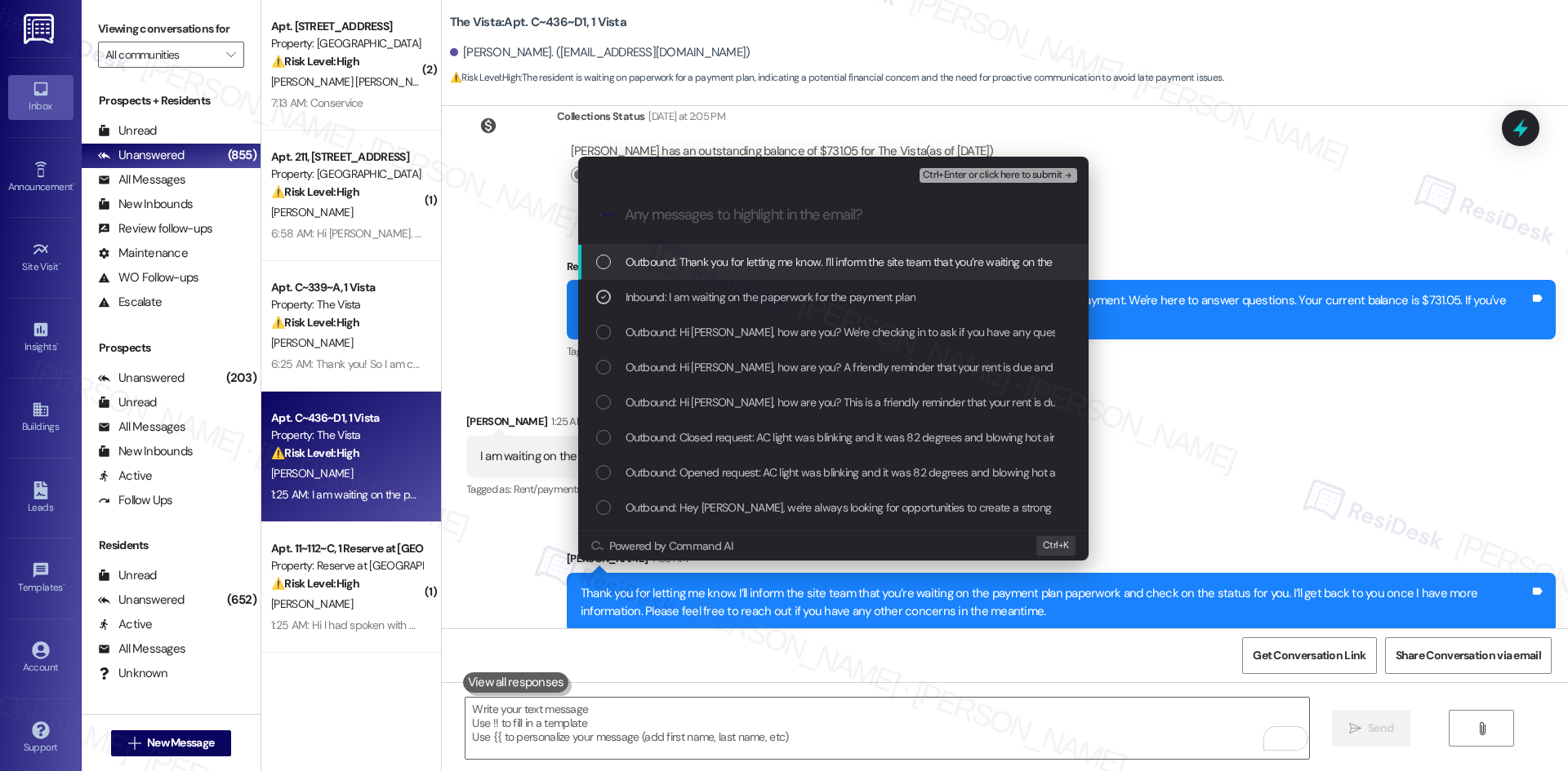
click at [1029, 181] on button "Ctrl+Enter or click here to submit" at bounding box center [998, 175] width 157 height 15
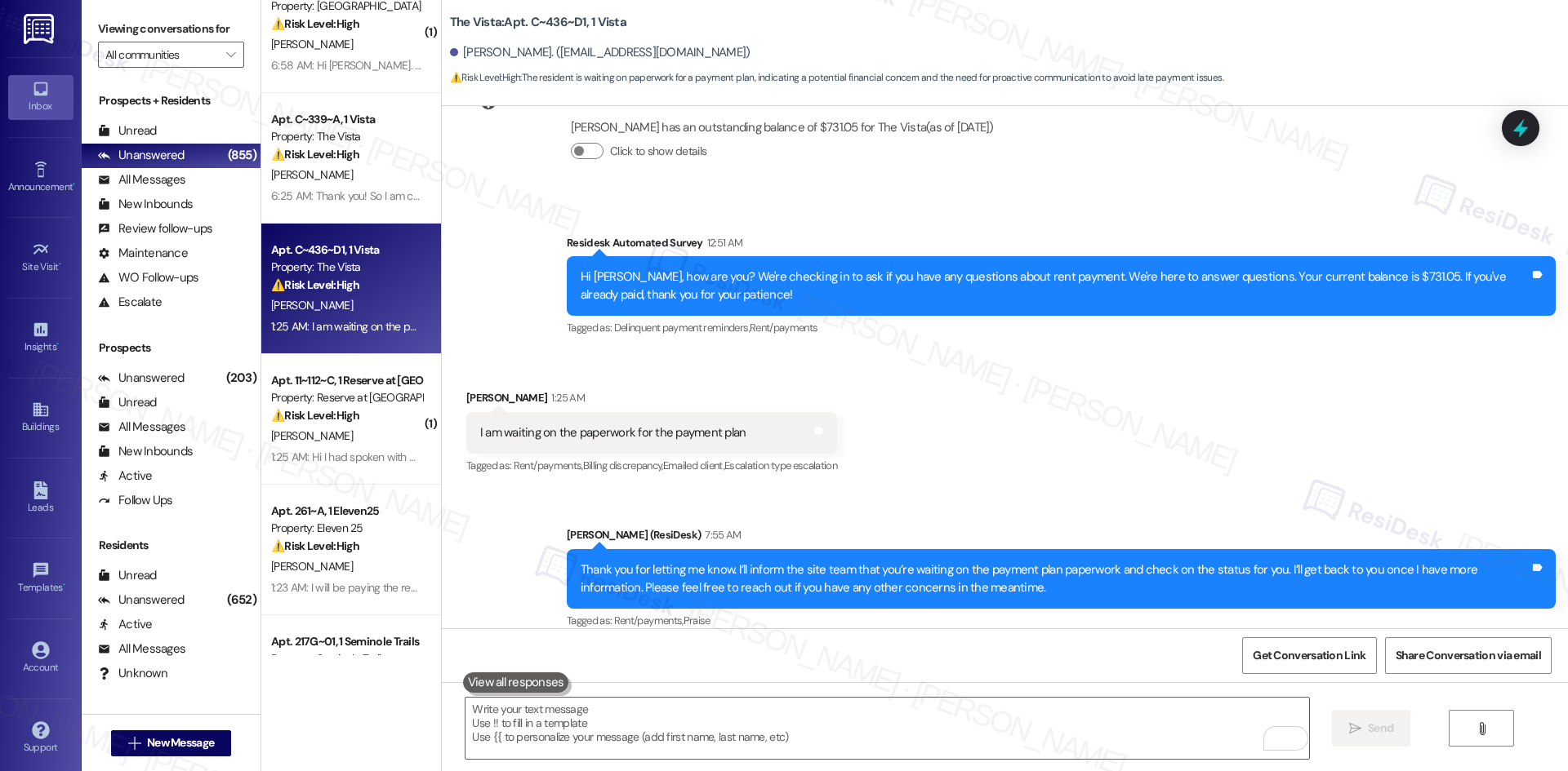
scroll to position [245, 0]
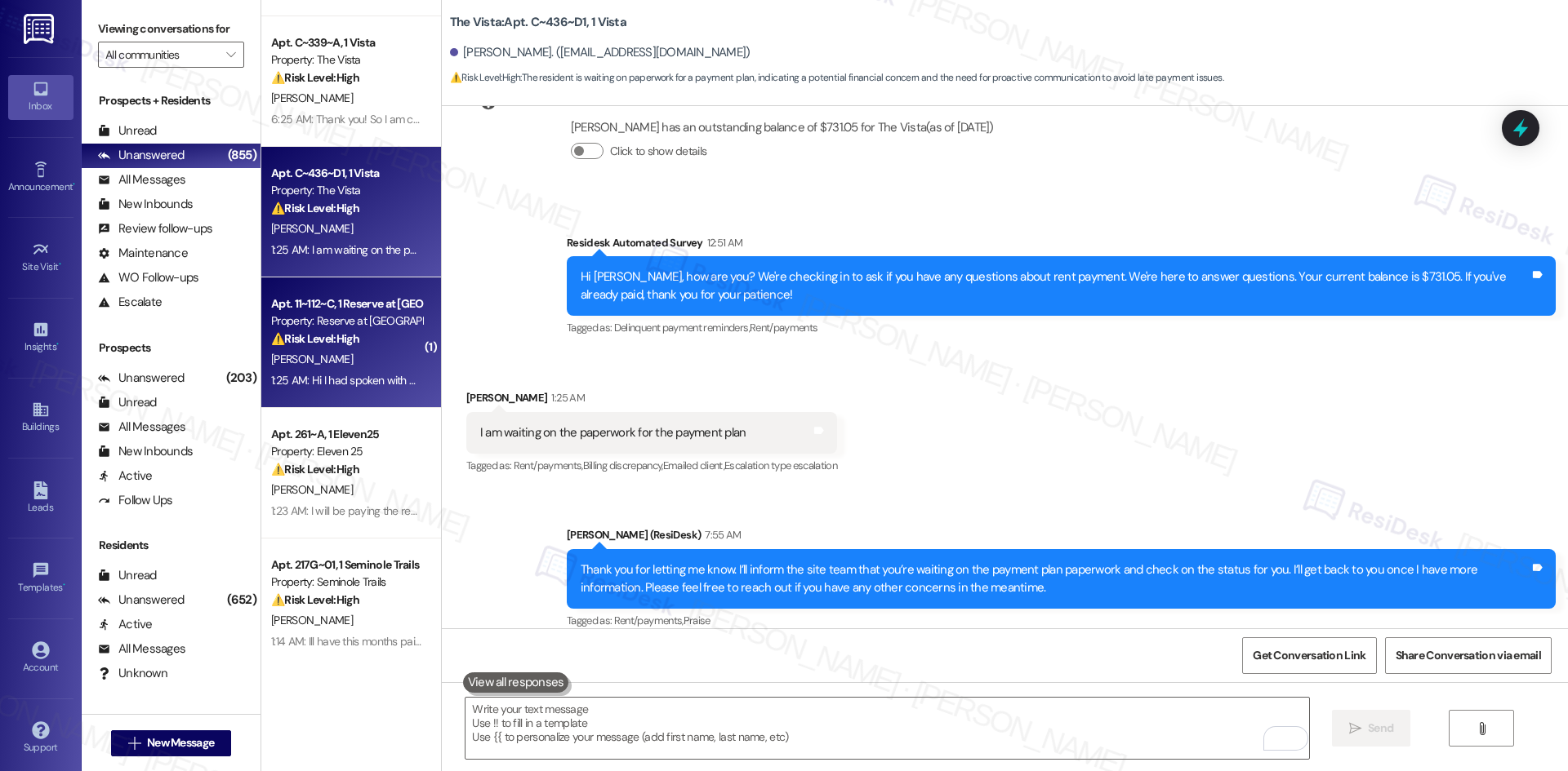
click at [333, 354] on div "S. Pedroza" at bounding box center [347, 359] width 154 height 21
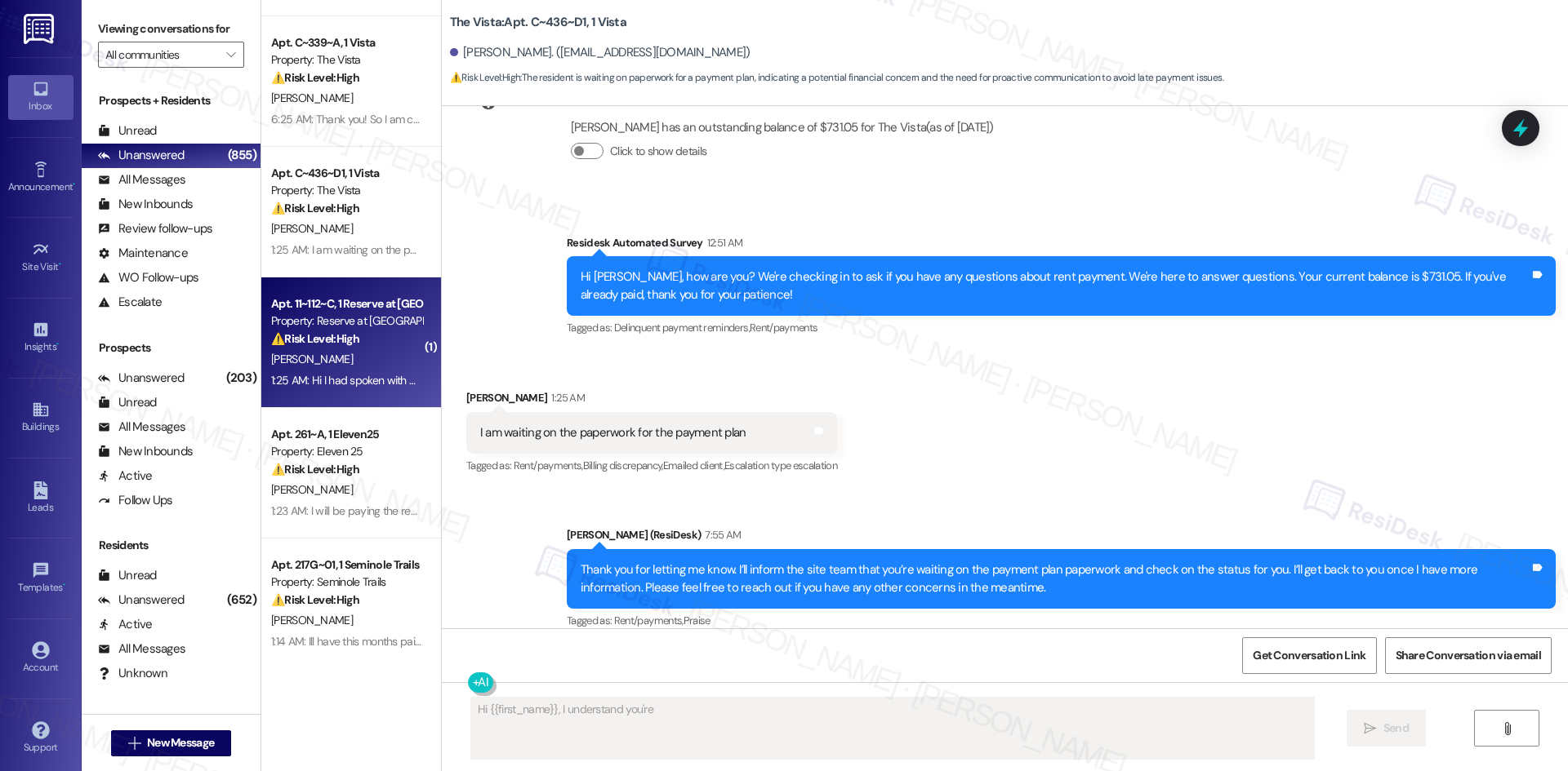
scroll to position [532, 0]
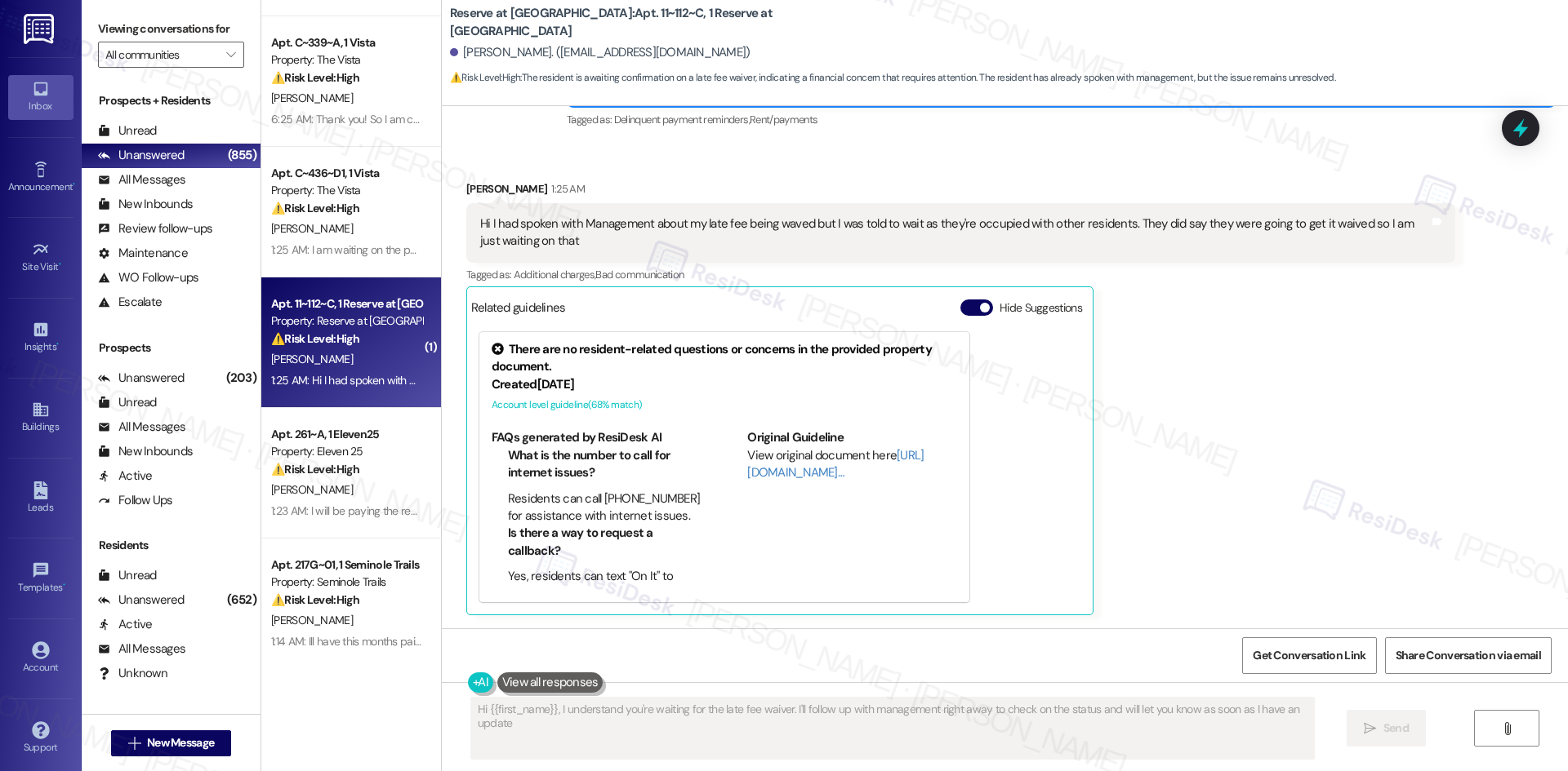
type textarea "Hi {{first_name}}, I understand you're waiting for the late fee waiver. I'll fo…"
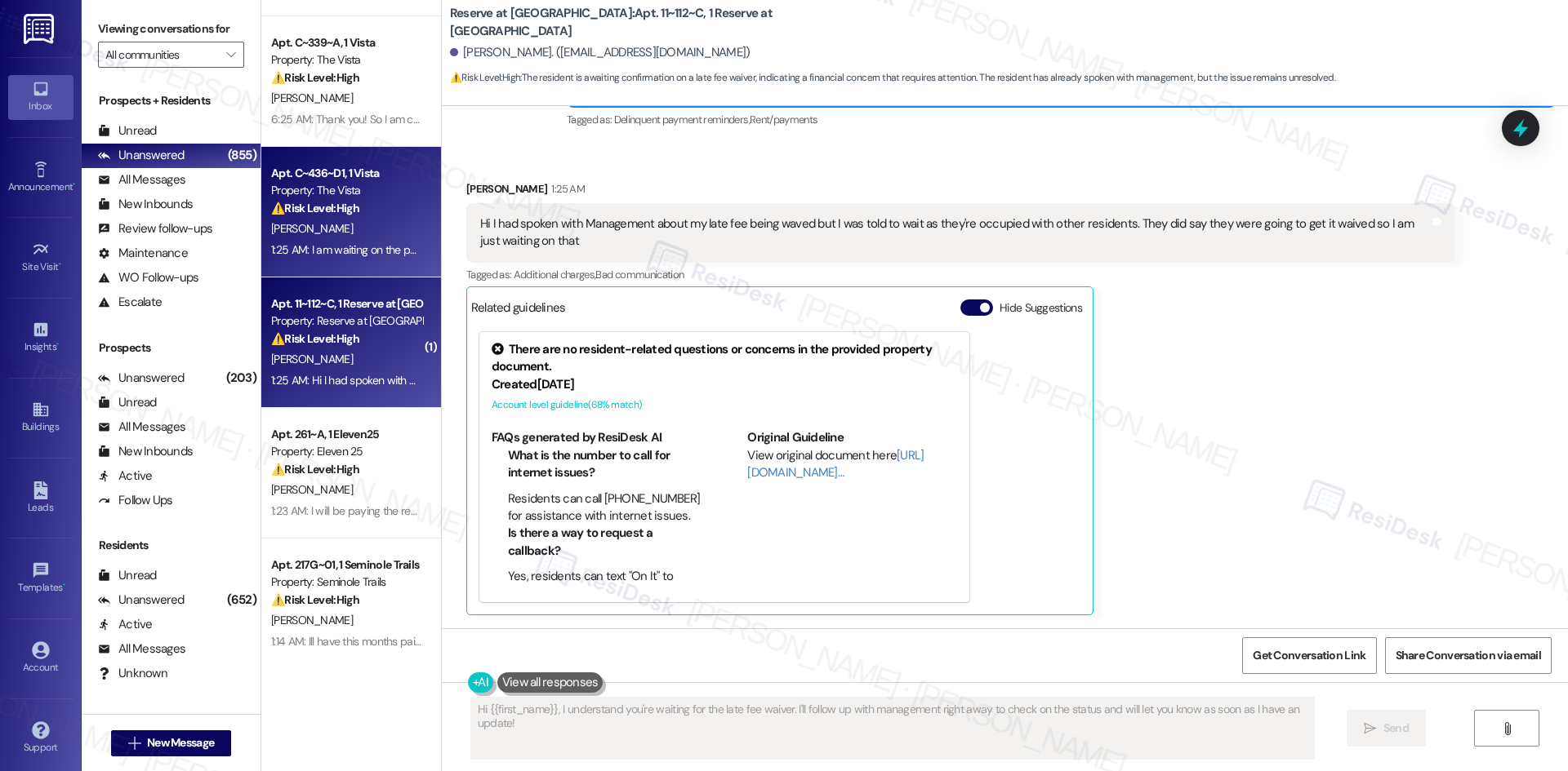
click at [387, 238] on div "D. Butler" at bounding box center [347, 228] width 154 height 21
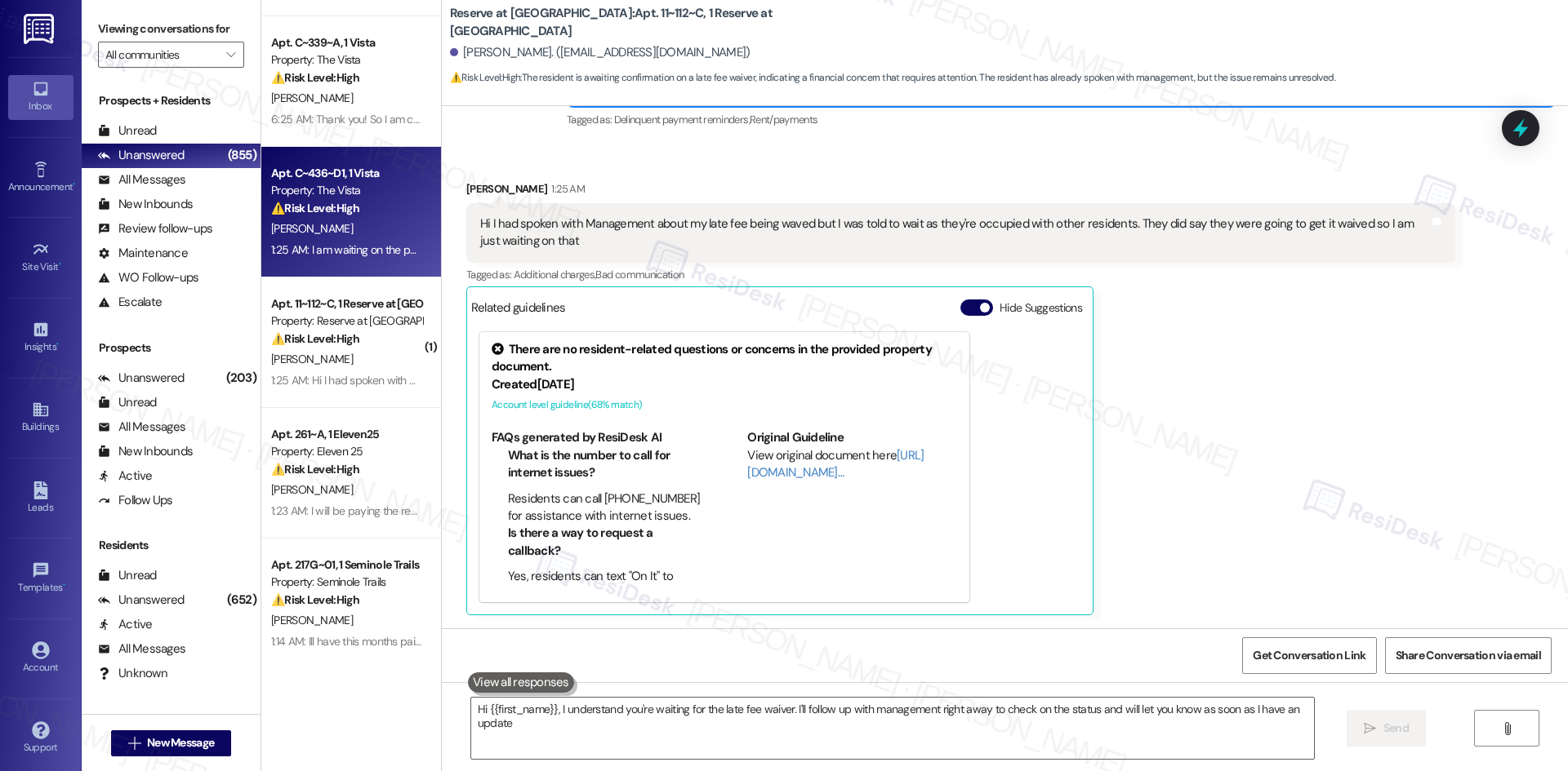
type textarea "Hi {{first_name}}, I understand you're waiting for the late fee waiver. I'll fo…"
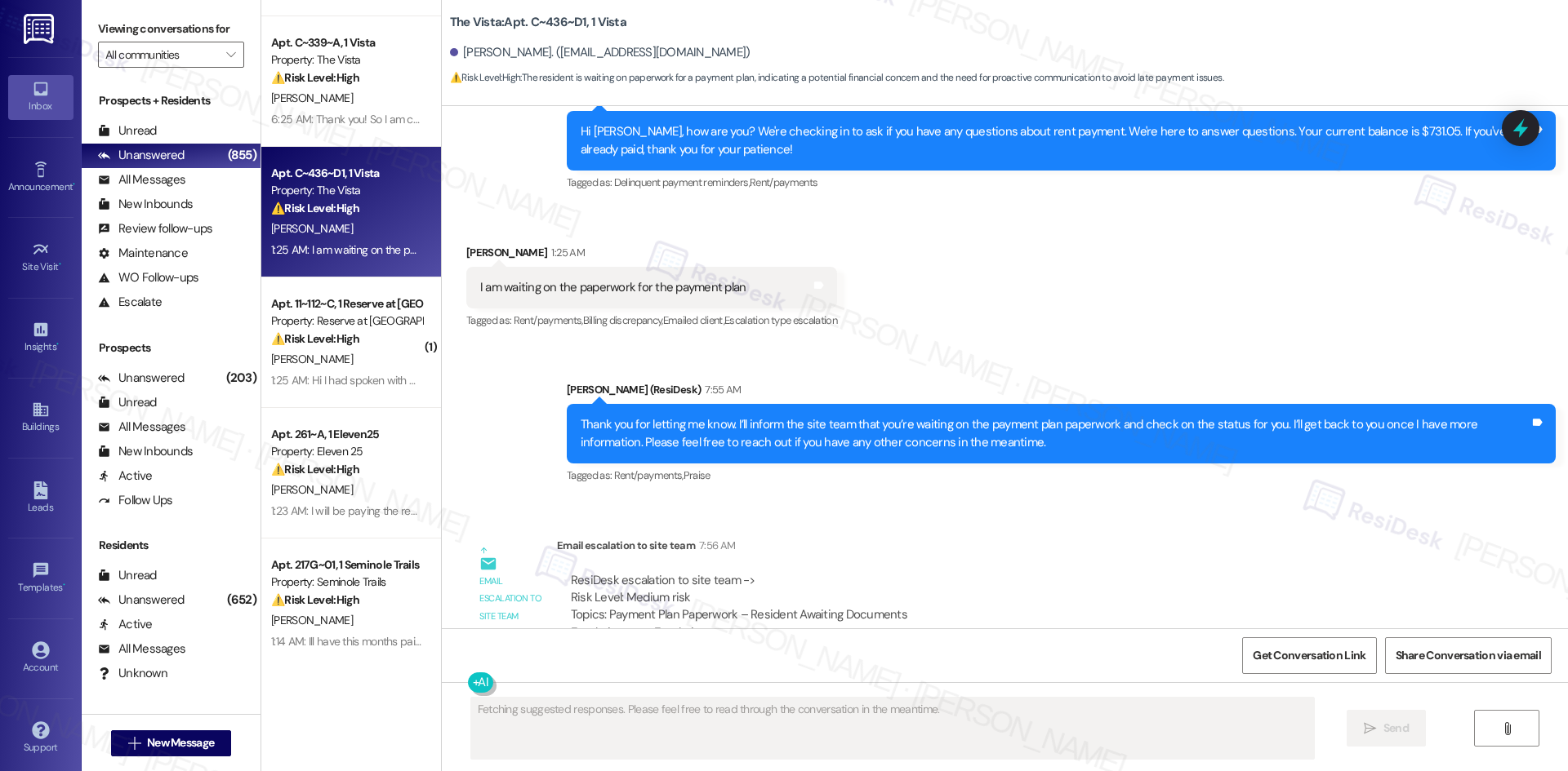
scroll to position [2417, 0]
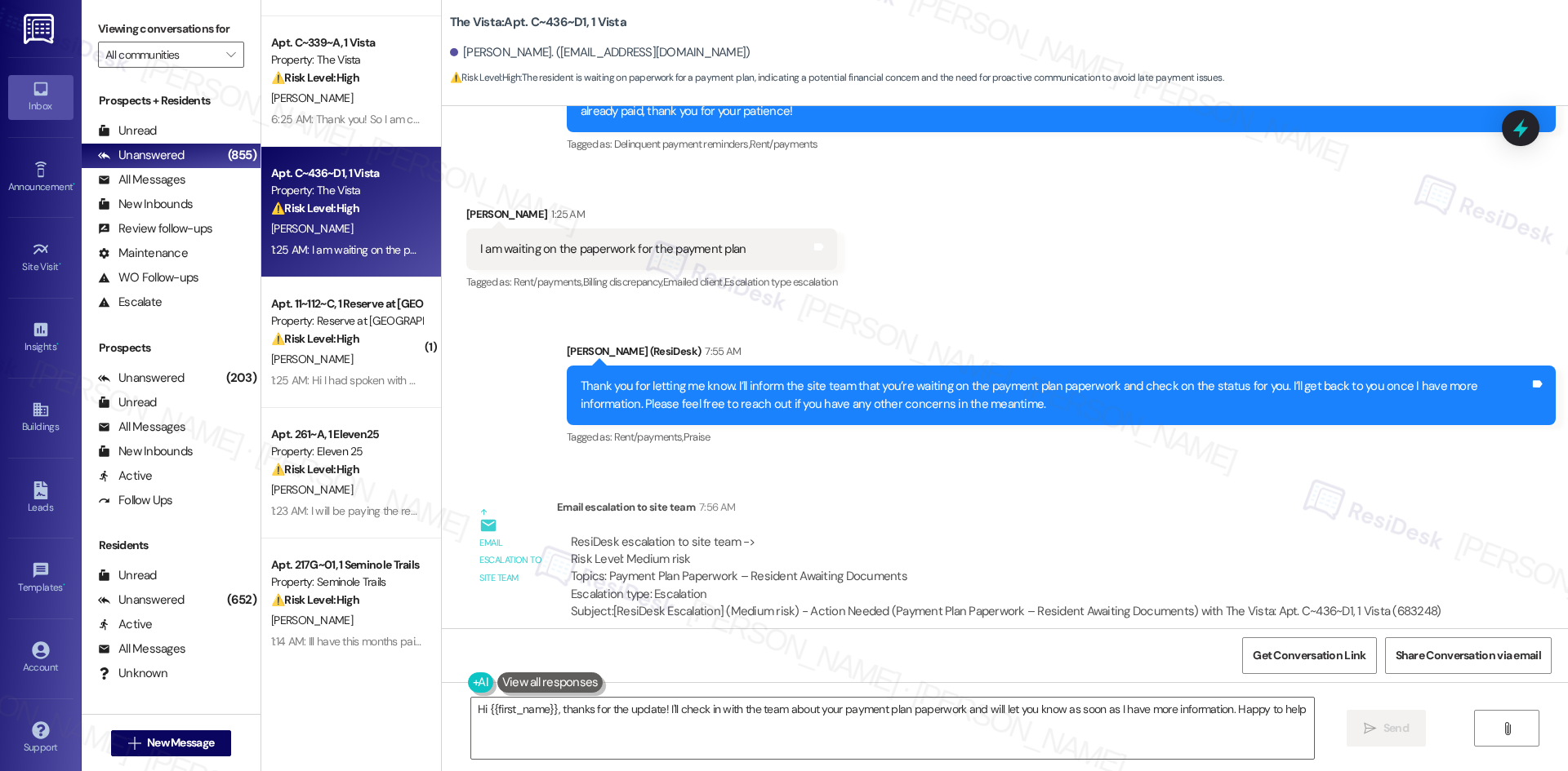
type textarea "Hi {{first_name}}, thanks for the update! I'll check in with the team about you…"
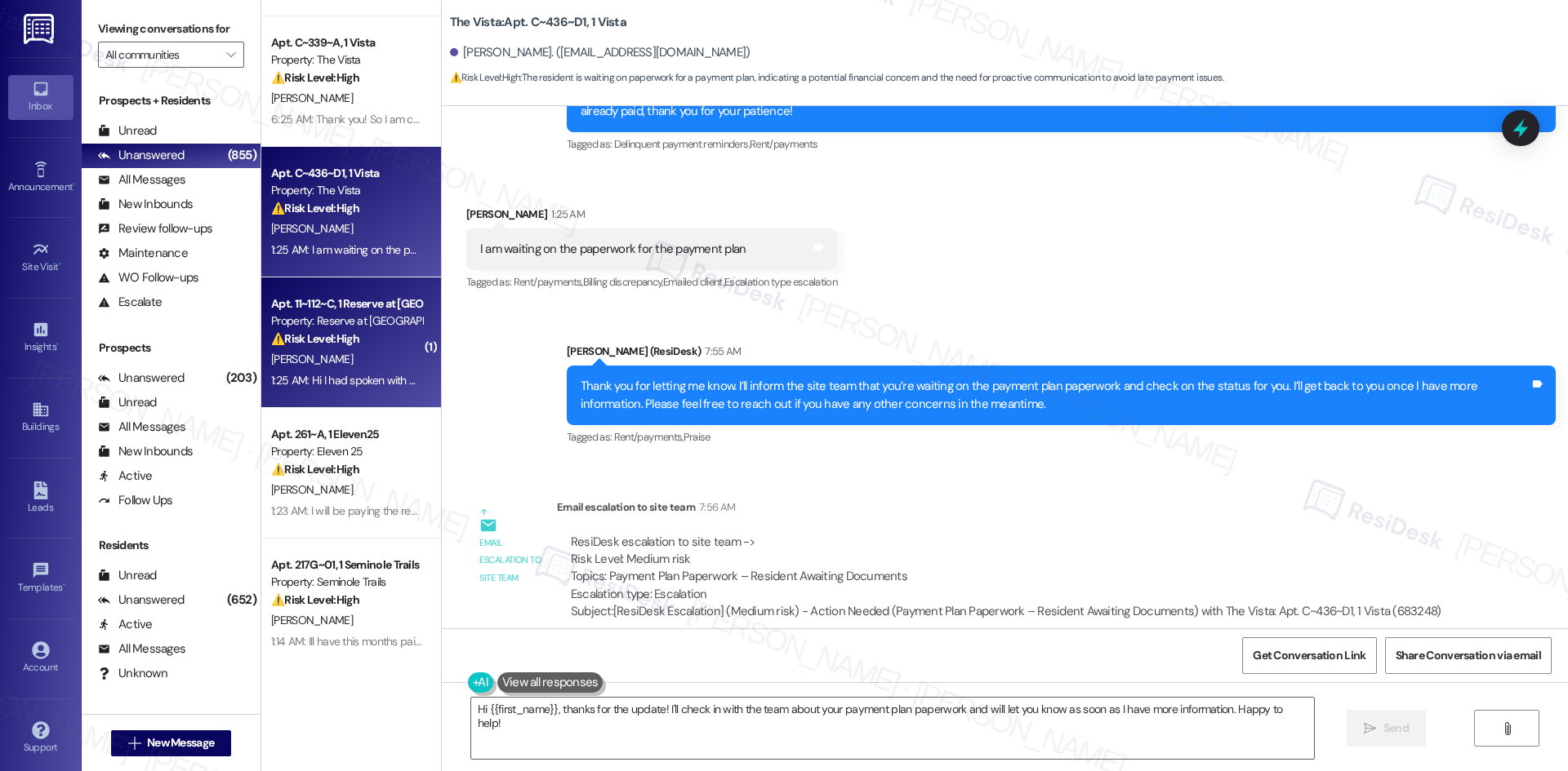
click at [307, 357] on div "S. Pedroza" at bounding box center [347, 359] width 154 height 21
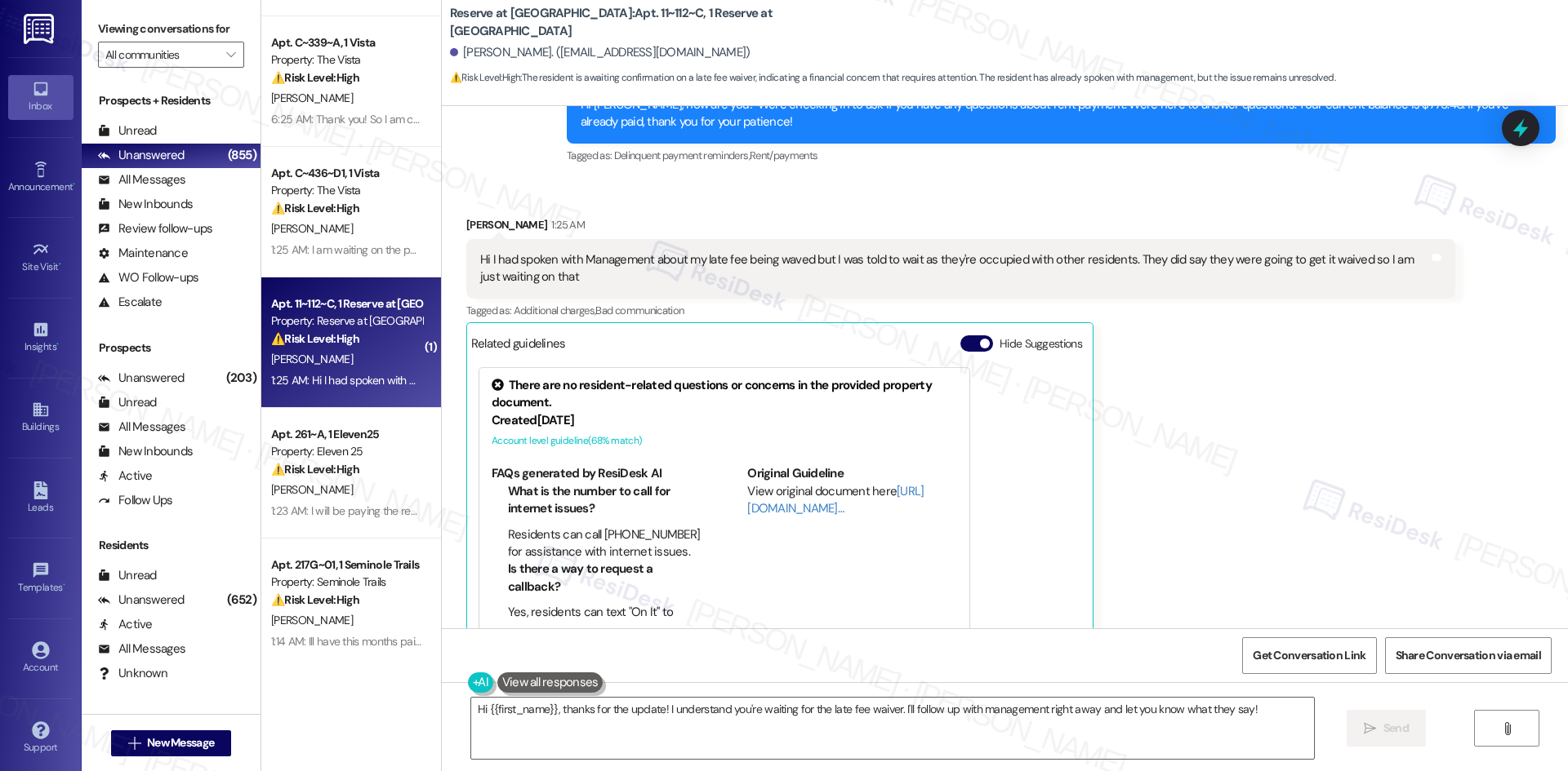
scroll to position [369, 0]
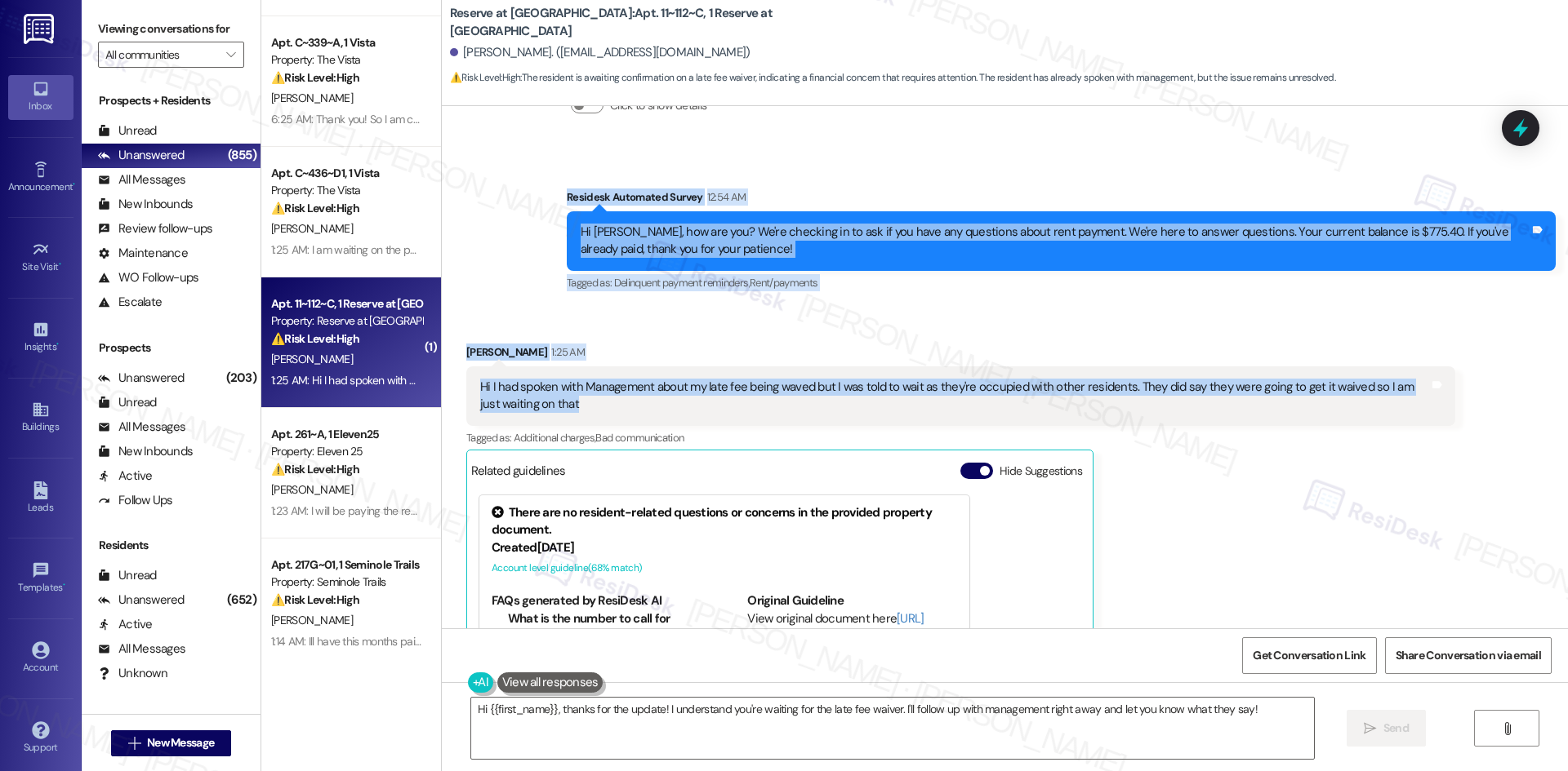
drag, startPoint x: 532, startPoint y: 177, endPoint x: 687, endPoint y: 410, distance: 279.8
click at [687, 418] on div "Lease started Aug 20, 2025 at 8:00 AM Survey, sent via SMS Residesk Automated S…" at bounding box center [1005, 367] width 1126 height 523
copy div "Residesk Automated Survey 12:54 AM Hi Susana, how are you? We're checking in to…"
drag, startPoint x: 756, startPoint y: 356, endPoint x: 713, endPoint y: 353, distance: 43.1
click at [756, 356] on div "Susana Pedroza 1:25 AM" at bounding box center [960, 355] width 989 height 23
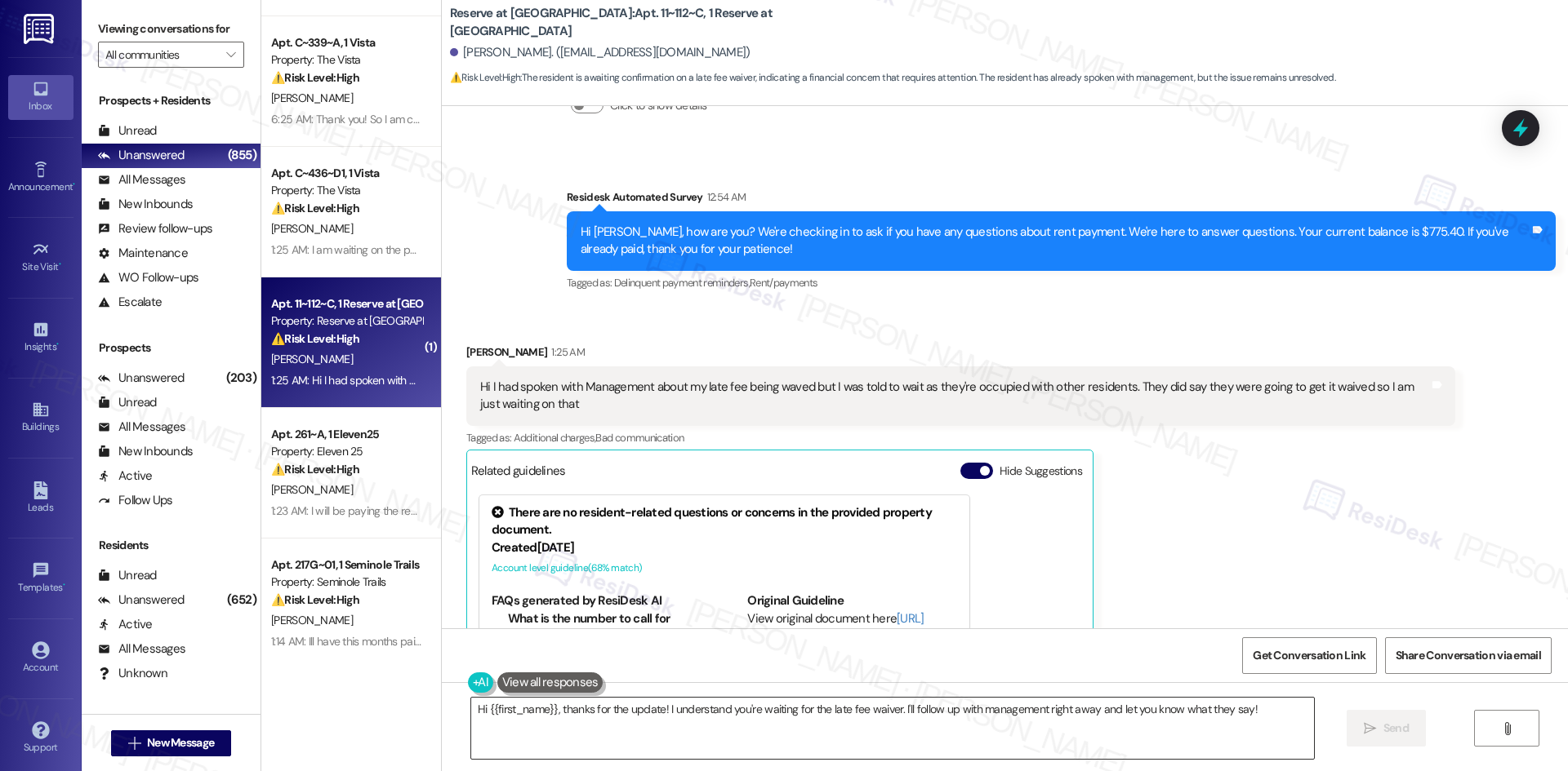
click at [658, 747] on textarea "Hi {{first_name}}, thanks for the update! I understand you're waiting for the l…" at bounding box center [892, 729] width 842 height 61
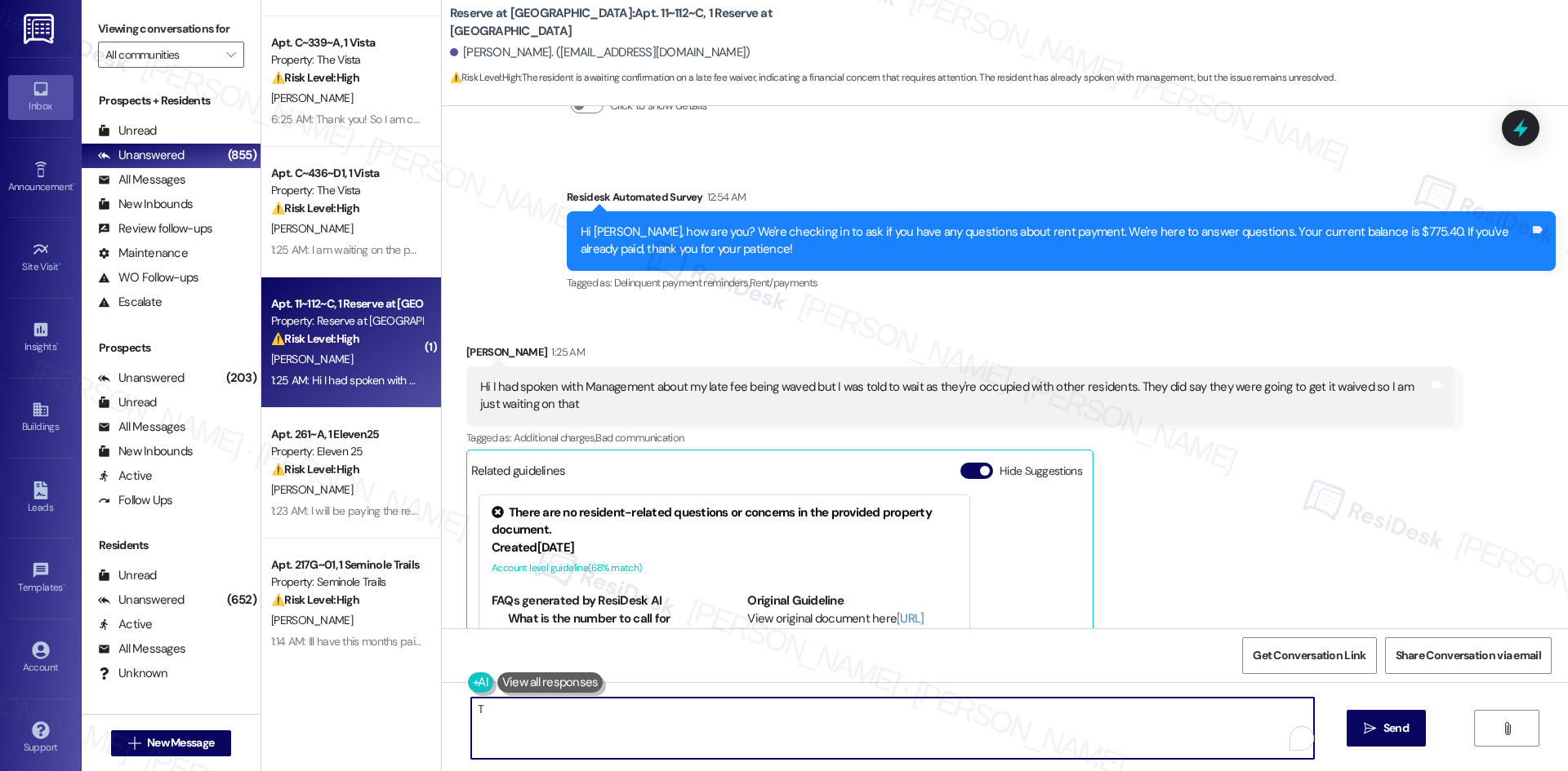
paste textarea "hank you for clarifying, and I apologize for the confusion. The earlier message…"
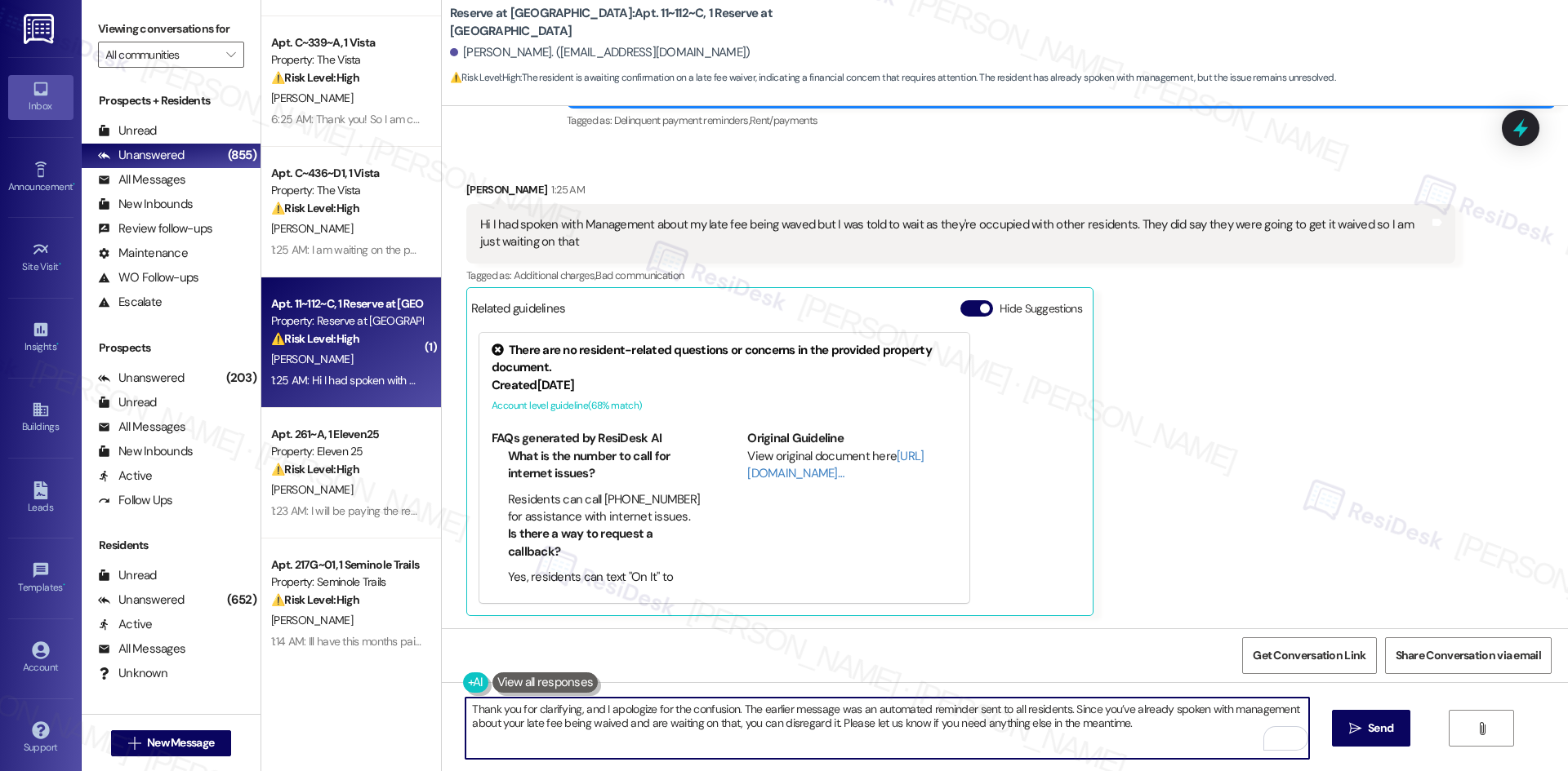
scroll to position [532, 0]
type textarea "Thank you for clarifying, and I apologize for the confusion. The earlier messag…"
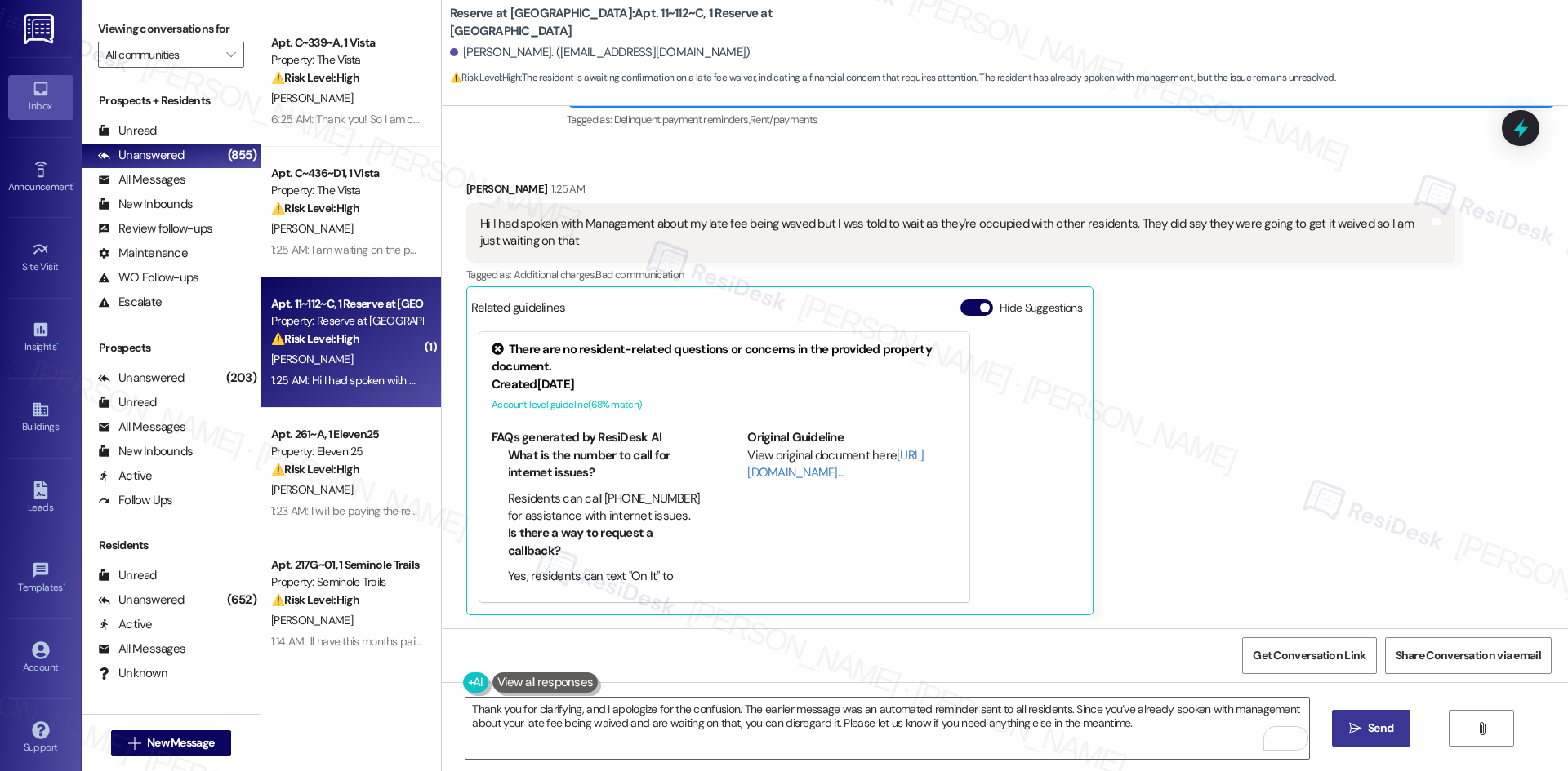
click at [1390, 726] on span "Send" at bounding box center [1380, 728] width 26 height 17
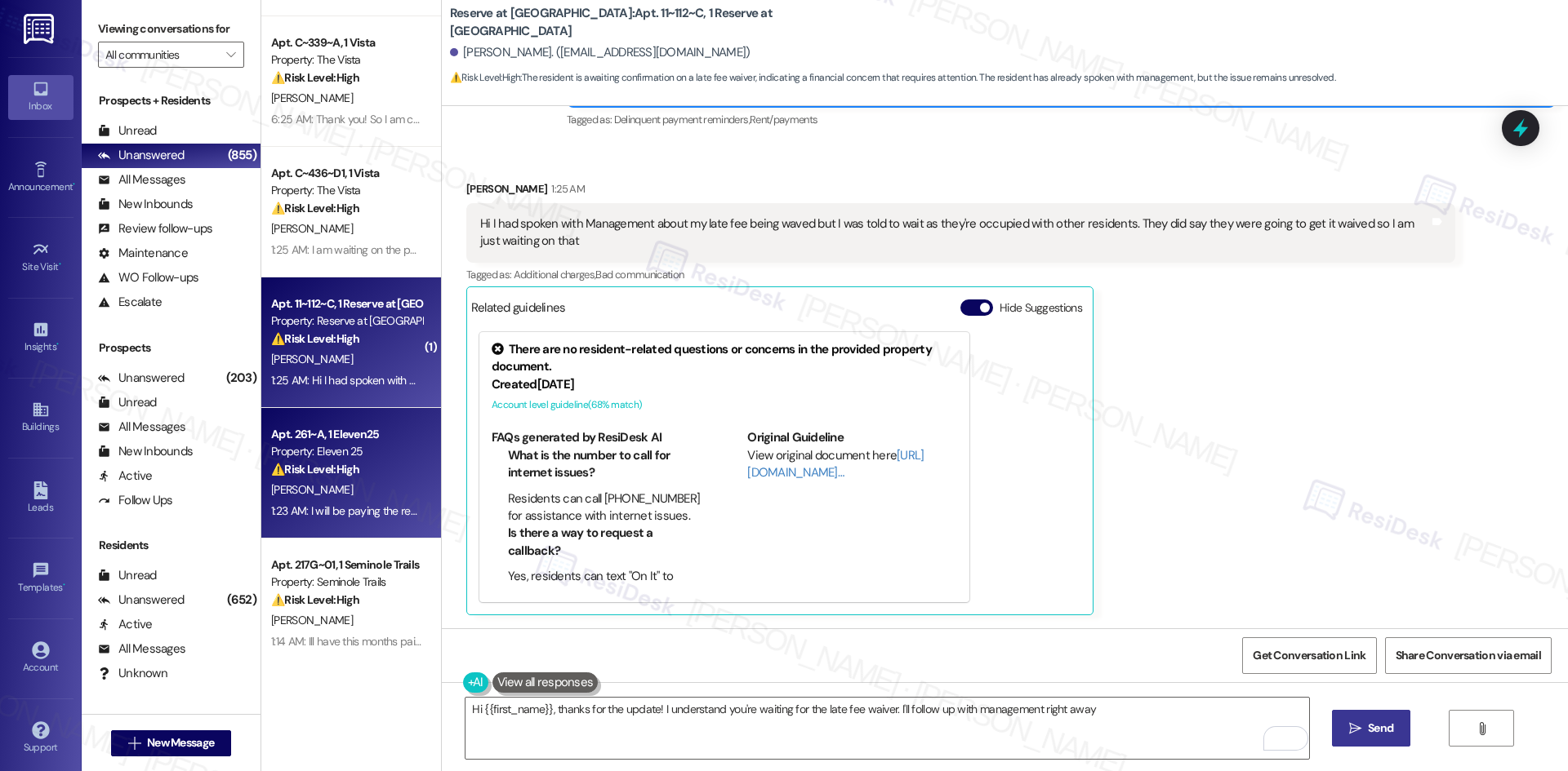
type textarea "Hi {{first_name}}, thanks for the update! I understand you're waiting for the l…"
click at [347, 483] on div "K. Blatz" at bounding box center [347, 490] width 154 height 21
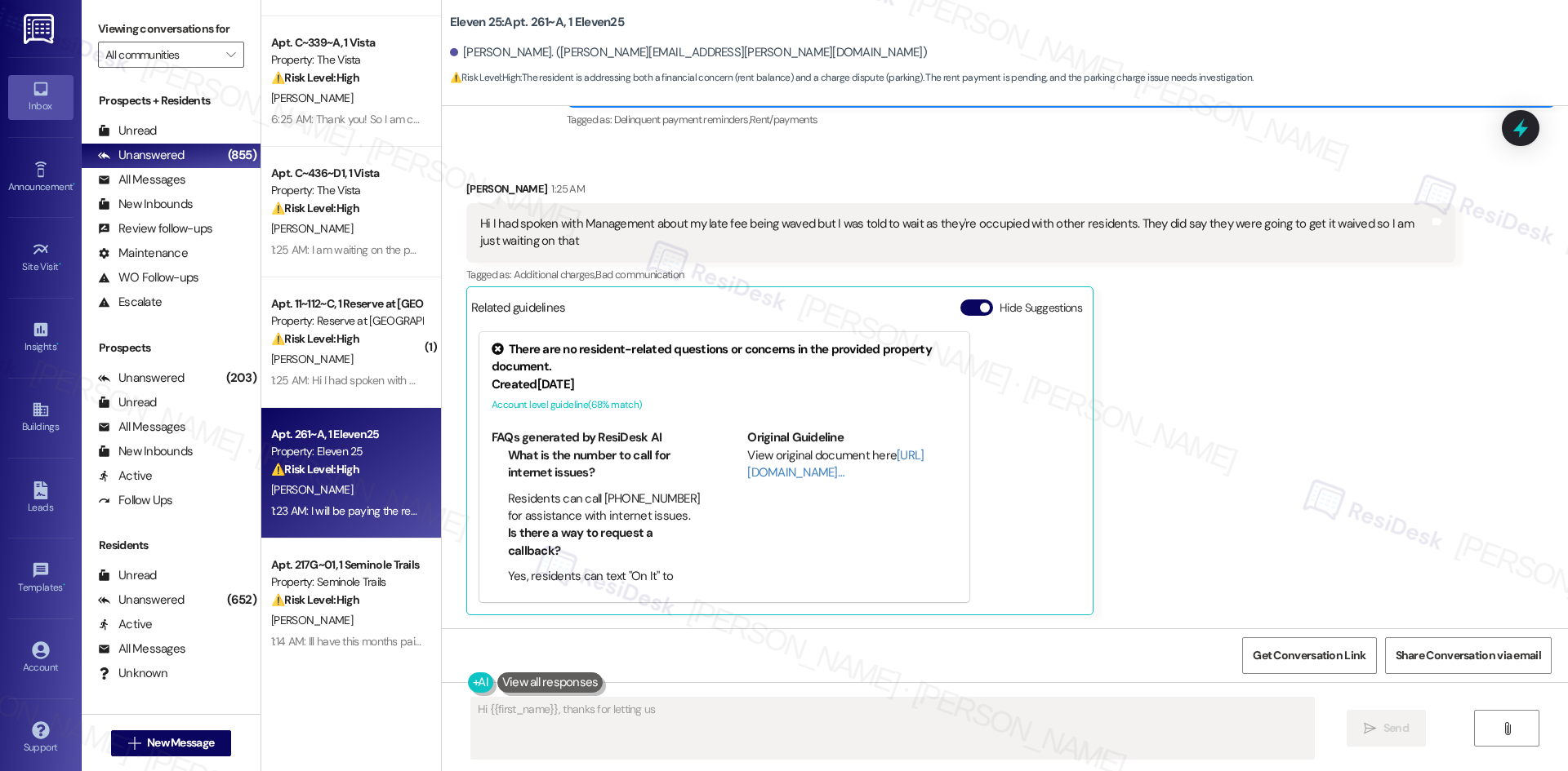
scroll to position [478, 0]
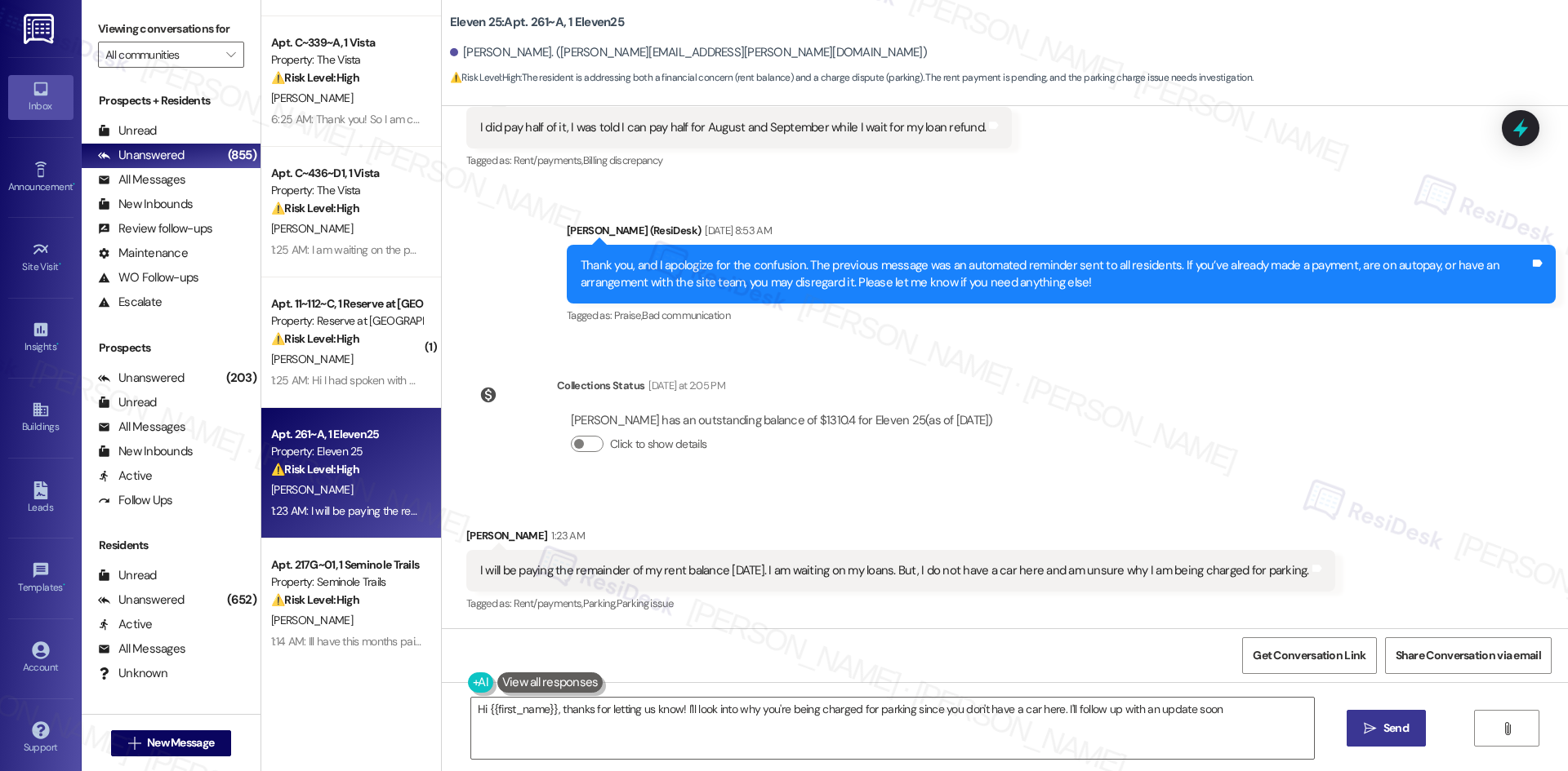
type textarea "Hi {{first_name}}, thanks for letting us know! I'll look into why you're being …"
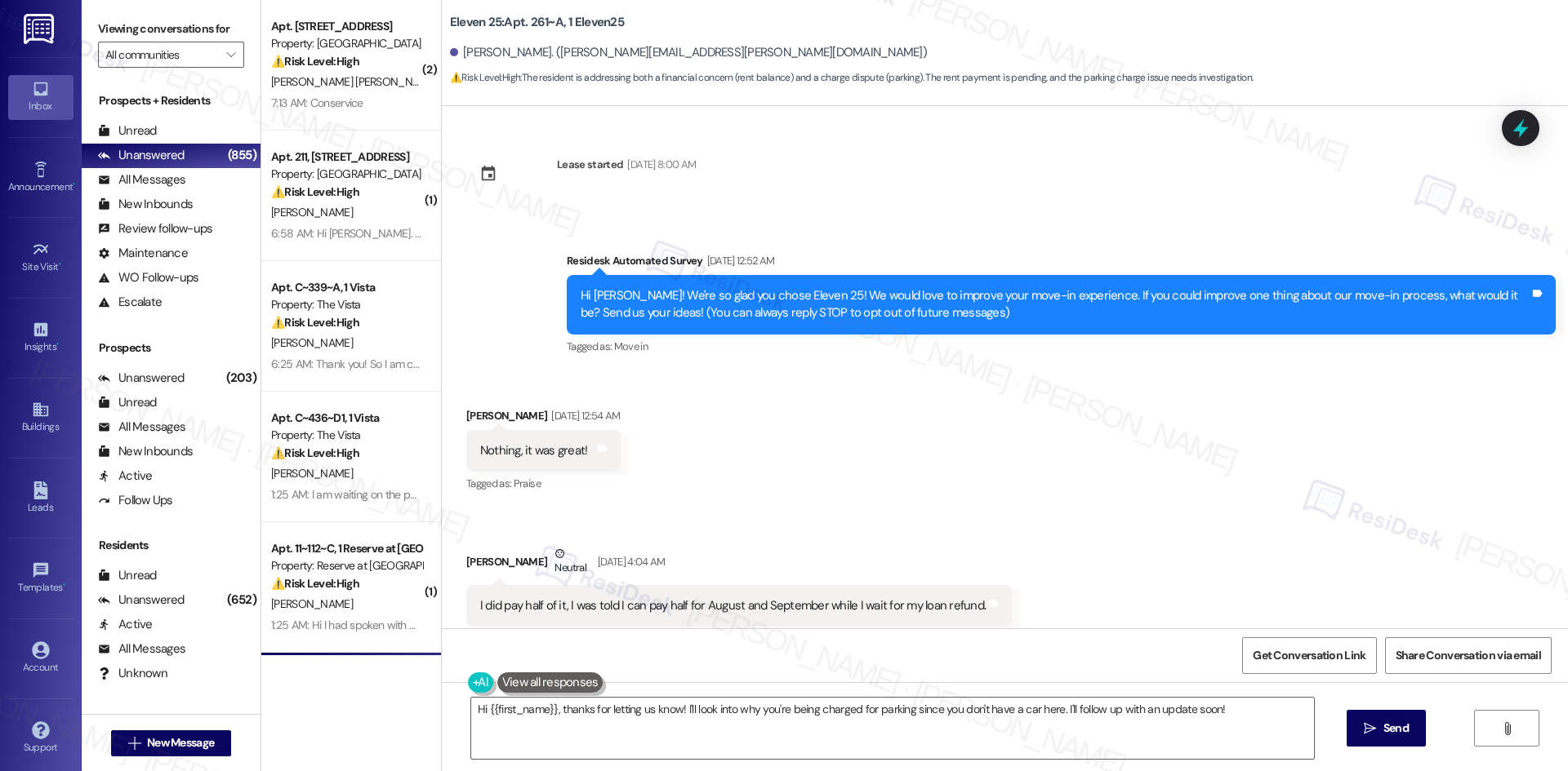
scroll to position [478, 0]
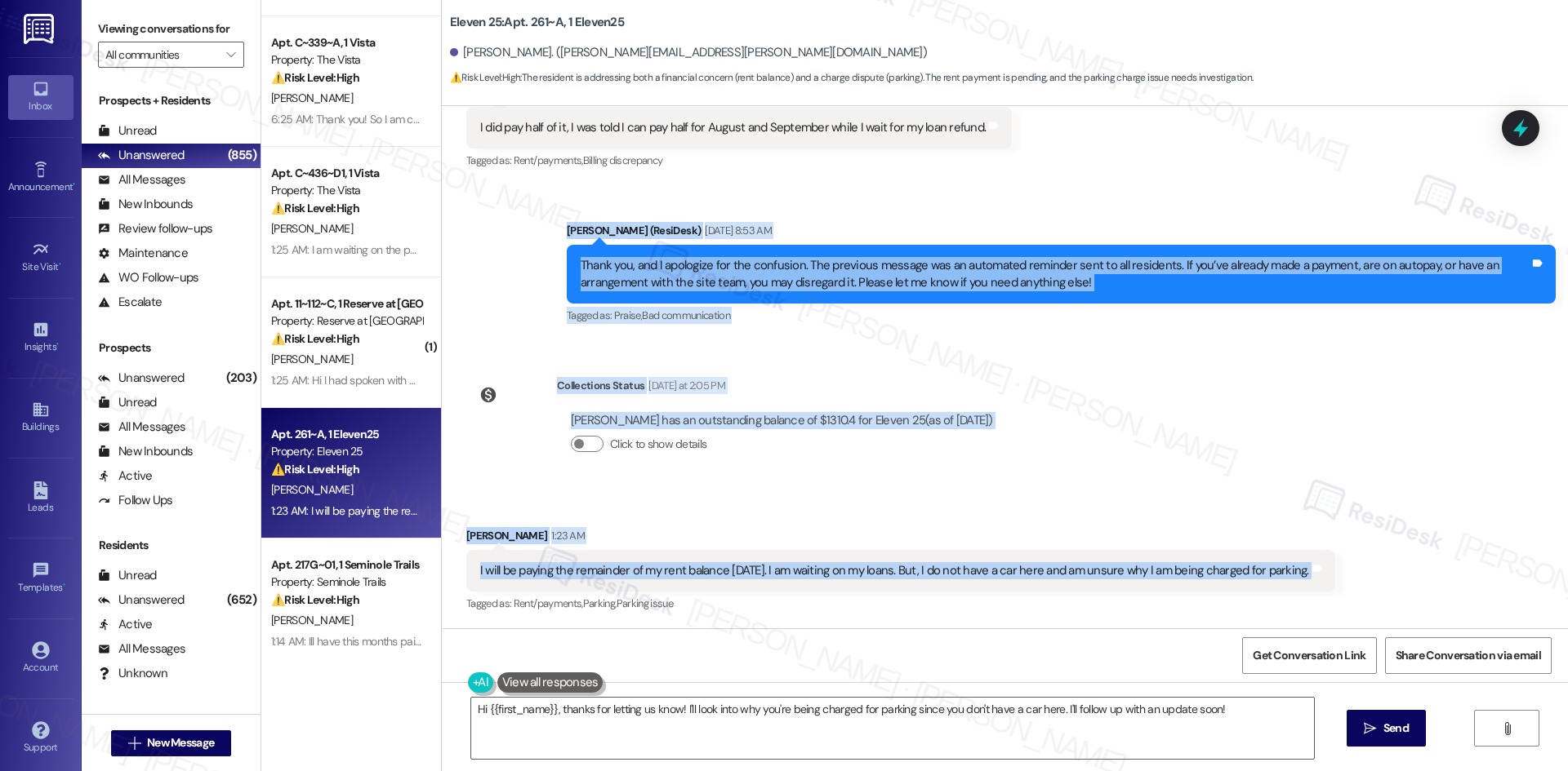
drag, startPoint x: 597, startPoint y: 256, endPoint x: 1360, endPoint y: 577, distance: 827.8
click at [1360, 577] on div "Lease started [DATE] 8:00 AM Survey, sent via SMS Residesk Automated Survey [DA…" at bounding box center [1005, 367] width 1126 height 523
copy div "[PERSON_NAME] (ResiDesk) [DATE] 8:53 AM Thank you, and I apologize for the conf…"
click at [1074, 381] on div "Lease started [DATE] 8:00 AM Survey, sent via SMS Residesk Automated Survey [DA…" at bounding box center [1005, 367] width 1126 height 523
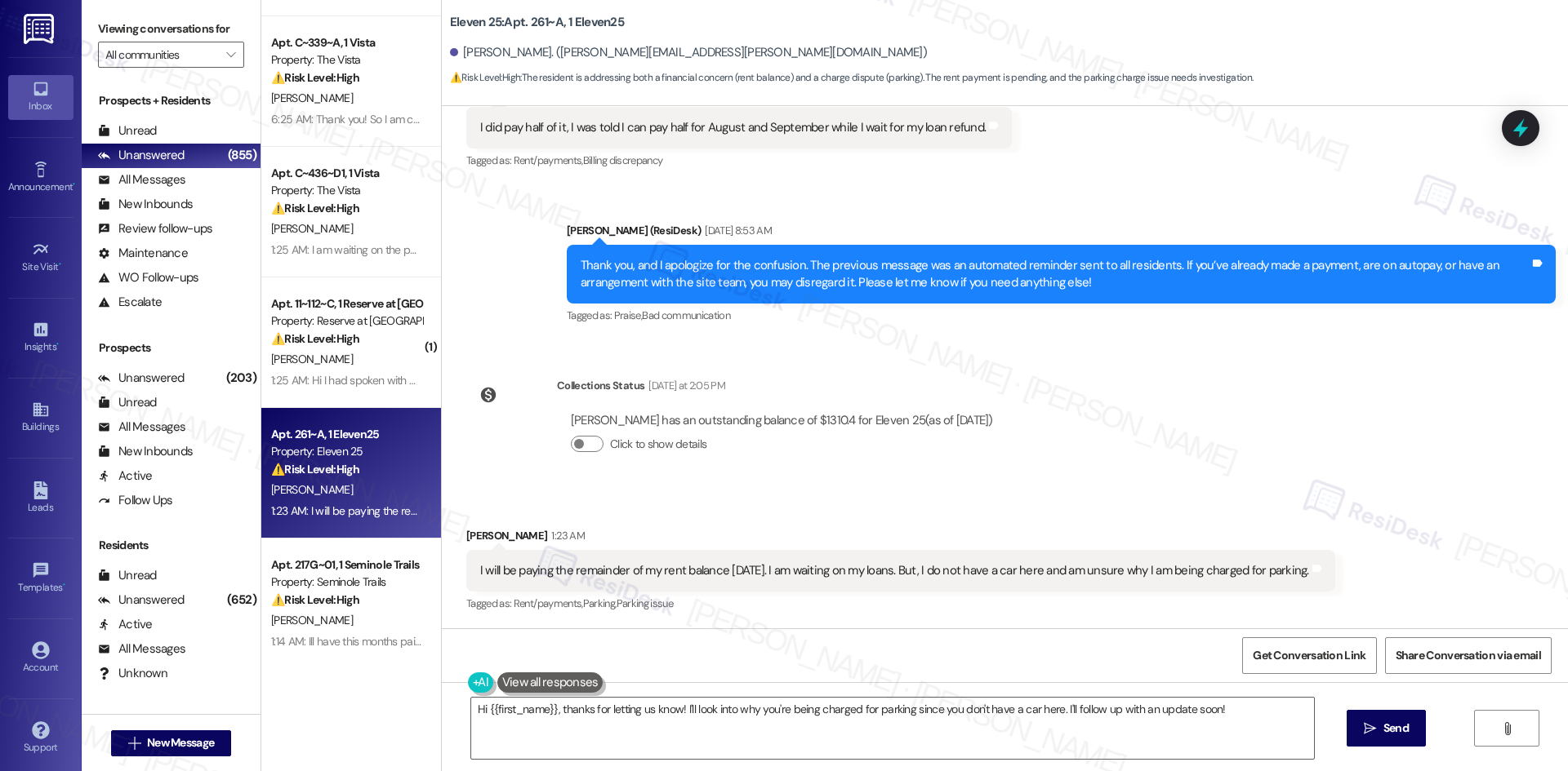
click at [1086, 463] on div "Lease started [DATE] 8:00 AM Survey, sent via SMS Residesk Automated Survey [DA…" at bounding box center [1005, 367] width 1126 height 523
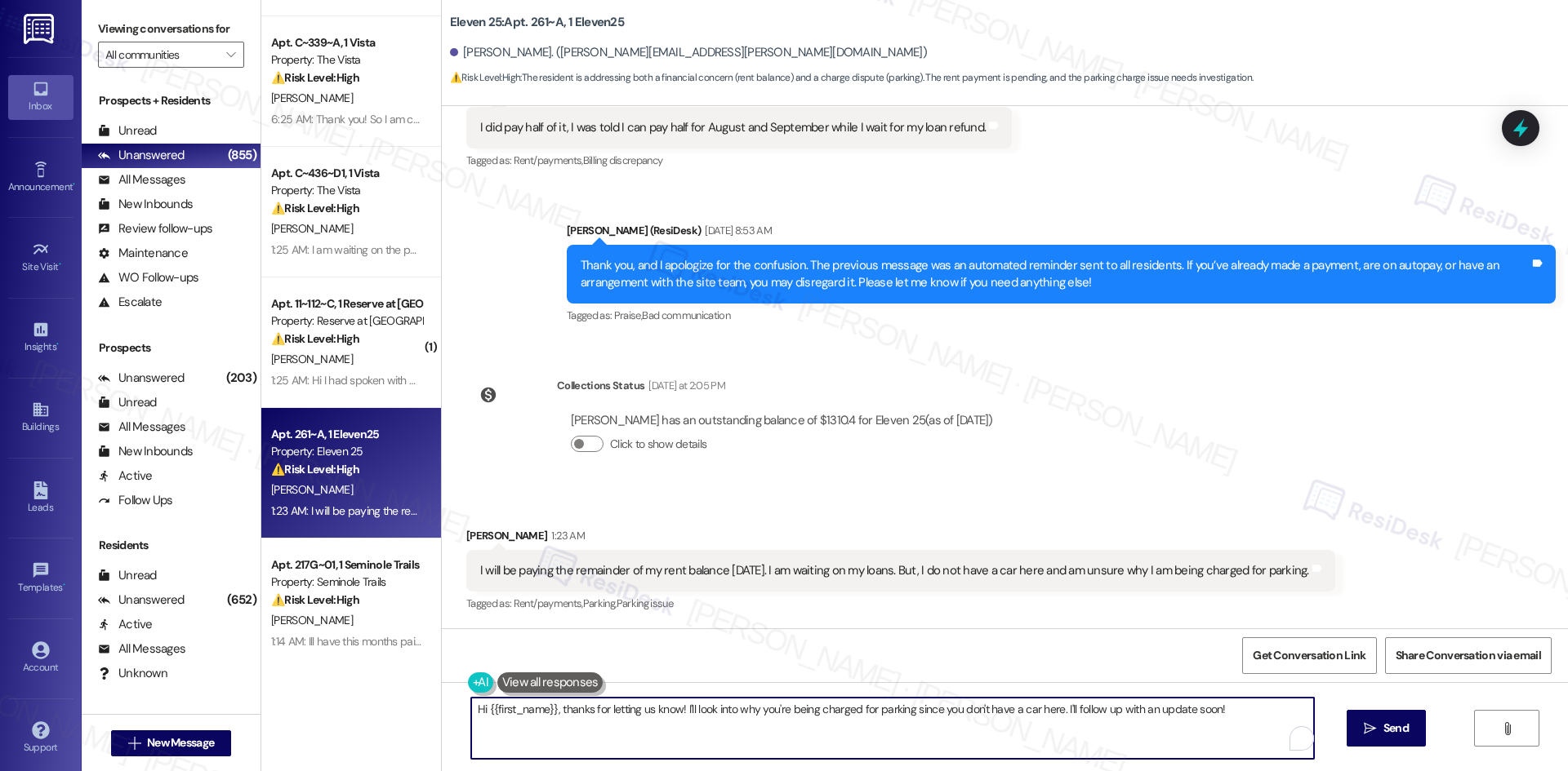
click at [718, 729] on textarea "Hi {{first_name}}, thanks for letting us know! I'll look into why you're being …" at bounding box center [892, 729] width 842 height 61
paste textarea "[PERSON_NAME] you for letting me know. I’ll inform the site team about your pla…"
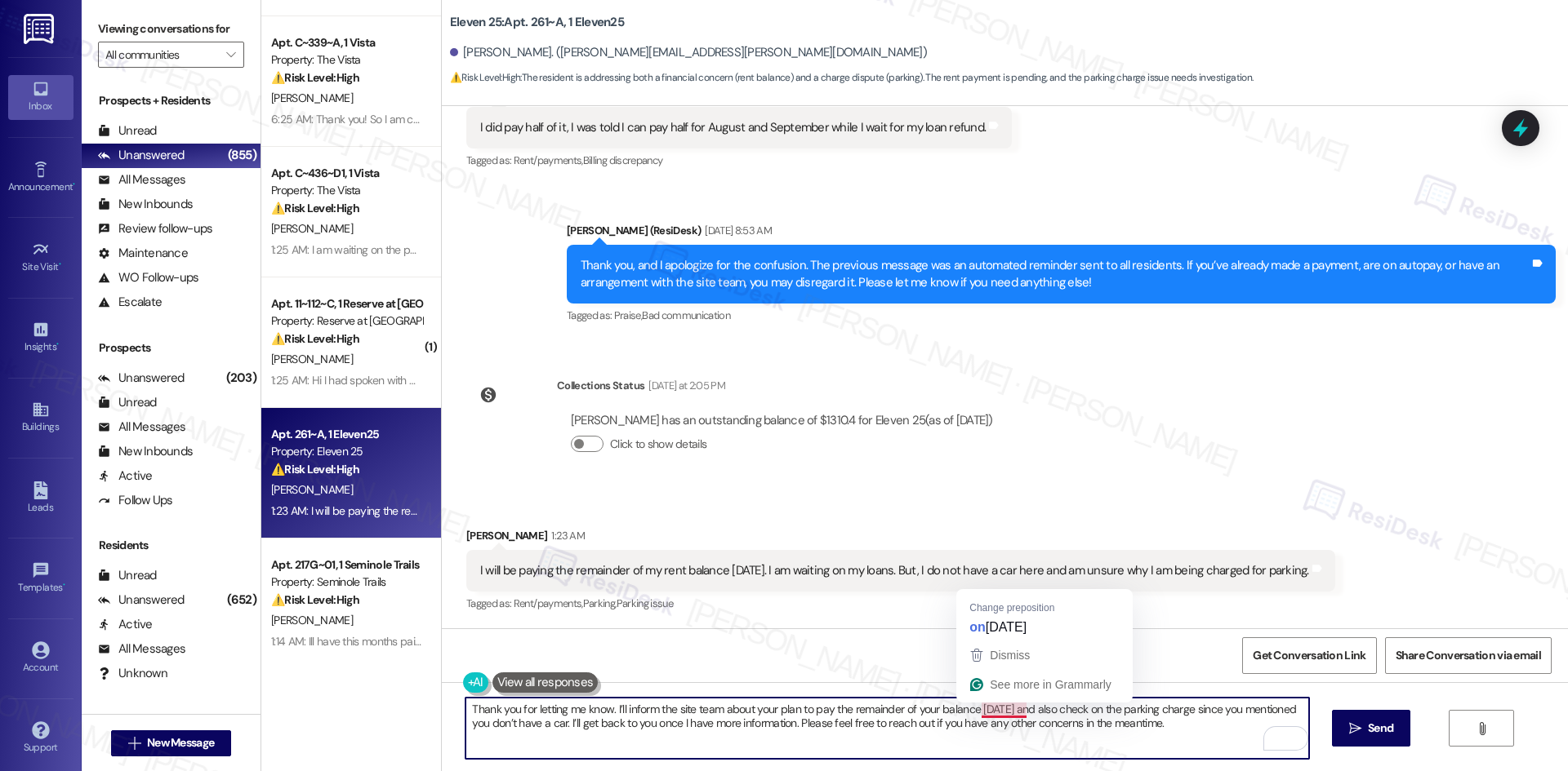
click at [990, 707] on textarea "Thank you for letting me know. I’ll inform the site team about your plan to pay…" at bounding box center [886, 729] width 842 height 61
type textarea "Thank you for letting me know. I’ll inform the site team about your plan to pay…"
click at [1349, 722] on icon "" at bounding box center [1355, 729] width 12 height 13
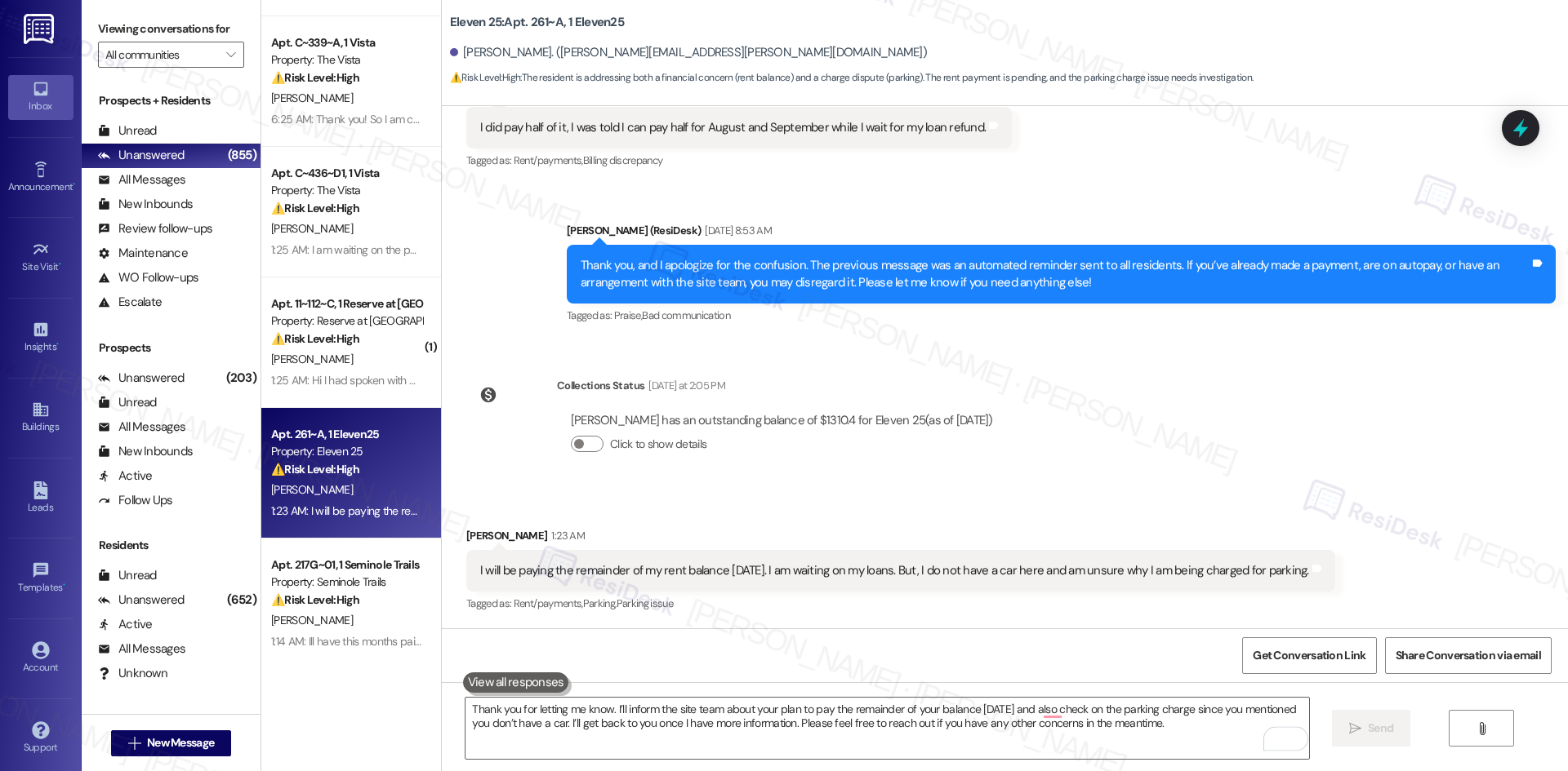
scroll to position [610, 0]
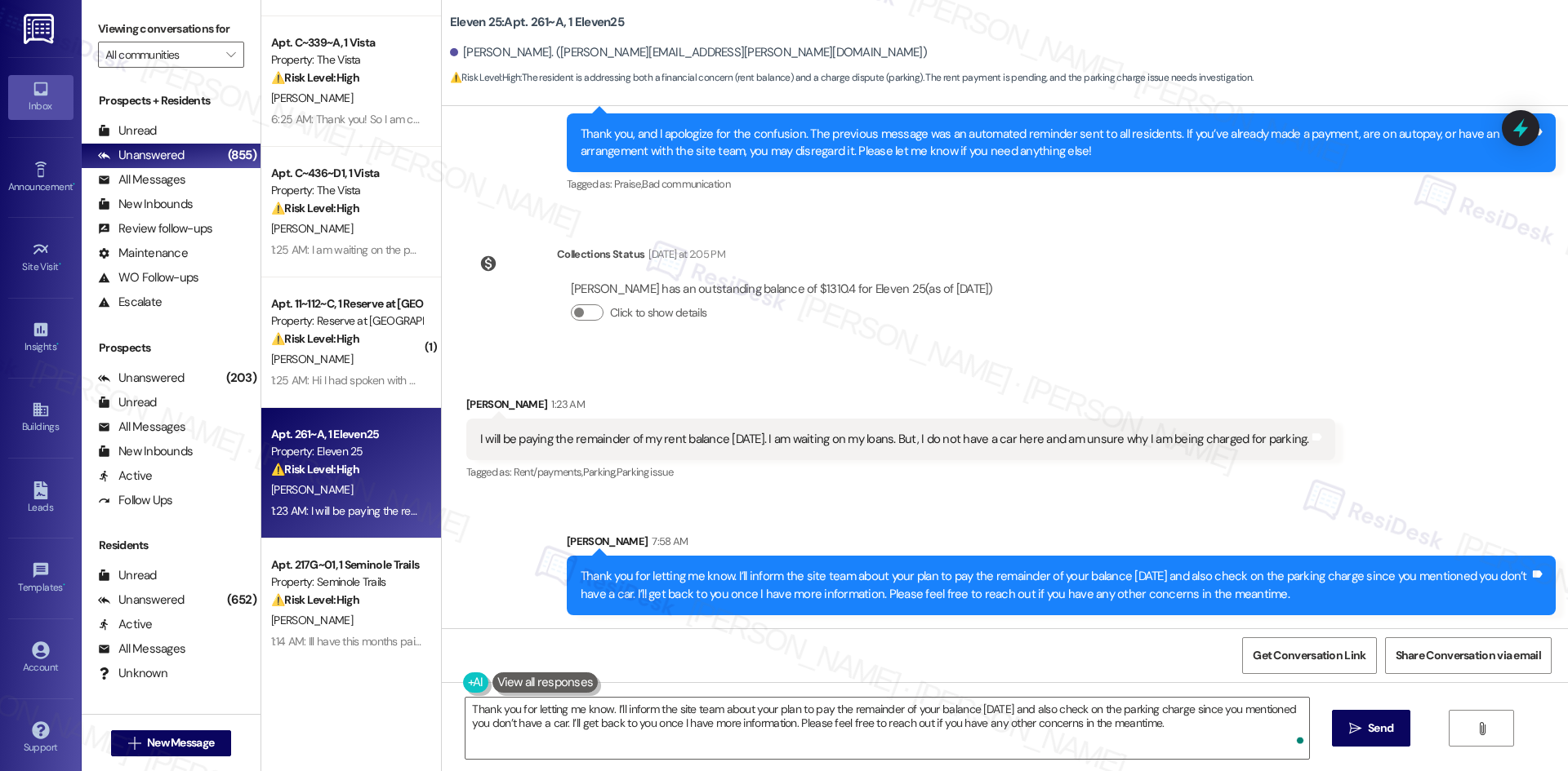
click at [1197, 523] on div "Sent via SMS Sarah 7:58 AM Thank you for letting me know. I’ll inform the site …" at bounding box center [1061, 574] width 1014 height 107
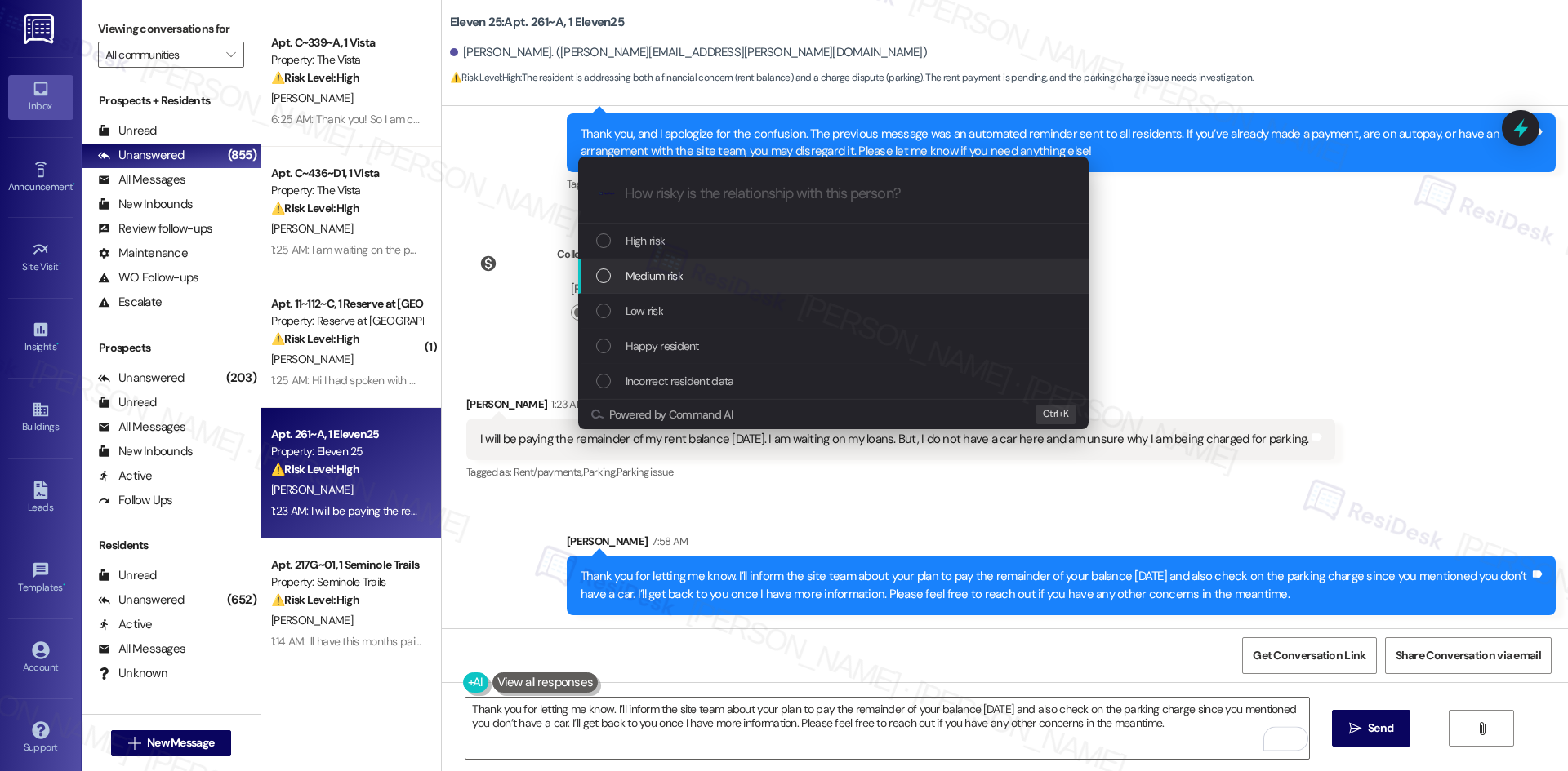
click at [727, 270] on div "Medium risk" at bounding box center [834, 276] width 477 height 18
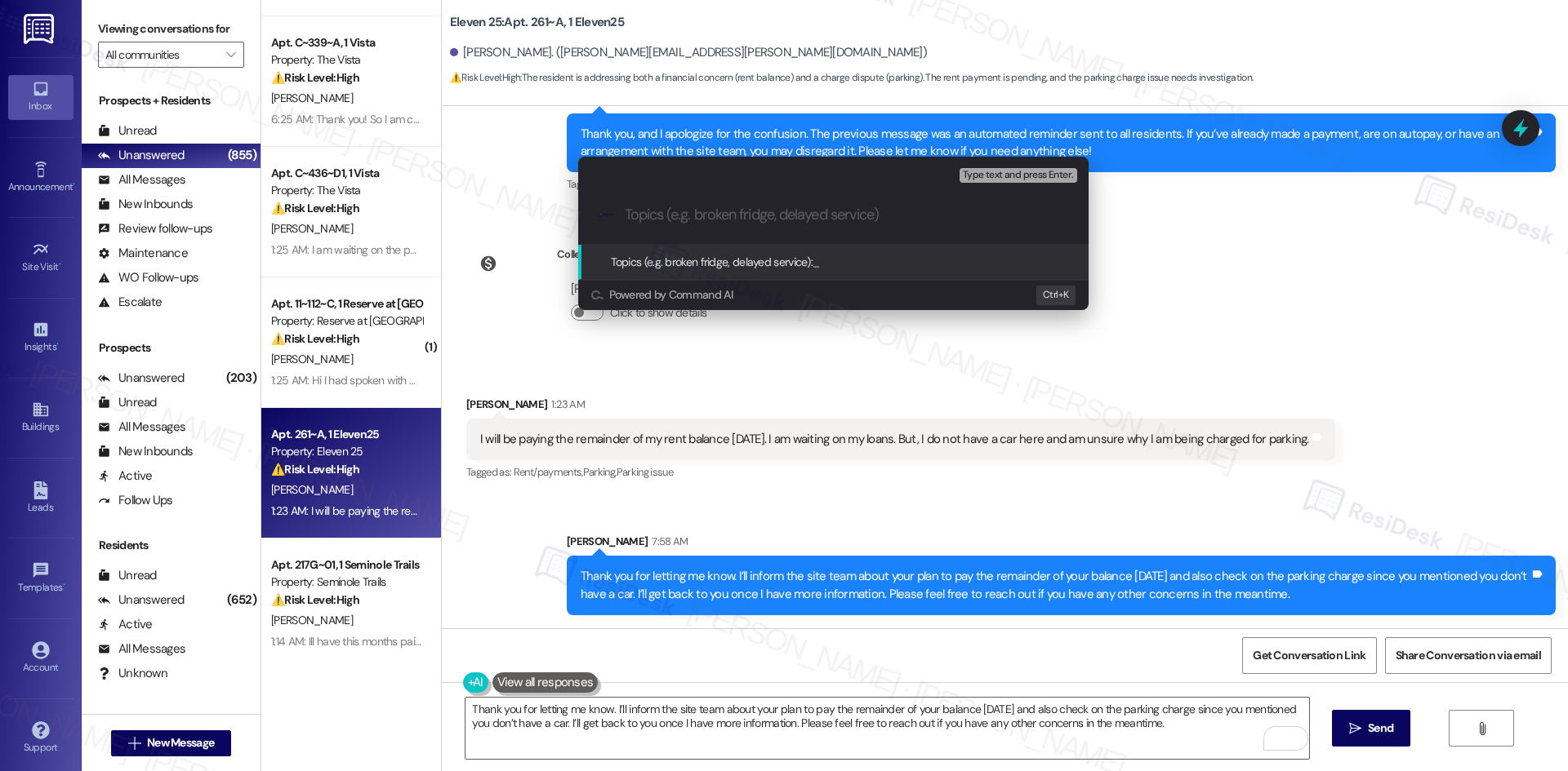
click at [768, 227] on div ".cls-1{fill:#0a055f;}.cls-2{fill:#0cc4c4;} resideskLogoBlueOrange" at bounding box center [833, 215] width 511 height 58
click at [736, 216] on input "Topics (e.g. broken fridge, delayed service)" at bounding box center [846, 215] width 444 height 17
paste input "Rent Balance Payment & Parking Charge Concern"
type input "Rent Balance Payment & Parking Charge Concern"
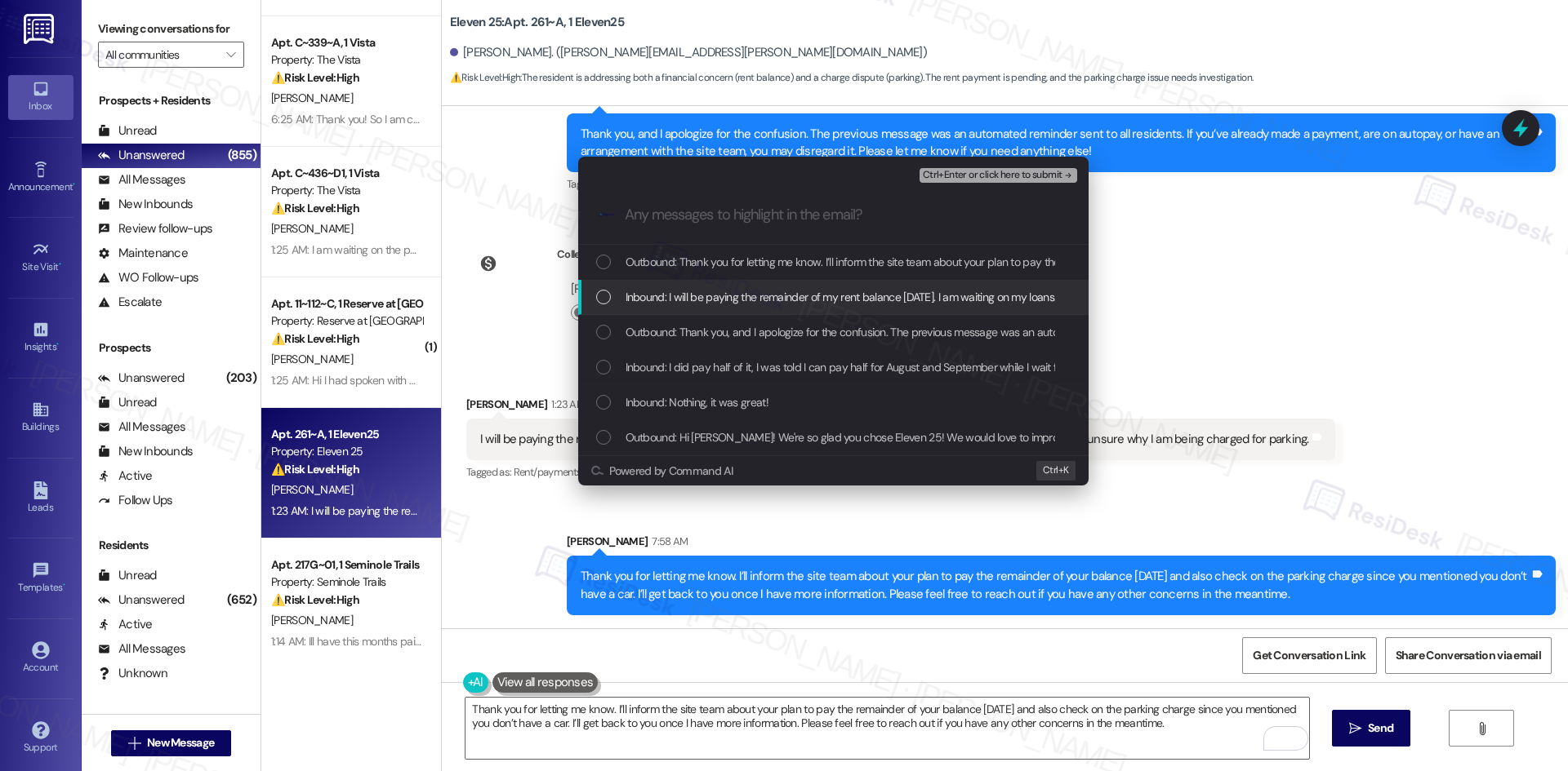
click at [741, 292] on span "Inbound: I will be paying the remainder of my rent balance this Thursday. I am …" at bounding box center [1033, 297] width 814 height 18
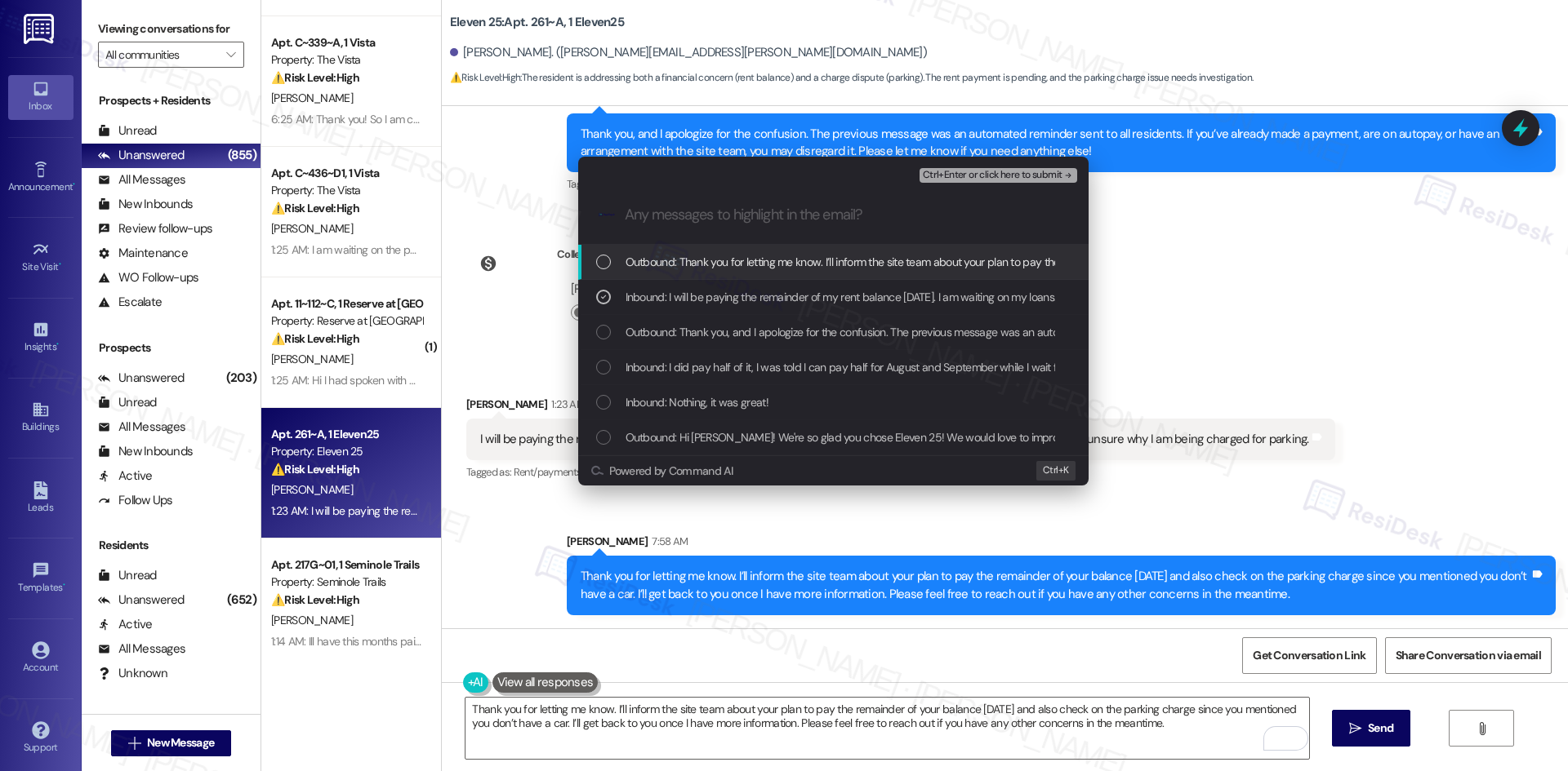
click at [1026, 175] on span "Ctrl+Enter or click here to submit" at bounding box center [992, 175] width 140 height 12
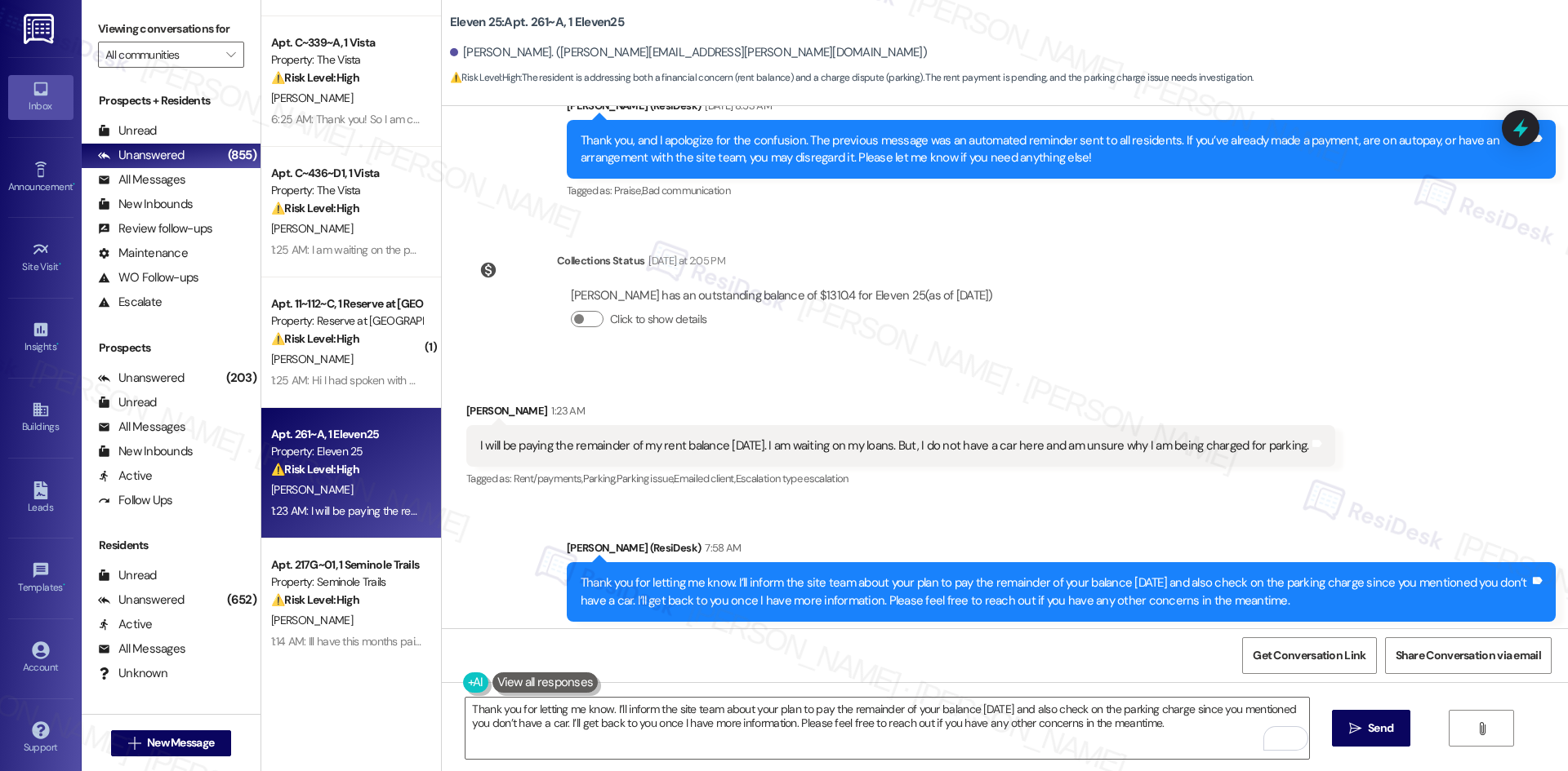
scroll to position [635, 0]
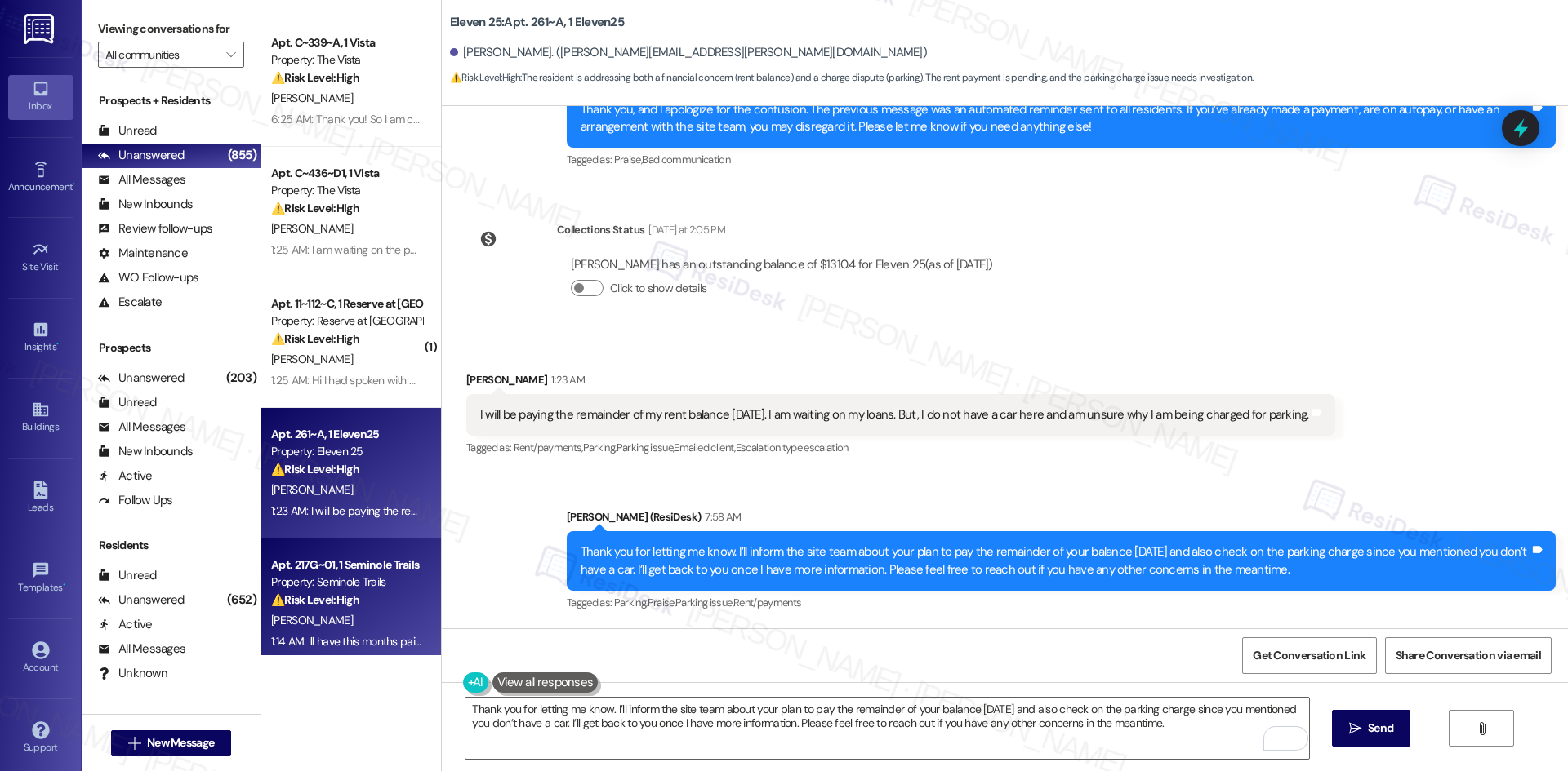
click at [393, 613] on div "R. Jenkins" at bounding box center [347, 620] width 154 height 21
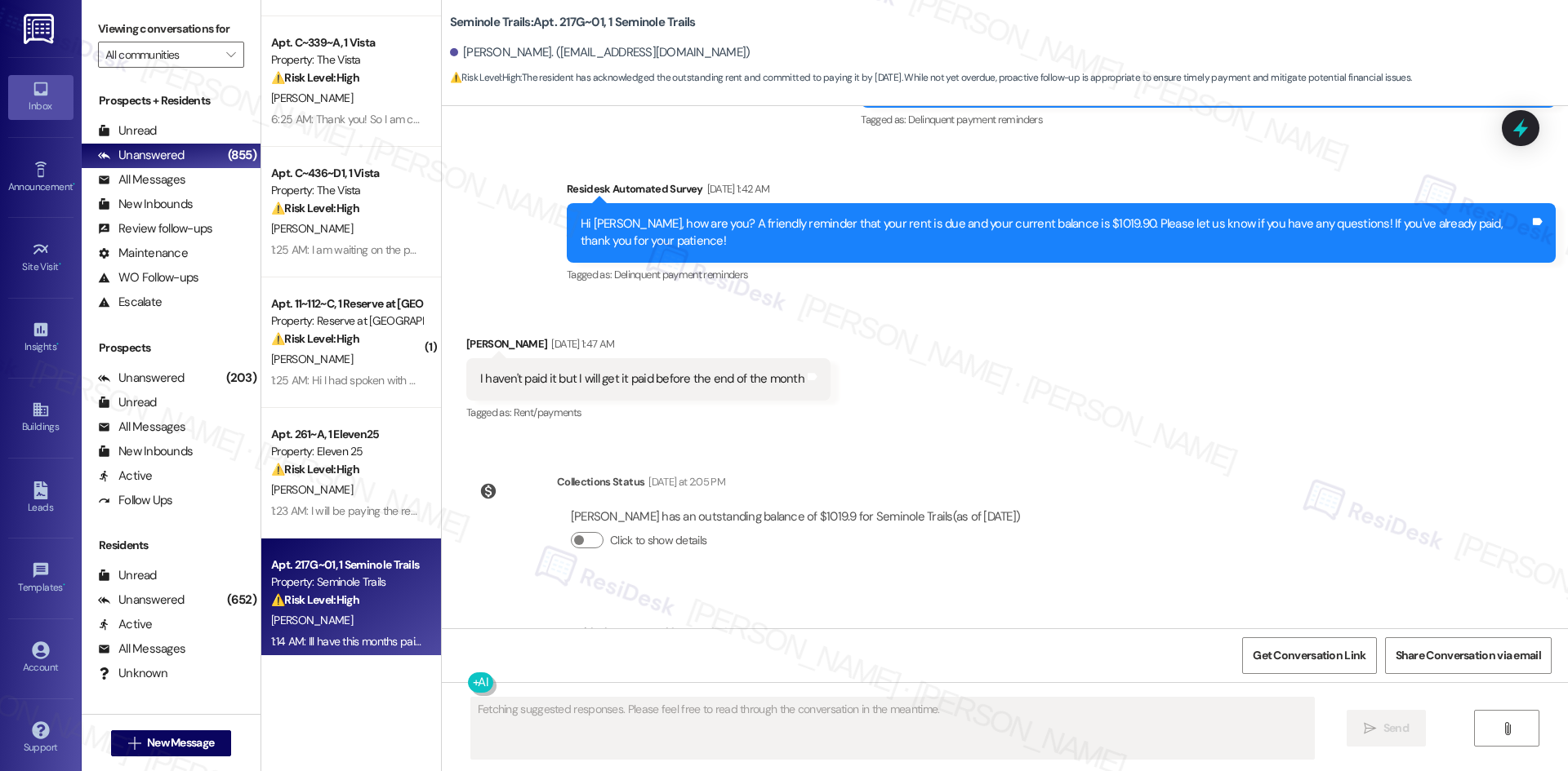
scroll to position [8775, 0]
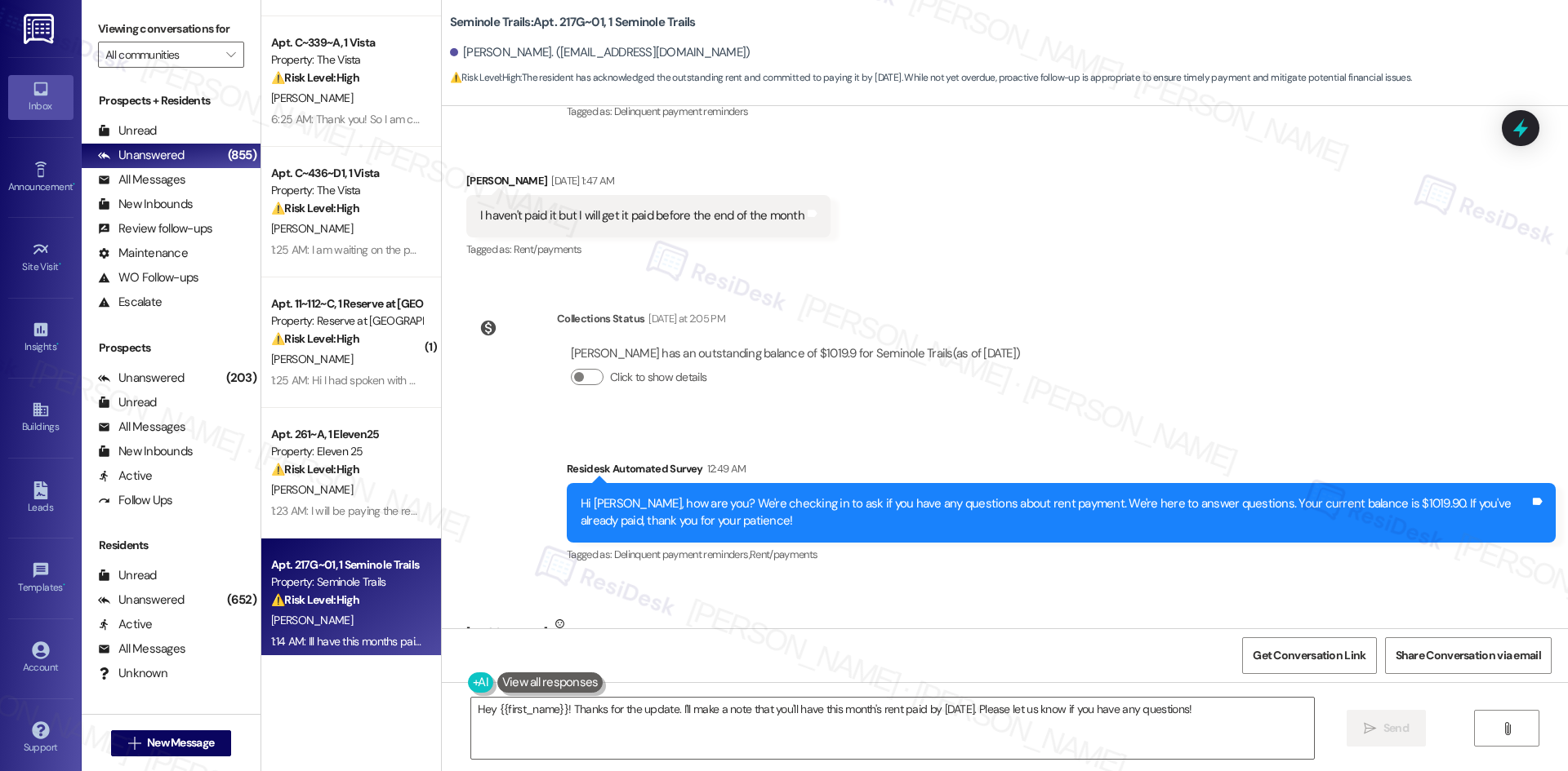
click at [1000, 362] on div "Click to show details" at bounding box center [795, 380] width 449 height 36
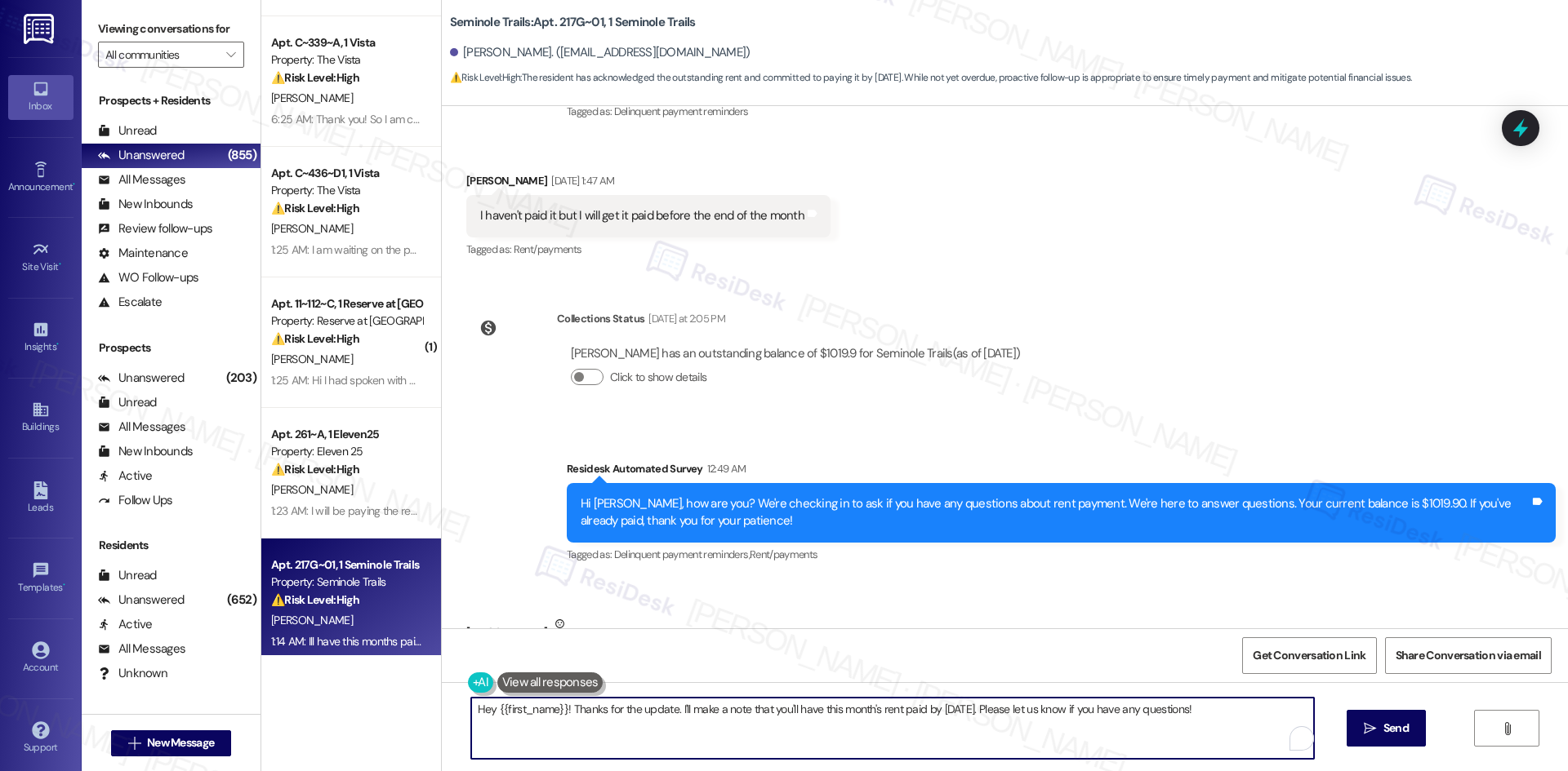
drag, startPoint x: 730, startPoint y: 745, endPoint x: 769, endPoint y: 743, distance: 39.1
click at [730, 745] on textarea "Hey {{first_name}}! Thanks for the update. I'll make a note that you'll have th…" at bounding box center [892, 729] width 842 height 61
paste textarea "Thank you for letting us know! We appreciate it, and if you have any questions …"
type textarea "Thank you for letting us know! We appreciate it, and if you have any questions …"
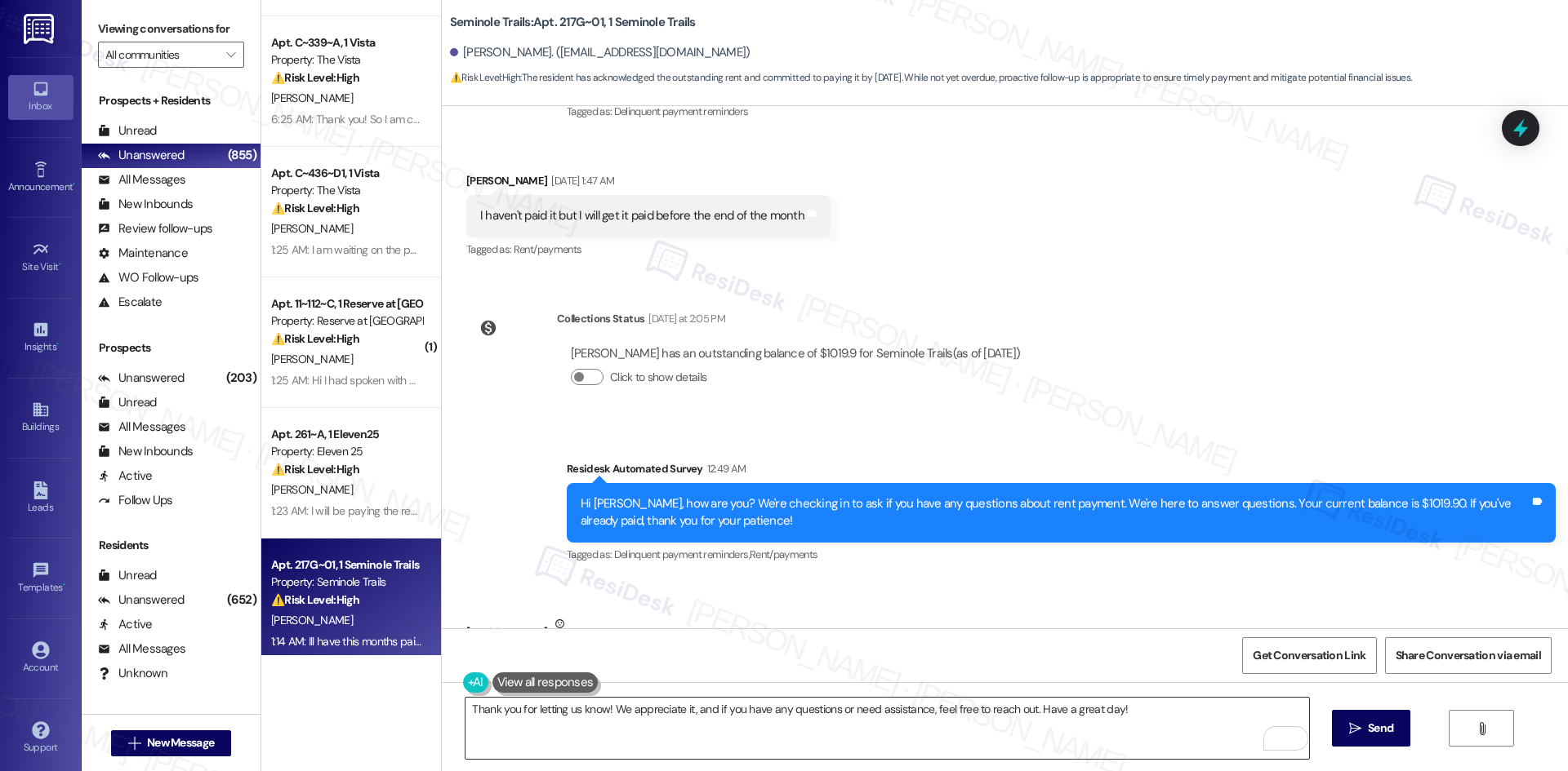
drag, startPoint x: 1376, startPoint y: 730, endPoint x: 1307, endPoint y: 730, distance: 69.0
click at [1372, 731] on span "Send" at bounding box center [1380, 728] width 26 height 17
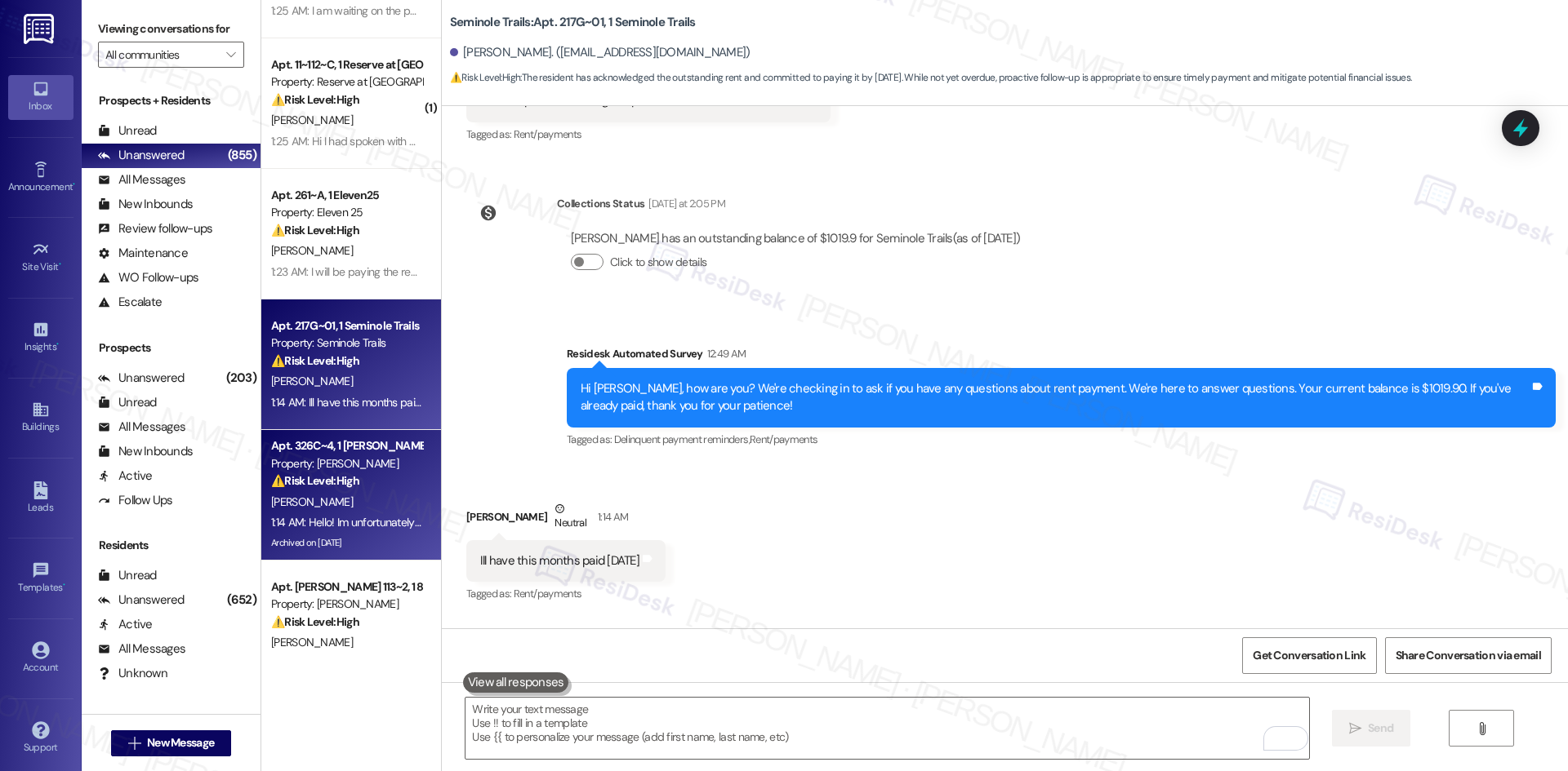
scroll to position [490, 0]
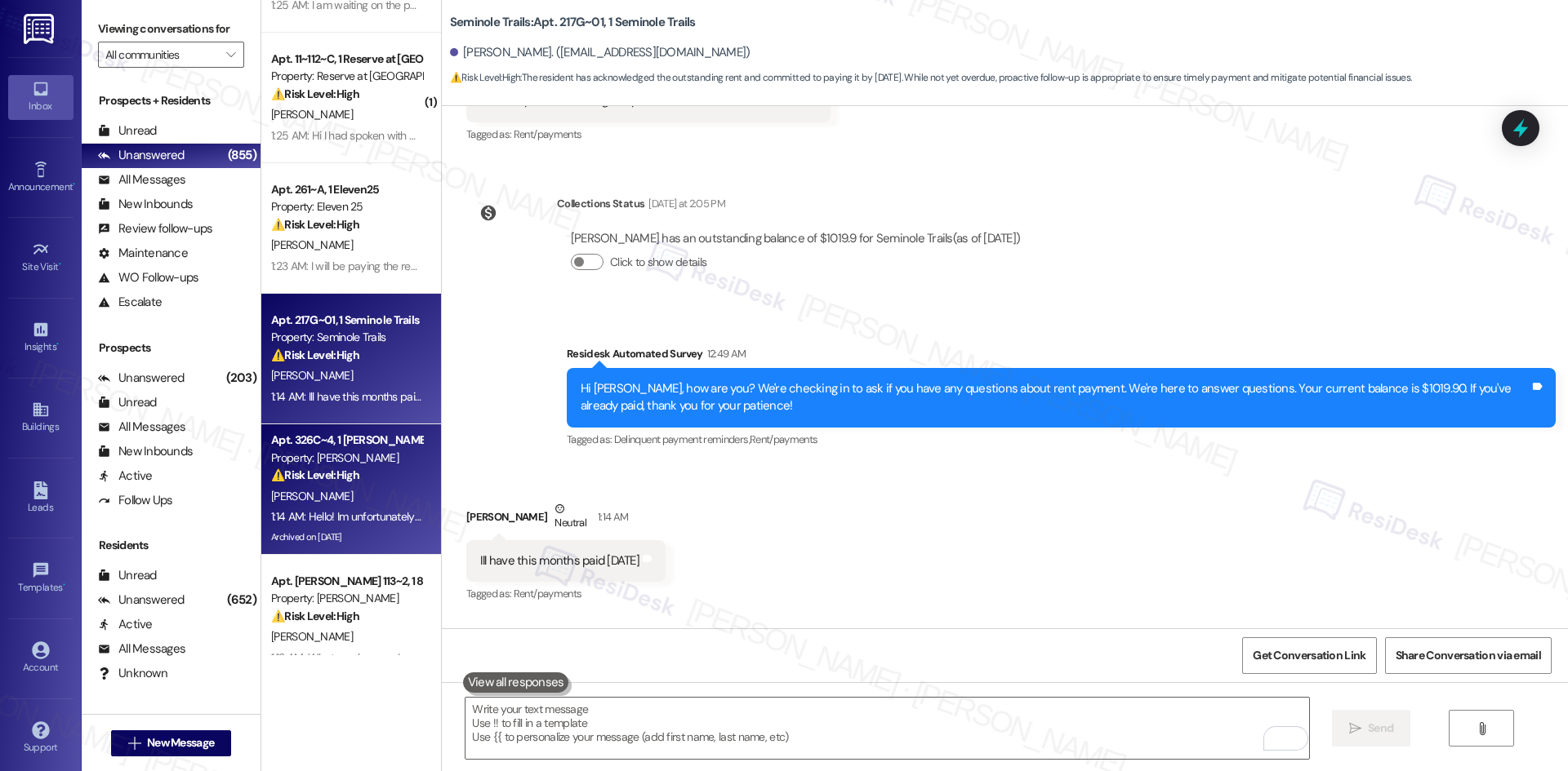
click at [348, 499] on div "A. Gonzalez" at bounding box center [347, 496] width 154 height 21
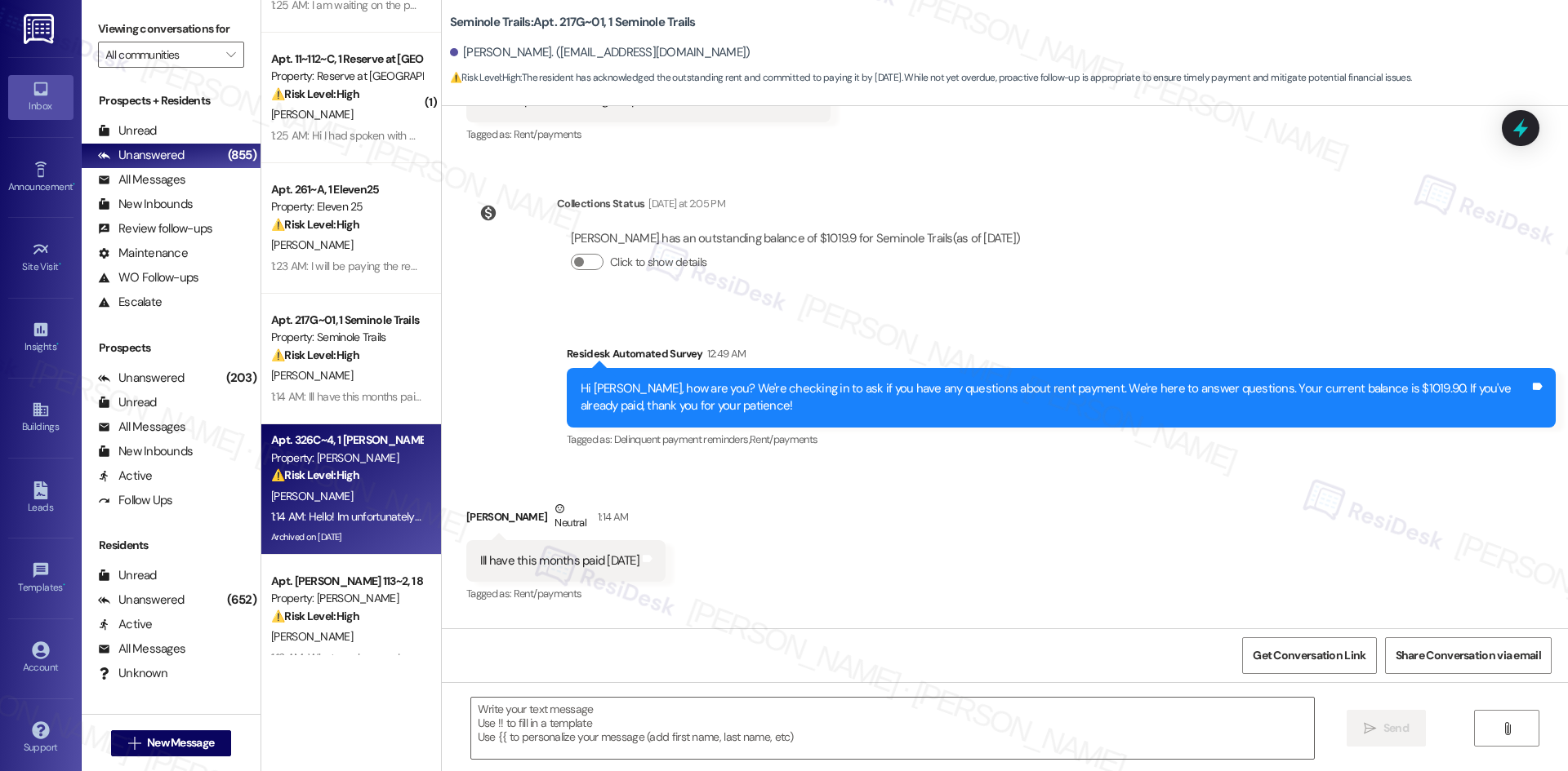
type textarea "Fetching suggested responses. Please feel free to read through the conversation…"
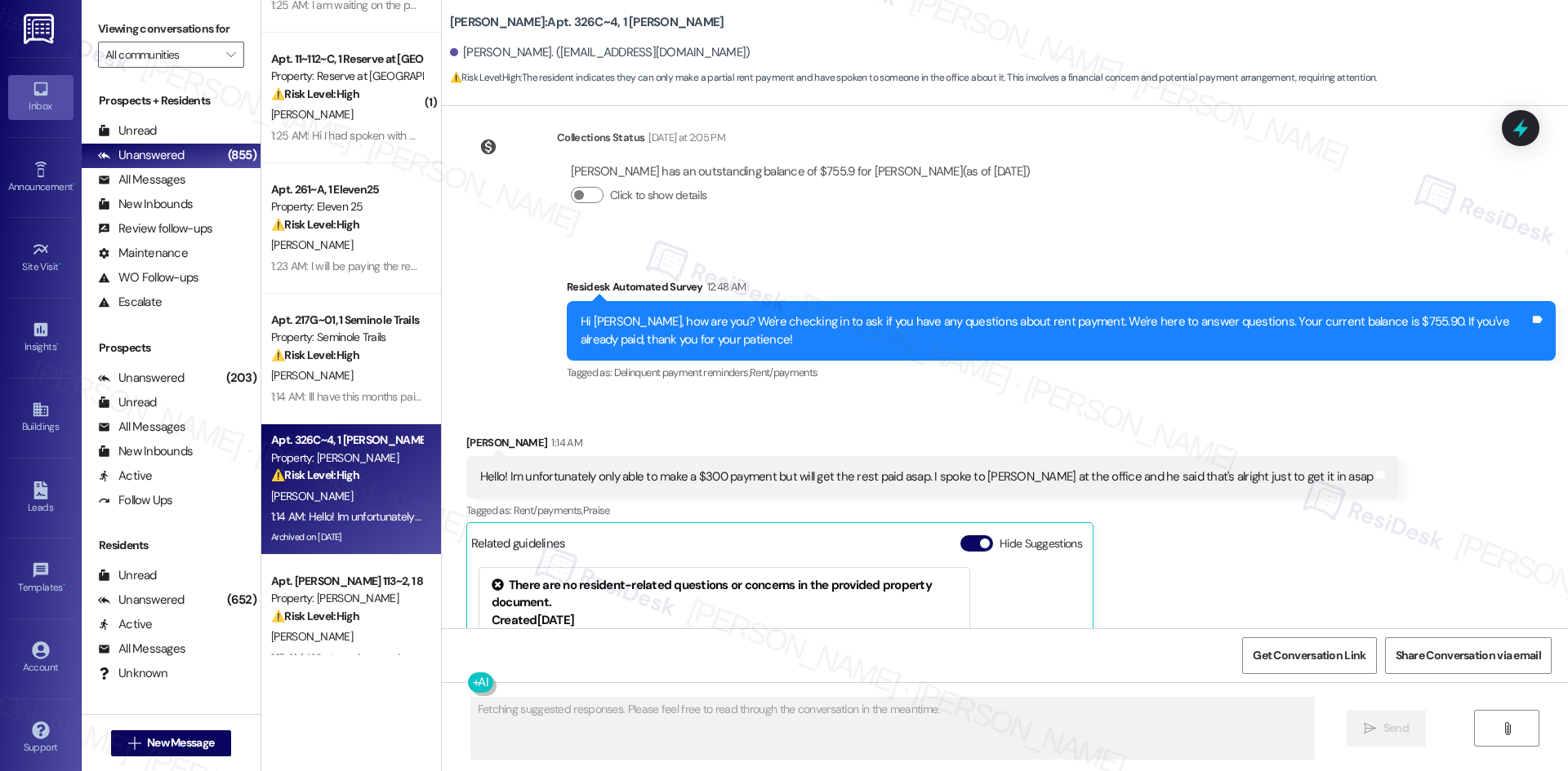
scroll to position [21700, 0]
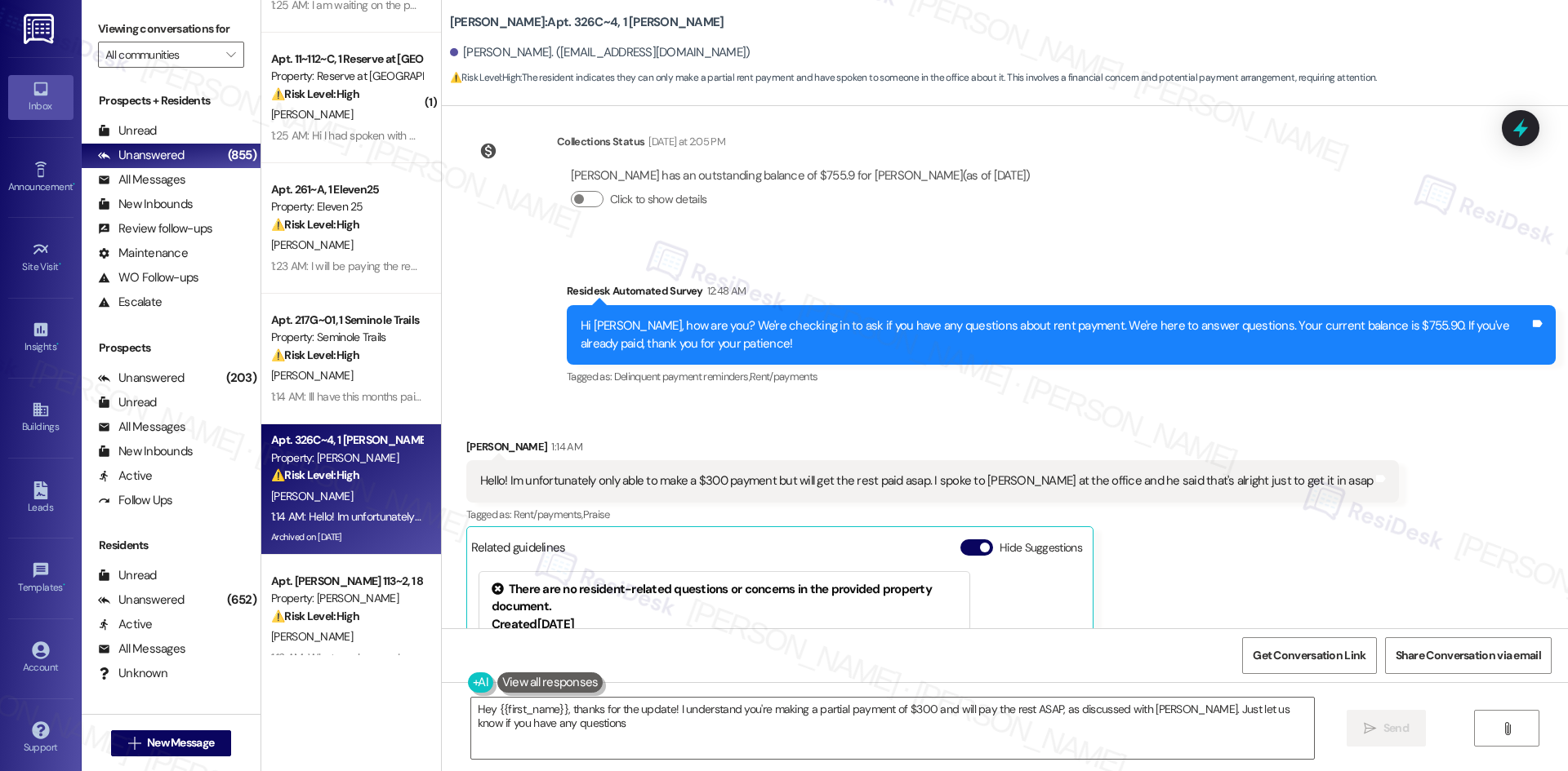
type textarea "Hey {{first_name}}, thanks for the update! I understand you're making a partial…"
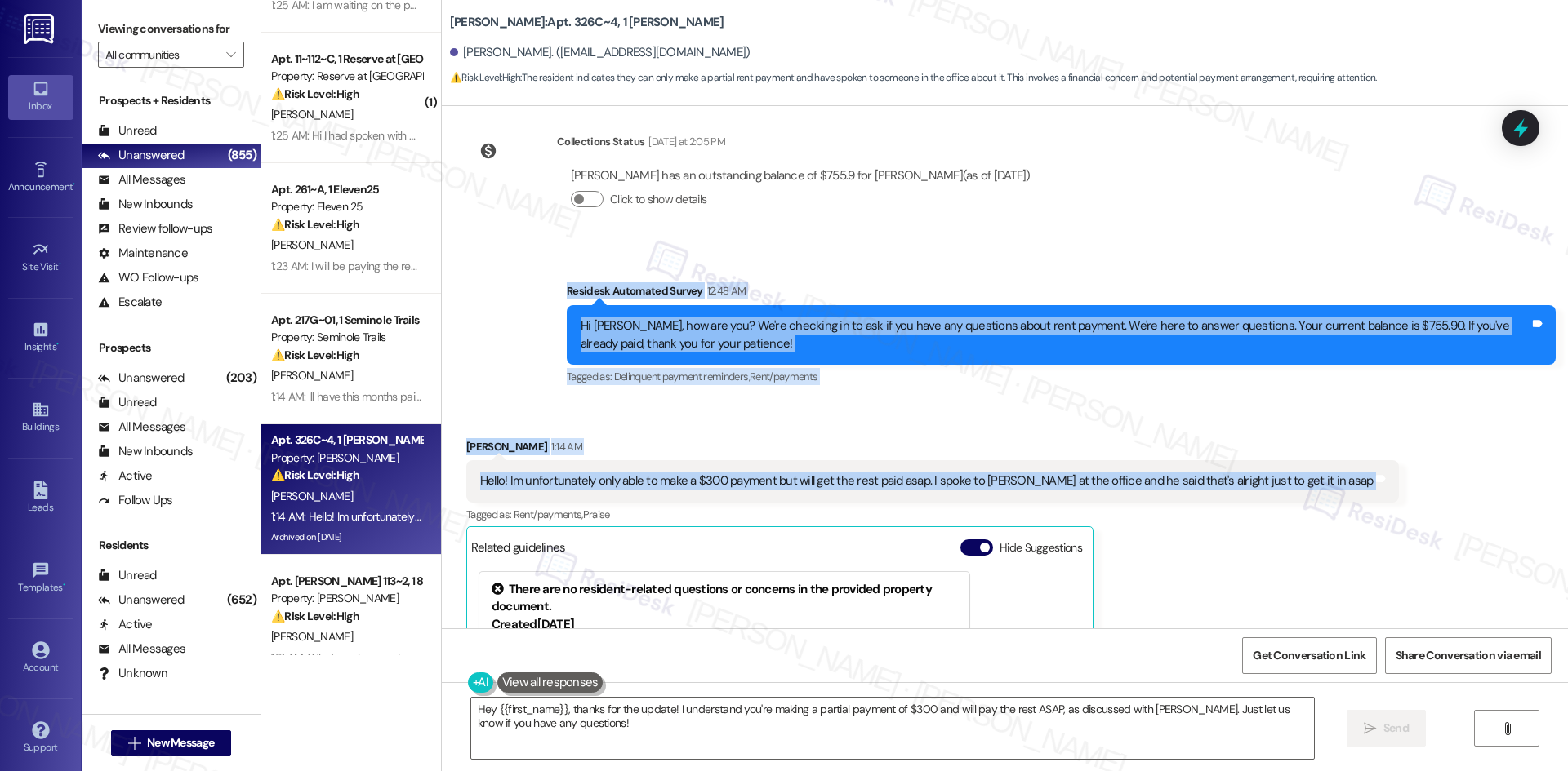
drag, startPoint x: 539, startPoint y: 127, endPoint x: 1110, endPoint y: 328, distance: 605.3
click at [1322, 332] on div "Survey, sent via SMS Residesk Automated Survey Jan 13, 2023 at 2:05 AM Hi Adrya…" at bounding box center [1005, 367] width 1126 height 523
copy div "Residesk Automated Survey 12:48 AM Hi Adryan, how are you? We're checking in to…"
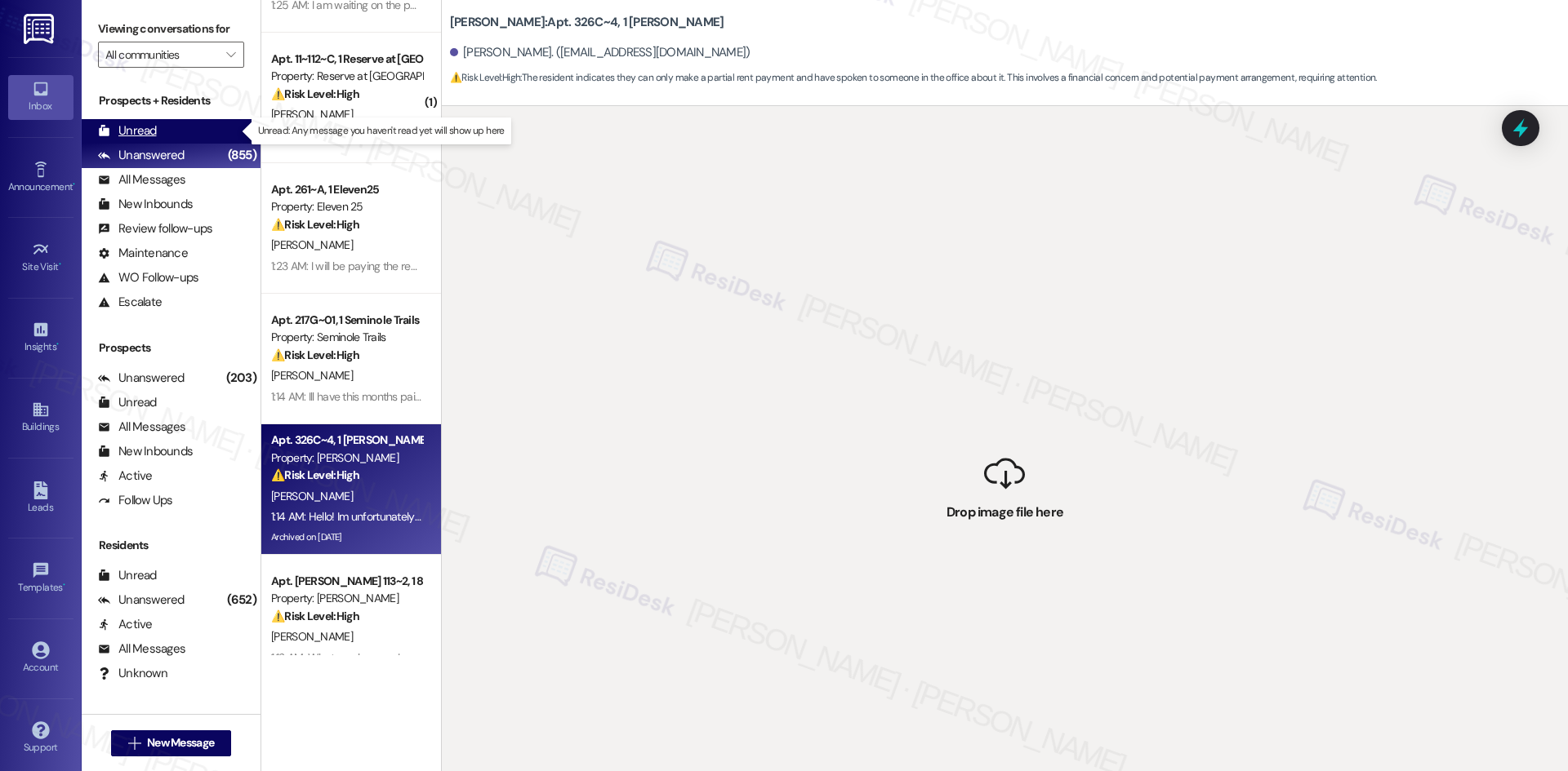
click at [149, 128] on div "Unread" at bounding box center [127, 131] width 59 height 17
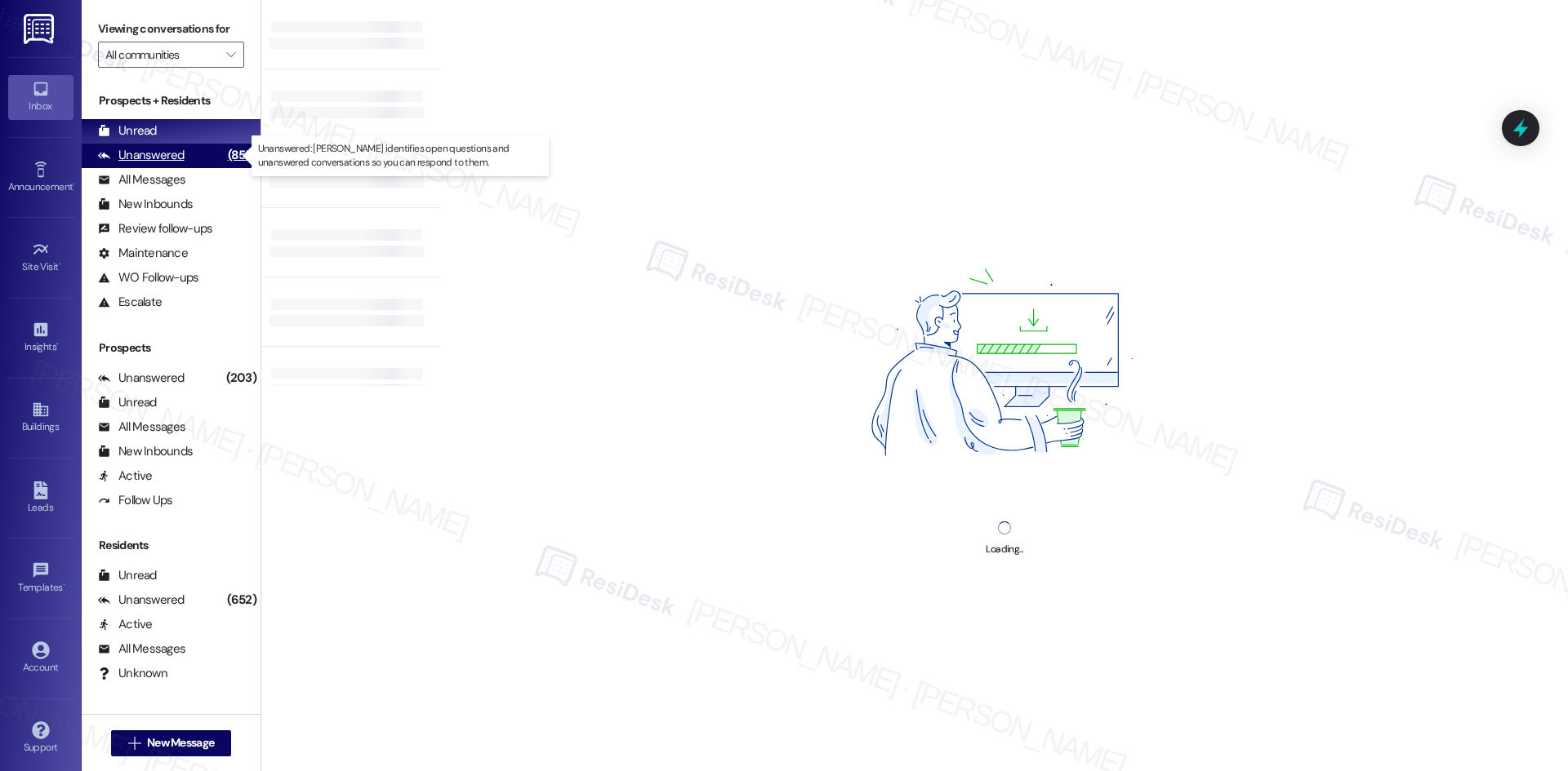
click at [149, 151] on div "Unanswered" at bounding box center [141, 156] width 87 height 17
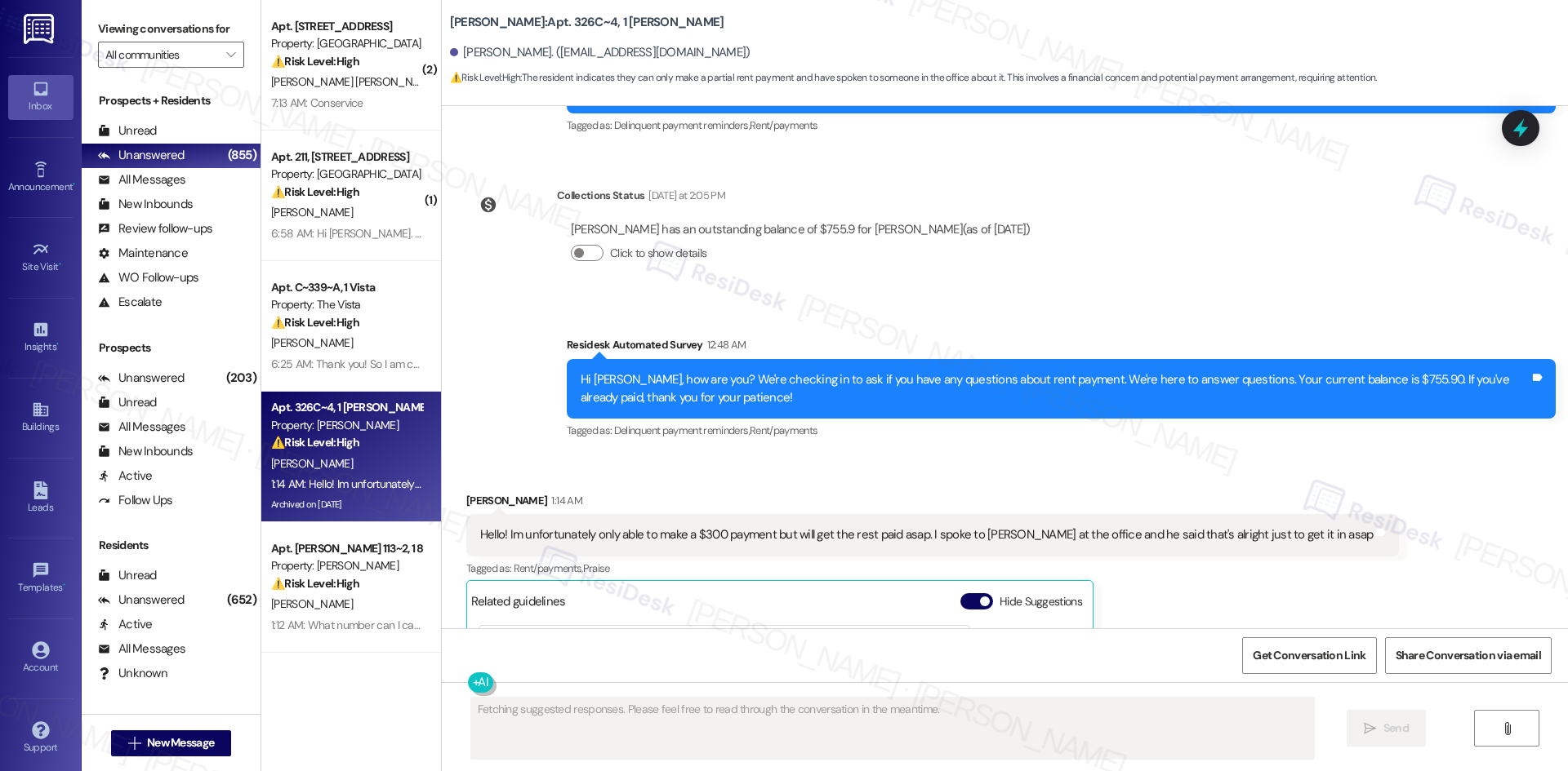
scroll to position [21618, 0]
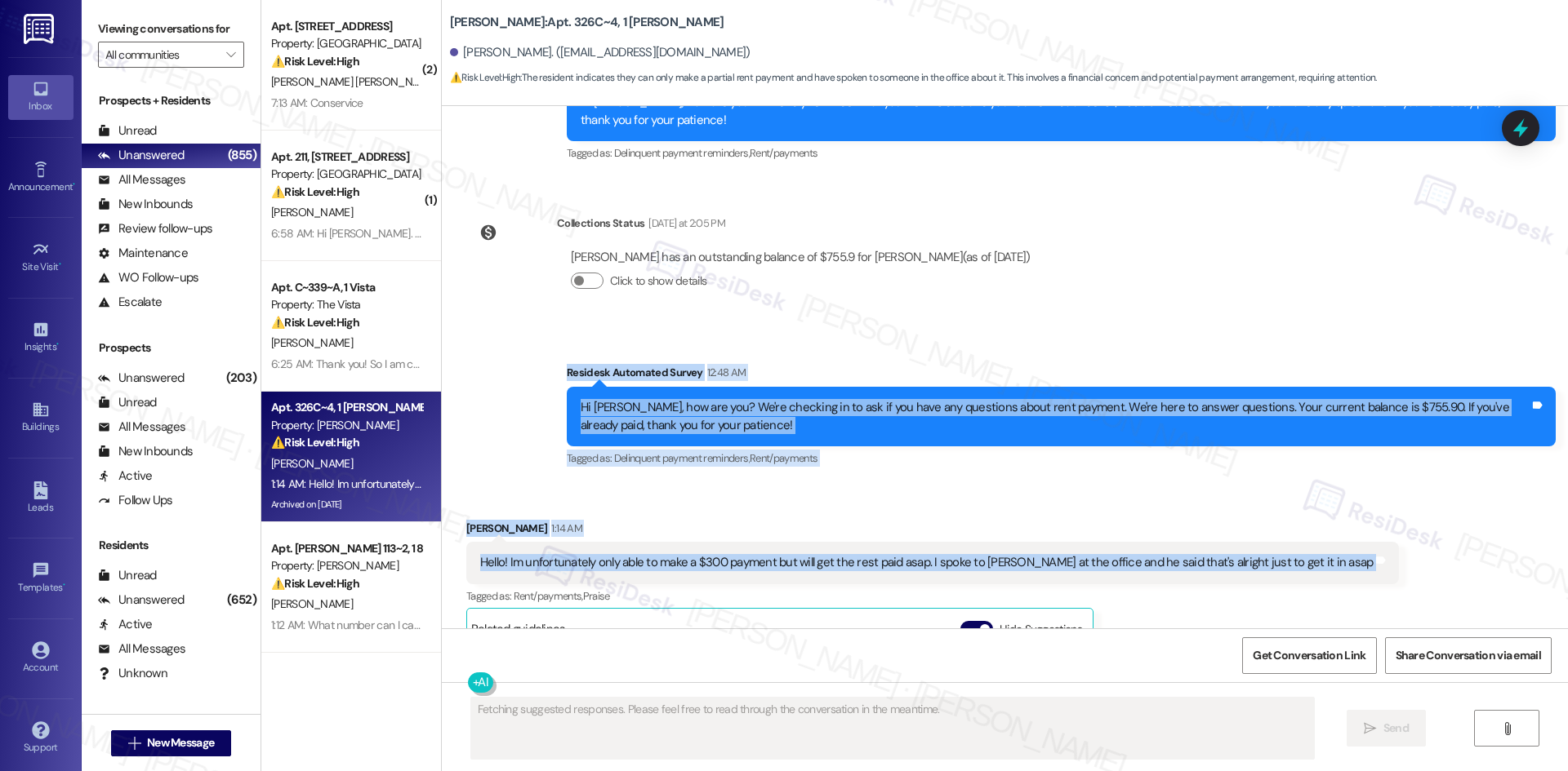
drag, startPoint x: 686, startPoint y: 238, endPoint x: 1364, endPoint y: 417, distance: 701.2
click at [1364, 417] on div "Survey, sent via SMS Residesk Automated Survey Jan 13, 2023 at 2:05 AM Hi Adrya…" at bounding box center [1005, 367] width 1126 height 523
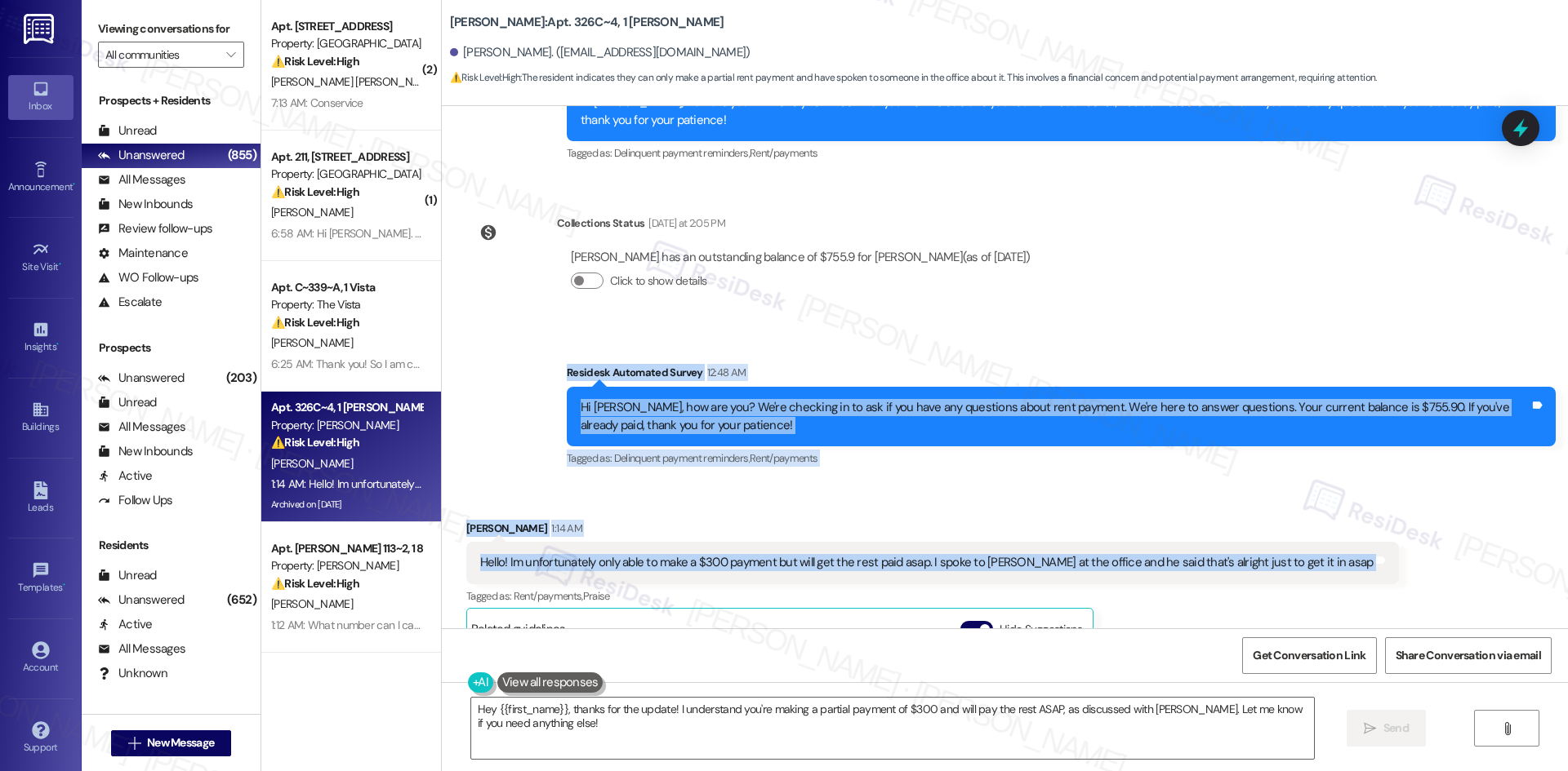
copy div "Residesk Automated Survey 12:48 AM Hi Adryan, how are you? We're checking in to…"
click at [683, 483] on div "Received via SMS Adryan Gonzalez 1:14 AM Hello! Im unfortunately only able to m…" at bounding box center [1005, 716] width 1126 height 466
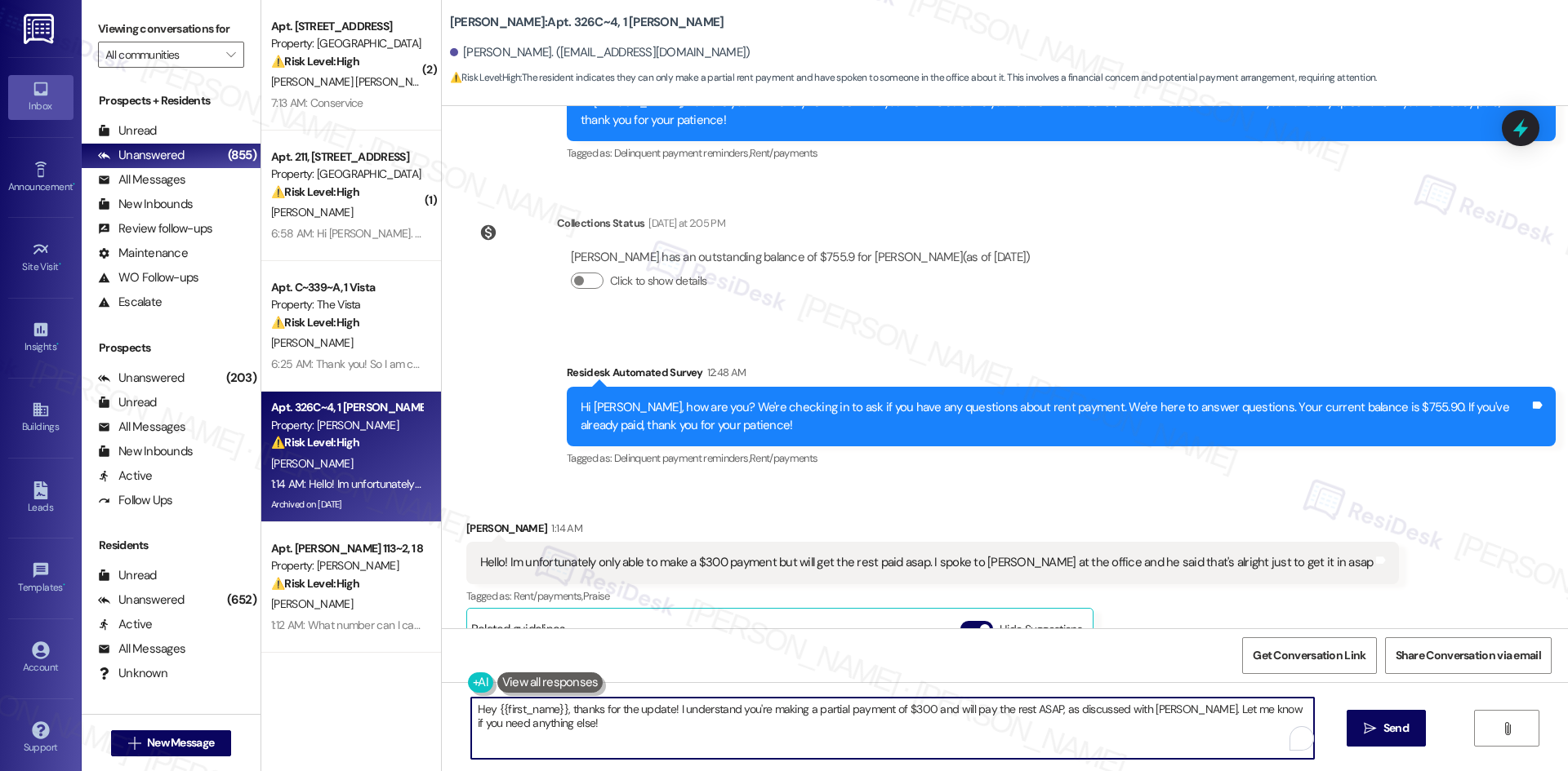
click at [760, 711] on textarea "Hey {{first_name}}, thanks for the update! I understand you're making a partial…" at bounding box center [892, 729] width 842 height 61
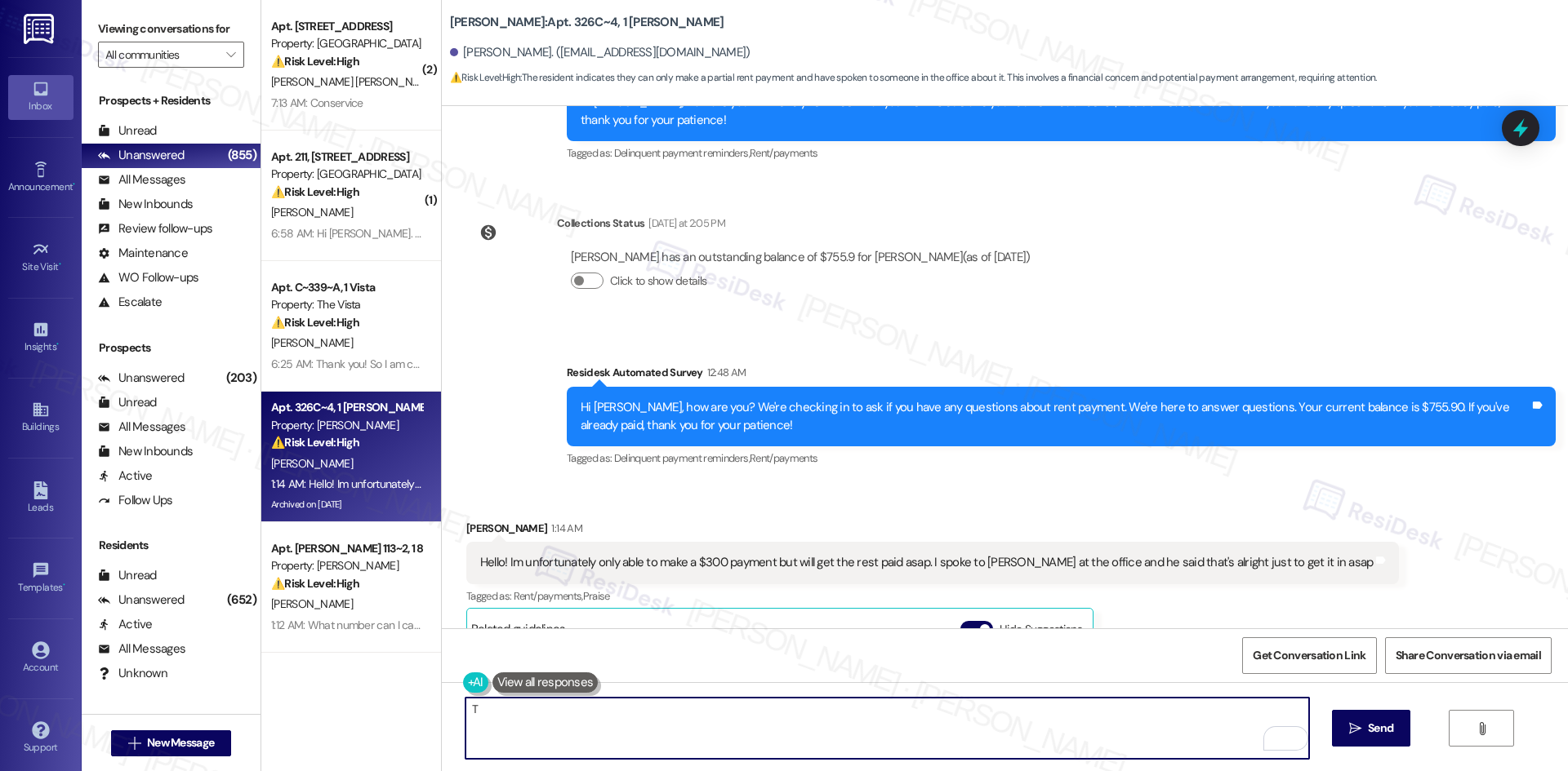
paste textarea "hank you for clarifying. I apologize for the confusion — the earlier message wa…"
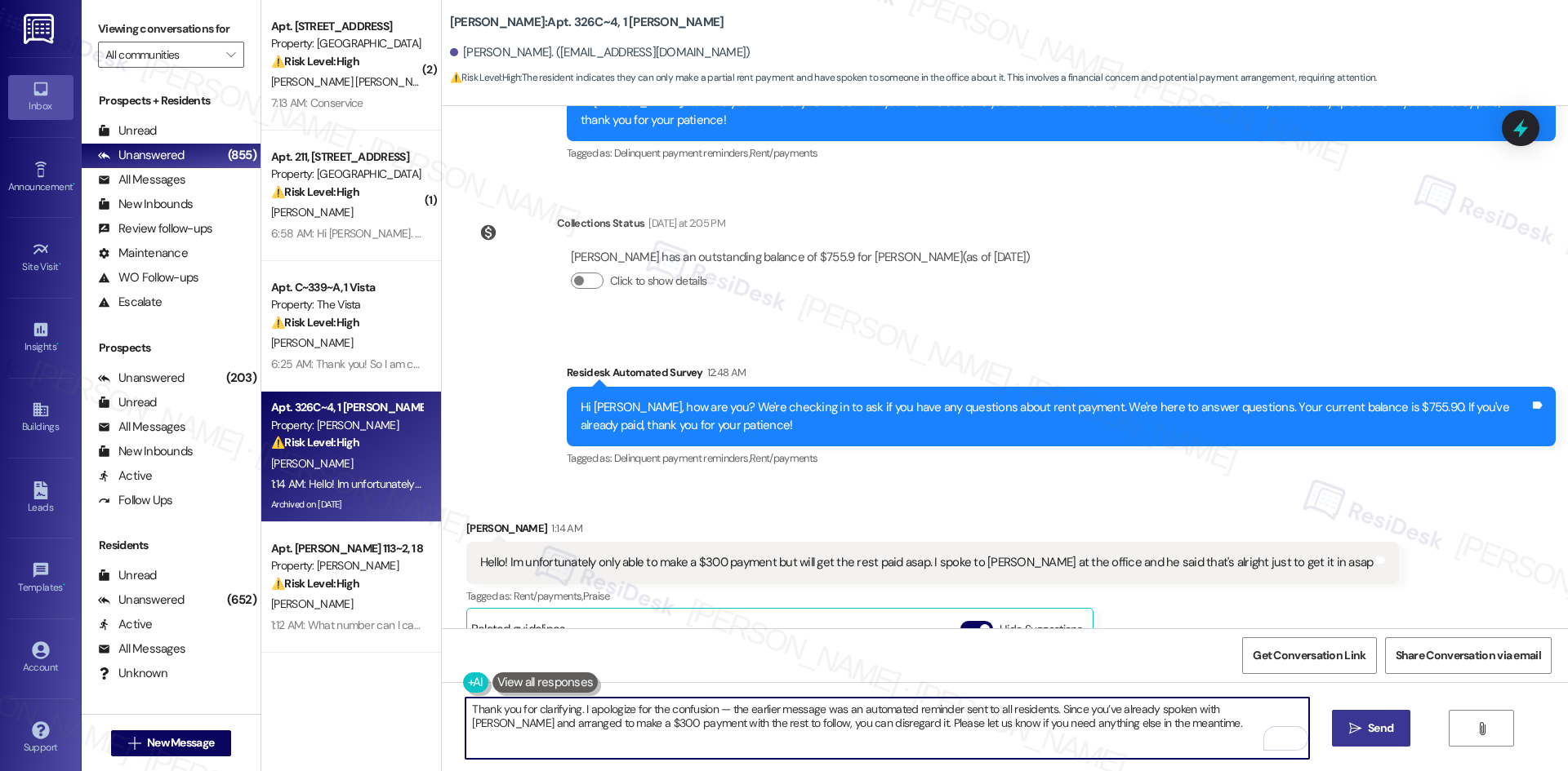
type textarea "Thank you for clarifying. I apologize for the confusion — the earlier message w…"
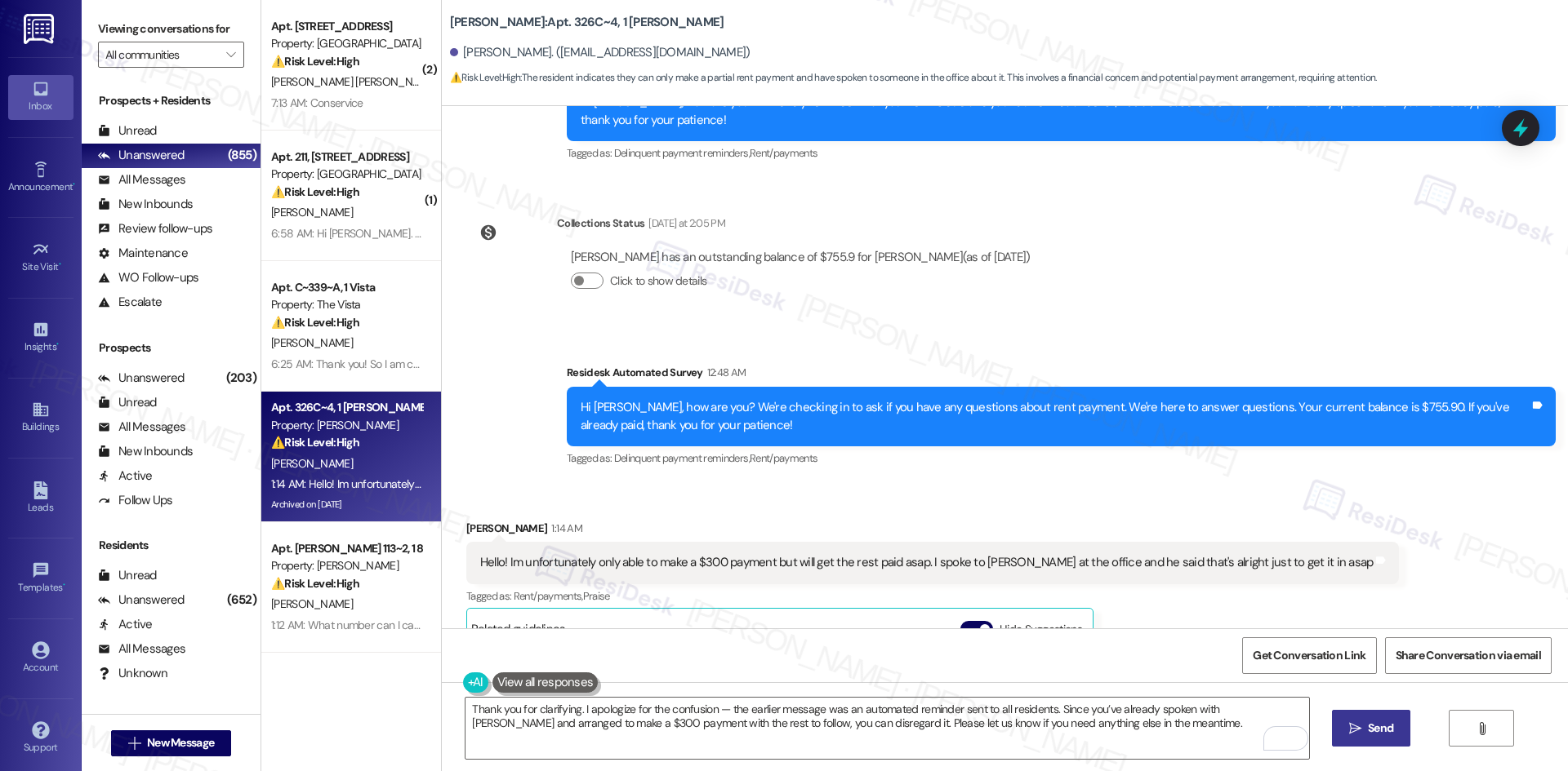
click at [1381, 730] on span "Send" at bounding box center [1380, 728] width 26 height 17
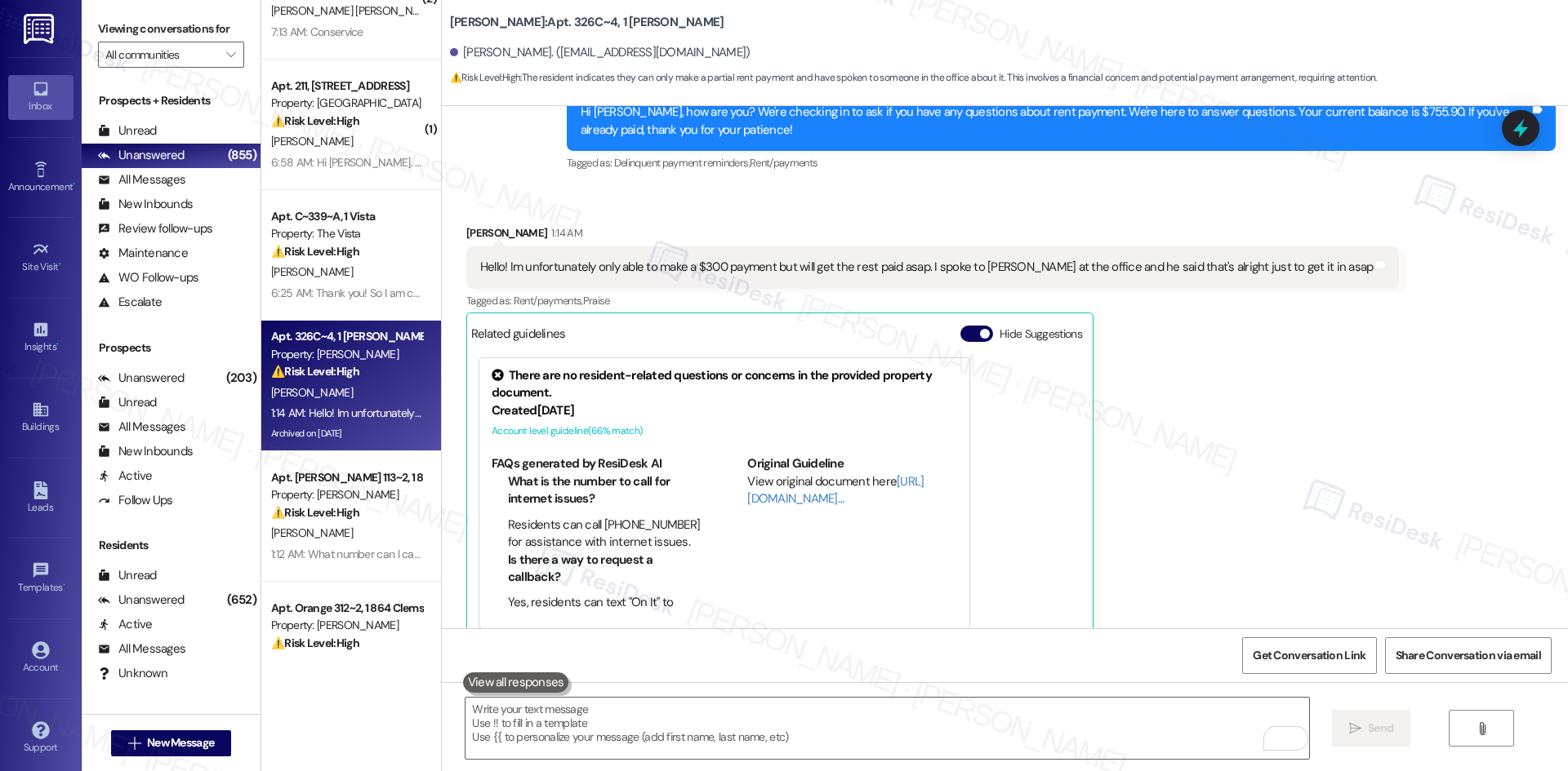
scroll to position [245, 0]
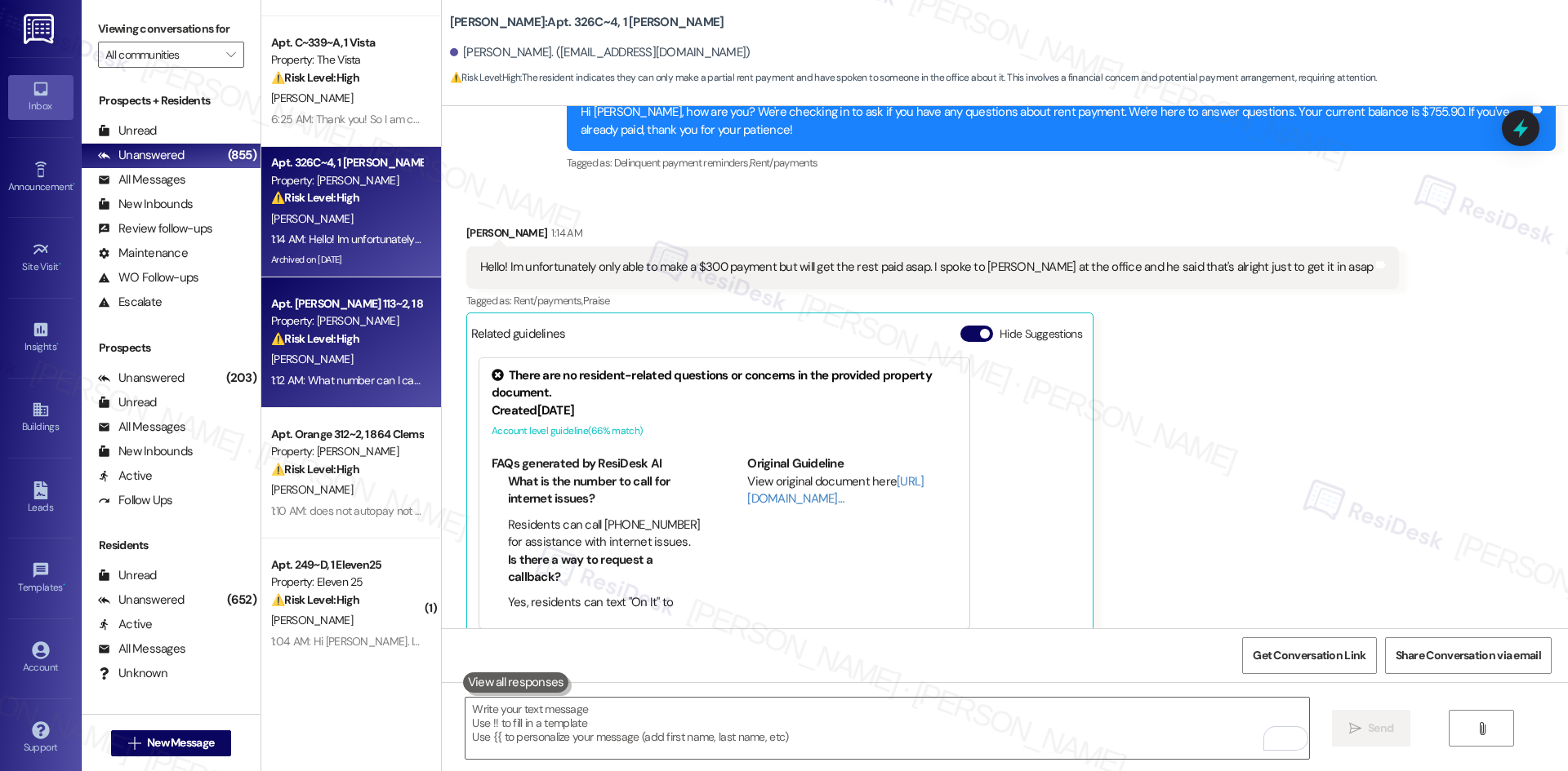
click at [319, 371] on div "1:12 AM: What number can I call you on? 1:12 AM: What number can I call you on?" at bounding box center [347, 381] width 154 height 21
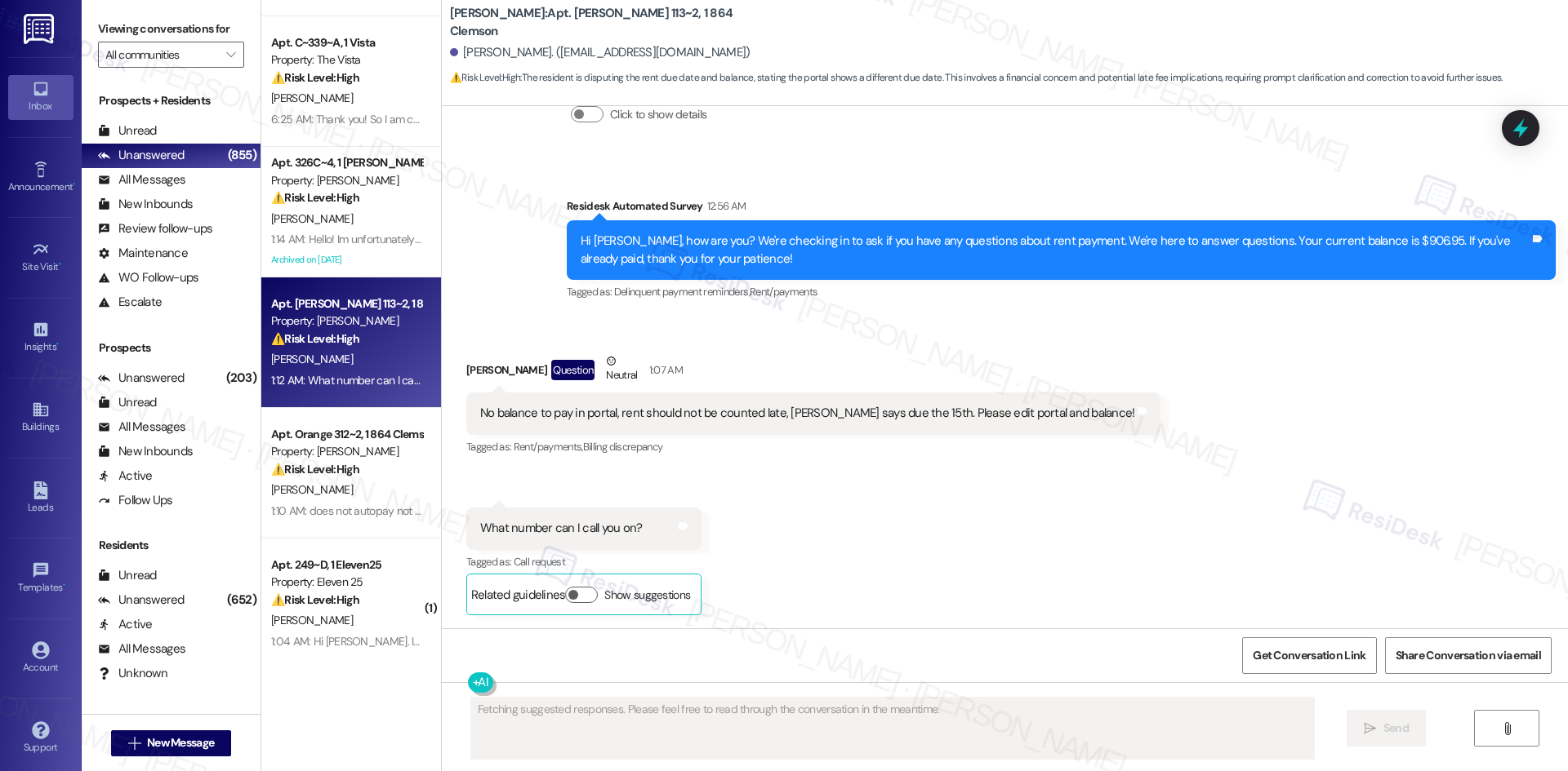
scroll to position [2182, 0]
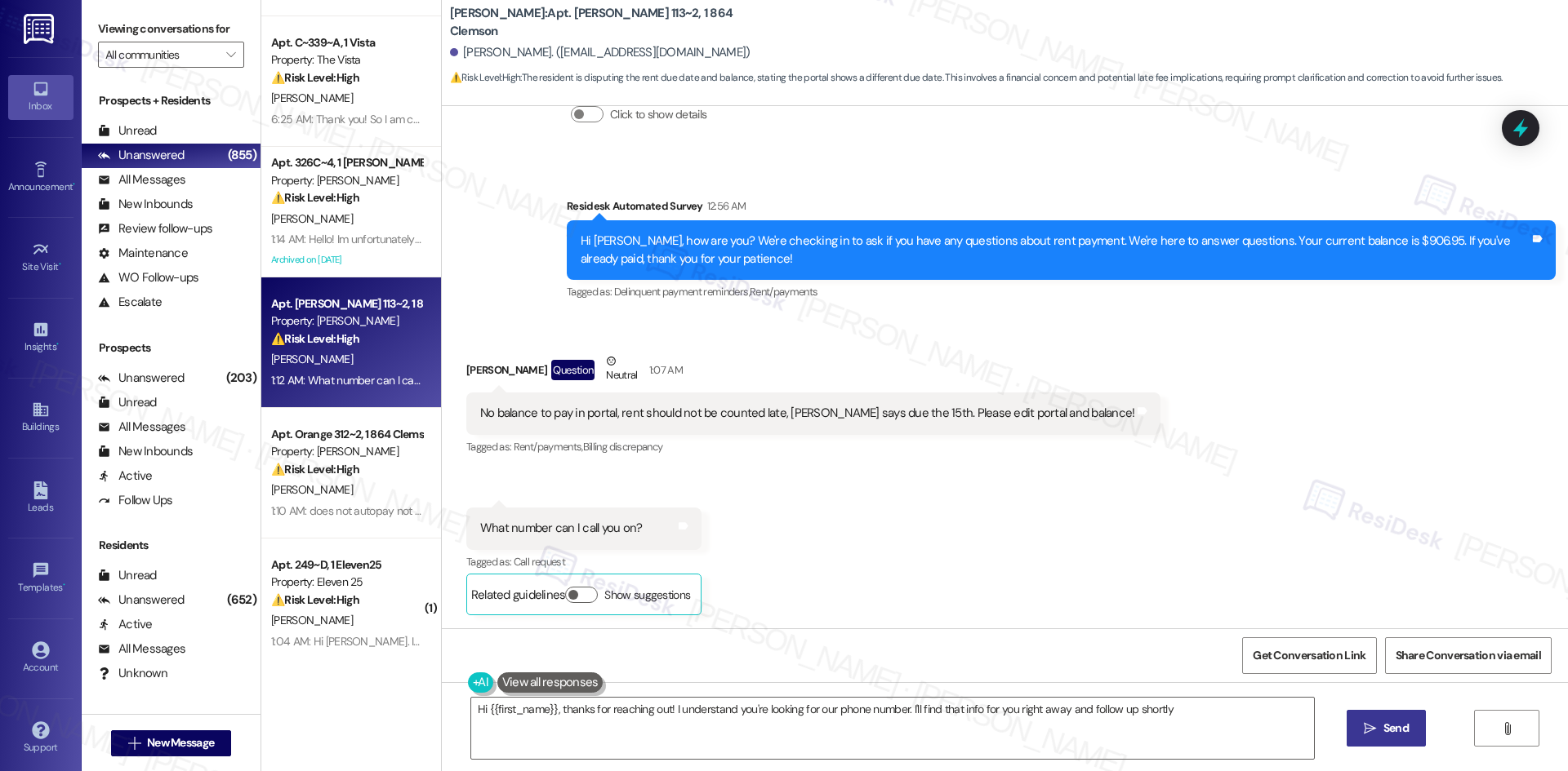
type textarea "Hi {{first_name}}, thanks for reaching out! I understand you're looking for our…"
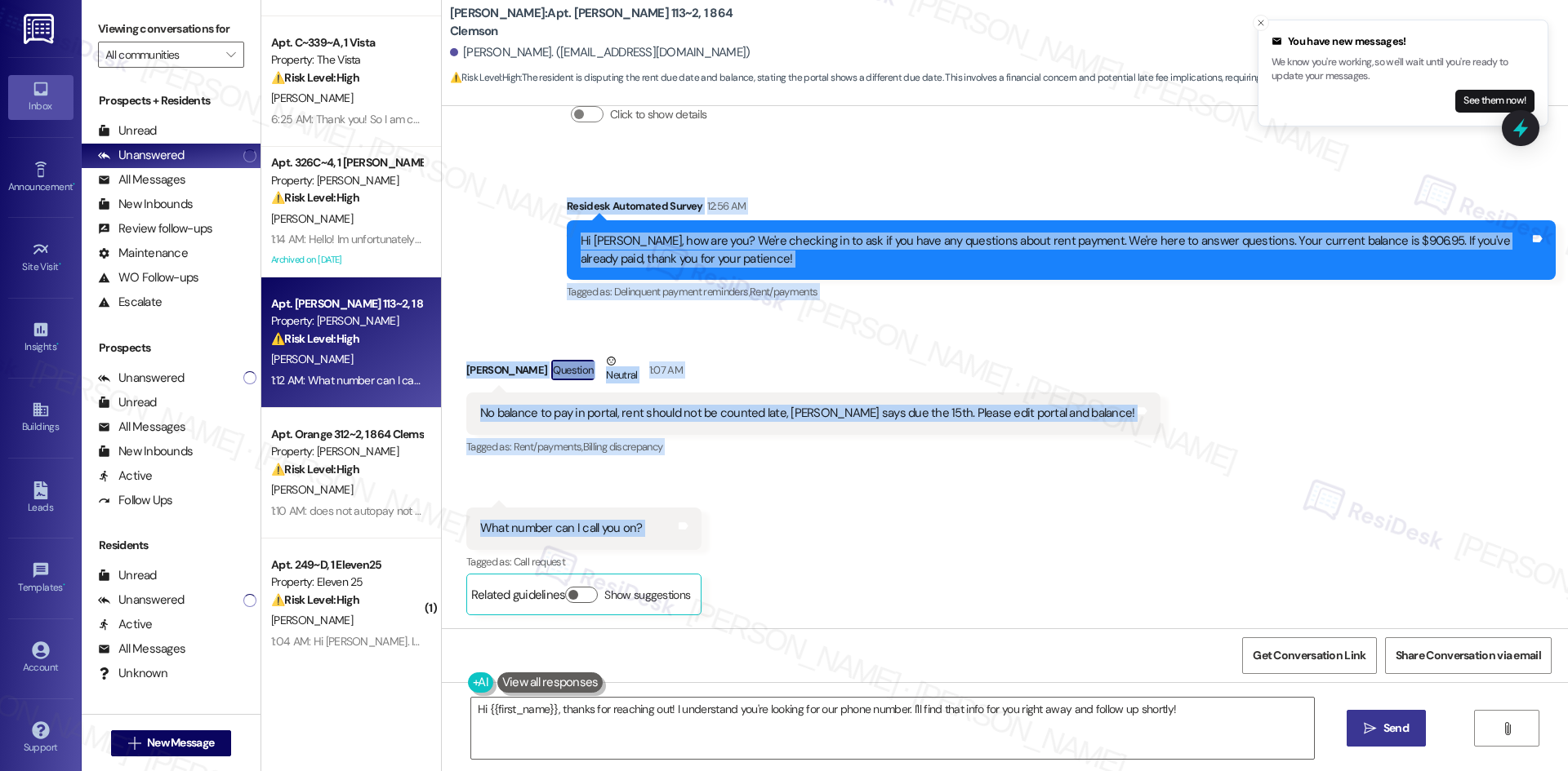
drag, startPoint x: 564, startPoint y: 244, endPoint x: 703, endPoint y: 544, distance: 330.6
click at [703, 544] on div "WO Lease started Aug 15, 2025 at 8:00 AM Show details Survey, sent via SMS Resi…" at bounding box center [1005, 367] width 1126 height 523
copy div "Residesk Automated Survey 12:56 AM Hi Ellie, how are you? We're checking in to …"
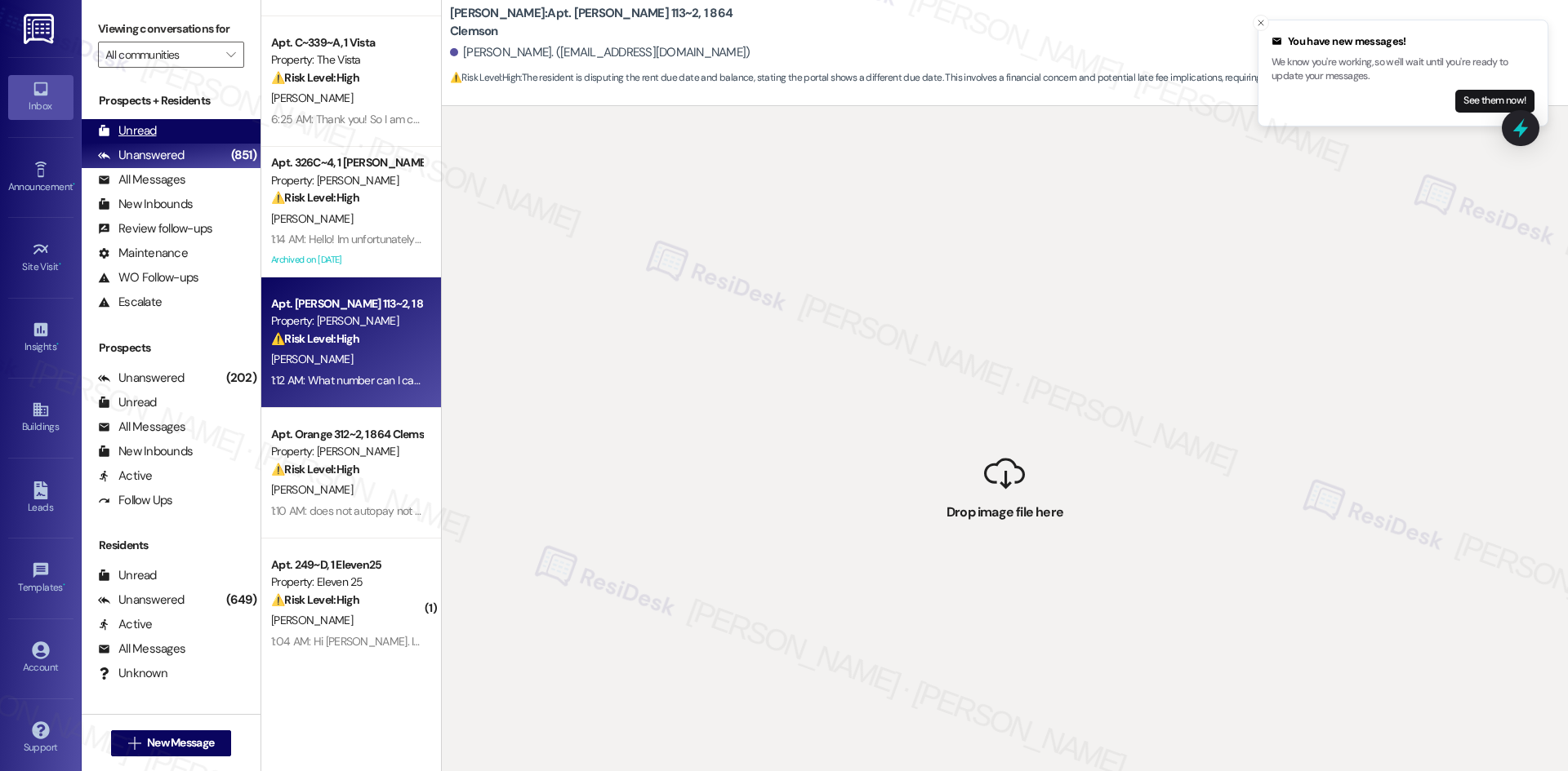
click at [148, 131] on div "Unread" at bounding box center [127, 131] width 59 height 17
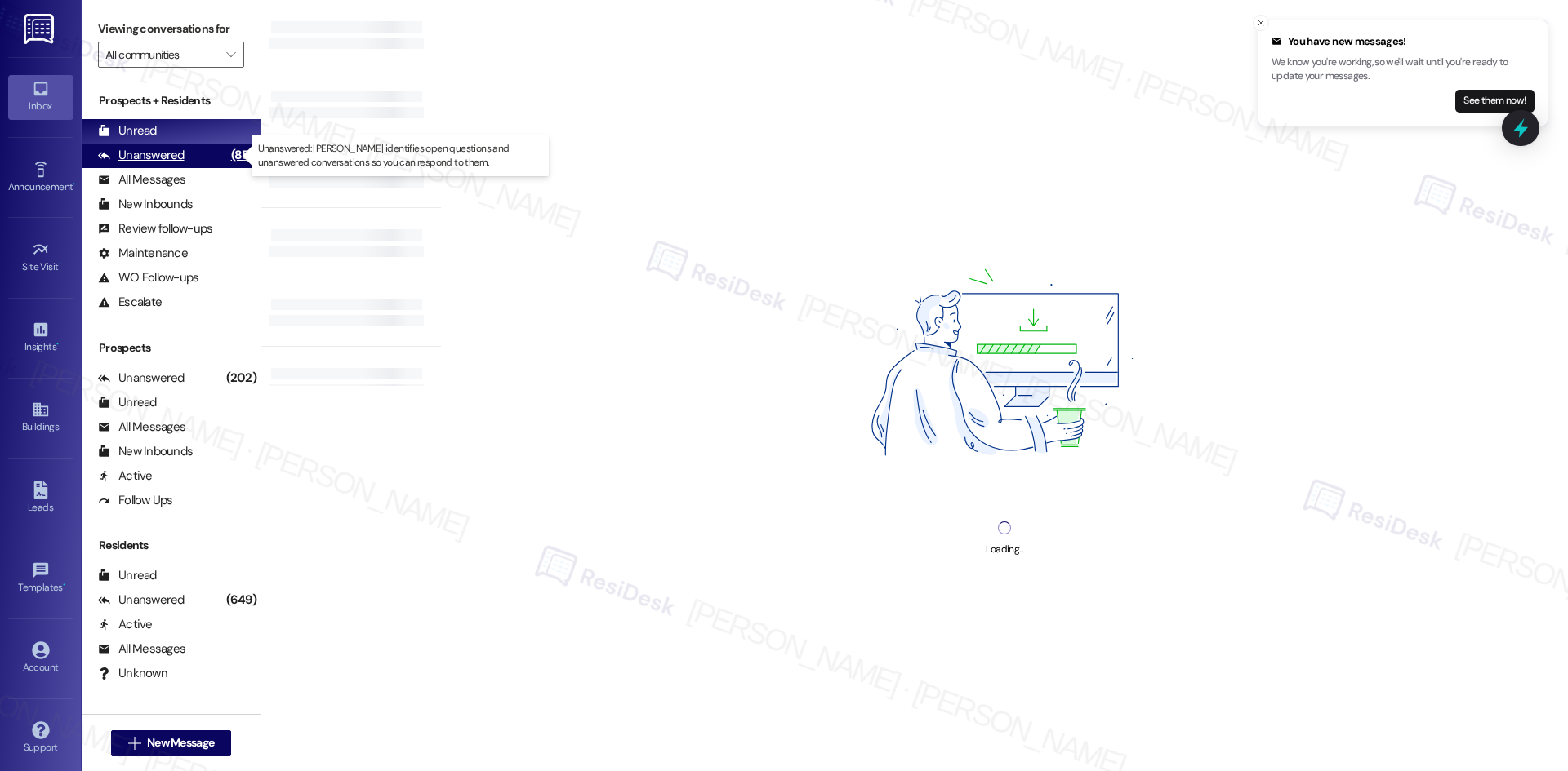
click at [167, 151] on div "Unanswered" at bounding box center [141, 156] width 87 height 17
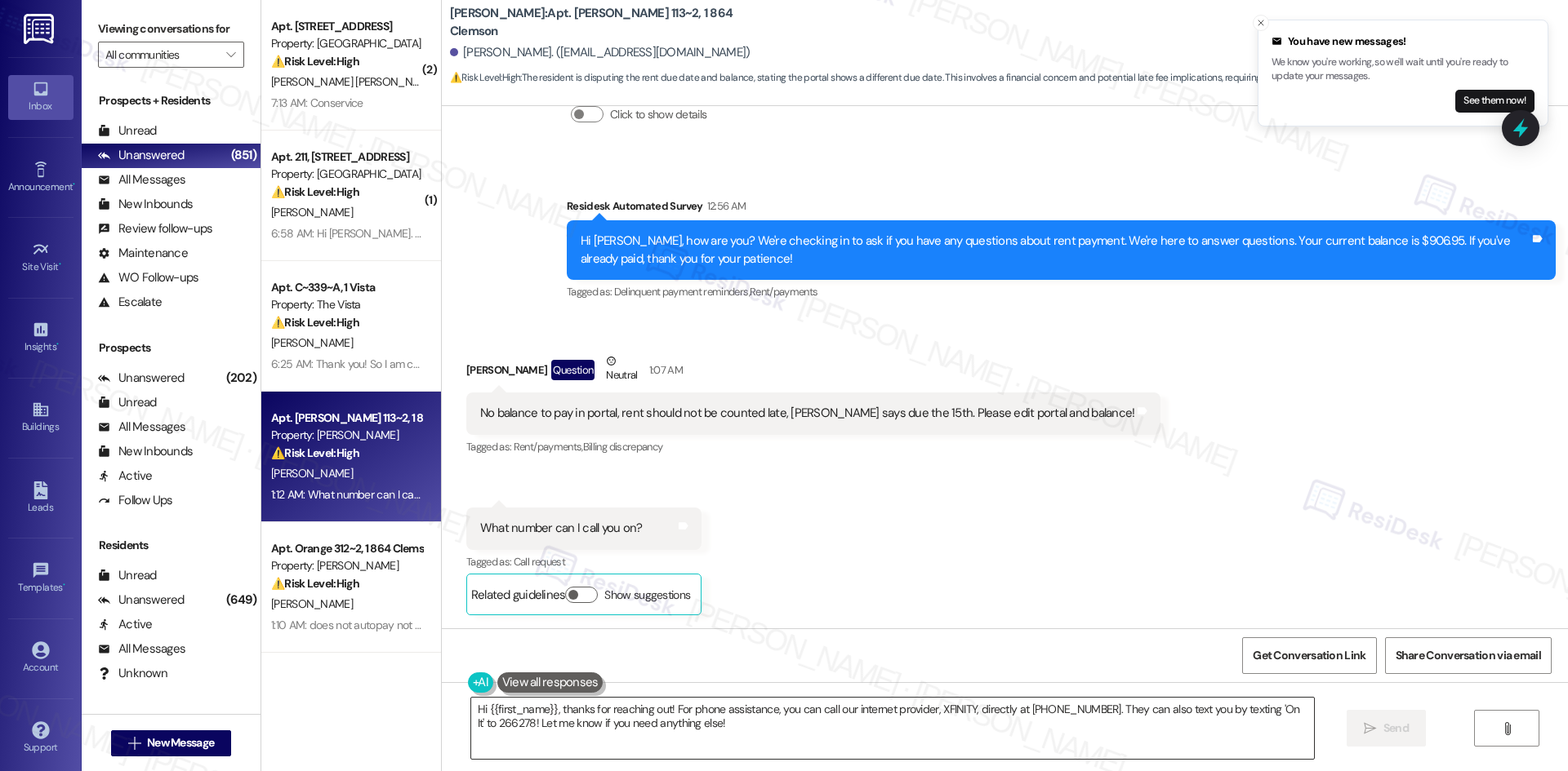
click at [722, 728] on textarea "Hi {{first_name}}, thanks for reaching out! For phone assistance, you can call …" at bounding box center [892, 729] width 842 height 61
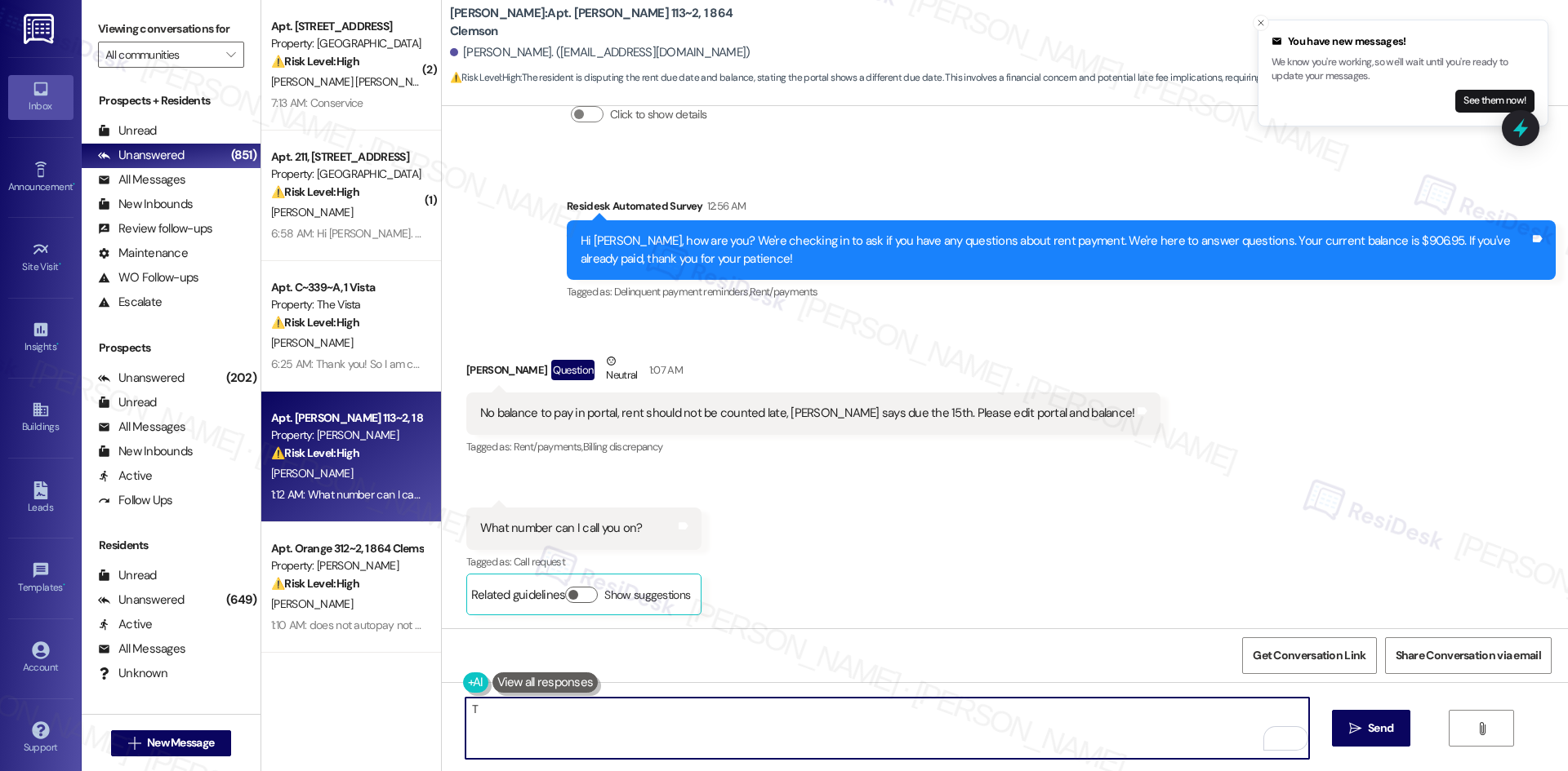
paste textarea "hank you for reaching out and explaining the situation. I can only assist you b…"
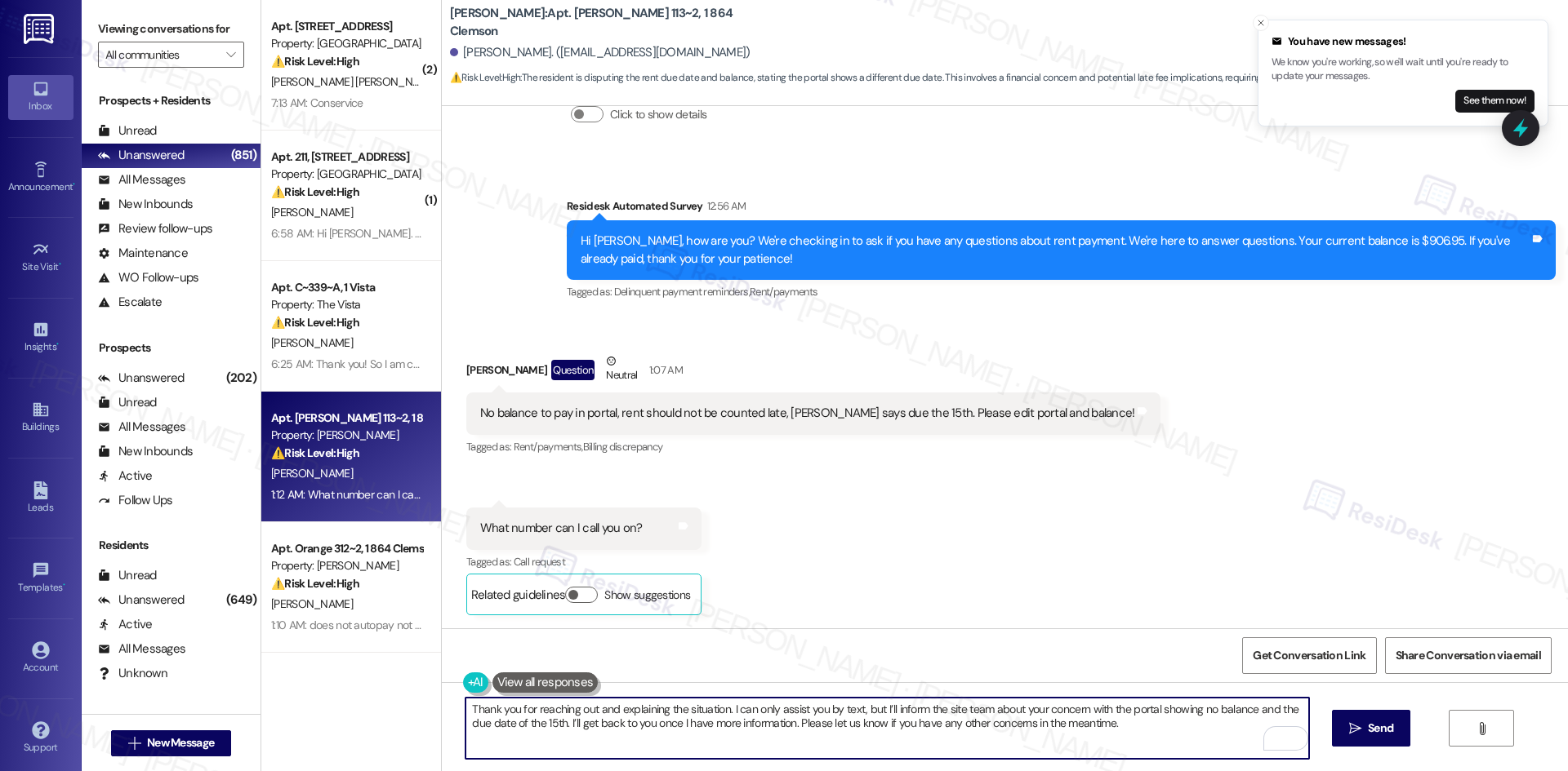
click at [721, 708] on textarea "Thank you for reaching out and explaining the situation. I can only assist you …" at bounding box center [886, 729] width 842 height 61
click at [808, 709] on textarea "Thank you for reaching out and explaining the situation. I can only assist you …" at bounding box center [886, 729] width 842 height 61
click at [831, 707] on textarea "Thank you for reaching out and explaining the situation. I can only assist by t…" at bounding box center [886, 729] width 842 height 61
click at [840, 706] on textarea "Thank you for reaching out and explaining the situation. I can only assist by t…" at bounding box center [886, 729] width 842 height 61
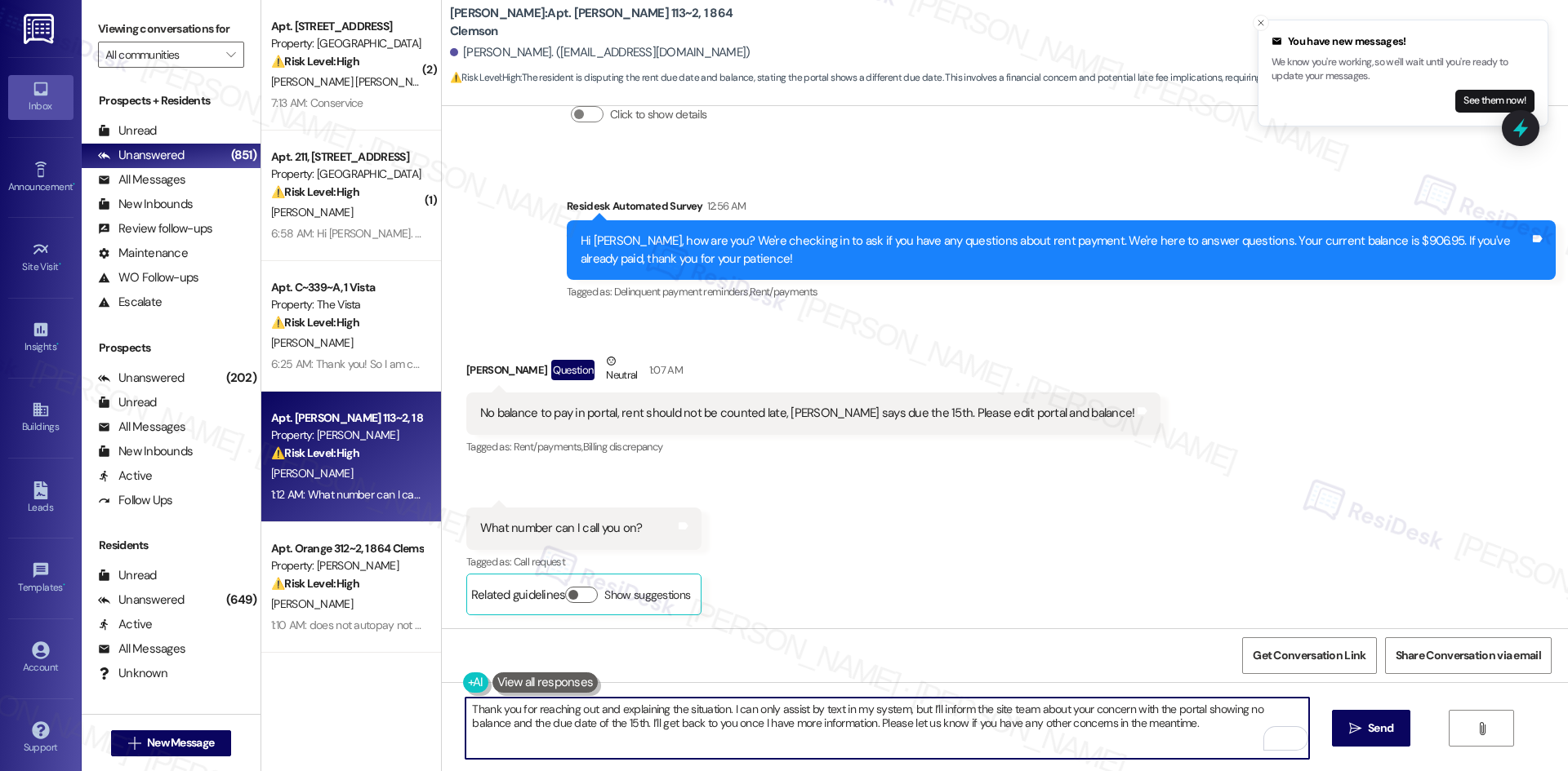
drag, startPoint x: 1200, startPoint y: 738, endPoint x: 1160, endPoint y: 739, distance: 40.0
click at [1201, 739] on textarea "Thank you for reaching out and explaining the situation. I can only assist by t…" at bounding box center [886, 729] width 842 height 61
type textarea "Thank you for reaching out and explaining the situation. I can only assist by t…"
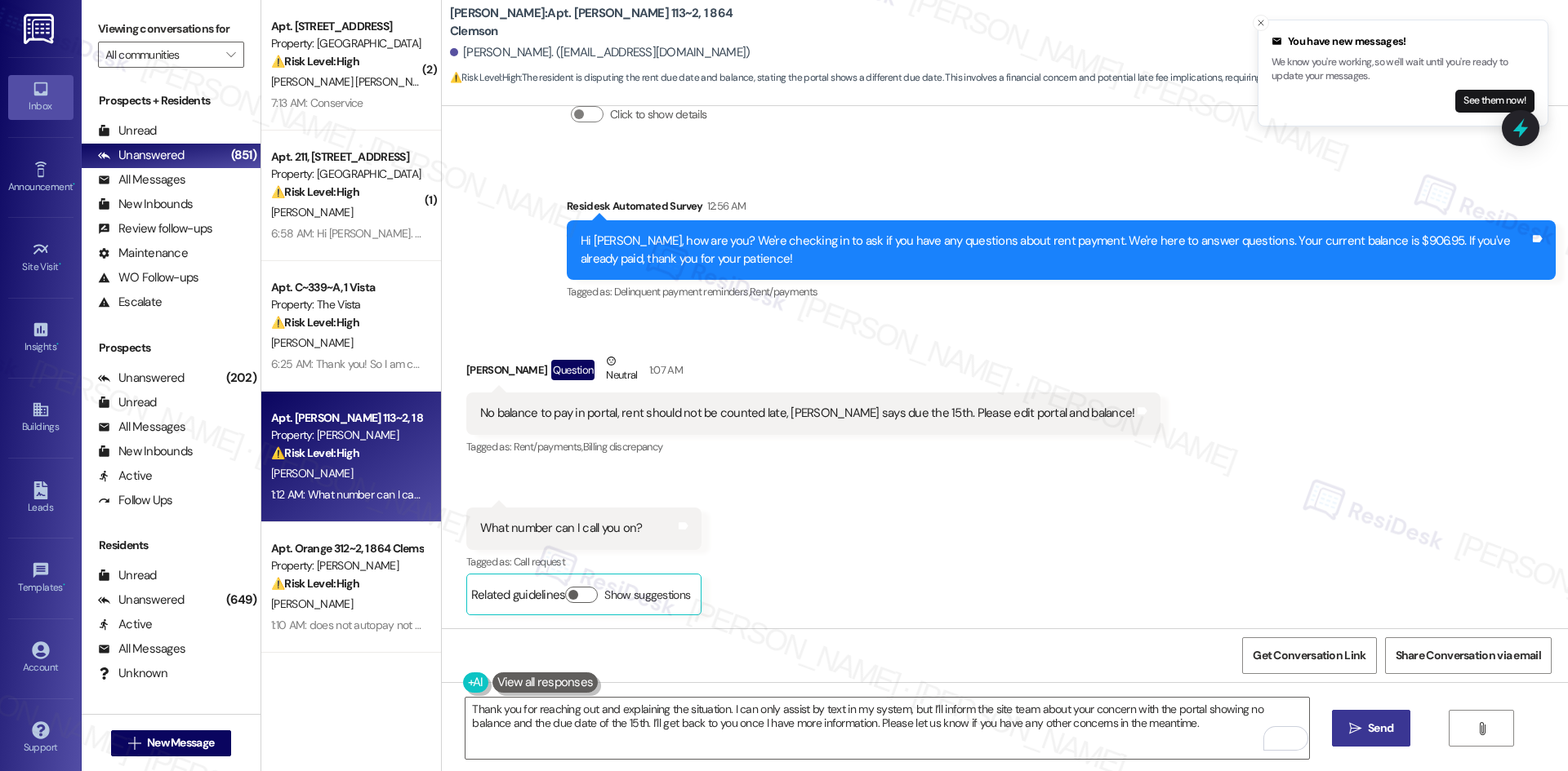
click at [1375, 734] on span "Send" at bounding box center [1380, 728] width 26 height 17
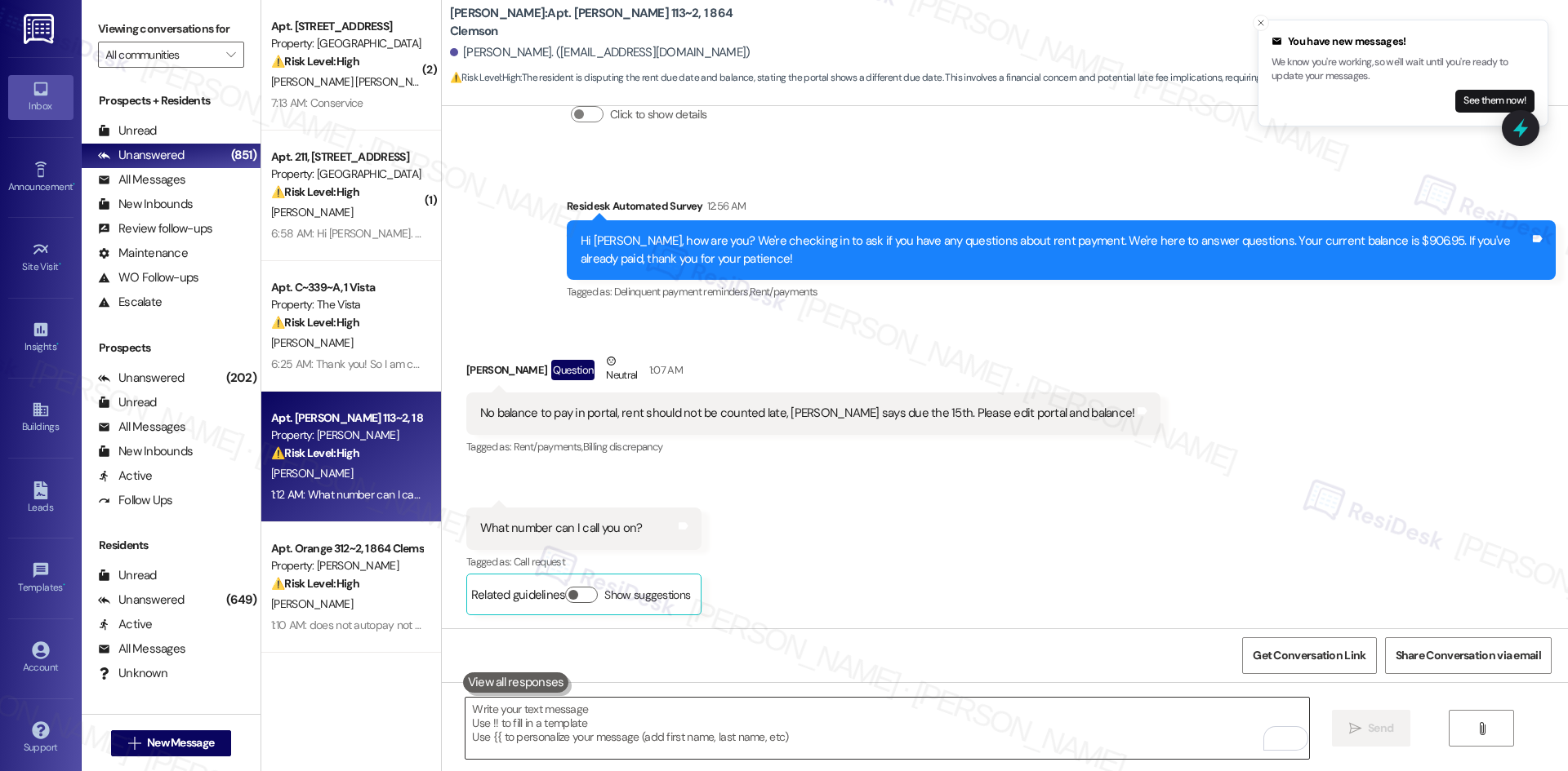
click at [935, 726] on textarea "To enrich screen reader interactions, please activate Accessibility in Grammarl…" at bounding box center [886, 729] width 842 height 61
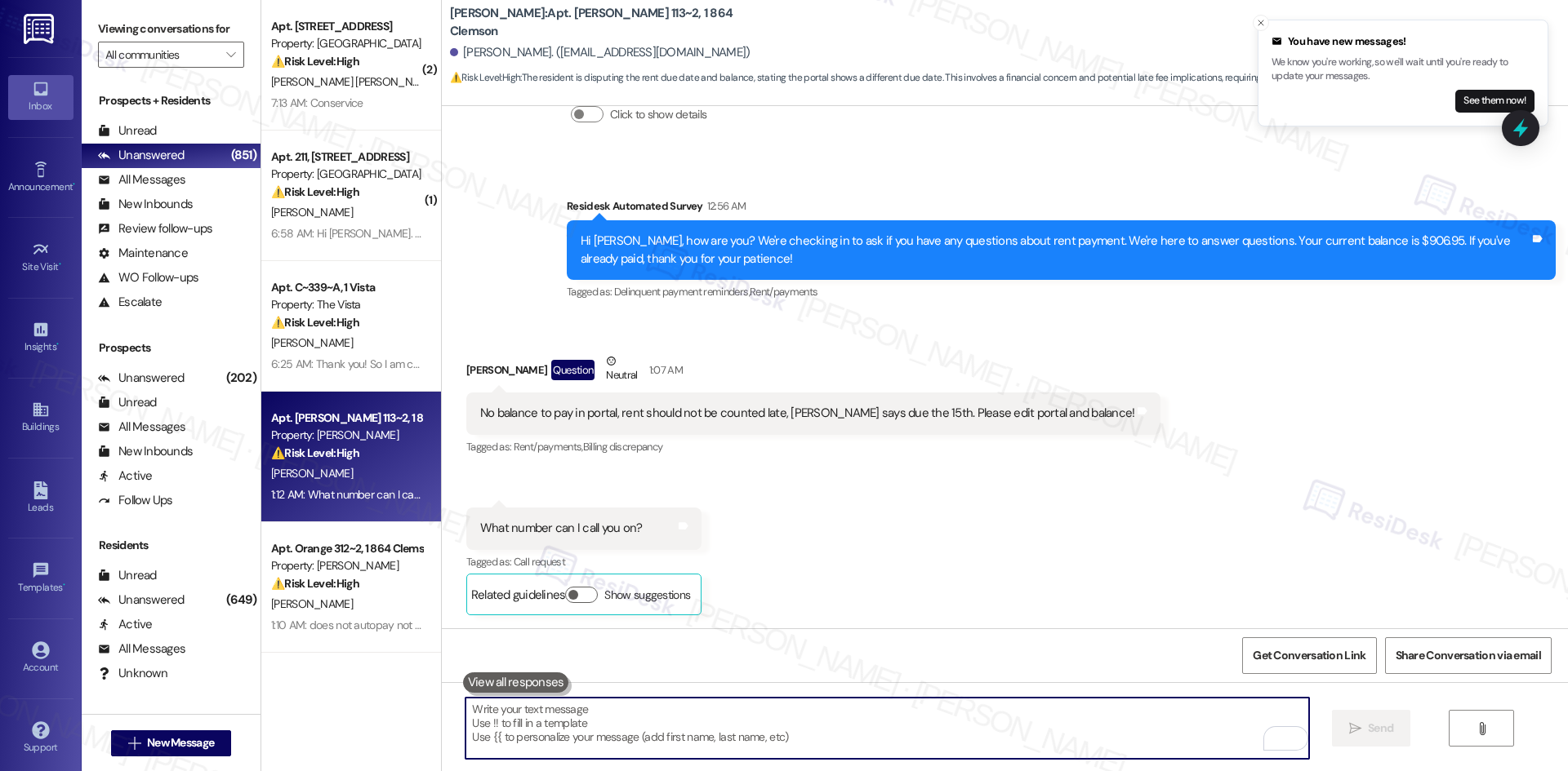
paste textarea "hank you for reaching out and explaining the situation. I can only assist you b…"
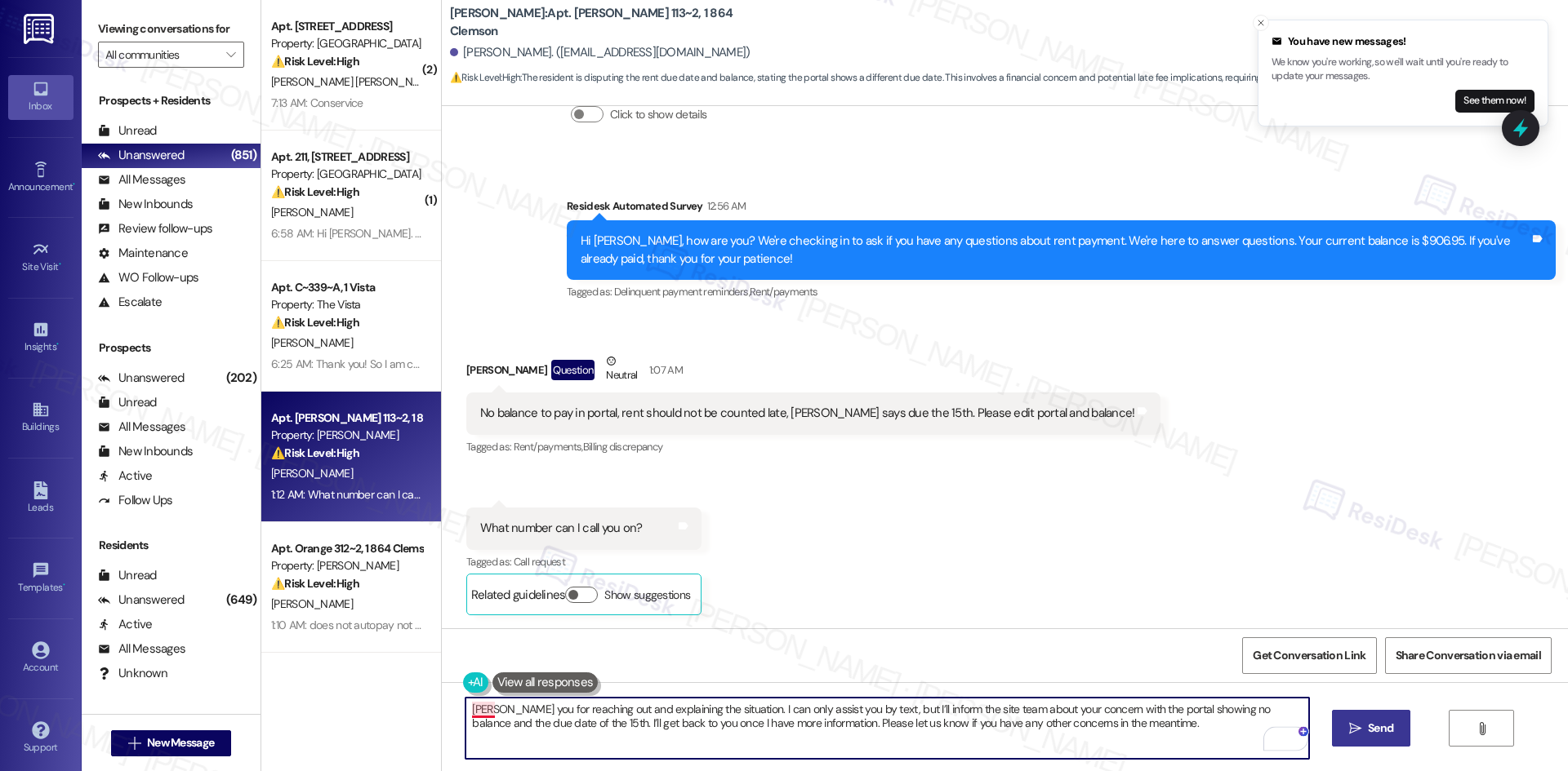
click at [465, 711] on textarea "hank you for reaching out and explaining the situation. I can only assist you b…" at bounding box center [886, 729] width 842 height 61
click at [844, 717] on textarea "Thank you for reaching out and explaining the situation. I can only assist you …" at bounding box center [886, 729] width 842 height 61
click at [850, 710] on textarea "Thank you for reaching out and explaining the situation. I can only assist you …" at bounding box center [886, 729] width 842 height 61
click at [808, 712] on textarea "Thank you for reaching out and explaining the situation. I can only assist you …" at bounding box center [886, 729] width 842 height 61
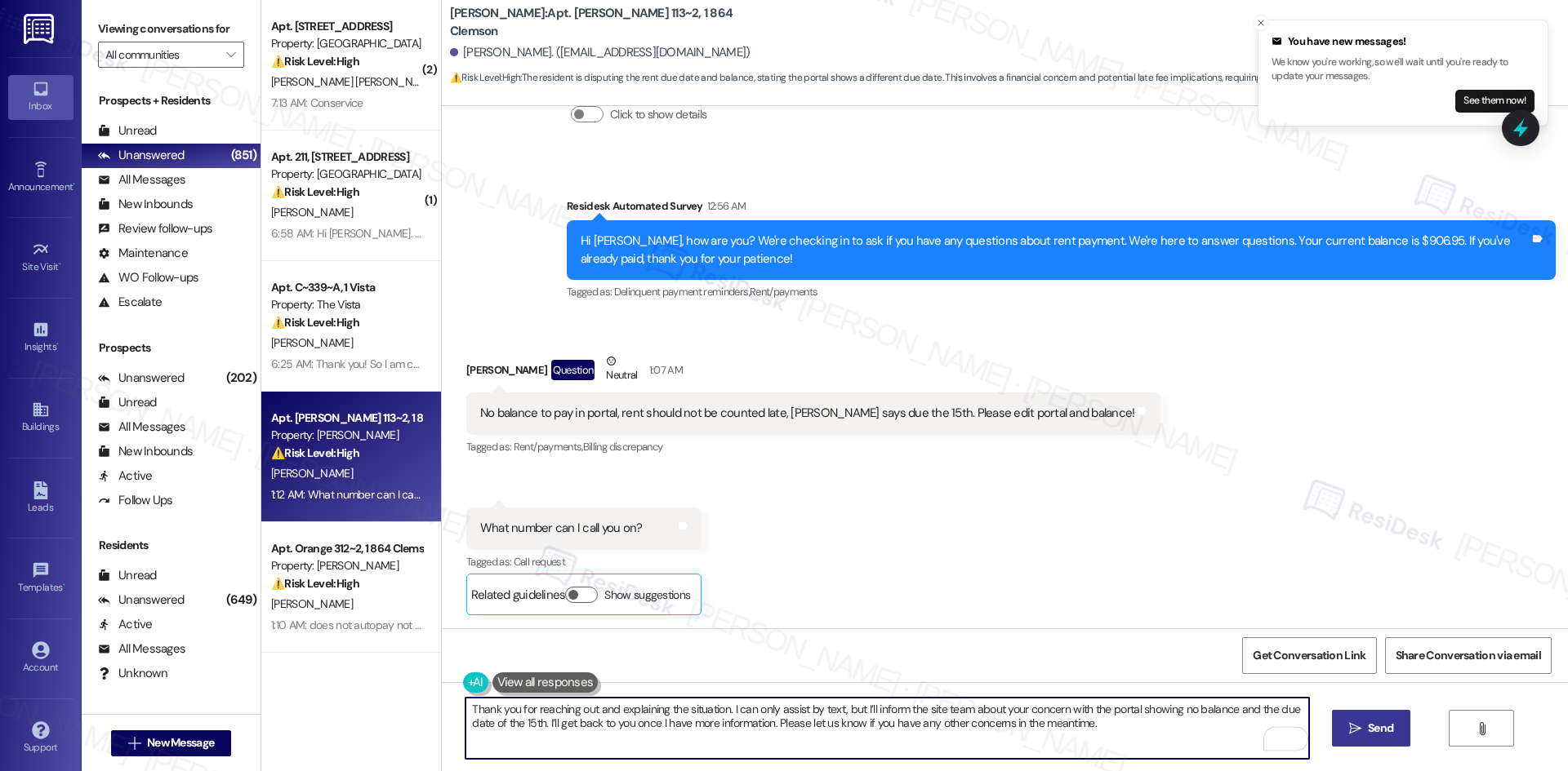
click at [820, 704] on textarea "Thank you for reaching out and explaining the situation. I can only assist by t…" at bounding box center [886, 729] width 842 height 61
type textarea "Thank you for reaching out and explaining the situation. I can only assist by t…"
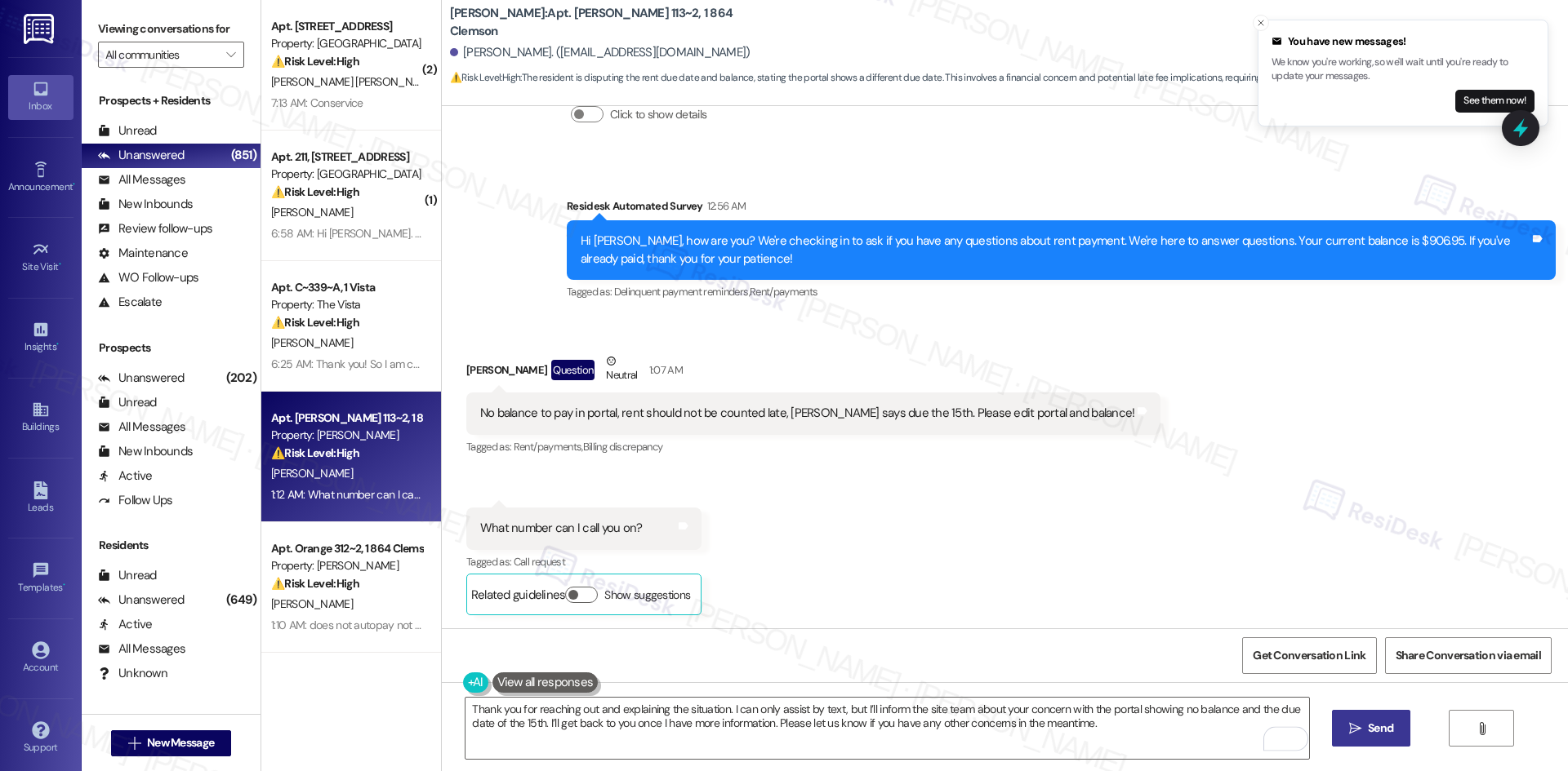
click at [1353, 738] on button " Send" at bounding box center [1371, 728] width 79 height 36
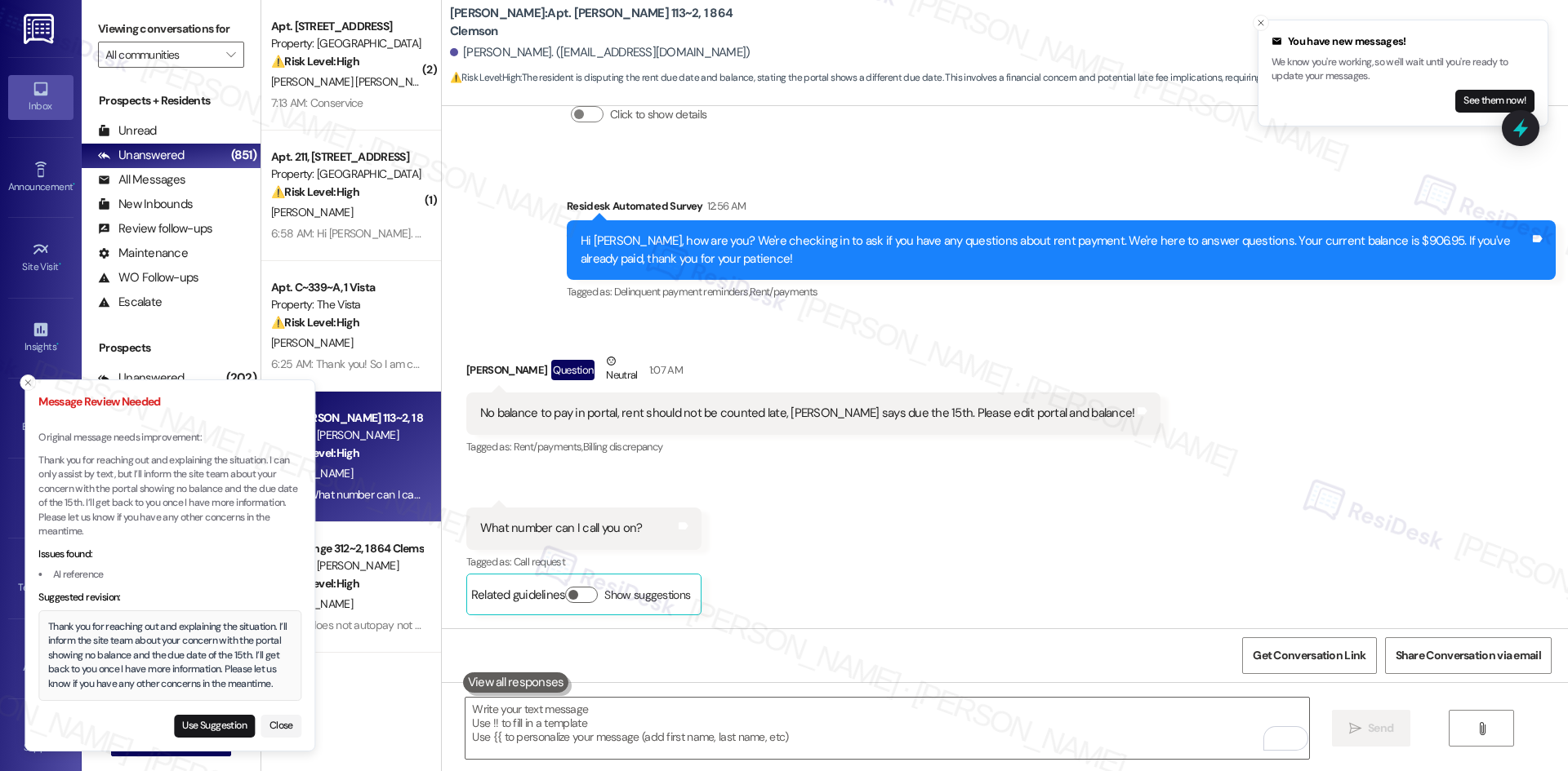
click at [51, 630] on div "Thank you for reaching out and explaining the situation. I’ll inform the site t…" at bounding box center [170, 656] width 244 height 72
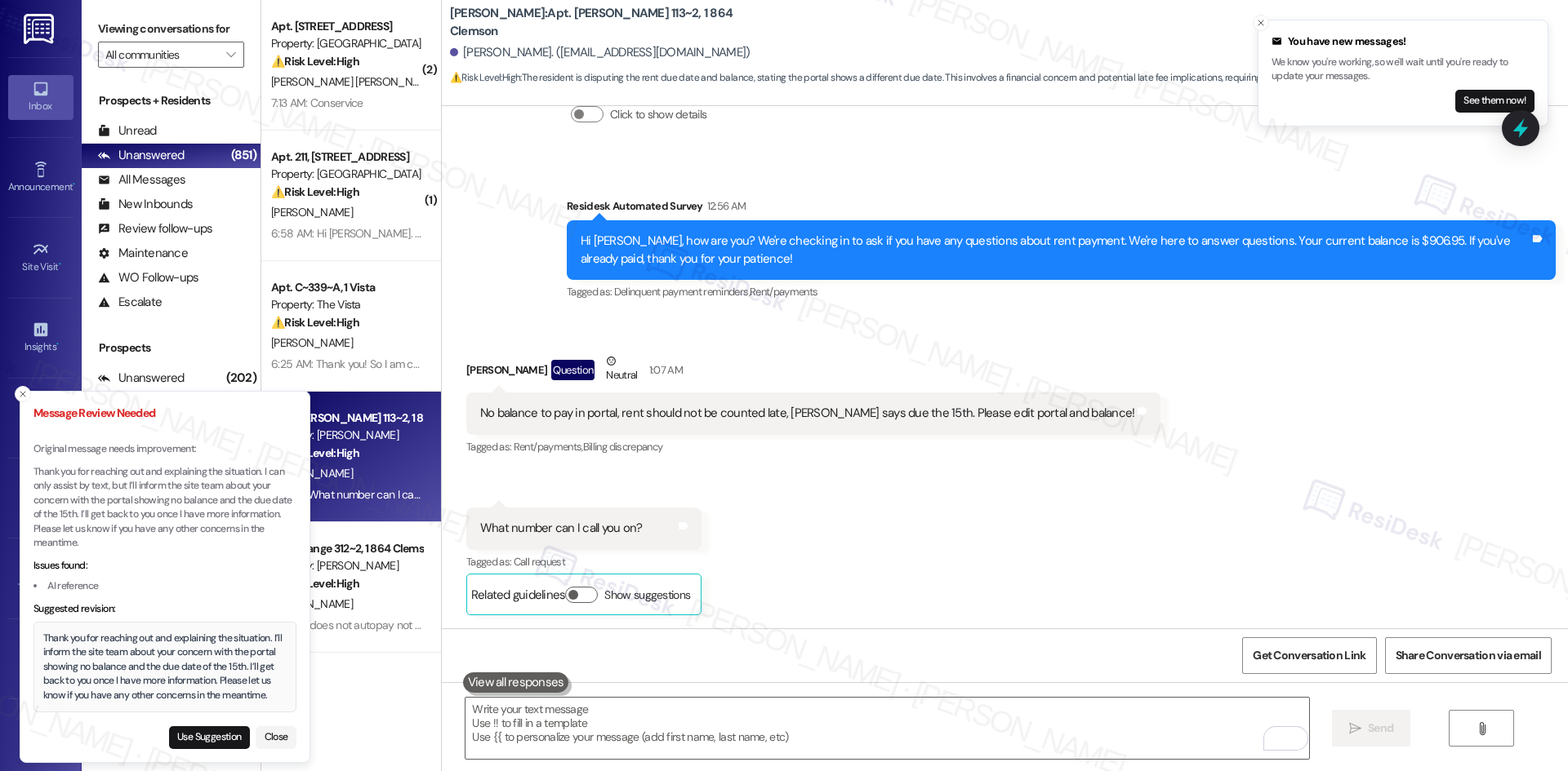
drag, startPoint x: 43, startPoint y: 624, endPoint x: 70, endPoint y: 631, distance: 27.9
click at [76, 633] on div "Thank you for reaching out and explaining the situation. I’ll inform the site t…" at bounding box center [165, 668] width 244 height 72
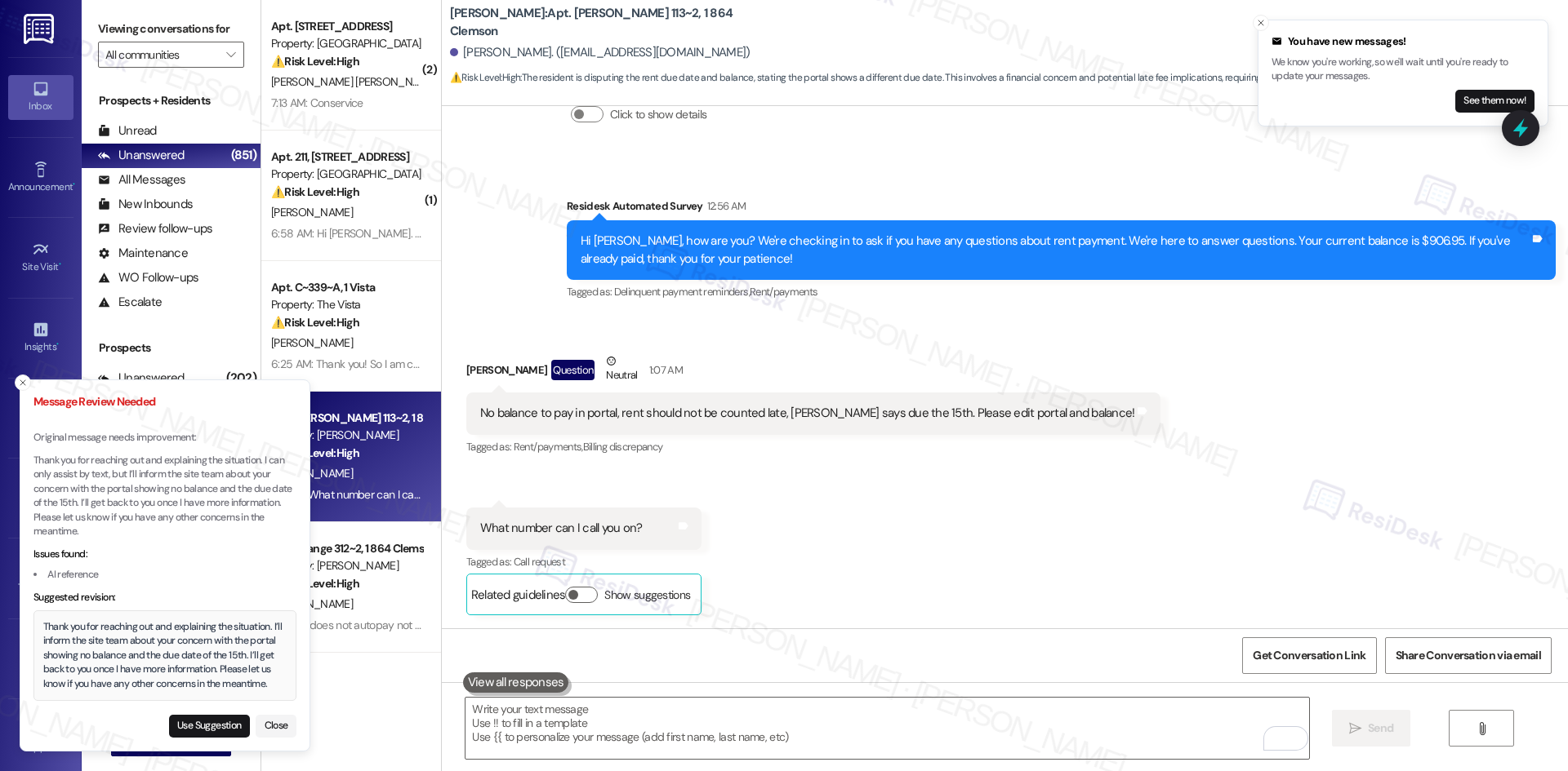
click at [65, 630] on div "Thank you for reaching out and explaining the situation. I’ll inform the site t…" at bounding box center [165, 656] width 244 height 72
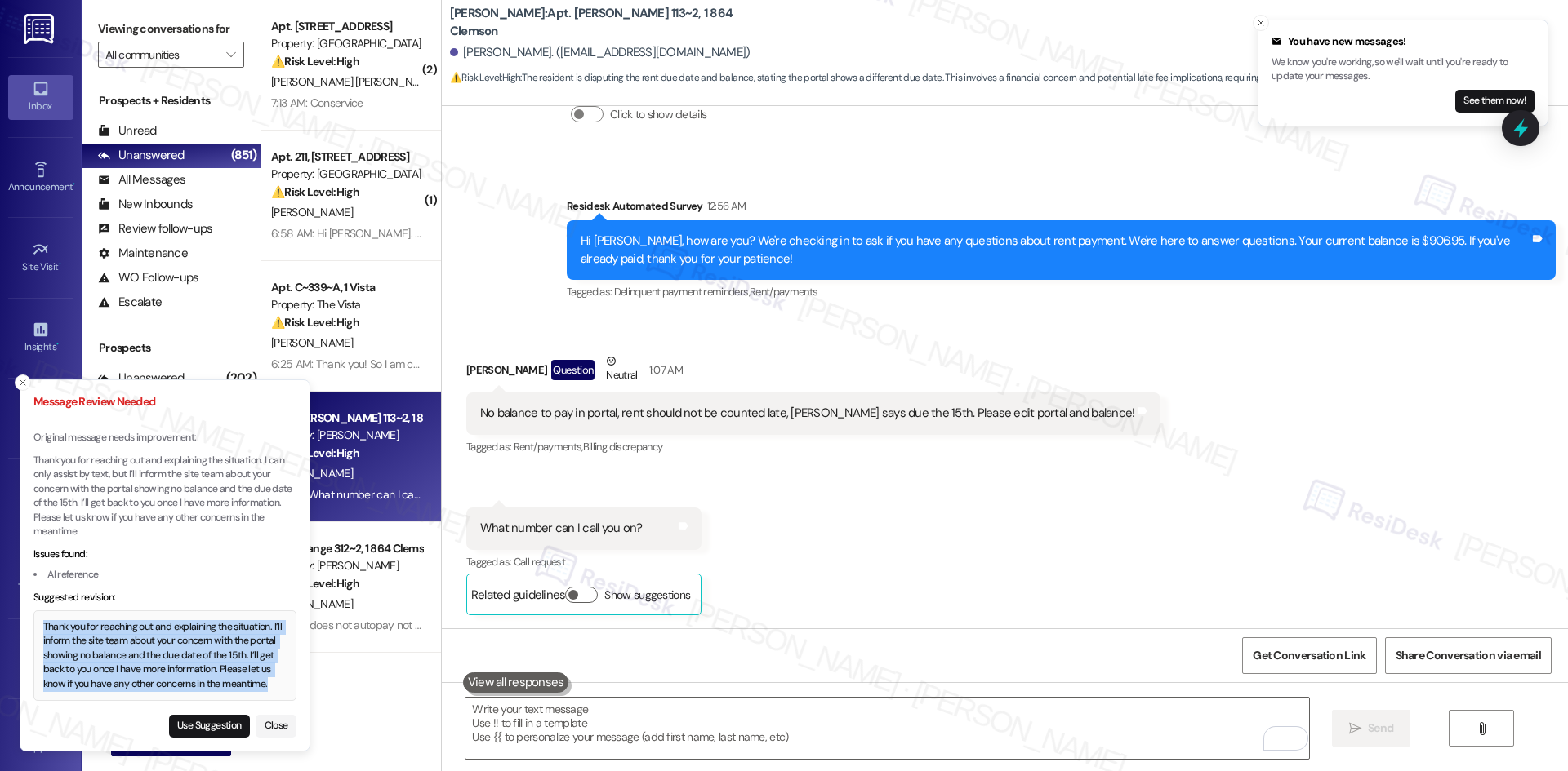
drag, startPoint x: 45, startPoint y: 626, endPoint x: 275, endPoint y: 693, distance: 239.6
click at [275, 692] on div "Thank you for reaching out and explaining the situation. I’ll inform the site t…" at bounding box center [165, 656] width 244 height 72
copy div "Thank you for reaching out and explaining the situation. I’ll inform the site t…"
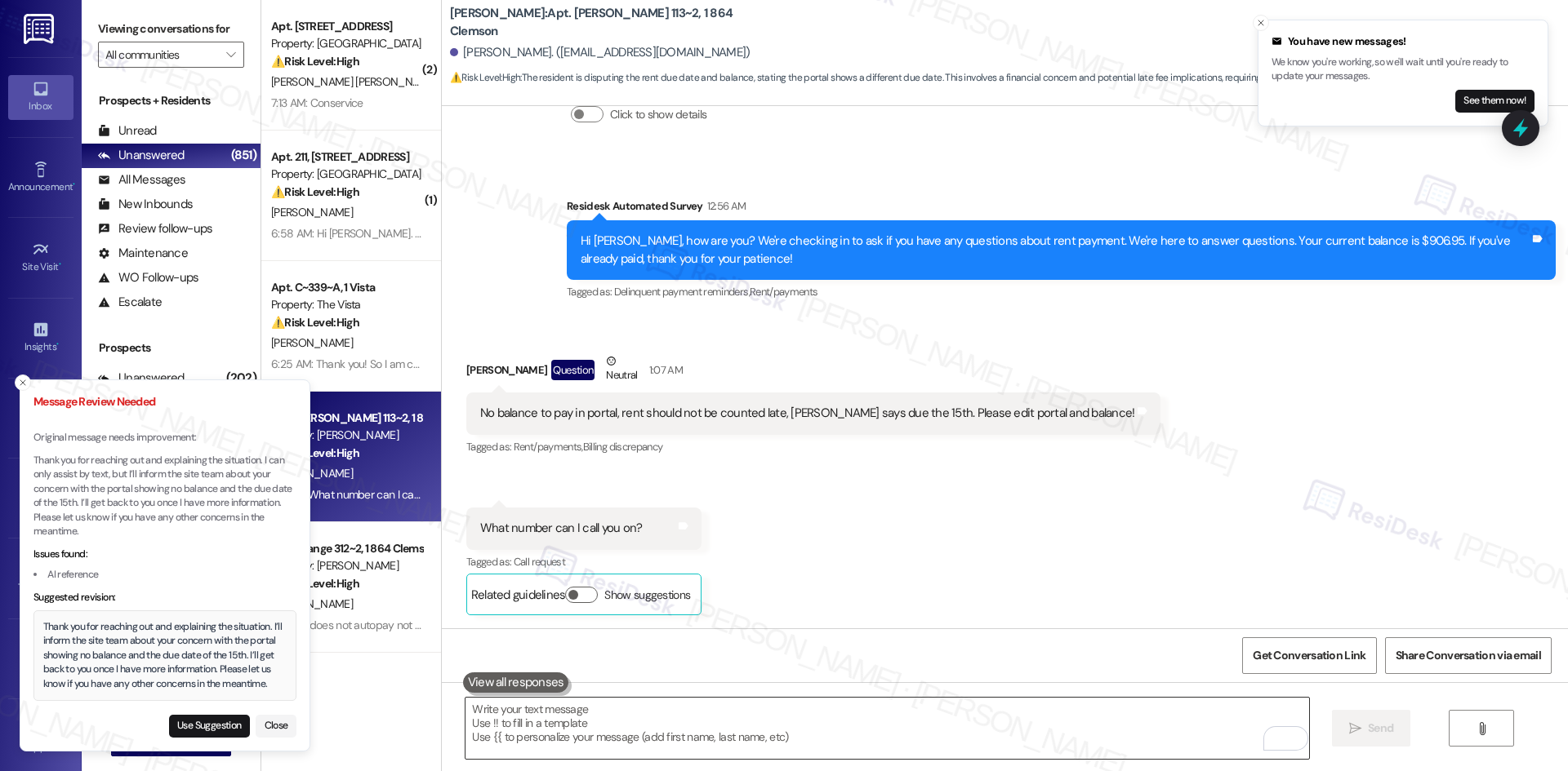
click at [593, 733] on textarea "To enrich screen reader interactions, please activate Accessibility in Grammarl…" at bounding box center [886, 729] width 842 height 61
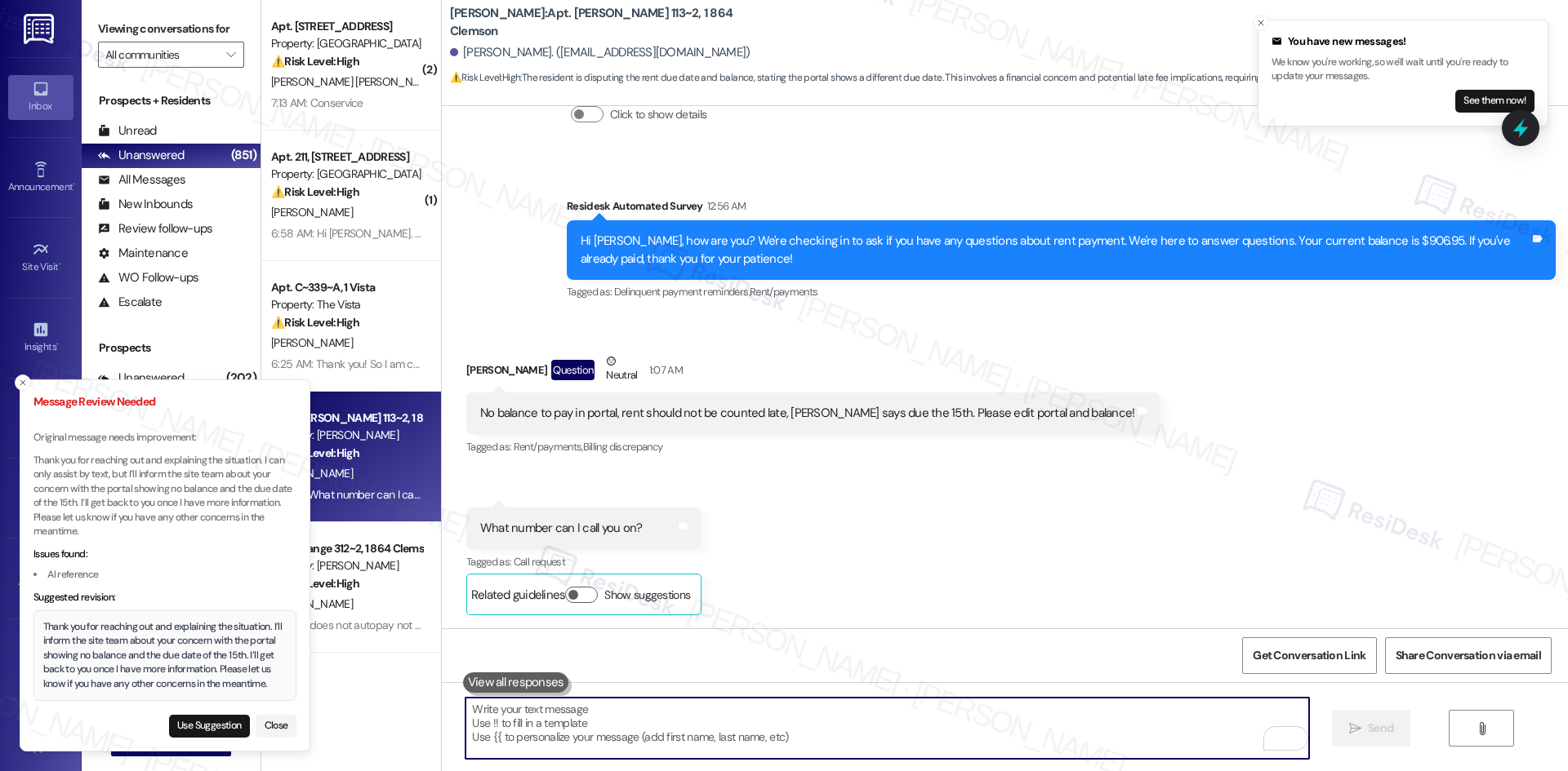
paste textarea "Thank you for reaching out and explaining the situation. I’ll inform the site t…"
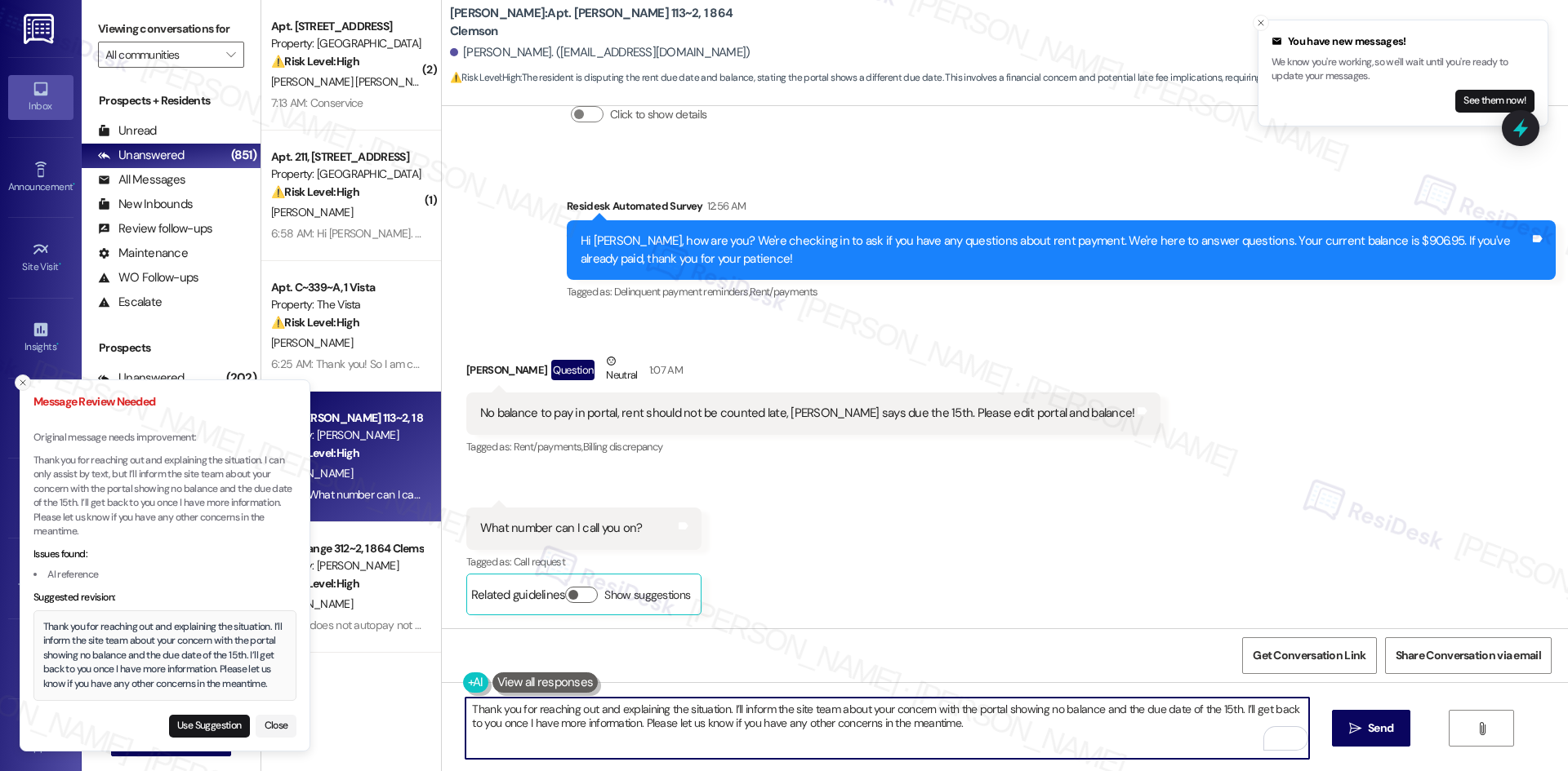
type textarea "Thank you for reaching out and explaining the situation. I’ll inform the site t…"
click at [20, 381] on icon "Close toast" at bounding box center [23, 383] width 10 height 10
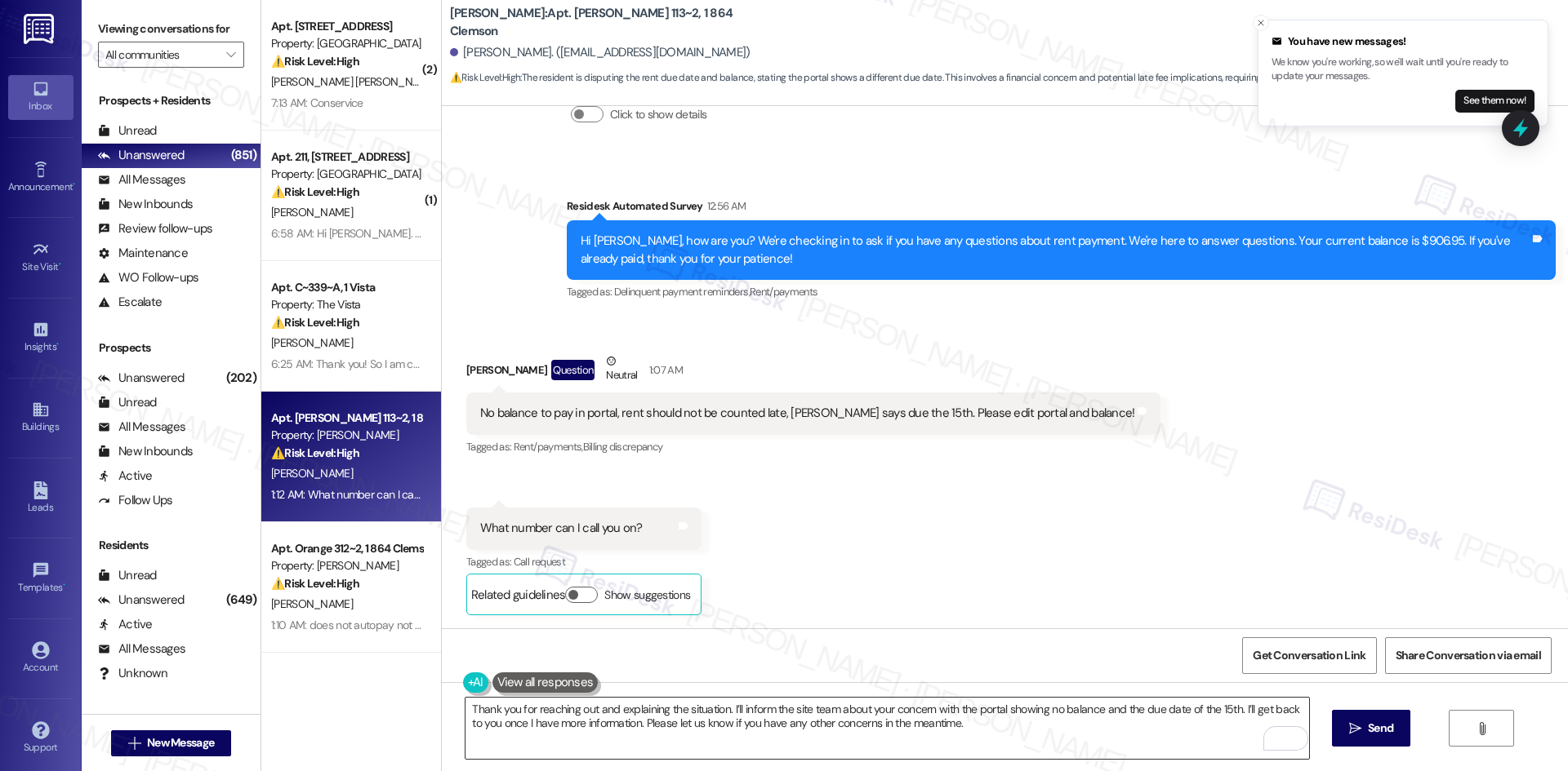
drag, startPoint x: 1081, startPoint y: 733, endPoint x: 1113, endPoint y: 734, distance: 32.0
click at [1081, 733] on textarea "Thank you for reaching out and explaining the situation. I’ll inform the site t…" at bounding box center [886, 729] width 842 height 61
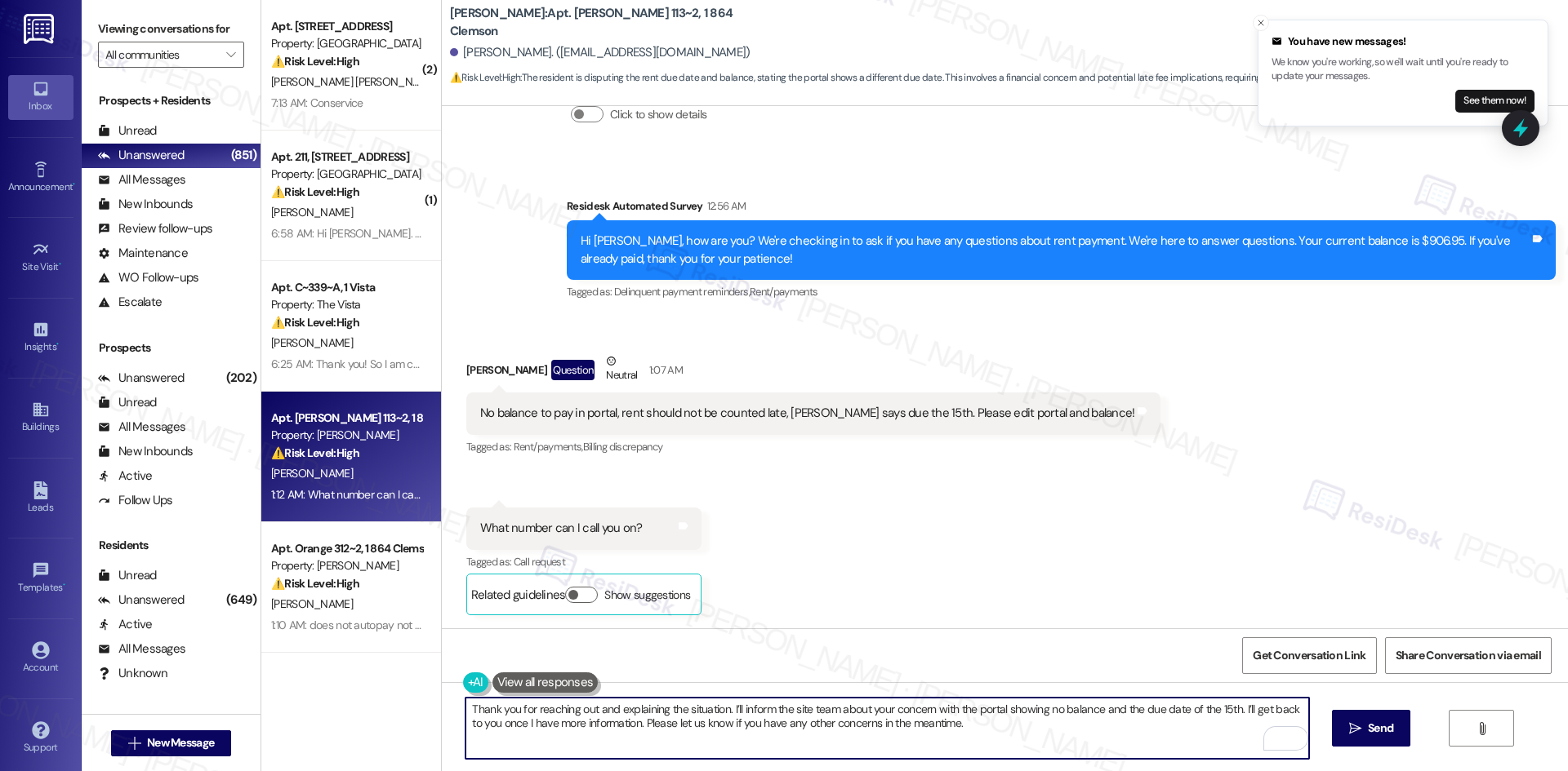
click at [1373, 730] on span "Send" at bounding box center [1380, 728] width 26 height 17
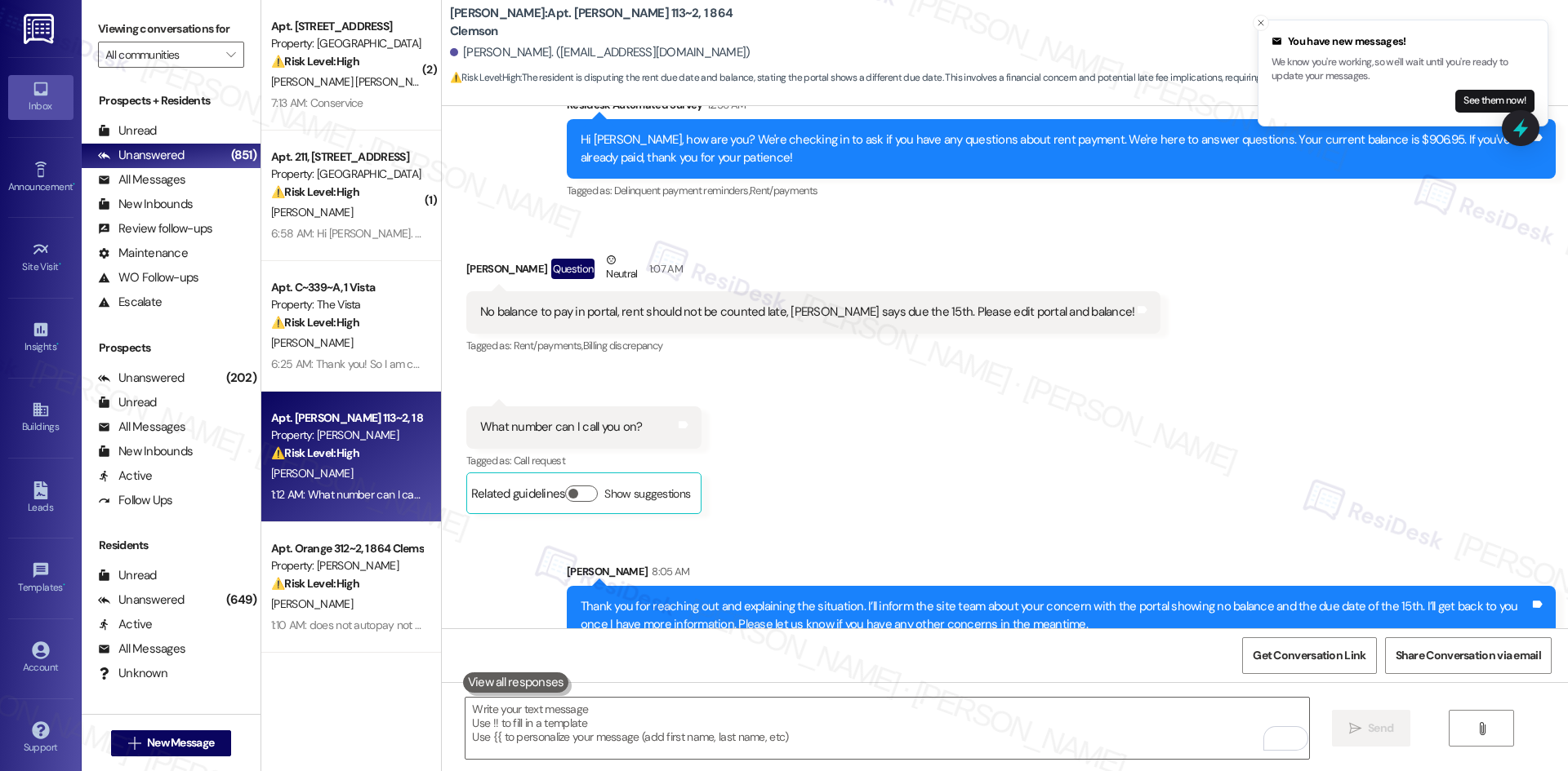
scroll to position [2313, 0]
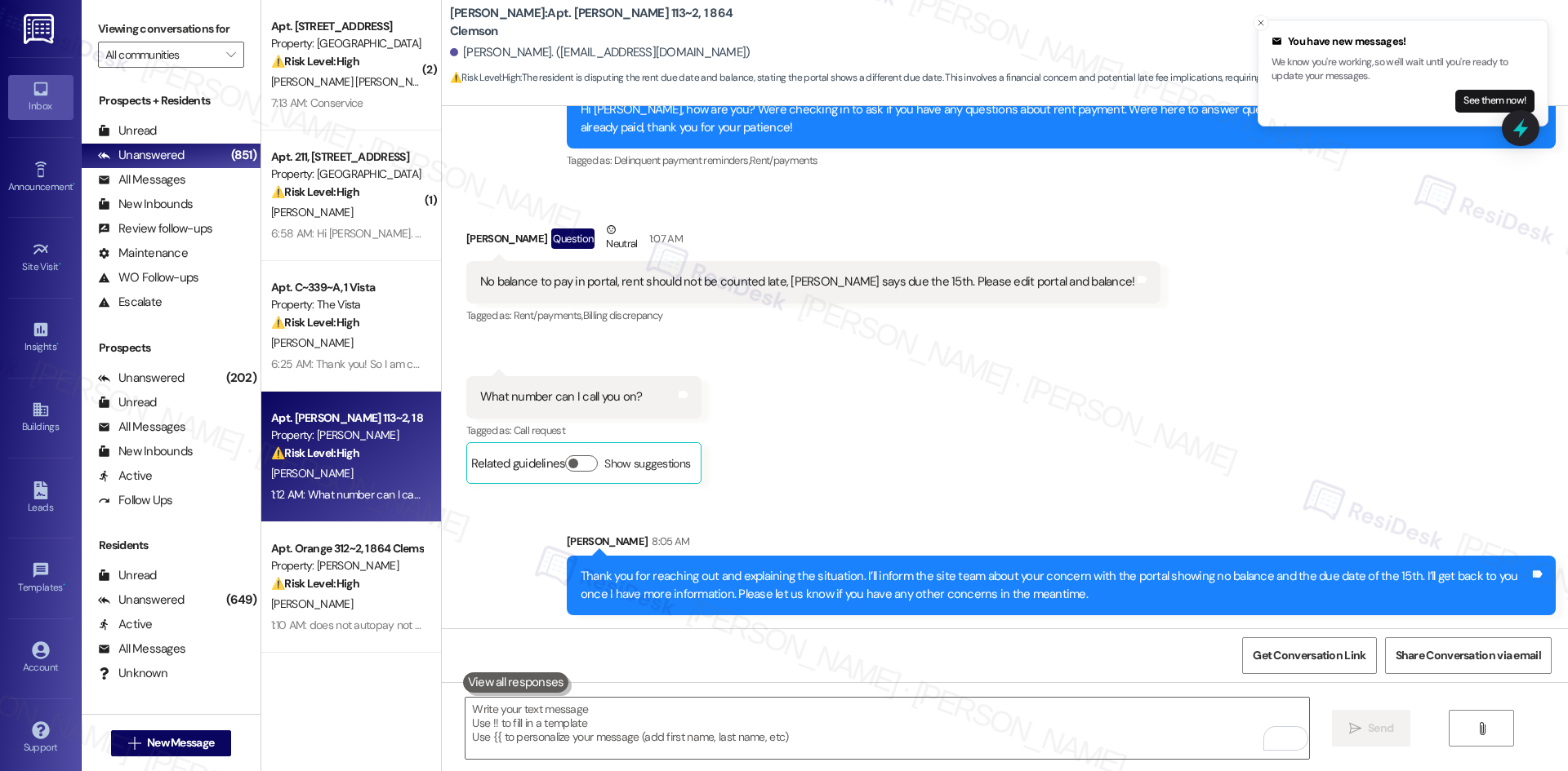
click at [1103, 507] on div "Sent via SMS Sarah 8:05 AM Thank you for reaching out and explaining the situat…" at bounding box center [1005, 562] width 1126 height 132
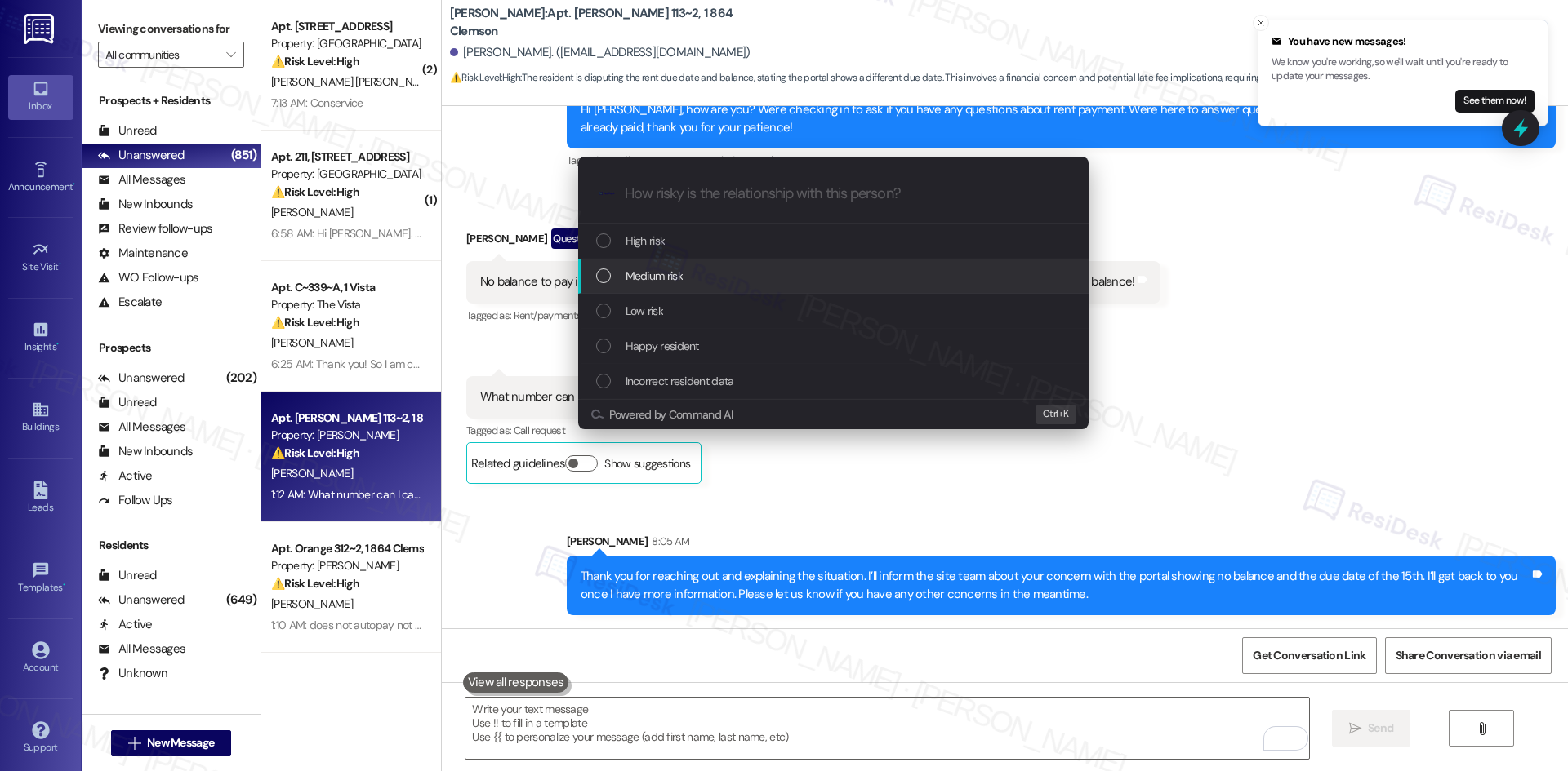
click at [681, 280] on span "Medium risk" at bounding box center [654, 276] width 57 height 18
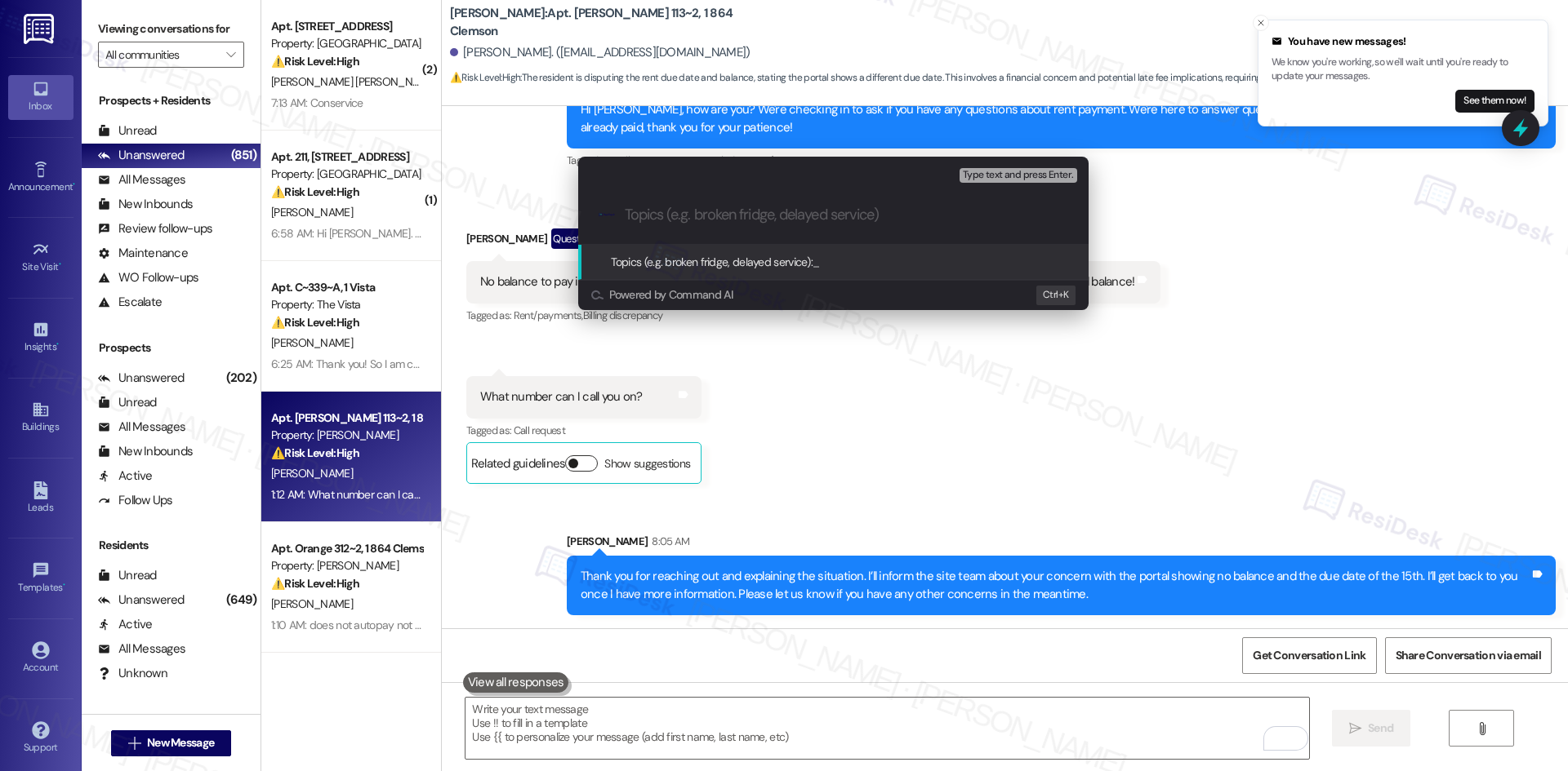
click at [564, 462] on div "Escalate Conversation Medium risk Topics (e.g. broken fridge, delayed service) …" at bounding box center [784, 386] width 1568 height 771
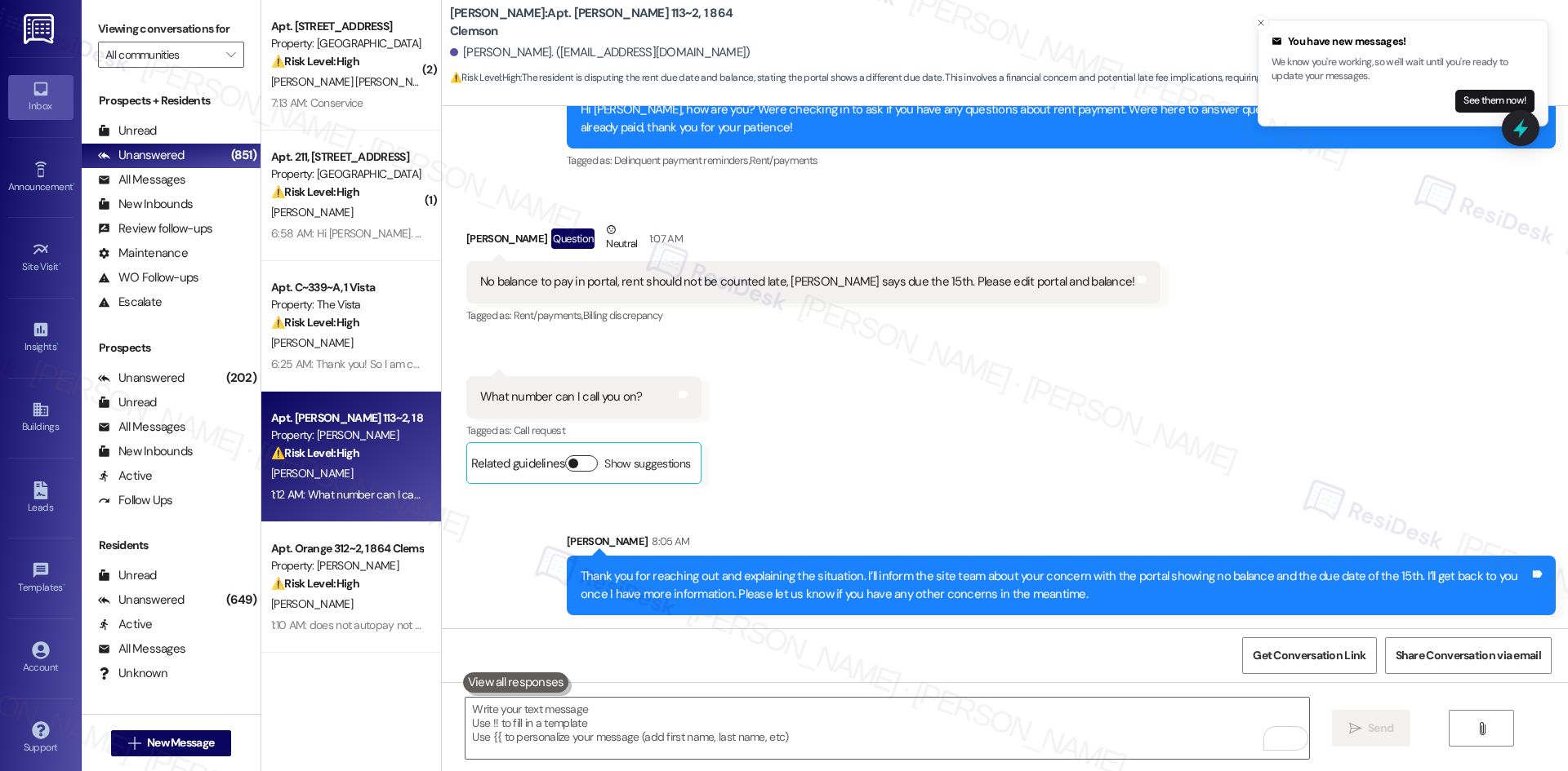
drag, startPoint x: 562, startPoint y: 466, endPoint x: 618, endPoint y: 477, distance: 57.1
click at [568, 466] on span "button" at bounding box center [573, 464] width 10 height 10
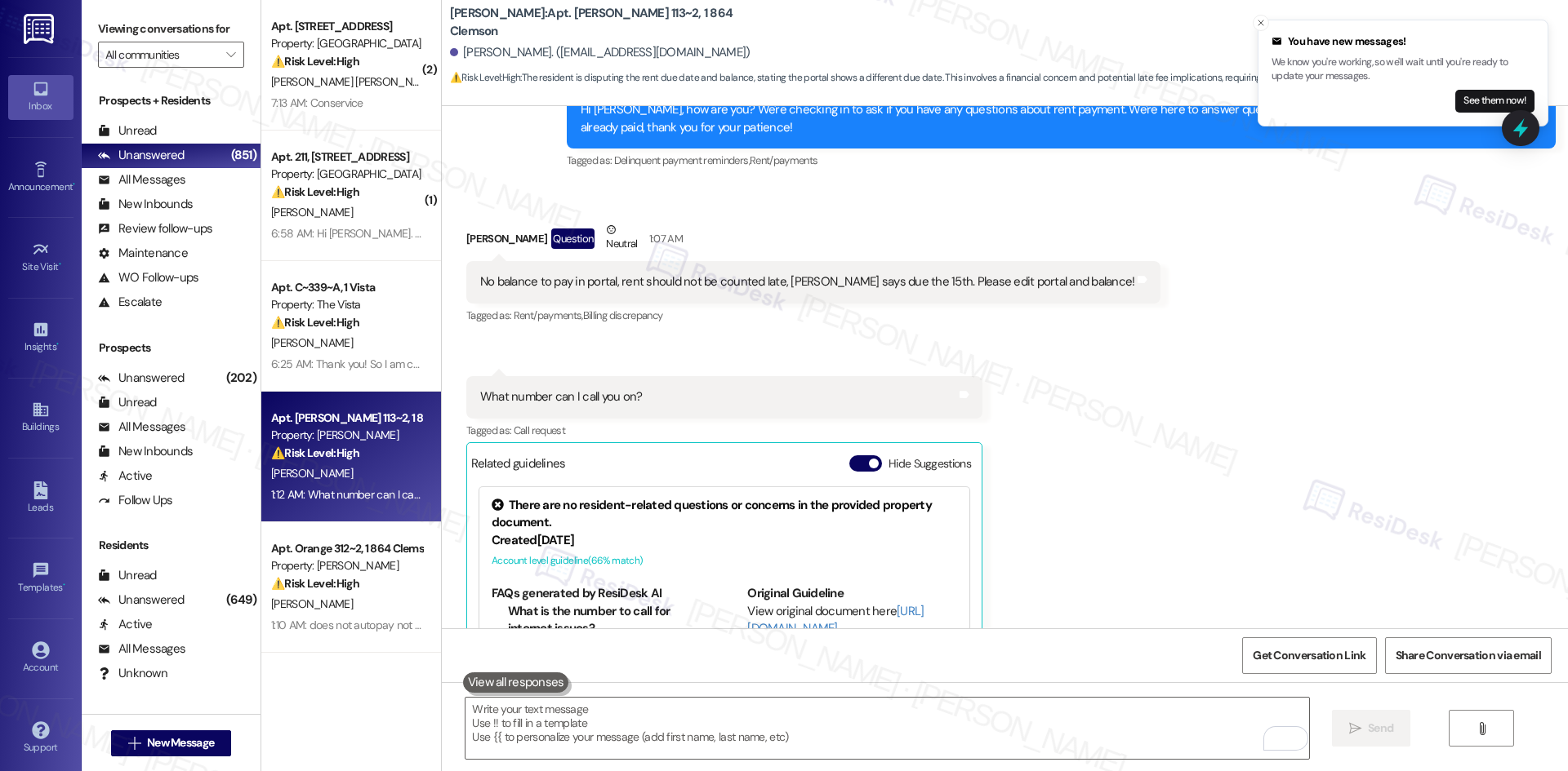
click at [1015, 396] on div "Received via SMS Ellie Cucullu Question Neutral 1:07 AM No balance to pay in po…" at bounding box center [1005, 483] width 1126 height 598
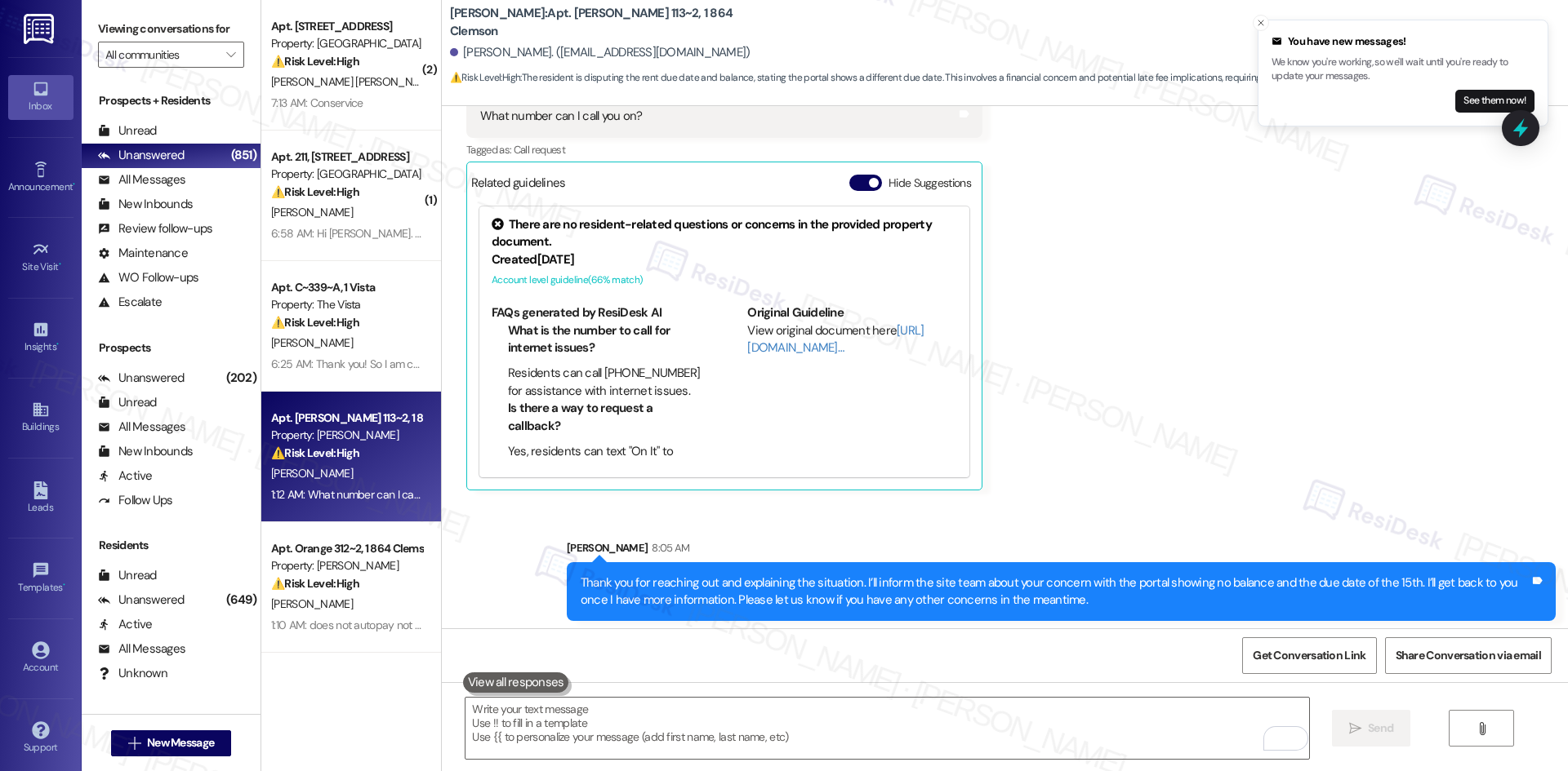
scroll to position [2600, 0]
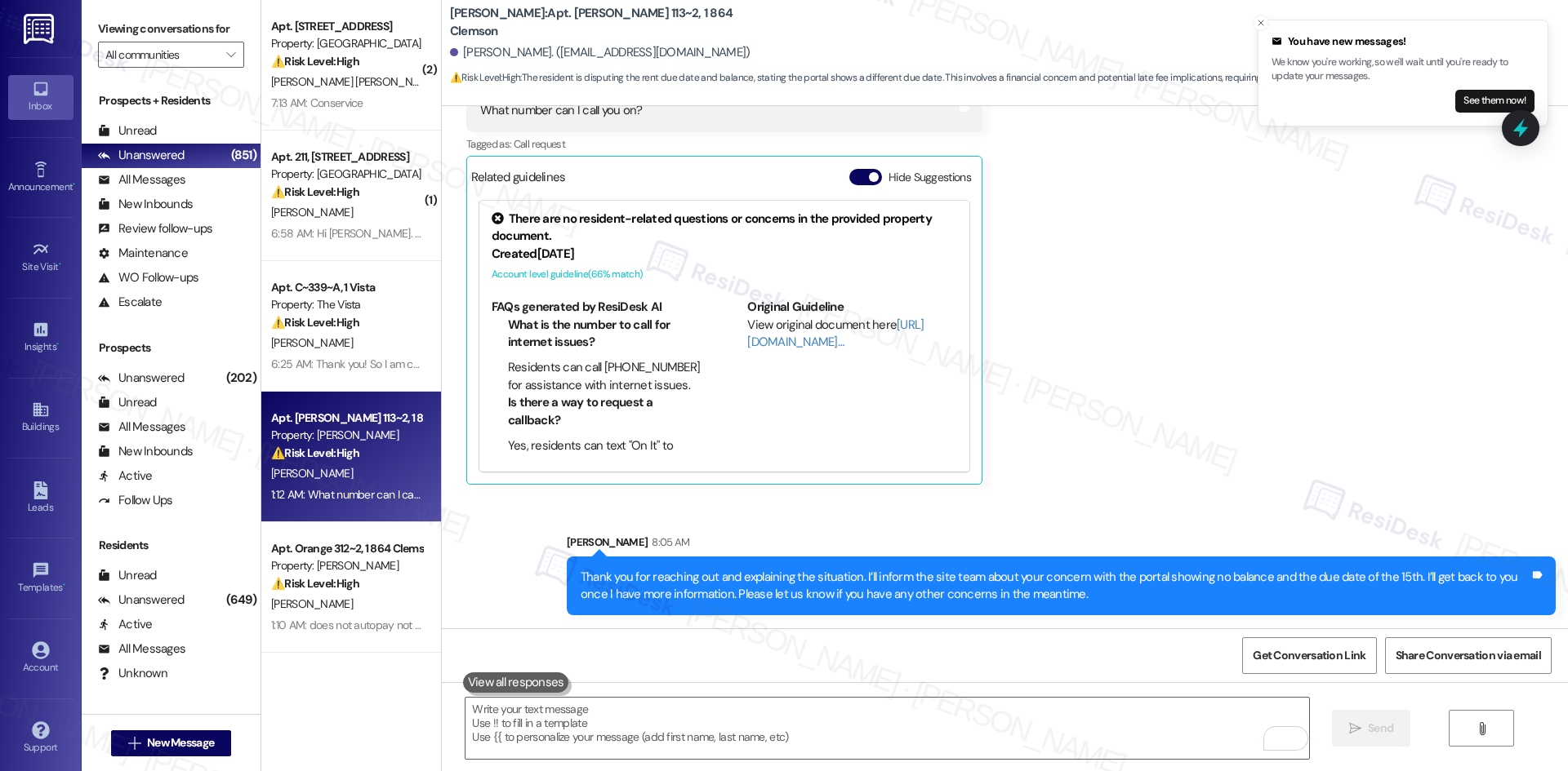
click at [1029, 450] on div "Received via SMS Ellie Cucullu Question Neutral 1:07 AM No balance to pay in po…" at bounding box center [1005, 197] width 1126 height 598
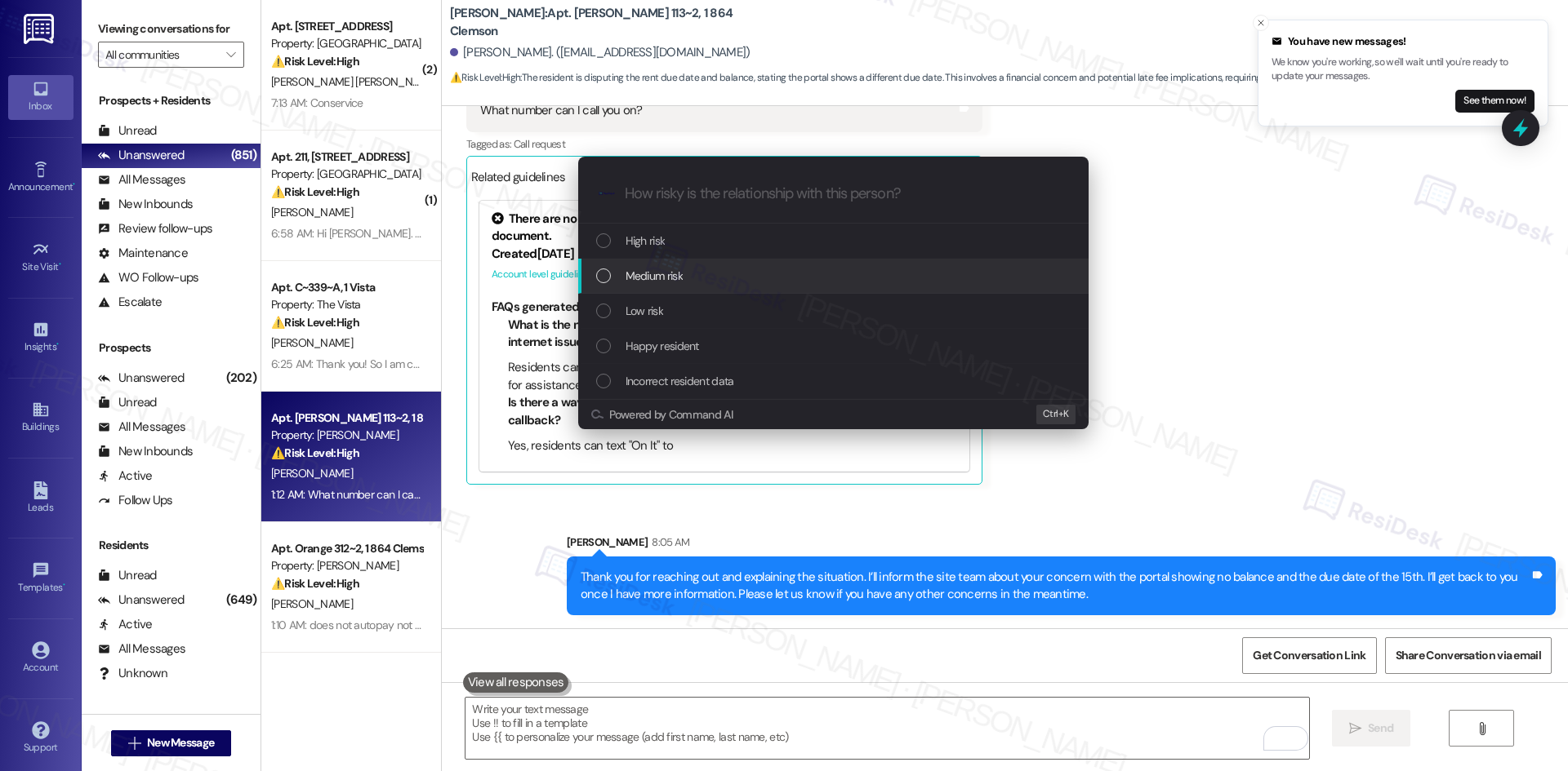
click at [670, 272] on span "Medium risk" at bounding box center [654, 276] width 57 height 18
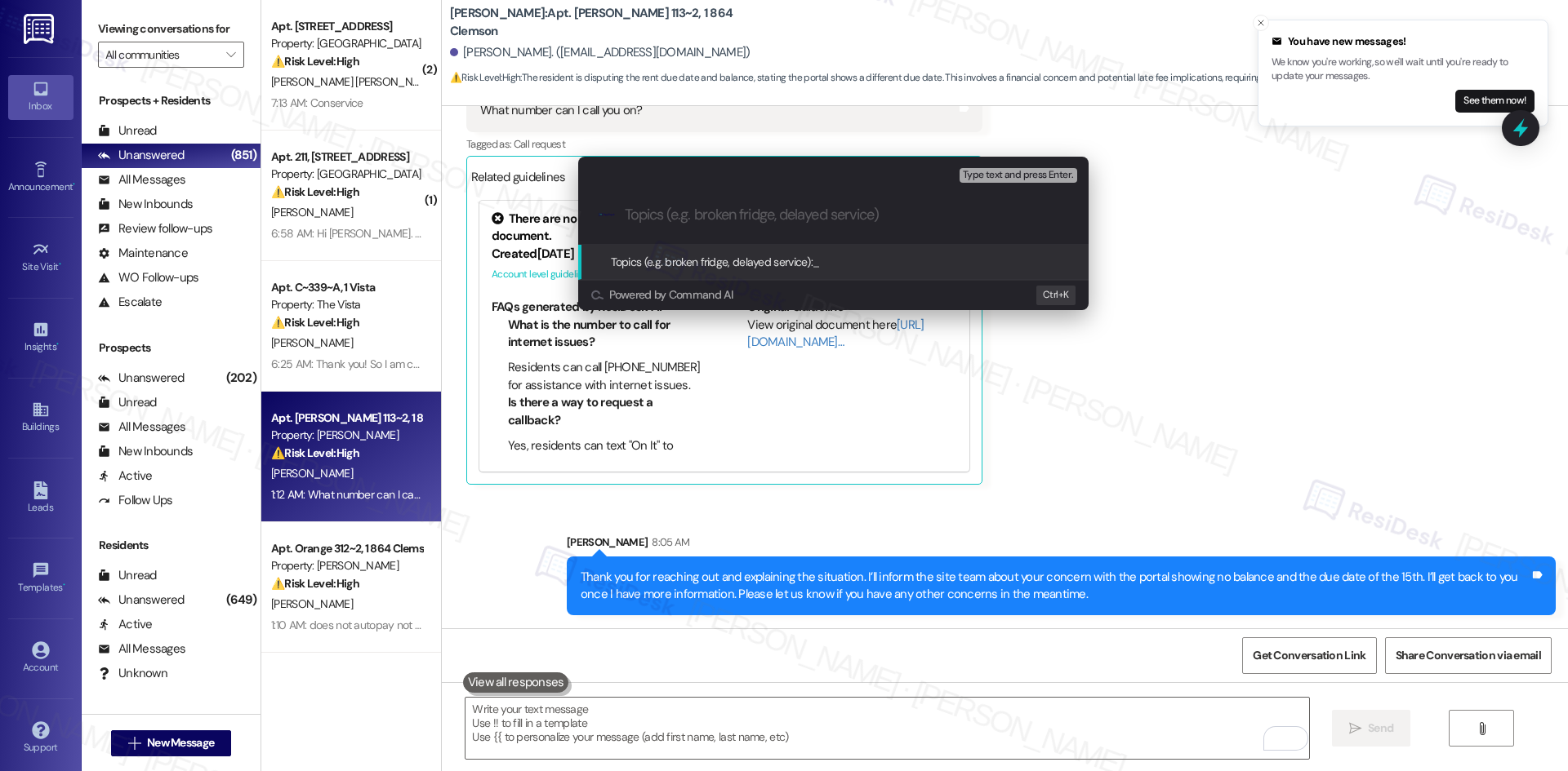
paste input "Portal Balance & Due Date Discrepancy – Rent Showing as Late"
type input "Portal Balance & Due Date Discrepancy – Rent Showing as Late"
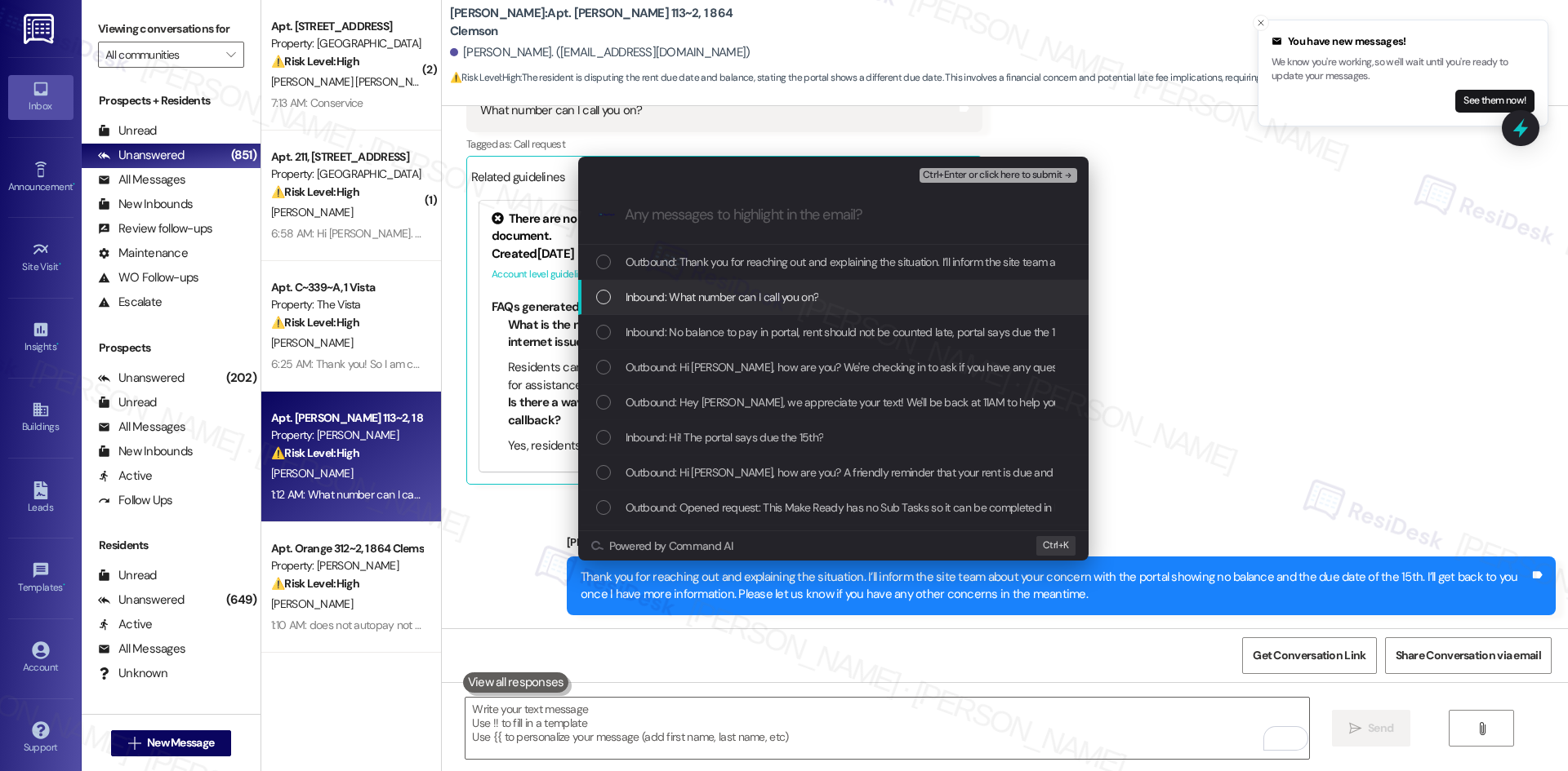
click at [746, 304] on span "Inbound: What number can I call you on?" at bounding box center [722, 297] width 194 height 18
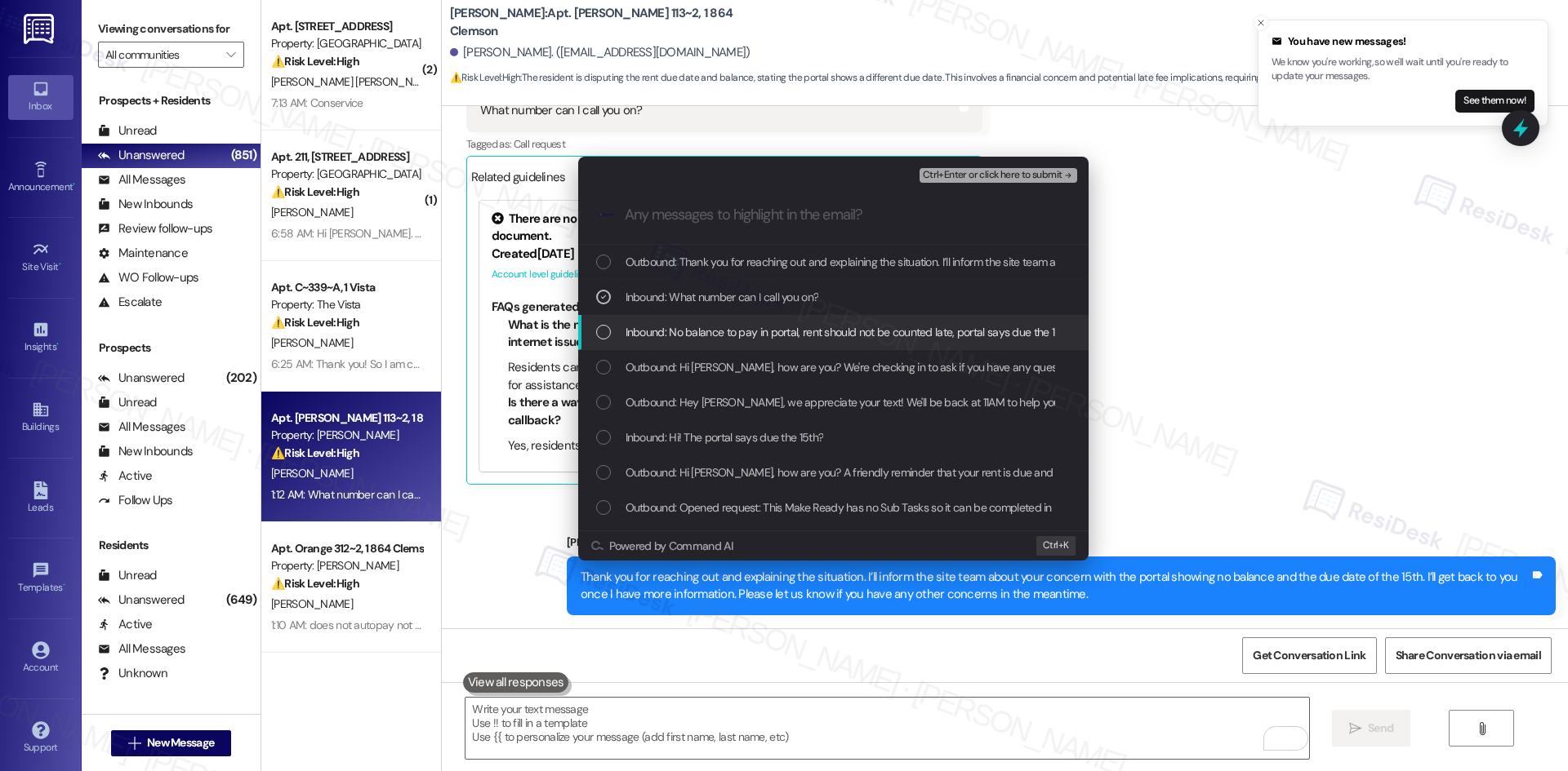
click at [779, 336] on span "Inbound: No balance to pay in portal, rent should not be counted late, portal s…" at bounding box center [923, 333] width 597 height 18
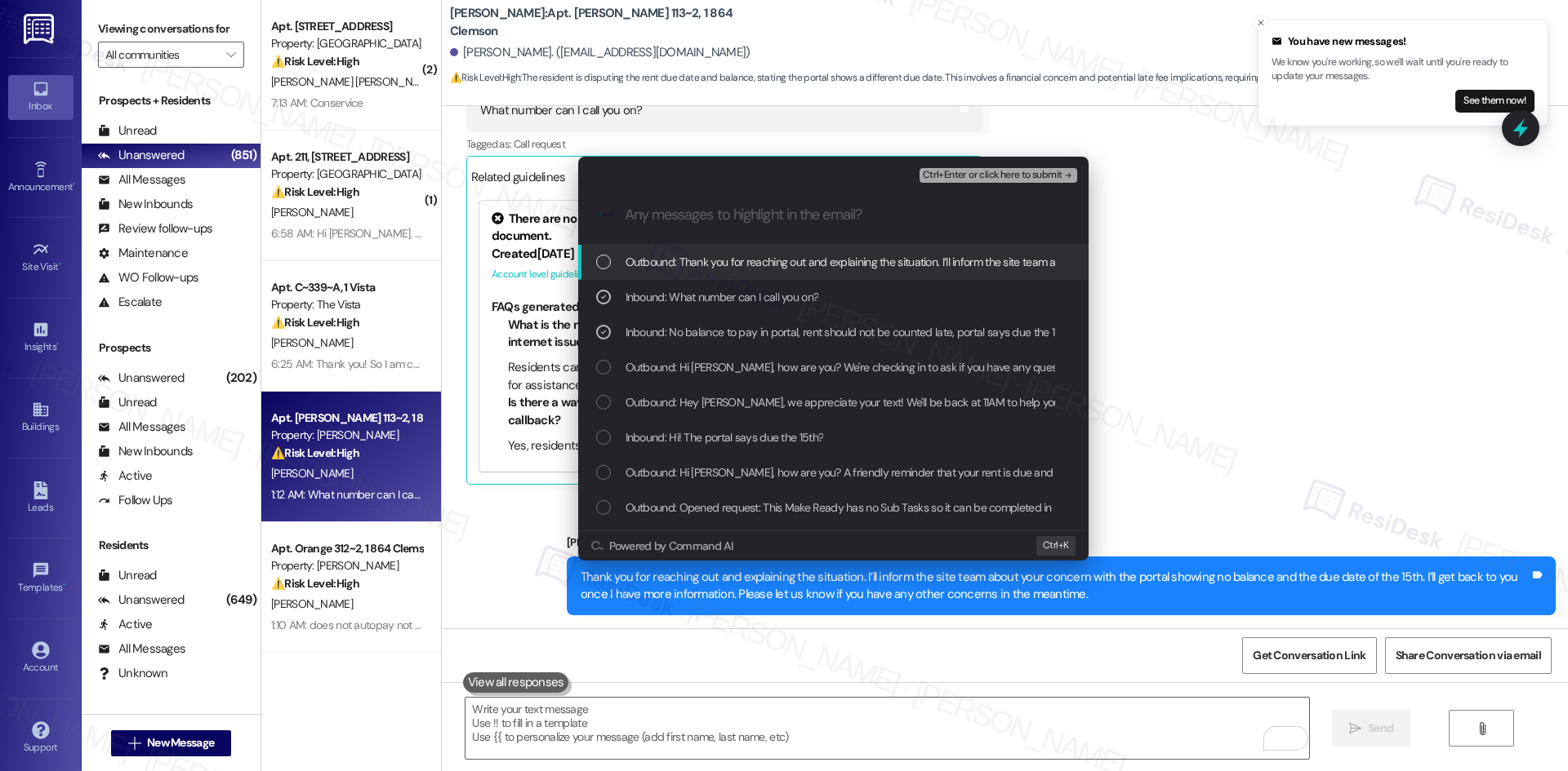
click at [1066, 177] on icon "remove-block-ctrl+enter-or click here to submit" at bounding box center [1068, 175] width 12 height 12
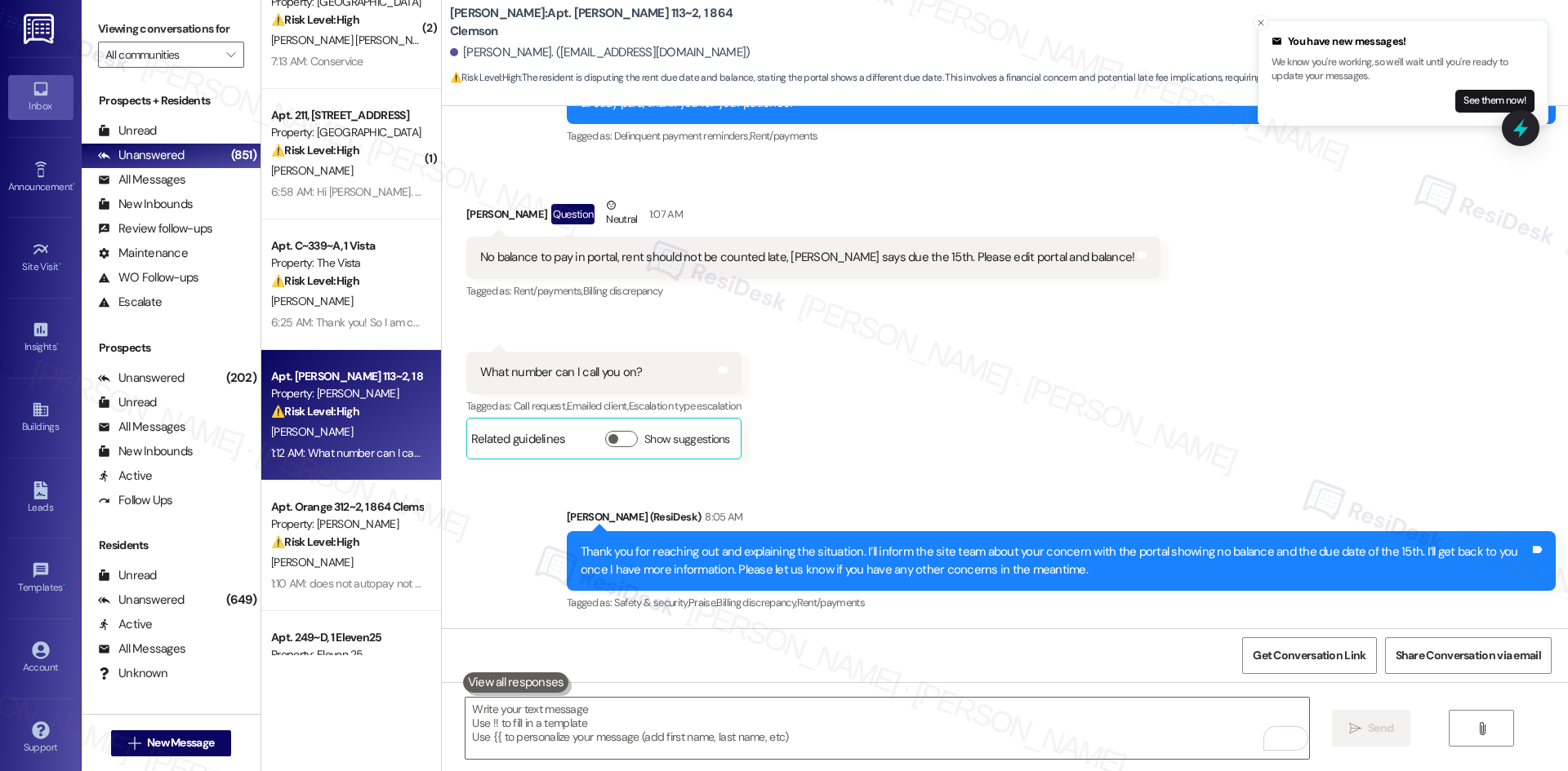
scroll to position [245, 0]
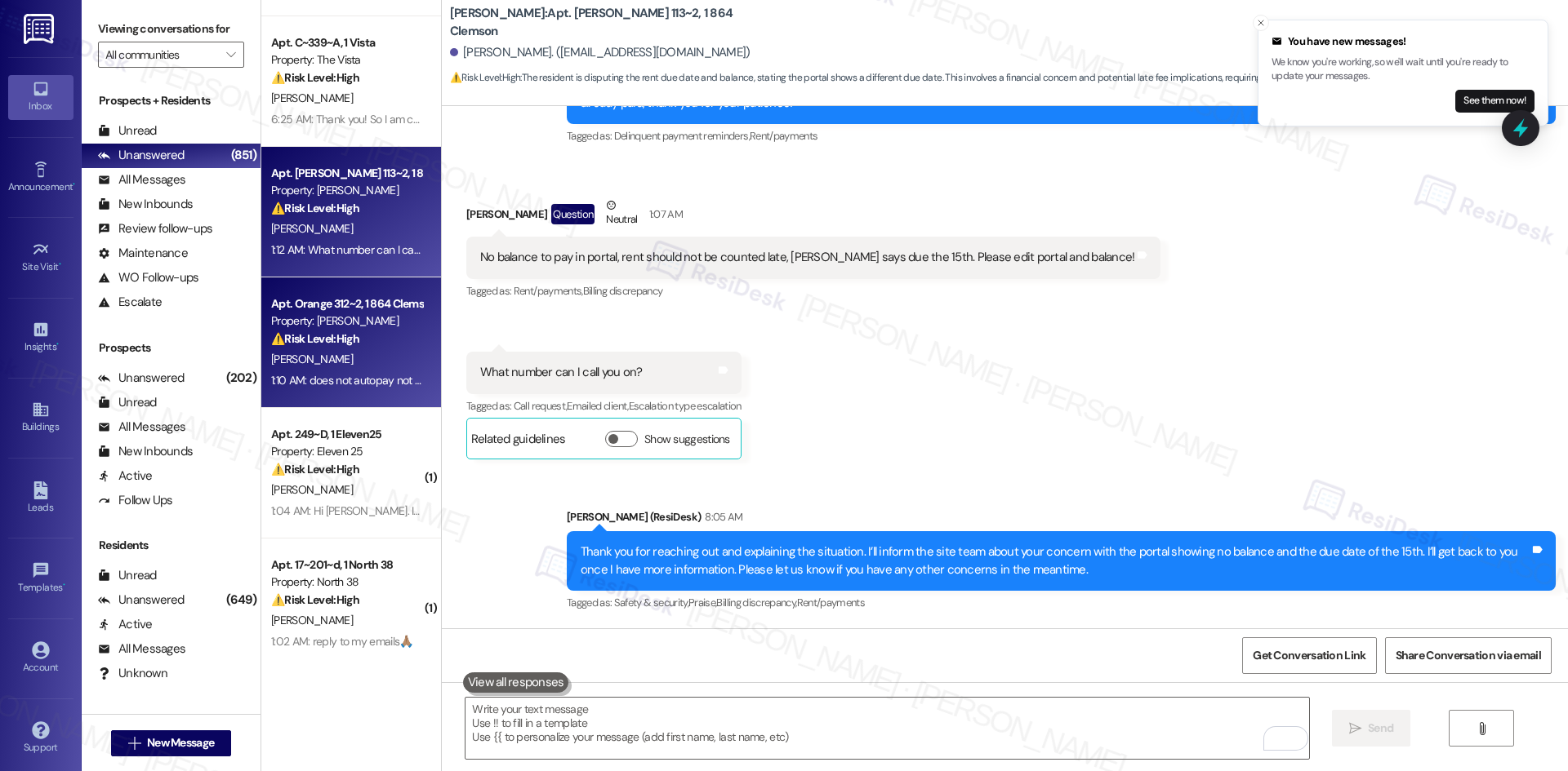
click at [360, 348] on div "Apt. Orange 312~2, 1 864 Clemson Property: Tiger Towne ⚠️ Risk Level: High The …" at bounding box center [347, 321] width 154 height 55
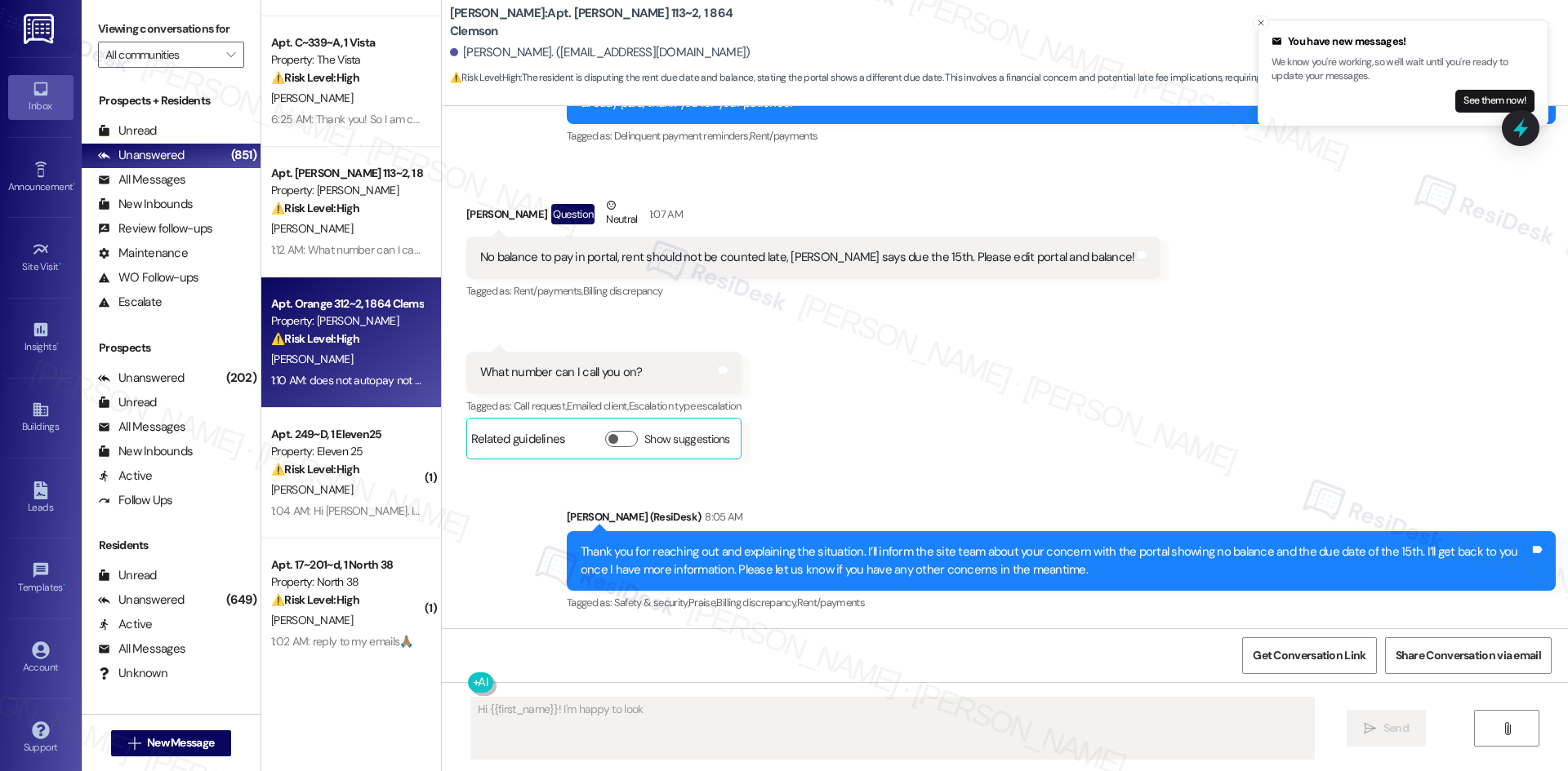
scroll to position [300, 0]
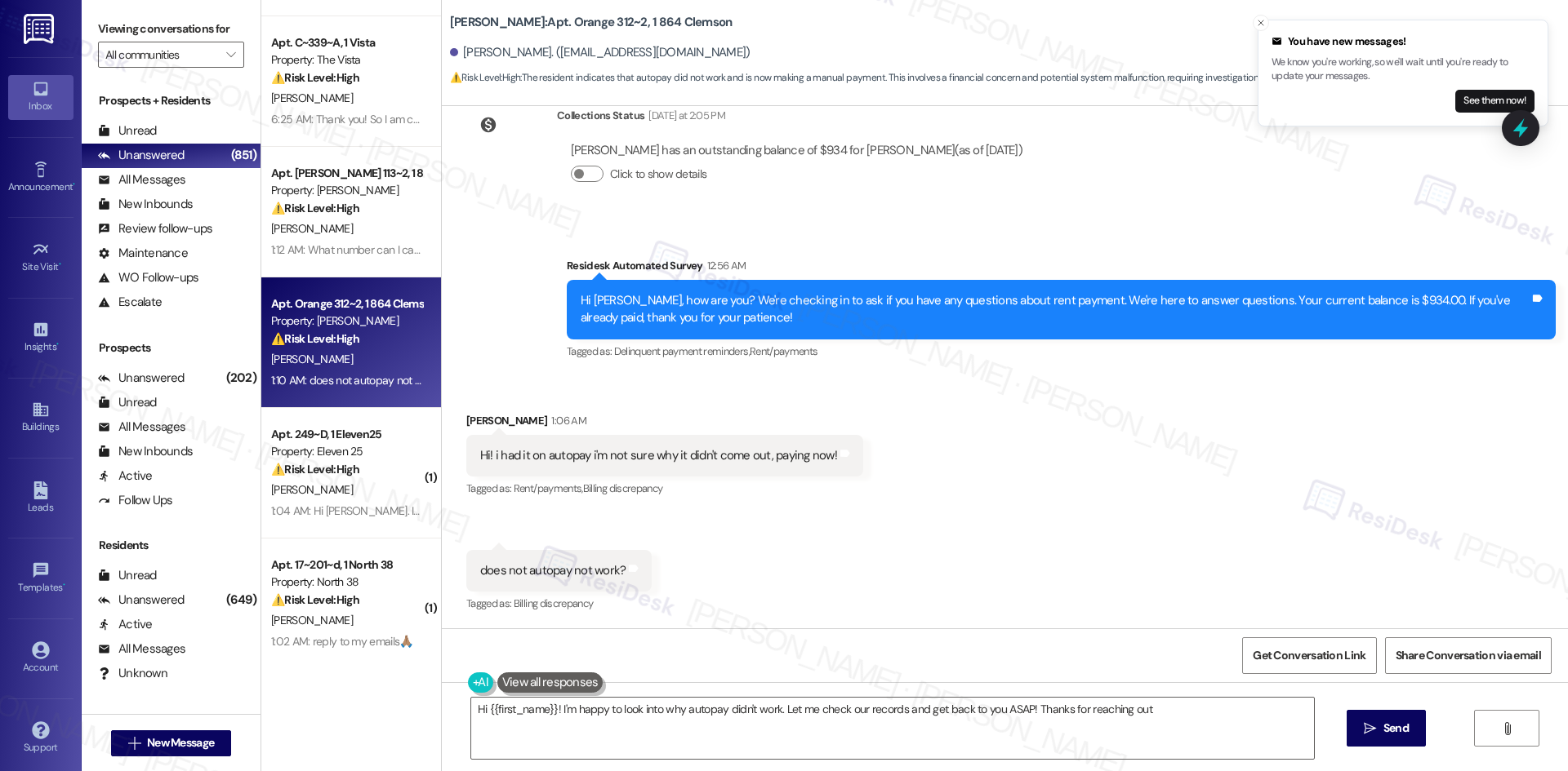
type textarea "Hi {{first_name}}! I'm happy to look into why autopay didn't work. Let me check…"
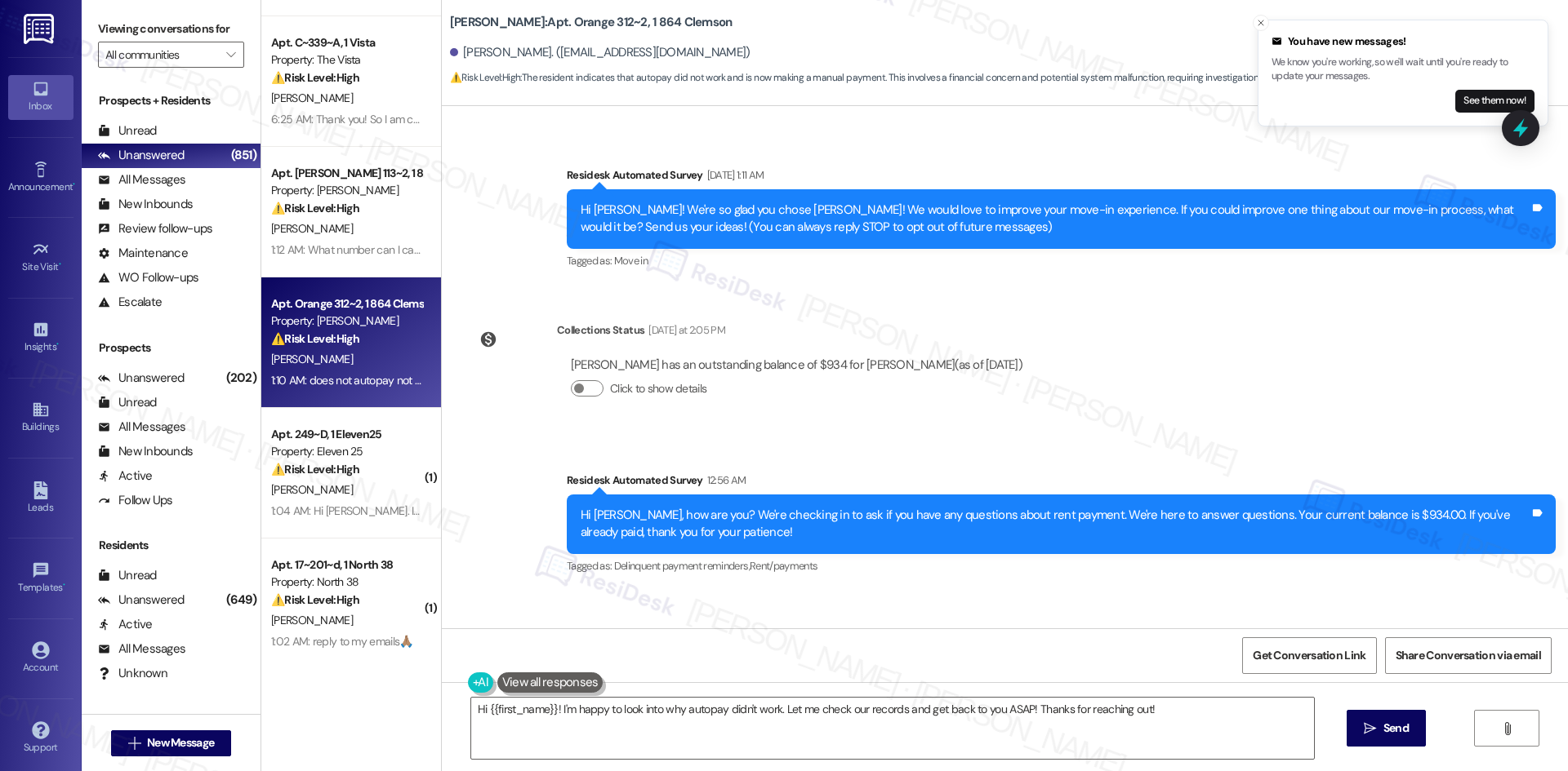
scroll to position [56, 0]
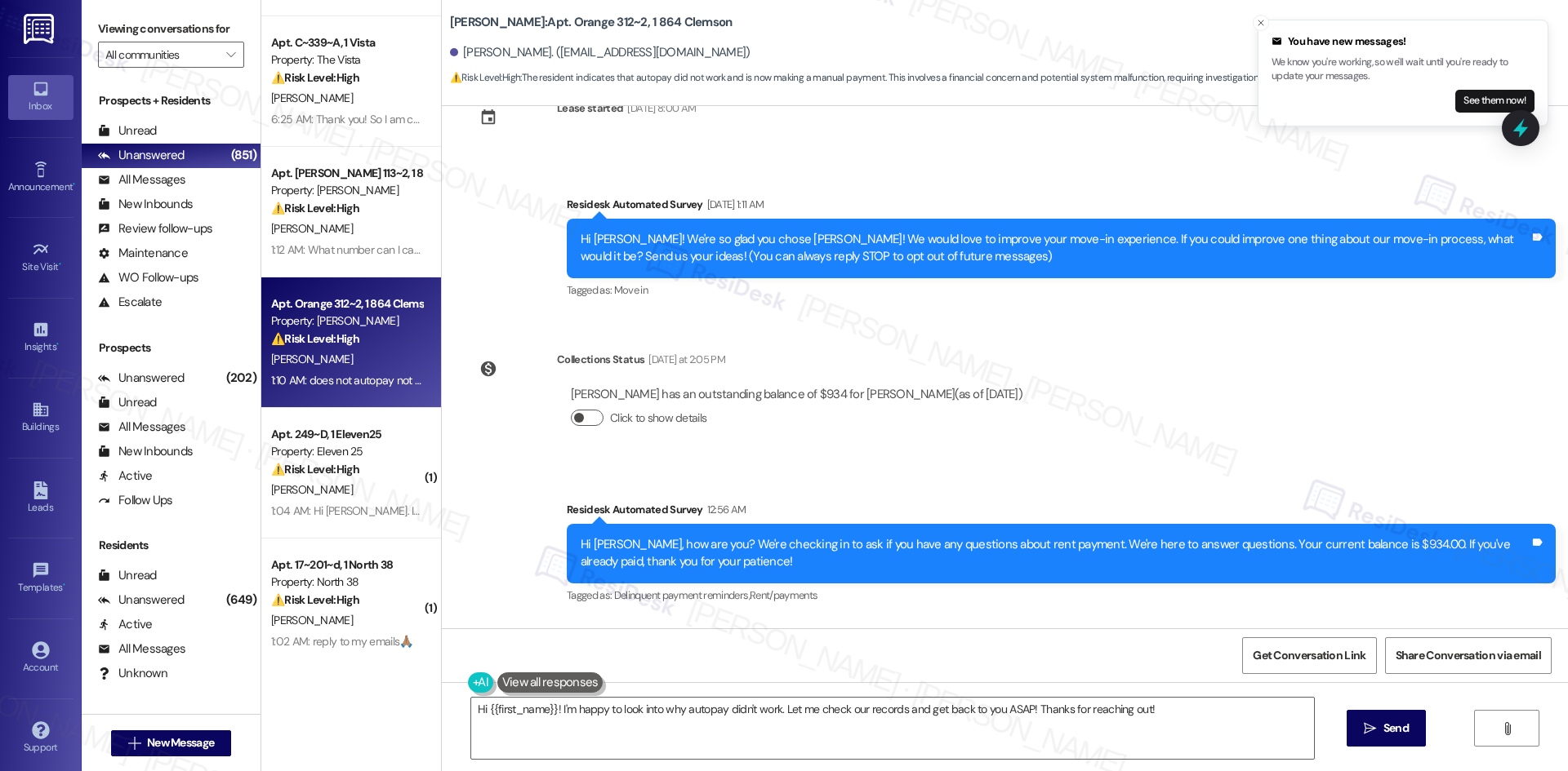
click at [575, 411] on button "Click to show details" at bounding box center [587, 418] width 32 height 17
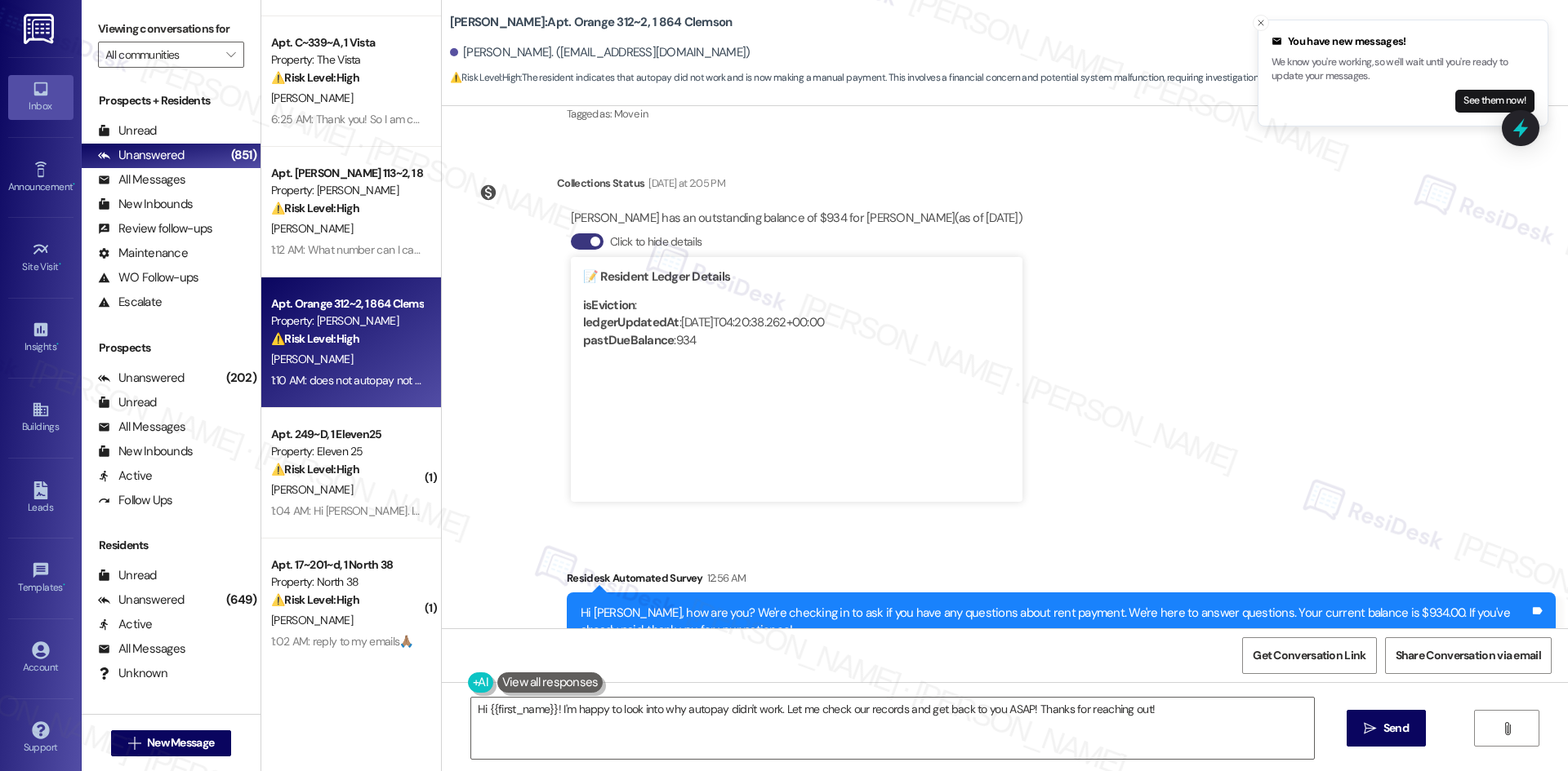
scroll to position [546, 0]
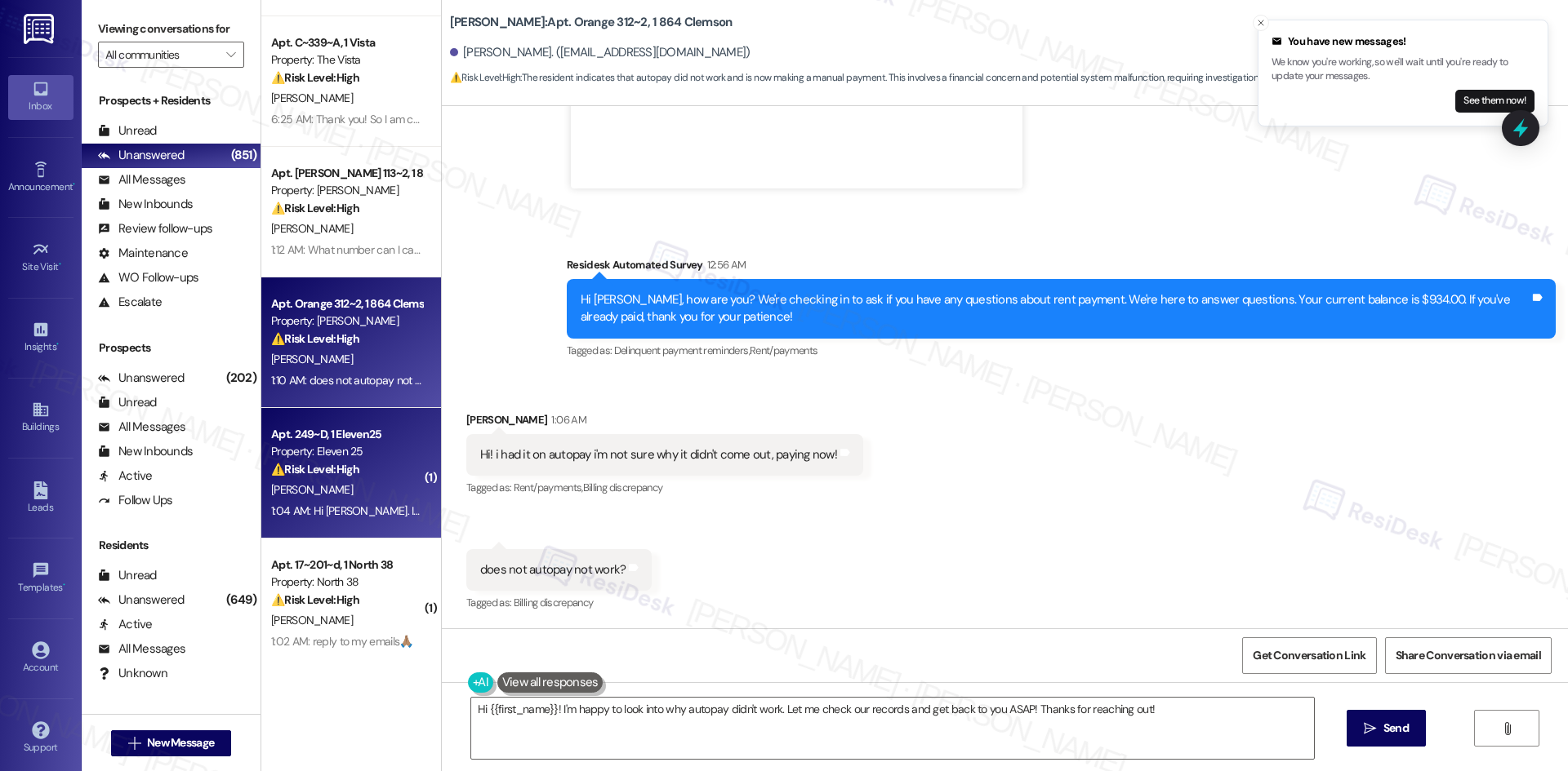
click at [350, 455] on div "Property: Eleven 25" at bounding box center [347, 452] width 151 height 17
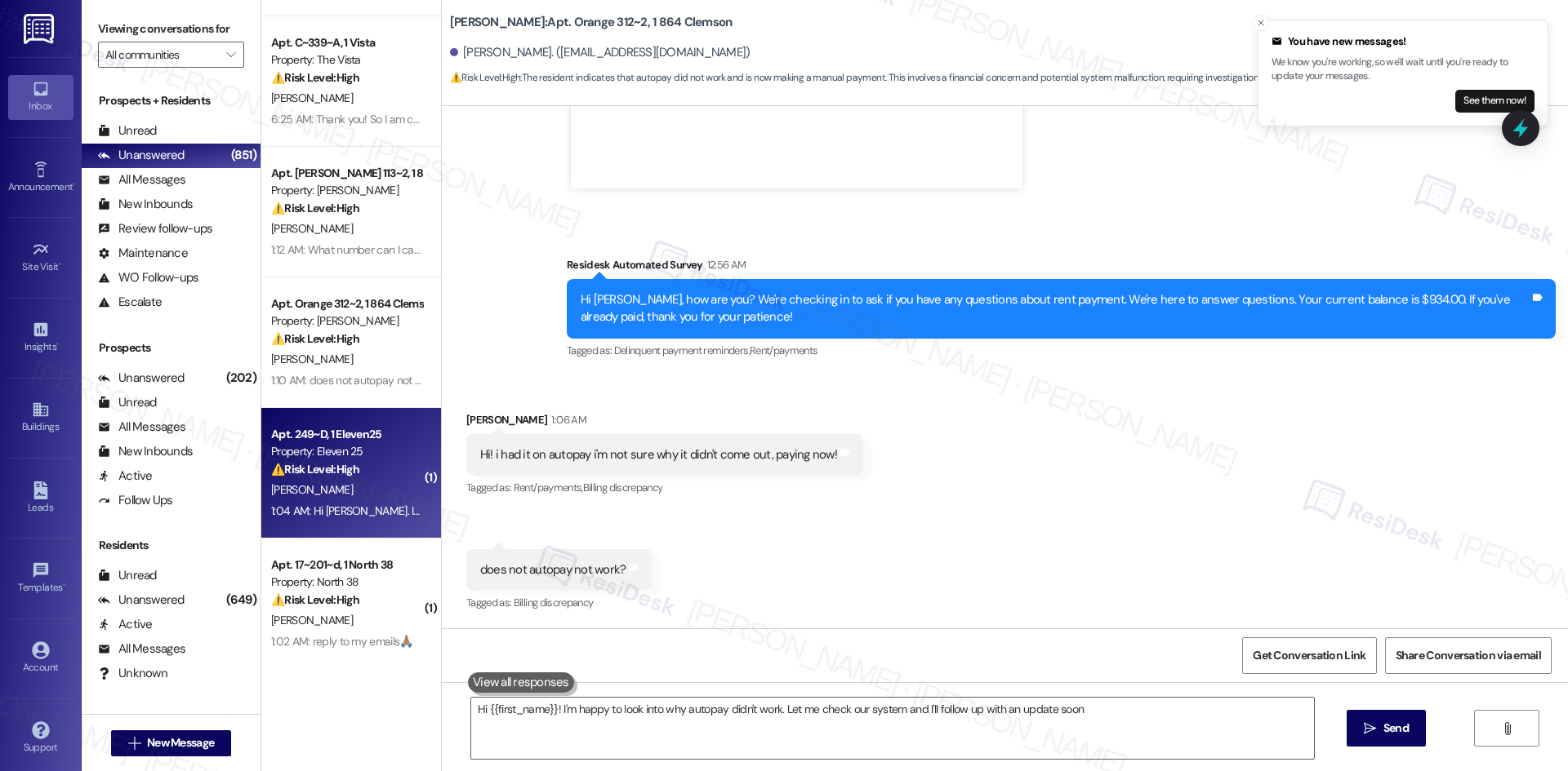
type textarea "Hi {{first_name}}! I'm happy to look into why autopay didn't work. Let me check…"
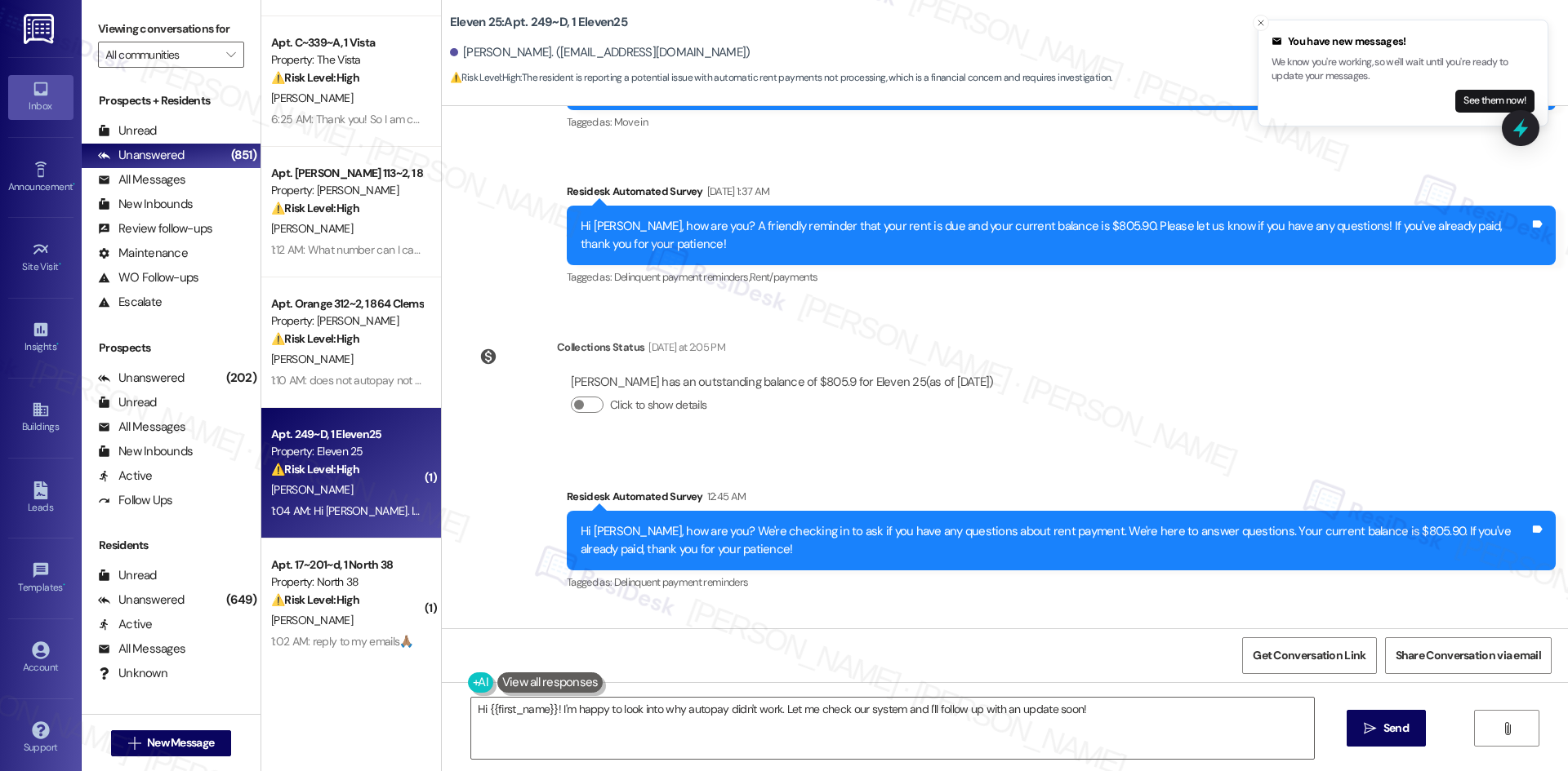
scroll to position [1223, 0]
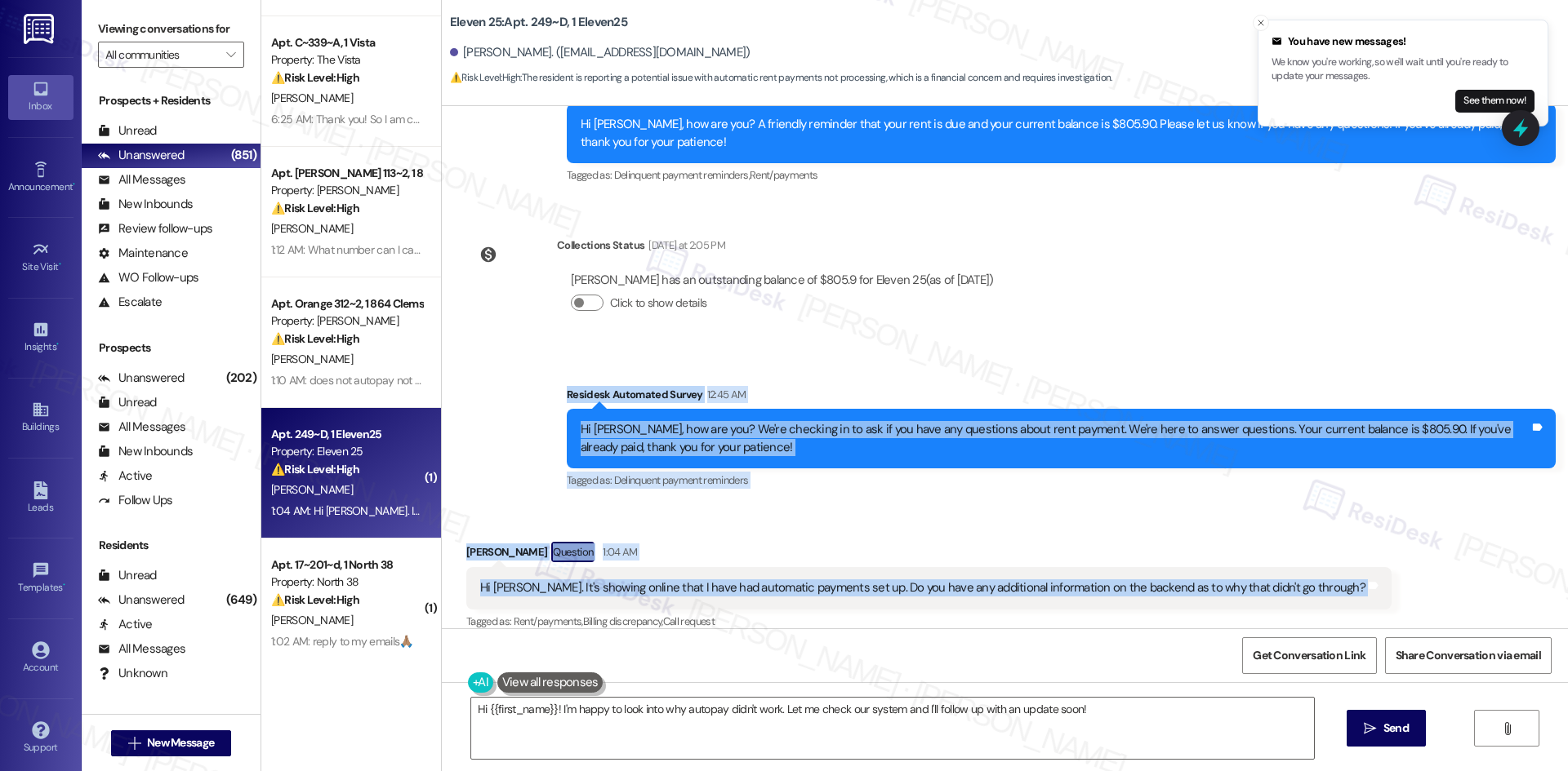
drag, startPoint x: 518, startPoint y: 365, endPoint x: 1304, endPoint y: 588, distance: 817.0
click at [1304, 588] on div "Survey, sent via SMS Residesk Automated Survey Aug 28, 2024 at 1:22 AM This mes…" at bounding box center [1005, 367] width 1126 height 523
copy div "Residesk Automated Survey 12:45 AM Hi Grant, how are you? We're checking in to …"
click at [496, 414] on div "Survey, sent via SMS Residesk Automated Survey 12:45 AM Hi Grant, how are you? …" at bounding box center [1005, 426] width 1126 height 155
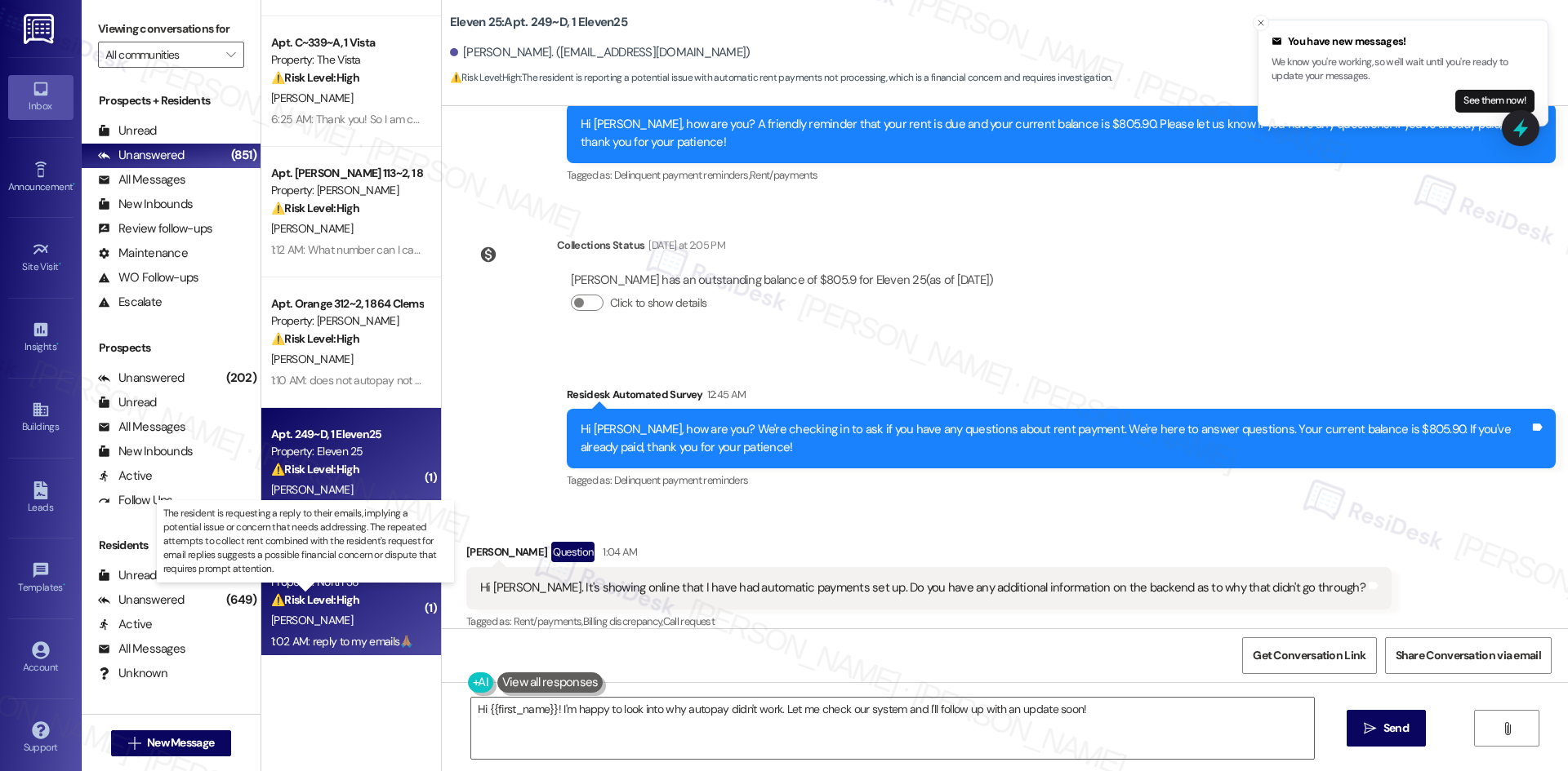
click at [314, 601] on strong "⚠️ Risk Level: High" at bounding box center [315, 600] width 89 height 15
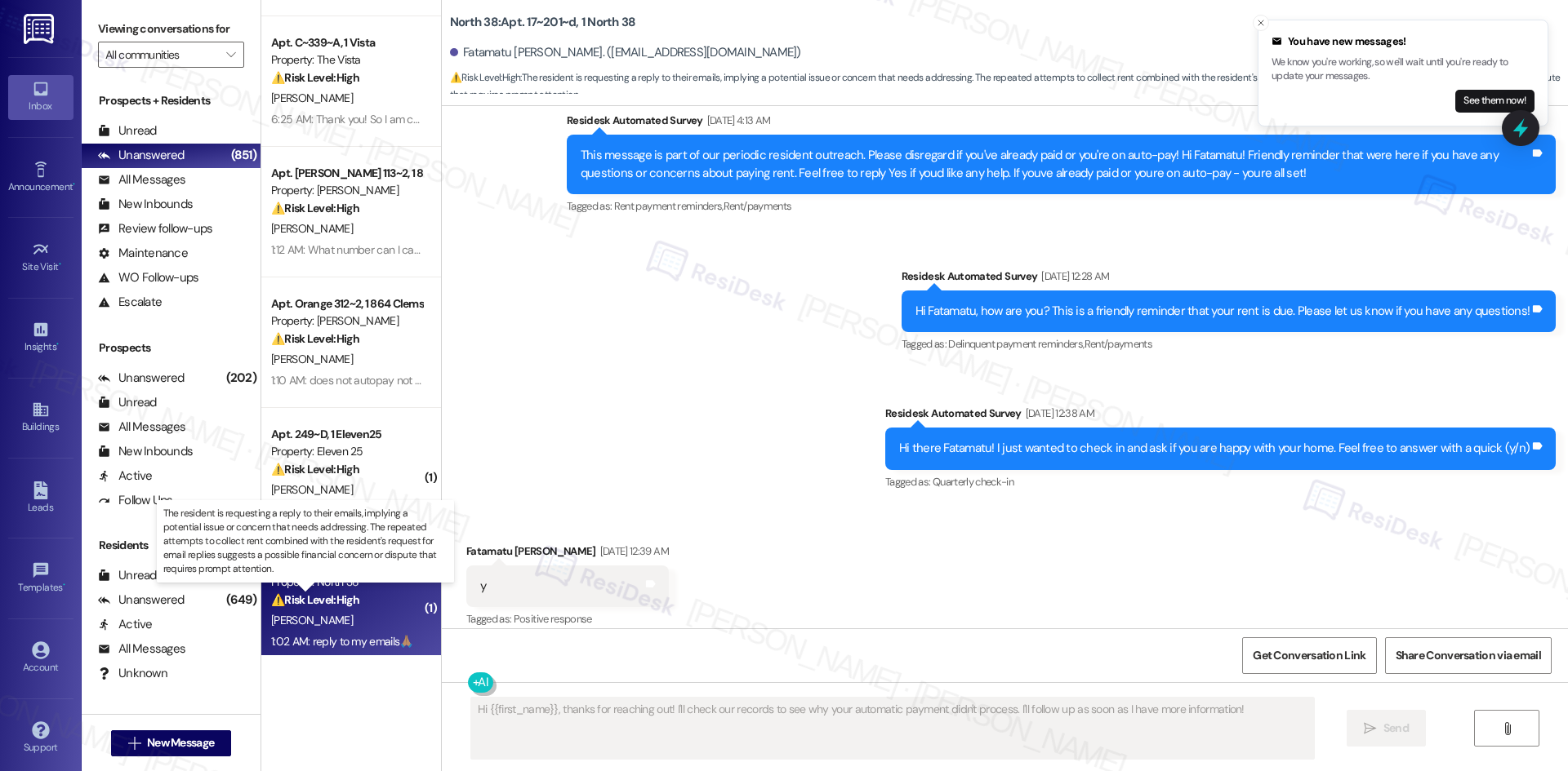
type textarea "Fetching suggested responses. Please feel free to read through the conversation…"
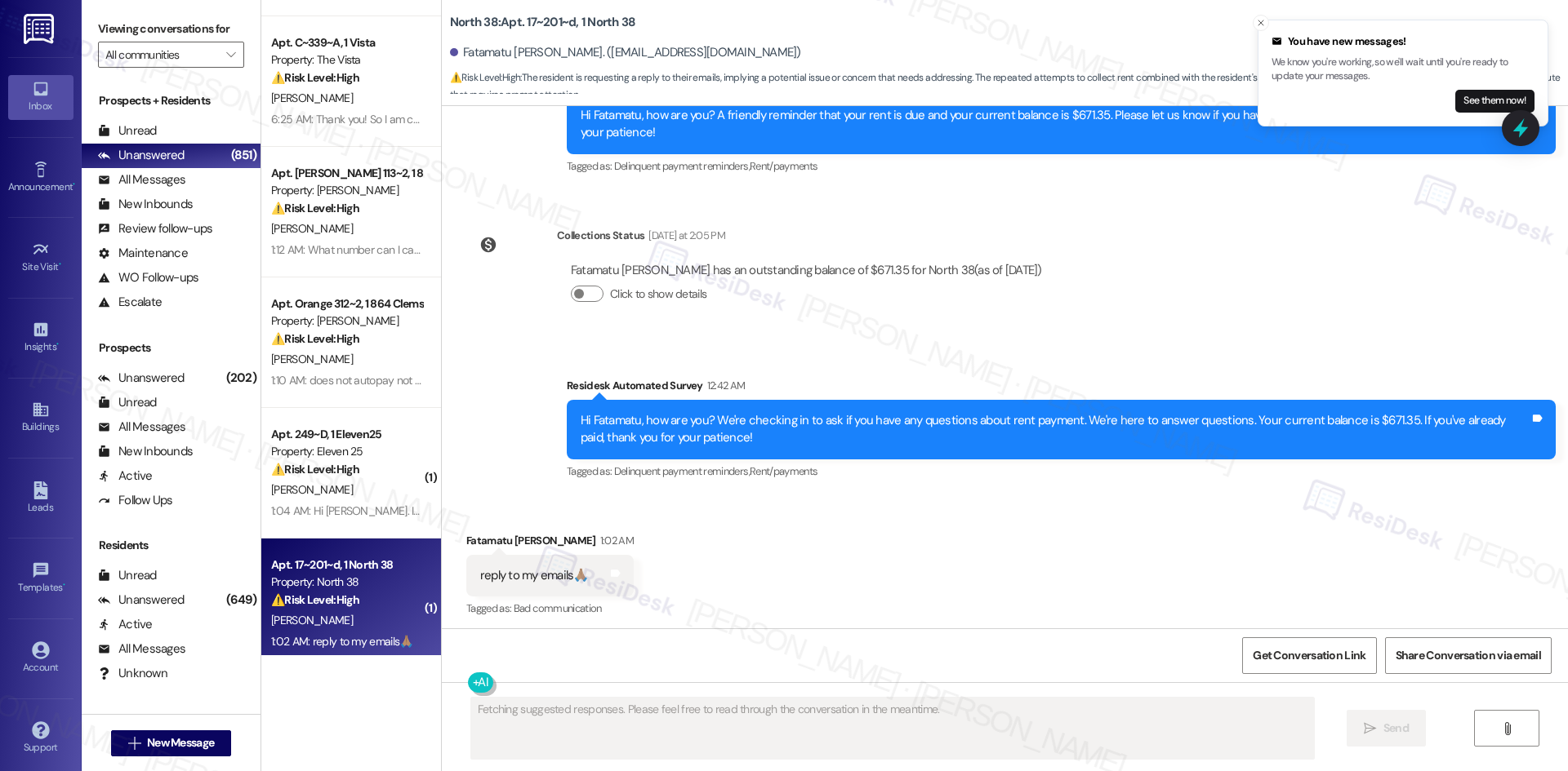
scroll to position [2675, 0]
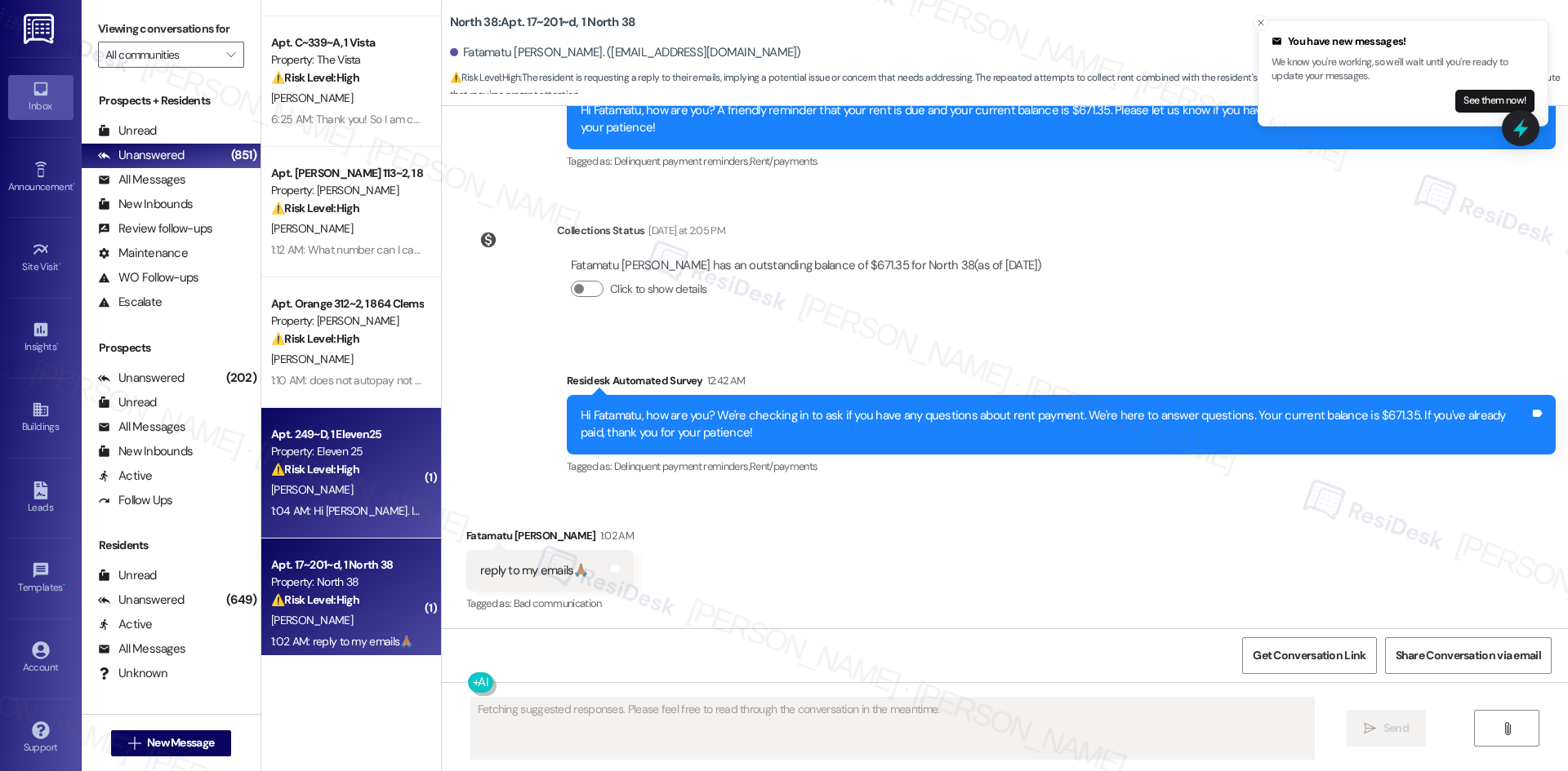
click at [372, 499] on div "[PERSON_NAME]" at bounding box center [347, 490] width 154 height 21
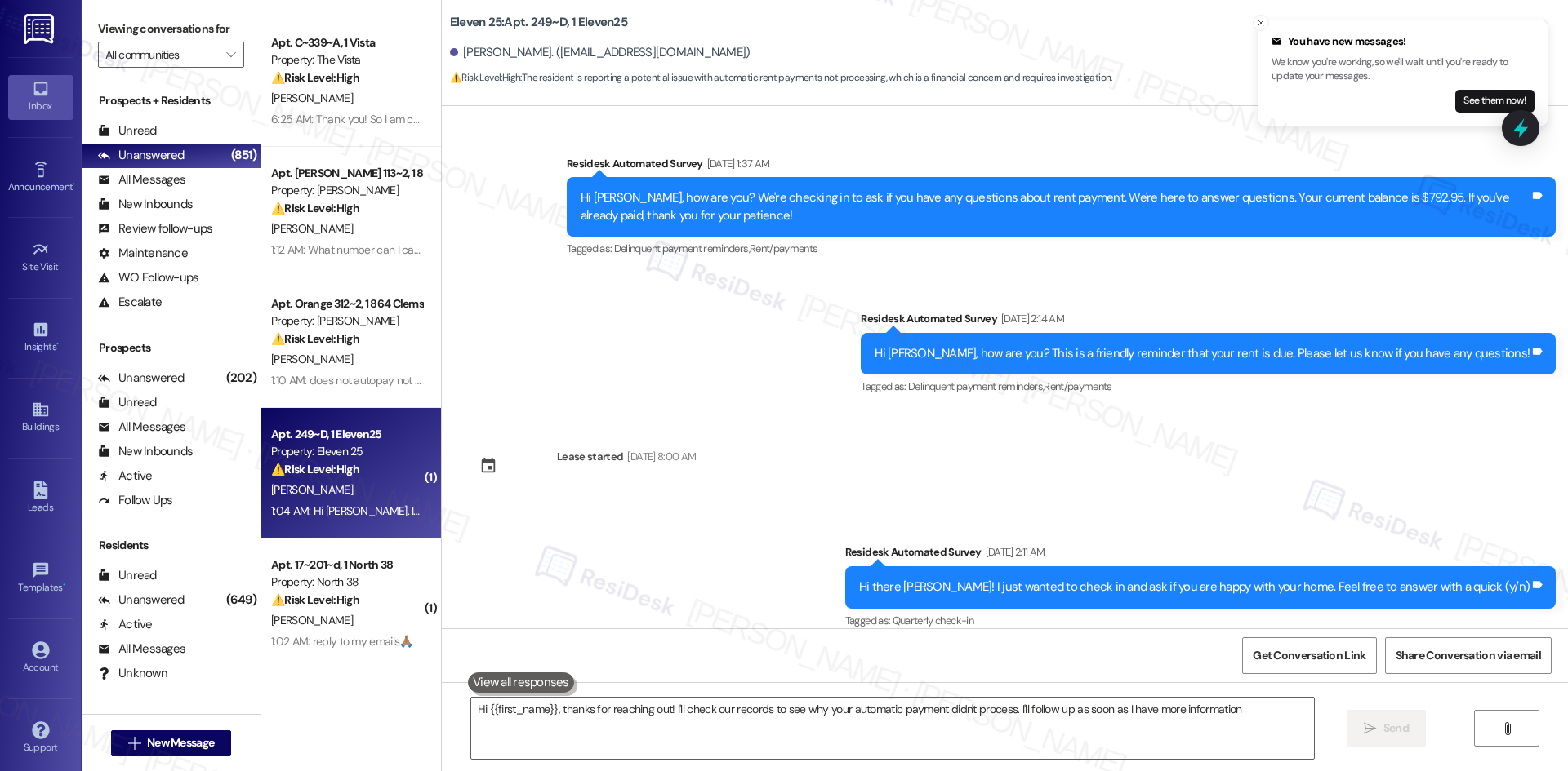
type textarea "Hi {{first_name}}, thanks for reaching out! I'll check our records to see why y…"
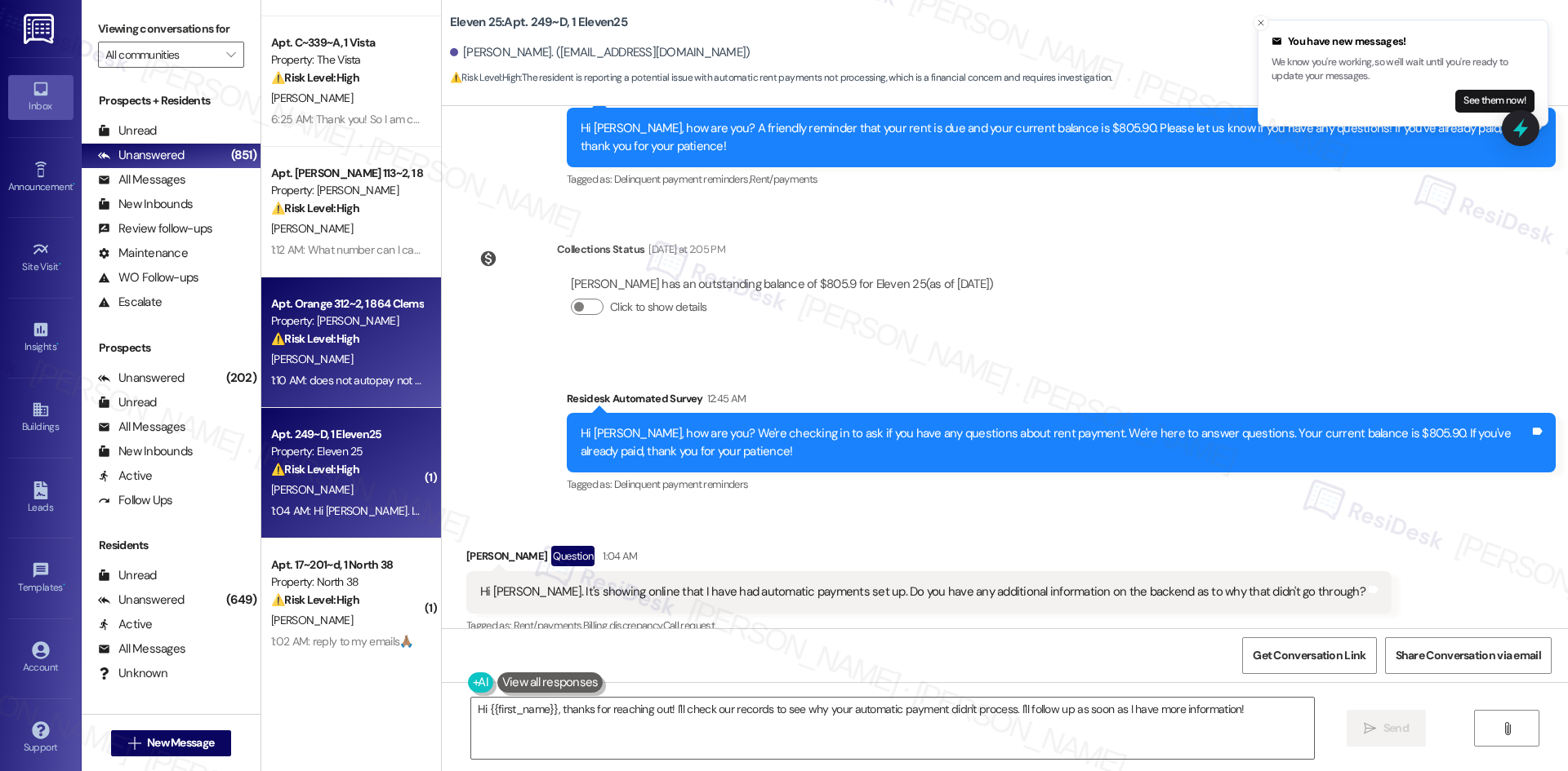
click at [351, 371] on div "1:10 AM: does not autopay not work? 1:10 AM: does not autopay not work?" at bounding box center [347, 381] width 154 height 21
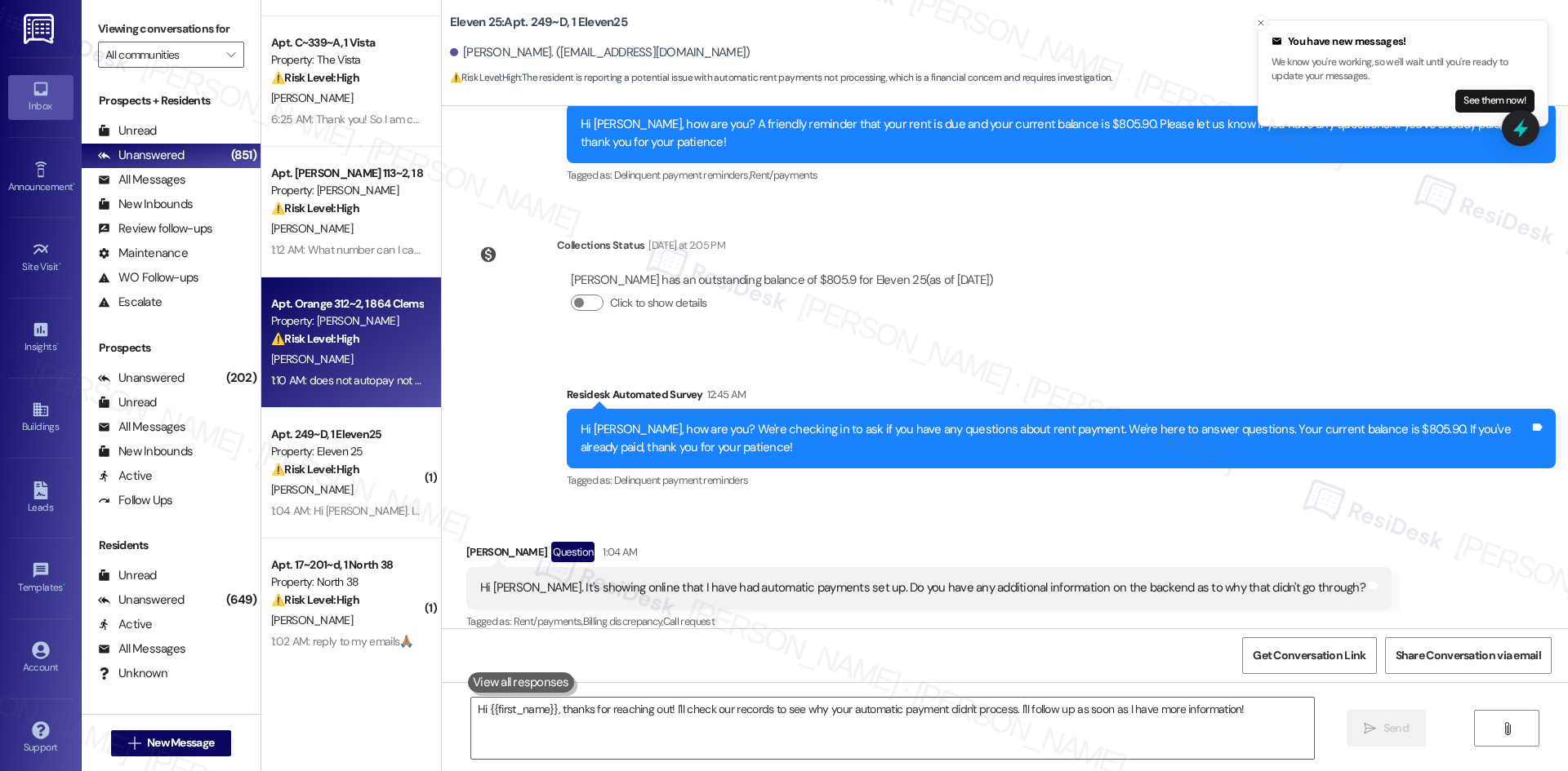
scroll to position [301, 0]
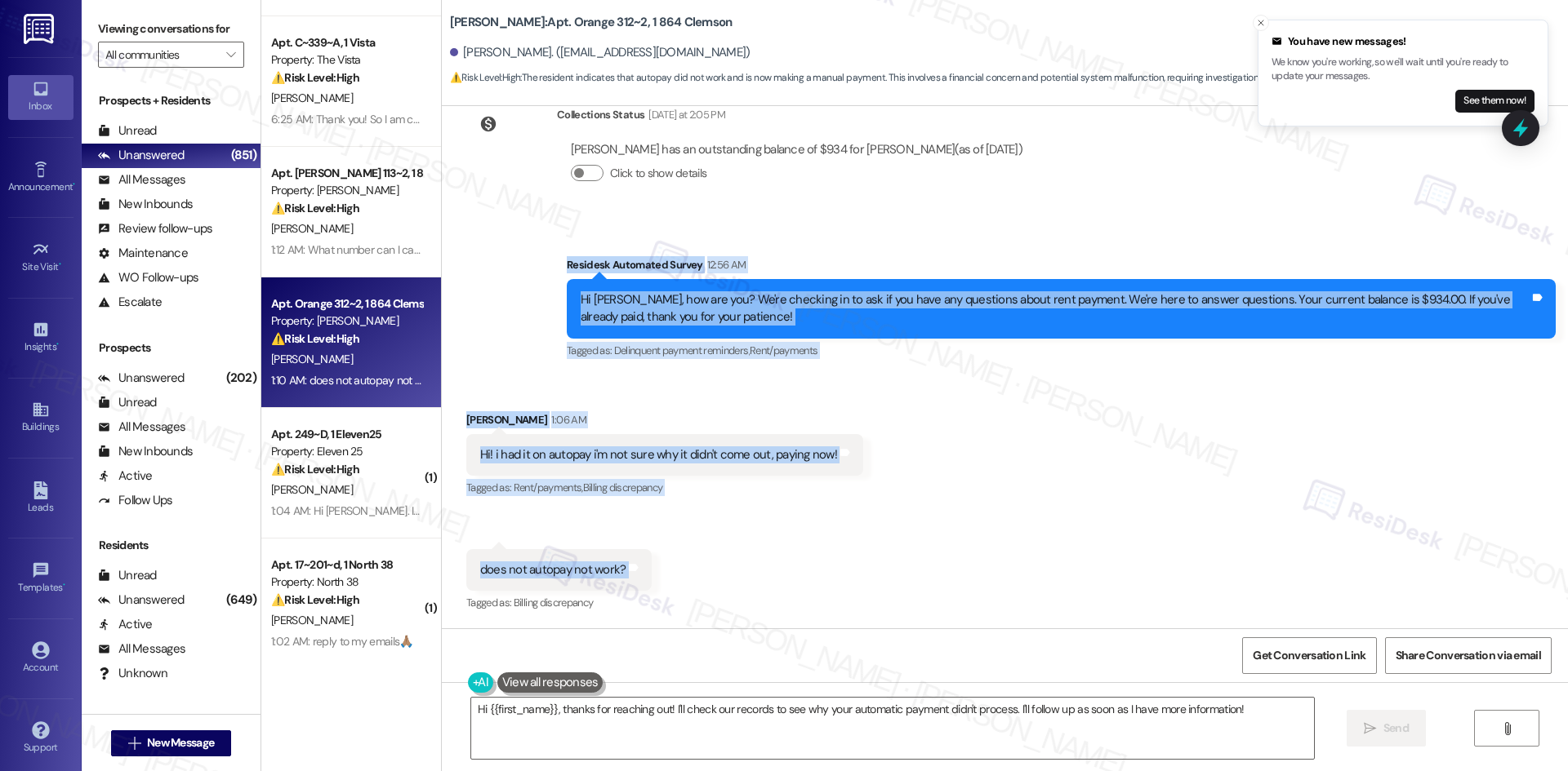
drag, startPoint x: 515, startPoint y: 256, endPoint x: 713, endPoint y: 587, distance: 385.7
click at [713, 587] on div "Lease started Aug 15, 2025 at 8:00 AM Survey, sent via SMS Residesk Automated S…" at bounding box center [1005, 367] width 1126 height 523
copy div "Residesk Automated Survey 12:56 AM Hi Alise, how are you? We're checking in to …"
click at [774, 462] on div "Hi! i had it on autopay i'm not sure why it didn't come out, paying now!" at bounding box center [658, 455] width 357 height 17
drag, startPoint x: 538, startPoint y: 274, endPoint x: 695, endPoint y: 574, distance: 338.6
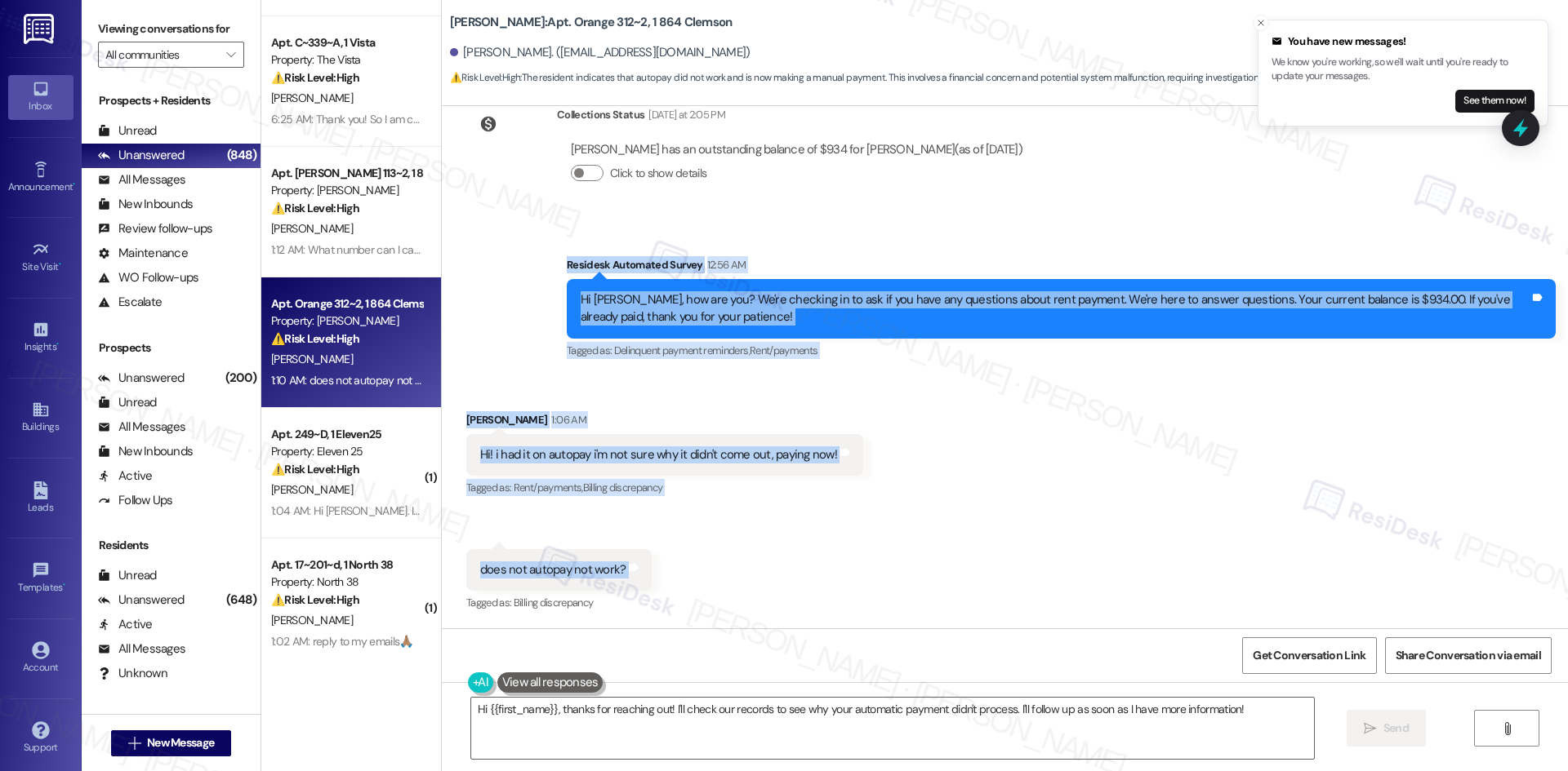
click at [698, 573] on div "Lease started Aug 15, 2025 at 8:00 AM Survey, sent via SMS Residesk Automated S…" at bounding box center [1005, 367] width 1126 height 523
copy div "Residesk Automated Survey 12:56 AM Hi Alise, how are you? We're checking in to …"
click at [893, 363] on div "Survey, sent via SMS Residesk Automated Survey 12:56 AM Hi Alise, how are you? …" at bounding box center [1061, 309] width 1014 height 131
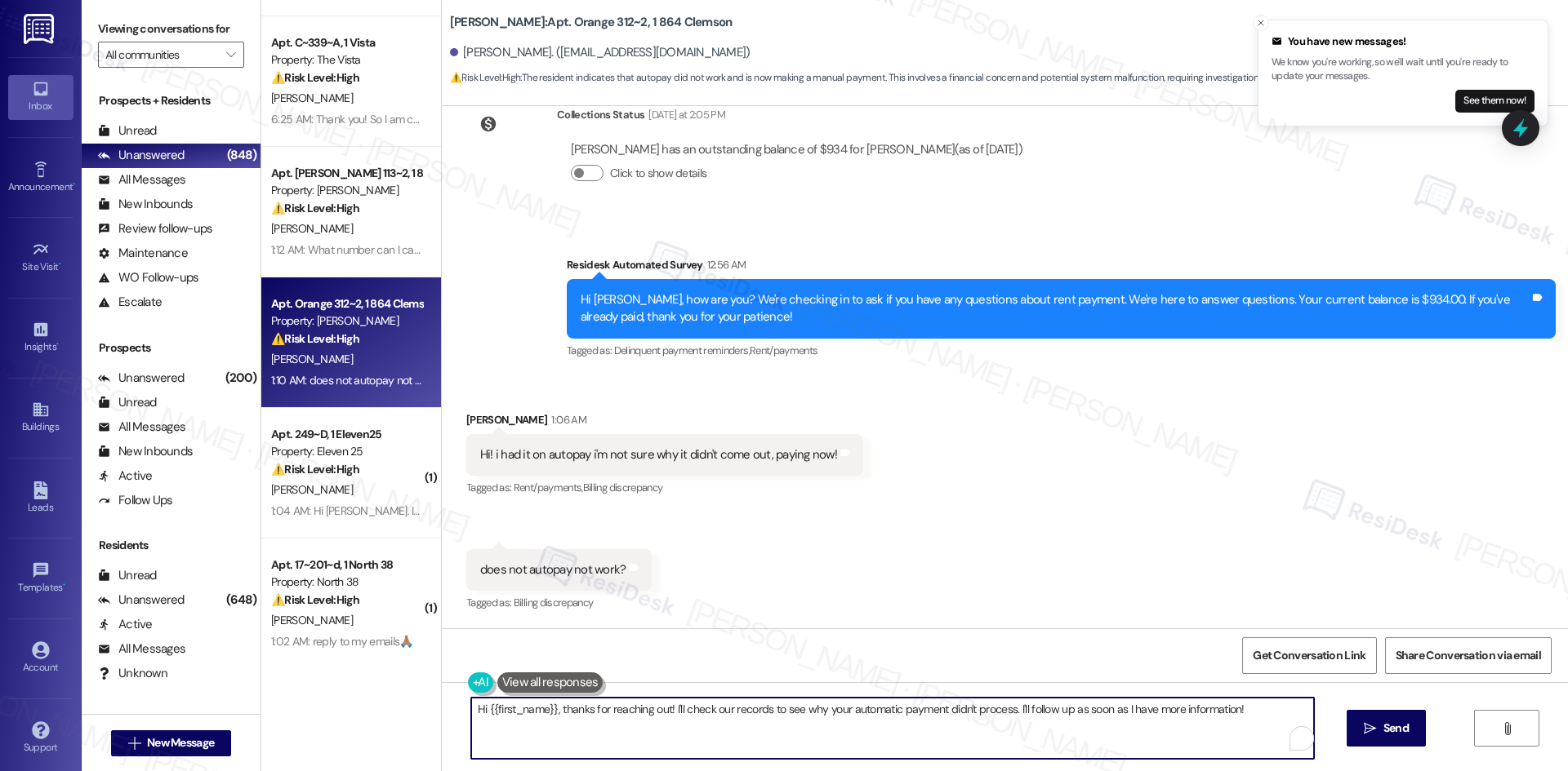
click at [783, 717] on textarea "Hi {{first_name}}, thanks for reaching out! I'll check our records to see why y…" at bounding box center [892, 729] width 842 height 61
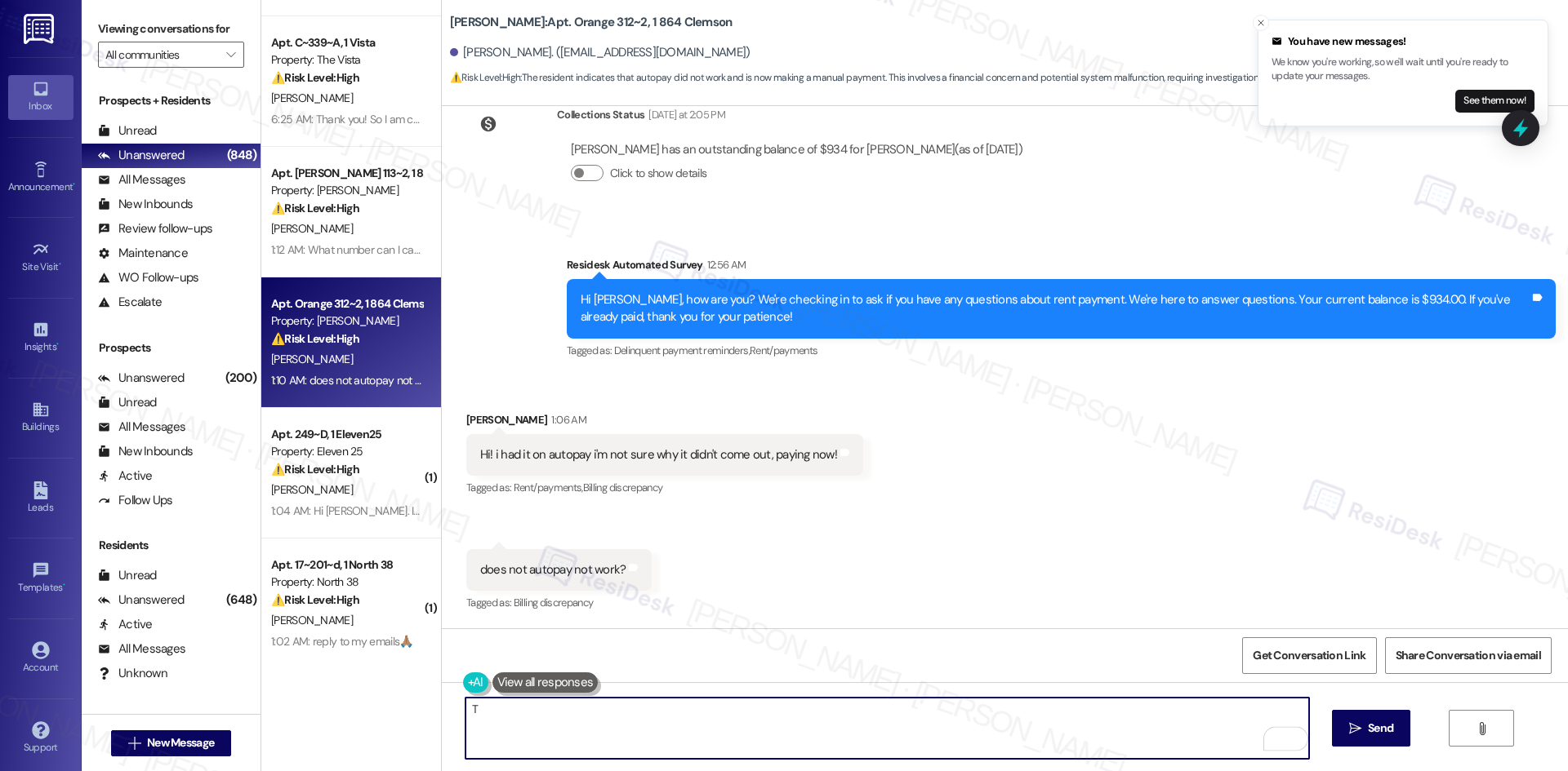
paste textarea "hank you for letting me know. I’ll inform the site team about the issue with yo…"
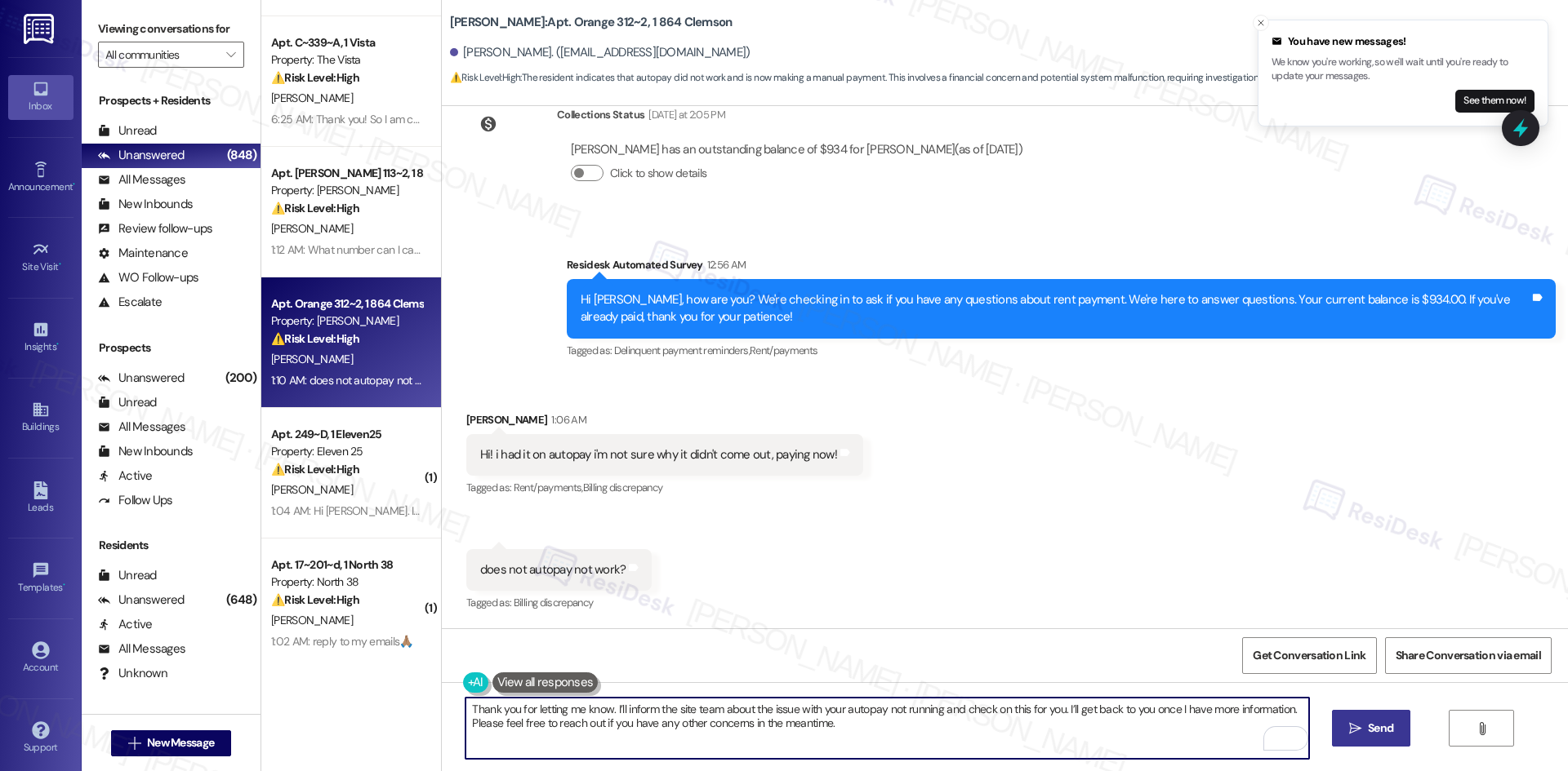
type textarea "Thank you for letting me know. I’ll inform the site team about the issue with y…"
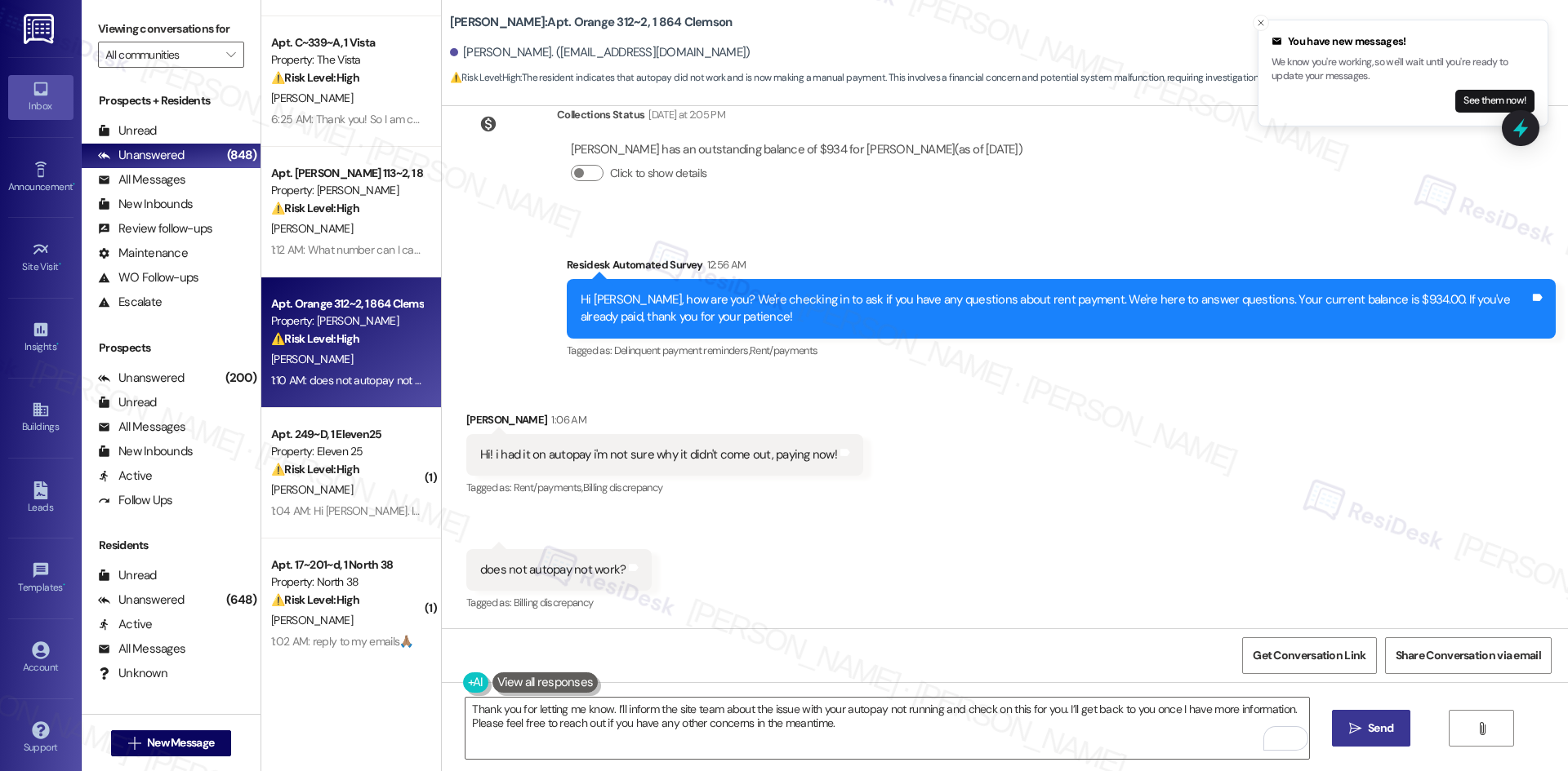
drag, startPoint x: 1384, startPoint y: 727, endPoint x: 1339, endPoint y: 726, distance: 45.0
click at [1384, 727] on span "Send" at bounding box center [1380, 728] width 26 height 17
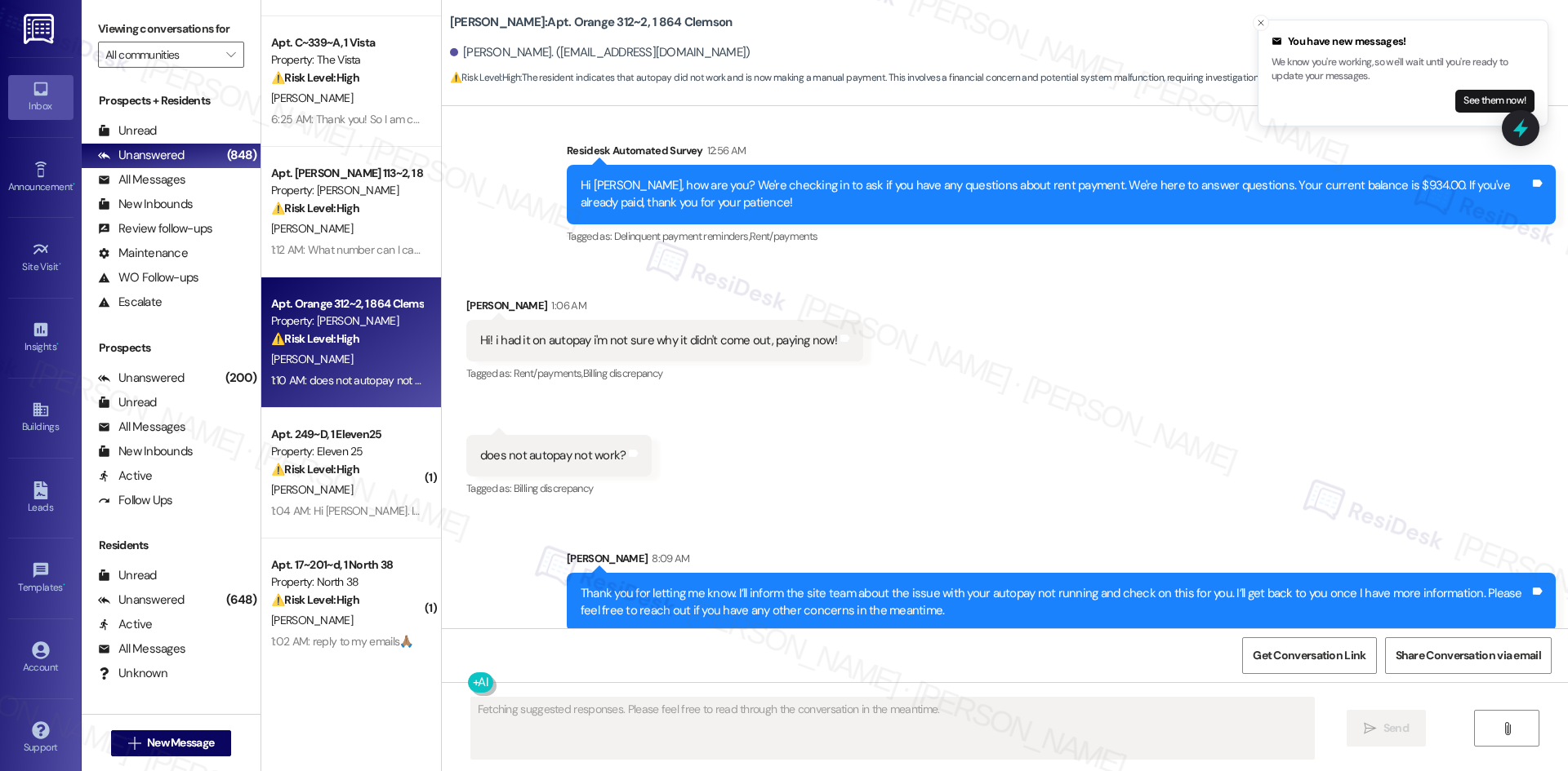
scroll to position [432, 0]
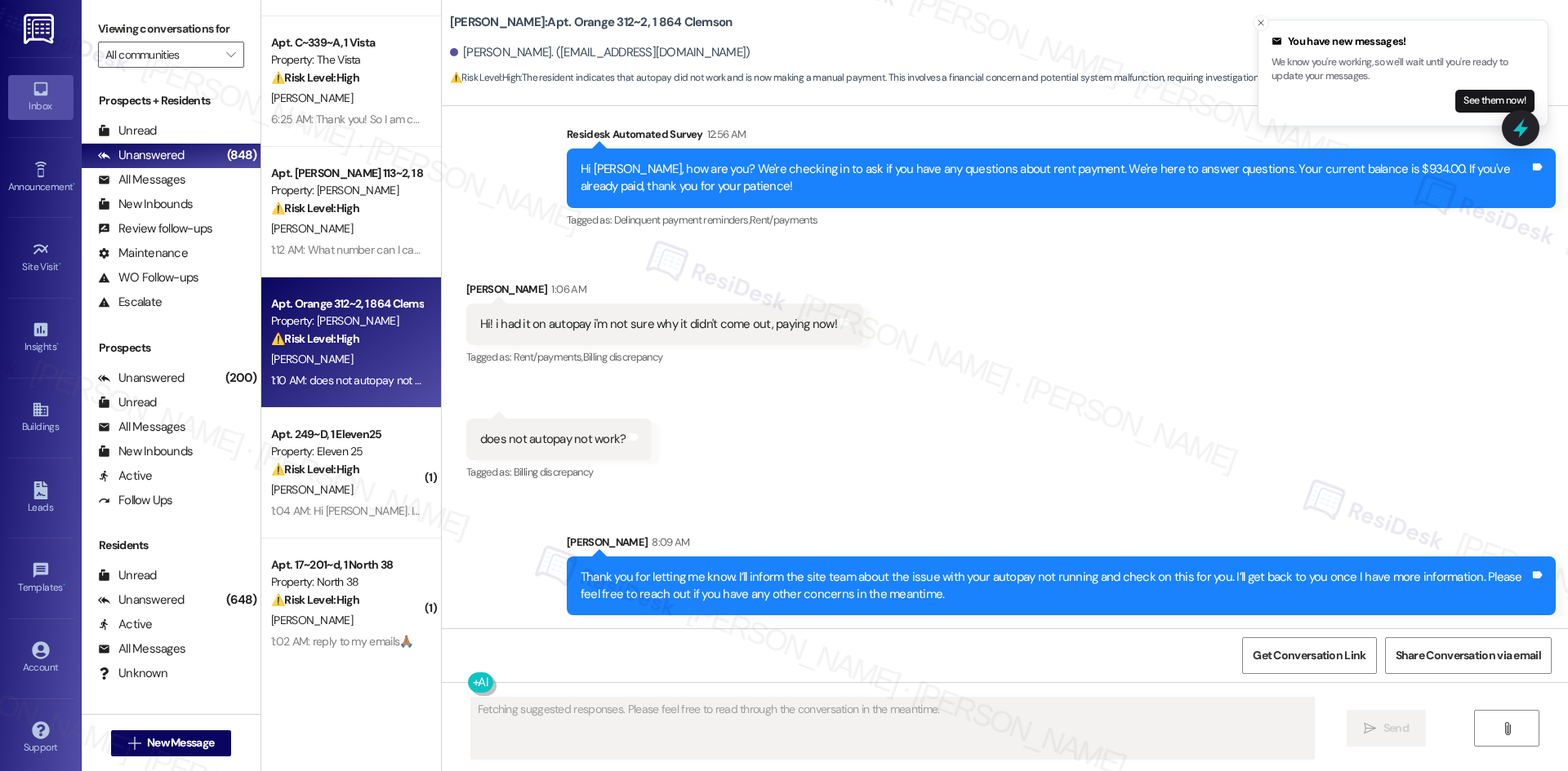
click at [1157, 480] on div "Received via SMS Alise Thomas 1:06 AM Hi! i had it on autopay i'm not sure why …" at bounding box center [1005, 371] width 1126 height 253
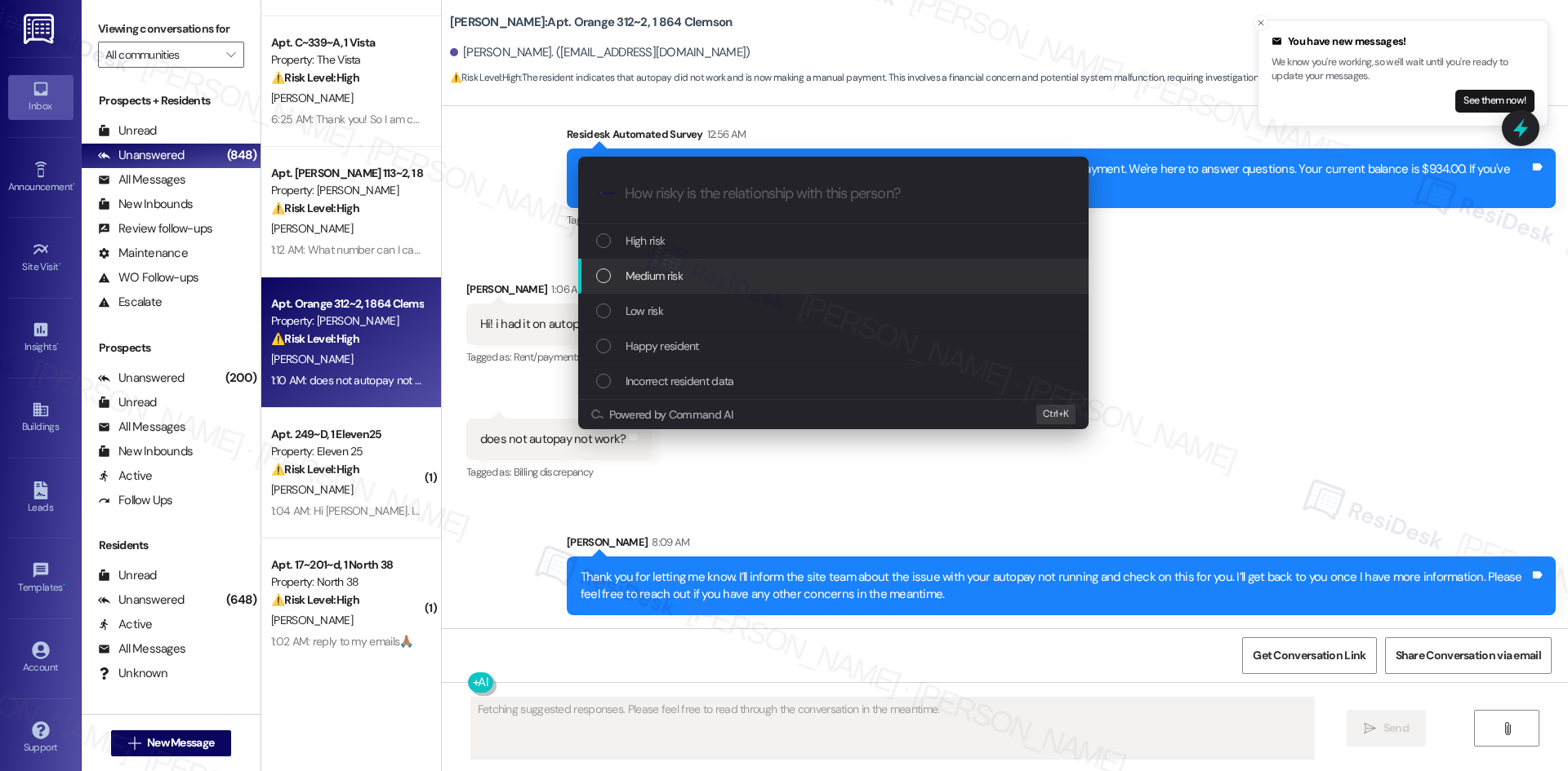
click at [651, 284] on span "Medium risk" at bounding box center [654, 276] width 57 height 18
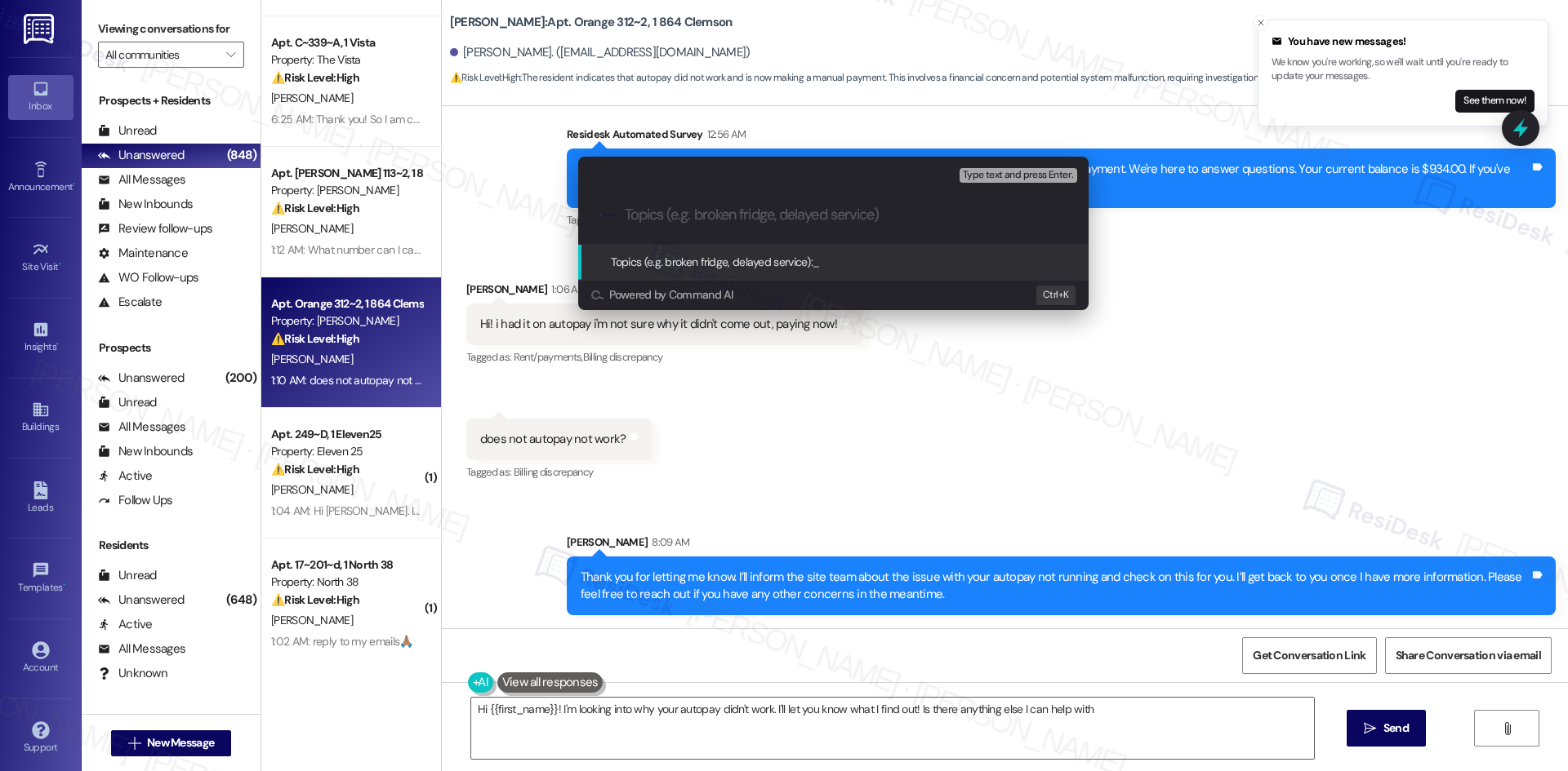
type textarea "Hi {{first_name}}! I'm looking into why your autopay didn't work. I'll let you …"
click at [699, 213] on input "Topics (e.g. broken fridge, delayed service)" at bounding box center [846, 215] width 444 height 17
paste input "Autopay Issue – Resident Had to Pay Manually"
type input "Autopay Issue – Resident Had to Pay Manually"
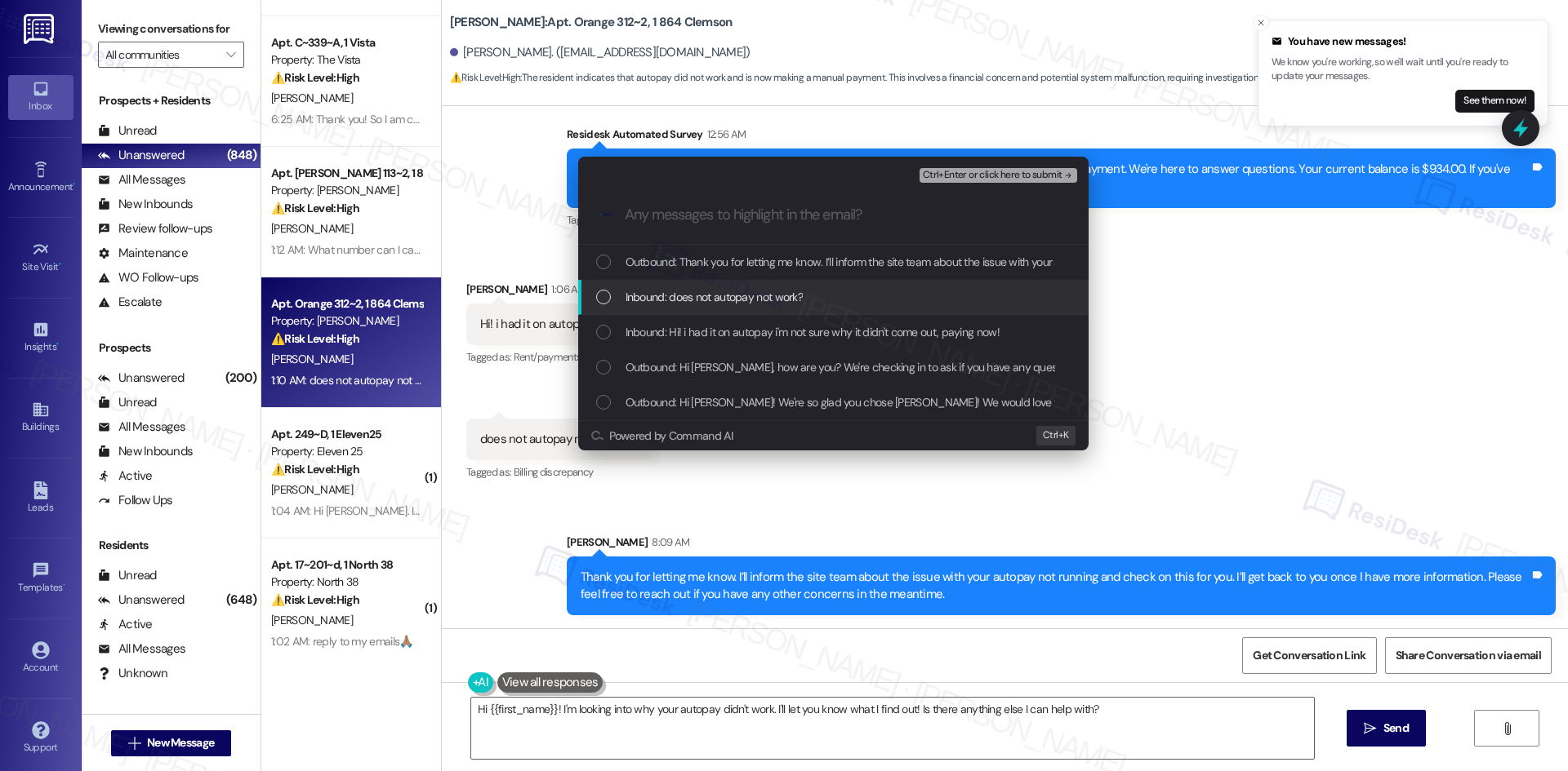
click at [739, 294] on span "Inbound: does not autopay not work?" at bounding box center [714, 297] width 178 height 18
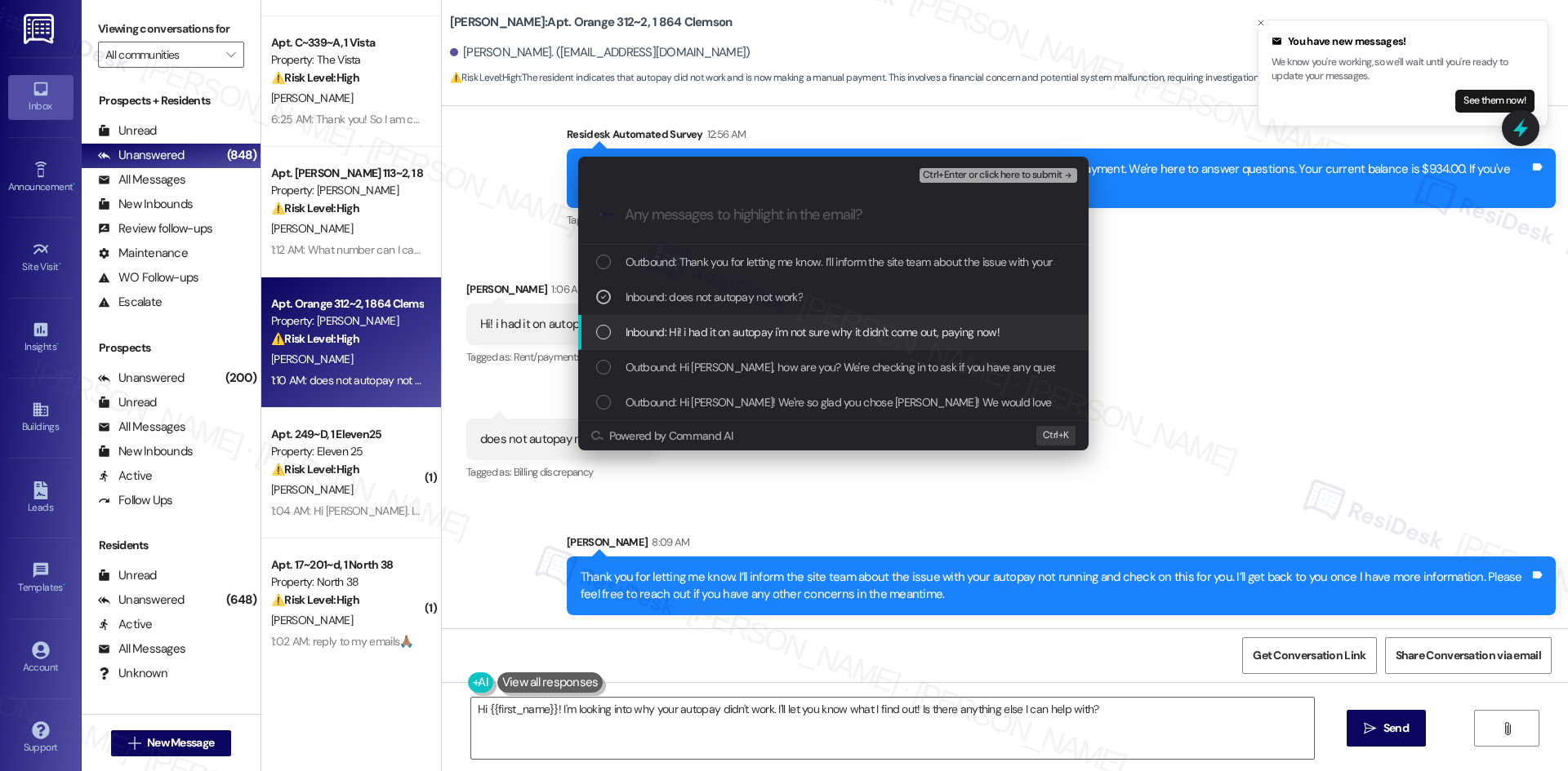
click at [789, 333] on span "Inbound: Hi! i had it on autopay i'm not sure why it didn't come out, paying no…" at bounding box center [813, 333] width 374 height 18
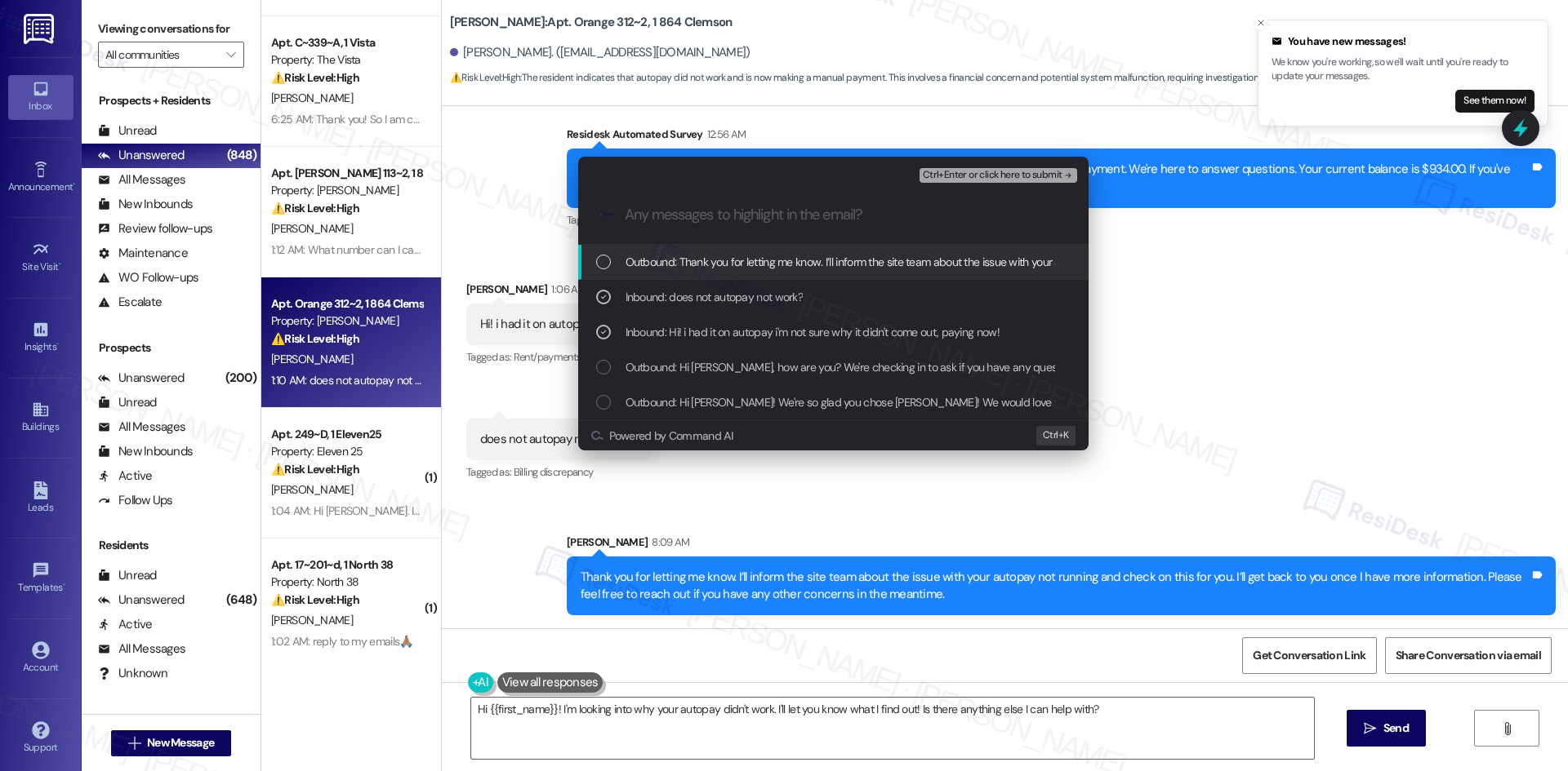
click at [992, 174] on span "Ctrl+Enter or click here to submit" at bounding box center [992, 175] width 140 height 12
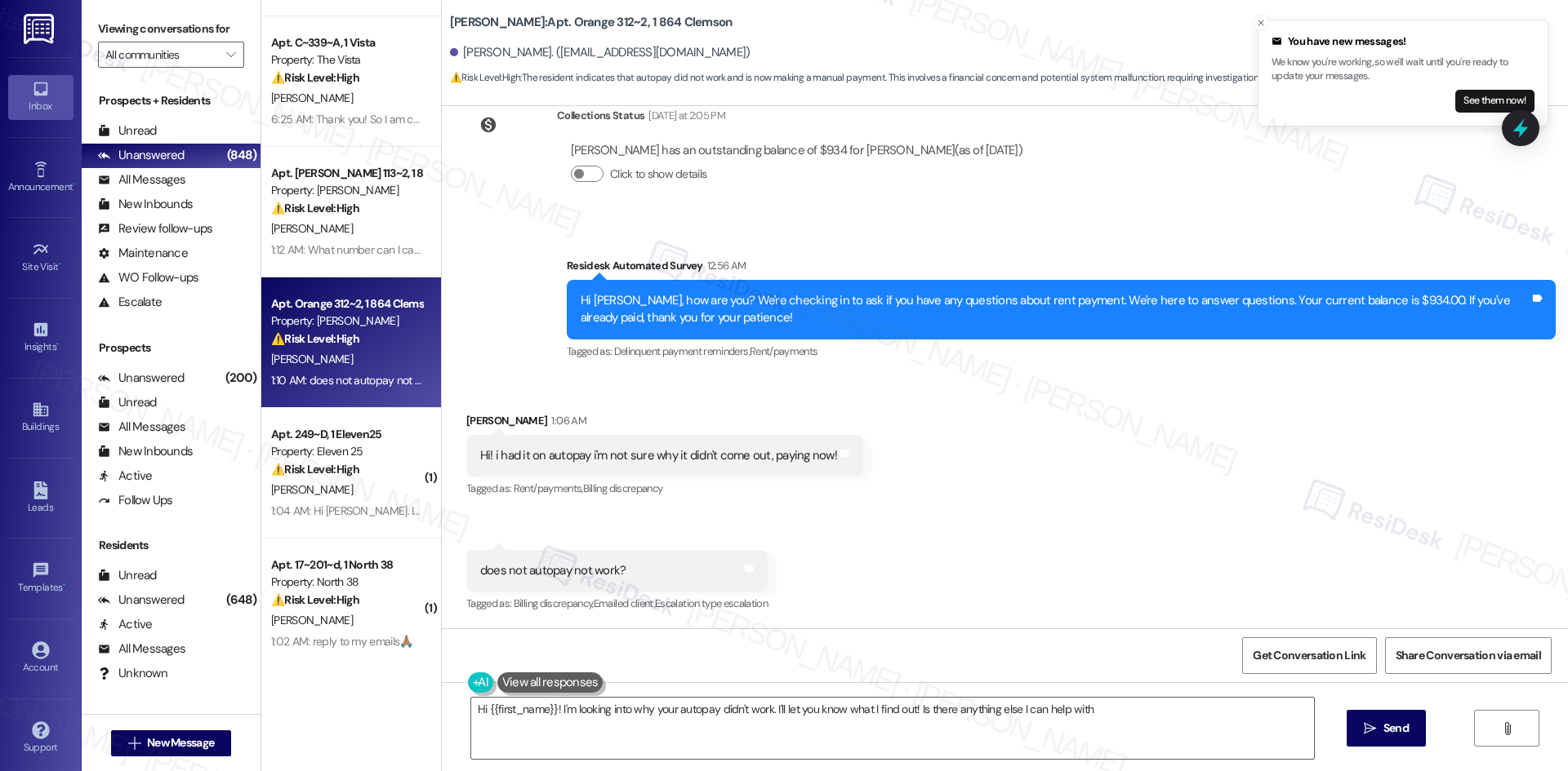
type textarea "Hi {{first_name}}! I'm looking into why your autopay didn't work. I'll let you …"
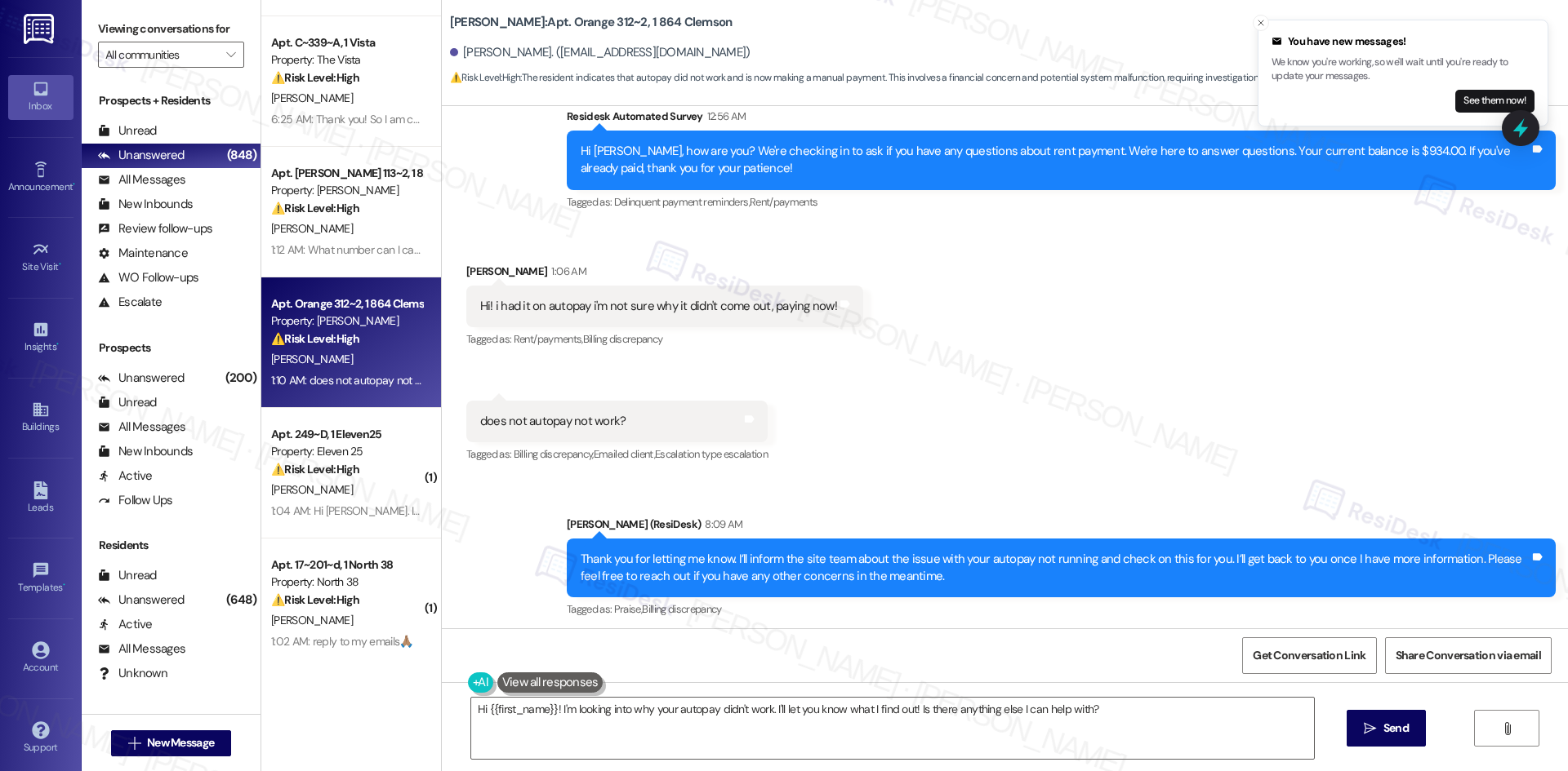
scroll to position [457, 0]
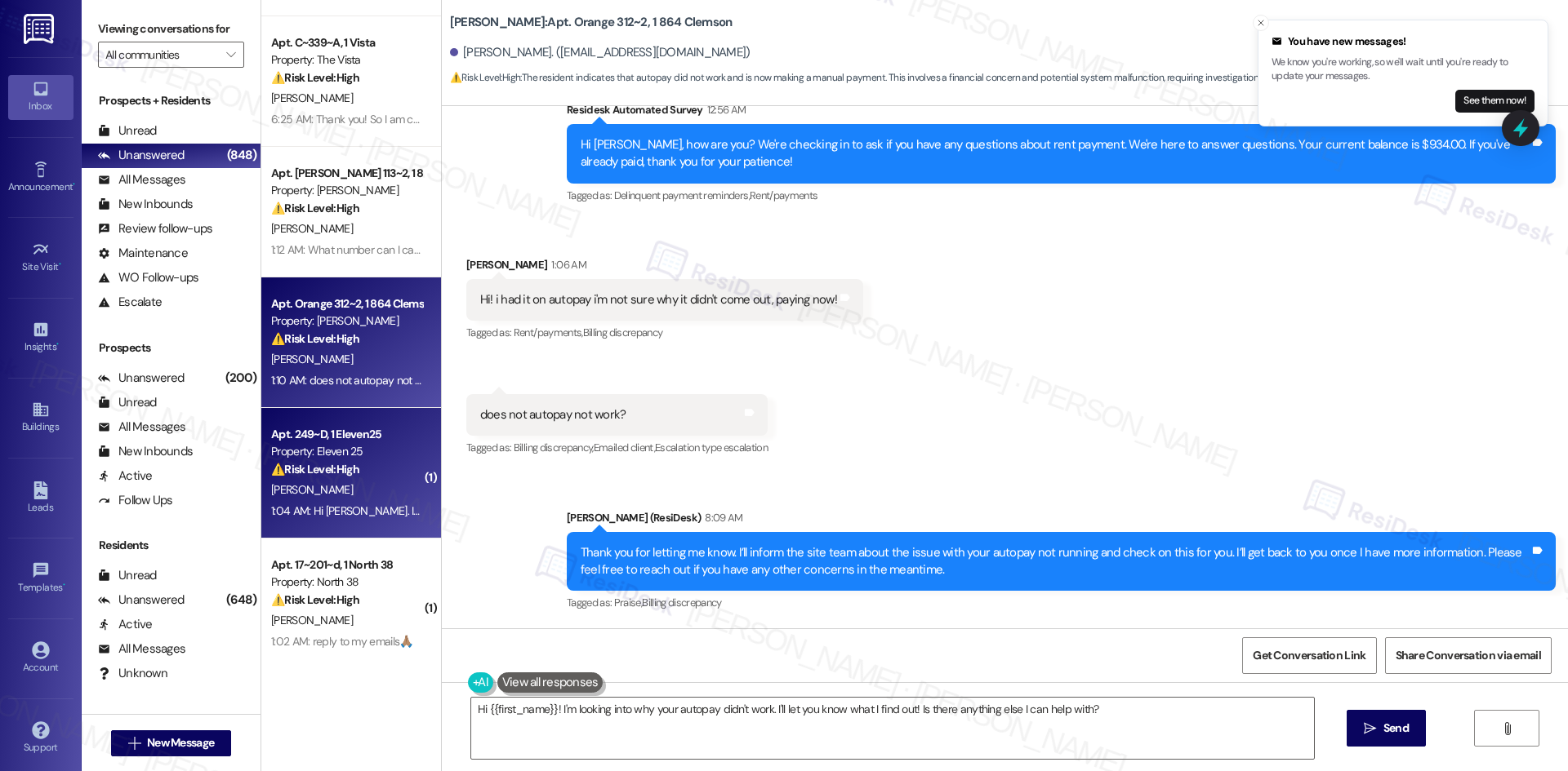
click at [362, 498] on div "[PERSON_NAME]" at bounding box center [347, 490] width 154 height 21
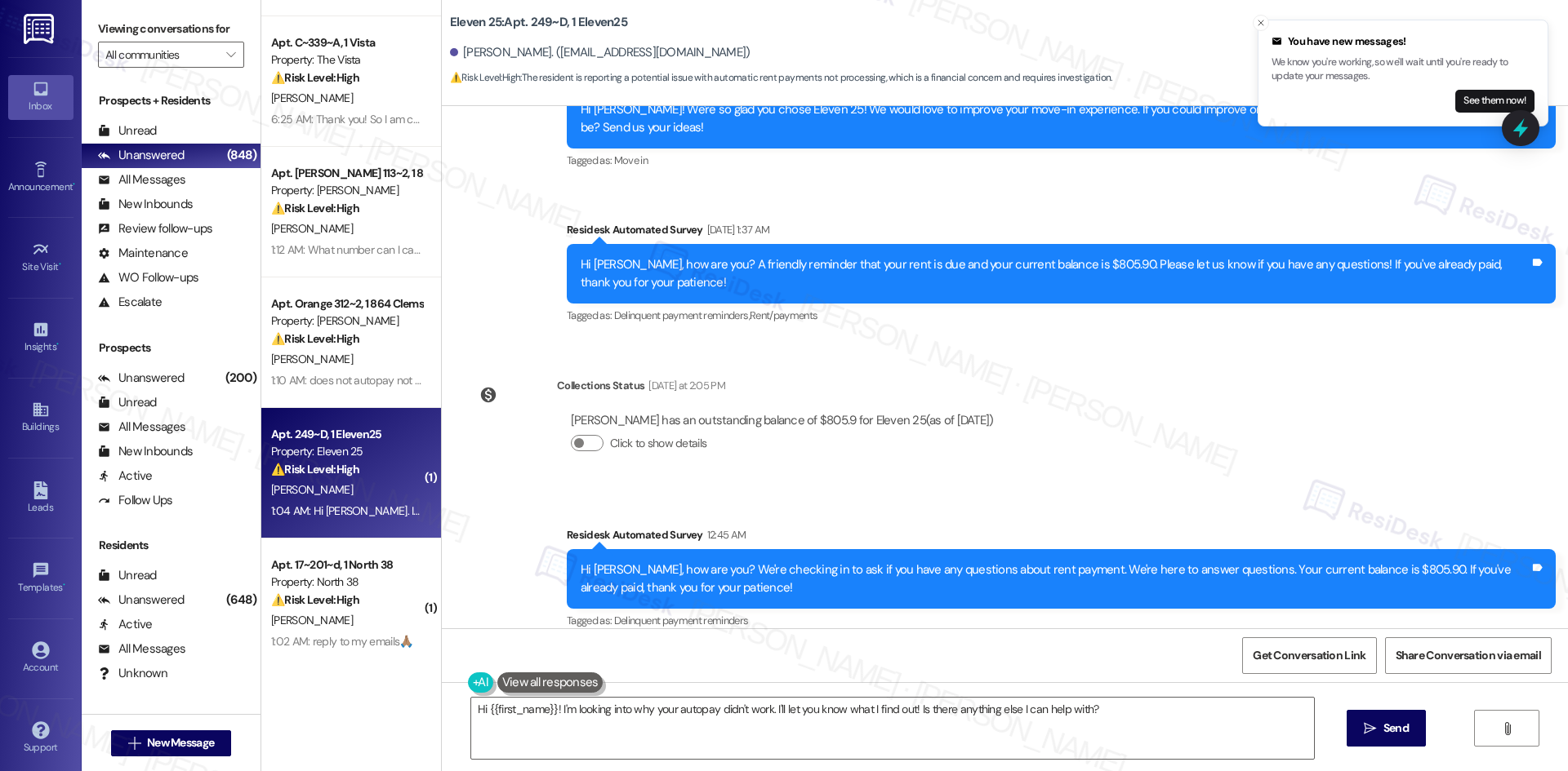
scroll to position [1224, 0]
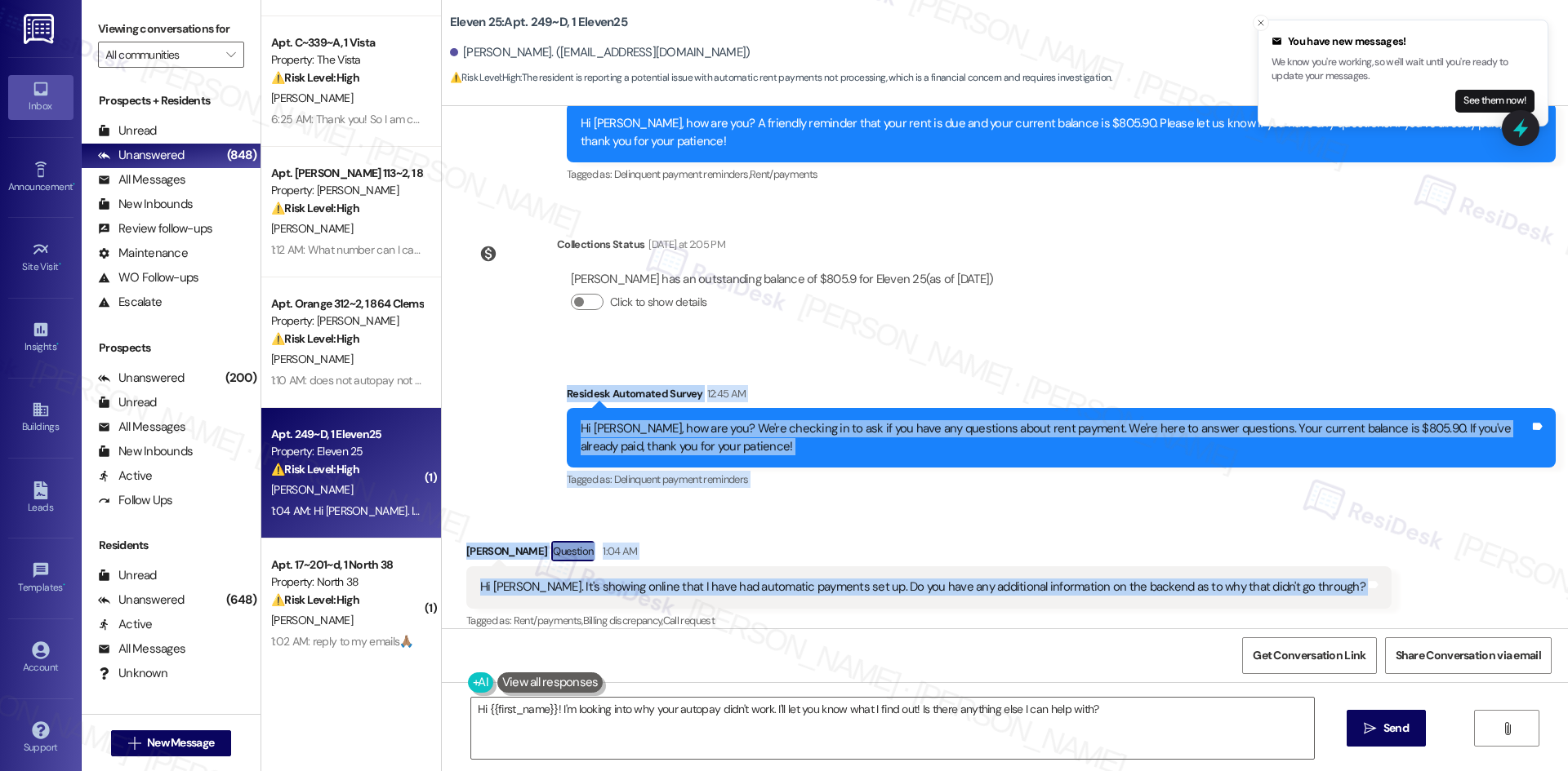
drag, startPoint x: 537, startPoint y: 364, endPoint x: 1321, endPoint y: 574, distance: 811.6
click at [1321, 574] on div "Survey, sent via SMS Residesk Automated Survey Aug 28, 2024 at 1:22 AM This mes…" at bounding box center [1005, 367] width 1126 height 523
copy div "Residesk Automated Survey 12:45 AM Hi Grant, how are you? We're checking in to …"
click at [841, 348] on div "Survey, sent via SMS Residesk Automated Survey 12:45 AM Hi Grant, how are you? …" at bounding box center [1005, 425] width 1126 height 155
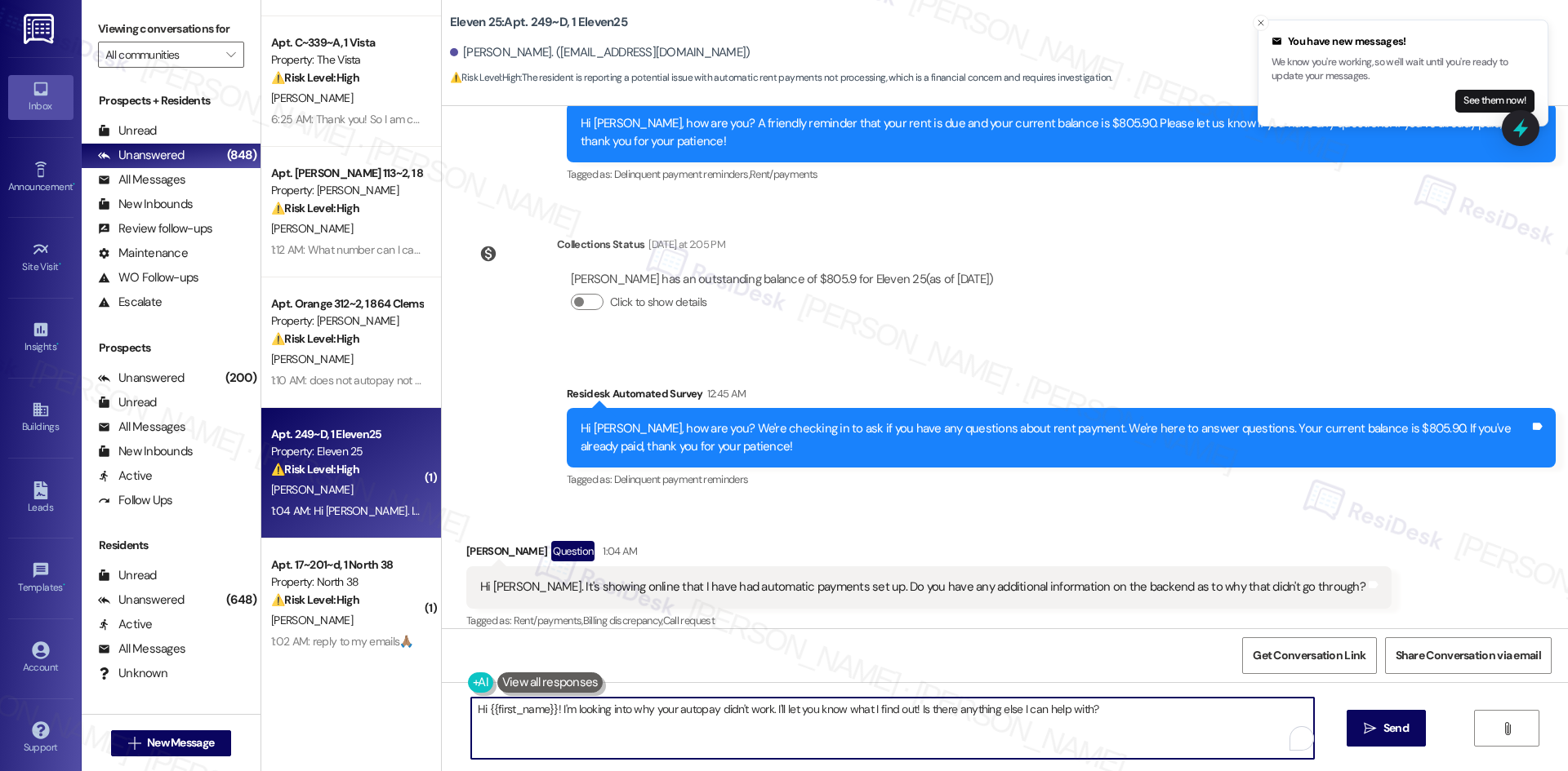
click at [728, 726] on textarea "Hi {{first_name}}! I'm looking into why your autopay didn't work. I'll let you …" at bounding box center [892, 729] width 842 height 61
paste textarea "[PERSON_NAME] you for letting me know. I’ll inform the site team about your con…"
type textarea "Thank you for letting me know. I’ll inform the site team about your concern wit…"
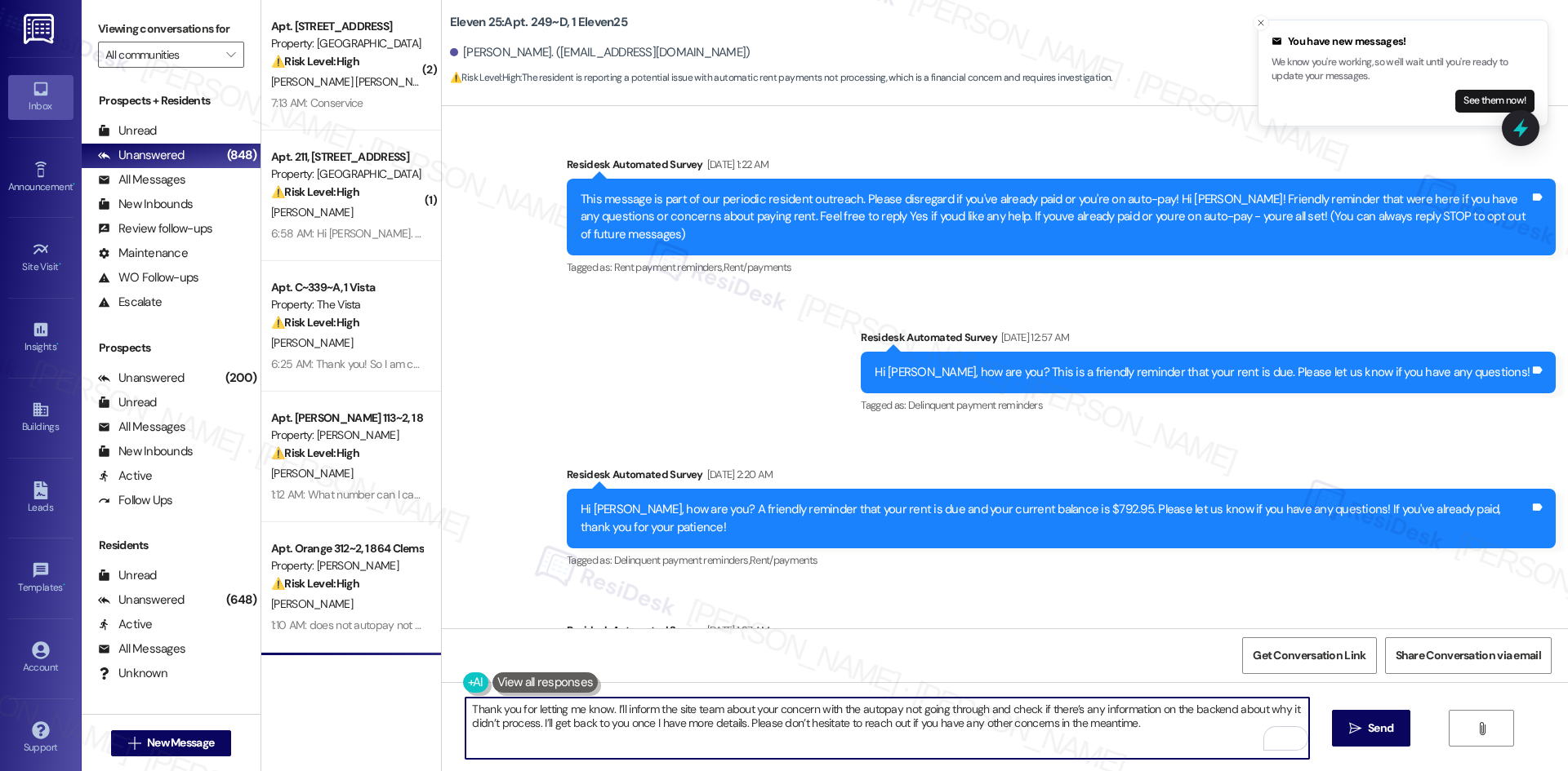
scroll to position [1224, 0]
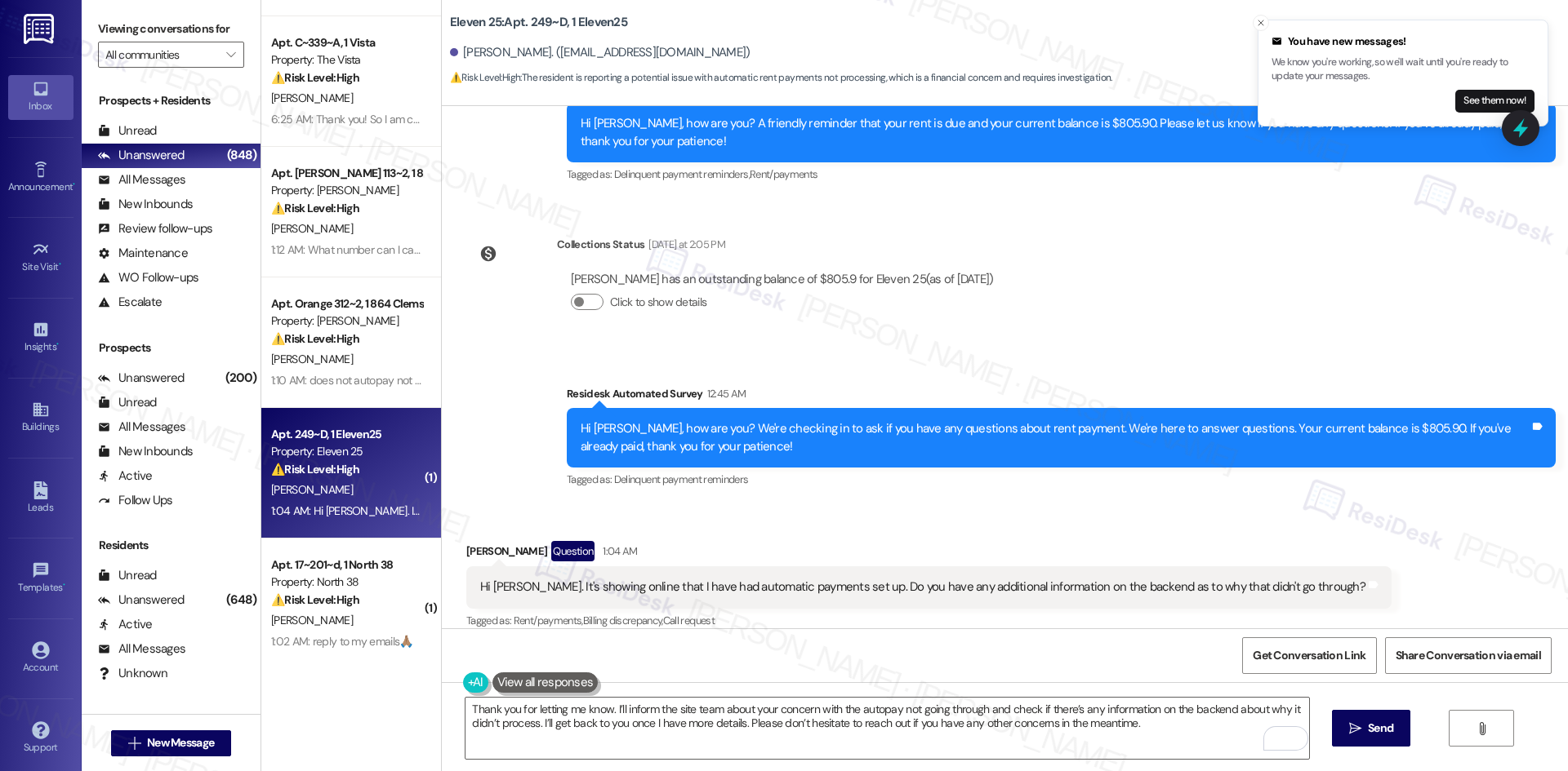
click at [756, 529] on div "Received via SMS [PERSON_NAME] Question 1:04 AM Hi [PERSON_NAME]. It's showing …" at bounding box center [929, 587] width 950 height 117
click at [691, 723] on textarea "Thank you for letting me know. I’ll inform the site team about your concern wit…" at bounding box center [886, 729] width 842 height 61
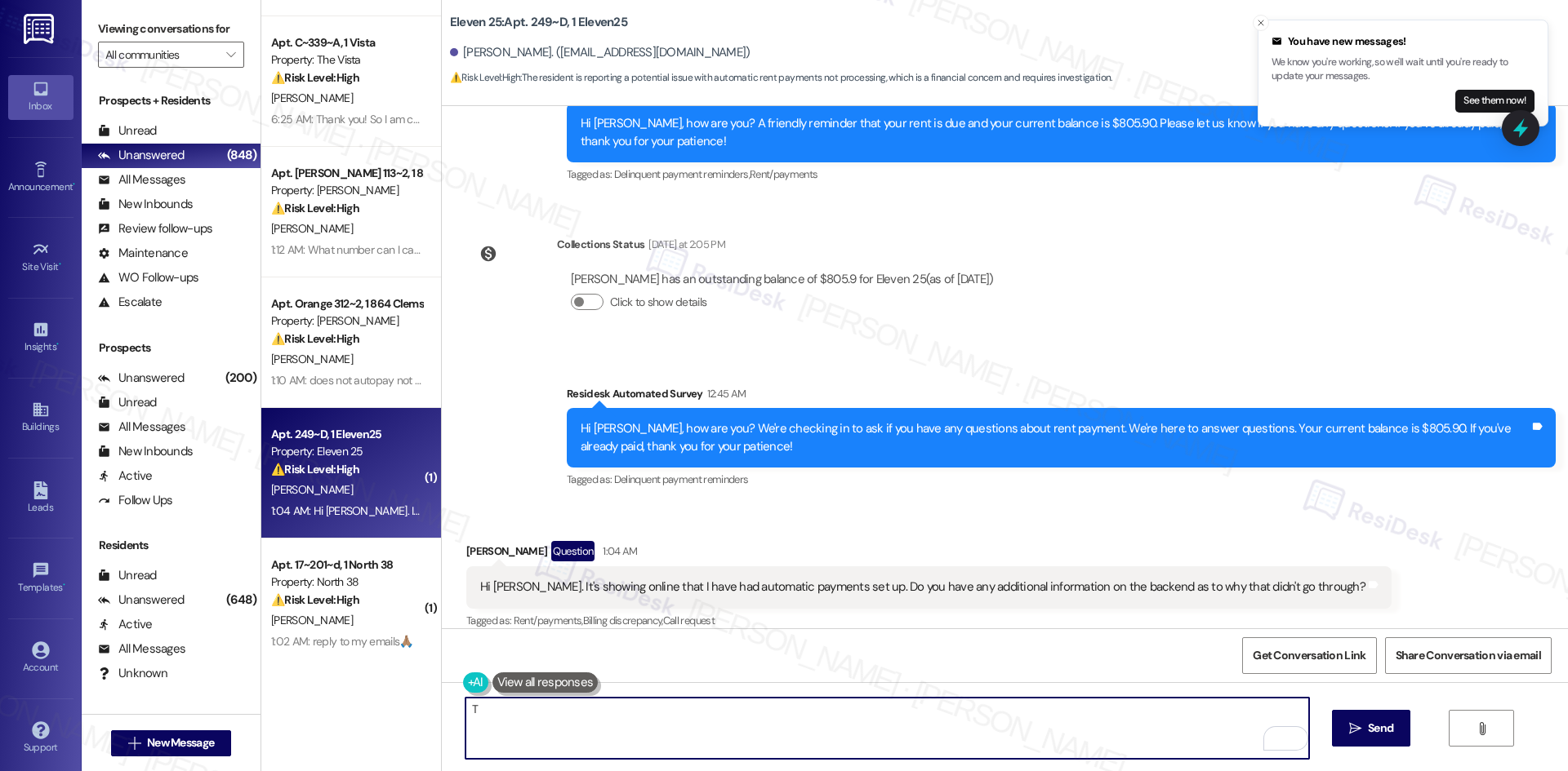
paste textarea "[PERSON_NAME] you for letting me know. I’ll inform the site team about your con…"
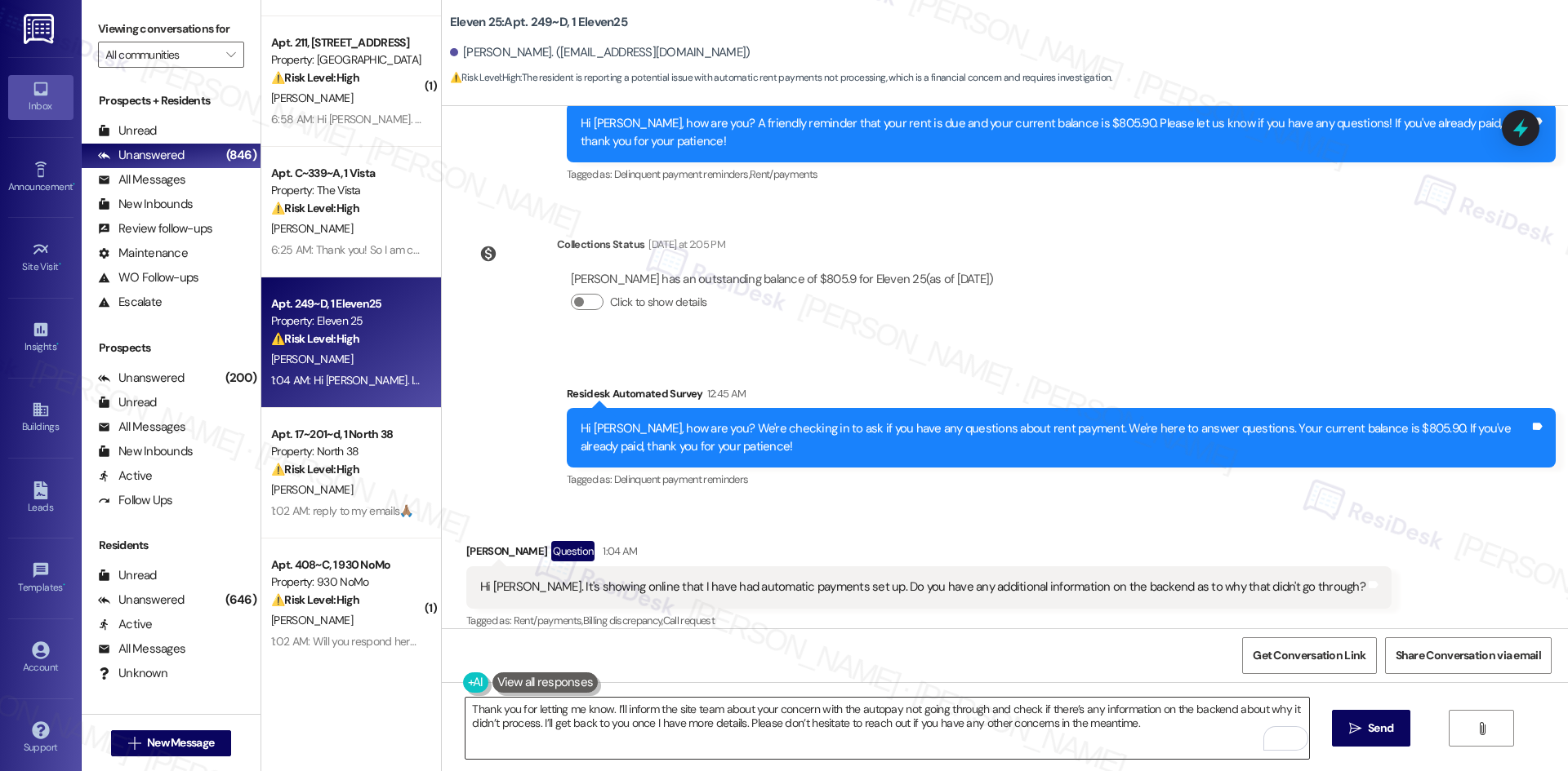
drag, startPoint x: 733, startPoint y: 724, endPoint x: 767, endPoint y: 725, distance: 34.0
click at [748, 726] on textarea "Thank you for letting me know. I’ll inform the site team about your concern wit…" at bounding box center [886, 729] width 842 height 61
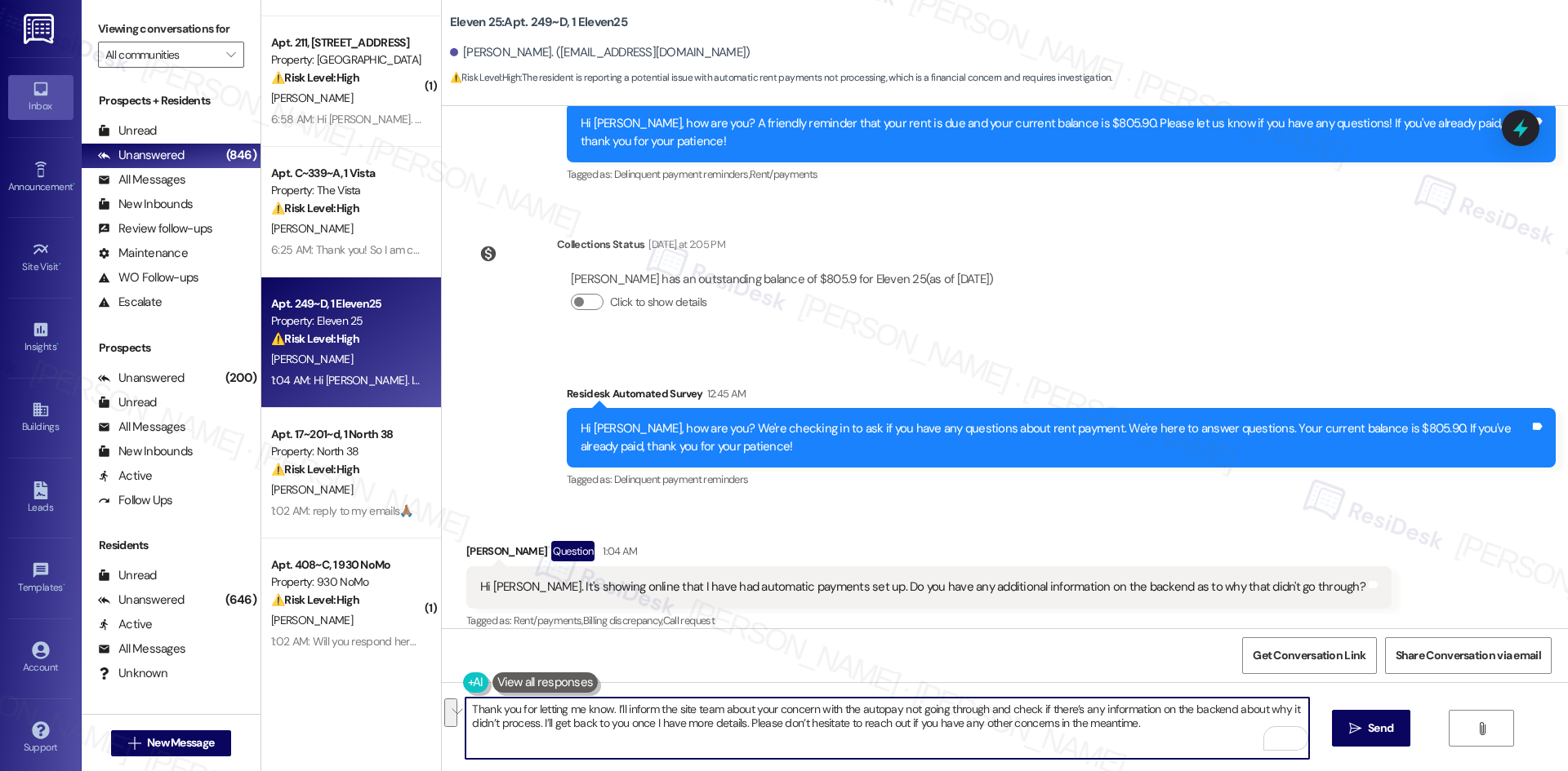
paste textarea "! I apologize for the confusion — the previous message was an automated reminde…"
click at [1126, 730] on textarea "Thank you! I apologize for the confusion — the previous message was an automate…" at bounding box center [886, 729] width 842 height 61
type textarea "Thank you! I apologize for the confusion — the previous message was an automate…"
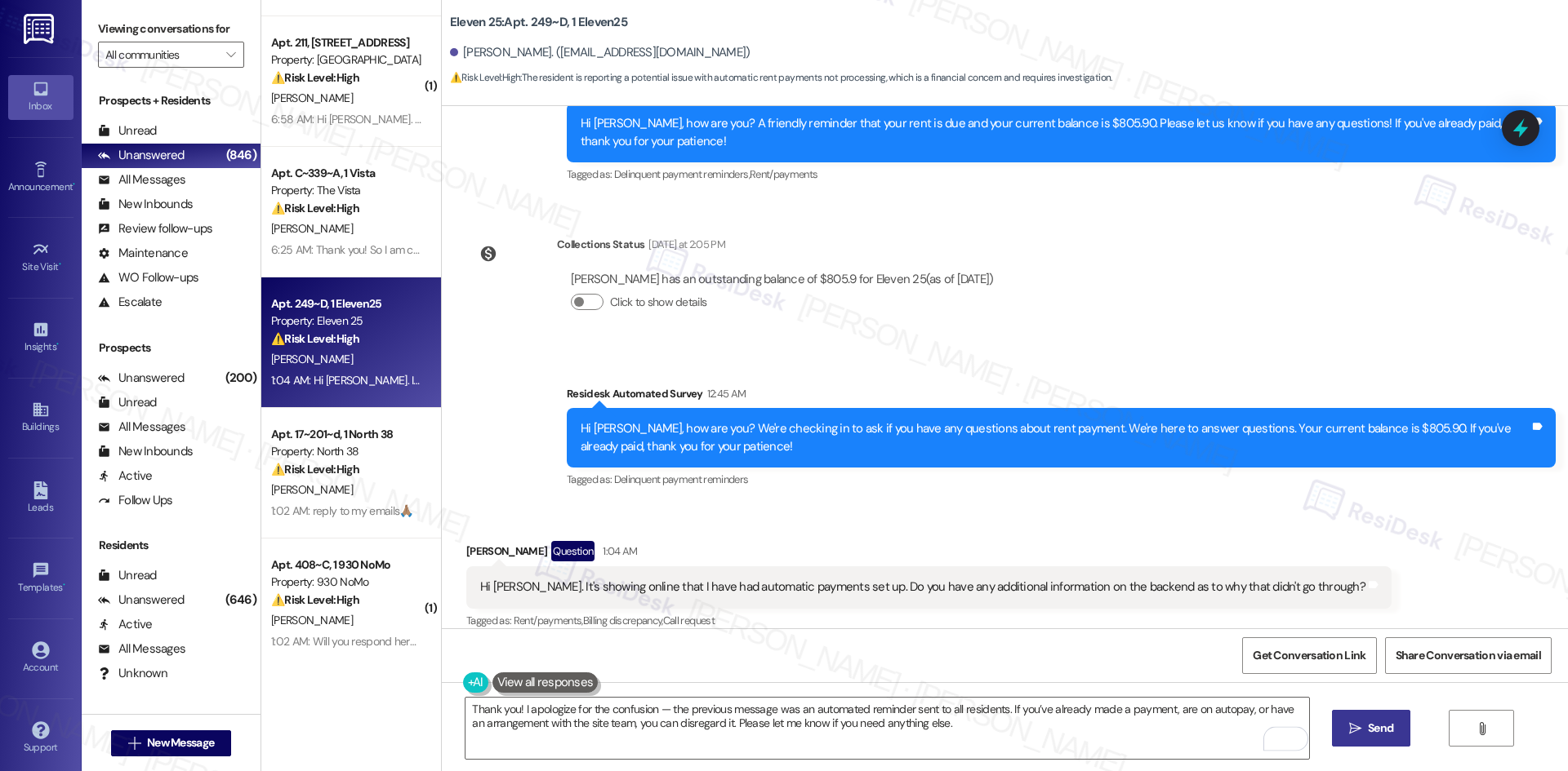
click at [1371, 728] on span "Send" at bounding box center [1380, 728] width 26 height 17
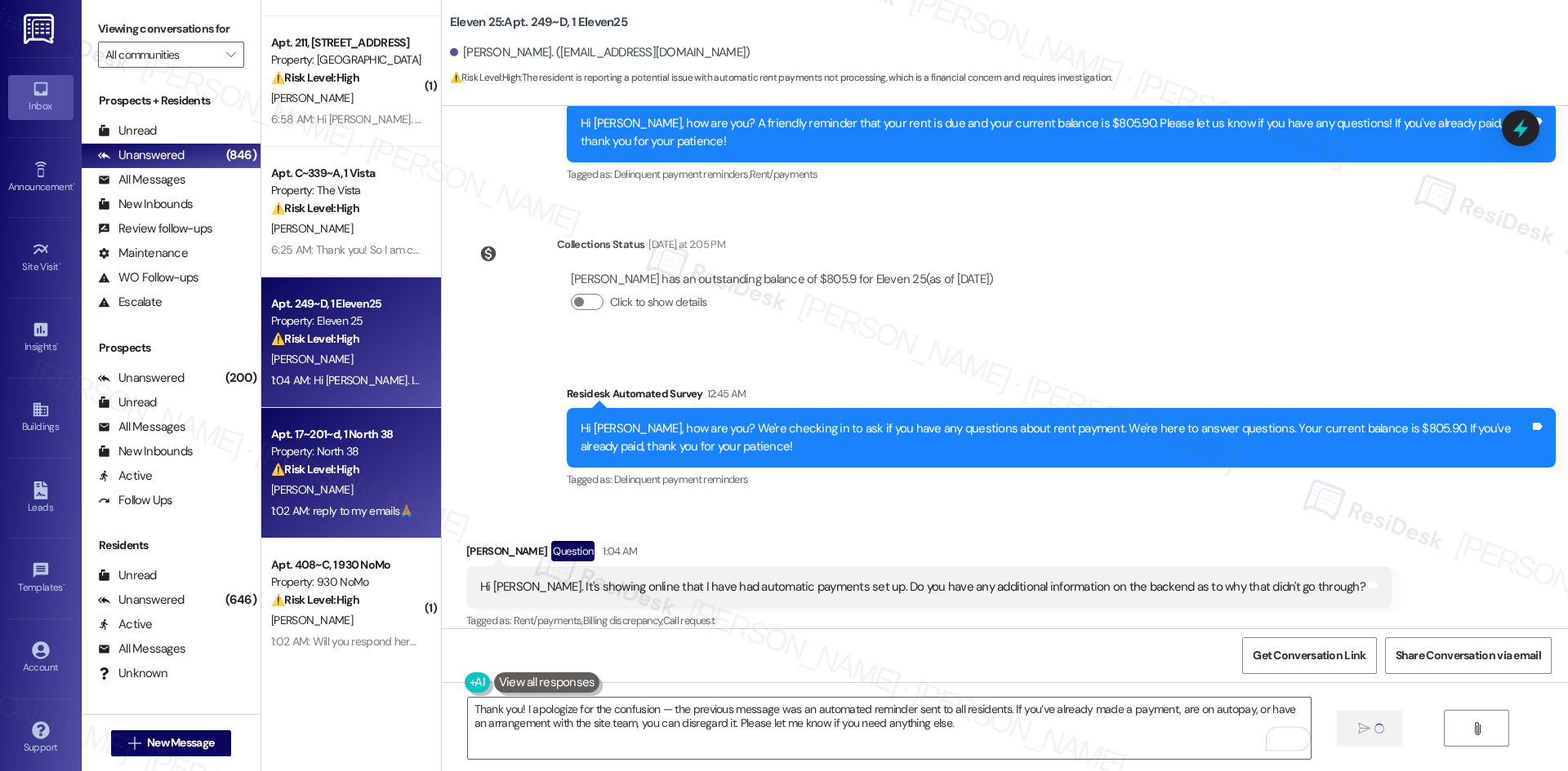
click at [309, 477] on div "⚠️ Risk Level: High The resident is requesting a reply to their emails, implyin…" at bounding box center [347, 470] width 151 height 17
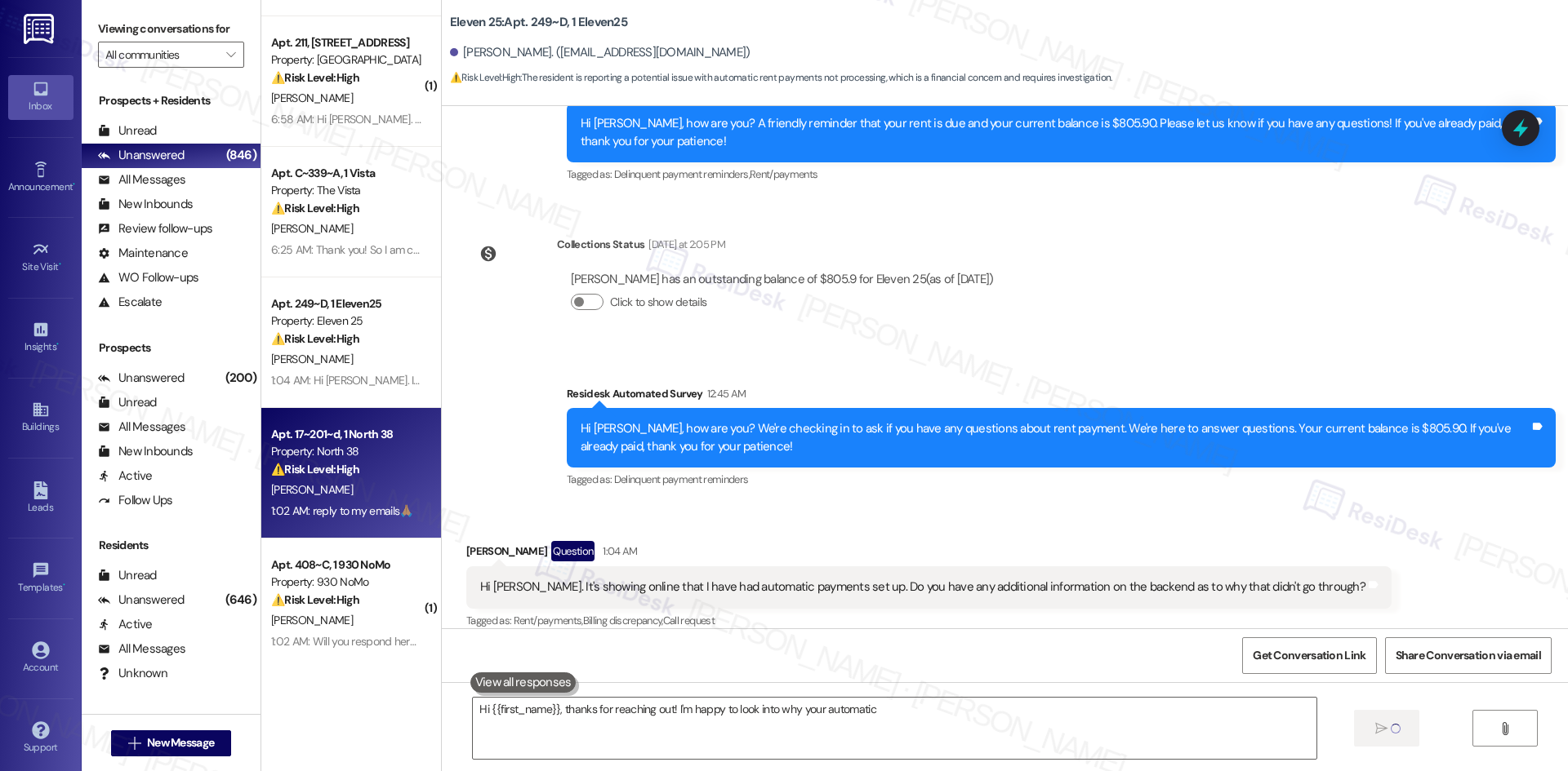
type textarea "Hi {{first_name}}, thanks for reaching out! I'm happy to look into why your aut…"
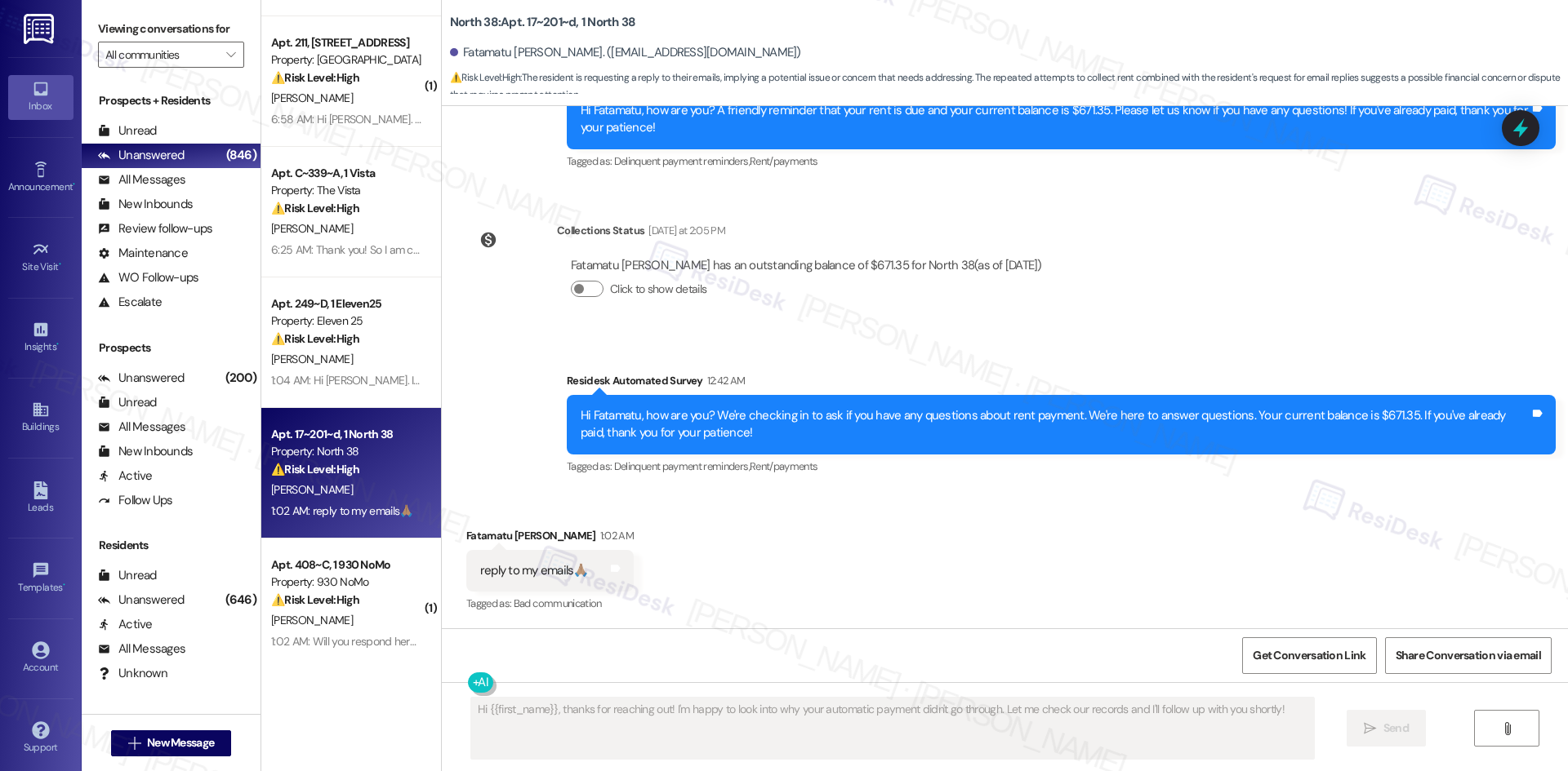
scroll to position [2675, 0]
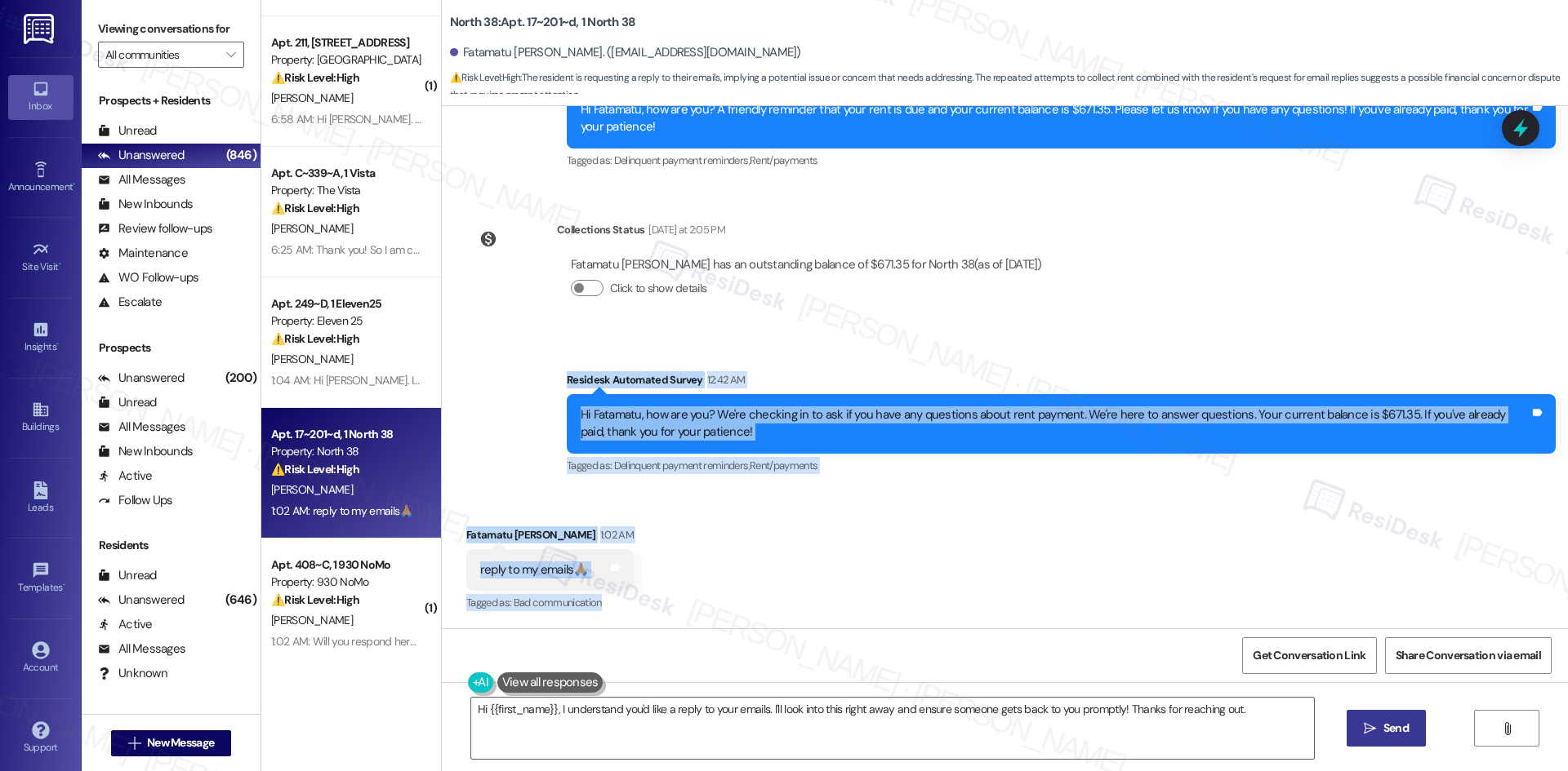
drag, startPoint x: 532, startPoint y: 380, endPoint x: 655, endPoint y: 590, distance: 243.4
click at [675, 592] on div "Survey, sent via SMS Residesk Automated Survey [DATE] 2:39 AM Hi Fatamatu, how …" at bounding box center [1005, 367] width 1126 height 523
copy div "Residesk Automated Survey 12:42 AM Hi Fatamatu, how are you? We're checking in …"
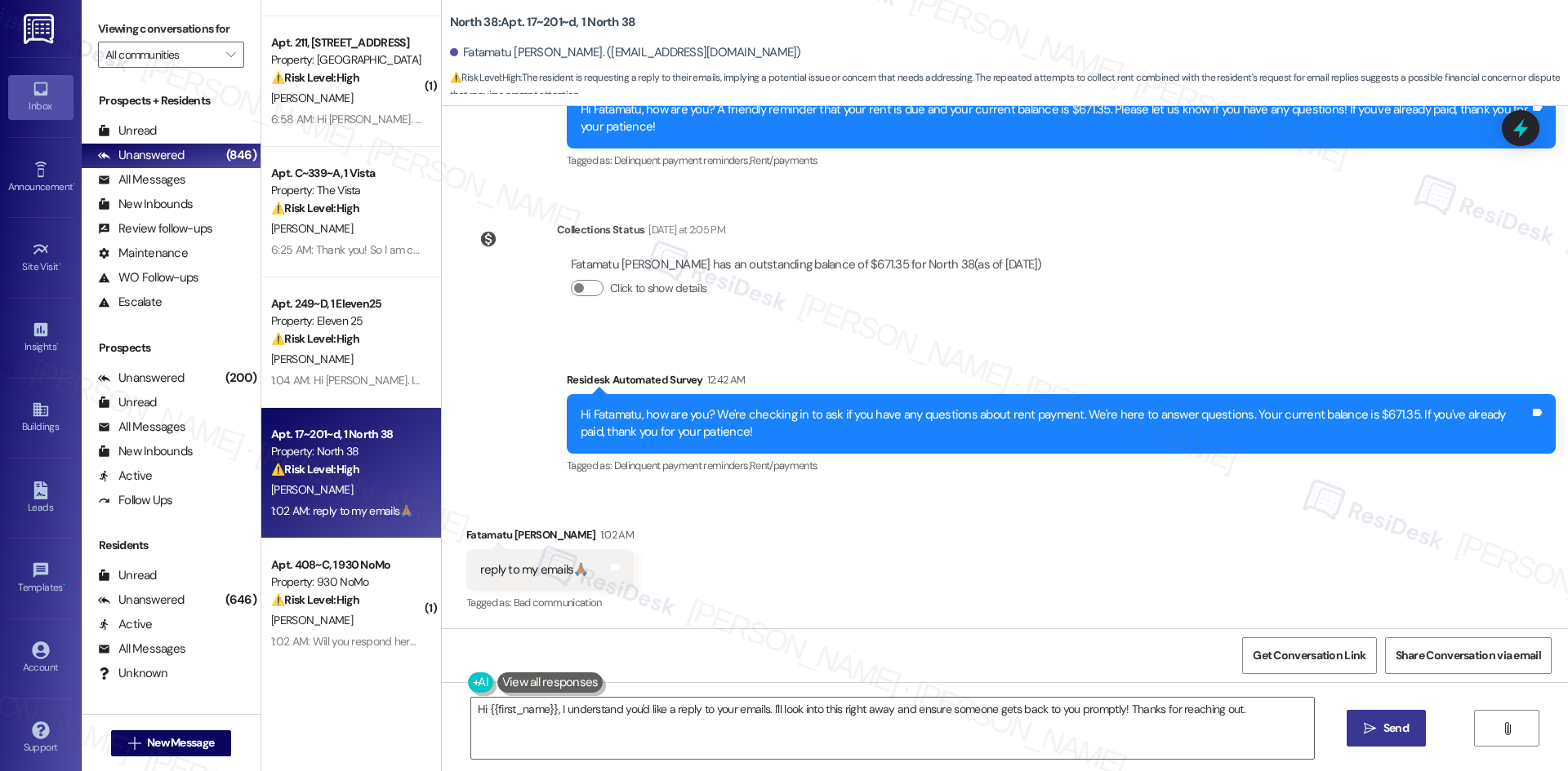
click at [852, 298] on div "Click to show details" at bounding box center [806, 291] width 471 height 36
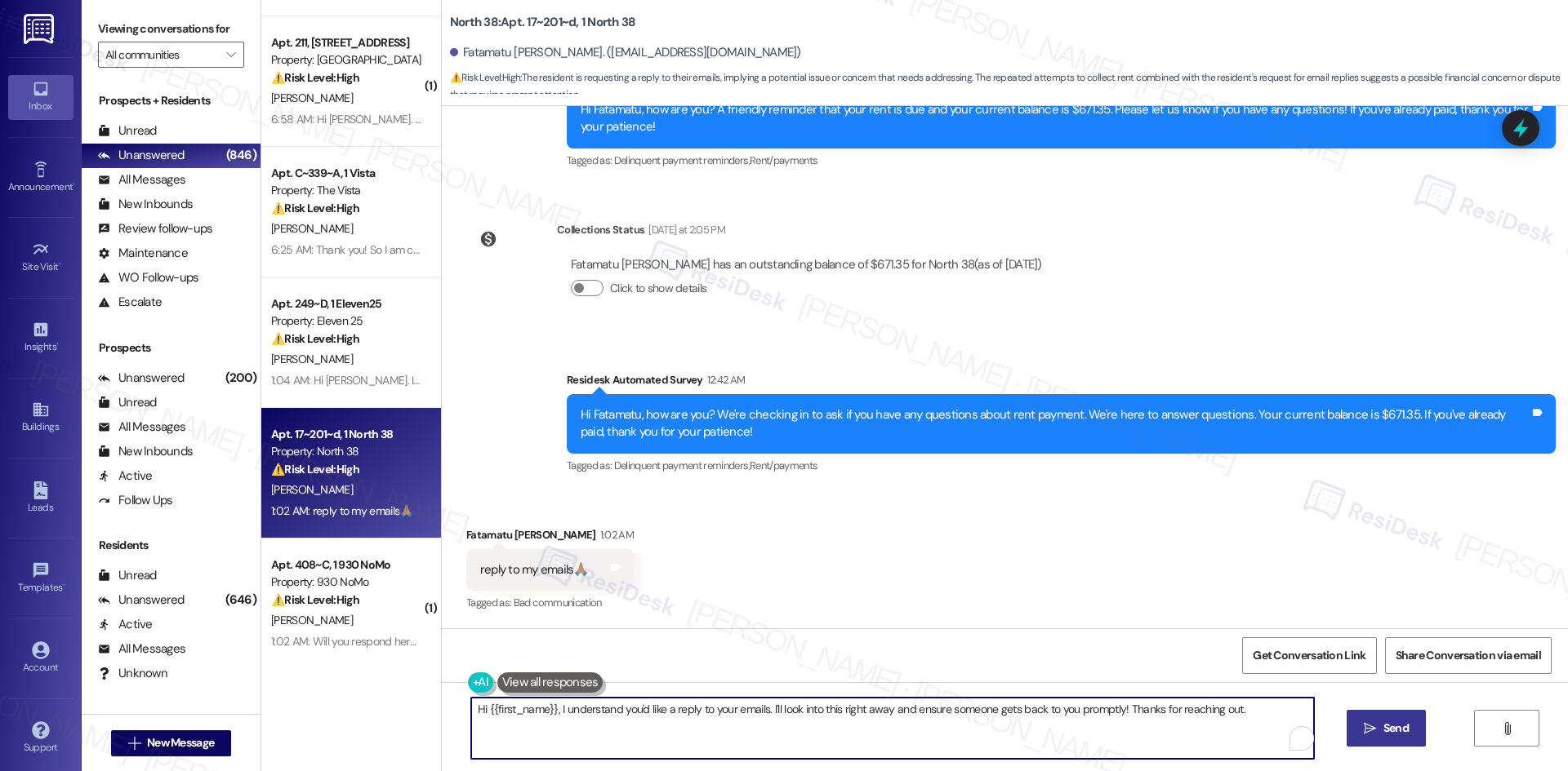
drag, startPoint x: 759, startPoint y: 738, endPoint x: 765, endPoint y: 724, distance: 15.2
click at [759, 738] on textarea "Hi {{first_name}}, I understand you'd like a reply to your emails. I'll look in…" at bounding box center [892, 729] width 842 height 61
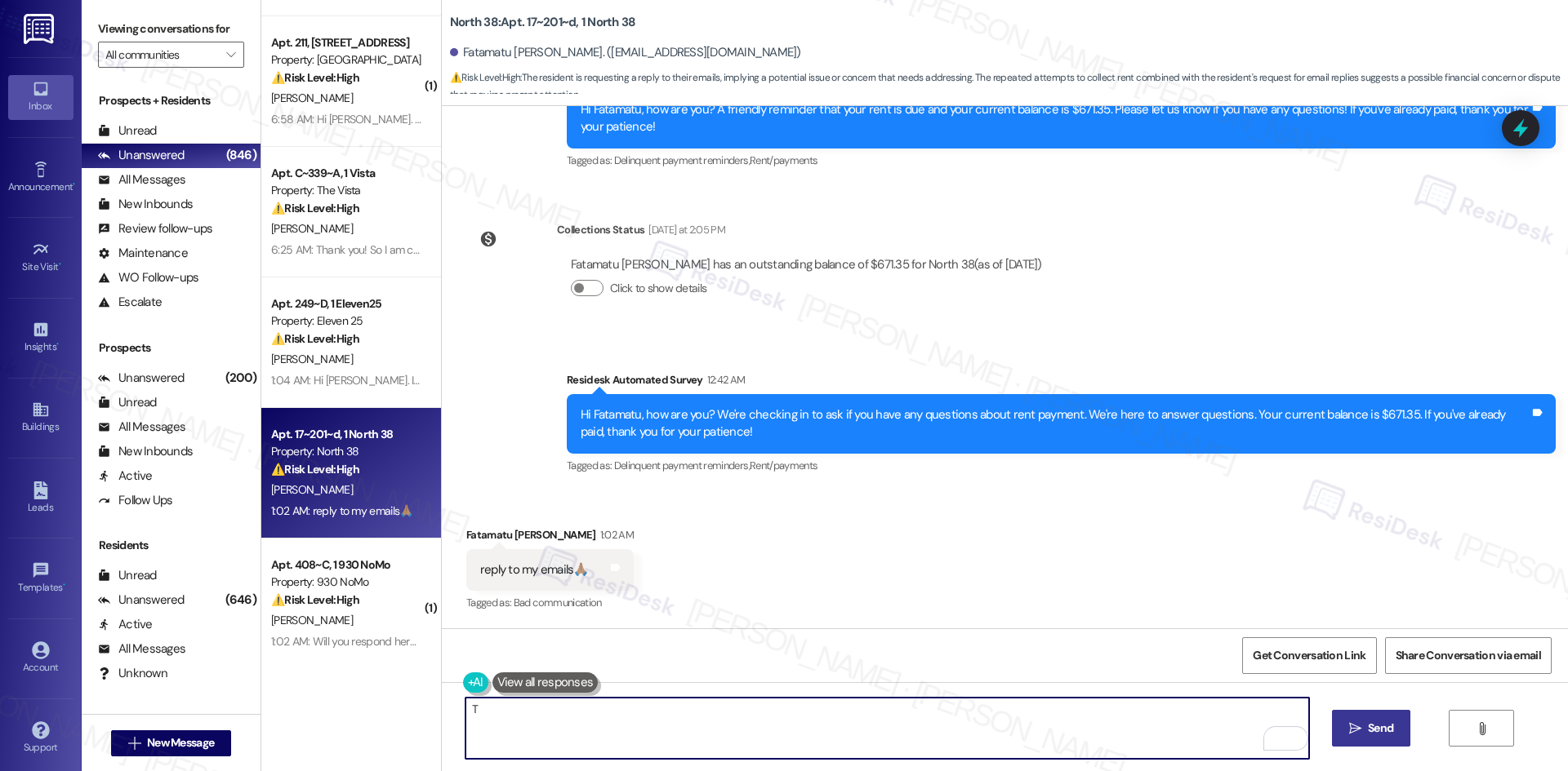
paste textarea "[PERSON_NAME] you for your message. I’ll inform the site team that you’ve been …"
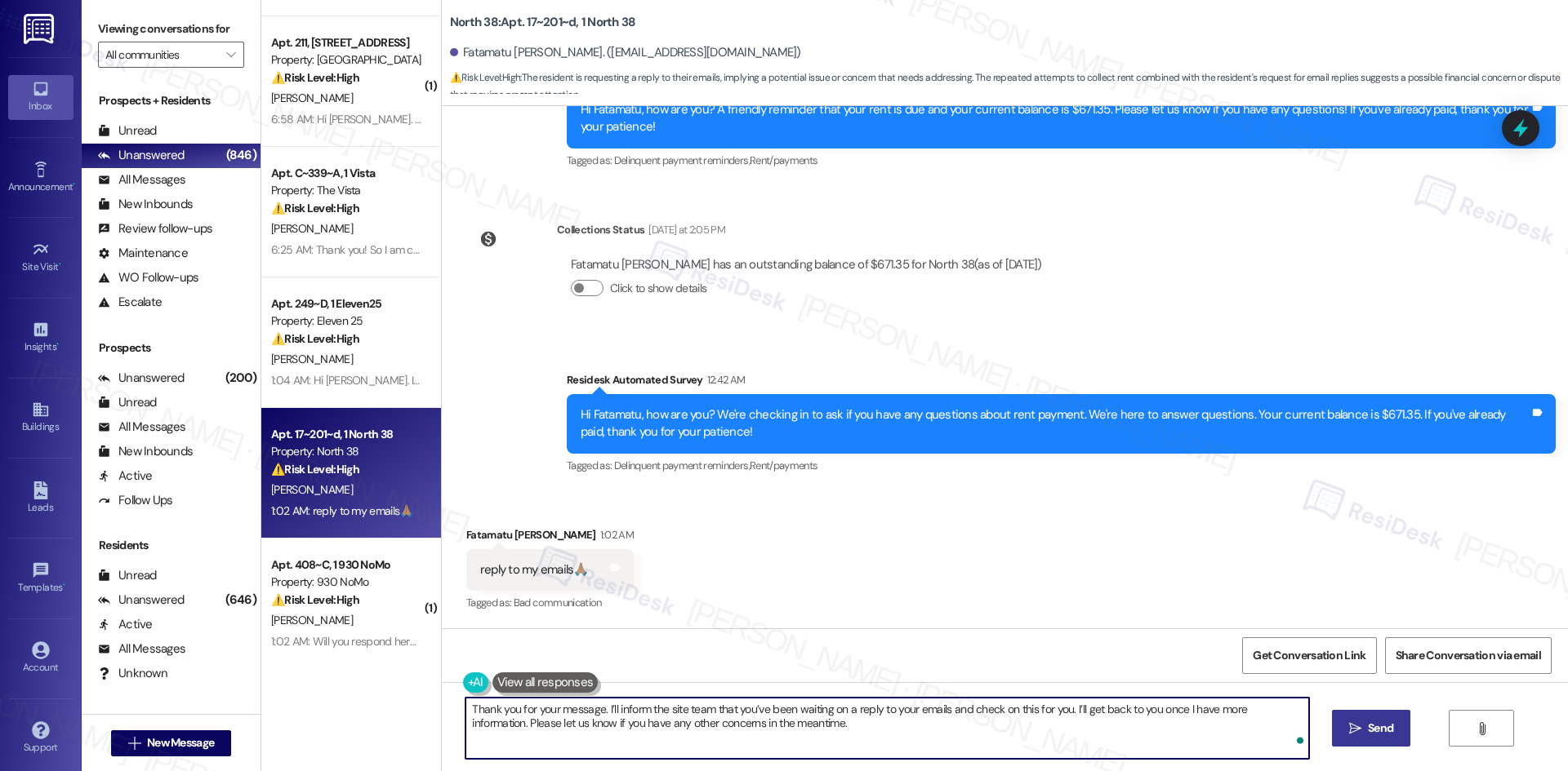
type textarea "Thank you for your message. I’ll inform the site team that you’ve been waiting …"
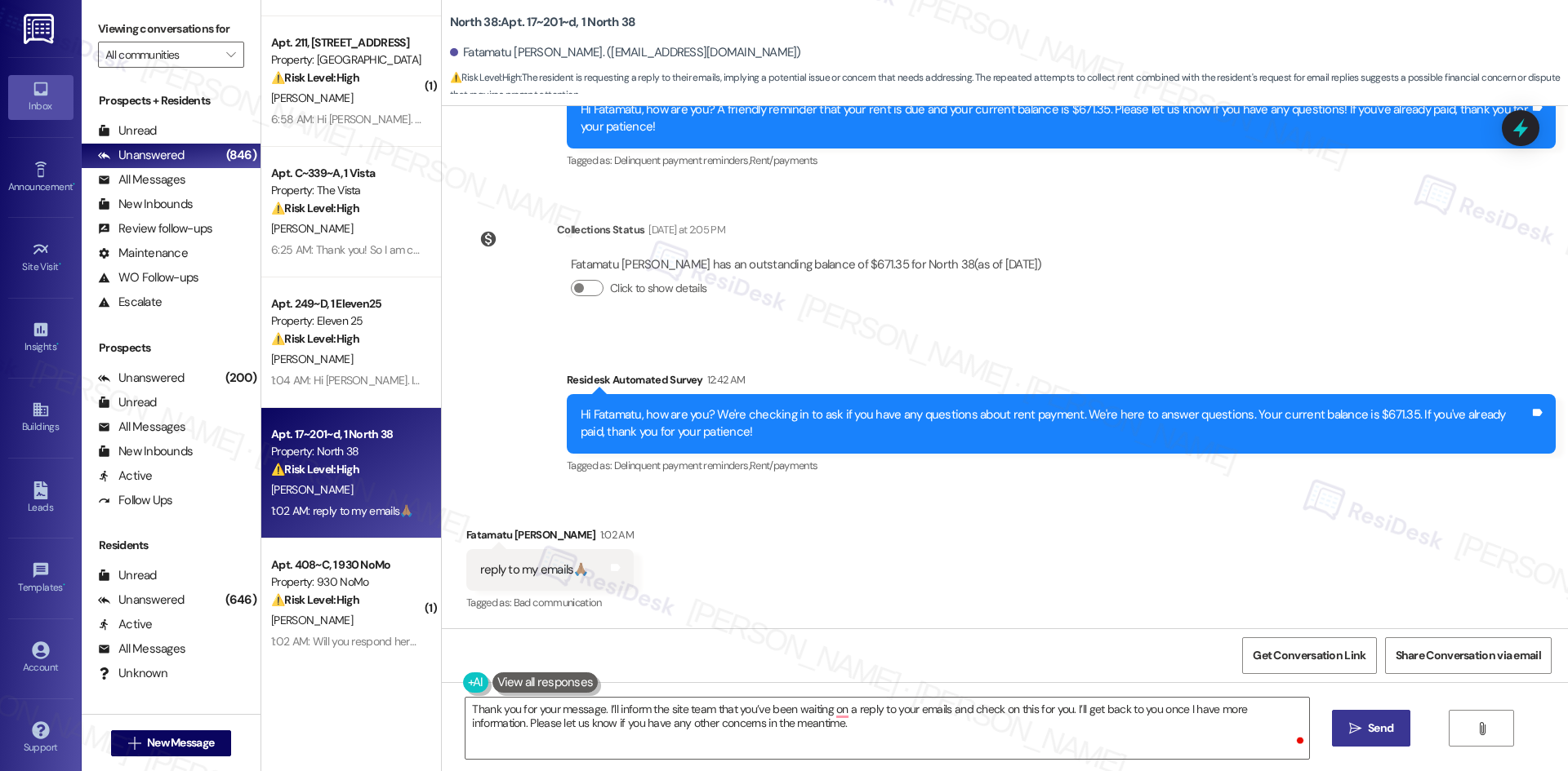
click at [1355, 737] on span " Send" at bounding box center [1371, 728] width 51 height 17
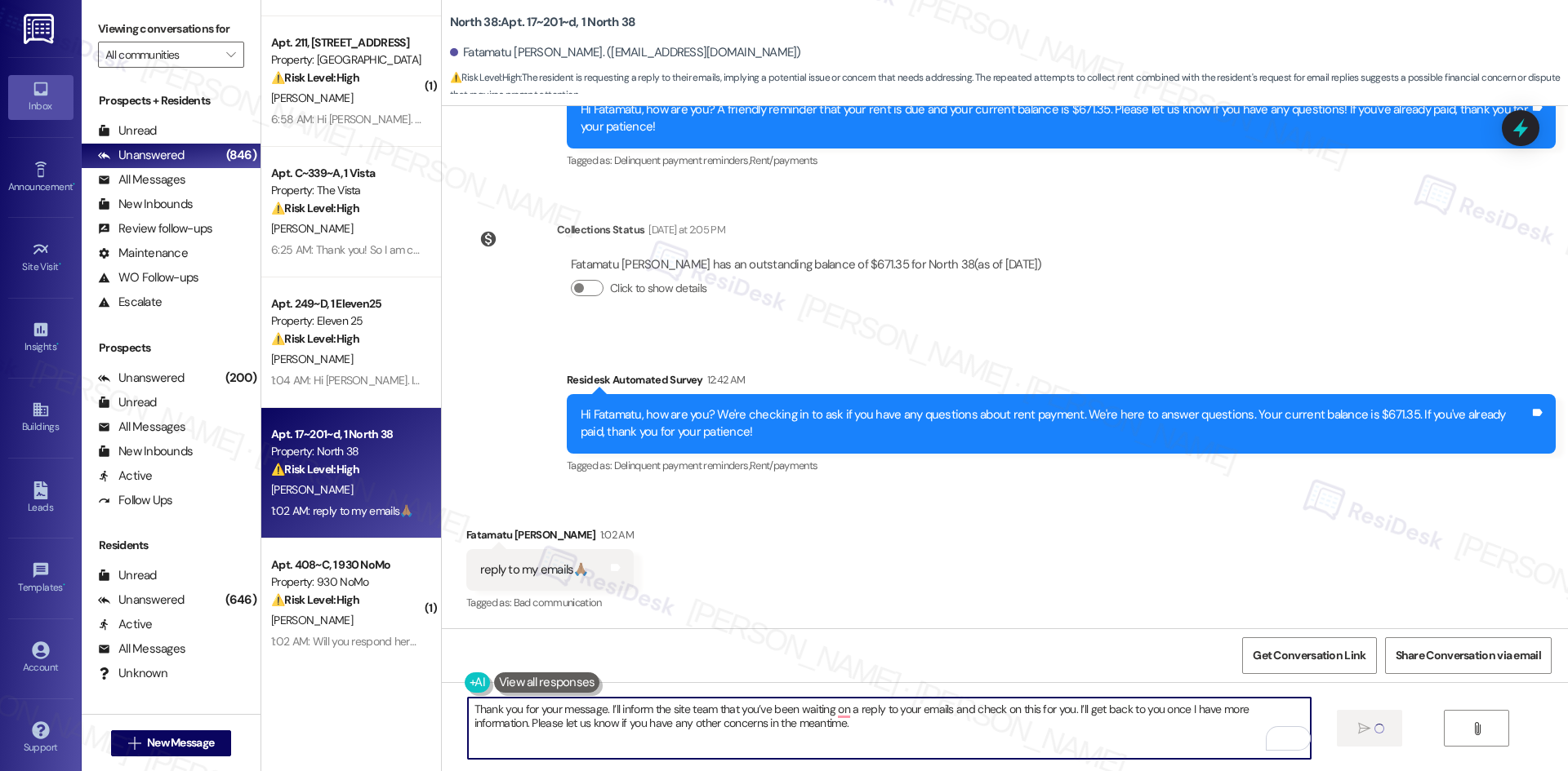
click at [838, 709] on textarea "Thank you for your message. I’ll inform the site team that you’ve been waiting …" at bounding box center [889, 729] width 842 height 61
click at [835, 711] on textarea "Thank you for your message. I’ll inform the site team that you’ve been waiting …" at bounding box center [889, 729] width 842 height 61
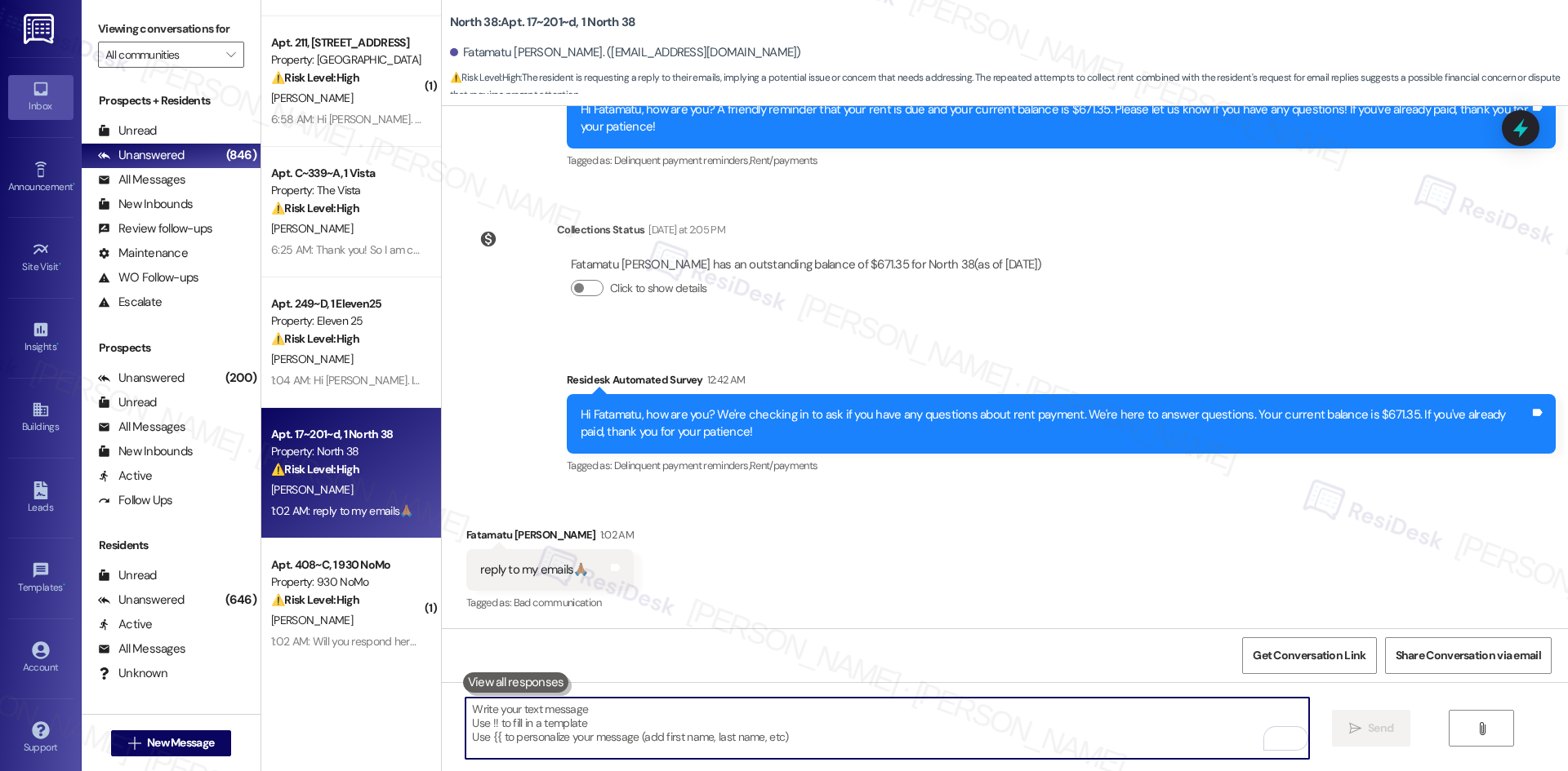
scroll to position [2675, 0]
drag, startPoint x: 976, startPoint y: 547, endPoint x: 1017, endPoint y: 536, distance: 42.4
click at [981, 546] on div "Received via SMS Fatamatu [PERSON_NAME] 1:02 AM reply to my emails🙏🏽 Tags and n…" at bounding box center [1005, 559] width 1126 height 138
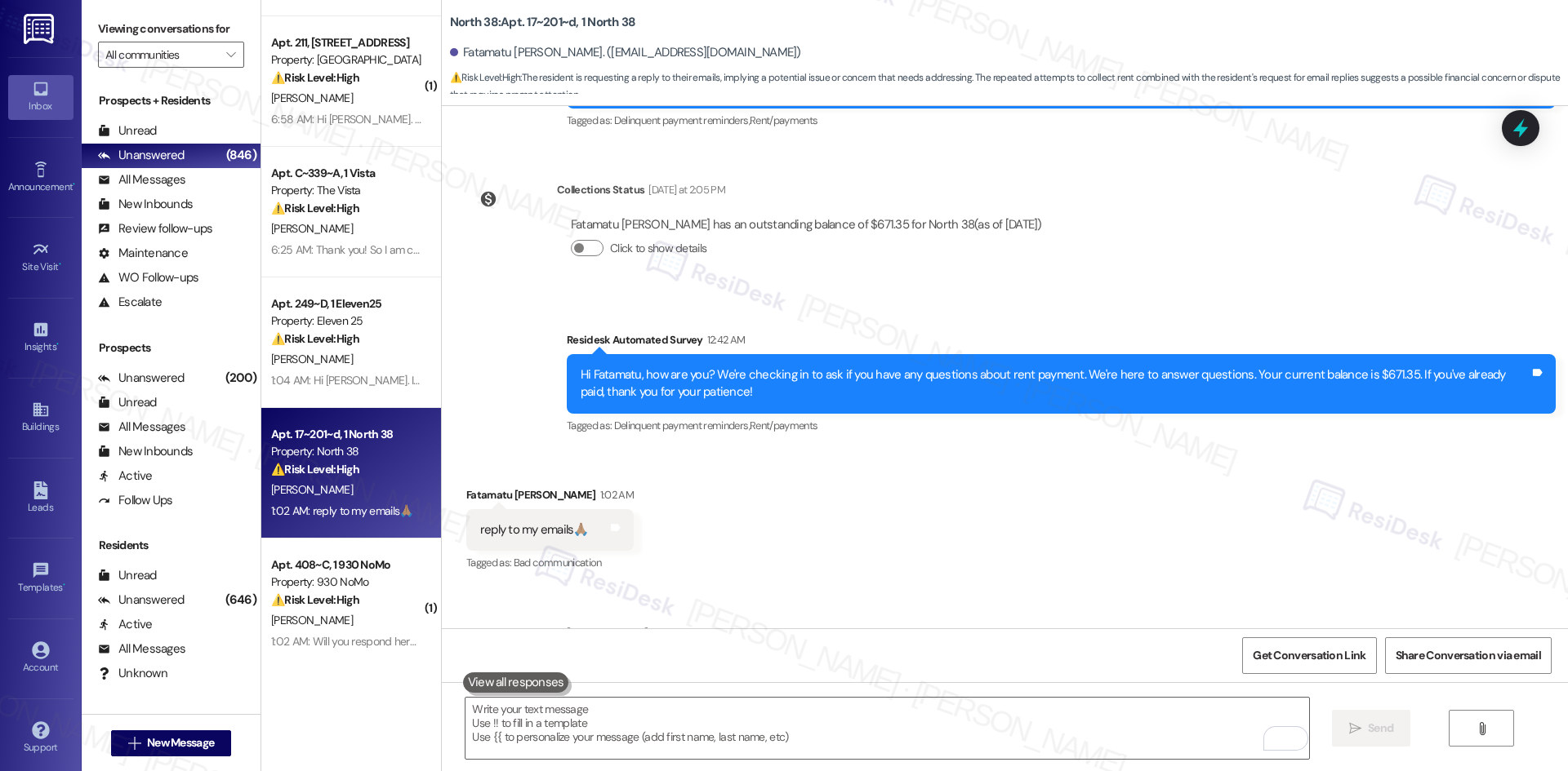
scroll to position [2806, 0]
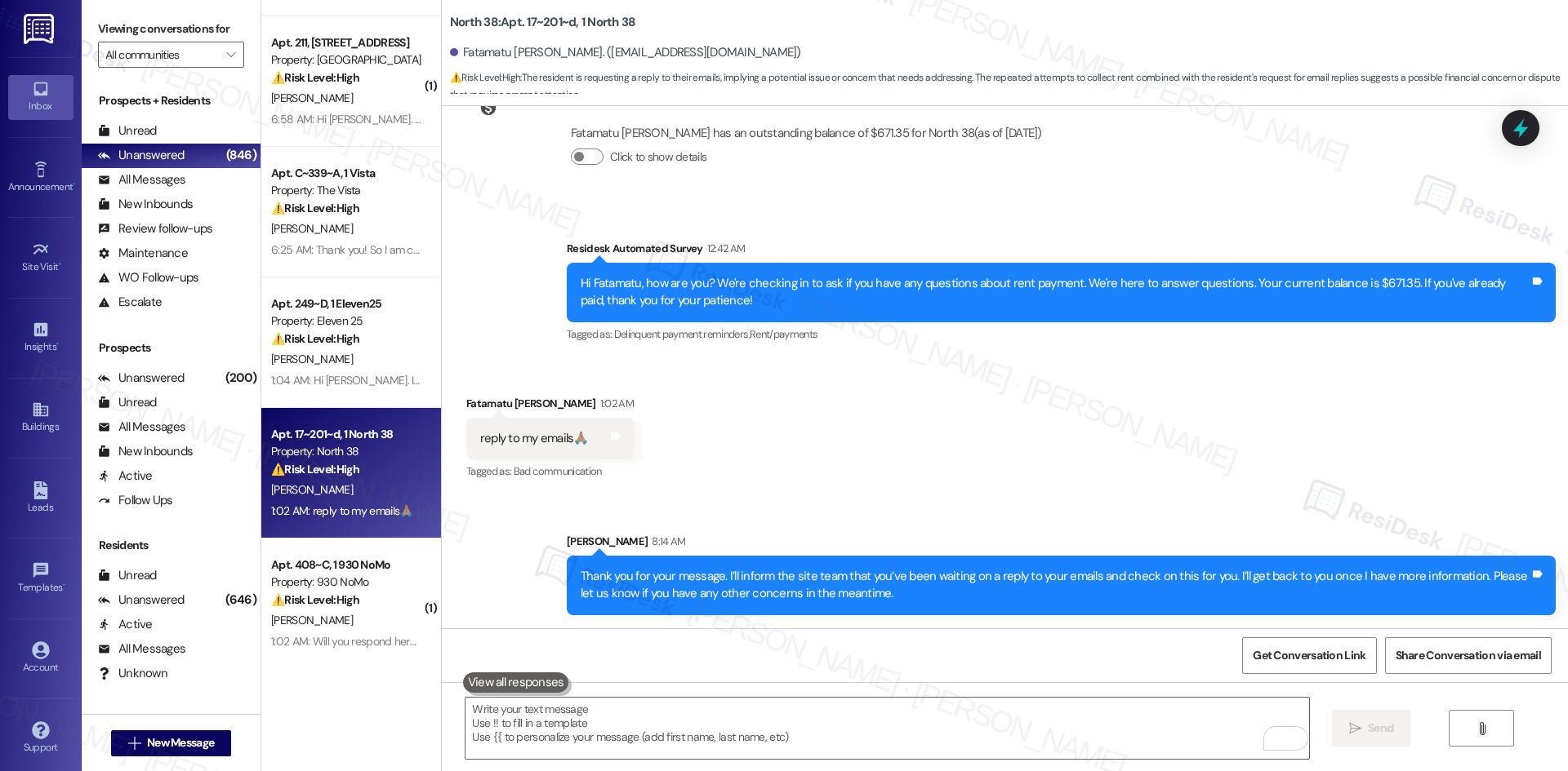
click at [1042, 508] on div "Sent via SMS [PERSON_NAME] 8:14 AM Thank you for your message. I’ll inform the …" at bounding box center [1005, 562] width 1126 height 132
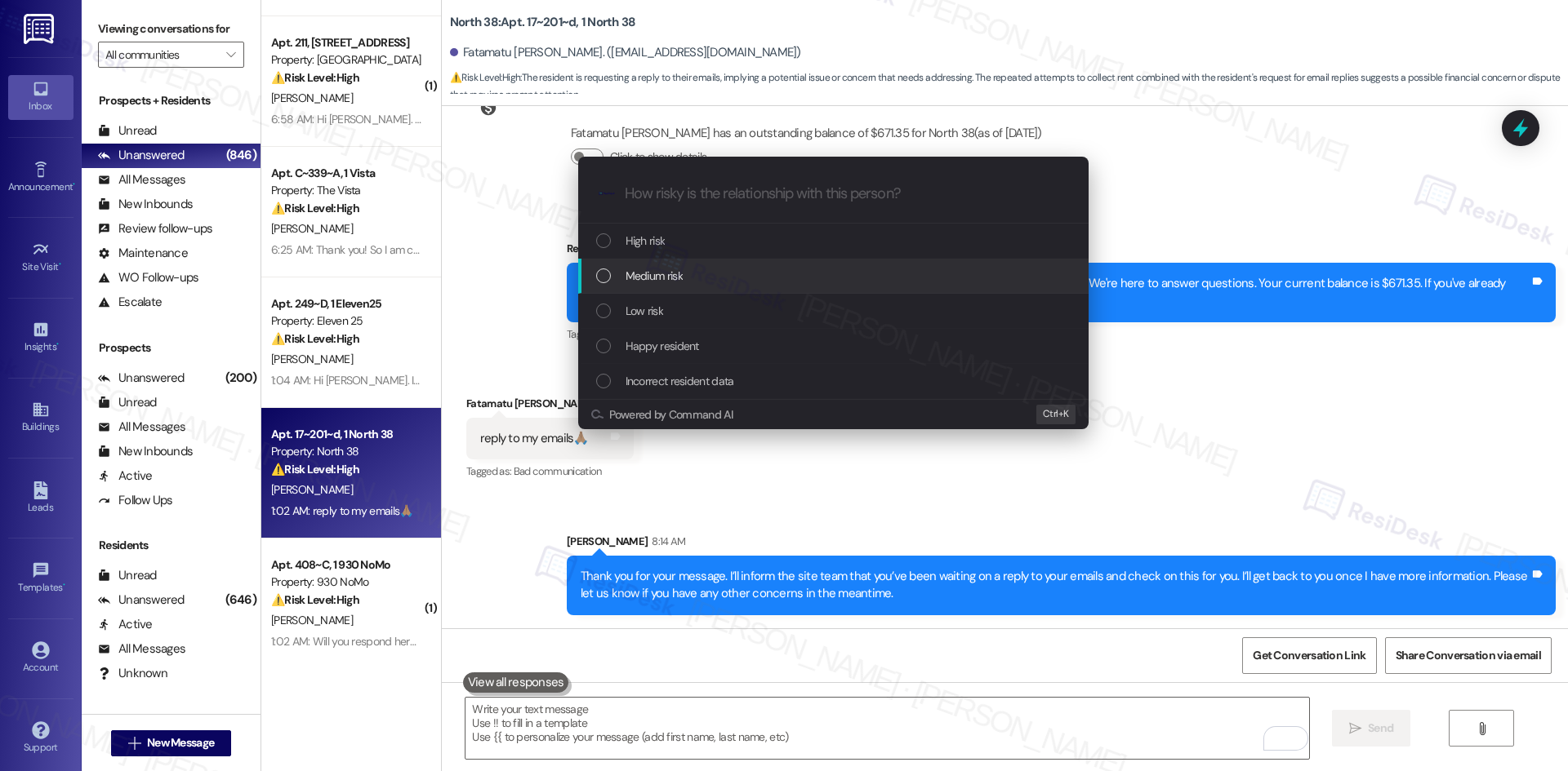
click at [688, 280] on div "Medium risk" at bounding box center [834, 276] width 477 height 18
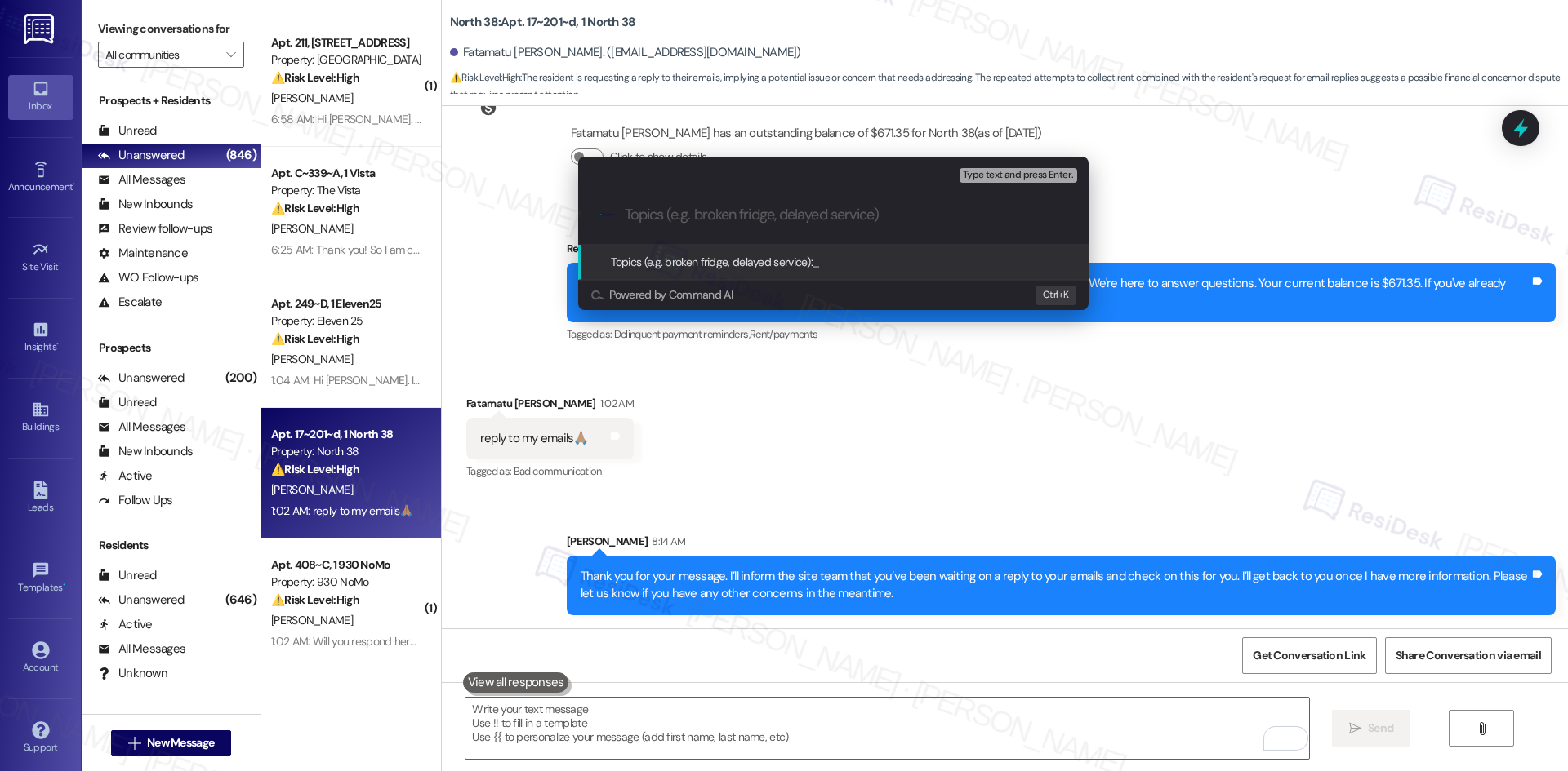
click at [702, 207] on input "Topics (e.g. broken fridge, delayed service)" at bounding box center [846, 215] width 444 height 17
paste input "Resident Concern – Awaiting Response to Emails (Balance $671.35)"
type input "Resident Concern – Awaiting Response to Emails (Balance $671.35)"
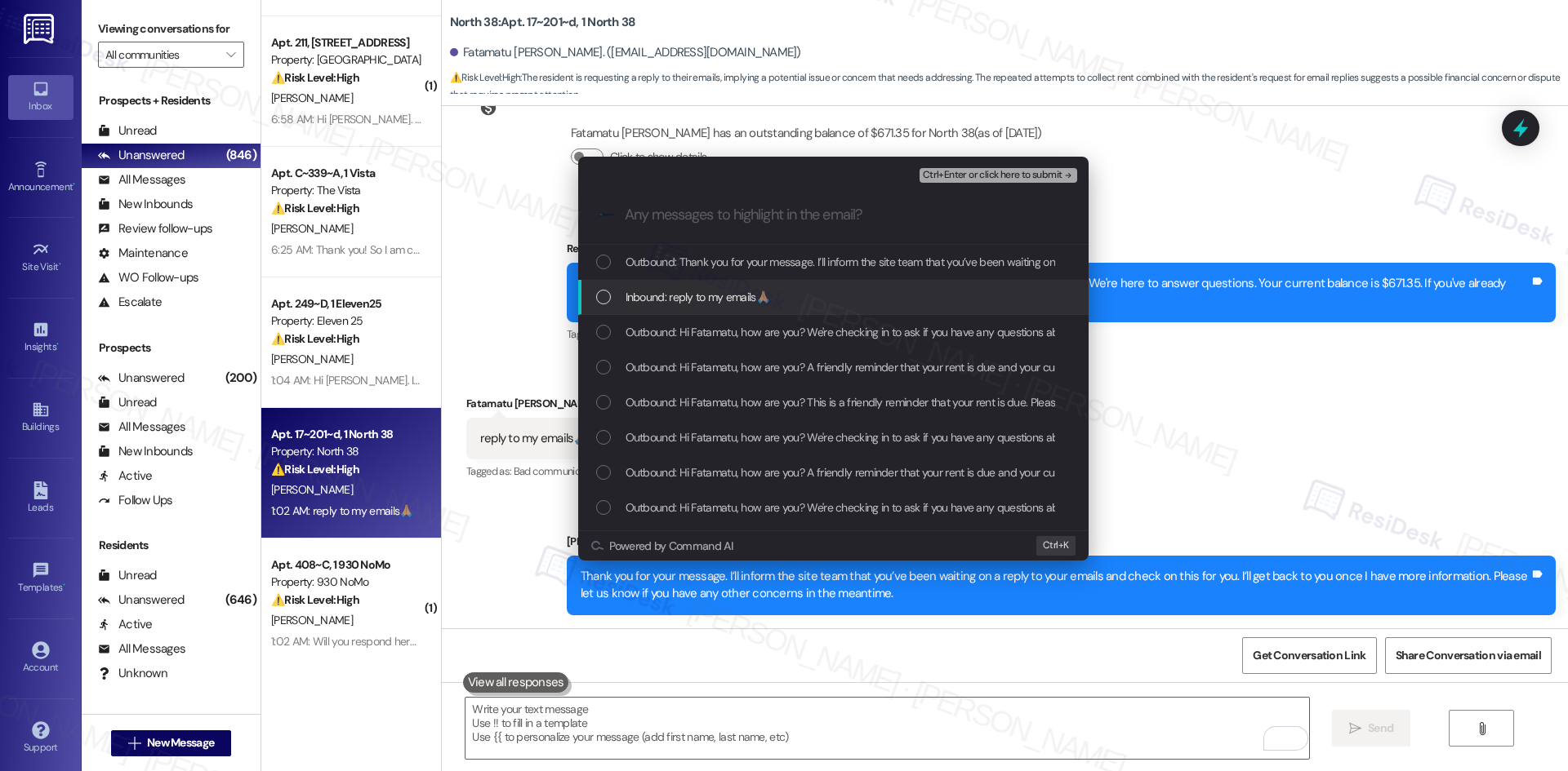
click at [726, 301] on span "Inbound: reply to my emails🙏🏽" at bounding box center [698, 297] width 144 height 18
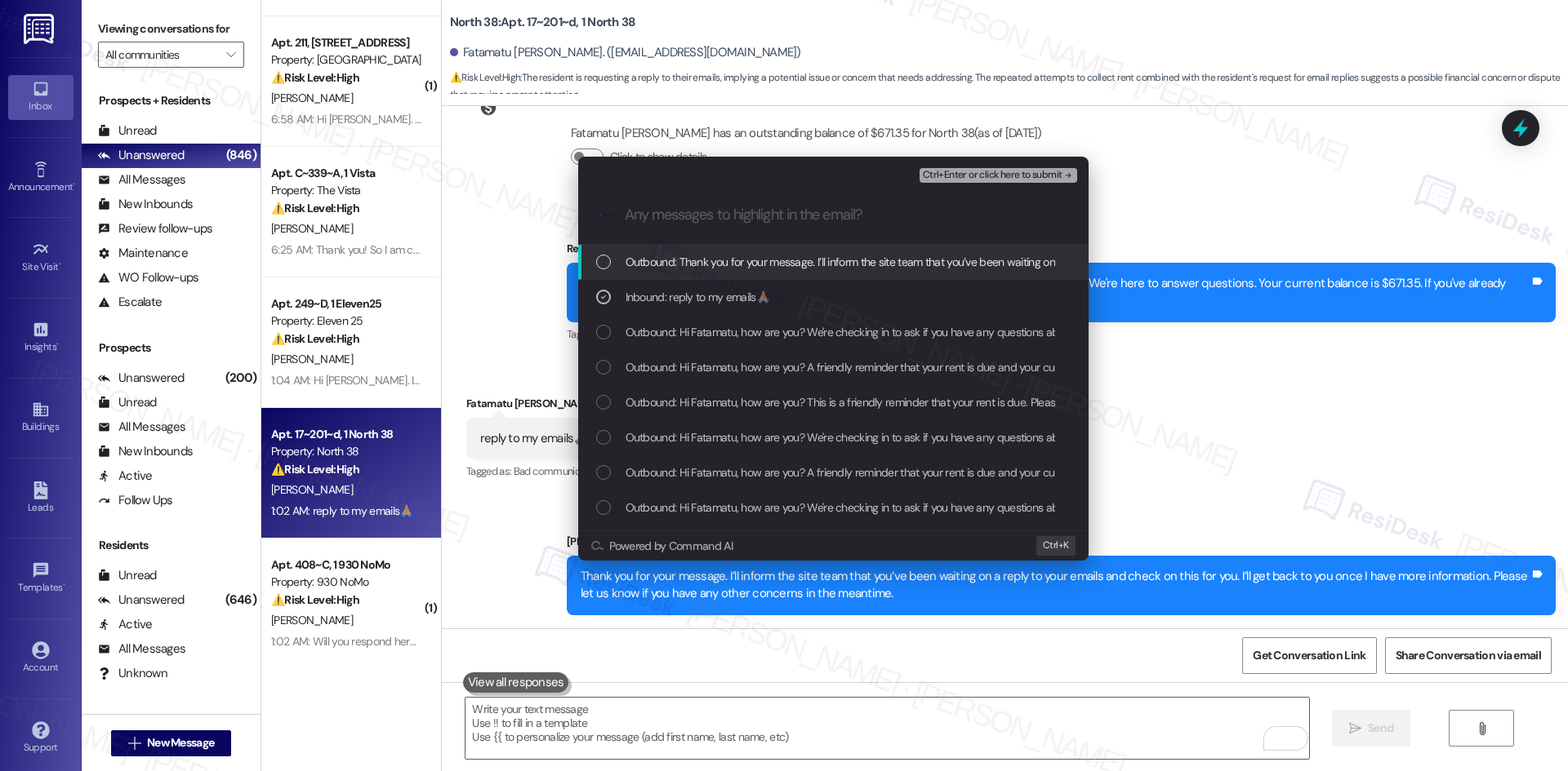
click at [1000, 177] on span "Ctrl+Enter or click here to submit" at bounding box center [992, 175] width 140 height 12
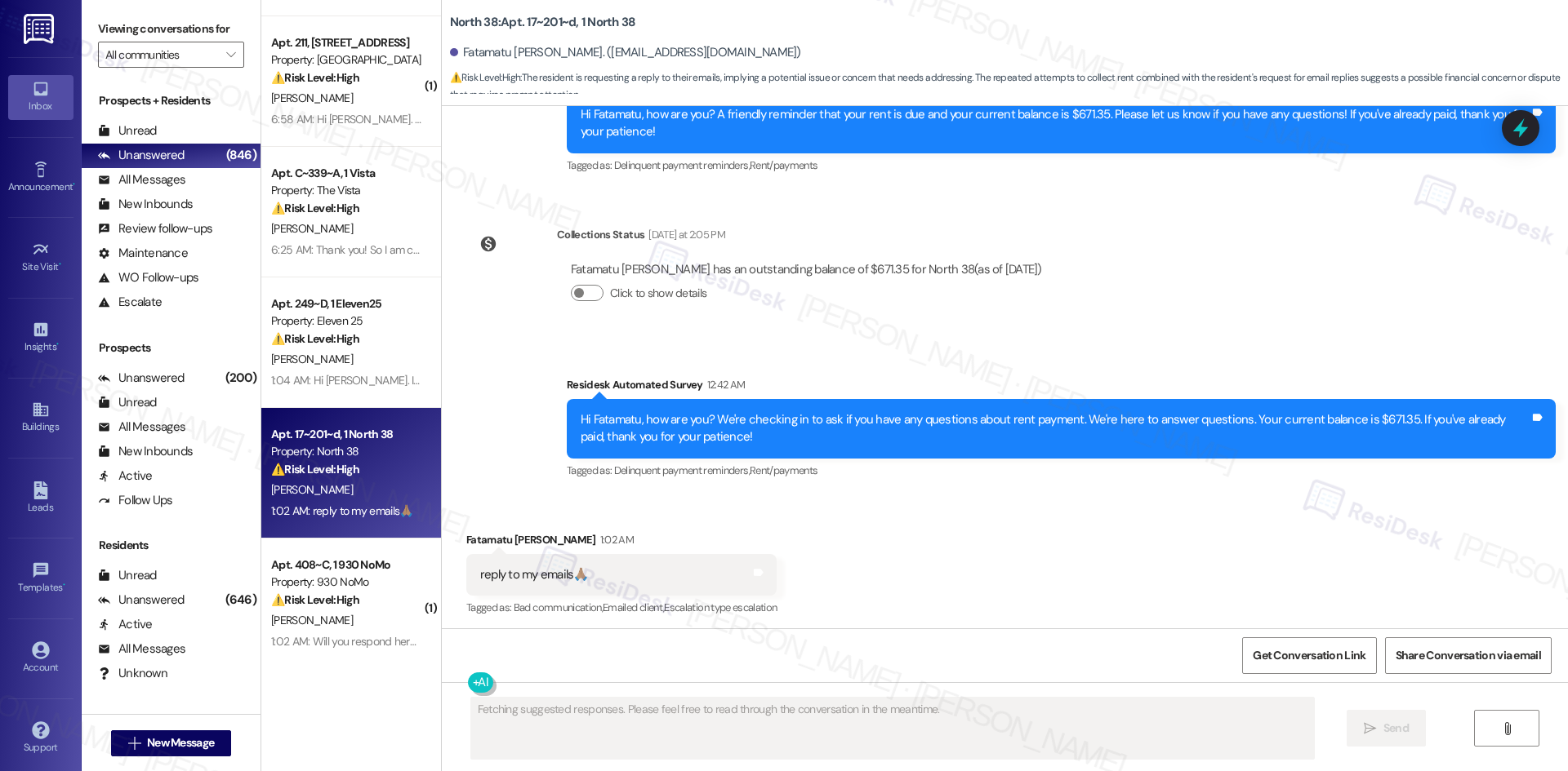
scroll to position [2675, 0]
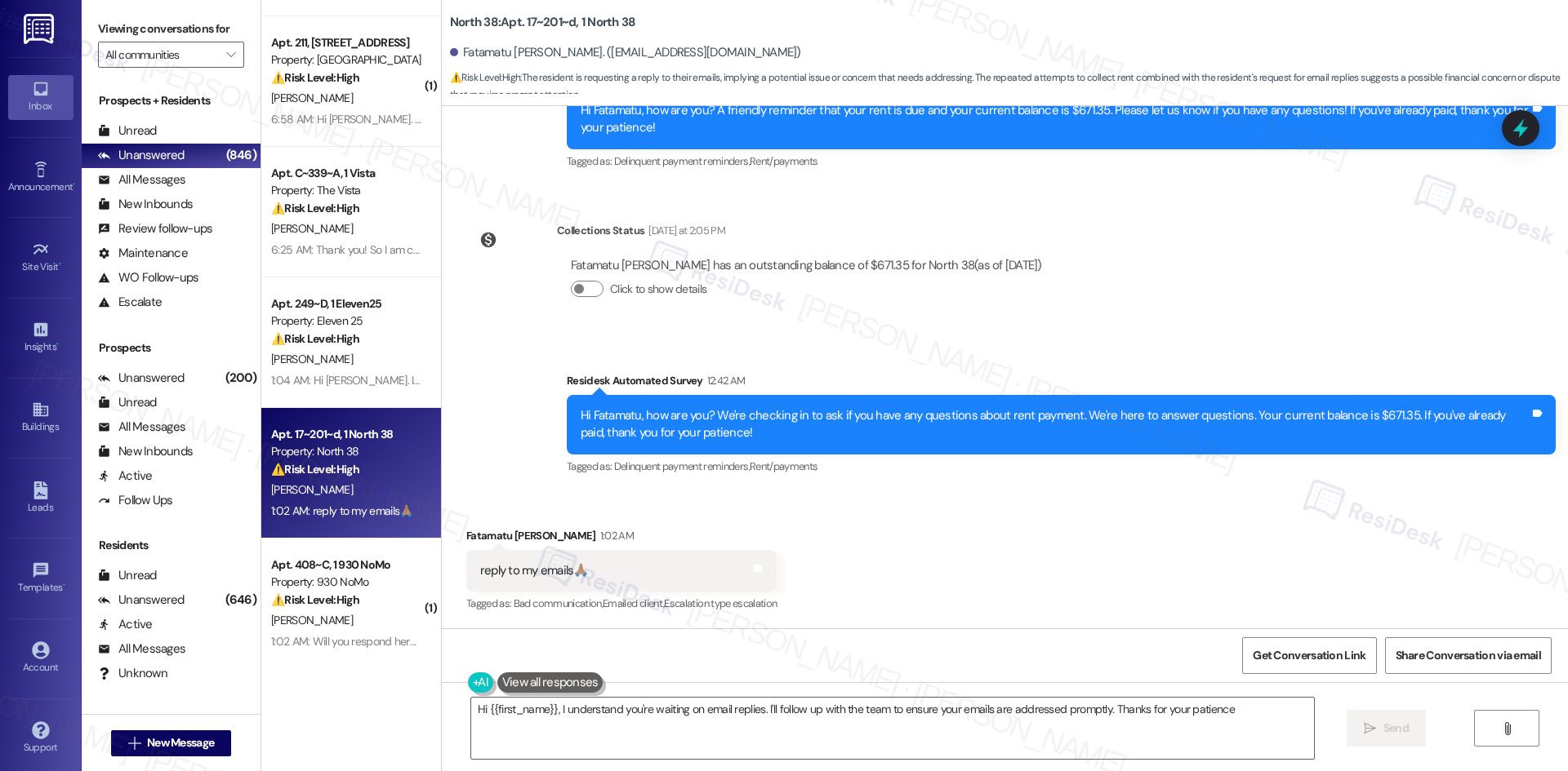
type textarea "Hi {{first_name}}, I understand you're waiting on email replies. I'll follow up…"
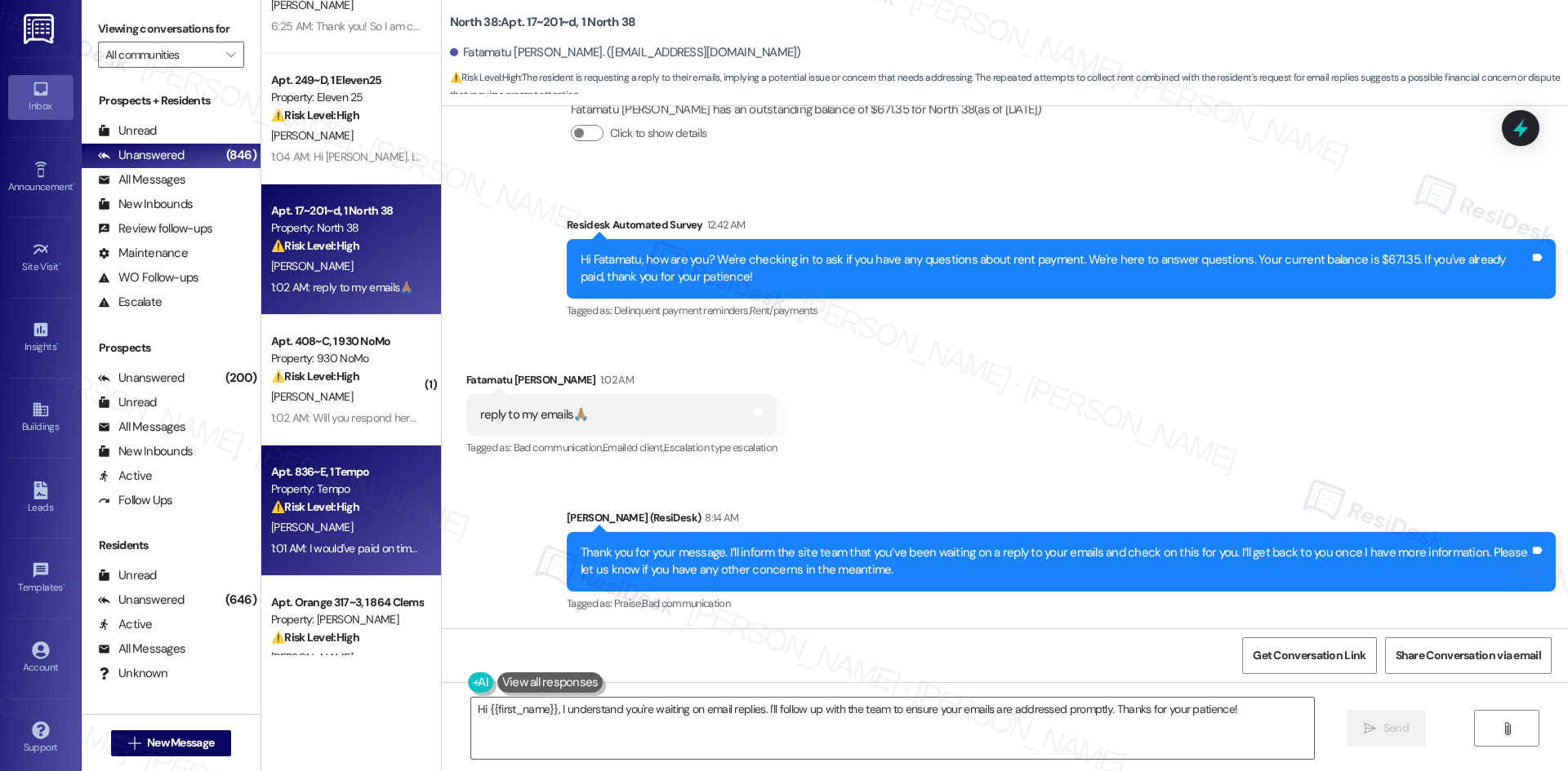
scroll to position [490, 0]
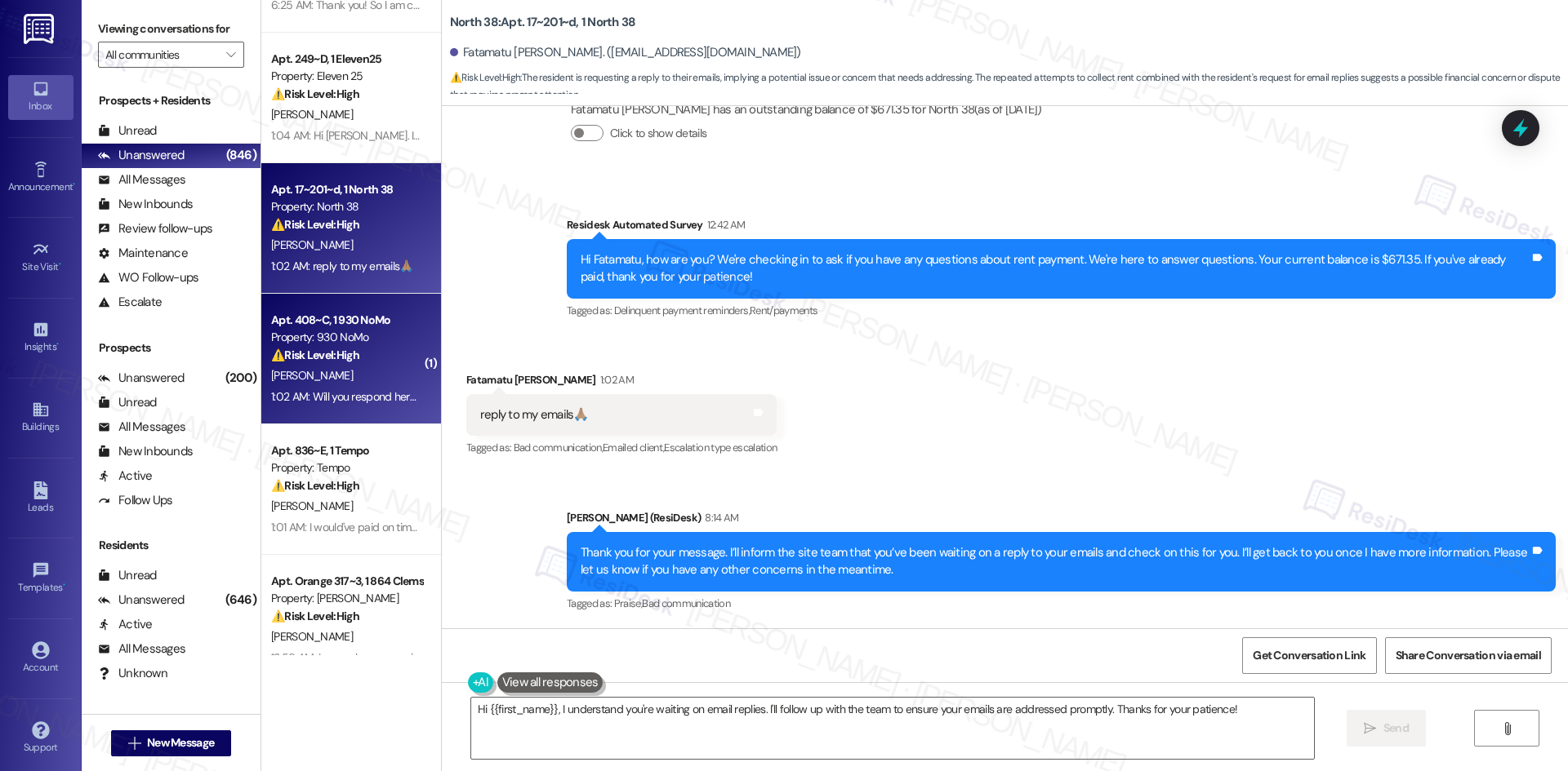
click at [343, 376] on div "[PERSON_NAME]" at bounding box center [347, 376] width 154 height 21
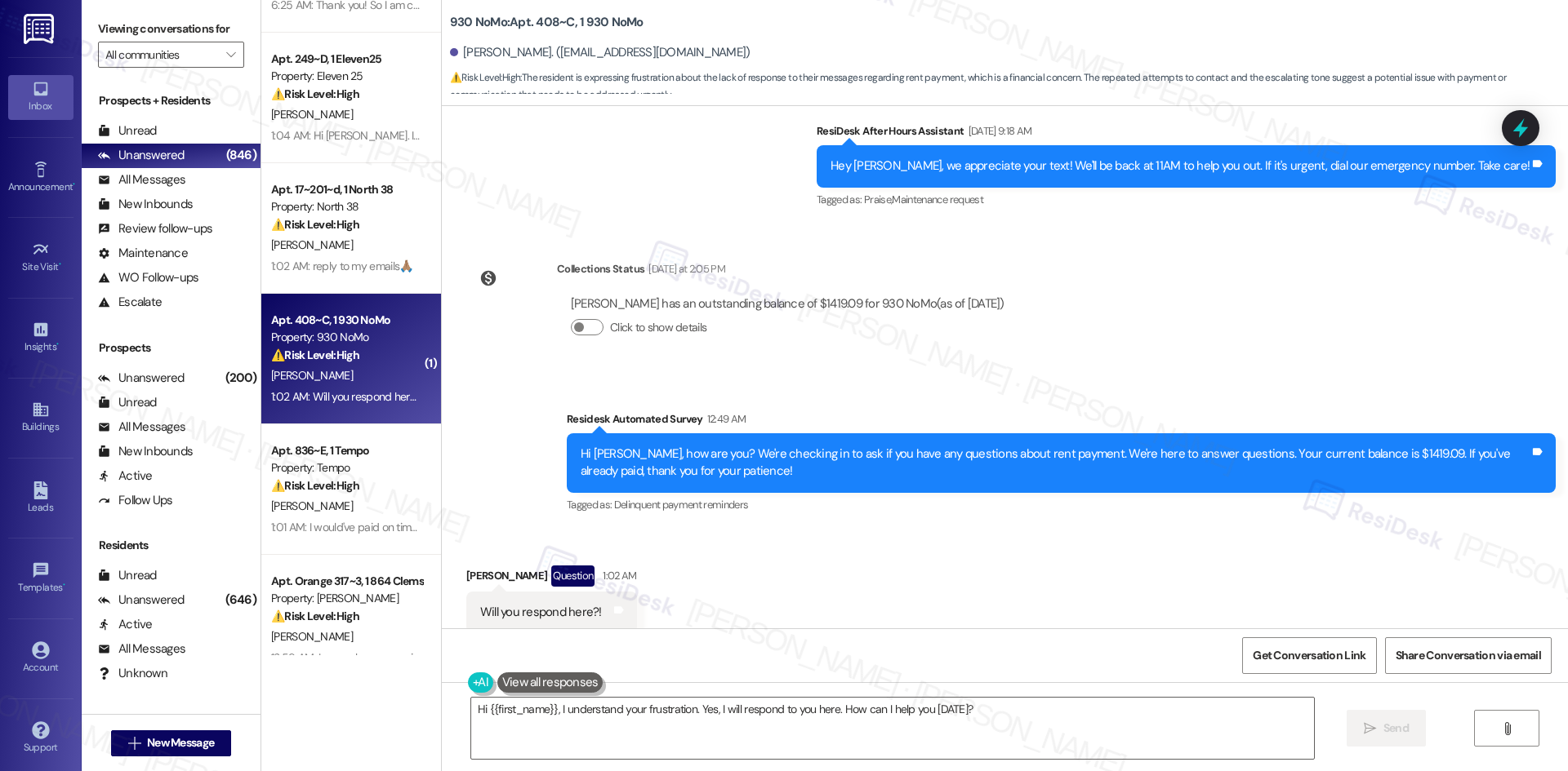
scroll to position [2584, 0]
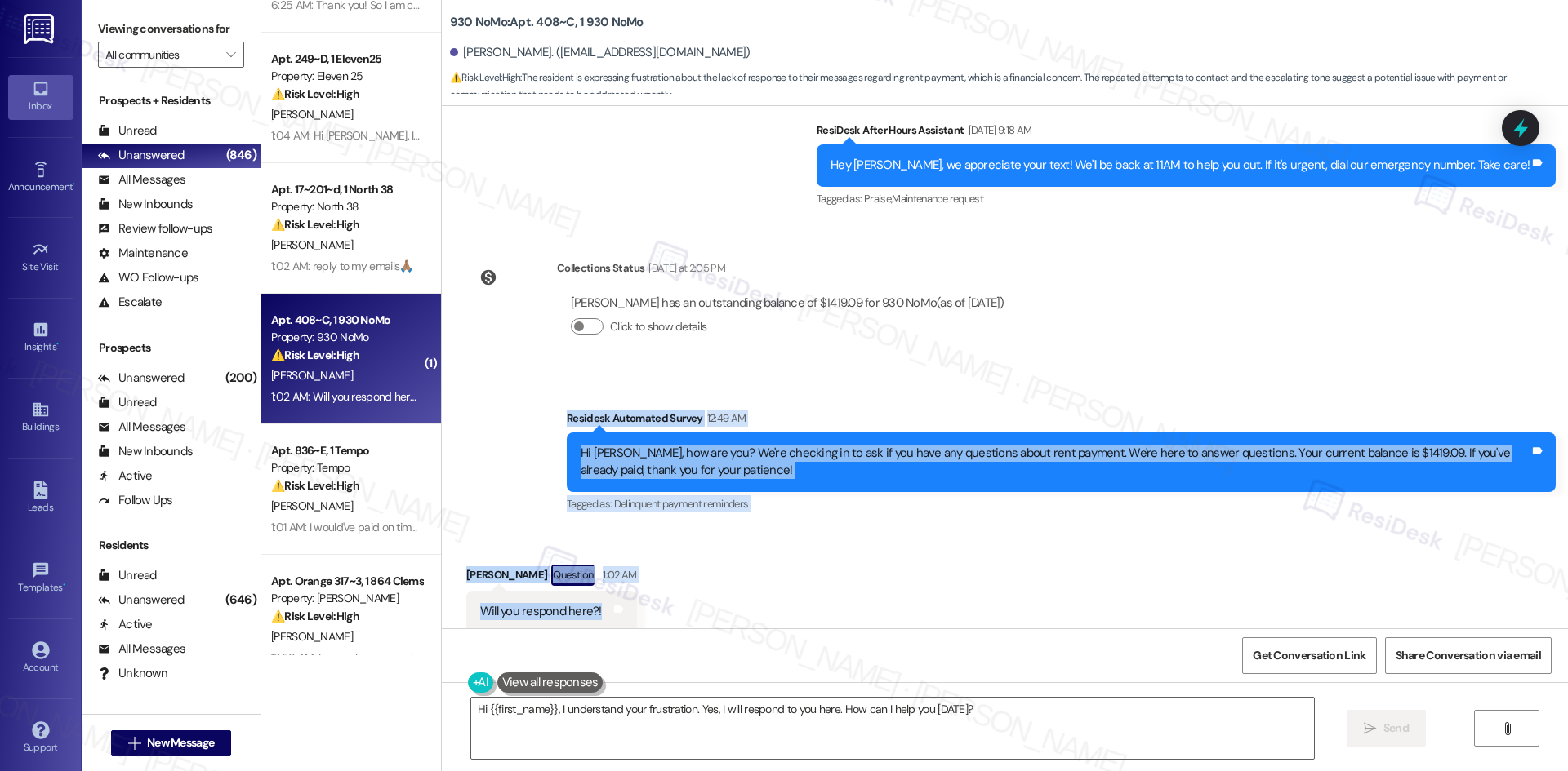
drag, startPoint x: 544, startPoint y: 390, endPoint x: 648, endPoint y: 604, distance: 237.9
click at [648, 604] on div "WO Opened request: wants [PERSON_NAME]... [DATE] 4:22 PM Status : Completed Sho…" at bounding box center [1005, 367] width 1126 height 523
copy div "Residesk Automated Survey 12:49 AM Hi [PERSON_NAME], how are you? We're checkin…"
click at [1046, 528] on div "Received via SMS [PERSON_NAME] Question 1:02 AM Will you respond here?! Tags an…" at bounding box center [1005, 586] width 1126 height 117
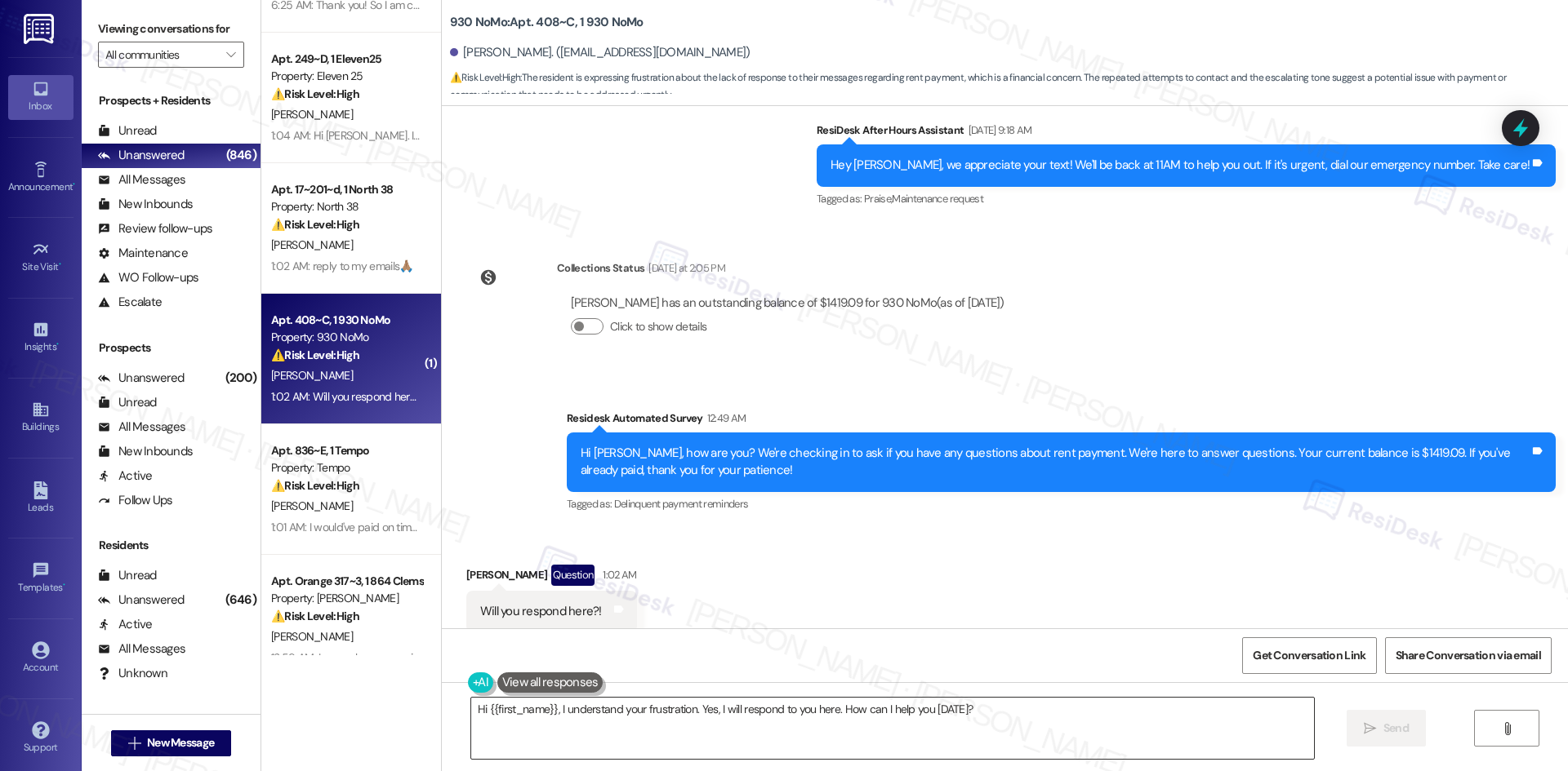
drag, startPoint x: 679, startPoint y: 725, endPoint x: 710, endPoint y: 719, distance: 31.6
click at [679, 725] on textarea "Hi {{first_name}}, I understand your frustration. Yes, I will respond to you he…" at bounding box center [892, 729] width 842 height 61
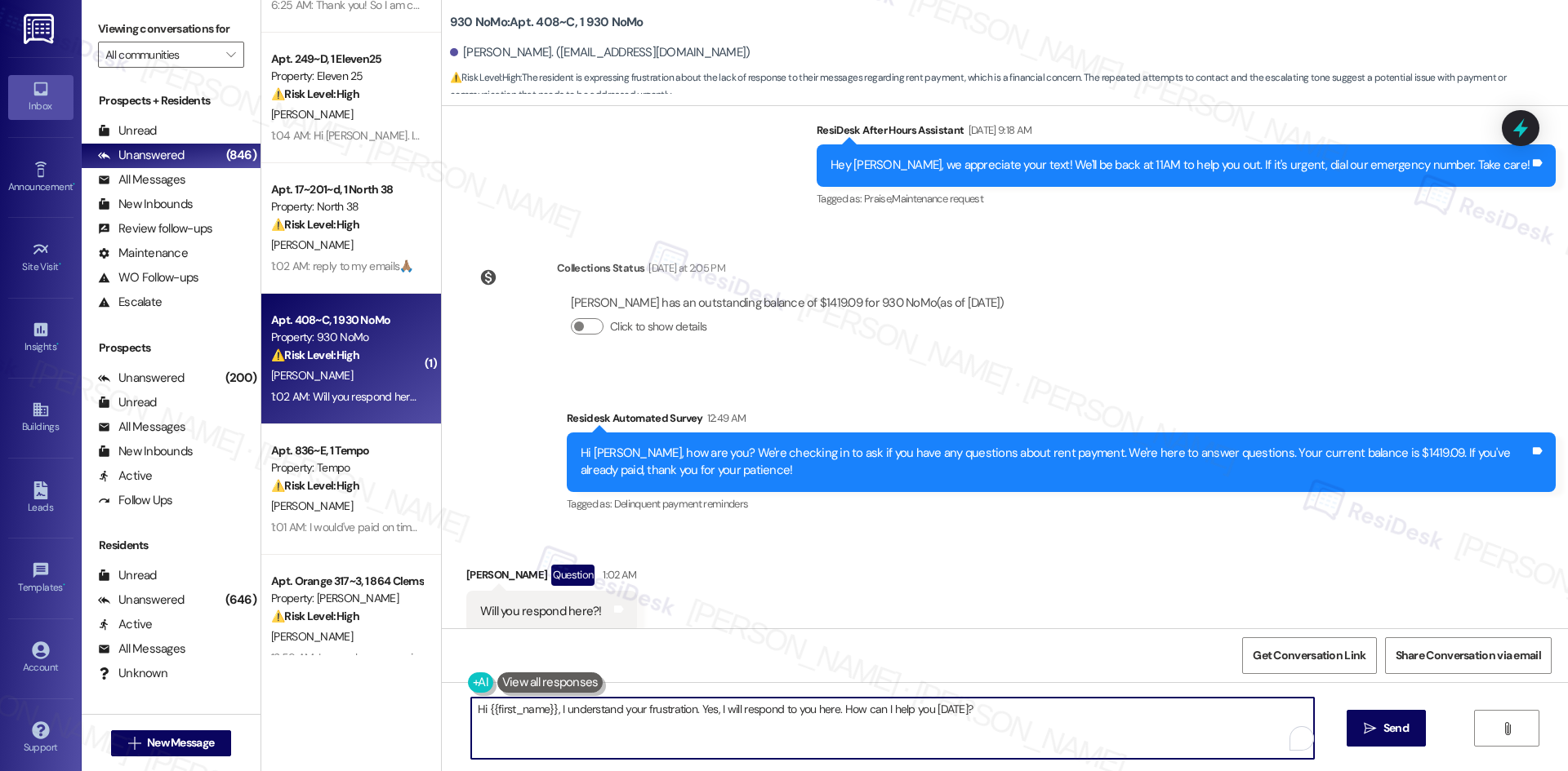
paste textarea "Yes, [PERSON_NAME] — you can respond here and I’ll make sure your message is no…"
type textarea "Yes, [PERSON_NAME] — you can respond here and I’ll make sure your message is no…"
click at [1384, 735] on span "Send" at bounding box center [1380, 728] width 26 height 17
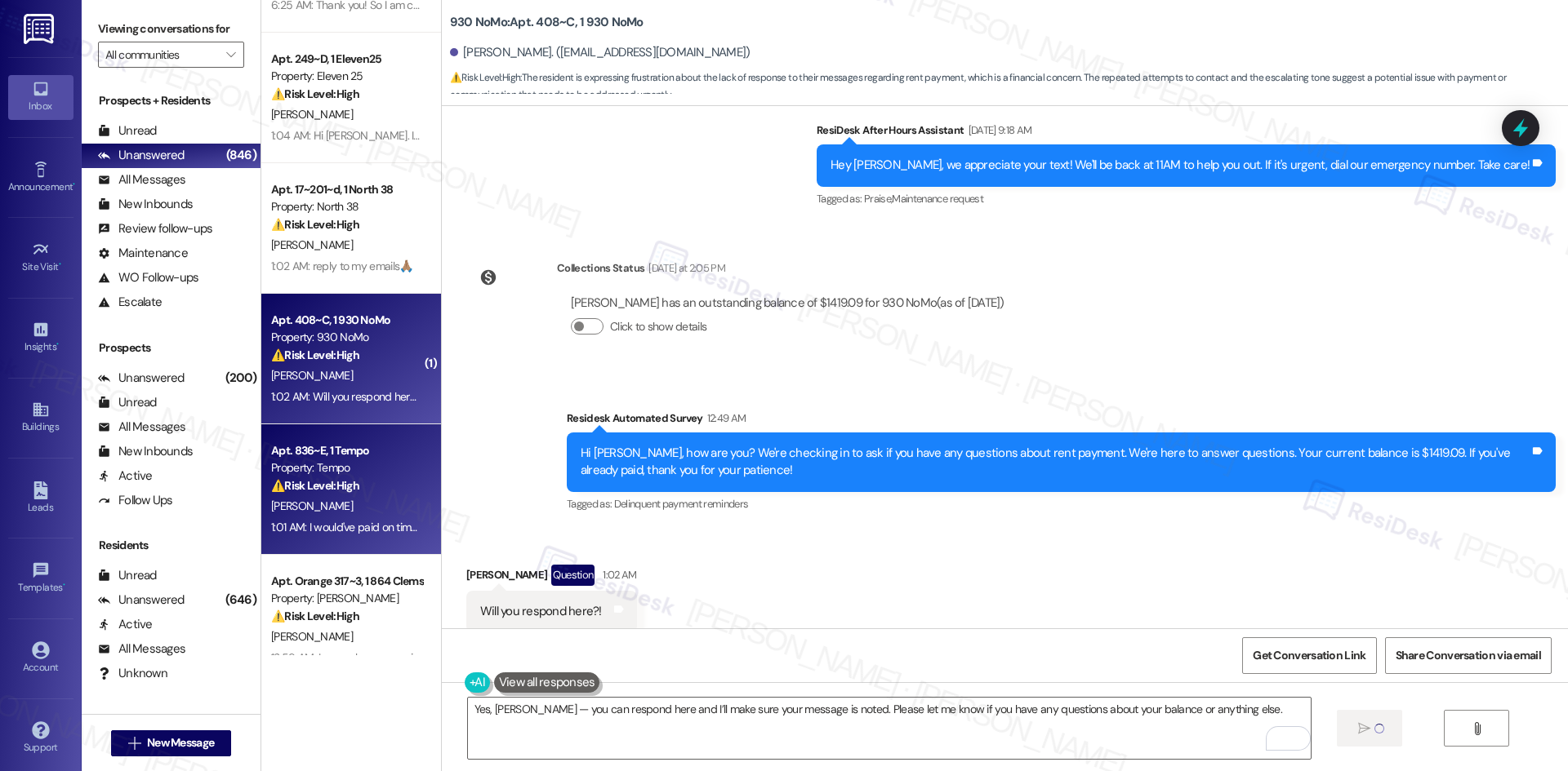
click at [329, 495] on div "⚠️ Risk Level: High The resident is reporting a problem with their rent payment…" at bounding box center [347, 486] width 151 height 17
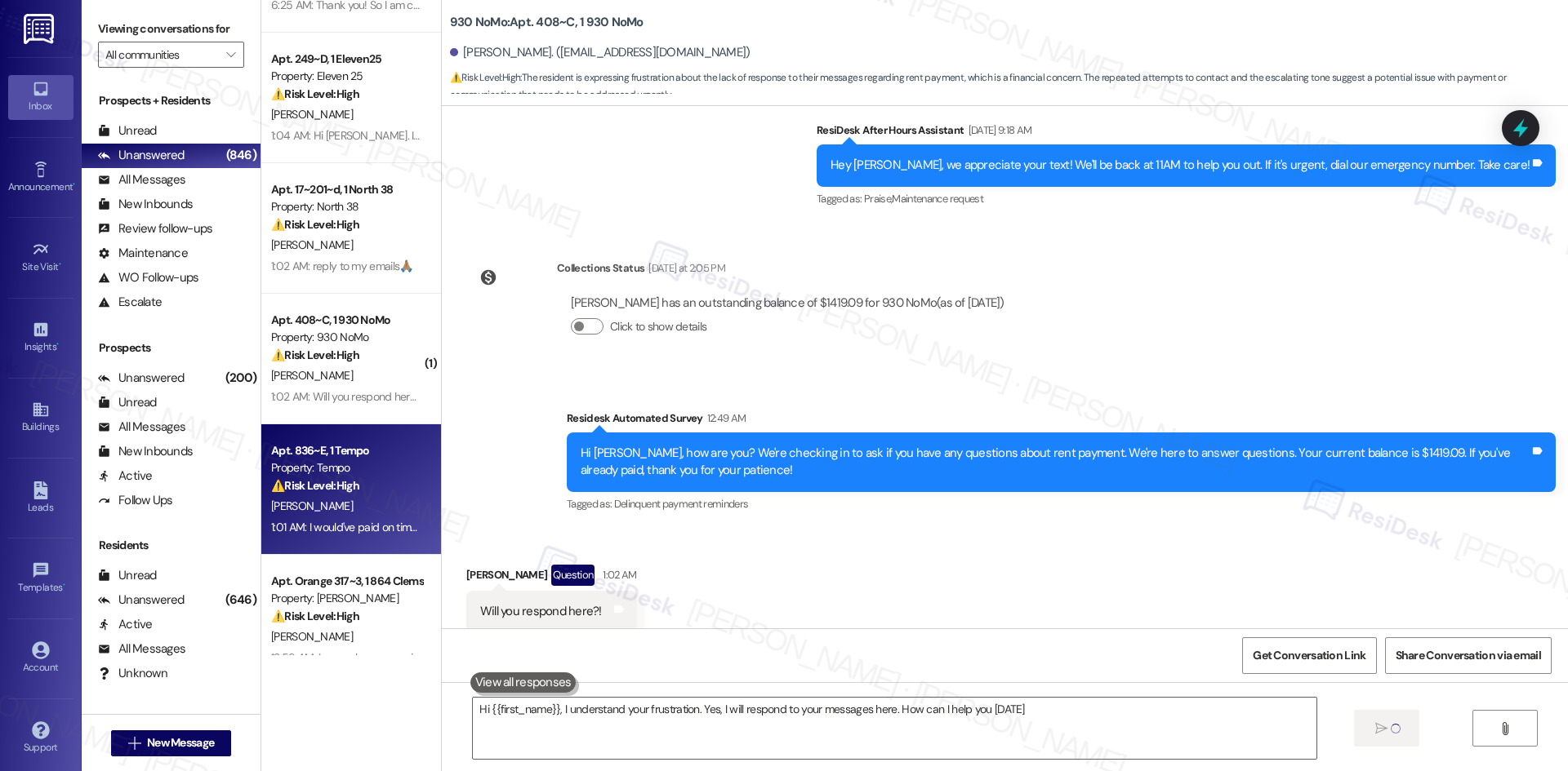
type textarea "Hi {{first_name}}, I understand your frustration. Yes, I will respond to your m…"
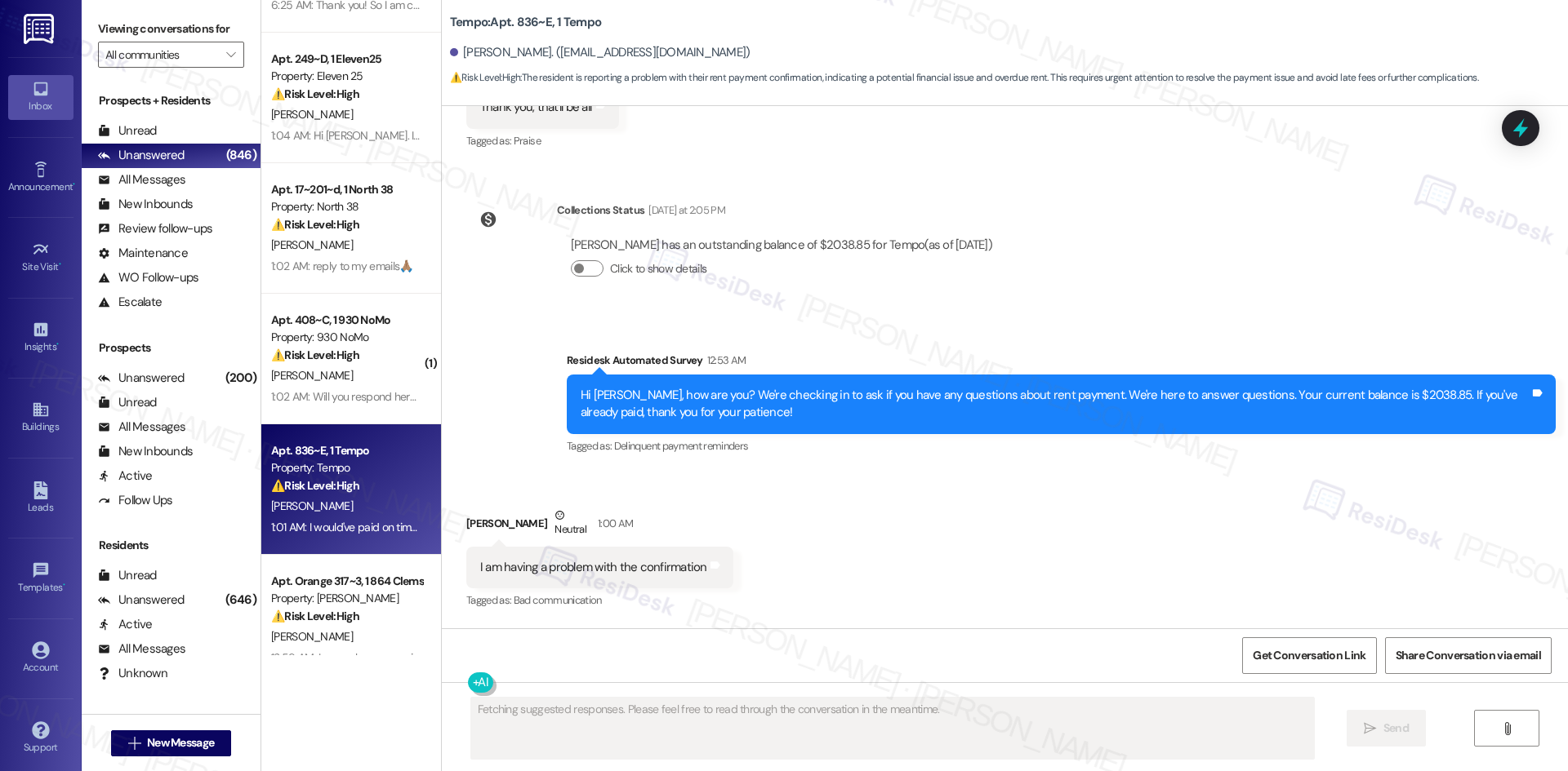
scroll to position [1408, 0]
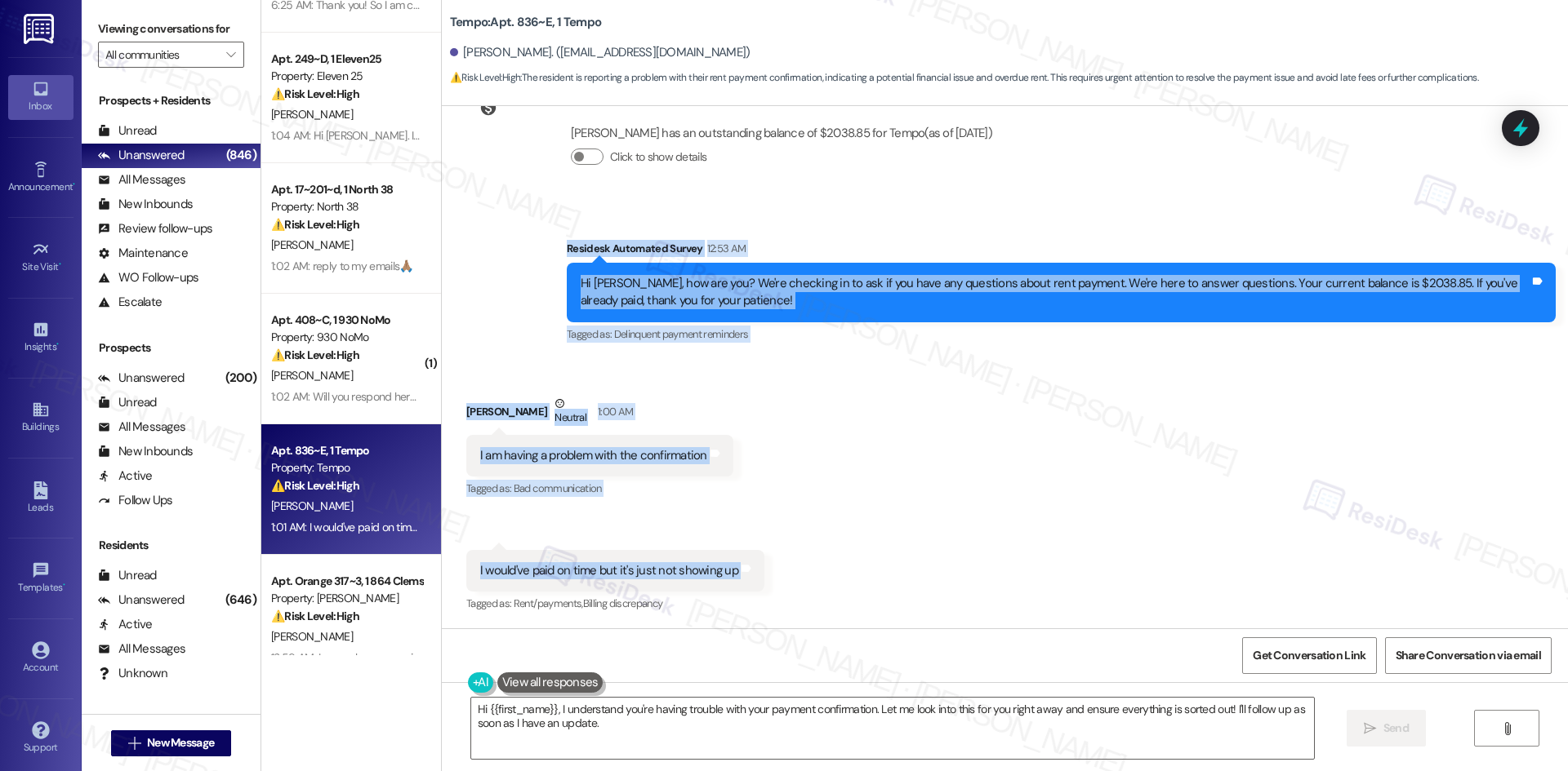
drag, startPoint x: 537, startPoint y: 225, endPoint x: 802, endPoint y: 562, distance: 428.7
click at [802, 562] on div "Lease started [DATE] 8:00 AM Survey, sent via SMS Residesk Automated Survey [DA…" at bounding box center [1005, 367] width 1126 height 523
copy div "Residesk Automated Survey 12:53 AM Hi [PERSON_NAME], how are you? We're checkin…"
click at [794, 428] on div "Received via SMS [PERSON_NAME] Neutral 1:00 AM I am having a problem with the c…" at bounding box center [1005, 493] width 1126 height 271
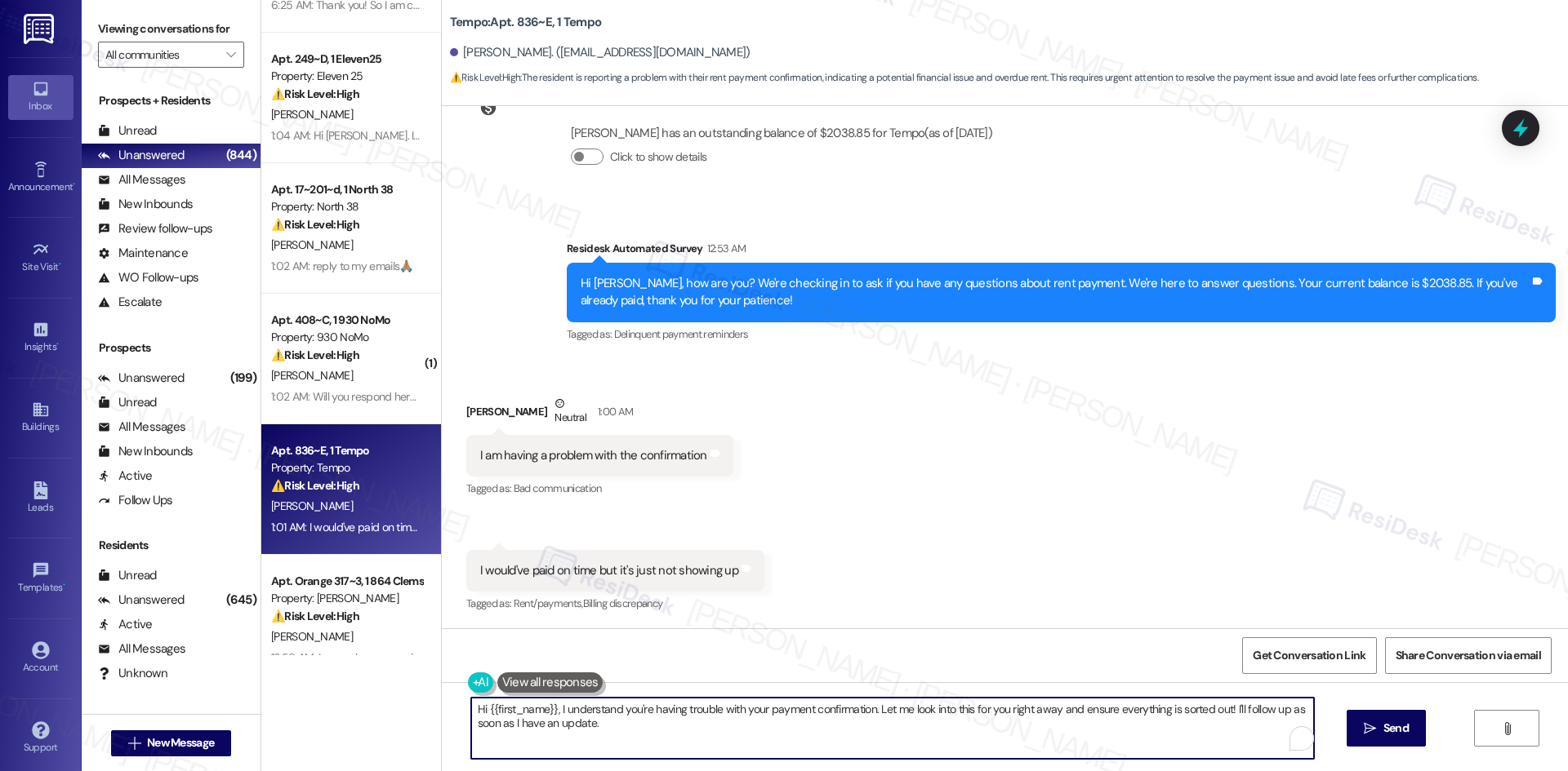
click at [742, 745] on textarea "Hi {{first_name}}, I understand you're having trouble with your payment confirm…" at bounding box center [892, 729] width 842 height 61
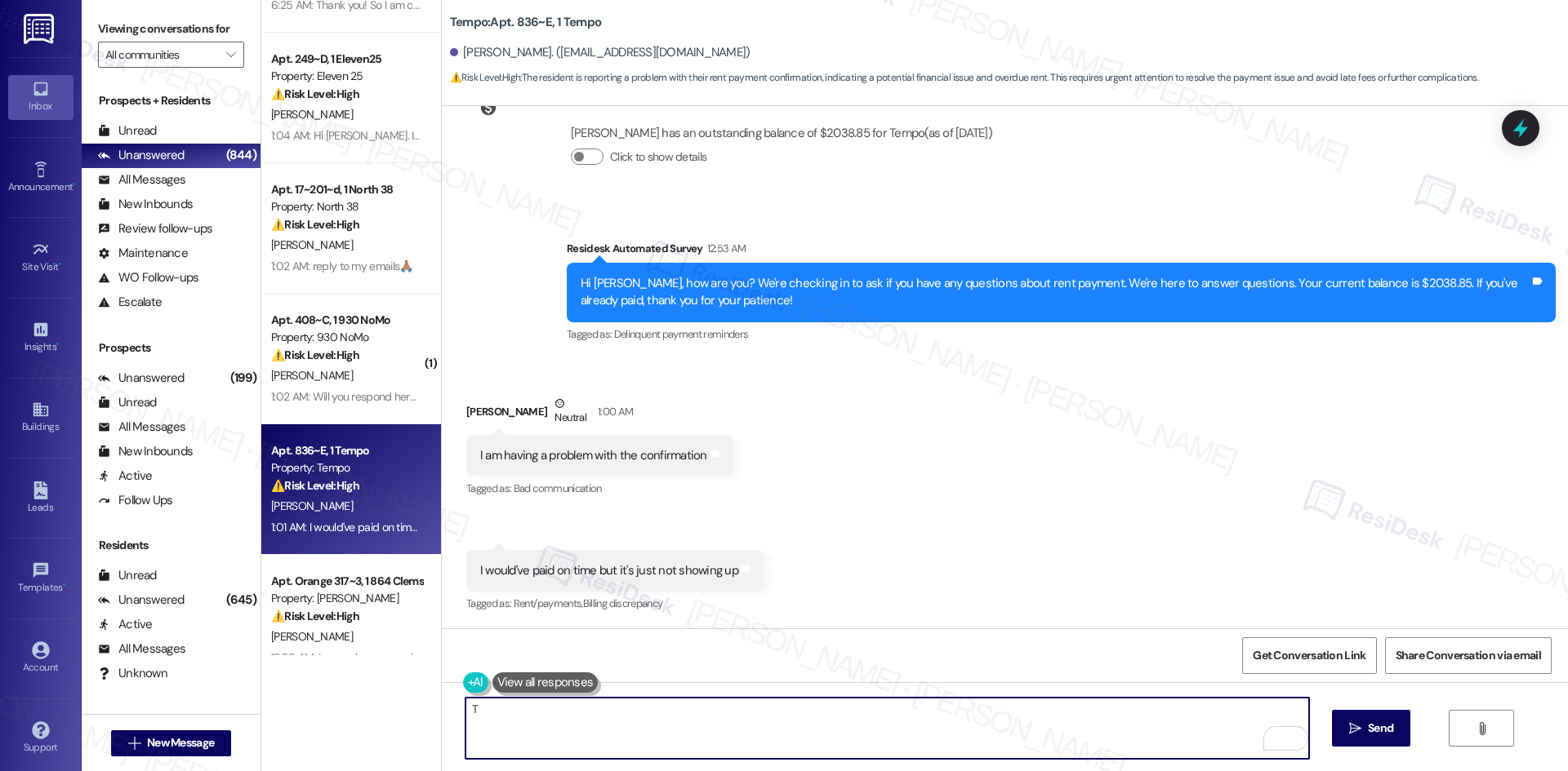
paste textarea "[PERSON_NAME] you for letting me know. I’ll inform the site team about the issu…"
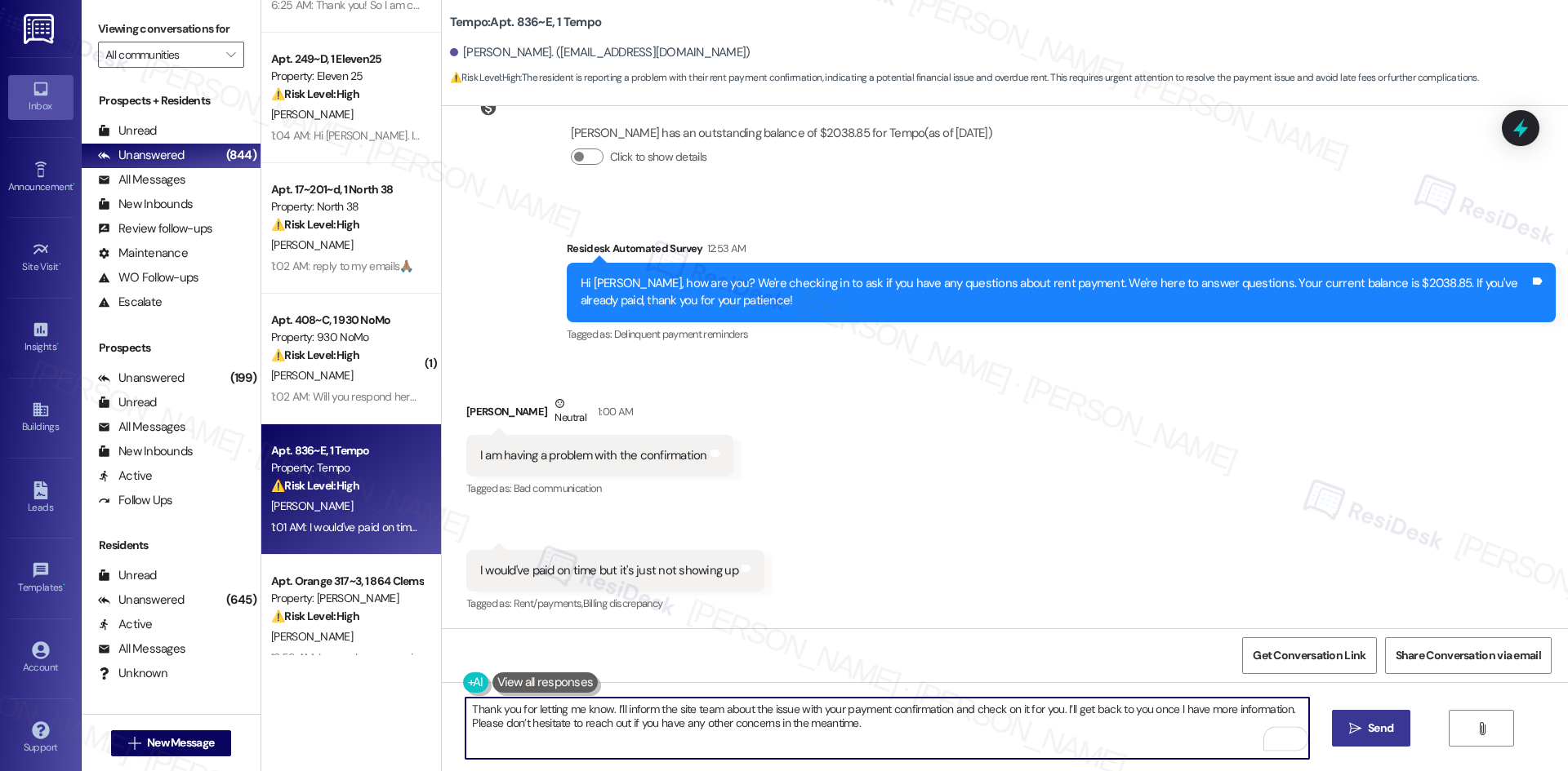
type textarea "Thank you for letting me know. I’ll inform the site team about the issue with y…"
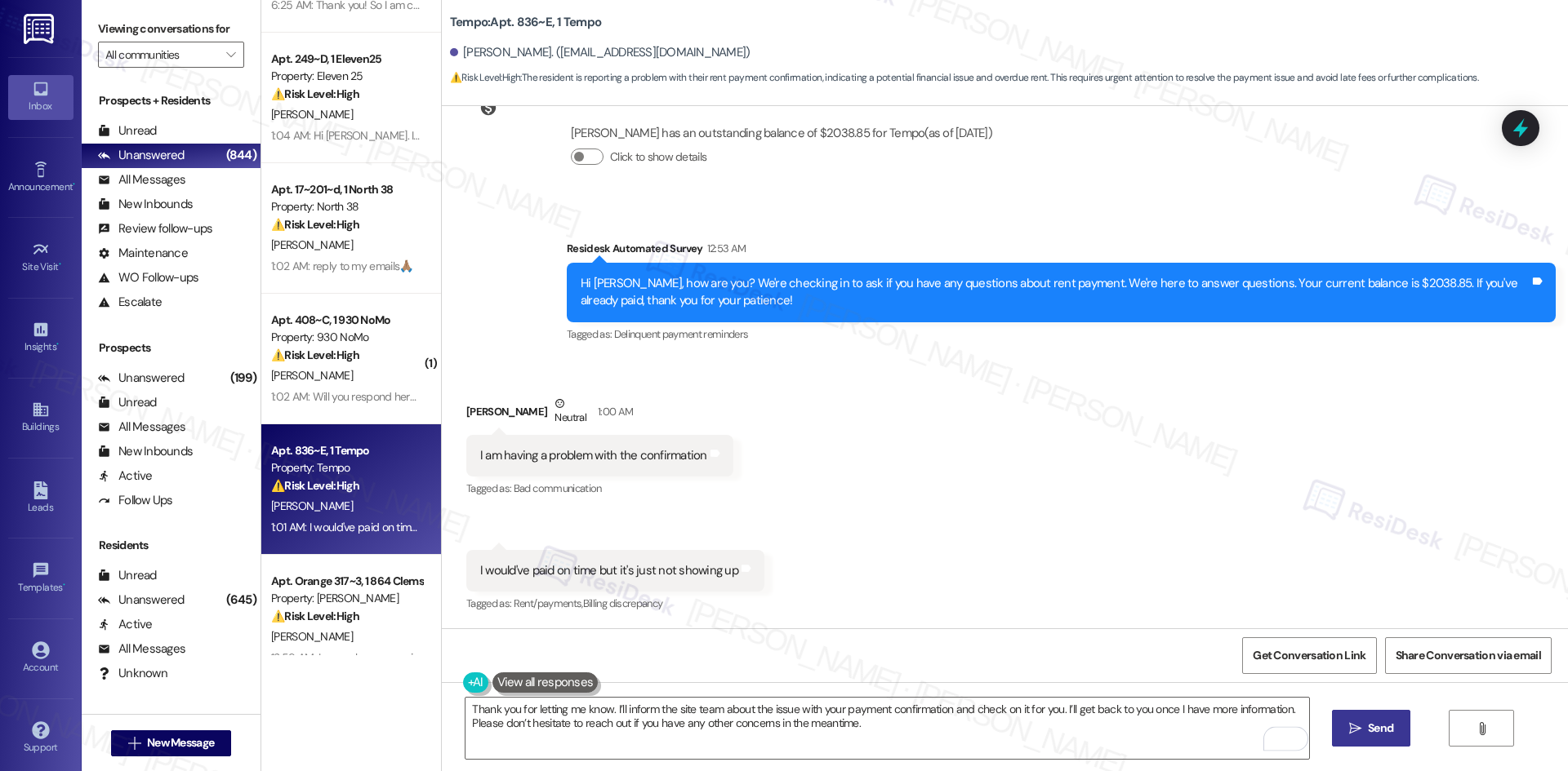
click at [1364, 725] on span "Send" at bounding box center [1380, 728] width 31 height 17
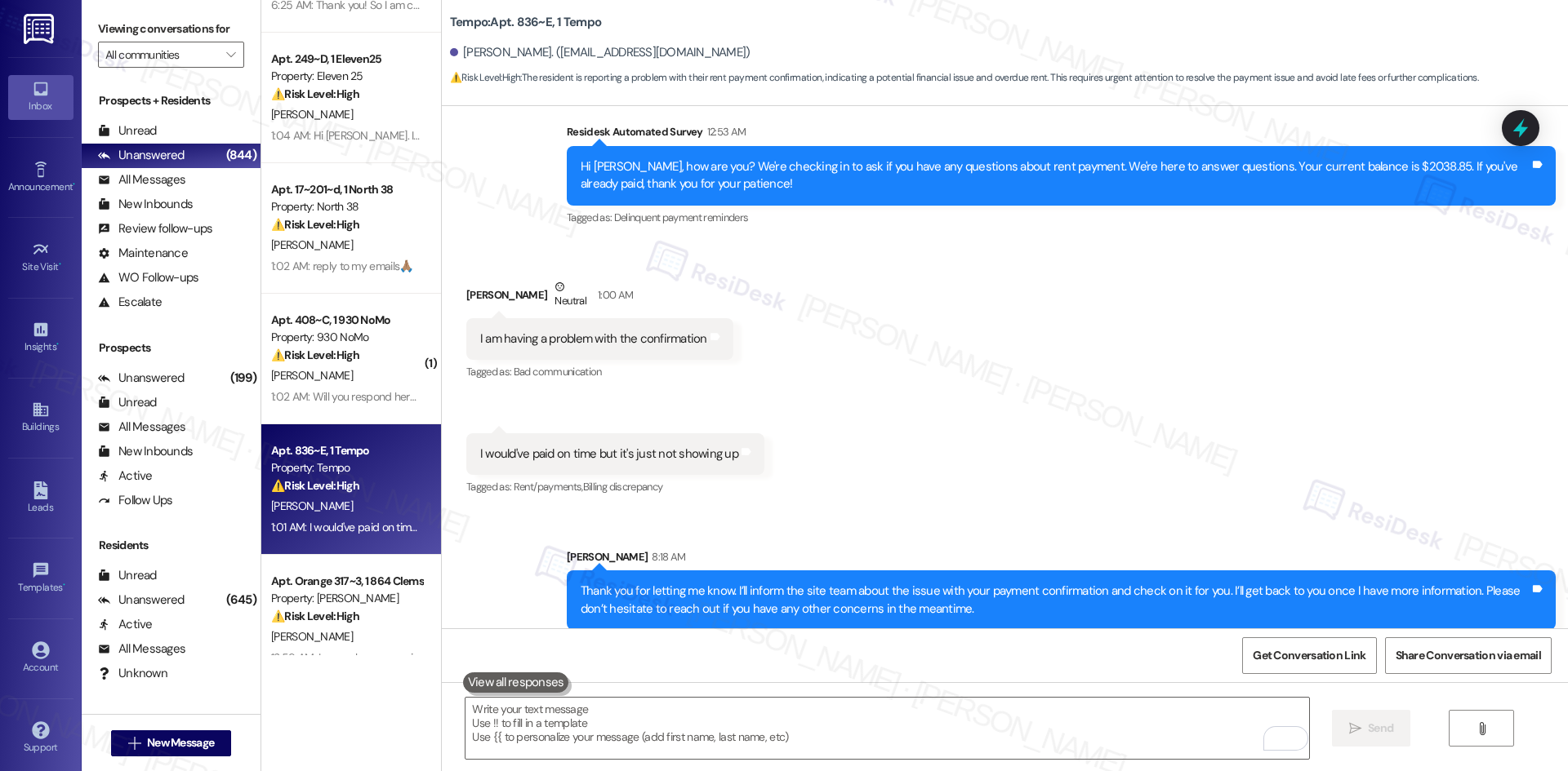
scroll to position [1540, 0]
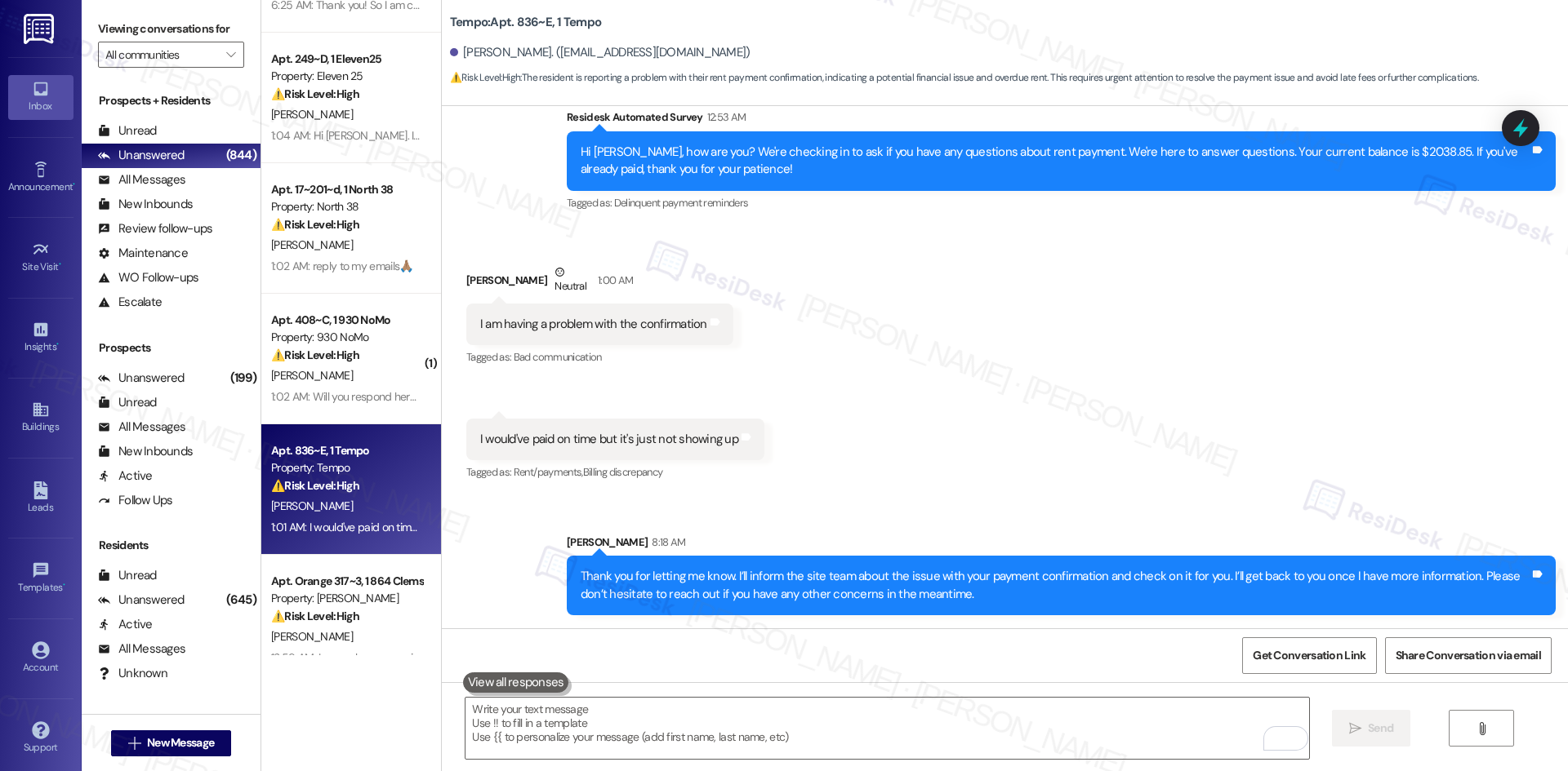
click at [1067, 490] on div "Received via SMS [PERSON_NAME] Neutral 1:00 AM I am having a problem with the c…" at bounding box center [1005, 362] width 1126 height 271
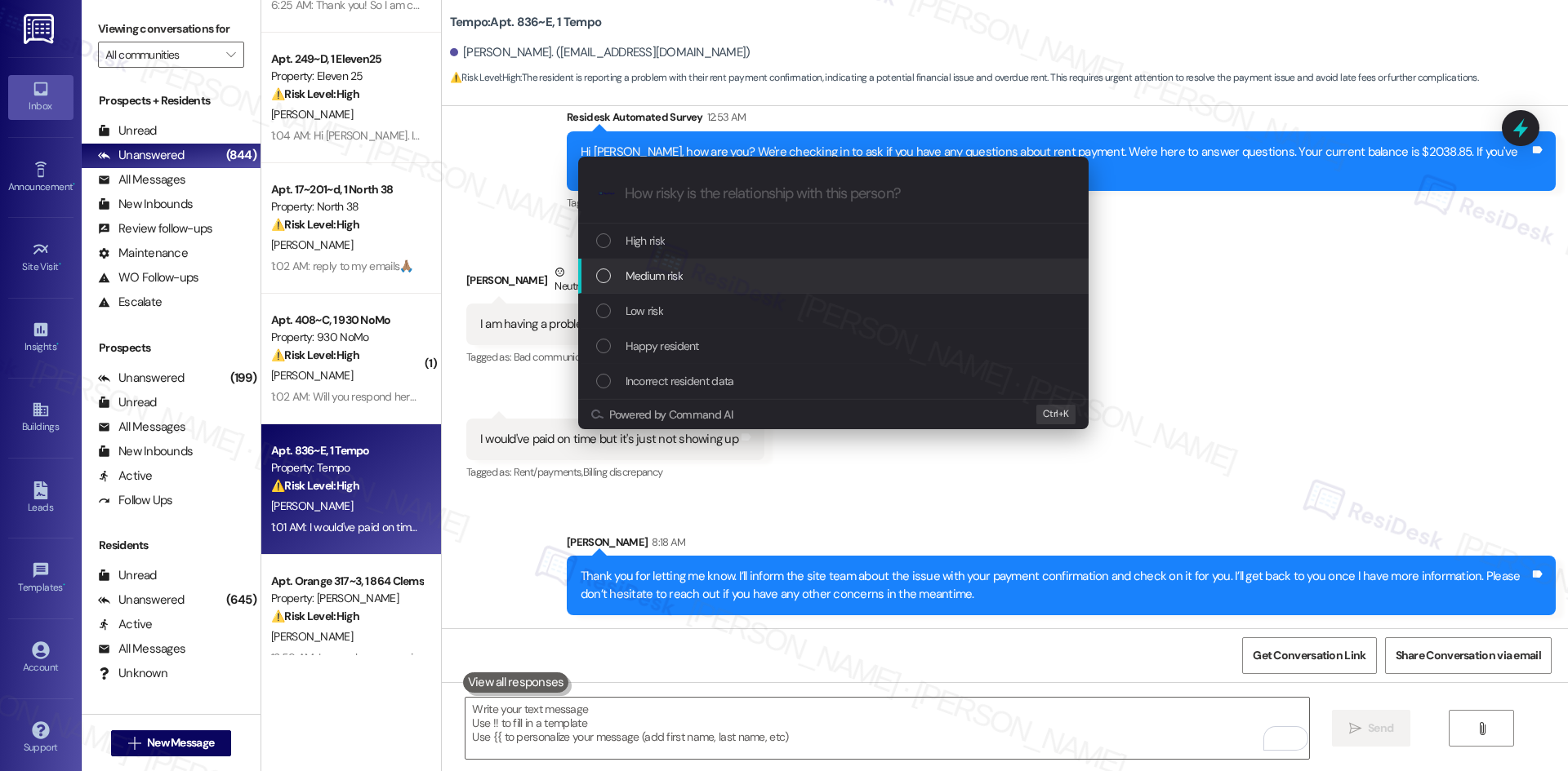
click at [666, 280] on span "Medium risk" at bounding box center [654, 276] width 57 height 18
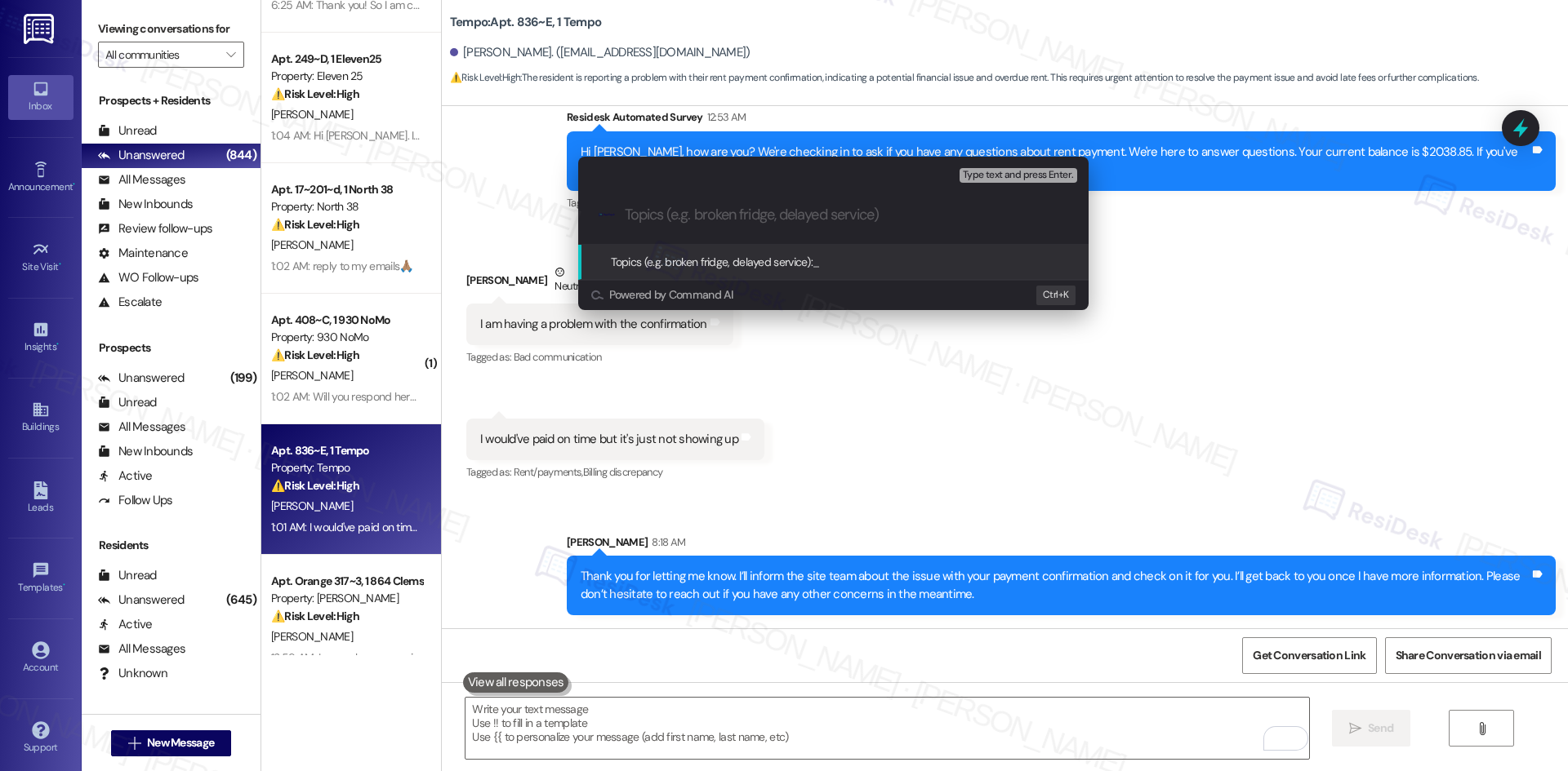
click at [655, 214] on input "Topics (e.g. broken fridge, delayed service)" at bounding box center [846, 215] width 444 height 17
paste input "Payment Confirmation Issue – Resident Unable to Complete Rent Payment"
type input "Payment Confirmation Issue – Resident Unable to Complete Rent Payment"
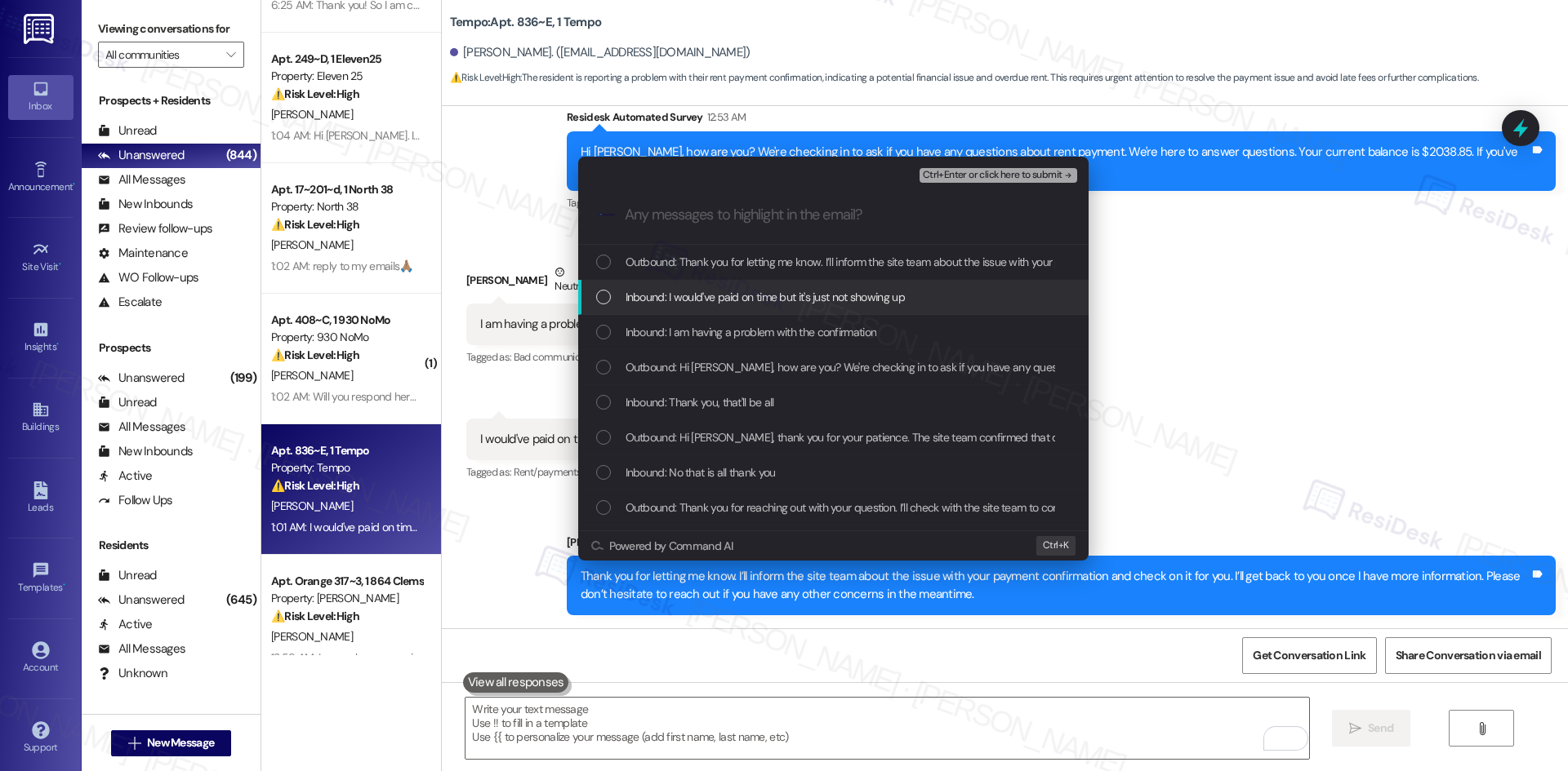
drag, startPoint x: 757, startPoint y: 299, endPoint x: 746, endPoint y: 299, distance: 11.0
click at [758, 299] on span "Inbound: I would've paid on time but it's just not showing up" at bounding box center [765, 297] width 279 height 18
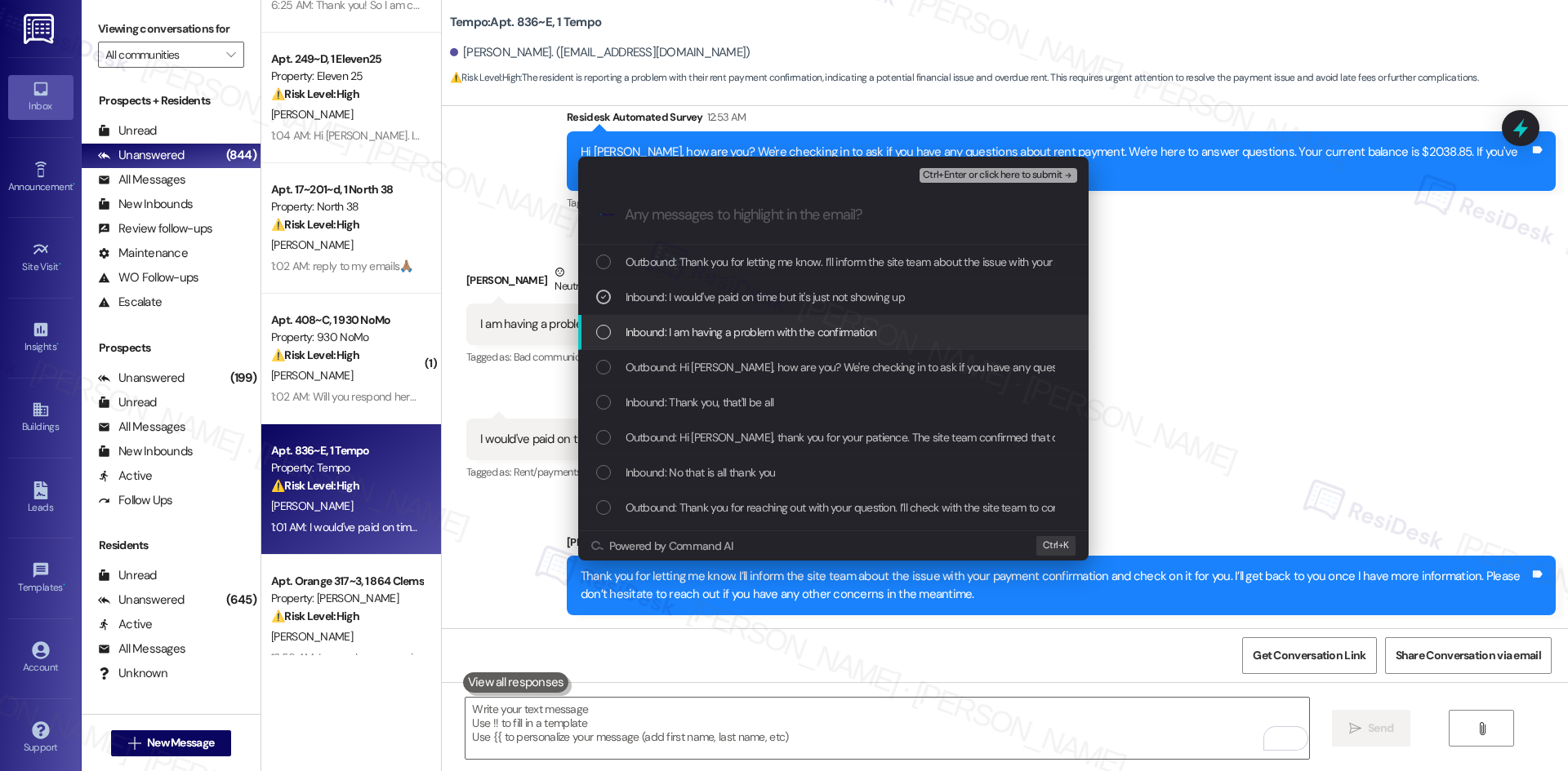
click at [764, 335] on span "Inbound: I am having a problem with the confirmation" at bounding box center [751, 333] width 252 height 18
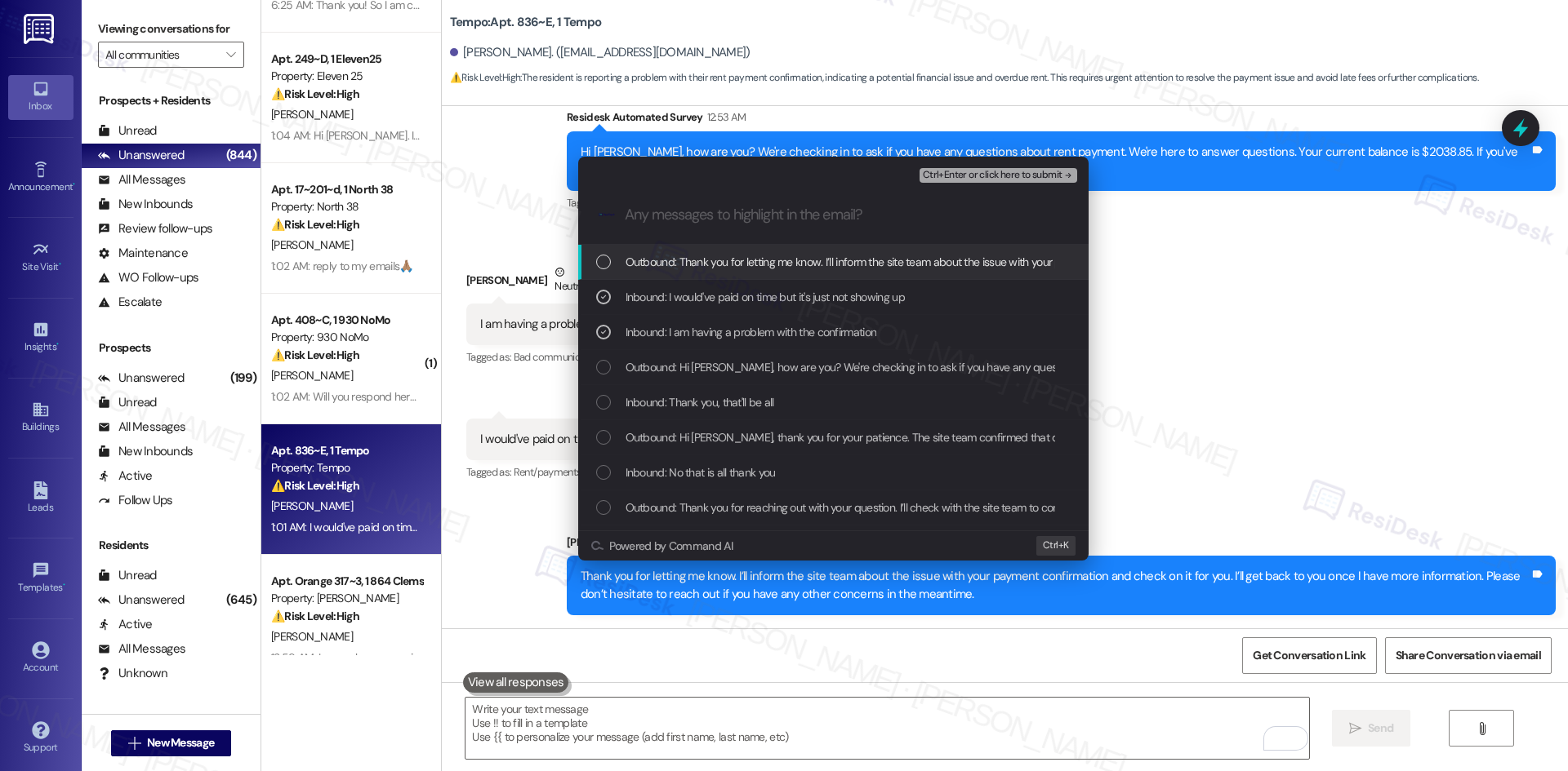
click at [1057, 170] on span "Ctrl+Enter or click here to submit" at bounding box center [992, 175] width 140 height 12
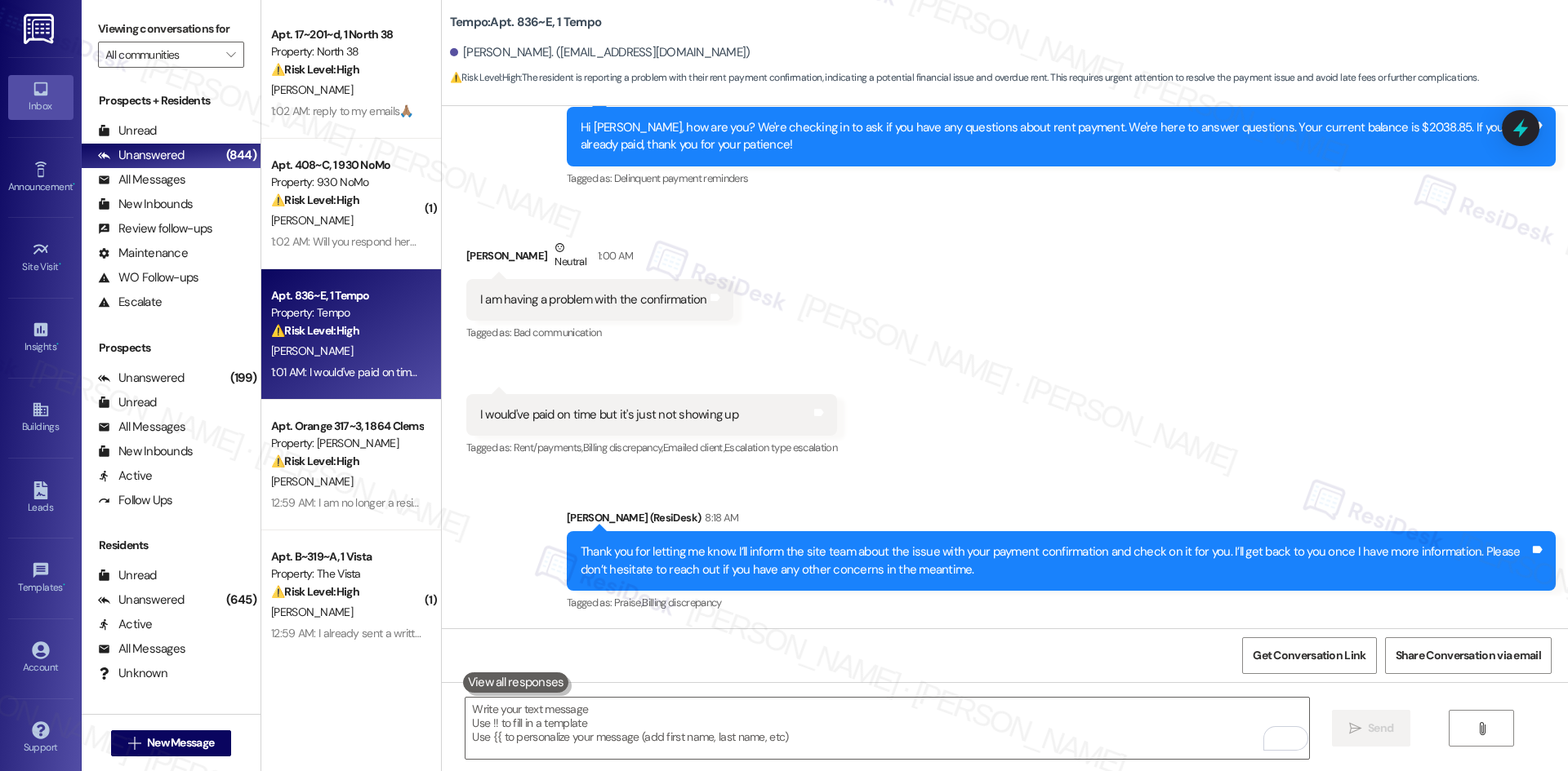
scroll to position [898, 0]
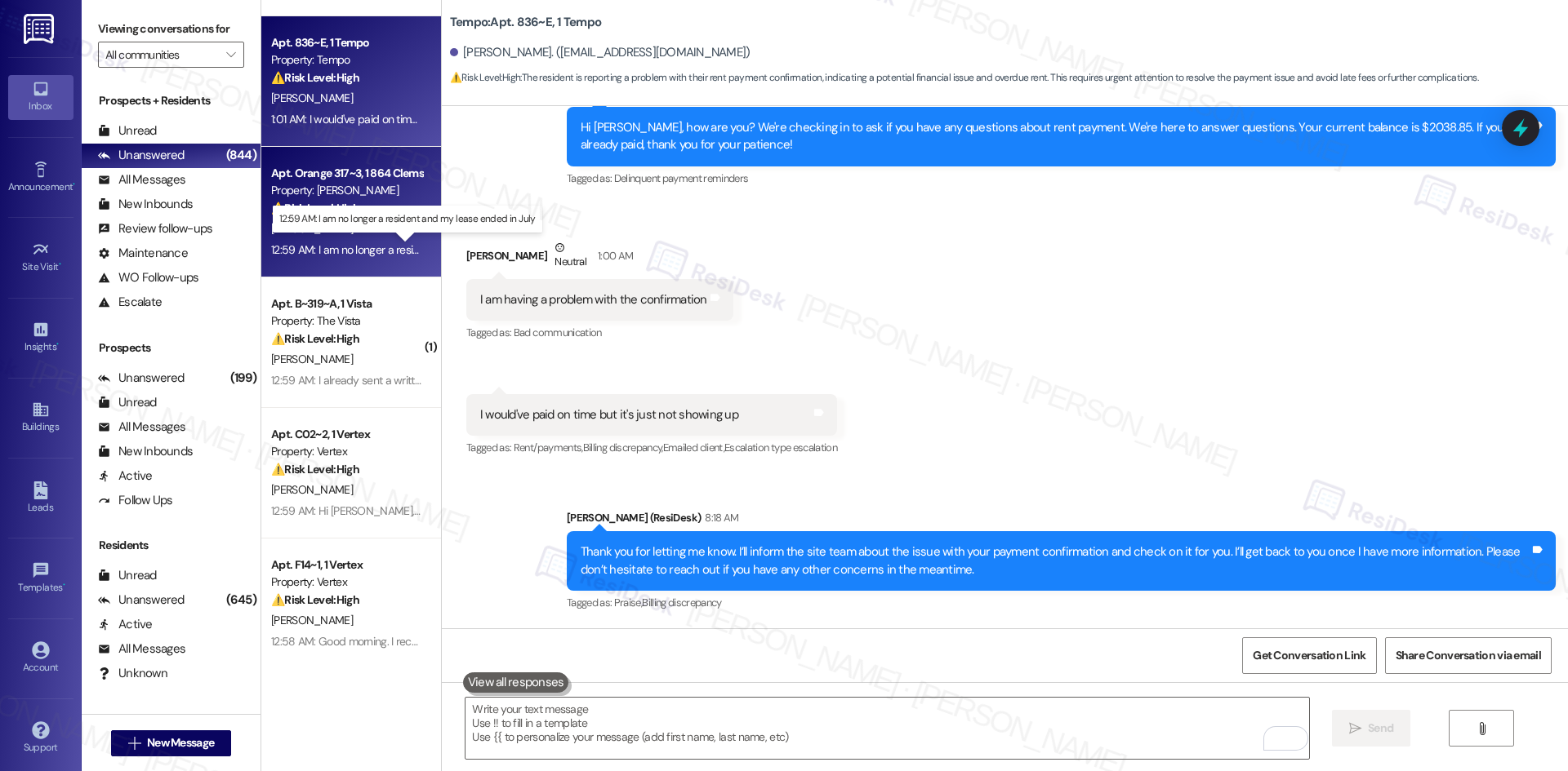
click at [378, 247] on div "12:59 AM: I am no longer a resident and my lease ended in July 12:59 AM: I am n…" at bounding box center [420, 250] width 297 height 15
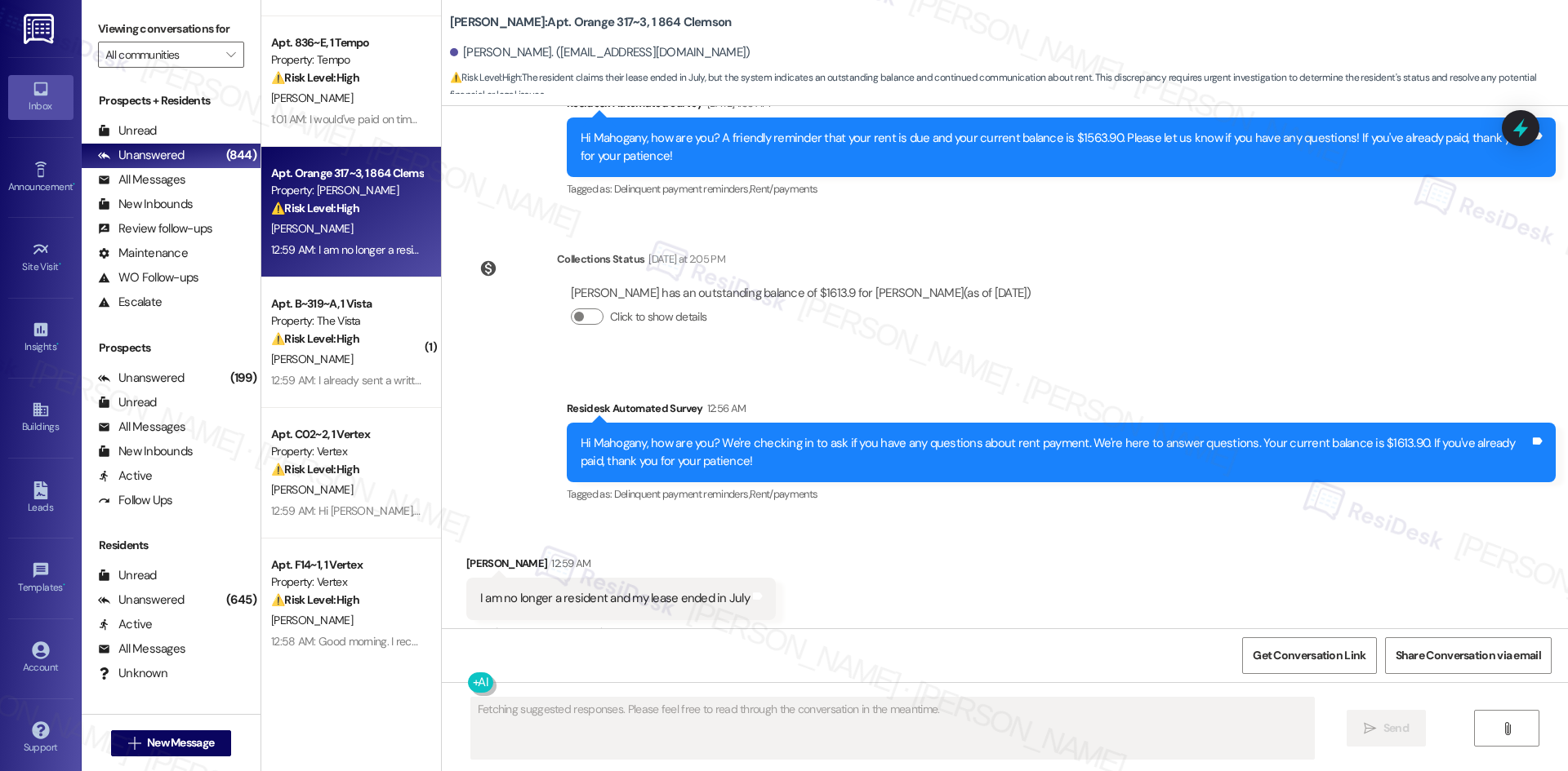
scroll to position [5372, 0]
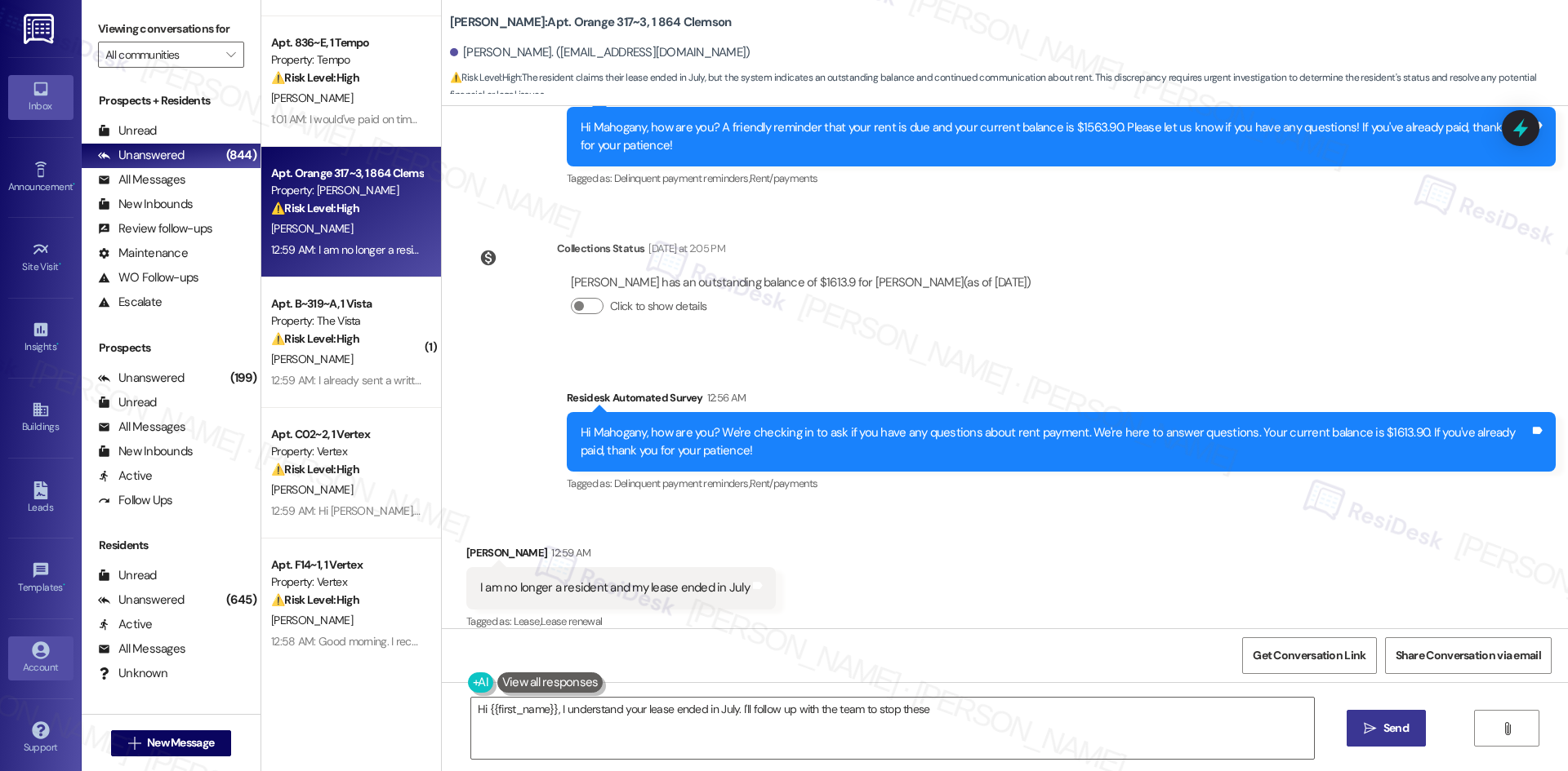
type textarea "Hi {{first_name}}, I understand your lease ended in July. I'll follow up with t…"
click at [19, 653] on link "Account" at bounding box center [41, 658] width 65 height 44
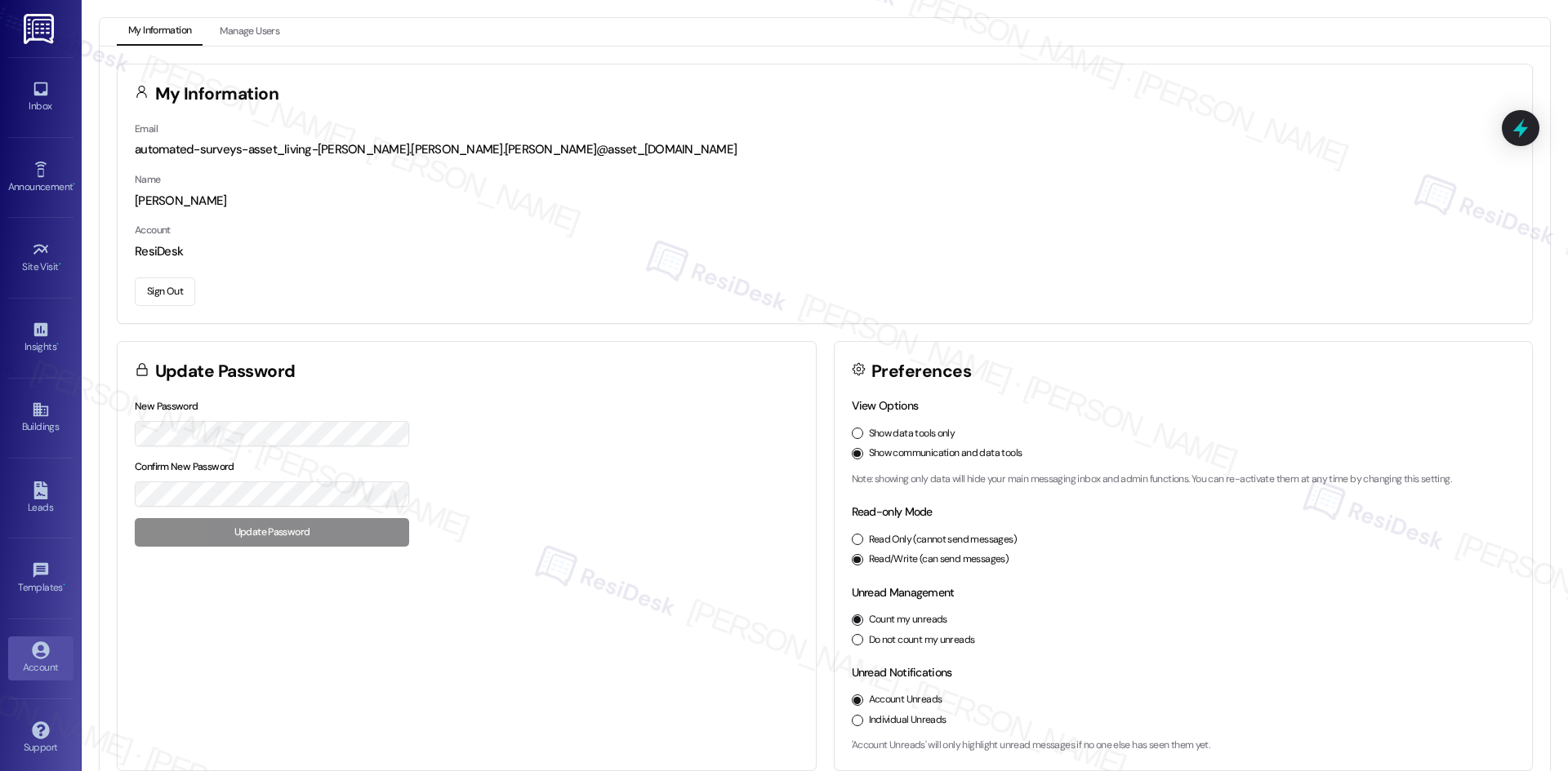
click at [155, 293] on button "Sign Out" at bounding box center [165, 291] width 60 height 29
